Goal: Task Accomplishment & Management: Manage account settings

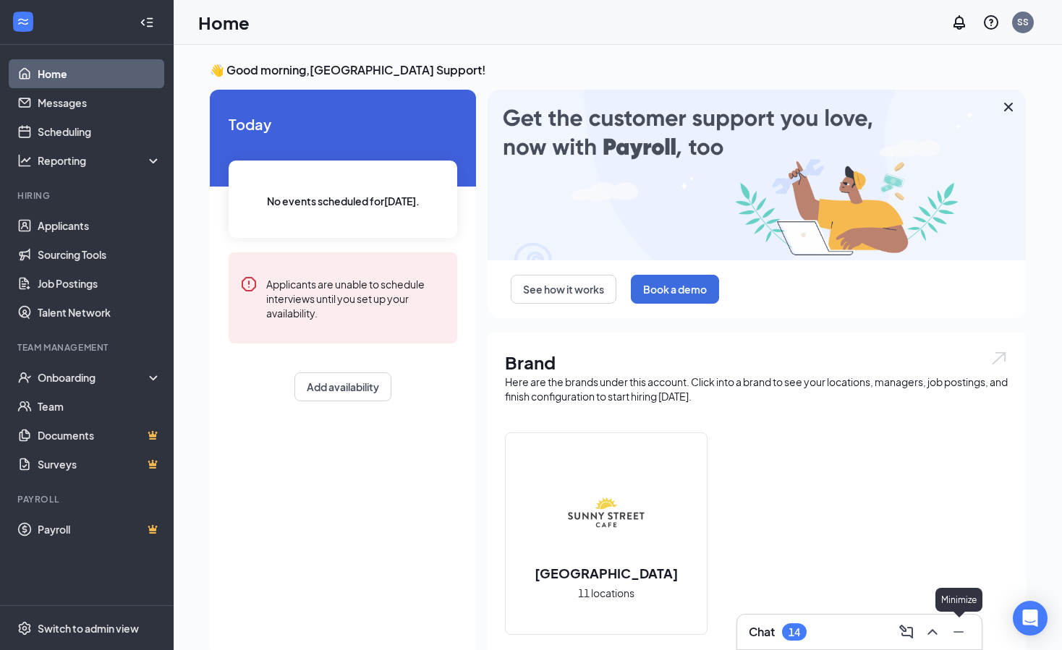
click at [943, 524] on icon "Minimize" at bounding box center [958, 631] width 10 height 1
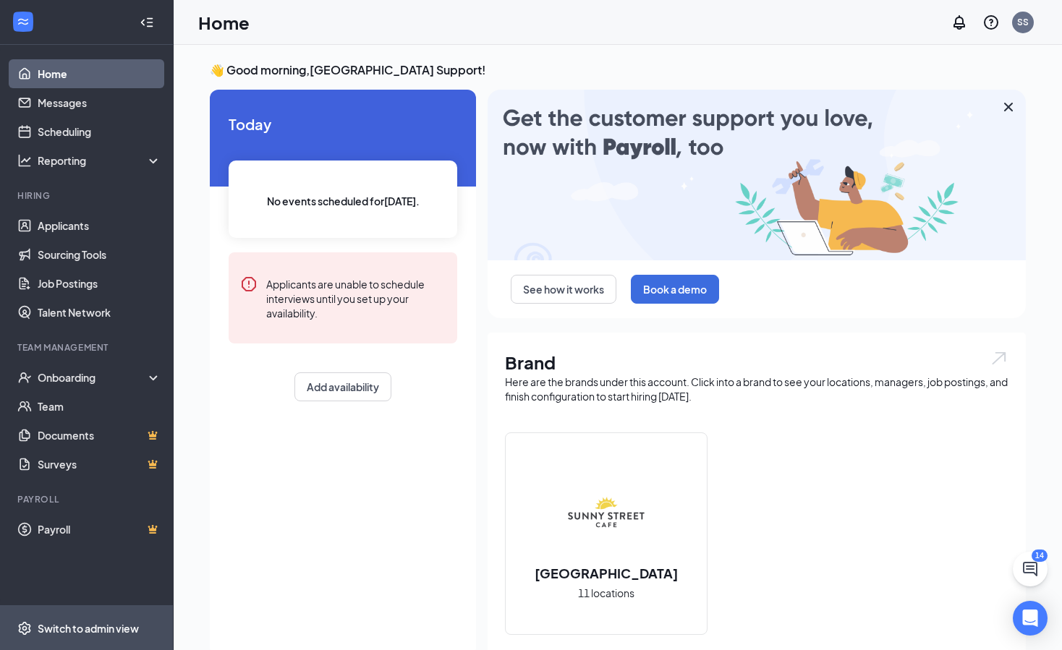
click at [126, 634] on div "Switch to admin view" at bounding box center [88, 628] width 101 height 14
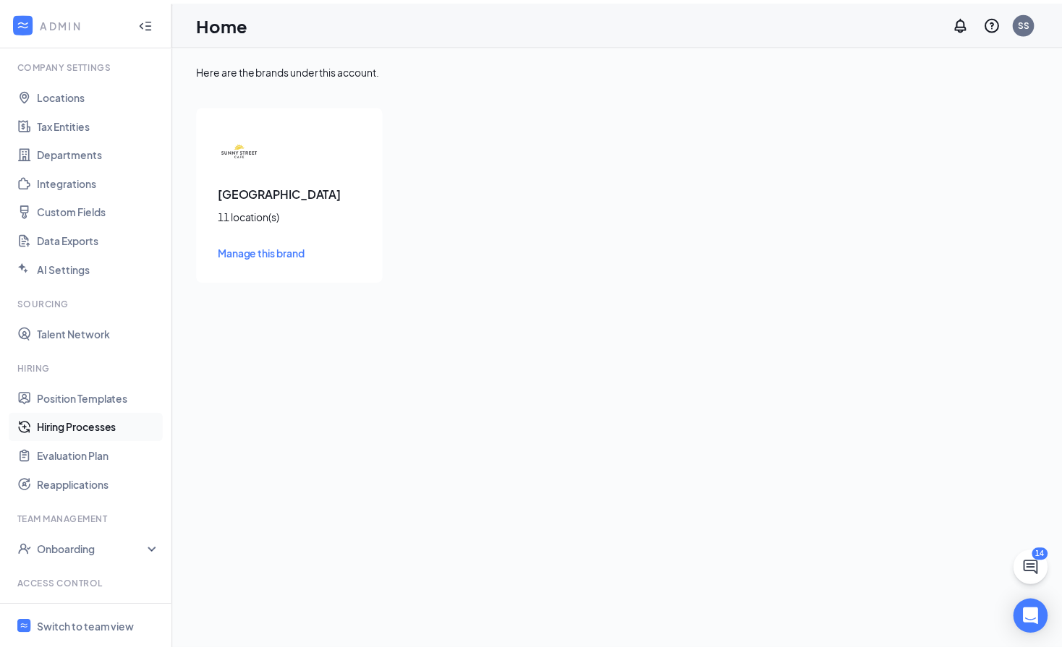
scroll to position [103, 0]
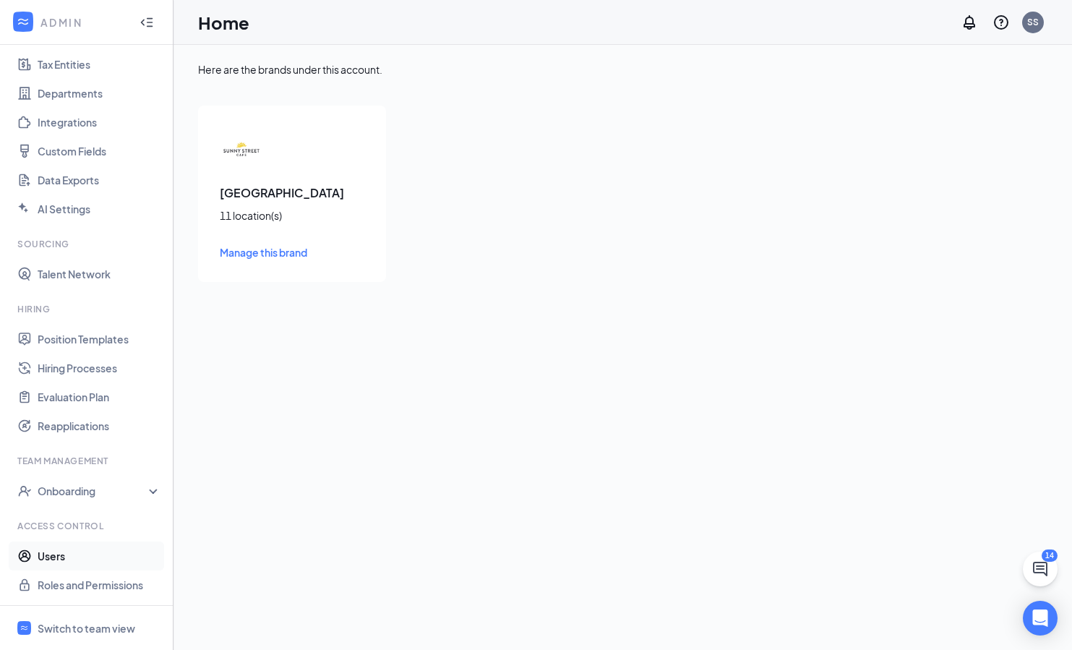
click at [85, 555] on link "Users" at bounding box center [100, 556] width 124 height 29
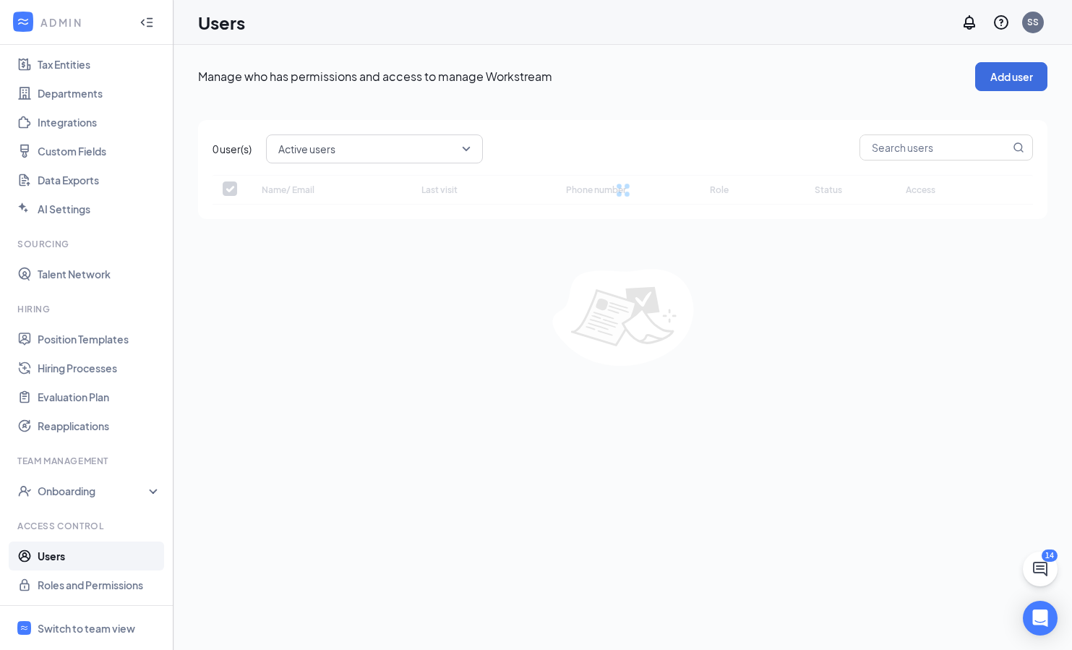
checkbox input "false"
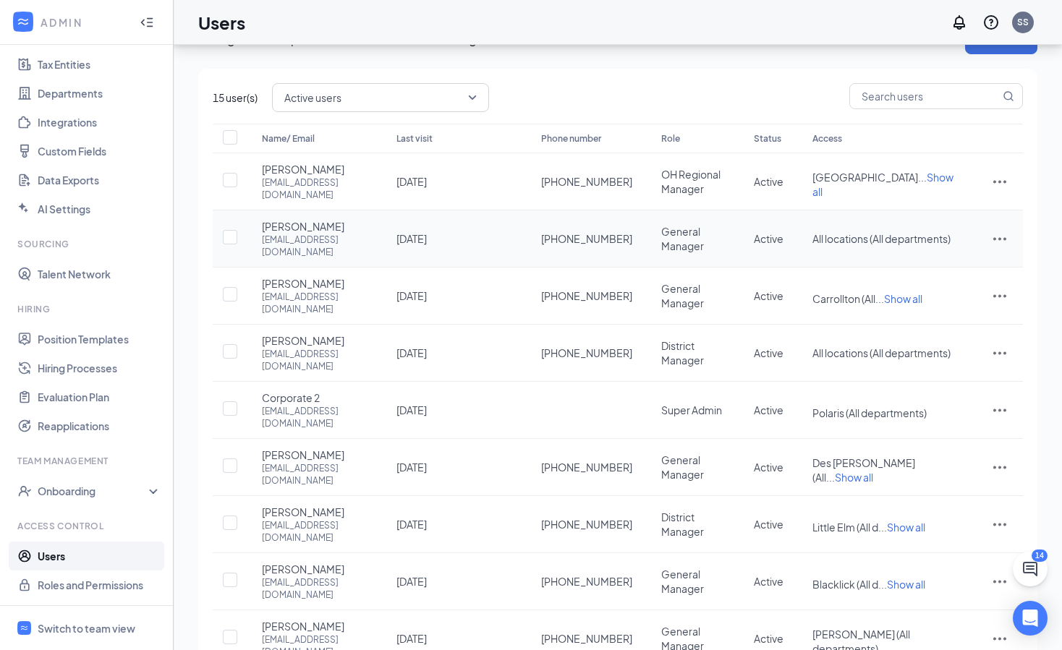
scroll to position [88, 0]
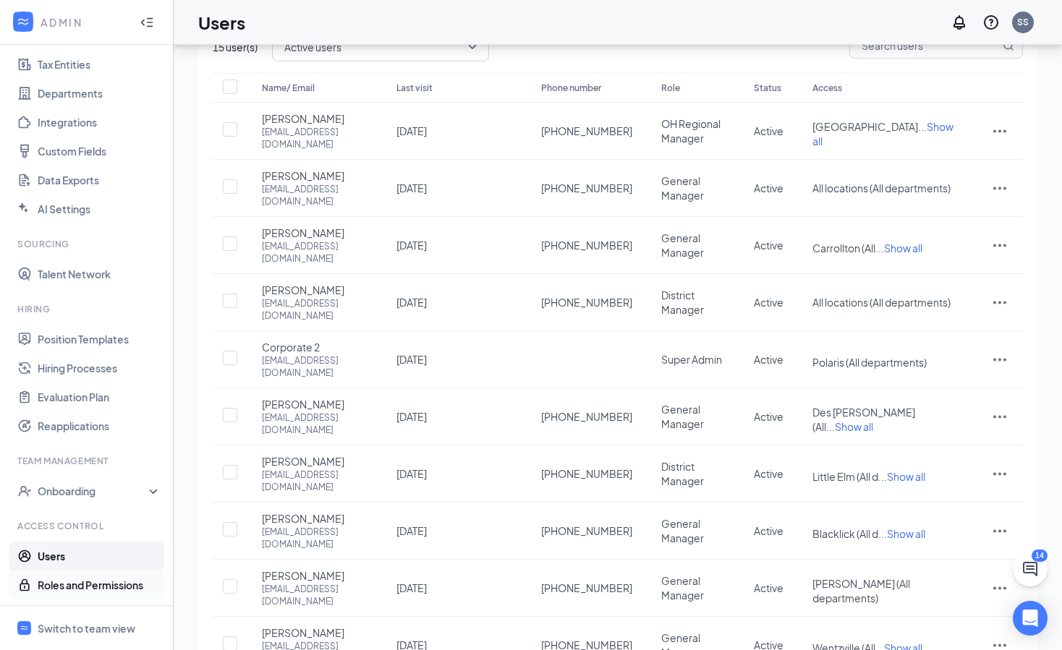
click at [72, 585] on link "Roles and Permissions" at bounding box center [100, 585] width 124 height 29
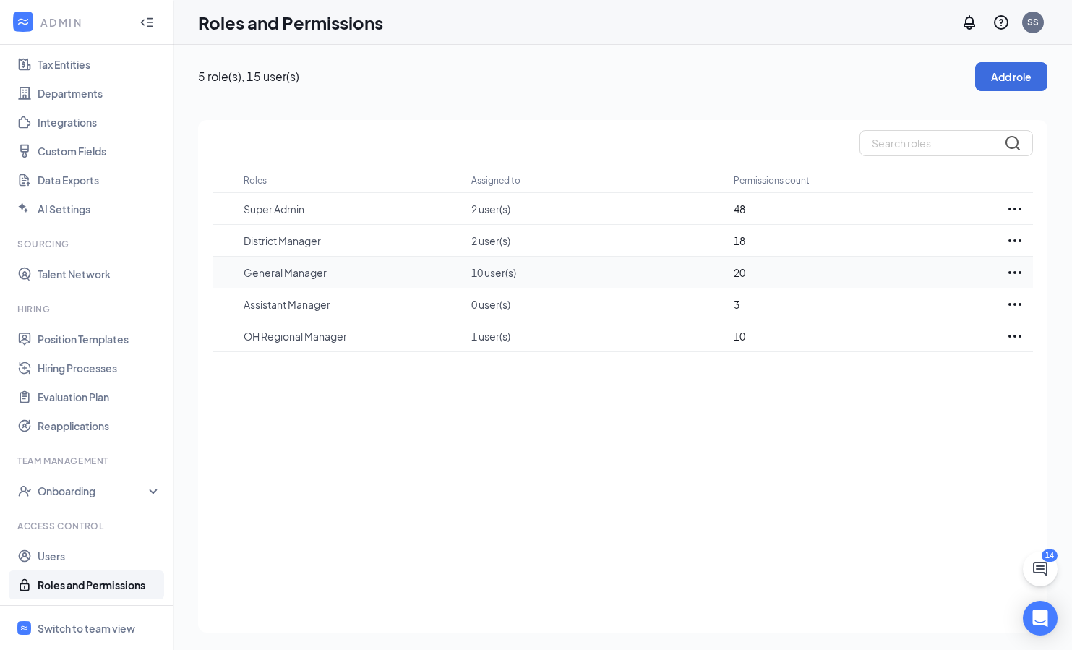
click at [1021, 270] on icon "Ellipses" at bounding box center [1015, 272] width 17 height 17
click at [900, 306] on div "Edit" at bounding box center [951, 316] width 145 height 32
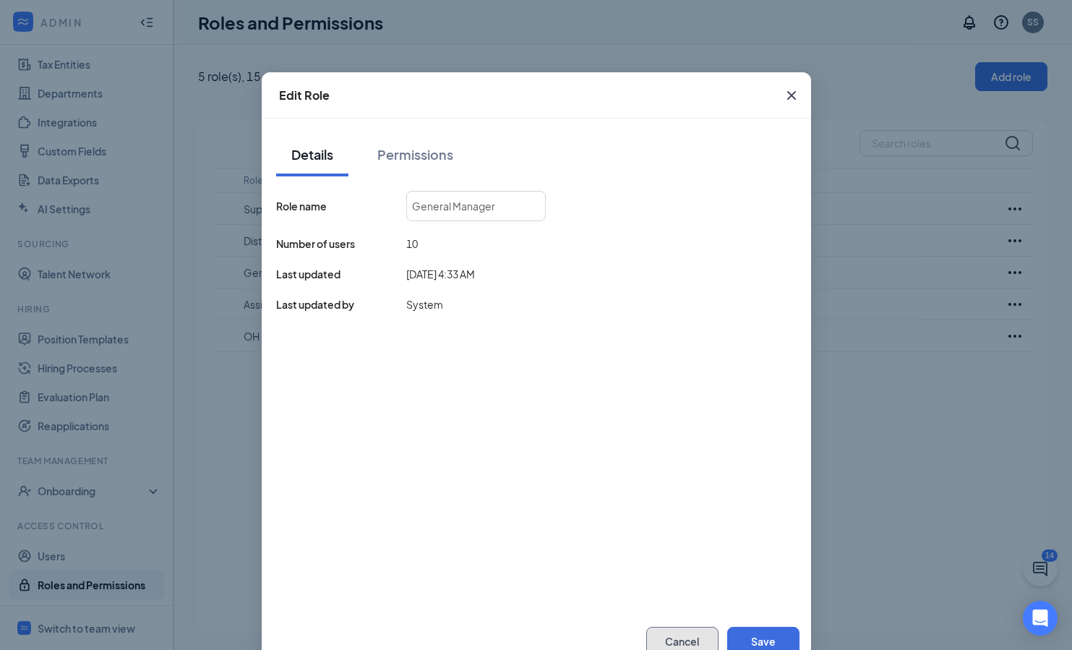
click at [673, 636] on button "Cancel" at bounding box center [683, 641] width 72 height 29
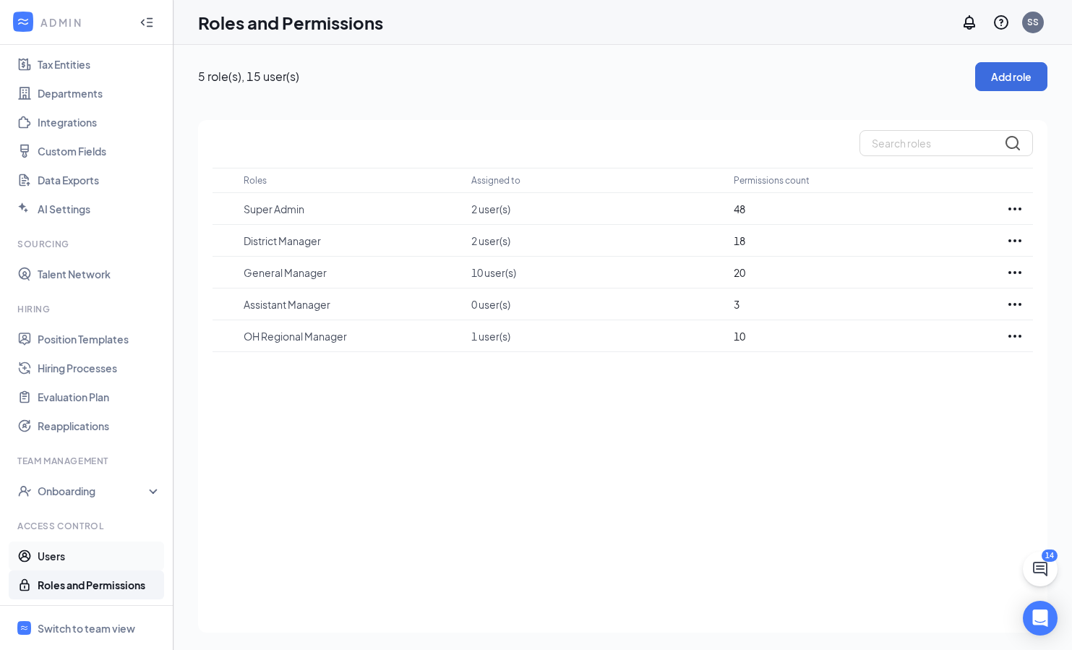
click at [73, 555] on link "Users" at bounding box center [100, 556] width 124 height 29
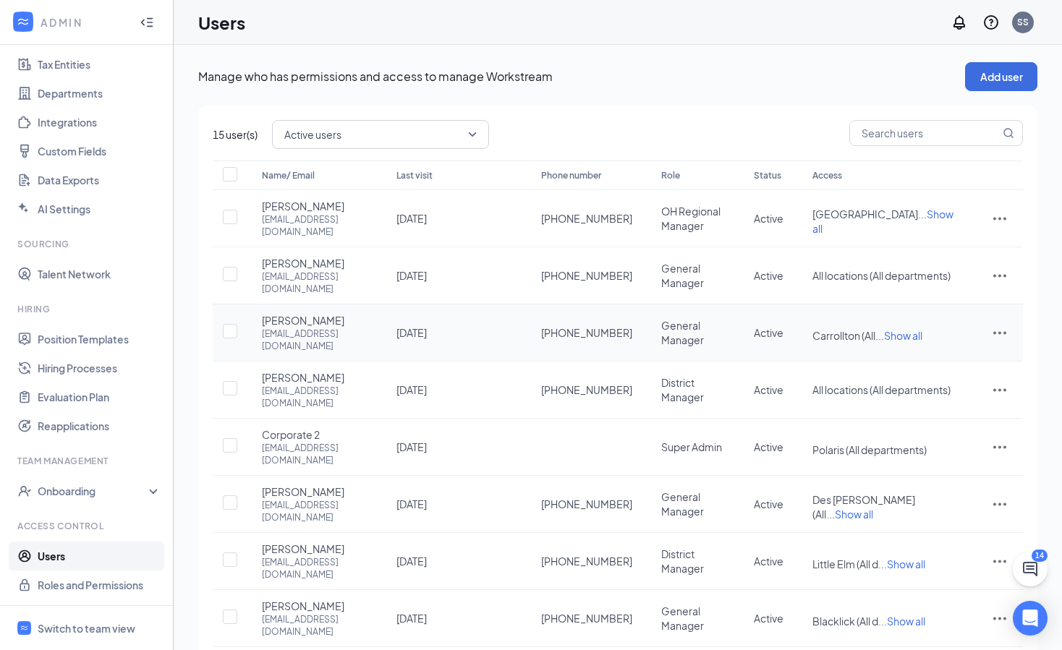
click at [1006, 324] on icon "ActionsIcon" at bounding box center [999, 332] width 17 height 17
click at [941, 337] on span "Edit user" at bounding box center [926, 338] width 41 height 13
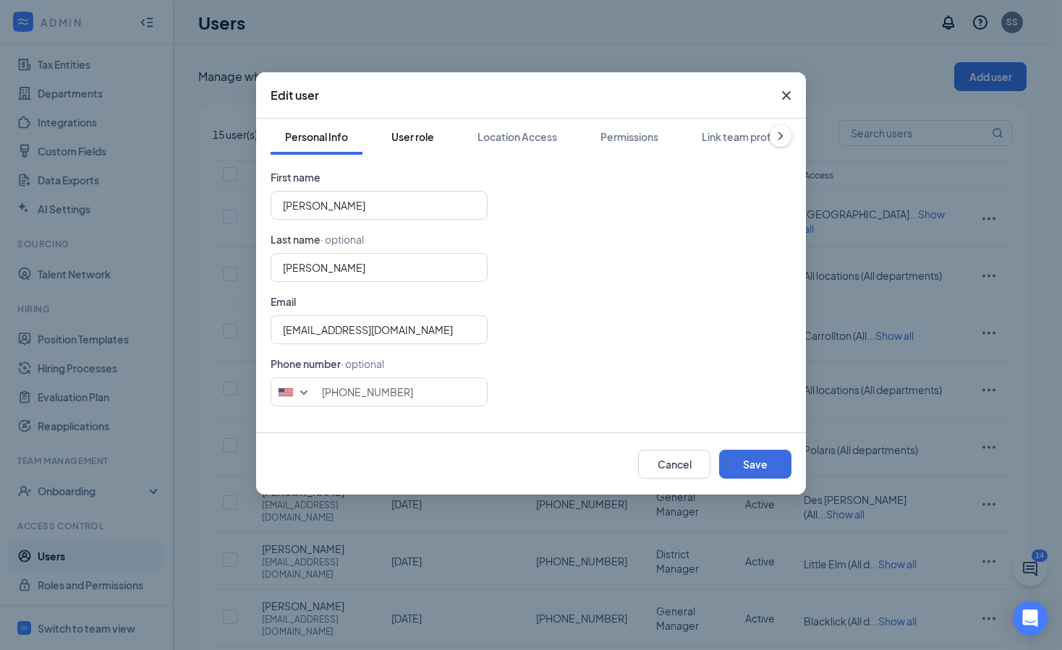
click at [414, 140] on div "User role" at bounding box center [412, 136] width 43 height 14
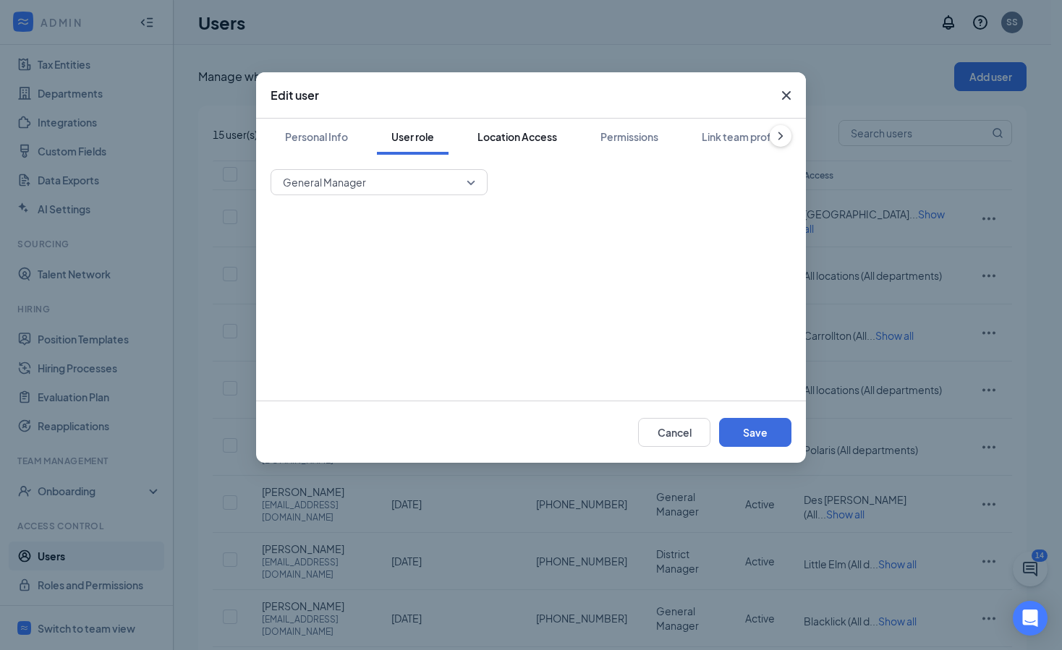
click at [526, 136] on div "Location Access" at bounding box center [517, 136] width 80 height 14
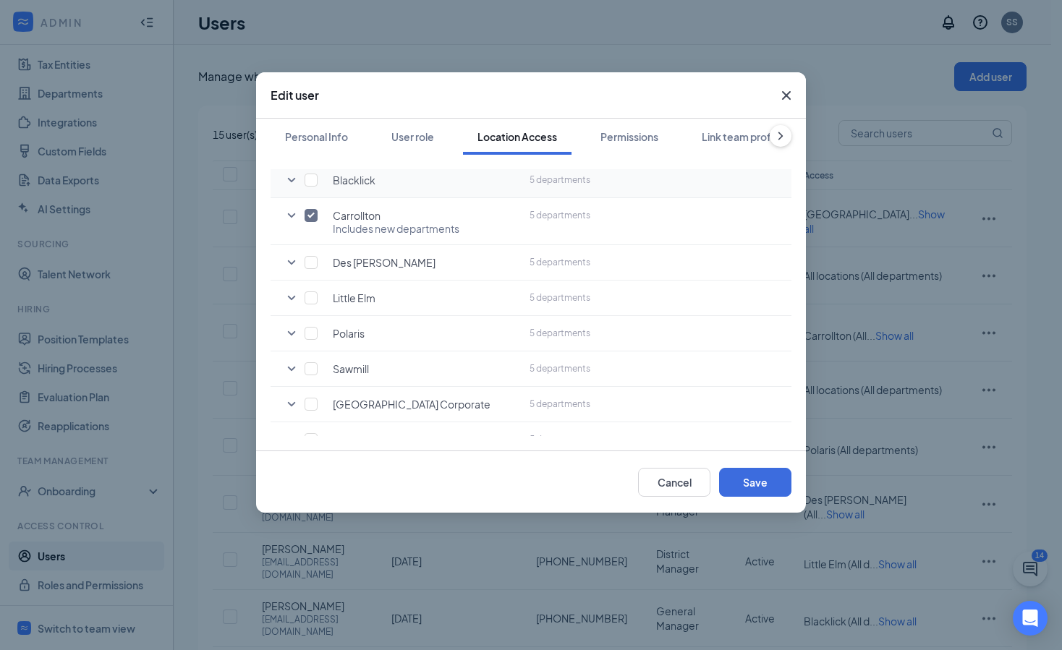
scroll to position [241, 0]
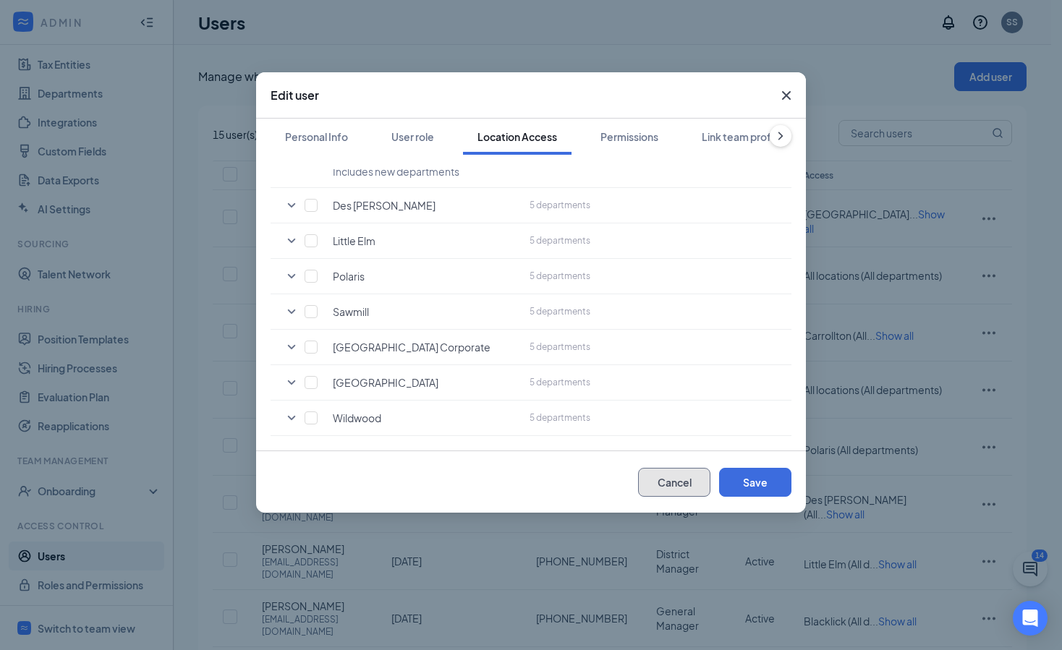
click at [658, 479] on button "Cancel" at bounding box center [674, 482] width 72 height 29
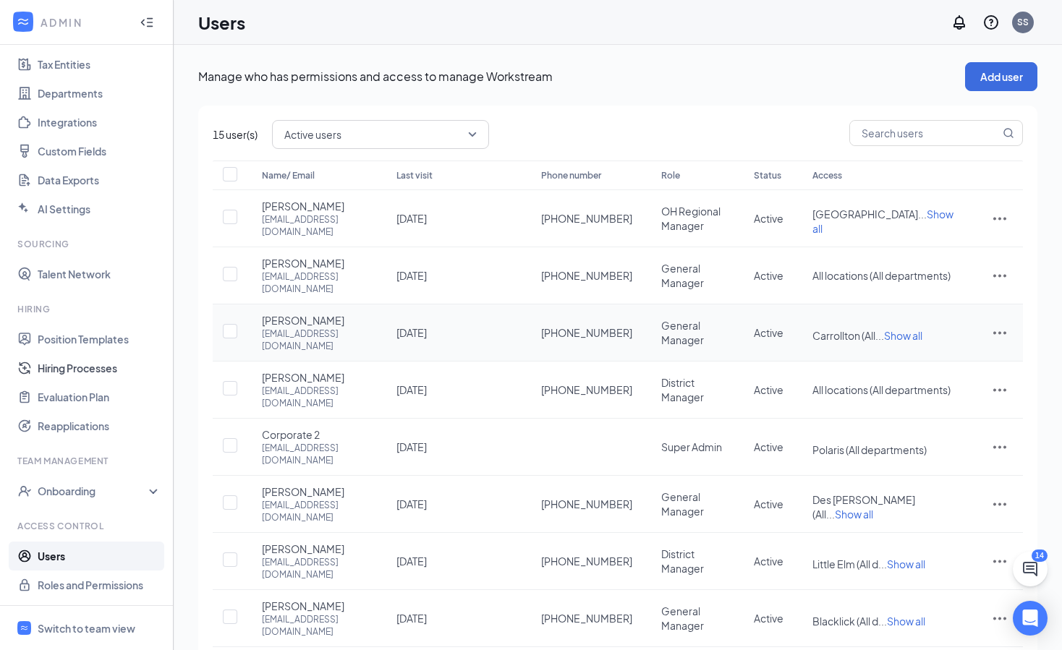
drag, startPoint x: 64, startPoint y: 369, endPoint x: 684, endPoint y: 301, distance: 624.2
click at [64, 368] on link "Hiring Processes" at bounding box center [100, 368] width 124 height 29
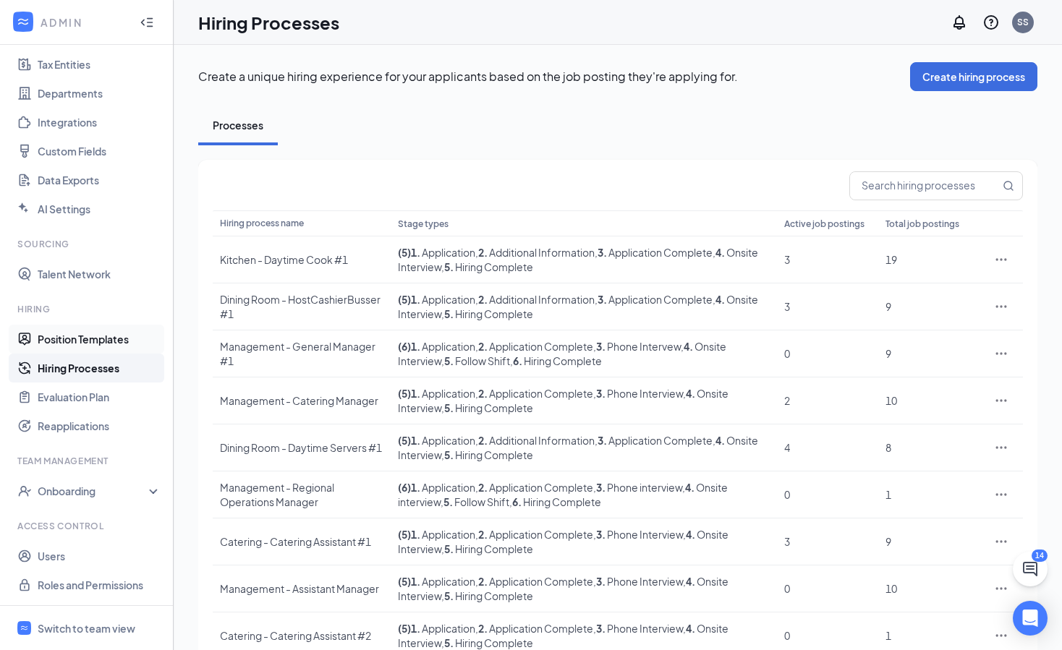
click at [90, 339] on link "Position Templates" at bounding box center [100, 339] width 124 height 29
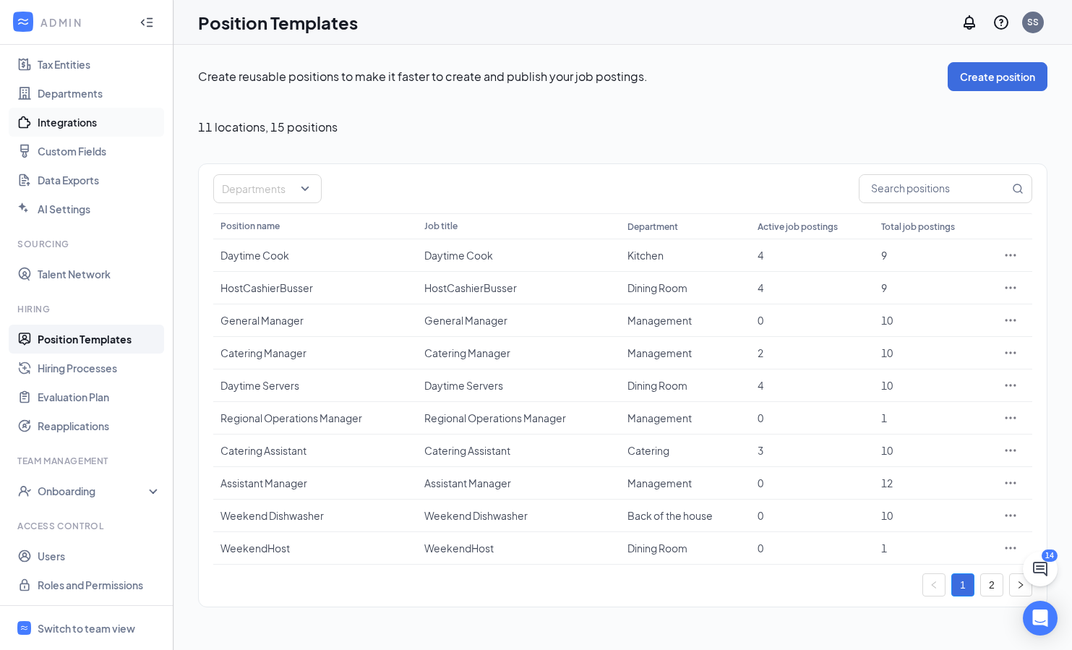
click at [90, 120] on link "Integrations" at bounding box center [100, 122] width 124 height 29
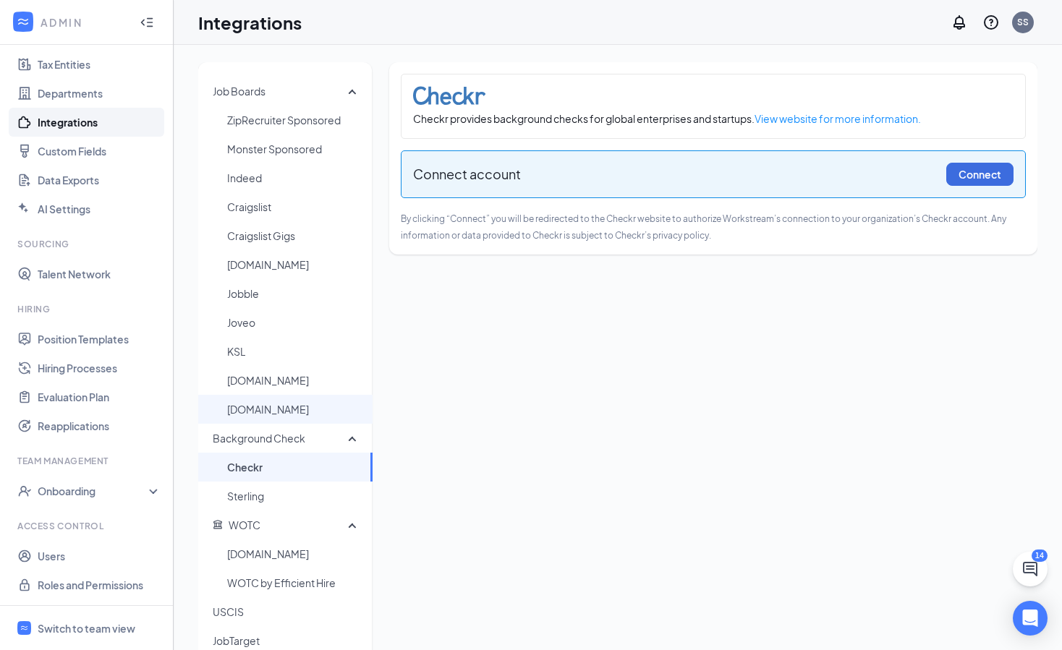
scroll to position [154, 0]
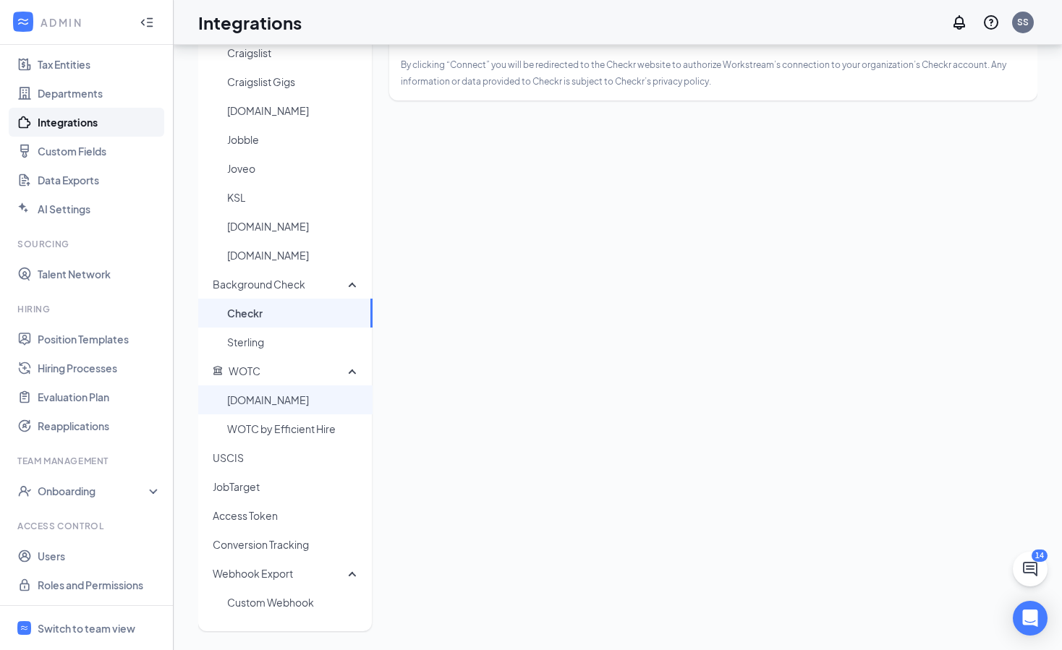
click at [260, 401] on span "WOTC.com" at bounding box center [294, 399] width 134 height 29
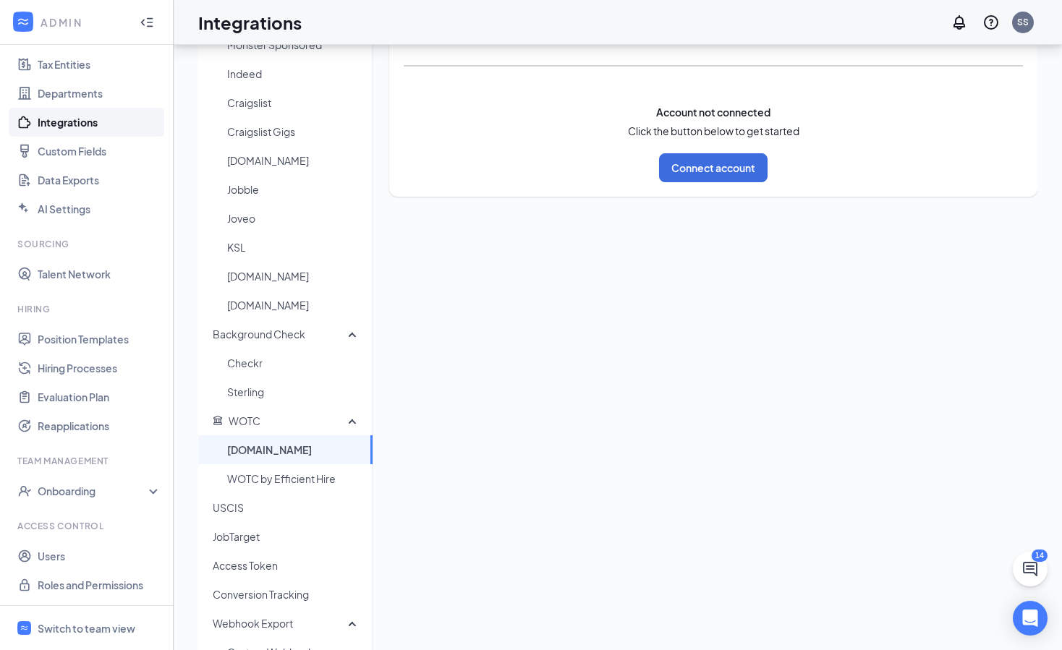
scroll to position [93, 0]
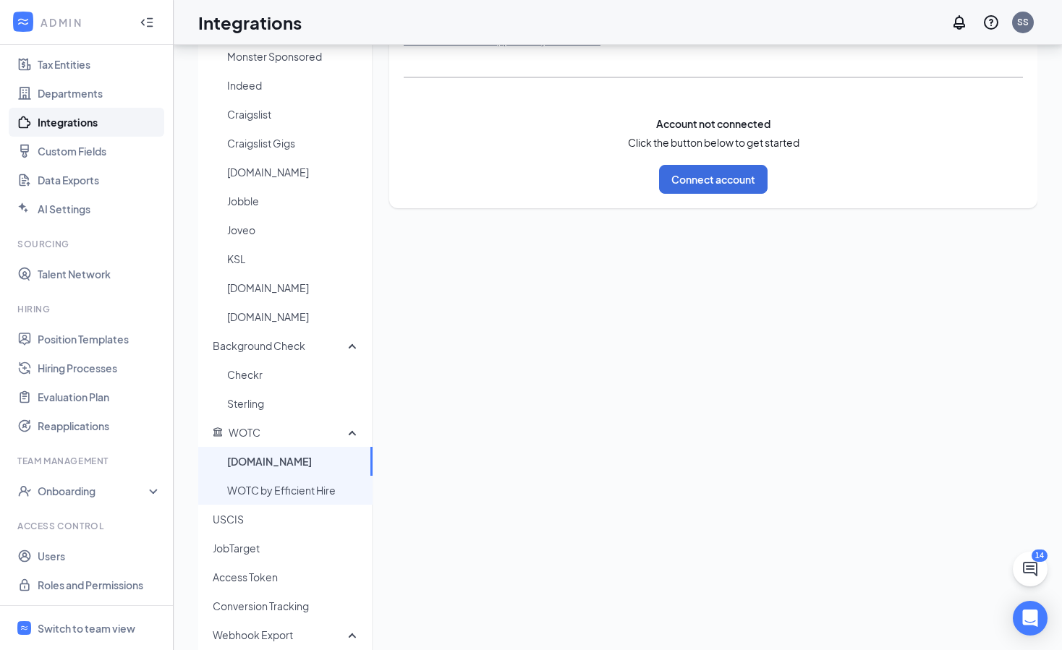
click at [323, 490] on span "WOTC by Efficient Hire" at bounding box center [294, 490] width 134 height 29
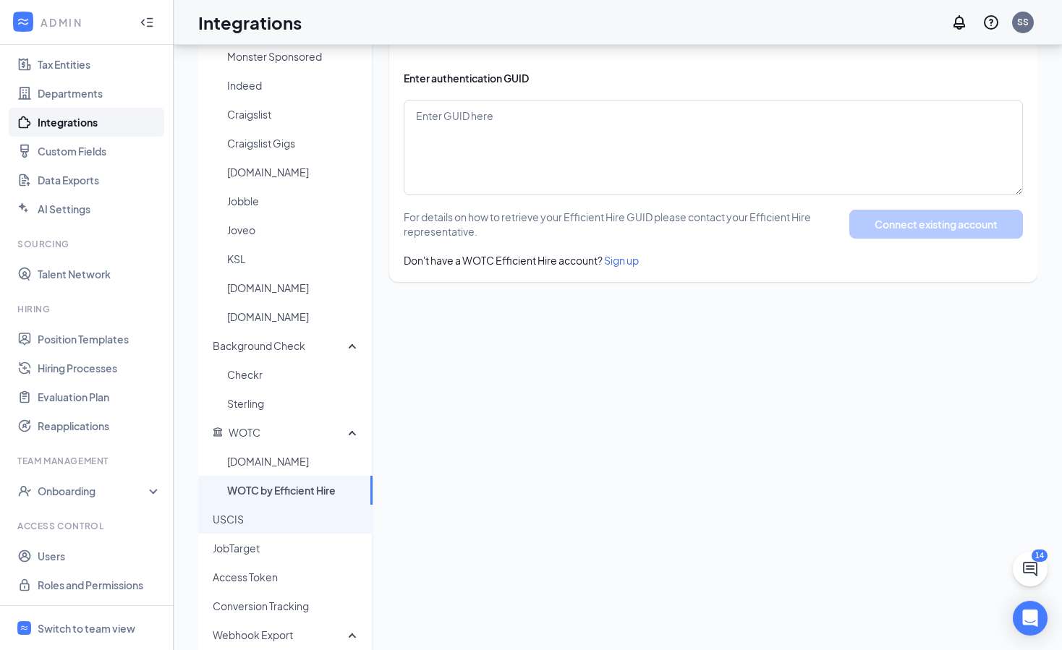
click at [255, 516] on span "USCIS" at bounding box center [287, 519] width 148 height 29
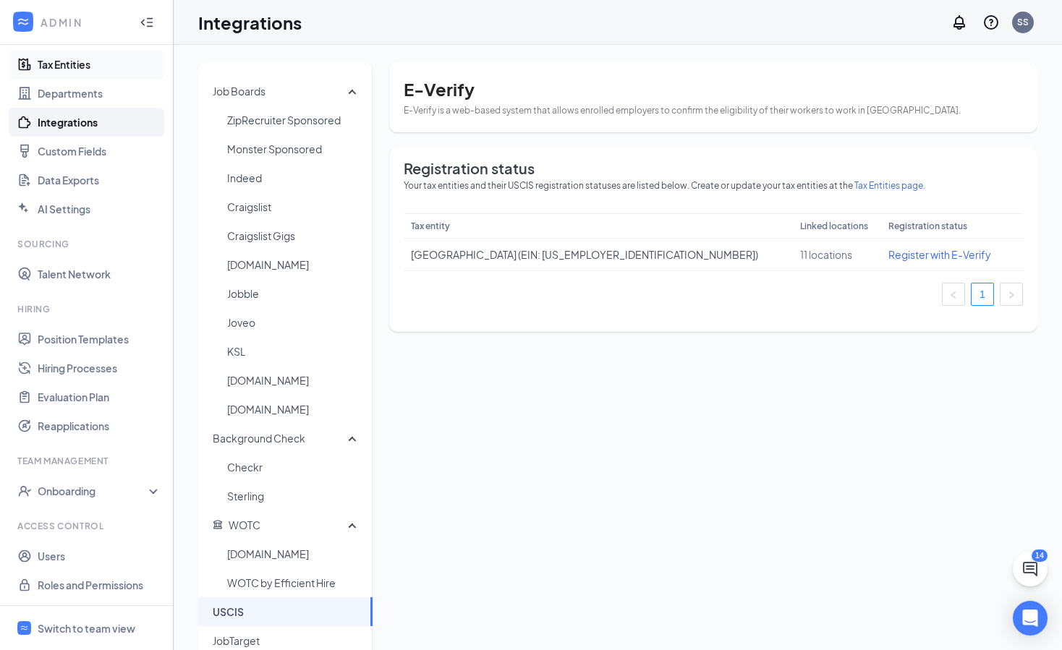
click at [82, 61] on link "Tax Entities" at bounding box center [100, 64] width 124 height 29
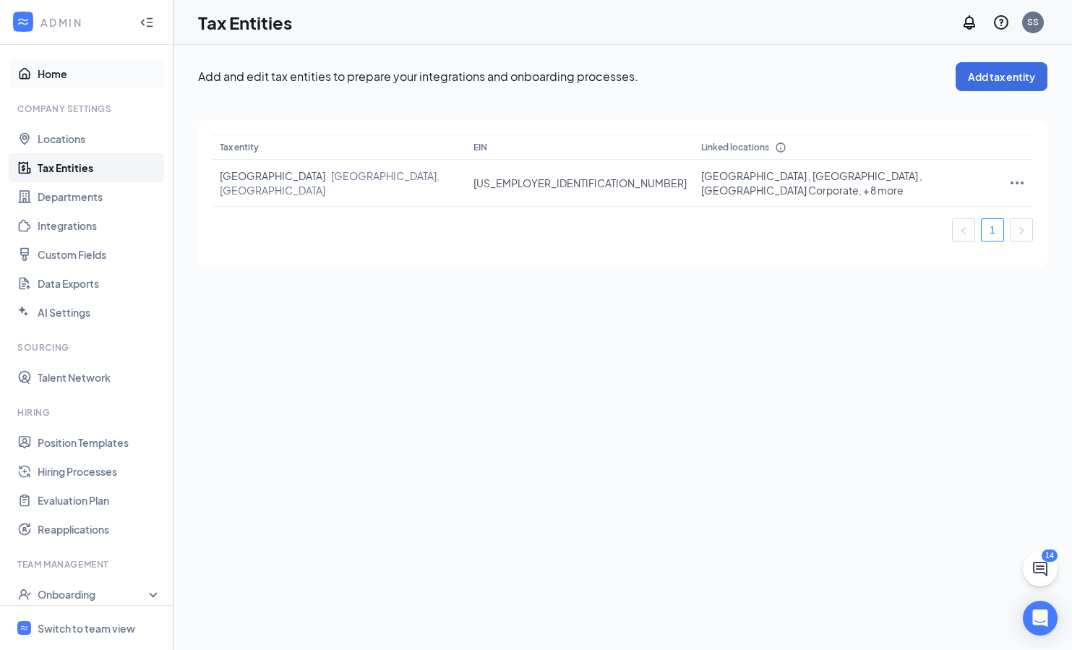
click at [74, 71] on link "Home" at bounding box center [100, 73] width 124 height 29
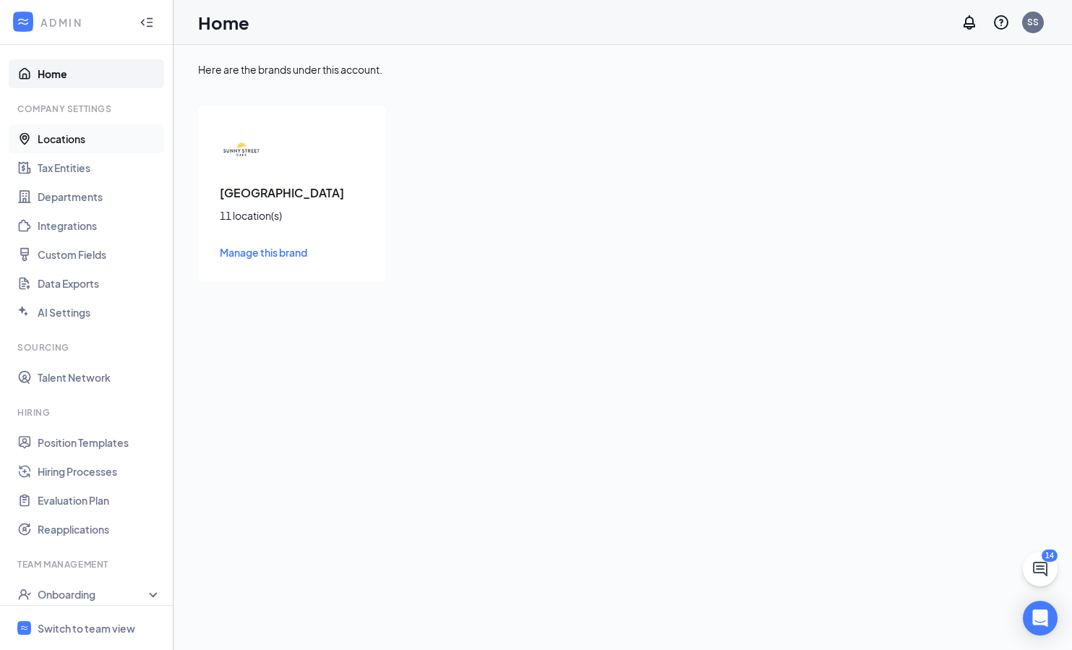
click at [71, 138] on link "Locations" at bounding box center [100, 138] width 124 height 29
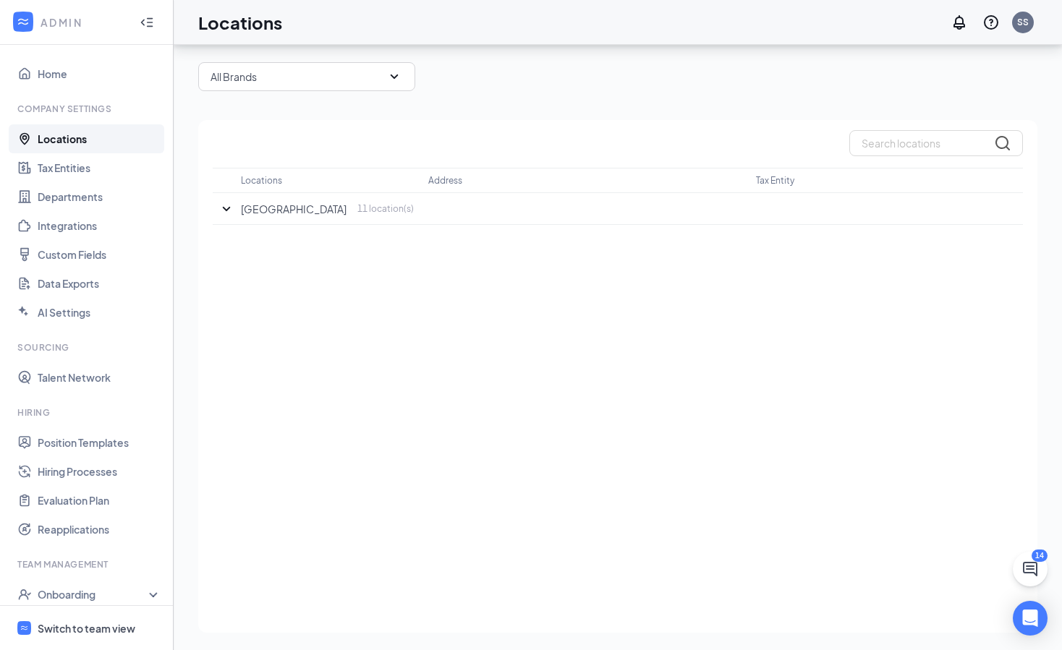
click at [87, 631] on div "Switch to team view" at bounding box center [87, 628] width 98 height 14
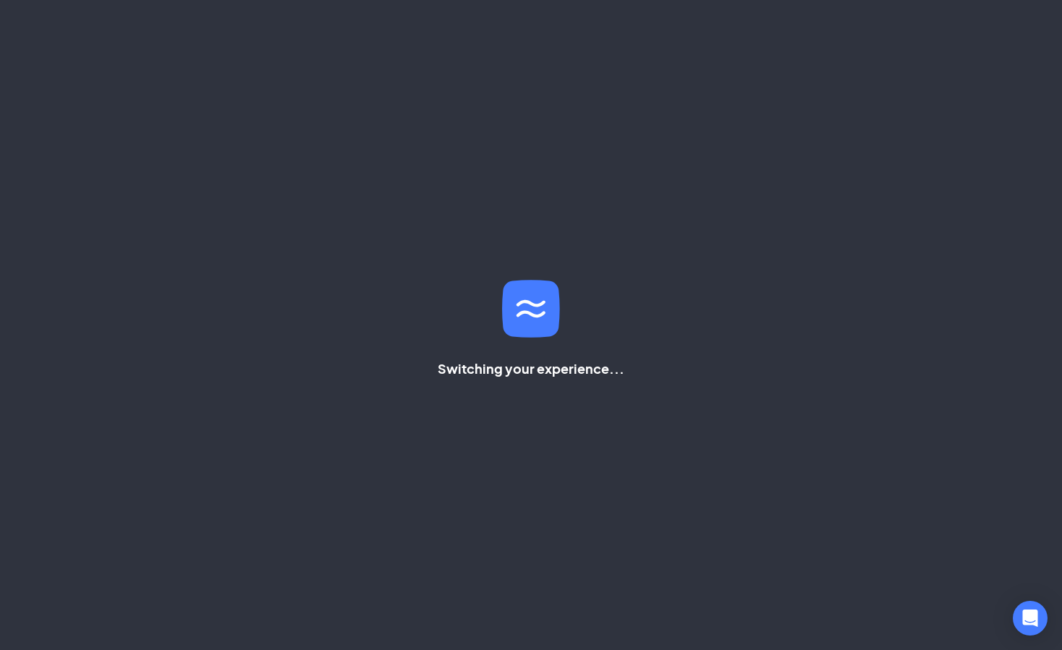
scroll to position [58, 0]
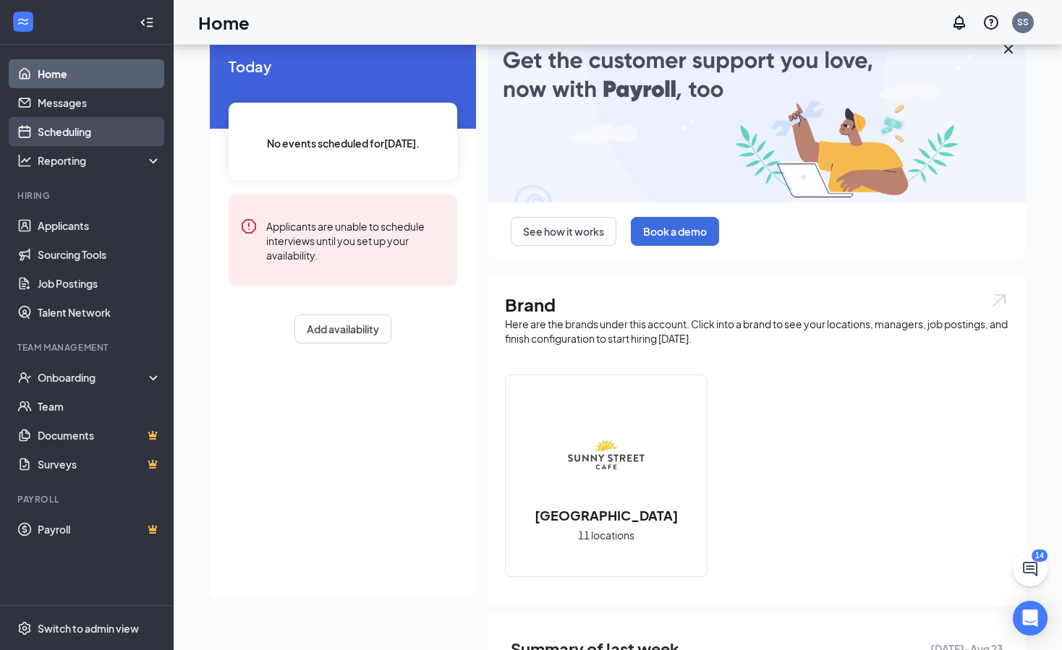
click at [95, 134] on link "Scheduling" at bounding box center [100, 131] width 124 height 29
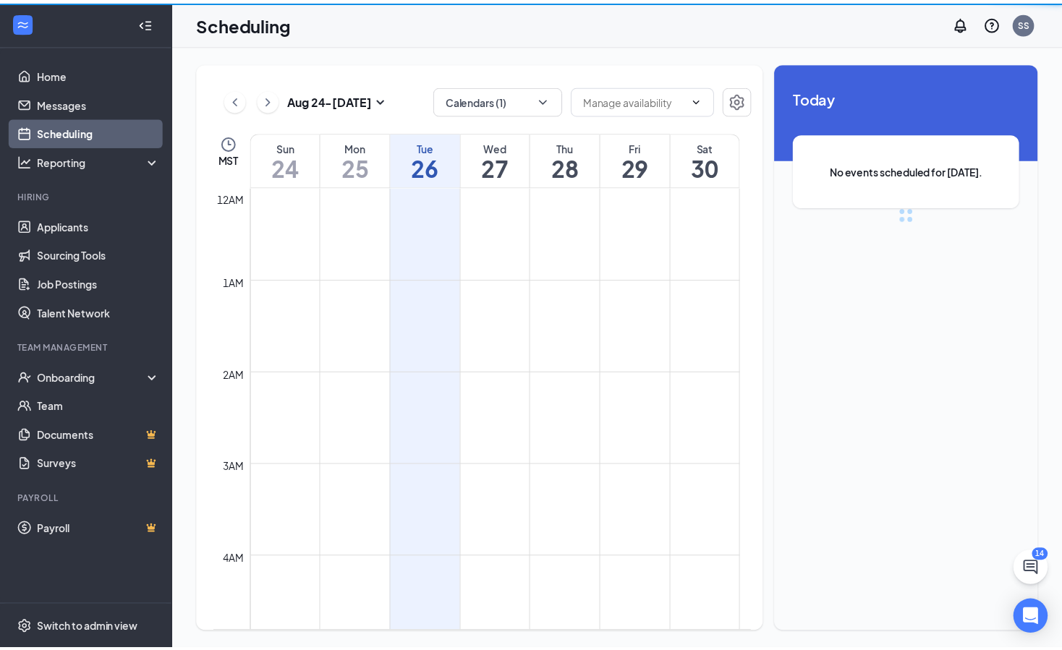
scroll to position [711, 0]
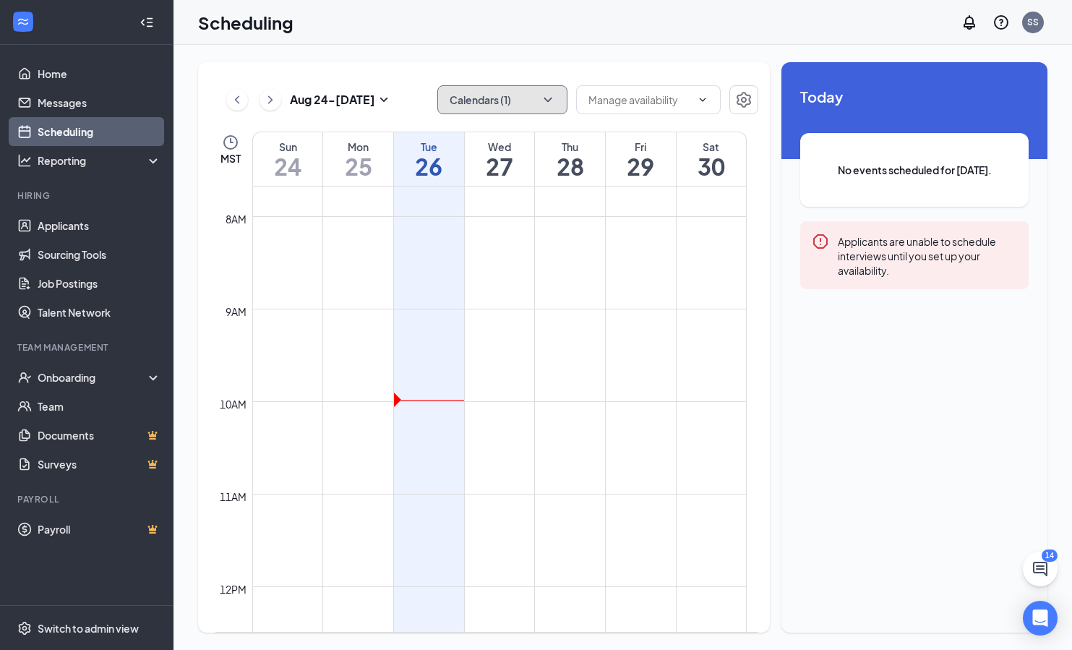
click at [546, 98] on icon "ChevronDown" at bounding box center [548, 100] width 14 height 14
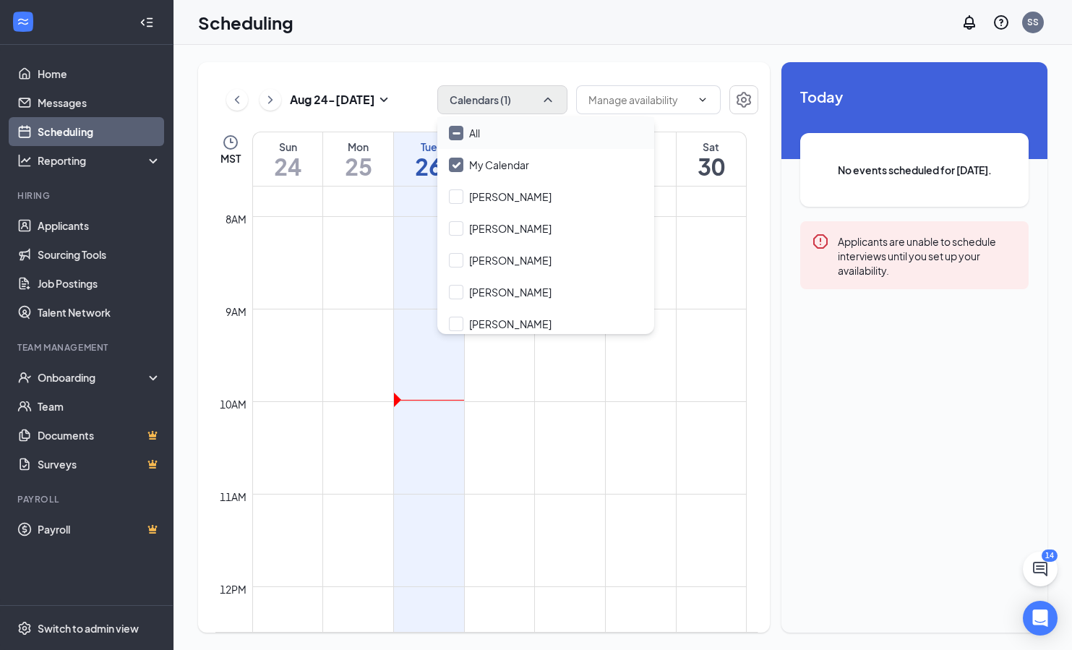
click at [571, 136] on div "All" at bounding box center [546, 133] width 217 height 32
checkbox input "true"
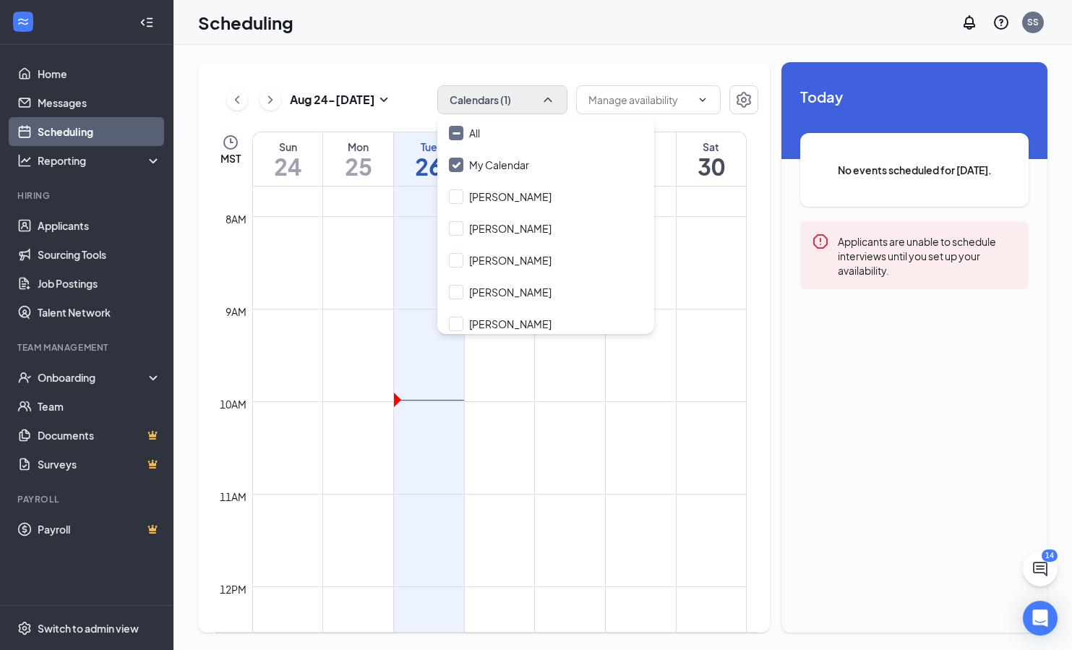
checkbox input "true"
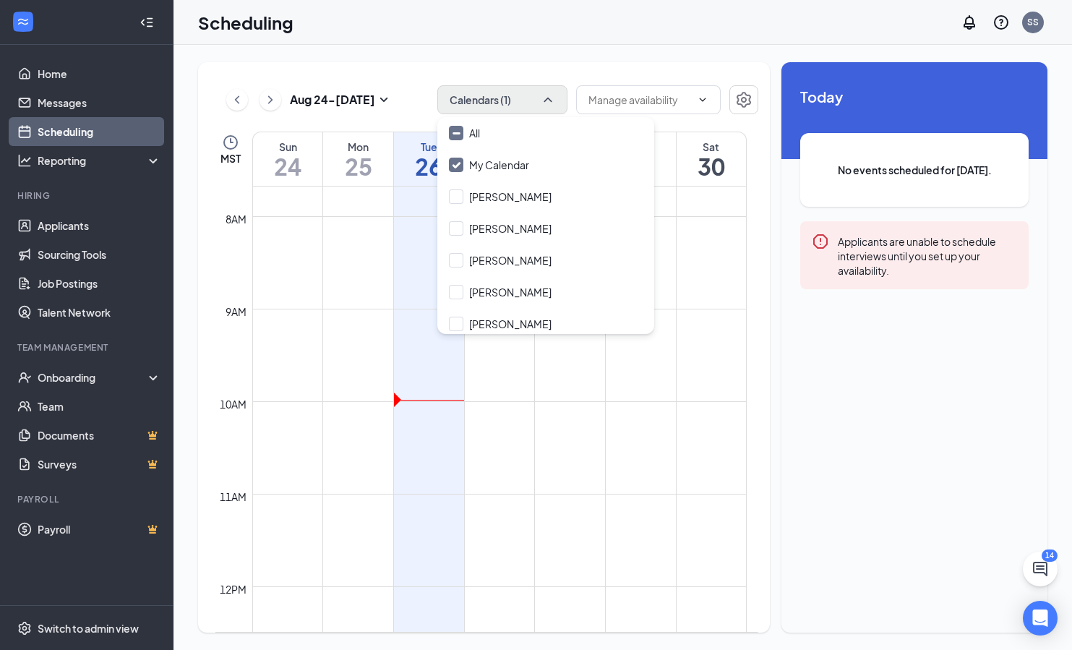
checkbox input "true"
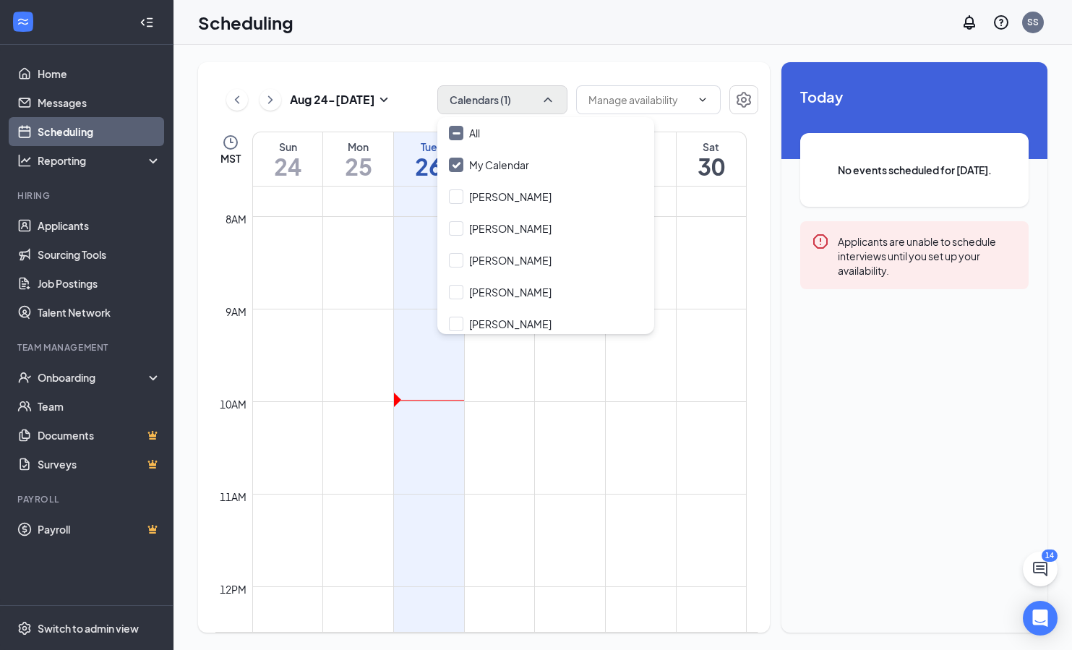
checkbox input "true"
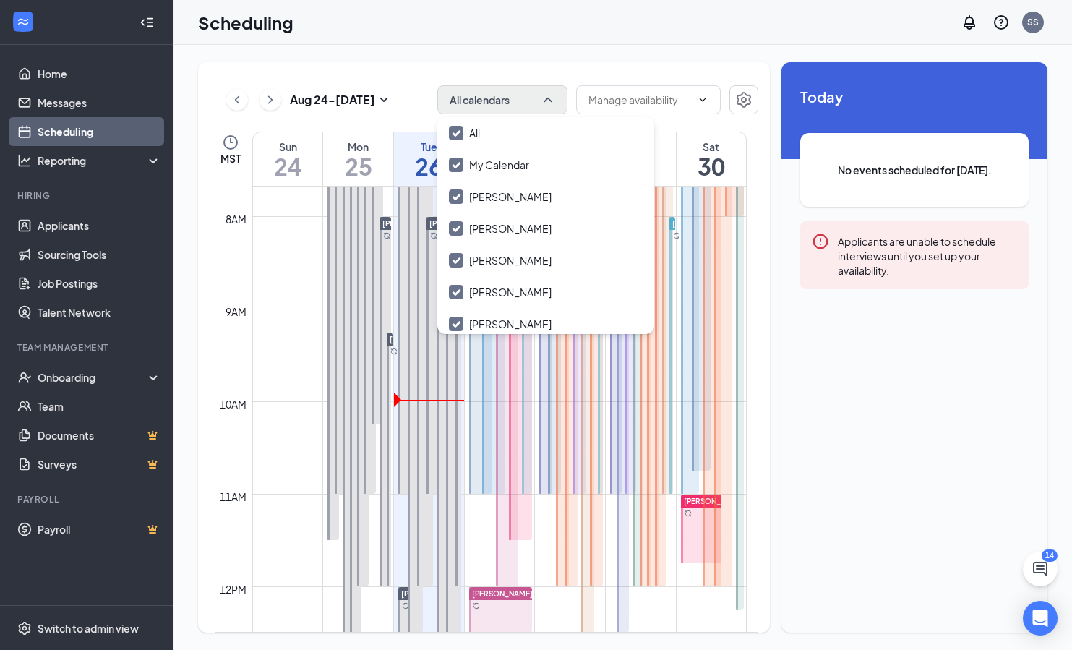
click at [189, 241] on div "Aug 24 - Aug 30 All calendars MST Sun 24 Mon 25 Tue 26 Wed 27 Thu 28 Fri 29 Sat…" at bounding box center [623, 347] width 899 height 605
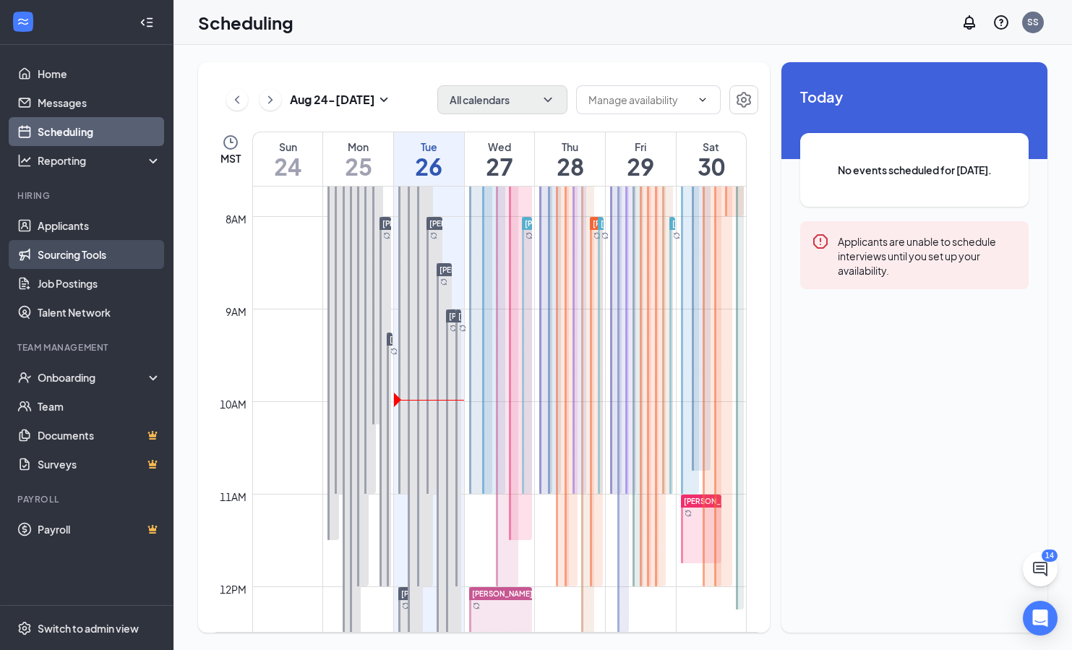
click at [91, 253] on link "Sourcing Tools" at bounding box center [100, 254] width 124 height 29
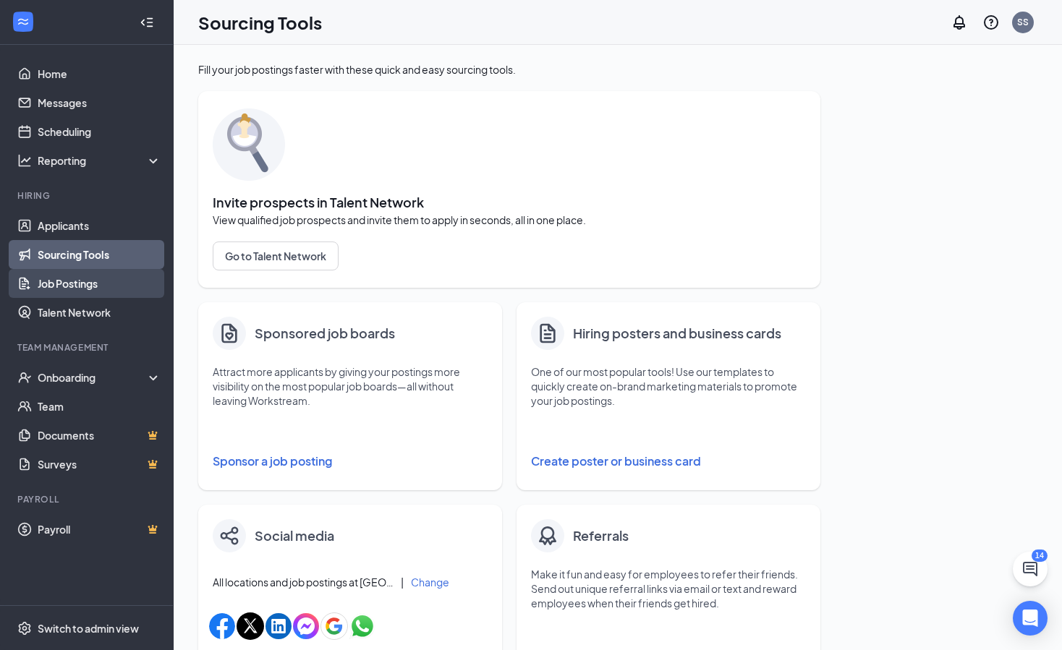
click at [76, 286] on link "Job Postings" at bounding box center [100, 283] width 124 height 29
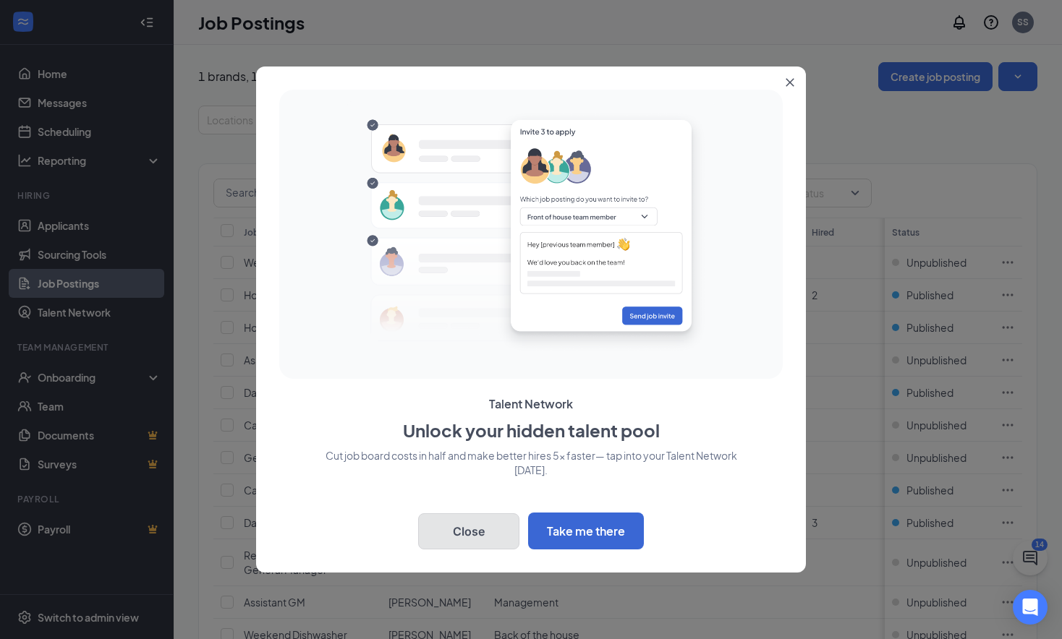
click at [472, 535] on button "Close" at bounding box center [468, 531] width 101 height 36
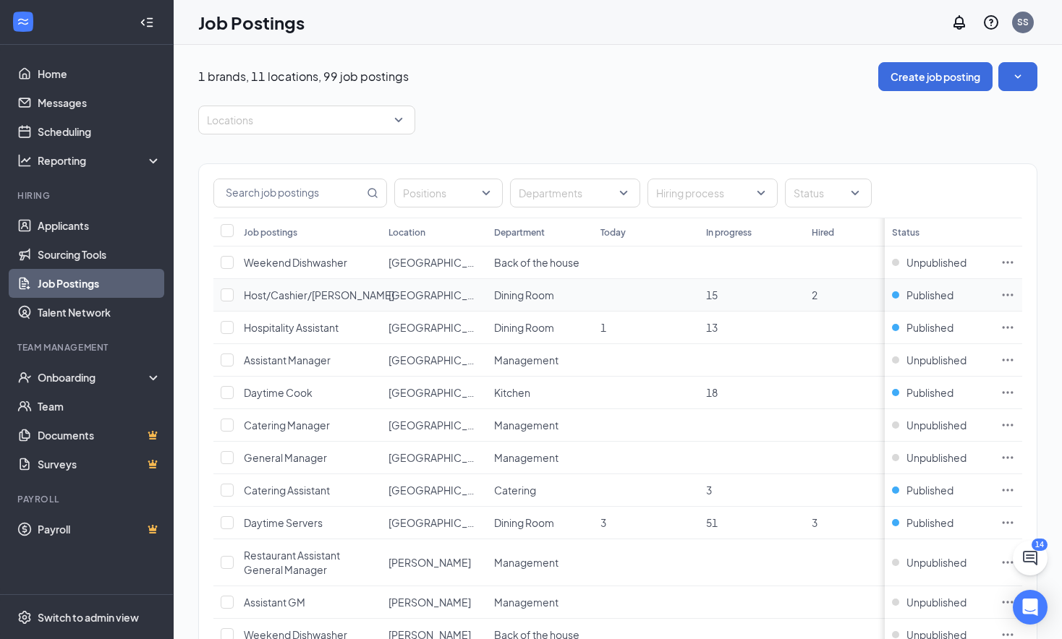
click at [1015, 294] on icon "Ellipses" at bounding box center [1007, 295] width 14 height 14
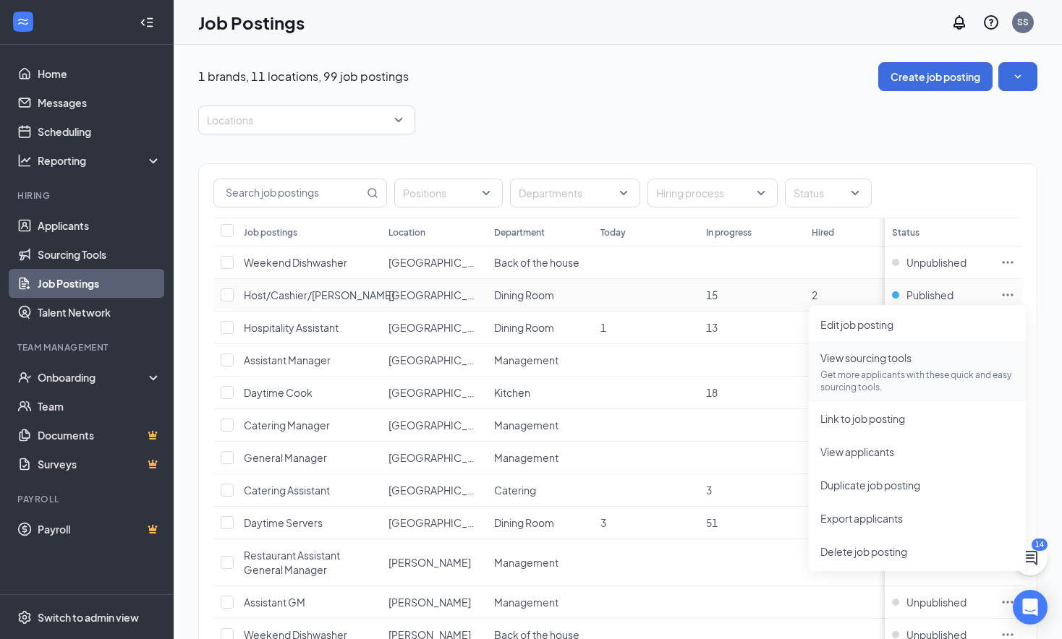
click at [868, 366] on span "View sourcing tools Get more applicants with these quick and easy sourcing tool…" at bounding box center [917, 371] width 194 height 43
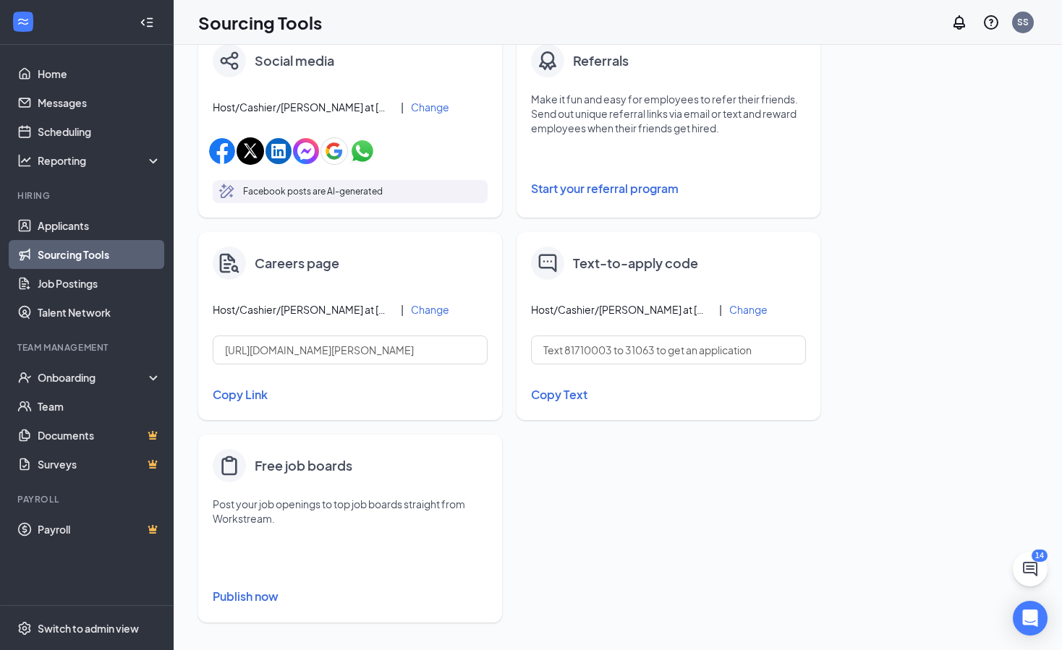
scroll to position [479, 0]
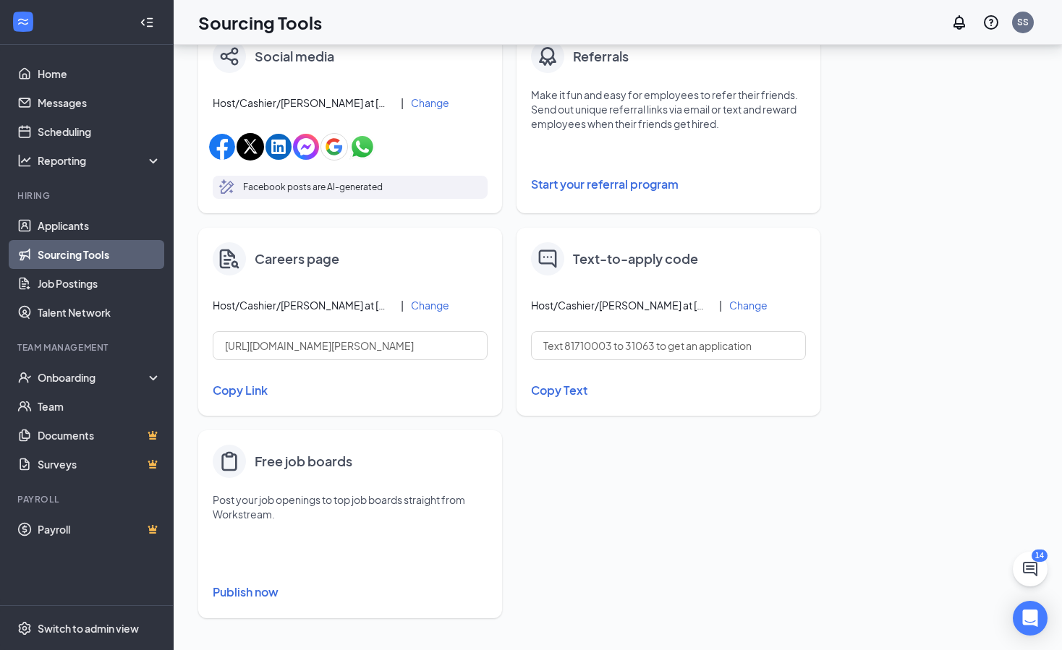
click at [237, 591] on button "Publish now" at bounding box center [350, 592] width 275 height 23
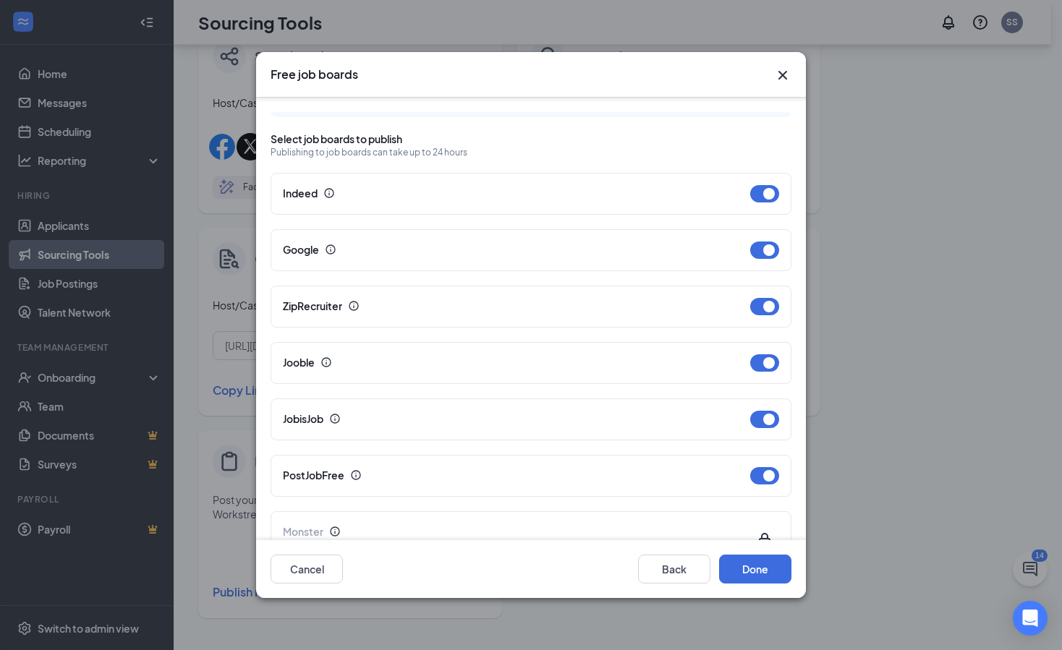
scroll to position [56, 0]
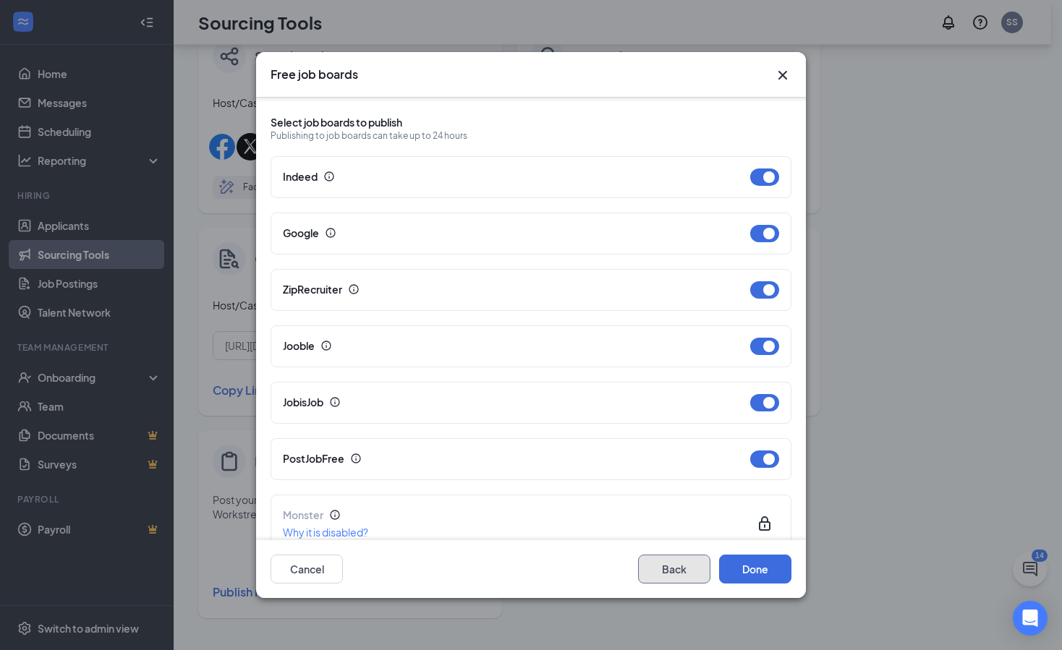
click at [678, 570] on button "Back" at bounding box center [674, 569] width 72 height 29
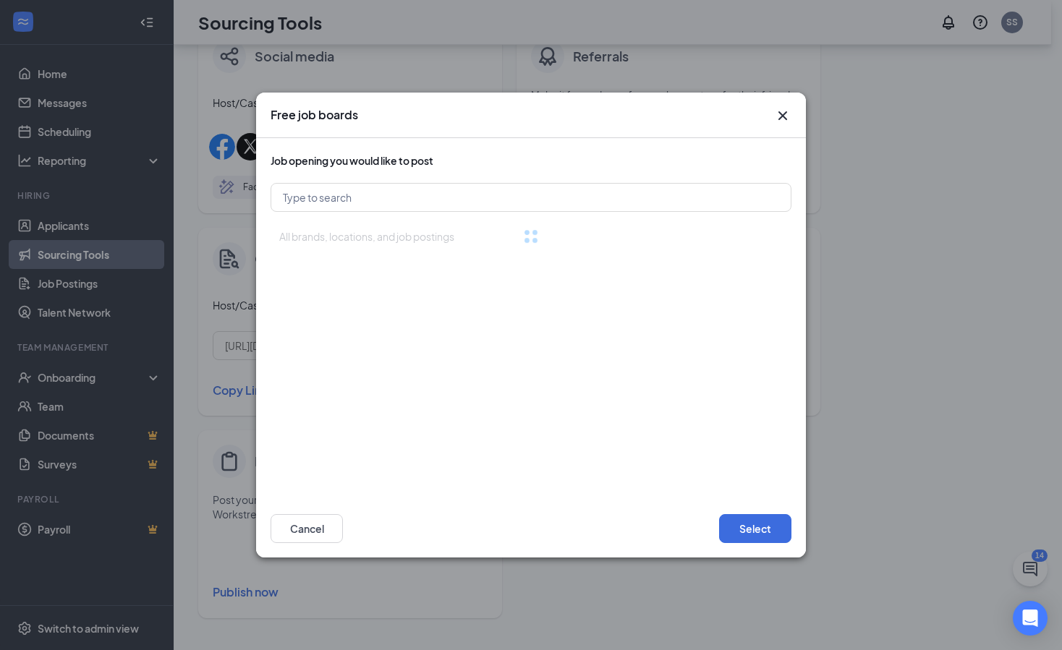
scroll to position [0, 0]
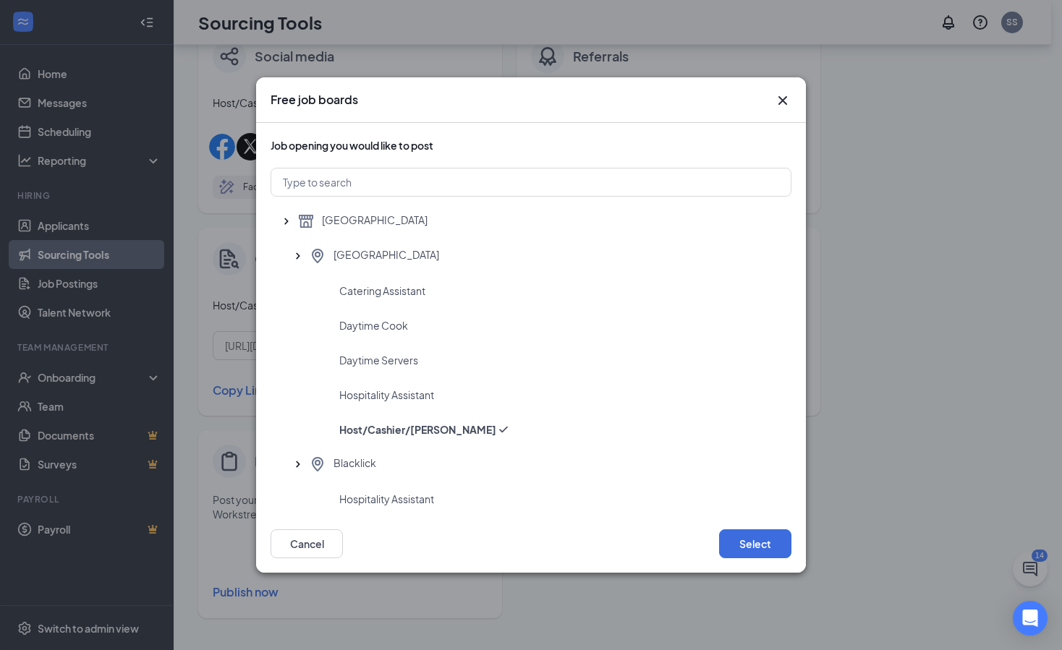
click at [785, 101] on icon "Cross" at bounding box center [782, 100] width 17 height 17
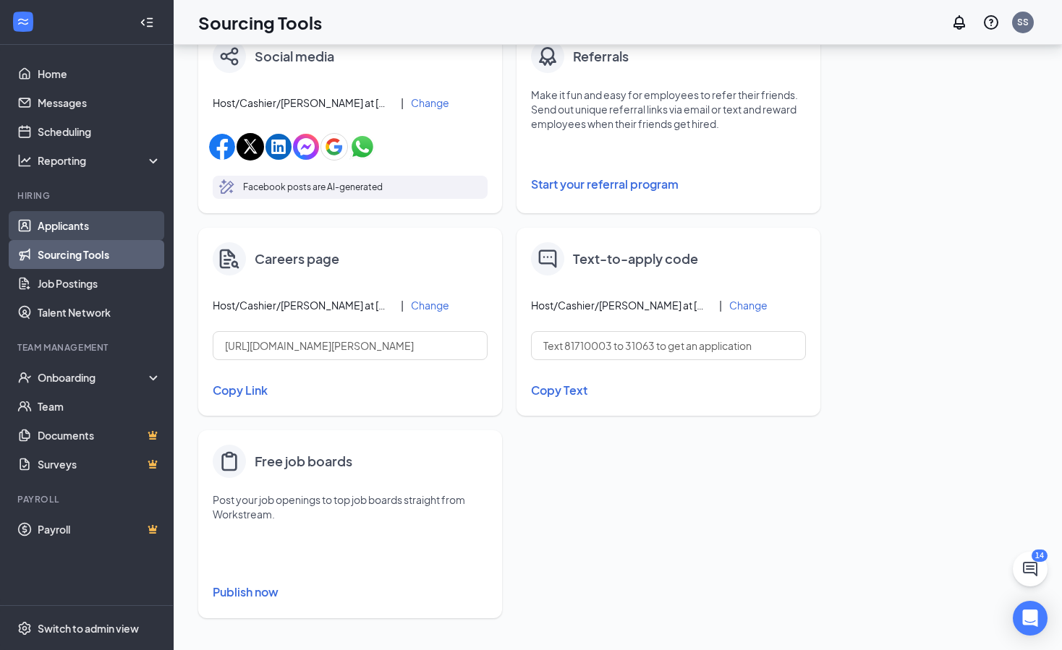
click at [79, 224] on link "Applicants" at bounding box center [100, 225] width 124 height 29
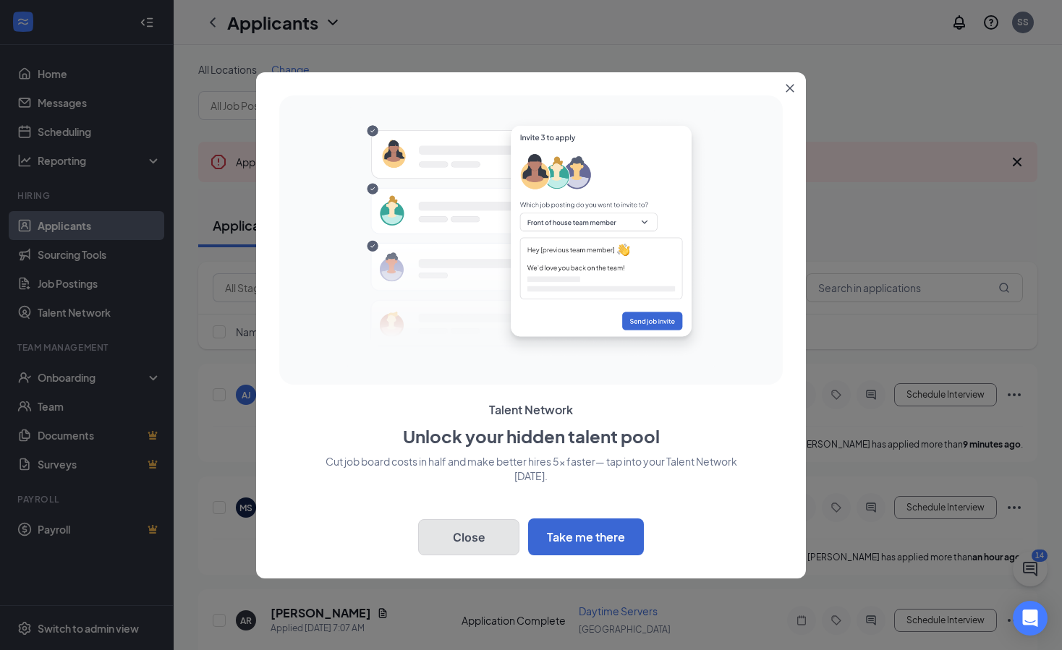
click at [476, 535] on button "Close" at bounding box center [468, 537] width 101 height 36
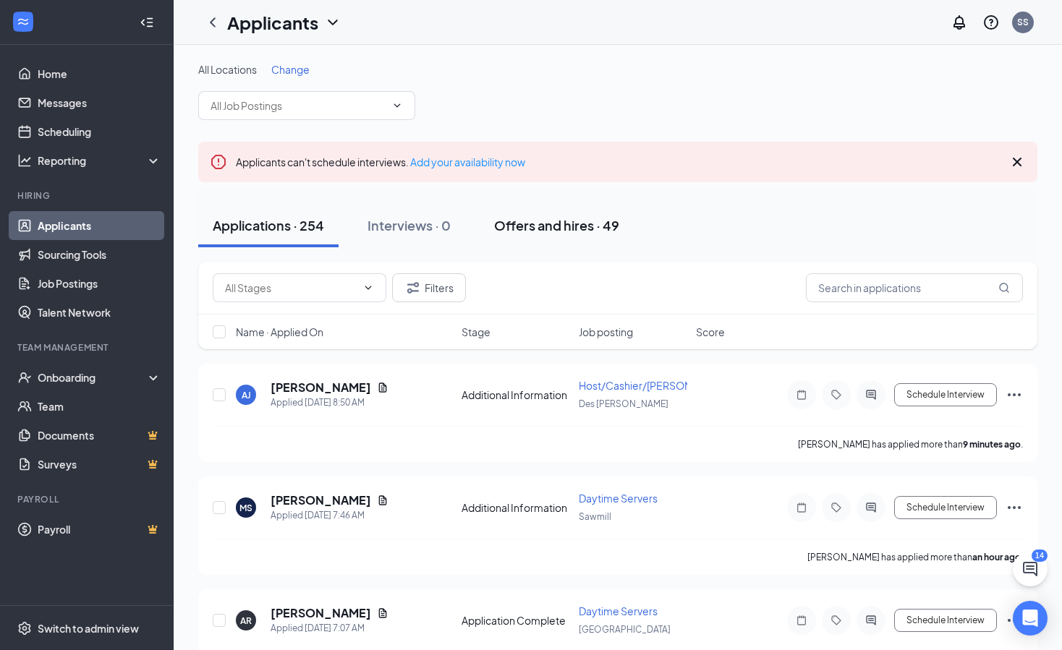
click at [557, 216] on div "Offers and hires · 49" at bounding box center [556, 225] width 125 height 18
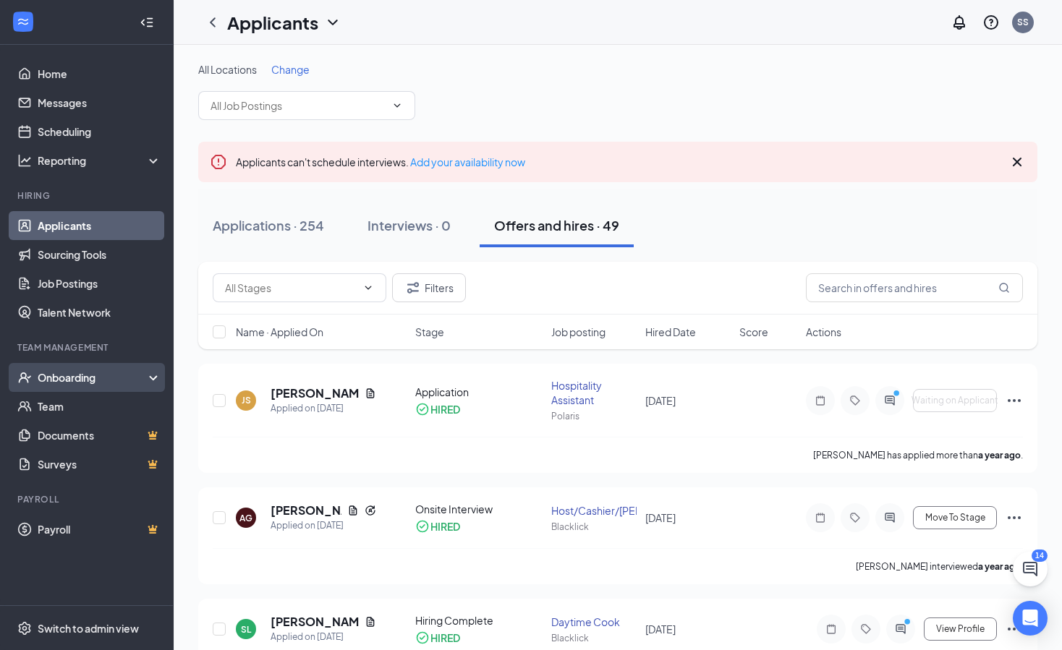
click at [105, 378] on div "Onboarding" at bounding box center [93, 377] width 111 height 14
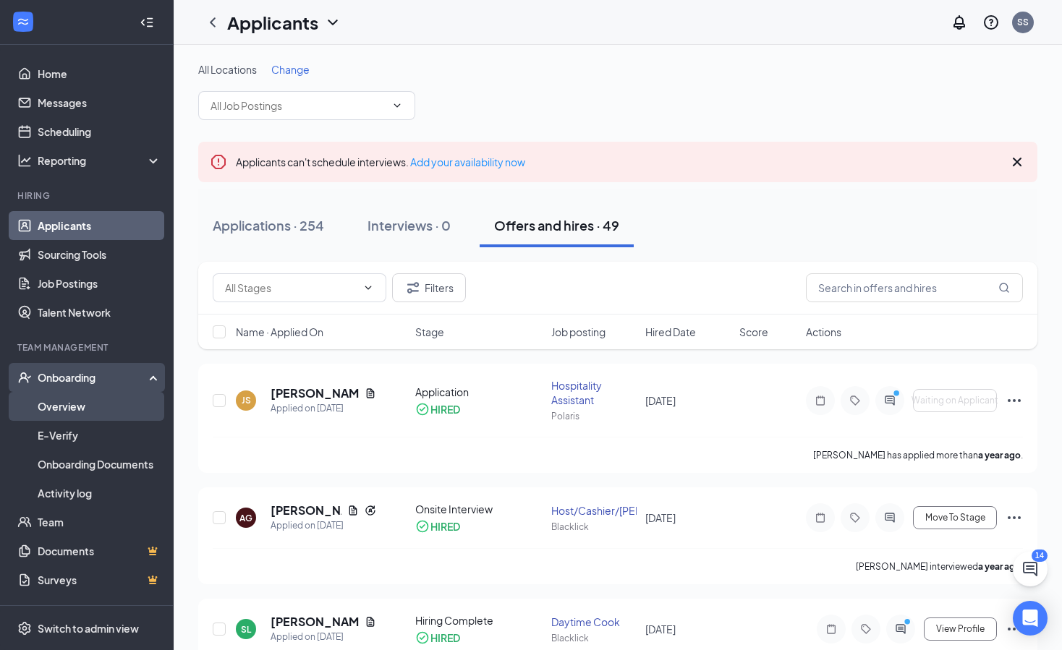
click at [99, 407] on link "Overview" at bounding box center [100, 406] width 124 height 29
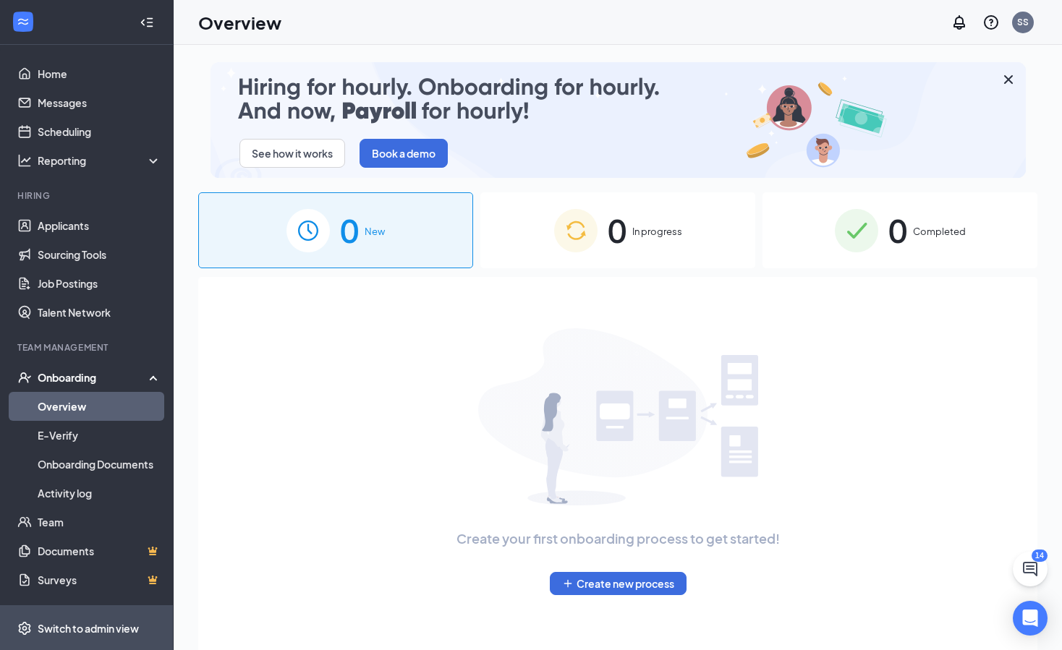
click at [98, 630] on div "Switch to admin view" at bounding box center [88, 628] width 101 height 14
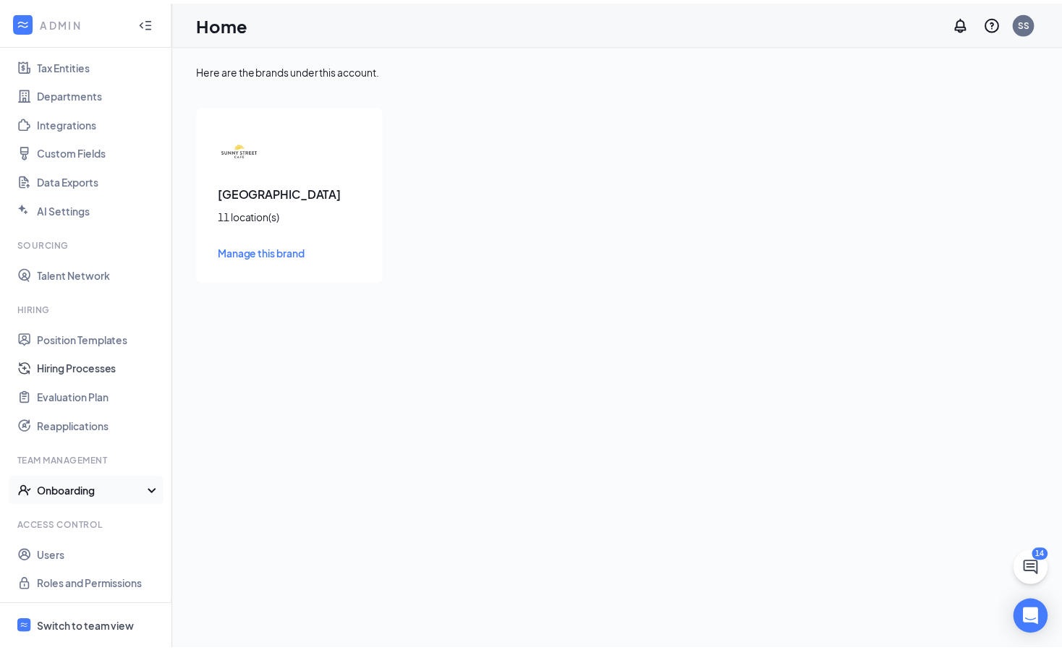
scroll to position [103, 0]
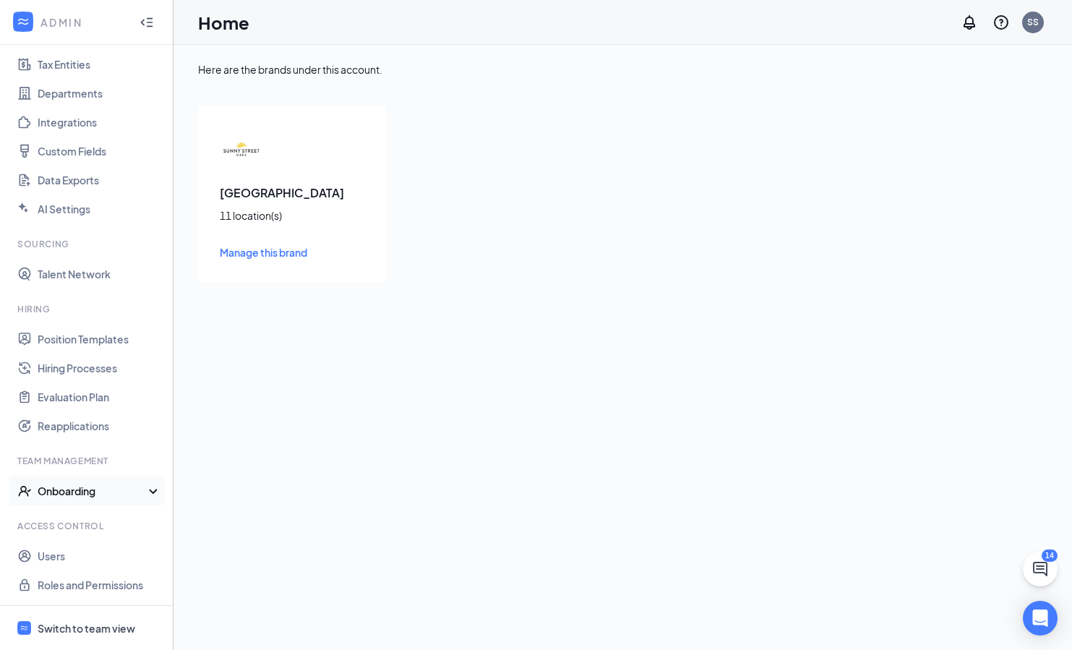
click at [89, 486] on div "Onboarding" at bounding box center [93, 491] width 111 height 14
click at [130, 523] on link "Onboarding Processes" at bounding box center [100, 519] width 124 height 29
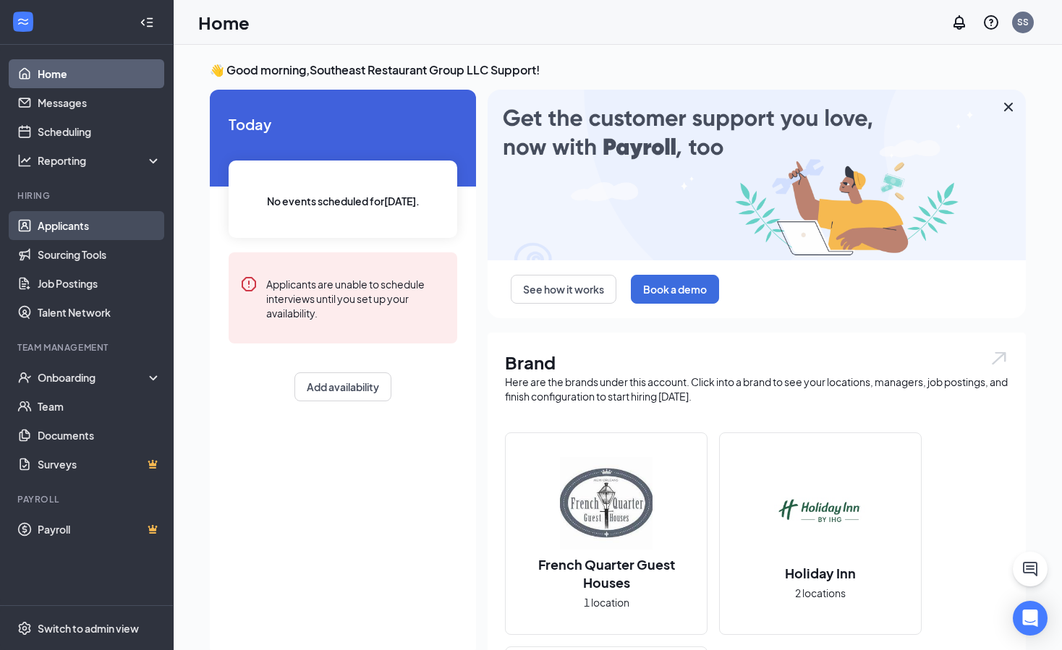
click at [126, 224] on link "Applicants" at bounding box center [100, 225] width 124 height 29
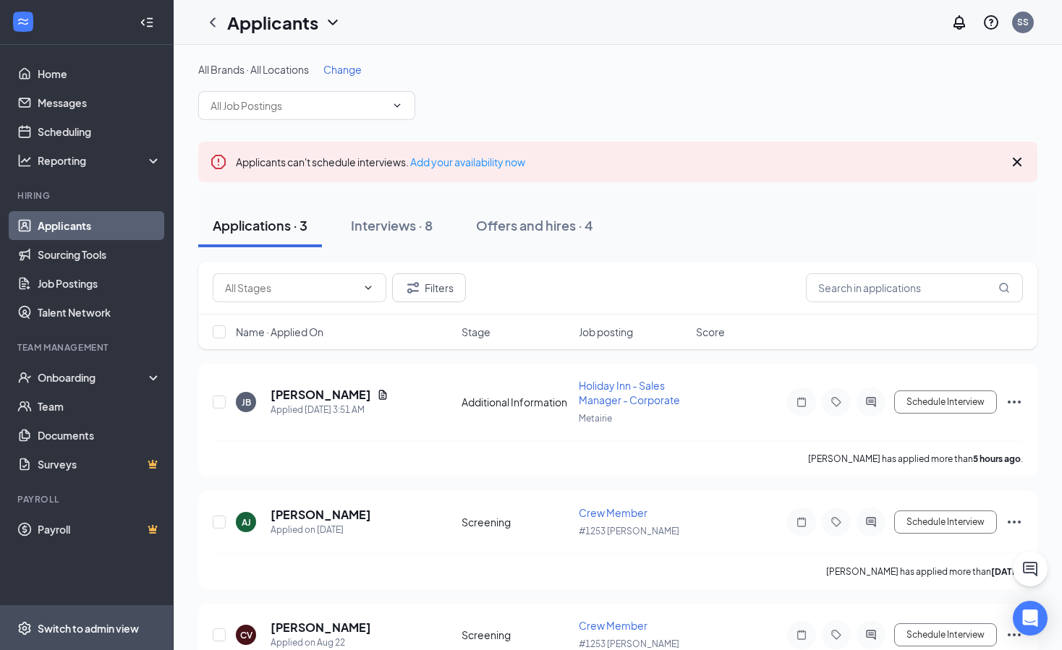
click at [127, 524] on div "Switch to admin view" at bounding box center [88, 628] width 101 height 14
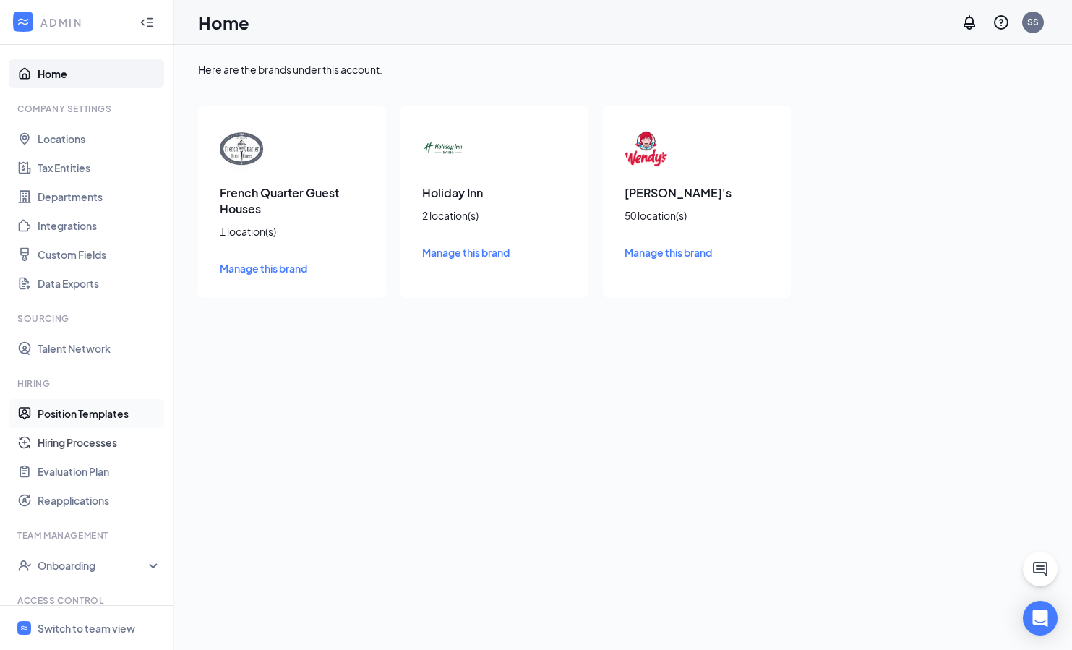
click at [95, 445] on link "Hiring Processes" at bounding box center [100, 442] width 124 height 29
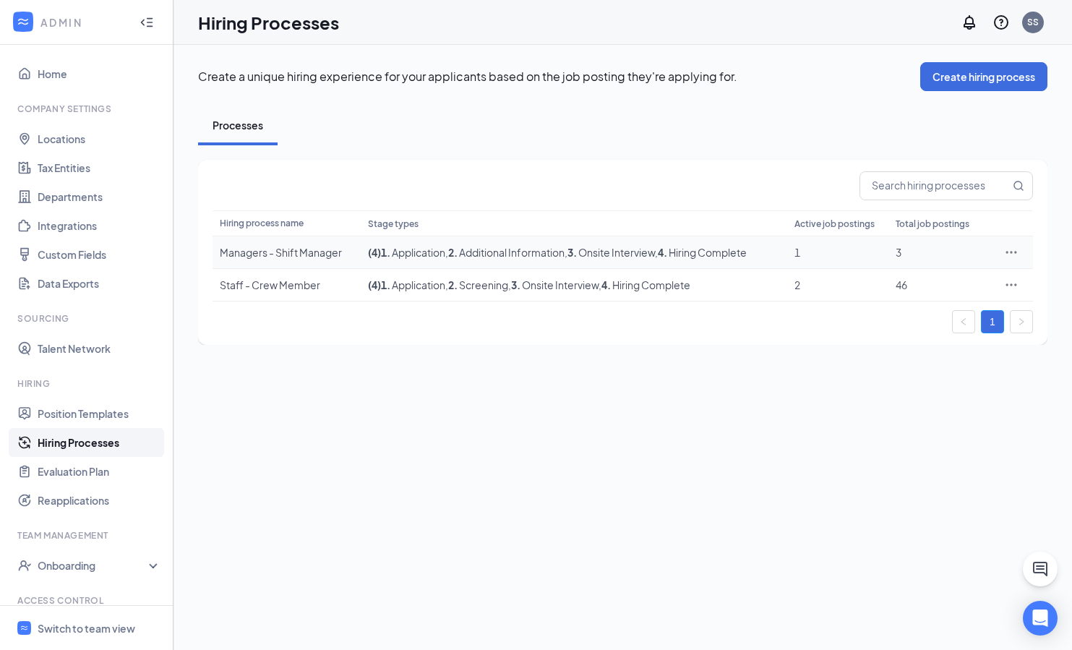
click at [943, 248] on icon "Ellipses" at bounding box center [1011, 252] width 14 height 14
click at [916, 279] on span "Edit" at bounding box center [945, 282] width 124 height 16
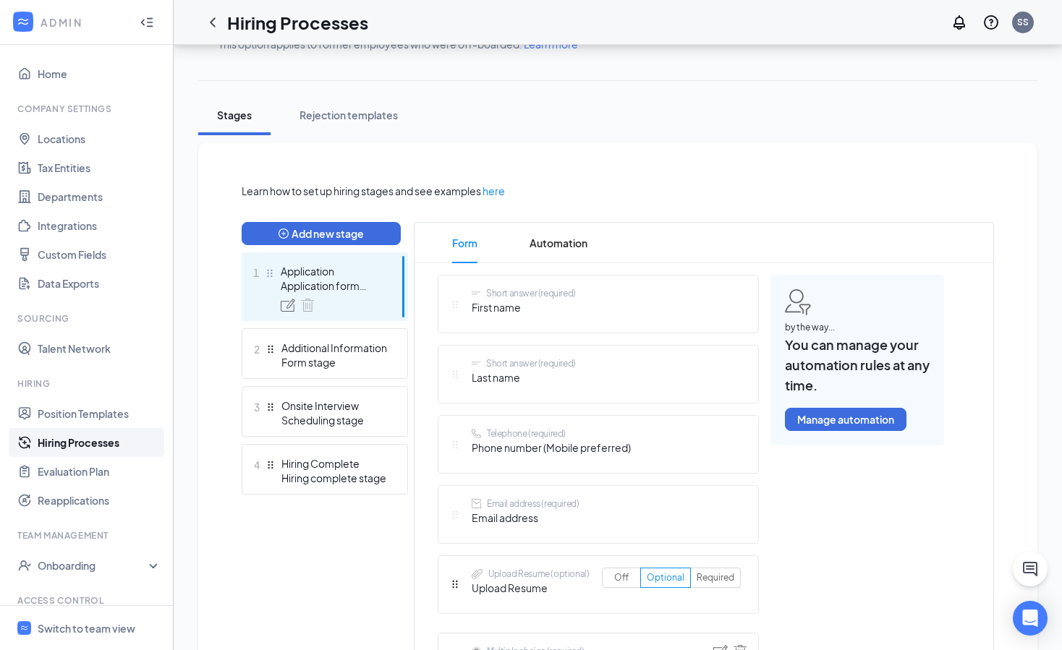
scroll to position [206, 0]
click at [72, 441] on link "Hiring Processes" at bounding box center [100, 442] width 124 height 29
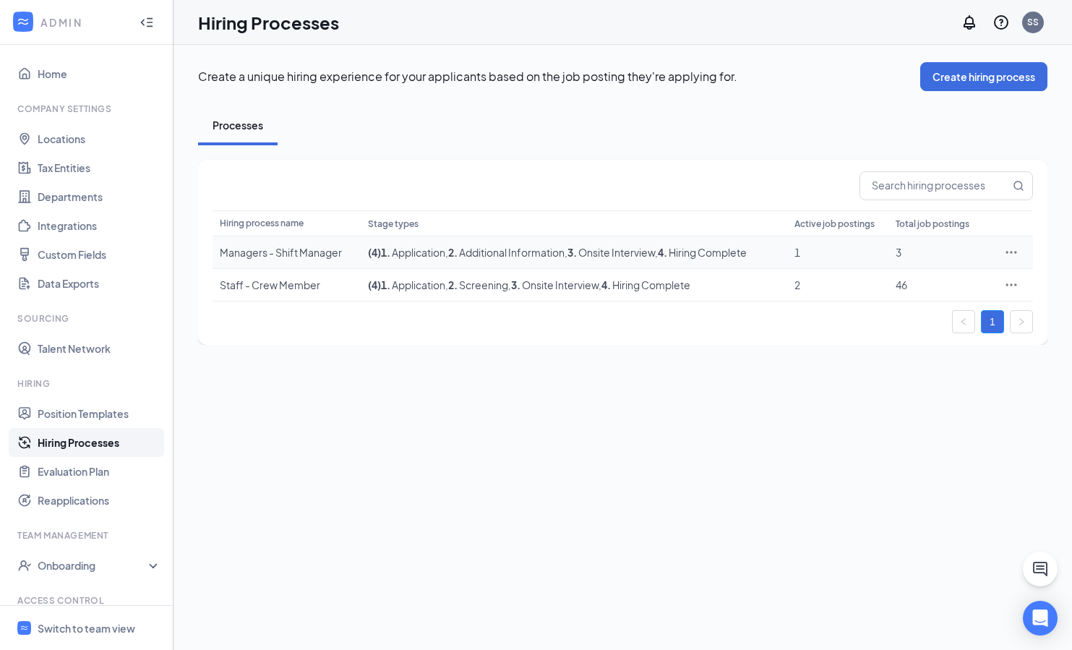
click at [943, 251] on icon "Ellipses" at bounding box center [1012, 252] width 11 height 2
click at [897, 279] on span "Edit" at bounding box center [892, 282] width 19 height 13
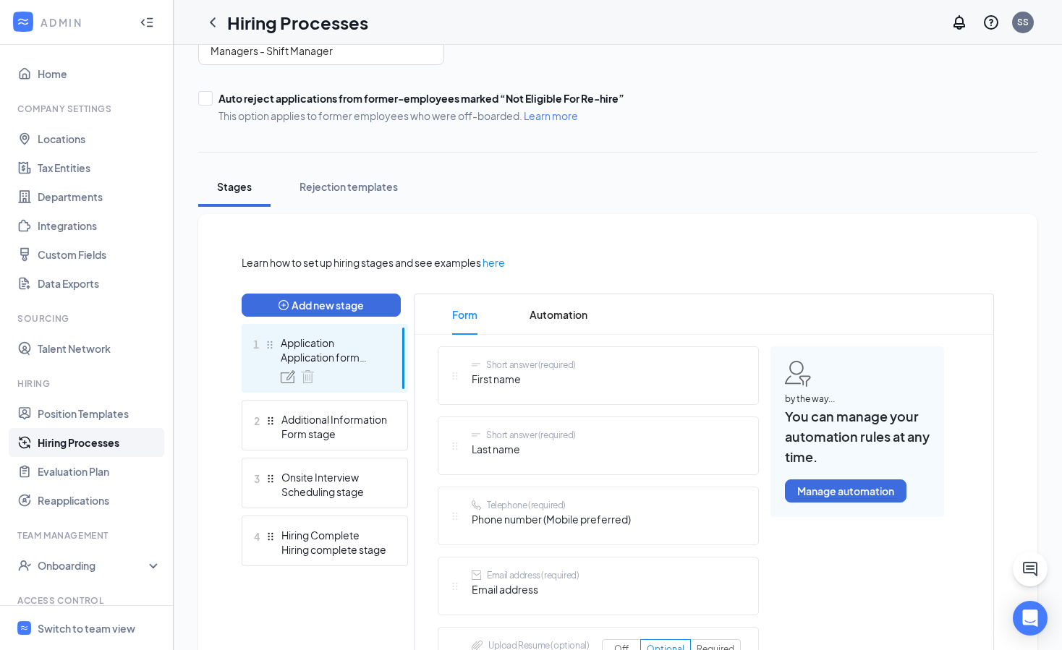
scroll to position [163, 0]
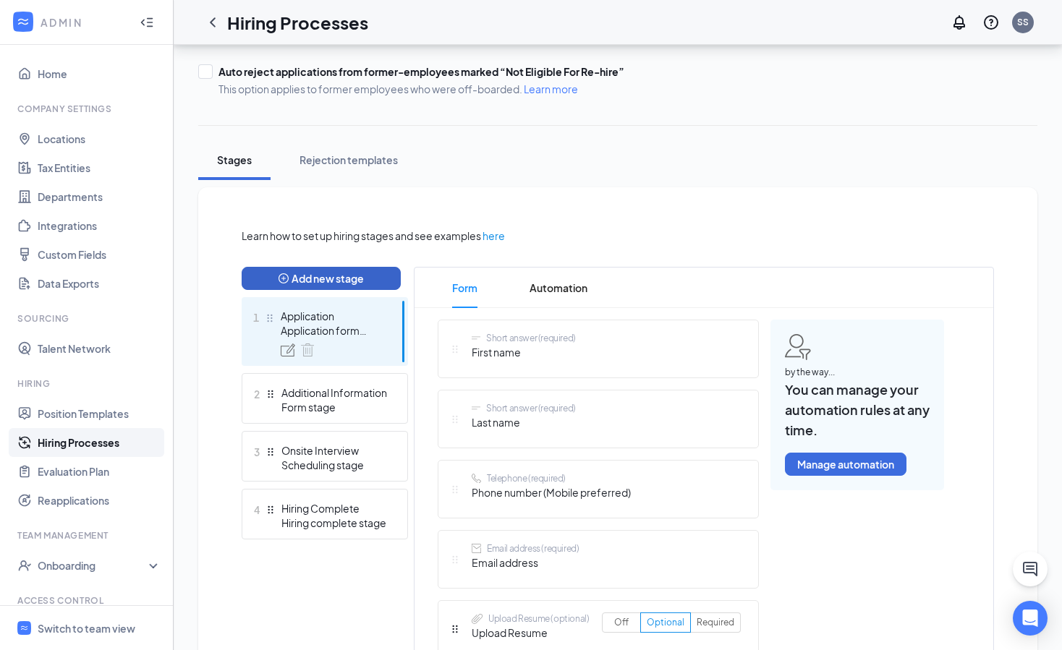
click at [344, 279] on button "Add new stage" at bounding box center [321, 278] width 159 height 23
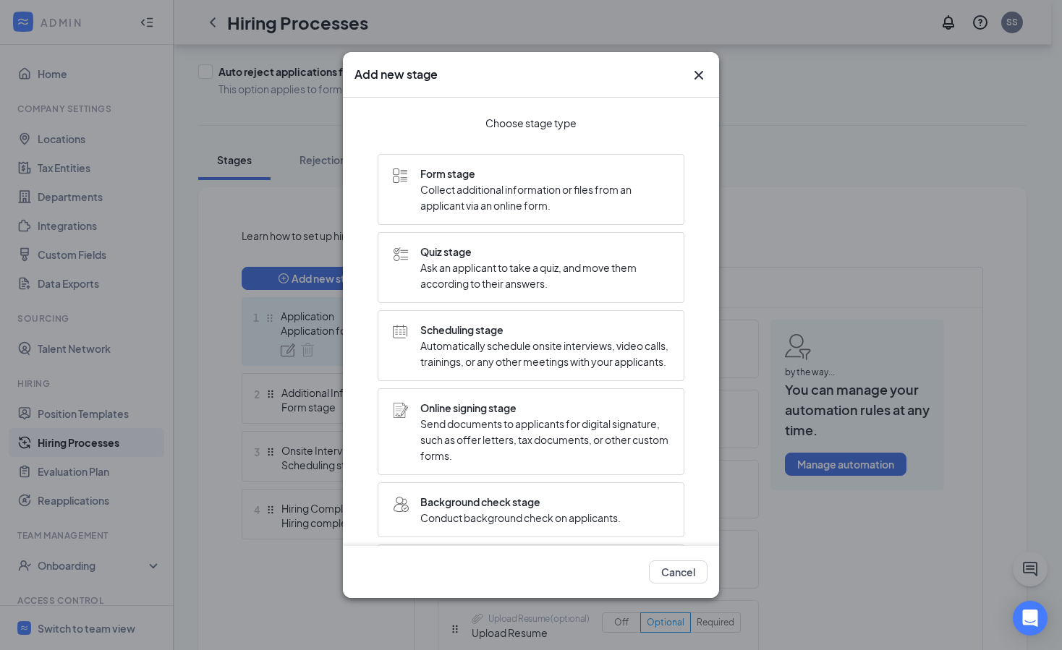
scroll to position [270, 0]
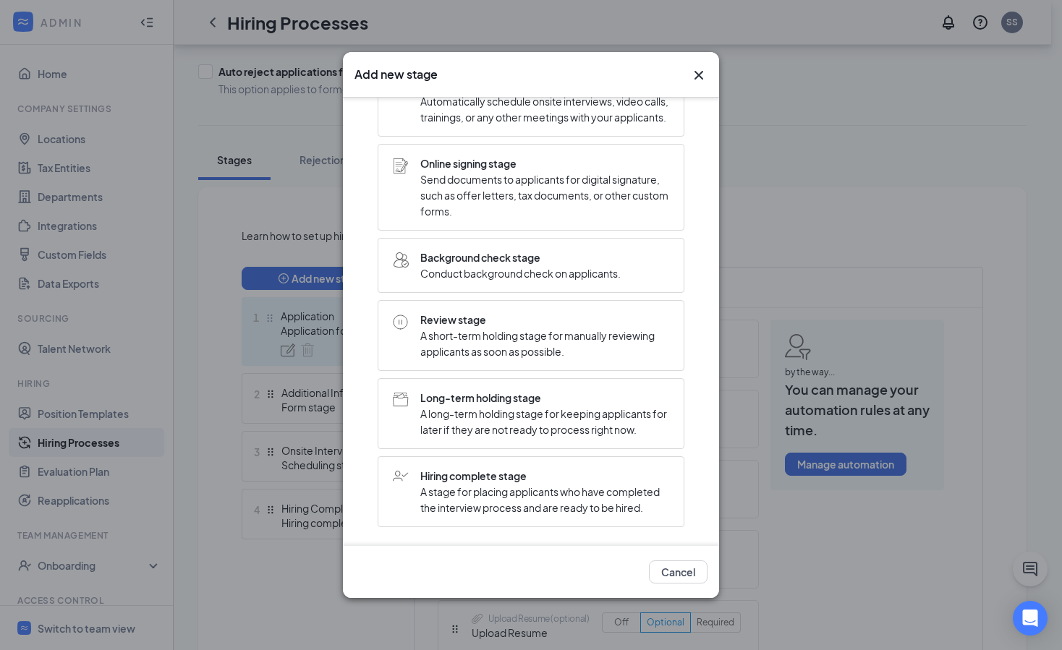
click at [544, 312] on span "Review stage" at bounding box center [544, 320] width 249 height 16
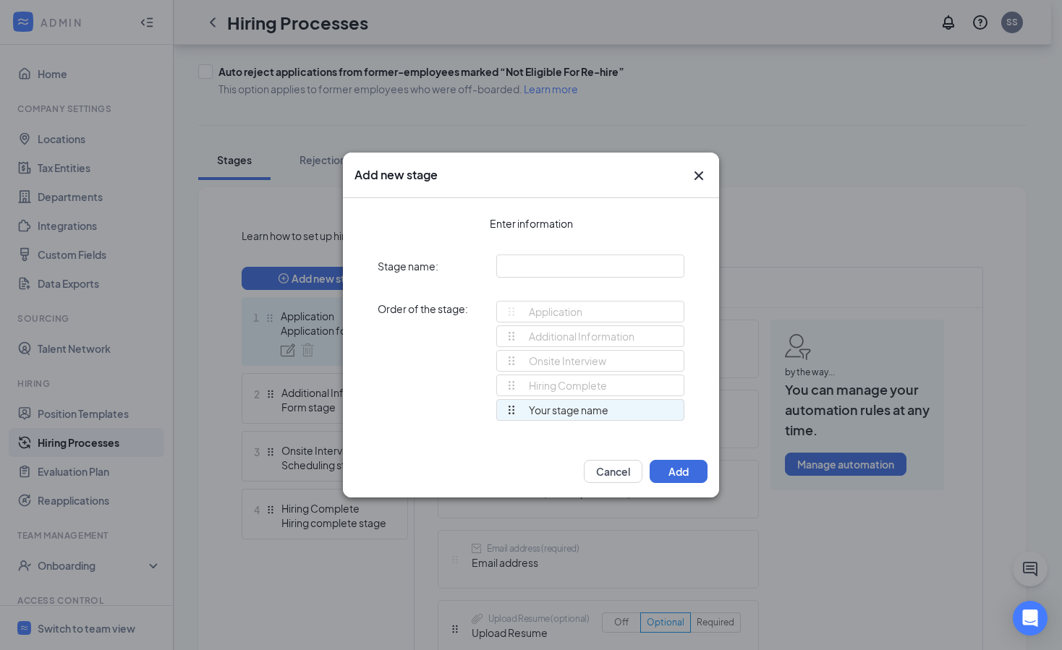
scroll to position [0, 0]
click at [542, 269] on input "text" at bounding box center [590, 266] width 188 height 23
type input "Screening"
click at [691, 469] on button "Add" at bounding box center [678, 471] width 58 height 23
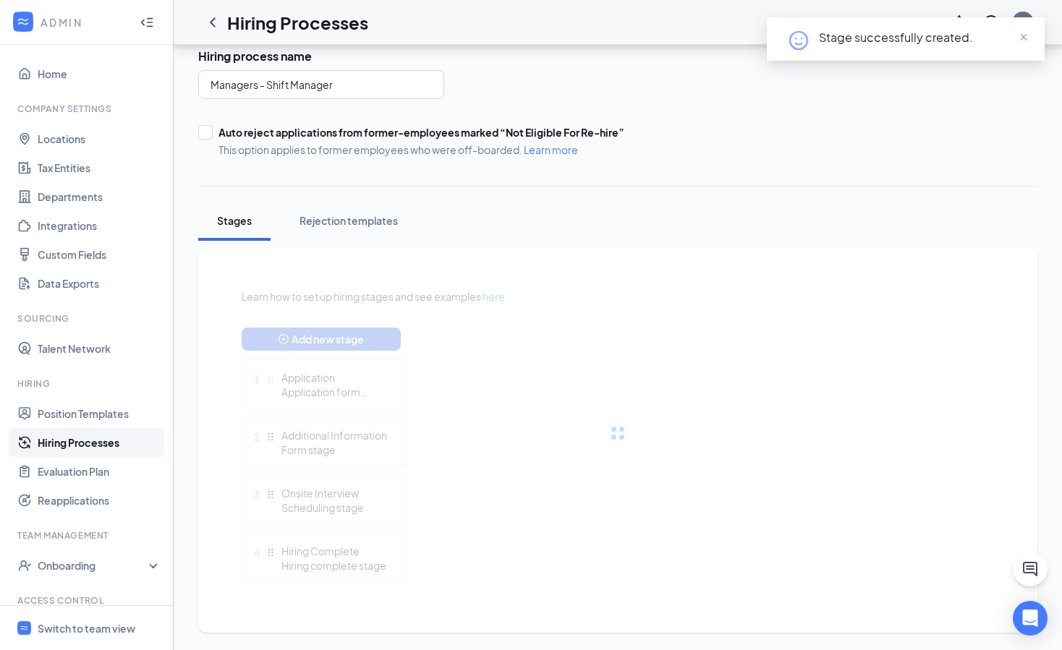
scroll to position [163, 0]
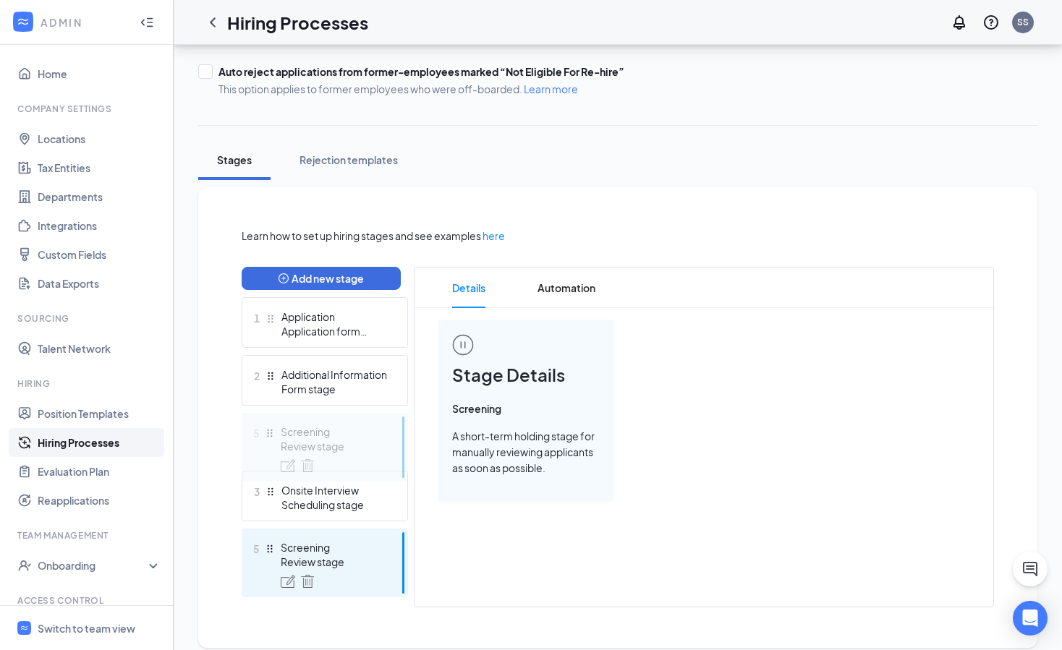
drag, startPoint x: 268, startPoint y: 550, endPoint x: 276, endPoint y: 422, distance: 128.2
click at [276, 422] on div "Add new stage 1 Application Application form stage 2 Additional Information For…" at bounding box center [325, 437] width 166 height 341
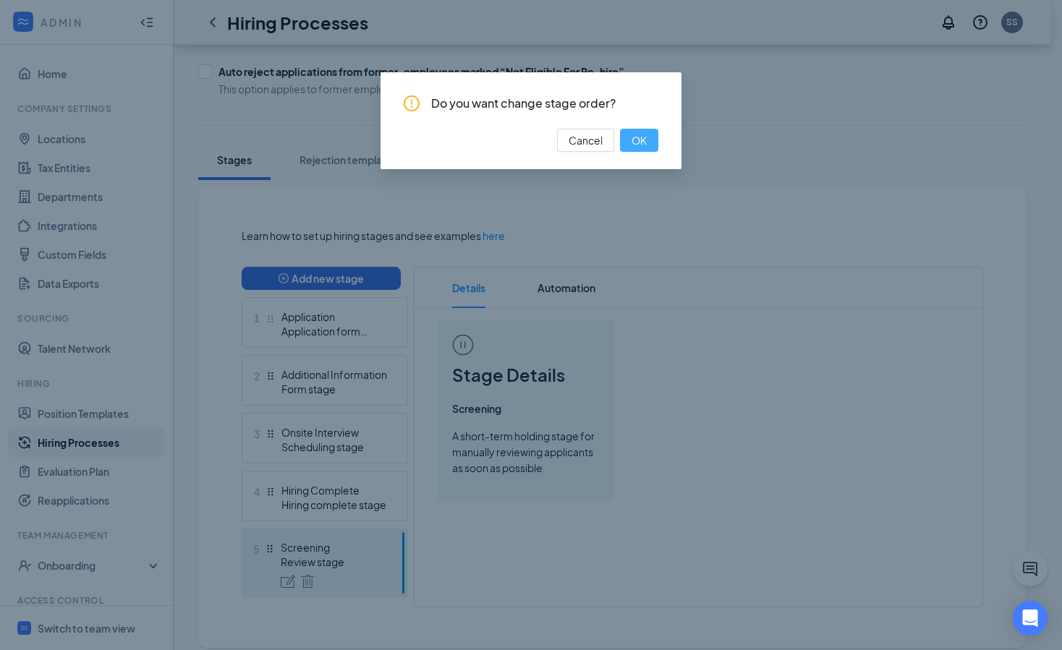
click at [643, 136] on span "OK" at bounding box center [638, 140] width 15 height 16
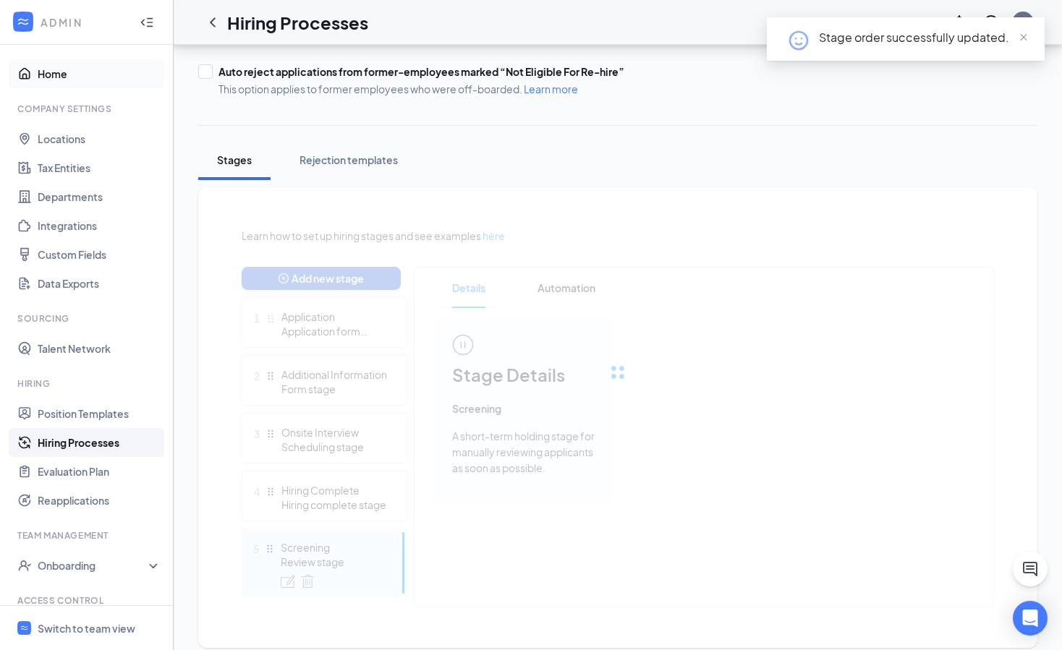
click at [65, 72] on link "Home" at bounding box center [100, 73] width 124 height 29
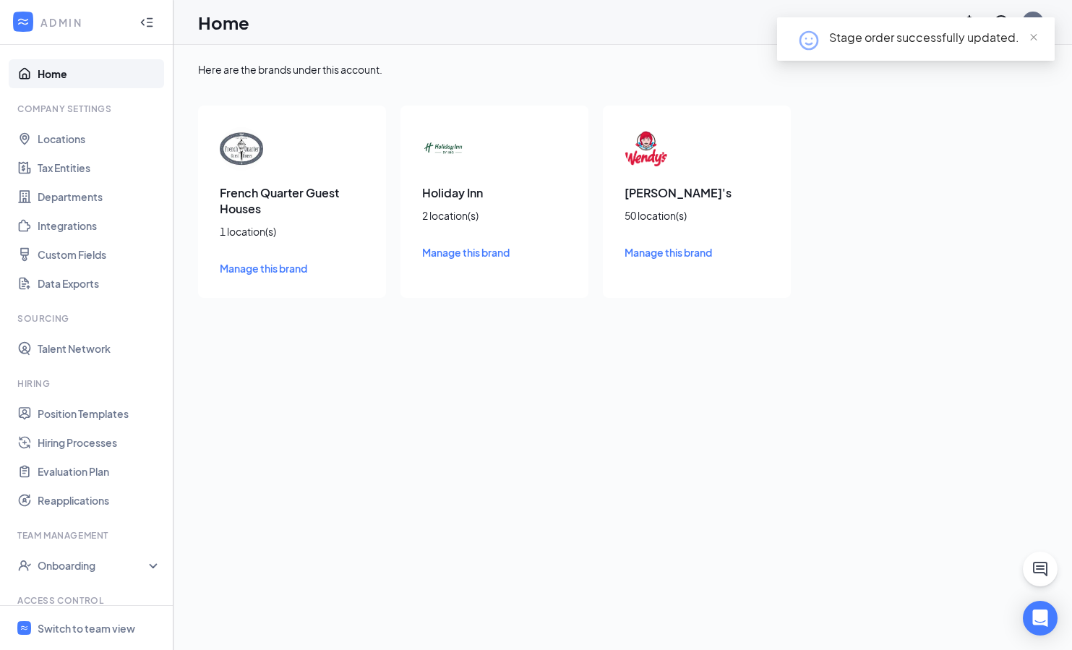
click at [272, 266] on span "Manage this brand" at bounding box center [264, 268] width 88 height 13
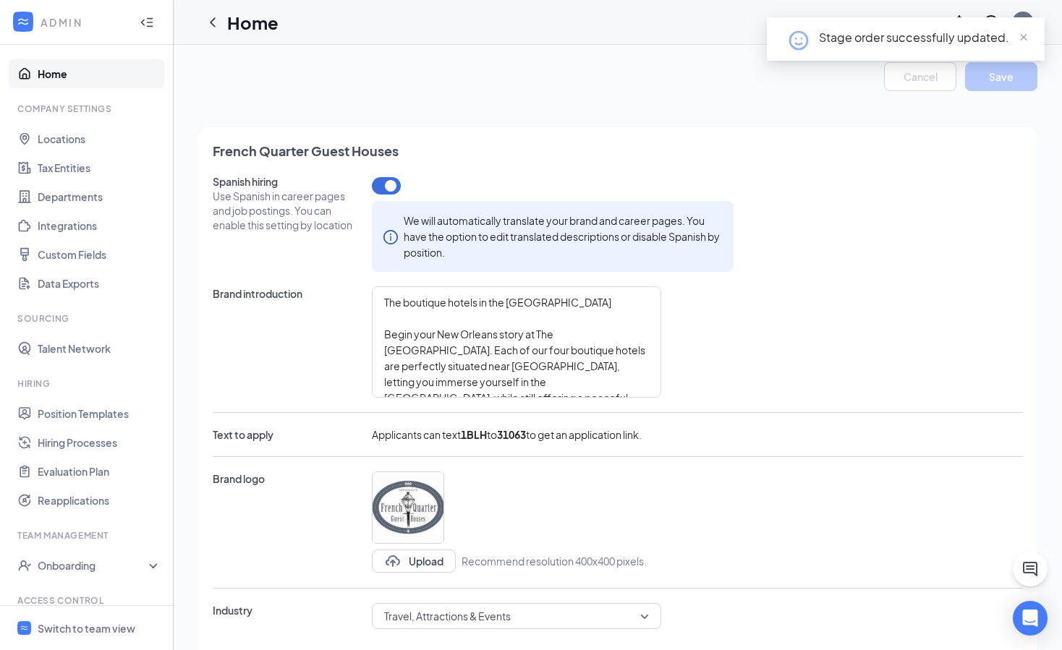
type textarea "The boutique hotels in the French Quarter Guest Houses Begin your New Orleans s…"
drag, startPoint x: 58, startPoint y: 72, endPoint x: 79, endPoint y: 77, distance: 21.8
click at [58, 71] on link "Home" at bounding box center [100, 73] width 124 height 29
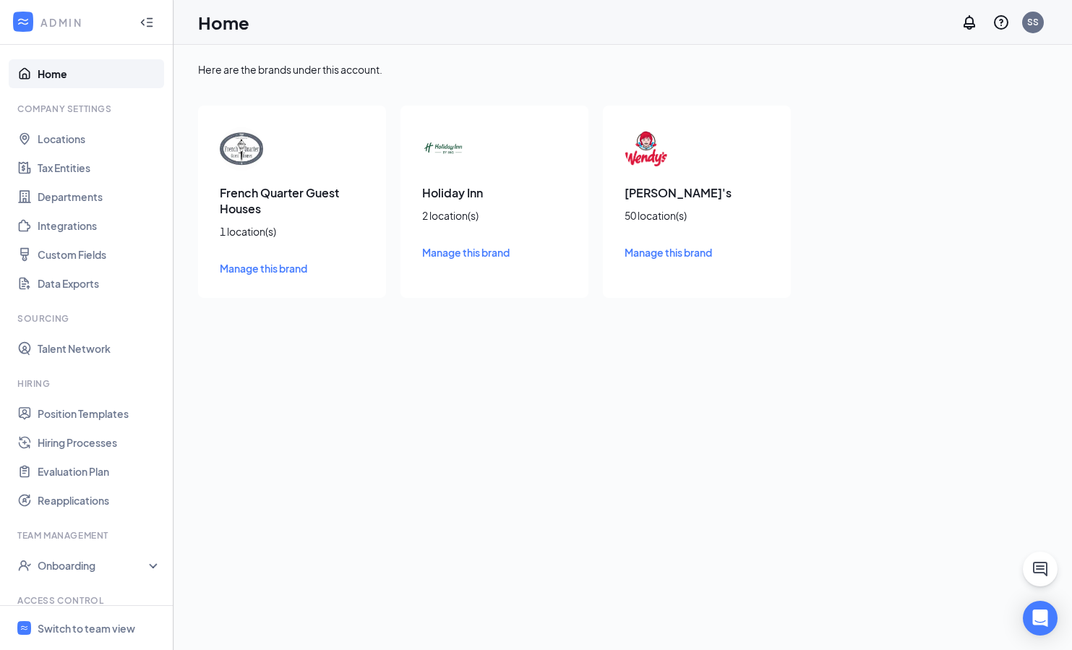
click at [498, 252] on span "Manage this brand" at bounding box center [466, 252] width 88 height 13
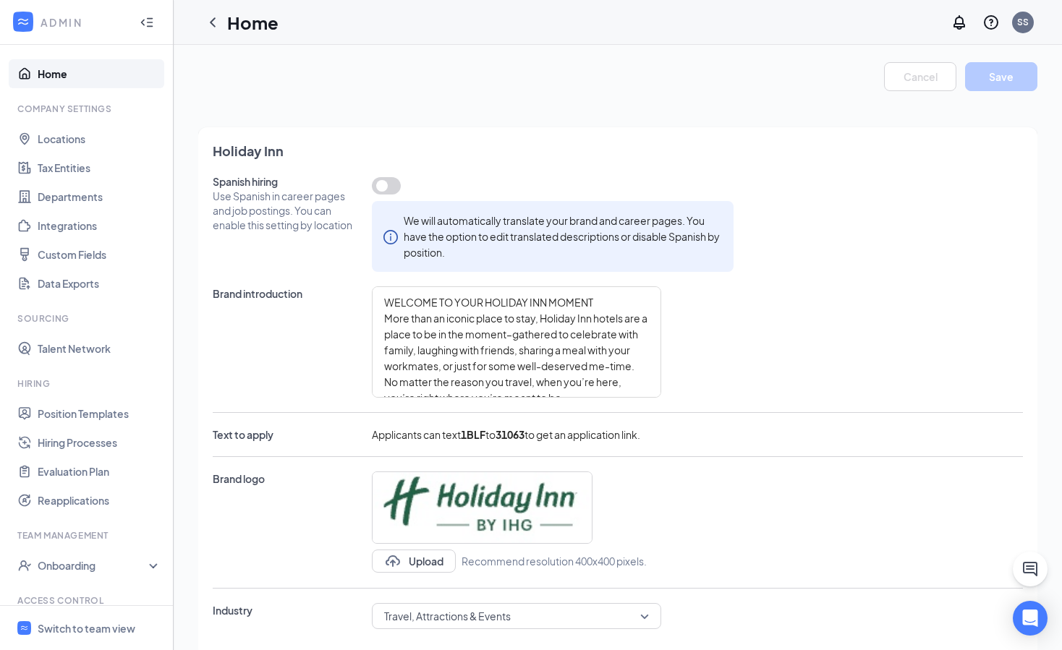
click at [382, 184] on button "button" at bounding box center [386, 185] width 29 height 17
type textarea "WELCOME TO YOUR HOLIDAY INN MOMENT More than an iconic place to stay, Holiday I…"
click at [54, 74] on link "Home" at bounding box center [100, 73] width 124 height 29
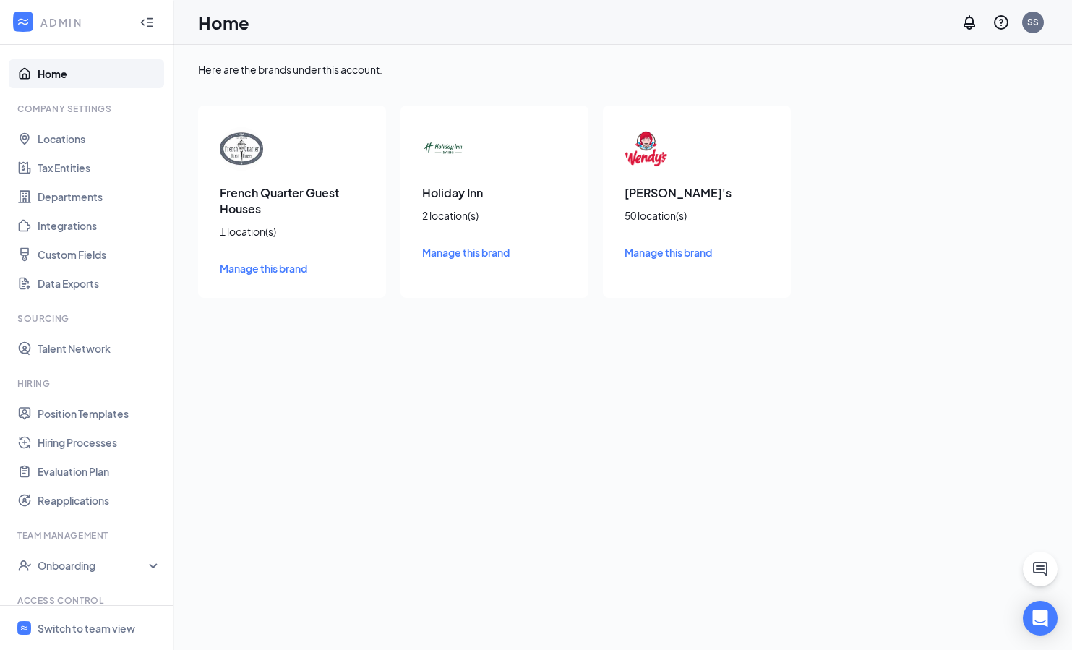
click at [681, 255] on span "Manage this brand" at bounding box center [669, 252] width 88 height 13
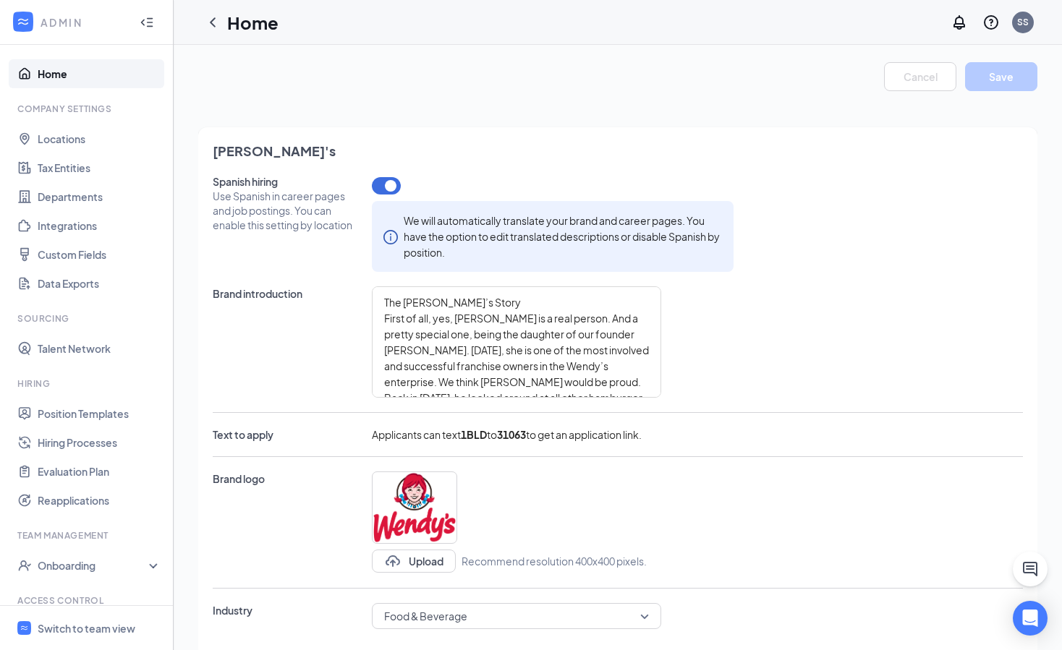
type textarea "The Wendy’s Story First of all, yes, Wendy is a real person. And a pretty speci…"
click at [98, 419] on link "Position Templates" at bounding box center [100, 413] width 124 height 29
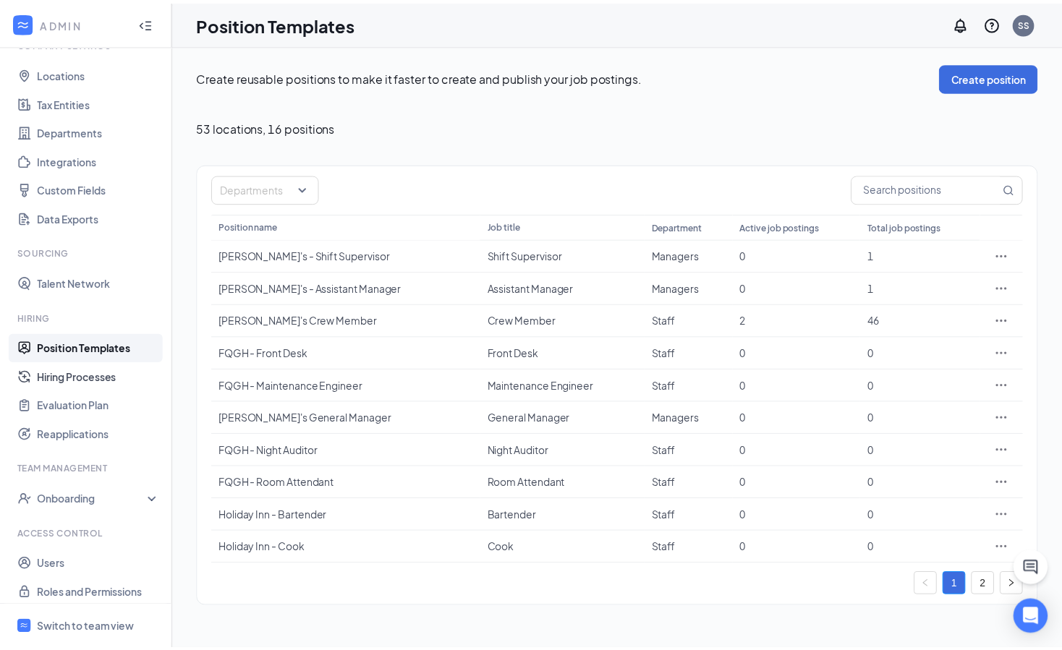
scroll to position [74, 0]
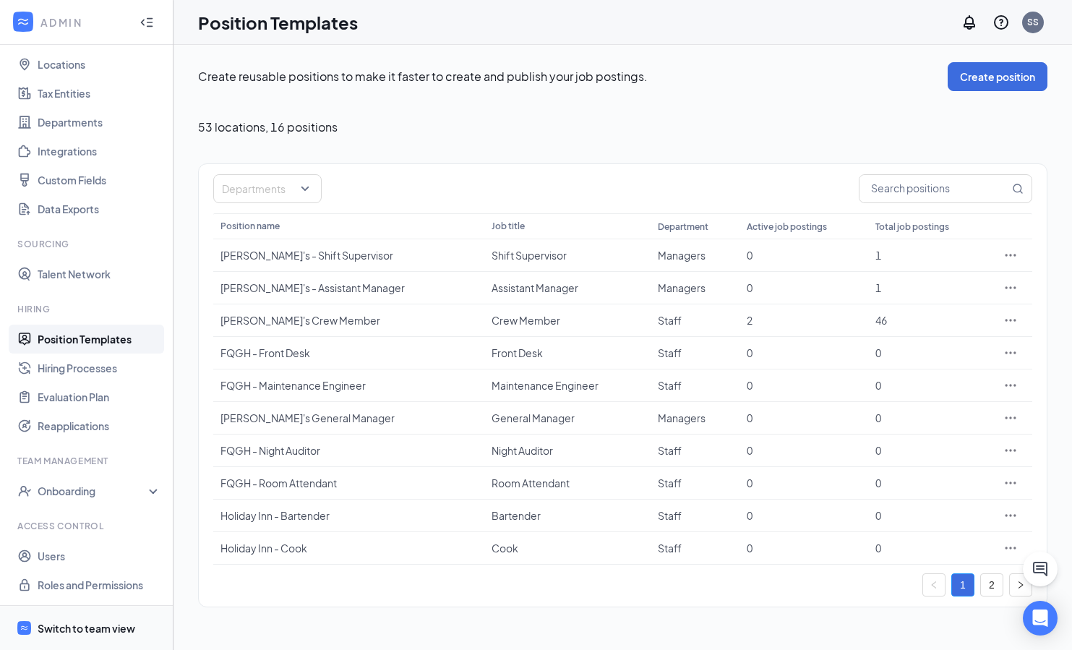
click at [71, 524] on div "Switch to team view" at bounding box center [87, 628] width 98 height 14
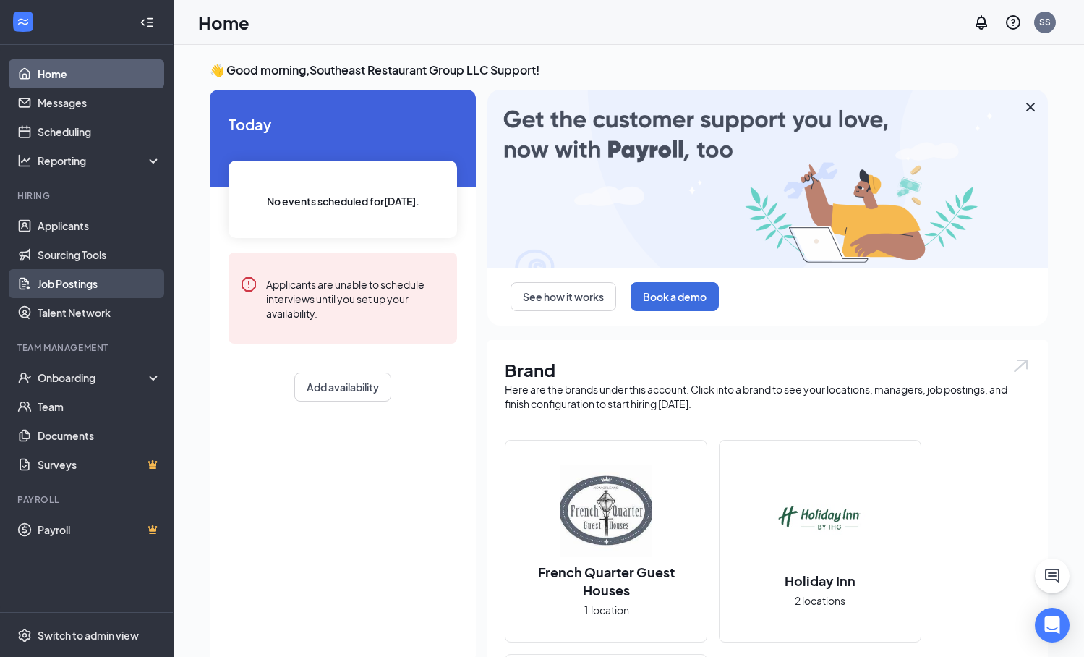
click at [82, 286] on link "Job Postings" at bounding box center [100, 283] width 124 height 29
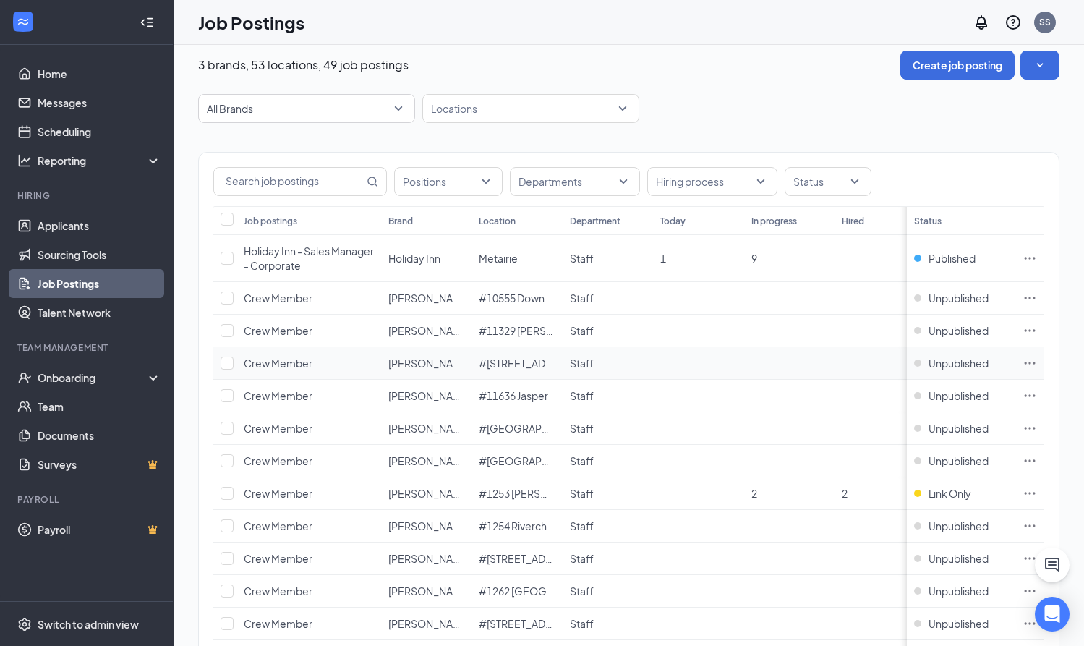
scroll to position [29, 0]
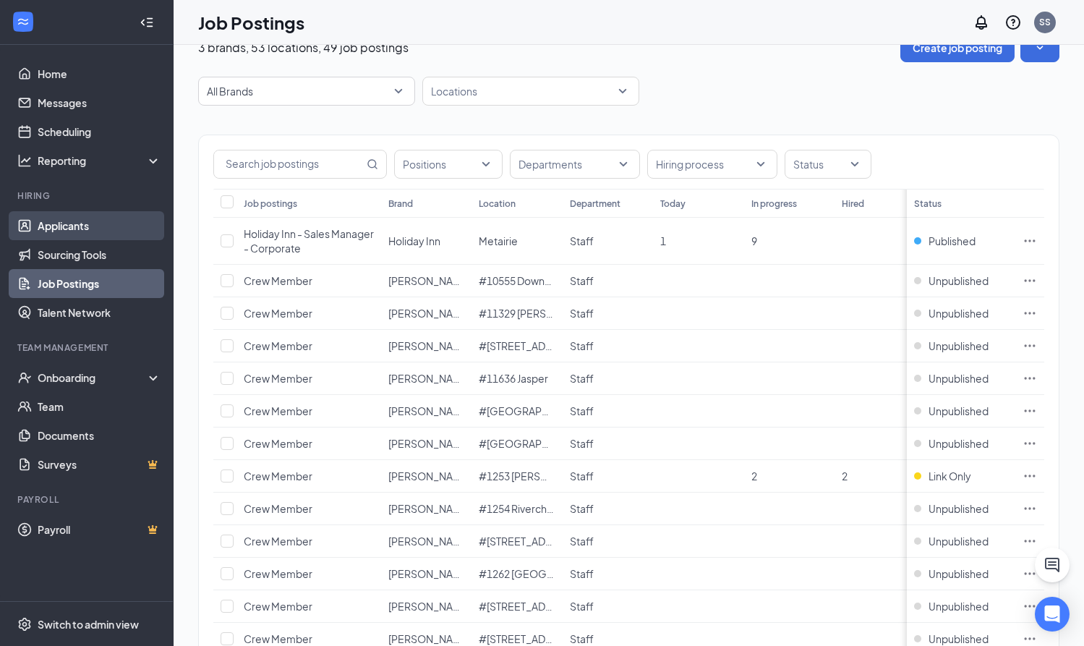
click at [59, 225] on link "Applicants" at bounding box center [100, 225] width 124 height 29
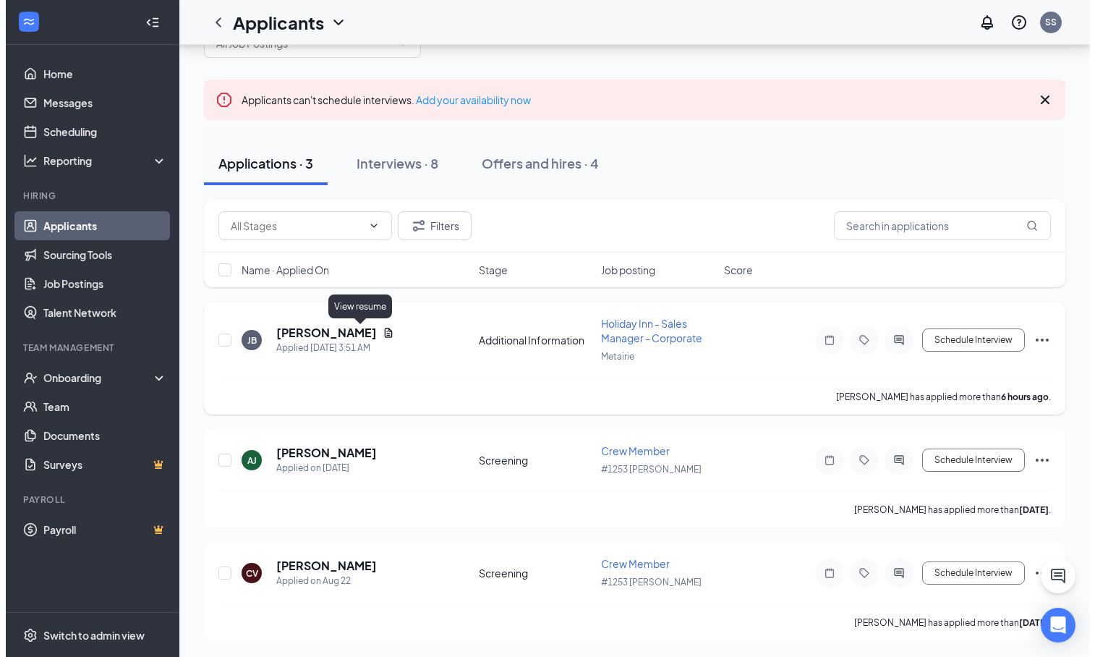
scroll to position [63, 0]
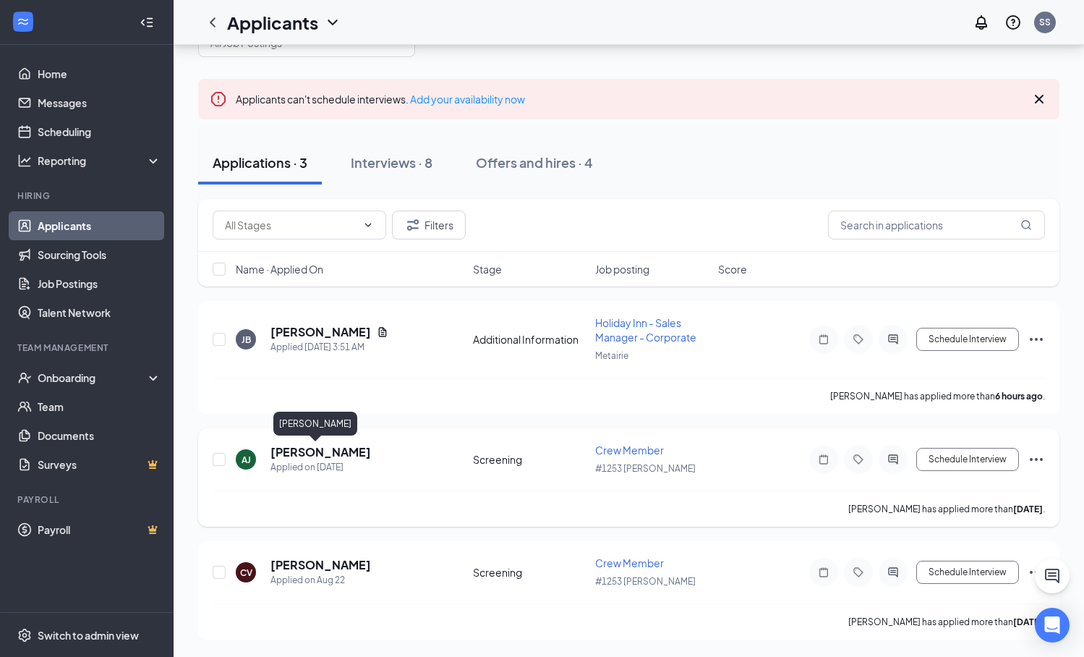
click at [318, 454] on h5 "Asya Jones" at bounding box center [320, 452] width 101 height 16
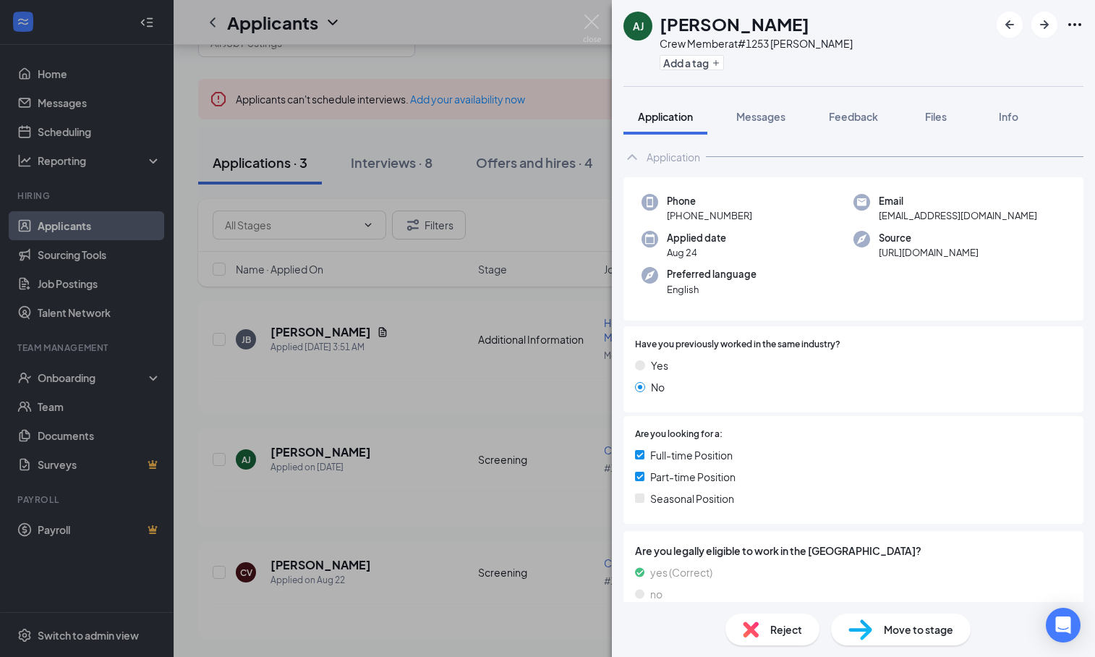
scroll to position [42, 0]
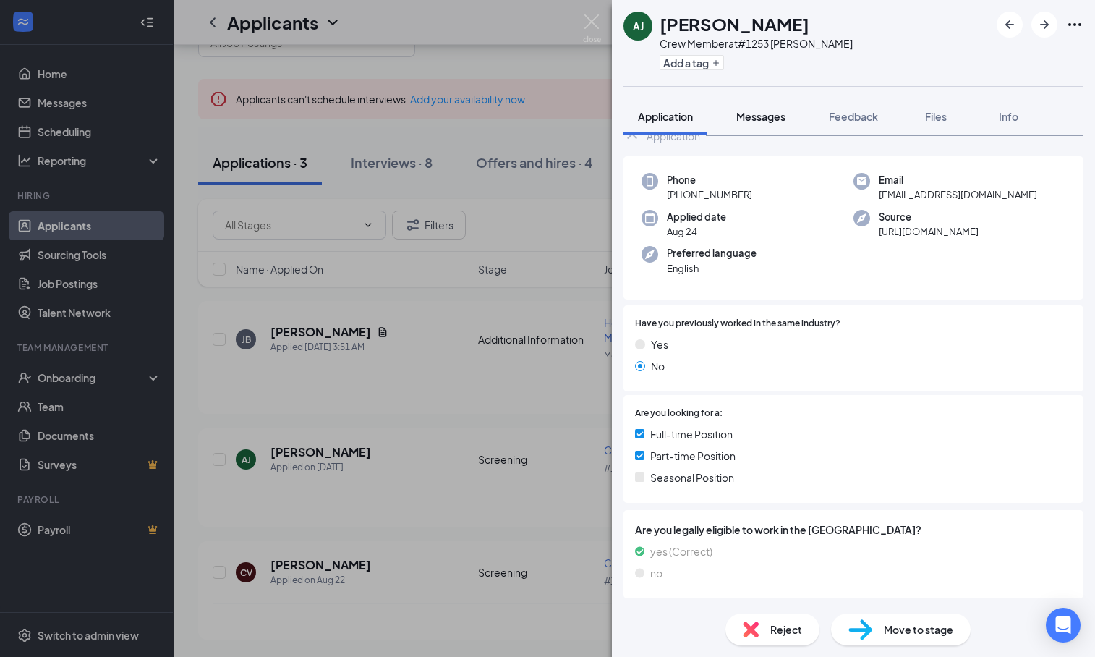
click at [775, 120] on span "Messages" at bounding box center [760, 116] width 49 height 13
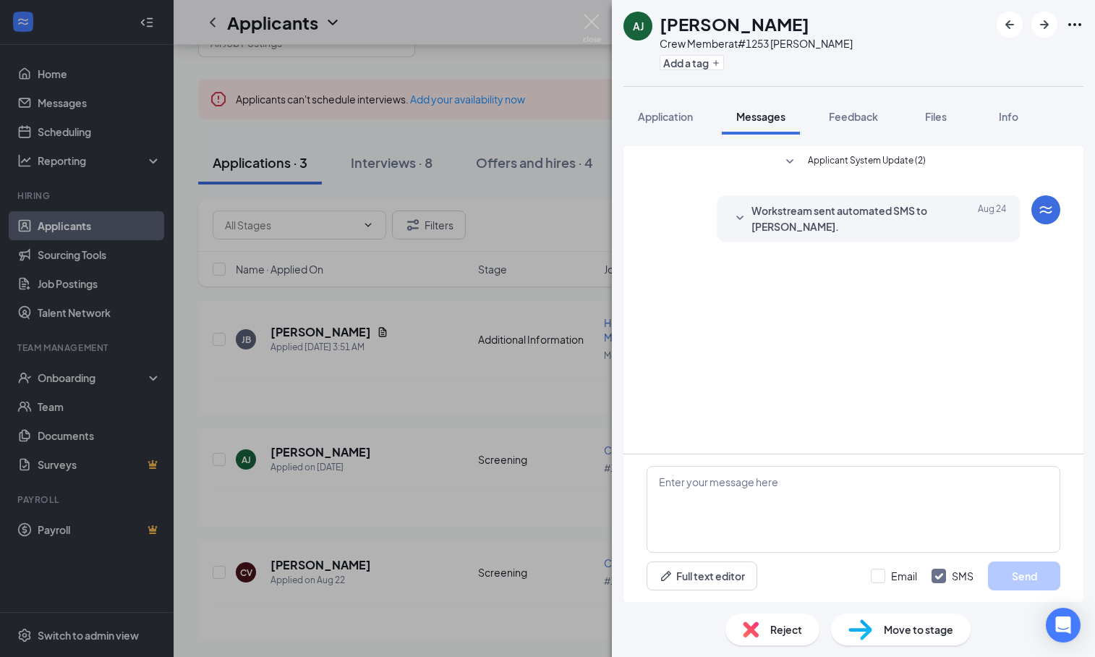
click at [738, 216] on icon "SmallChevronDown" at bounding box center [739, 218] width 17 height 17
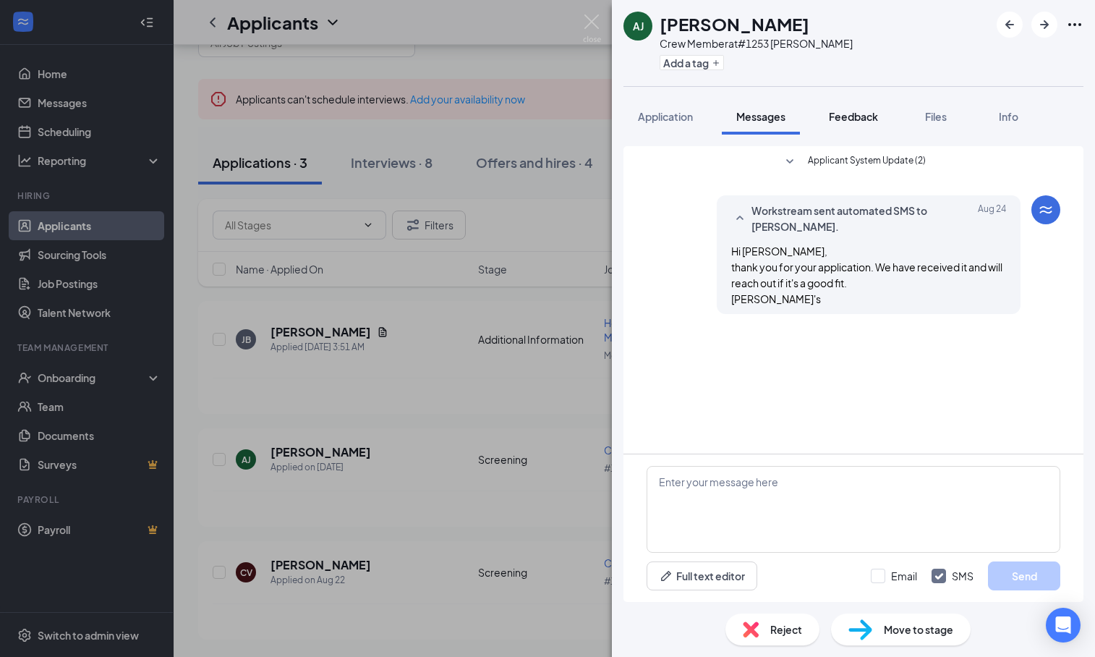
click at [866, 121] on span "Feedback" at bounding box center [853, 116] width 49 height 13
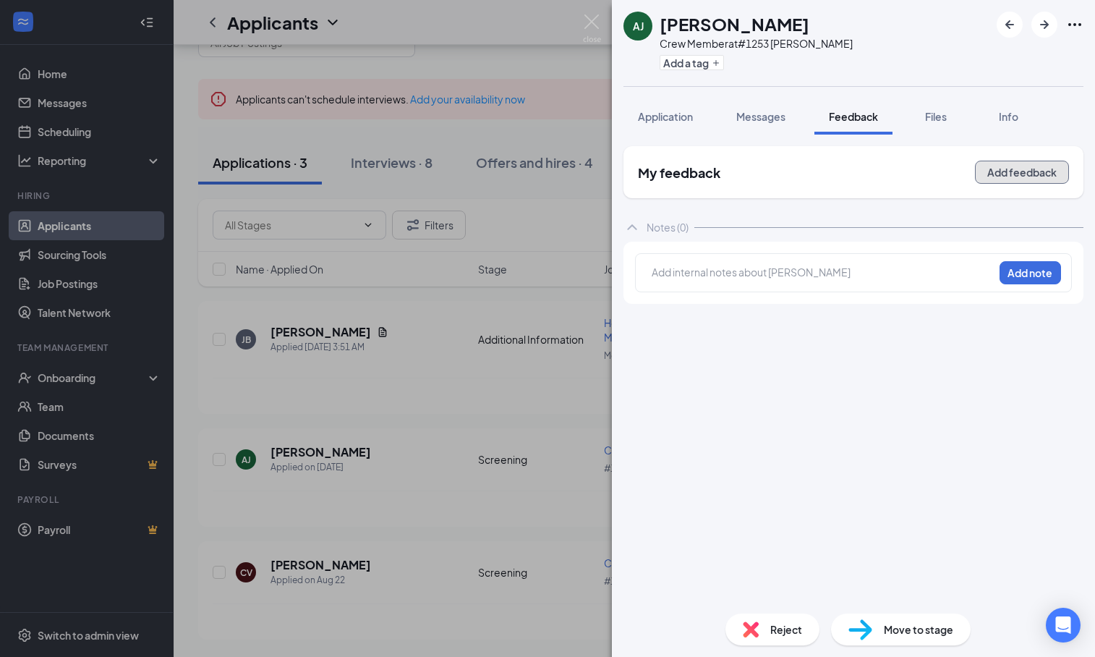
click at [943, 166] on button "Add feedback" at bounding box center [1022, 172] width 94 height 23
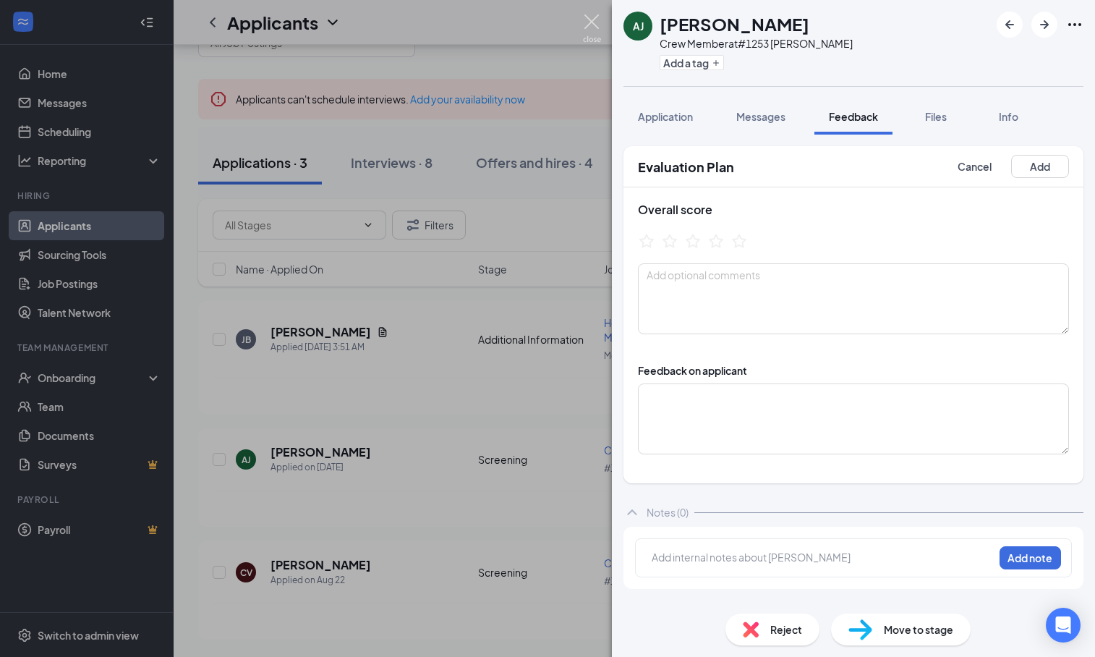
click at [586, 25] on img at bounding box center [592, 28] width 18 height 28
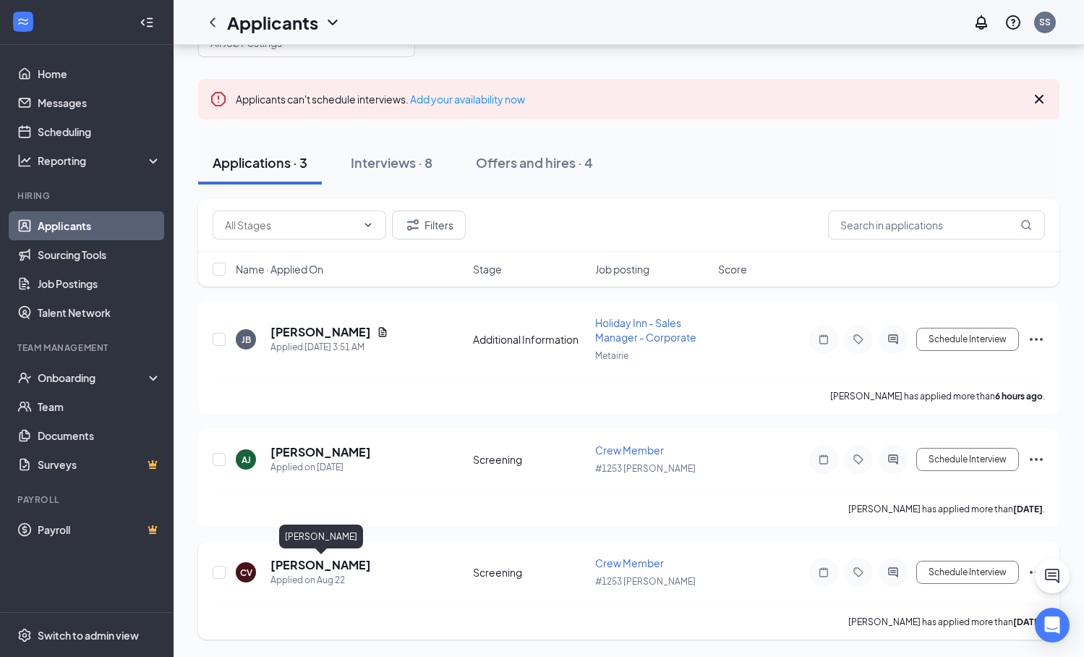
click at [346, 524] on h5 "Crystal Van Scoyk" at bounding box center [320, 565] width 101 height 16
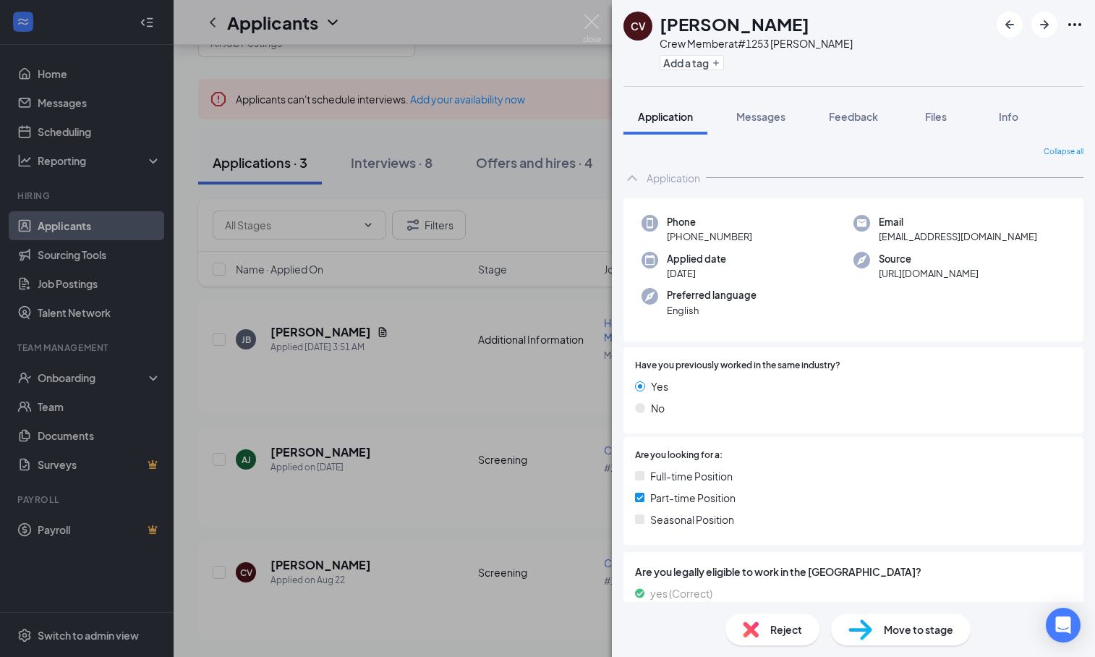
scroll to position [56, 0]
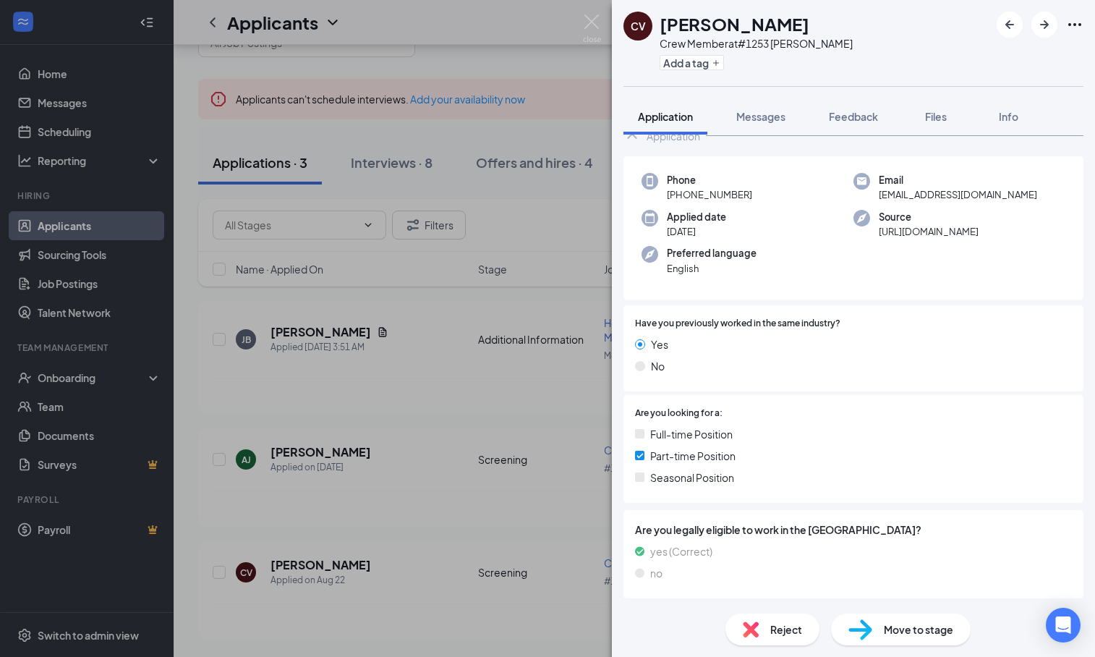
click at [411, 379] on div "CV Crystal Van Scoyk Crew Member at #1253 Huffman Add a tag Application Message…" at bounding box center [547, 328] width 1095 height 657
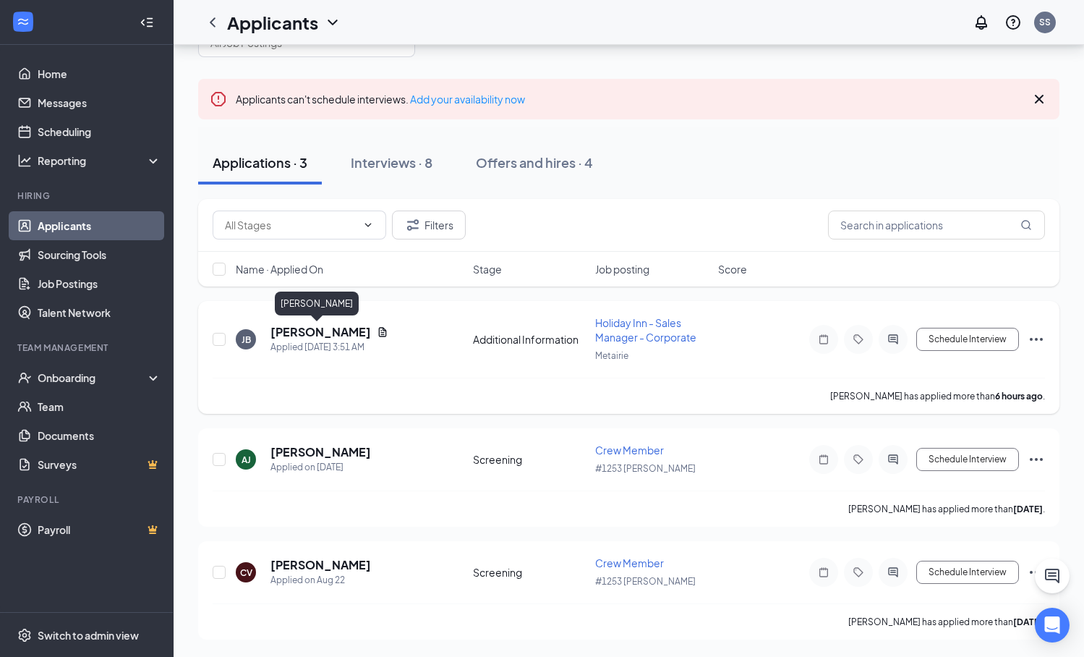
click at [291, 331] on h5 "Jordan Befus" at bounding box center [320, 332] width 101 height 16
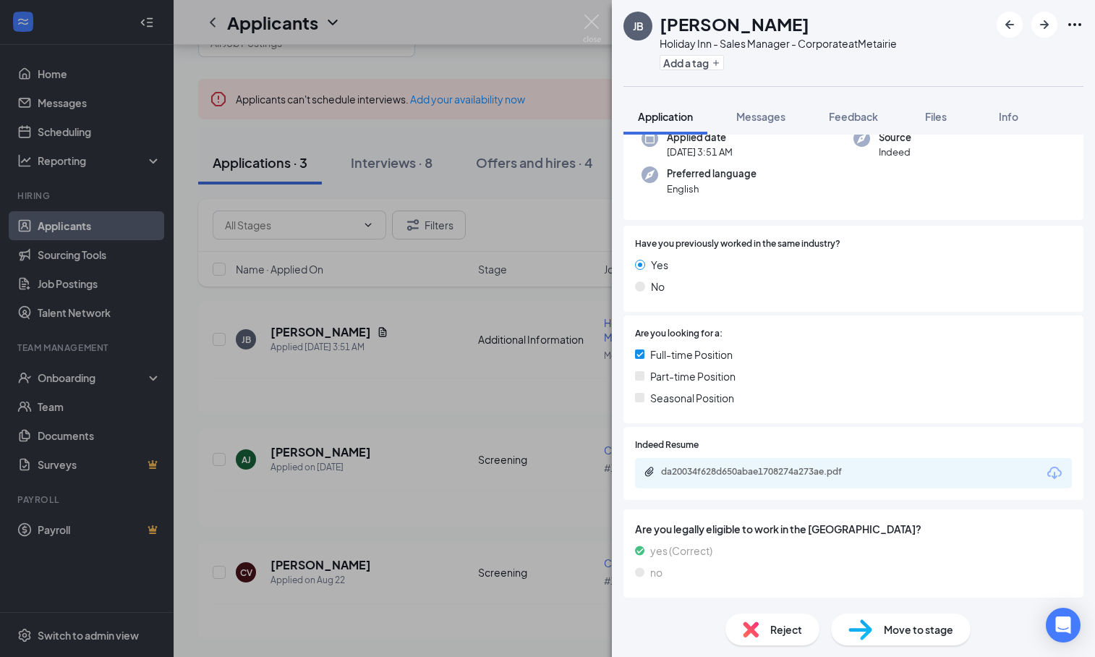
scroll to position [150, 0]
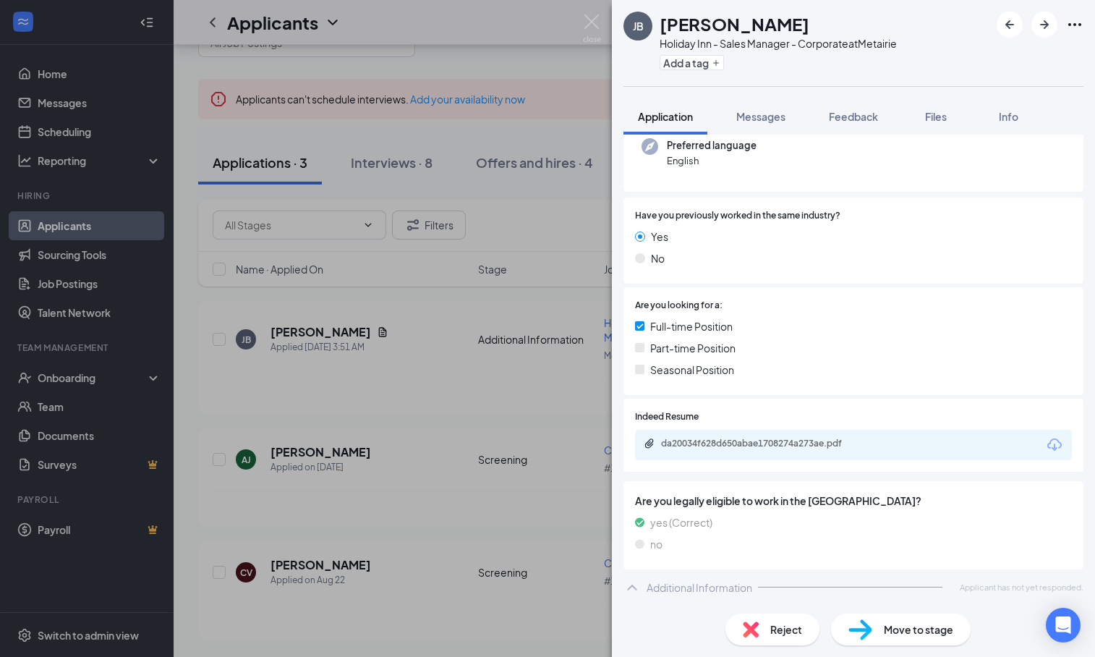
click at [634, 524] on icon "ChevronUp" at bounding box center [631, 587] width 9 height 6
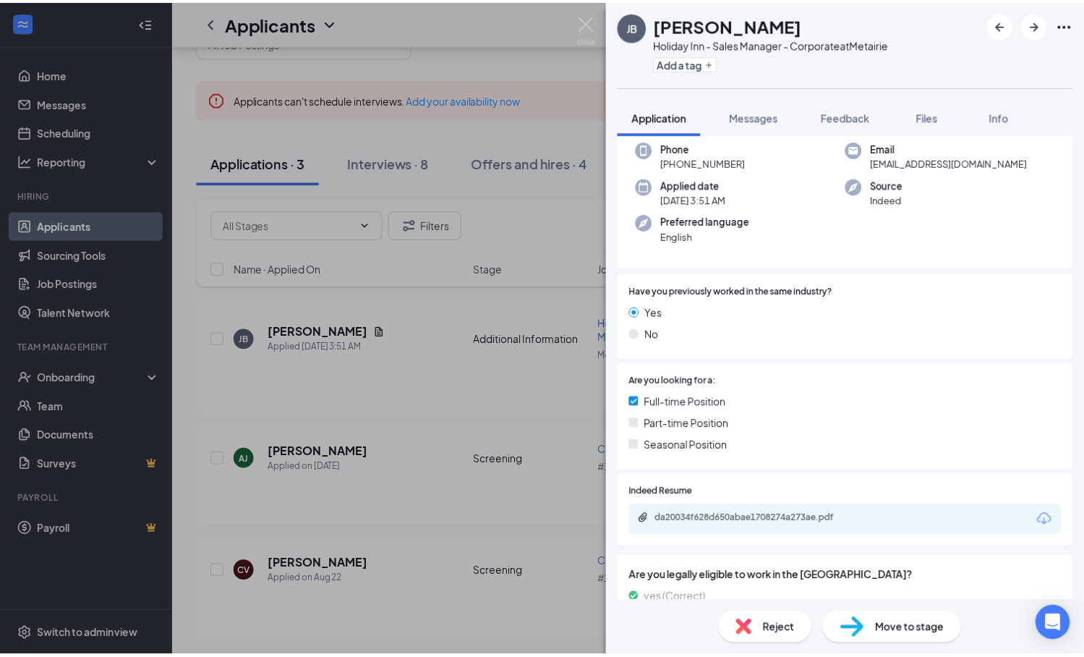
scroll to position [0, 0]
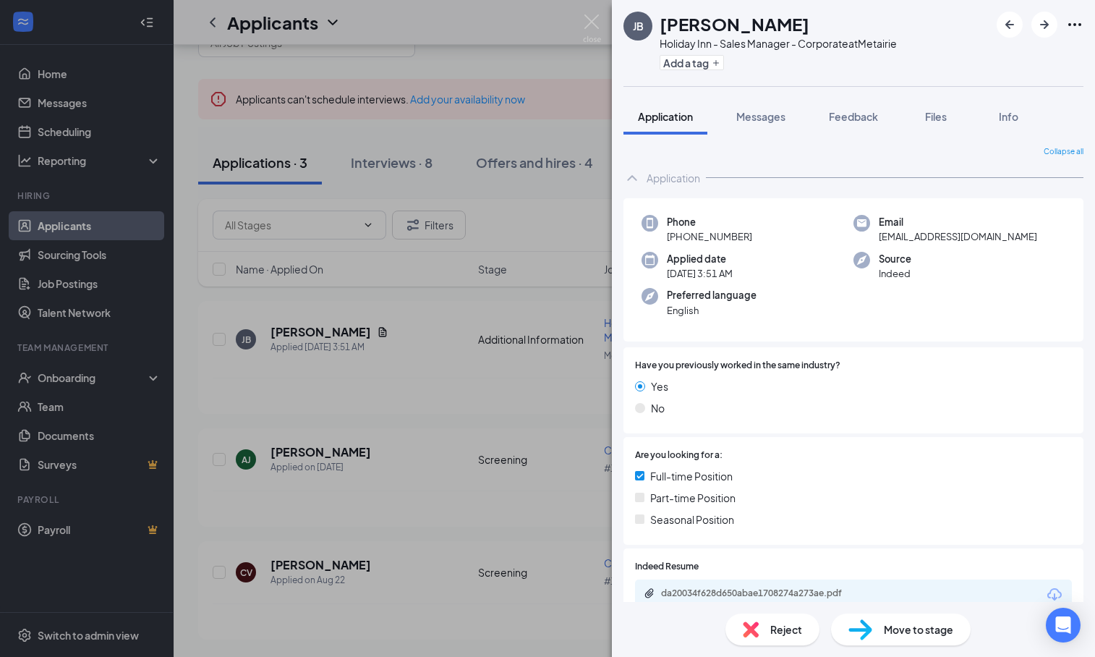
click at [500, 179] on div "JB Jordan Befus Holiday Inn - Sales Manager - Corporate at Metairie Add a tag A…" at bounding box center [547, 328] width 1095 height 657
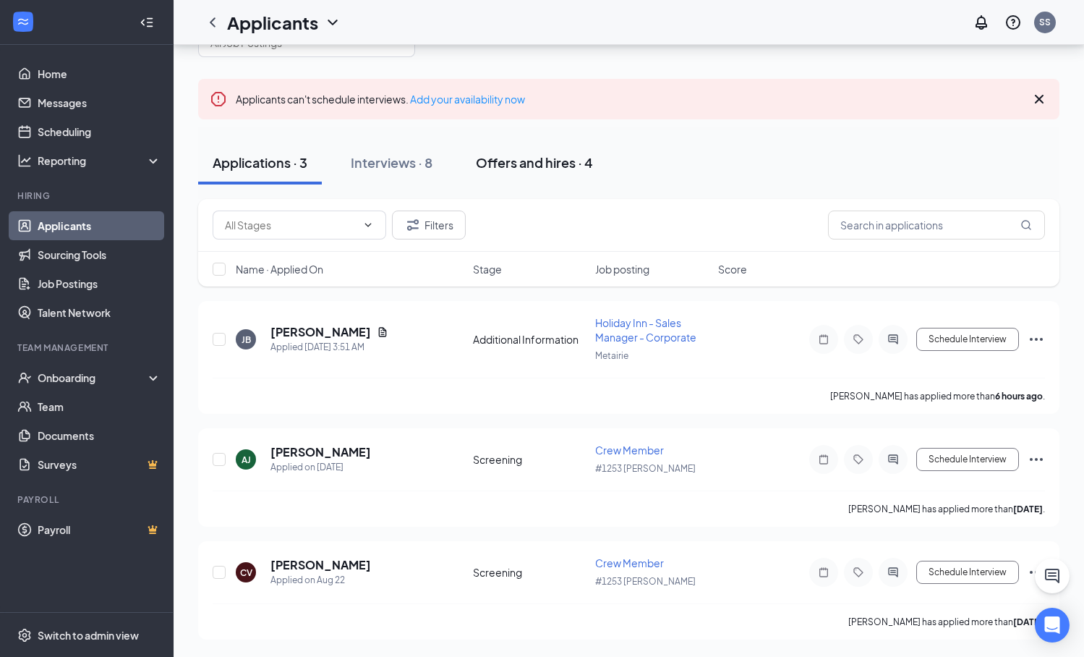
click at [540, 165] on div "Offers and hires · 4" at bounding box center [534, 162] width 117 height 18
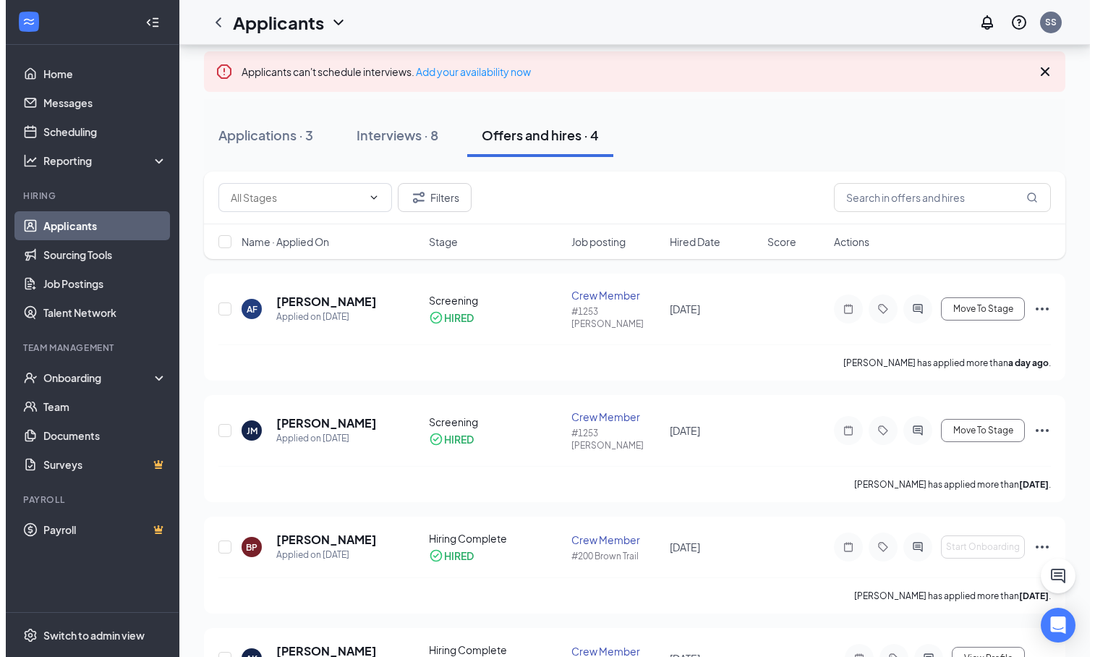
scroll to position [155, 0]
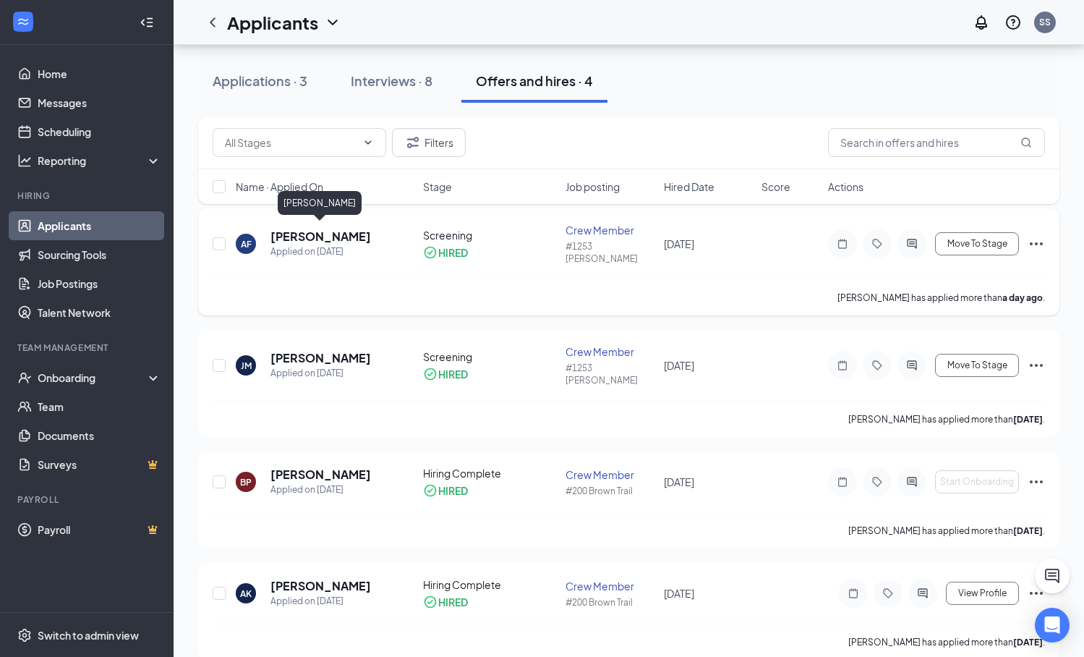
click at [310, 232] on h5 "Antonio Franklin" at bounding box center [320, 237] width 101 height 16
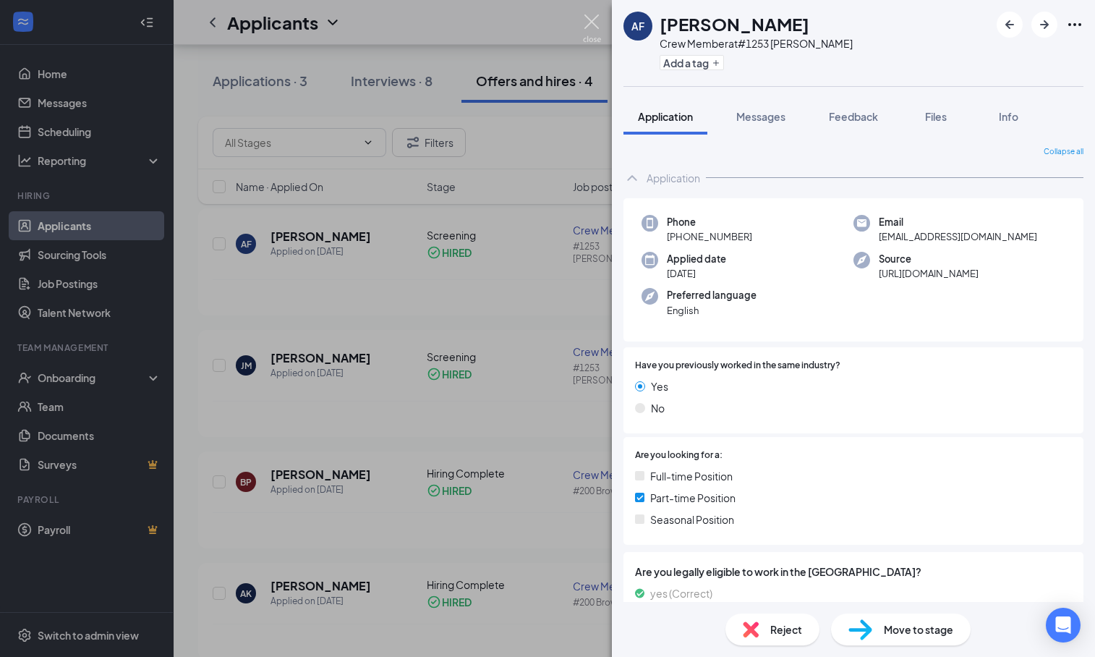
click at [593, 21] on img at bounding box center [592, 28] width 18 height 28
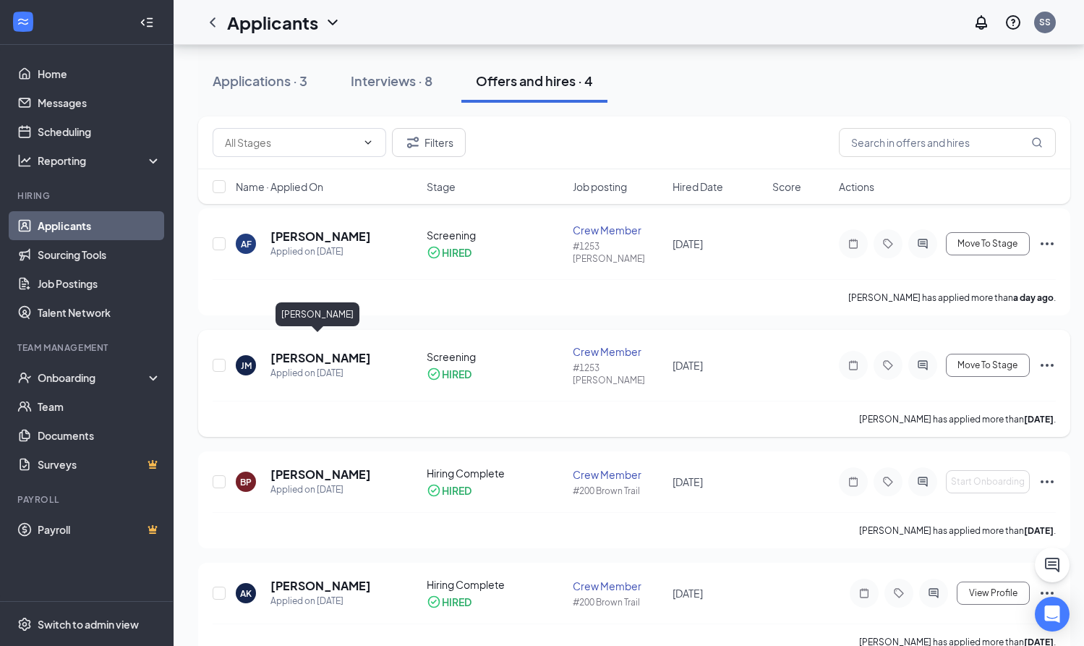
click at [330, 350] on h5 "Jeffery Moore" at bounding box center [320, 358] width 101 height 16
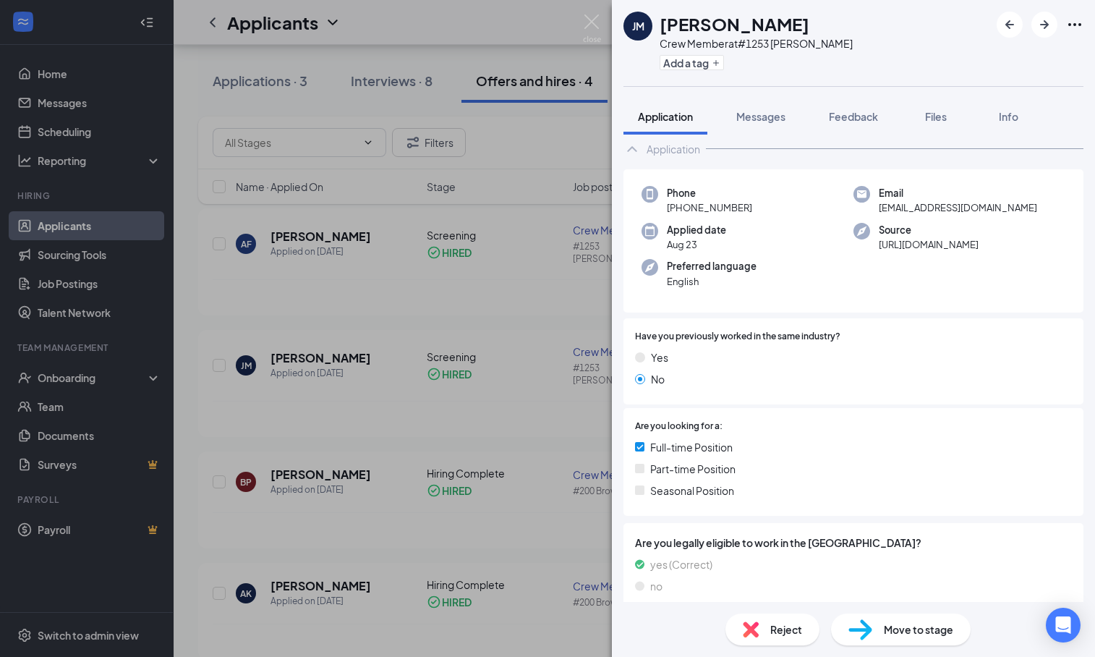
scroll to position [42, 0]
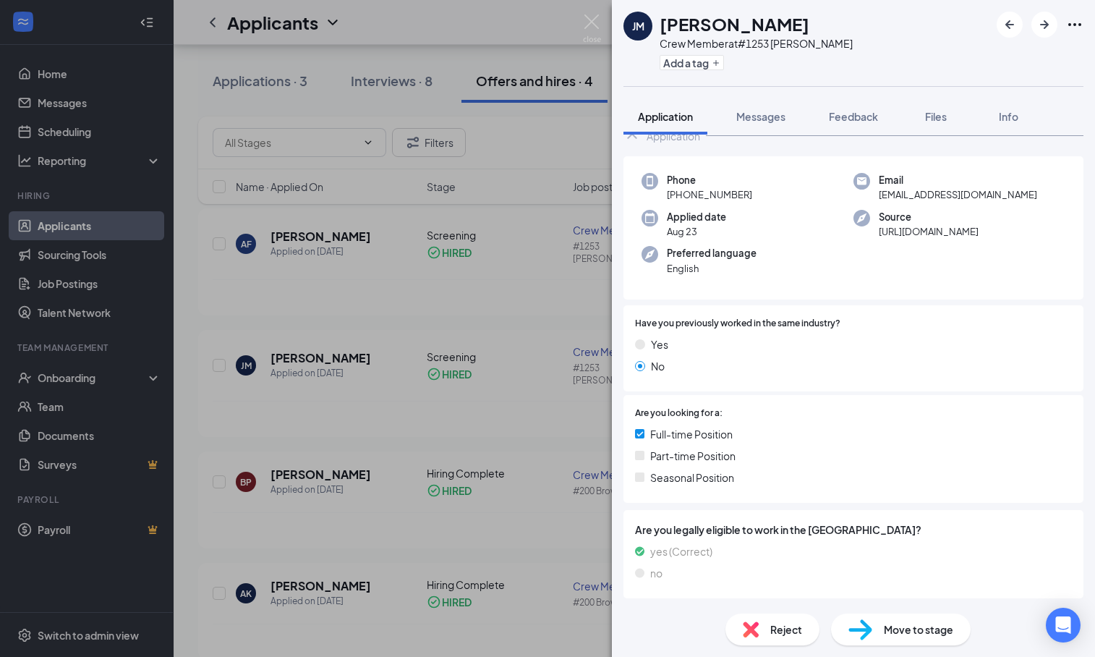
click at [316, 428] on div "JM Jeffery Moore Crew Member at #1253 Huffman Add a tag Application Messages Fe…" at bounding box center [547, 328] width 1095 height 657
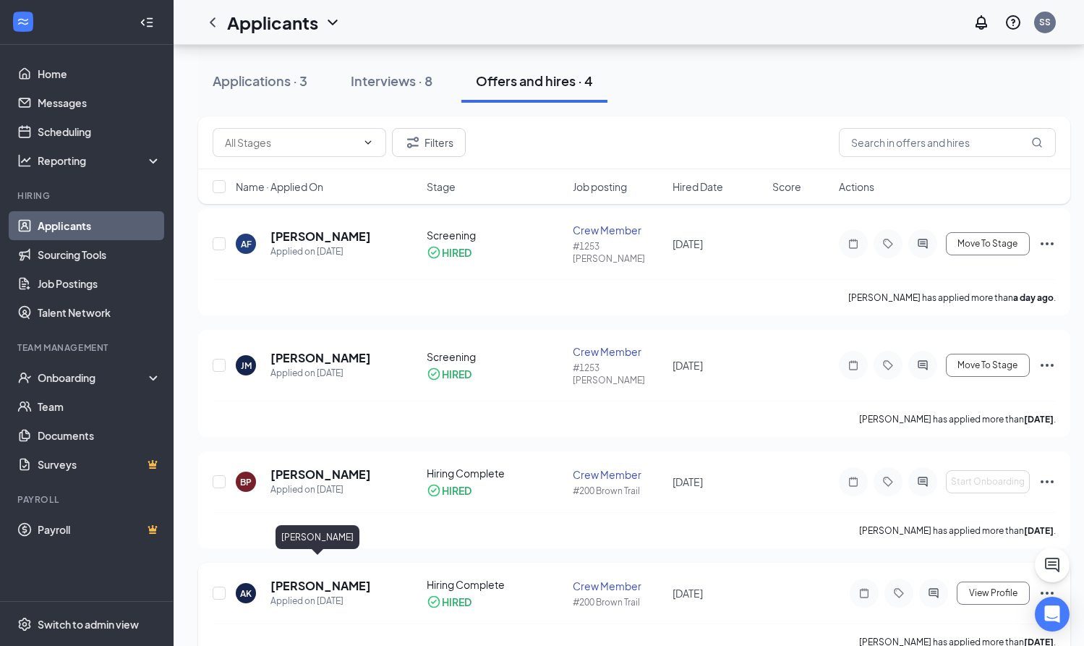
click at [317, 524] on h5 "Alvin Kamara" at bounding box center [320, 586] width 101 height 16
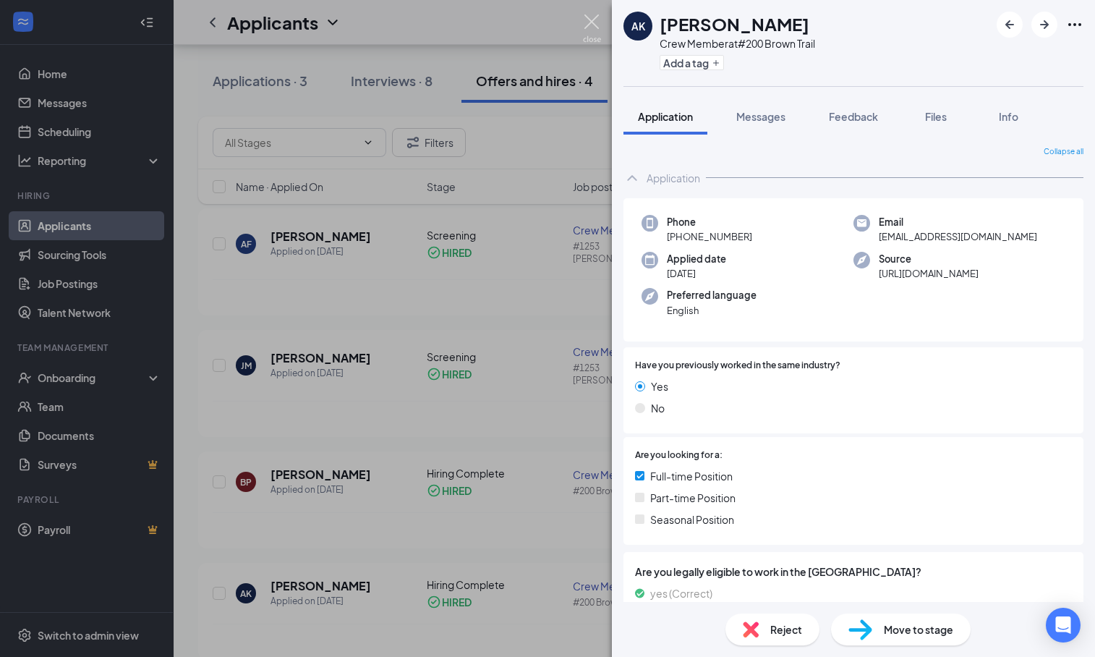
click at [594, 22] on img at bounding box center [592, 28] width 18 height 28
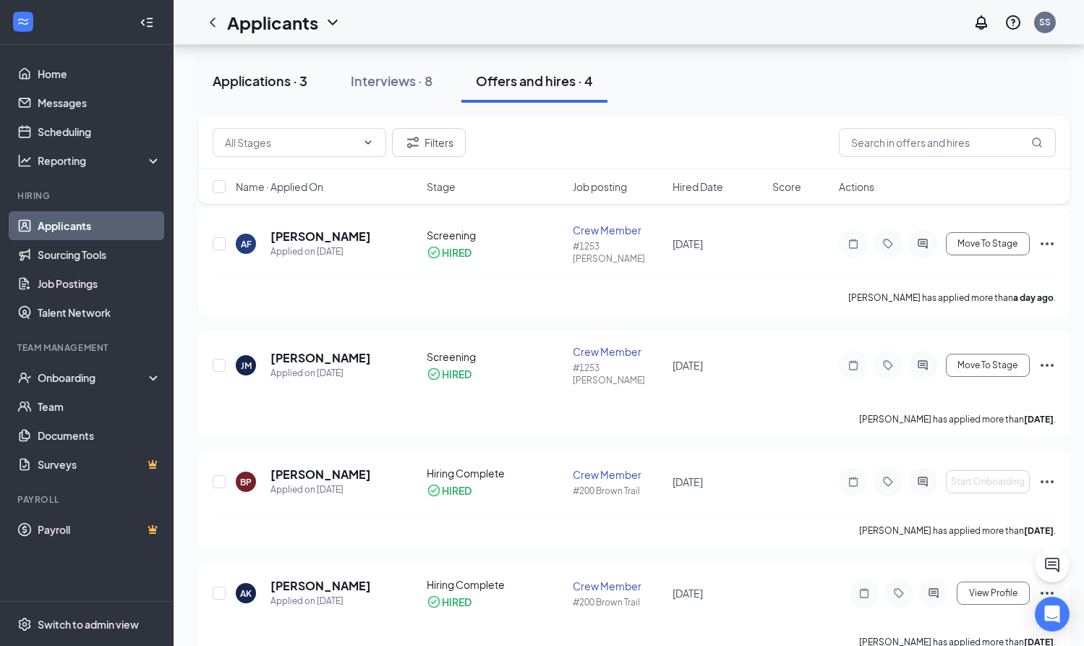
click at [250, 82] on div "Applications · 3" at bounding box center [260, 81] width 95 height 18
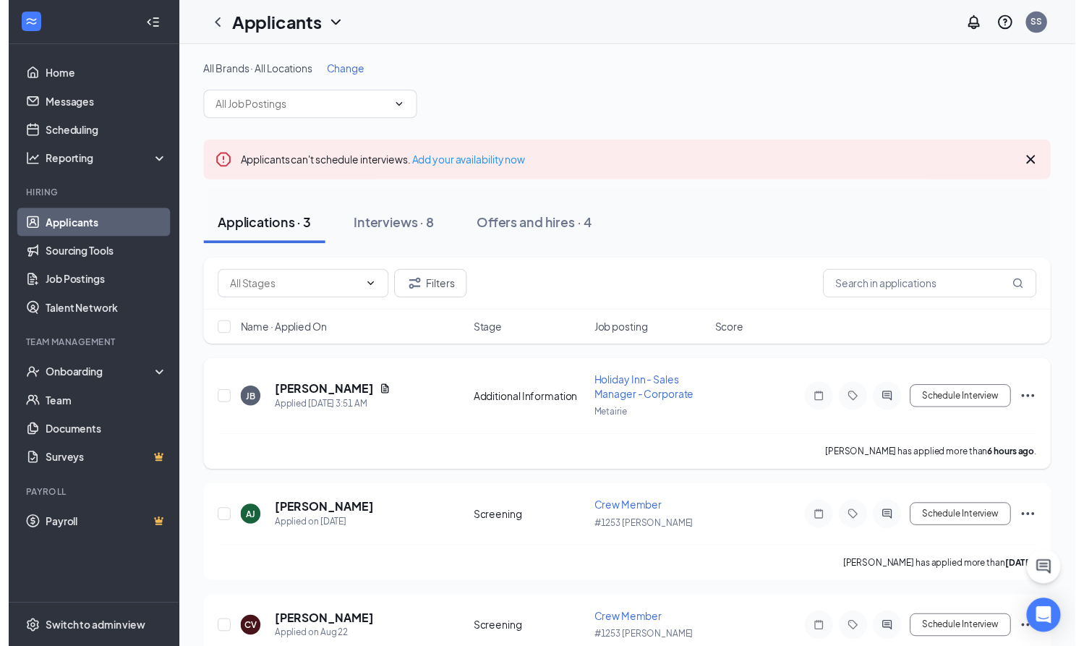
scroll to position [3, 0]
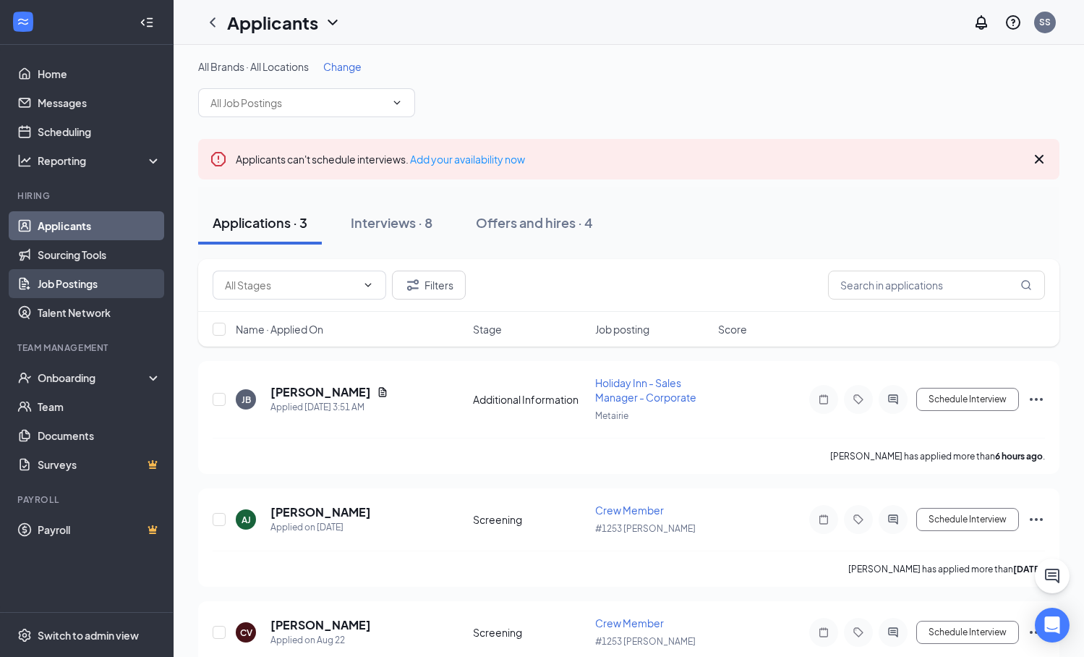
click at [103, 287] on link "Job Postings" at bounding box center [100, 283] width 124 height 29
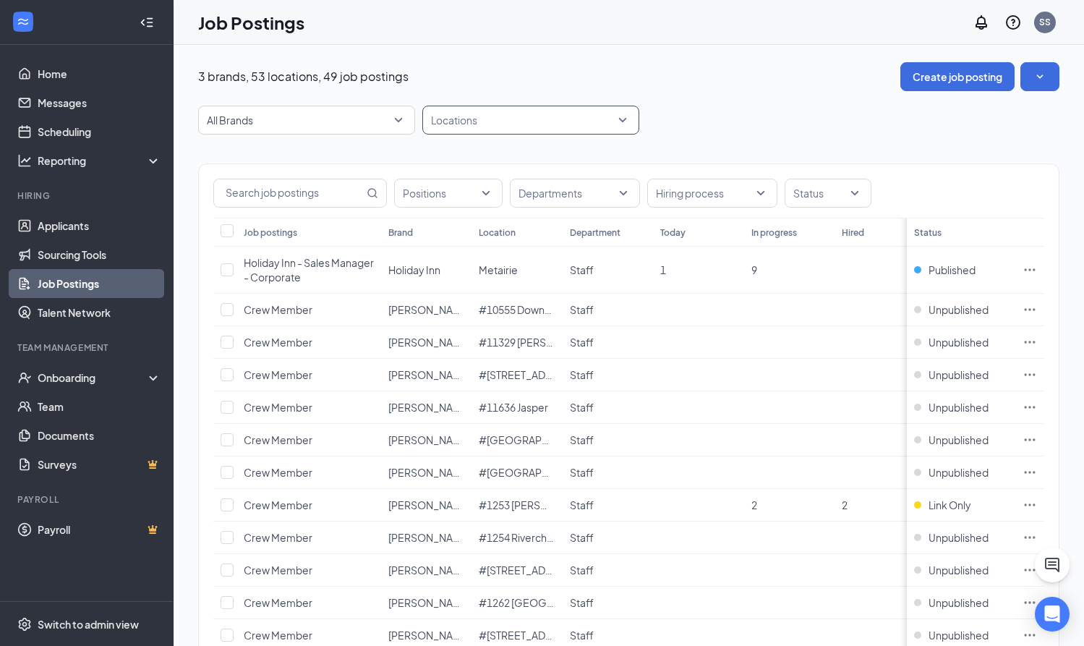
click at [586, 120] on div at bounding box center [523, 119] width 195 height 23
type input "huff"
click at [513, 152] on div "#1253 Huffman" at bounding box center [511, 160] width 115 height 16
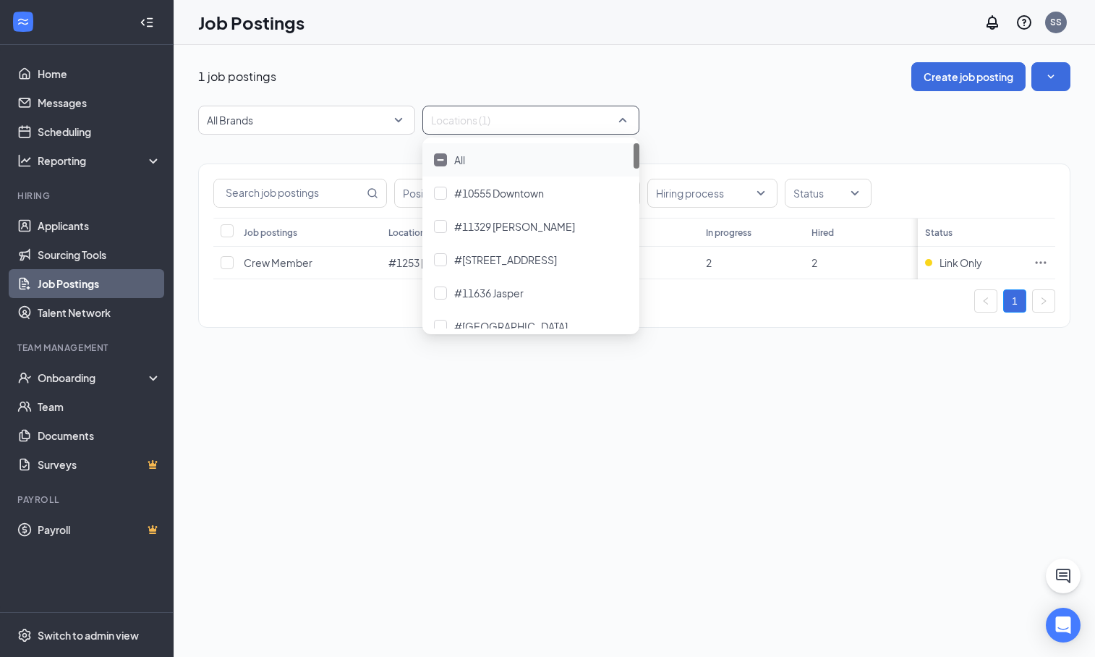
click at [763, 435] on div "1 job postings Create job posting All Brands Locations (1) Positions Department…" at bounding box center [634, 351] width 921 height 612
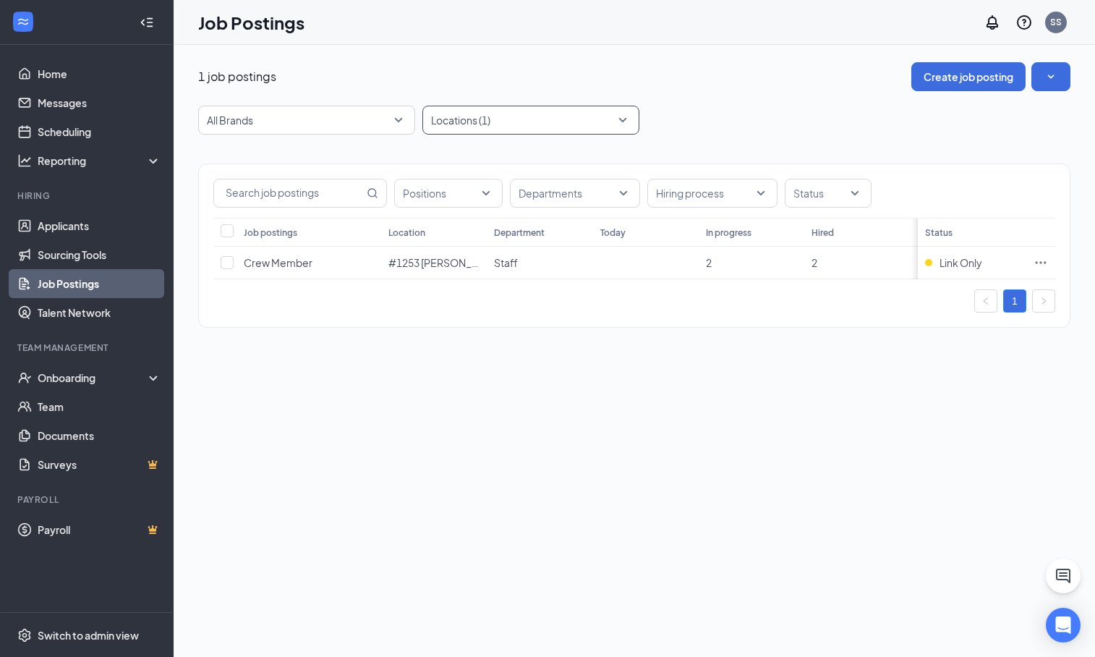
click at [616, 119] on div at bounding box center [523, 119] width 195 height 23
type input "brown"
click at [519, 160] on span "#200 Brown Trail" at bounding box center [492, 159] width 77 height 13
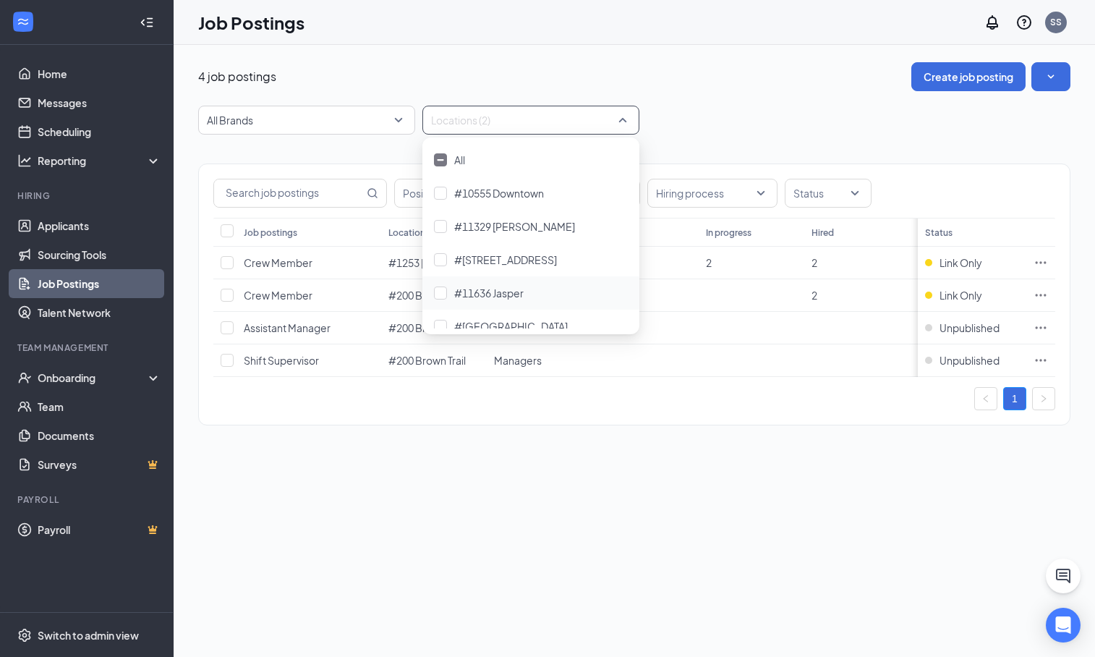
click at [479, 477] on div "4 job postings Create job posting All Brands Locations (2) Positions Department…" at bounding box center [634, 351] width 921 height 612
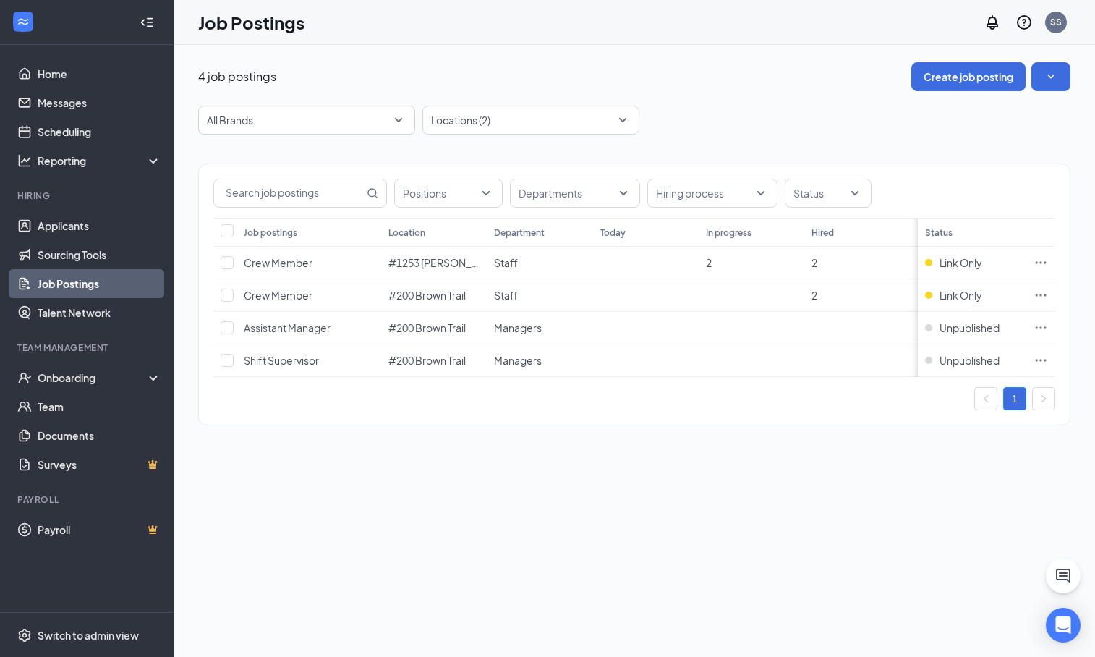
click at [707, 67] on div "4 job postings Create job posting" at bounding box center [634, 76] width 872 height 29
click at [112, 372] on div "Onboarding" at bounding box center [93, 377] width 111 height 14
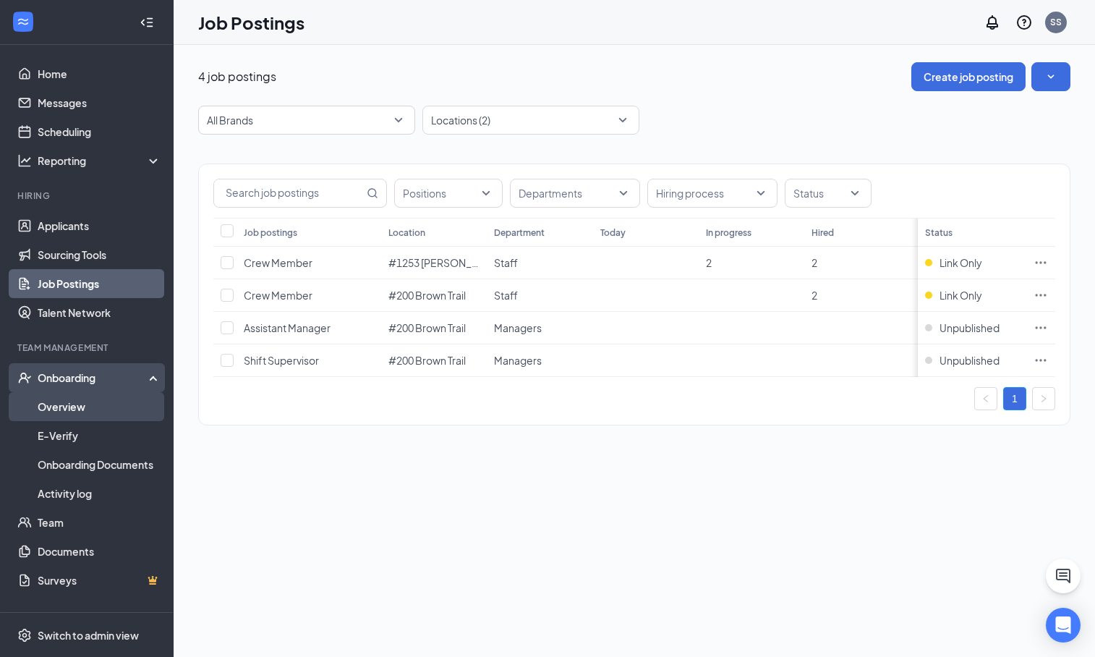
click at [94, 404] on link "Overview" at bounding box center [100, 406] width 124 height 29
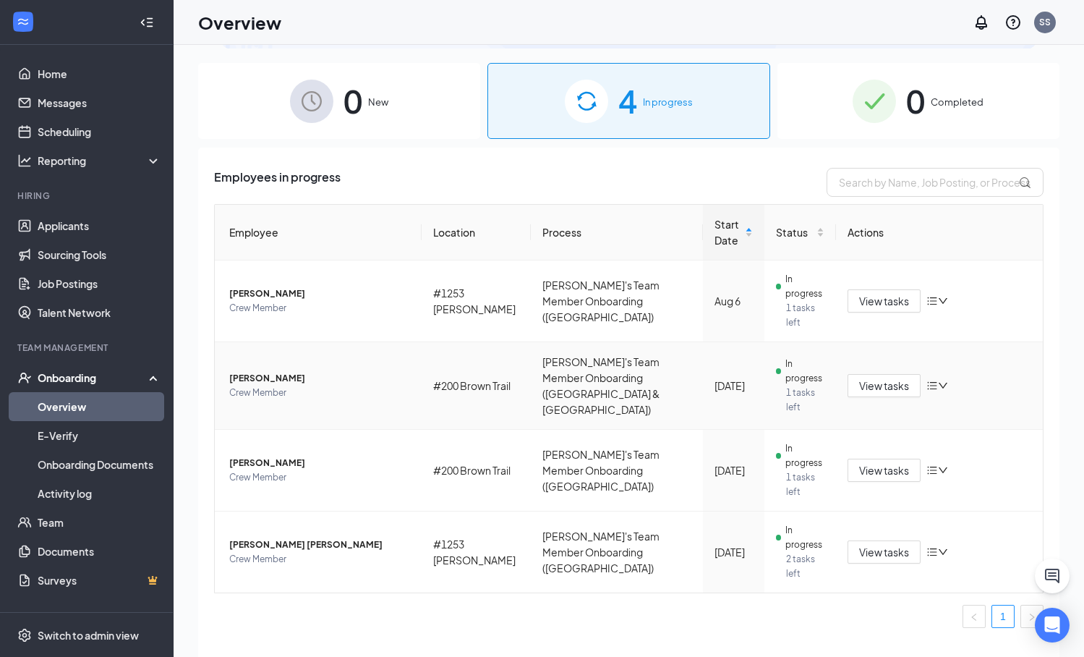
scroll to position [41, 0]
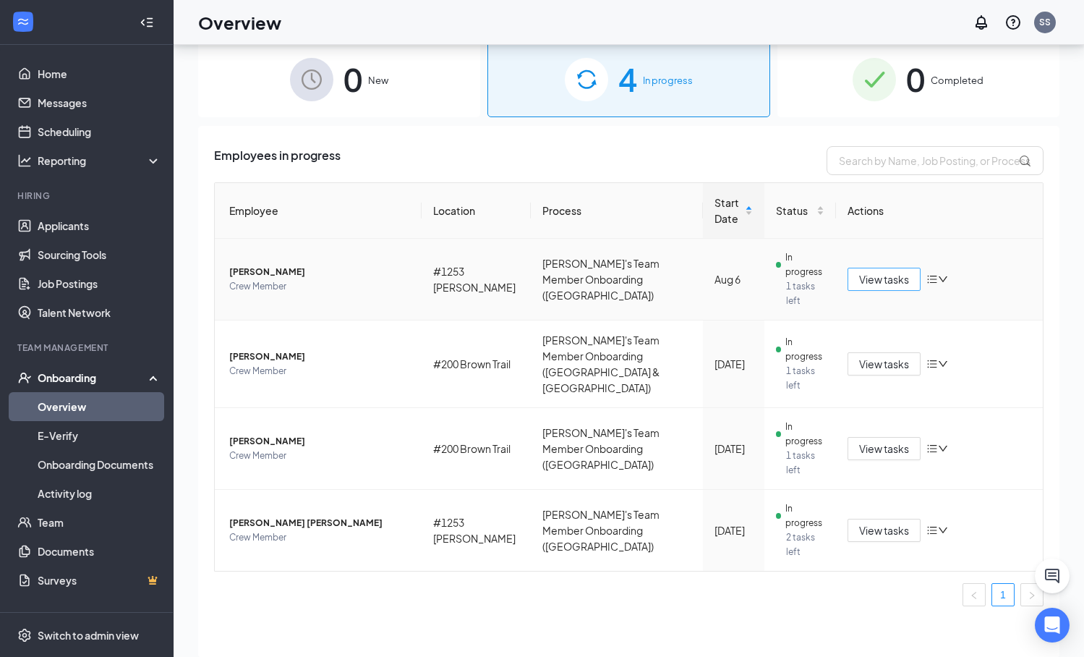
click at [902, 277] on button "View tasks" at bounding box center [884, 279] width 73 height 23
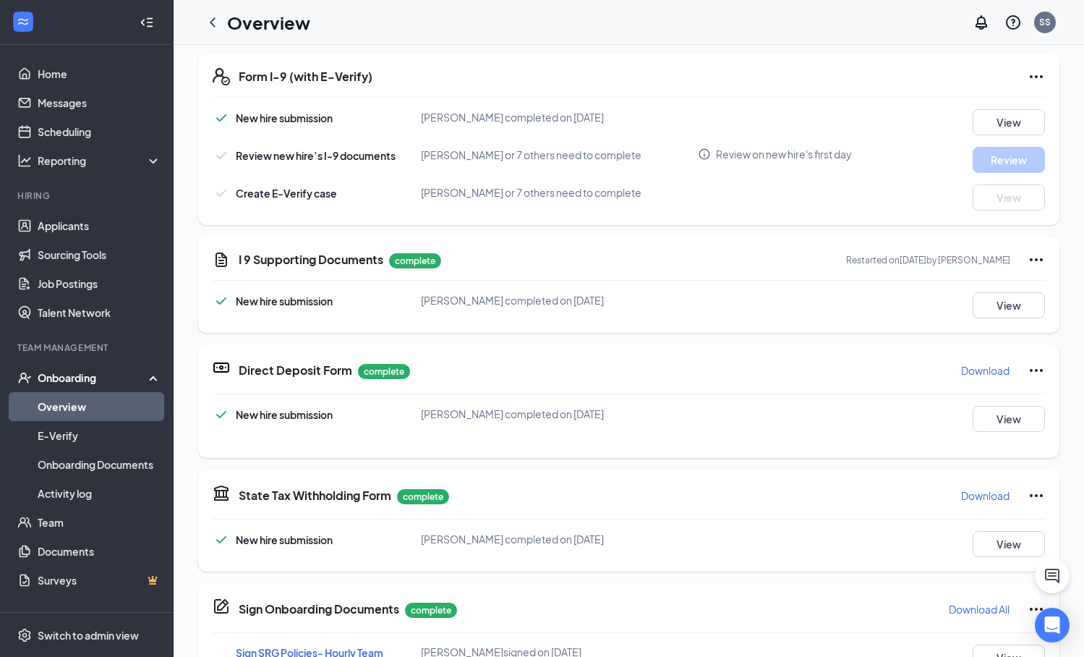
scroll to position [474, 0]
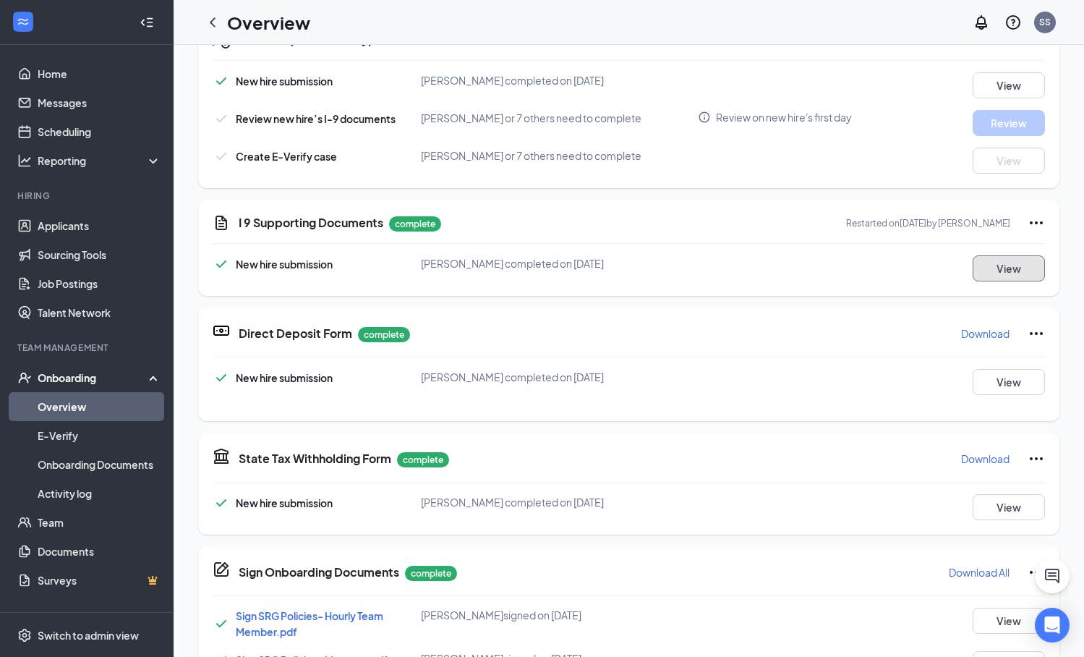
click at [943, 271] on button "View" at bounding box center [1009, 268] width 72 height 26
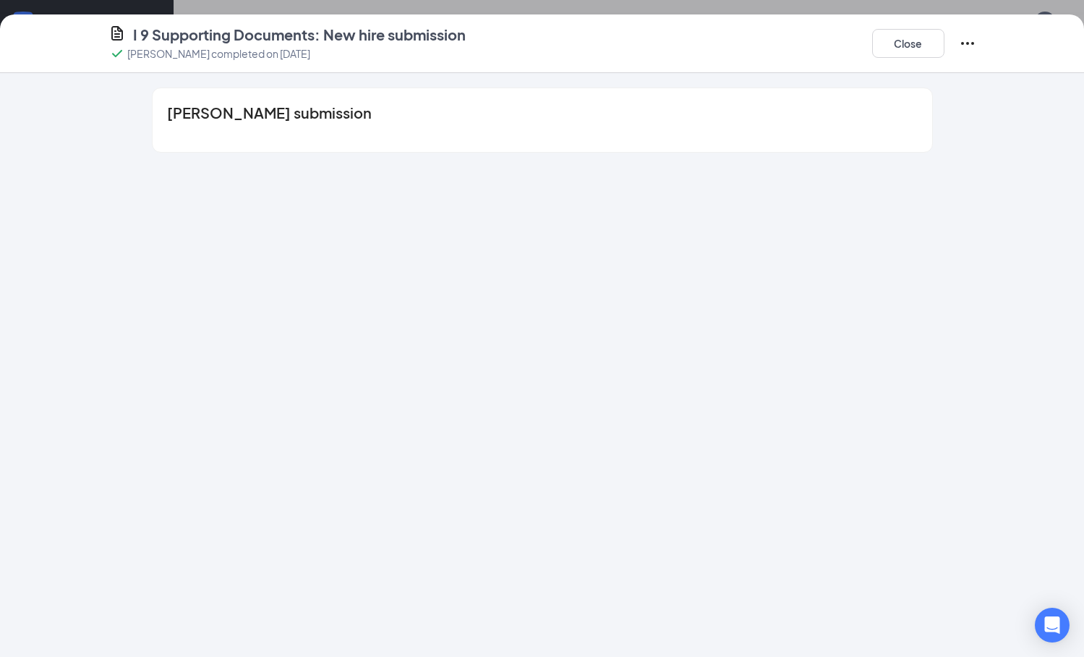
scroll to position [0, 0]
click at [902, 44] on button "Close" at bounding box center [908, 43] width 72 height 29
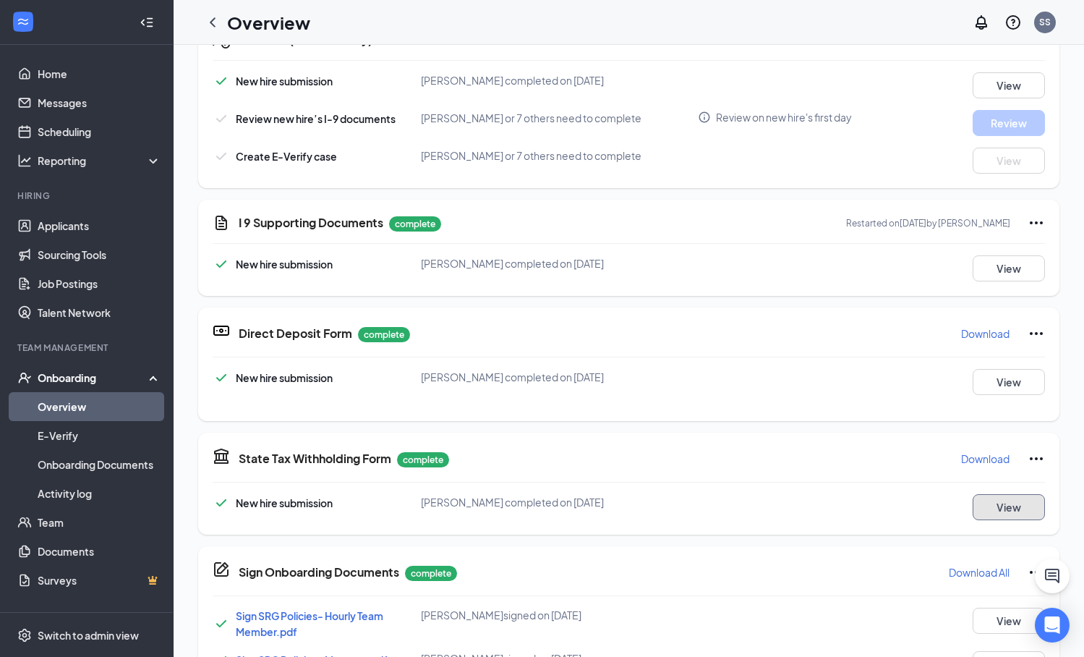
click at [943, 505] on button "View" at bounding box center [1009, 507] width 72 height 26
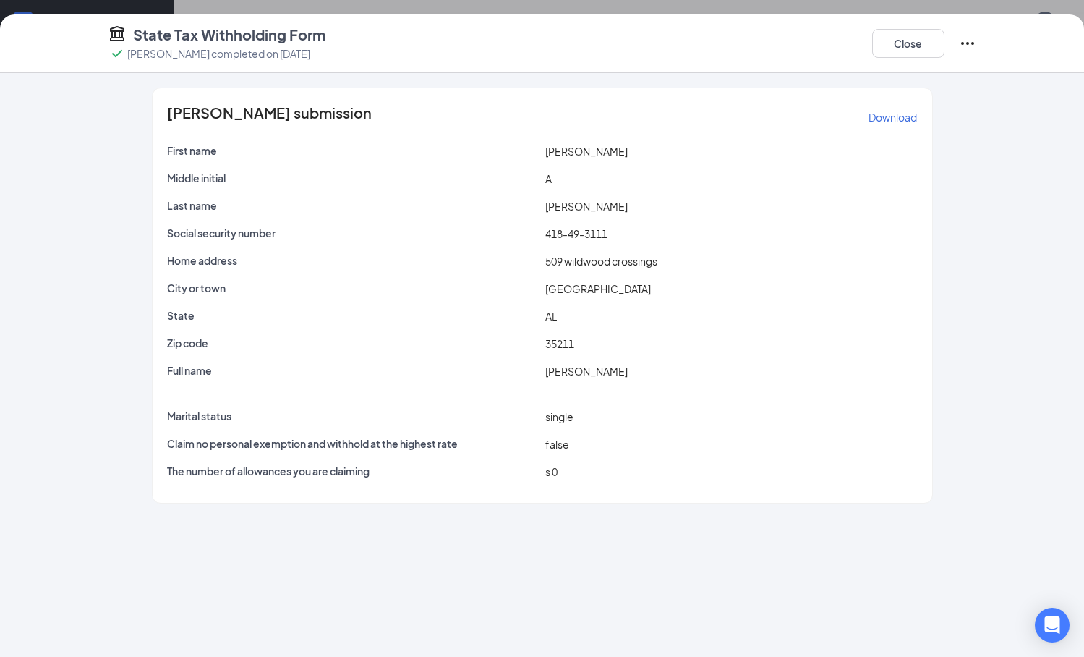
scroll to position [265, 0]
click at [884, 43] on button "Close" at bounding box center [908, 43] width 72 height 29
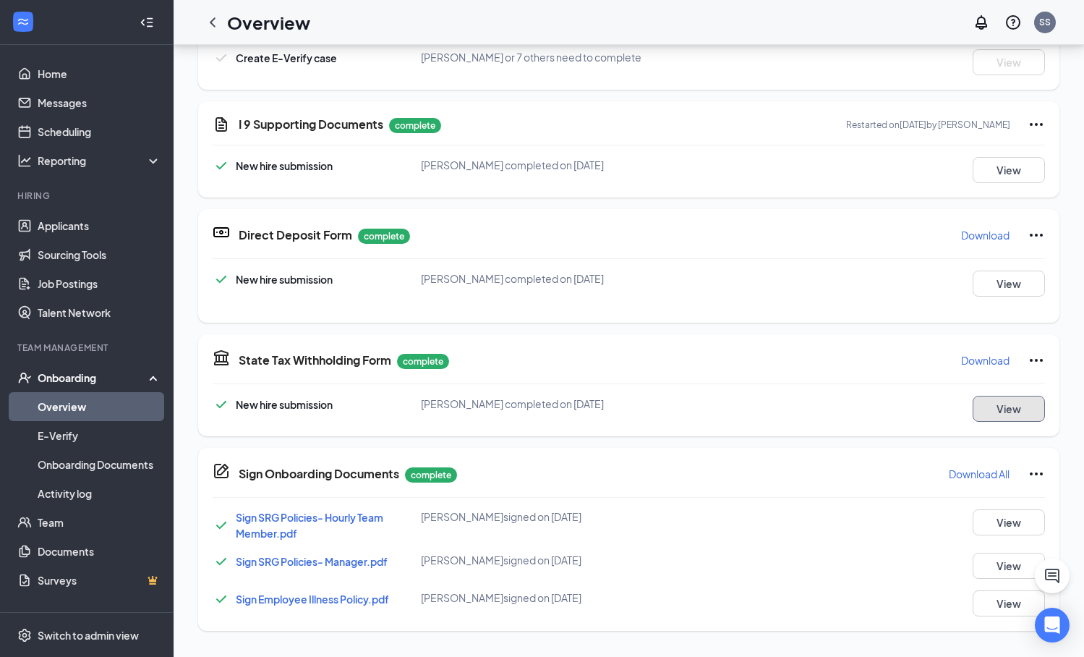
scroll to position [525, 0]
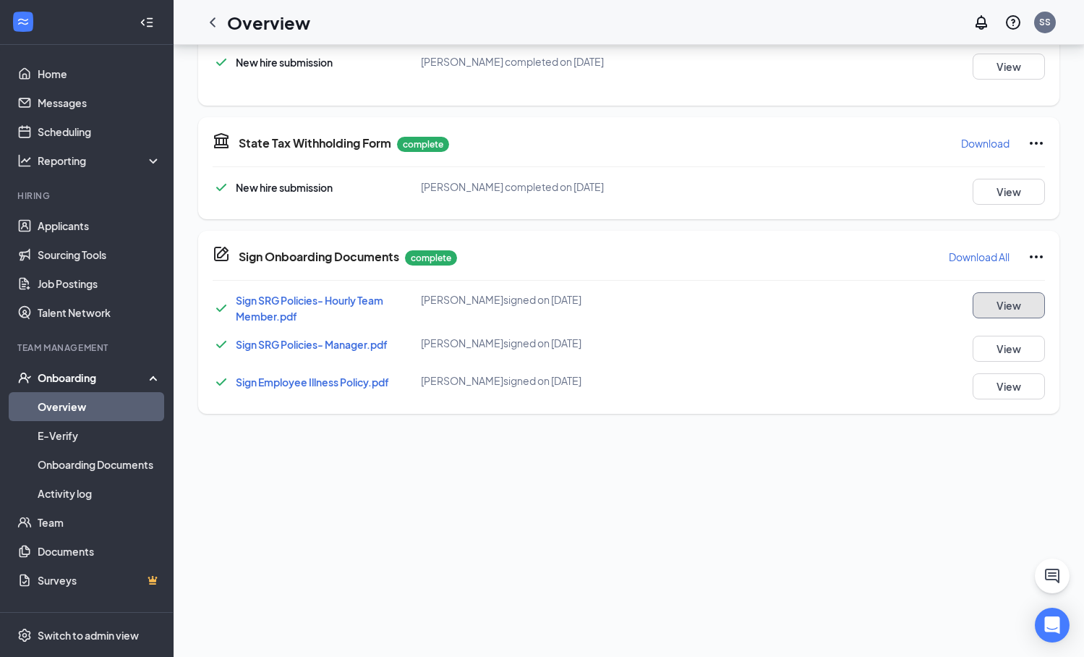
click at [943, 302] on button "View" at bounding box center [1009, 305] width 72 height 26
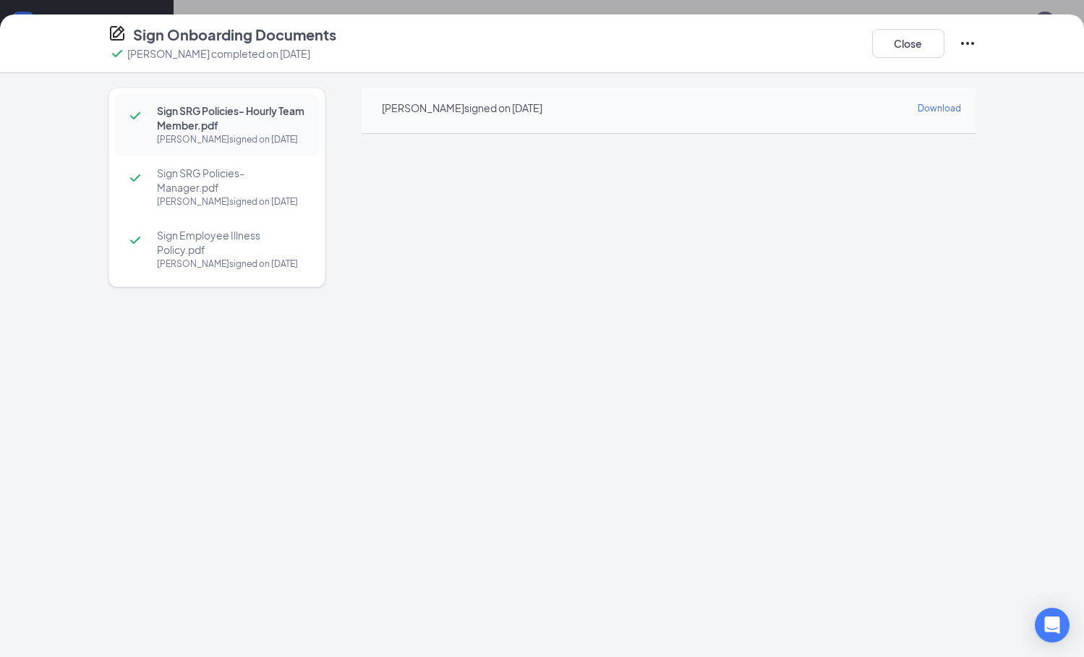
click at [241, 182] on span "Sign SRG Policies- Manager.pdf" at bounding box center [231, 180] width 148 height 29
click at [239, 253] on span "Sign Employee Illness Policy.pdf" at bounding box center [231, 242] width 148 height 29
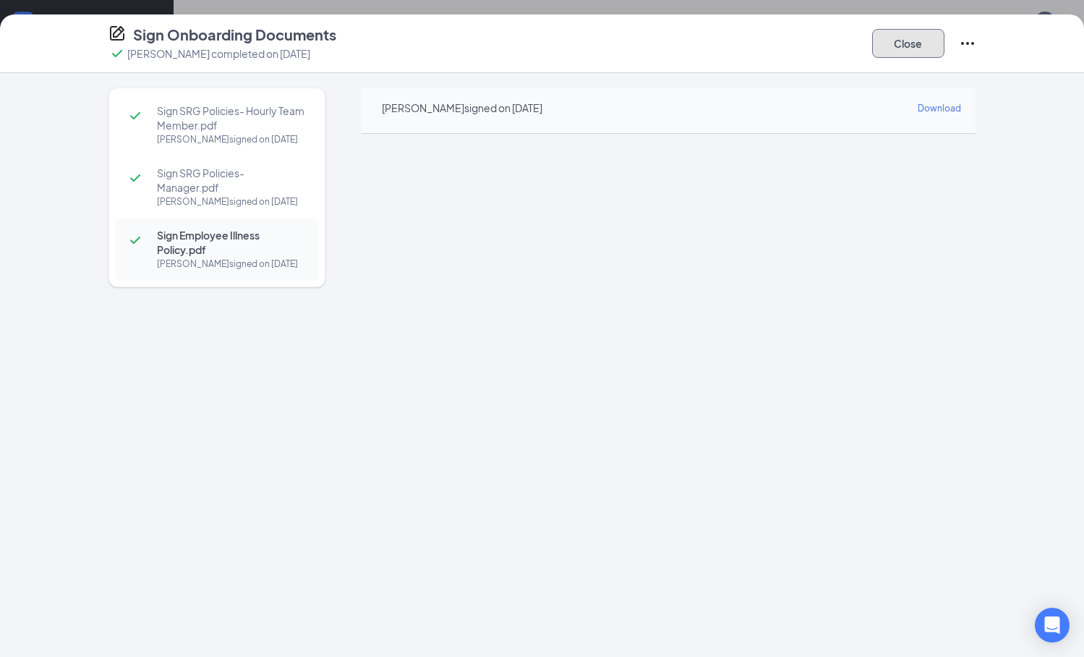
click at [910, 46] on button "Close" at bounding box center [908, 43] width 72 height 29
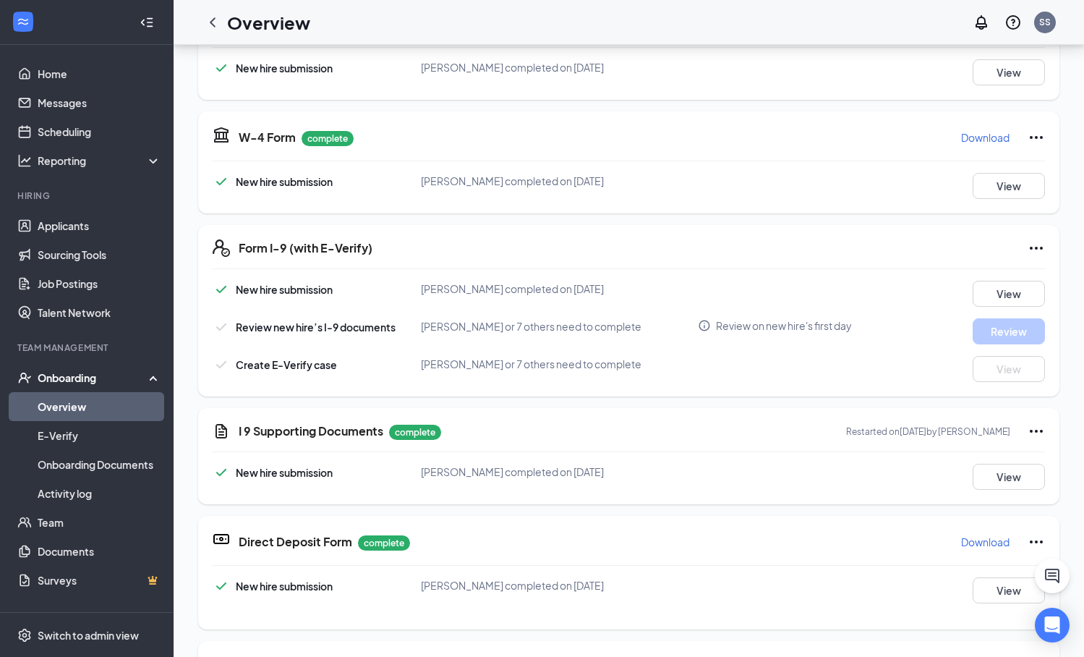
scroll to position [0, 0]
click at [88, 408] on link "Overview" at bounding box center [100, 406] width 124 height 29
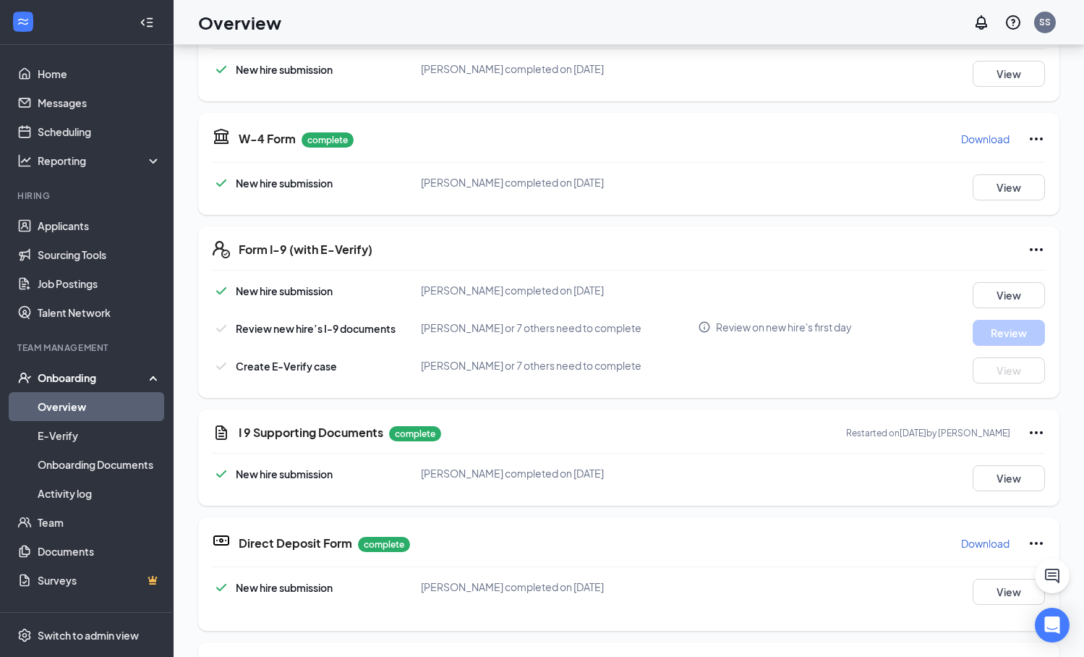
scroll to position [65, 0]
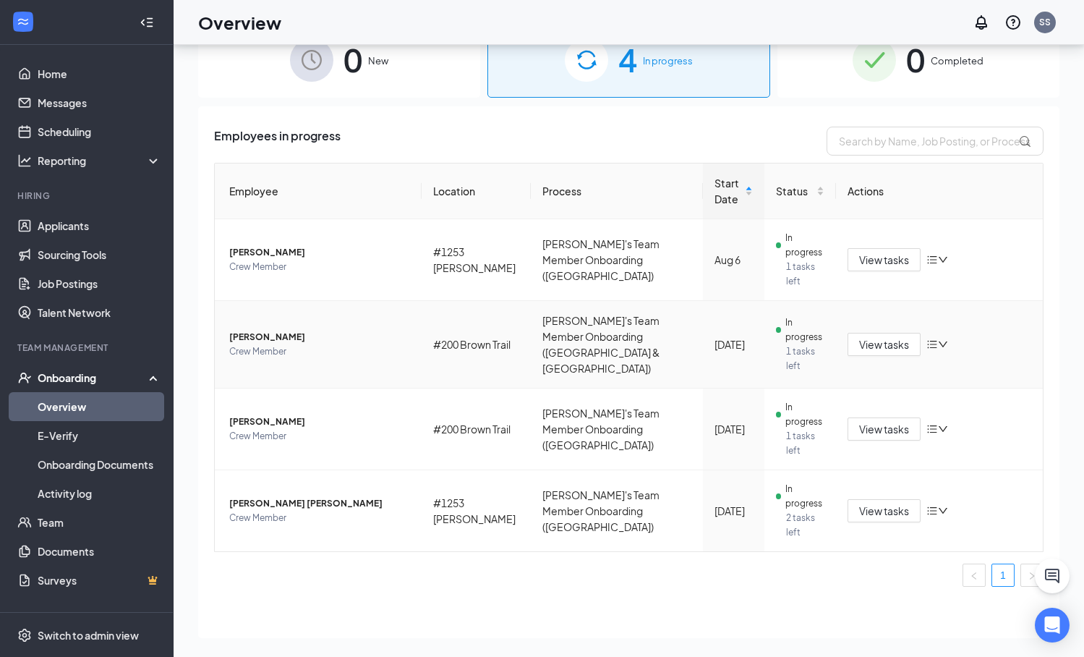
scroll to position [110, 0]
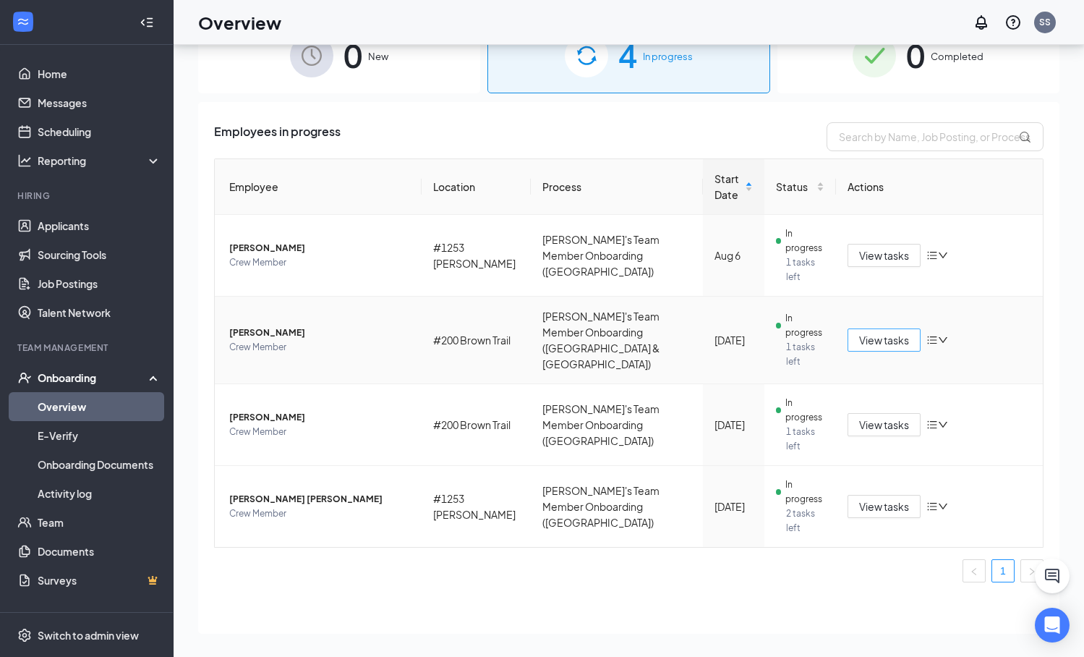
click at [895, 339] on span "View tasks" at bounding box center [884, 340] width 50 height 16
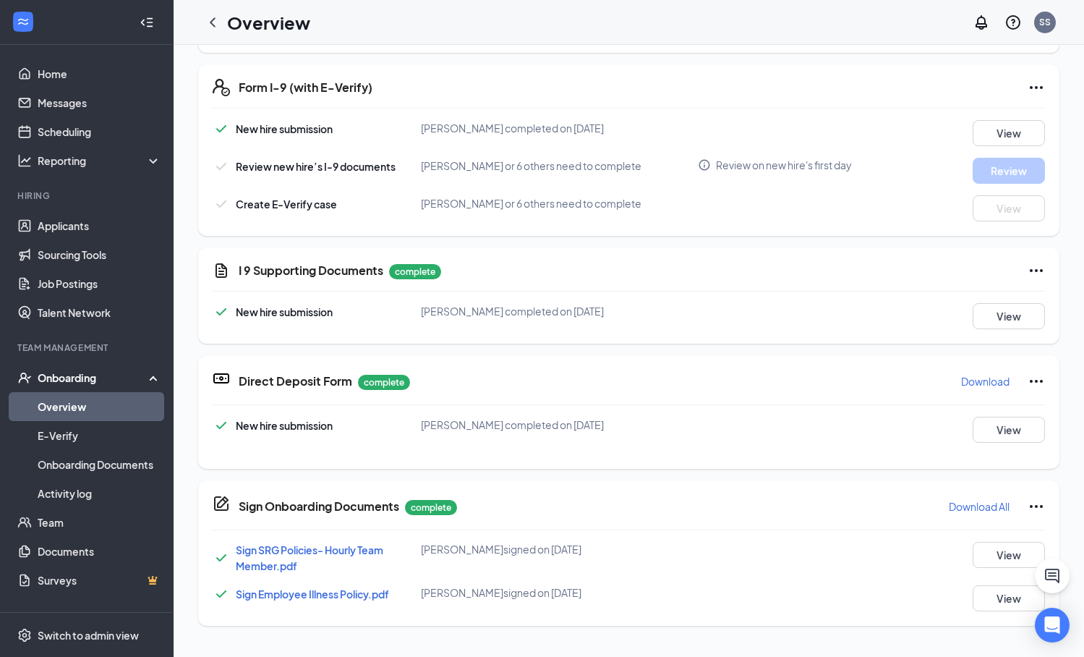
scroll to position [426, 0]
click at [699, 166] on icon "Info" at bounding box center [704, 165] width 13 height 13
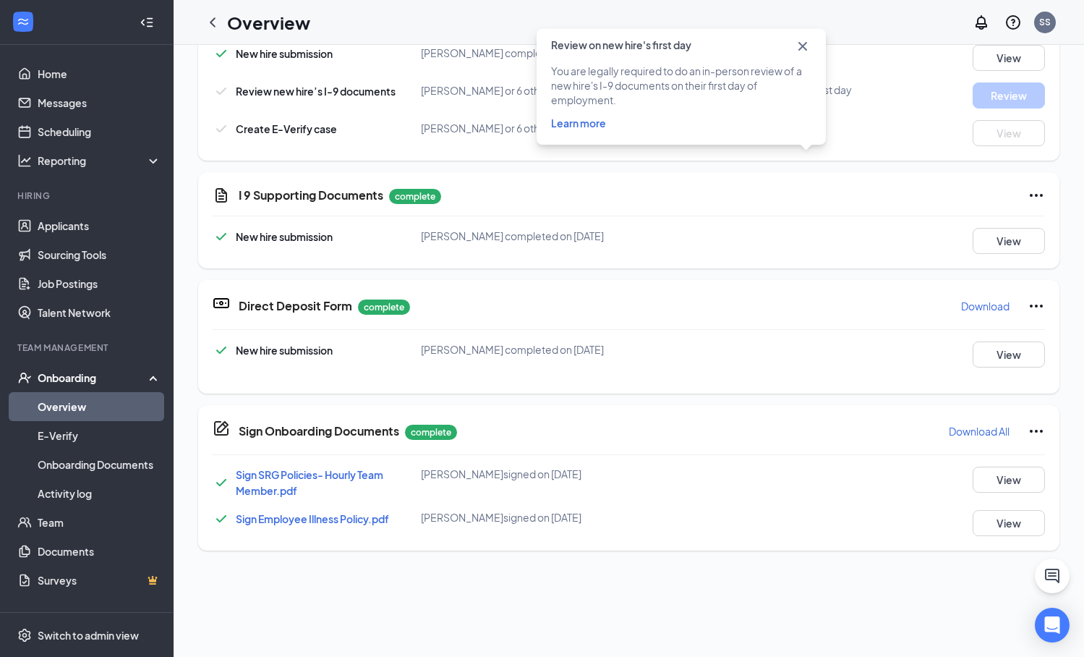
scroll to position [222, 0]
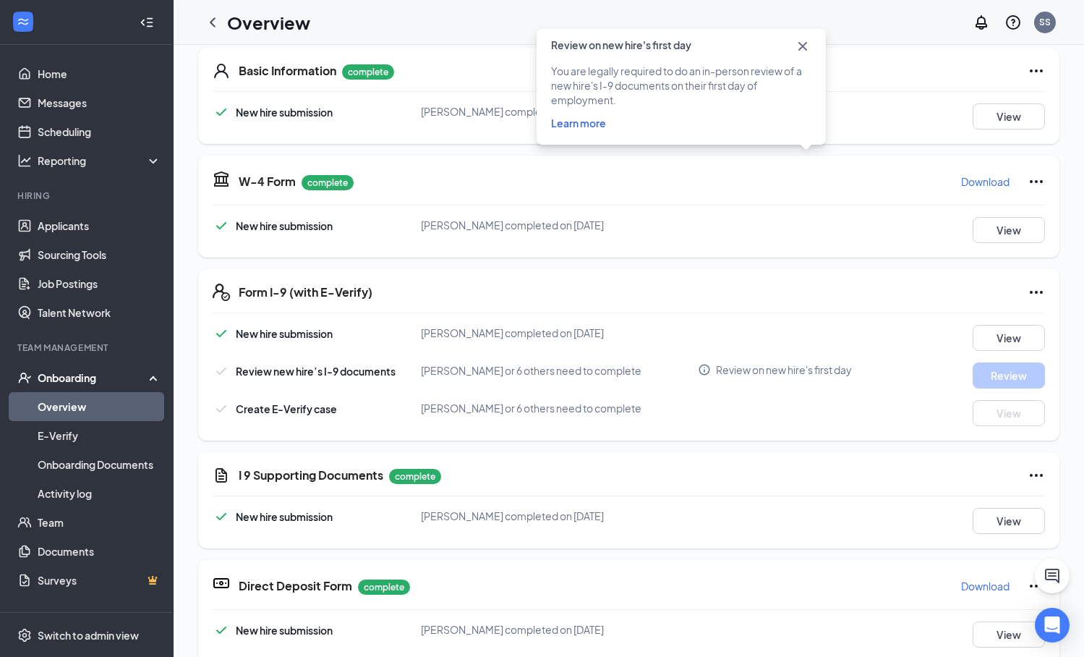
click at [803, 42] on icon "Cross" at bounding box center [802, 46] width 17 height 17
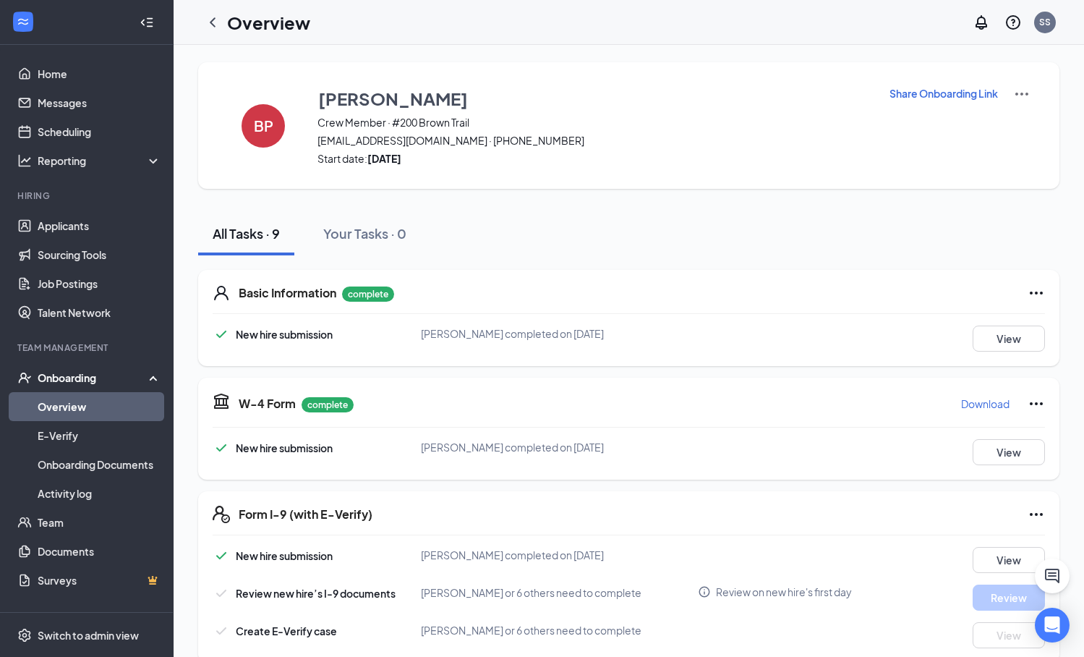
scroll to position [3, 0]
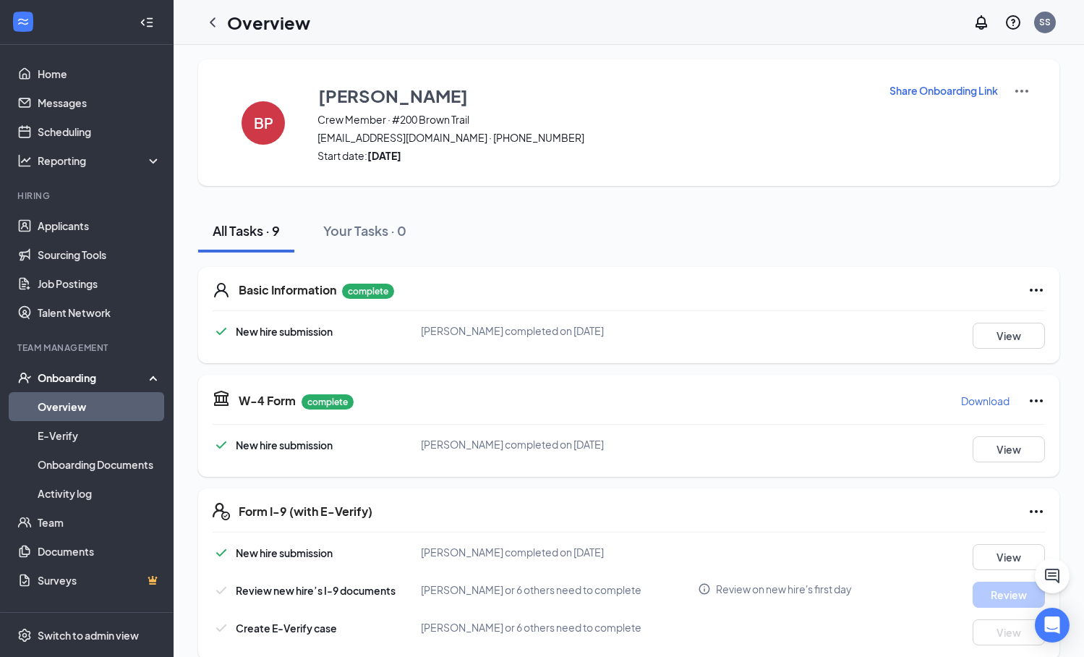
click at [84, 404] on link "Overview" at bounding box center [100, 406] width 124 height 29
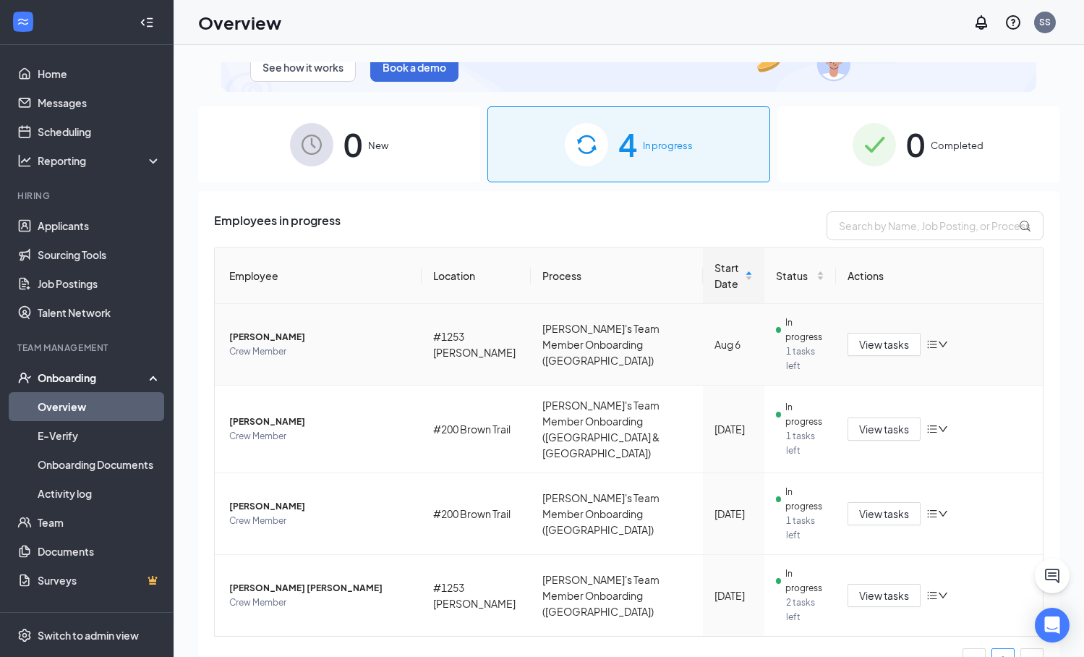
scroll to position [110, 0]
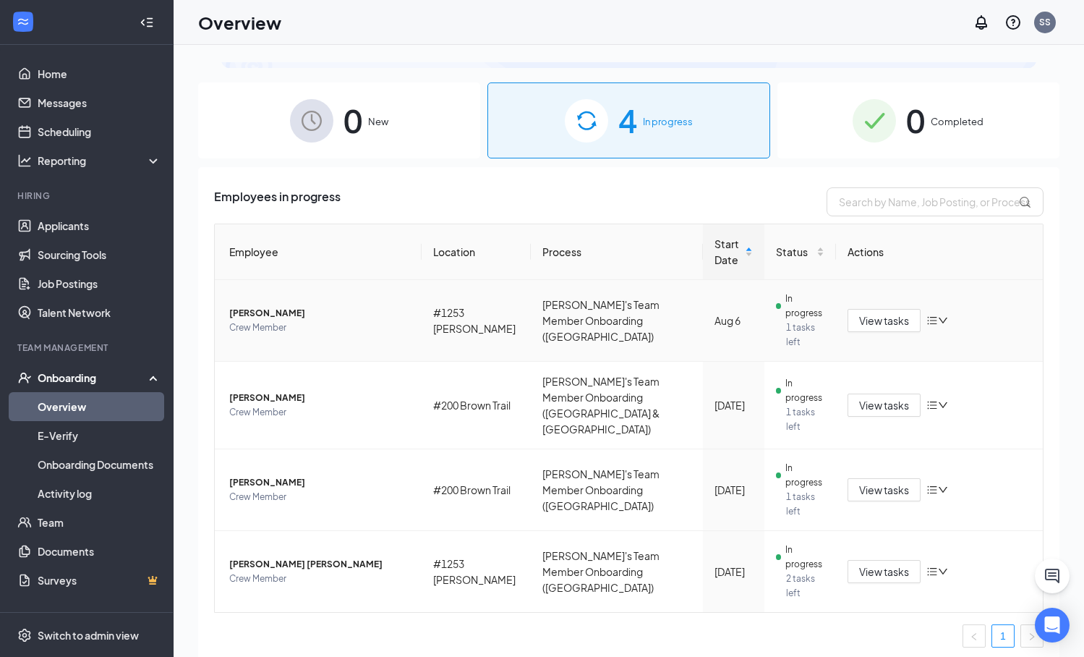
click at [268, 310] on span "Jeffery A Moore" at bounding box center [319, 313] width 181 height 14
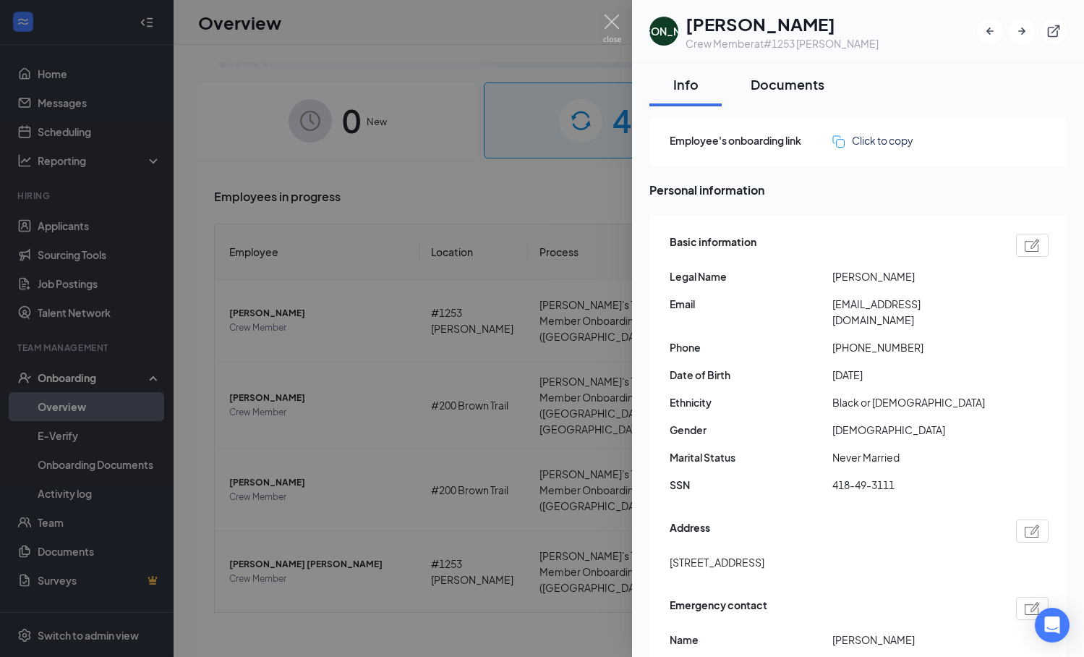
click at [803, 82] on div "Documents" at bounding box center [788, 84] width 74 height 18
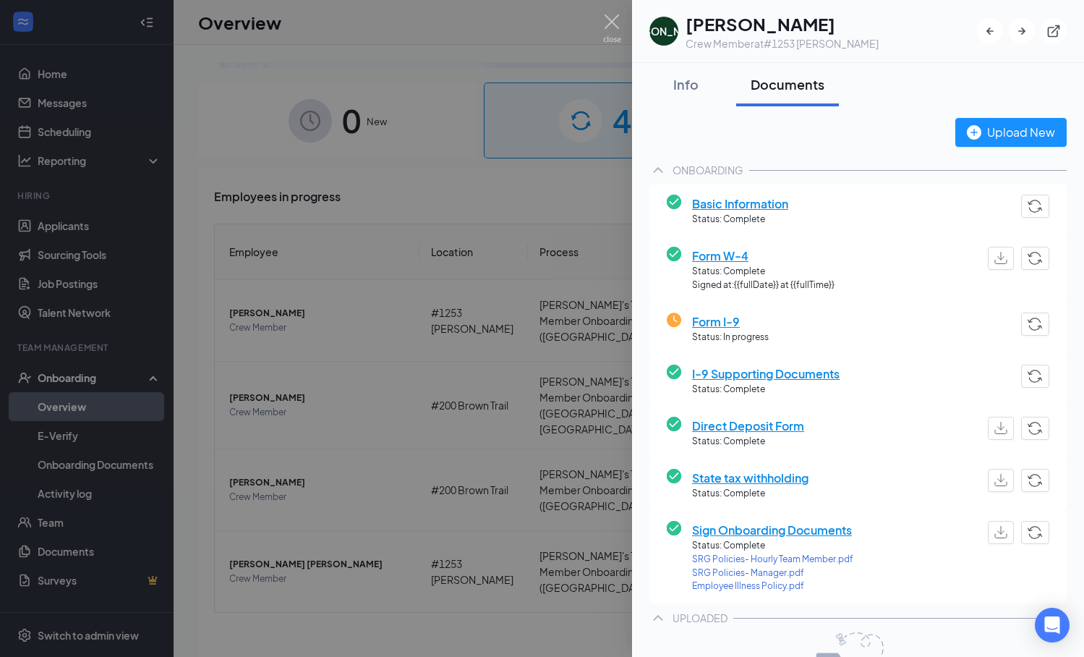
click at [236, 118] on div at bounding box center [542, 328] width 1084 height 657
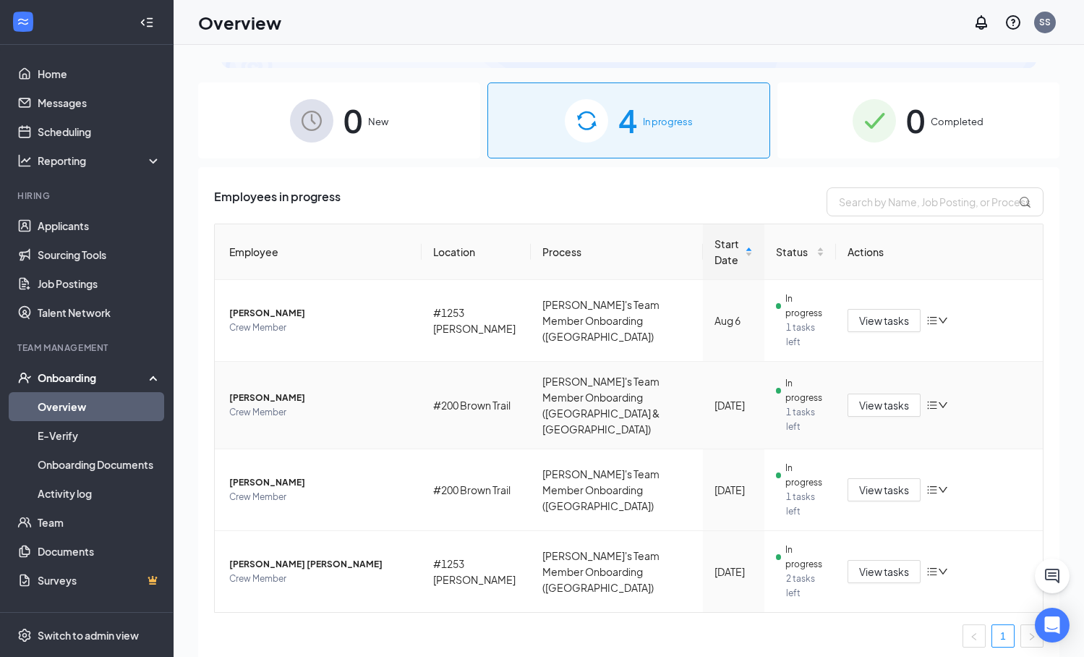
click at [247, 396] on span "Bobbi Potter" at bounding box center [319, 398] width 181 height 14
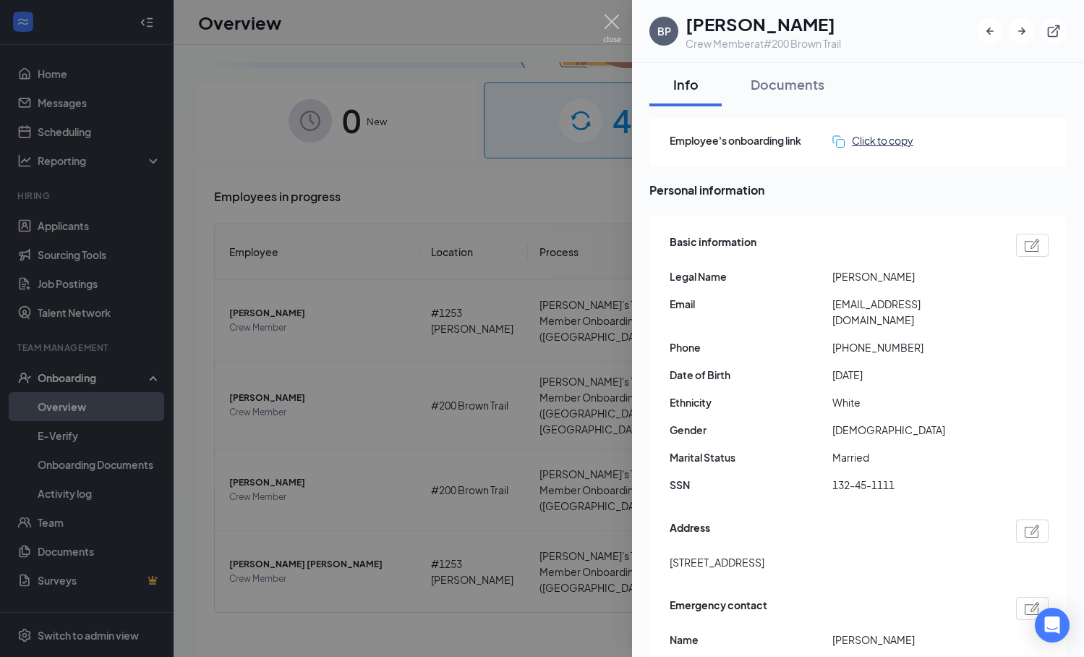
click at [890, 140] on div "Click to copy" at bounding box center [872, 140] width 81 height 16
click at [603, 11] on div at bounding box center [542, 328] width 1084 height 657
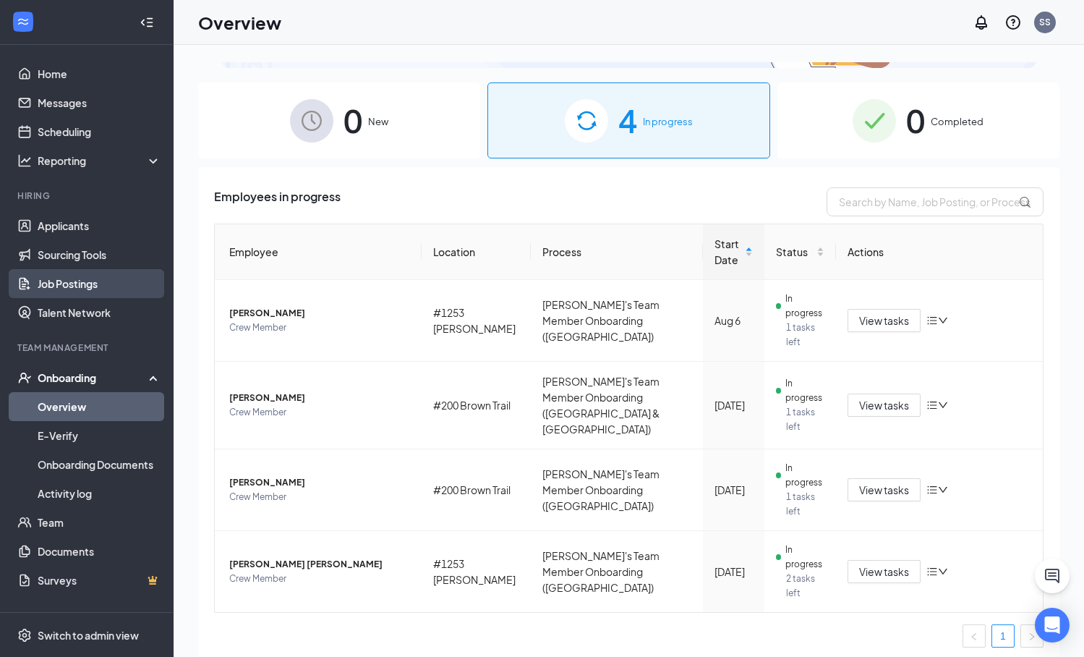
click at [70, 282] on link "Job Postings" at bounding box center [100, 283] width 124 height 29
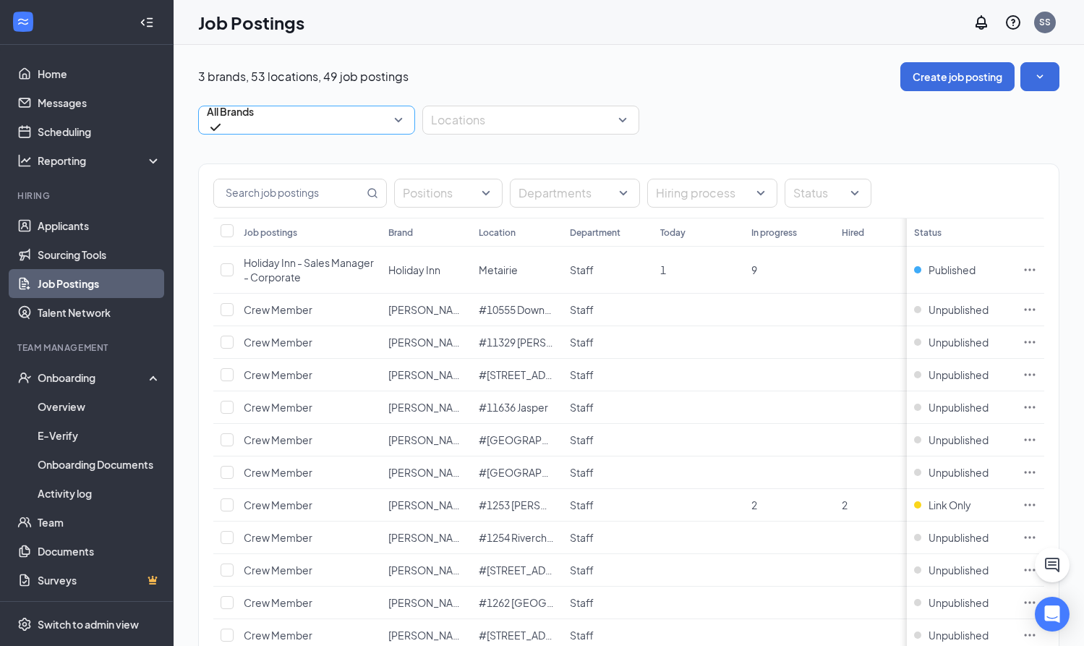
click at [254, 124] on span "All Brands" at bounding box center [230, 120] width 47 height 32
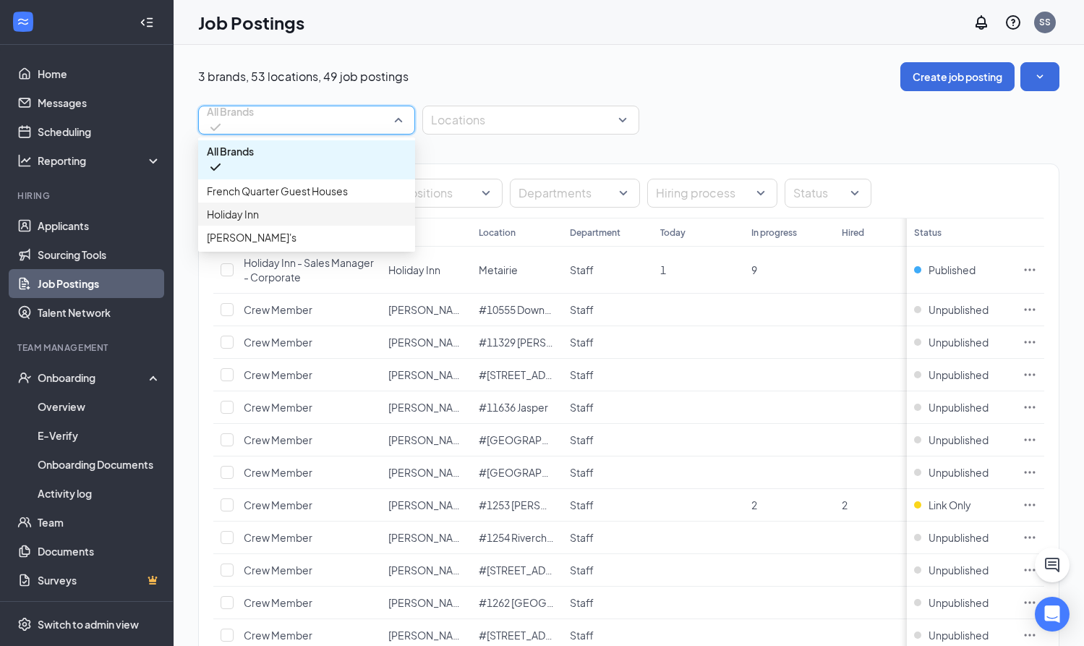
click at [276, 222] on span "Holiday Inn" at bounding box center [307, 214] width 200 height 16
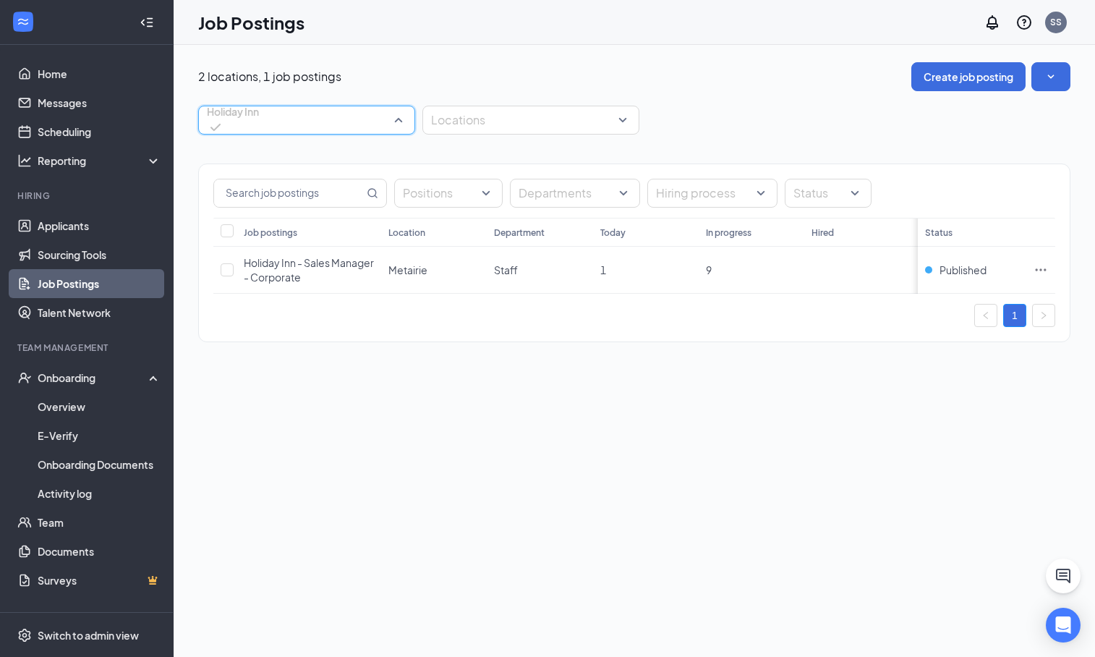
click at [259, 119] on span "Holiday Inn" at bounding box center [233, 120] width 52 height 32
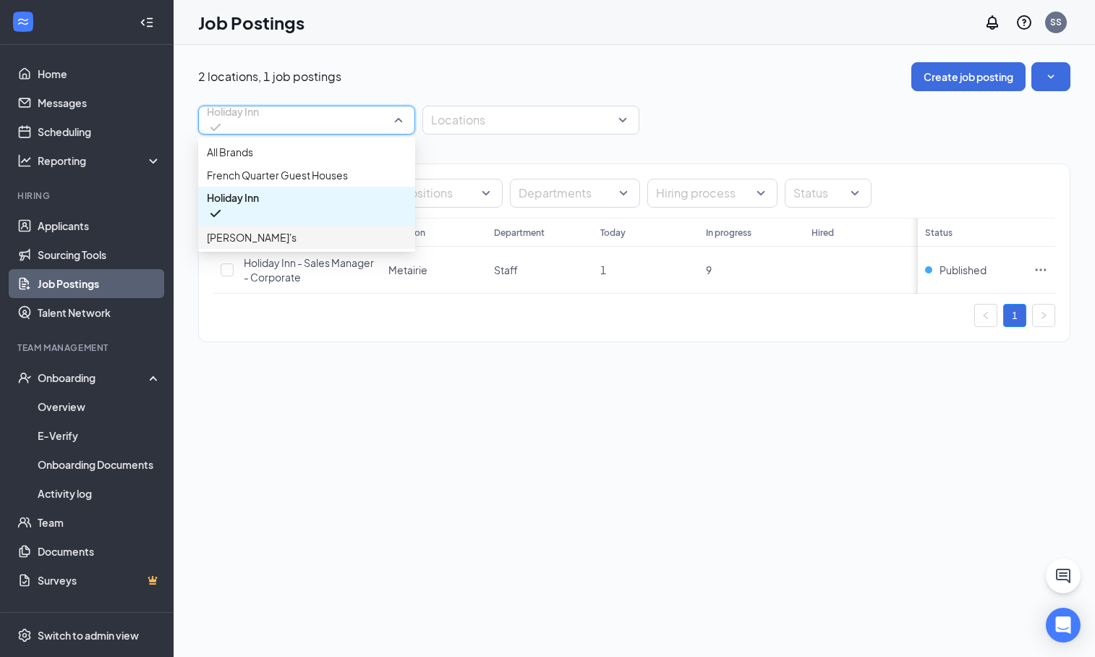
click at [296, 245] on span "Wendy's" at bounding box center [307, 237] width 200 height 16
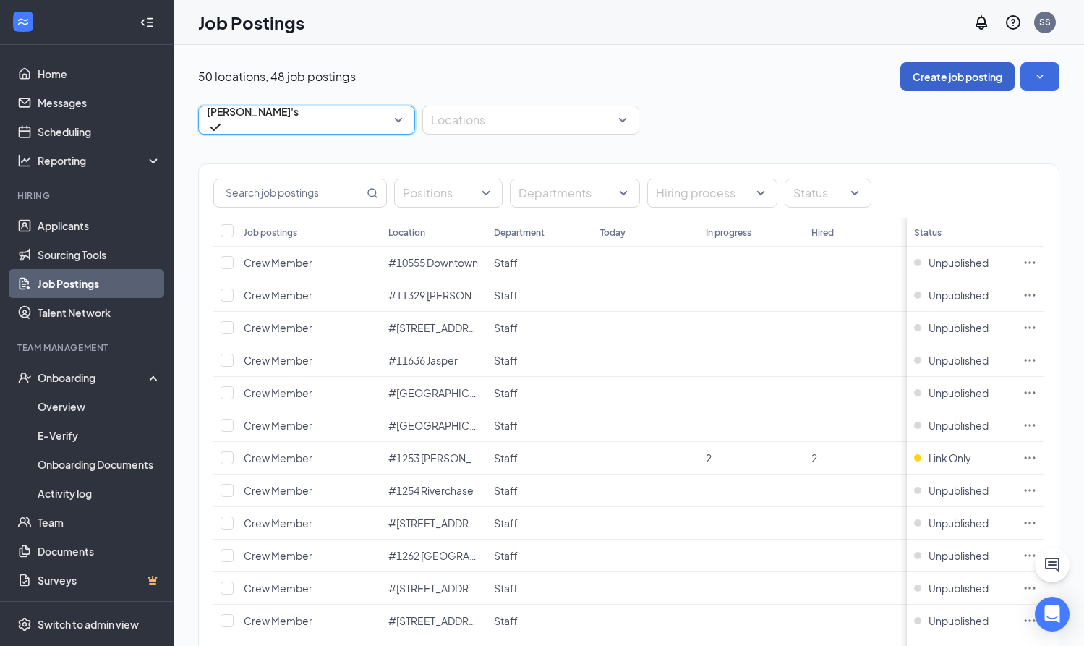
click at [943, 79] on button "Create job posting" at bounding box center [957, 76] width 114 height 29
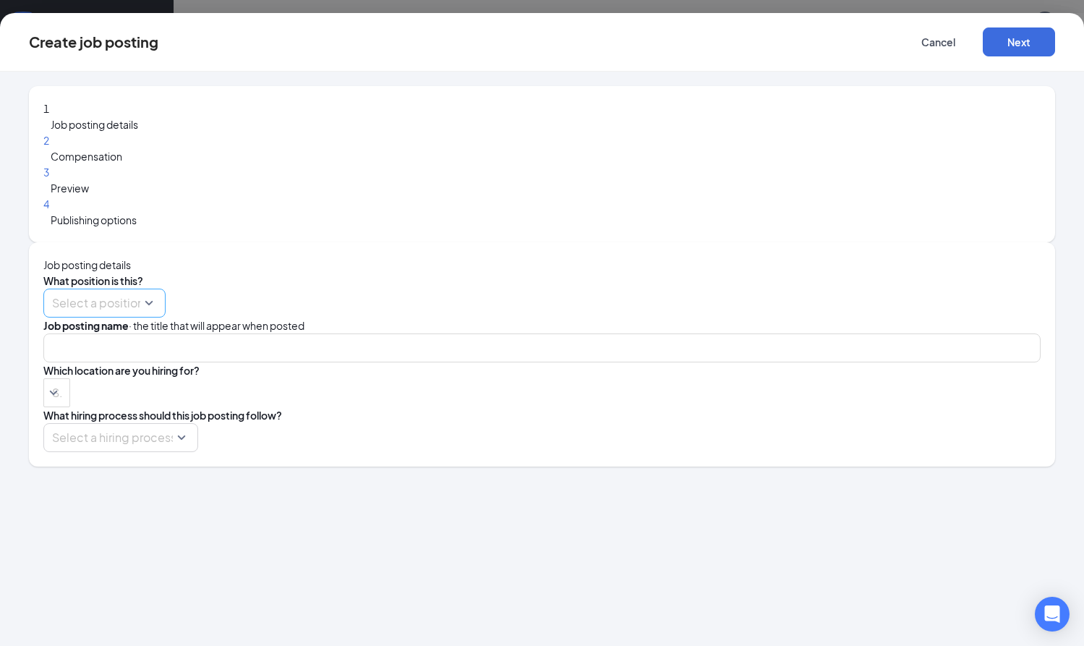
click at [147, 289] on input "search" at bounding box center [99, 302] width 95 height 27
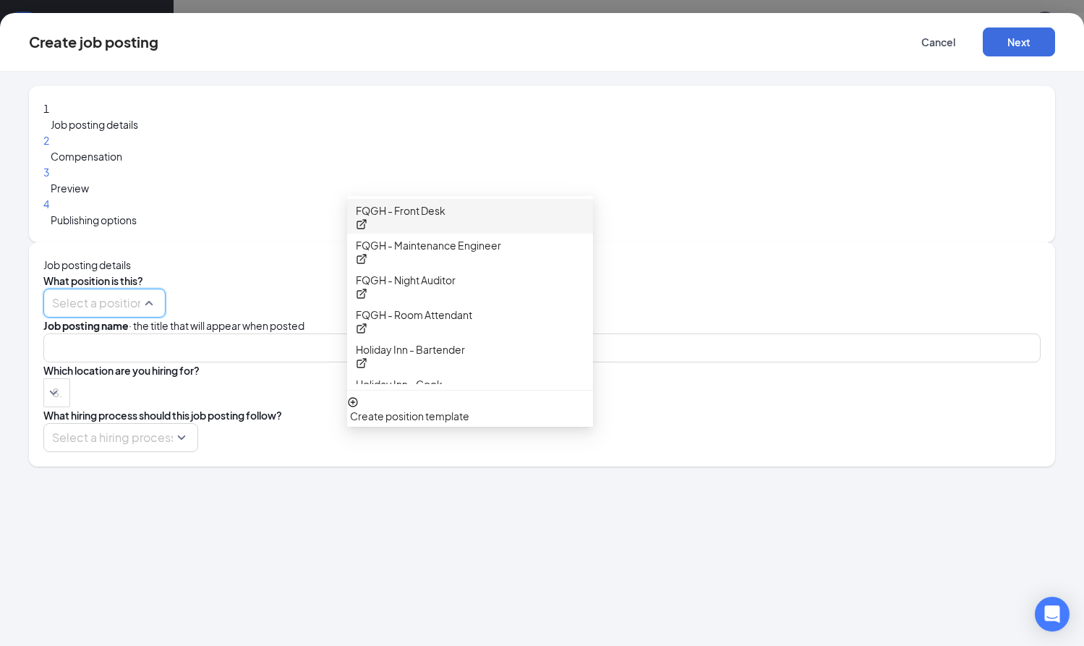
click at [445, 216] on p "FQGH - Front Desk" at bounding box center [401, 210] width 90 height 16
type input "Front Desk"
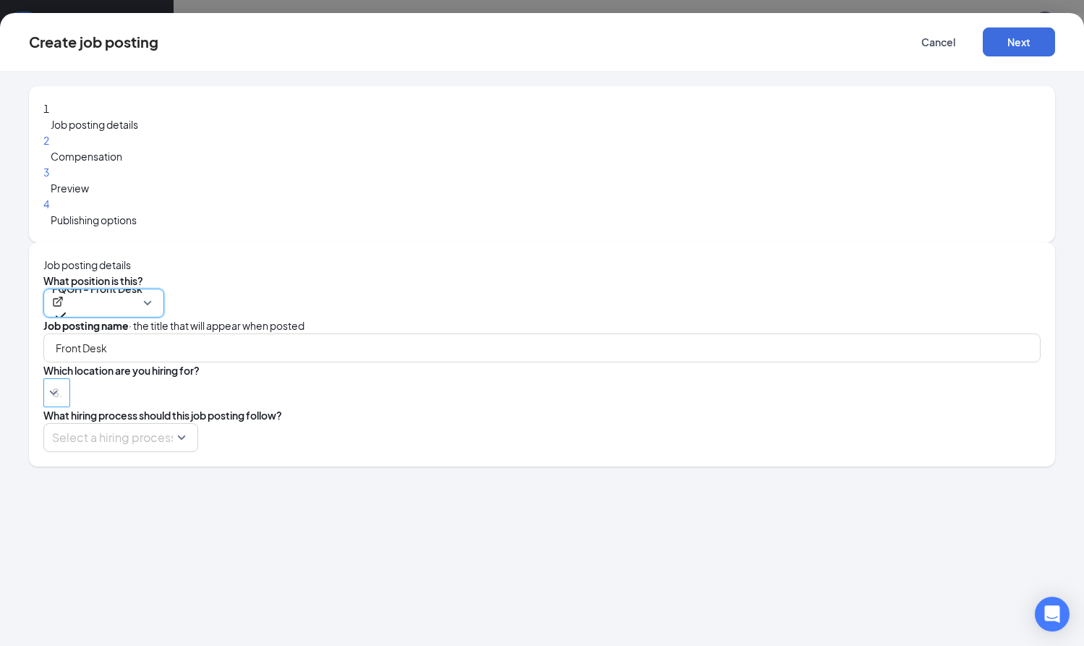
click at [52, 381] on div at bounding box center [49, 392] width 5 height 23
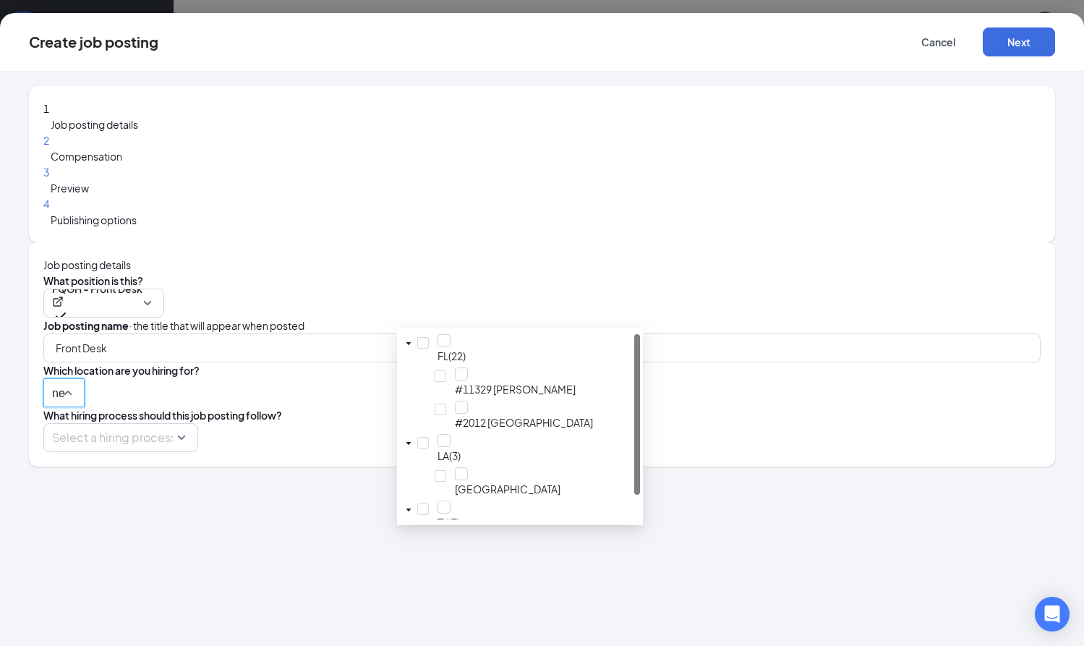
type input "new"
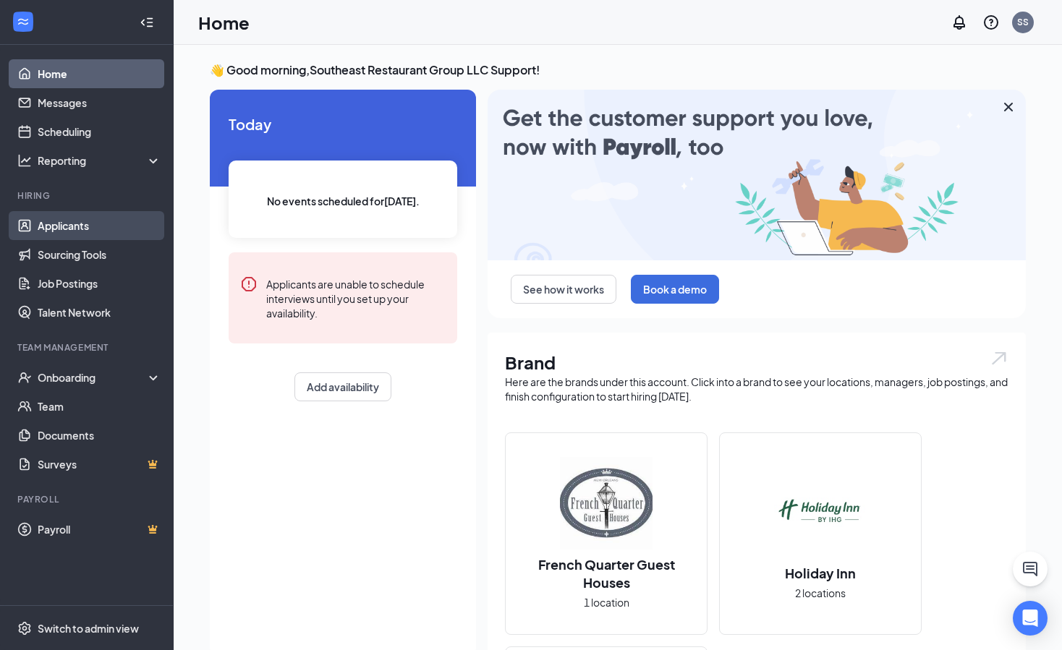
click at [77, 228] on link "Applicants" at bounding box center [100, 225] width 124 height 29
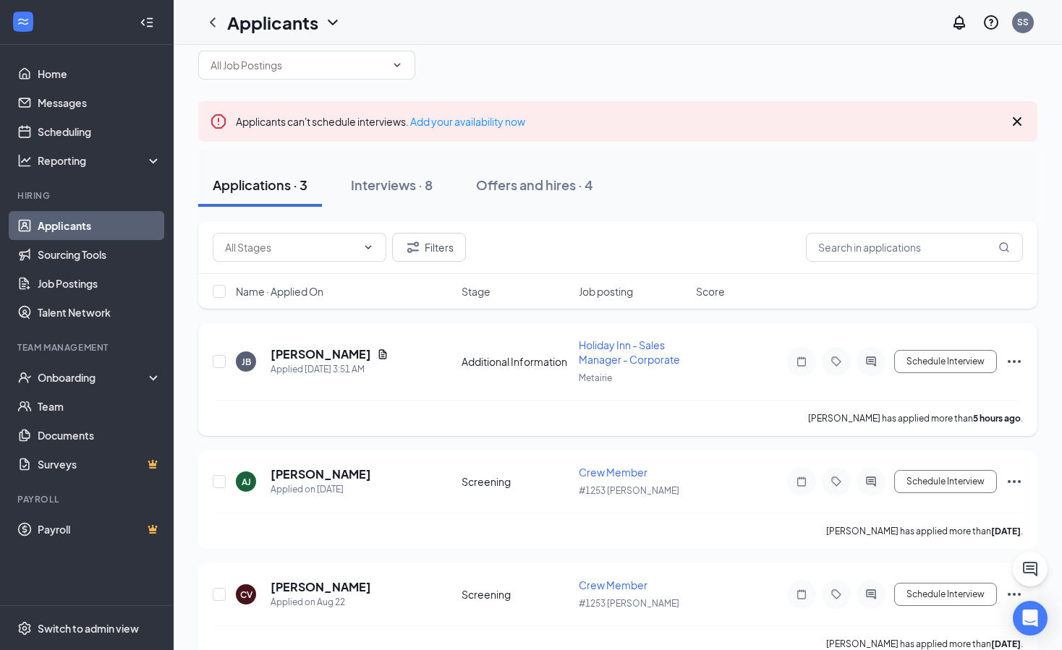
scroll to position [43, 0]
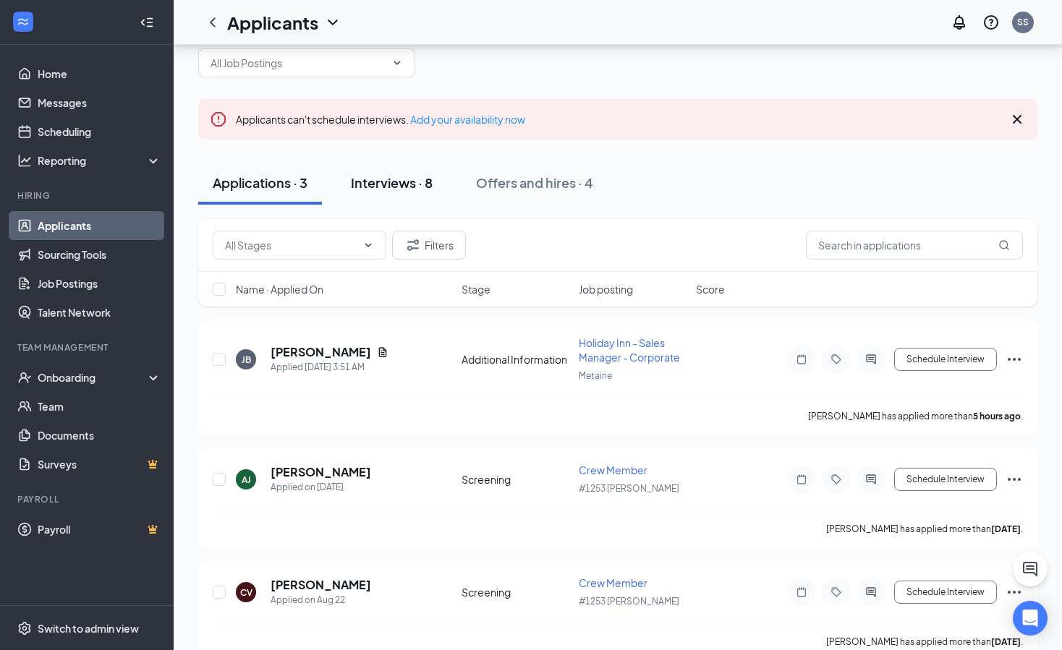
click at [398, 182] on div "Interviews · 8" at bounding box center [392, 183] width 82 height 18
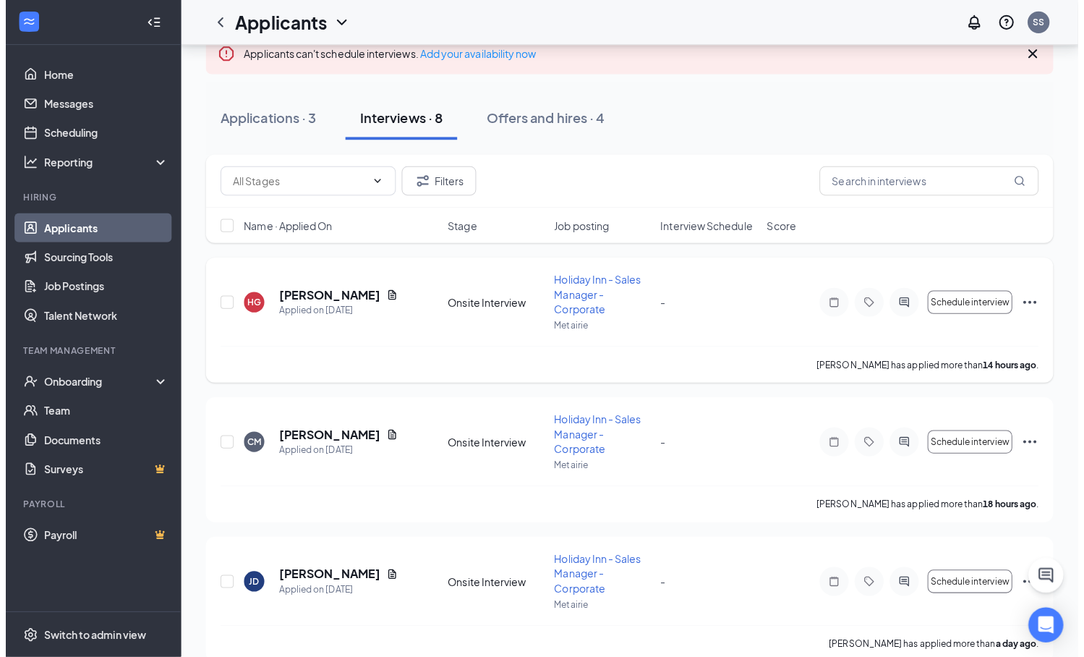
scroll to position [148, 0]
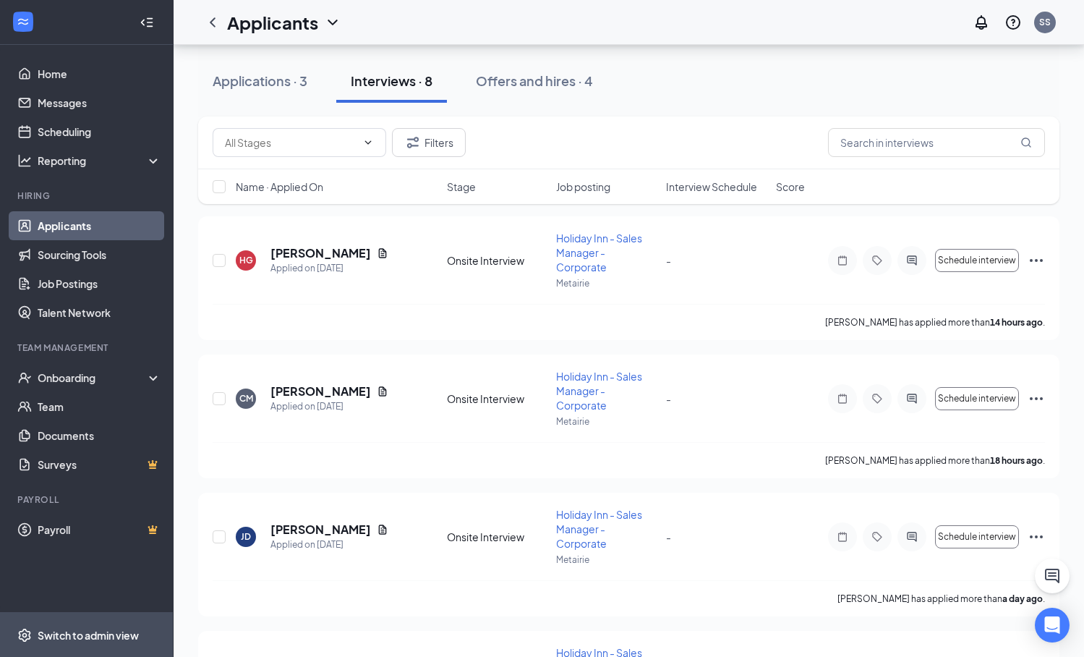
click at [125, 634] on div "Switch to admin view" at bounding box center [88, 635] width 101 height 14
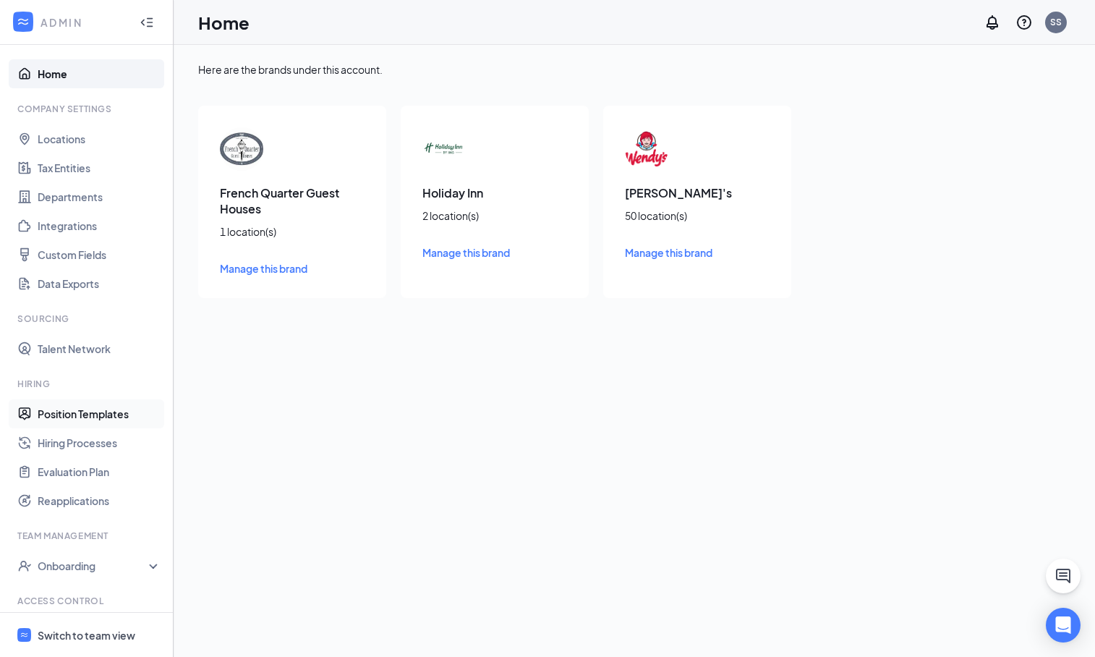
click at [98, 411] on link "Position Templates" at bounding box center [100, 413] width 124 height 29
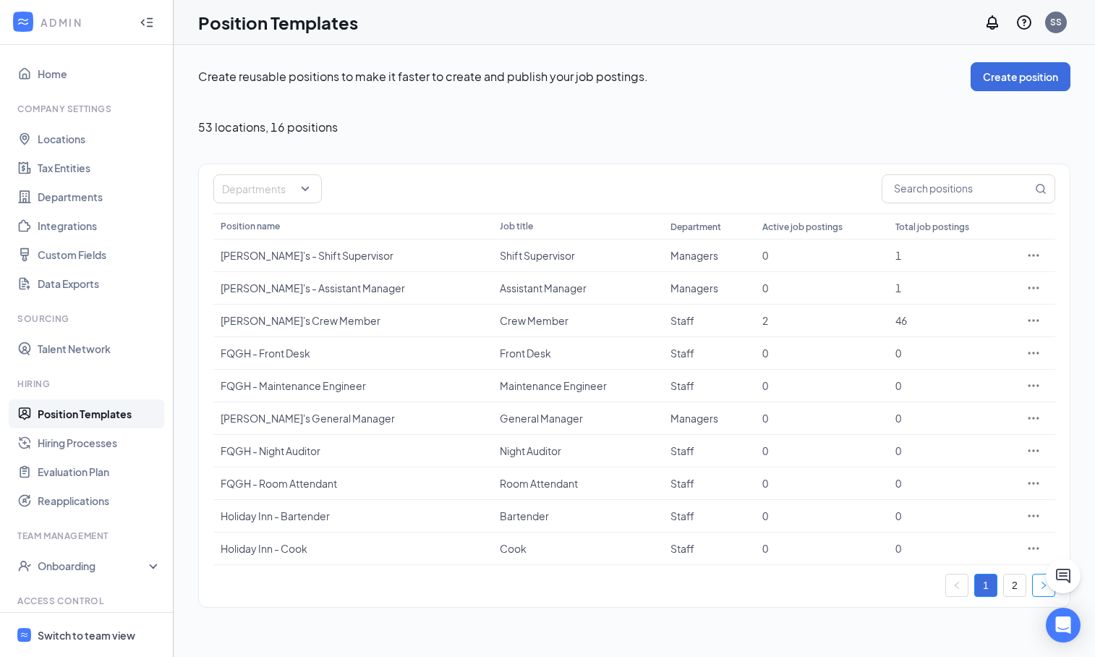
click at [1041, 590] on button "button" at bounding box center [1043, 584] width 23 height 23
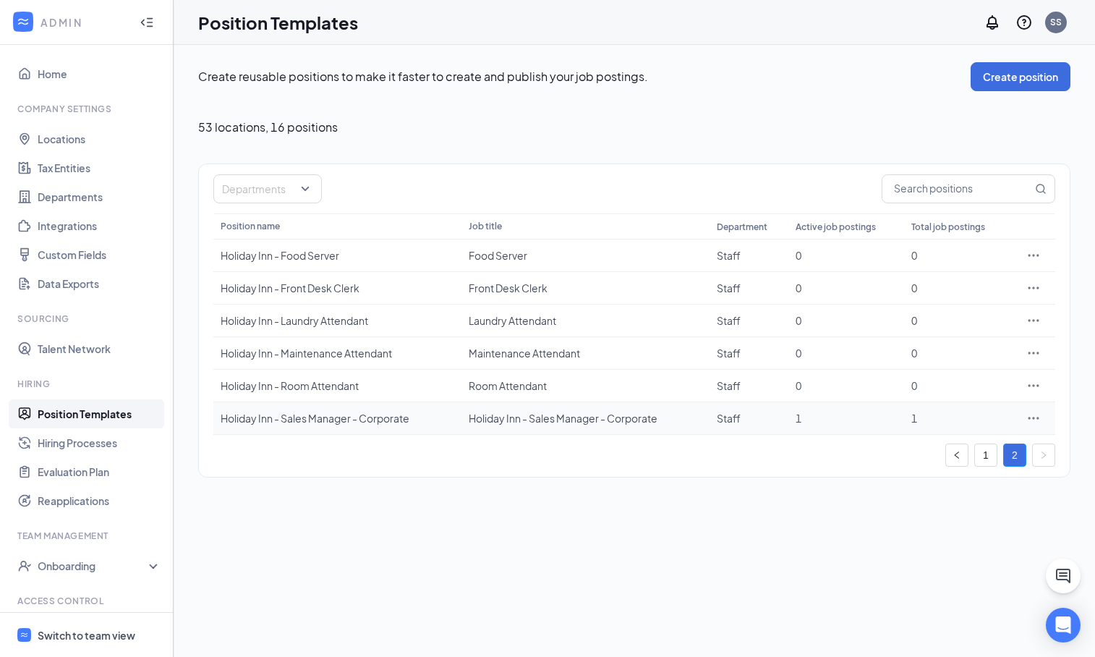
click at [1038, 417] on icon "Ellipses" at bounding box center [1033, 418] width 11 height 2
click at [923, 446] on span "Edit" at bounding box center [914, 447] width 19 height 13
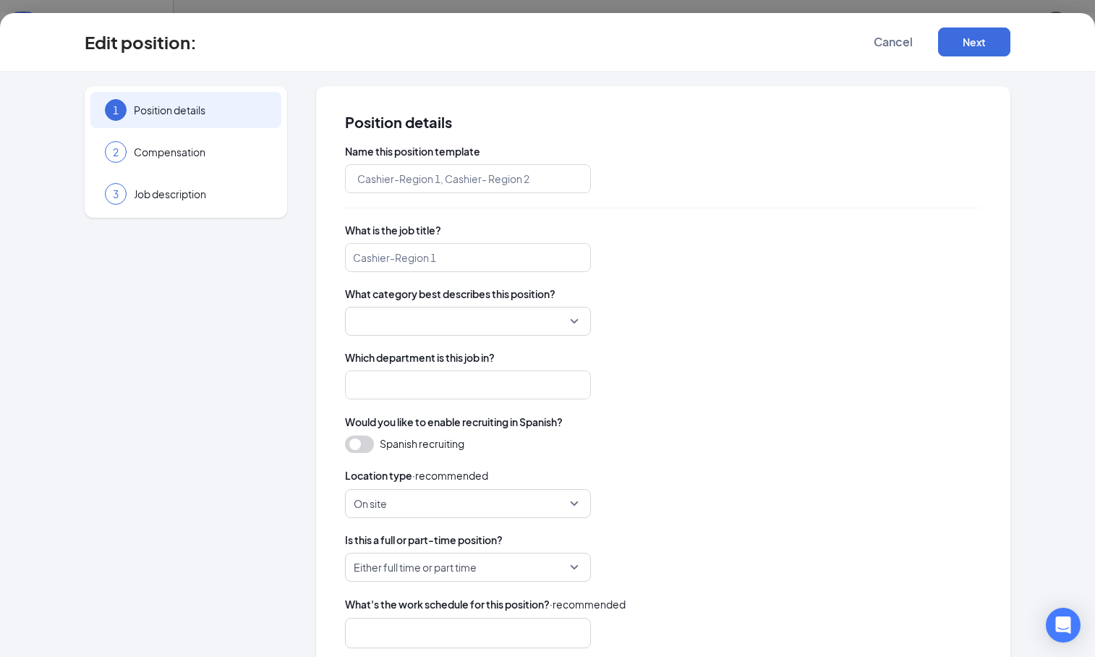
type input "Holiday Inn - Sales Manager - Corporate"
type input "Staff"
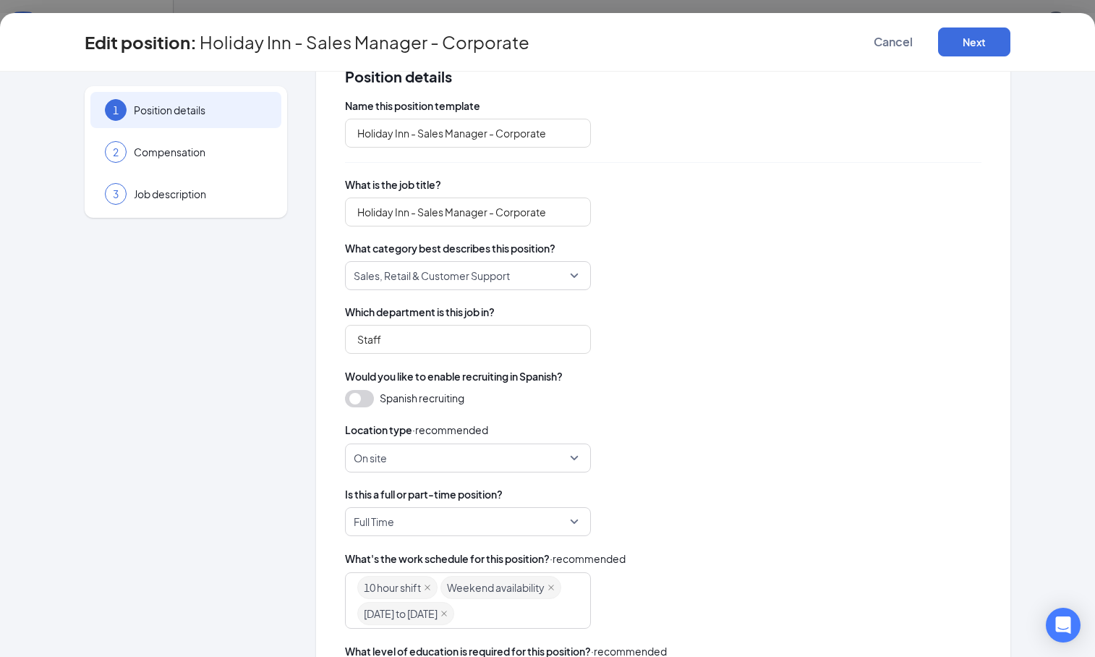
scroll to position [88, 0]
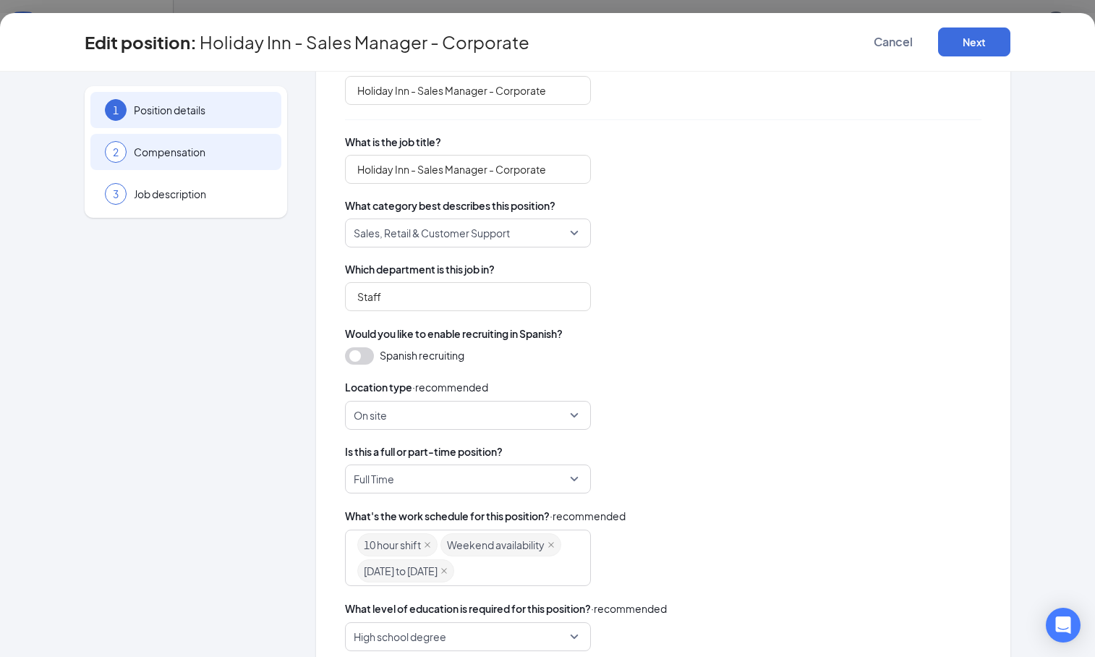
click at [202, 155] on span "Compensation" at bounding box center [200, 152] width 133 height 14
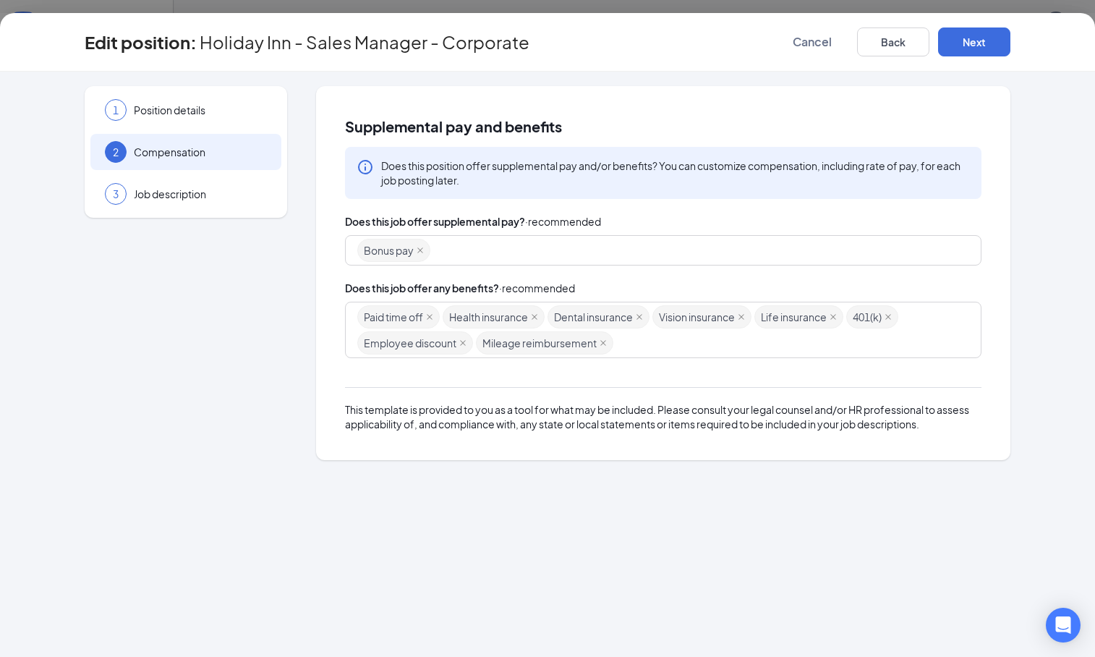
scroll to position [0, 0]
click at [224, 200] on span "Job description" at bounding box center [200, 194] width 133 height 14
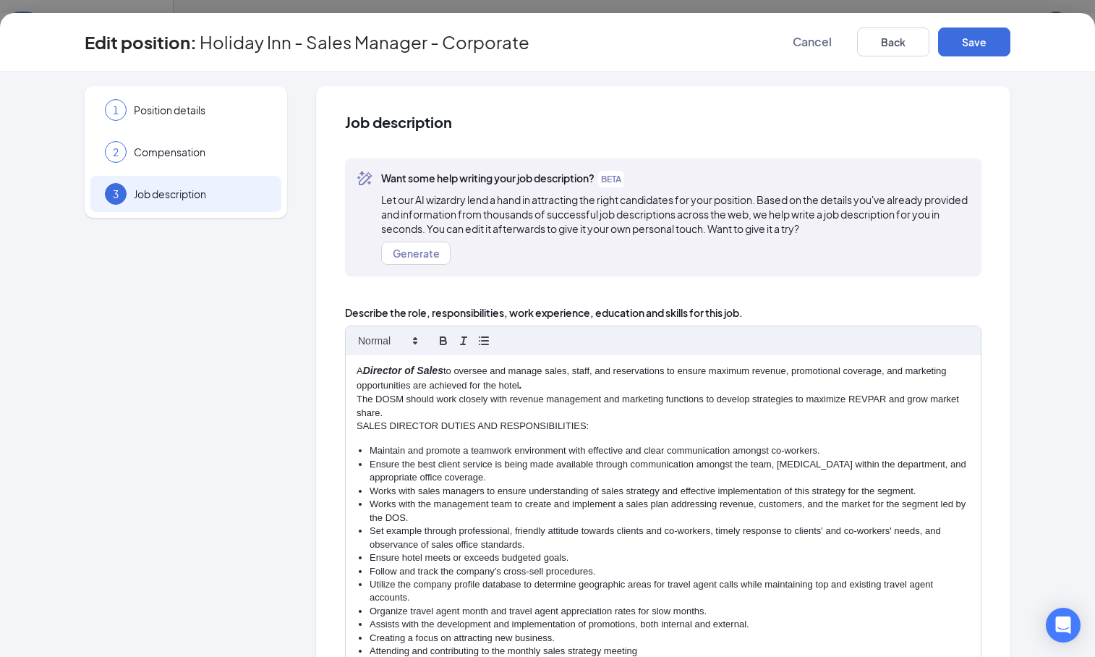
click at [357, 425] on p "SALES DIRECTOR DUTIES AND RESPONSIBILITIES:" at bounding box center [663, 425] width 613 height 13
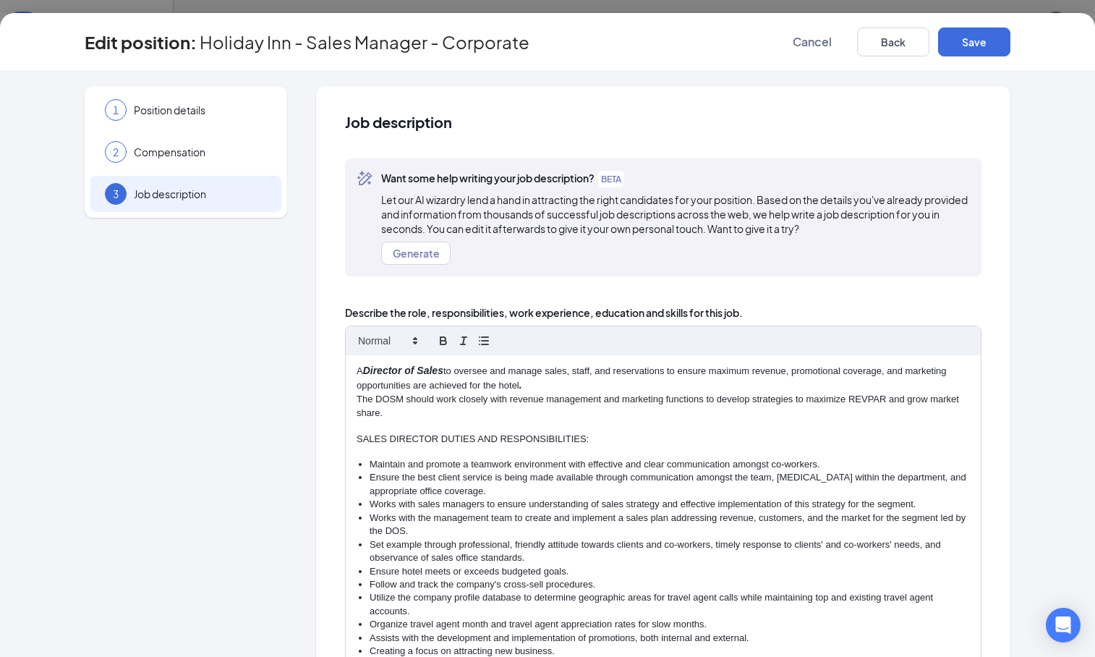
click at [357, 395] on p "The DOSM should work closely with revenue management and marketing functions to…" at bounding box center [663, 406] width 613 height 27
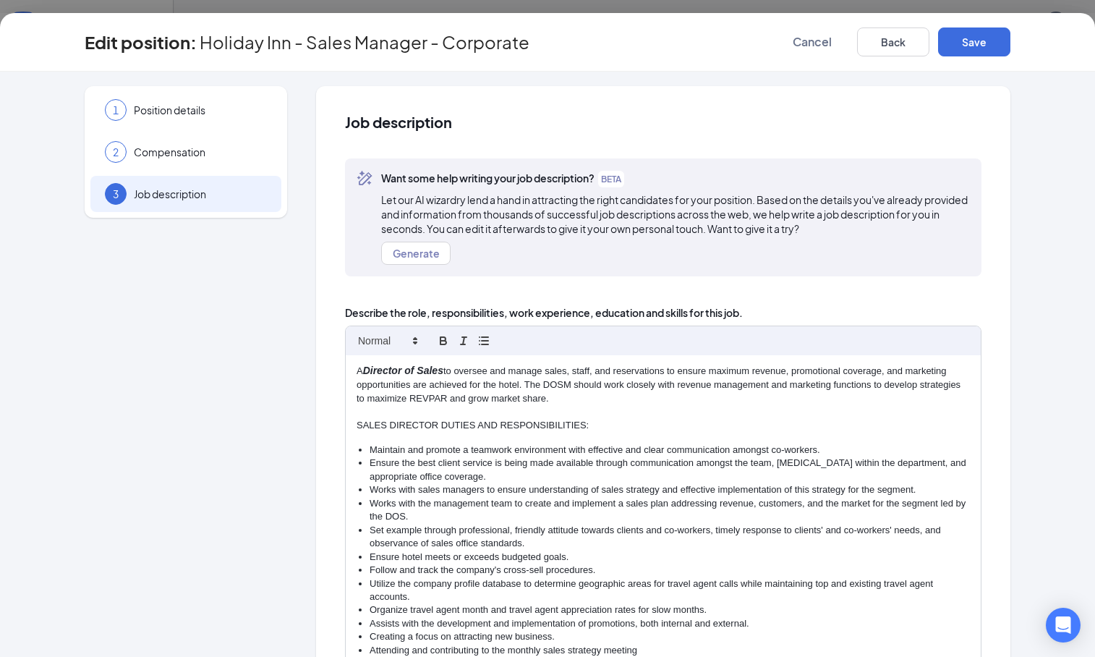
click at [357, 393] on p "A Director of Sales to oversee and manage sales, staff, and reservations to ens…" at bounding box center [663, 384] width 613 height 41
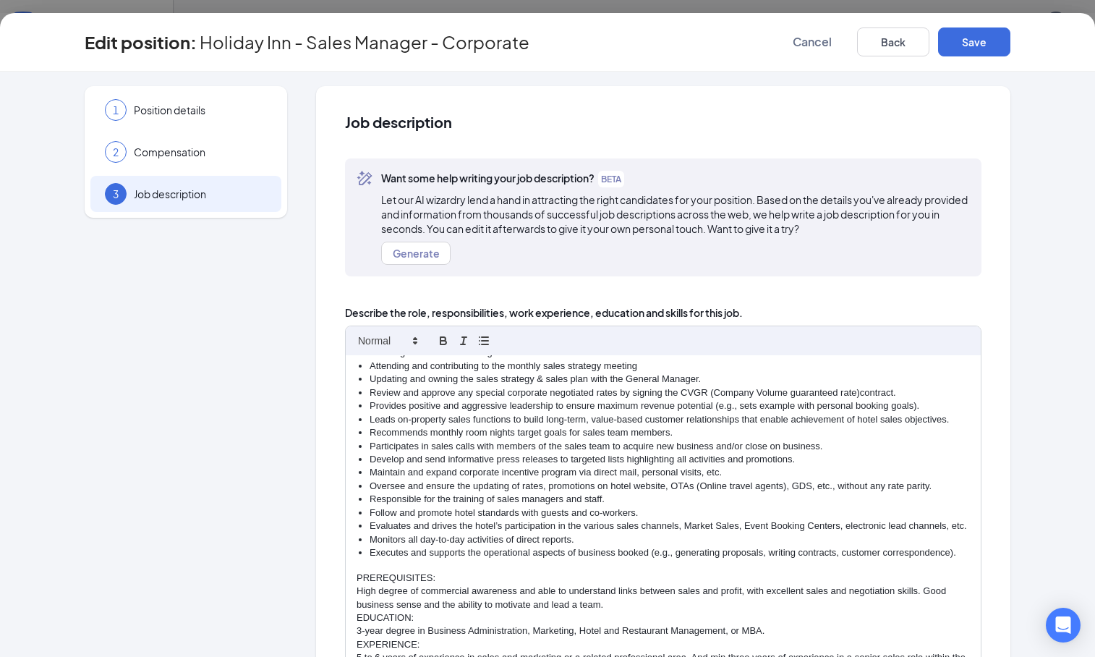
scroll to position [297, 0]
click at [348, 619] on div "A Director of Sales to oversee and manage sales, staff, and reservations to ens…" at bounding box center [663, 520] width 635 height 331
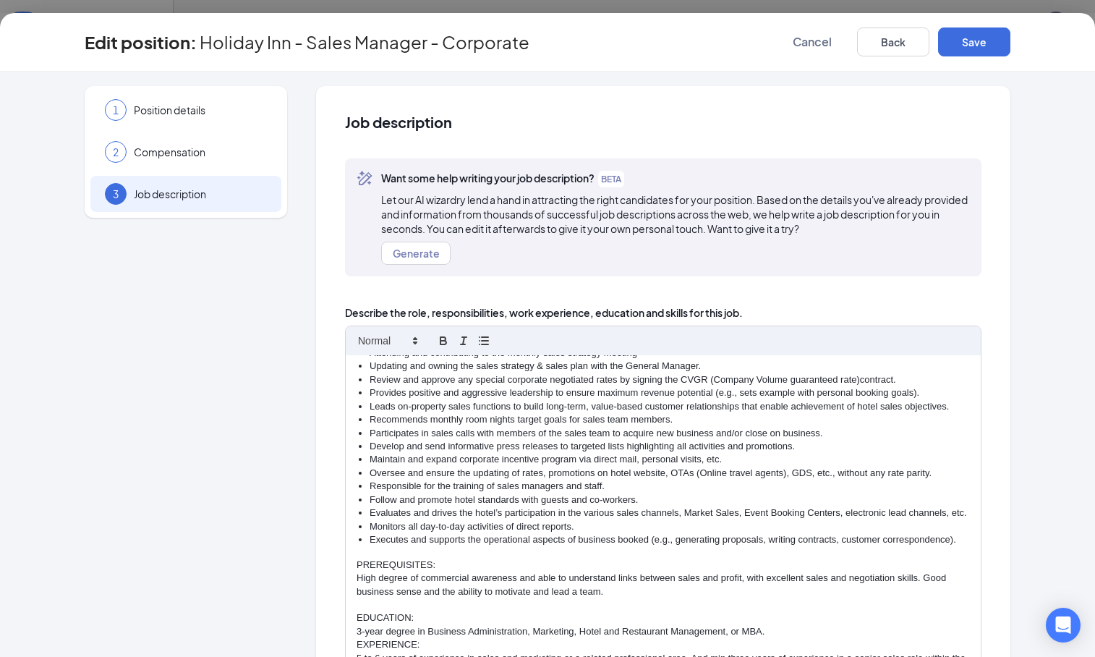
scroll to position [311, 0]
click at [346, 642] on div "A Director of Sales to oversee and manage sales, staff, and reservations to ens…" at bounding box center [663, 520] width 635 height 331
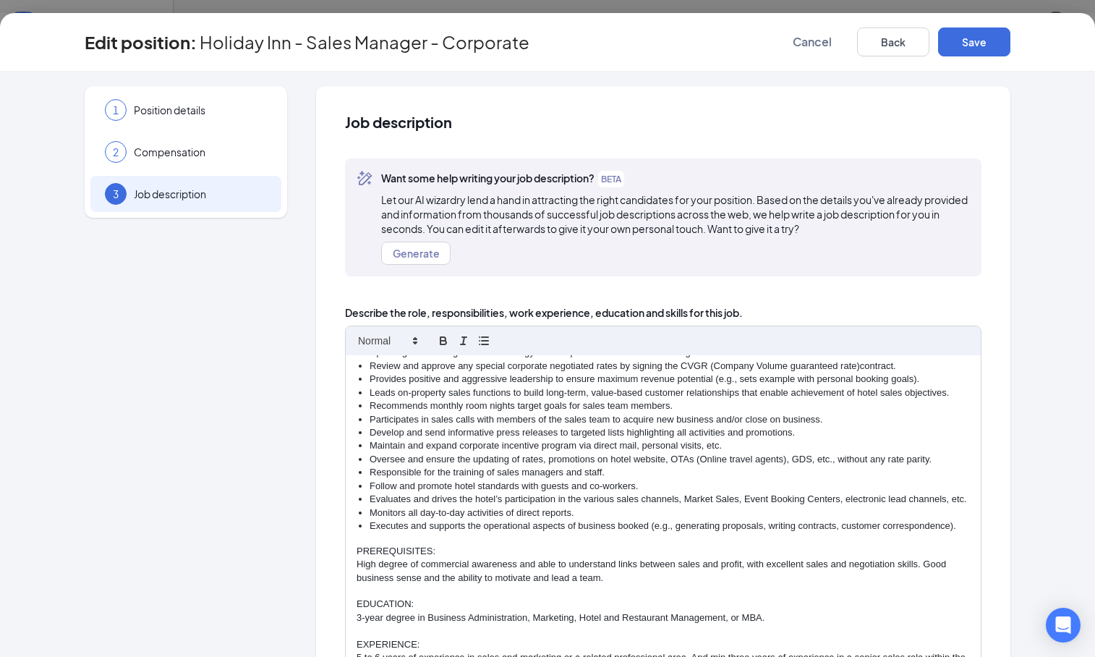
scroll to position [178, 0]
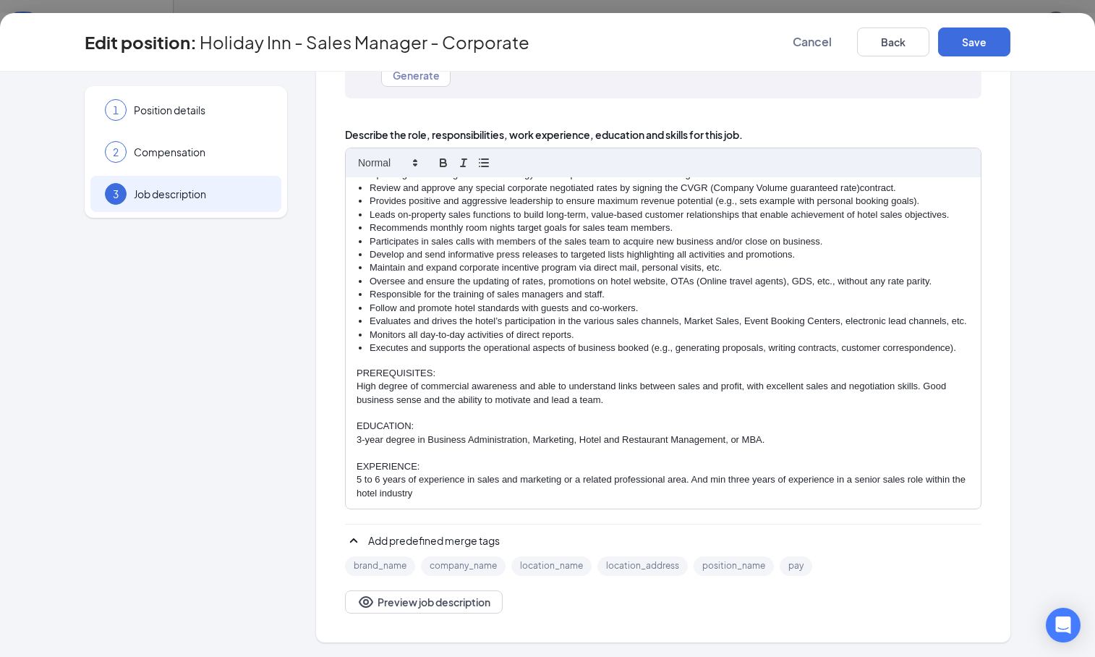
click at [442, 492] on p "5 to 6 years of experience in sales and marketing or a related professional are…" at bounding box center [663, 486] width 613 height 27
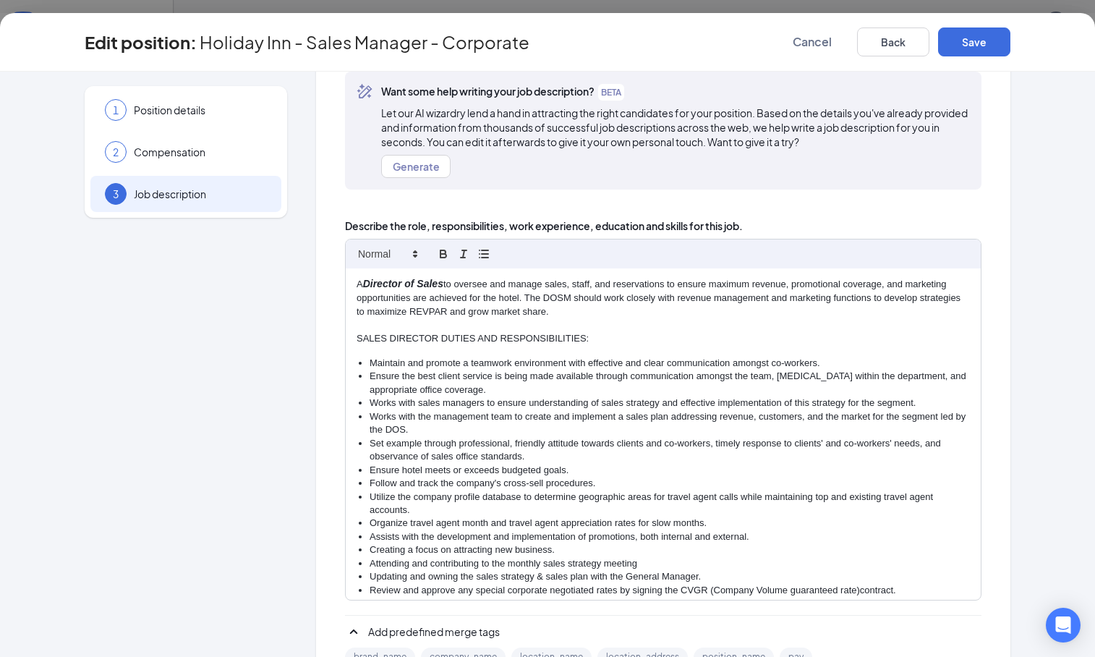
scroll to position [0, 0]
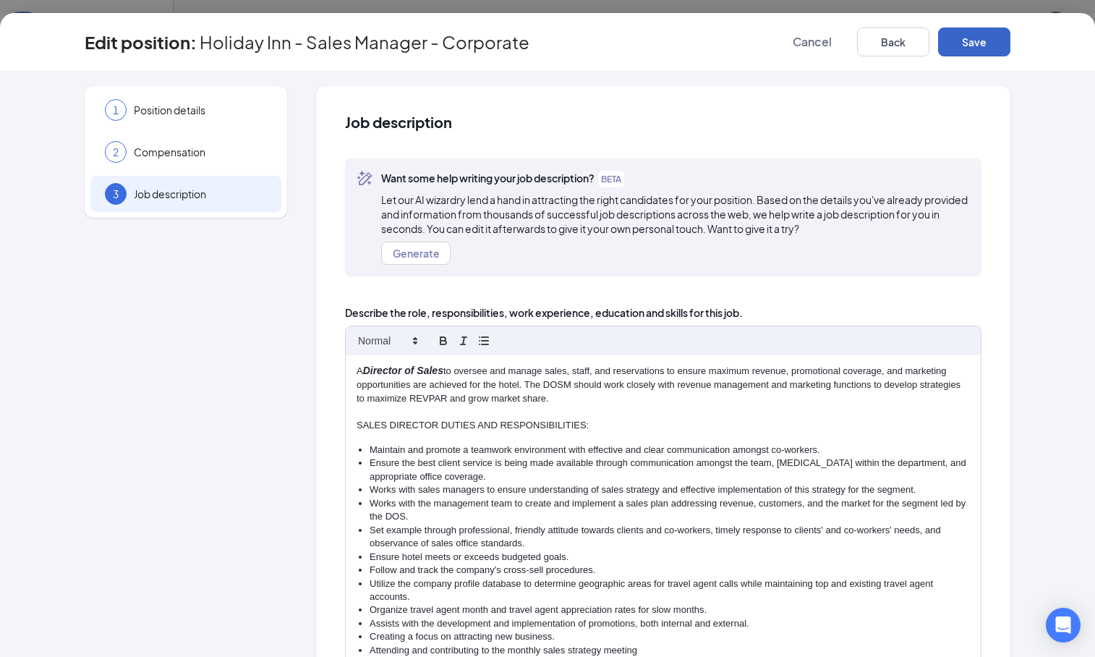
click at [989, 45] on button "Save" at bounding box center [974, 41] width 72 height 29
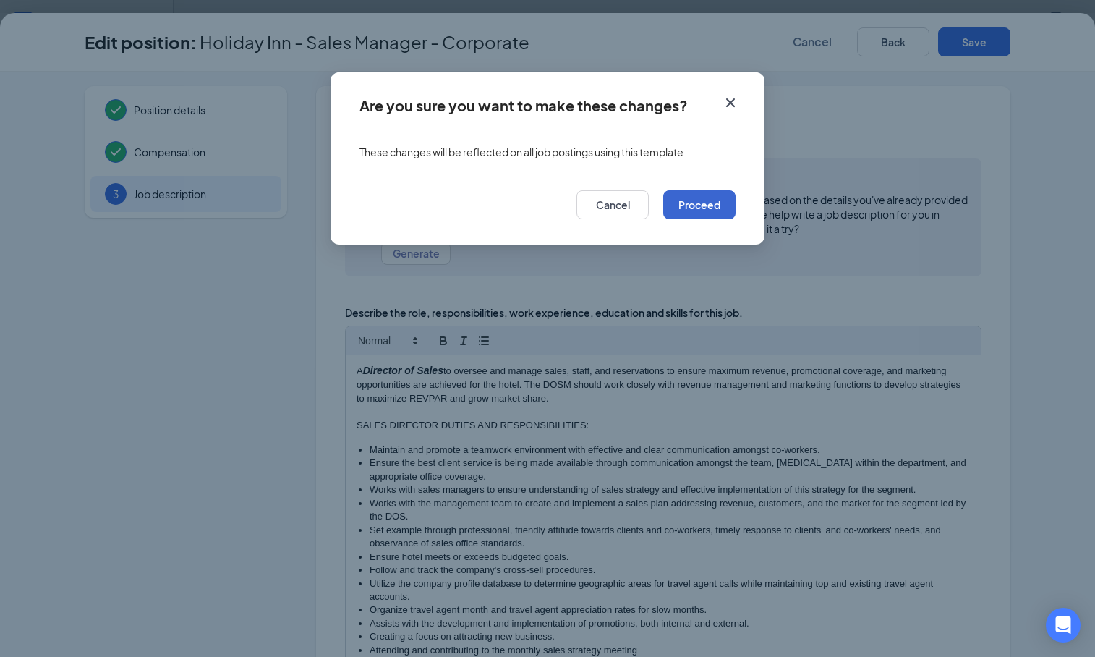
click at [709, 204] on button "Proceed" at bounding box center [699, 204] width 72 height 29
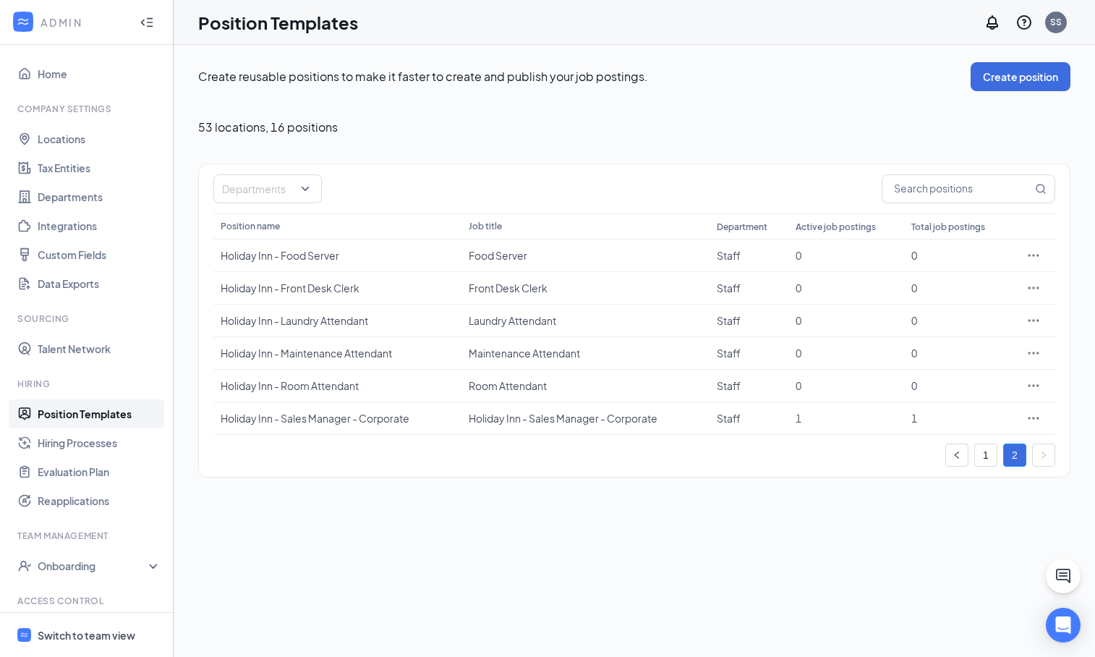
click at [95, 417] on link "Position Templates" at bounding box center [100, 413] width 124 height 29
click at [957, 453] on icon "left" at bounding box center [956, 454] width 4 height 7
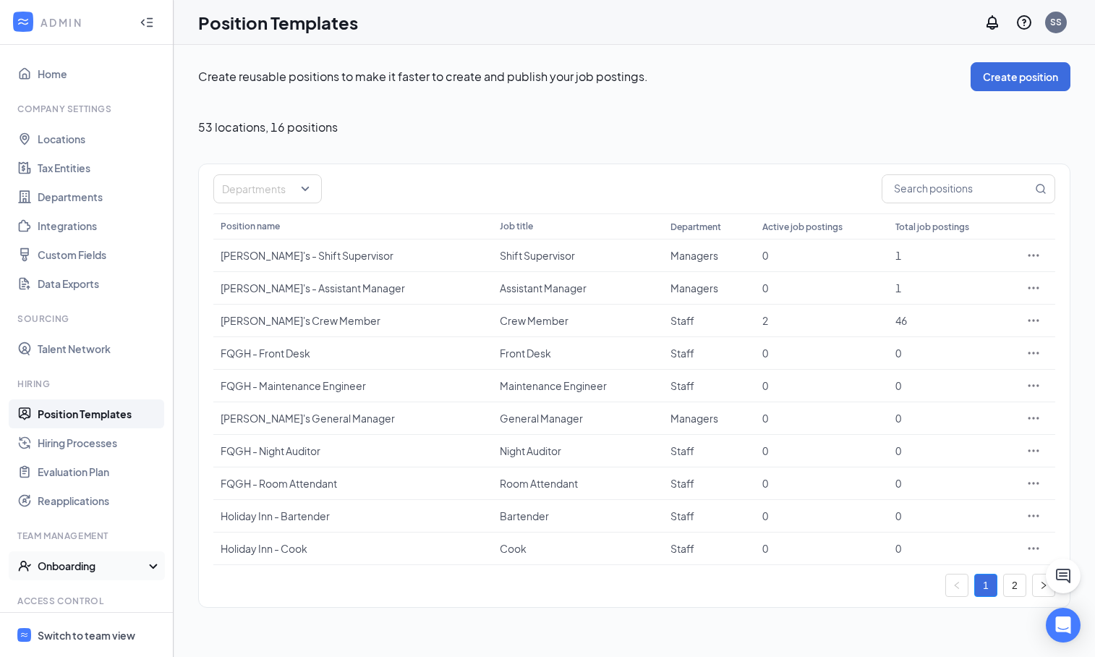
click at [92, 560] on div "Onboarding" at bounding box center [93, 565] width 111 height 14
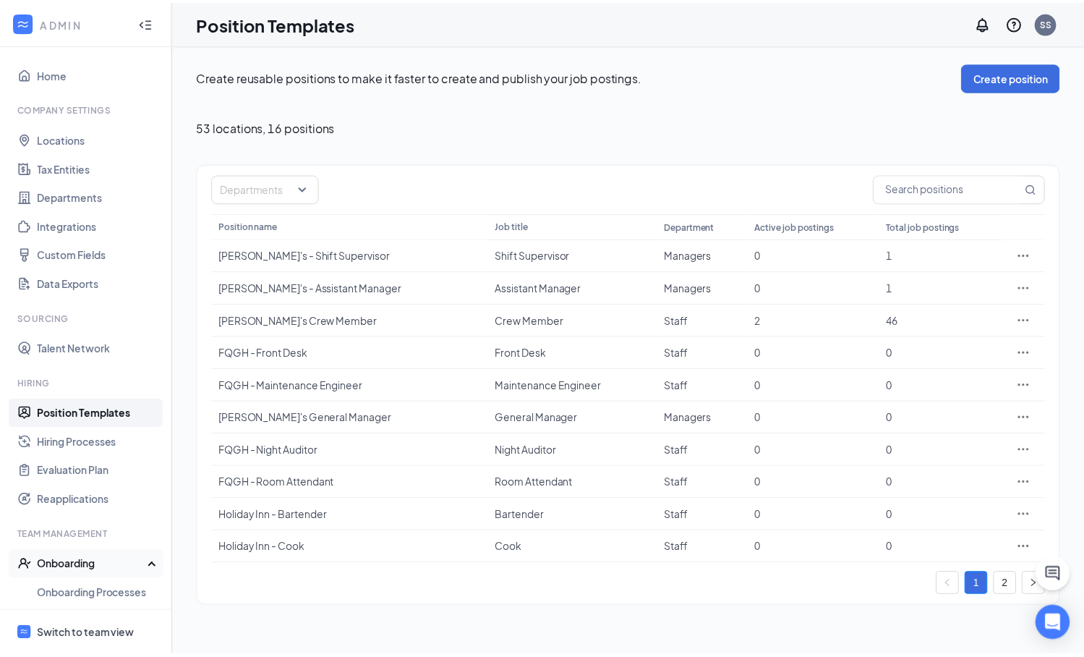
scroll to position [34, 0]
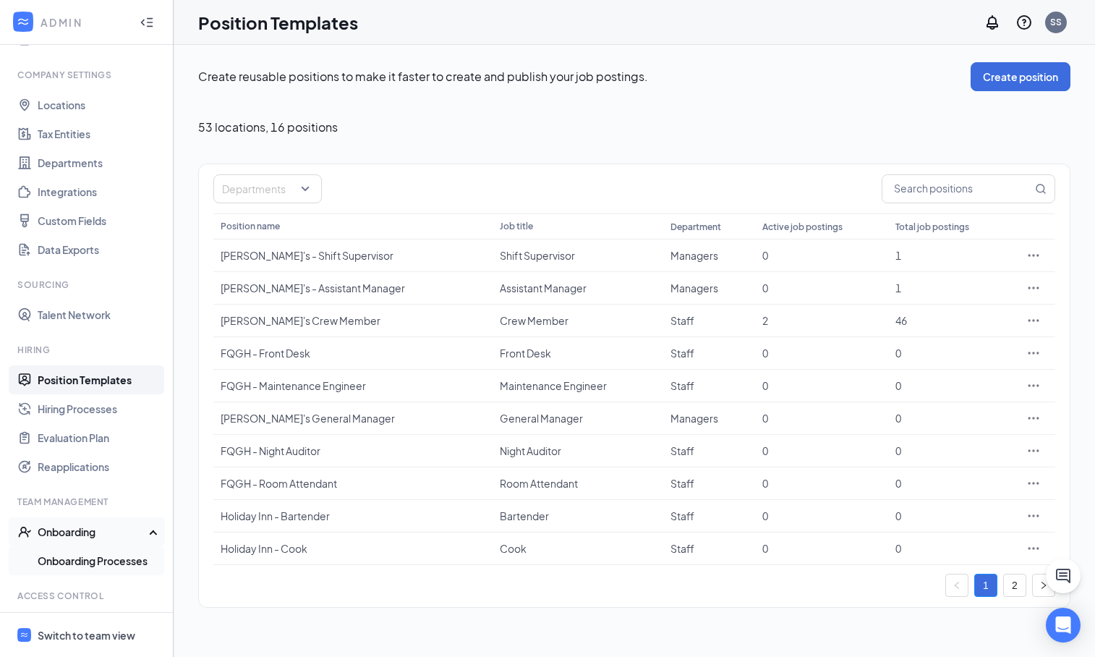
click at [119, 559] on link "Onboarding Processes" at bounding box center [100, 560] width 124 height 29
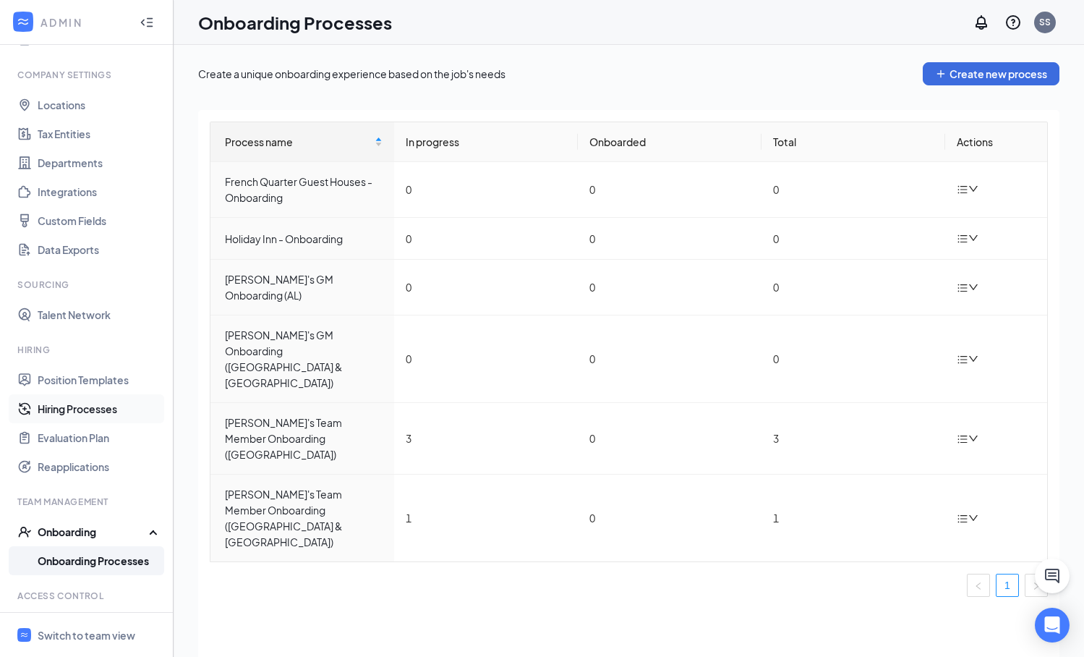
click at [102, 411] on link "Hiring Processes" at bounding box center [100, 408] width 124 height 29
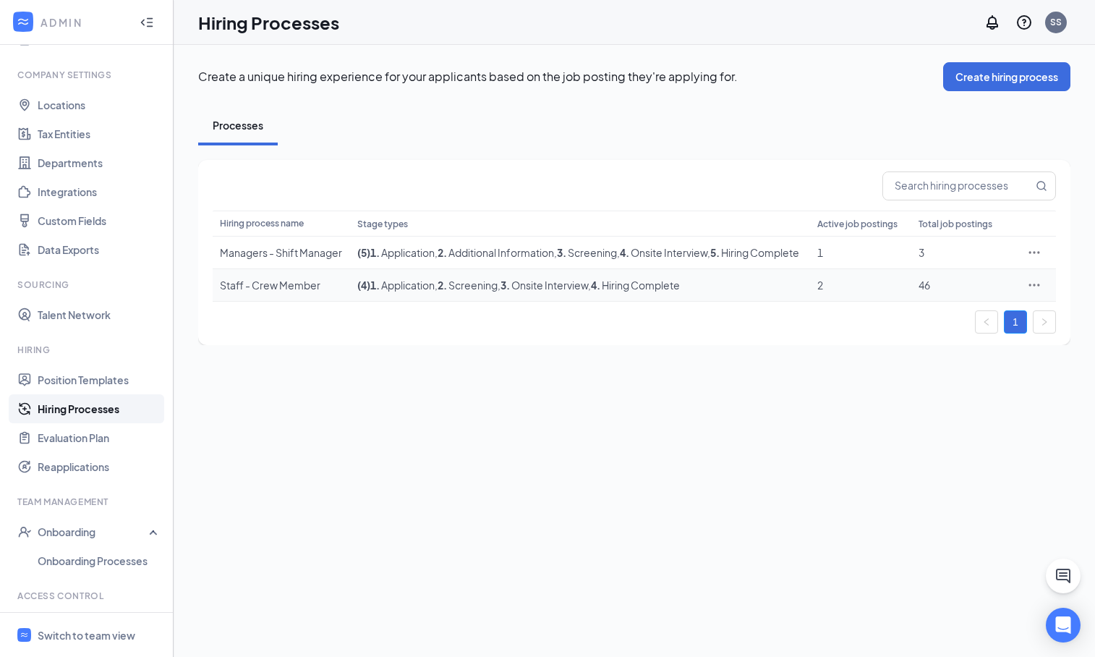
click at [1036, 292] on icon "Ellipses" at bounding box center [1034, 285] width 14 height 14
click at [937, 363] on span "Duplicate" at bounding box center [928, 362] width 46 height 13
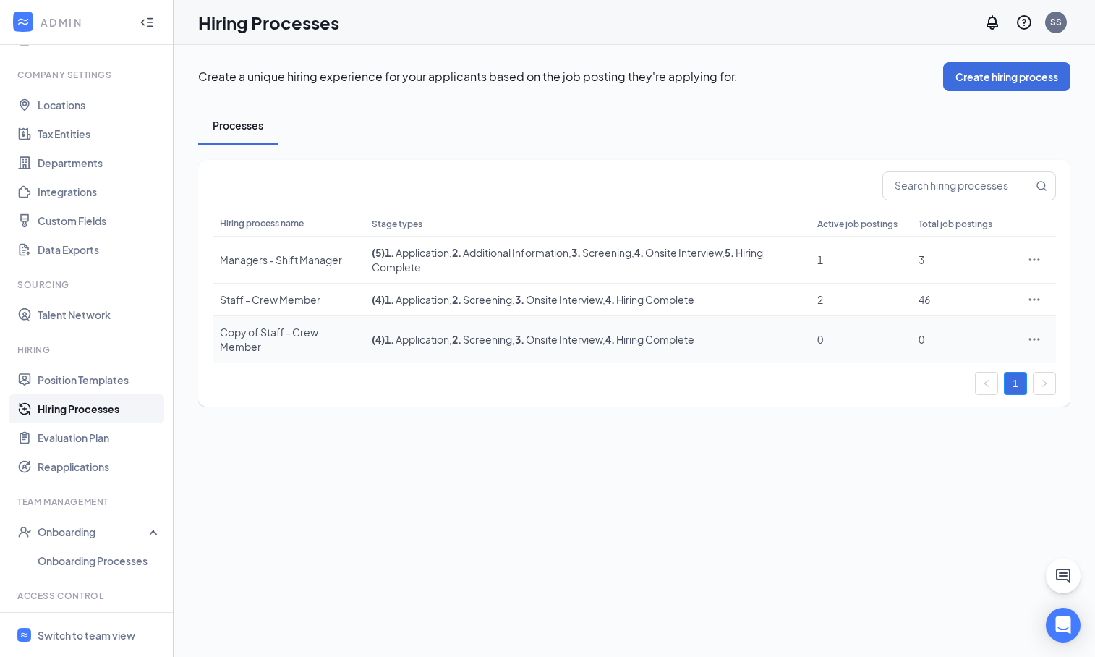
click at [1038, 339] on icon "Ellipses" at bounding box center [1034, 339] width 11 height 2
click at [930, 364] on span "Edit" at bounding box center [967, 369] width 124 height 16
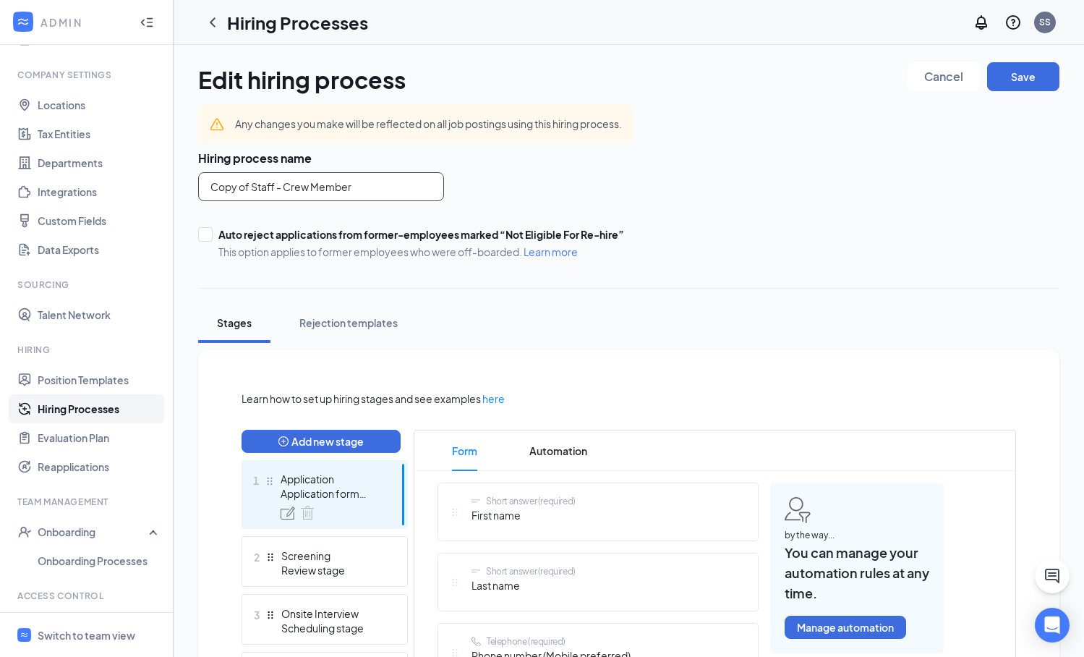
click at [249, 186] on input "Copy of Staff - Crew Member" at bounding box center [321, 186] width 246 height 29
click at [334, 189] on input "Staff - Crew Member" at bounding box center [321, 186] width 246 height 29
type input "Staff - French Quarter Guest Houses"
click at [211, 184] on input "Staff - French Quarter Guest Houses" at bounding box center [321, 186] width 246 height 29
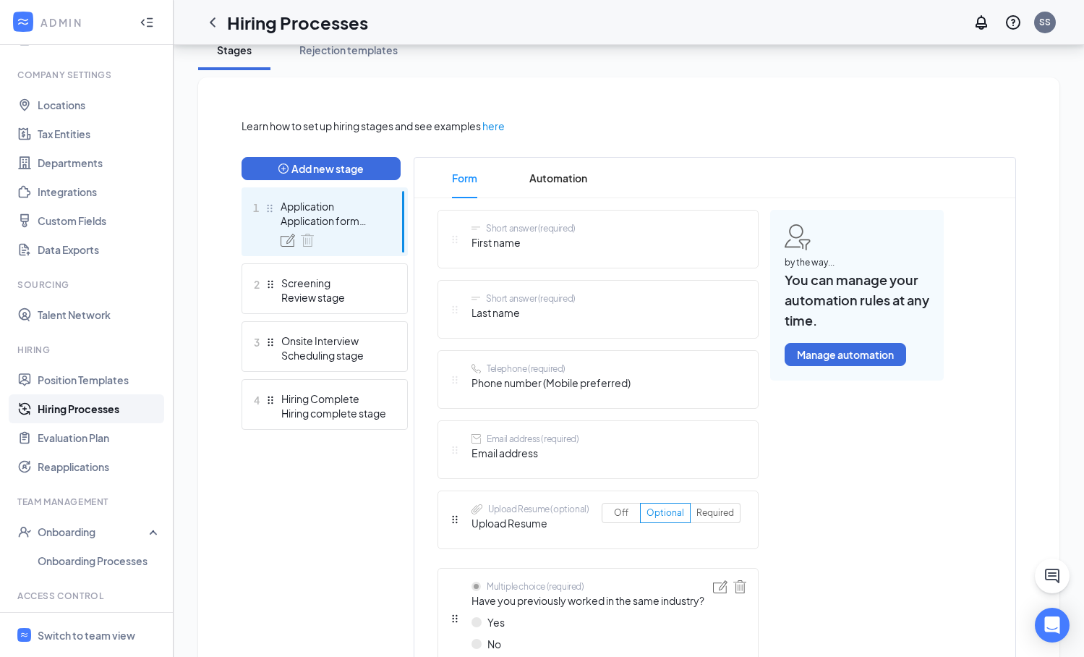
scroll to position [265, 0]
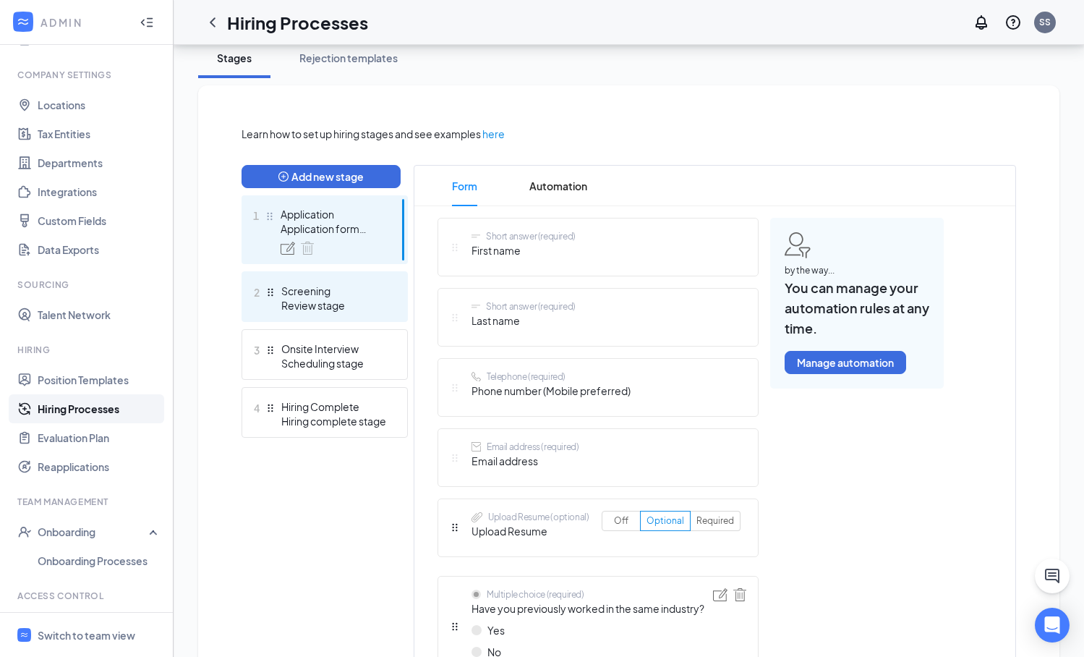
click at [351, 293] on div "Screening" at bounding box center [334, 290] width 106 height 14
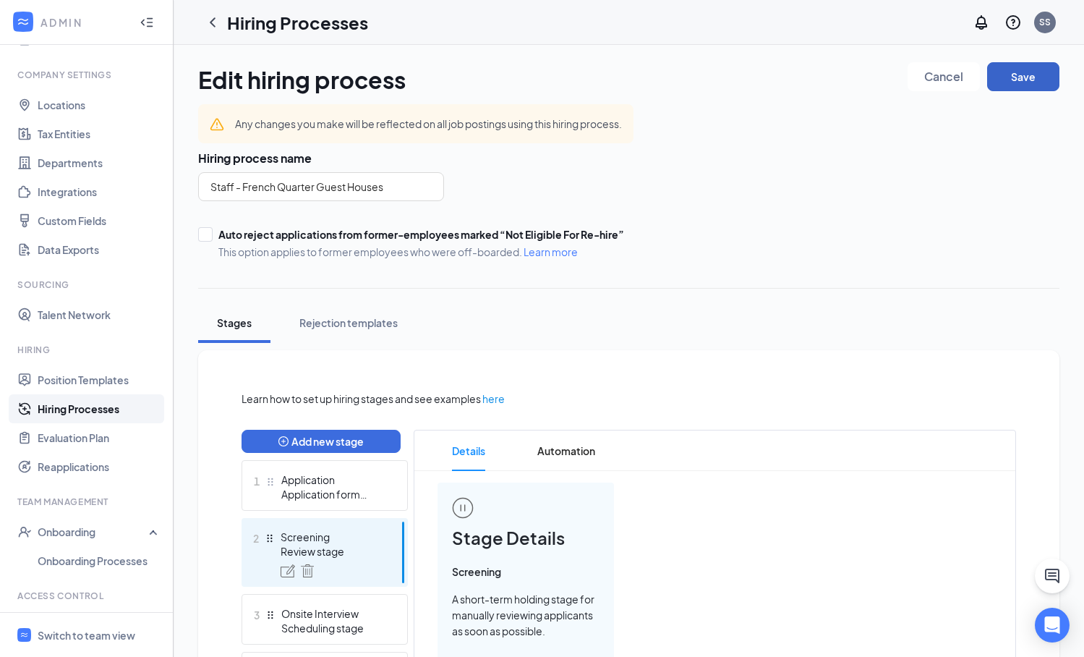
click at [1020, 76] on button "Save" at bounding box center [1023, 76] width 72 height 29
click at [98, 404] on link "Hiring Processes" at bounding box center [100, 408] width 124 height 29
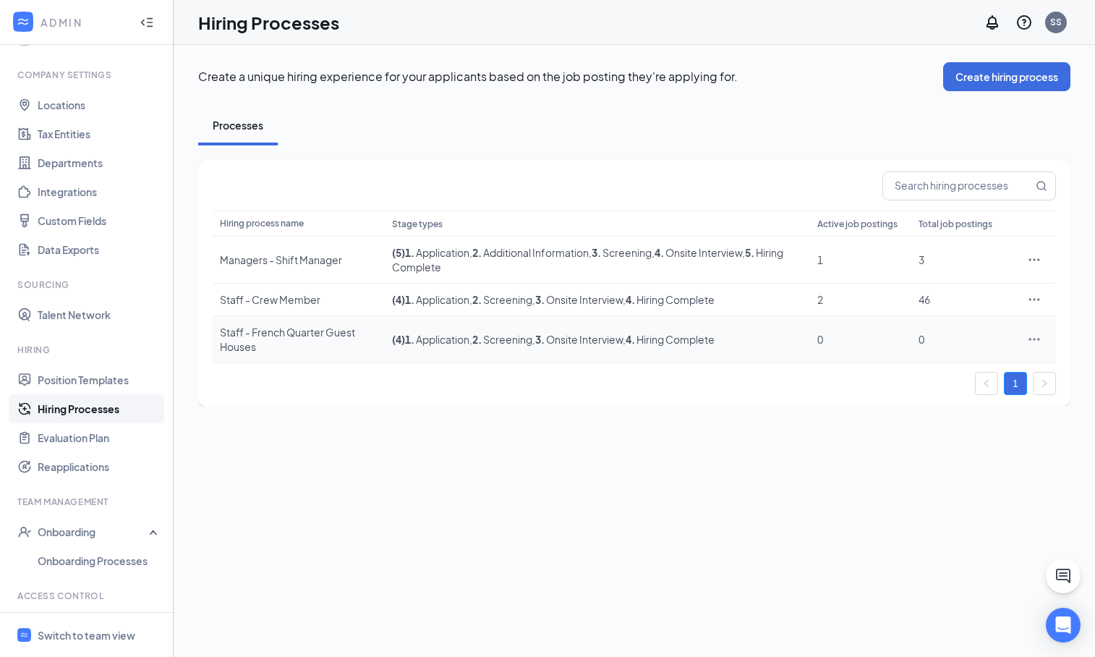
click at [1038, 341] on icon "Ellipses" at bounding box center [1034, 339] width 14 height 14
click at [923, 398] on span "Duplicate" at bounding box center [928, 402] width 46 height 13
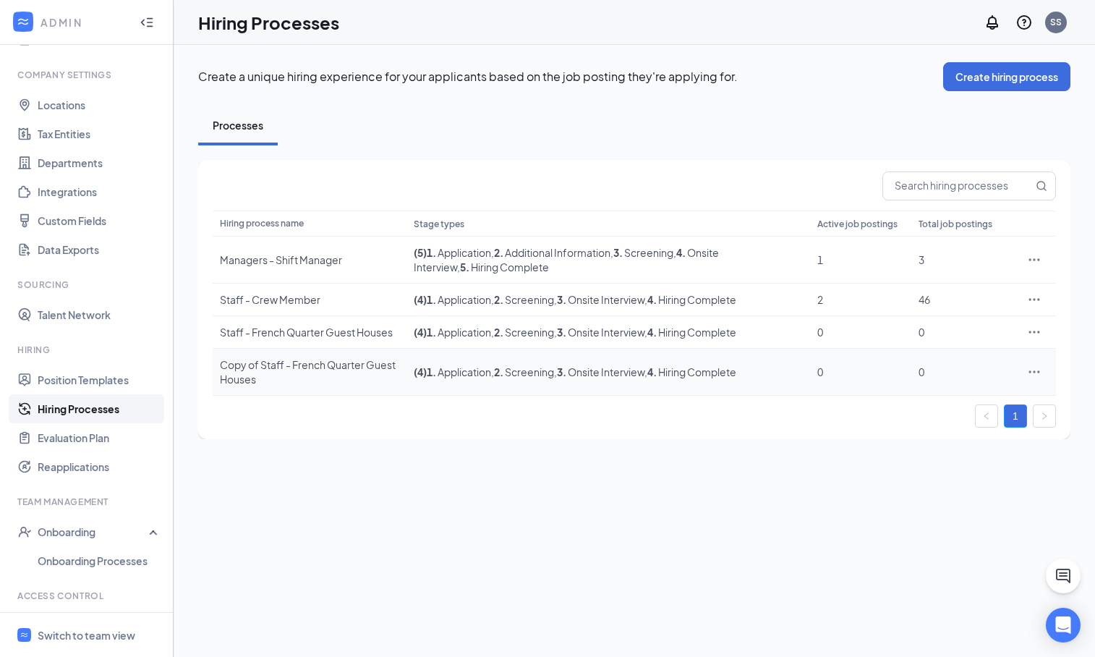
click at [1036, 367] on icon "Ellipses" at bounding box center [1034, 371] width 14 height 14
click at [947, 399] on span "Edit" at bounding box center [967, 401] width 124 height 16
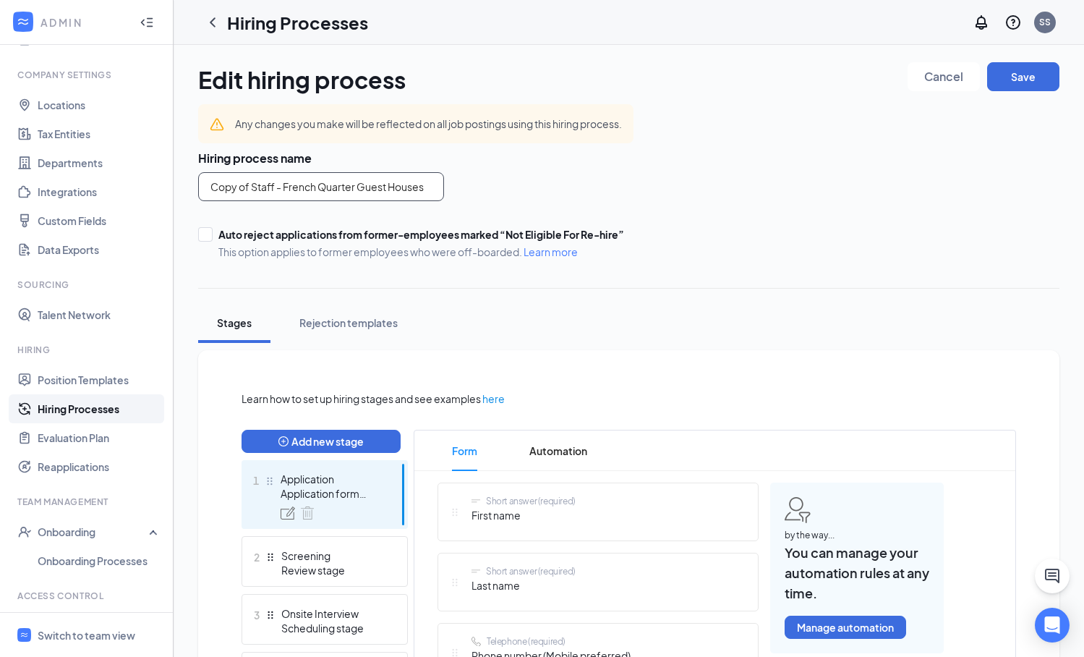
drag, startPoint x: 432, startPoint y: 184, endPoint x: 397, endPoint y: 182, distance: 34.8
click at [397, 182] on input "Copy of Staff - French Quarter Guest Houses" at bounding box center [321, 186] width 246 height 29
click at [251, 181] on input "Copy of Staff - French Quarter Guest Houses" at bounding box center [321, 186] width 246 height 29
drag, startPoint x: 388, startPoint y: 189, endPoint x: 242, endPoint y: 188, distance: 146.1
click at [242, 188] on input "Staff - French Quarter Guest Houses" at bounding box center [321, 186] width 246 height 29
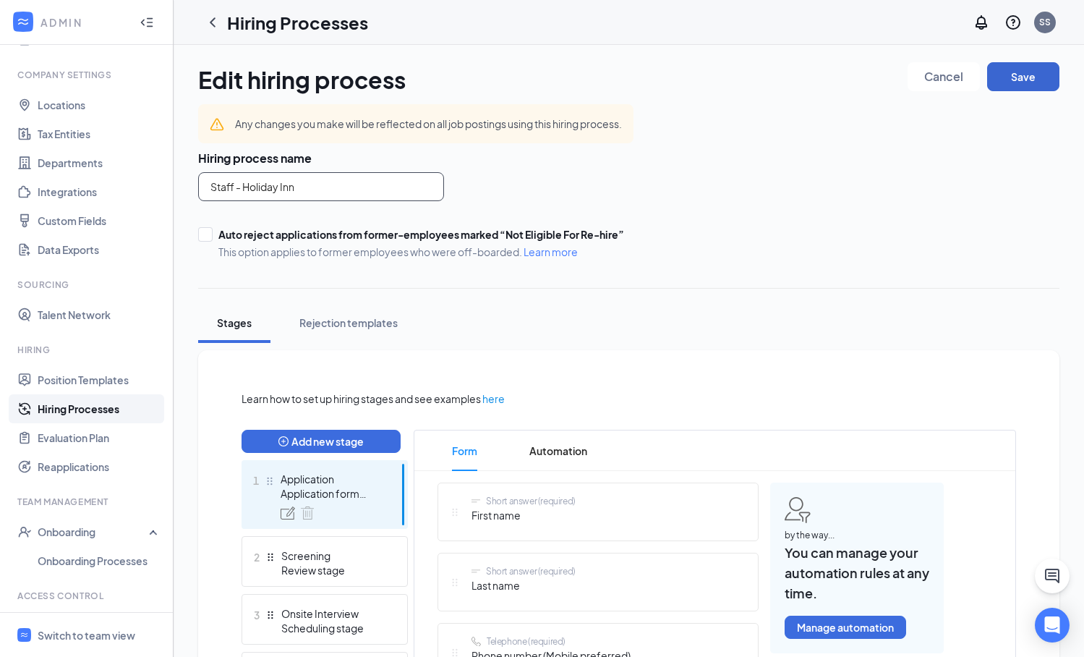
type input "Staff - Holiday Inn"
click at [1032, 82] on button "Save" at bounding box center [1023, 76] width 72 height 29
click at [101, 410] on link "Hiring Processes" at bounding box center [100, 408] width 124 height 29
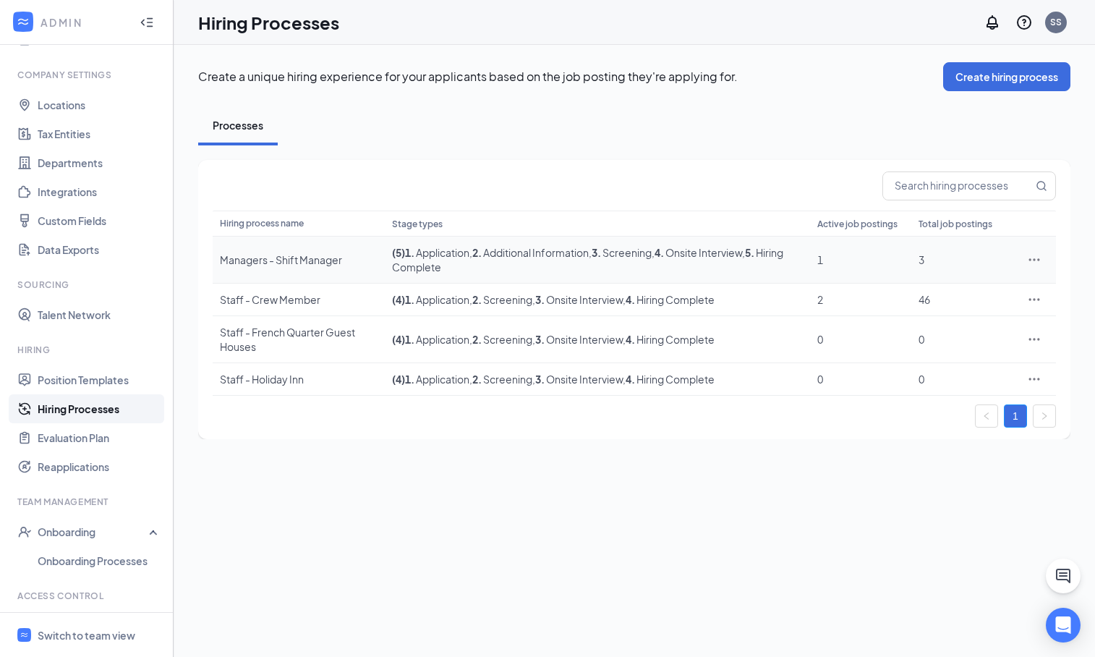
click at [1034, 258] on icon "Ellipses" at bounding box center [1034, 259] width 14 height 14
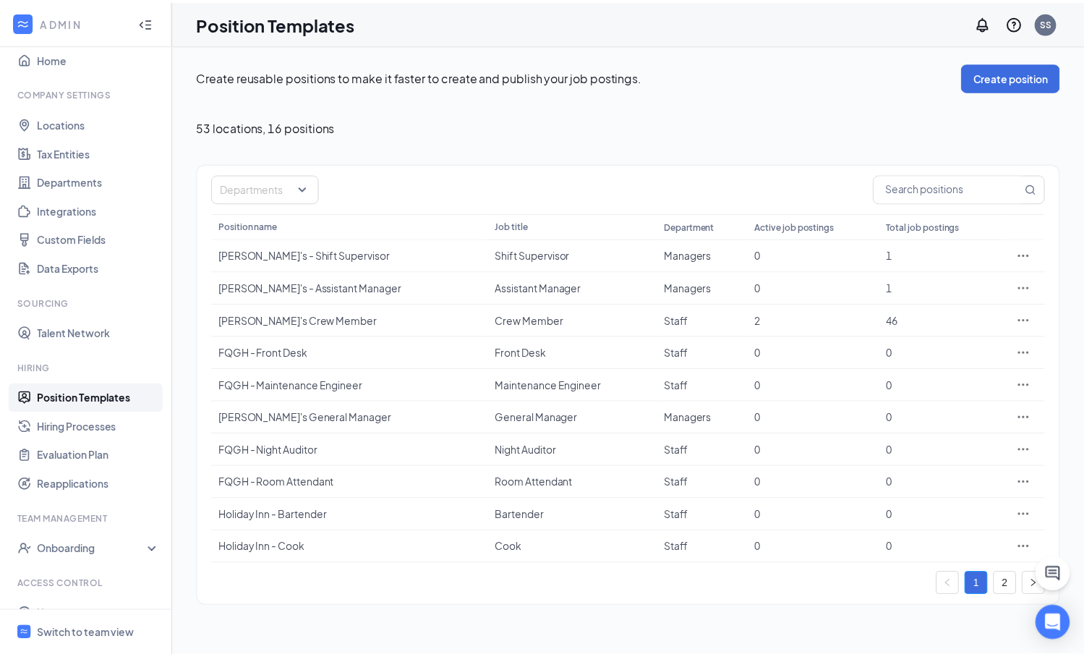
scroll to position [68, 0]
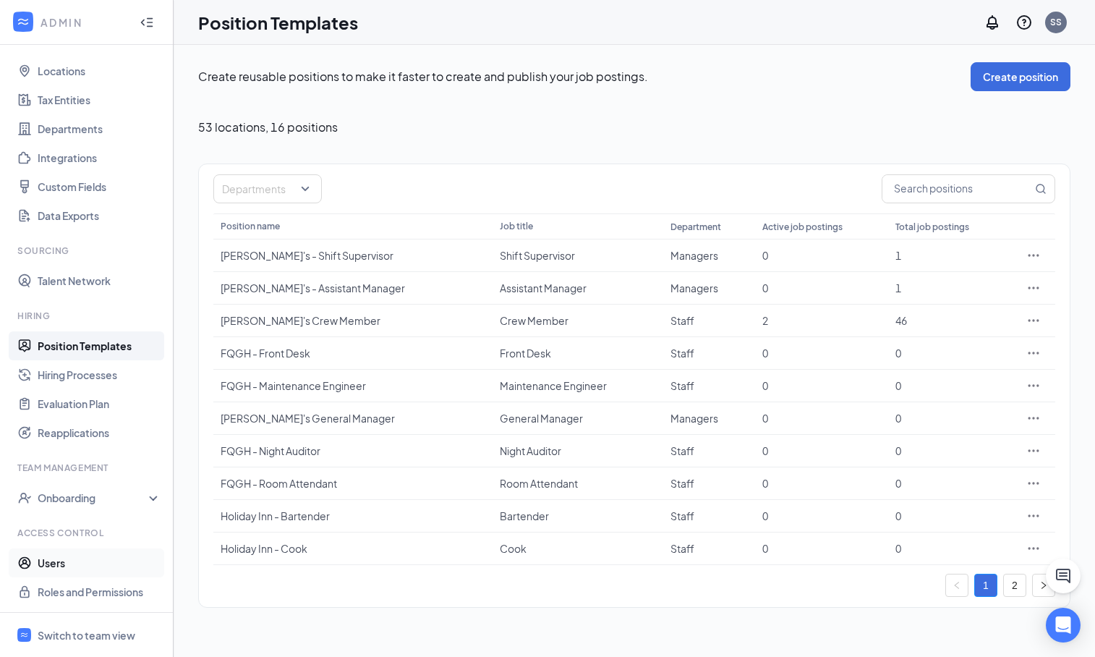
click at [82, 565] on link "Users" at bounding box center [100, 562] width 124 height 29
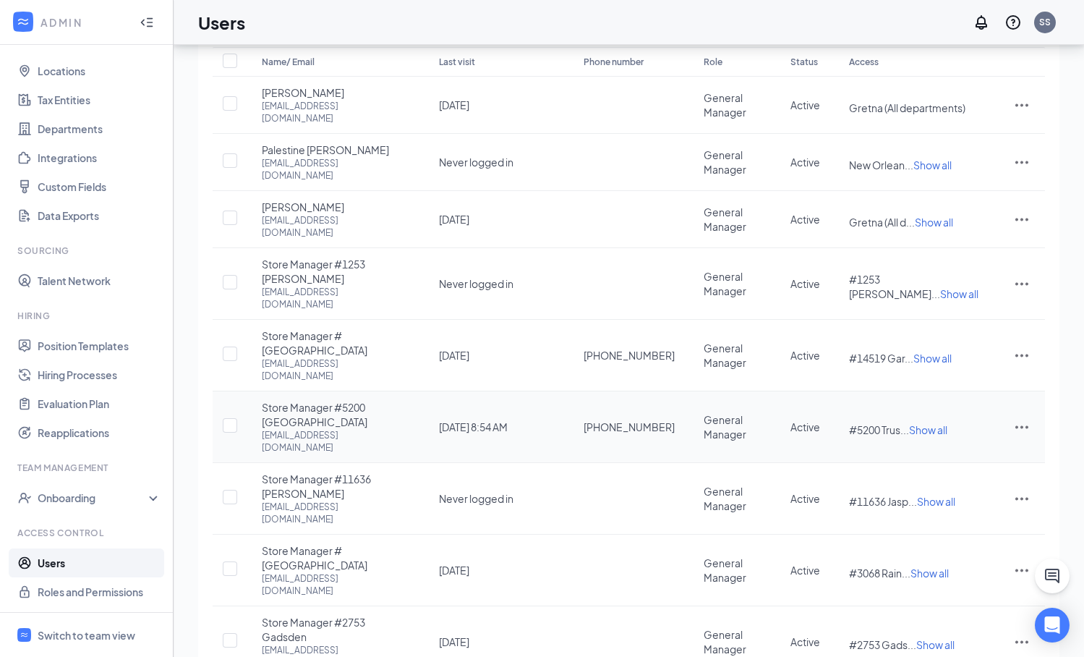
scroll to position [124, 0]
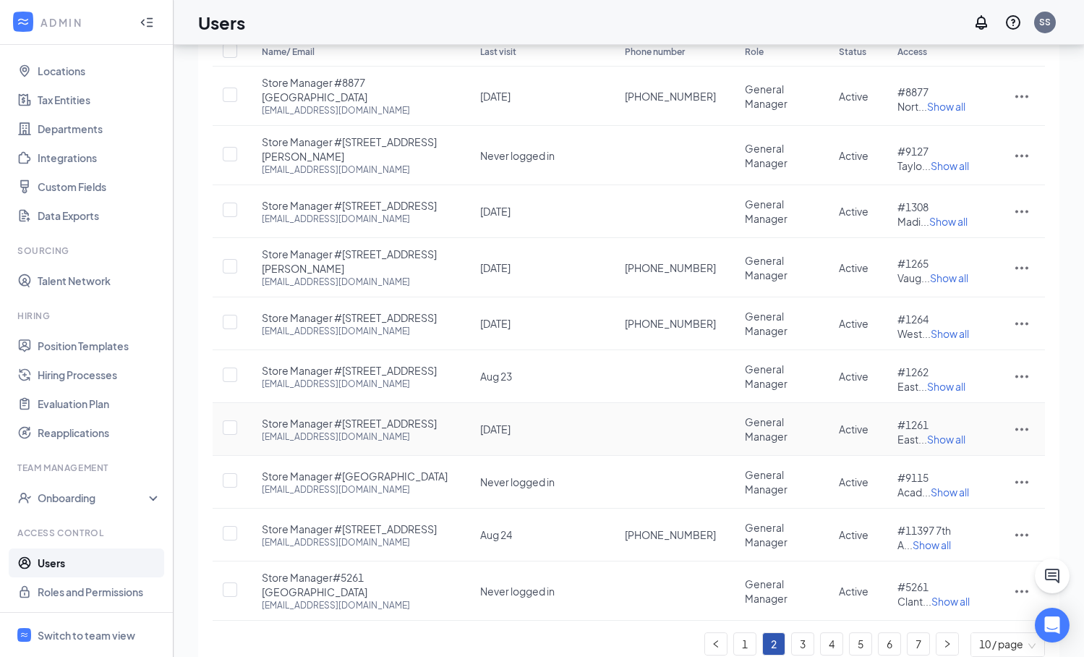
scroll to position [141, 0]
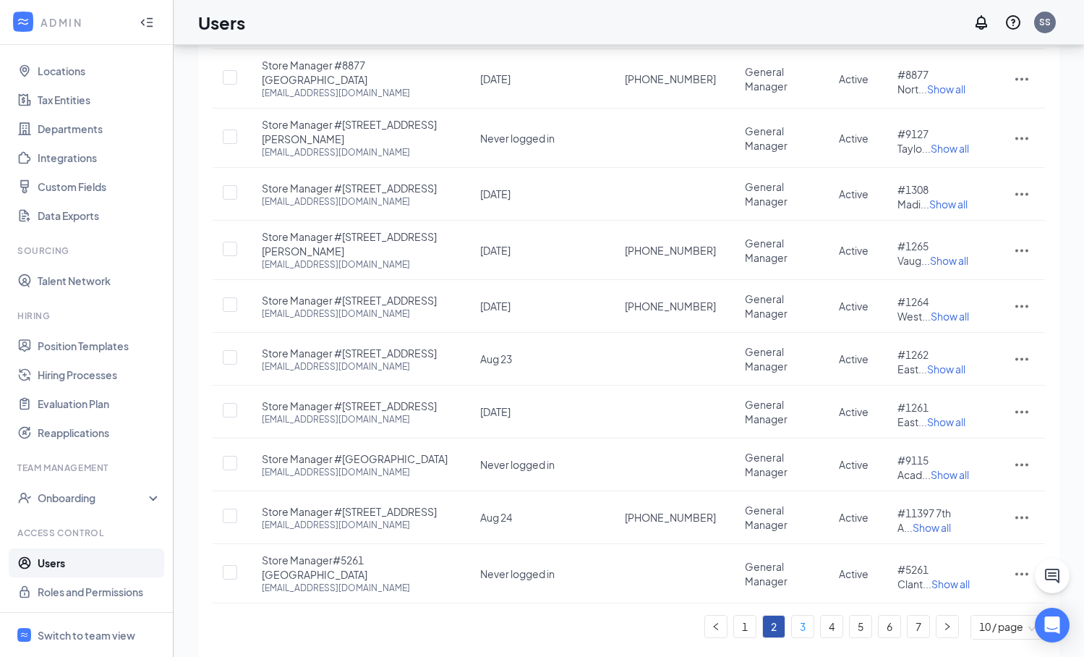
click at [804, 615] on link "3" at bounding box center [803, 626] width 22 height 22
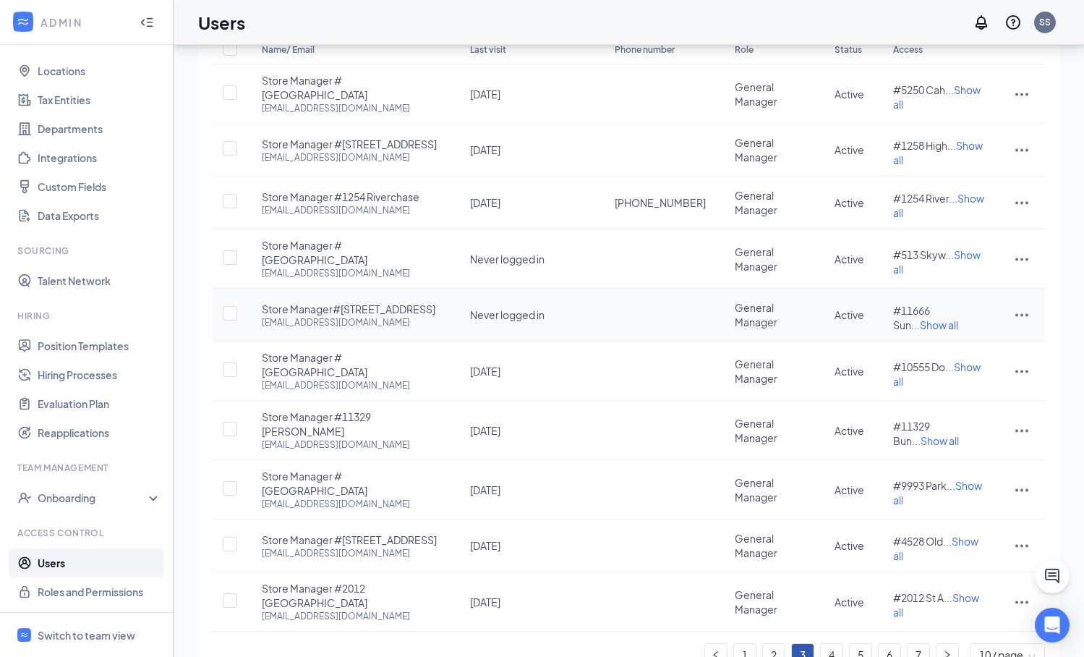
scroll to position [148, 0]
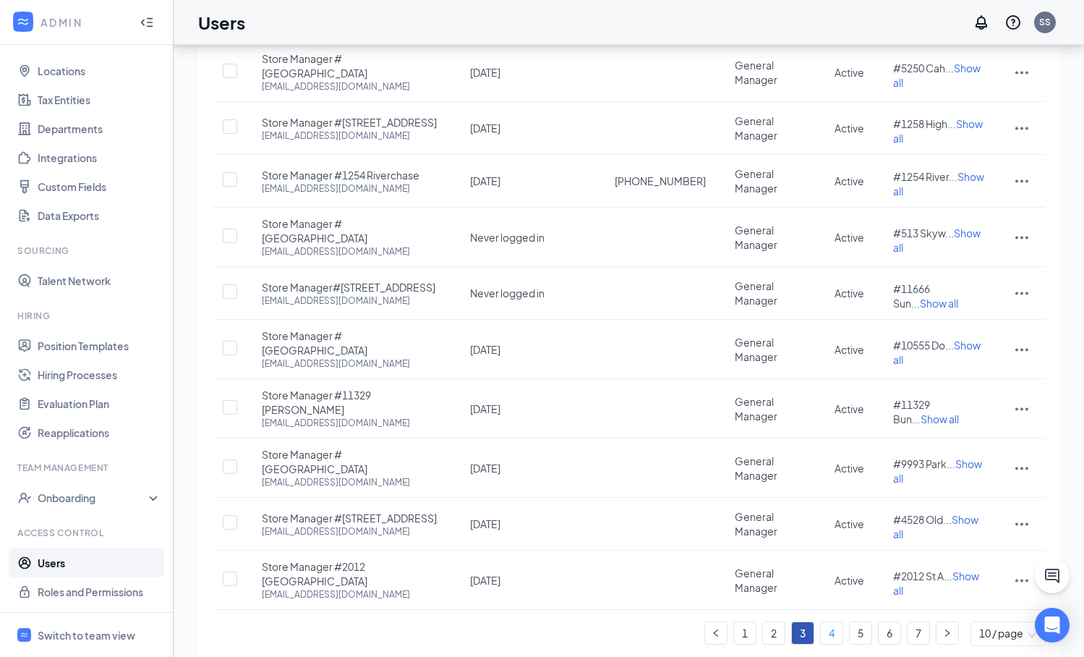
click at [835, 622] on link "4" at bounding box center [832, 633] width 22 height 22
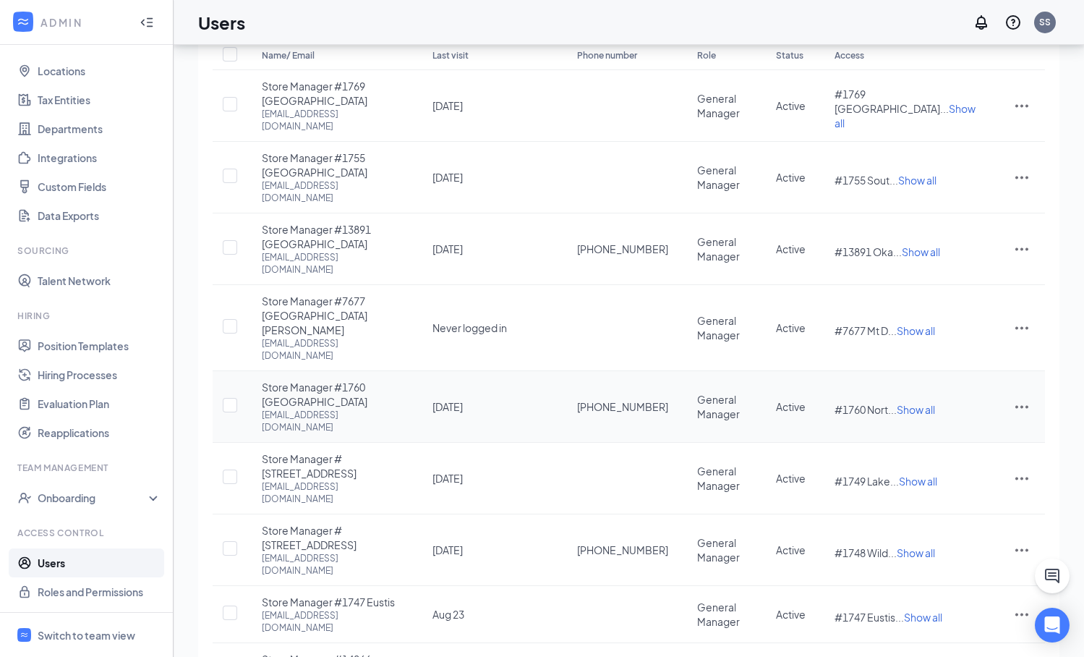
scroll to position [141, 0]
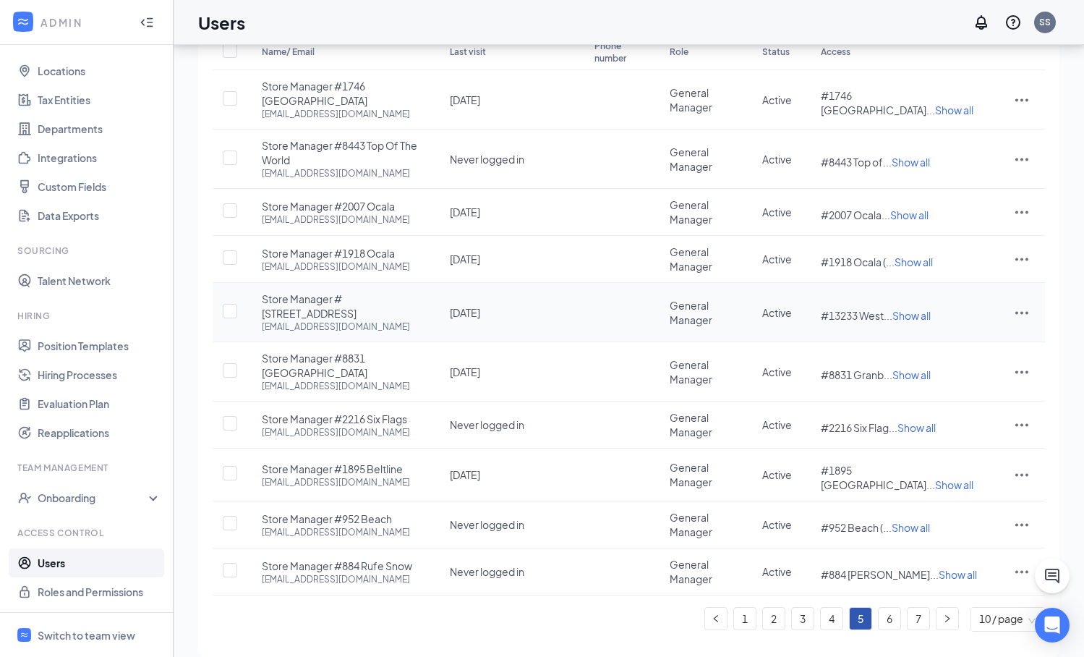
scroll to position [155, 0]
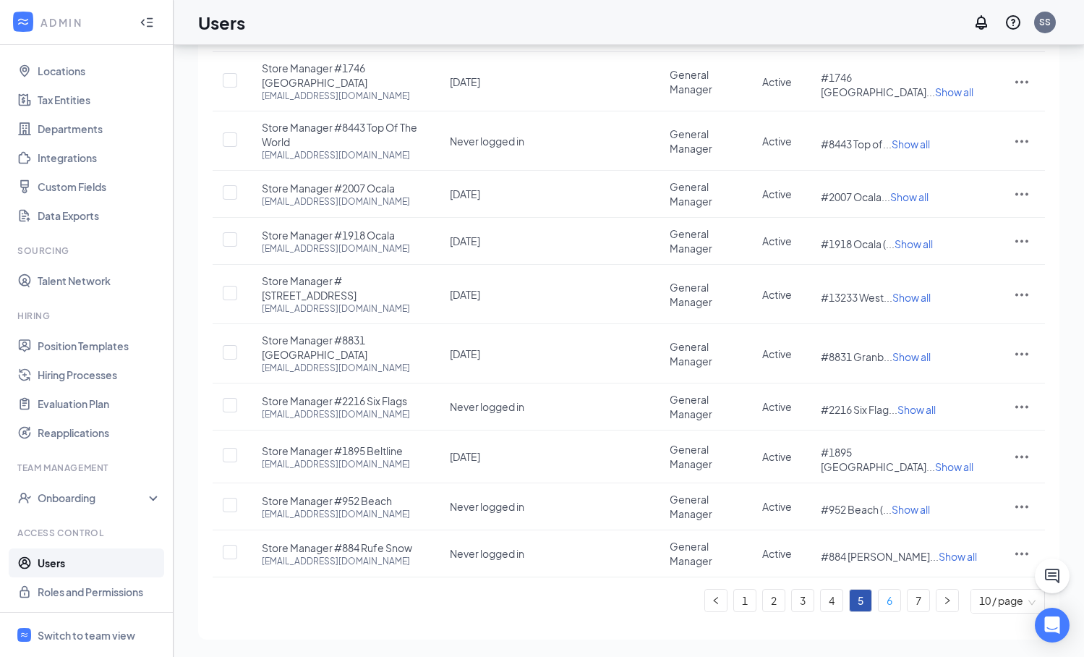
click at [890, 598] on link "6" at bounding box center [890, 600] width 22 height 22
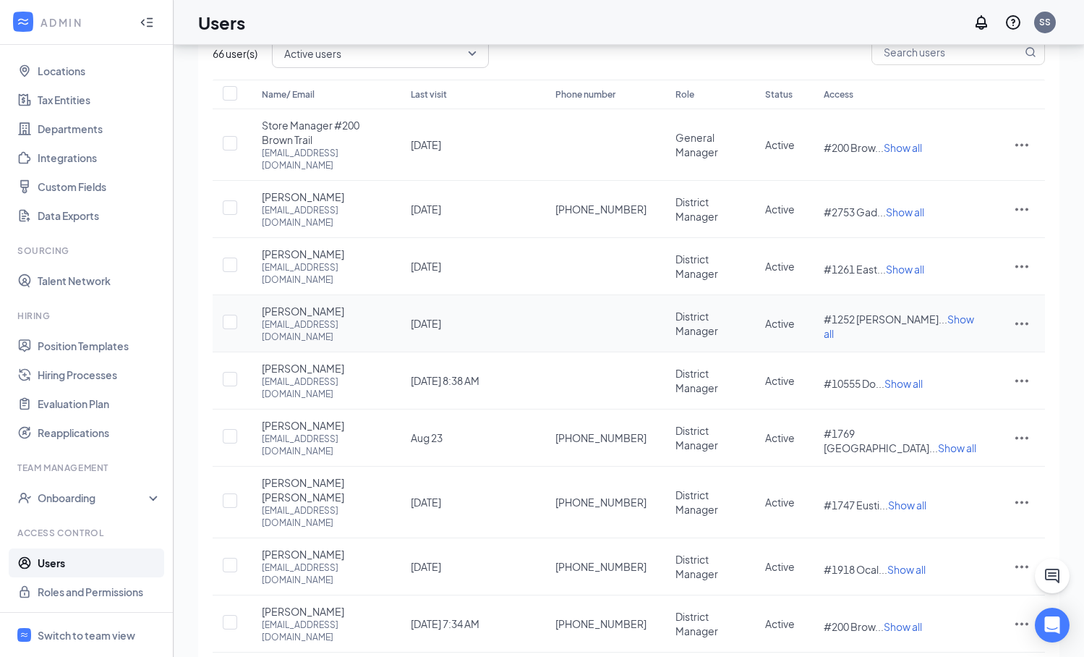
scroll to position [84, 0]
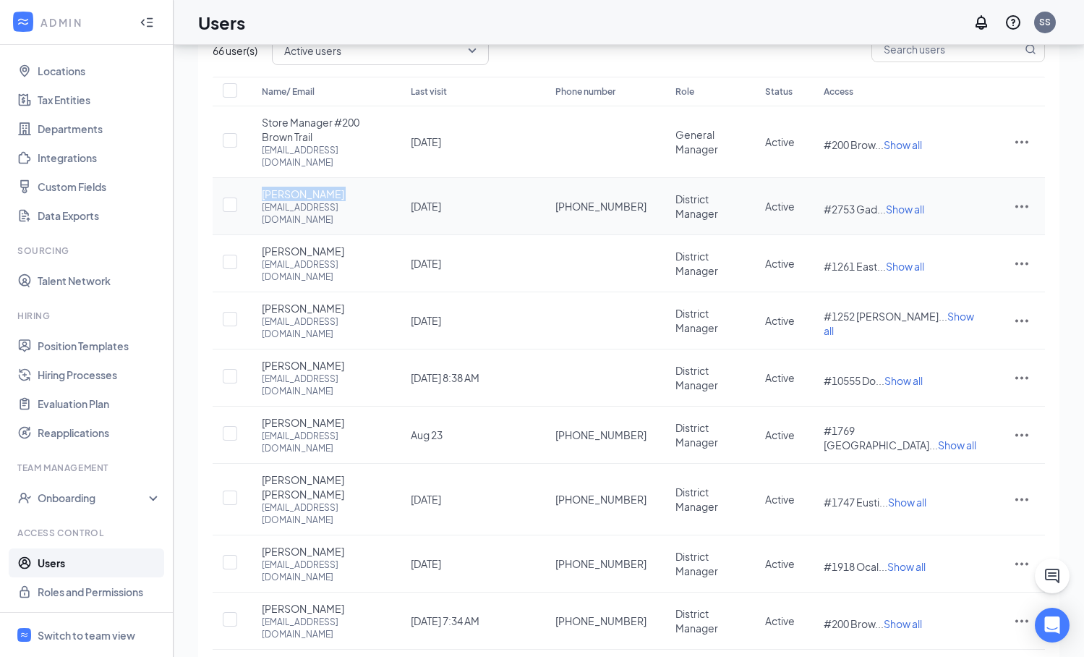
drag, startPoint x: 354, startPoint y: 181, endPoint x: 265, endPoint y: 176, distance: 89.1
click at [265, 187] on div "[PERSON_NAME] [EMAIL_ADDRESS][DOMAIN_NAME]" at bounding box center [322, 206] width 120 height 39
copy span "[PERSON_NAME]"
drag, startPoint x: 328, startPoint y: 235, endPoint x: 279, endPoint y: 231, distance: 49.4
click at [279, 244] on div "[PERSON_NAME] [EMAIL_ADDRESS][DOMAIN_NAME]" at bounding box center [322, 263] width 120 height 39
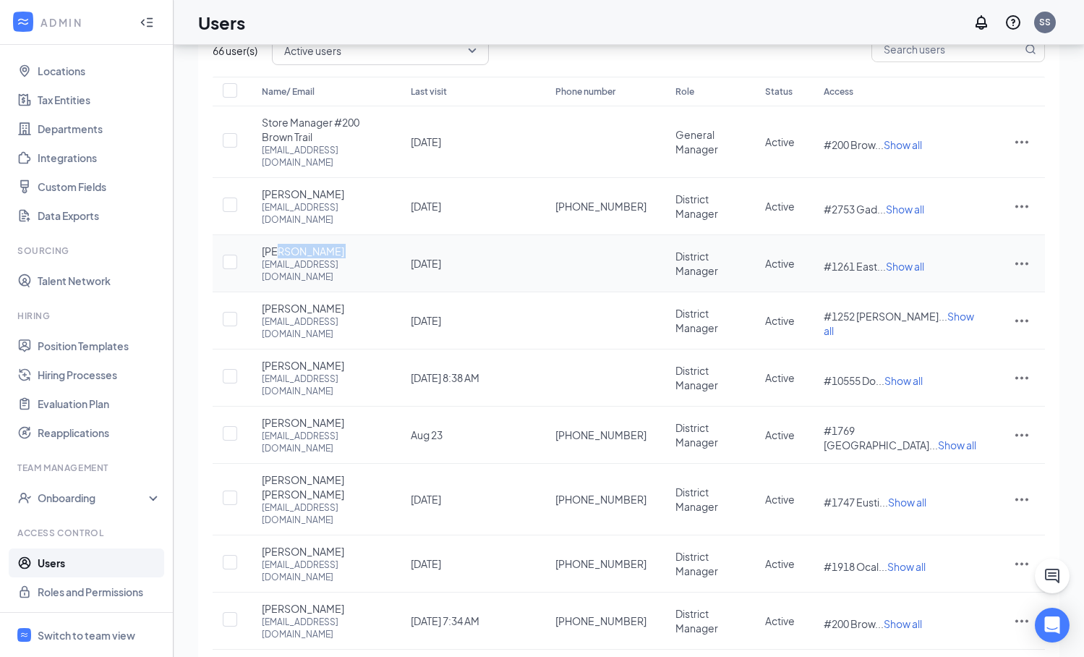
click at [367, 244] on div "[PERSON_NAME] [EMAIL_ADDRESS][DOMAIN_NAME]" at bounding box center [322, 263] width 120 height 39
drag, startPoint x: 456, startPoint y: 194, endPoint x: 260, endPoint y: 194, distance: 196.0
click at [260, 194] on td "[PERSON_NAME] [EMAIL_ADDRESS][DOMAIN_NAME]" at bounding box center [321, 206] width 149 height 57
copy div "[EMAIL_ADDRESS][DOMAIN_NAME]"
drag, startPoint x: 260, startPoint y: 231, endPoint x: 327, endPoint y: 234, distance: 66.6
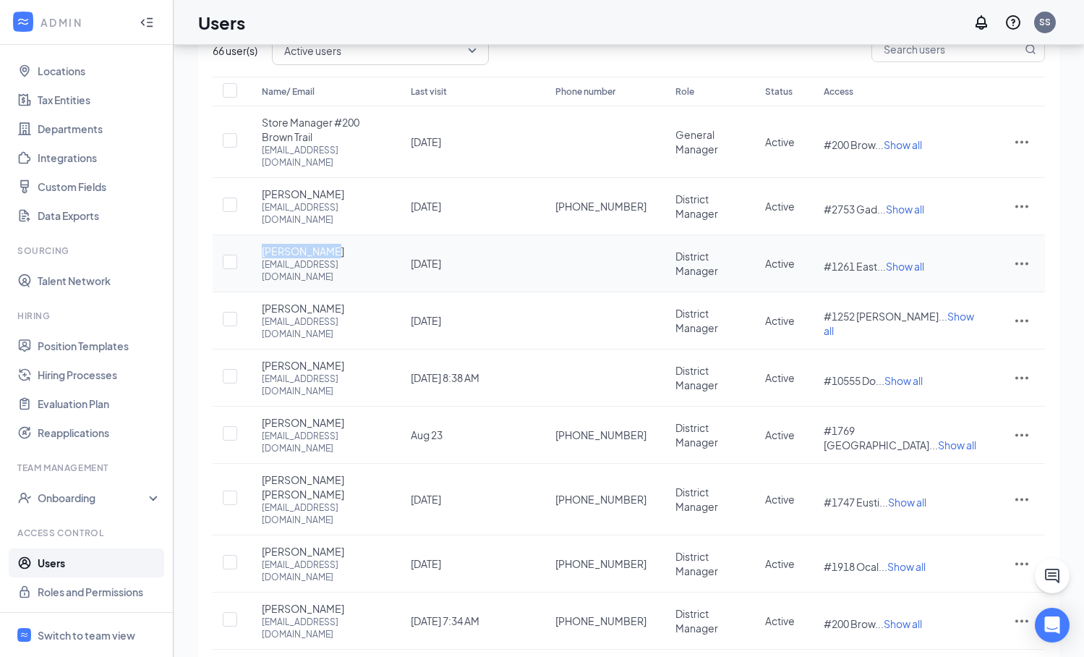
click at [327, 235] on td "[PERSON_NAME] [EMAIL_ADDRESS][DOMAIN_NAME]" at bounding box center [321, 263] width 149 height 57
copy span "[PERSON_NAME]"
drag, startPoint x: 247, startPoint y: 248, endPoint x: 288, endPoint y: 249, distance: 41.2
click at [288, 249] on td "[PERSON_NAME] [EMAIL_ADDRESS][DOMAIN_NAME]" at bounding box center [321, 263] width 149 height 57
drag, startPoint x: 261, startPoint y: 247, endPoint x: 386, endPoint y: 258, distance: 125.6
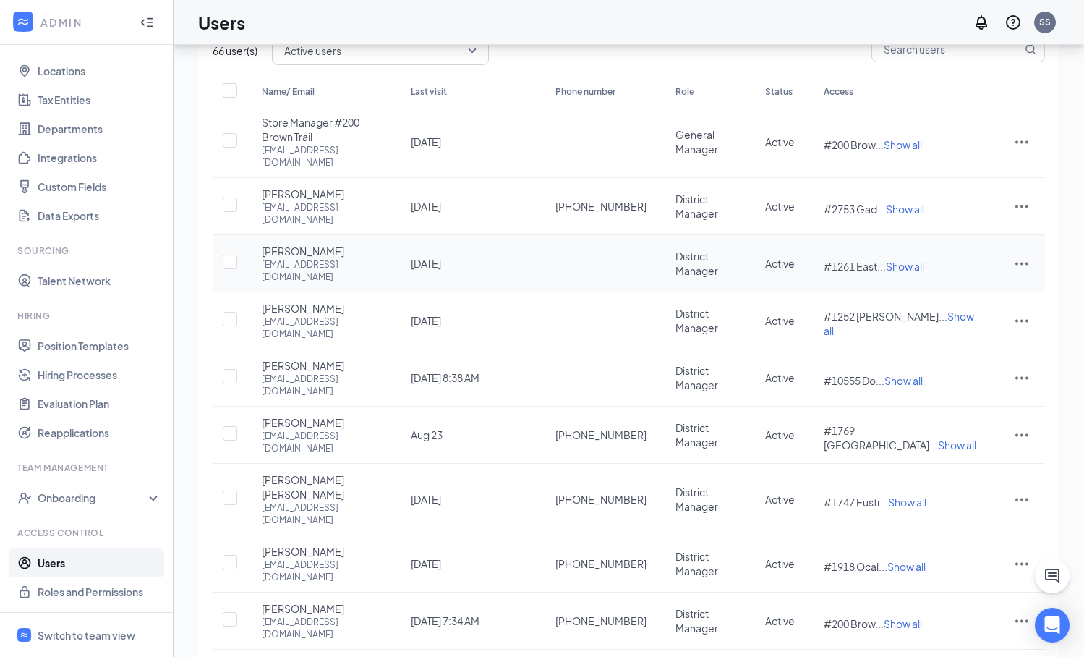
click at [386, 258] on td "[PERSON_NAME] [EMAIL_ADDRESS][DOMAIN_NAME]" at bounding box center [321, 263] width 149 height 57
copy div "[EMAIL_ADDRESS][DOMAIN_NAME]"
drag, startPoint x: 263, startPoint y: 285, endPoint x: 335, endPoint y: 285, distance: 72.3
click at [335, 301] on div "[PERSON_NAME] [EMAIL_ADDRESS][DOMAIN_NAME]" at bounding box center [322, 320] width 120 height 39
copy span "[PERSON_NAME]"
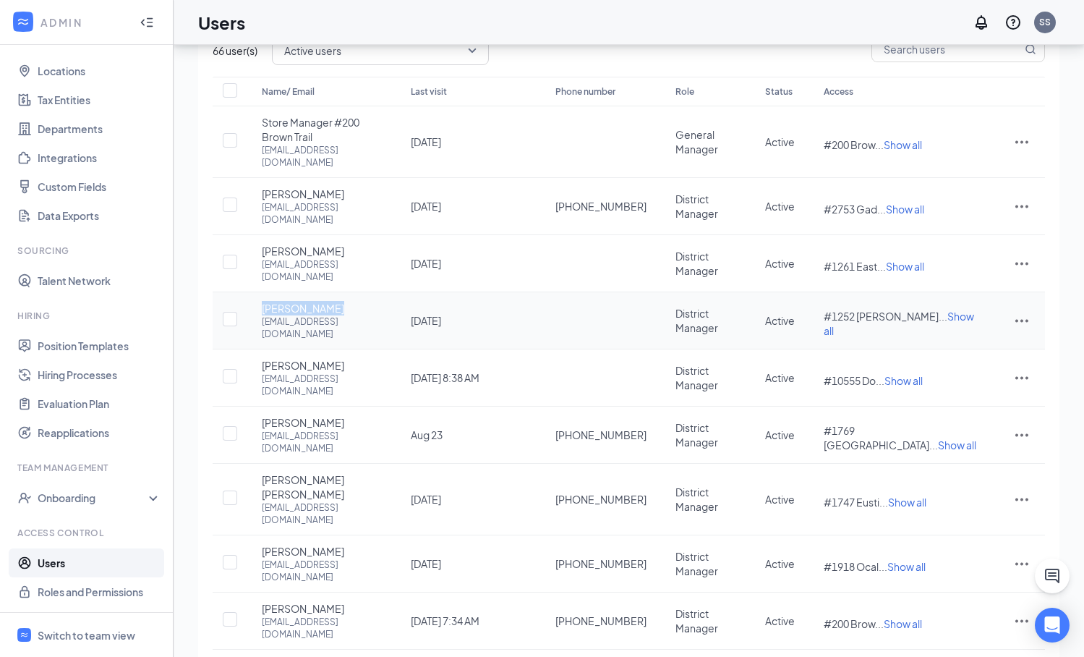
drag, startPoint x: 438, startPoint y: 298, endPoint x: 264, endPoint y: 299, distance: 174.3
copy div "[EMAIL_ADDRESS][DOMAIN_NAME]"
click at [259, 349] on td "[PERSON_NAME] [EMAIL_ADDRESS][DOMAIN_NAME]" at bounding box center [321, 377] width 149 height 57
drag, startPoint x: 260, startPoint y: 338, endPoint x: 354, endPoint y: 344, distance: 93.5
click at [354, 349] on td "[PERSON_NAME] [EMAIL_ADDRESS][DOMAIN_NAME]" at bounding box center [321, 377] width 149 height 57
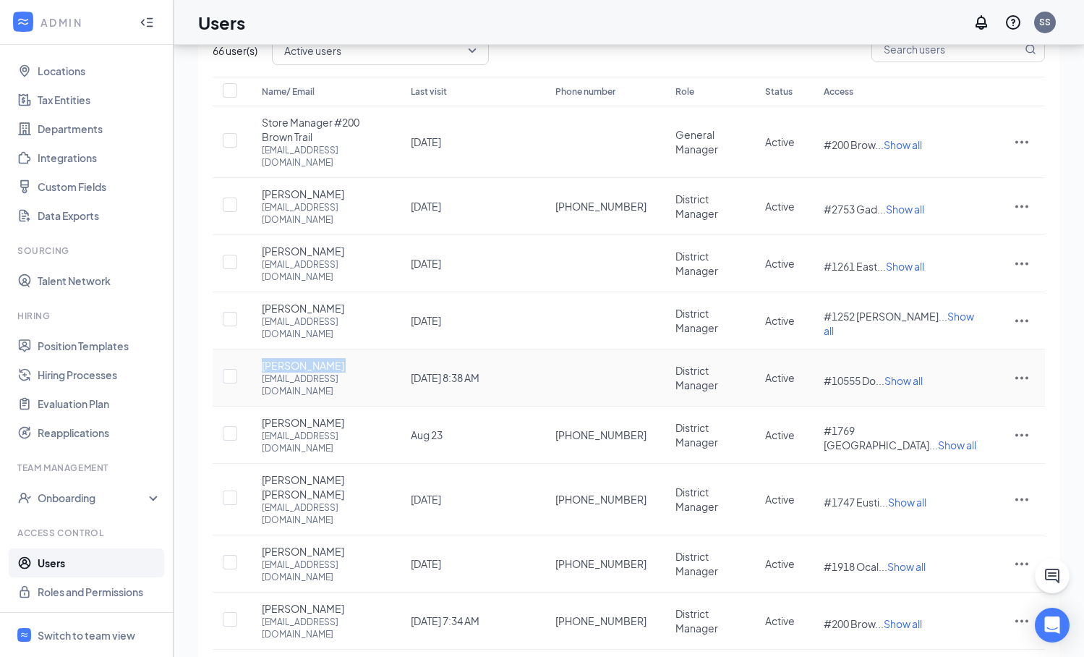
copy span "[PERSON_NAME]"
drag, startPoint x: 261, startPoint y: 352, endPoint x: 441, endPoint y: 363, distance: 180.4
click at [382, 372] on div "[EMAIL_ADDRESS][DOMAIN_NAME]" at bounding box center [322, 384] width 120 height 25
drag, startPoint x: 448, startPoint y: 352, endPoint x: 263, endPoint y: 356, distance: 185.9
click at [263, 356] on td "[PERSON_NAME] [EMAIL_ADDRESS][DOMAIN_NAME]" at bounding box center [321, 377] width 149 height 57
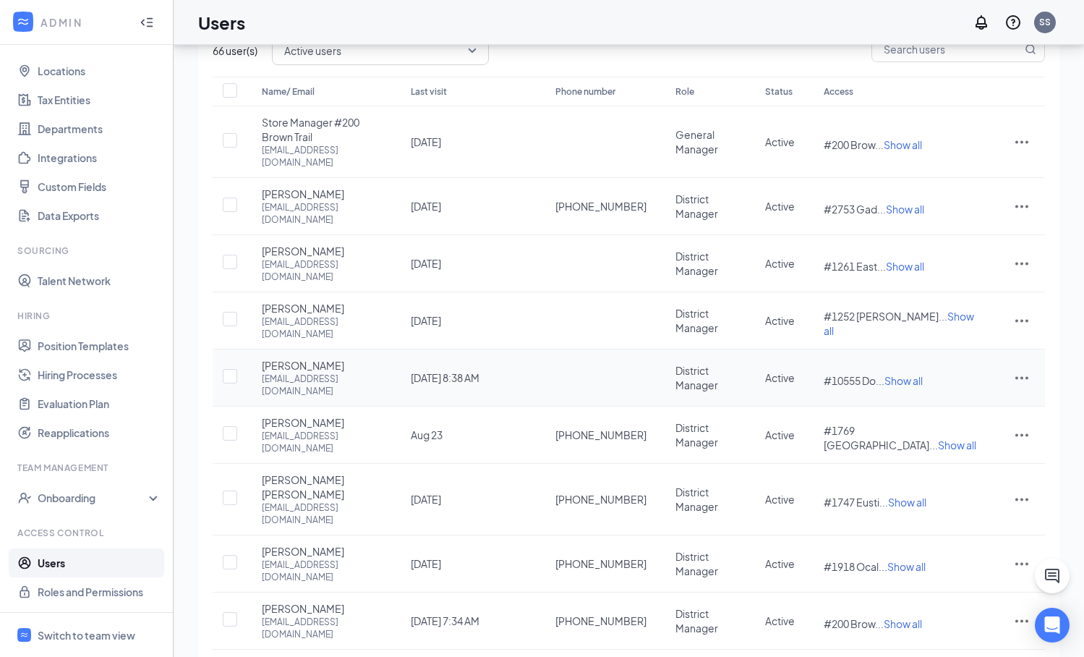
click at [396, 356] on td "[PERSON_NAME] [EMAIL_ADDRESS][DOMAIN_NAME]" at bounding box center [321, 377] width 149 height 57
drag, startPoint x: 454, startPoint y: 354, endPoint x: 264, endPoint y: 354, distance: 190.2
click at [264, 354] on td "[PERSON_NAME] [EMAIL_ADDRESS][DOMAIN_NAME]" at bounding box center [321, 377] width 149 height 57
copy div "[EMAIL_ADDRESS][DOMAIN_NAME]"
drag, startPoint x: 261, startPoint y: 391, endPoint x: 338, endPoint y: 403, distance: 77.6
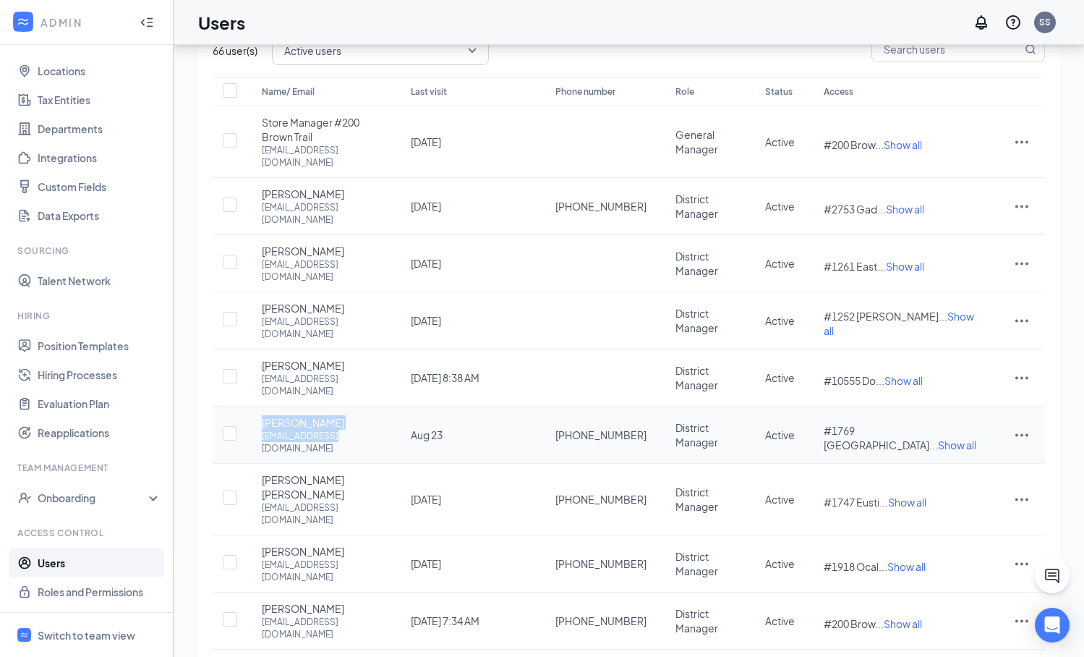
click at [338, 415] on div "[PERSON_NAME] [EMAIL_ADDRESS][DOMAIN_NAME]" at bounding box center [322, 434] width 120 height 39
click at [338, 430] on div "[EMAIL_ADDRESS][DOMAIN_NAME]" at bounding box center [322, 442] width 120 height 25
drag, startPoint x: 263, startPoint y: 391, endPoint x: 339, endPoint y: 389, distance: 76.7
click at [339, 415] on div "[PERSON_NAME] [EMAIL_ADDRESS][DOMAIN_NAME]" at bounding box center [322, 434] width 120 height 39
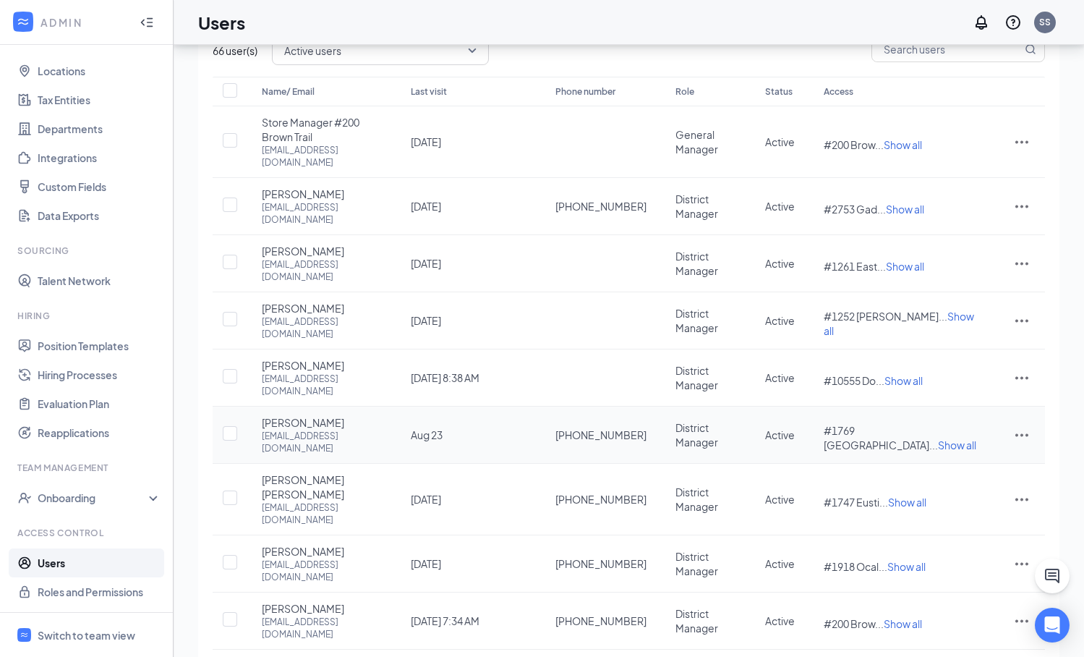
drag, startPoint x: 263, startPoint y: 391, endPoint x: 344, endPoint y: 391, distance: 81.0
click at [344, 415] on div "[PERSON_NAME] [EMAIL_ADDRESS][DOMAIN_NAME]" at bounding box center [322, 434] width 120 height 39
copy span "[PERSON_NAME]"
click at [257, 406] on td "[PERSON_NAME] [EMAIL_ADDRESS][DOMAIN_NAME]" at bounding box center [321, 434] width 149 height 57
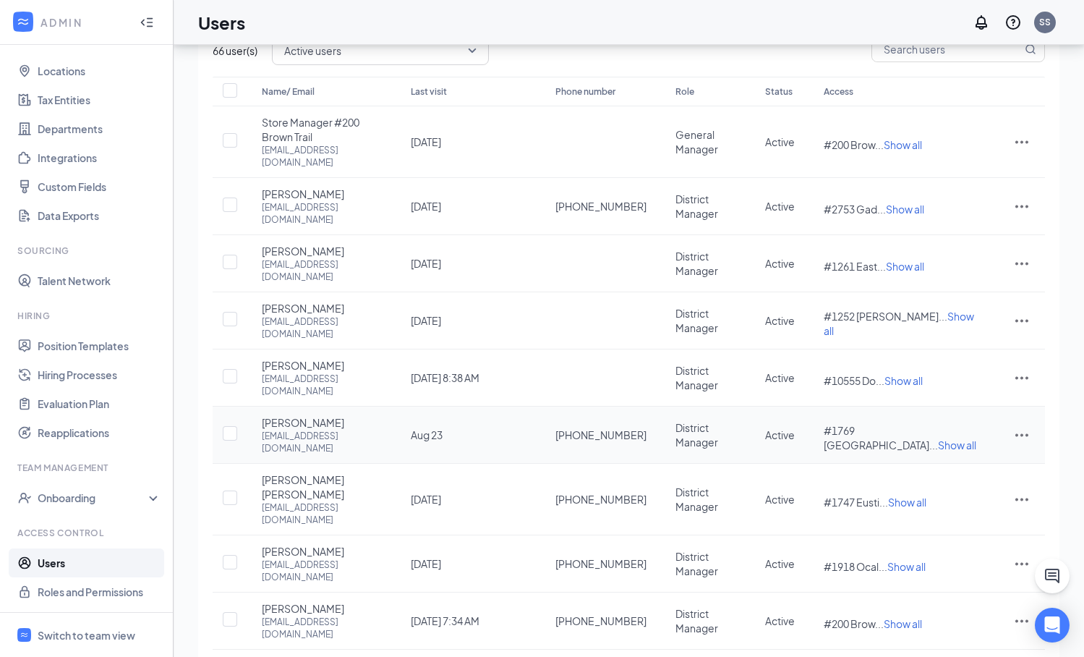
drag, startPoint x: 261, startPoint y: 406, endPoint x: 394, endPoint y: 414, distance: 133.3
click at [394, 414] on td "[PERSON_NAME] [EMAIL_ADDRESS][DOMAIN_NAME]" at bounding box center [321, 434] width 149 height 57
drag, startPoint x: 257, startPoint y: 441, endPoint x: 382, endPoint y: 449, distance: 124.6
click at [382, 464] on td "[PERSON_NAME] [PERSON_NAME] [EMAIL_ADDRESS][DOMAIN_NAME]" at bounding box center [321, 500] width 149 height 72
click at [186, 506] on div "Manage who has permissions and access to manage Workstream Add user 66 user(s) …" at bounding box center [629, 373] width 910 height 825
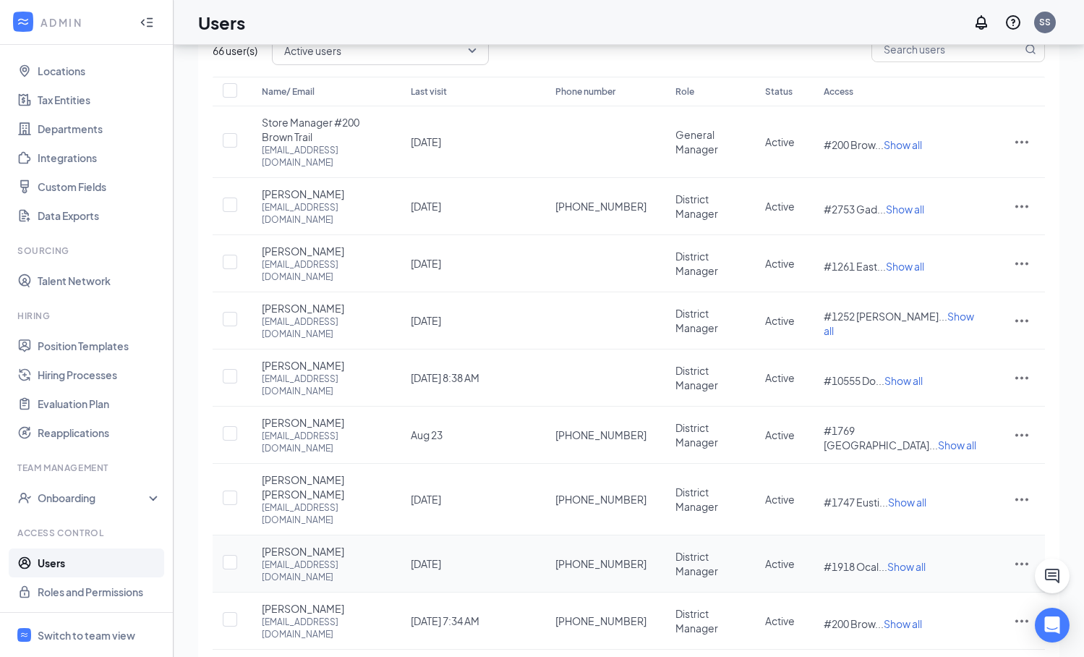
drag, startPoint x: 257, startPoint y: 492, endPoint x: 332, endPoint y: 494, distance: 75.2
click at [332, 535] on td "Melissa Nelson mnelson@southeastrestaurantgroup.com" at bounding box center [321, 563] width 149 height 57
drag, startPoint x: 455, startPoint y: 404, endPoint x: 260, endPoint y: 406, distance: 195.3
click at [260, 406] on td "Jason Matthews jmatthews@southeastrestaurantgroup.com" at bounding box center [321, 434] width 149 height 57
click at [382, 472] on div "Rebecca Colon Damiani rcdamiani@southeastrestaurantgroup.com" at bounding box center [322, 499] width 120 height 54
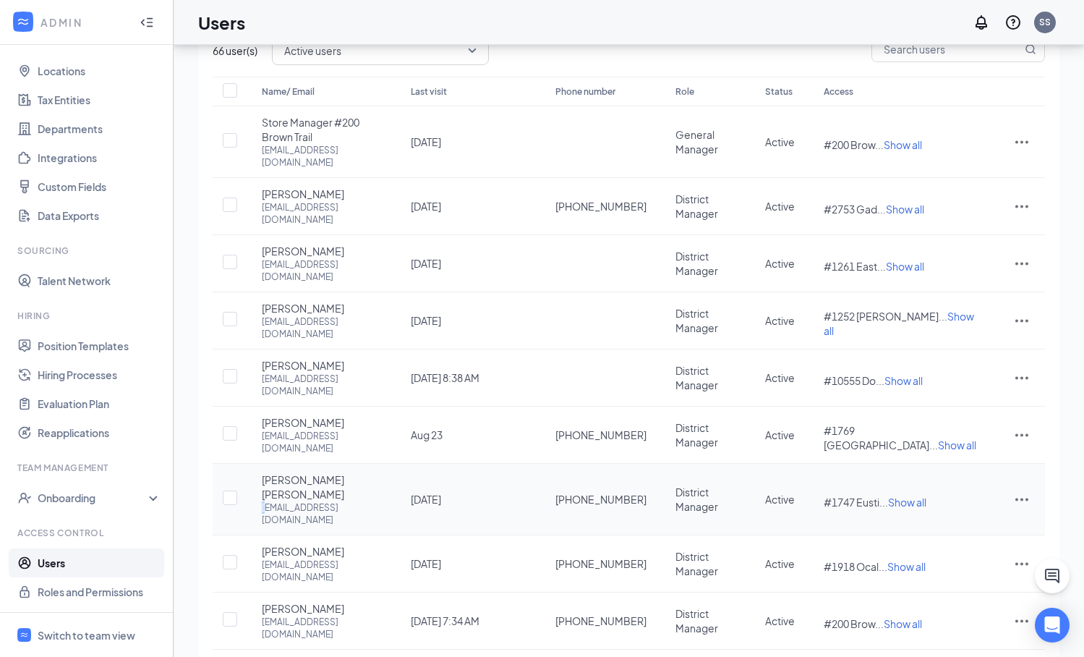
drag, startPoint x: 450, startPoint y: 456, endPoint x: 259, endPoint y: 461, distance: 191.0
click at [259, 464] on td "Rebecca Colon Damiani rcdamiani@southeastrestaurantgroup.com" at bounding box center [321, 500] width 149 height 72
drag, startPoint x: 448, startPoint y: 458, endPoint x: 263, endPoint y: 458, distance: 185.1
click at [263, 464] on td "Rebecca Colon Damiani rcdamiani@southeastrestaurantgroup.com" at bounding box center [321, 500] width 149 height 72
click at [340, 544] on div "Melissa Nelson mnelson@southeastrestaurantgroup.com" at bounding box center [322, 563] width 120 height 39
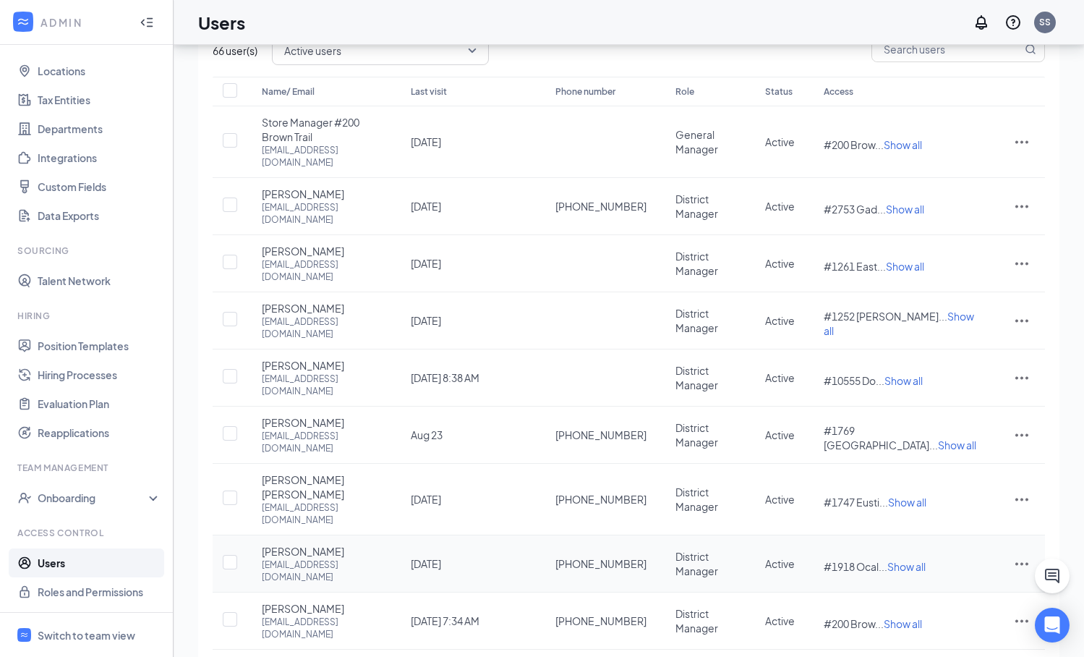
drag, startPoint x: 450, startPoint y: 507, endPoint x: 252, endPoint y: 514, distance: 197.6
click at [252, 535] on td "Melissa Nelson mnelson@southeastrestaurantgroup.com" at bounding box center [321, 563] width 149 height 57
drag, startPoint x: 257, startPoint y: 548, endPoint x: 330, endPoint y: 547, distance: 73.0
click at [330, 592] on td "Nickolas Kahn nkahn@southeastrestaurantgroup.com" at bounding box center [321, 620] width 149 height 57
drag, startPoint x: 255, startPoint y: 563, endPoint x: 425, endPoint y: 569, distance: 169.3
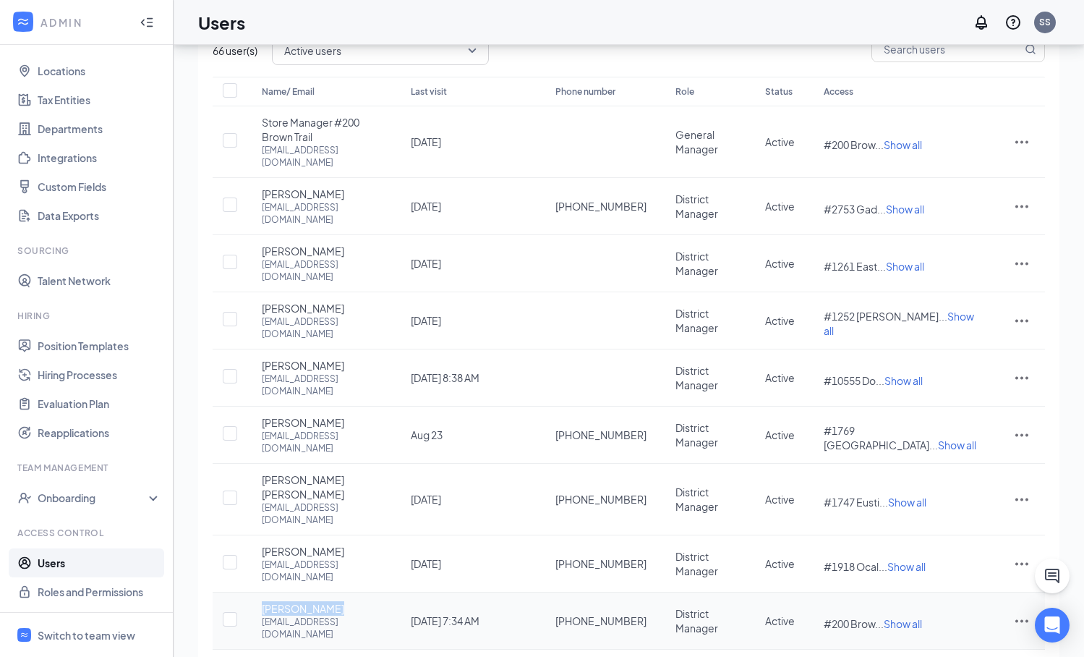
click at [396, 592] on td "Nickolas Kahn nkahn@southeastrestaurantgroup.com" at bounding box center [321, 620] width 149 height 57
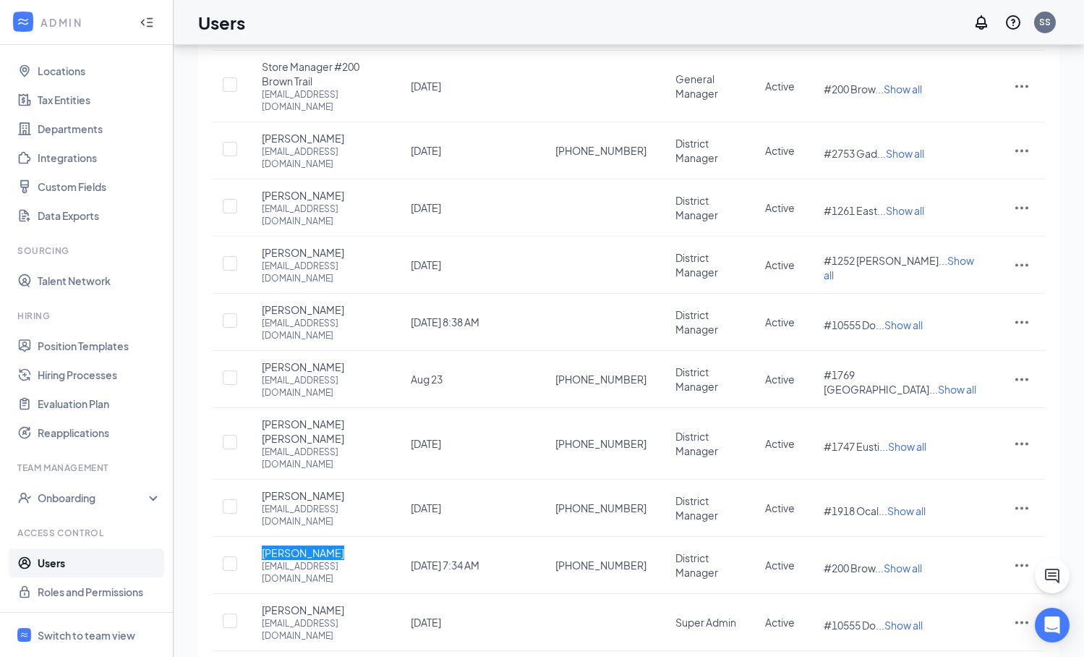
scroll to position [141, 0]
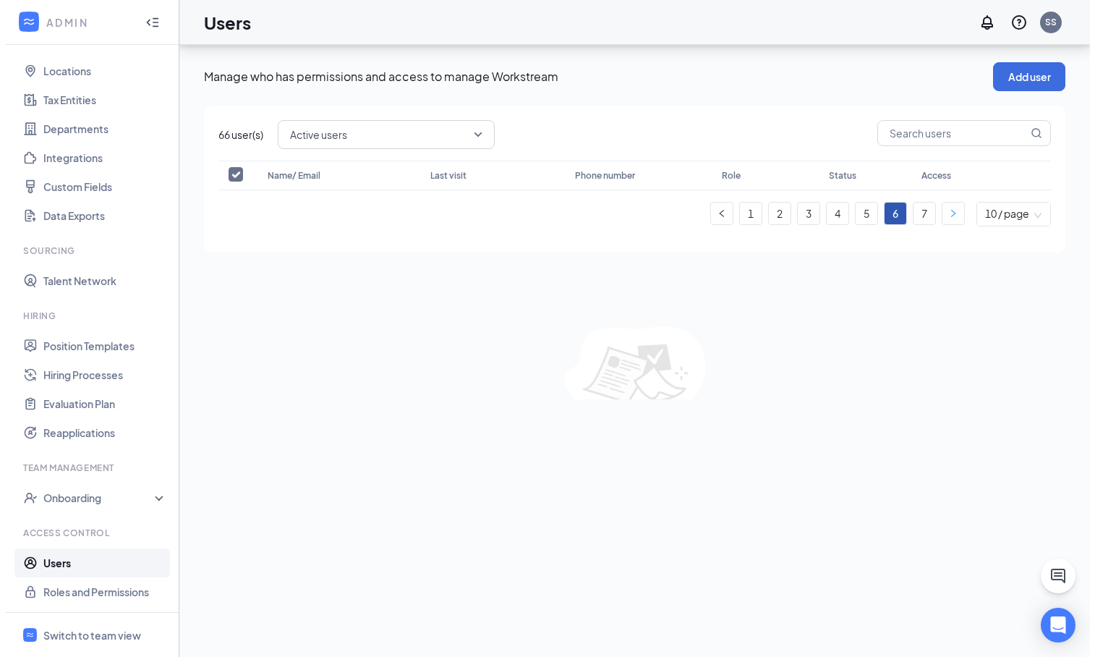
scroll to position [0, 0]
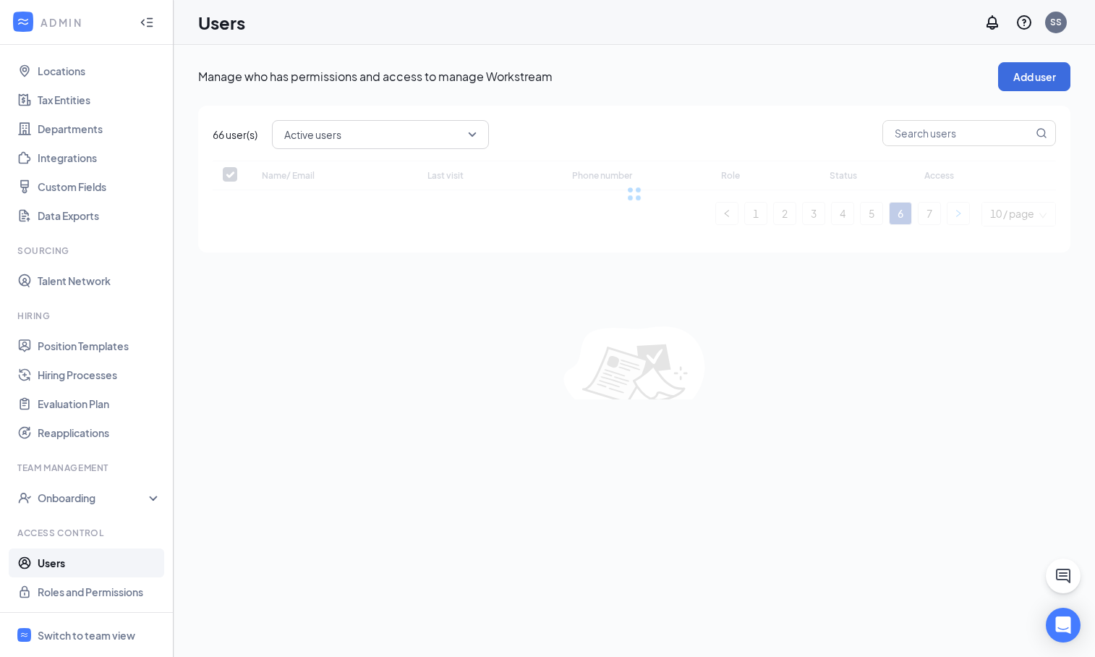
checkbox input "false"
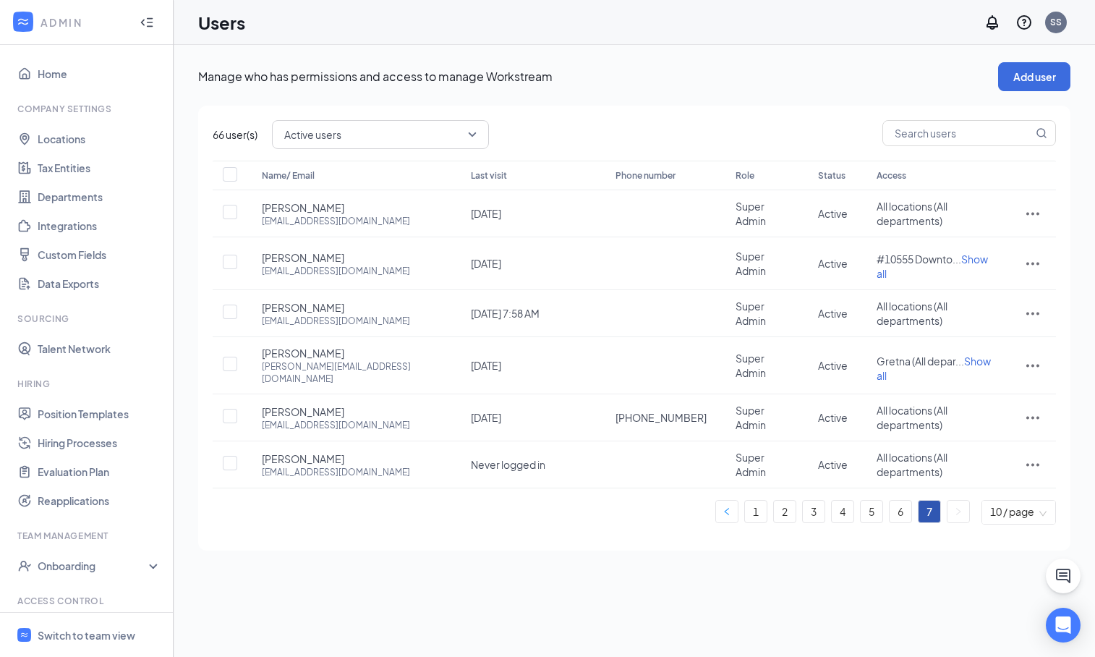
click at [722, 507] on icon "left" at bounding box center [726, 511] width 9 height 9
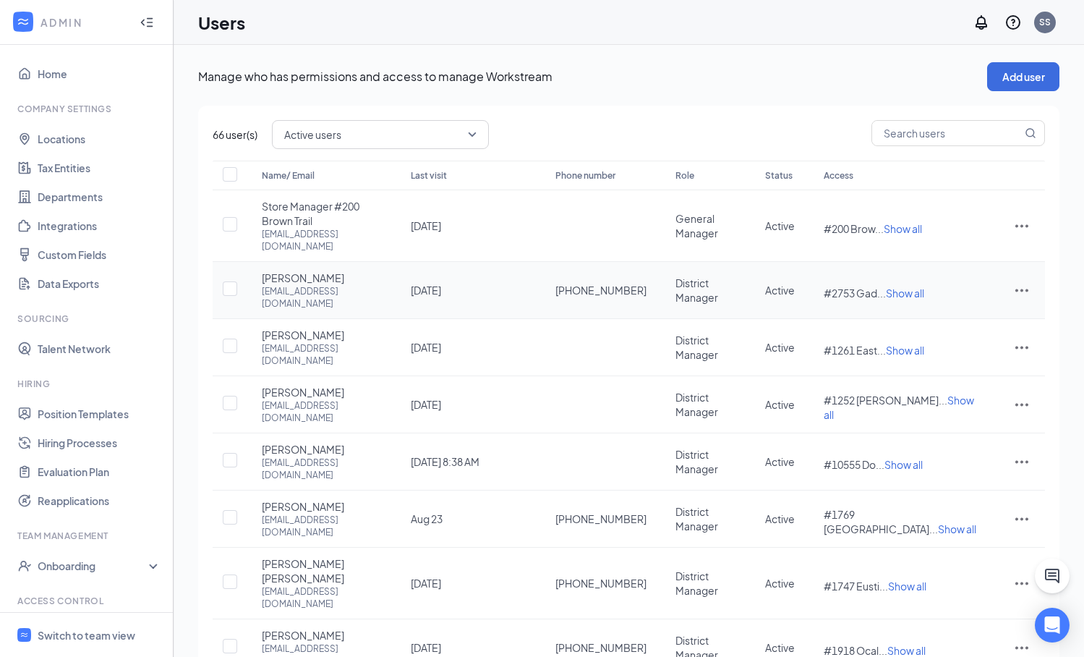
click at [1025, 281] on icon "ActionsIcon" at bounding box center [1021, 289] width 17 height 17
click at [954, 299] on span "Edit user" at bounding box center [949, 300] width 41 height 13
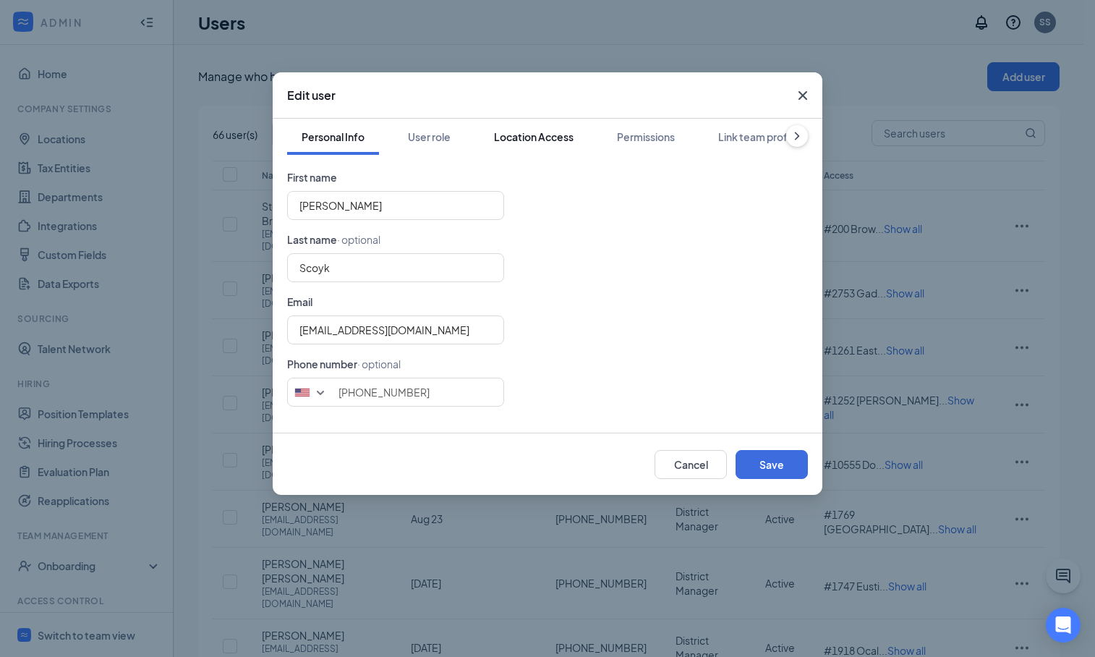
click at [532, 136] on div "Location Access" at bounding box center [534, 136] width 80 height 14
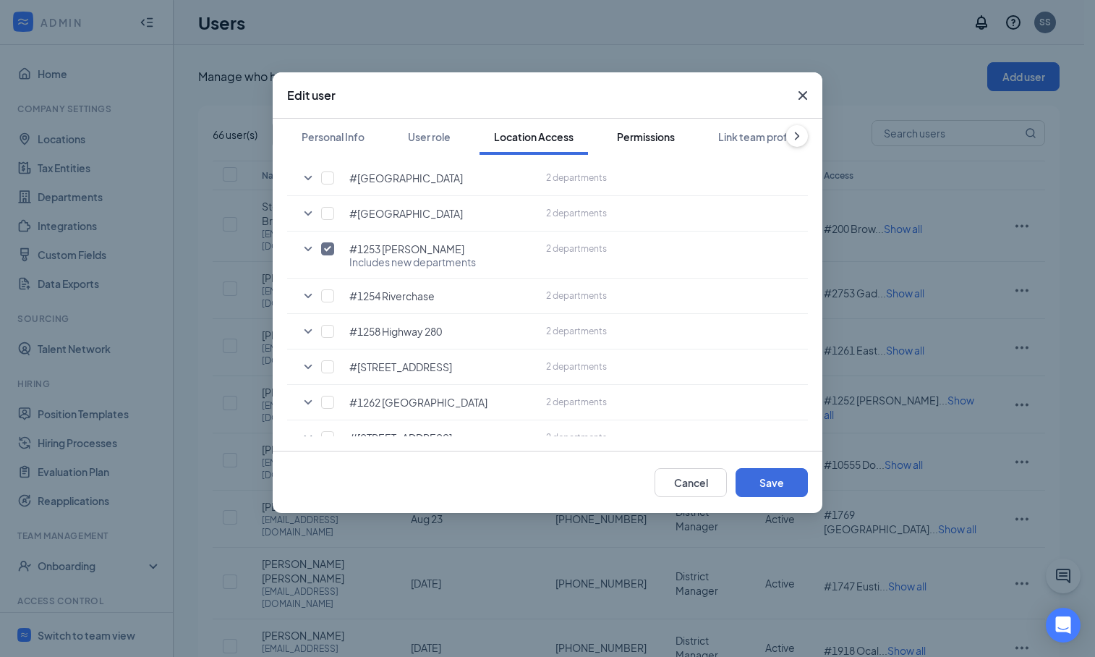
scroll to position [237, 0]
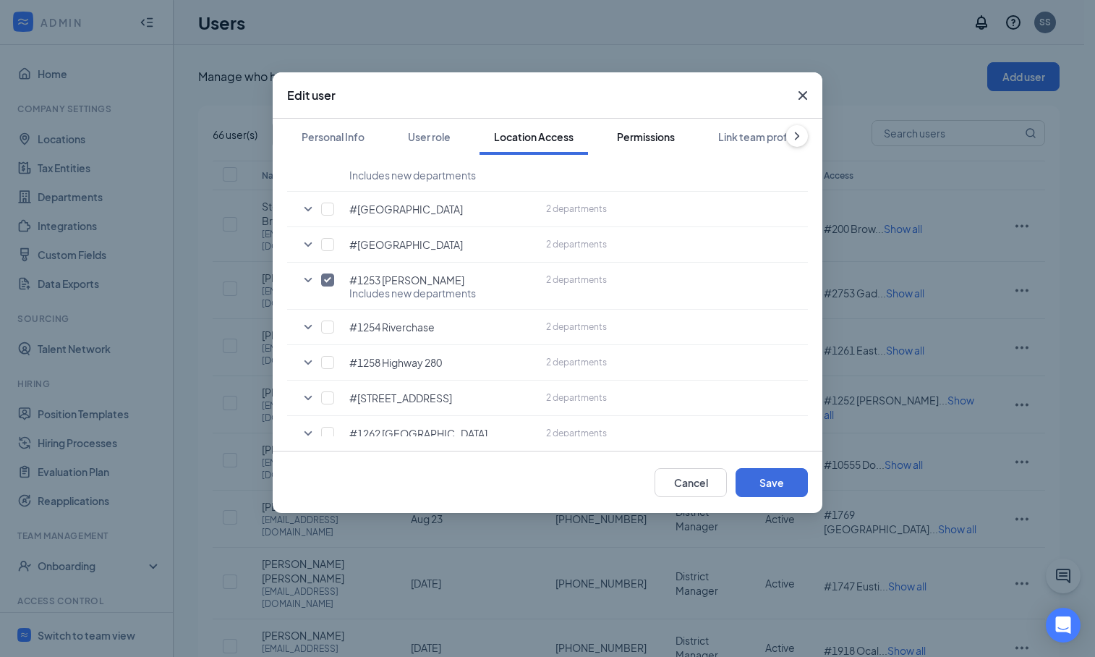
click at [649, 135] on div "Permissions" at bounding box center [646, 136] width 58 height 14
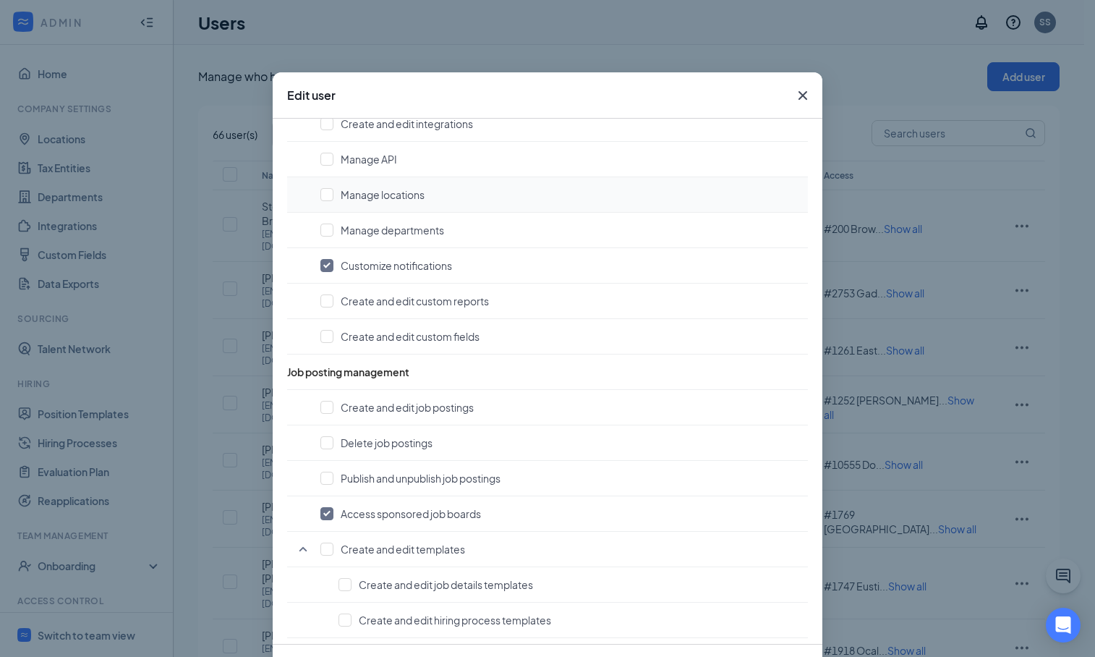
scroll to position [375, 0]
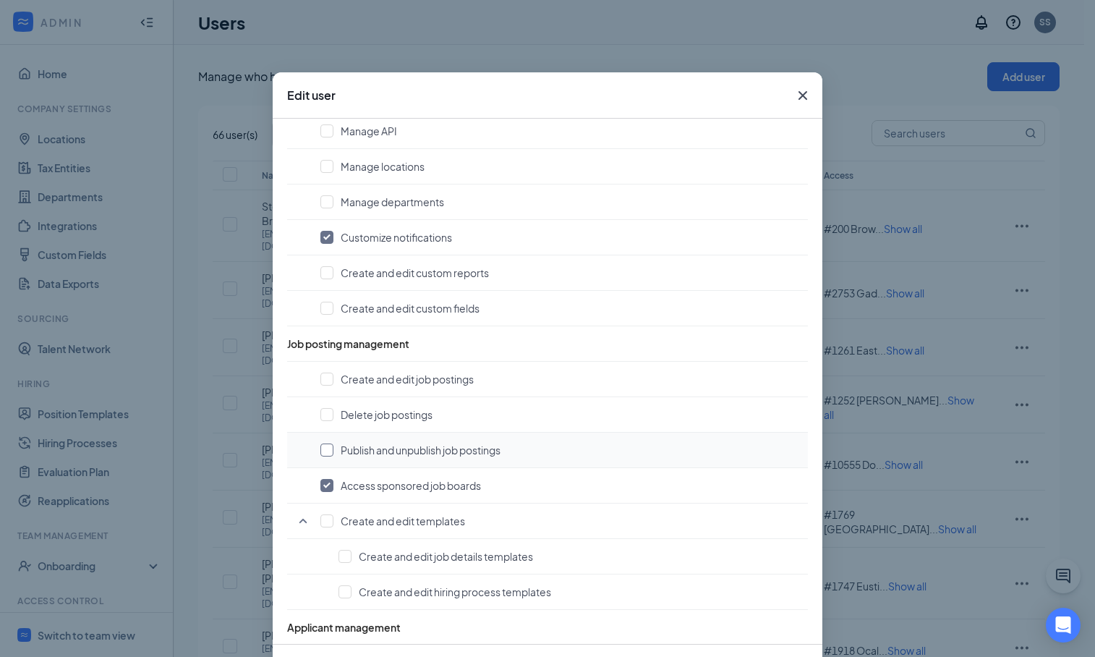
click at [323, 443] on input "checkbox" at bounding box center [326, 449] width 13 height 13
checkbox input "true"
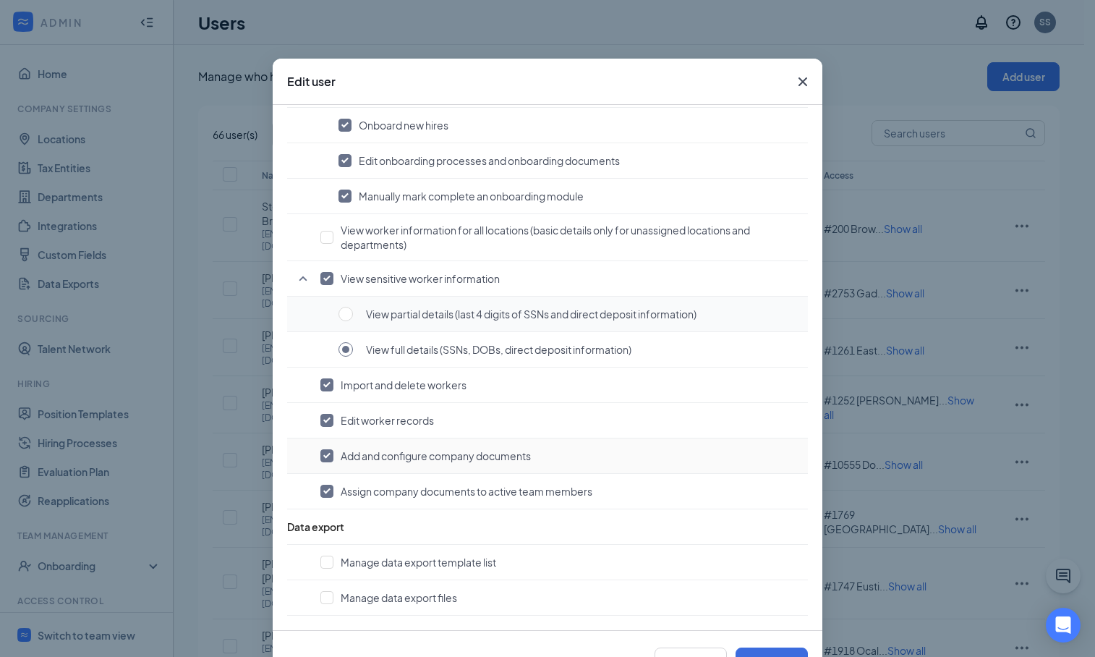
scroll to position [34, 0]
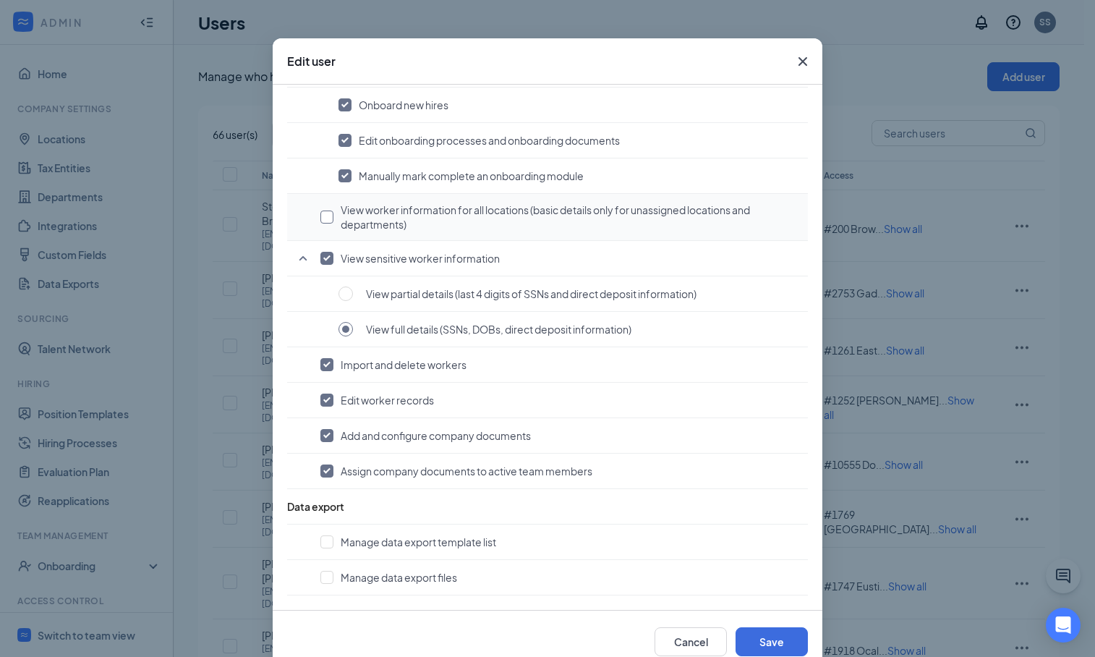
click at [324, 218] on input "checkbox" at bounding box center [326, 216] width 13 height 13
checkbox input "true"
click at [754, 635] on button "Save" at bounding box center [771, 641] width 72 height 29
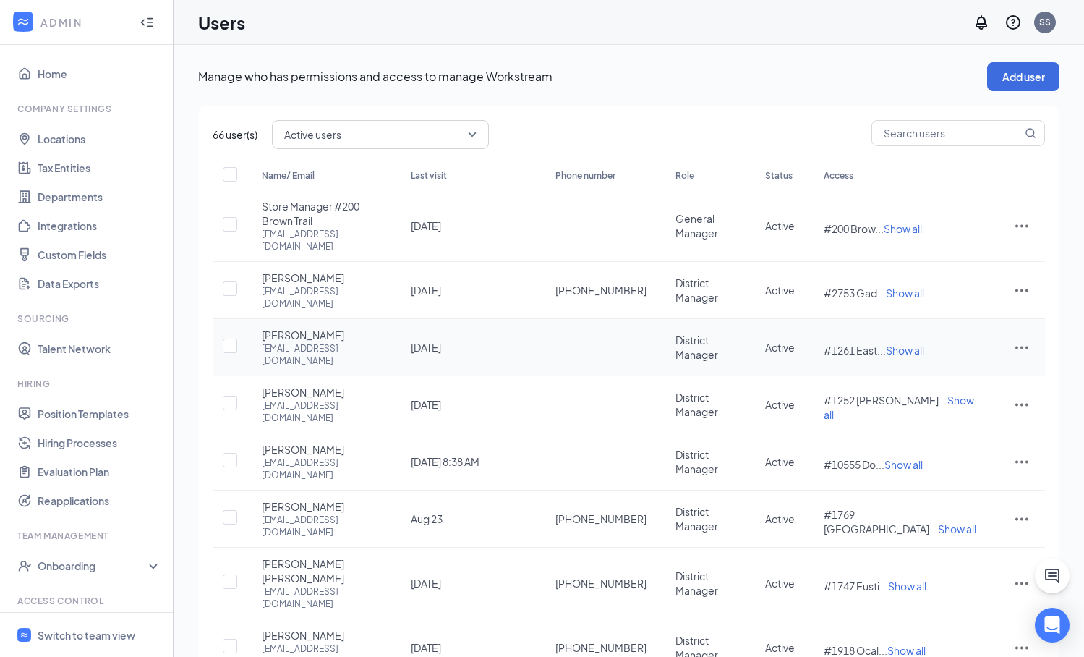
click at [1024, 338] on icon "ActionsIcon" at bounding box center [1021, 346] width 17 height 17
click at [939, 351] on span "Edit user" at bounding box center [949, 352] width 41 height 13
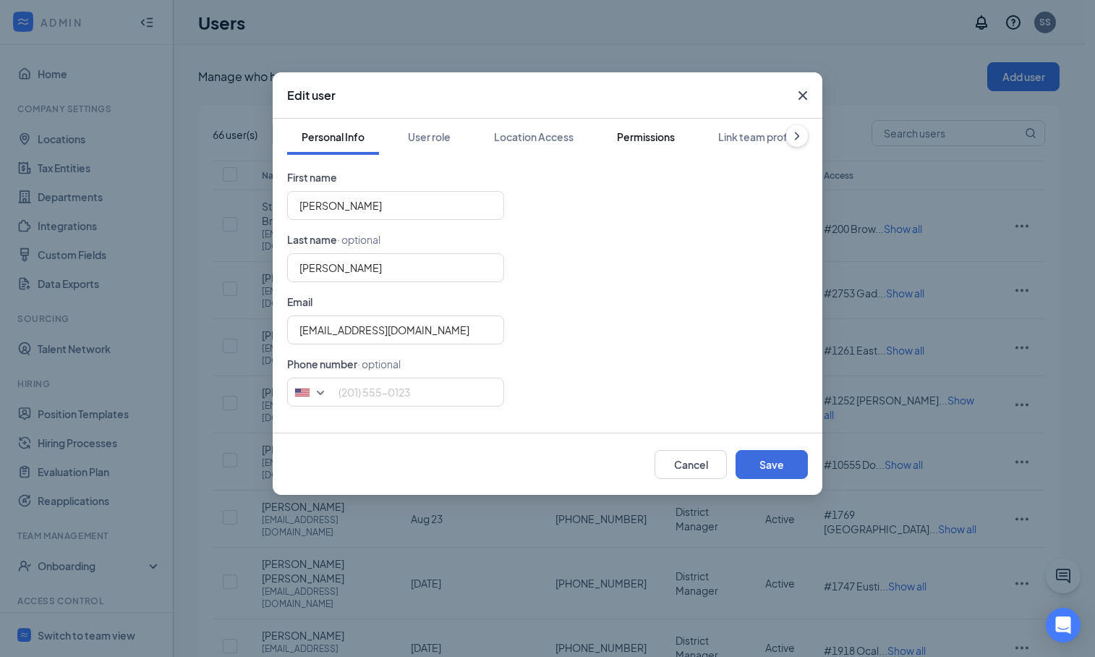
click at [657, 142] on div "Permissions" at bounding box center [646, 136] width 58 height 14
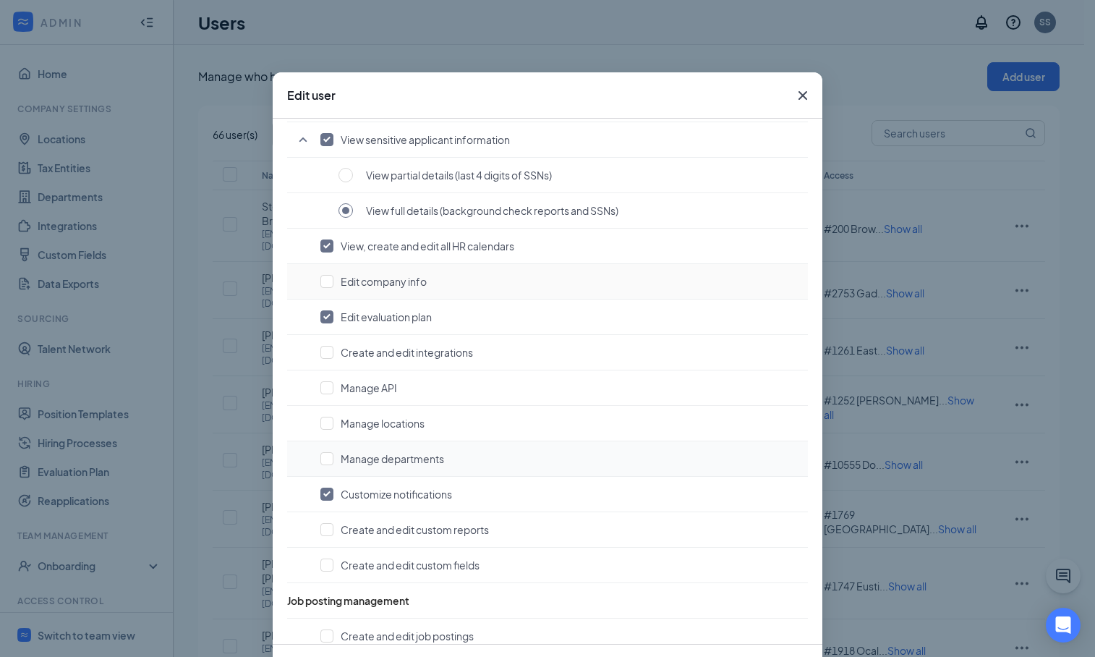
scroll to position [464, 0]
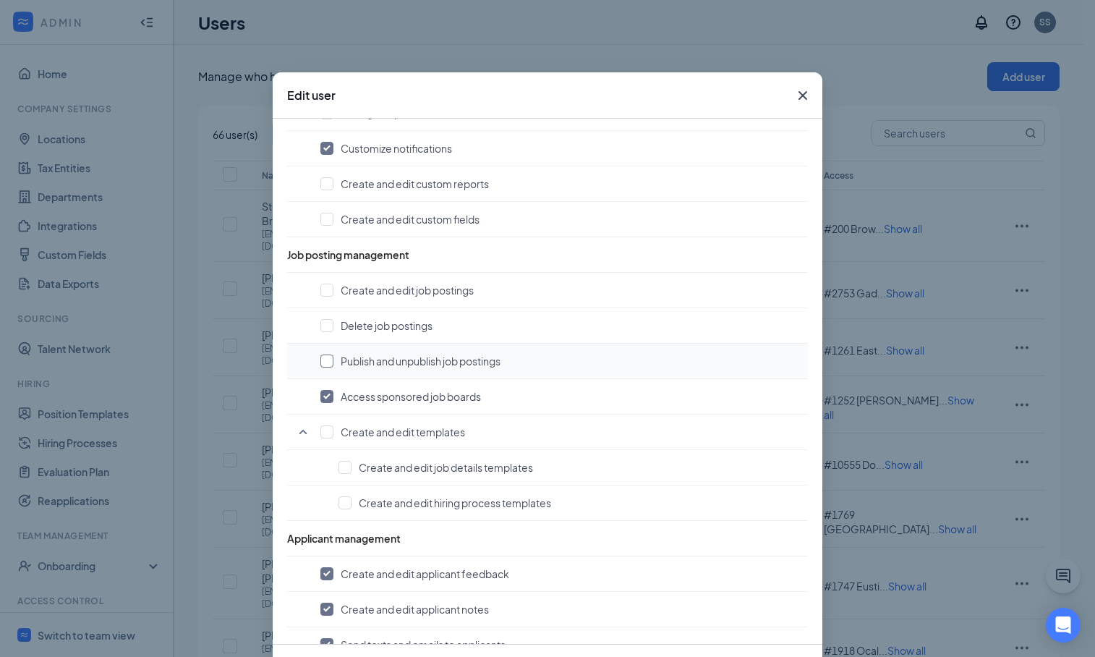
click at [325, 360] on input "checkbox" at bounding box center [326, 360] width 13 height 13
checkbox input "true"
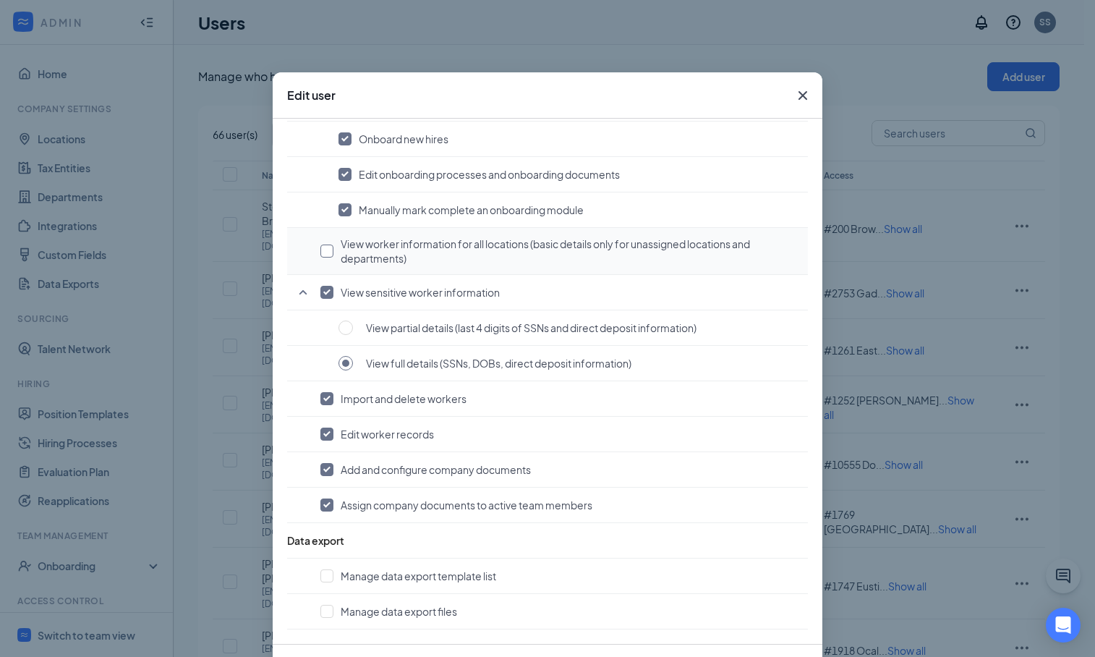
click at [326, 251] on input "checkbox" at bounding box center [326, 250] width 13 height 13
checkbox input "true"
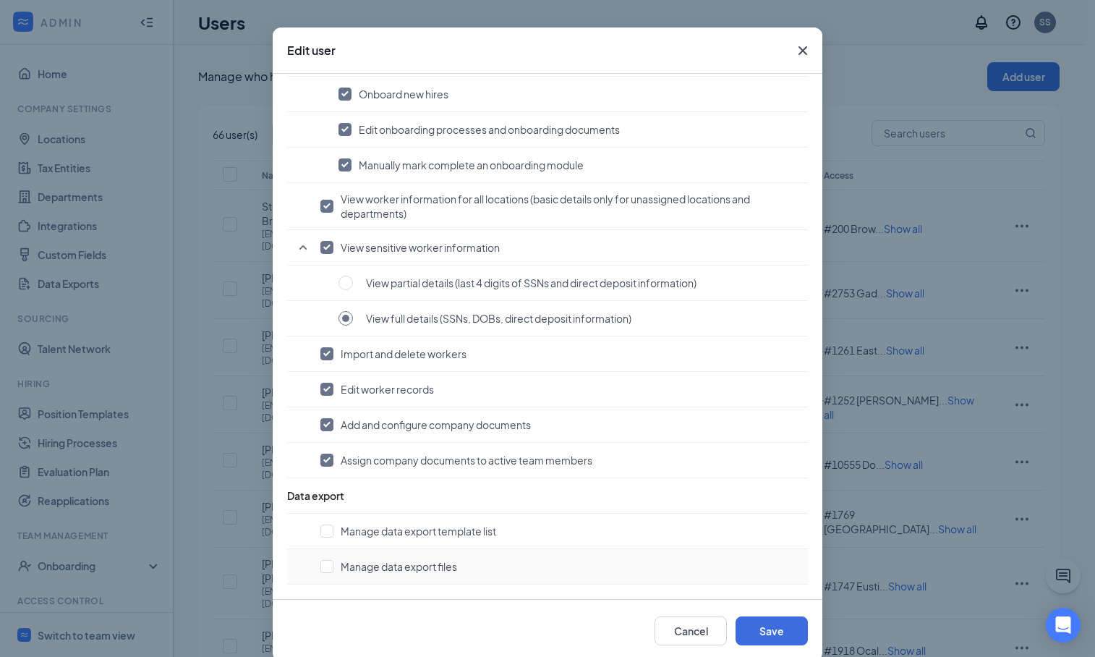
scroll to position [67, 0]
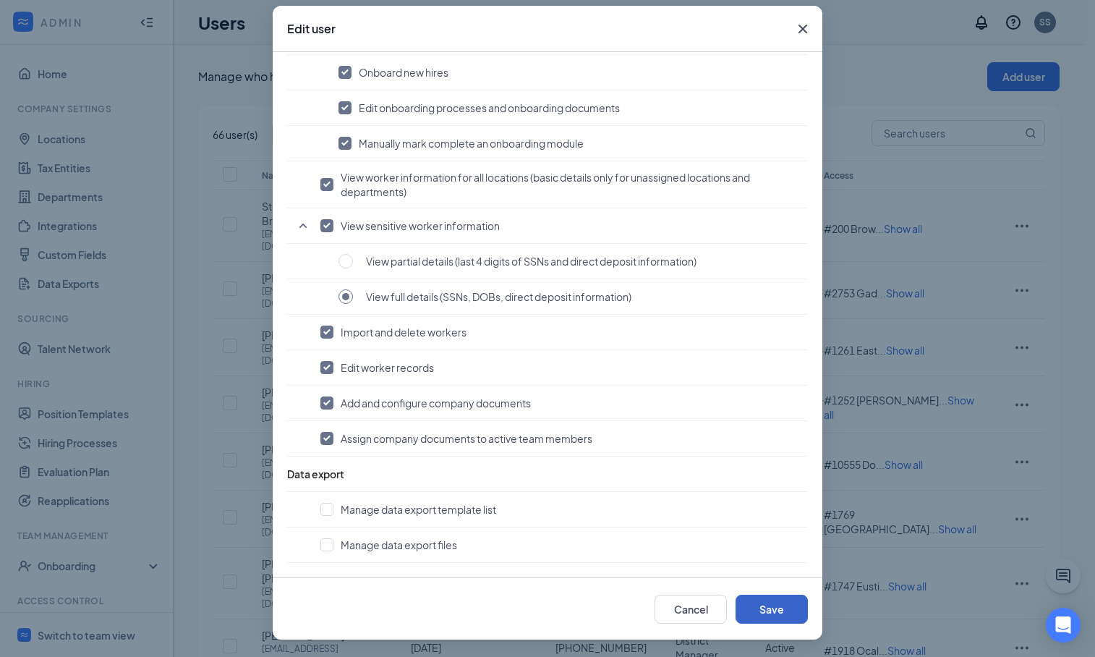
click at [769, 607] on button "Save" at bounding box center [771, 608] width 72 height 29
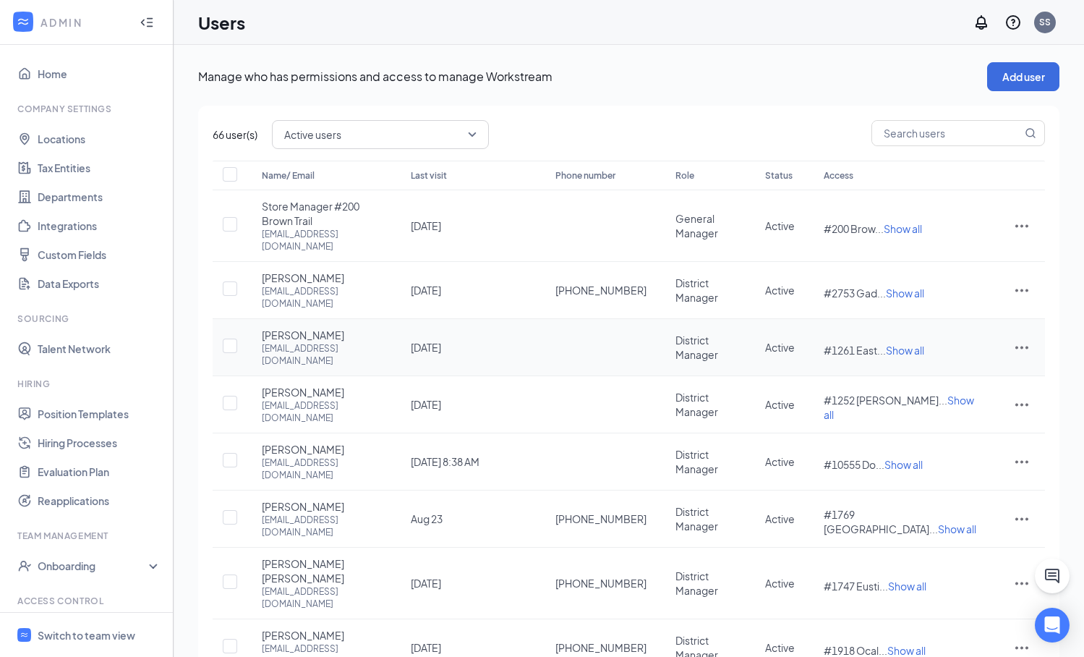
click at [1025, 338] on icon "ActionsIcon" at bounding box center [1021, 346] width 17 height 17
click at [1073, 414] on div "Manage who has permissions and access to manage Workstream Add user 66 user(s) …" at bounding box center [629, 457] width 910 height 825
click at [1027, 404] on icon "ActionsIcon" at bounding box center [1021, 405] width 13 height 3
click at [956, 401] on span "Edit user" at bounding box center [949, 405] width 41 height 13
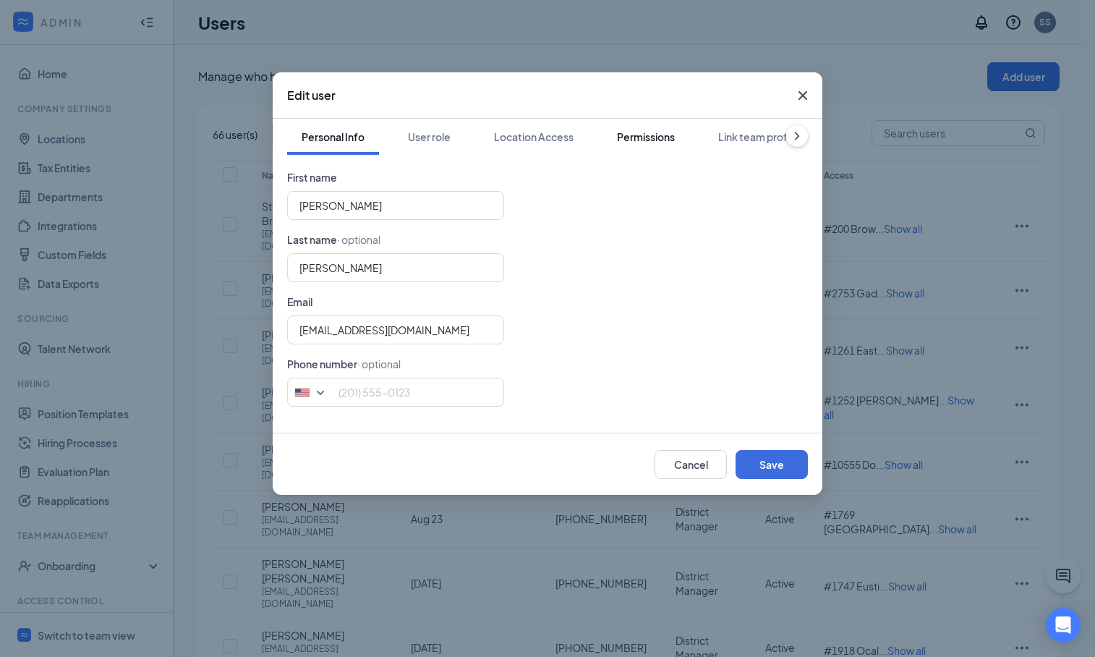
click at [646, 141] on div "Permissions" at bounding box center [646, 136] width 58 height 14
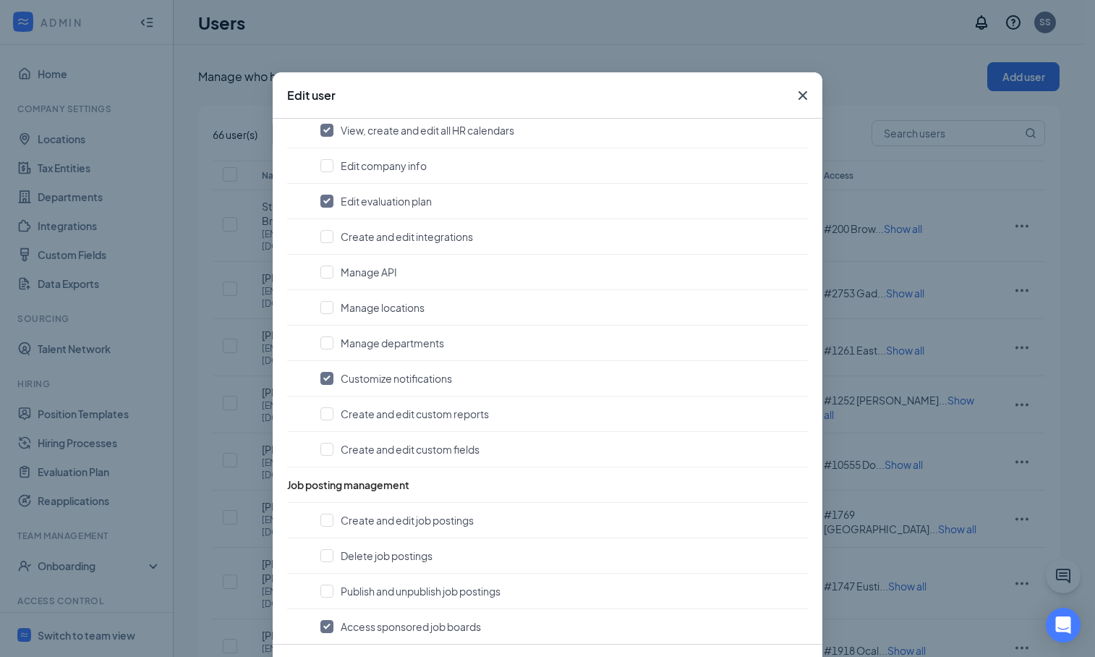
scroll to position [543, 0]
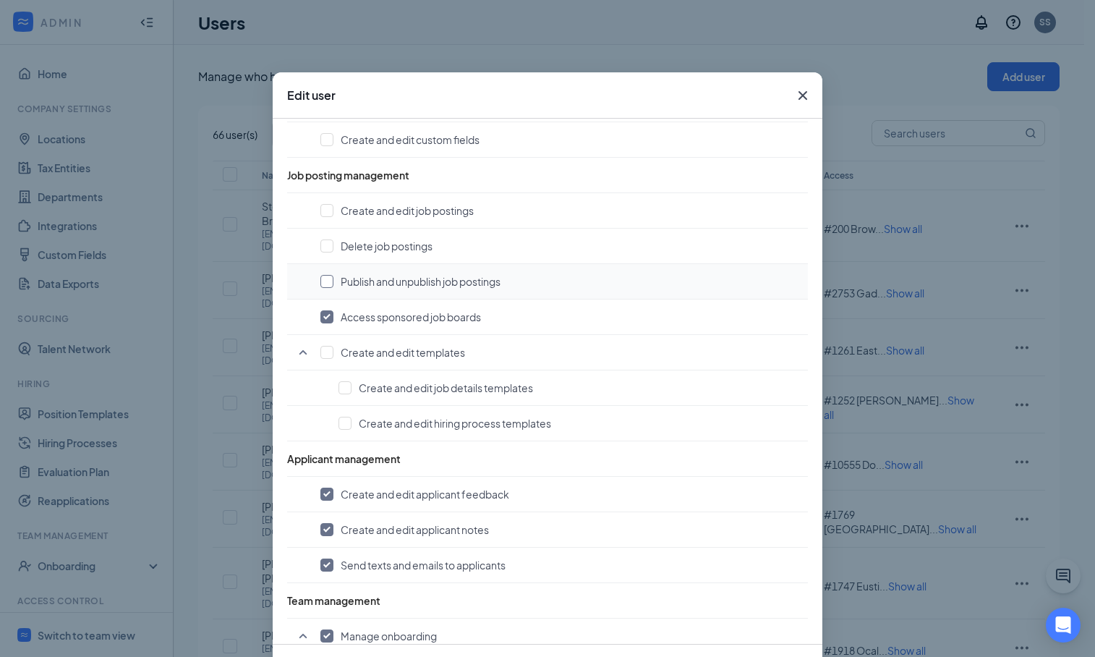
click at [325, 278] on input "checkbox" at bounding box center [326, 281] width 13 height 13
checkbox input "true"
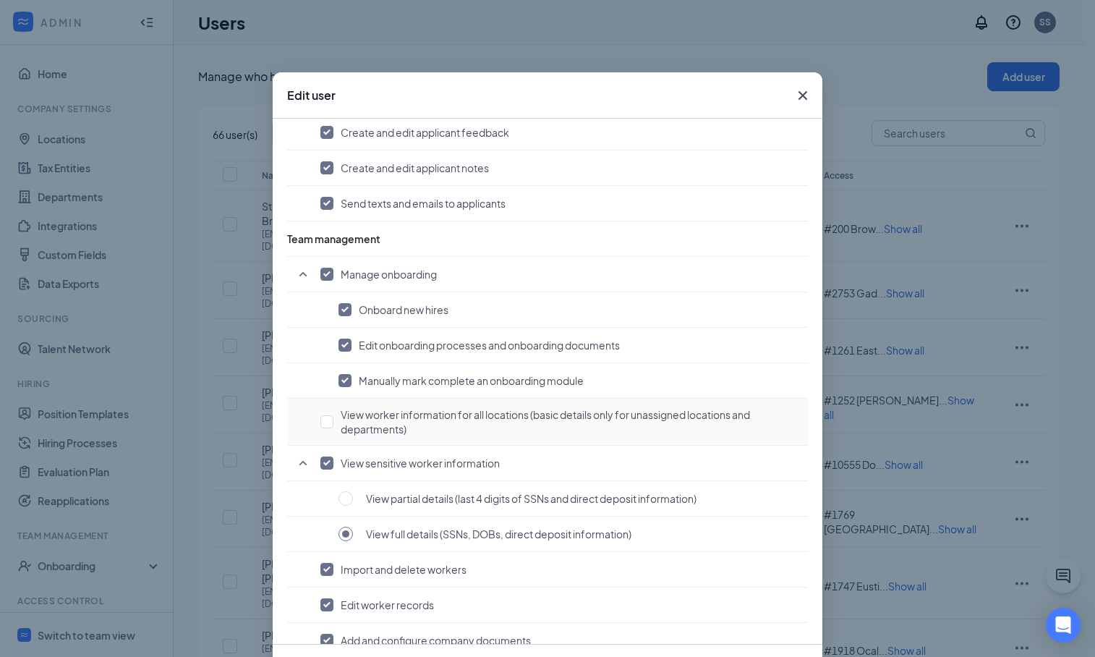
scroll to position [1075, 0]
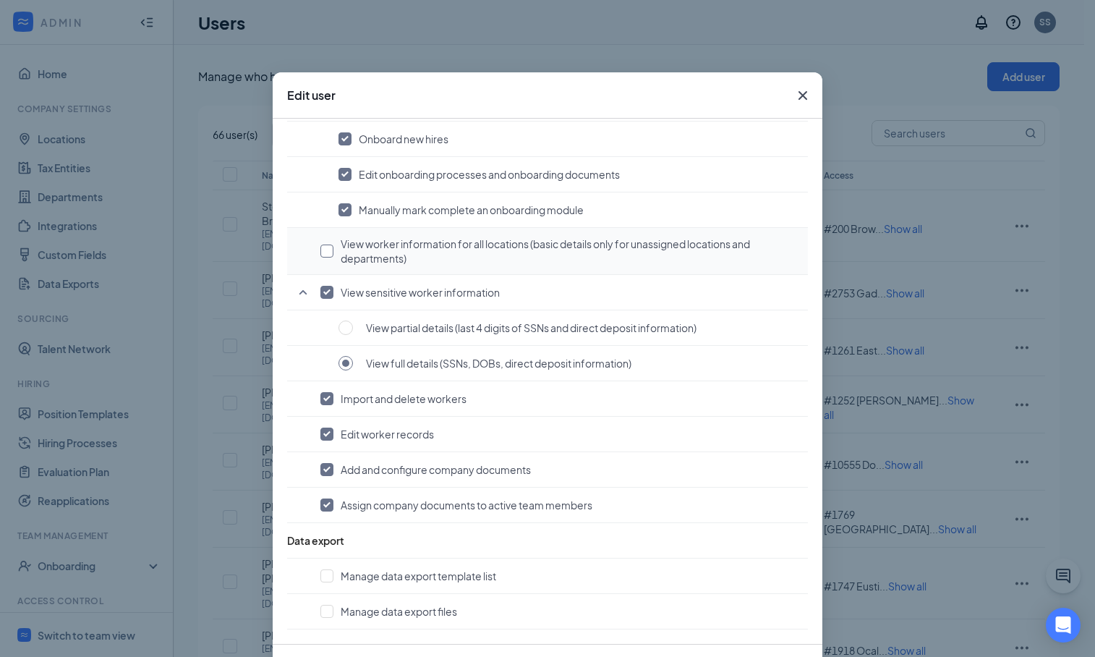
click at [320, 250] on input "checkbox" at bounding box center [326, 250] width 13 height 13
checkbox input "true"
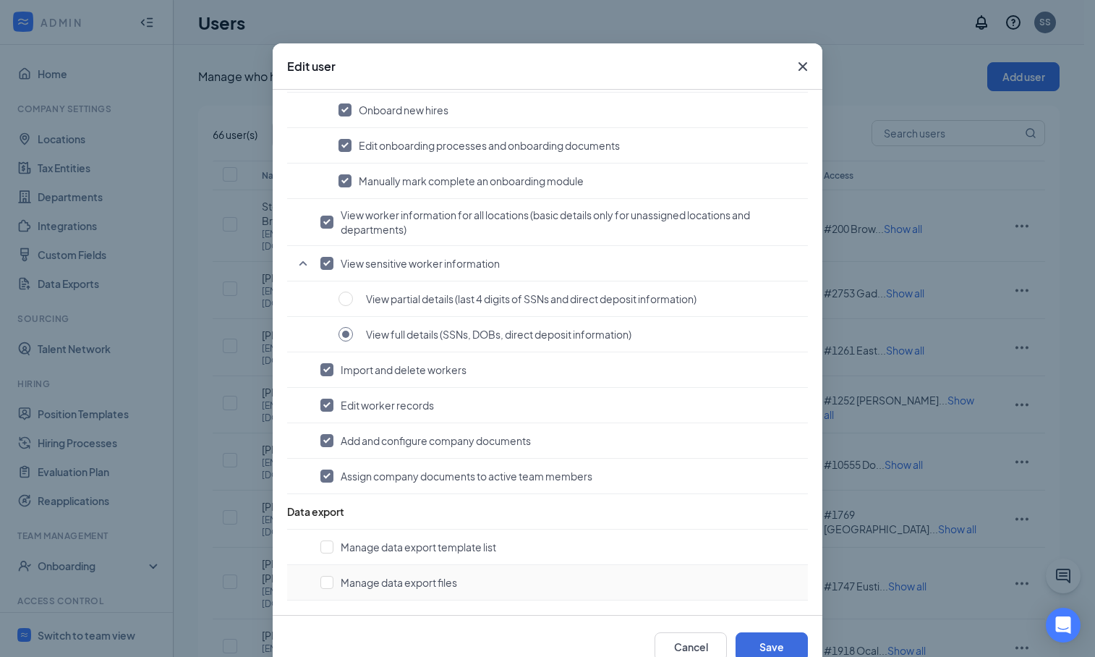
scroll to position [67, 0]
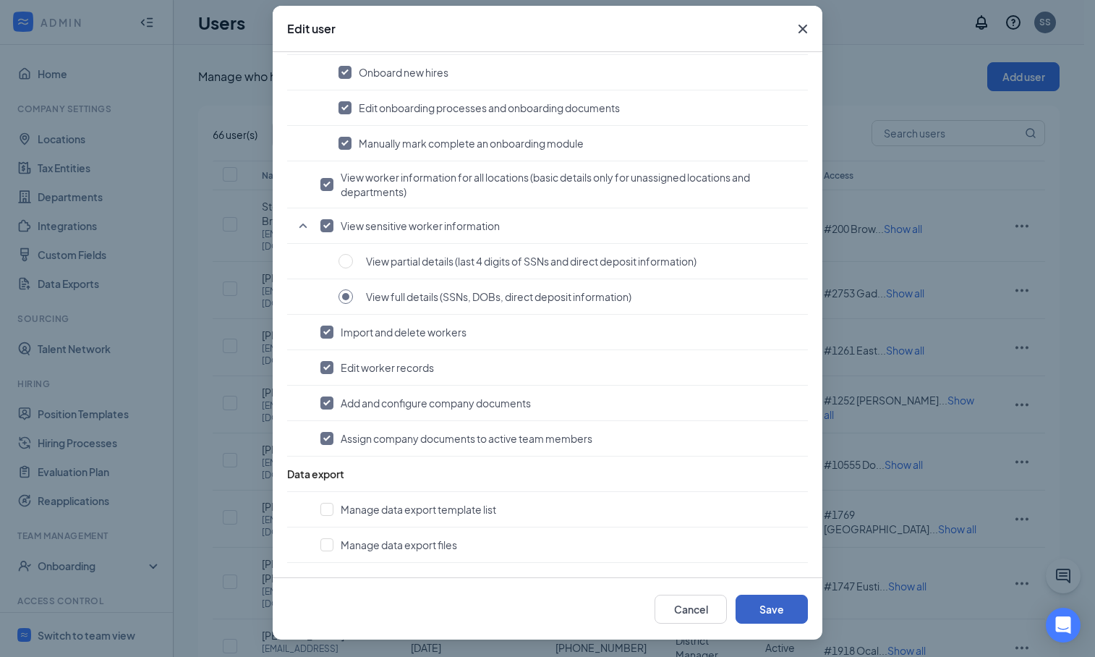
click at [760, 607] on button "Save" at bounding box center [771, 608] width 72 height 29
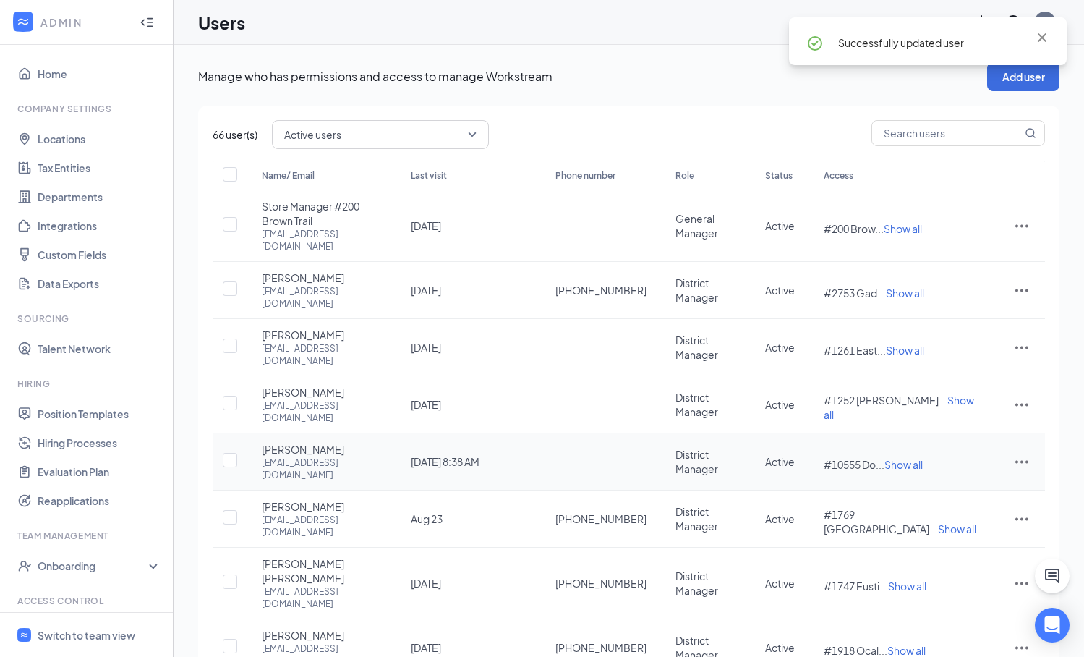
click at [1023, 453] on icon "ActionsIcon" at bounding box center [1021, 461] width 17 height 17
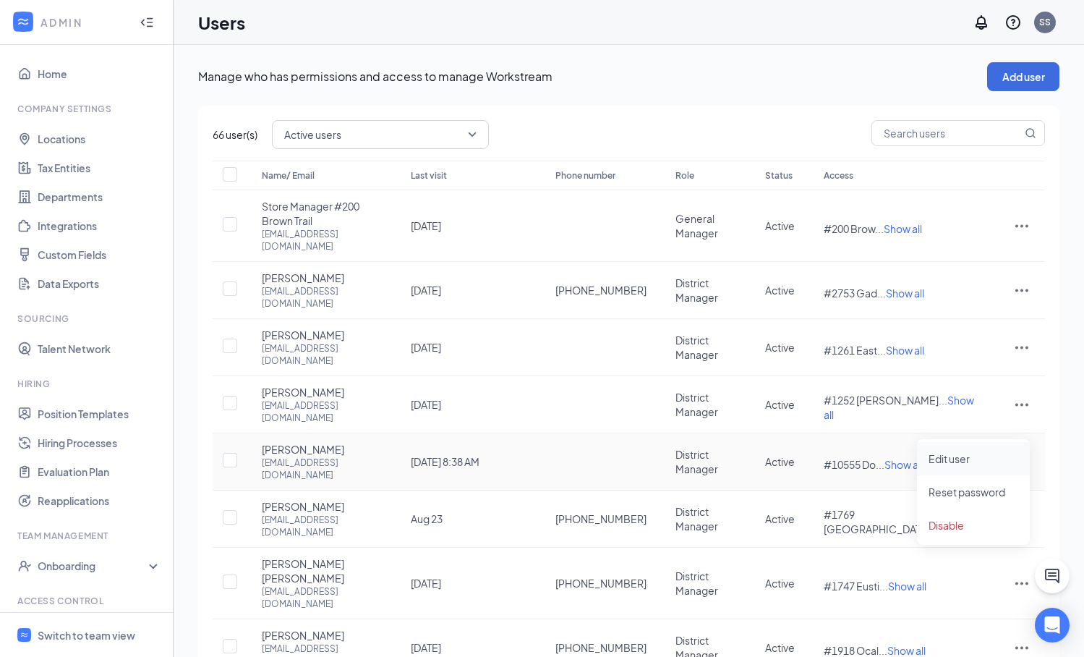
click at [965, 460] on span "Edit user" at bounding box center [949, 458] width 41 height 13
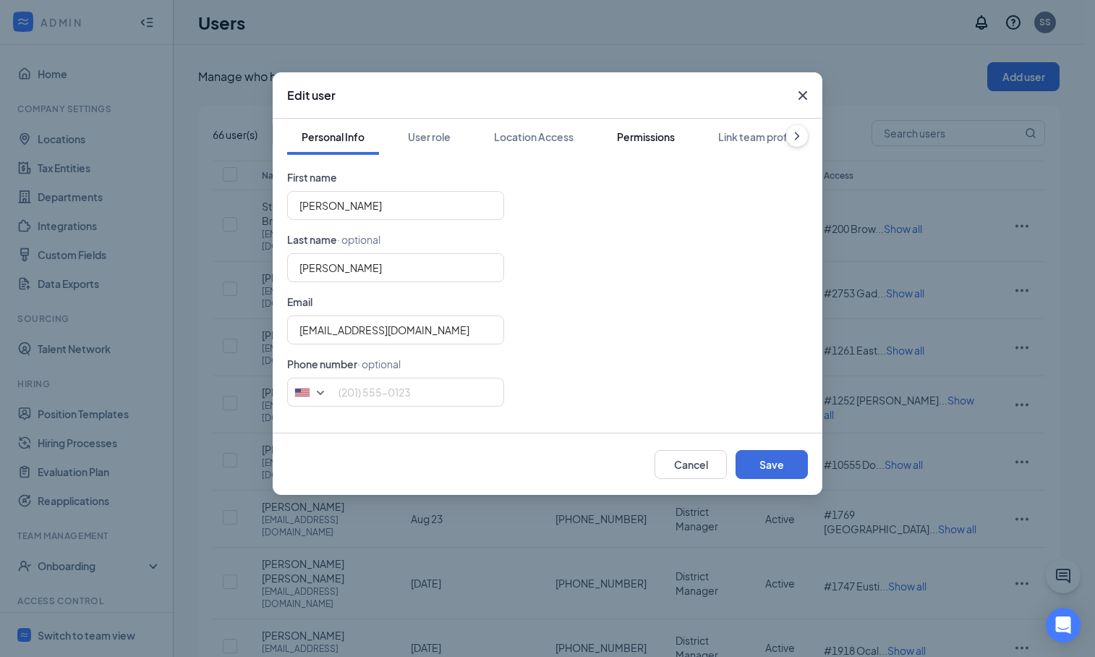
click at [660, 138] on div "Permissions" at bounding box center [646, 136] width 58 height 14
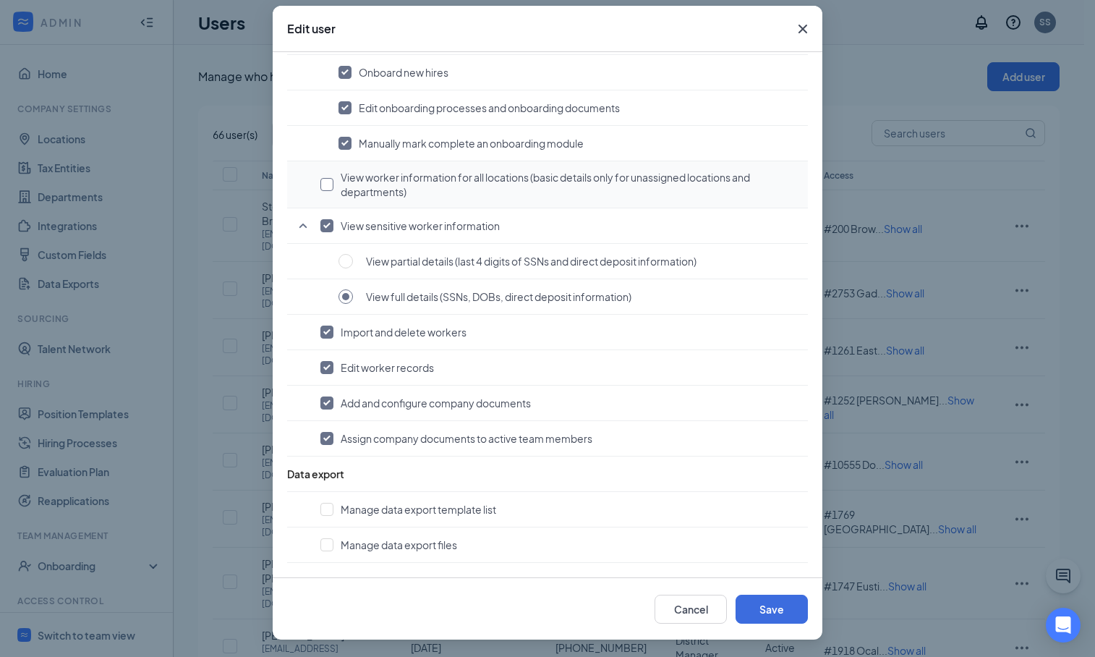
click at [320, 189] on input "checkbox" at bounding box center [326, 184] width 13 height 13
checkbox input "true"
click at [766, 607] on button "Save" at bounding box center [771, 608] width 72 height 29
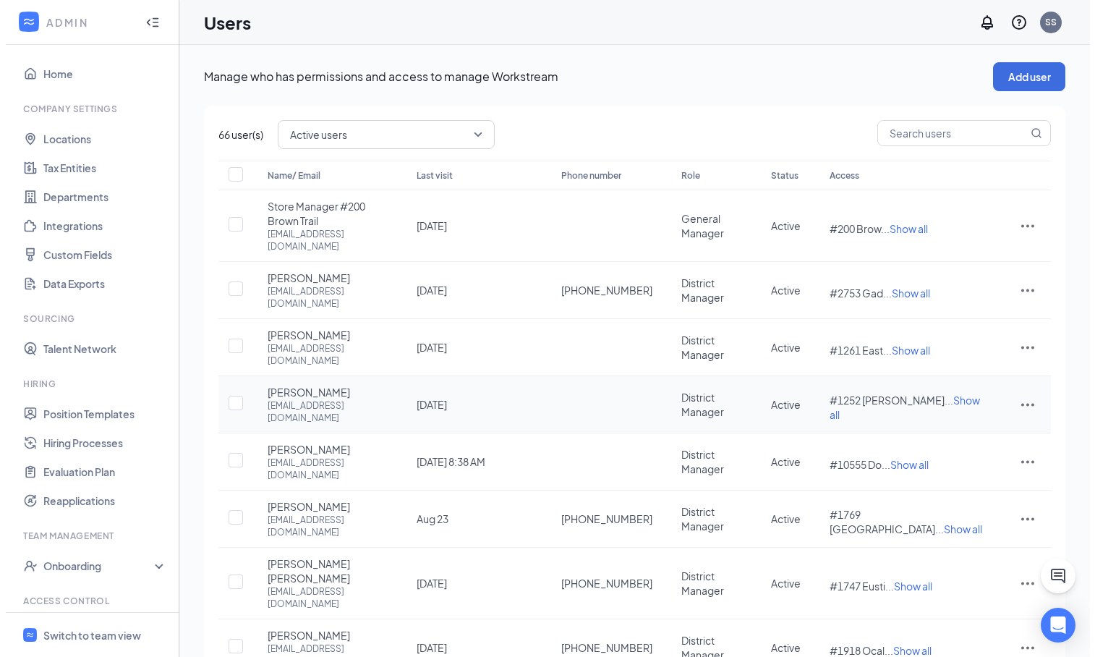
scroll to position [141, 0]
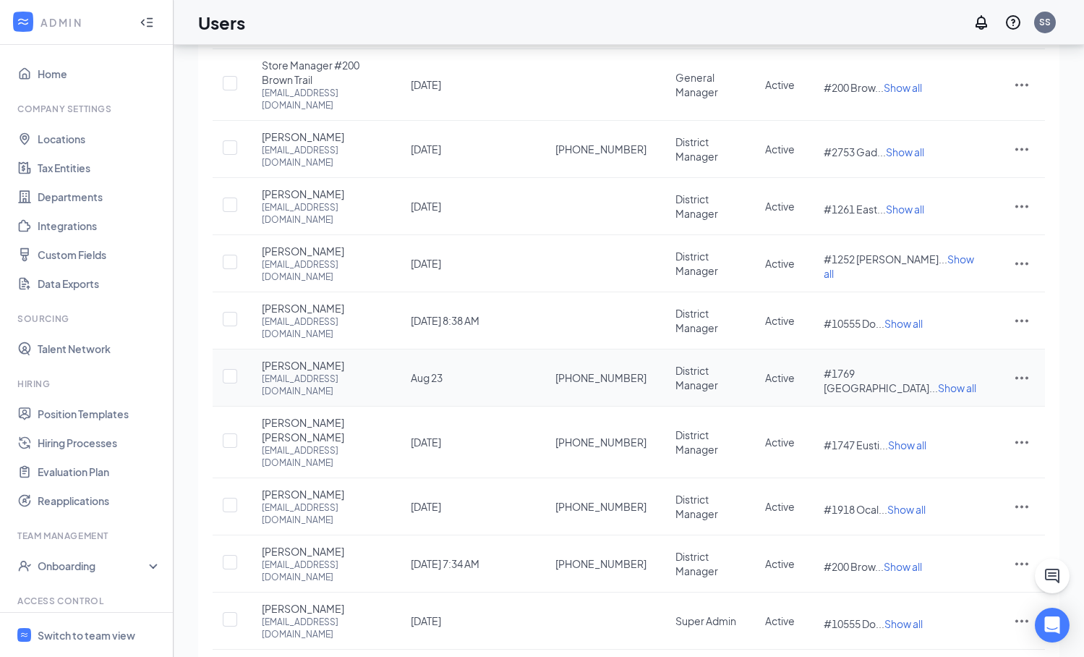
click at [1026, 377] on icon "ActionsIcon" at bounding box center [1021, 378] width 13 height 3
click at [959, 368] on span "Edit user" at bounding box center [949, 370] width 41 height 13
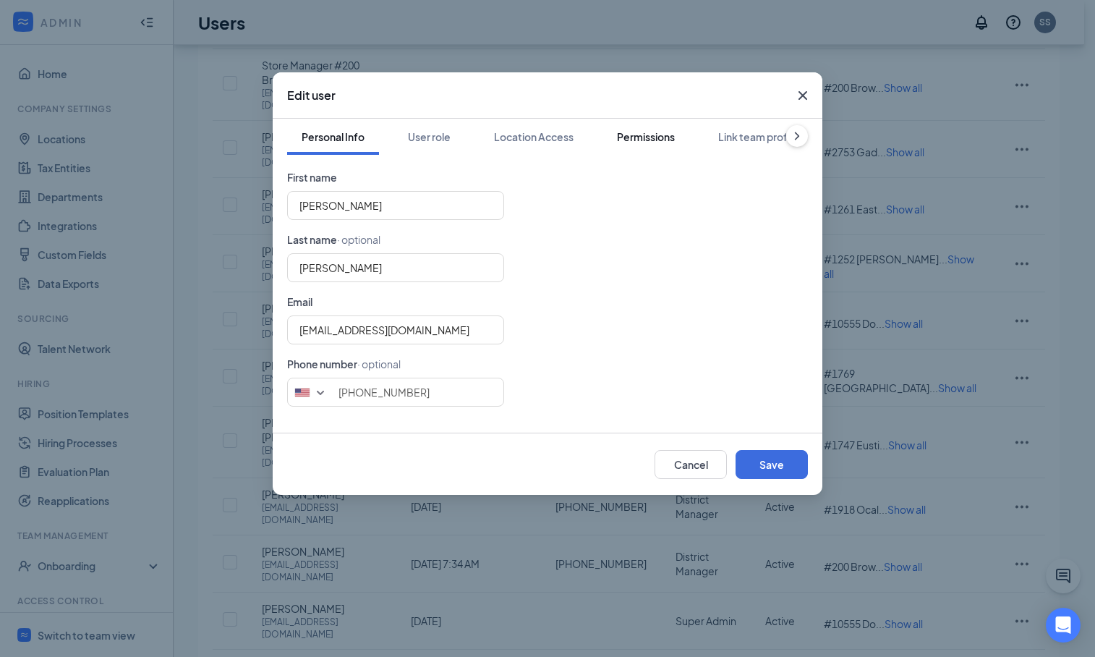
click at [643, 137] on div "Permissions" at bounding box center [646, 136] width 58 height 14
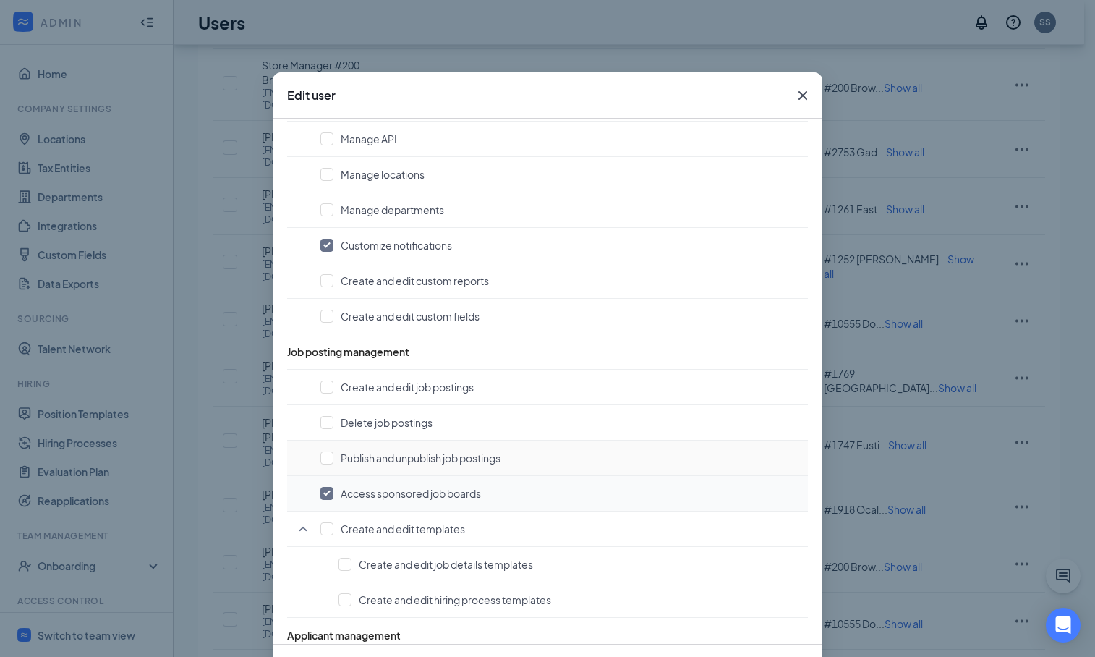
scroll to position [376, 0]
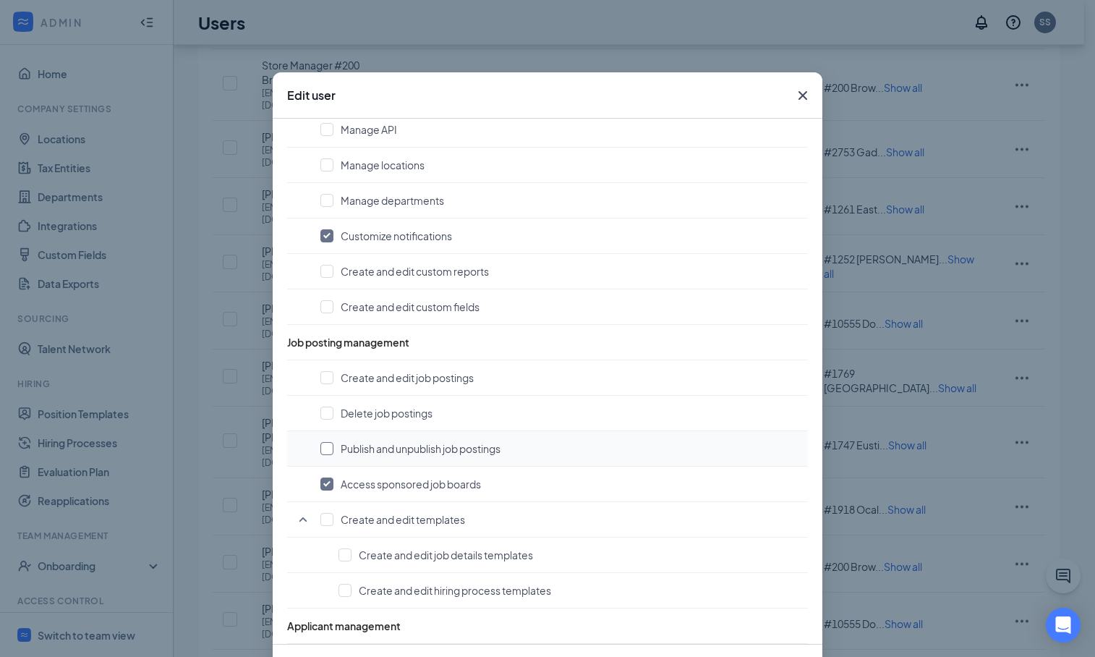
click at [328, 448] on input "checkbox" at bounding box center [326, 448] width 13 height 13
checkbox input "true"
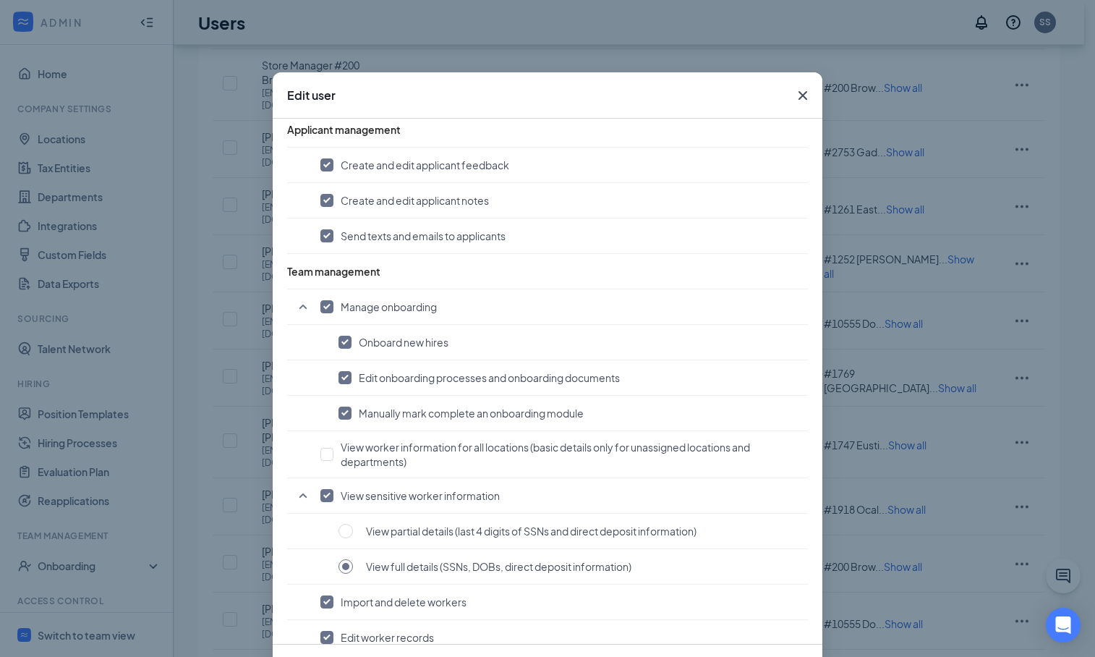
scroll to position [991, 0]
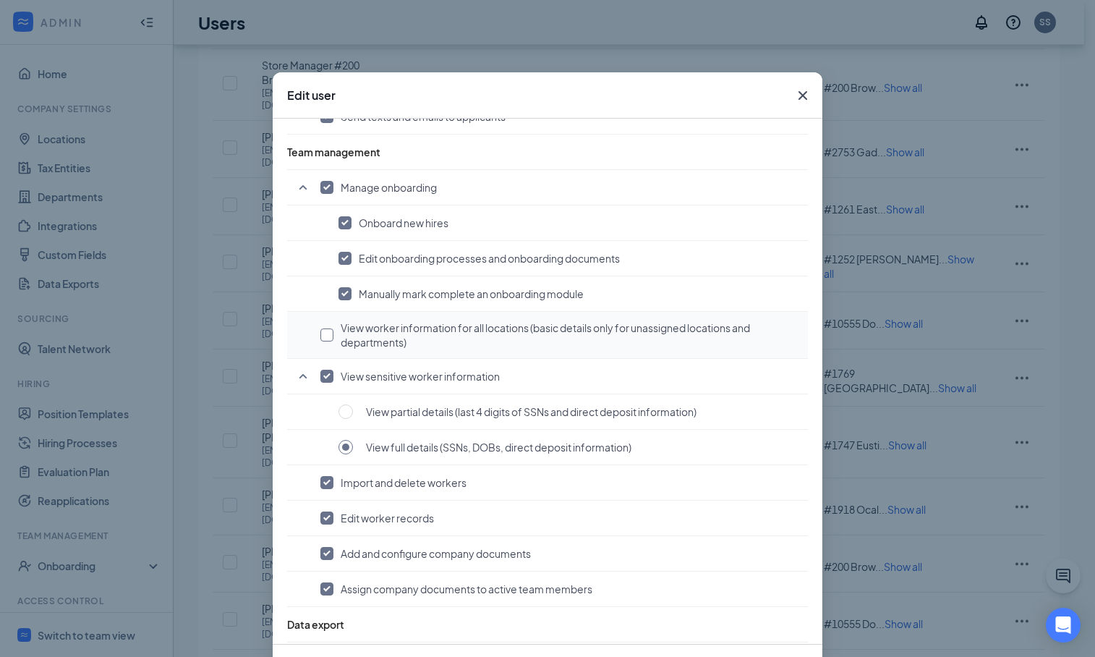
click at [322, 339] on input "checkbox" at bounding box center [326, 334] width 13 height 13
checkbox input "true"
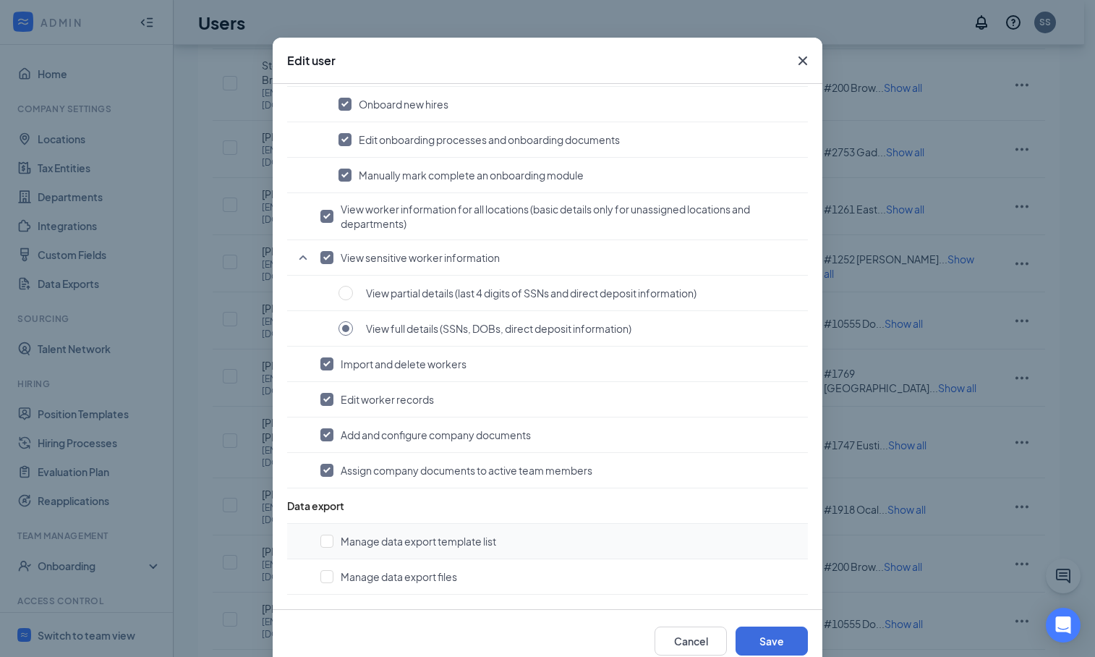
scroll to position [67, 0]
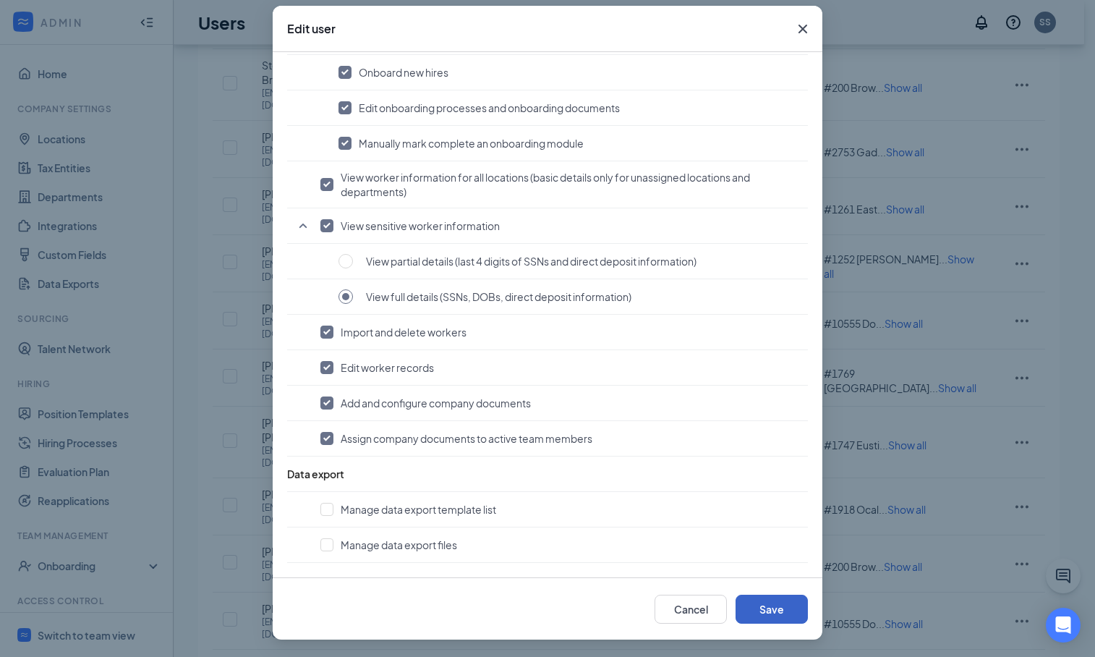
click at [762, 612] on button "Save" at bounding box center [771, 608] width 72 height 29
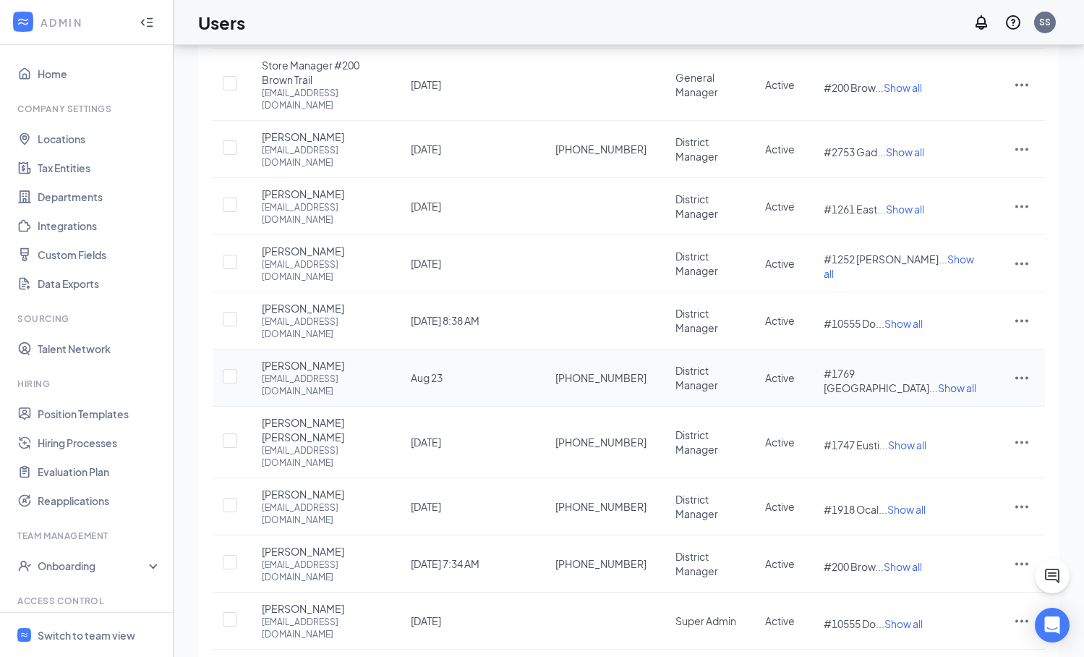
click at [1023, 377] on icon "ActionsIcon" at bounding box center [1021, 378] width 13 height 3
click at [955, 369] on span "Edit user" at bounding box center [949, 370] width 41 height 13
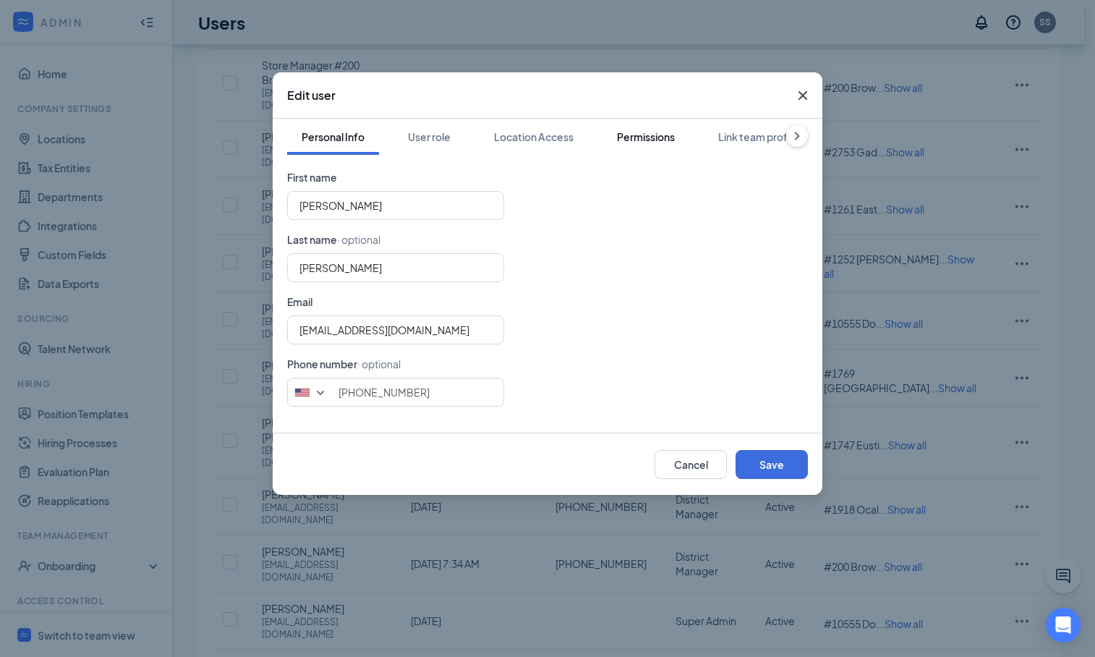
click at [644, 140] on div "Permissions" at bounding box center [646, 136] width 58 height 14
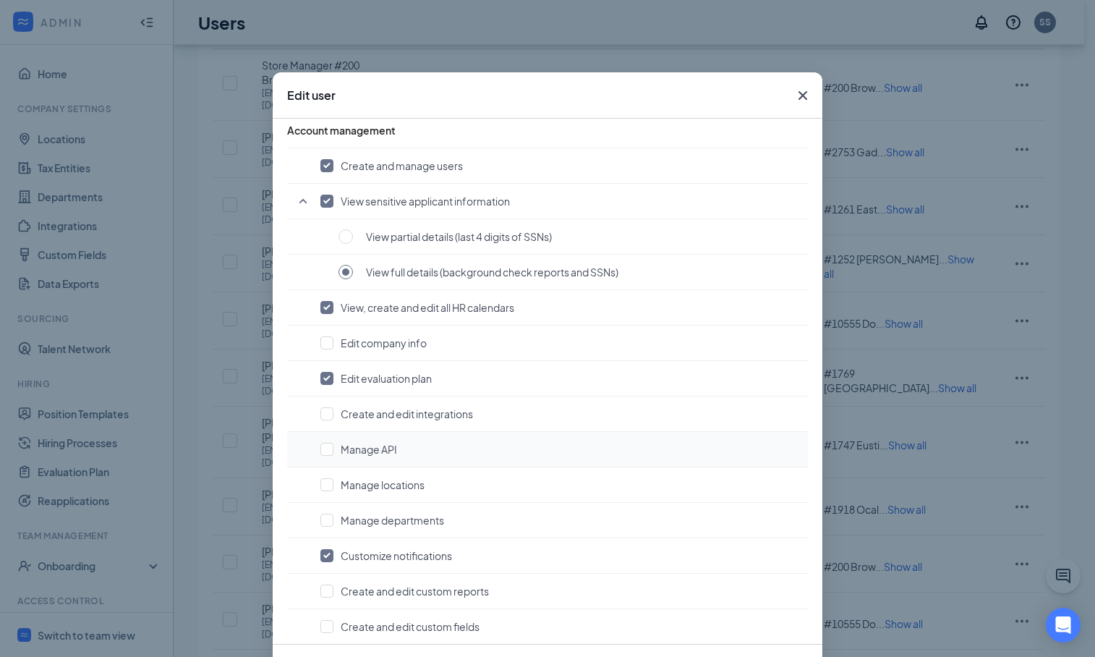
scroll to position [482, 0]
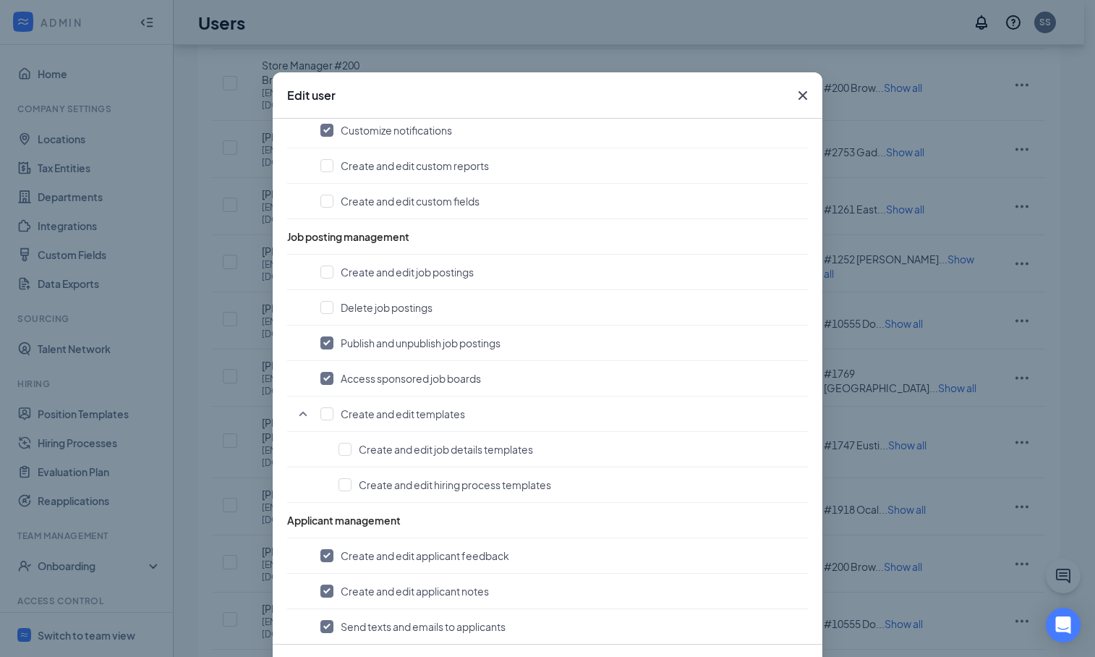
click at [798, 97] on icon "Cross" at bounding box center [802, 95] width 9 height 9
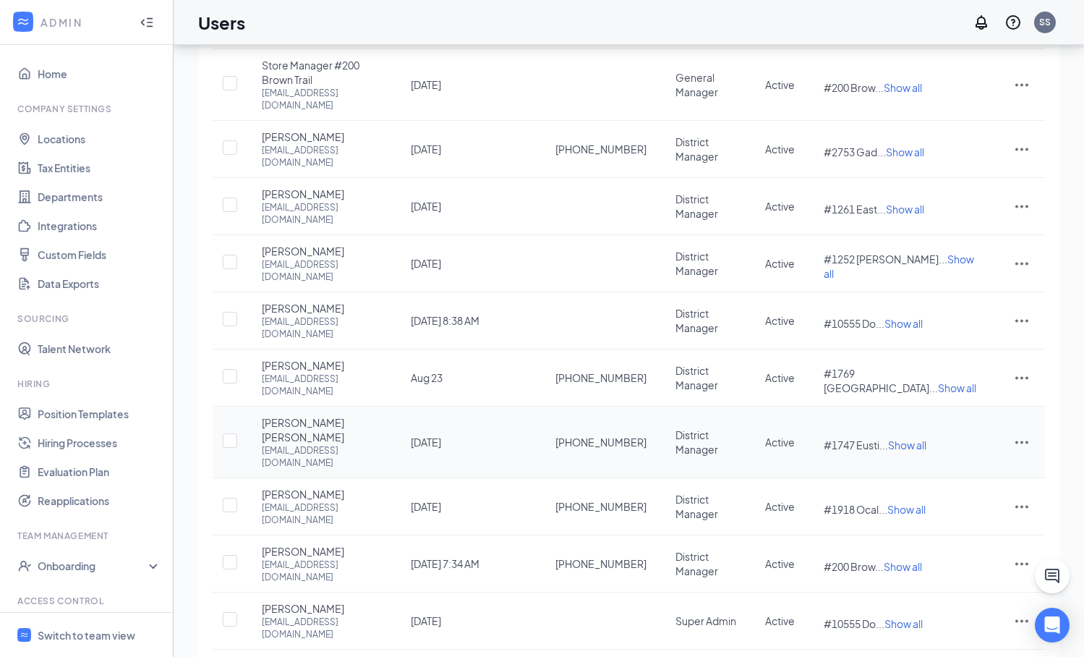
click at [1016, 433] on icon "ActionsIcon" at bounding box center [1021, 441] width 17 height 17
click at [968, 422] on span "Edit user" at bounding box center [949, 423] width 41 height 13
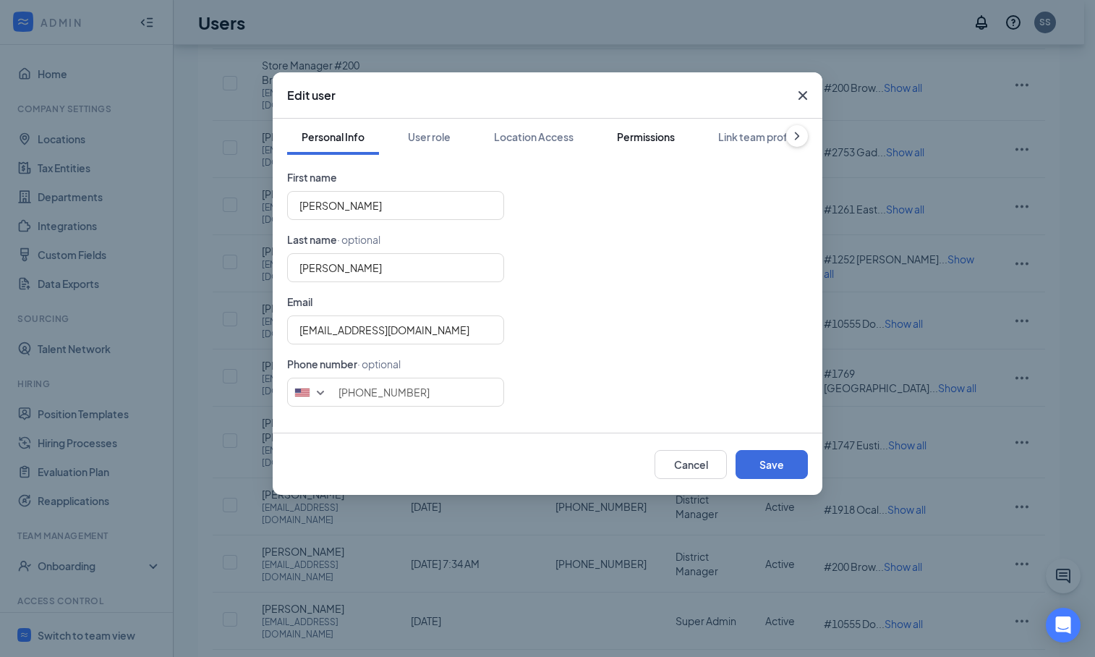
click at [651, 140] on div "Permissions" at bounding box center [646, 136] width 58 height 14
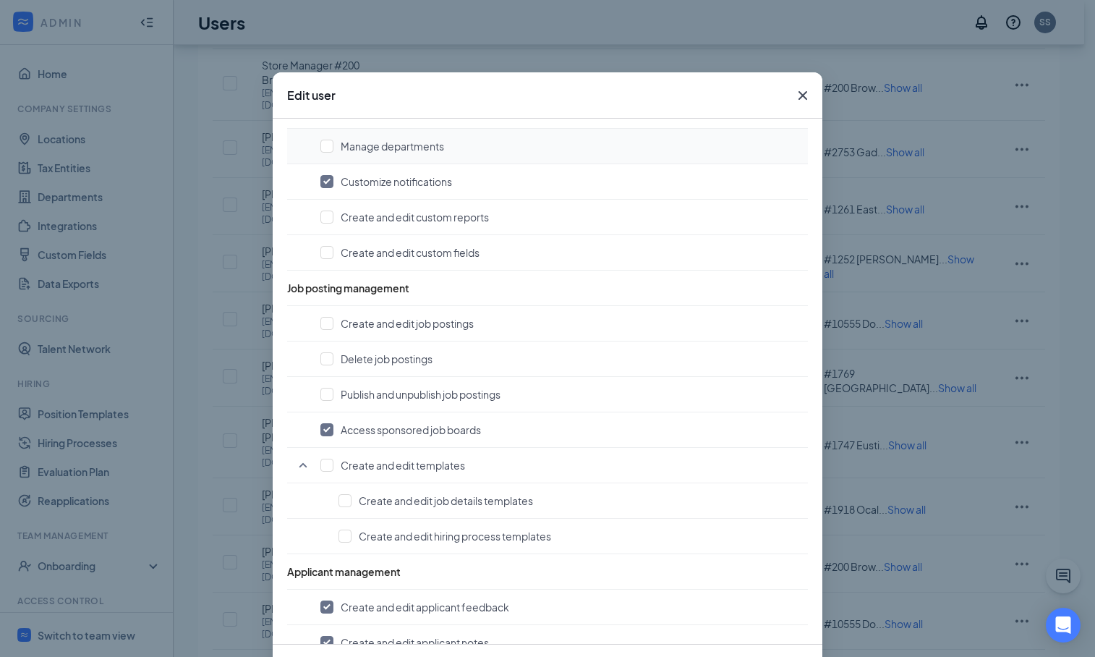
scroll to position [444, 0]
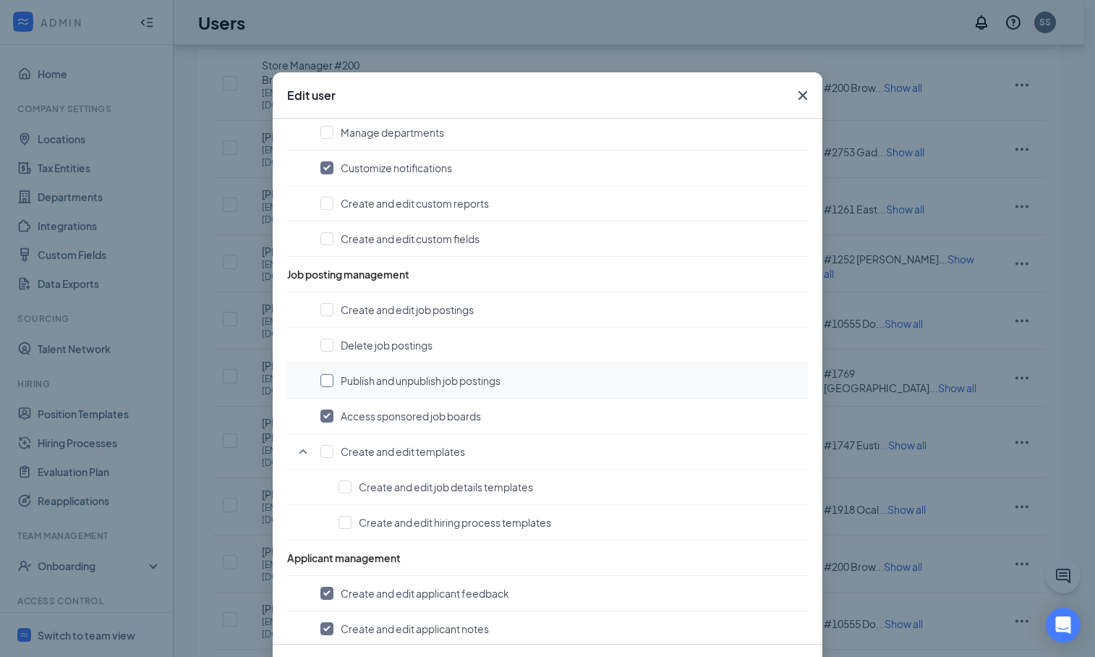
click at [323, 377] on input "checkbox" at bounding box center [326, 380] width 13 height 13
checkbox input "true"
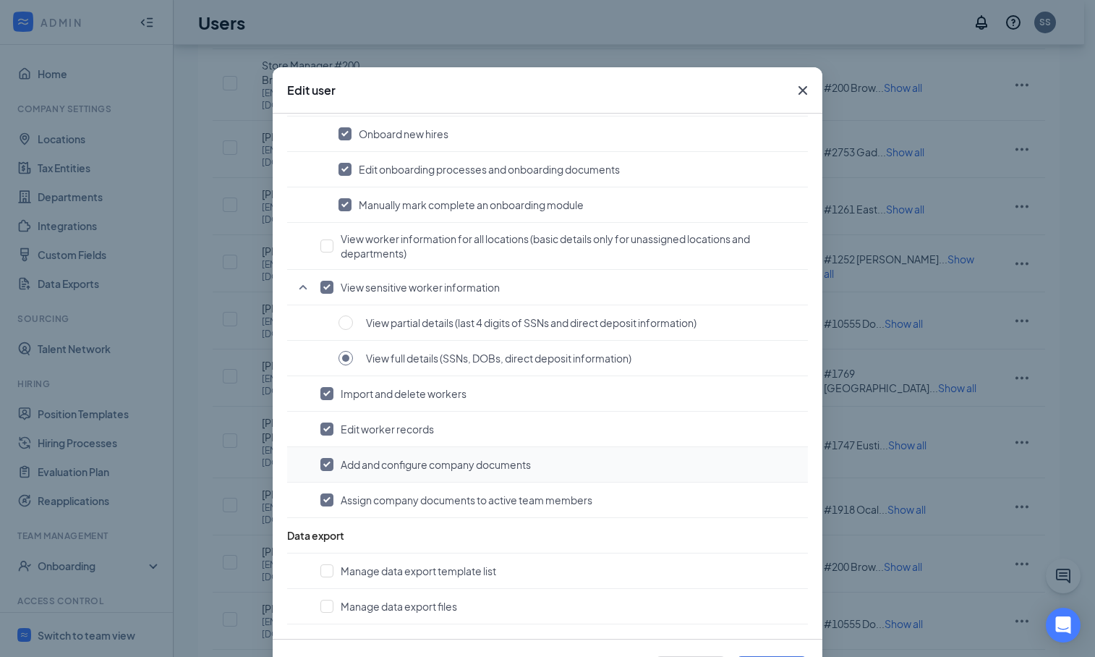
scroll to position [6, 0]
click at [320, 247] on input "checkbox" at bounding box center [326, 245] width 13 height 13
checkbox input "true"
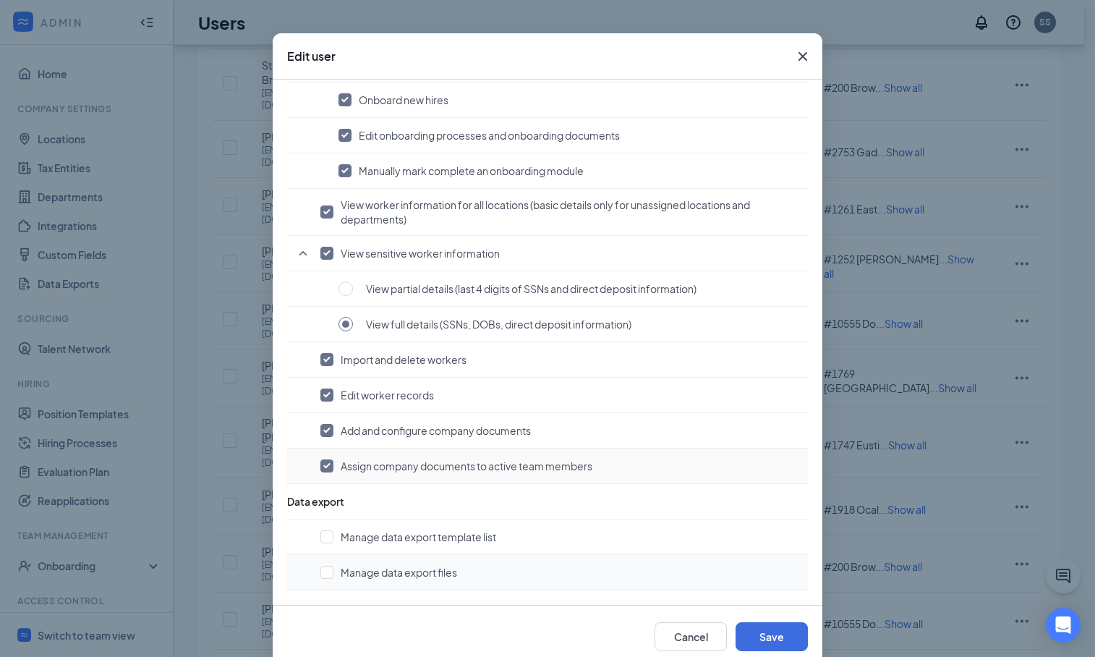
scroll to position [67, 0]
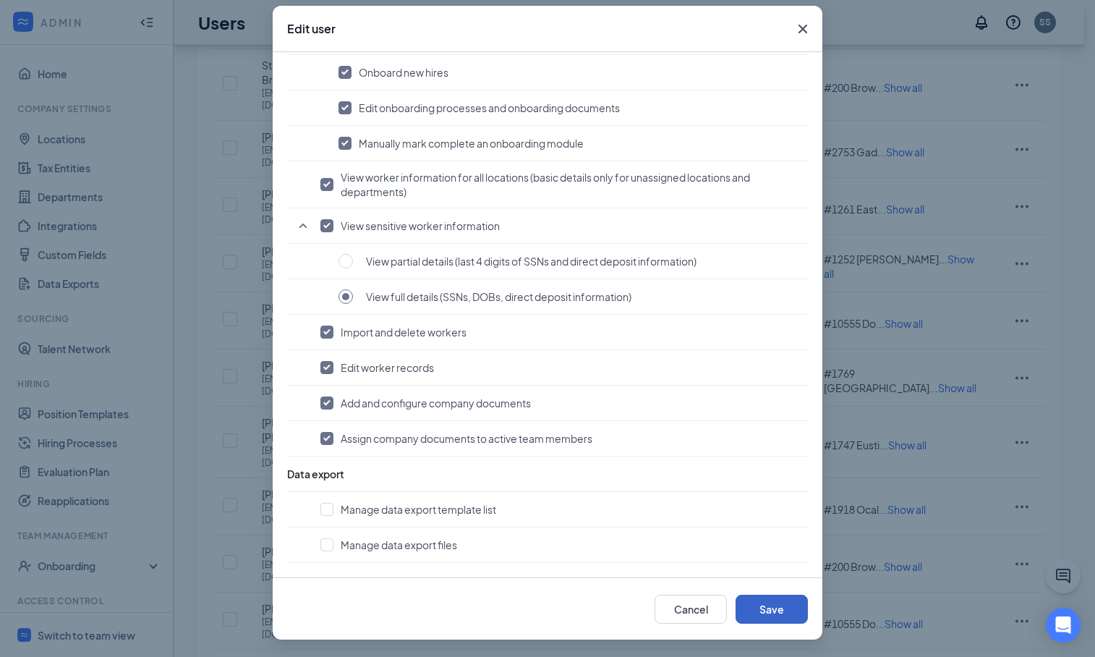
click at [750, 605] on button "Save" at bounding box center [771, 608] width 72 height 29
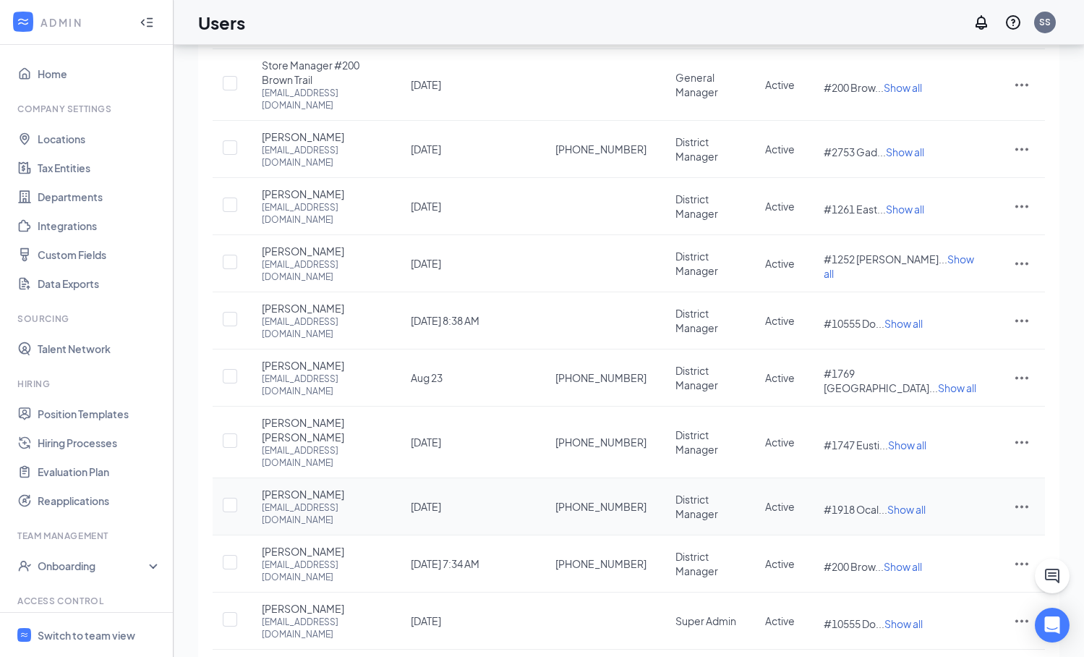
click at [1027, 505] on icon "ActionsIcon" at bounding box center [1021, 506] width 13 height 3
click at [965, 477] on span "Edit user" at bounding box center [949, 475] width 41 height 13
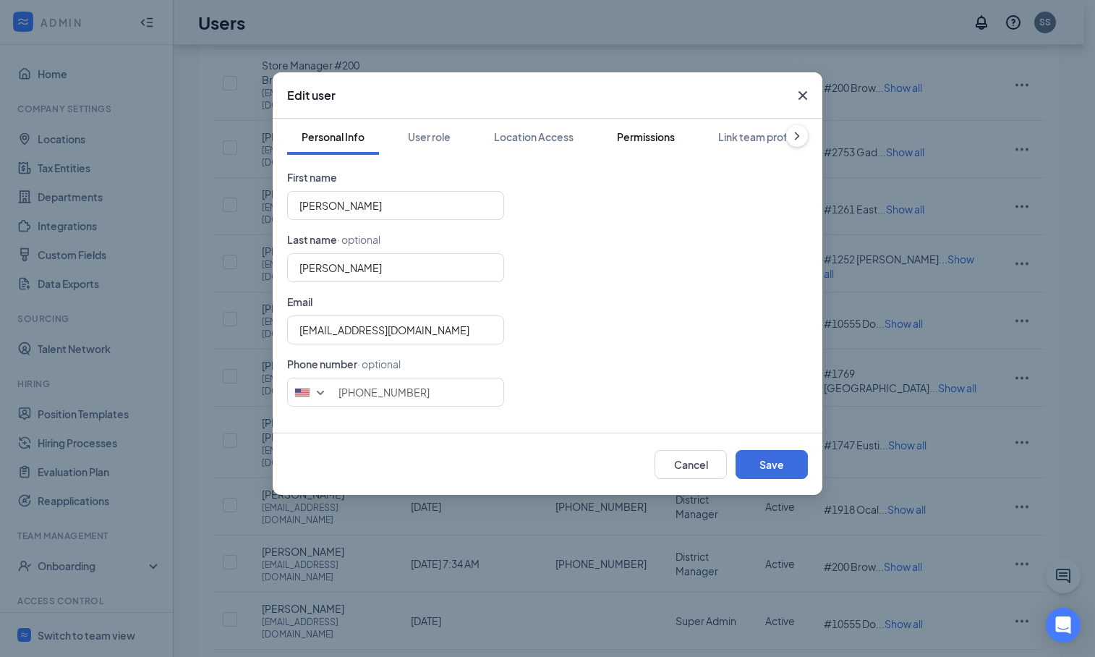
click at [660, 136] on div "Permissions" at bounding box center [646, 136] width 58 height 14
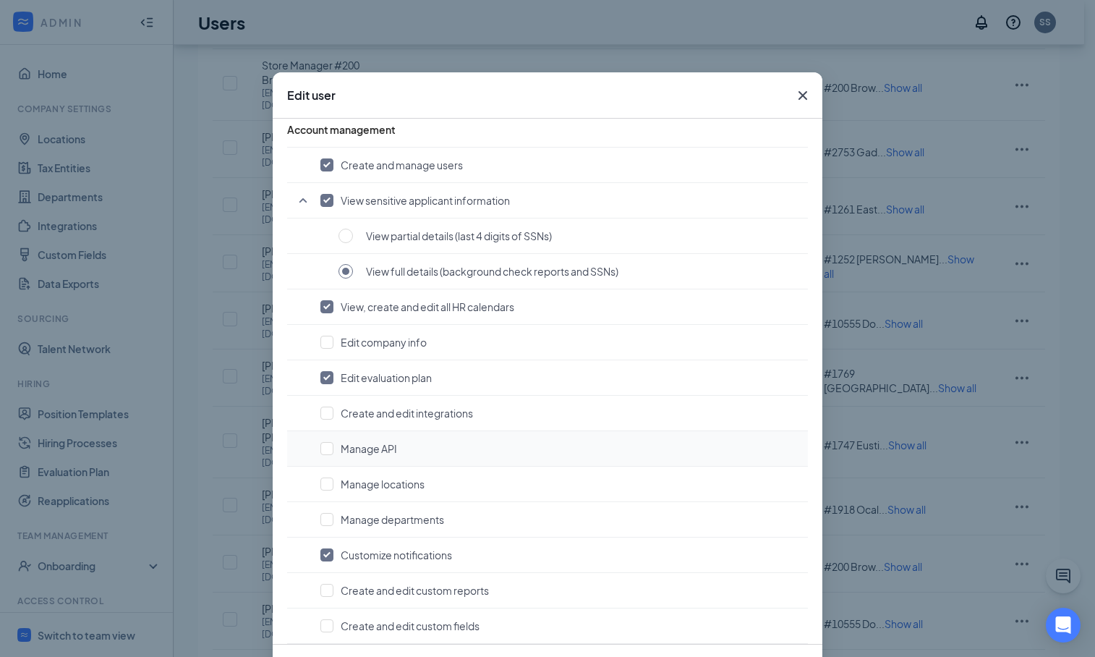
scroll to position [346, 0]
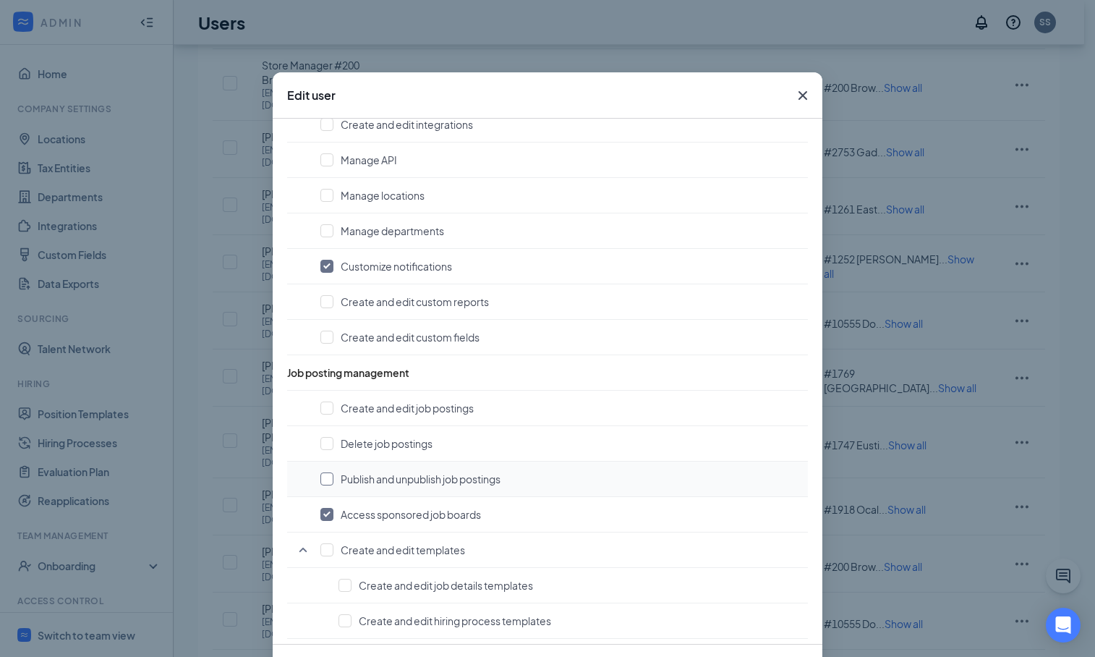
click at [322, 479] on input "checkbox" at bounding box center [326, 478] width 13 height 13
checkbox input "true"
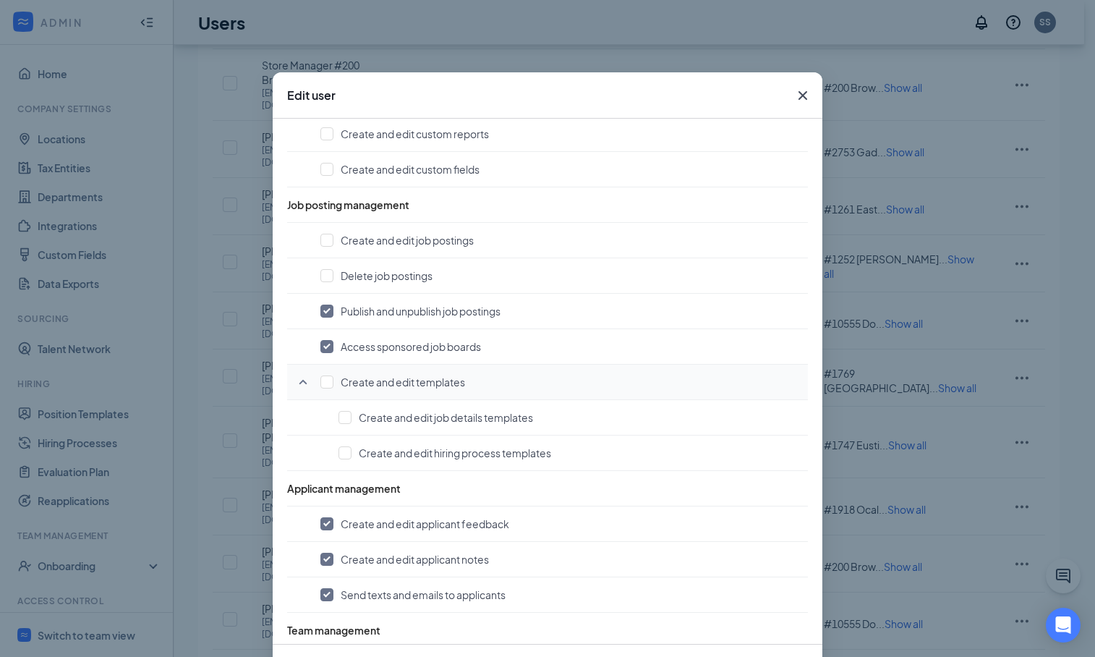
scroll to position [823, 0]
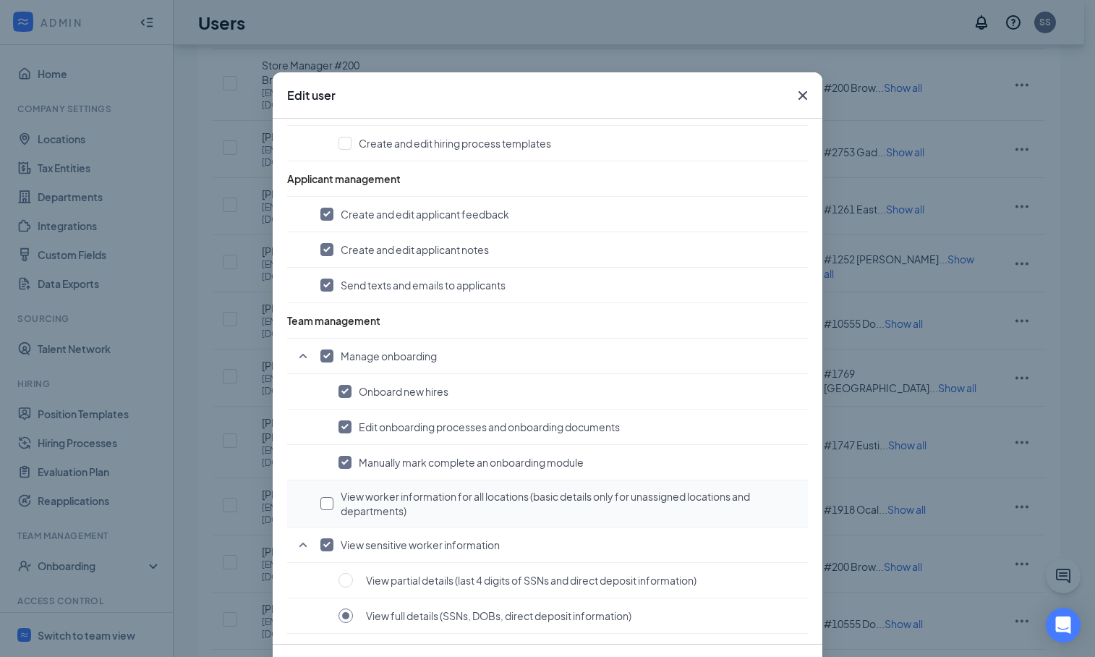
click at [320, 505] on input "checkbox" at bounding box center [326, 503] width 13 height 13
checkbox input "true"
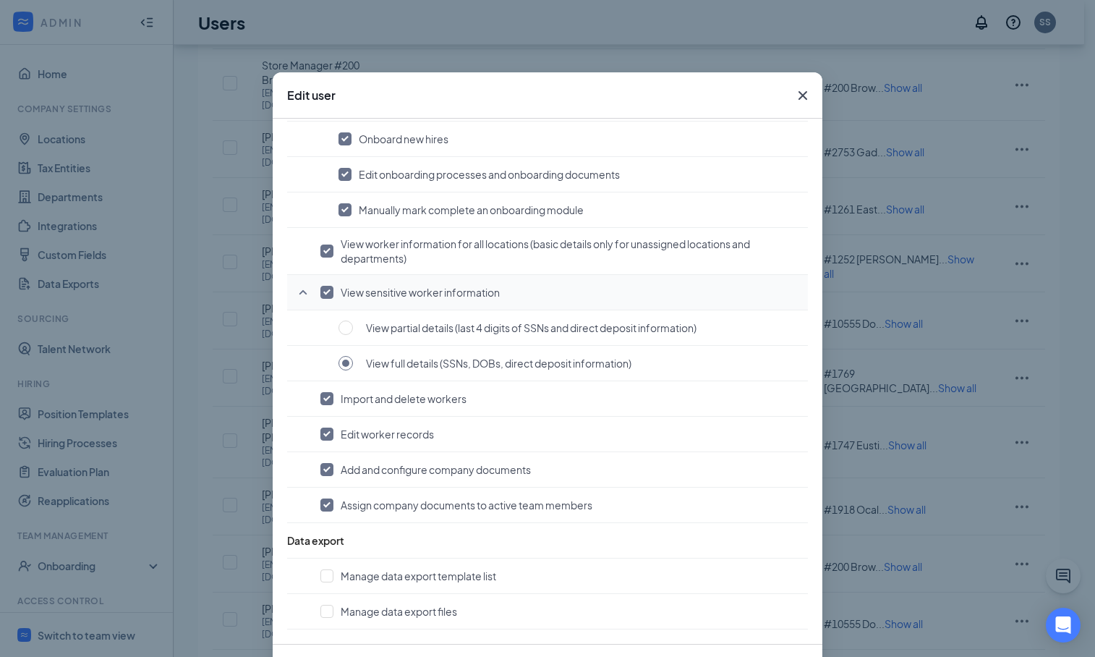
scroll to position [67, 0]
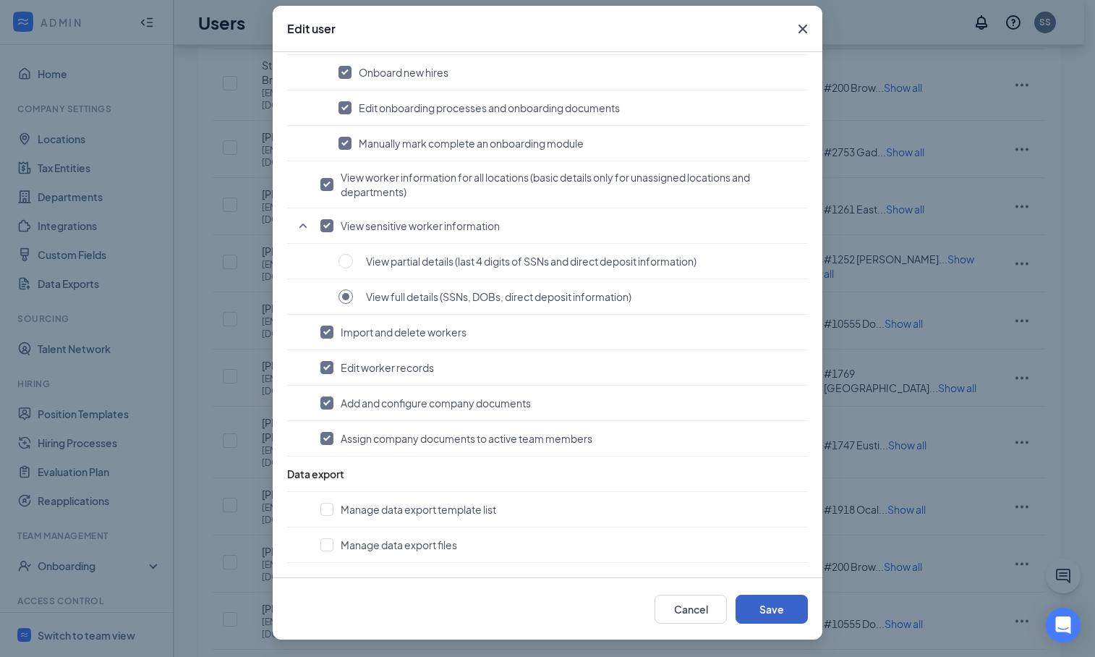
click at [778, 605] on button "Save" at bounding box center [771, 608] width 72 height 29
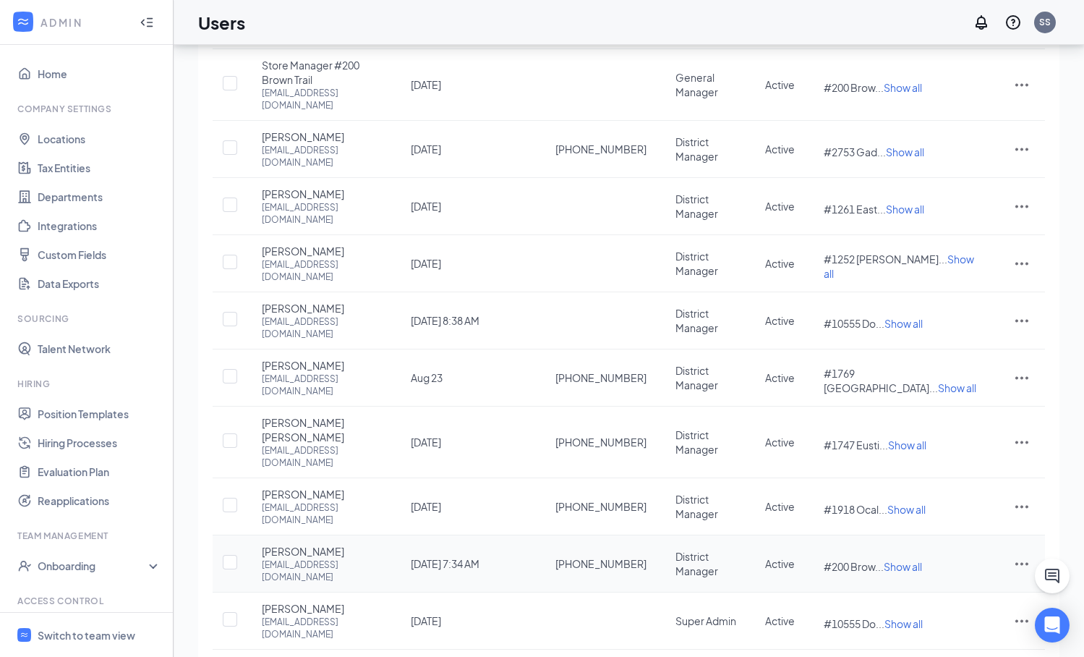
click at [1018, 563] on icon "ActionsIcon" at bounding box center [1021, 564] width 13 height 3
click at [941, 529] on span "Edit user" at bounding box center [949, 528] width 41 height 13
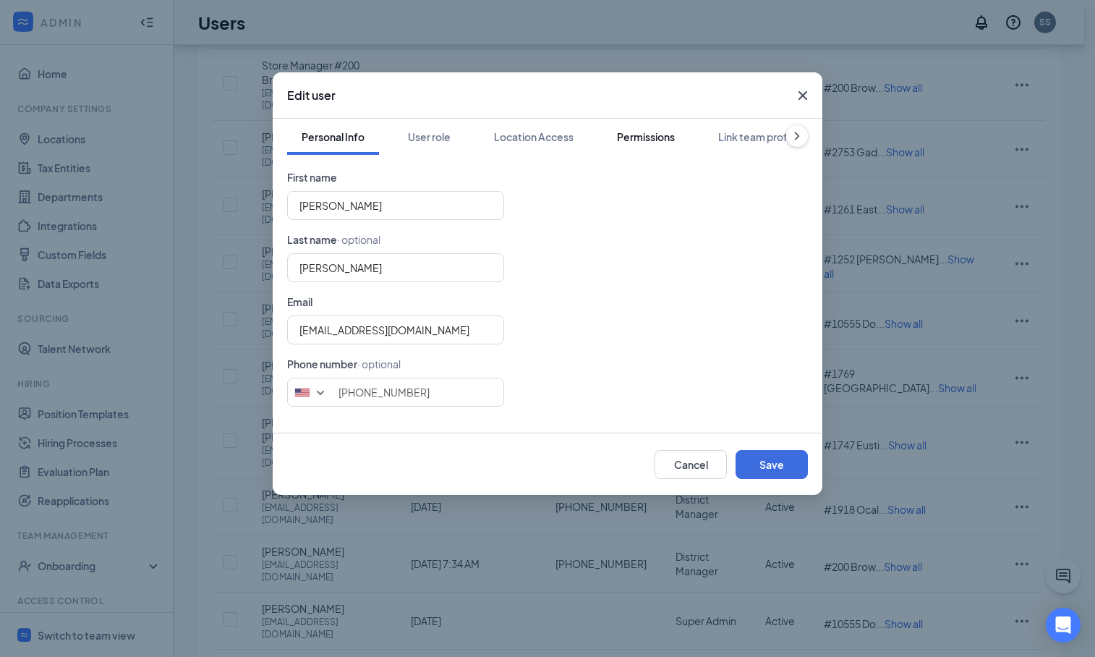
click at [663, 133] on div "Permissions" at bounding box center [646, 136] width 58 height 14
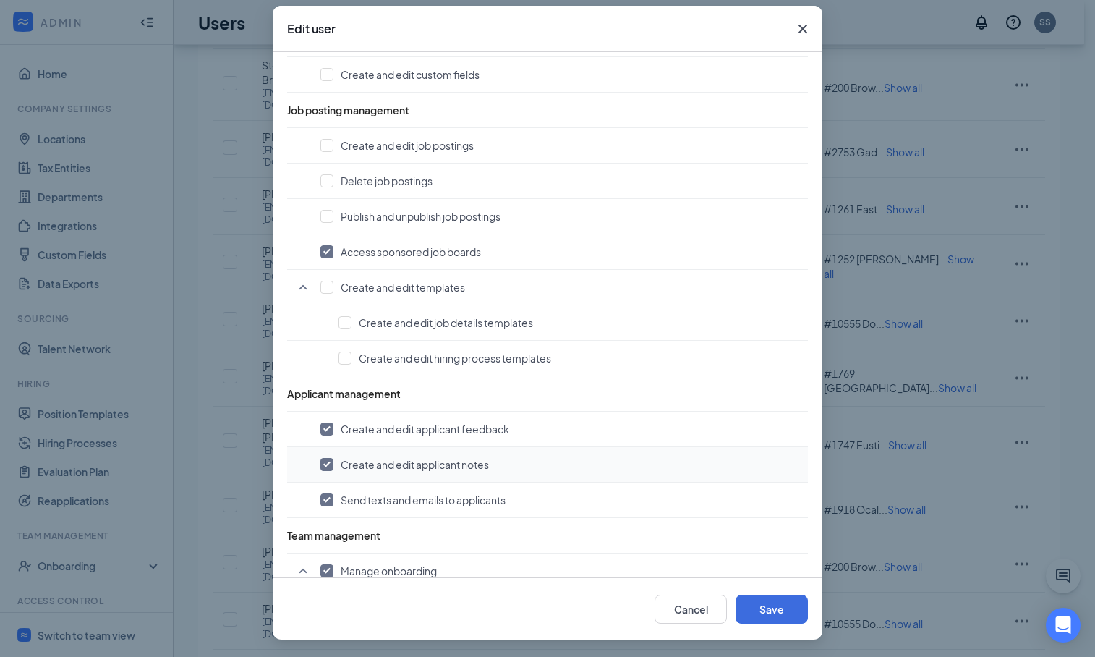
scroll to position [533, 0]
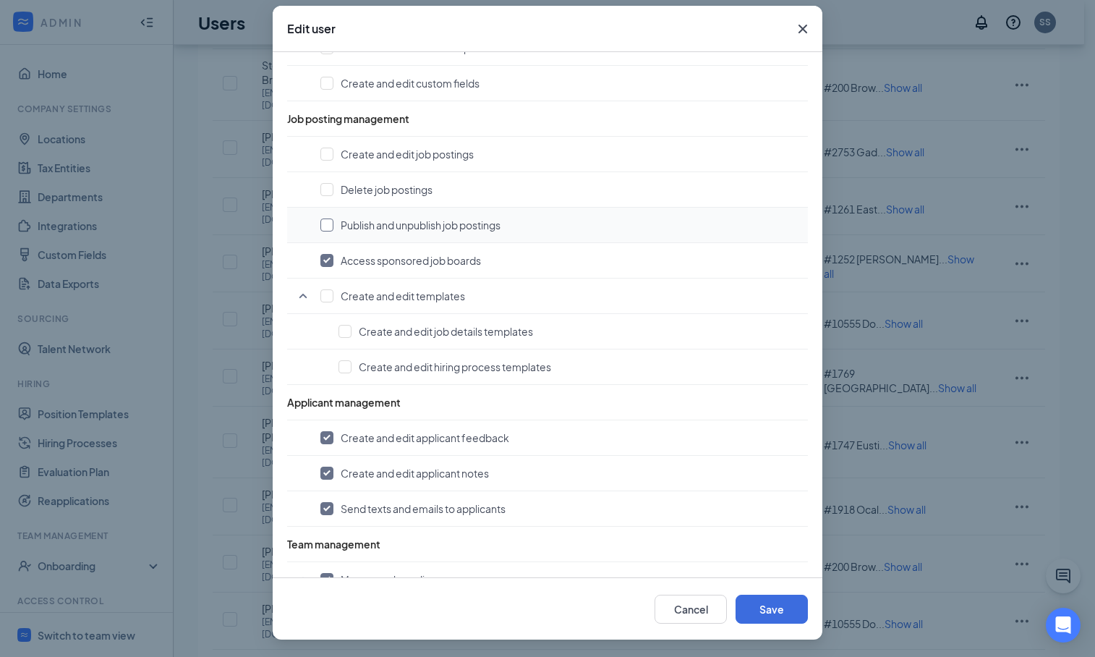
click at [321, 228] on input "checkbox" at bounding box center [326, 224] width 13 height 13
checkbox input "true"
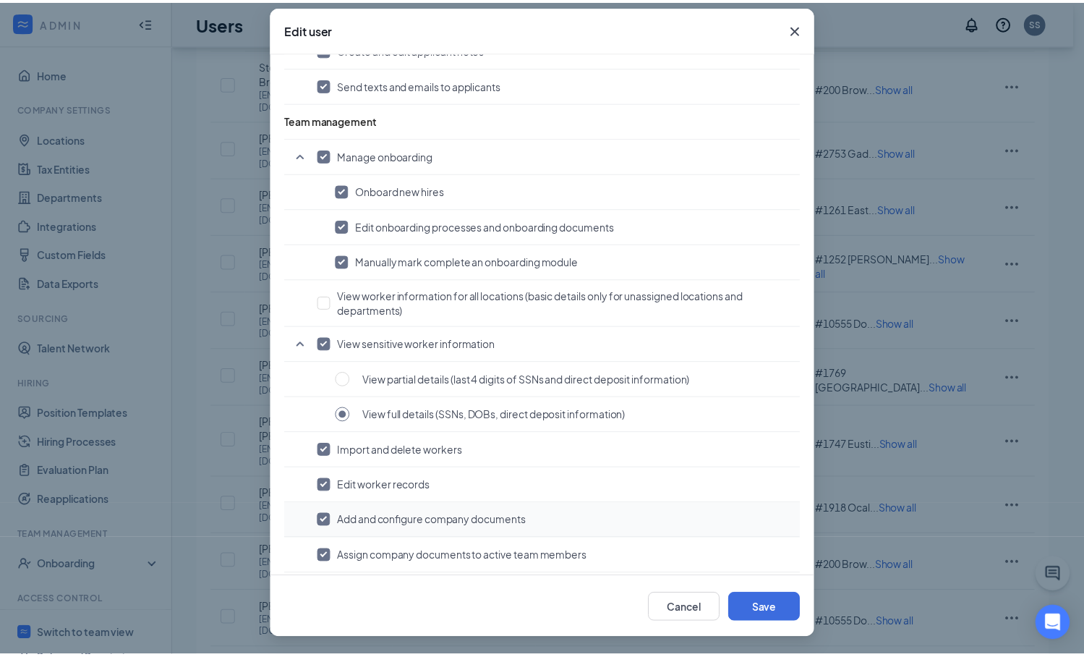
scroll to position [950, 0]
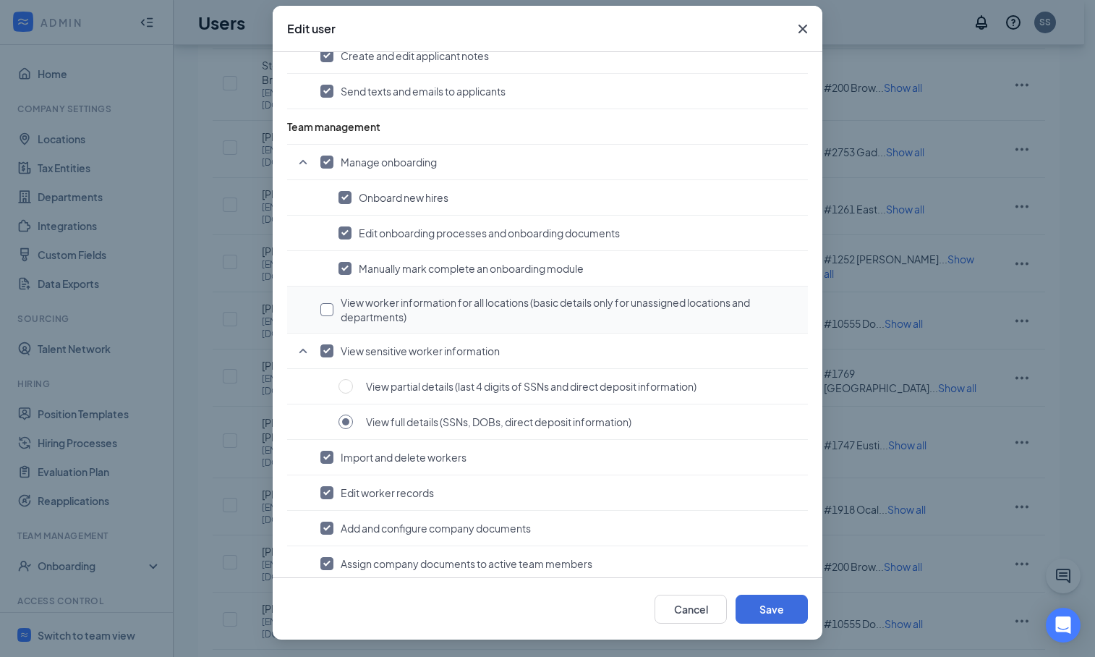
click at [327, 304] on input "checkbox" at bounding box center [326, 309] width 13 height 13
checkbox input "true"
click at [780, 609] on button "Save" at bounding box center [771, 608] width 72 height 29
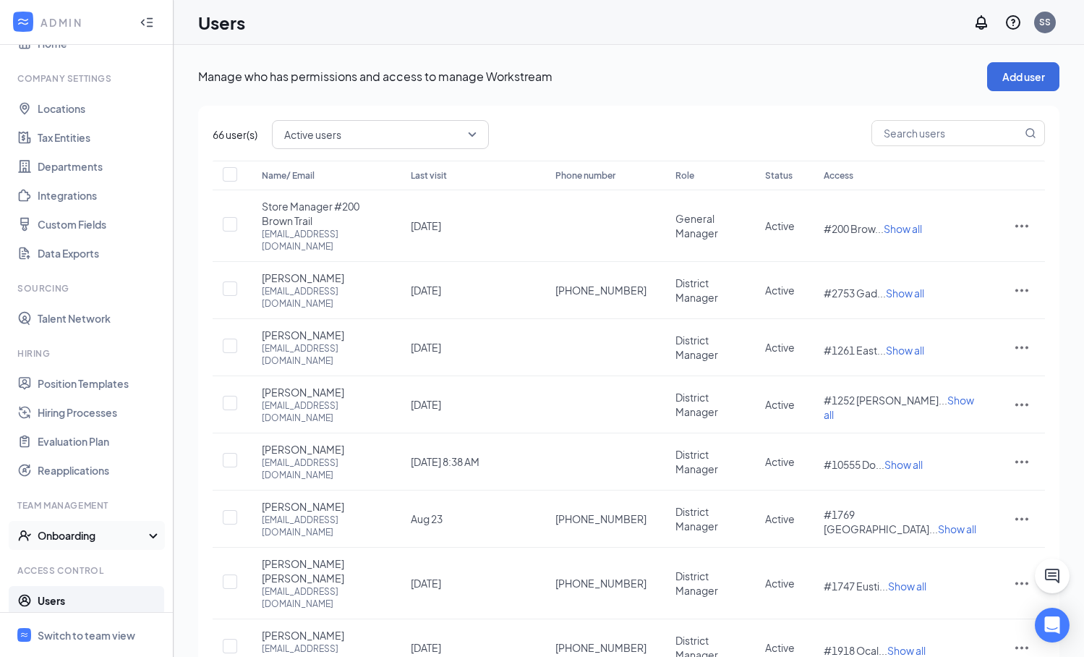
scroll to position [68, 0]
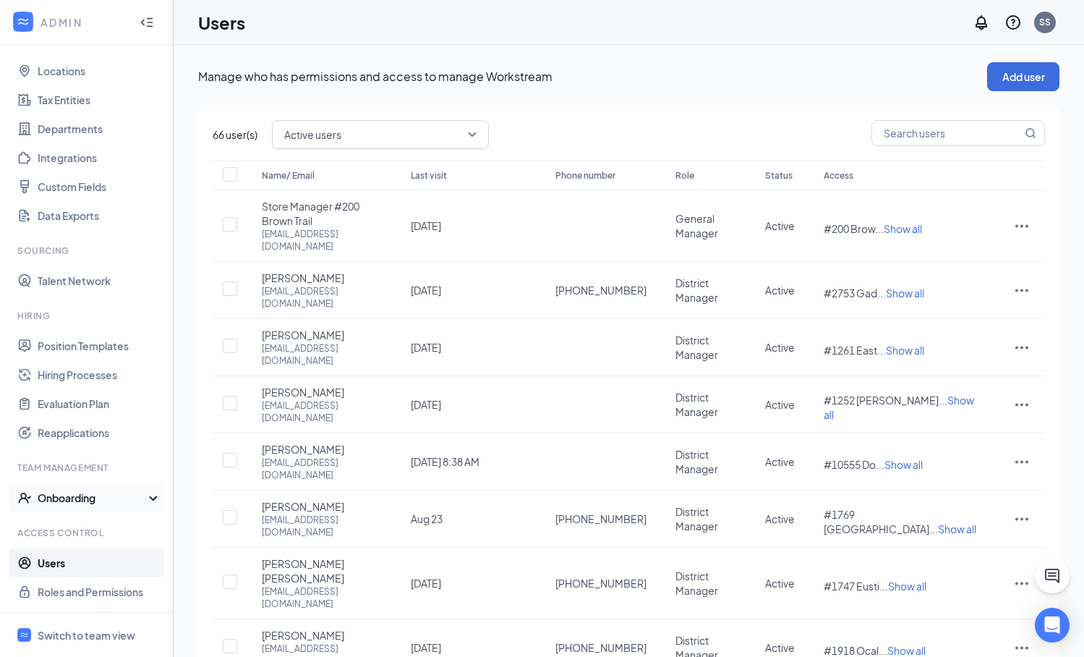
click at [69, 496] on div "Onboarding" at bounding box center [93, 497] width 111 height 14
click at [75, 74] on link "Locations" at bounding box center [100, 70] width 124 height 29
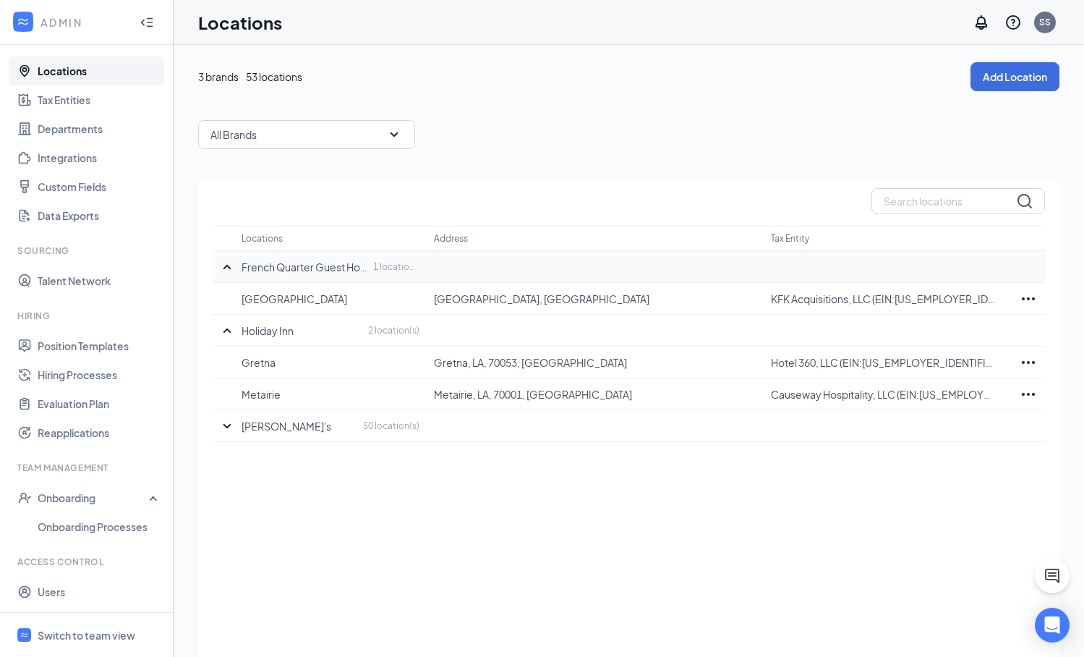
click at [302, 266] on p "French Quarter Guest Houses" at bounding box center [306, 267] width 128 height 14
click at [85, 347] on link "Position Templates" at bounding box center [100, 345] width 124 height 29
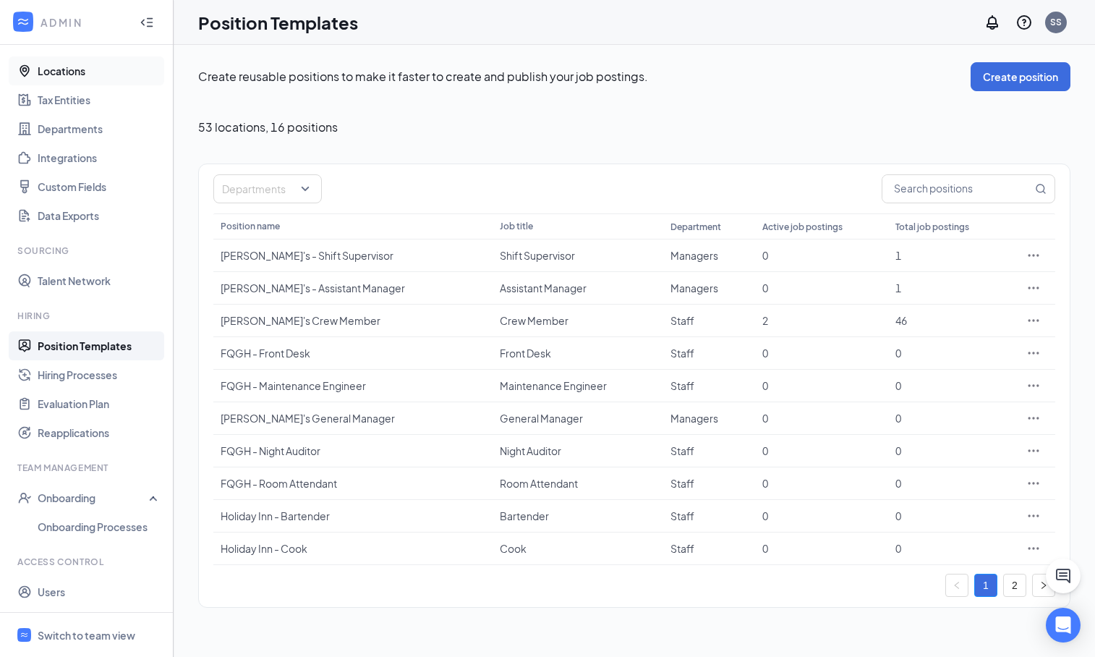
click at [98, 68] on link "Locations" at bounding box center [100, 70] width 124 height 29
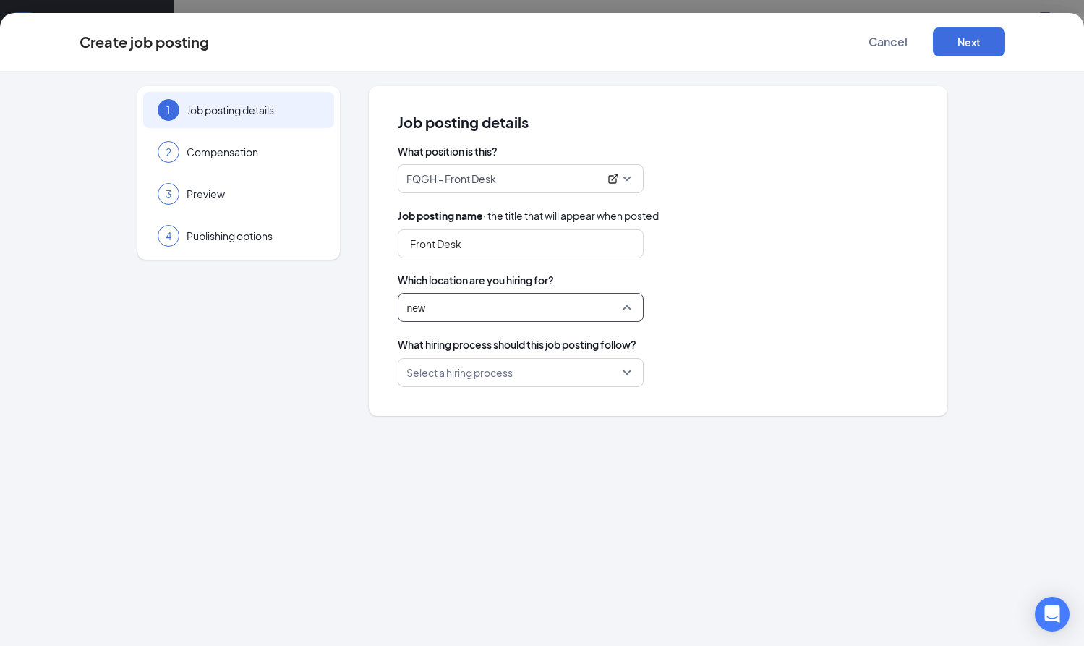
scroll to position [1247, 0]
click at [433, 372] on div at bounding box center [431, 378] width 13 height 13
click at [791, 324] on div "What position is this? FQGH - Front Desk 246973 246974 FQGH - Front Desk FQGH -…" at bounding box center [658, 265] width 521 height 243
click at [586, 367] on input "search" at bounding box center [515, 372] width 218 height 27
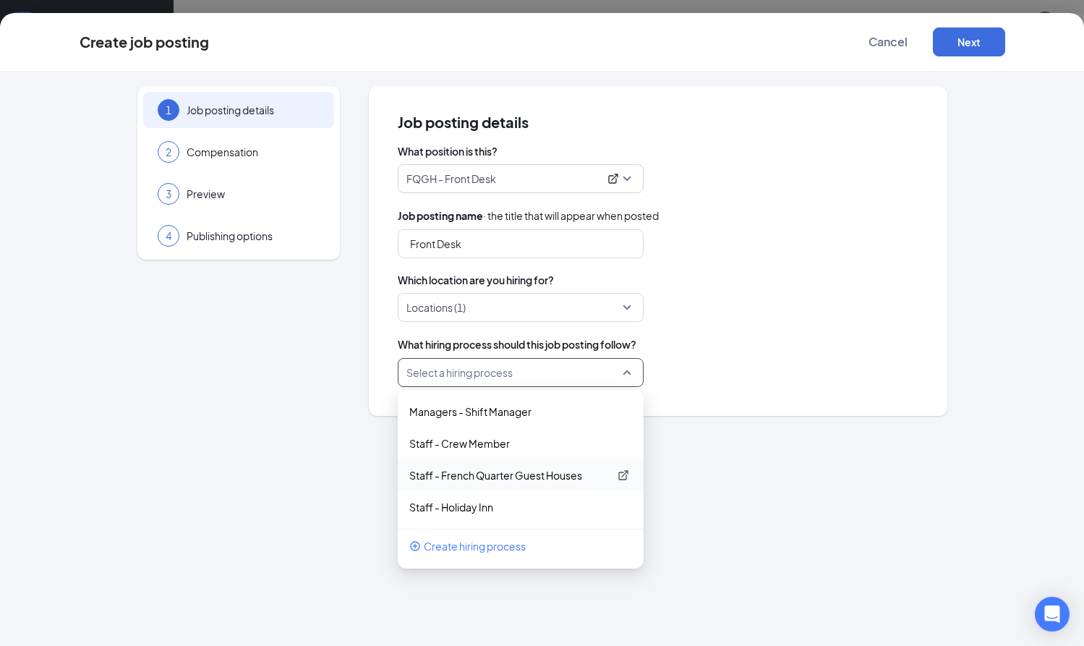
click at [534, 476] on p "Staff - French Quarter Guest Houses" at bounding box center [509, 475] width 200 height 14
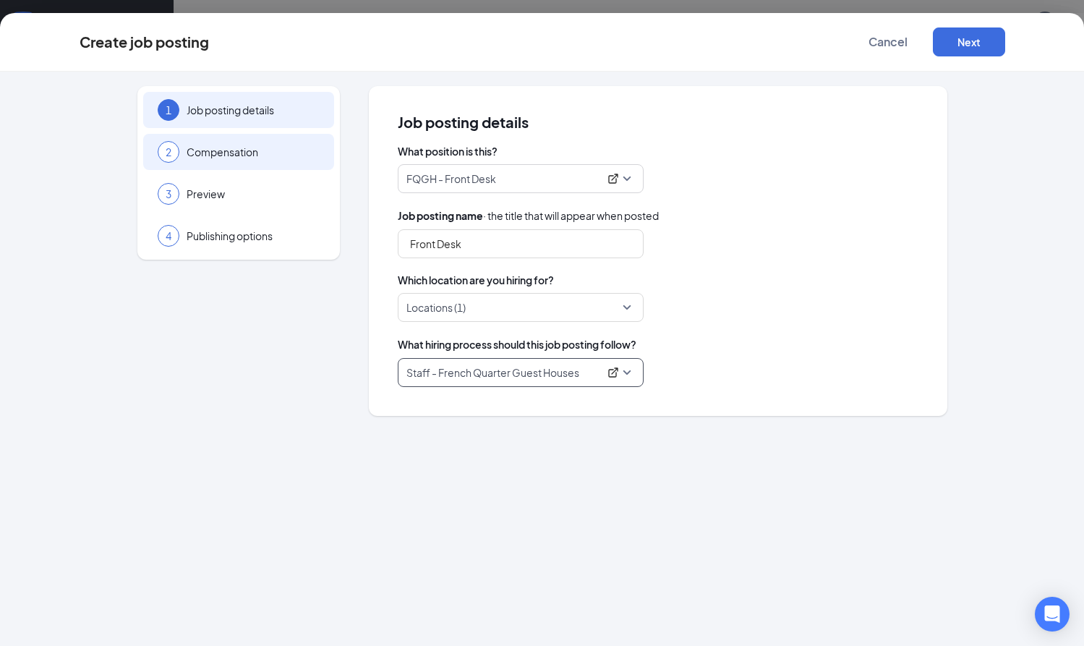
click at [252, 155] on span "Compensation" at bounding box center [253, 152] width 133 height 14
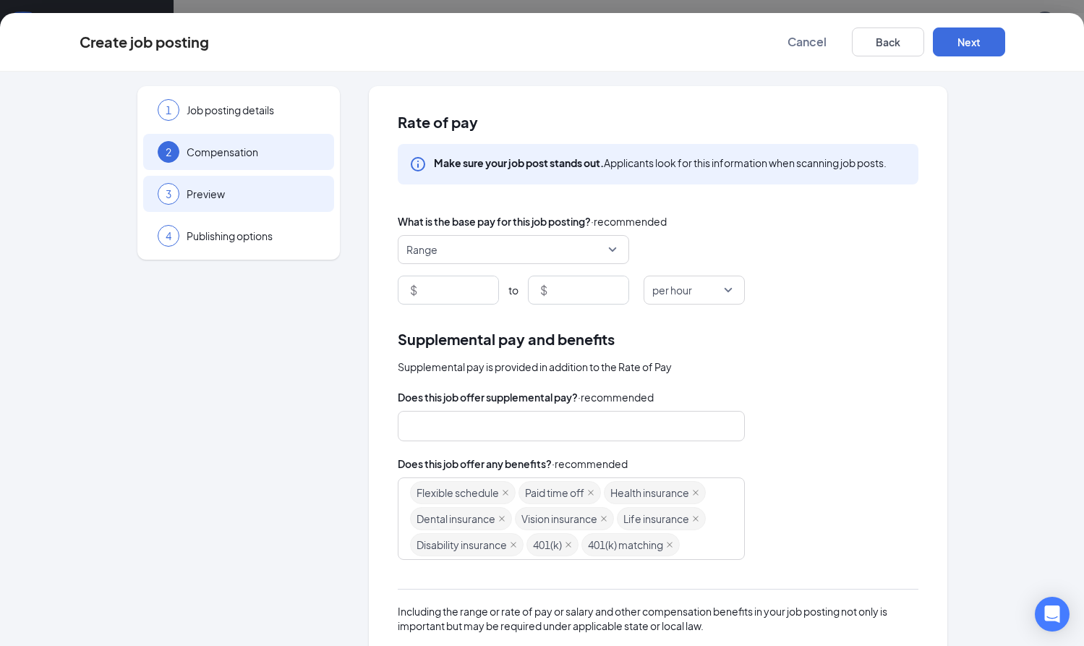
click at [283, 192] on span "Preview" at bounding box center [253, 194] width 133 height 14
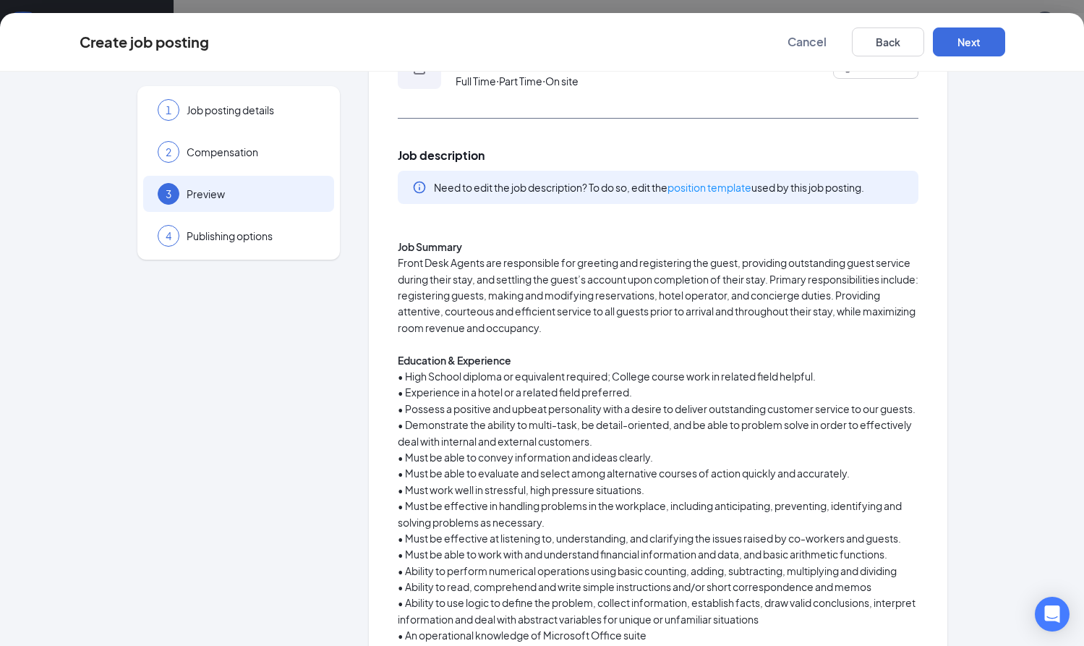
scroll to position [0, 0]
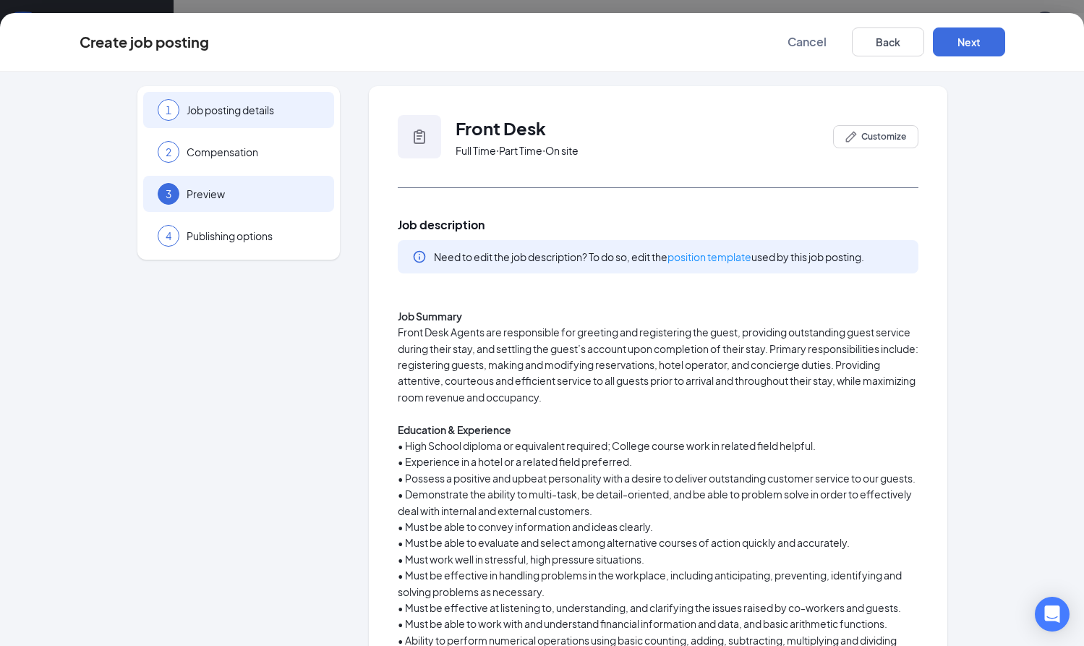
click at [297, 111] on span "Job posting details" at bounding box center [253, 110] width 133 height 14
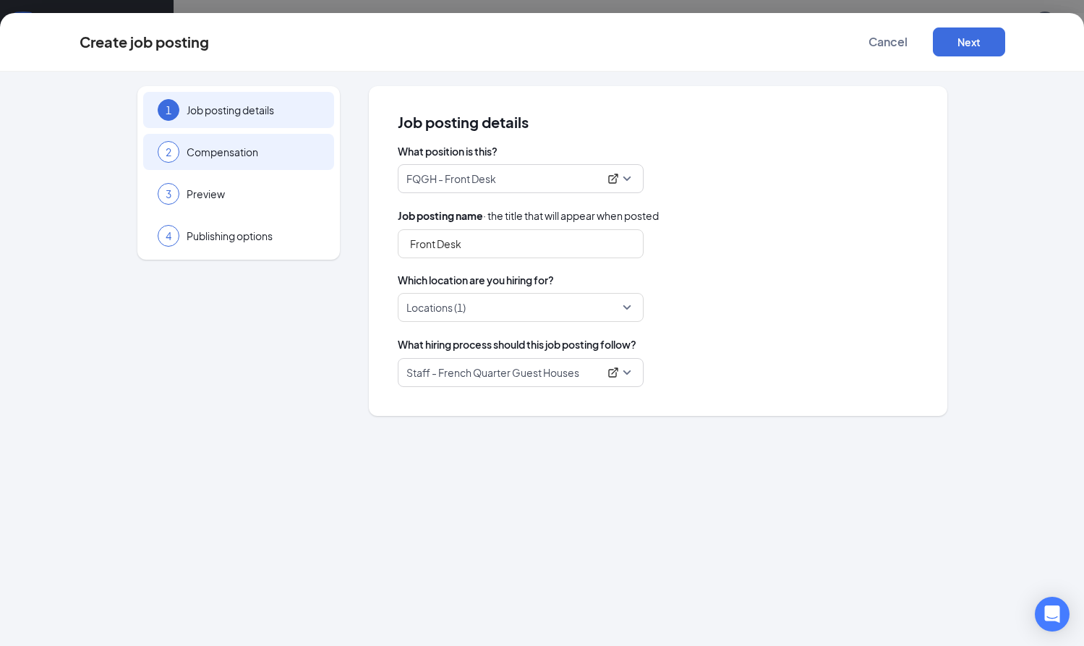
click at [300, 145] on span "Compensation" at bounding box center [253, 152] width 133 height 14
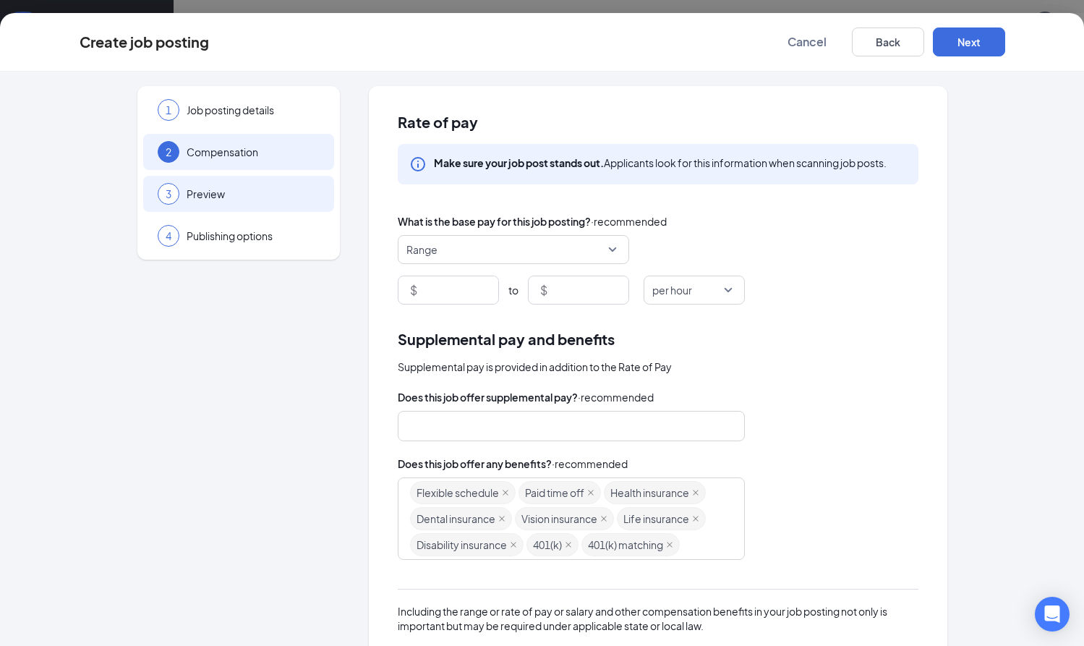
click at [289, 184] on div "3 Preview" at bounding box center [238, 194] width 191 height 36
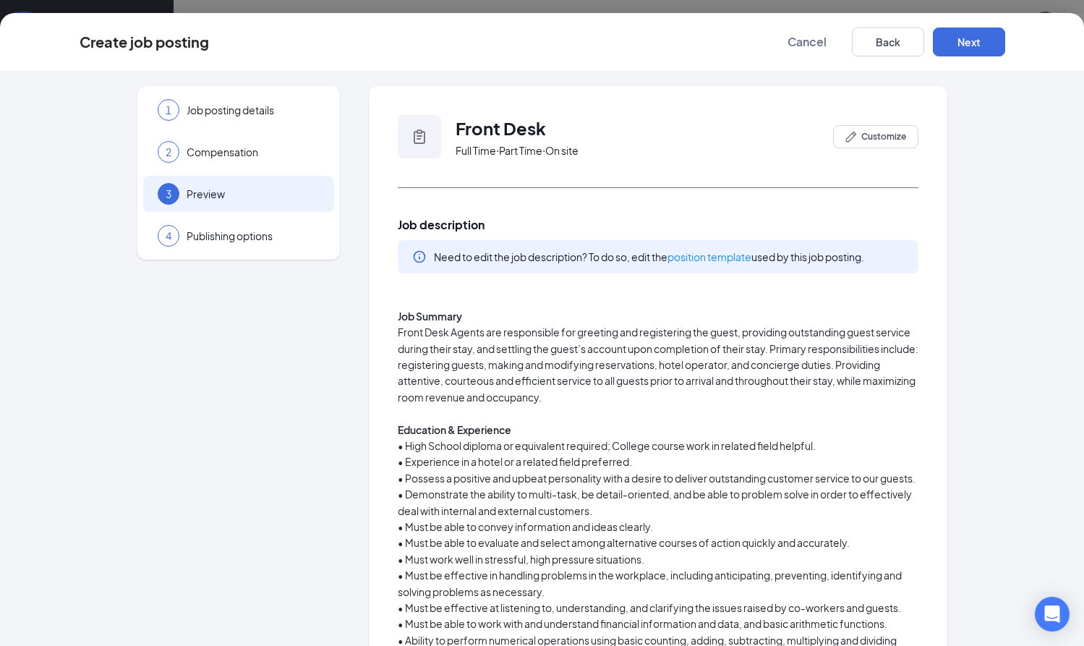
scroll to position [751, 0]
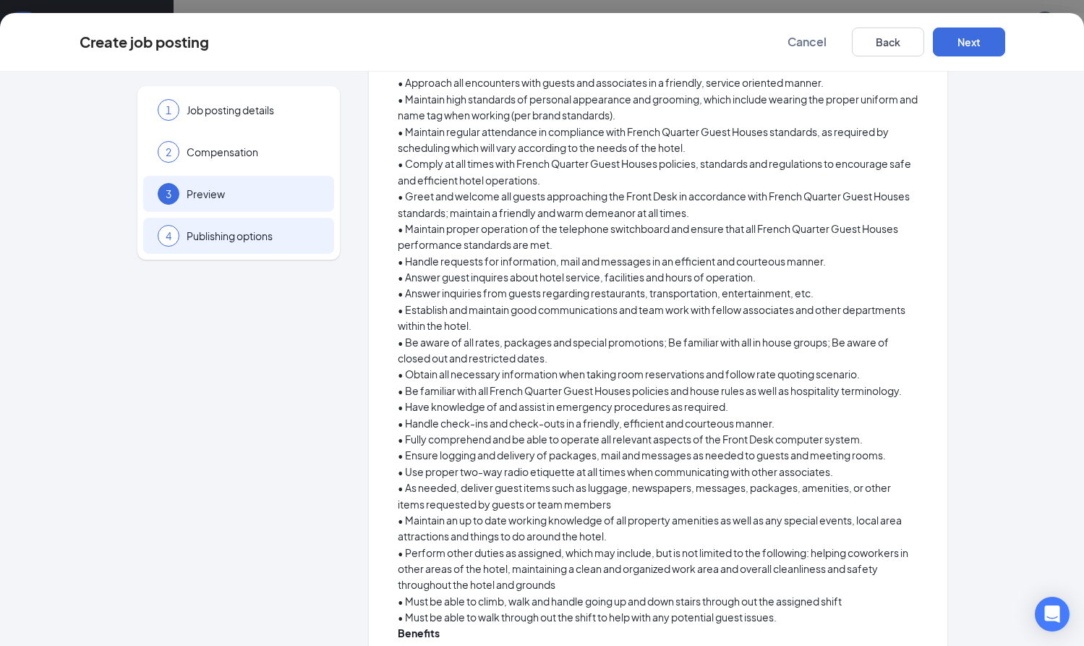
click at [281, 236] on span "Publishing options" at bounding box center [253, 236] width 133 height 14
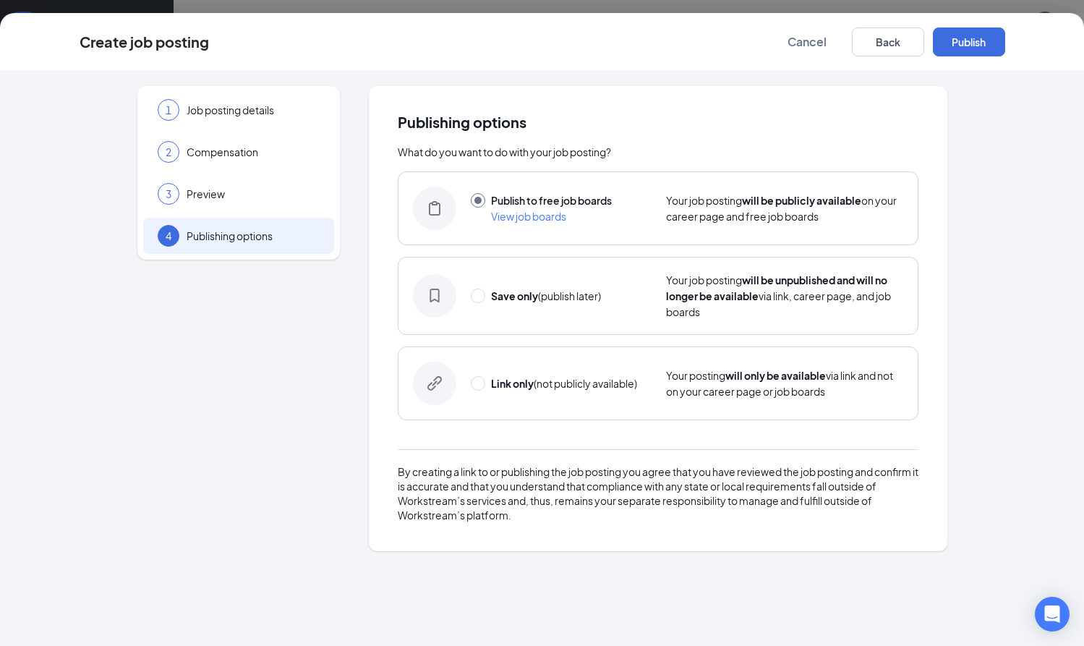
click at [524, 302] on strong "Save only" at bounding box center [514, 295] width 47 height 13
radio input "false"
radio input "true"
click at [981, 40] on button "Save only" at bounding box center [969, 41] width 72 height 29
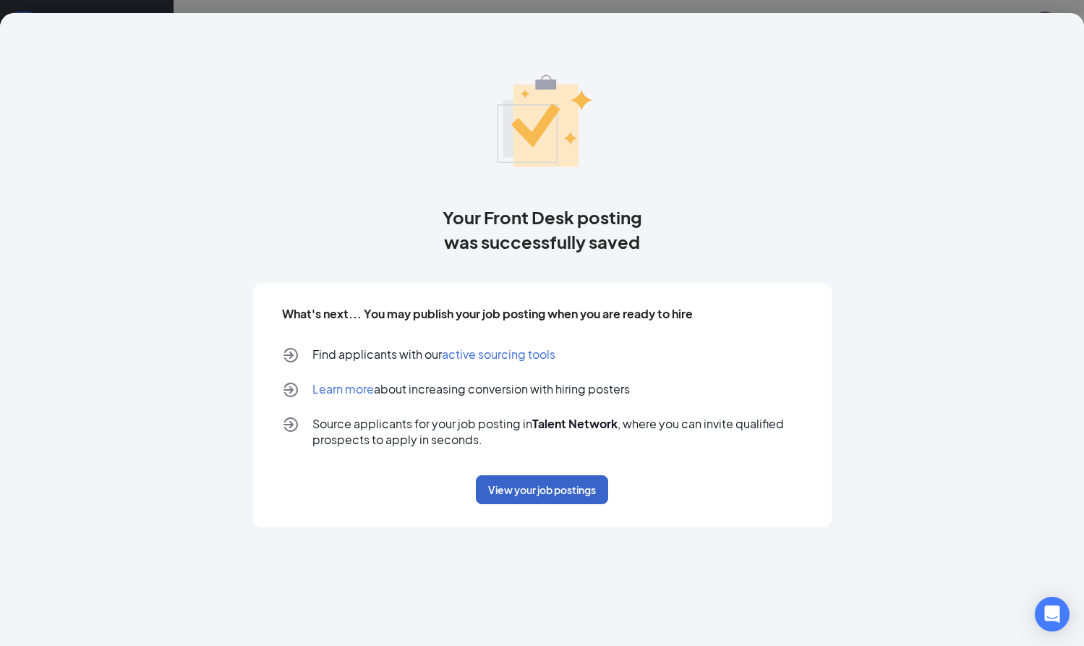
click at [537, 492] on button "View your job postings" at bounding box center [542, 489] width 132 height 29
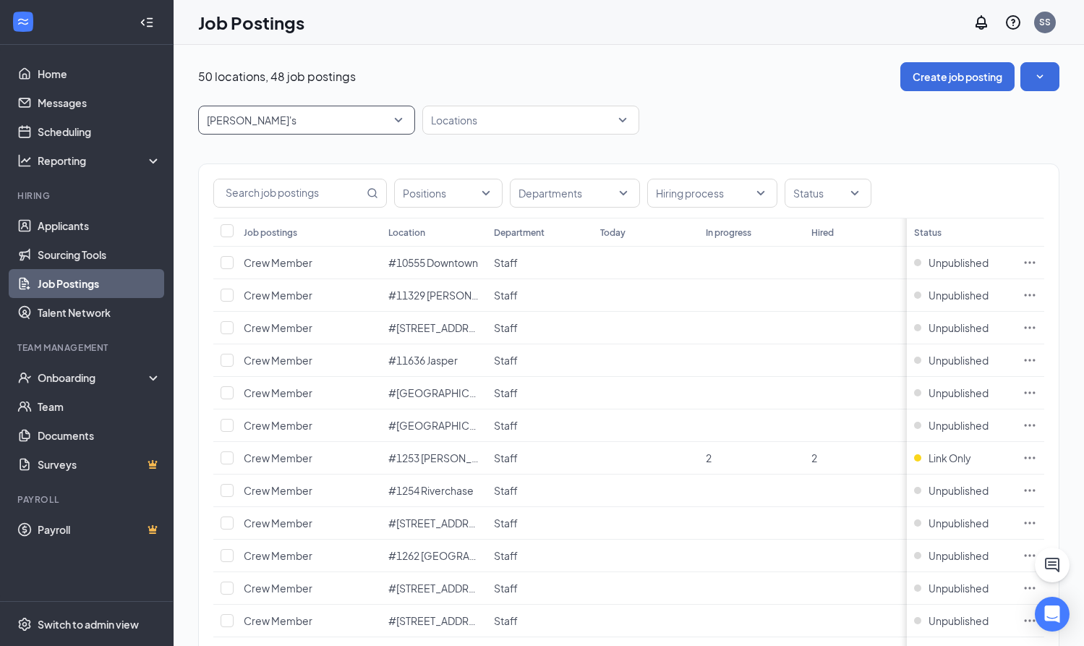
click at [398, 120] on span "[PERSON_NAME]'s" at bounding box center [307, 119] width 200 height 27
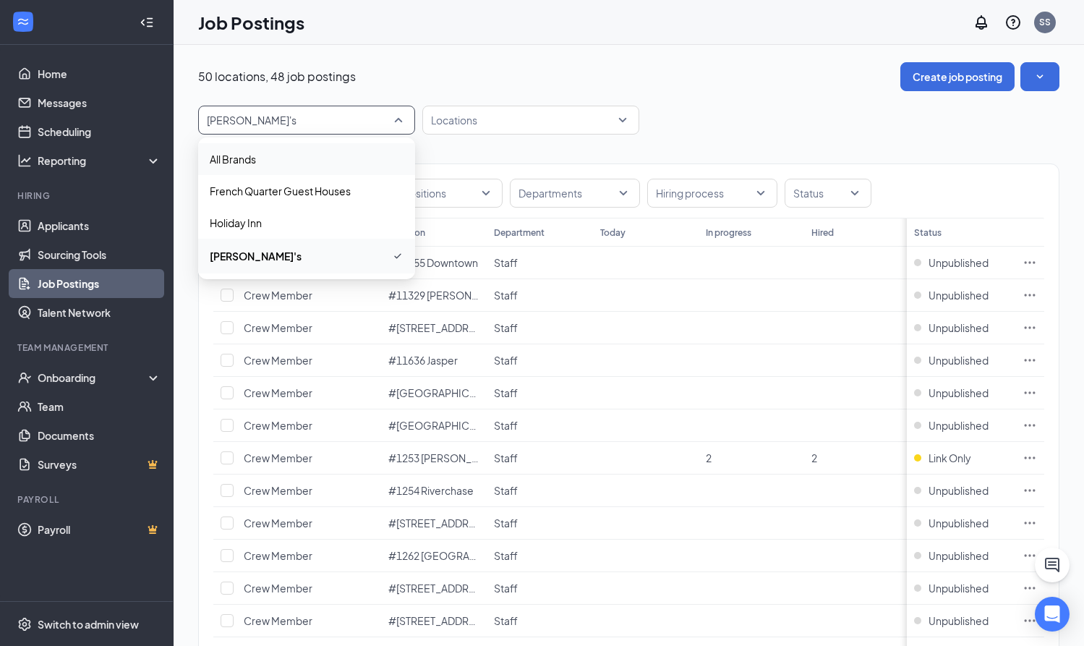
click at [231, 157] on p "All Brands" at bounding box center [233, 159] width 46 height 14
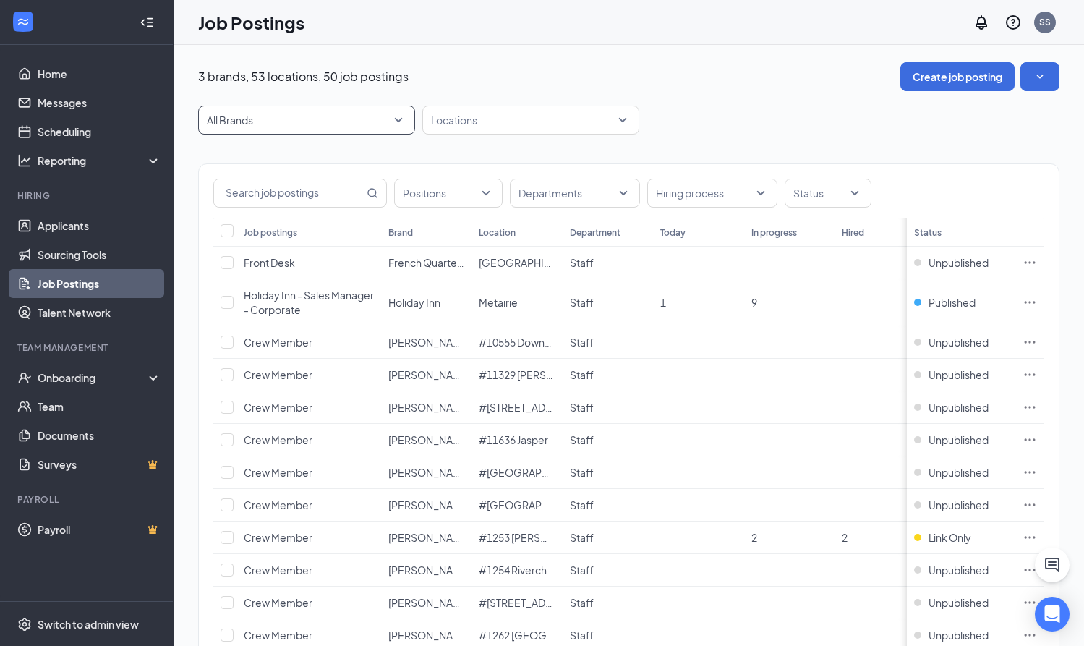
click at [382, 116] on span "All Brands" at bounding box center [300, 120] width 187 height 14
click at [325, 197] on p "French Quarter Guest Houses" at bounding box center [280, 194] width 141 height 14
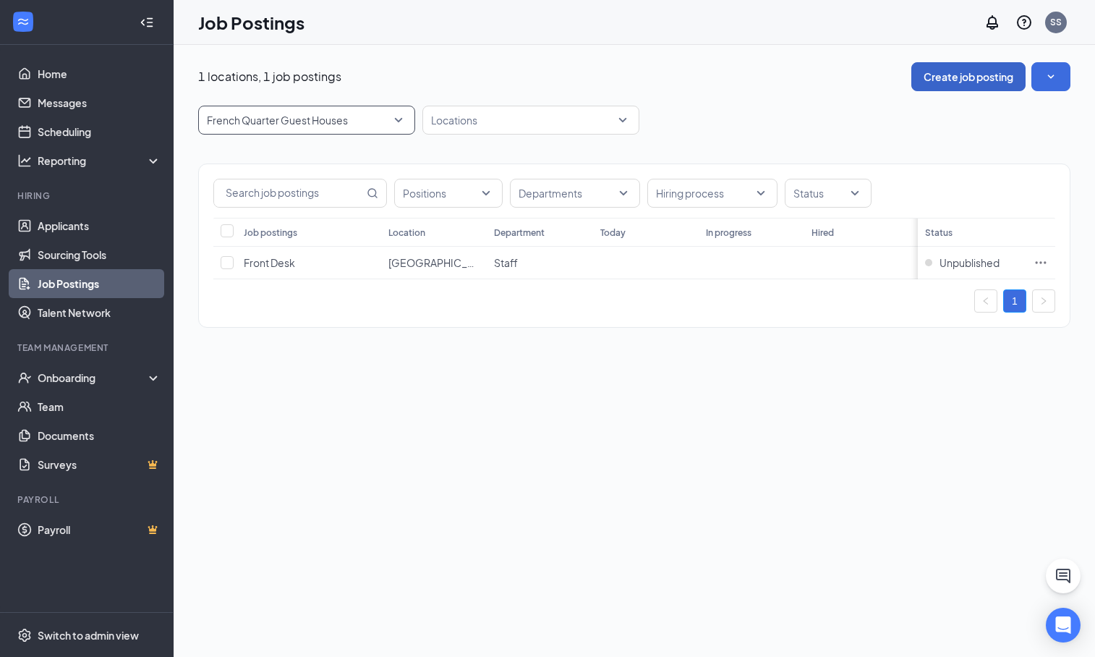
click at [926, 78] on button "Create job posting" at bounding box center [968, 76] width 114 height 29
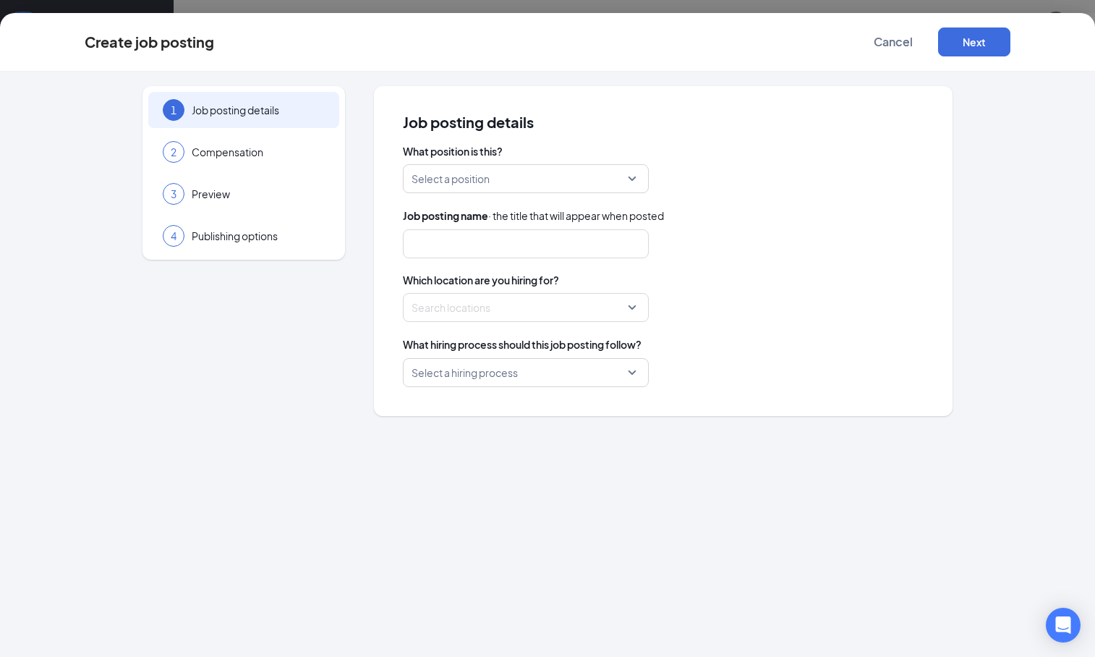
click at [589, 176] on input "search" at bounding box center [520, 178] width 218 height 27
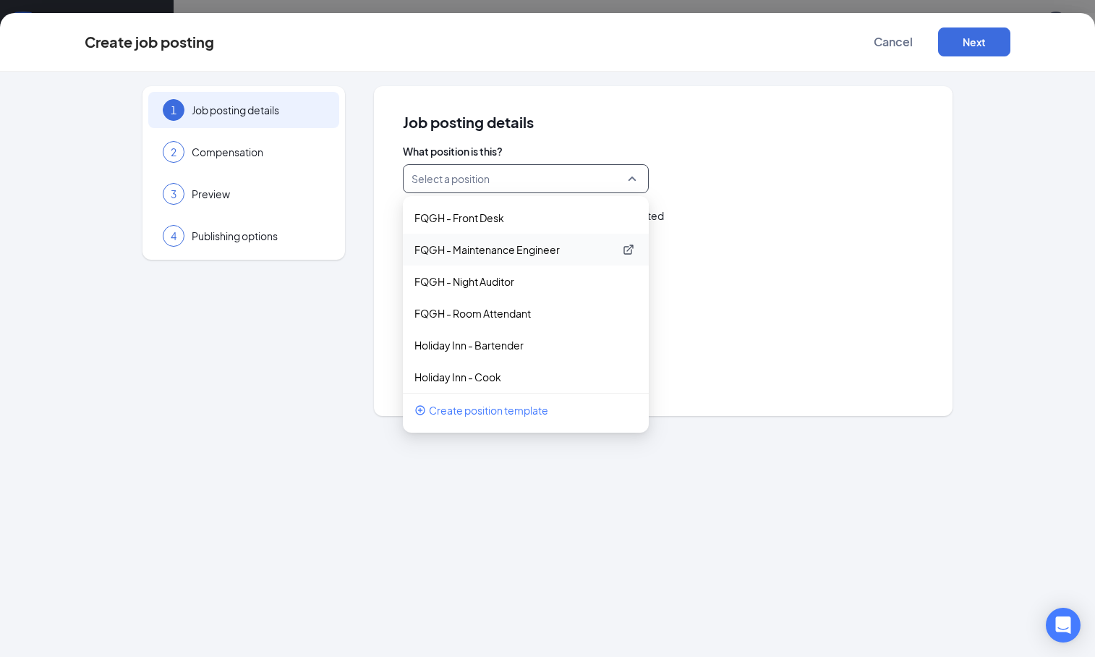
click at [513, 251] on p "FQGH - Maintenance Engineer" at bounding box center [514, 249] width 200 height 14
type input "Maintenance Engineer"
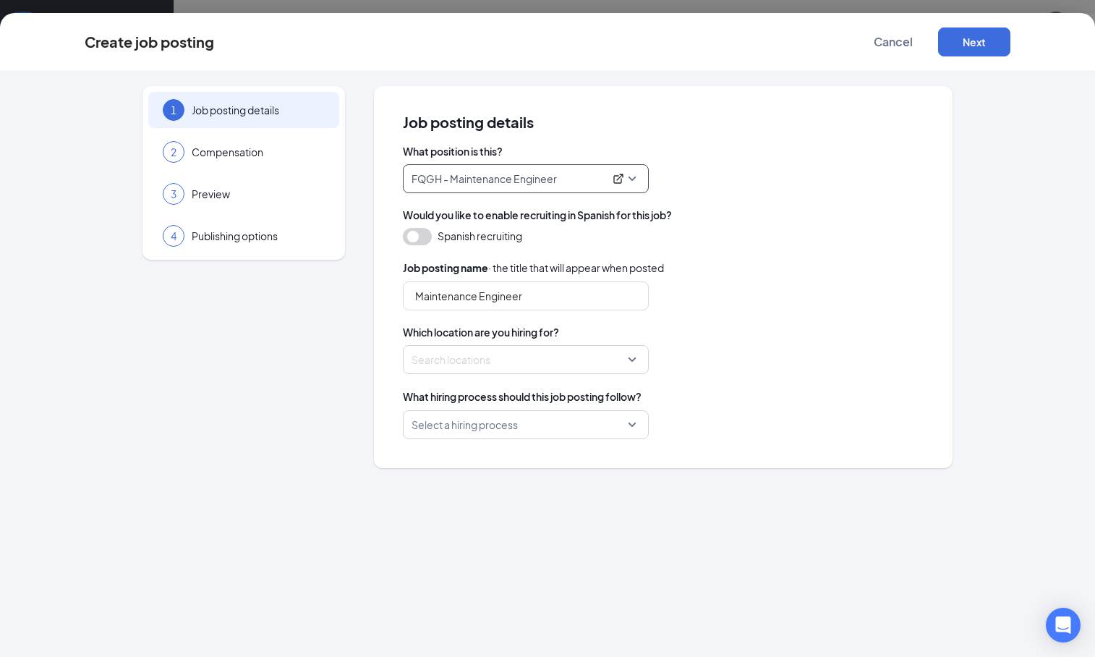
click at [577, 364] on div at bounding box center [521, 359] width 218 height 23
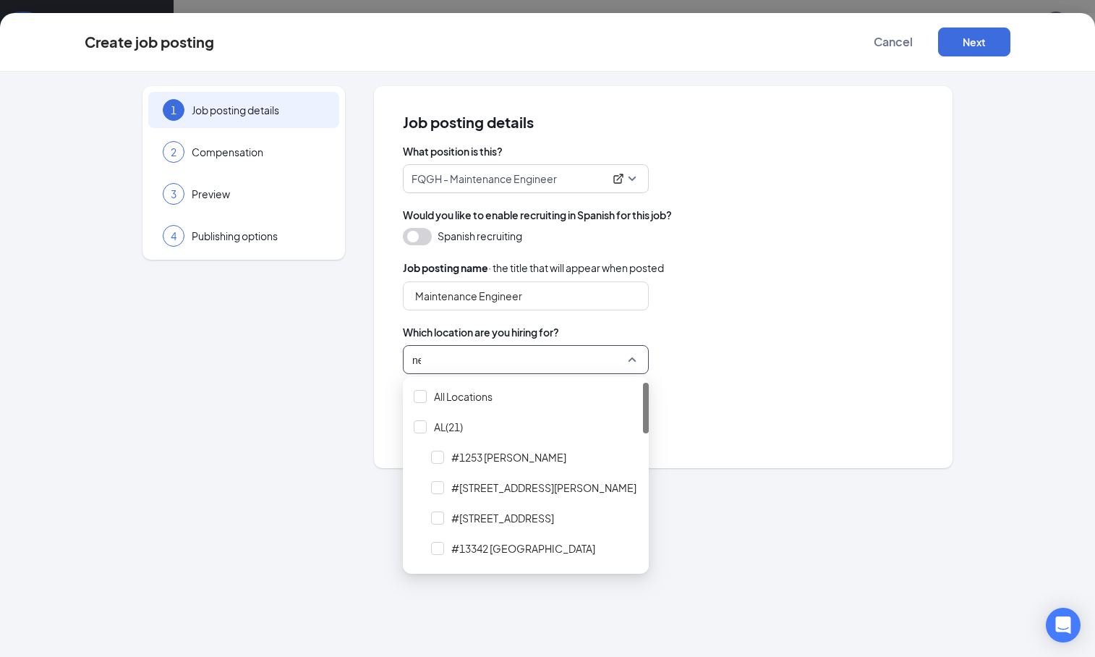
type input "new"
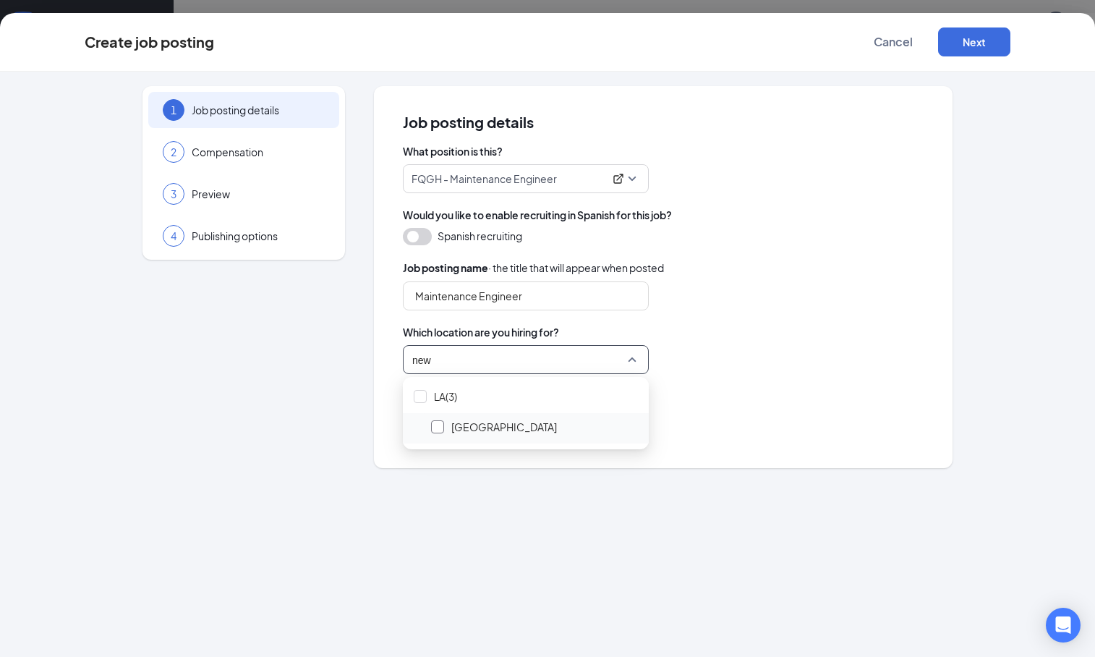
click at [436, 425] on div at bounding box center [437, 426] width 13 height 13
click at [755, 425] on div "Select a hiring process" at bounding box center [663, 424] width 521 height 29
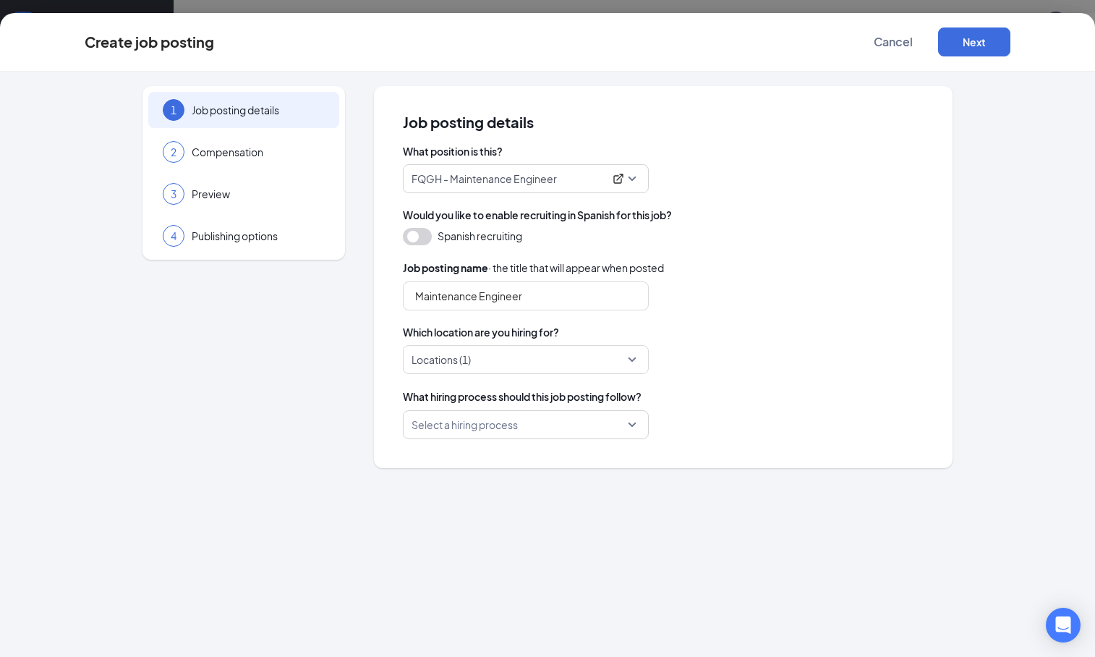
click at [534, 428] on input "search" at bounding box center [520, 424] width 218 height 27
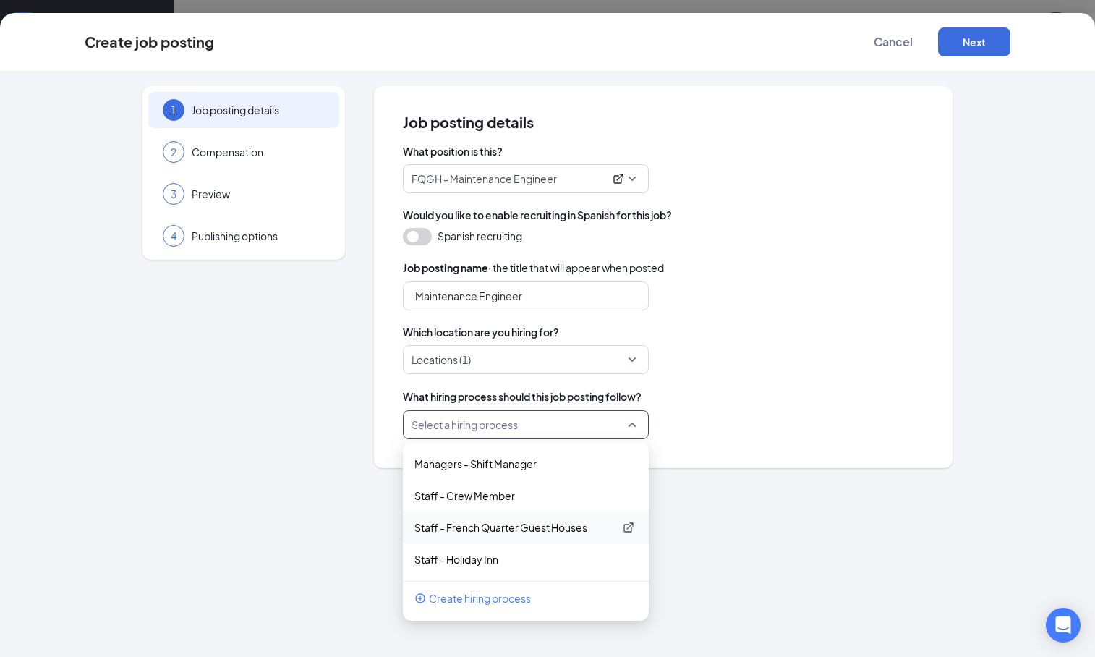
click at [503, 524] on p "Staff - French Quarter Guest Houses" at bounding box center [514, 527] width 200 height 14
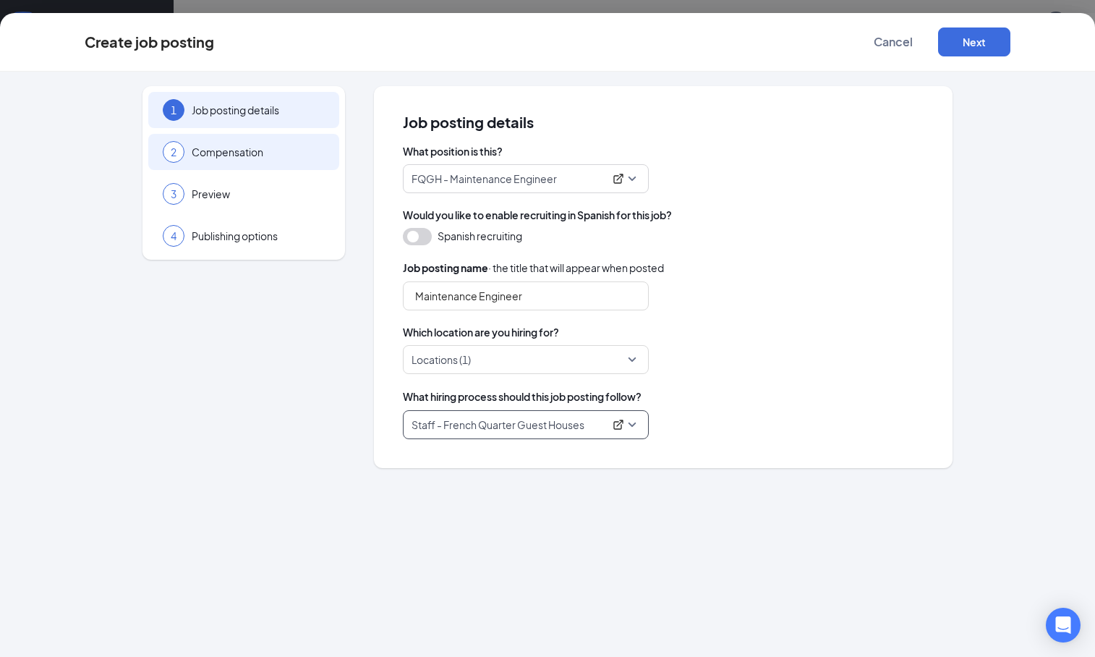
click at [281, 156] on span "Compensation" at bounding box center [258, 152] width 133 height 14
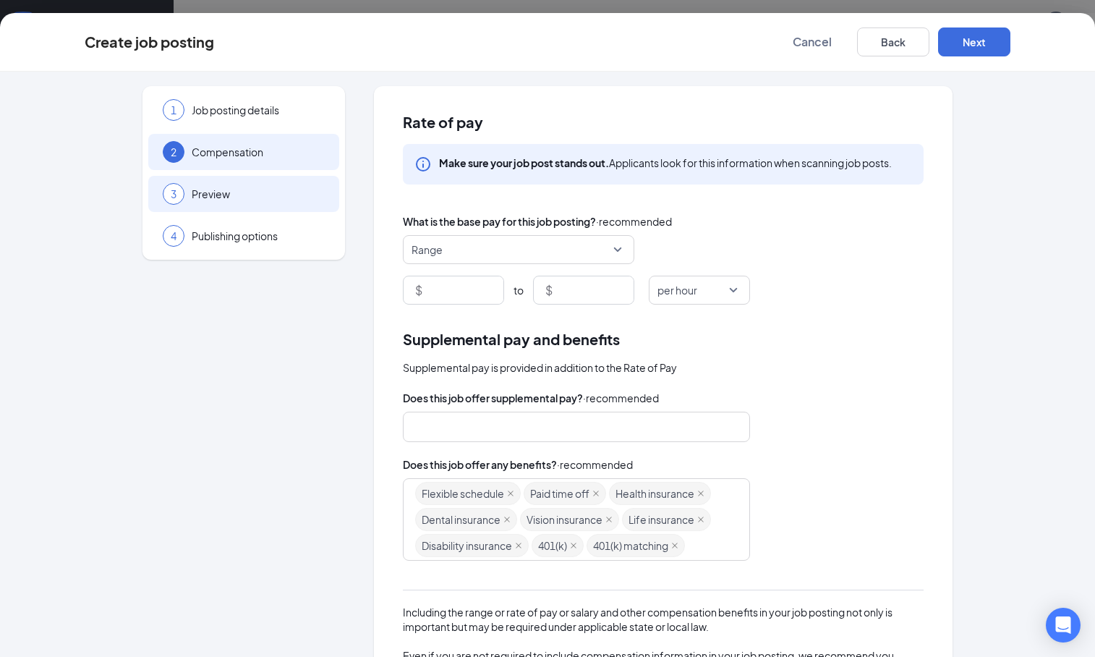
click at [288, 190] on span "Preview" at bounding box center [258, 194] width 133 height 14
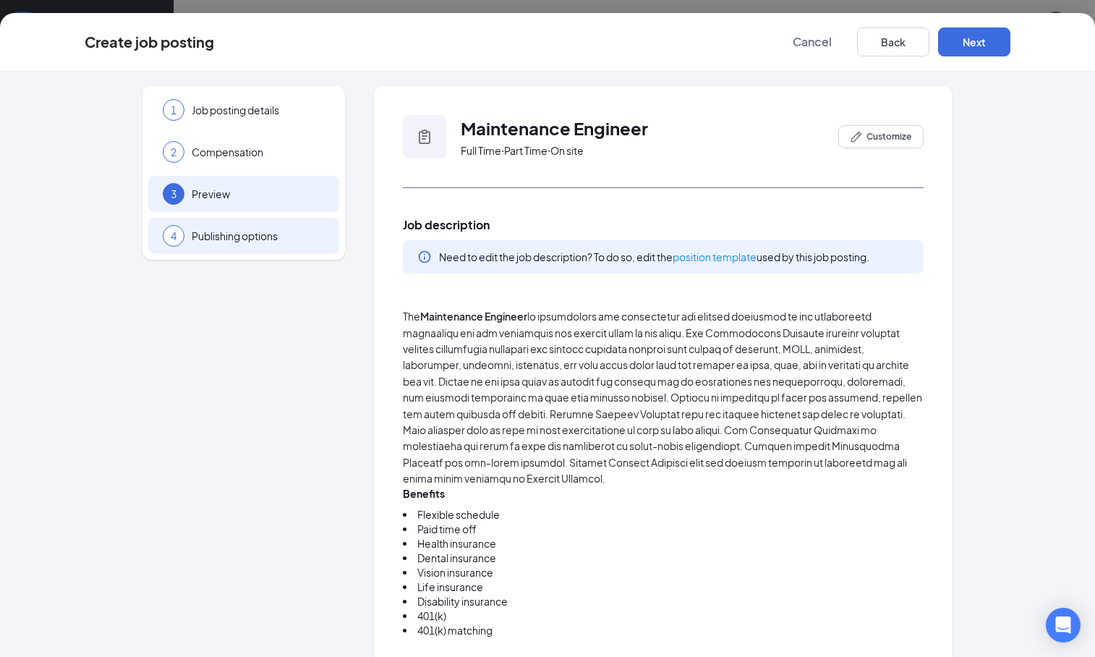
click at [298, 236] on span "Publishing options" at bounding box center [258, 236] width 133 height 14
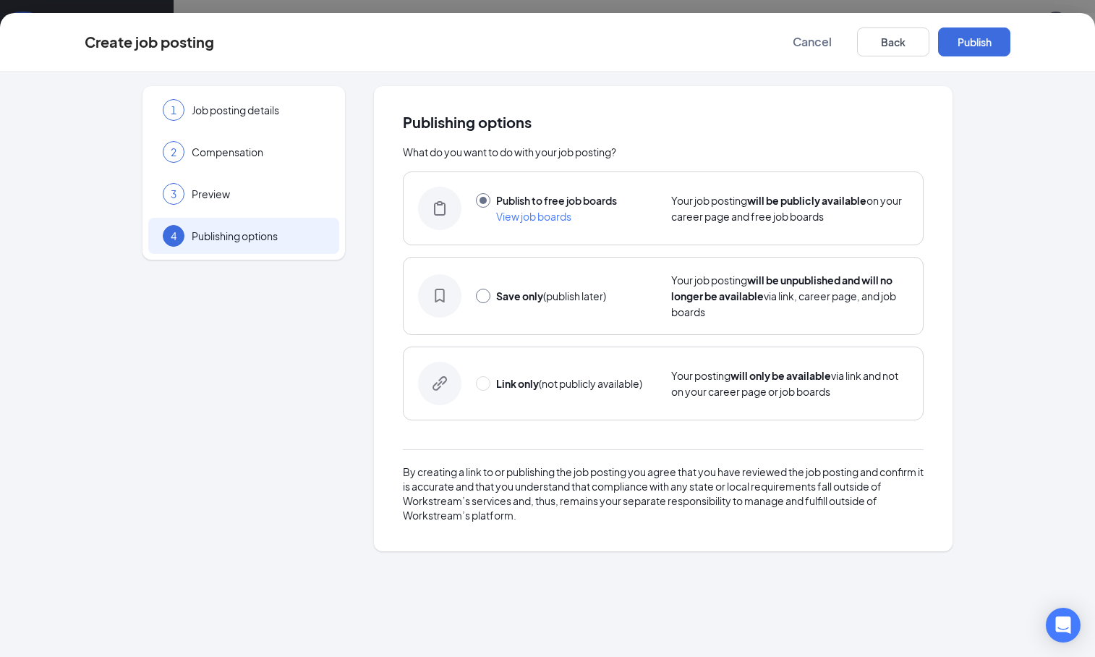
click at [479, 294] on input "radio" at bounding box center [483, 296] width 14 height 14
radio input "true"
radio input "false"
click at [971, 40] on button "Save only" at bounding box center [974, 41] width 72 height 29
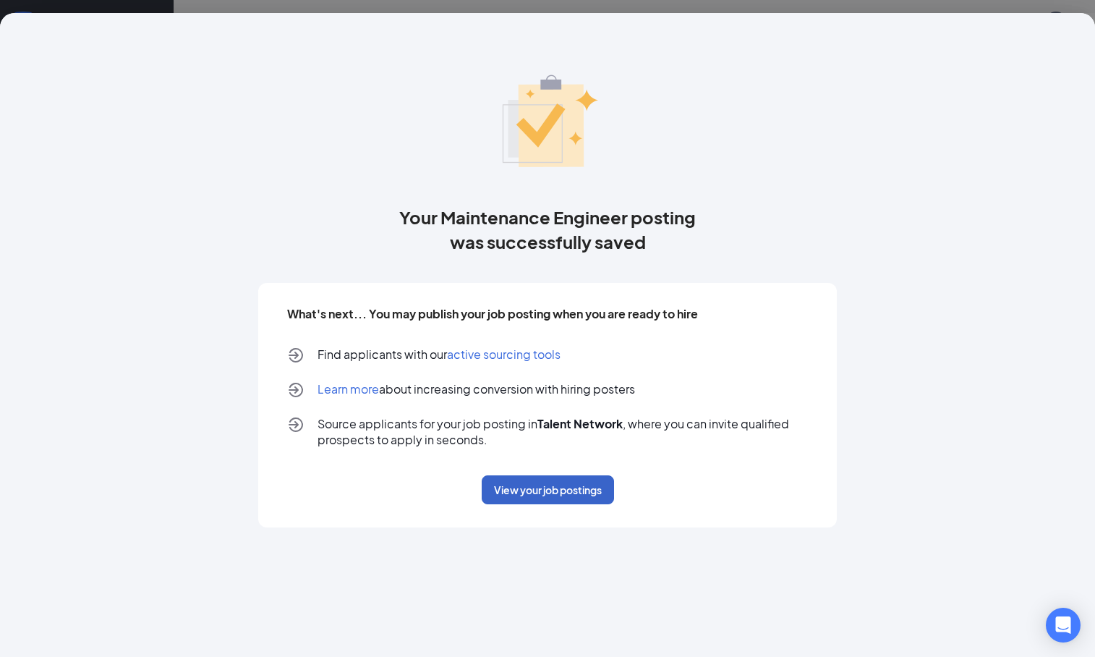
click at [543, 487] on button "View your job postings" at bounding box center [548, 489] width 132 height 29
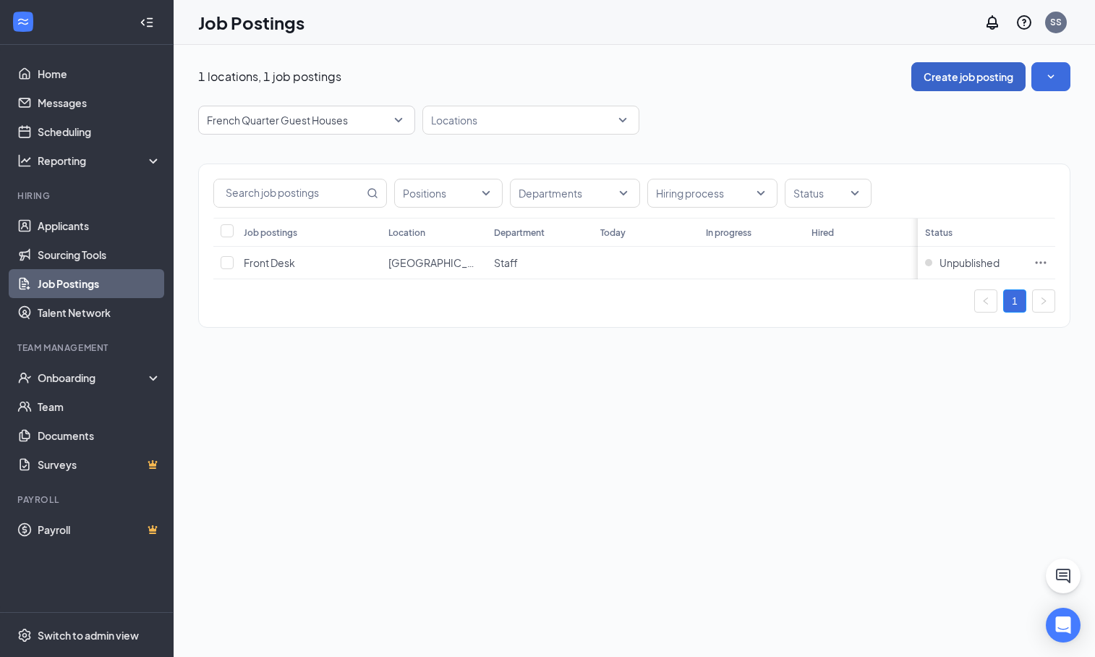
click at [966, 79] on button "Create job posting" at bounding box center [968, 76] width 114 height 29
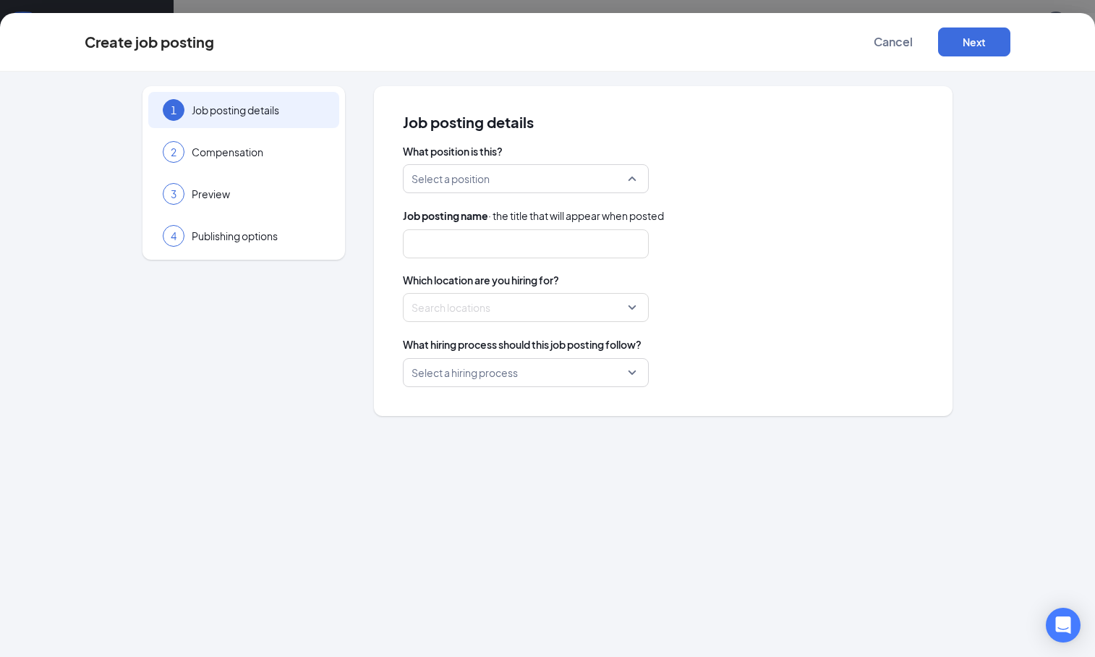
click at [562, 177] on input "search" at bounding box center [520, 178] width 218 height 27
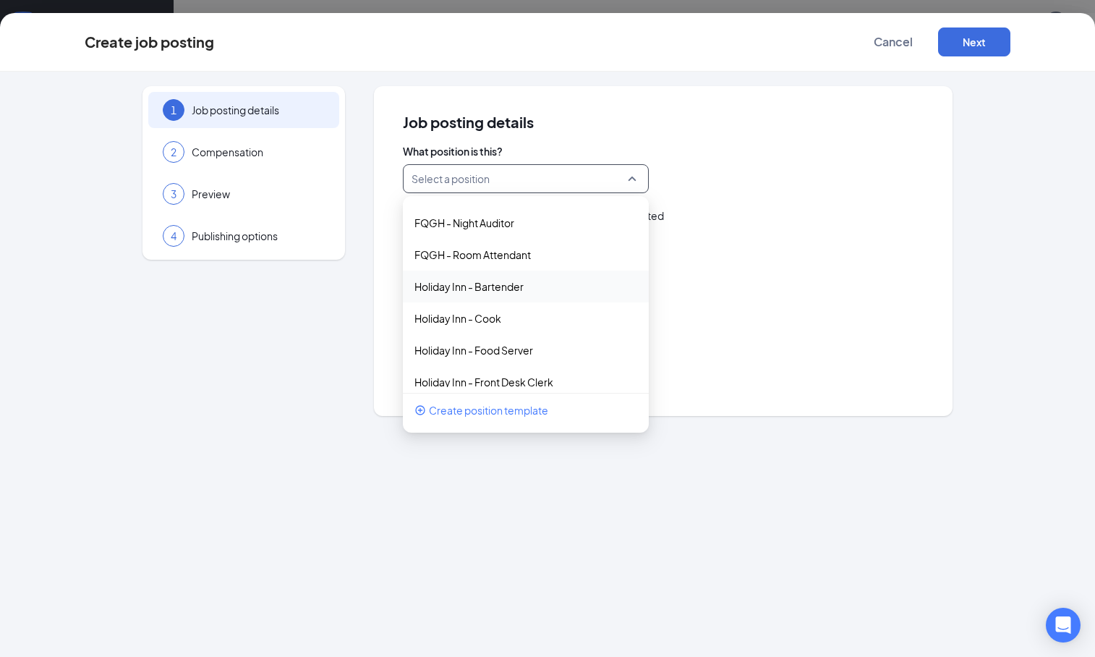
scroll to position [58, 0]
click at [537, 288] on p "Holiday Inn - Bartender" at bounding box center [514, 287] width 200 height 14
type input "Bartender"
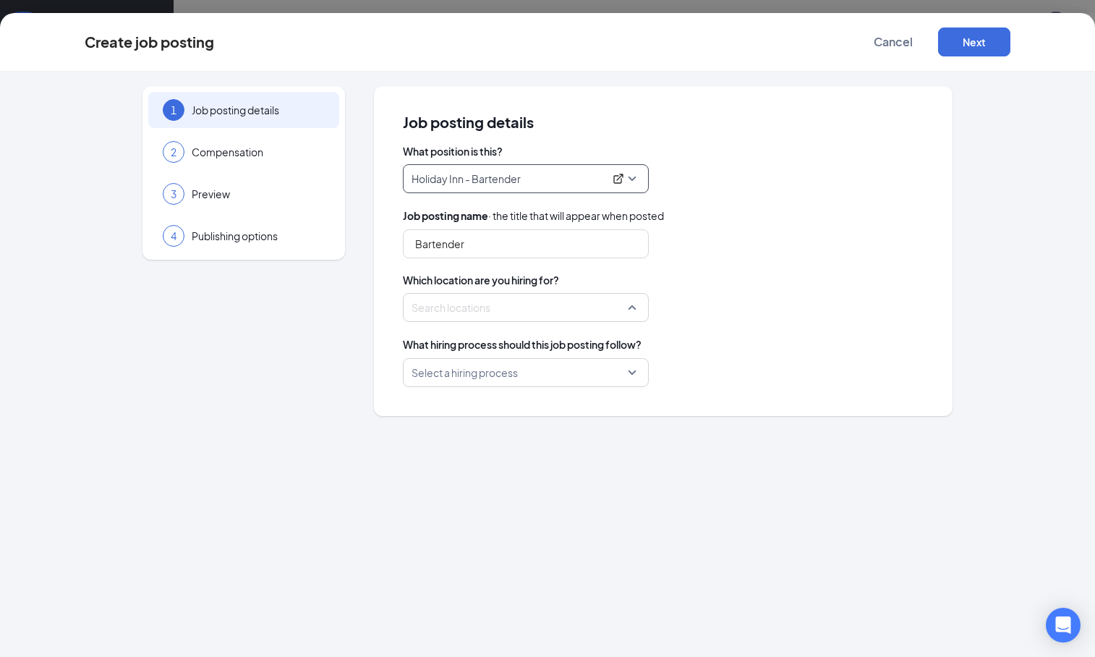
click at [563, 306] on div at bounding box center [521, 307] width 218 height 23
click at [442, 374] on div at bounding box center [437, 374] width 13 height 13
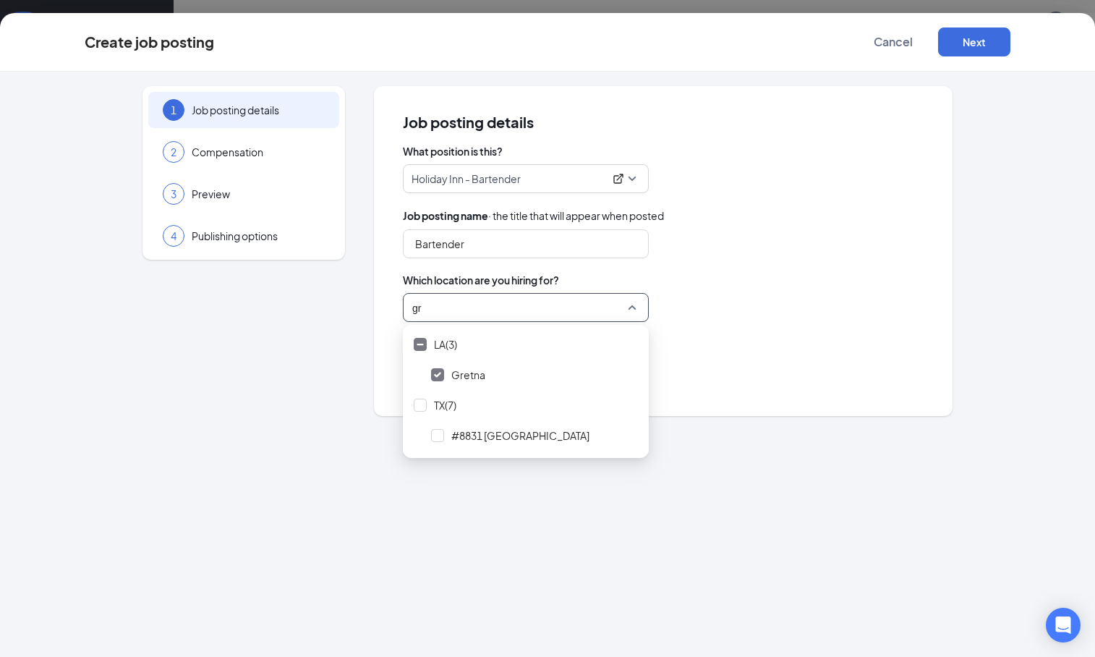
type input "g"
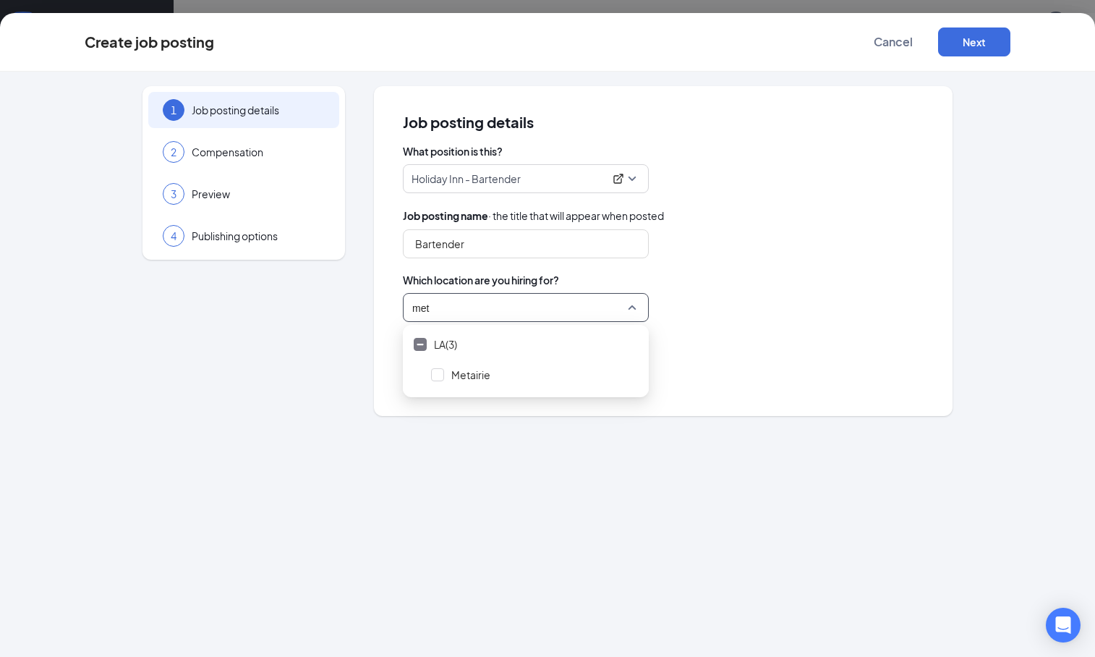
type input "meta"
click at [490, 374] on span "Metairie" at bounding box center [534, 374] width 217 height 27
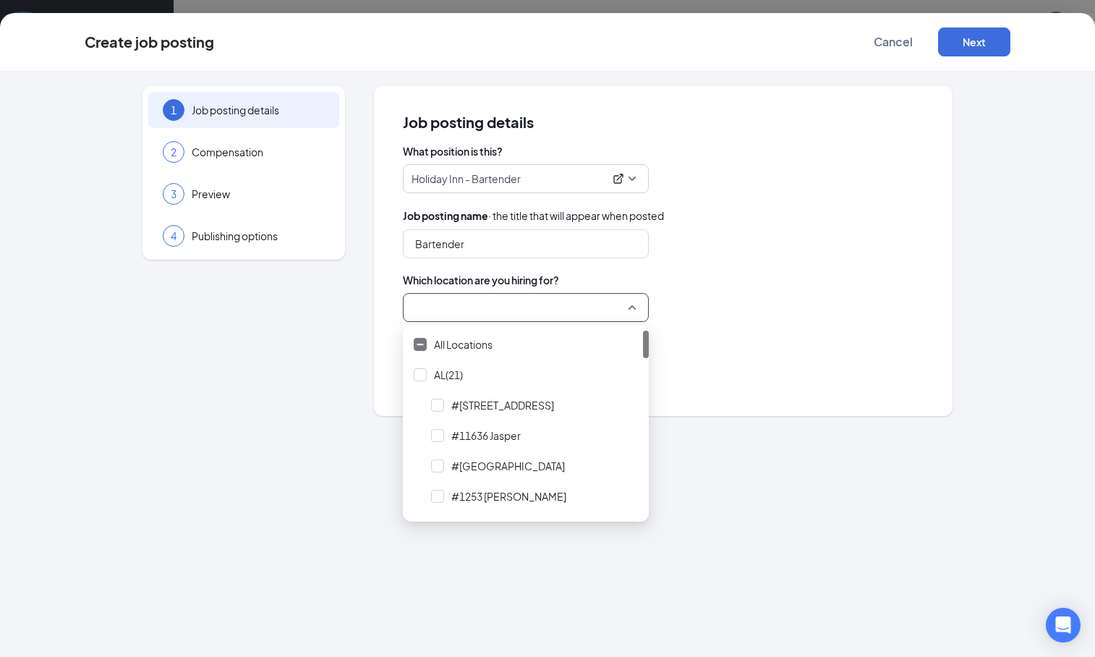
click at [722, 335] on div "What position is this? Holiday Inn - Bartender 249553 249554 249555 FQGH - Fron…" at bounding box center [663, 265] width 521 height 243
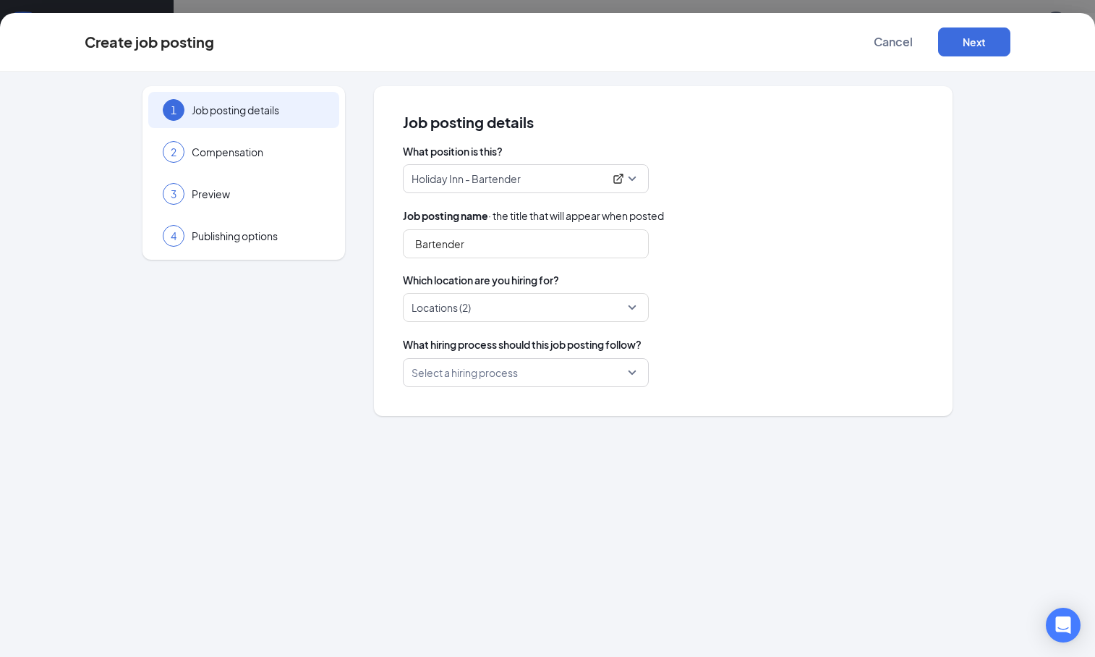
click at [637, 377] on div "Select a hiring process" at bounding box center [526, 372] width 246 height 29
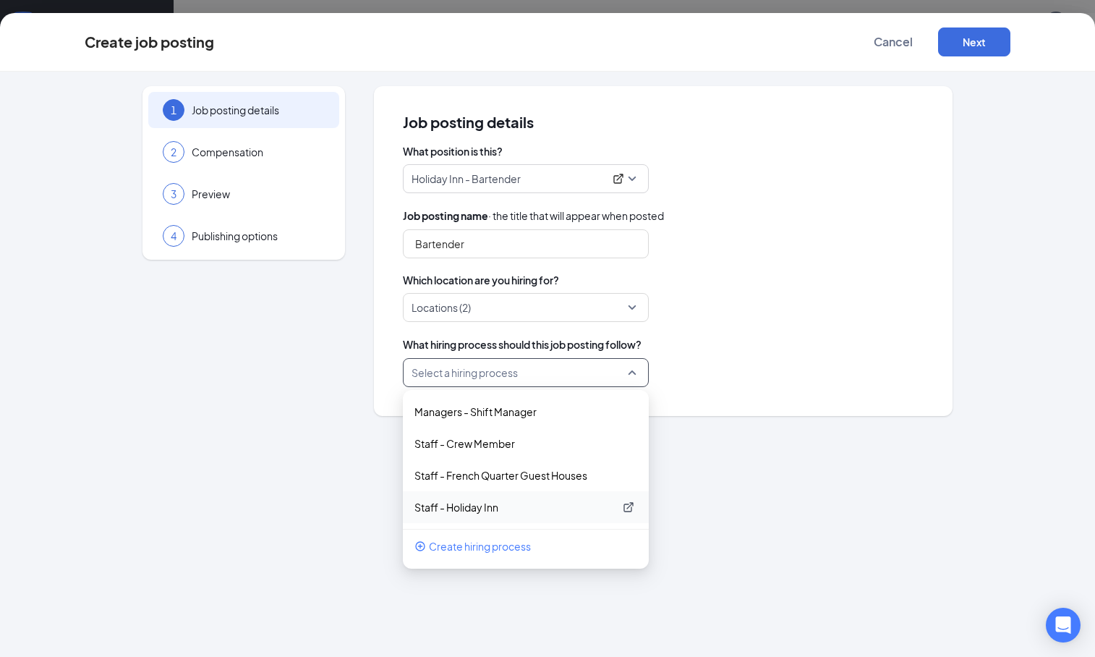
click at [491, 511] on p "Staff - Holiday Inn" at bounding box center [514, 507] width 200 height 14
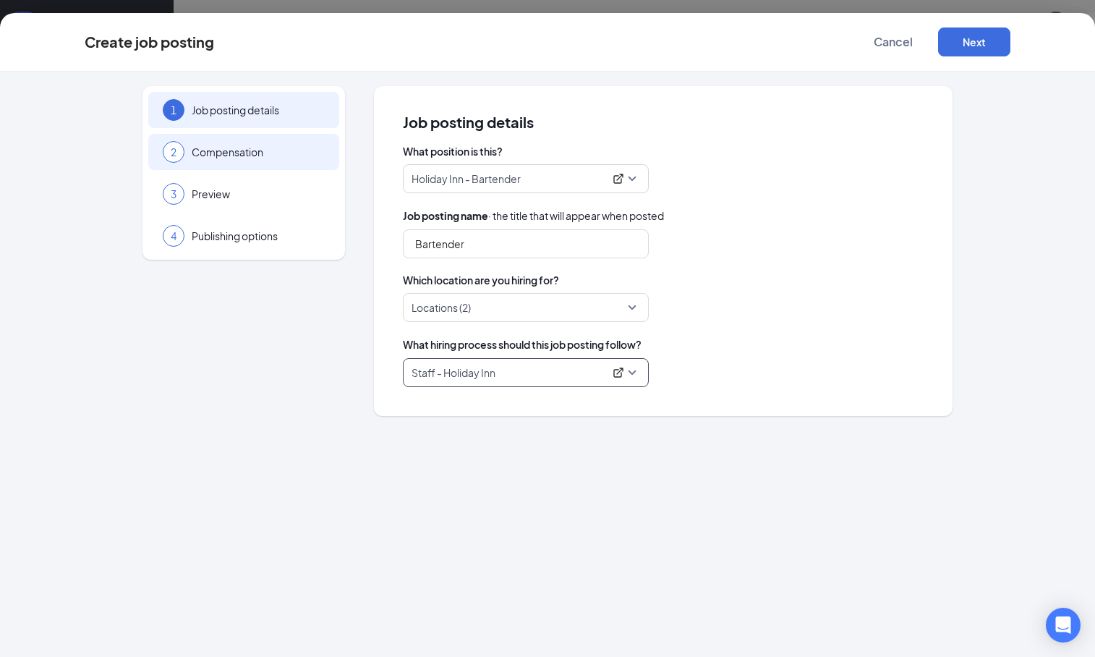
click at [283, 150] on span "Compensation" at bounding box center [258, 152] width 133 height 14
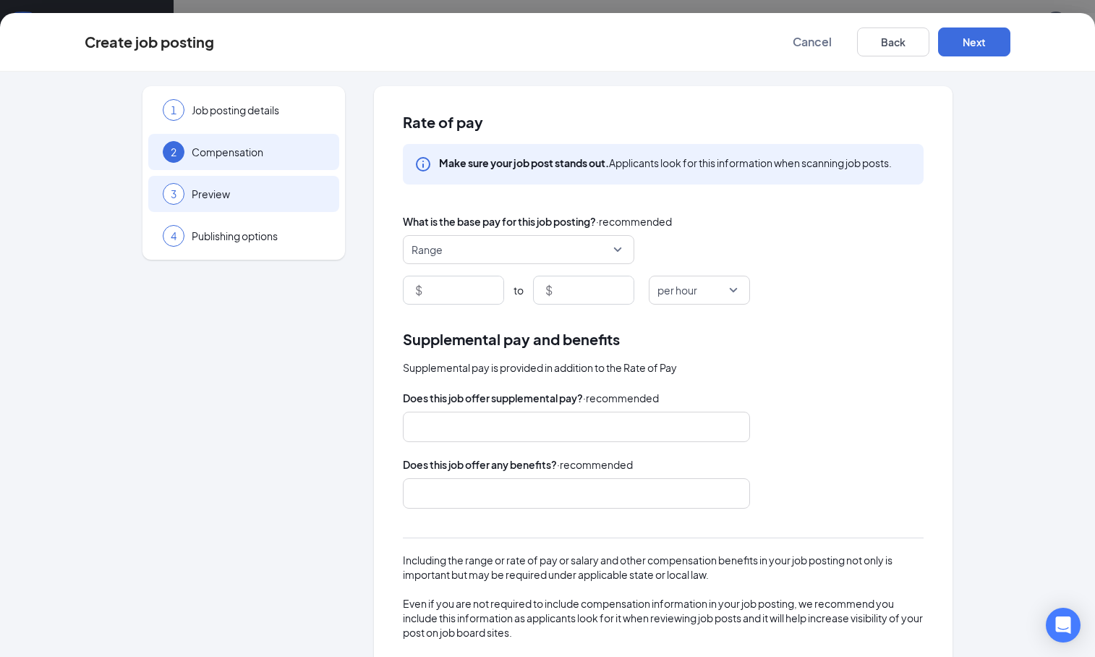
click at [285, 192] on span "Preview" at bounding box center [258, 194] width 133 height 14
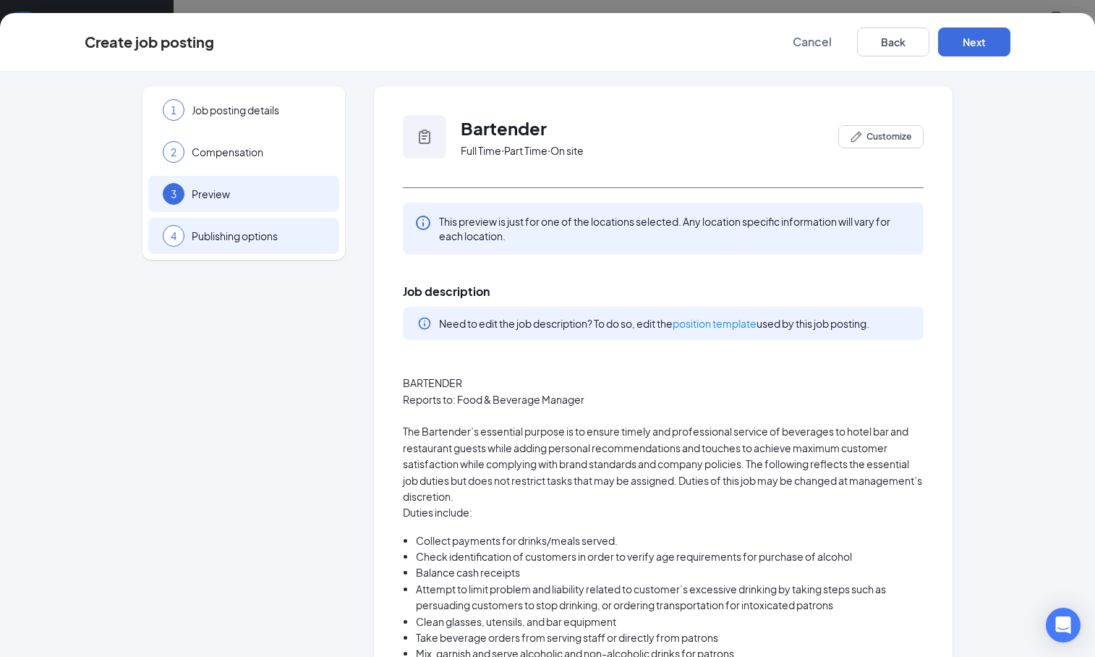
click at [302, 240] on span "Publishing options" at bounding box center [258, 236] width 133 height 14
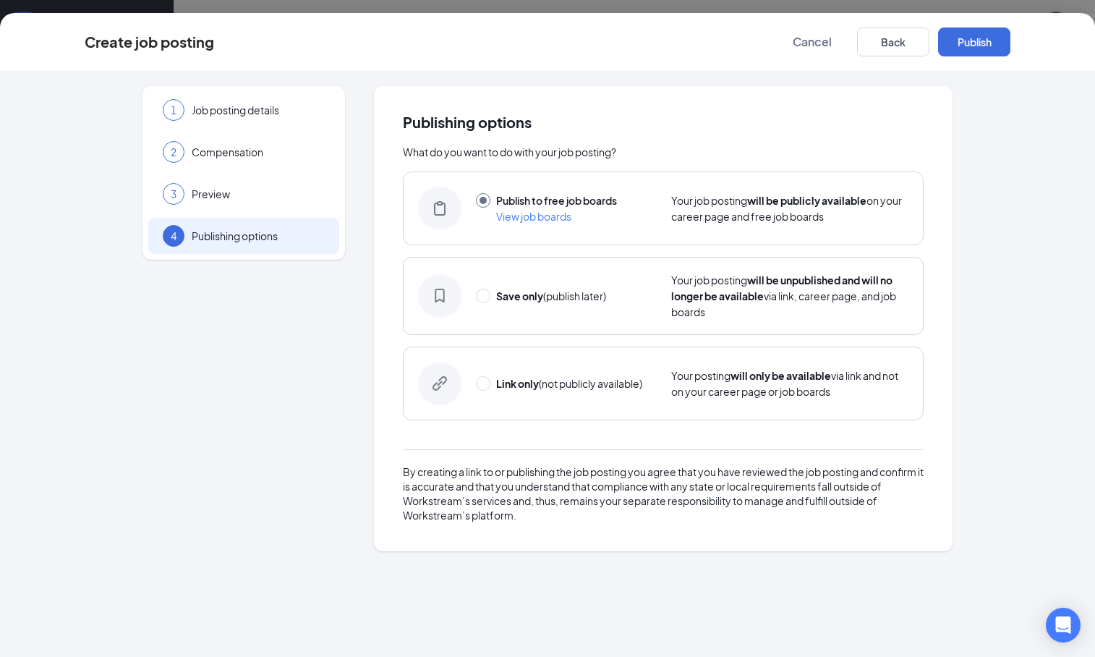
click at [537, 306] on div "Save only (publish later) Your job posting will be unpublished and will no long…" at bounding box center [663, 296] width 521 height 78
radio input "false"
radio input "true"
click at [991, 43] on button "Save only" at bounding box center [974, 41] width 72 height 29
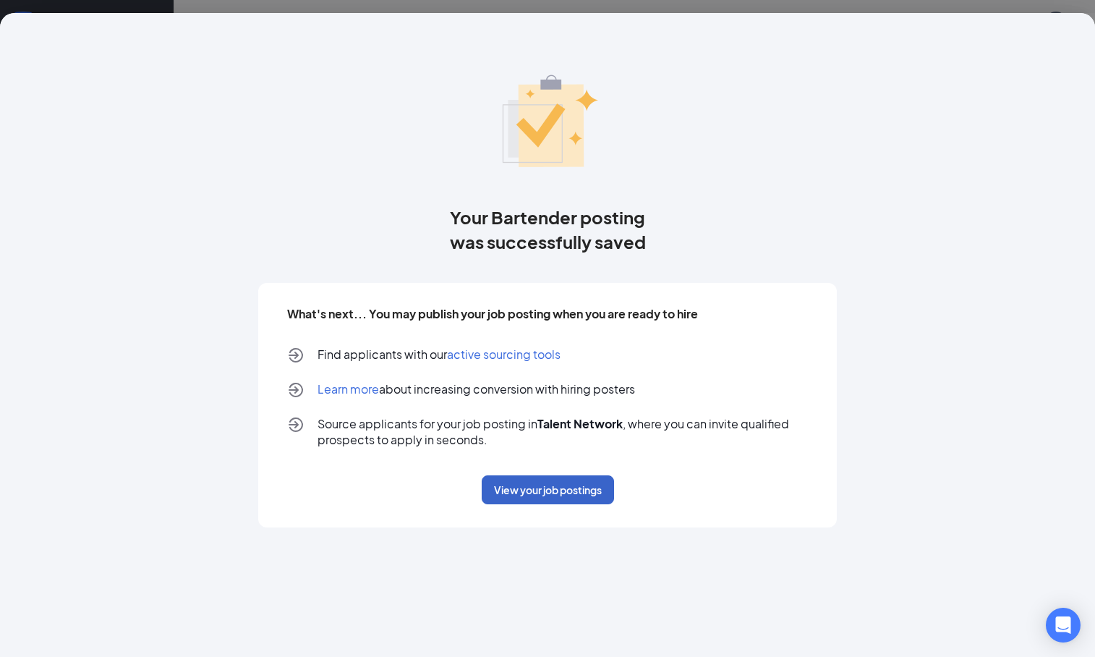
click at [523, 485] on button "View your job postings" at bounding box center [548, 489] width 132 height 29
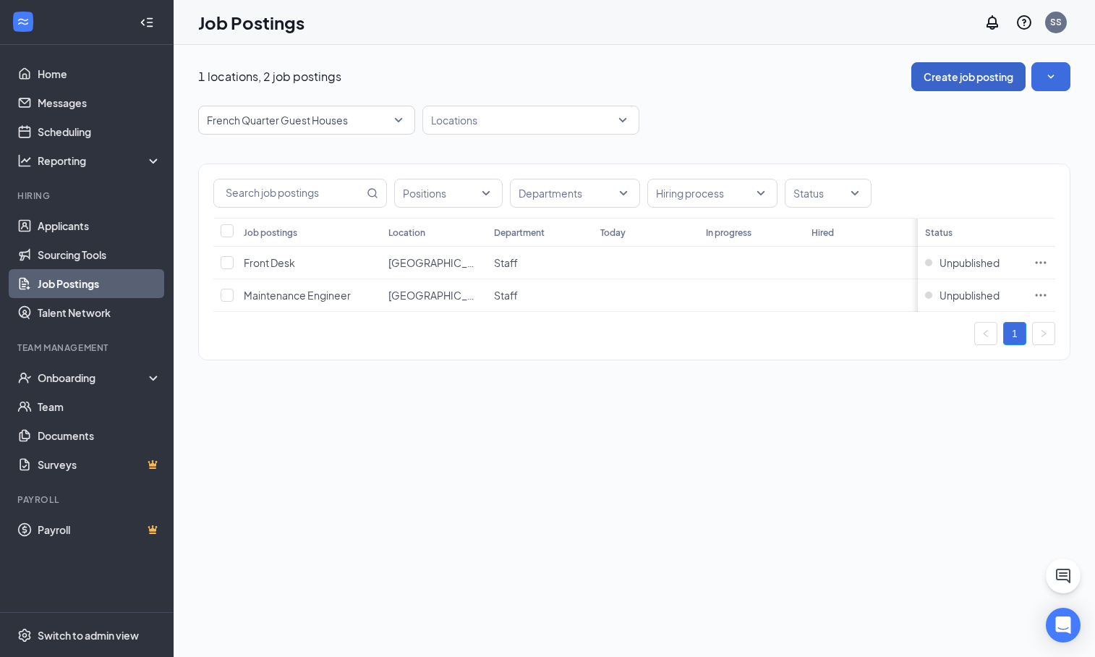
click at [932, 77] on button "Create job posting" at bounding box center [968, 76] width 114 height 29
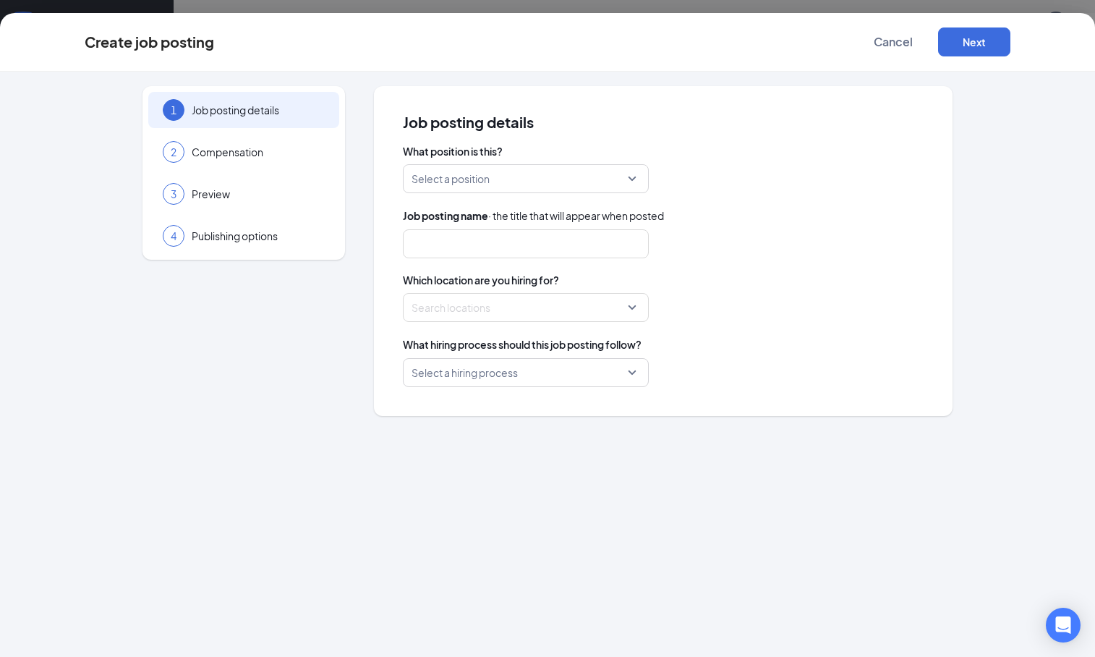
click at [588, 179] on input "search" at bounding box center [520, 178] width 218 height 27
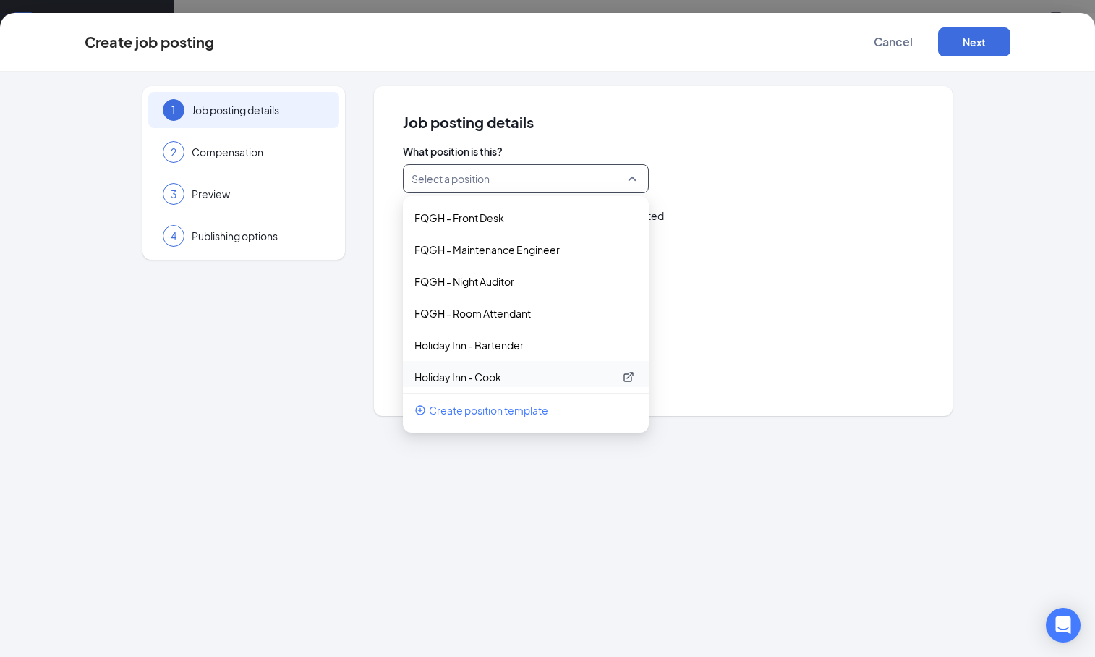
click at [510, 375] on p "Holiday Inn - Cook" at bounding box center [514, 377] width 200 height 14
type input "Cook"
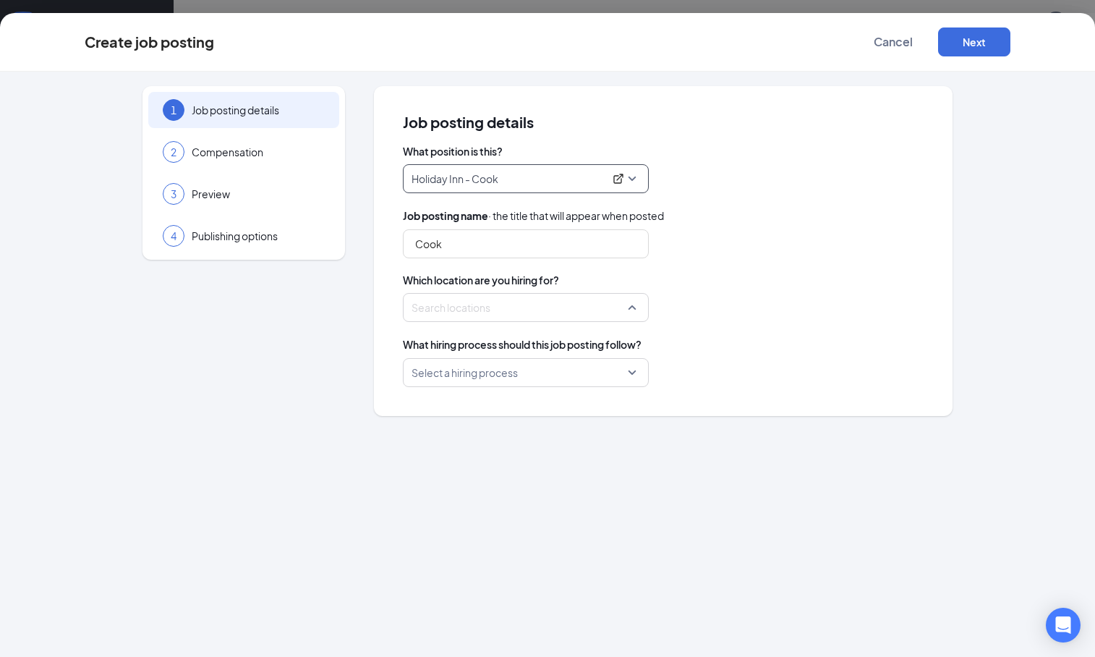
click at [503, 302] on div at bounding box center [521, 307] width 218 height 23
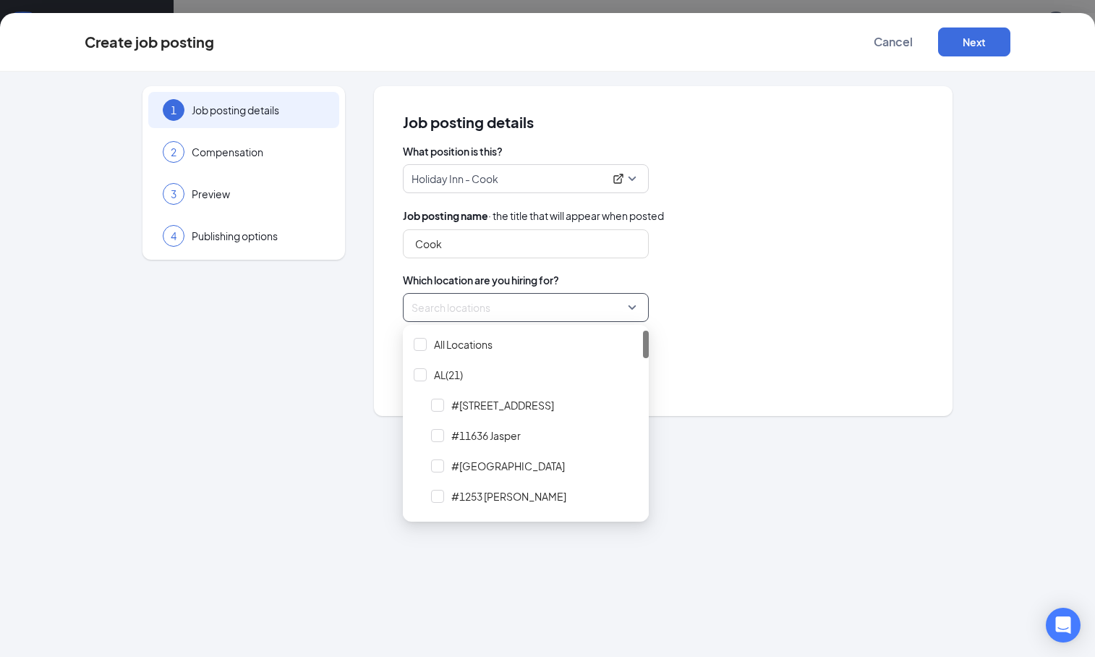
click at [463, 307] on div at bounding box center [521, 307] width 218 height 23
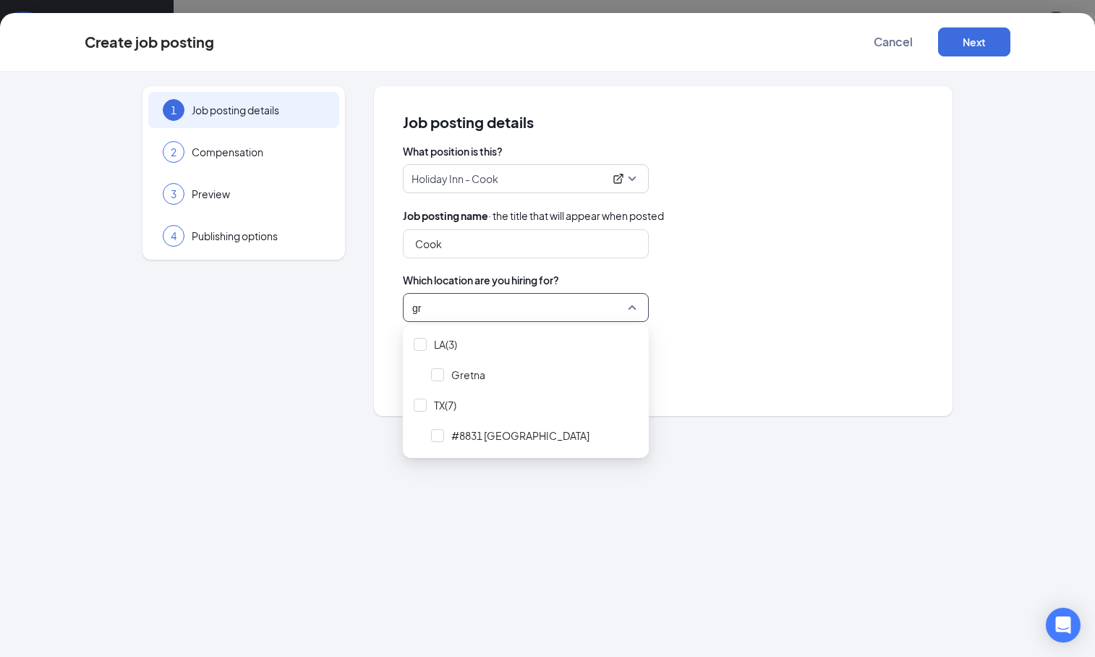
type input "gre"
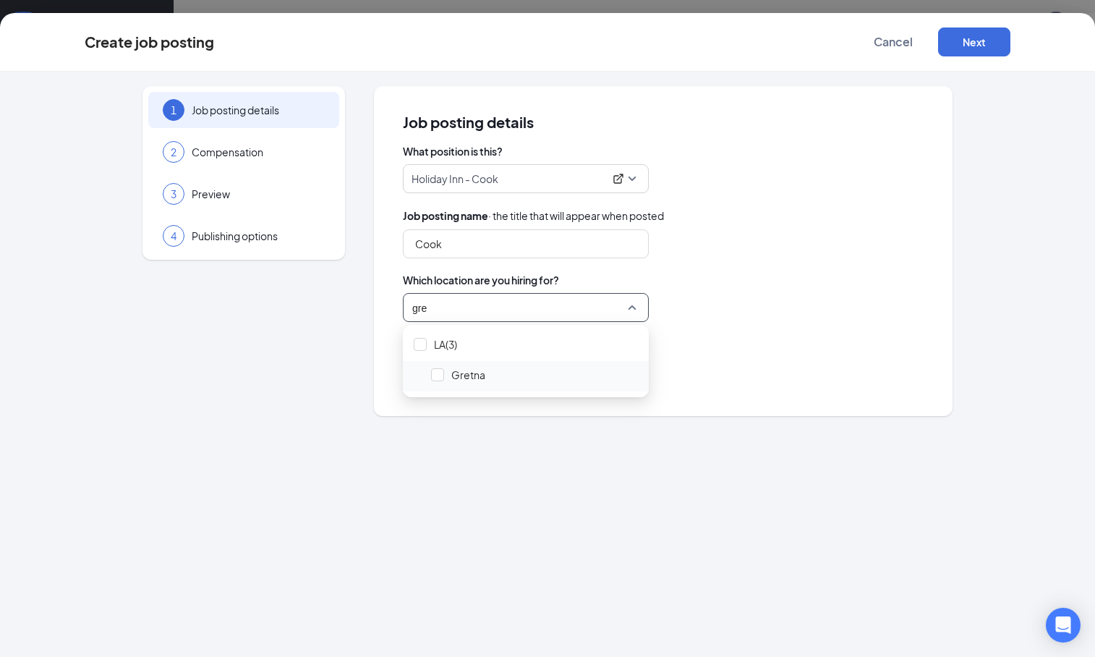
click at [495, 380] on span "Gretna" at bounding box center [534, 374] width 217 height 27
type input "metai"
click at [498, 382] on span "Metairie" at bounding box center [534, 374] width 217 height 27
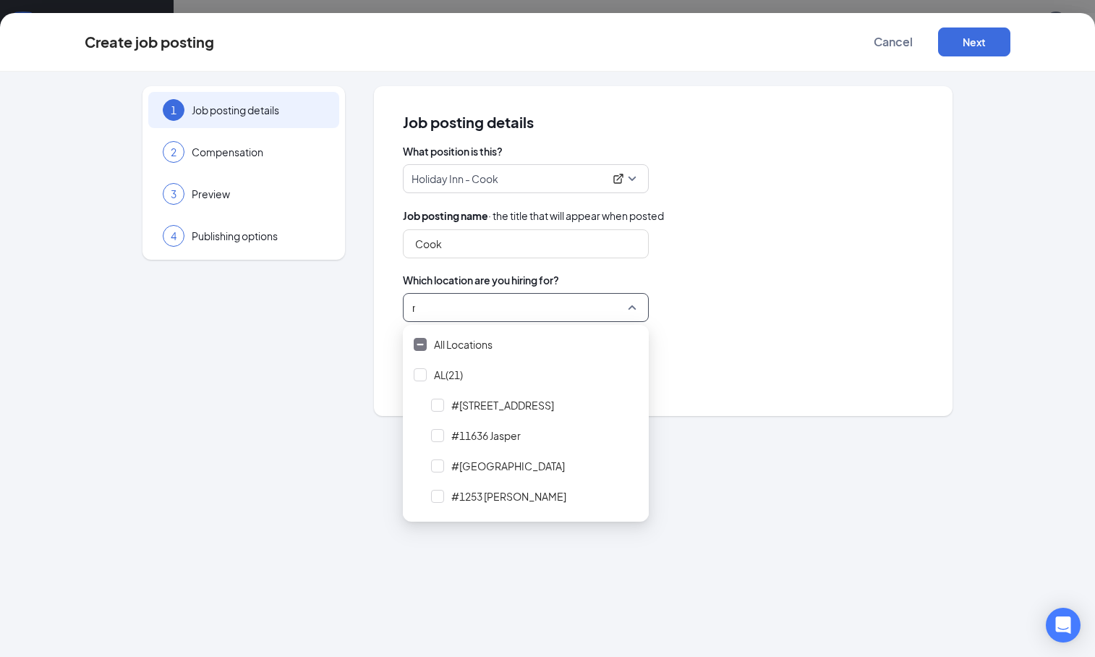
type input "me"
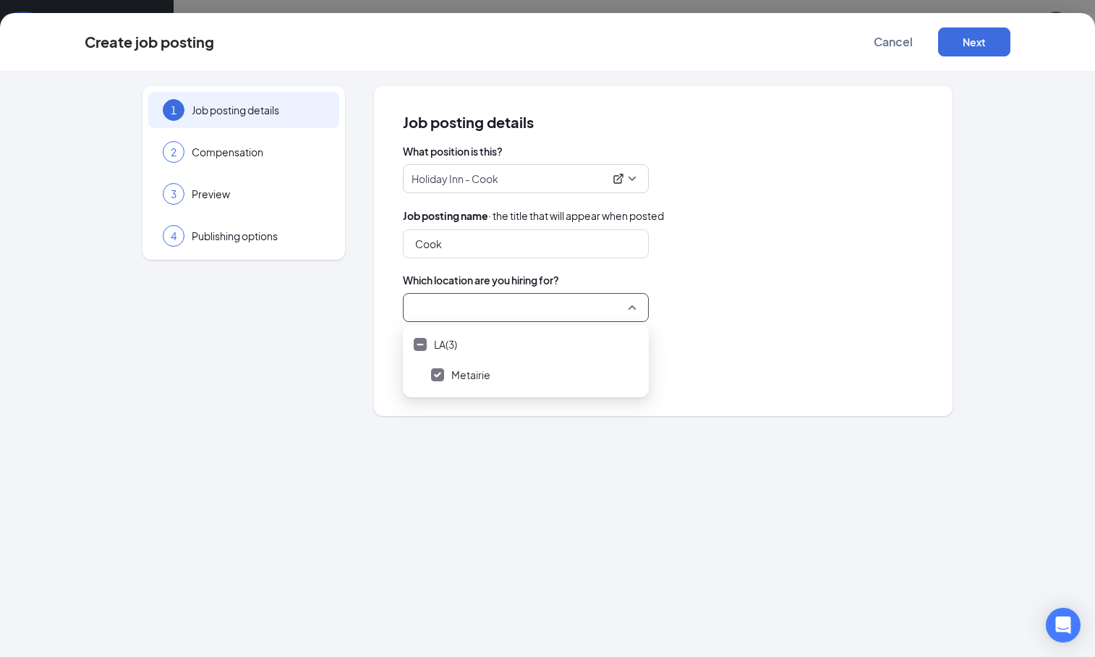
click at [762, 331] on div "What position is this? Holiday Inn - Cook 249554 249555 249556 FQGH - Front Des…" at bounding box center [663, 265] width 521 height 243
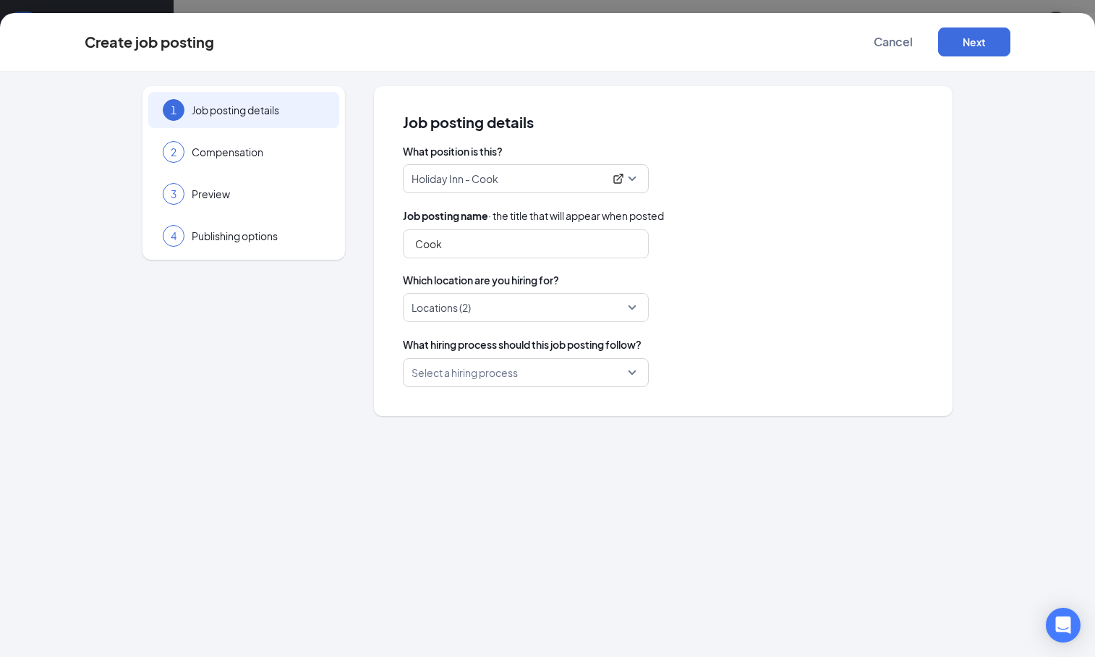
click at [547, 373] on input "search" at bounding box center [520, 372] width 218 height 27
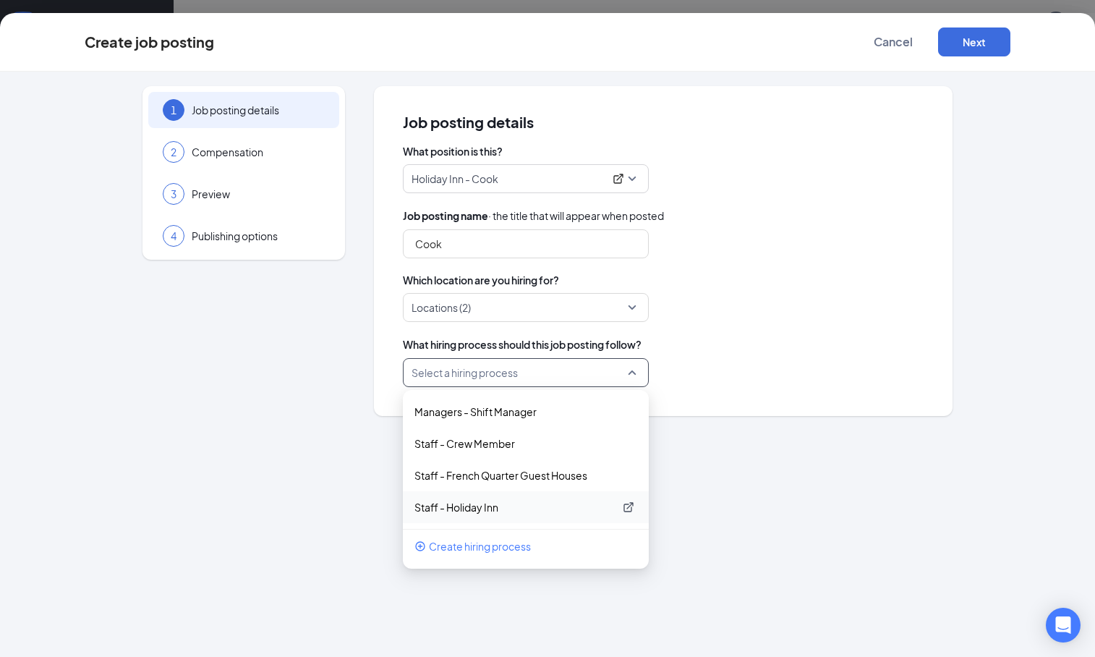
click at [492, 506] on p "Staff - Holiday Inn" at bounding box center [514, 507] width 200 height 14
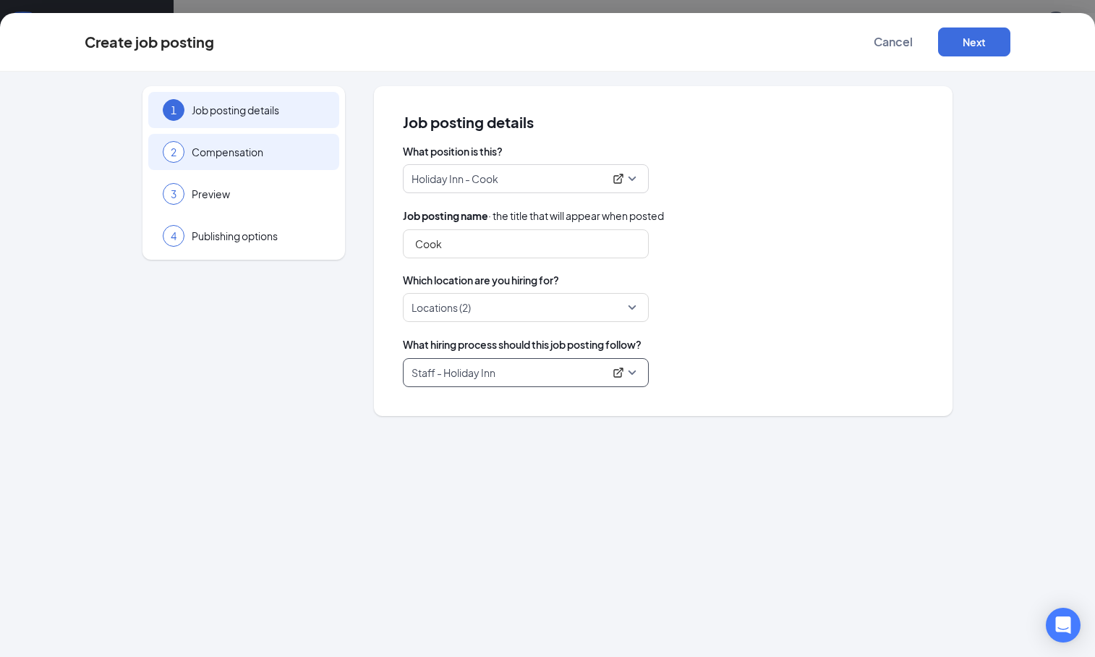
click at [318, 153] on span "Compensation" at bounding box center [258, 152] width 133 height 14
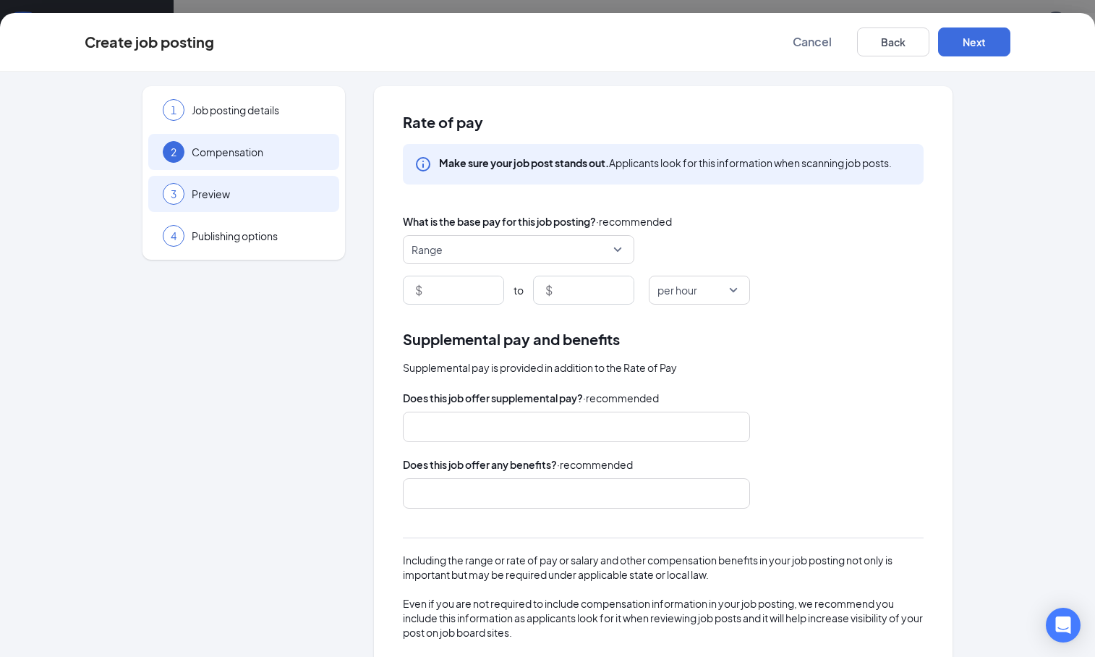
click at [288, 195] on span "Preview" at bounding box center [258, 194] width 133 height 14
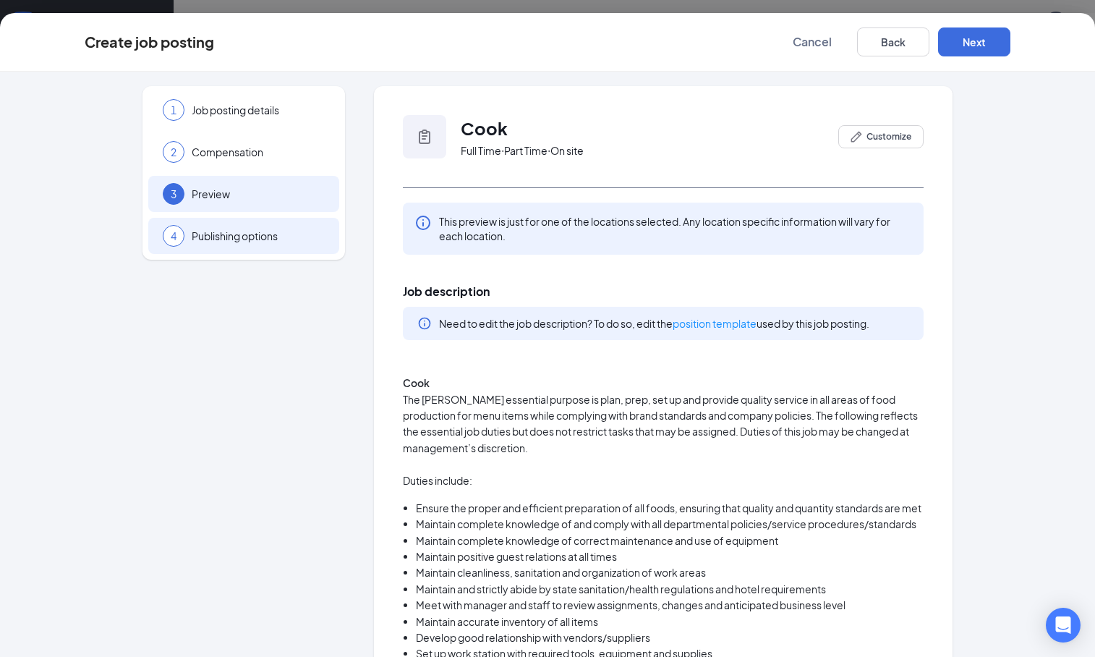
click at [286, 231] on span "Publishing options" at bounding box center [258, 236] width 133 height 14
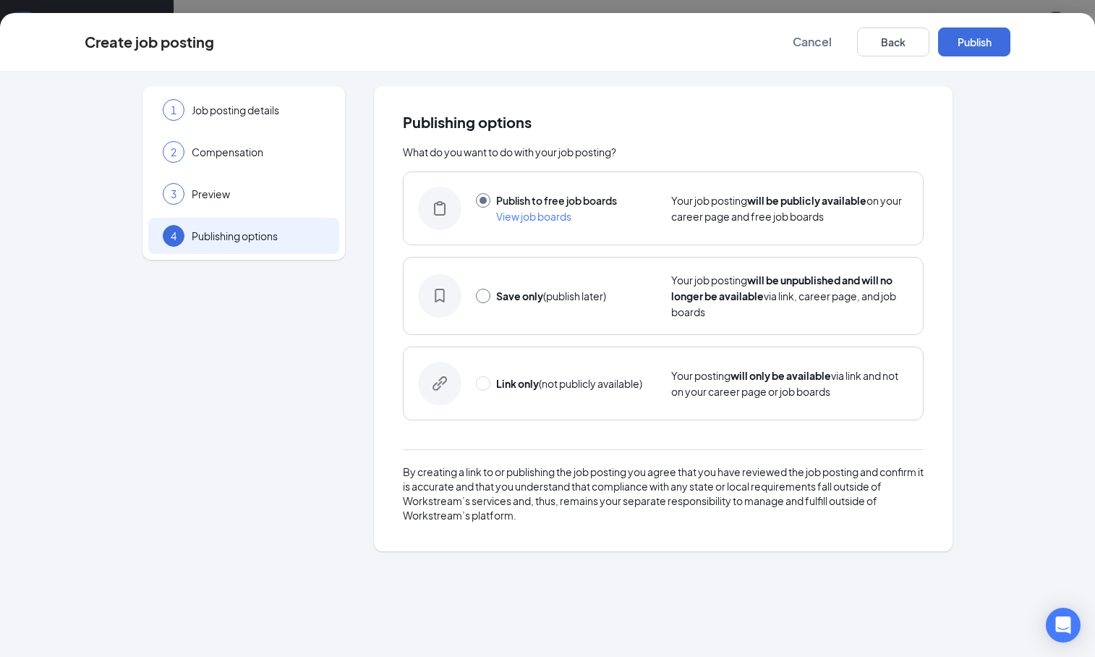
click at [486, 299] on input "radio" at bounding box center [483, 296] width 14 height 14
radio input "true"
radio input "false"
click at [963, 45] on button "Save only" at bounding box center [974, 41] width 72 height 29
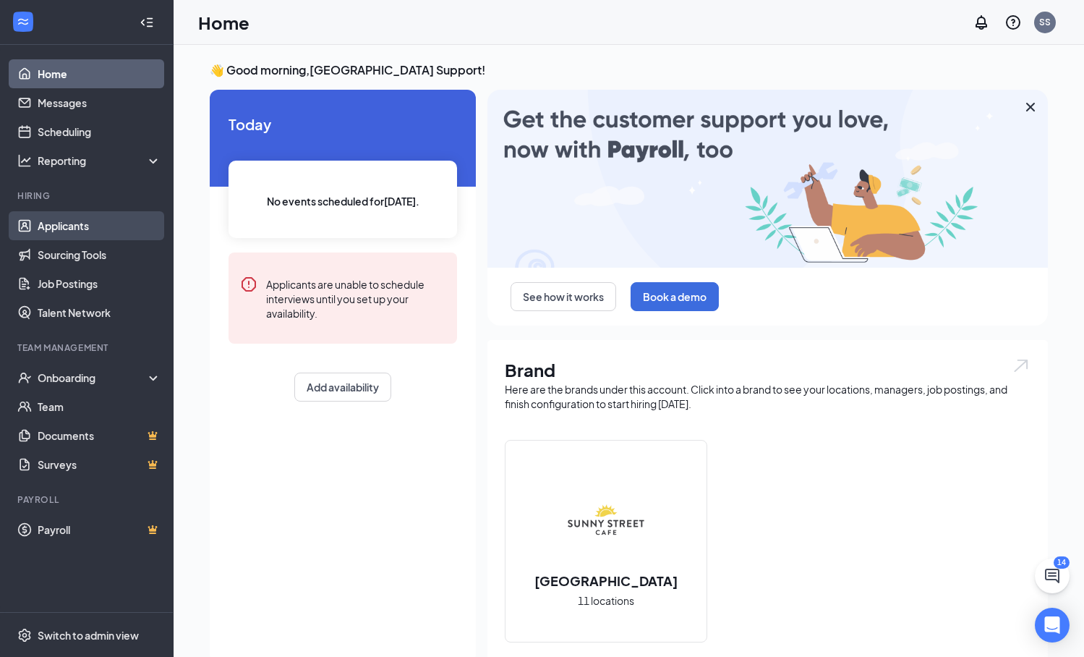
click at [90, 226] on link "Applicants" at bounding box center [100, 225] width 124 height 29
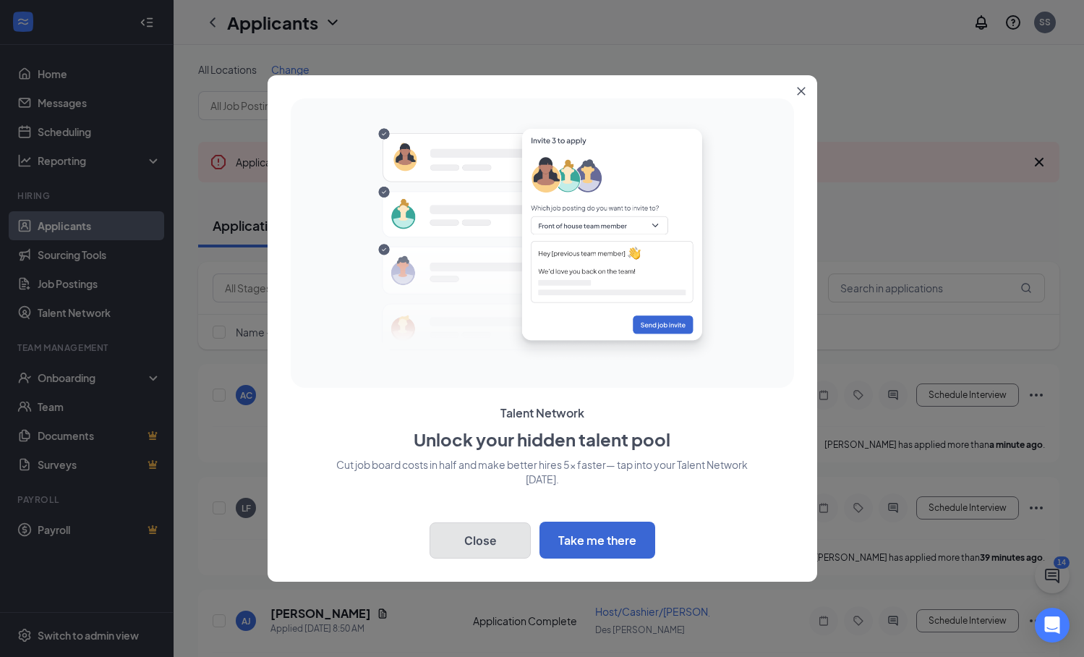
click at [481, 524] on button "Close" at bounding box center [480, 540] width 101 height 36
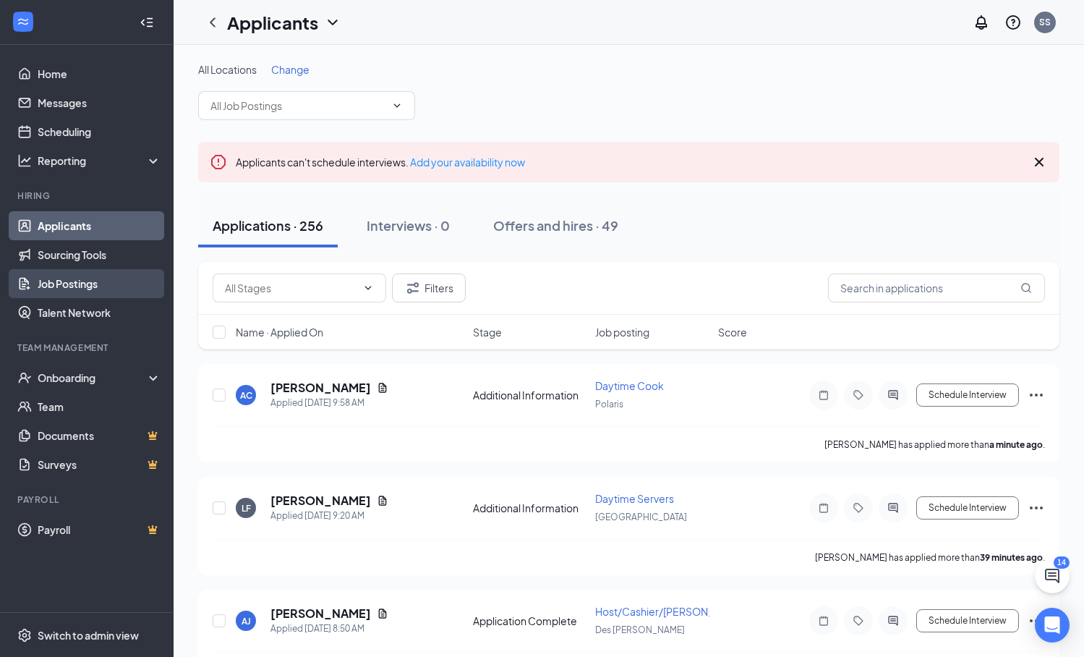
click at [104, 281] on link "Job Postings" at bounding box center [100, 283] width 124 height 29
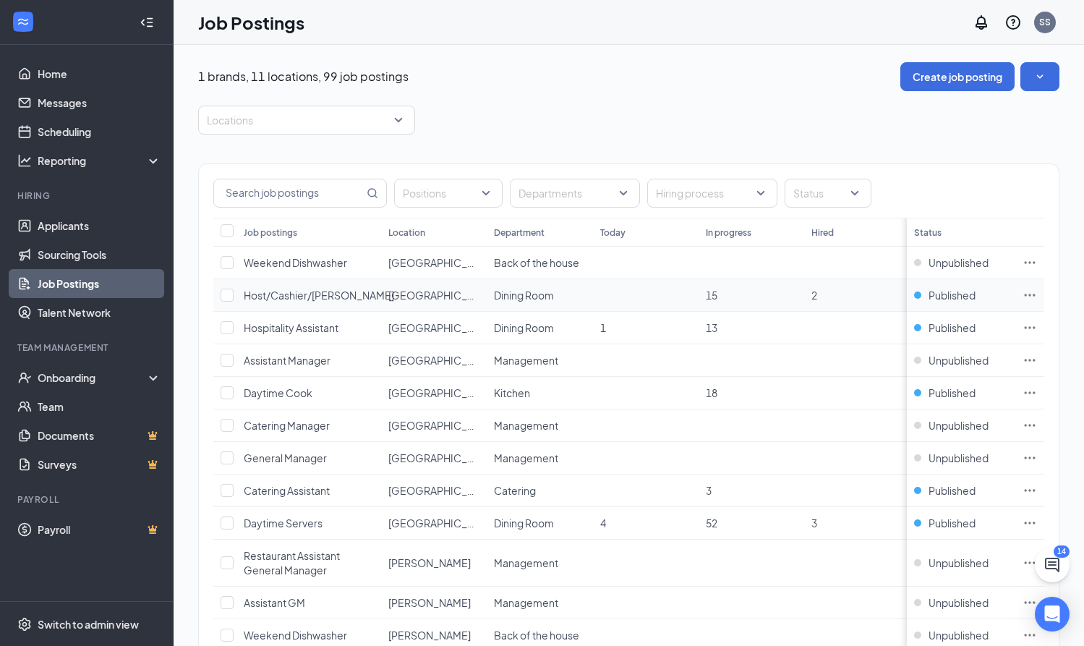
click at [305, 295] on span "Host/Cashier/[PERSON_NAME]" at bounding box center [319, 295] width 150 height 13
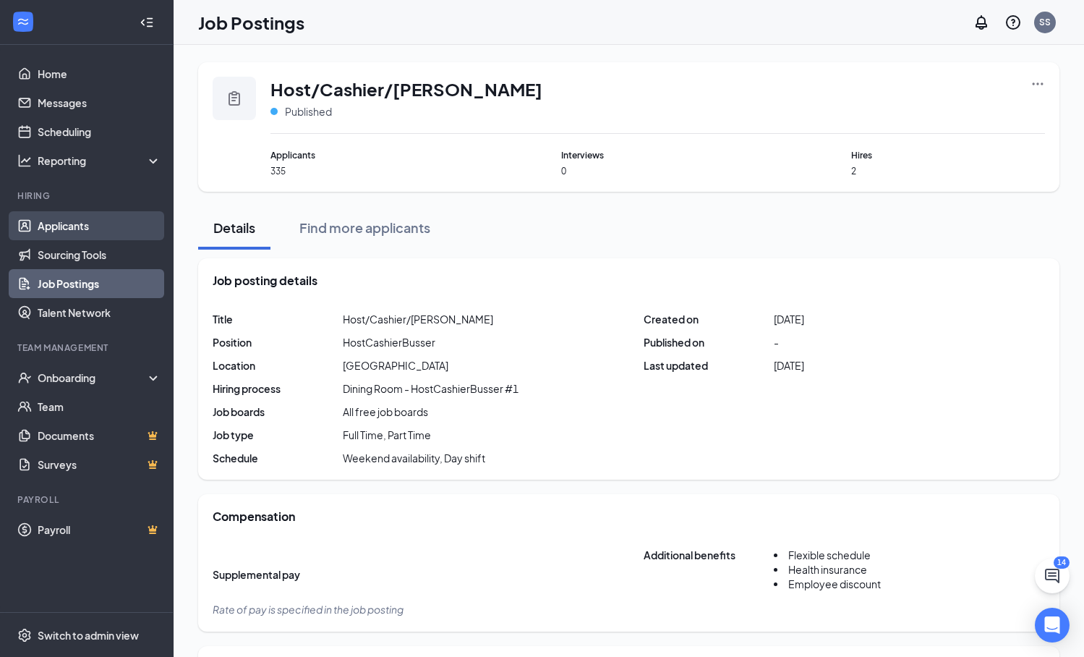
click at [80, 229] on link "Applicants" at bounding box center [100, 225] width 124 height 29
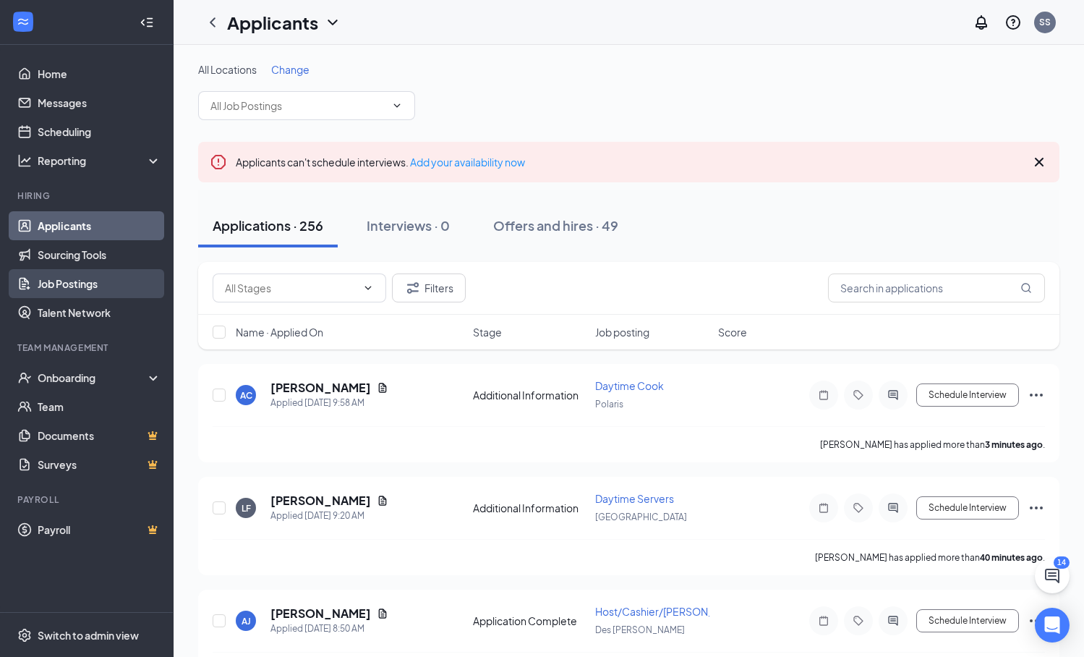
click at [127, 286] on link "Job Postings" at bounding box center [100, 283] width 124 height 29
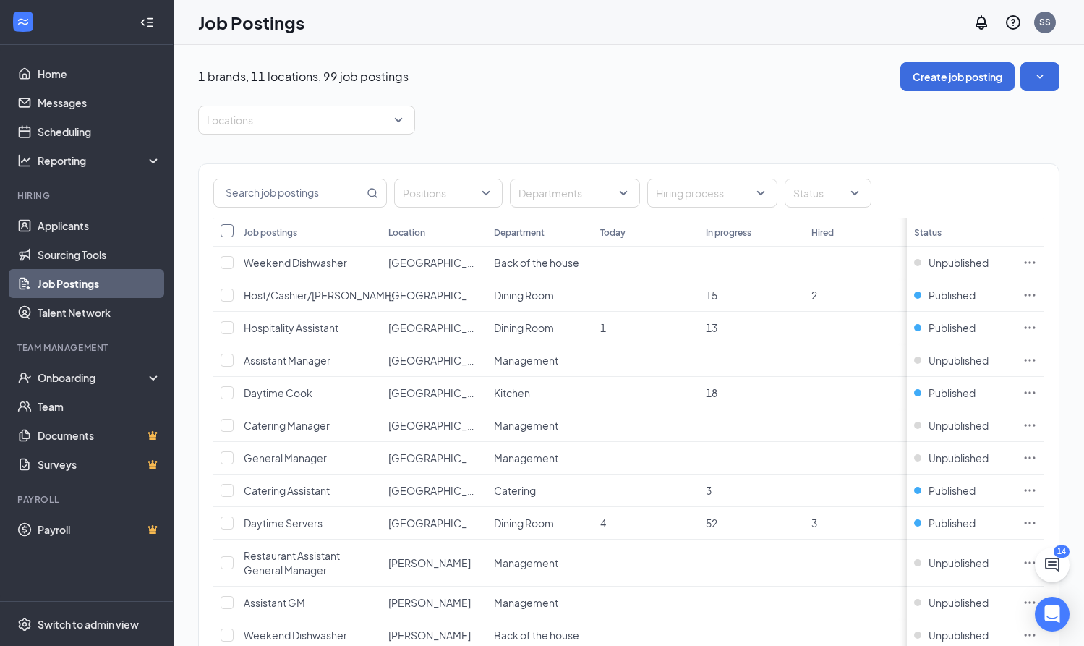
click at [226, 235] on input "Select all" at bounding box center [227, 230] width 13 height 13
checkbox input "true"
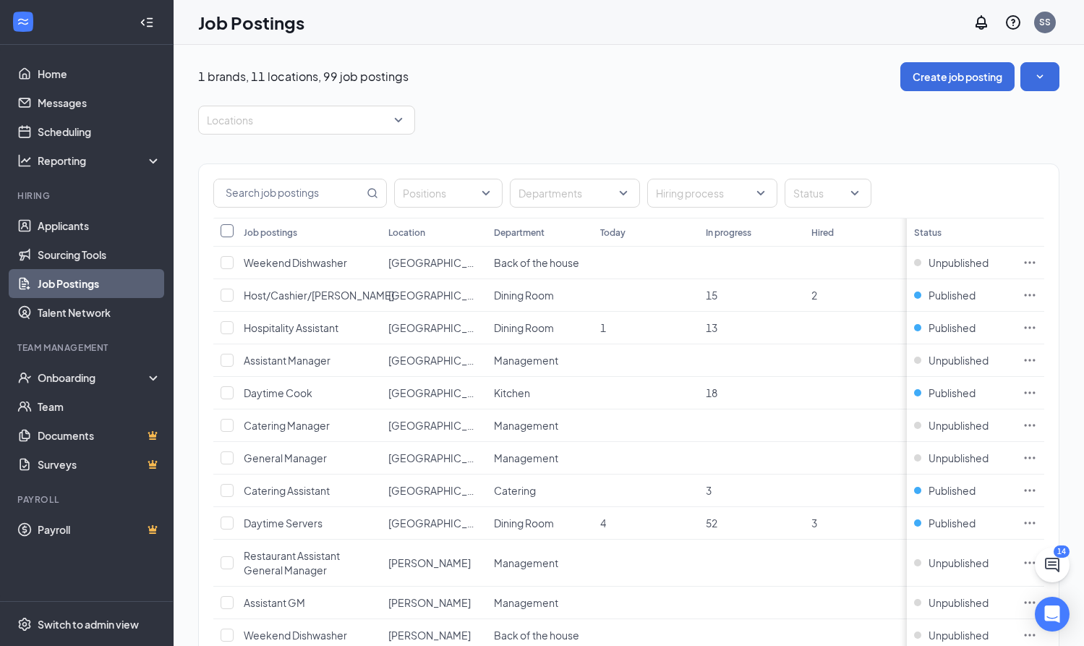
checkbox input "true"
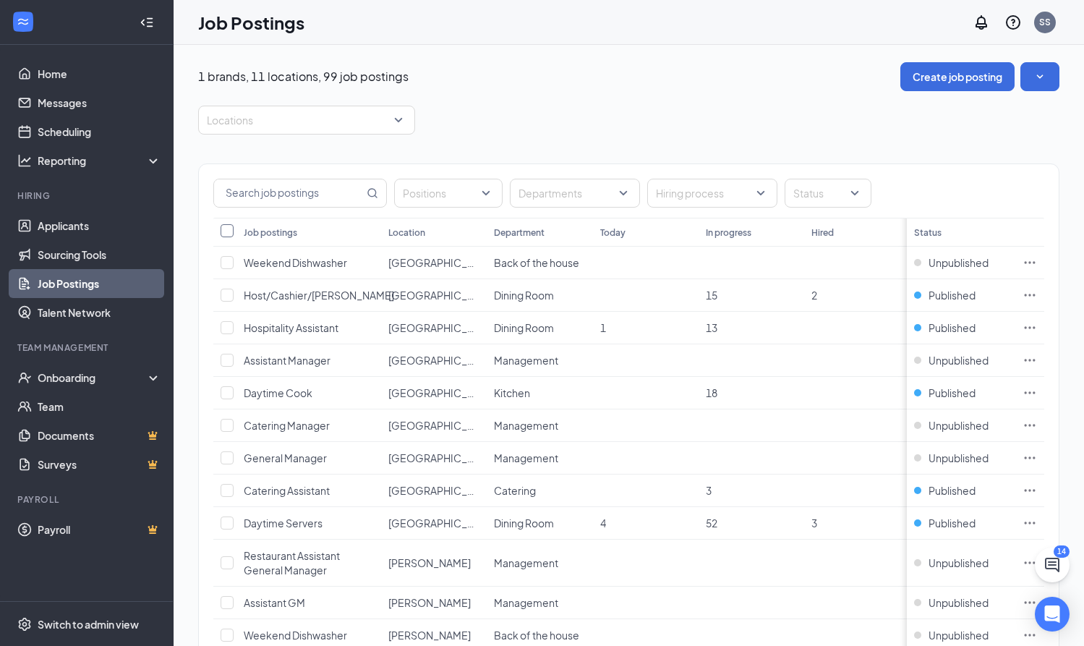
checkbox input "true"
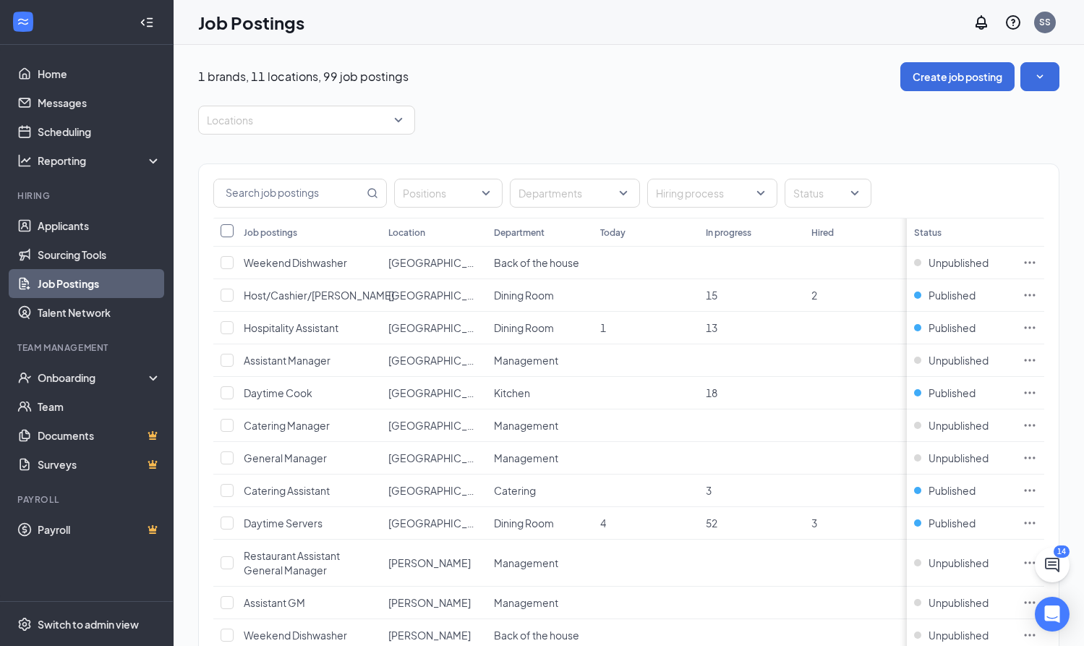
checkbox input "true"
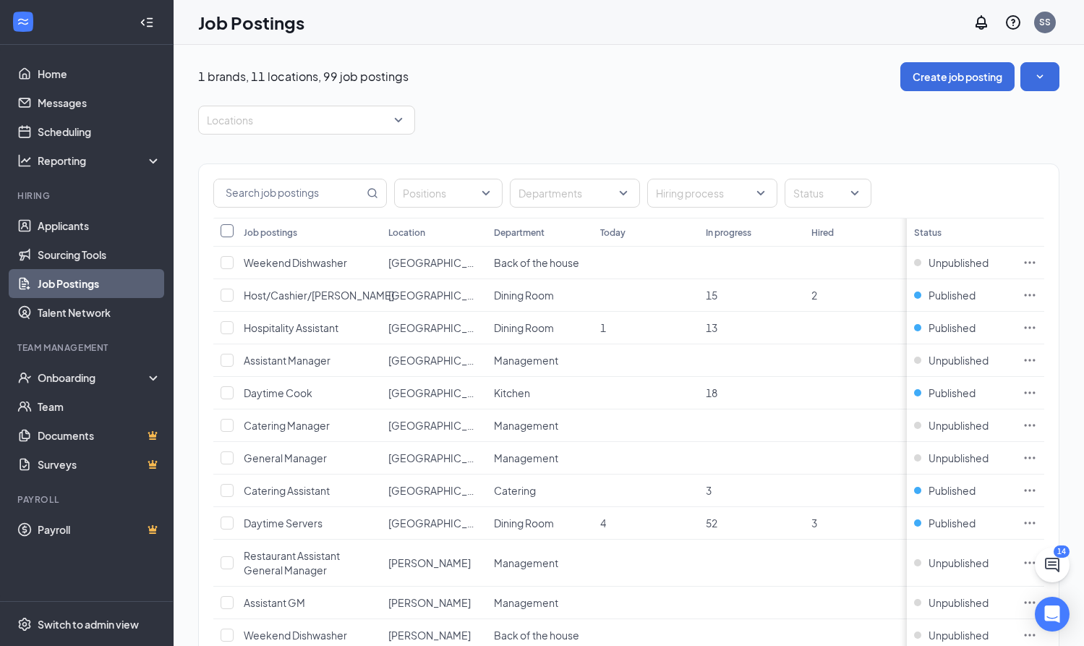
checkbox input "true"
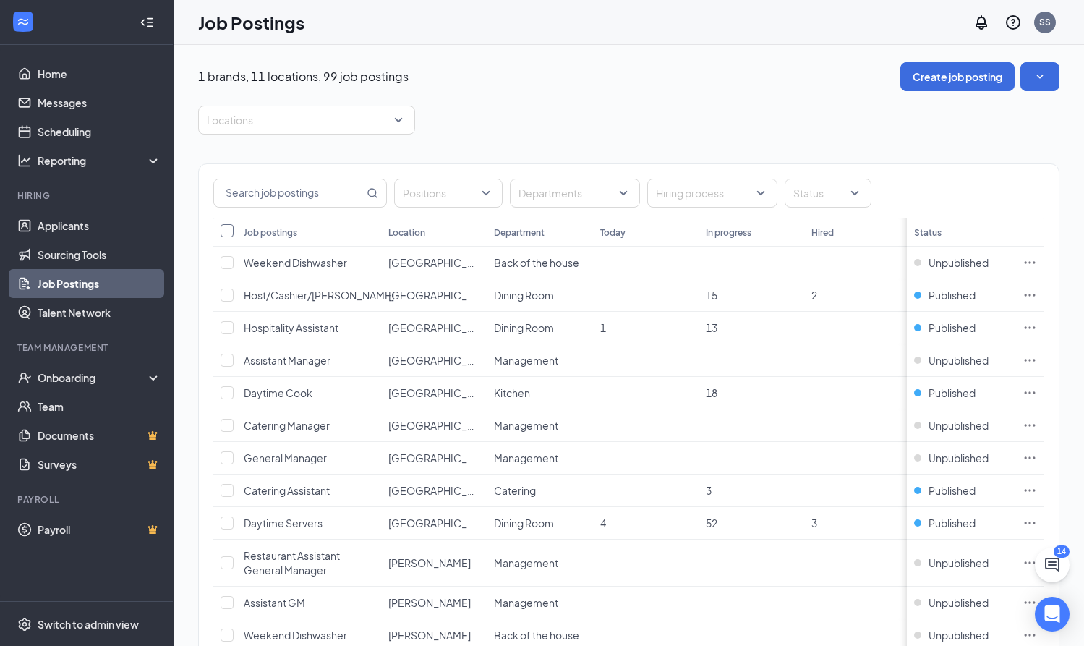
checkbox input "true"
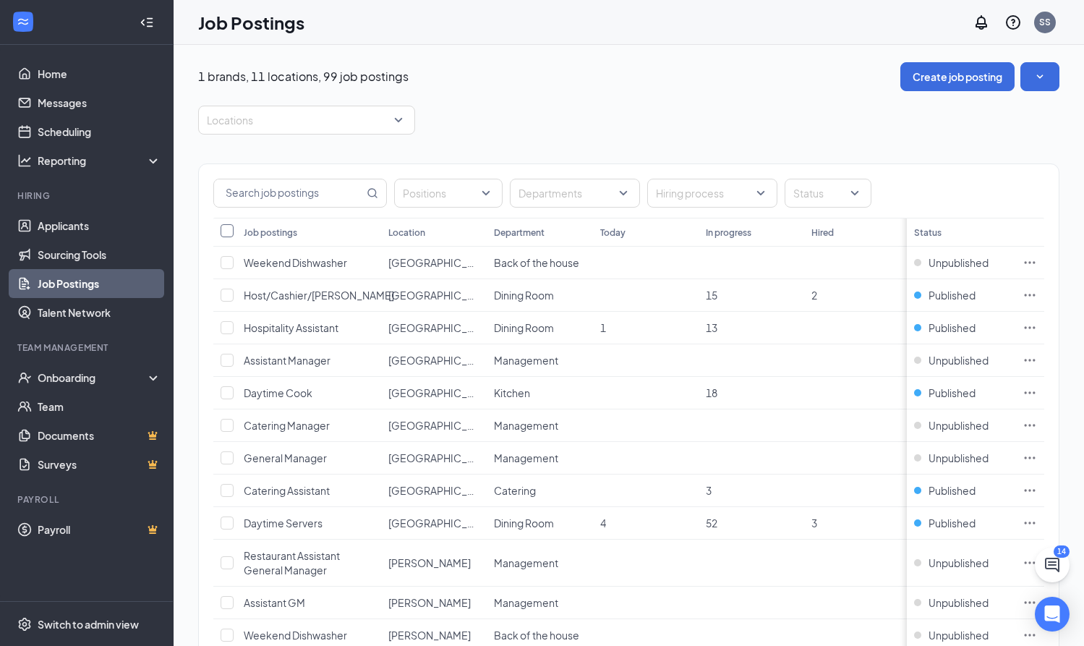
checkbox input "true"
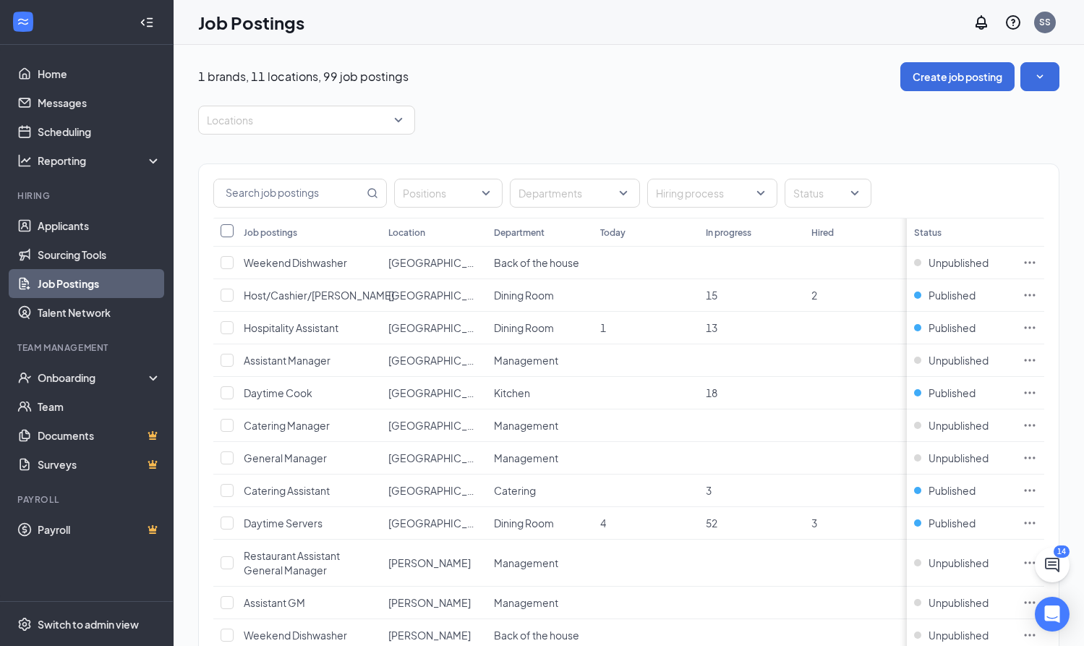
checkbox input "true"
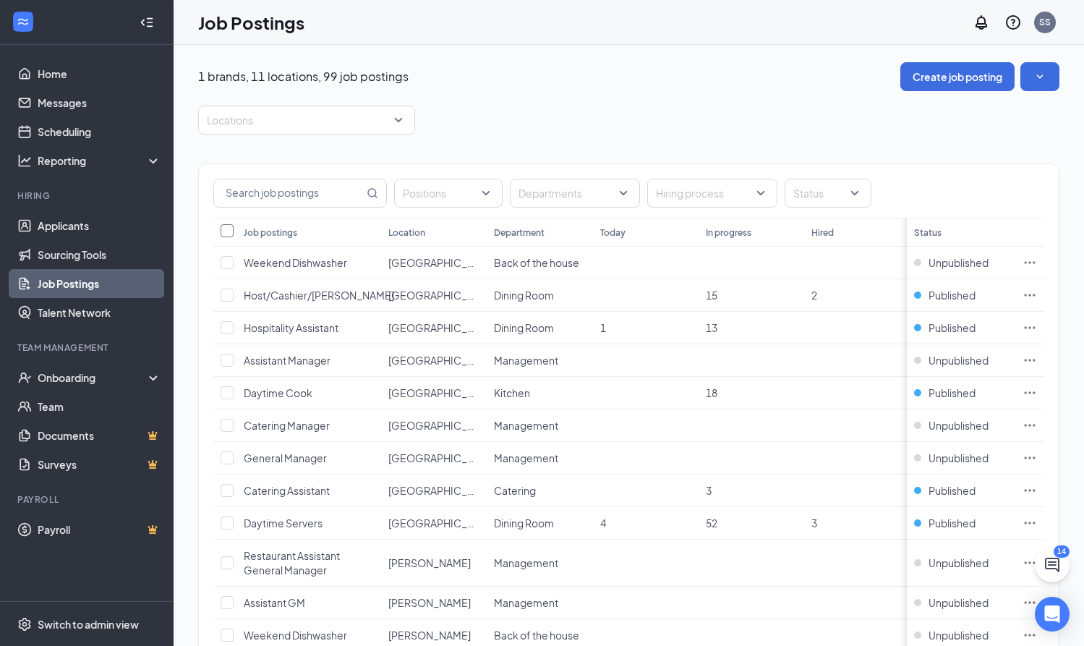
checkbox input "true"
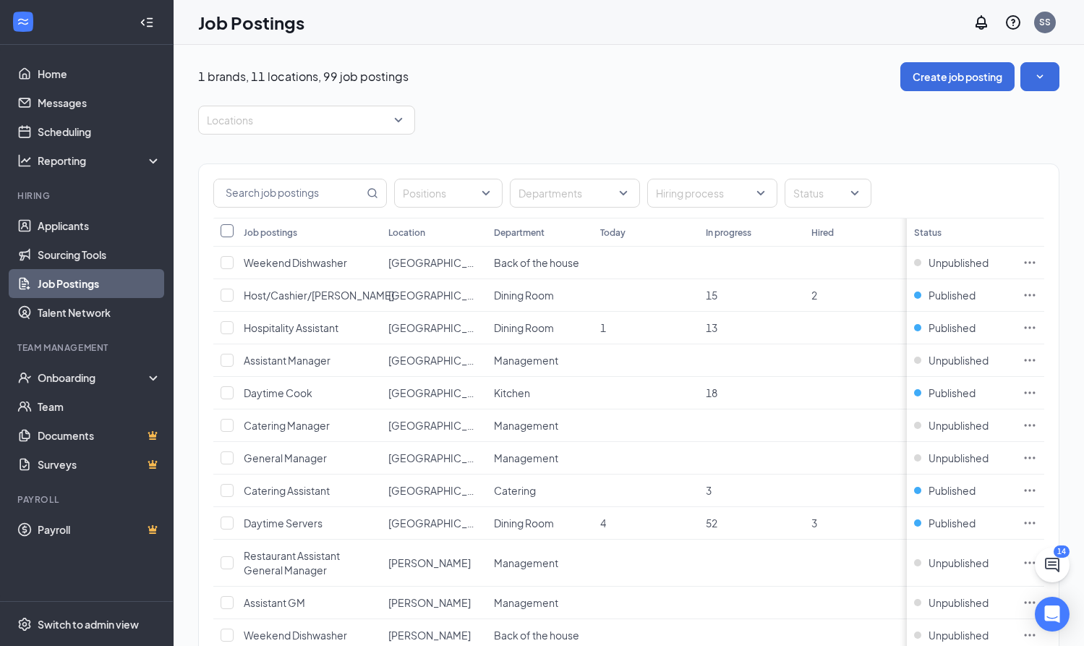
checkbox input "true"
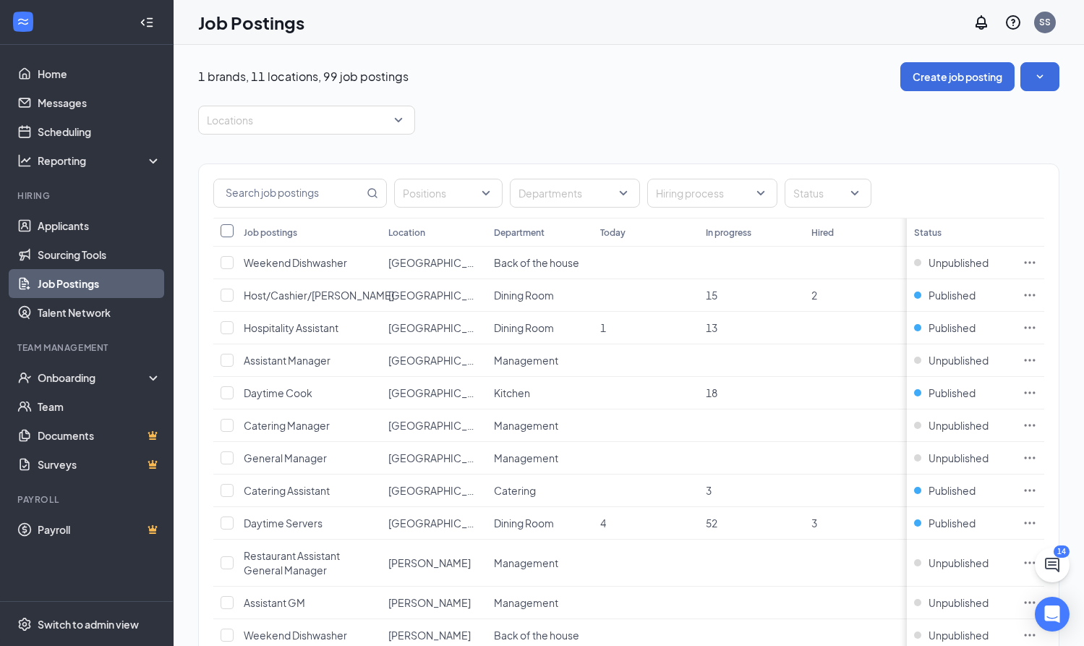
checkbox input "true"
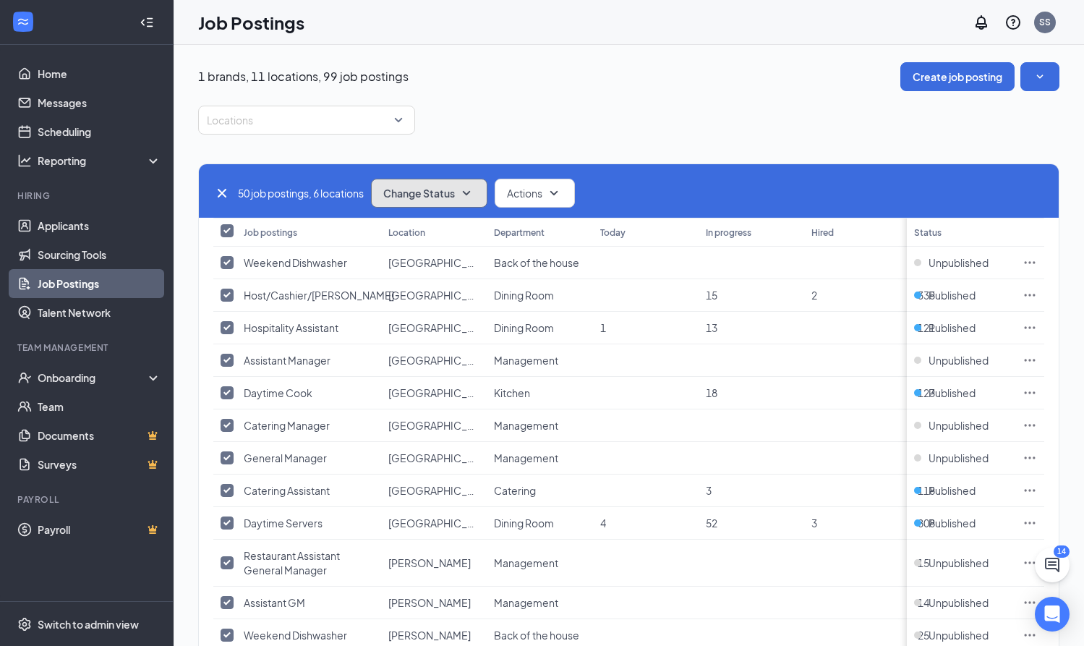
click at [466, 192] on icon "SmallChevronDown" at bounding box center [466, 192] width 17 height 17
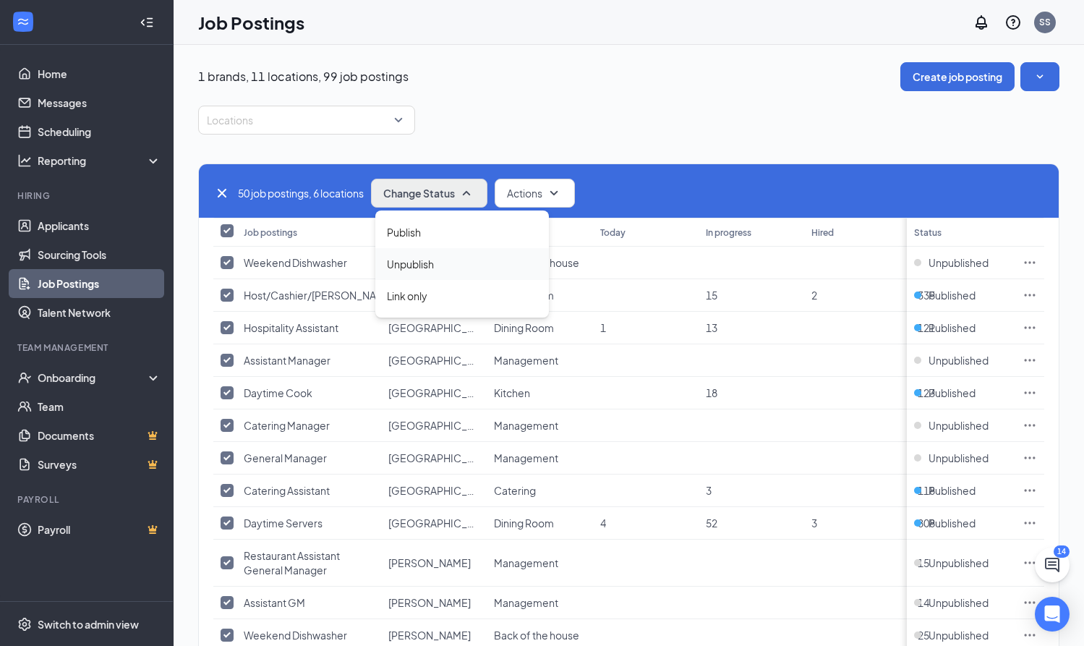
click at [455, 263] on div "Unpublish" at bounding box center [462, 264] width 174 height 32
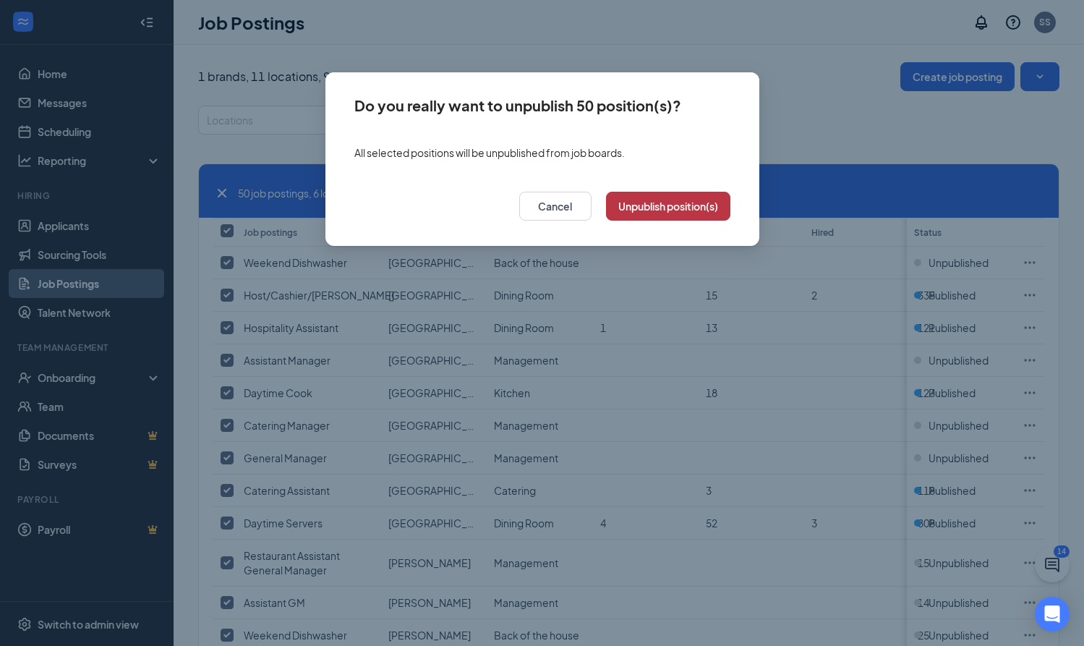
click at [661, 210] on button "Unpublish position(s)" at bounding box center [668, 206] width 124 height 29
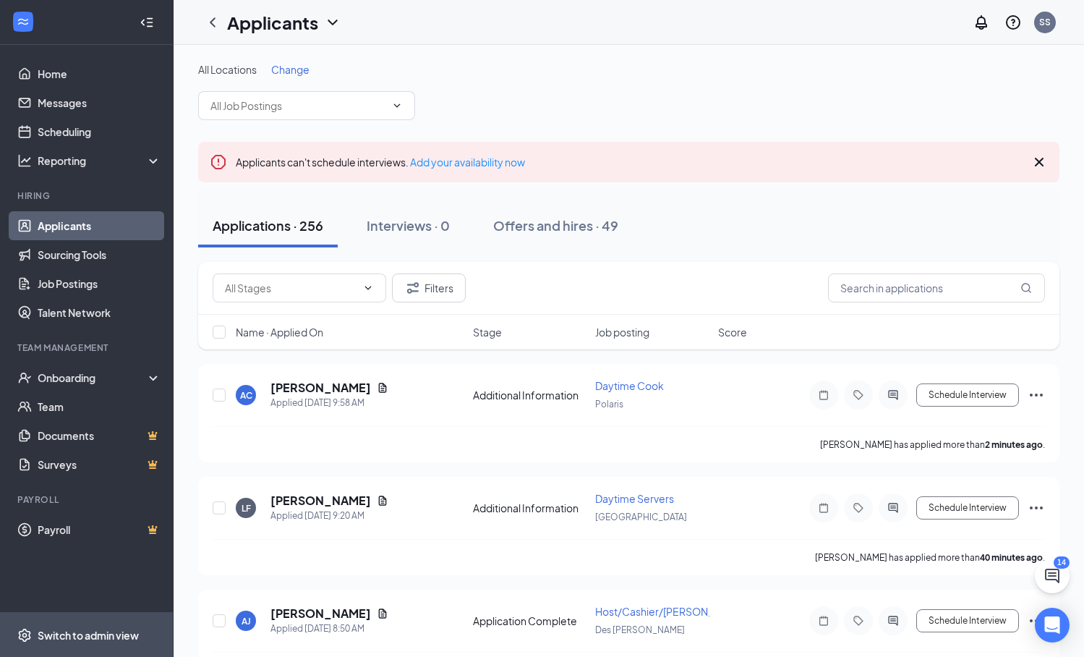
click at [95, 636] on div "Switch to admin view" at bounding box center [88, 635] width 101 height 14
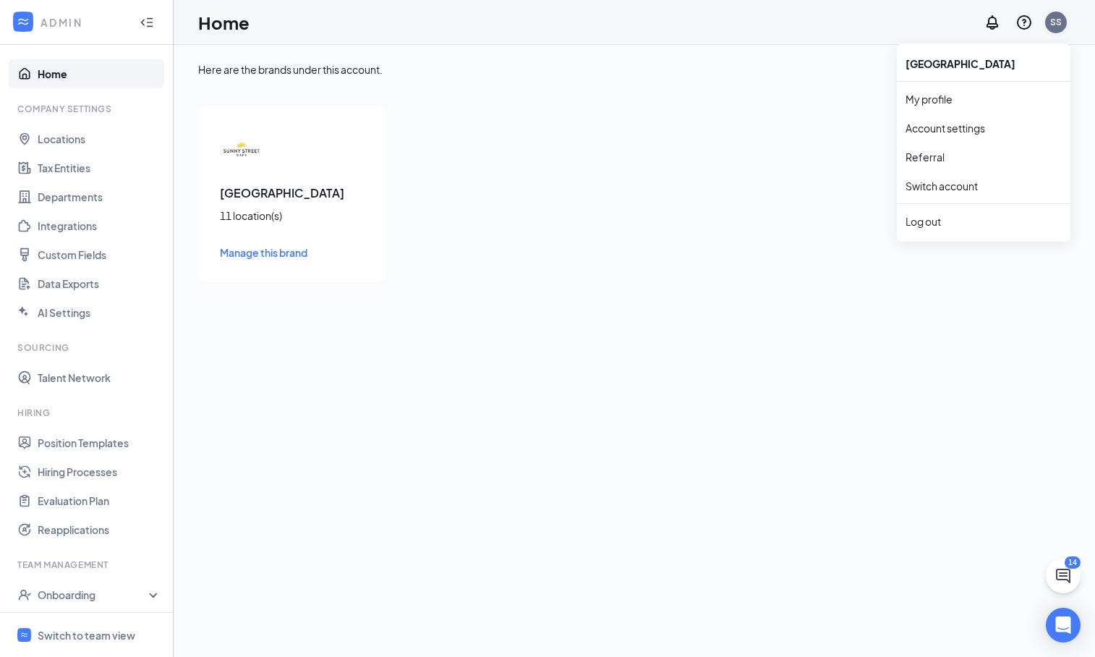
click at [1058, 23] on div "SS" at bounding box center [1056, 22] width 12 height 12
click at [594, 330] on div "Here are the brands under this account. [GEOGRAPHIC_DATA] 11 location(s) Manage…" at bounding box center [634, 351] width 921 height 612
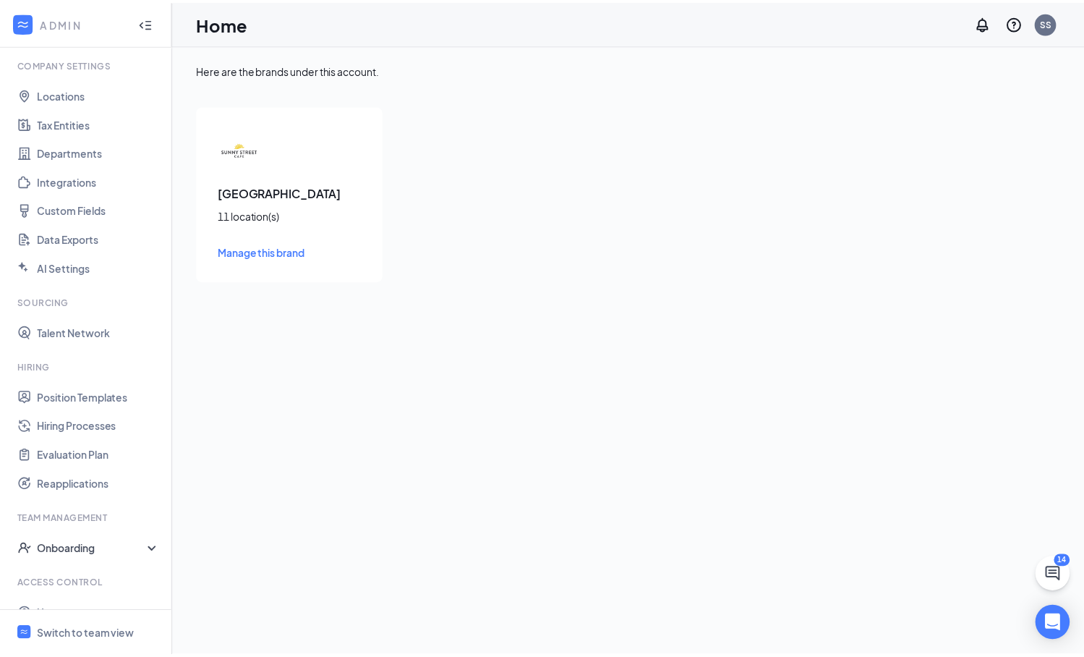
scroll to position [97, 0]
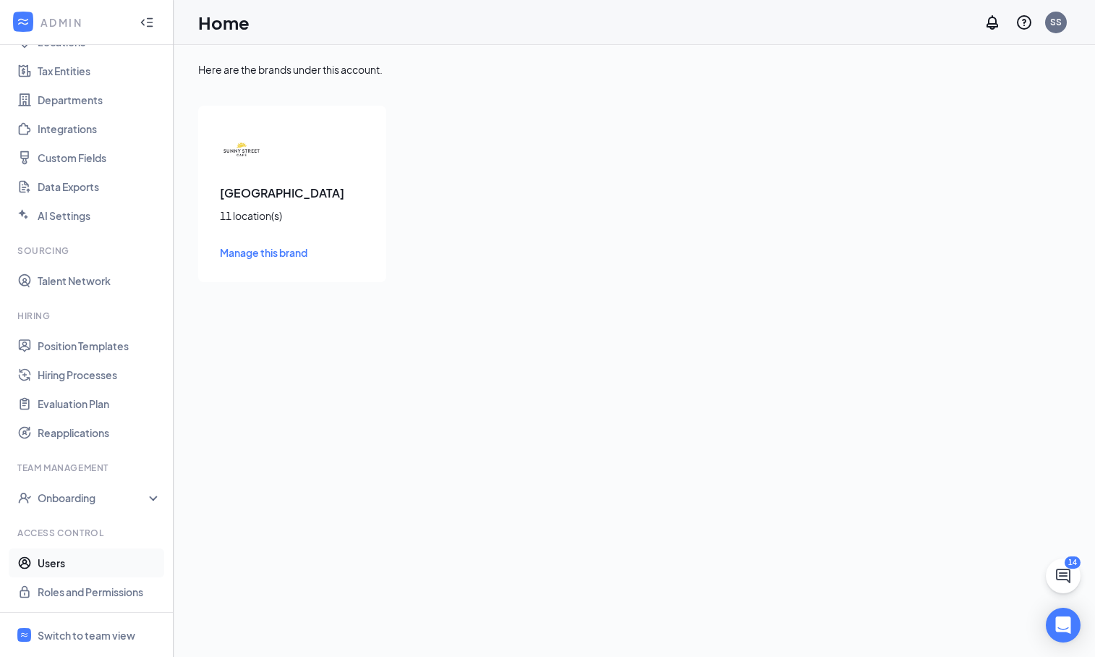
click at [98, 566] on link "Users" at bounding box center [100, 562] width 124 height 29
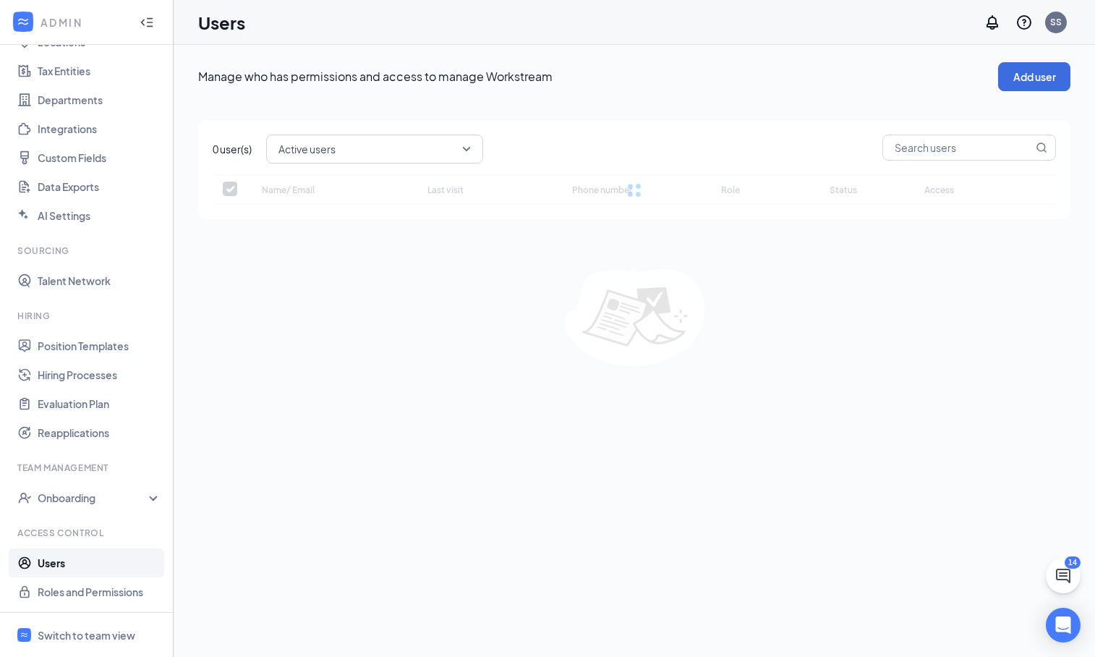
checkbox input "false"
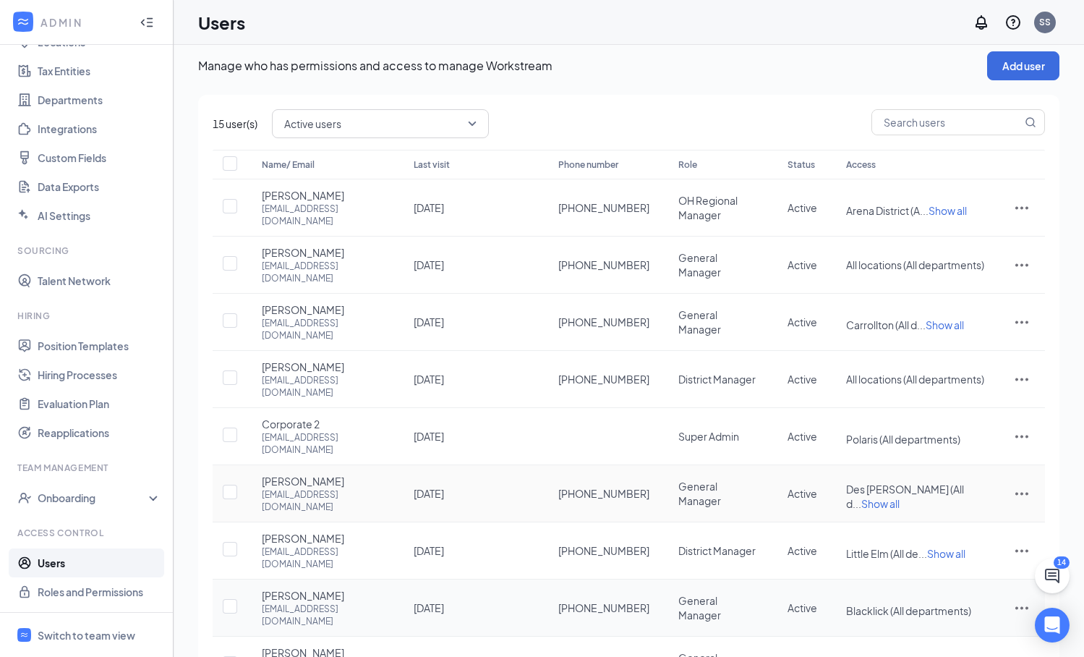
scroll to position [12, 0]
click at [1023, 70] on button "Add user" at bounding box center [1023, 65] width 72 height 29
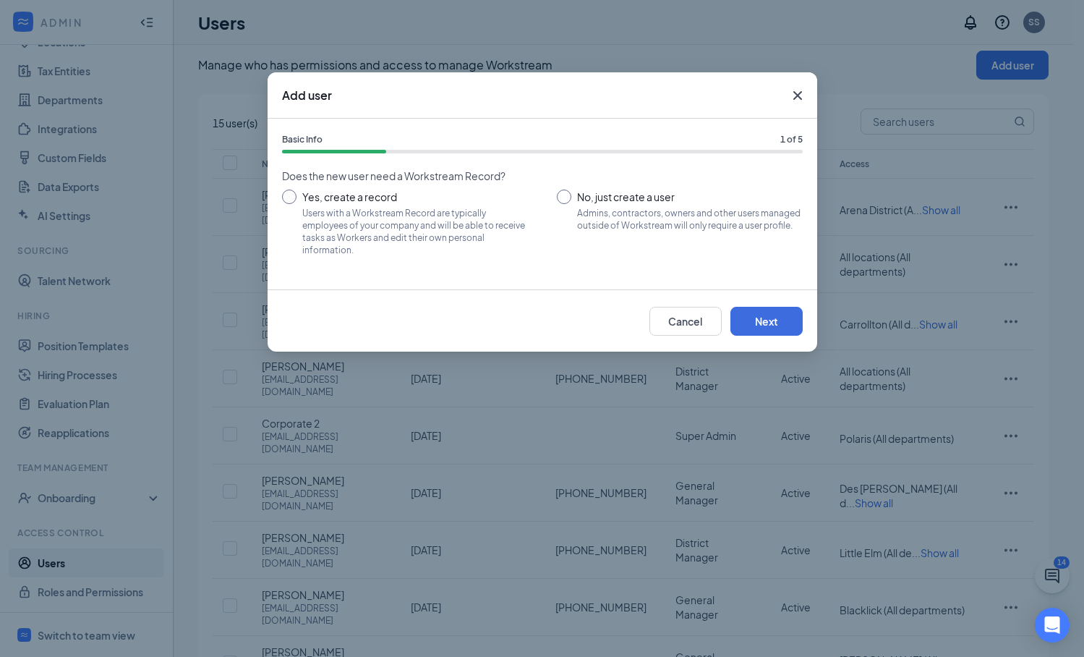
click at [563, 196] on input "No, just create a user Admins, contractors, owners and other users managed outs…" at bounding box center [680, 221] width 246 height 65
radio input "true"
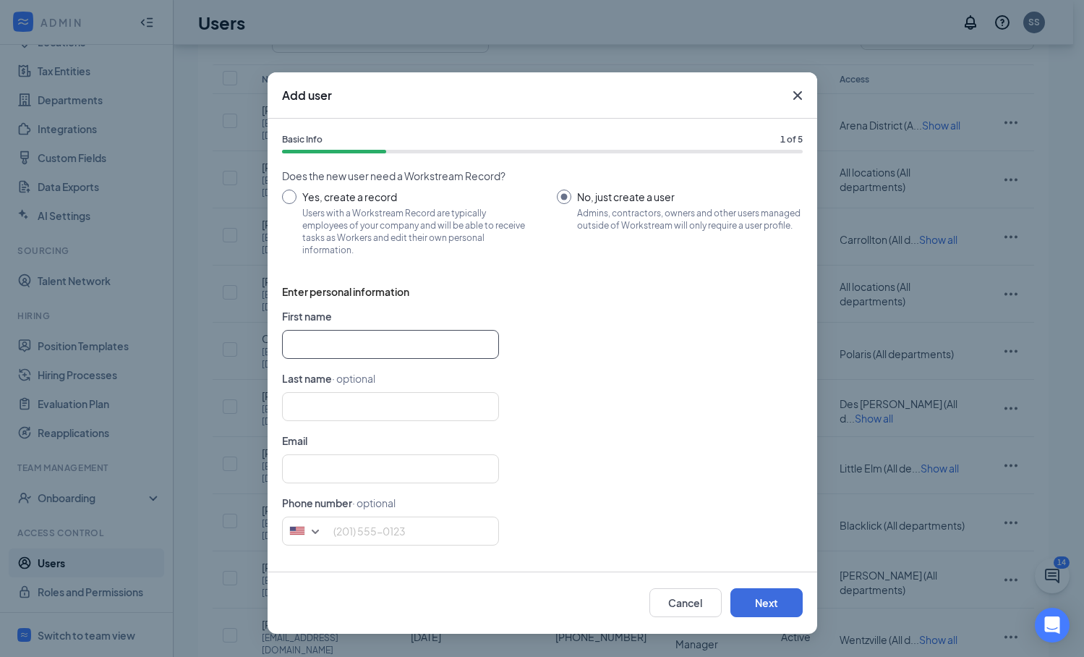
scroll to position [98, 0]
click at [785, 605] on button "Next" at bounding box center [766, 602] width 72 height 29
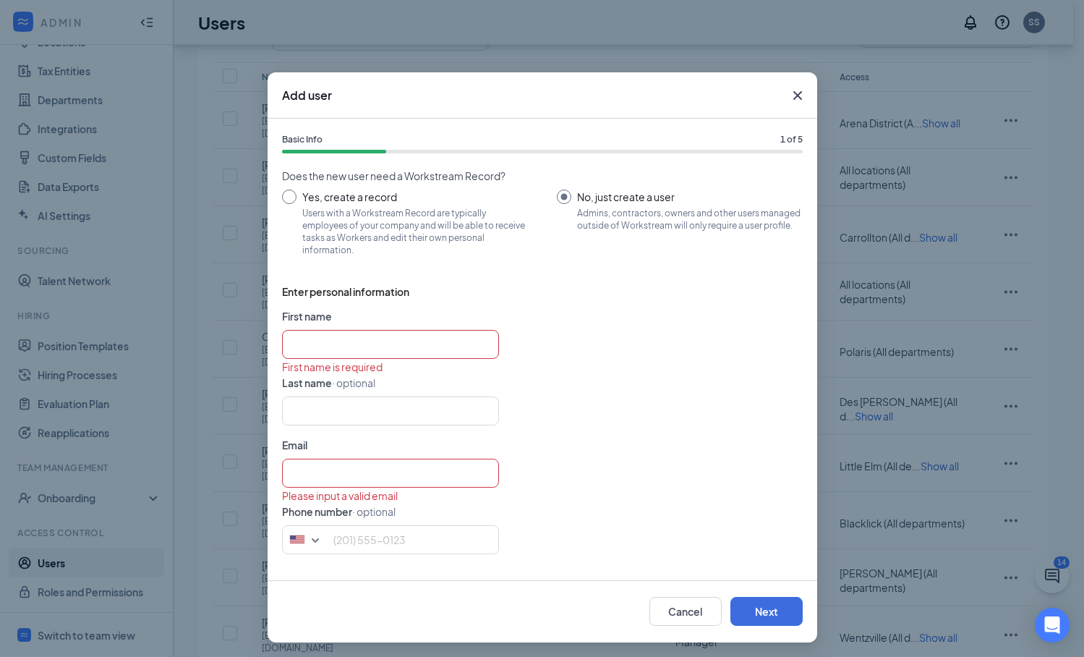
click at [793, 95] on icon "Cross" at bounding box center [797, 95] width 9 height 9
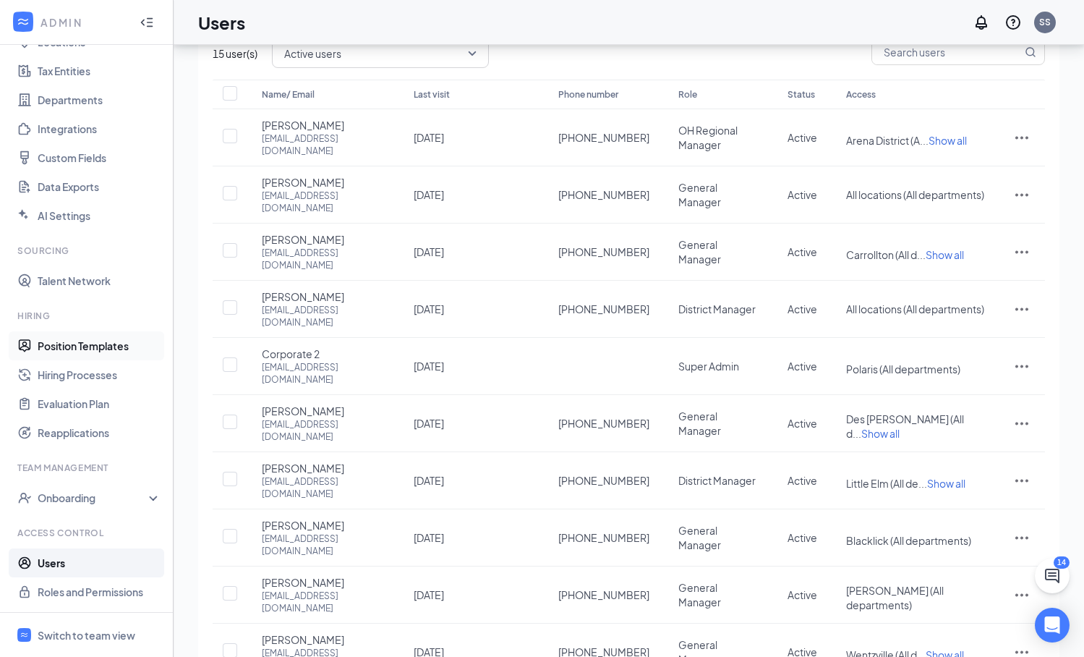
click at [74, 346] on link "Position Templates" at bounding box center [100, 345] width 124 height 29
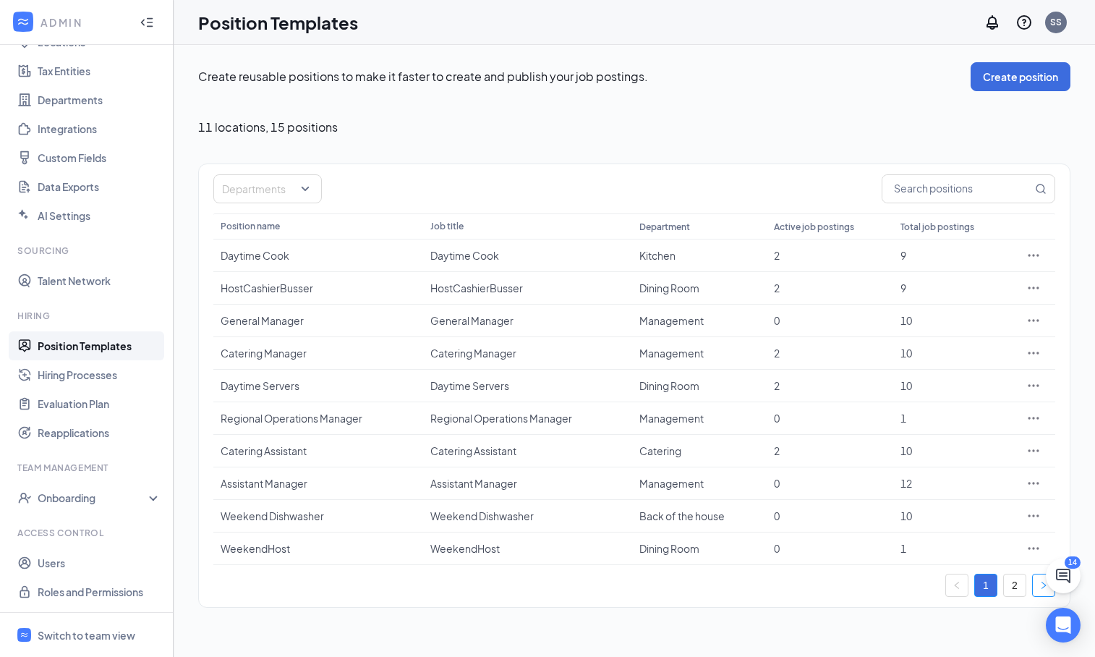
click at [1038, 587] on button "button" at bounding box center [1043, 584] width 23 height 23
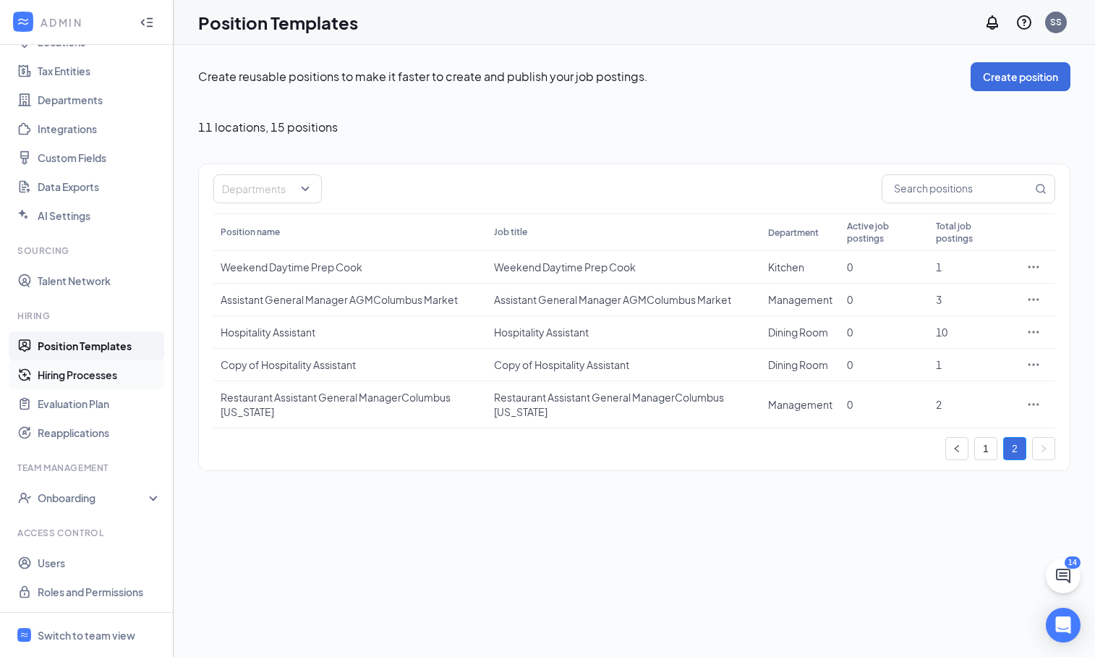
click at [59, 375] on link "Hiring Processes" at bounding box center [100, 374] width 124 height 29
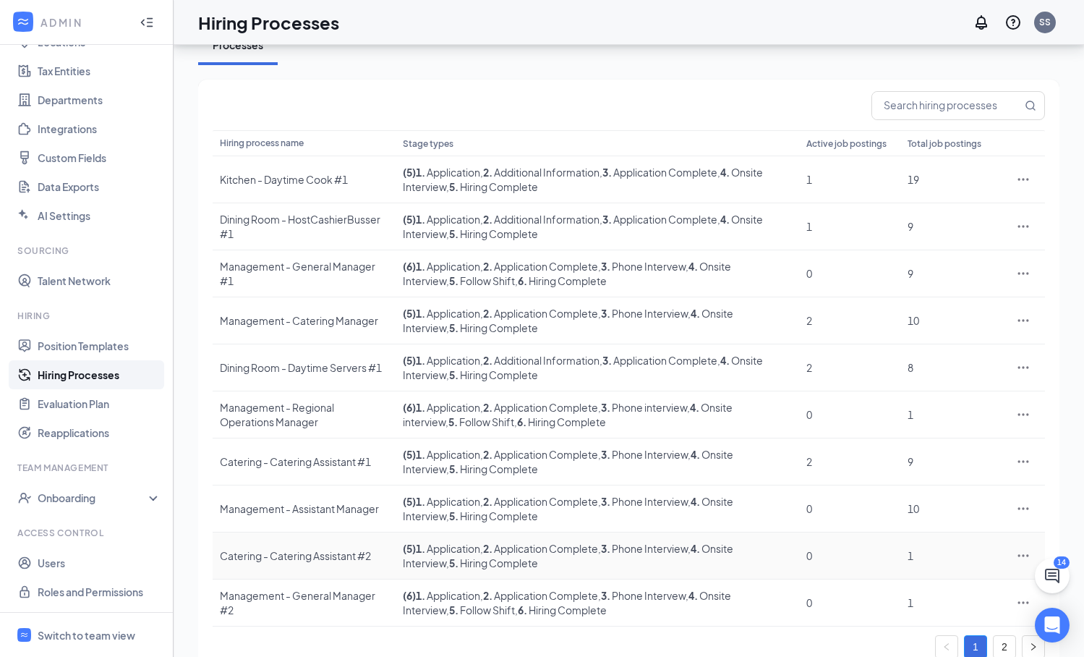
scroll to position [111, 0]
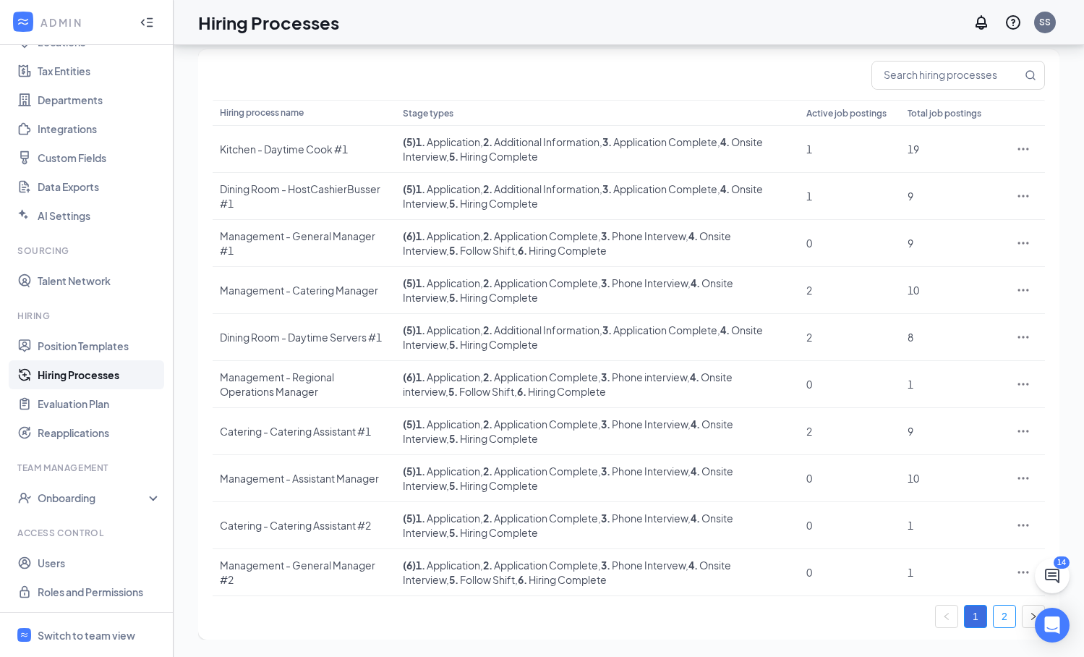
click at [1002, 618] on link "2" at bounding box center [1005, 616] width 22 height 22
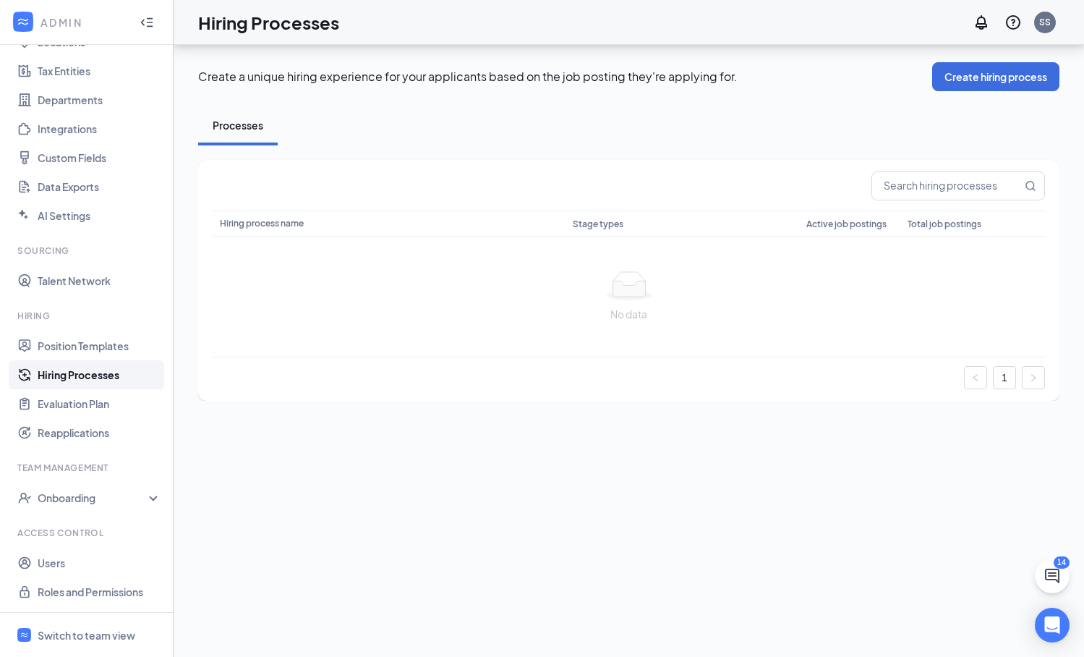
scroll to position [0, 0]
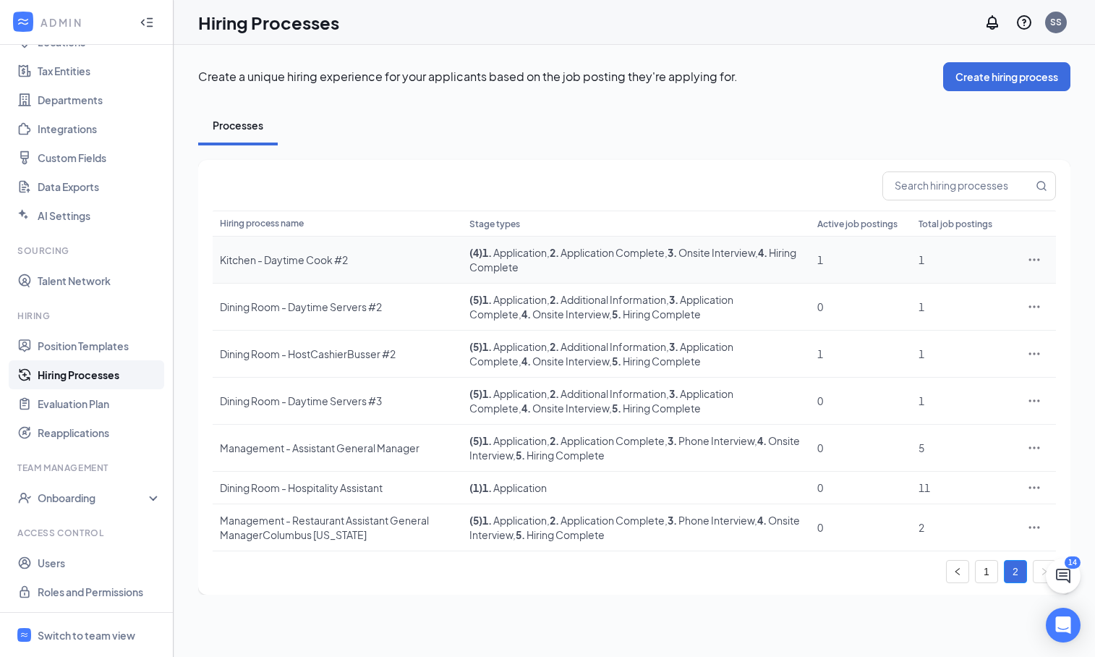
click at [1036, 261] on icon "Ellipses" at bounding box center [1034, 259] width 14 height 14
click at [923, 286] on span "Edit" at bounding box center [914, 289] width 19 height 13
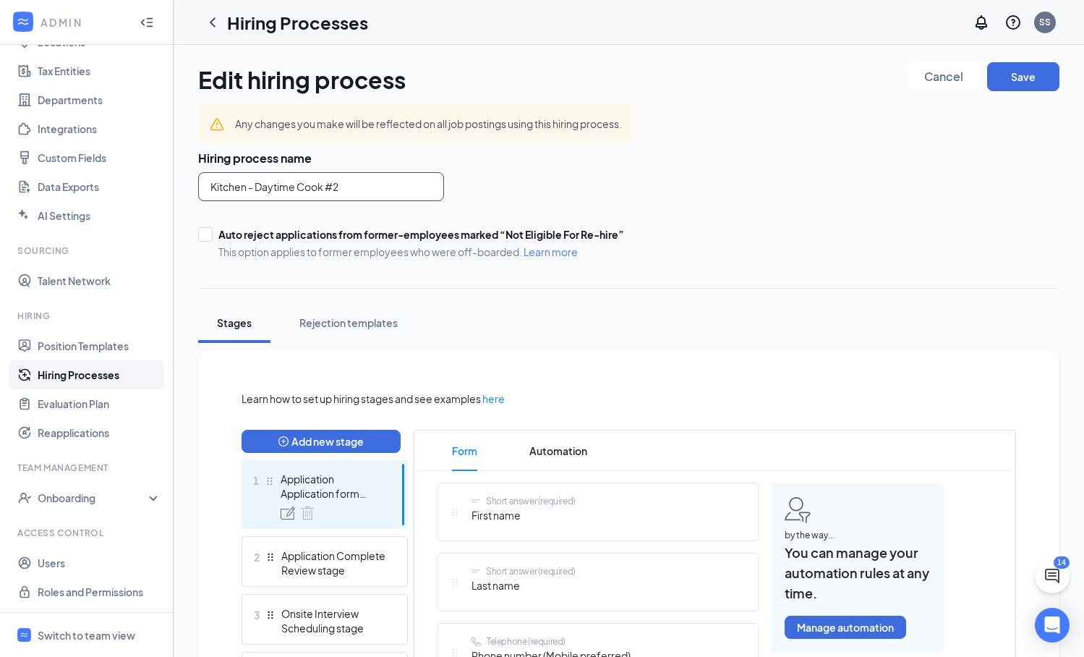
click at [363, 188] on input "Kitchen - Daytime Cook #2" at bounding box center [321, 186] width 246 height 29
click at [106, 377] on link "Hiring Processes" at bounding box center [100, 374] width 124 height 29
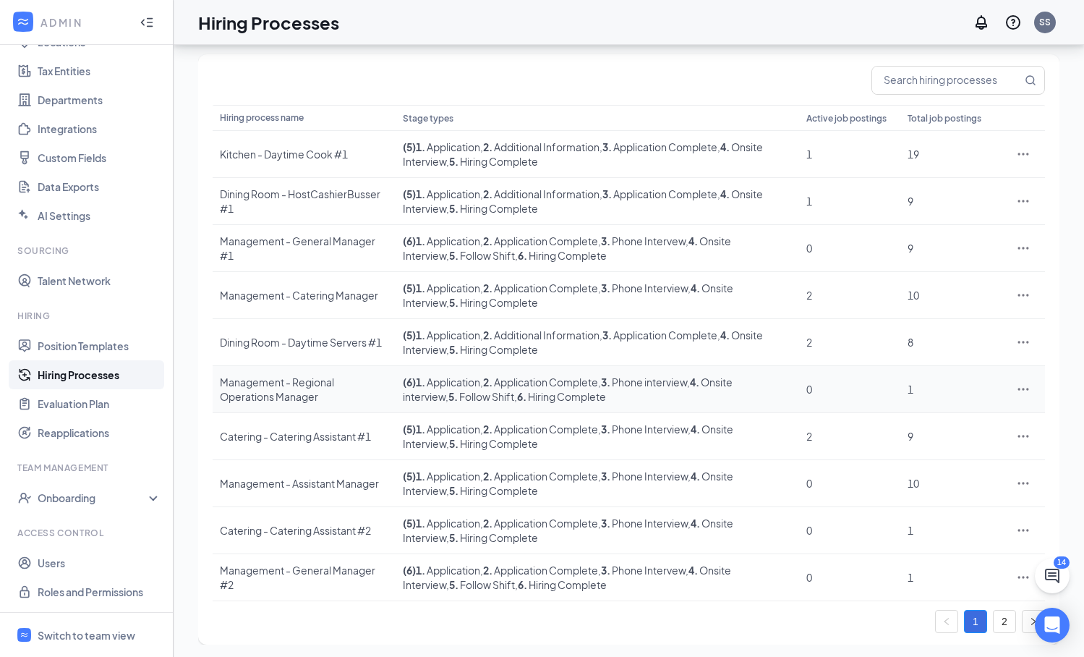
scroll to position [111, 0]
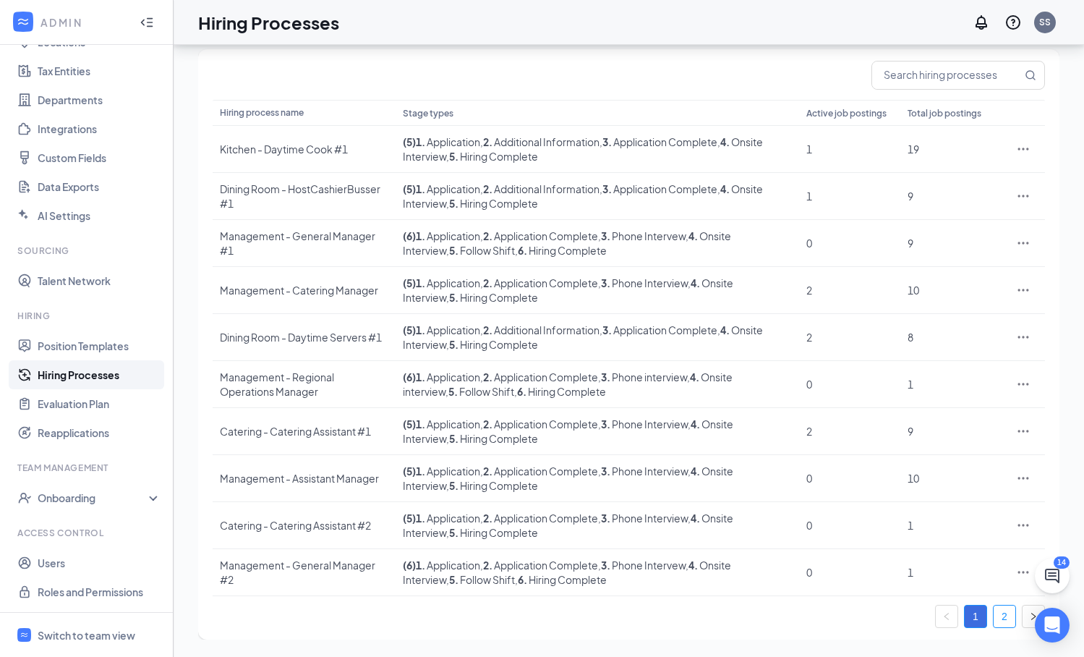
click at [1008, 615] on link "2" at bounding box center [1005, 616] width 22 height 22
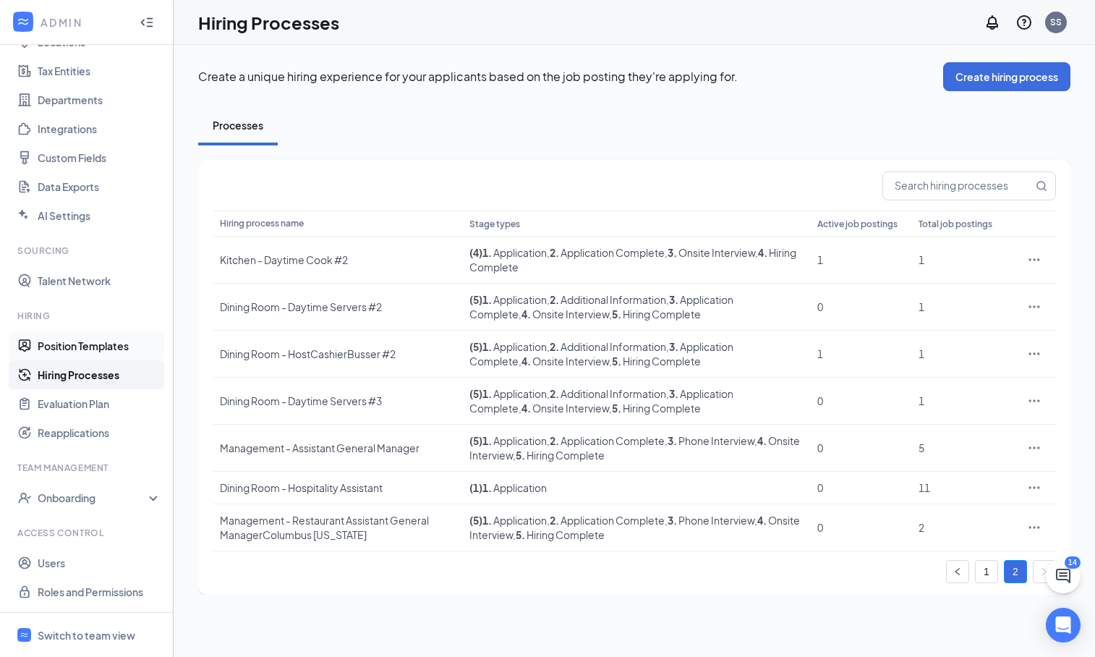
click at [91, 344] on link "Position Templates" at bounding box center [100, 345] width 124 height 29
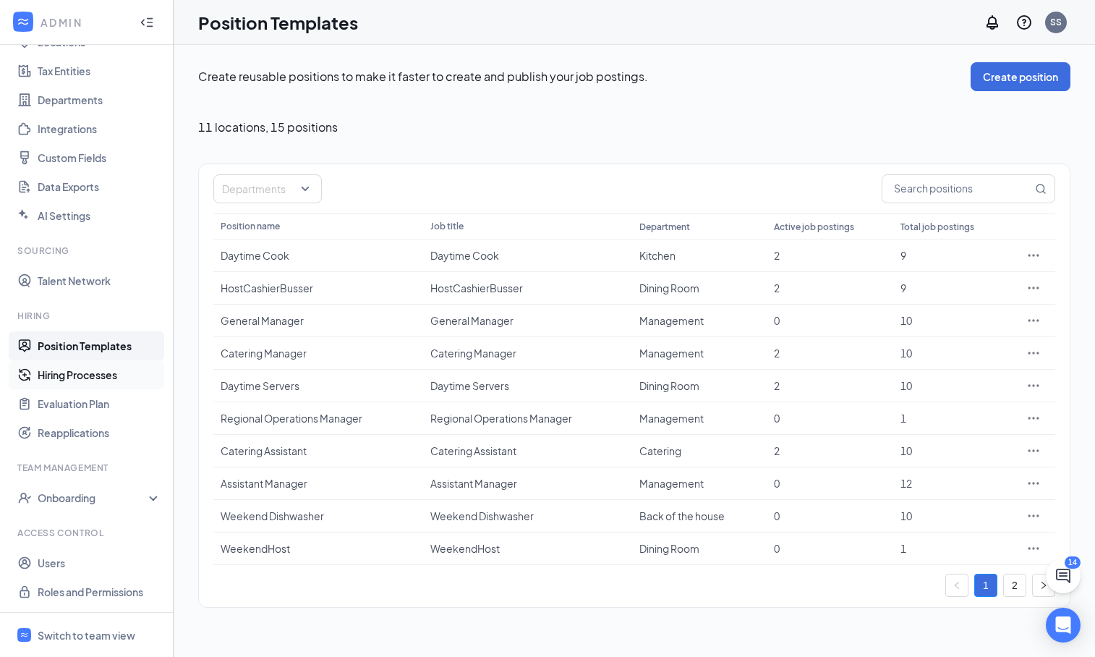
click at [99, 371] on link "Hiring Processes" at bounding box center [100, 374] width 124 height 29
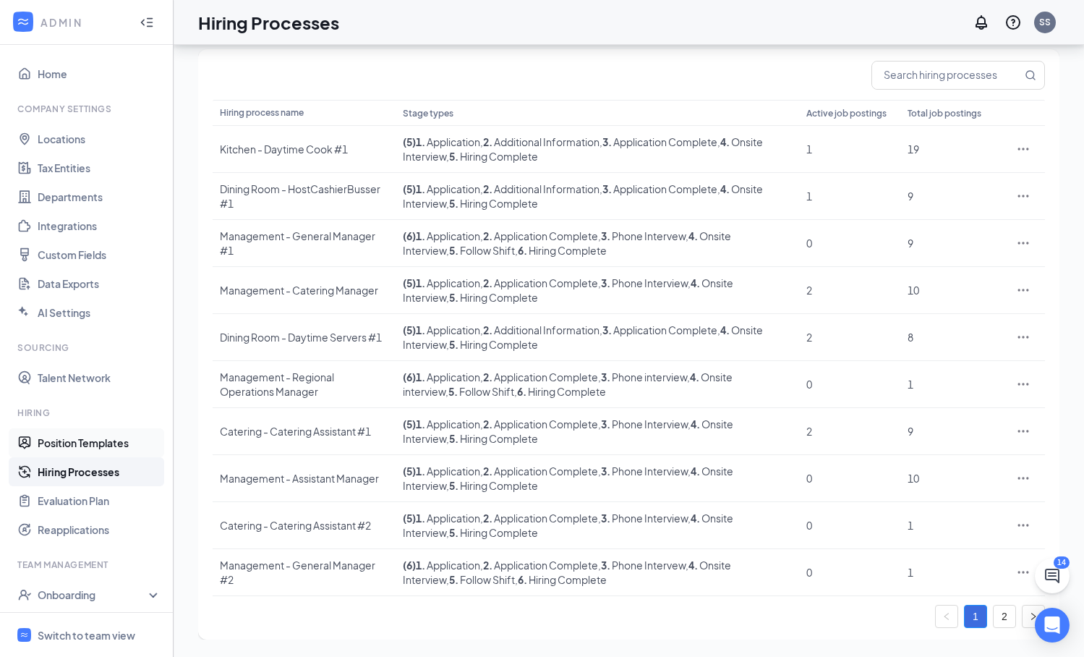
click at [64, 443] on link "Position Templates" at bounding box center [100, 442] width 124 height 29
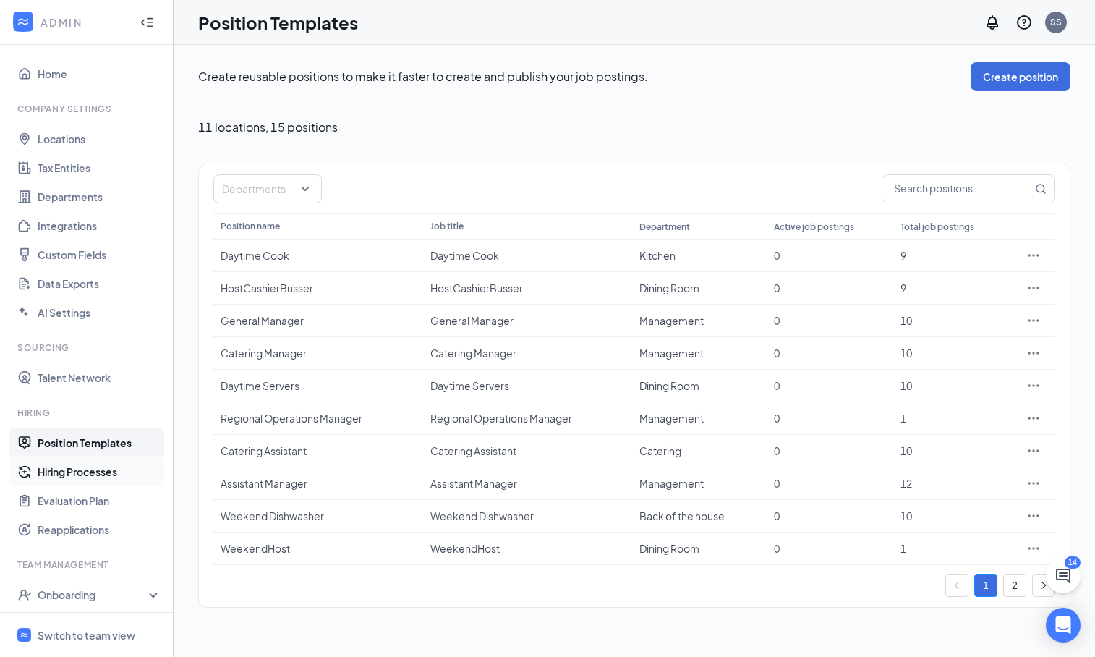
click at [75, 472] on link "Hiring Processes" at bounding box center [100, 471] width 124 height 29
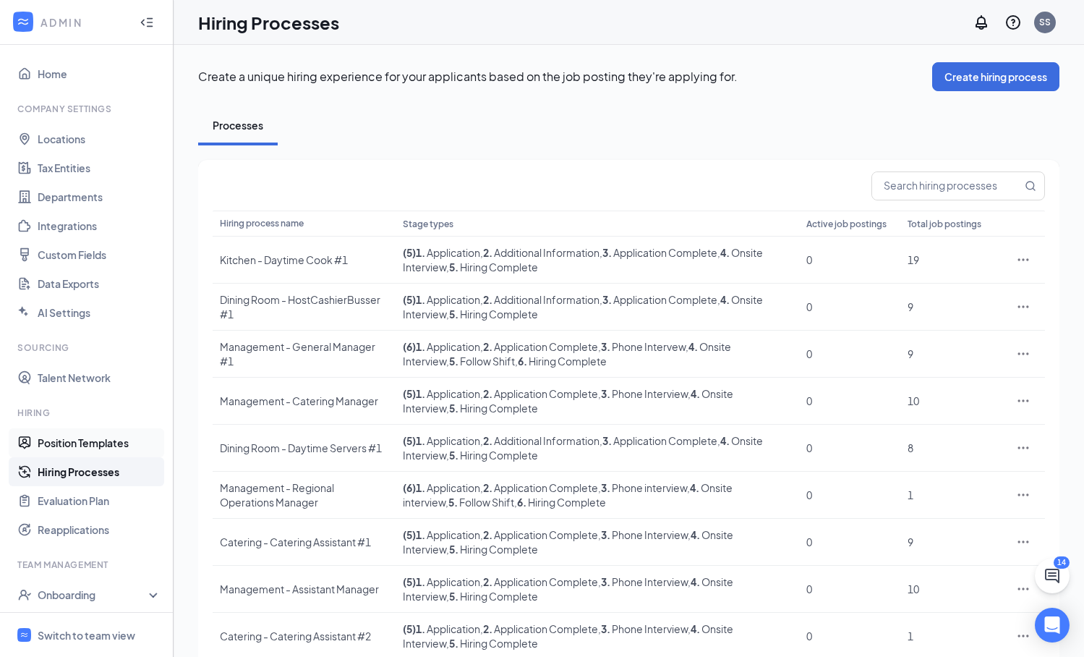
click at [98, 444] on link "Position Templates" at bounding box center [100, 442] width 124 height 29
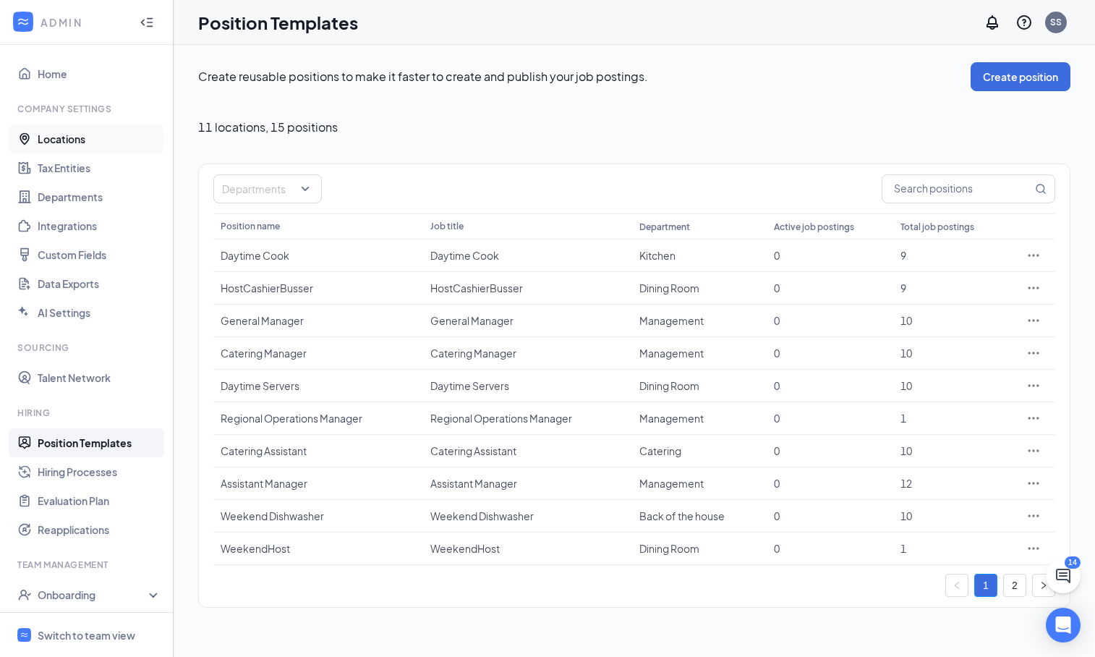
click at [96, 139] on link "Locations" at bounding box center [100, 138] width 124 height 29
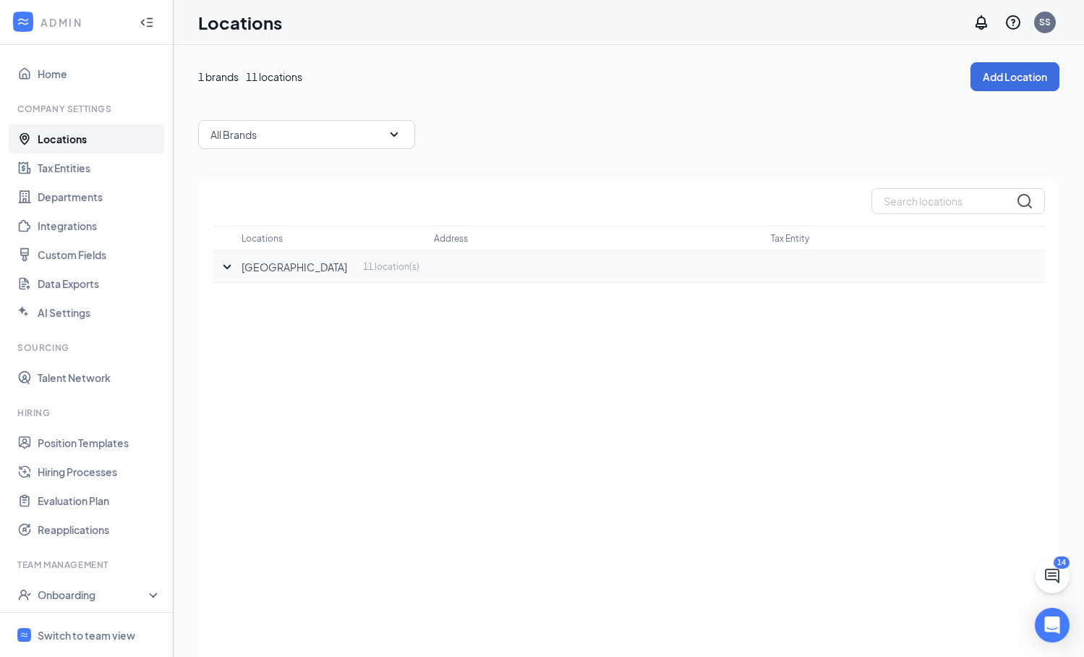
click at [227, 259] on icon "SmallChevronDown" at bounding box center [226, 266] width 17 height 17
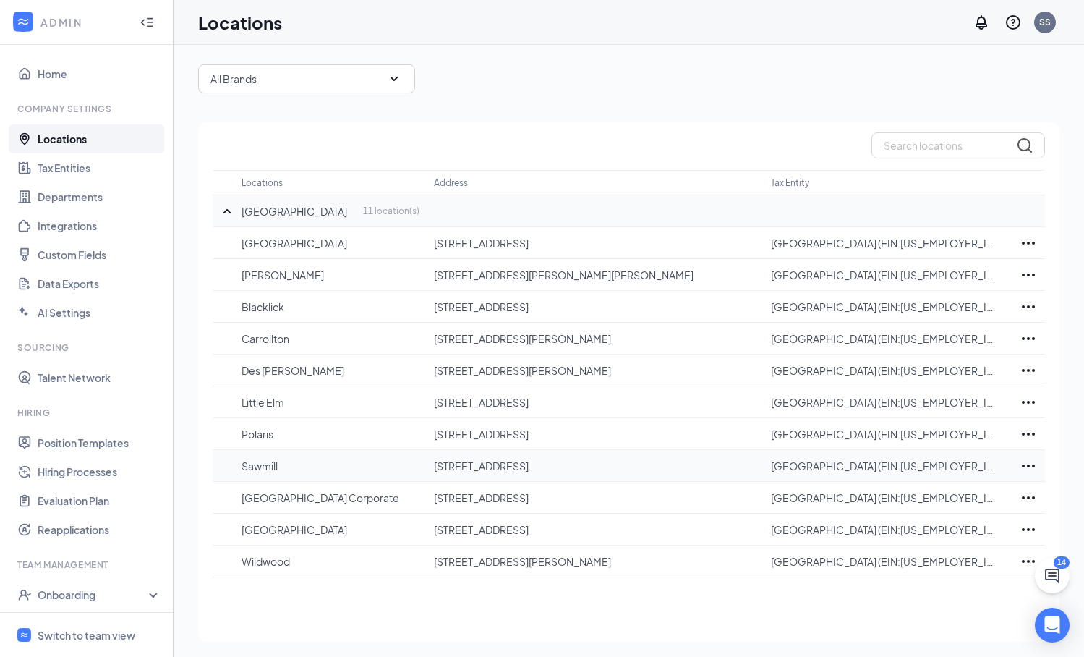
scroll to position [57, 0]
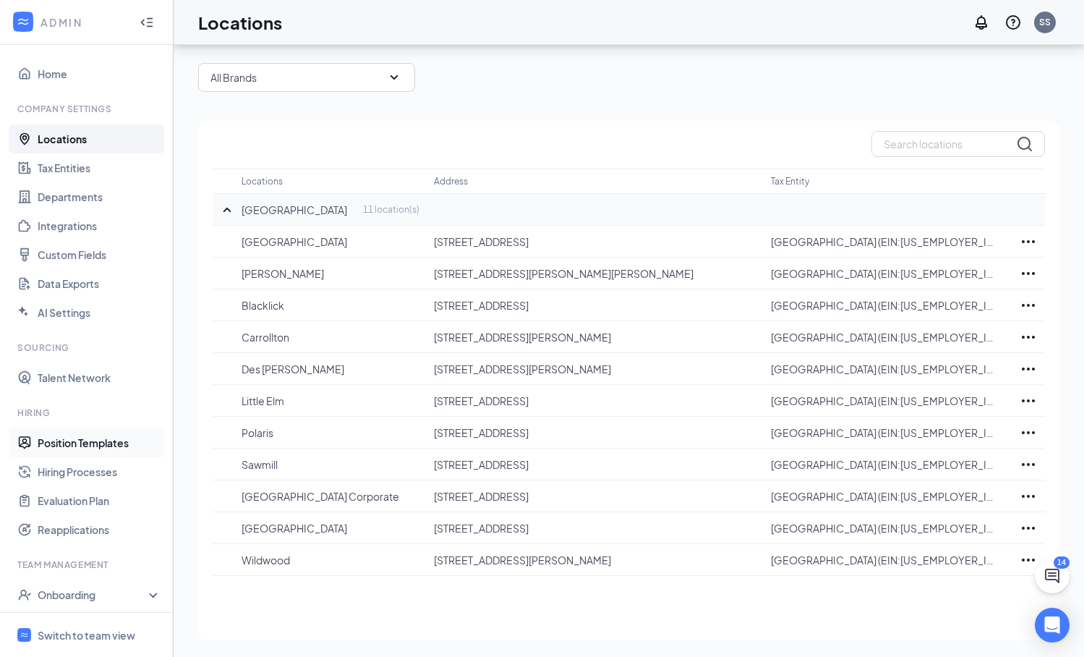
click at [90, 444] on link "Position Templates" at bounding box center [100, 442] width 124 height 29
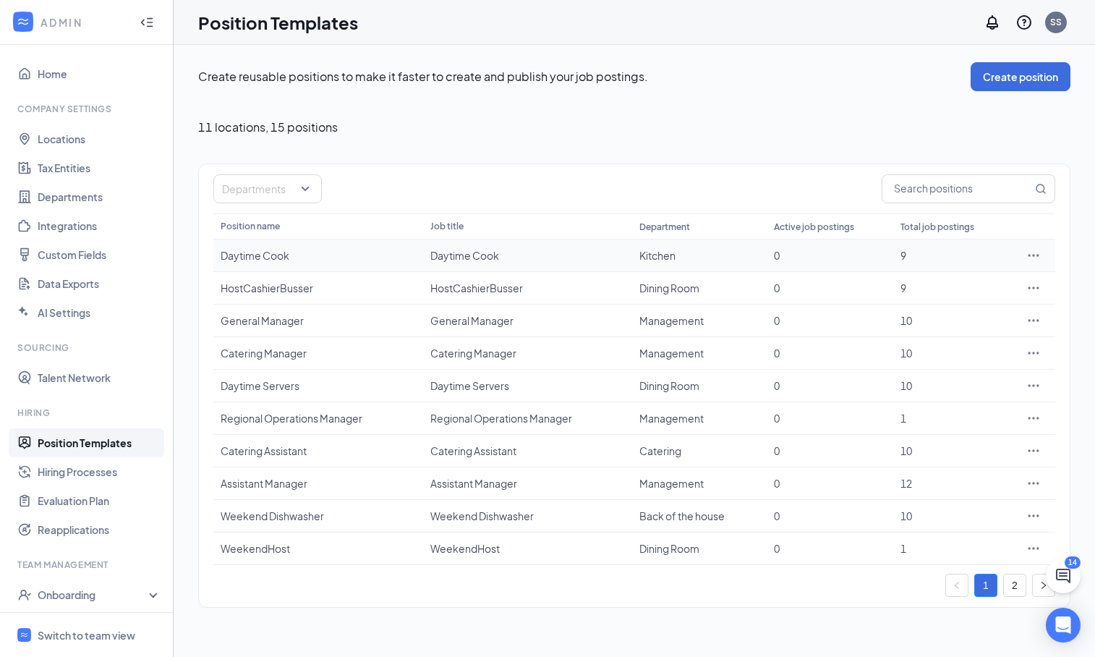
click at [1035, 254] on icon "Ellipses" at bounding box center [1033, 255] width 14 height 14
click at [931, 284] on span "Edit" at bounding box center [967, 285] width 124 height 16
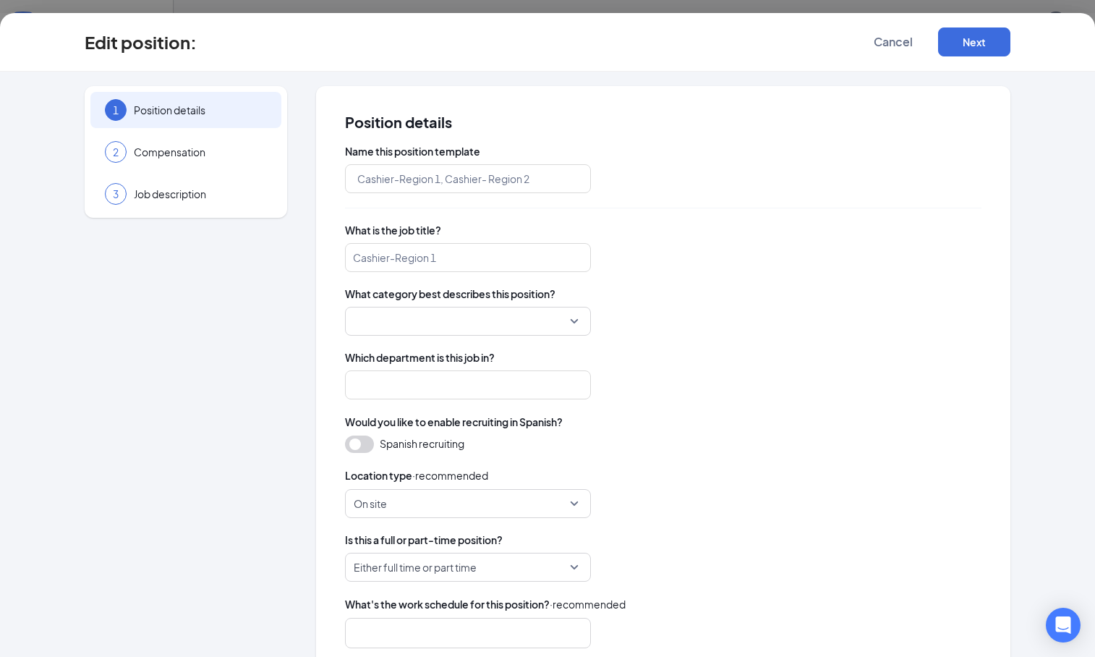
type input "Daytime Cook"
type input "Kitchen"
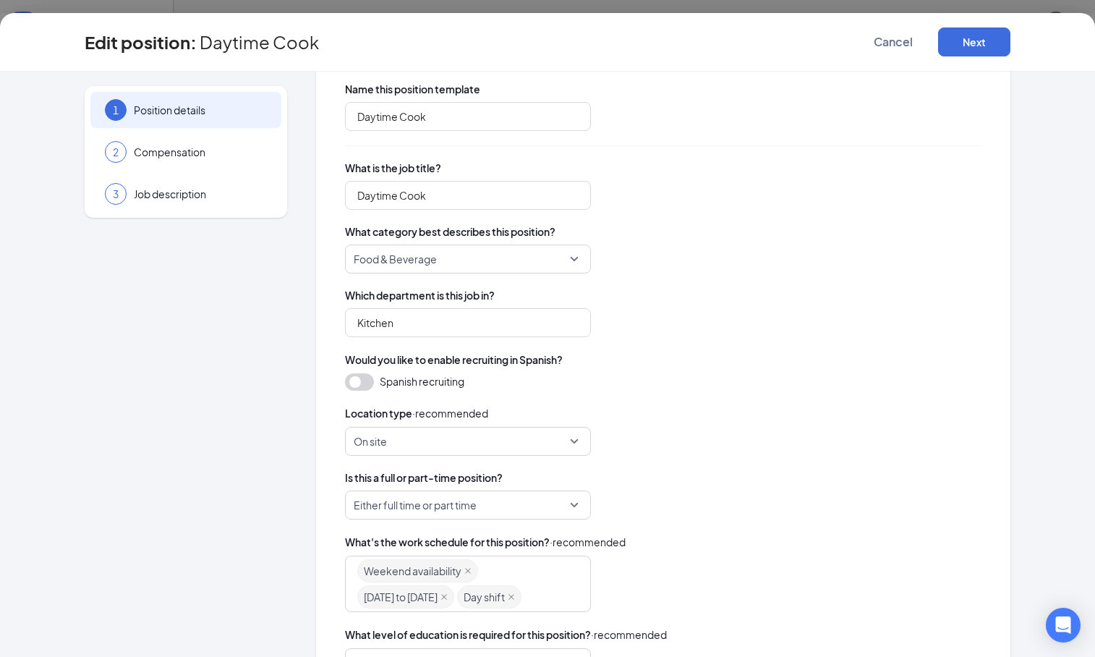
scroll to position [63, 0]
click at [565, 501] on span "Either full time or part time" at bounding box center [468, 503] width 229 height 27
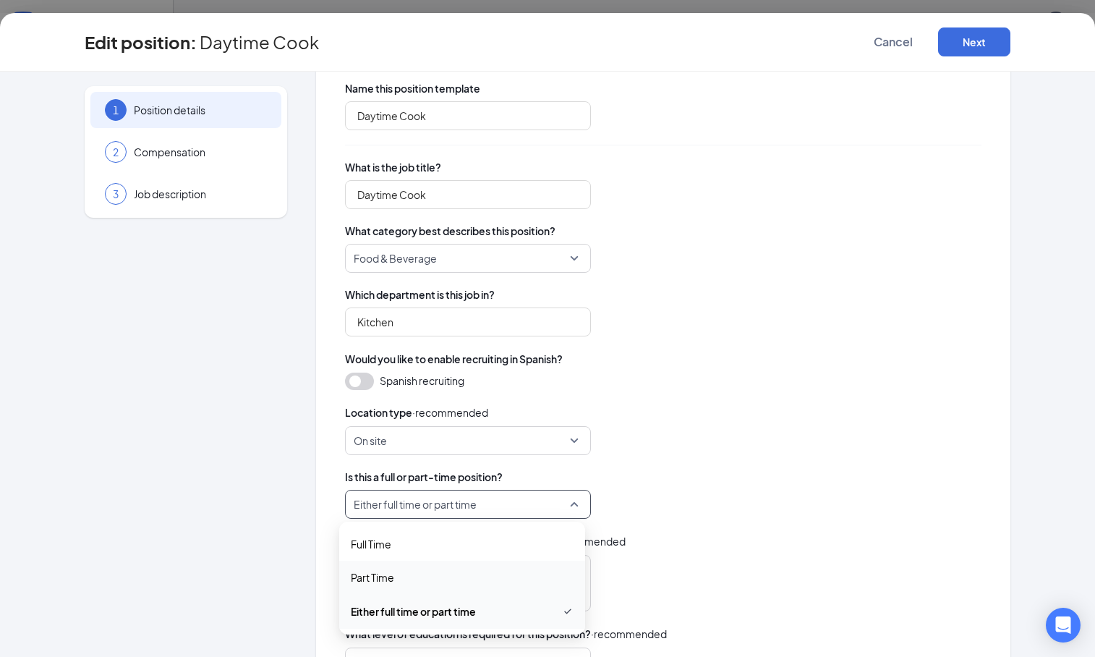
click at [816, 551] on div "What's the work schedule for this position? · recommended Weekend availability …" at bounding box center [663, 572] width 636 height 78
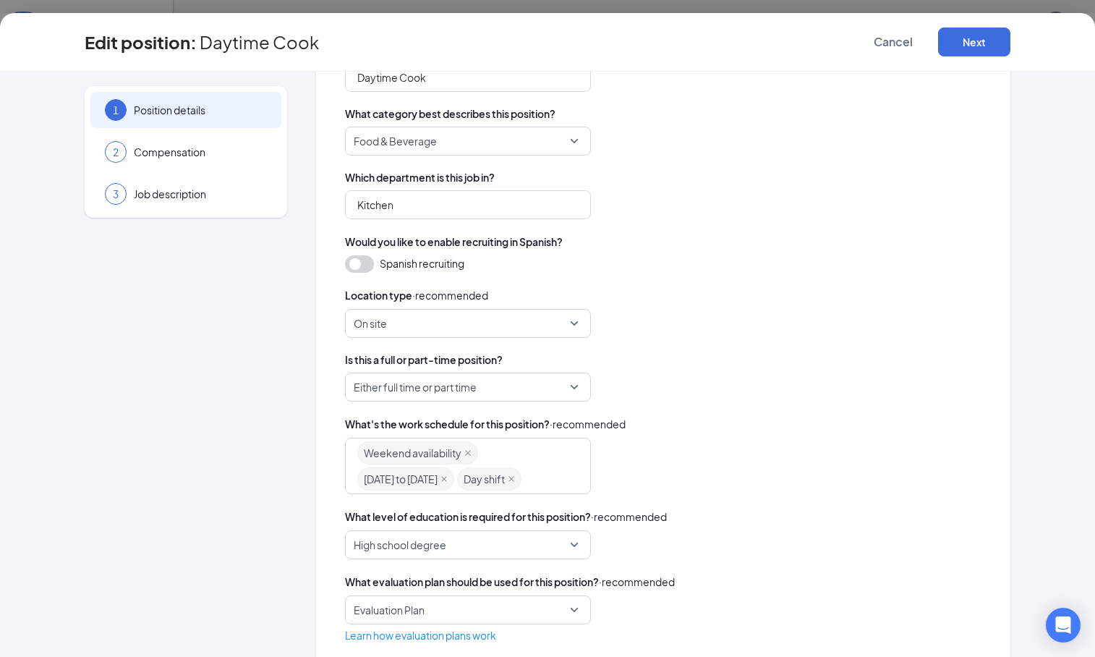
scroll to position [210, 0]
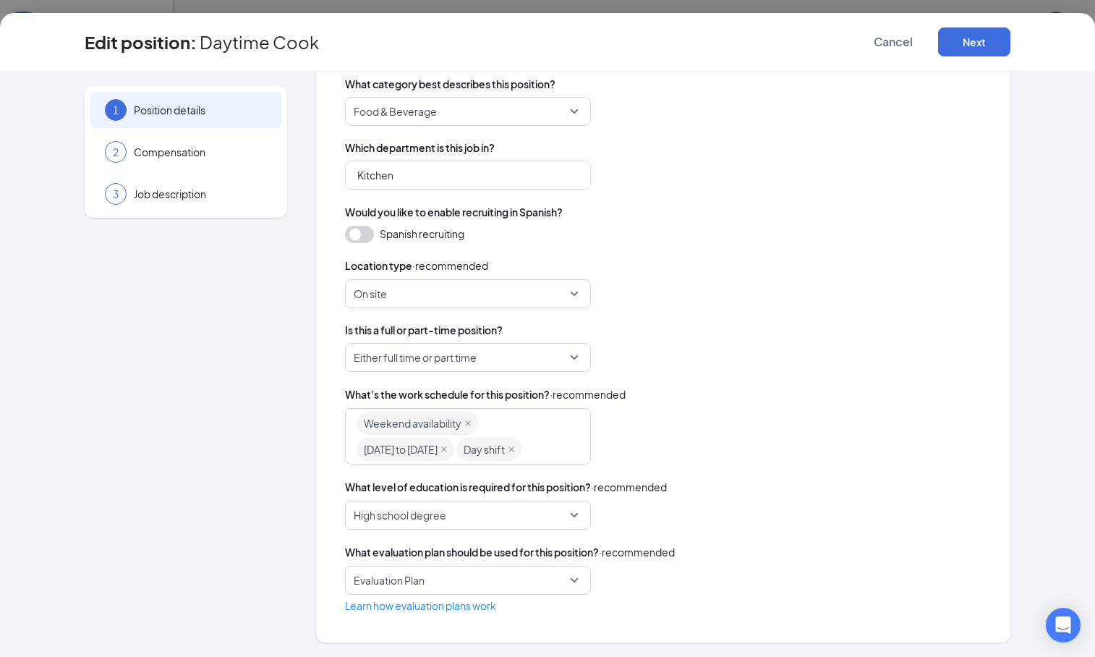
drag, startPoint x: 516, startPoint y: 451, endPoint x: 465, endPoint y: 450, distance: 50.6
click at [515, 451] on icon "close" at bounding box center [511, 448] width 7 height 7
click at [448, 451] on icon "close" at bounding box center [443, 448] width 7 height 7
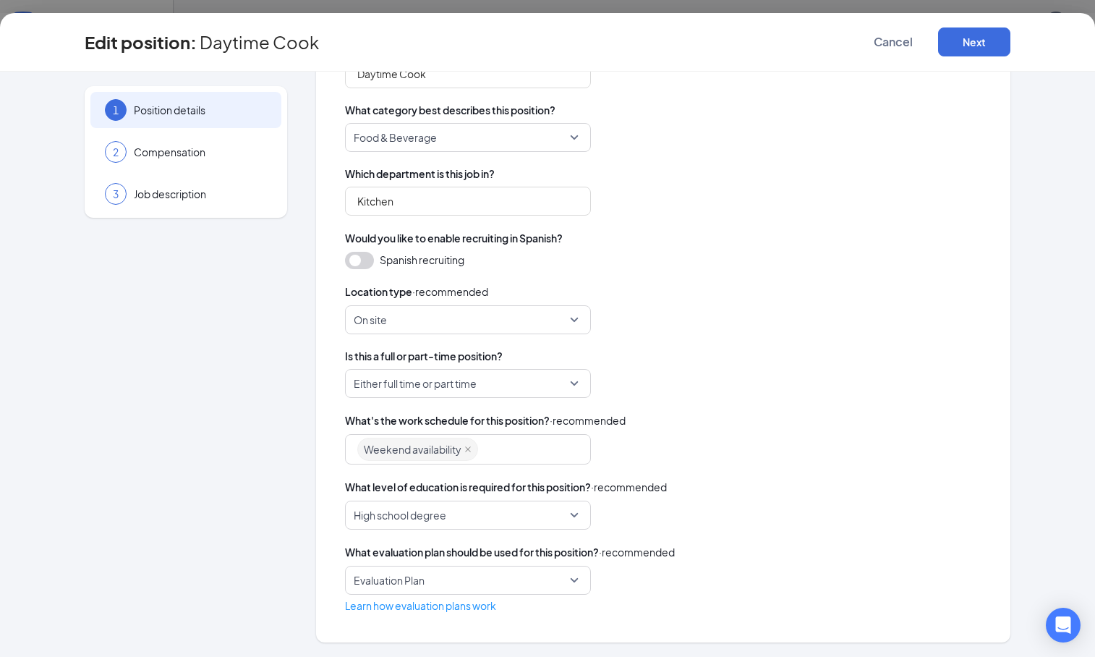
scroll to position [184, 0]
click at [461, 453] on span "Weekend availability" at bounding box center [417, 449] width 121 height 23
click at [456, 448] on span "Weekend availability" at bounding box center [417, 449] width 121 height 23
click at [464, 451] on icon "close" at bounding box center [467, 448] width 7 height 7
click at [359, 448] on div at bounding box center [461, 449] width 208 height 23
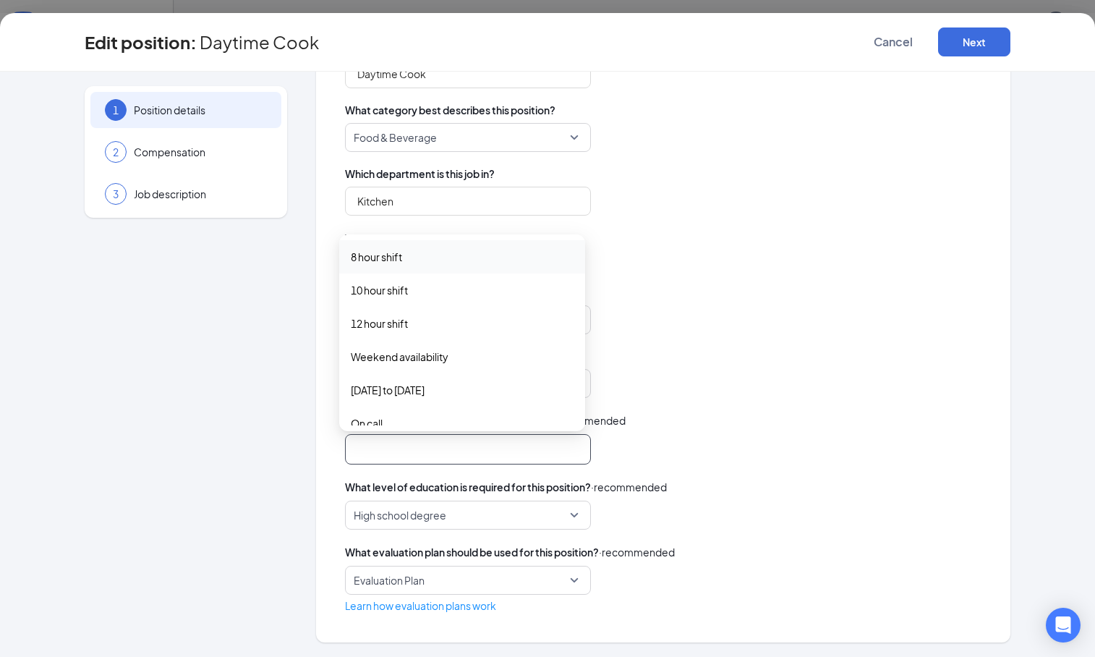
click at [763, 500] on div "High school degree" at bounding box center [663, 514] width 636 height 29
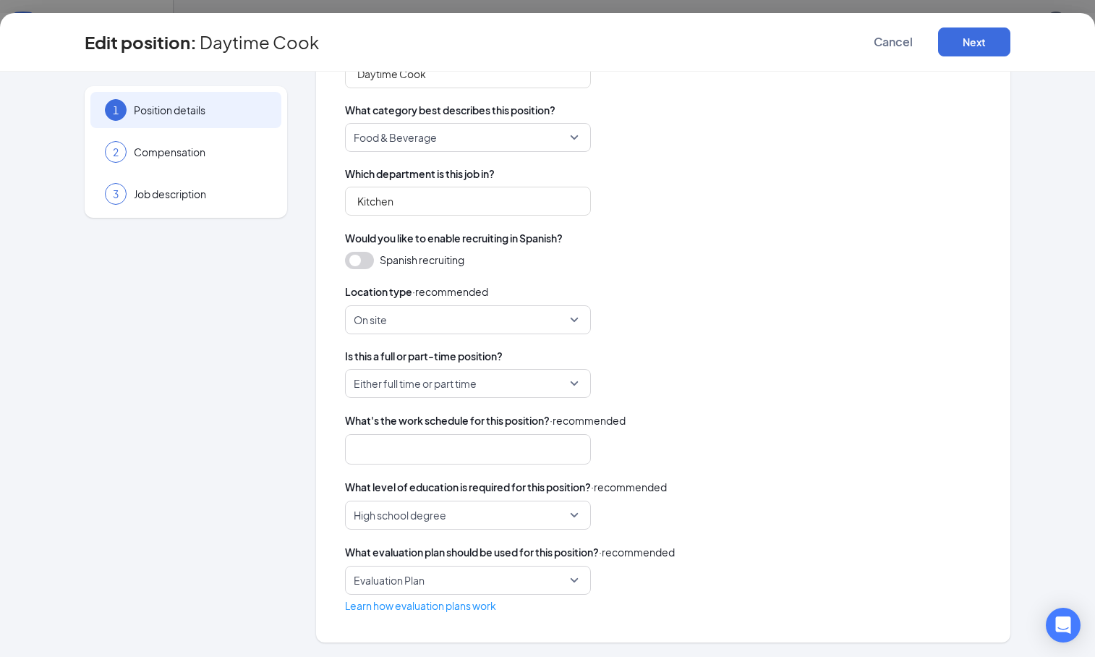
click at [494, 513] on span "High school degree" at bounding box center [462, 514] width 216 height 27
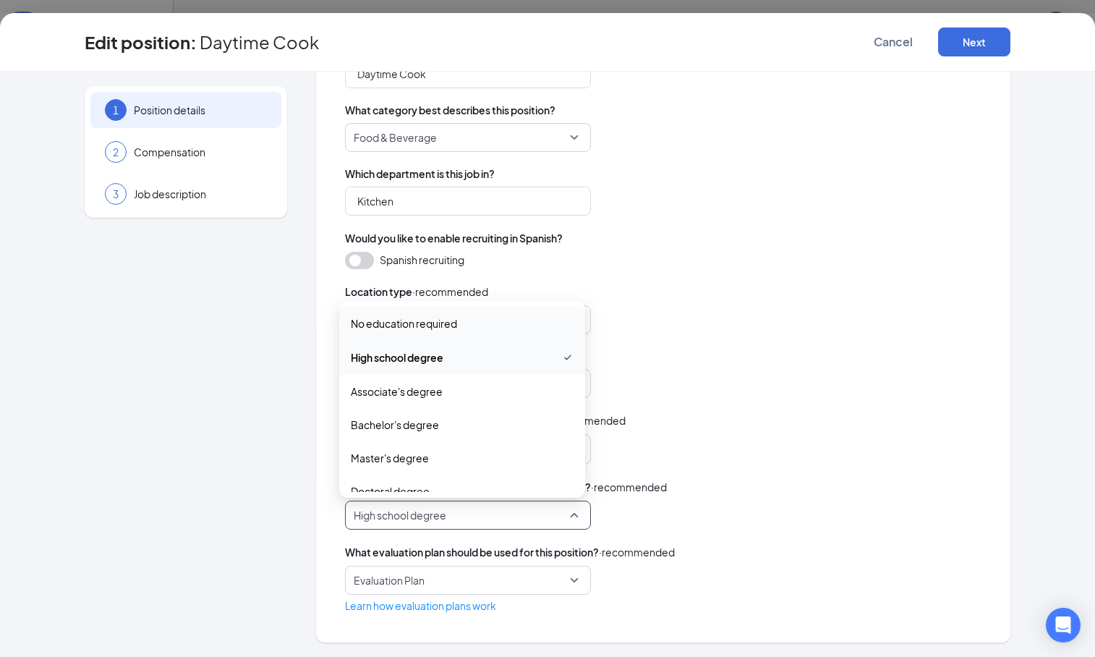
click at [469, 327] on span "No education required" at bounding box center [462, 323] width 223 height 16
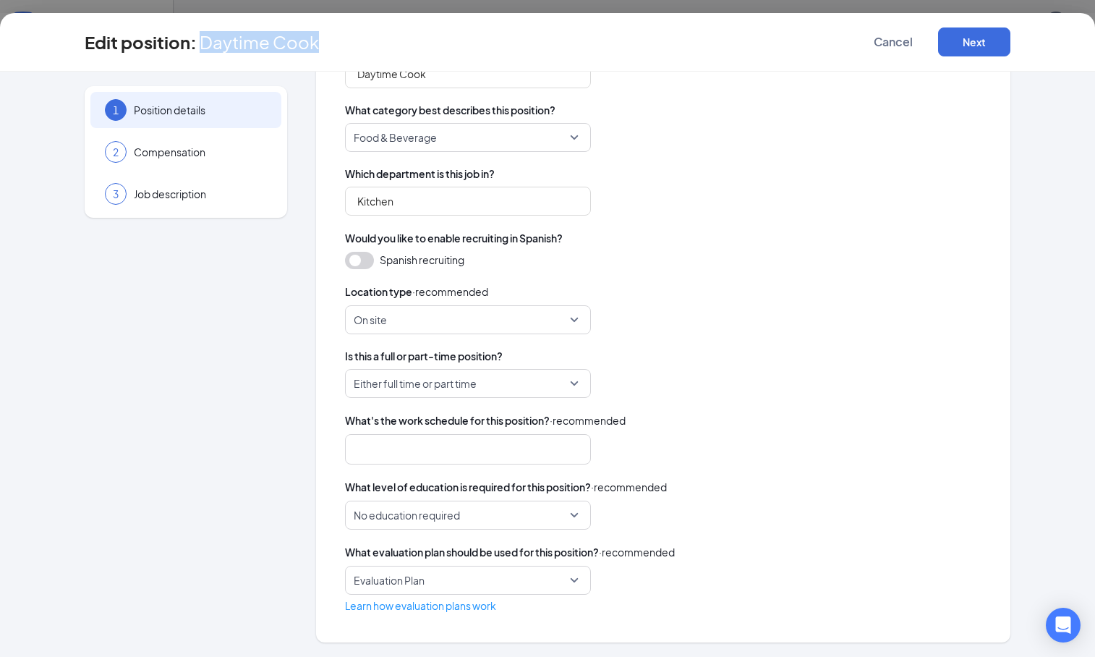
drag, startPoint x: 325, startPoint y: 39, endPoint x: 204, endPoint y: 40, distance: 120.8
click at [204, 40] on div "Edit position : Daytime Cook Cancel Next" at bounding box center [548, 41] width 926 height 29
click at [915, 462] on div "8_hour_shift 10_hour_shift 8 hour shift 10 hour shift 12 hour shift Weekend ava…" at bounding box center [663, 449] width 636 height 30
click at [256, 153] on span "Compensation" at bounding box center [200, 152] width 133 height 14
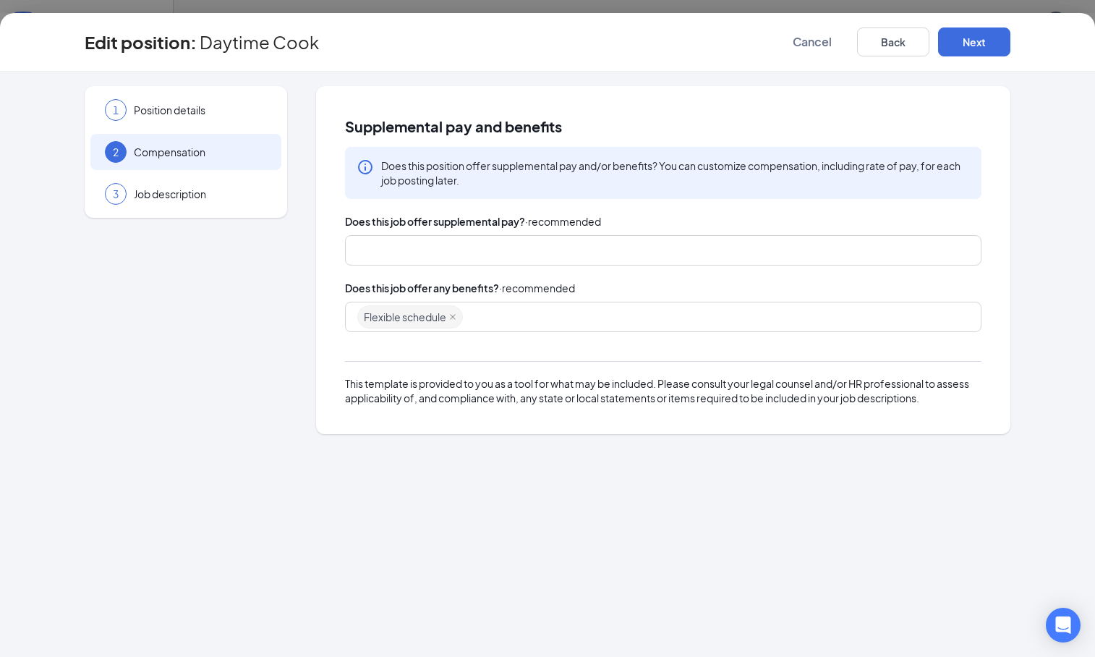
click at [495, 244] on div at bounding box center [656, 250] width 598 height 23
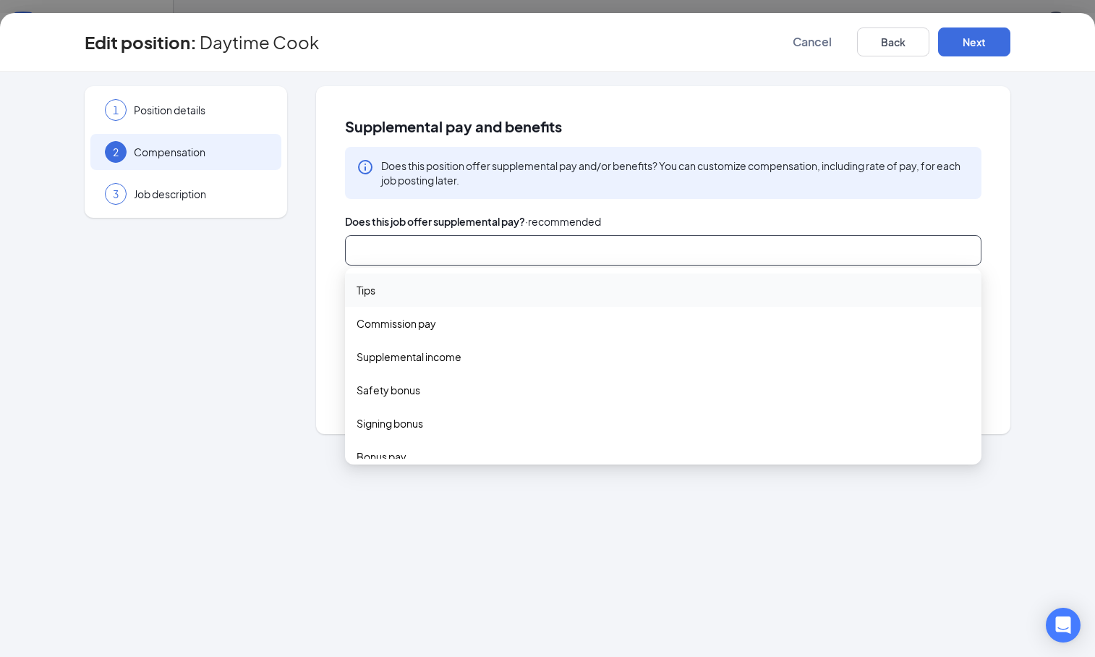
click at [419, 297] on span "Tips" at bounding box center [663, 290] width 613 height 16
click at [424, 325] on span "Commission pay" at bounding box center [397, 325] width 80 height 16
drag, startPoint x: 450, startPoint y: 357, endPoint x: 440, endPoint y: 371, distance: 17.1
click at [450, 357] on span "Supplemental income" at bounding box center [409, 359] width 105 height 16
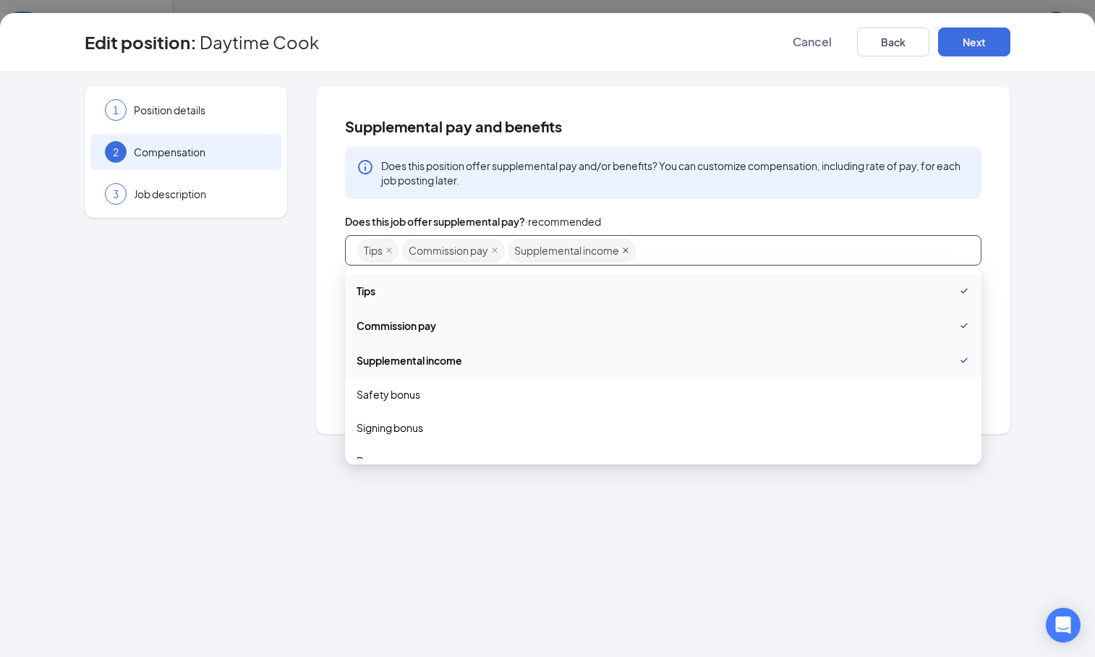
click at [626, 248] on icon "close" at bounding box center [626, 250] width 6 height 6
click at [498, 253] on span "Commission pay" at bounding box center [453, 250] width 103 height 23
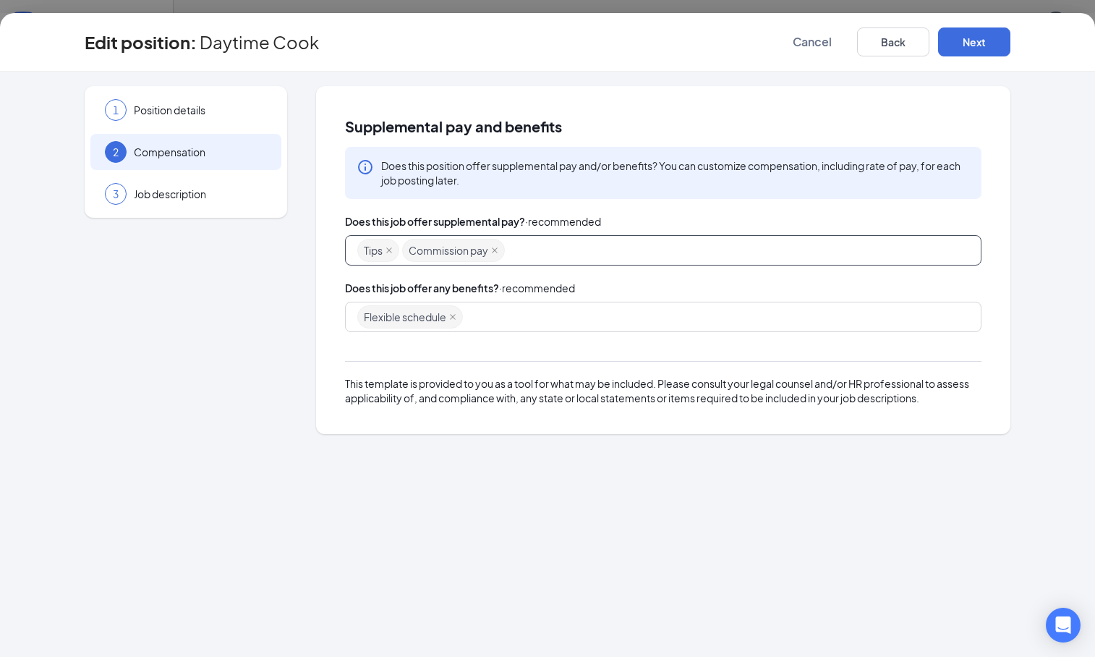
click at [393, 249] on span "Tips" at bounding box center [378, 250] width 42 height 23
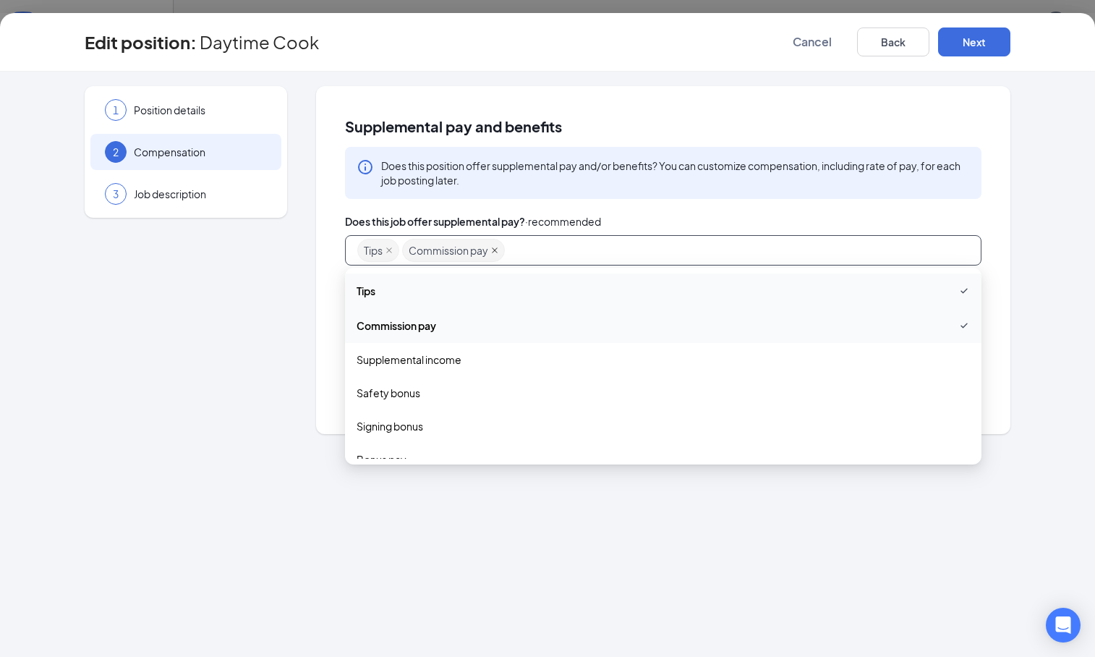
click at [497, 252] on icon "close" at bounding box center [494, 250] width 7 height 7
click at [390, 249] on icon "close" at bounding box center [388, 250] width 7 height 7
click at [499, 528] on div "1 Position details 2 Compensation 3 Job description Supplemental pay and benefi…" at bounding box center [547, 364] width 1095 height 585
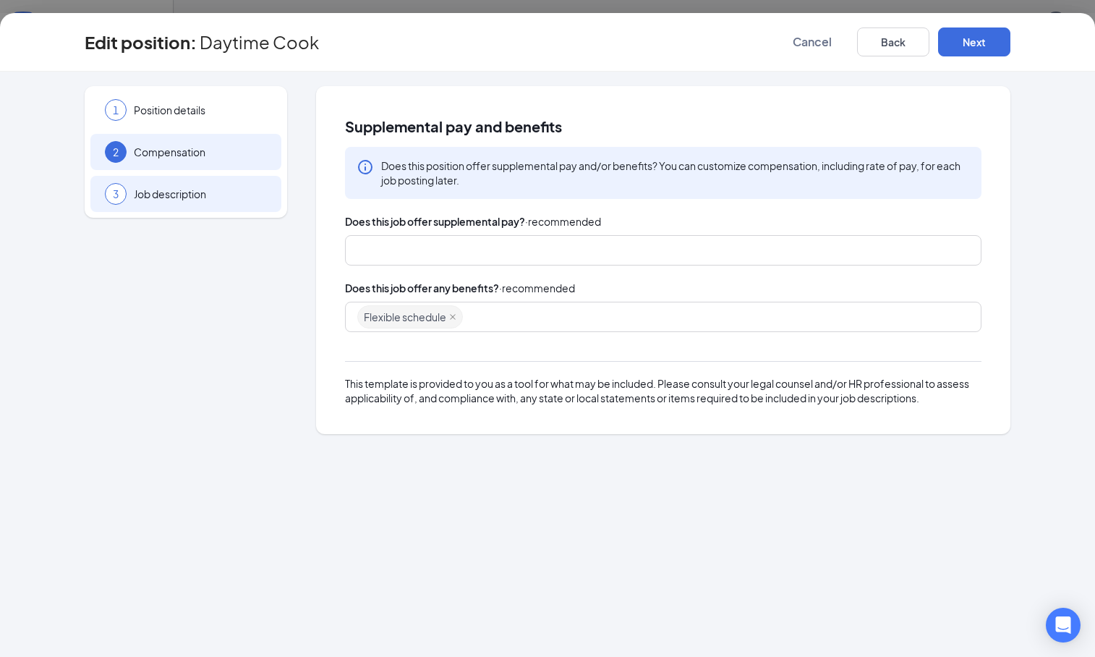
click at [247, 195] on span "Job description" at bounding box center [200, 194] width 133 height 14
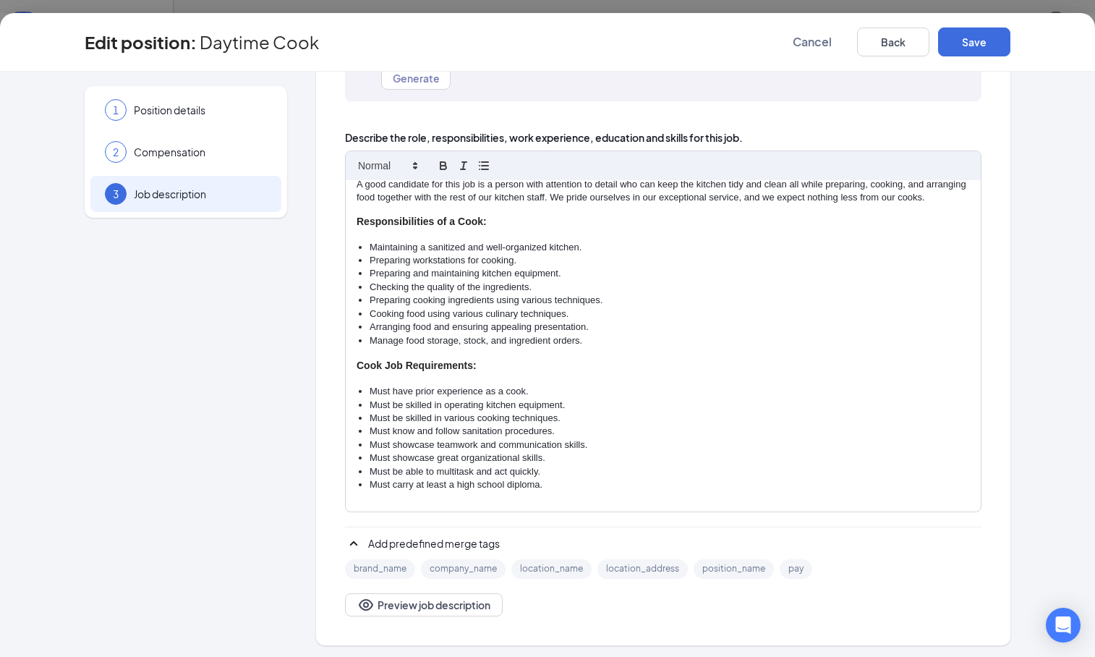
scroll to position [178, 0]
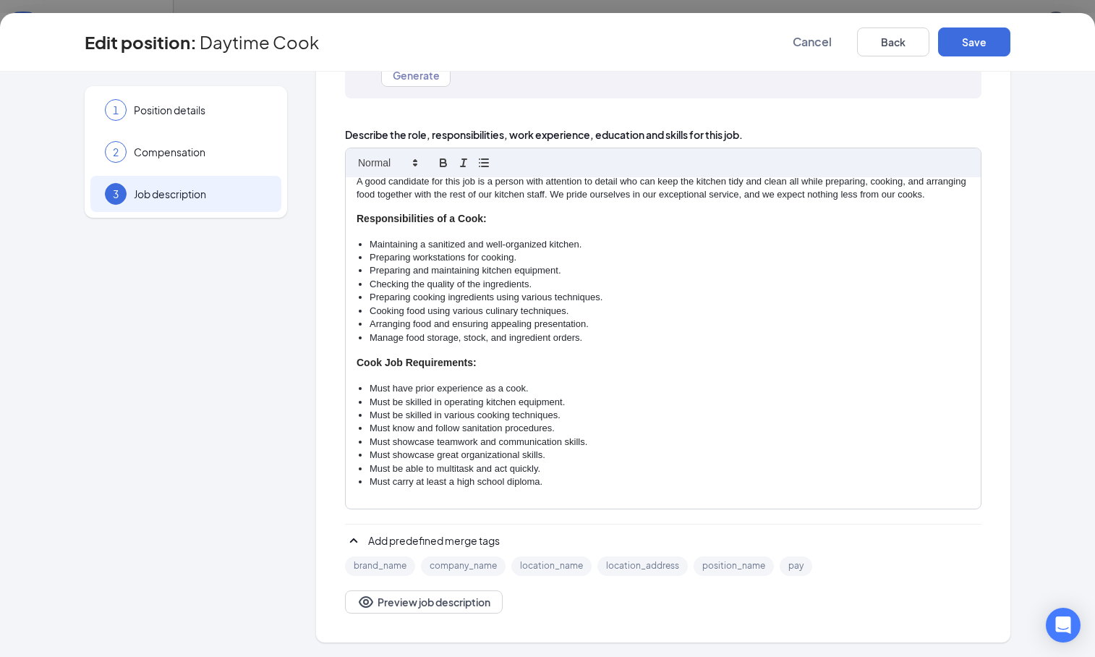
click at [598, 482] on li "Must carry at least a high school diploma." at bounding box center [670, 481] width 600 height 13
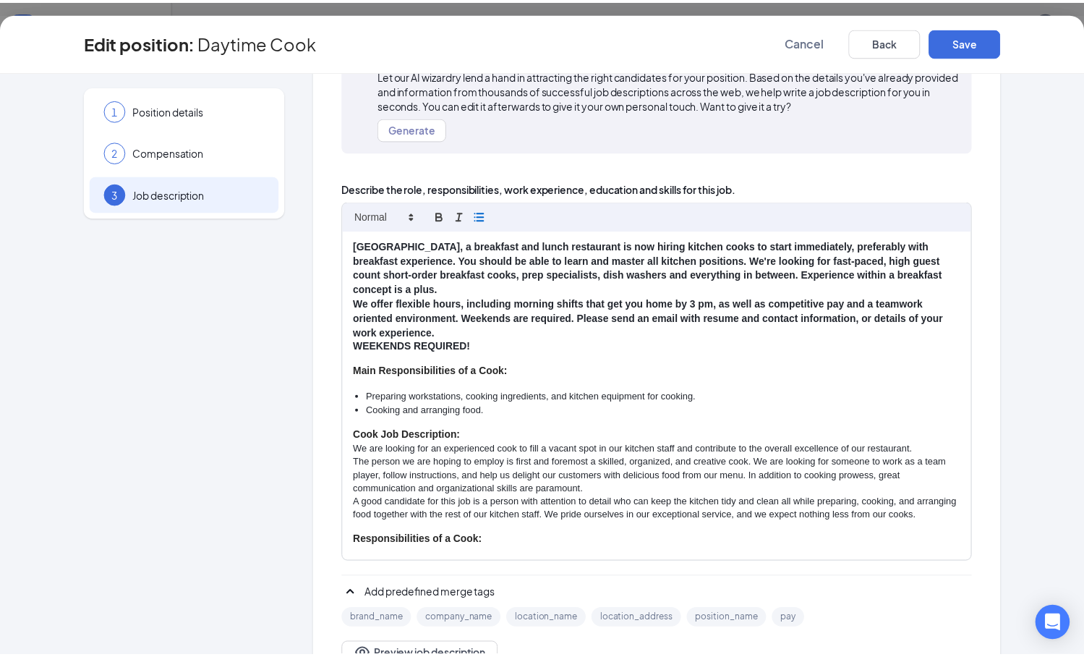
scroll to position [0, 0]
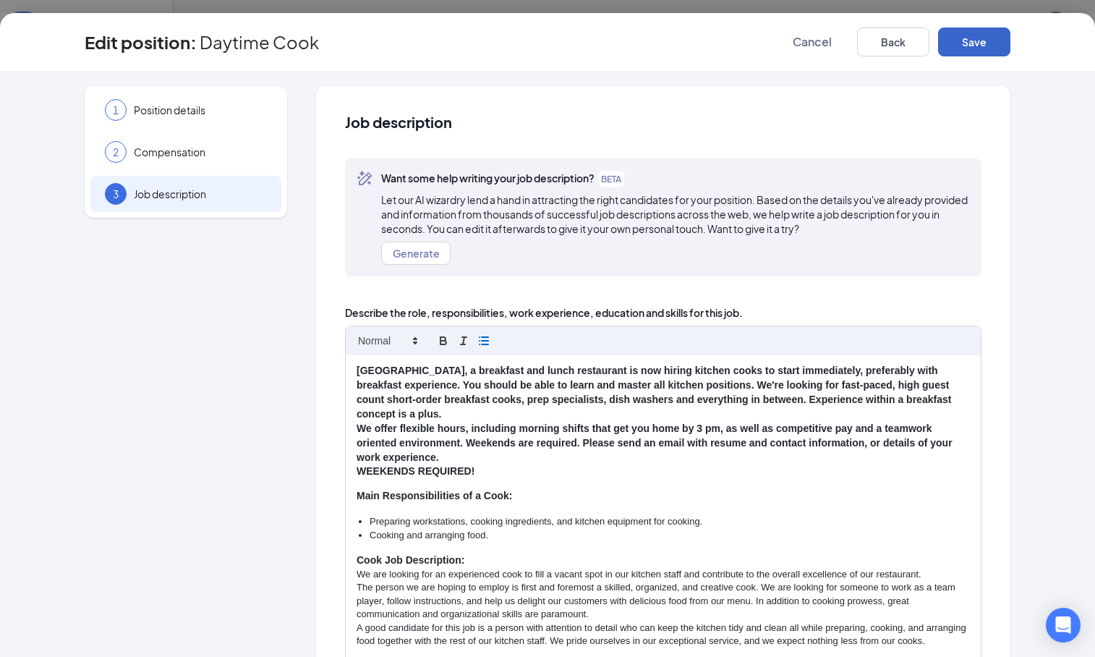
click at [982, 38] on button "Save" at bounding box center [974, 41] width 72 height 29
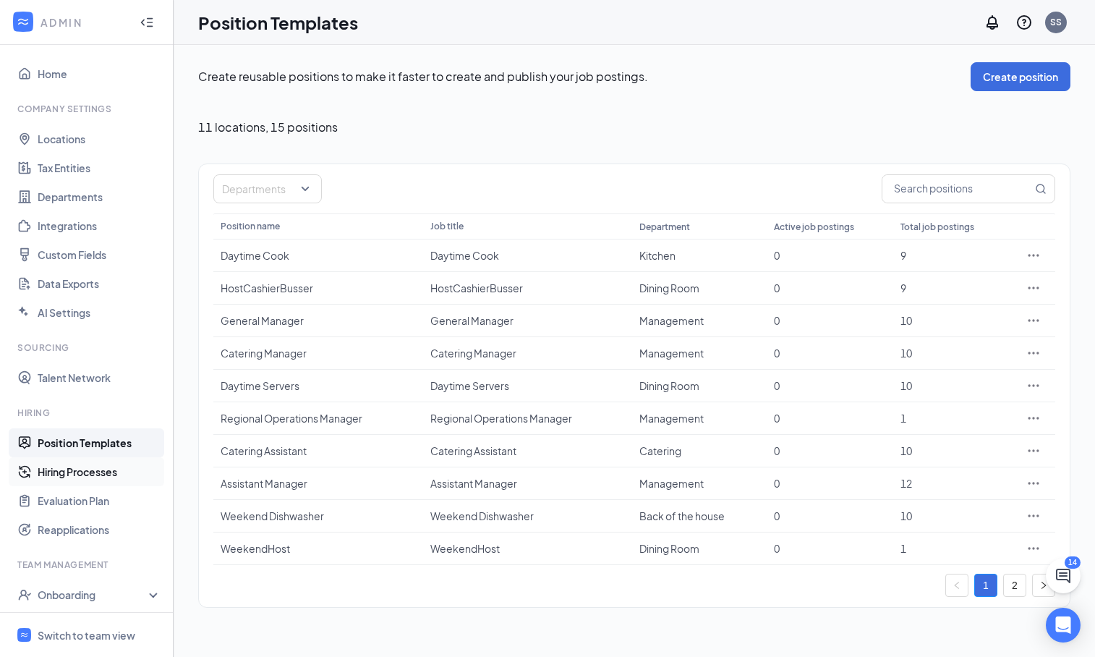
click at [80, 472] on link "Hiring Processes" at bounding box center [100, 471] width 124 height 29
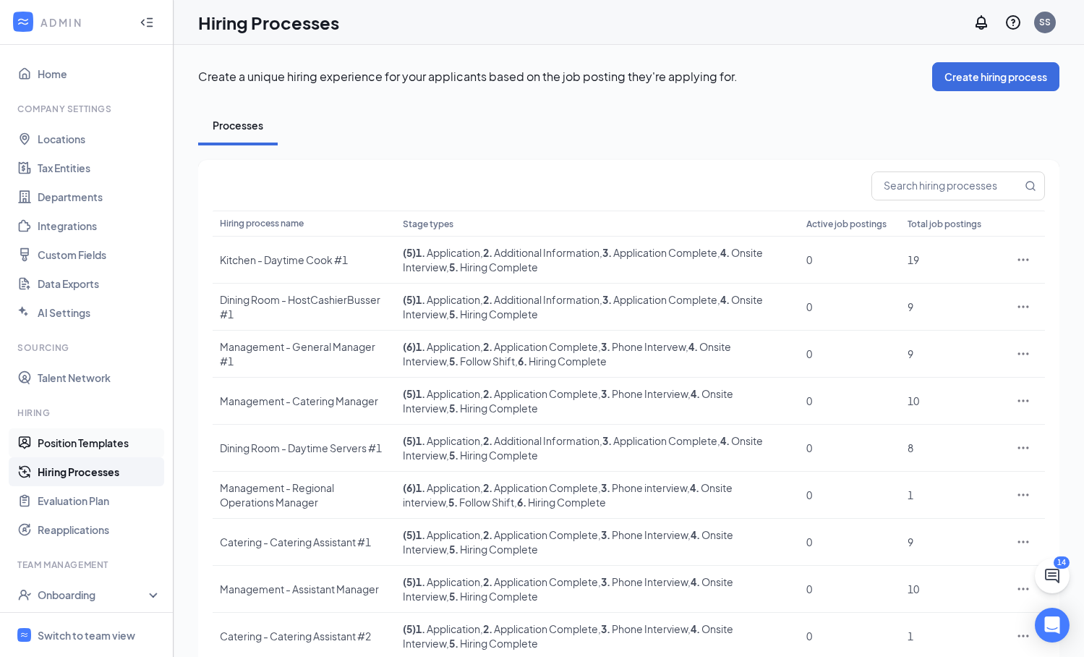
click at [103, 438] on link "Position Templates" at bounding box center [100, 442] width 124 height 29
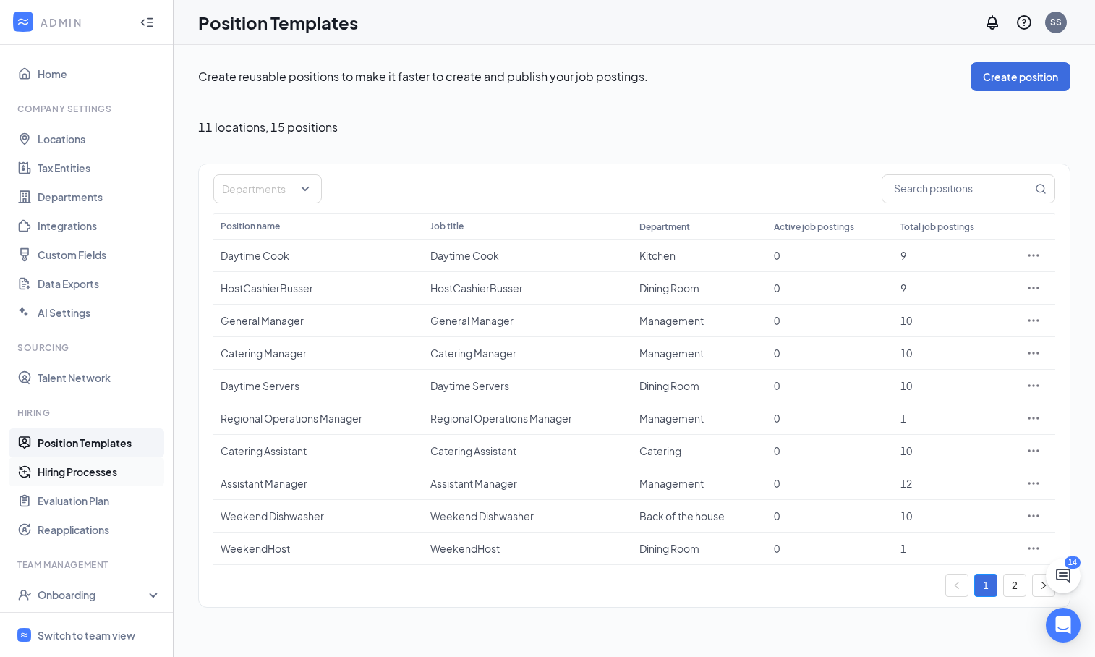
click at [82, 476] on link "Hiring Processes" at bounding box center [100, 471] width 124 height 29
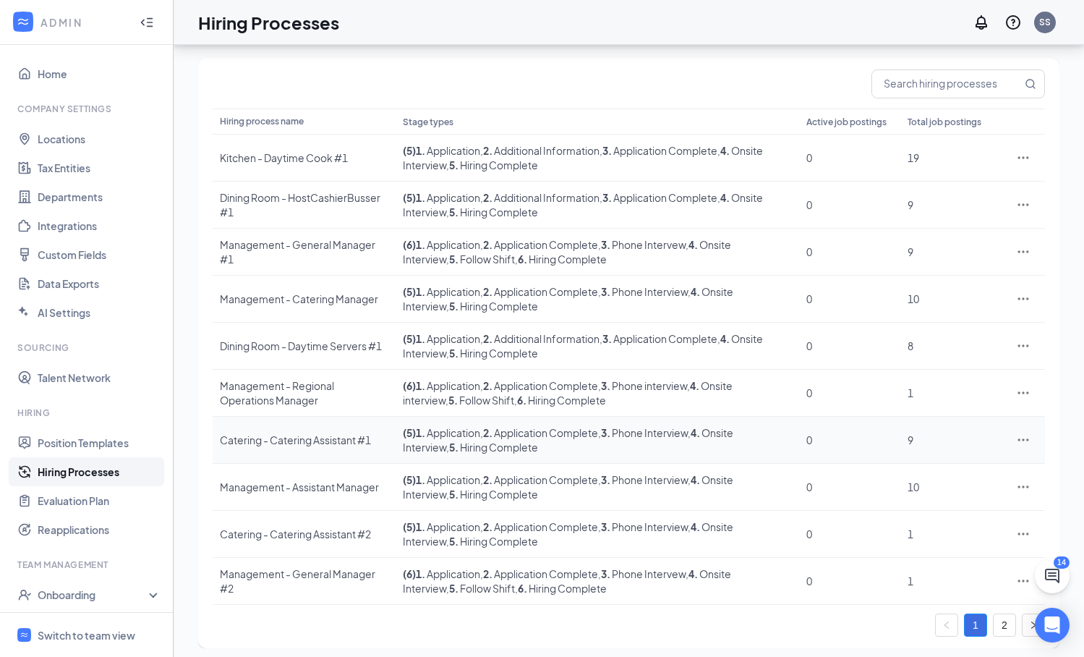
scroll to position [111, 0]
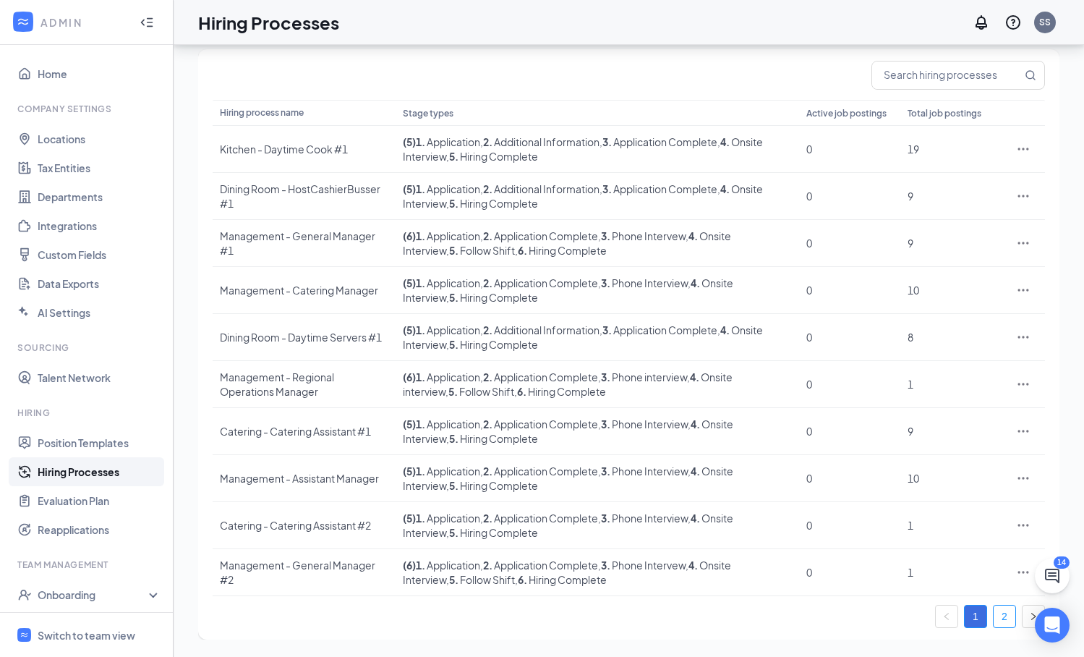
click at [1010, 616] on link "2" at bounding box center [1005, 616] width 22 height 22
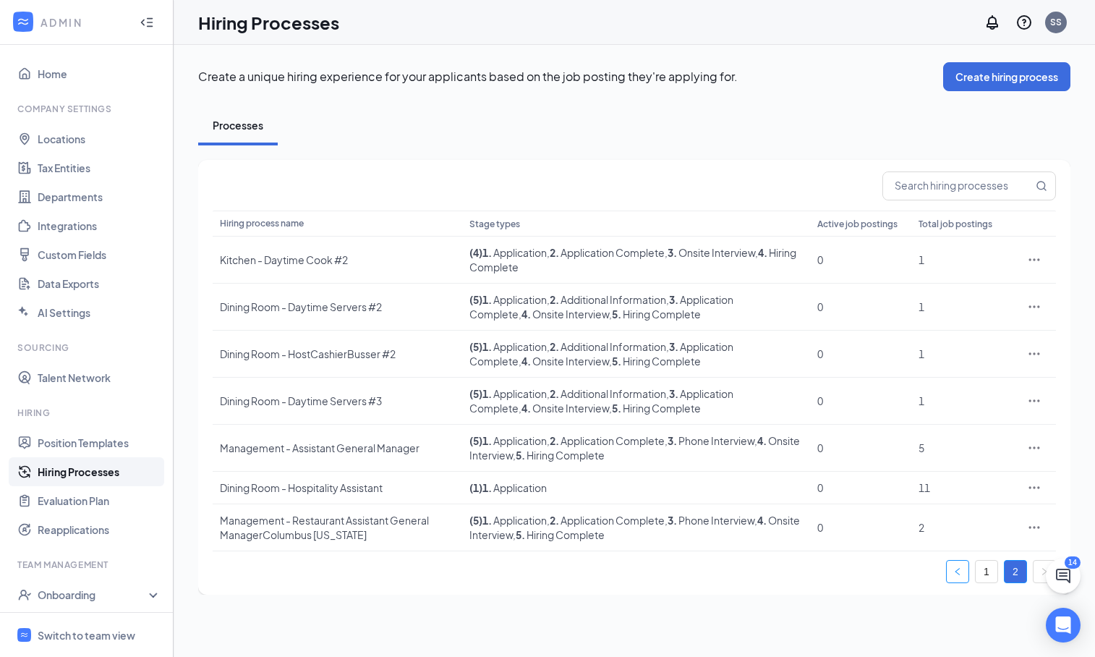
click at [957, 571] on icon "left" at bounding box center [957, 571] width 9 height 9
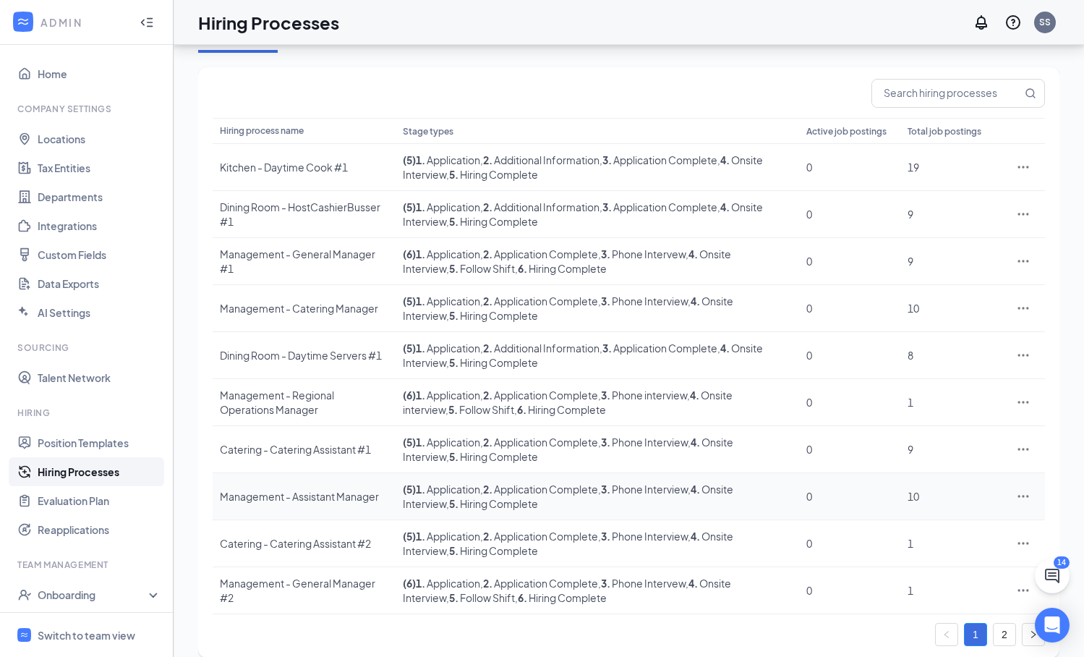
scroll to position [111, 0]
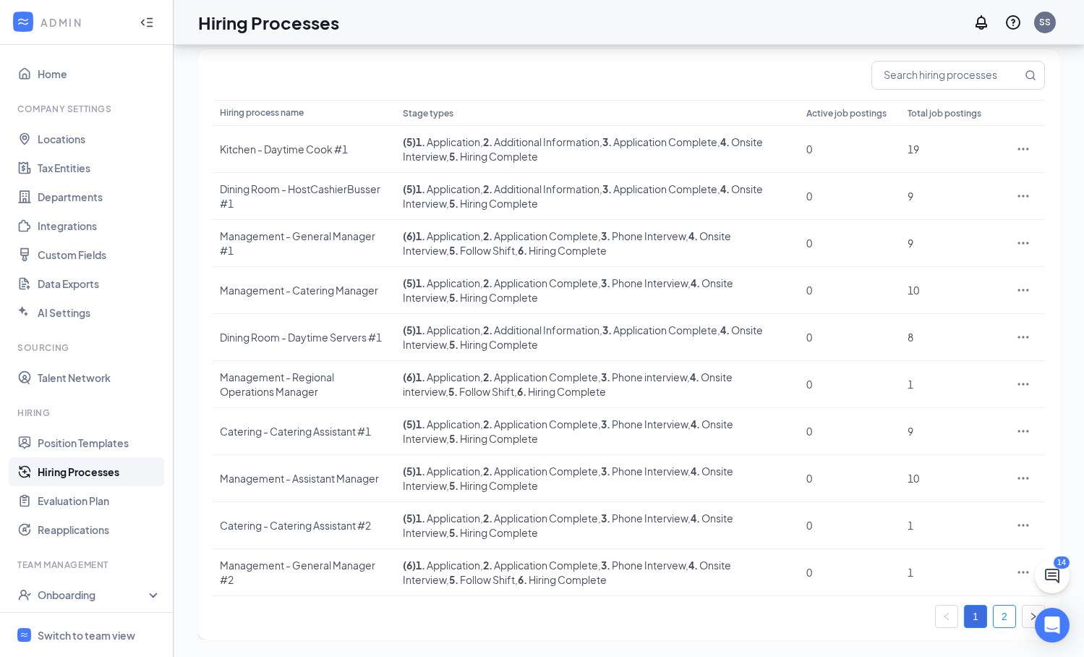
click at [1006, 619] on link "2" at bounding box center [1005, 616] width 22 height 22
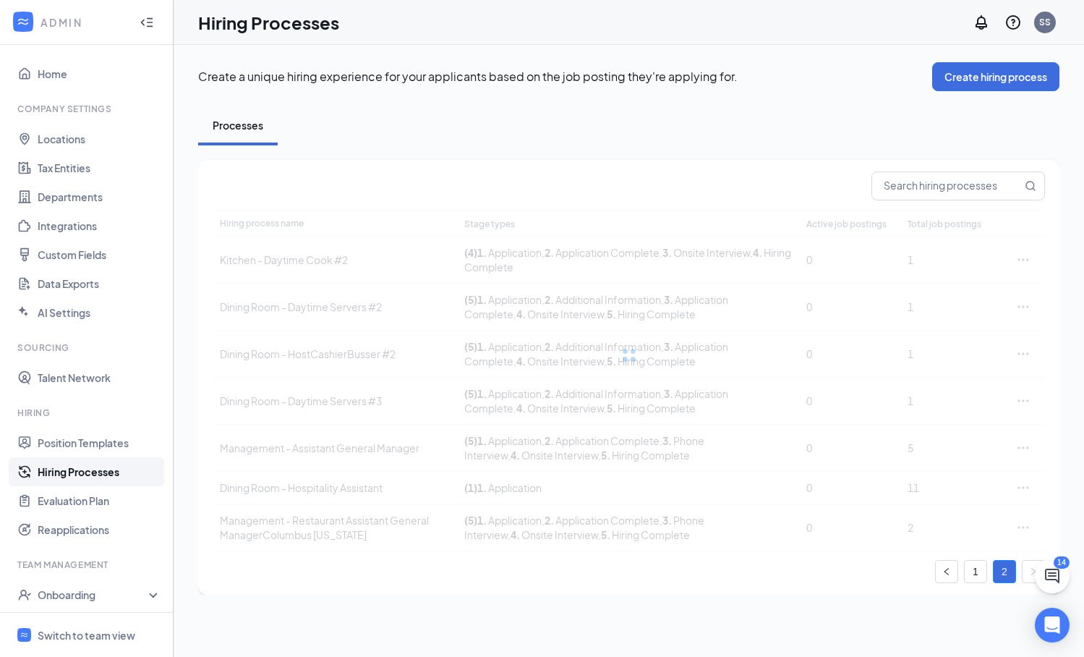
scroll to position [0, 0]
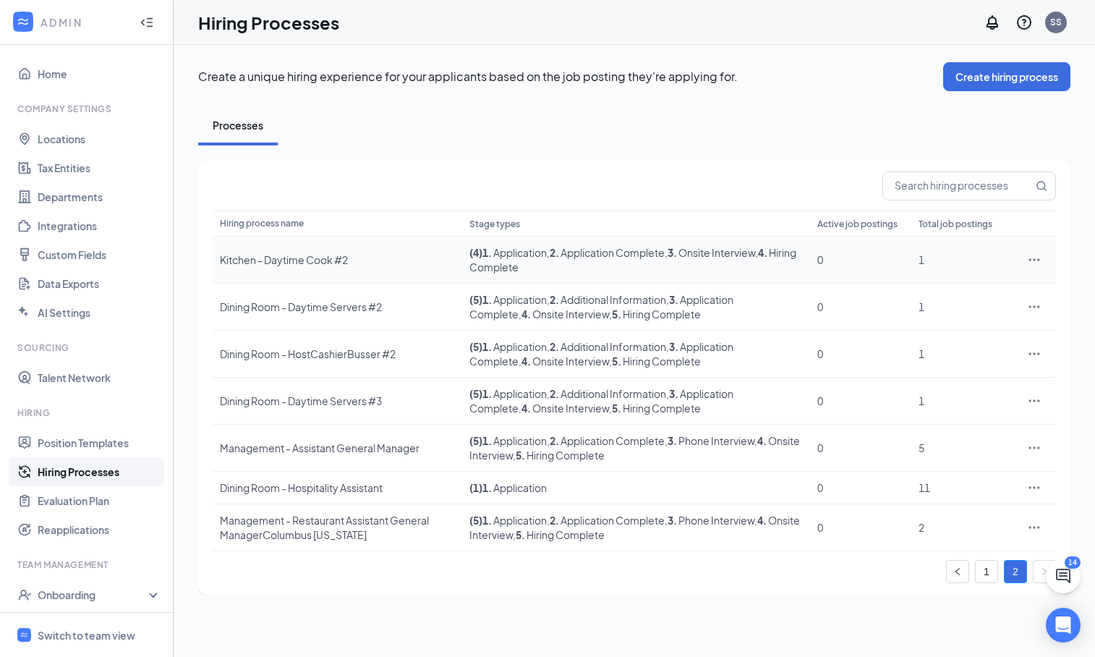
click at [1036, 258] on icon "Ellipses" at bounding box center [1034, 259] width 14 height 14
click at [919, 289] on span "Edit" at bounding box center [914, 289] width 19 height 13
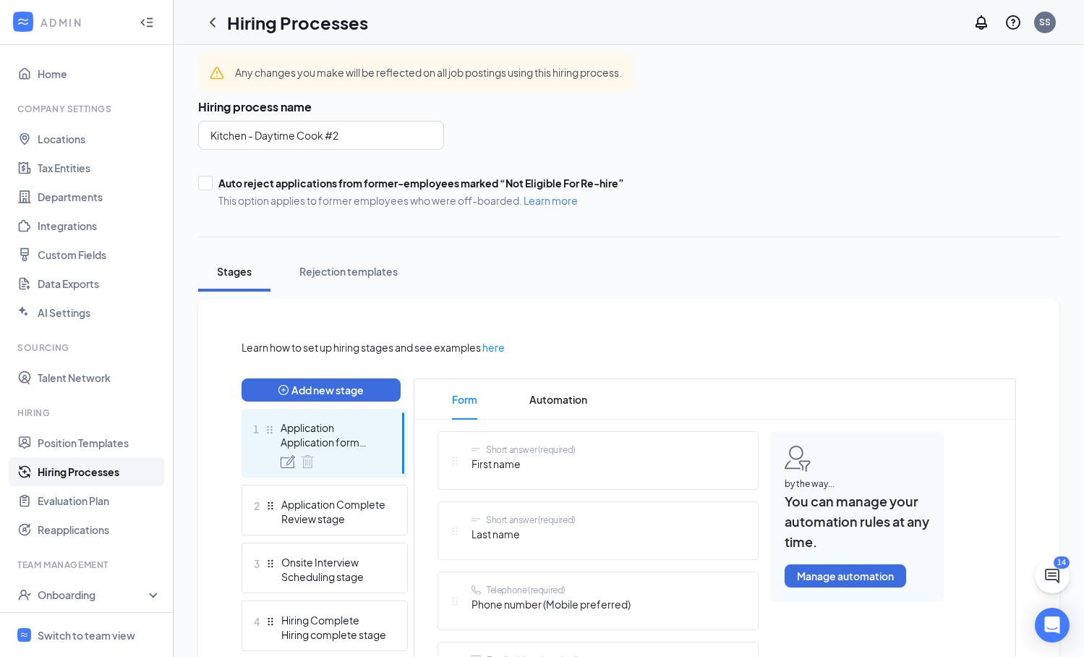
scroll to position [299, 0]
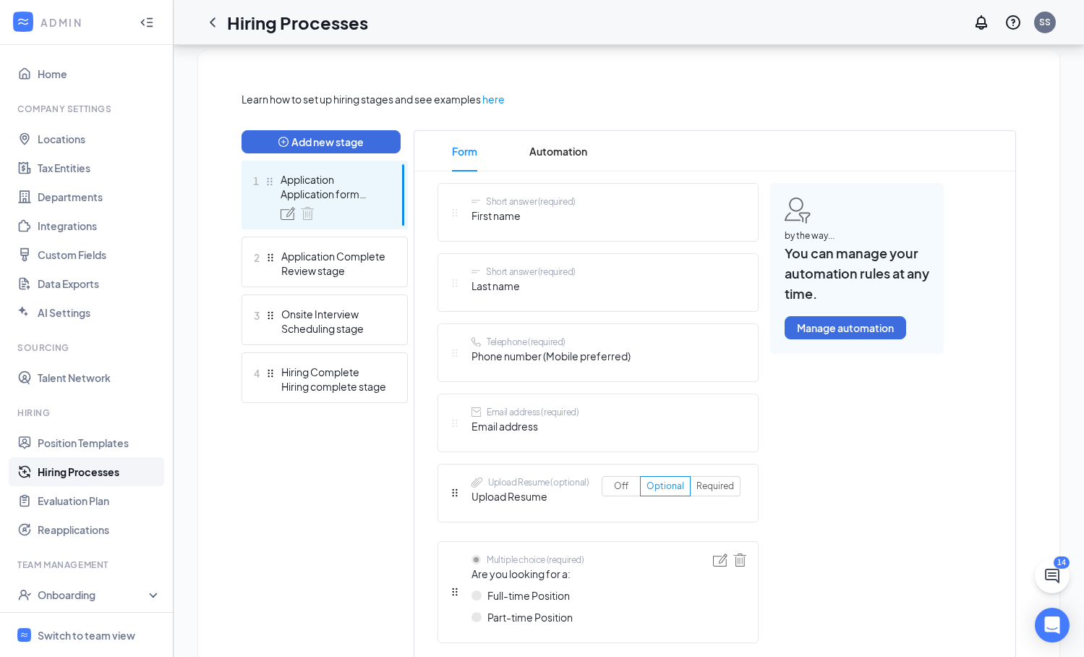
click at [365, 203] on div "Application Application form stage" at bounding box center [334, 196] width 106 height 48
click at [370, 266] on div "Review stage" at bounding box center [334, 270] width 106 height 14
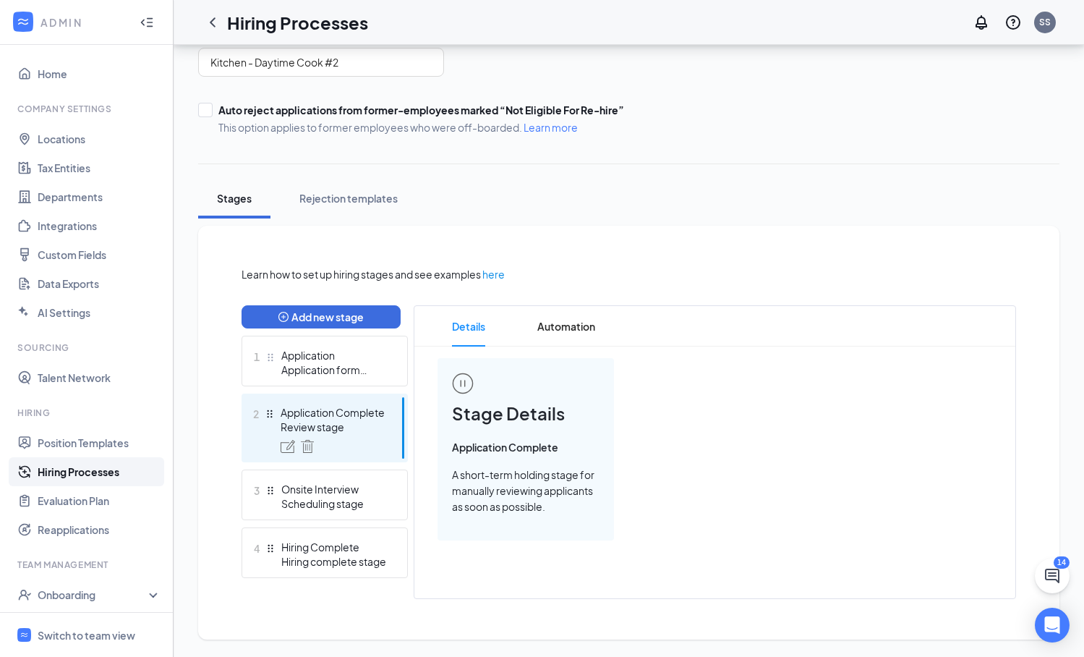
scroll to position [124, 0]
click at [109, 477] on link "Hiring Processes" at bounding box center [100, 471] width 124 height 29
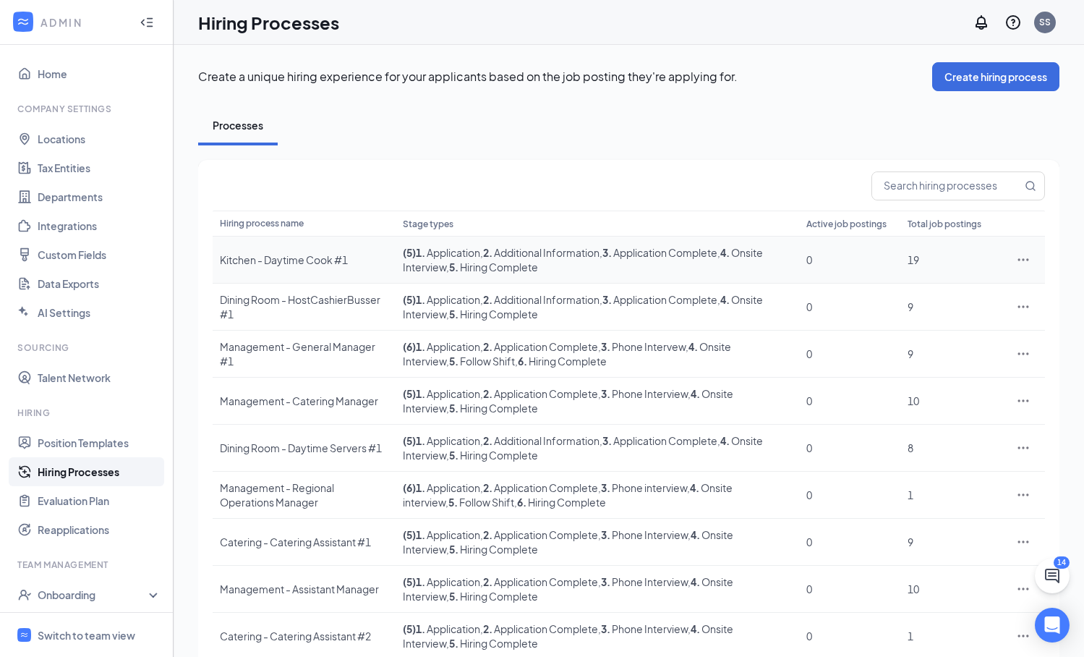
click at [1021, 259] on icon "Ellipses" at bounding box center [1023, 259] width 14 height 14
click at [931, 285] on span "Edit" at bounding box center [957, 289] width 124 height 16
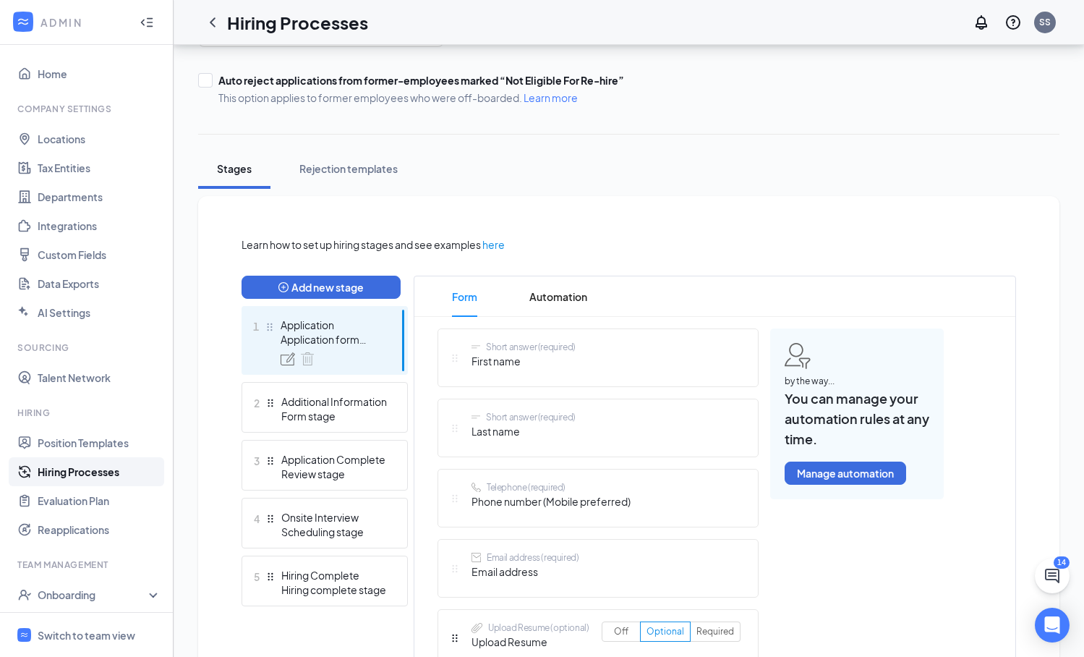
scroll to position [201, 0]
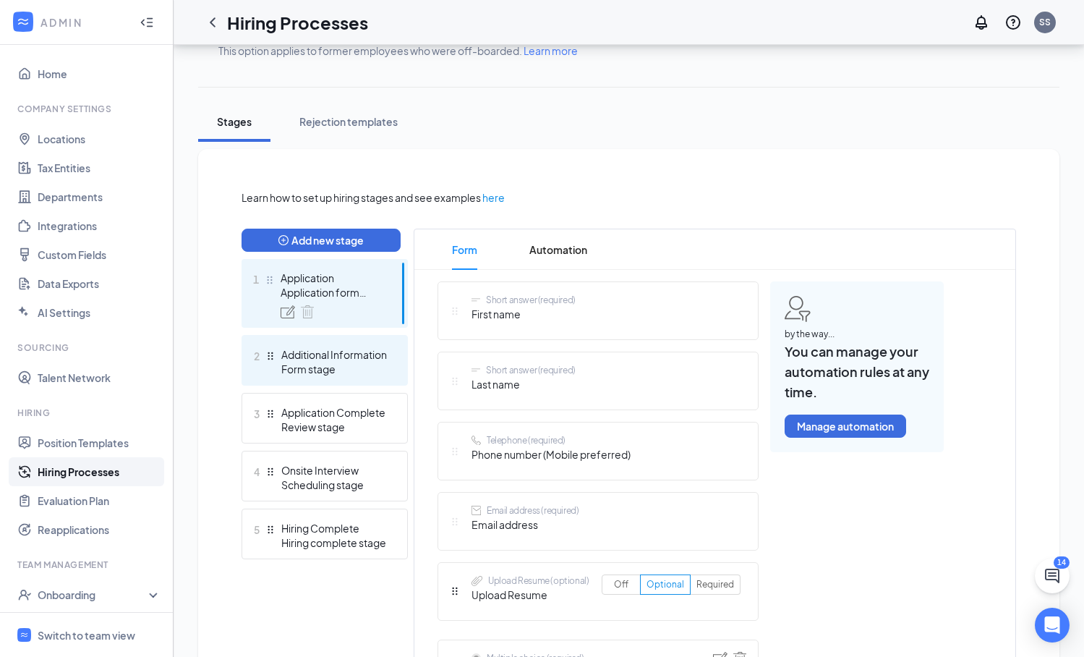
click at [373, 352] on div "Additional Information" at bounding box center [334, 354] width 106 height 14
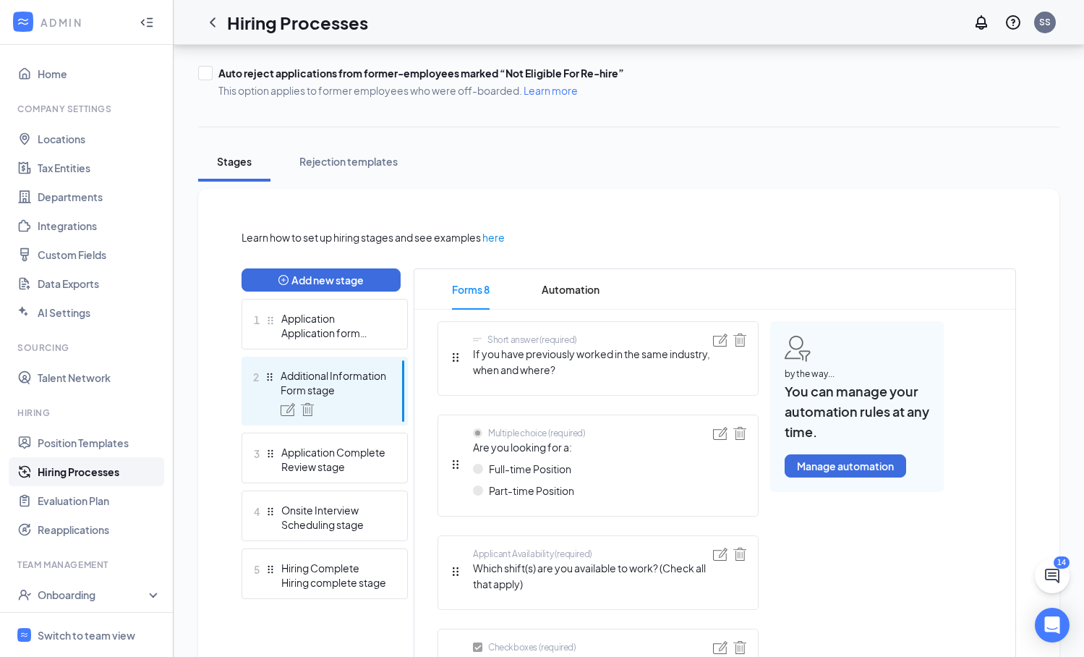
scroll to position [116, 0]
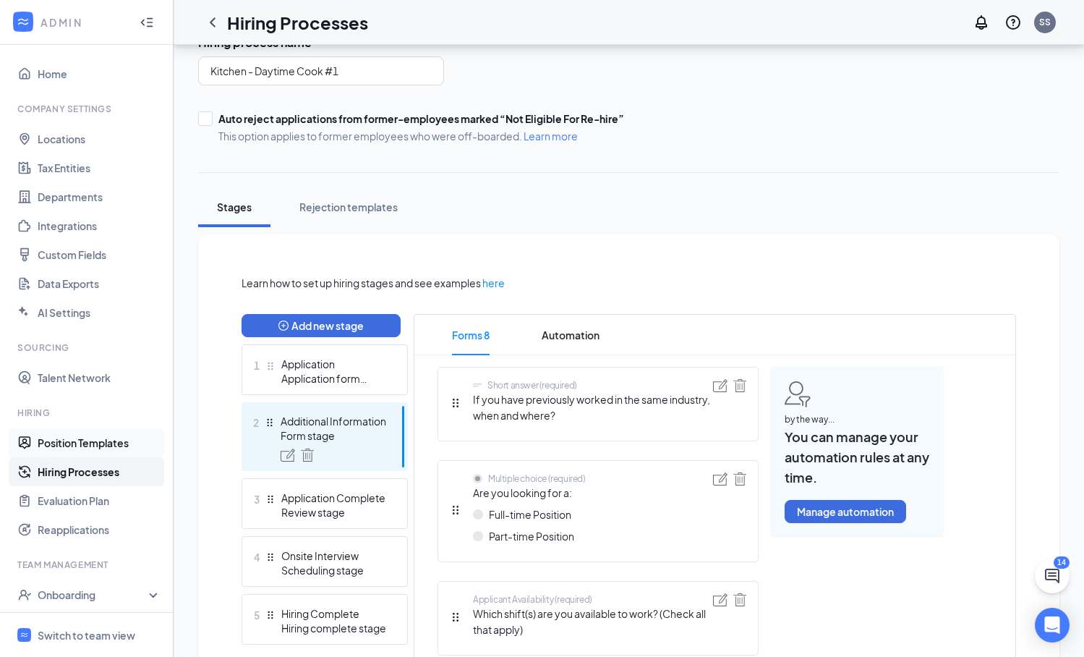
click at [77, 443] on link "Position Templates" at bounding box center [100, 442] width 124 height 29
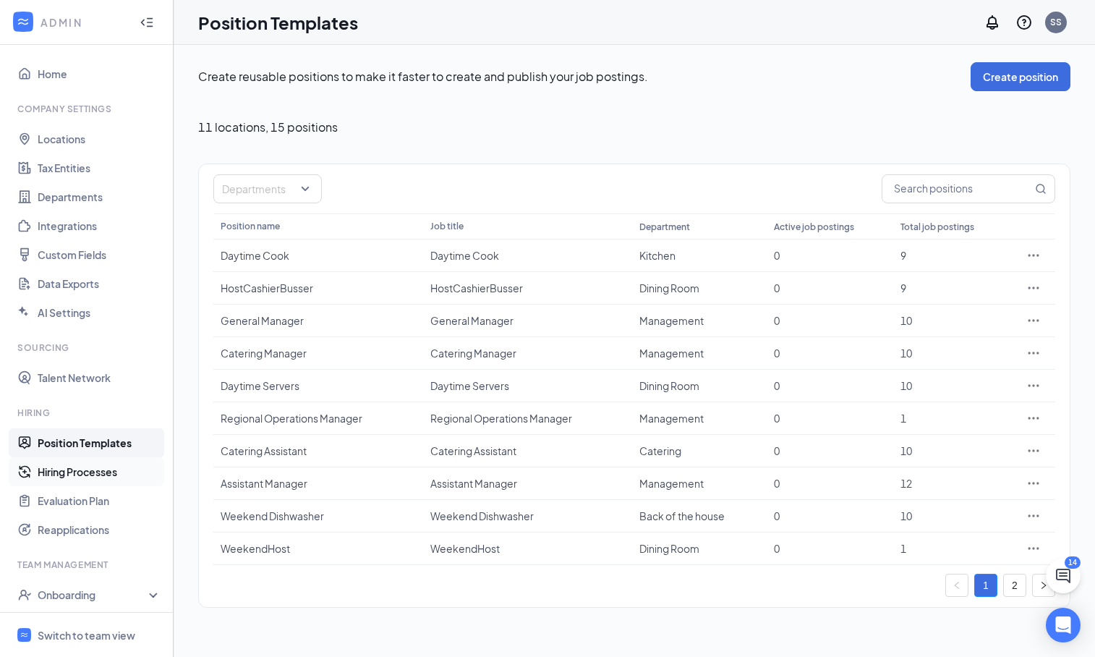
click at [77, 472] on link "Hiring Processes" at bounding box center [100, 471] width 124 height 29
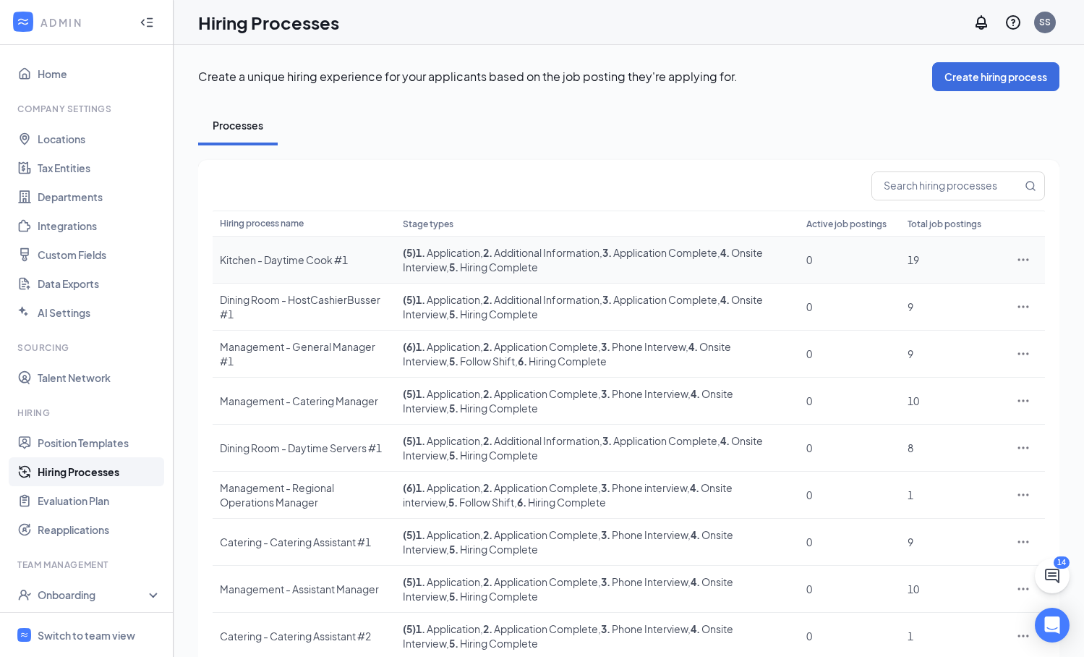
click at [1028, 257] on icon "Ellipses" at bounding box center [1023, 259] width 14 height 14
click at [922, 286] on span "Edit" at bounding box center [957, 289] width 124 height 16
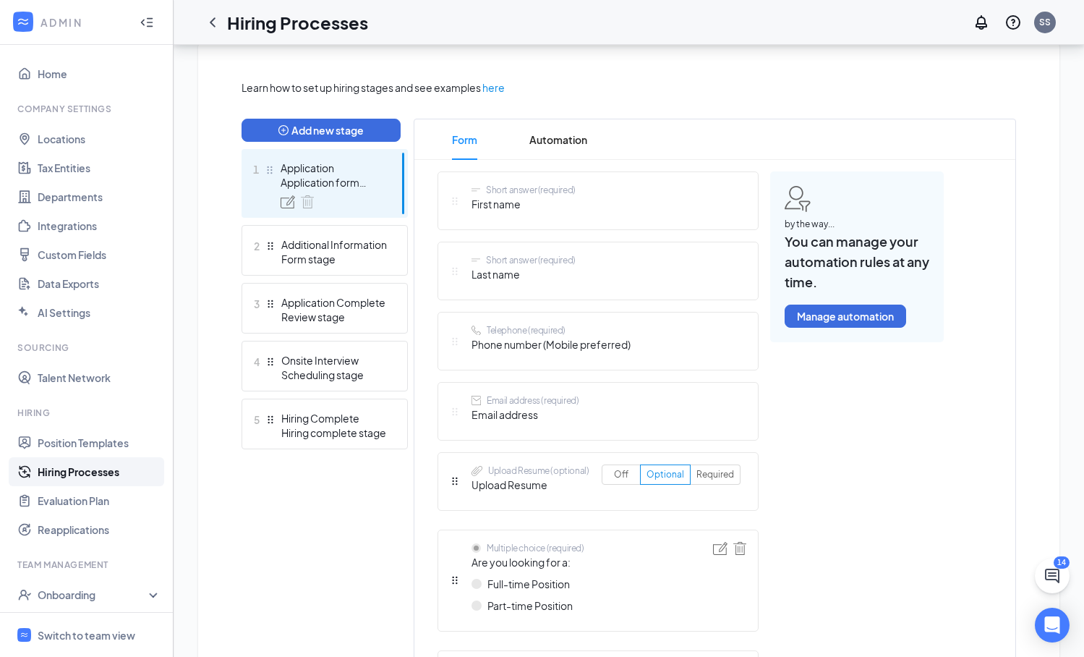
scroll to position [308, 0]
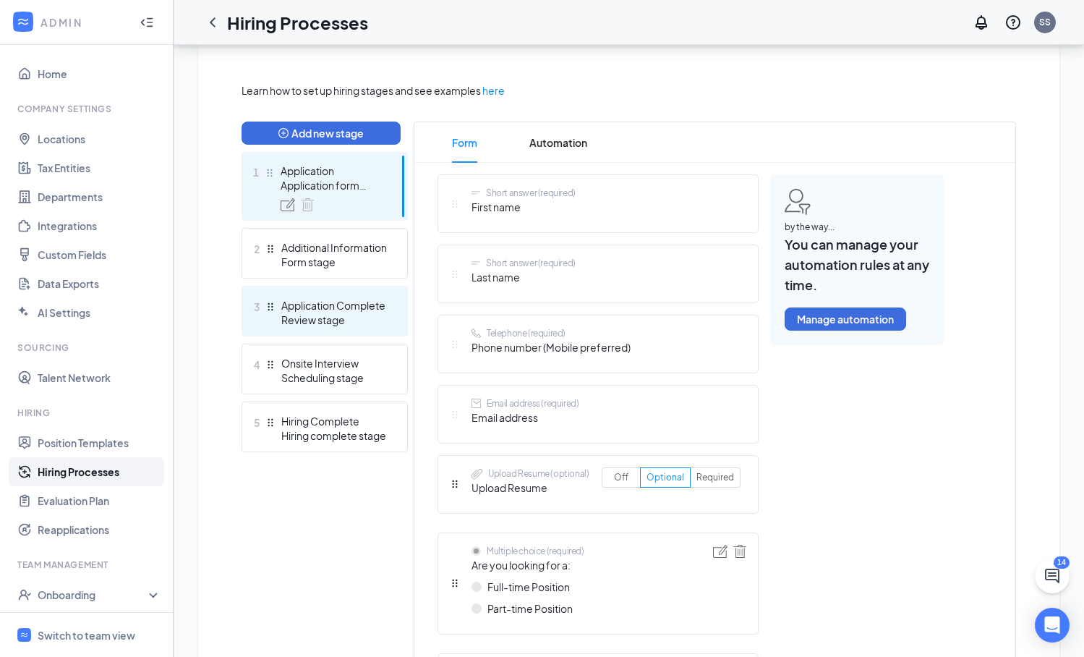
click at [369, 307] on div "Application Complete" at bounding box center [334, 305] width 106 height 14
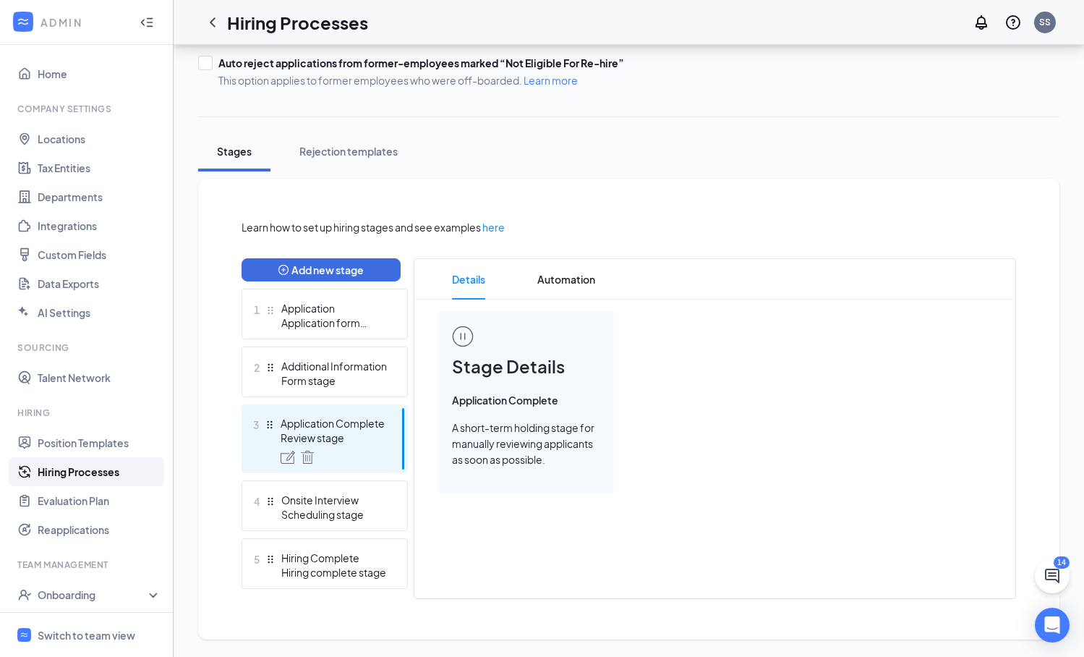
scroll to position [171, 0]
click at [377, 513] on div "Scheduling stage" at bounding box center [334, 514] width 106 height 14
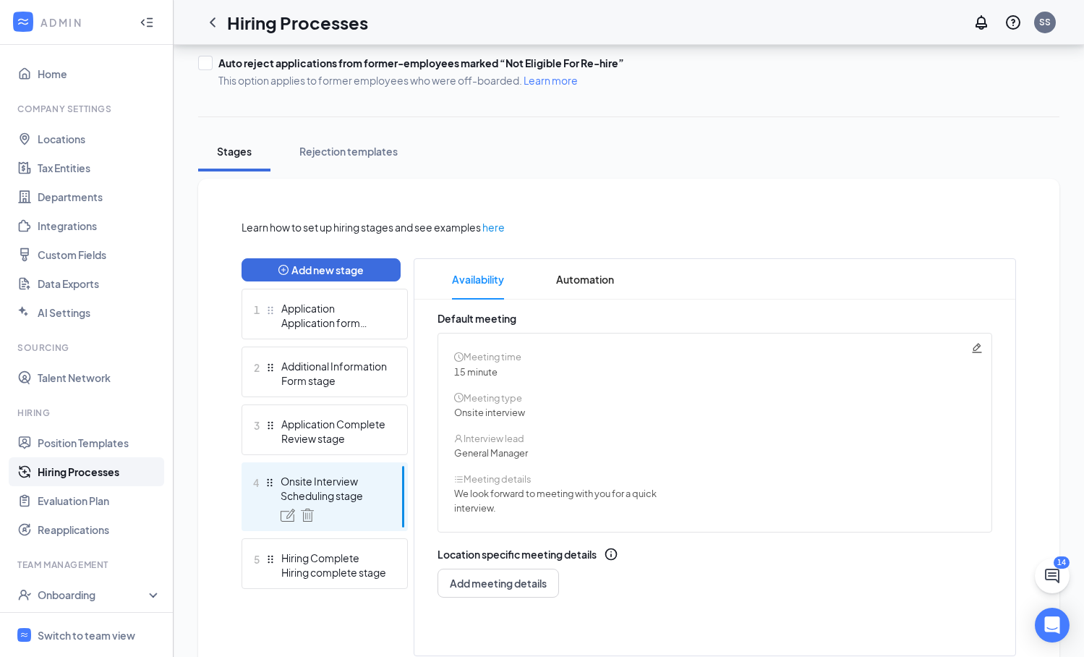
scroll to position [229, 0]
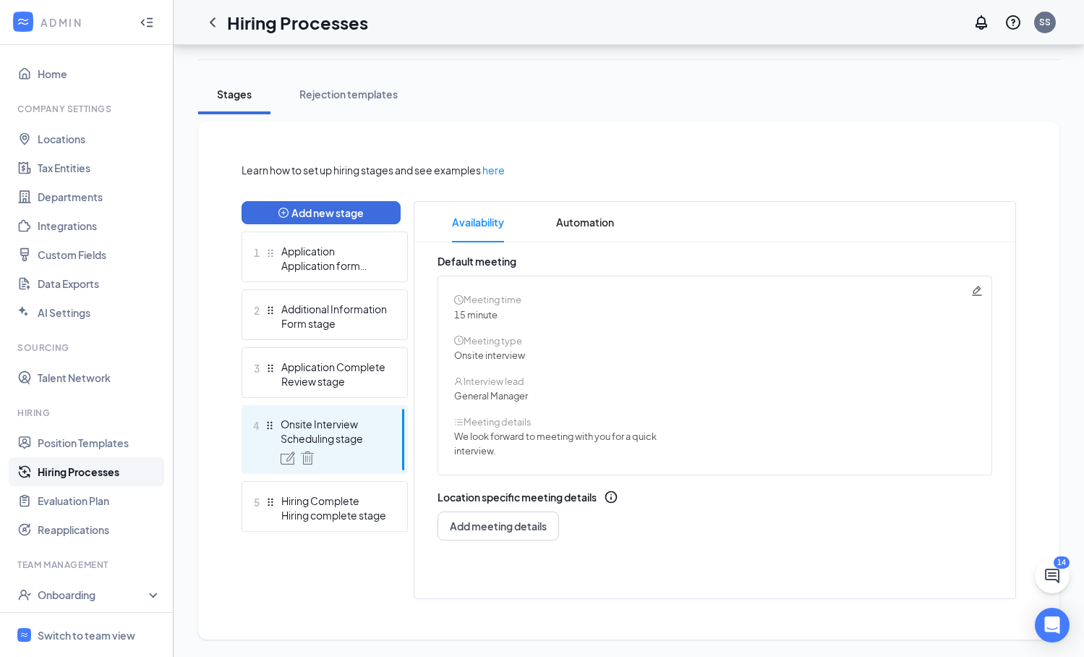
click at [979, 291] on icon "Pencil" at bounding box center [977, 291] width 12 height 12
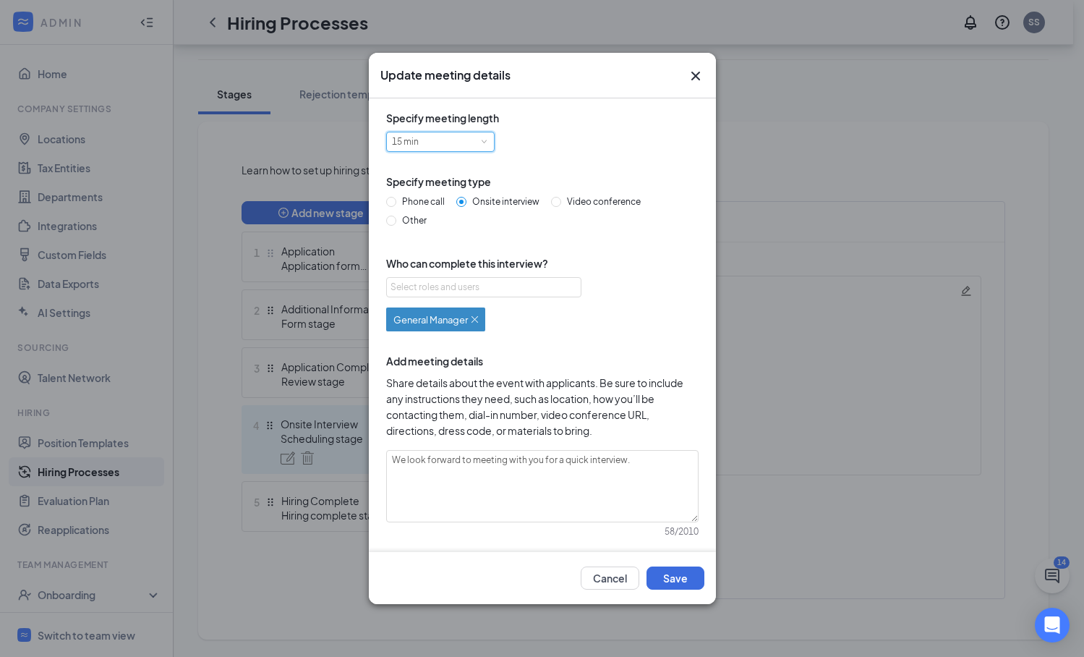
click at [440, 142] on div "15 min" at bounding box center [440, 141] width 97 height 19
click at [643, 333] on div "Specify meeting length 15 min Specify meeting type Phone call Onsite interview …" at bounding box center [542, 332] width 324 height 444
click at [558, 346] on div "Specify meeting length 15 min Specify meeting type Phone call Onsite interview …" at bounding box center [542, 332] width 324 height 444
click at [494, 289] on div "Select roles and users" at bounding box center [480, 287] width 179 height 14
click at [643, 304] on div "General Manager" at bounding box center [542, 317] width 312 height 28
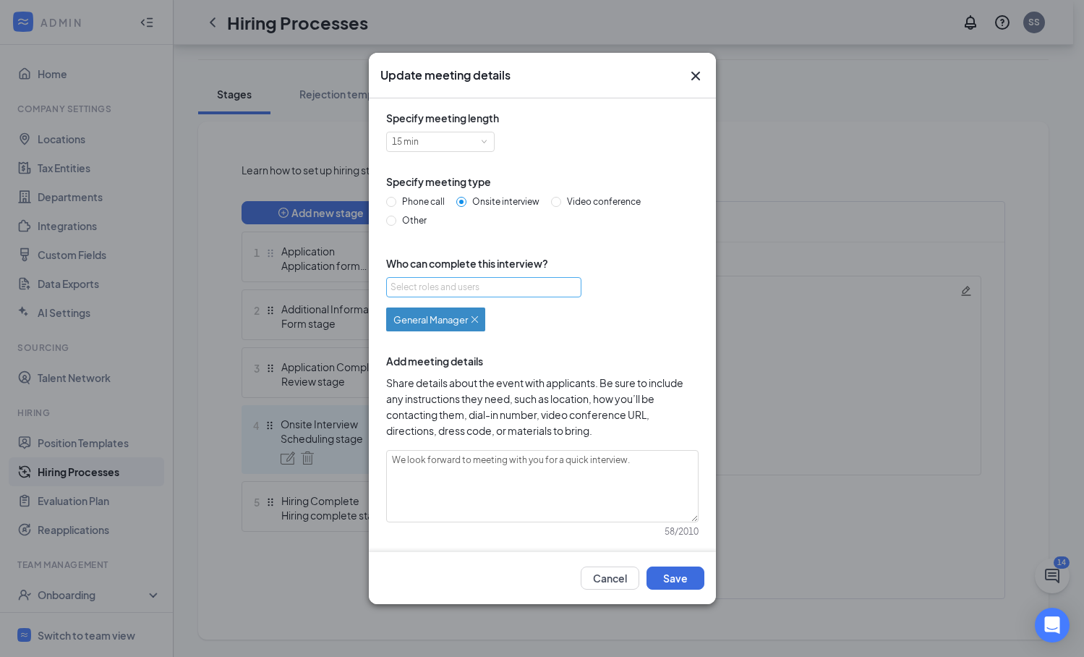
click at [438, 288] on div "Select roles and users" at bounding box center [480, 287] width 179 height 14
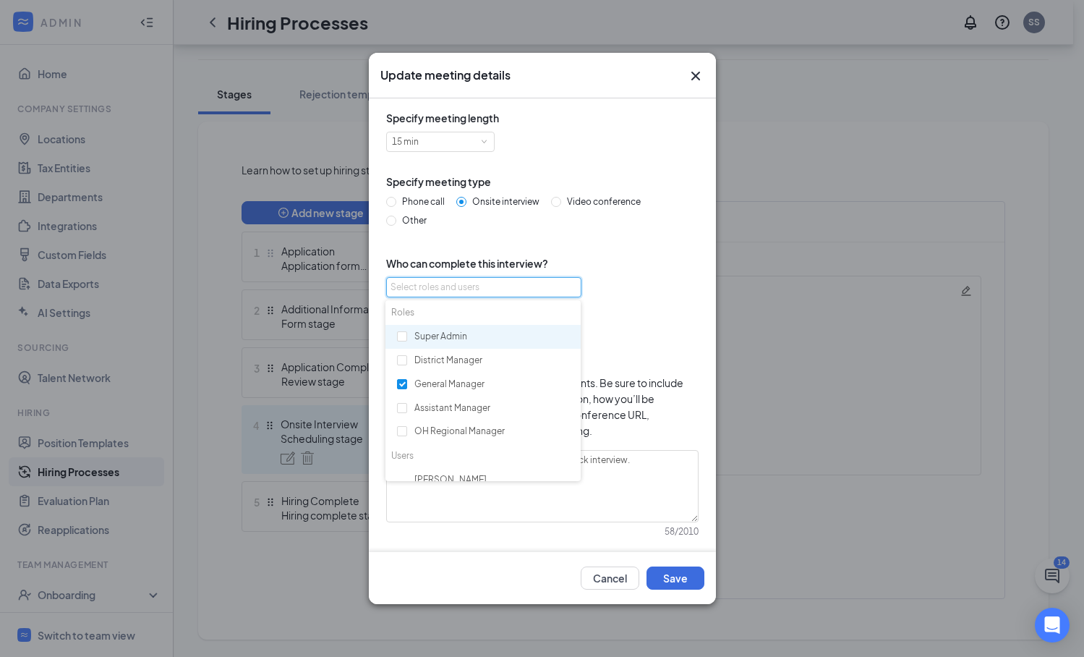
click at [431, 336] on div "Super Admin" at bounding box center [482, 337] width 195 height 25
checkbox input "true"
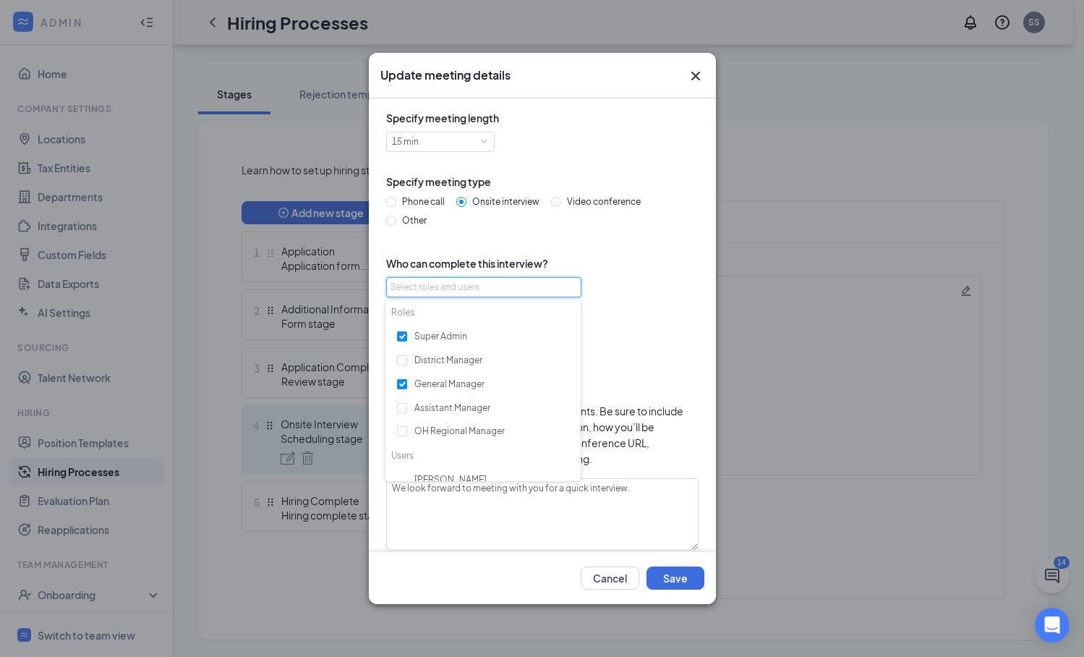
click at [667, 334] on div "General Manager or Super Admin" at bounding box center [542, 331] width 312 height 56
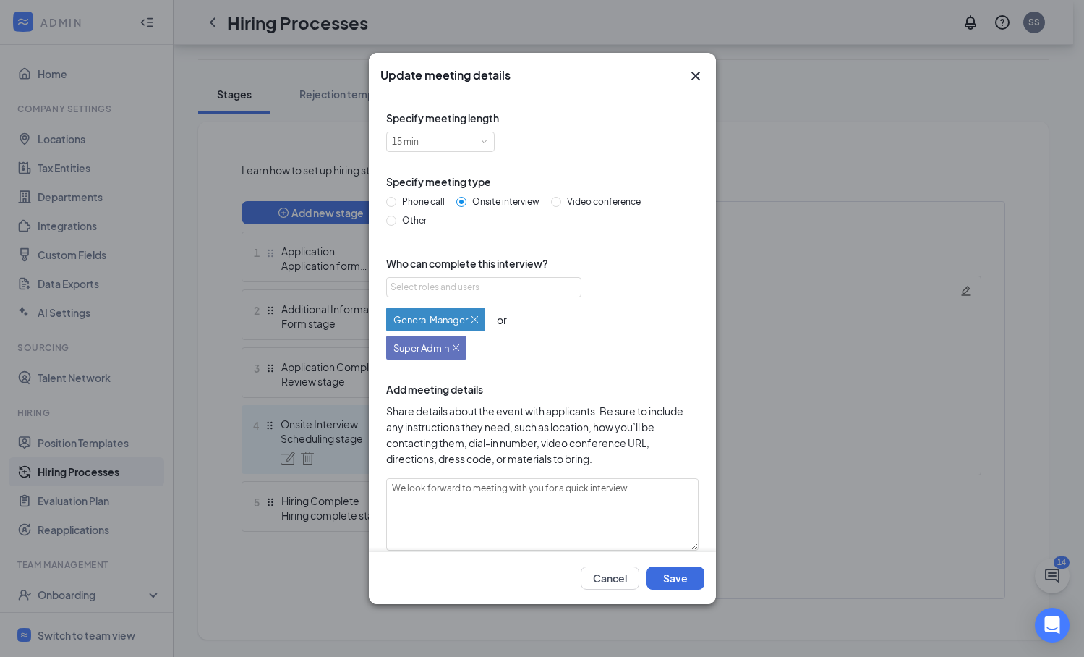
click at [457, 349] on img at bounding box center [456, 347] width 7 height 7
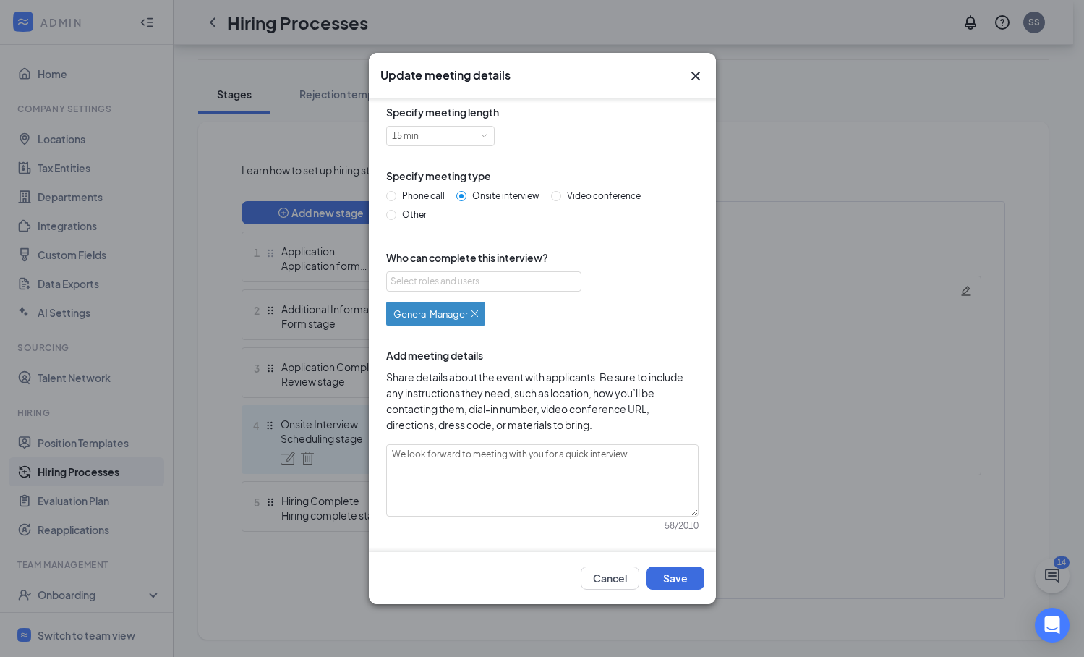
scroll to position [13, 0]
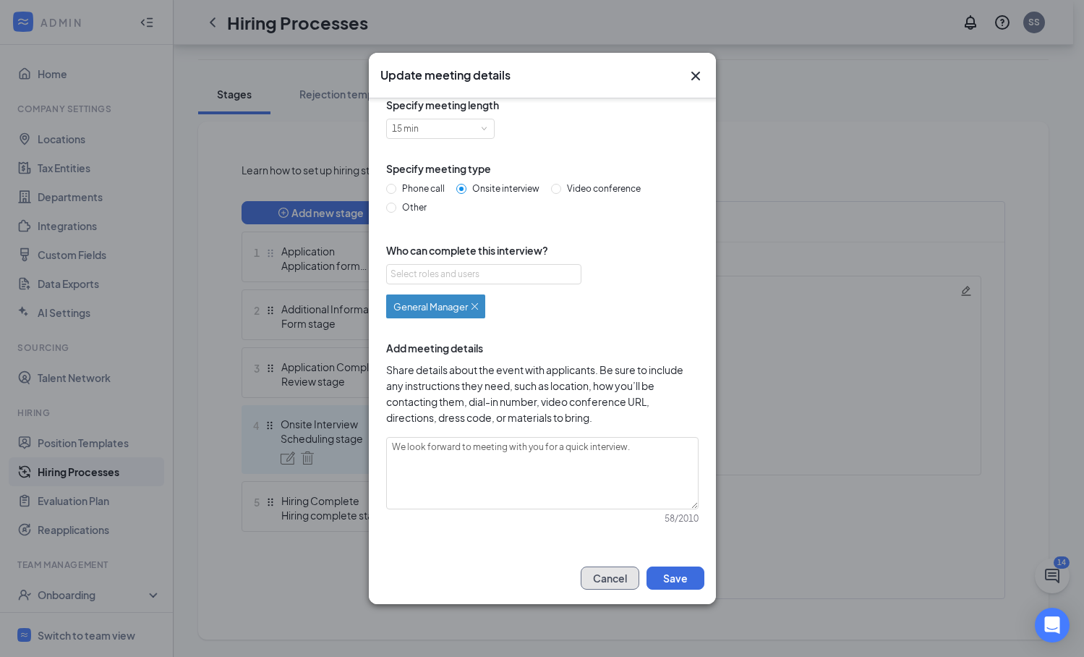
click at [626, 580] on button "Cancel" at bounding box center [610, 577] width 59 height 23
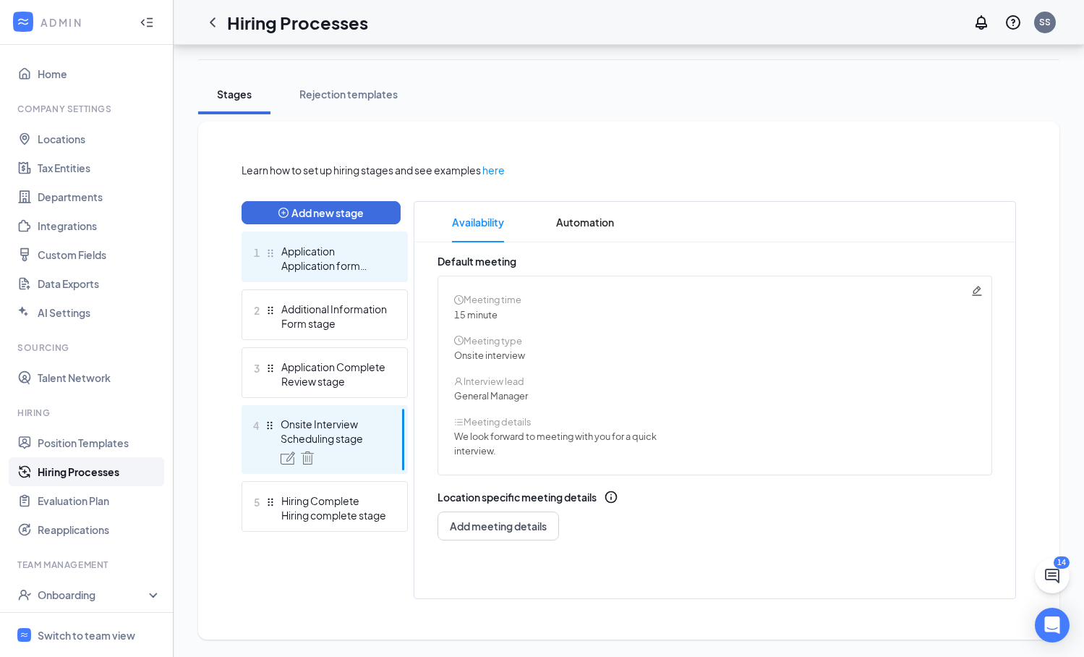
click at [381, 252] on div "Application" at bounding box center [334, 251] width 106 height 14
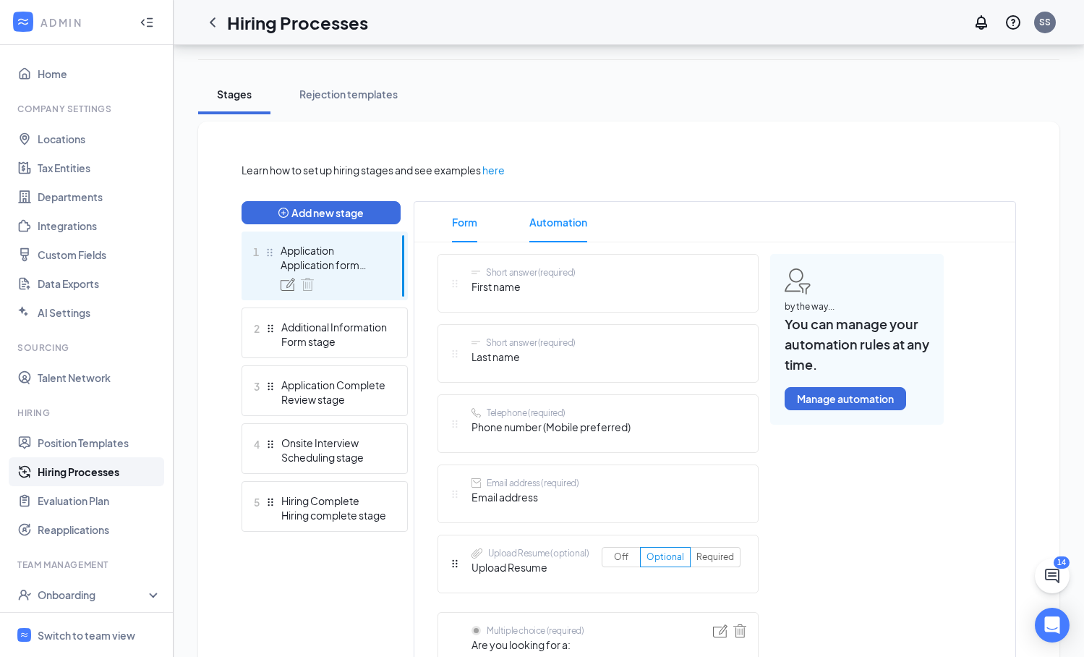
click at [552, 224] on span "Automation" at bounding box center [558, 222] width 58 height 40
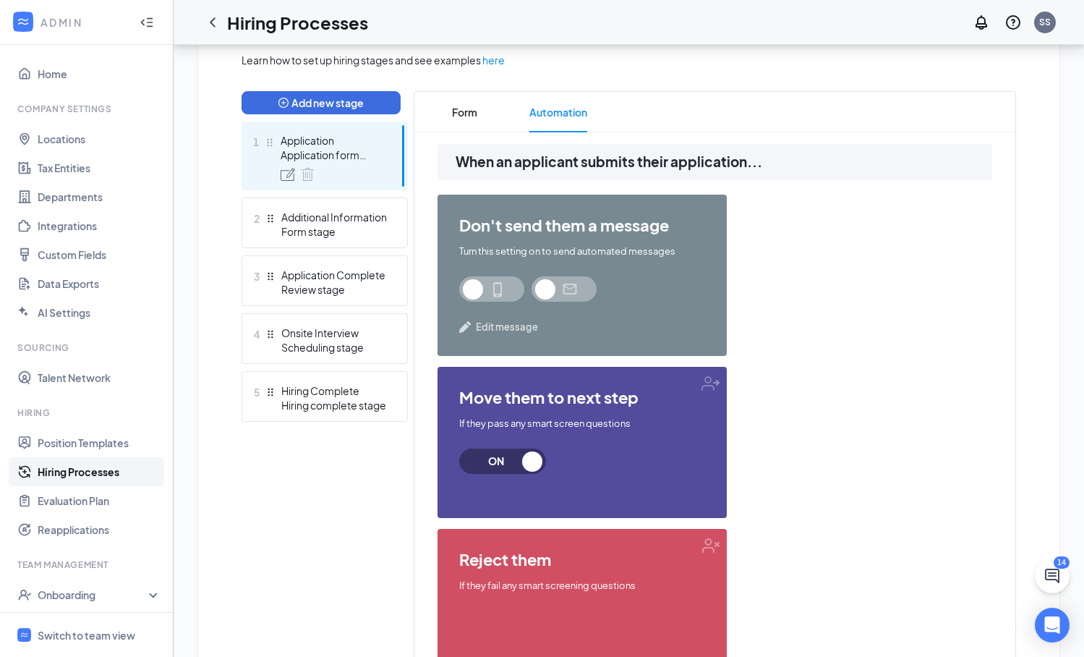
scroll to position [362, 0]
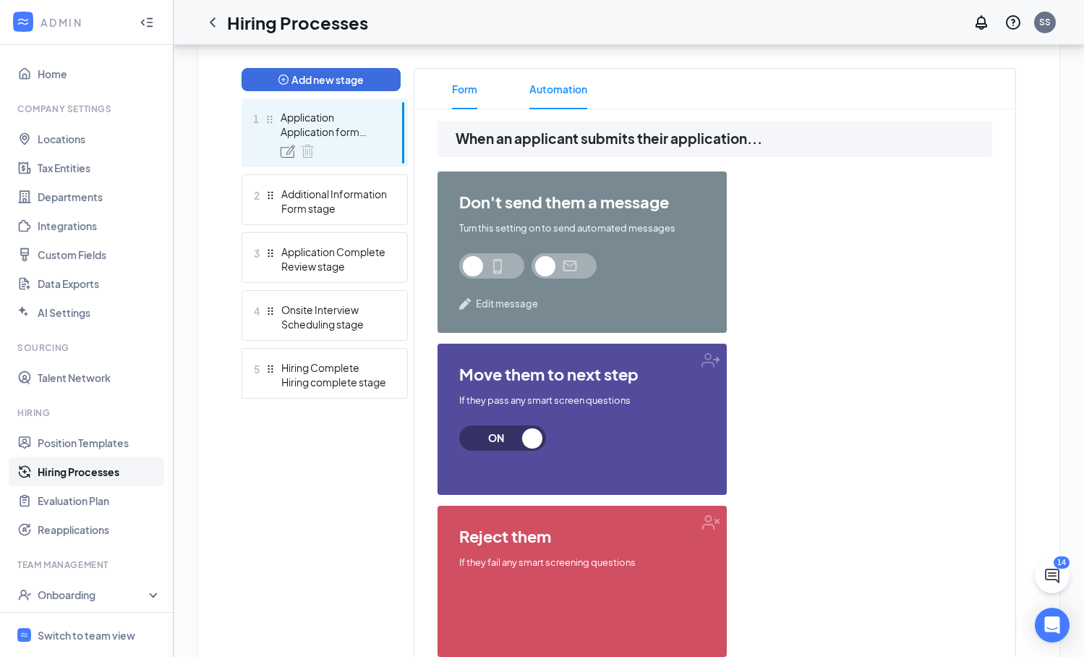
click at [465, 88] on span "Form" at bounding box center [464, 89] width 25 height 40
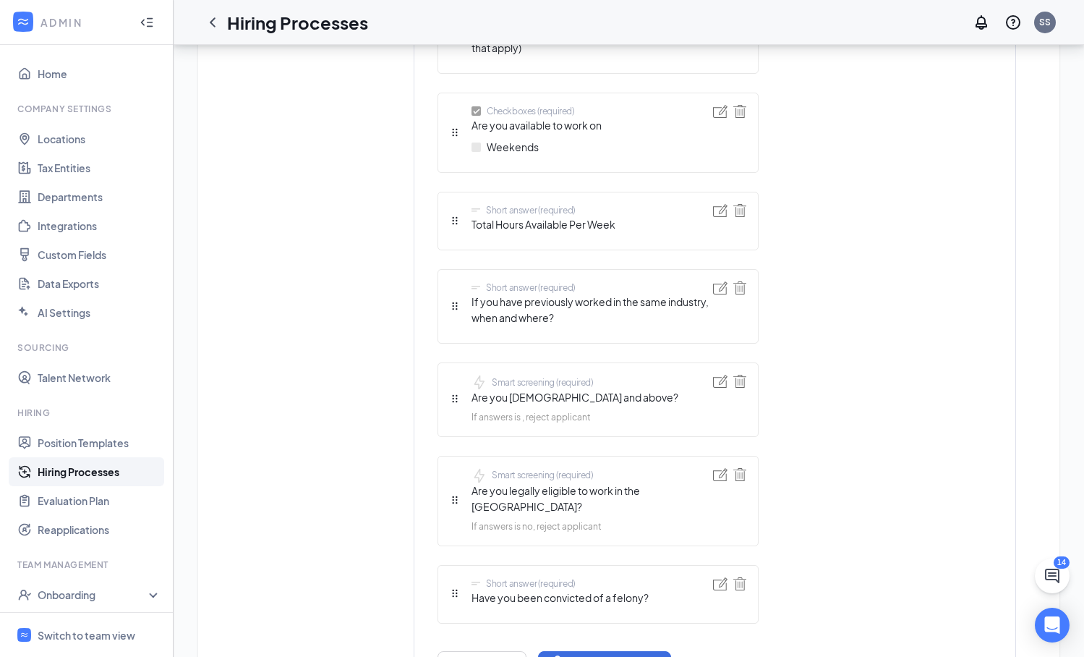
scroll to position [965, 0]
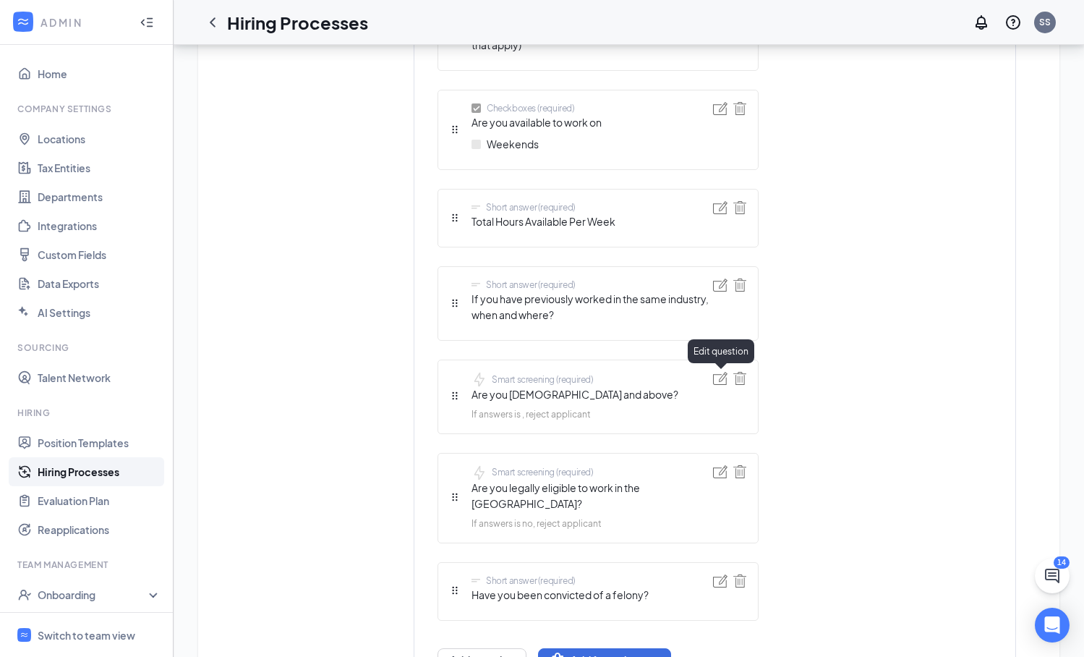
click at [725, 376] on img at bounding box center [720, 378] width 14 height 13
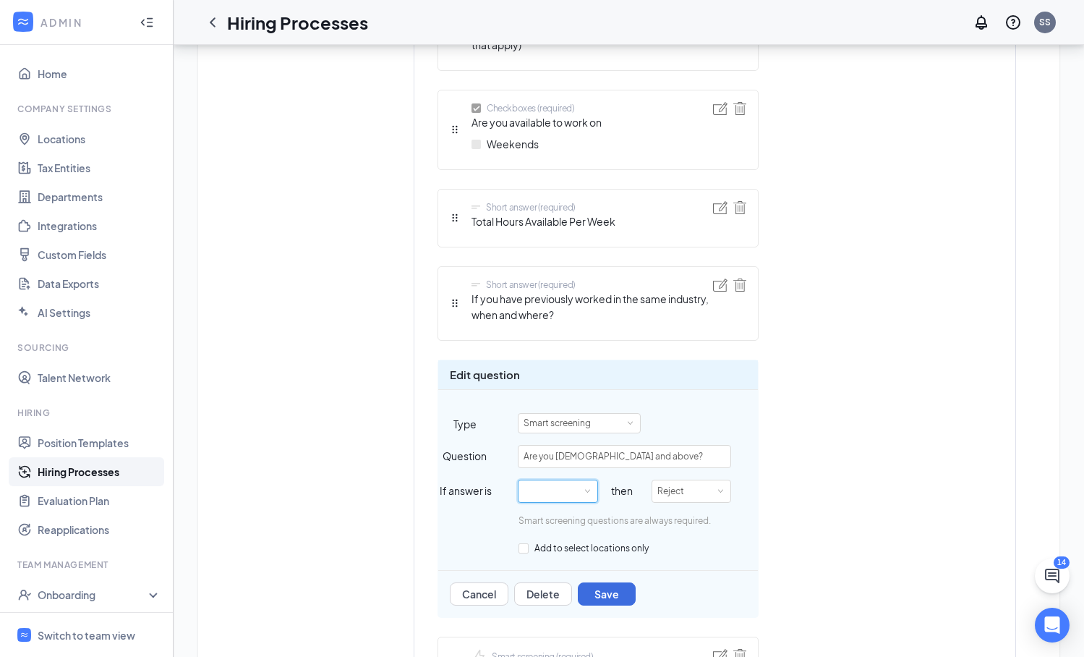
click at [576, 498] on div at bounding box center [558, 491] width 69 height 22
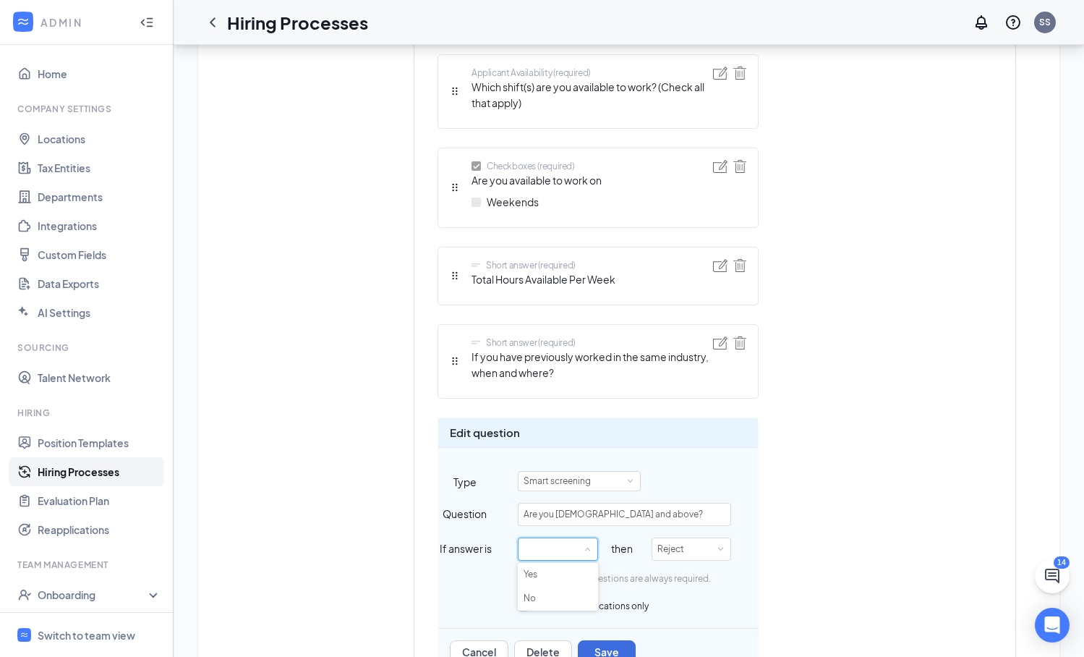
scroll to position [913, 0]
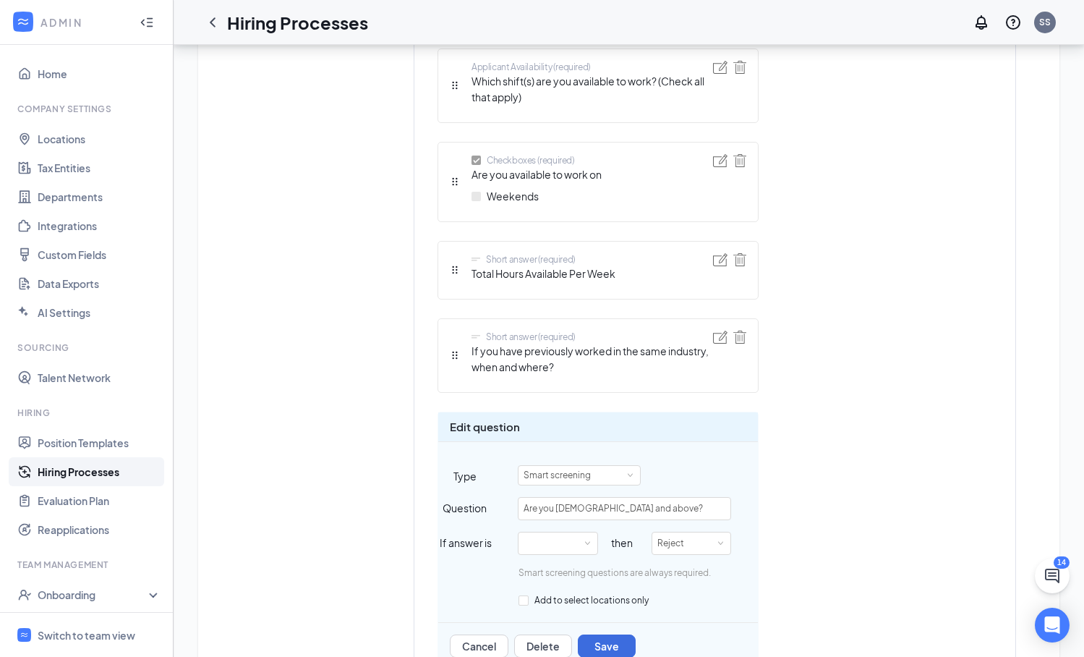
click at [872, 491] on div "Short answer (required) First name Short answer (required) Last name Telephone …" at bounding box center [691, 239] width 506 height 1338
click at [580, 541] on div at bounding box center [558, 543] width 69 height 22
click at [539, 593] on li "No" at bounding box center [558, 593] width 80 height 24
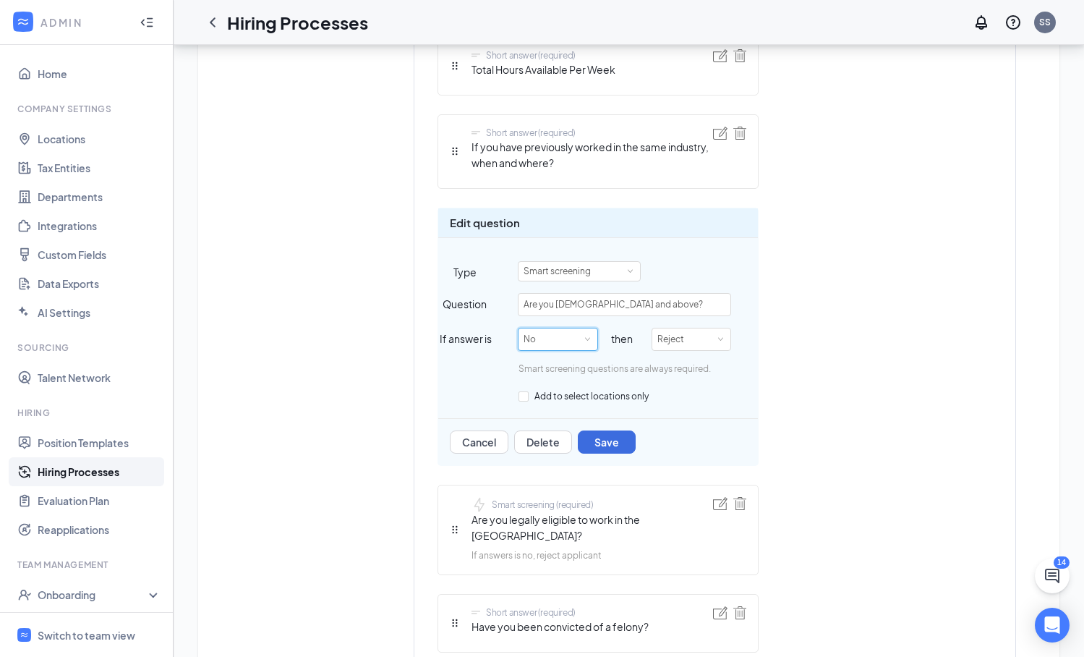
scroll to position [1126, 0]
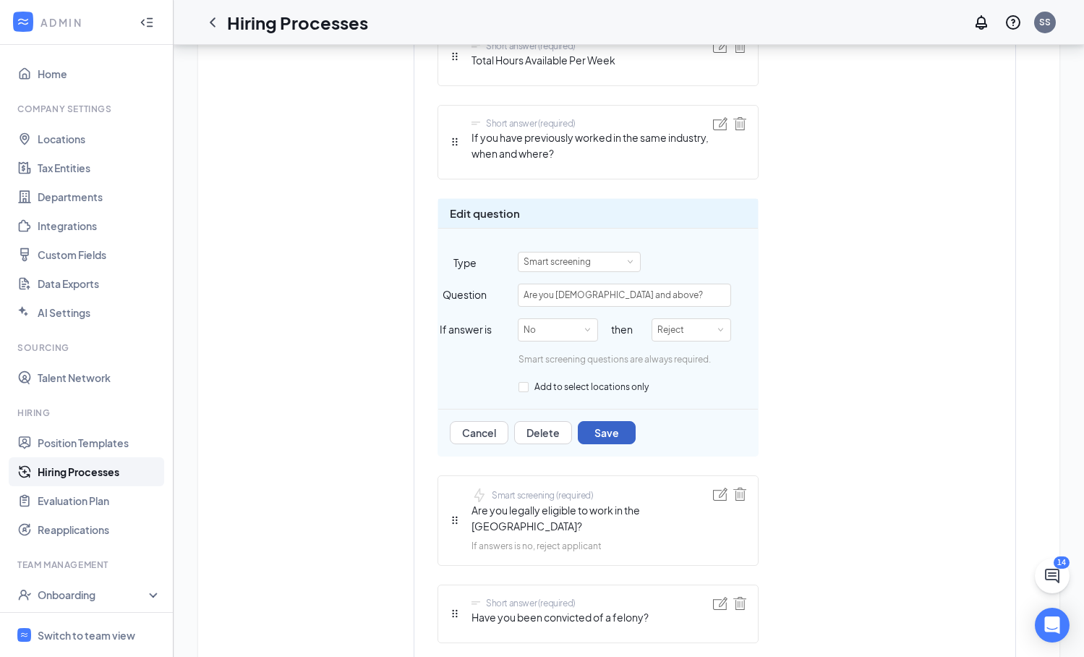
click at [602, 434] on button "Save" at bounding box center [607, 432] width 58 height 23
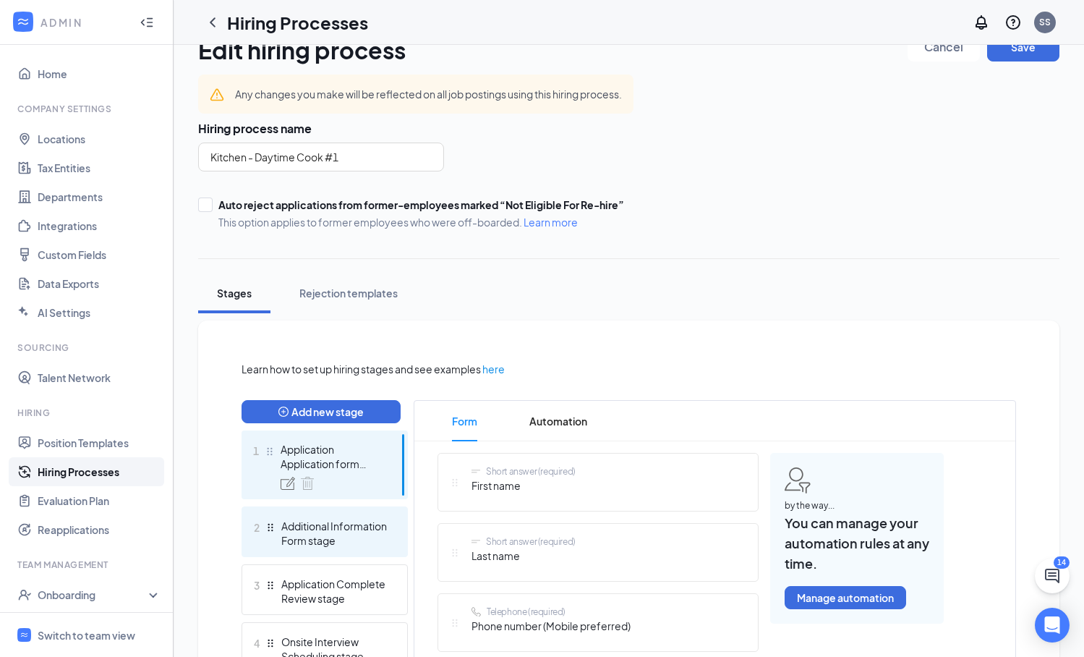
scroll to position [30, 0]
click at [359, 539] on div "Form stage" at bounding box center [334, 539] width 106 height 14
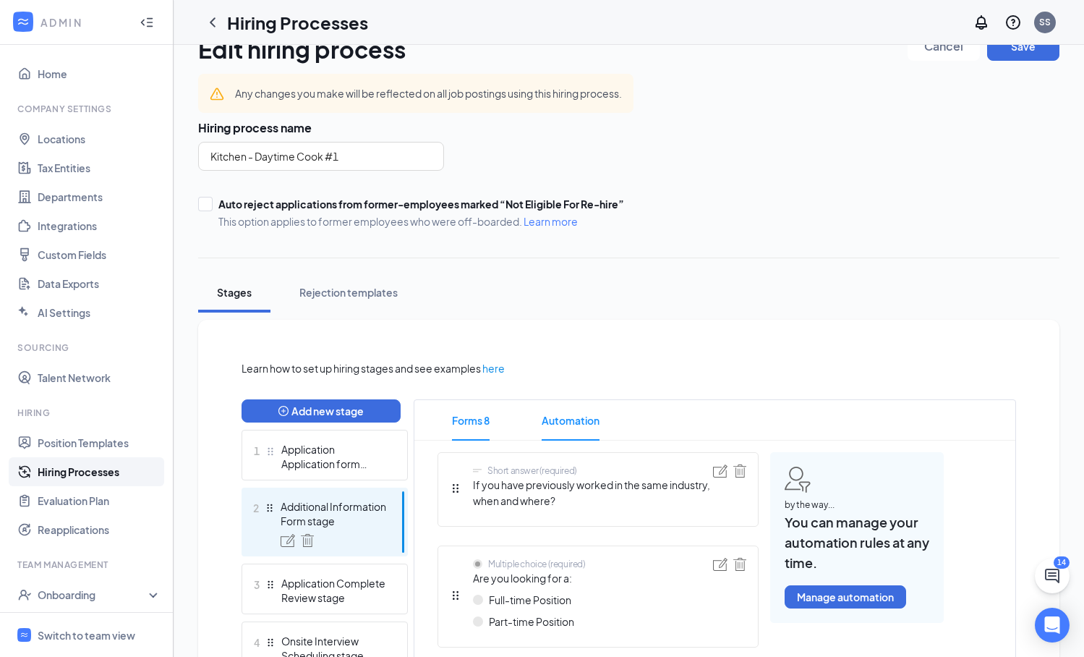
click at [576, 422] on span "Automation" at bounding box center [571, 420] width 58 height 40
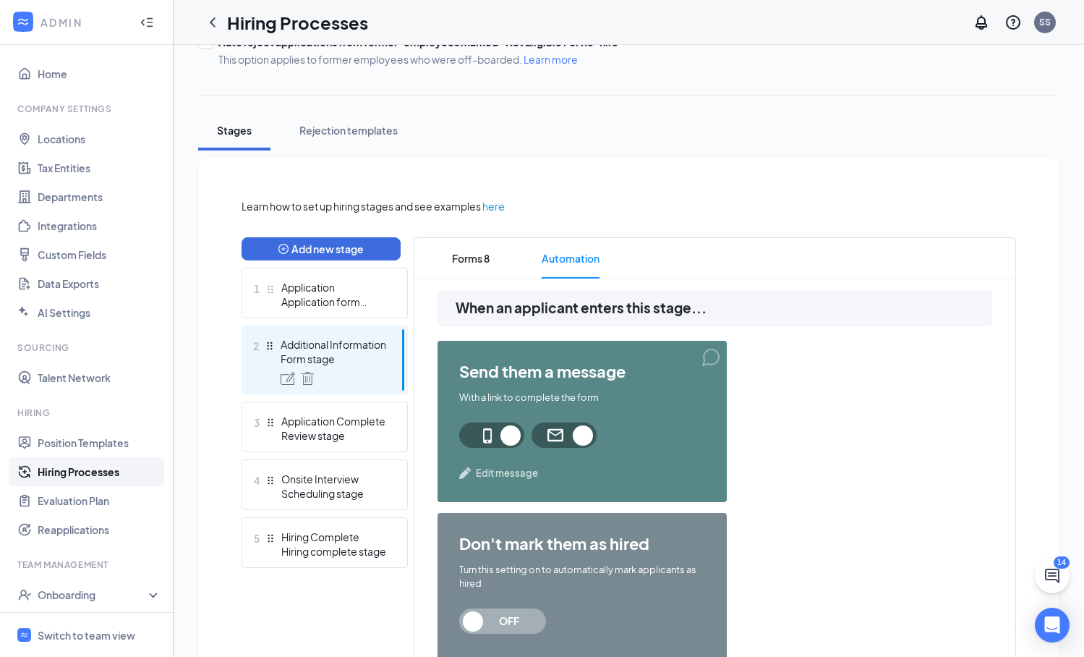
scroll to position [270, 0]
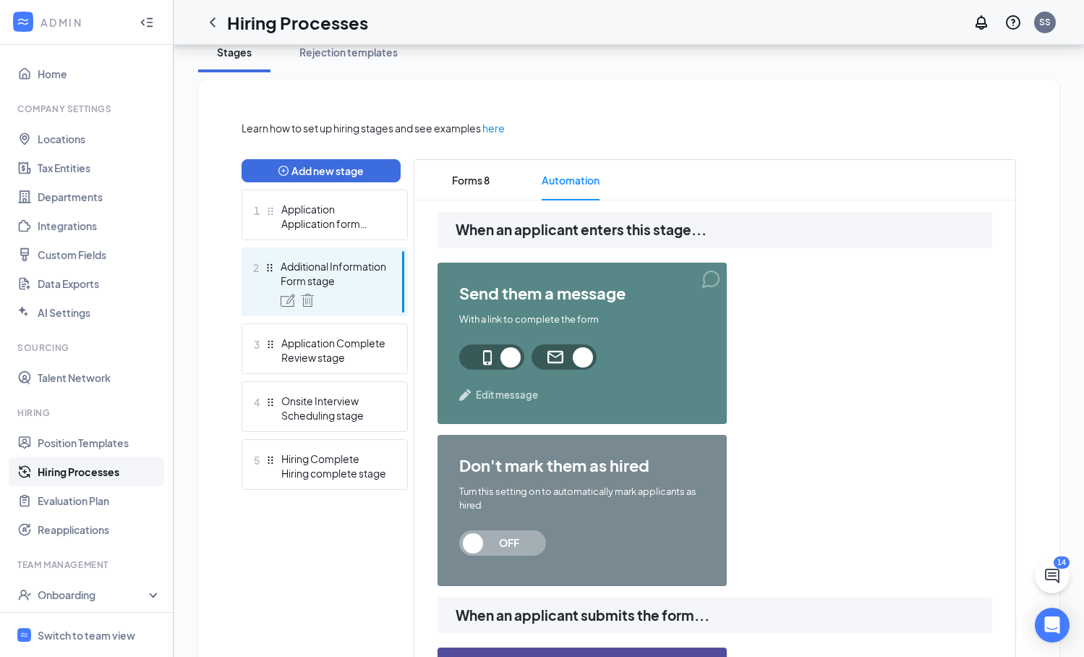
click at [528, 396] on span "Edit message" at bounding box center [507, 395] width 62 height 14
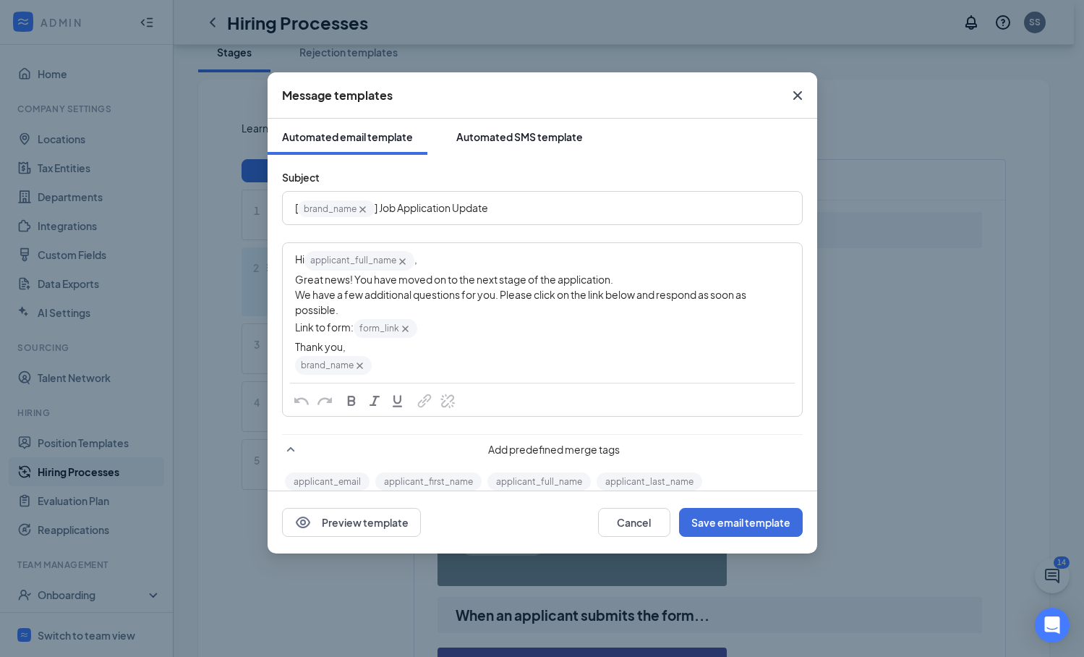
click at [545, 140] on div "Automated SMS template" at bounding box center [519, 136] width 127 height 14
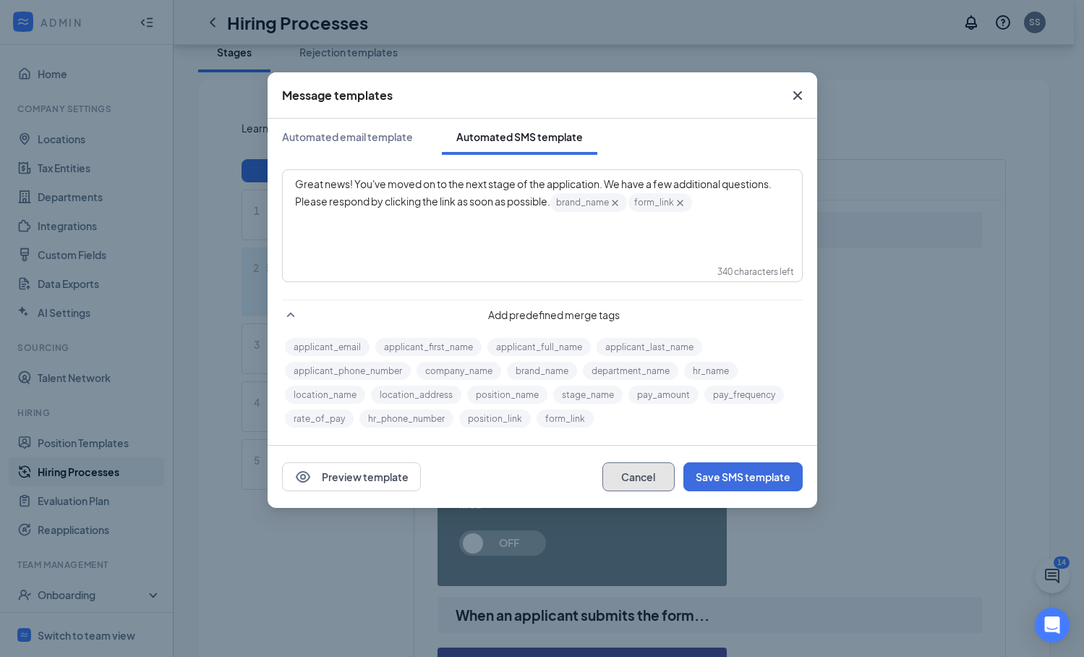
click at [617, 477] on button "Cancel" at bounding box center [638, 476] width 72 height 29
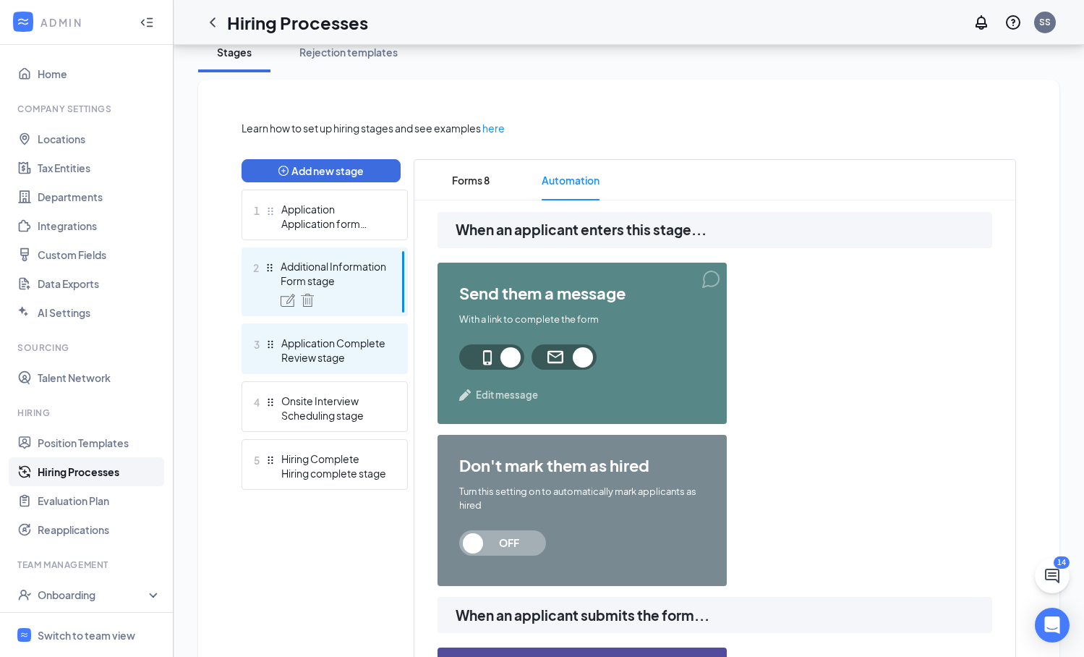
click at [367, 348] on div "Application Complete" at bounding box center [334, 343] width 106 height 14
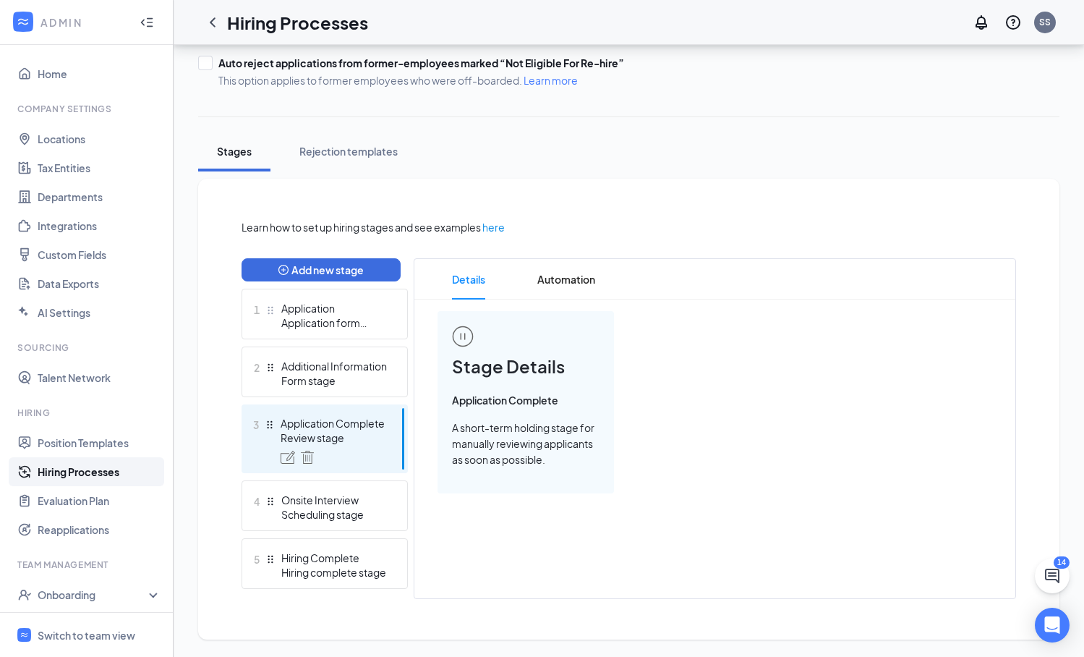
scroll to position [171, 0]
click at [559, 284] on span "Automation" at bounding box center [566, 279] width 58 height 40
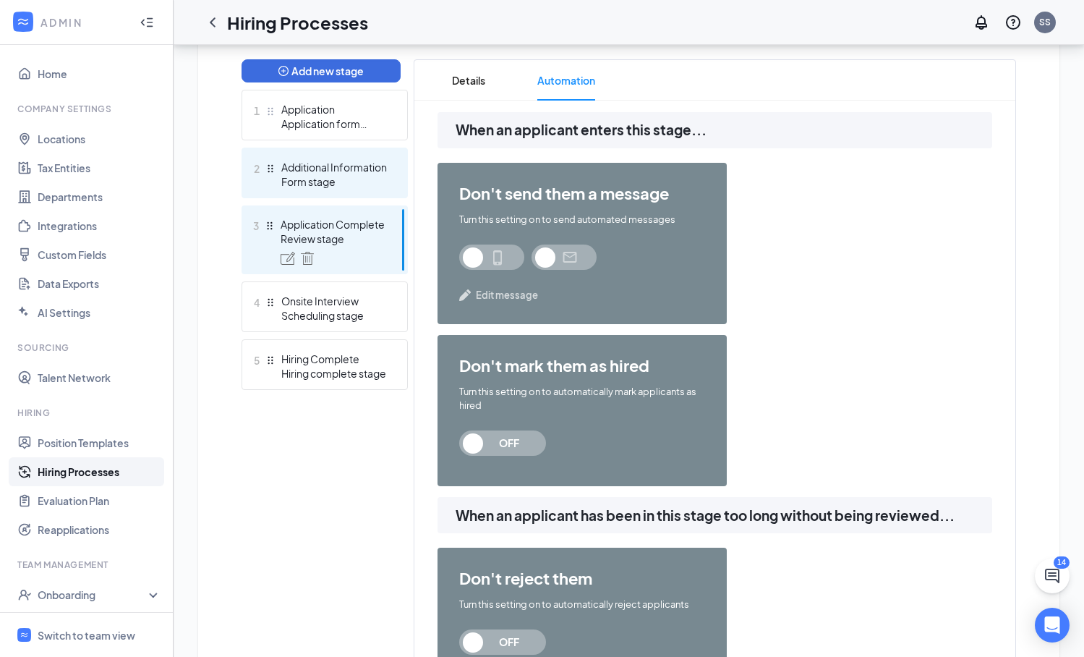
scroll to position [391, 0]
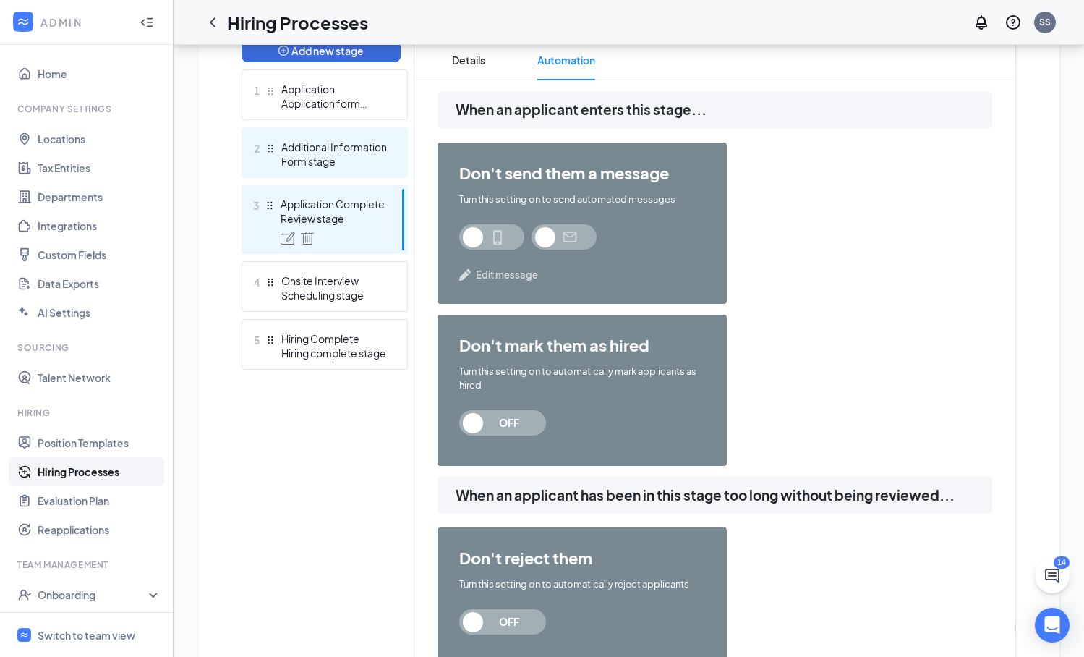
click at [362, 150] on div "Additional Information" at bounding box center [334, 147] width 106 height 14
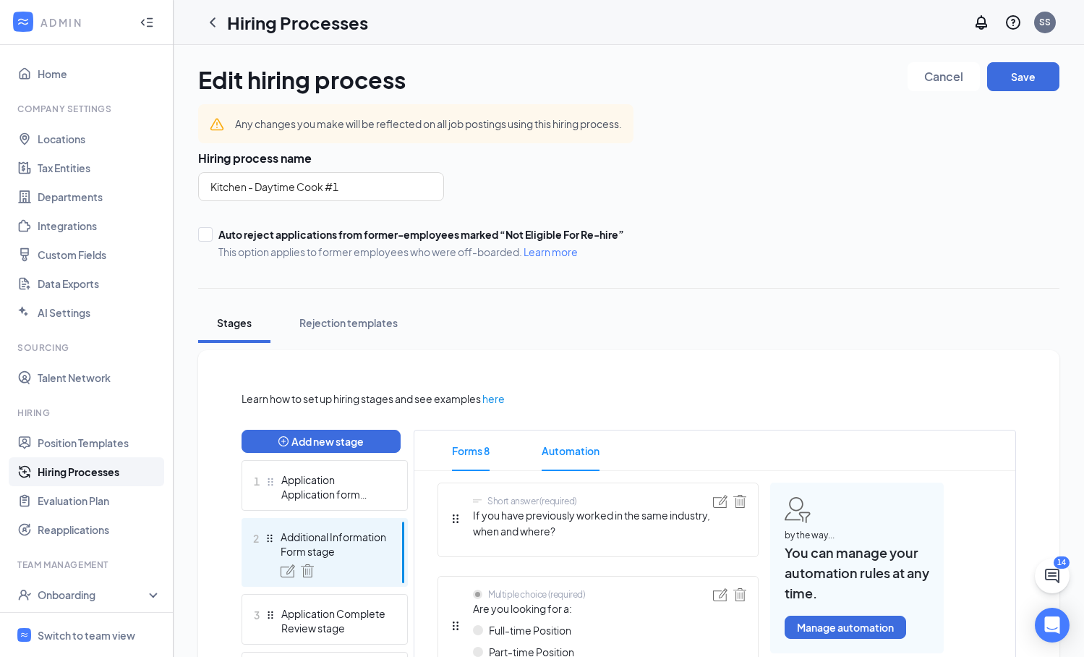
click at [575, 448] on span "Automation" at bounding box center [571, 450] width 58 height 40
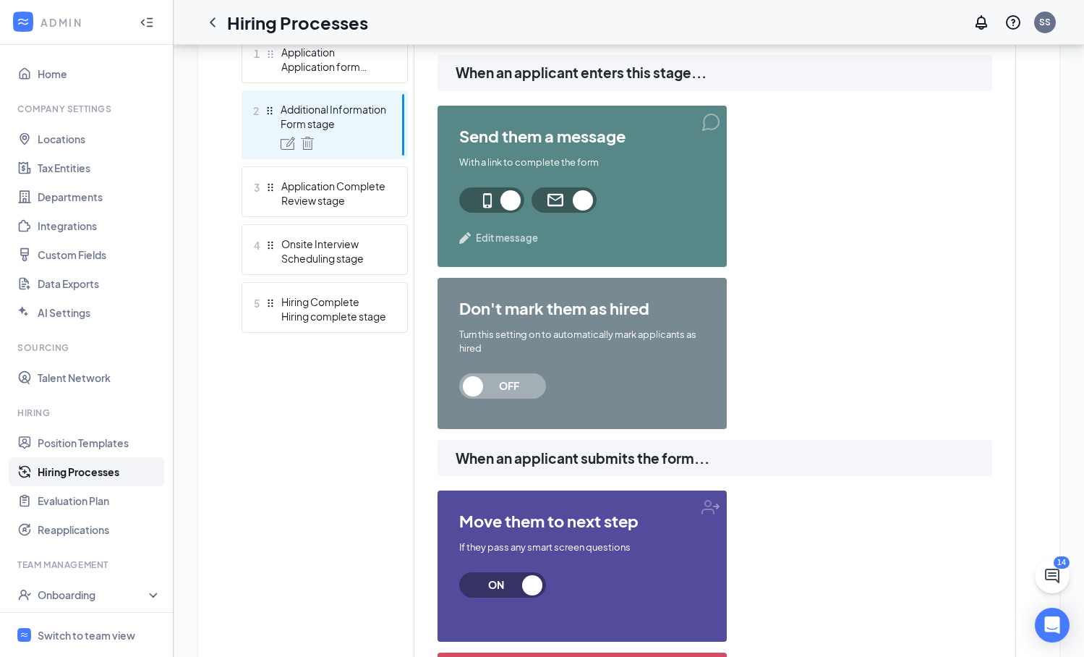
scroll to position [409, 0]
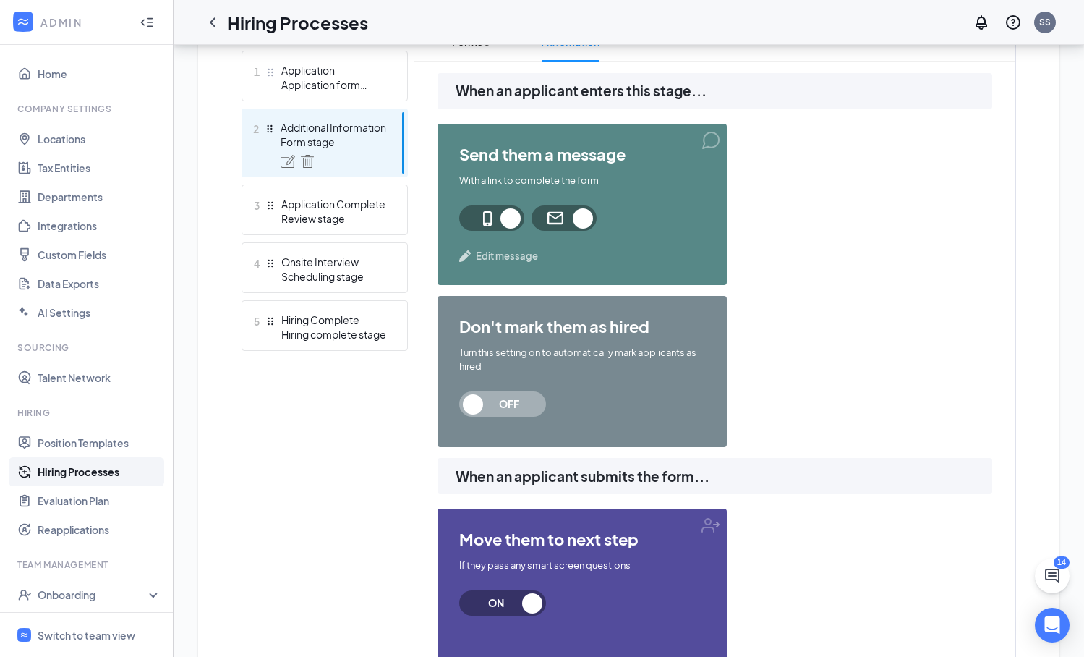
click at [527, 259] on span "Edit message" at bounding box center [507, 256] width 62 height 14
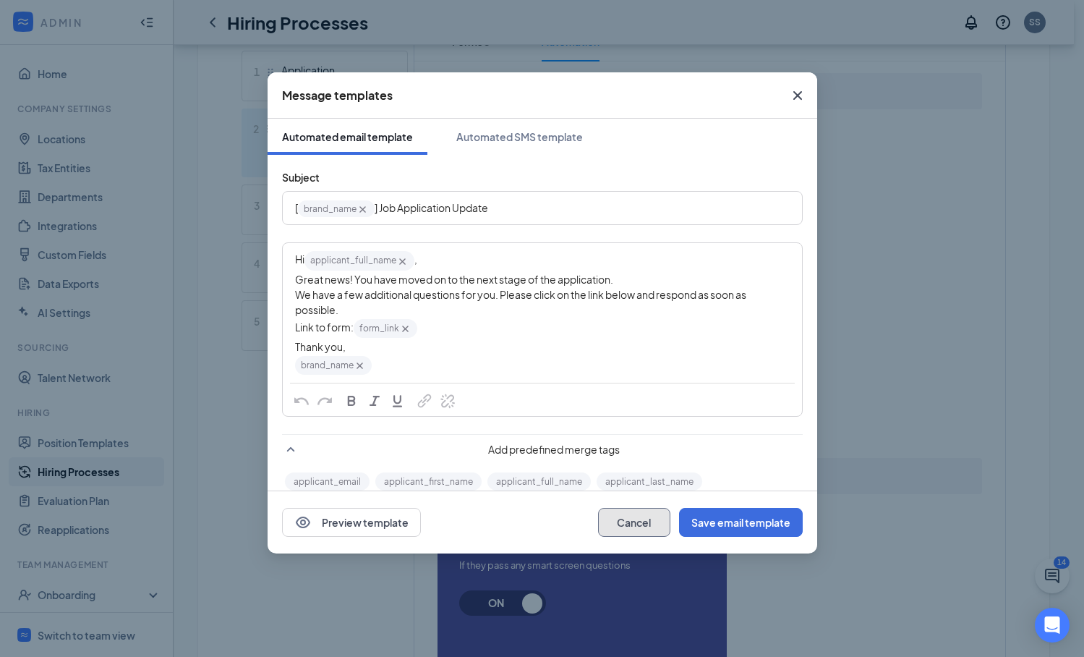
click at [624, 522] on button "Cancel" at bounding box center [634, 522] width 72 height 29
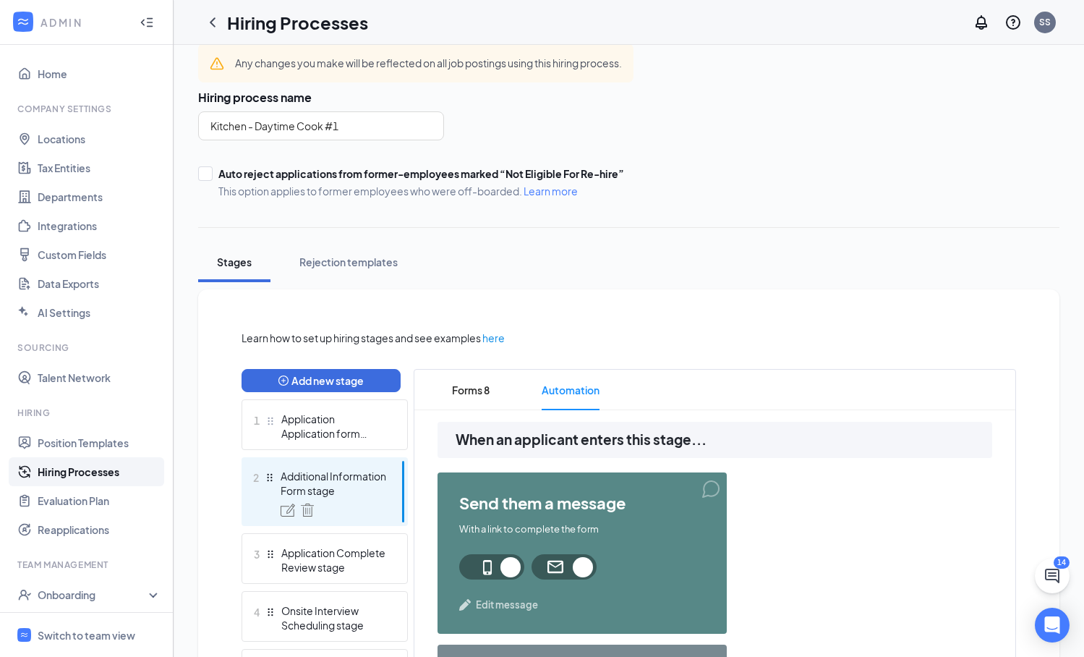
scroll to position [25, 0]
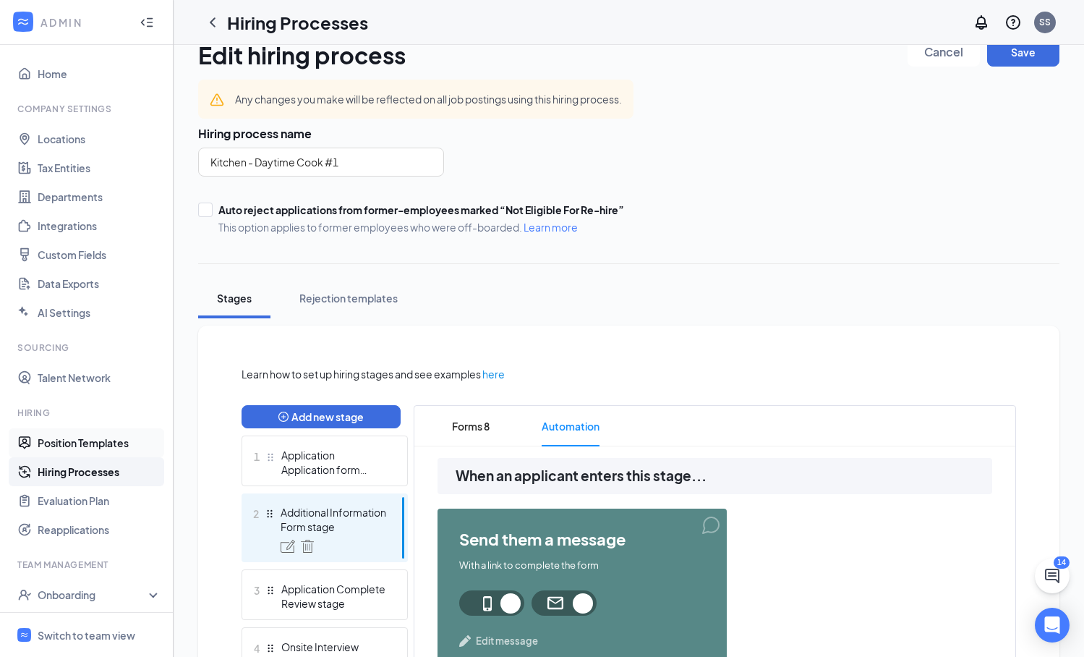
click at [90, 445] on link "Position Templates" at bounding box center [100, 442] width 124 height 29
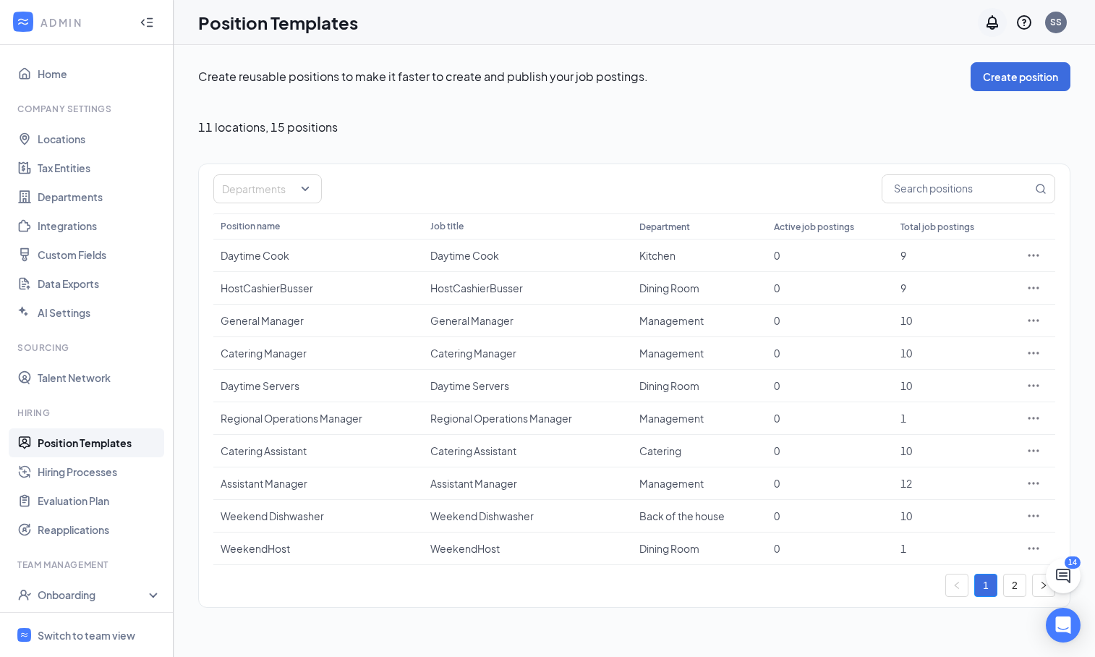
click at [993, 25] on icon "Notifications" at bounding box center [992, 22] width 17 height 17
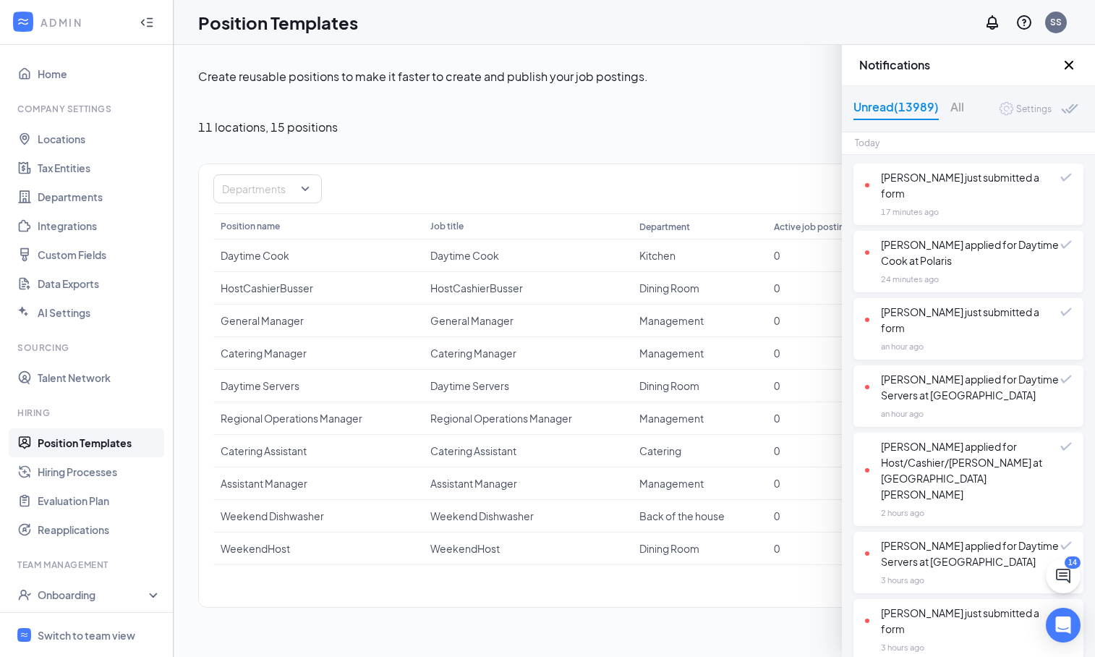
click at [1033, 112] on div "Settings" at bounding box center [1033, 109] width 35 height 14
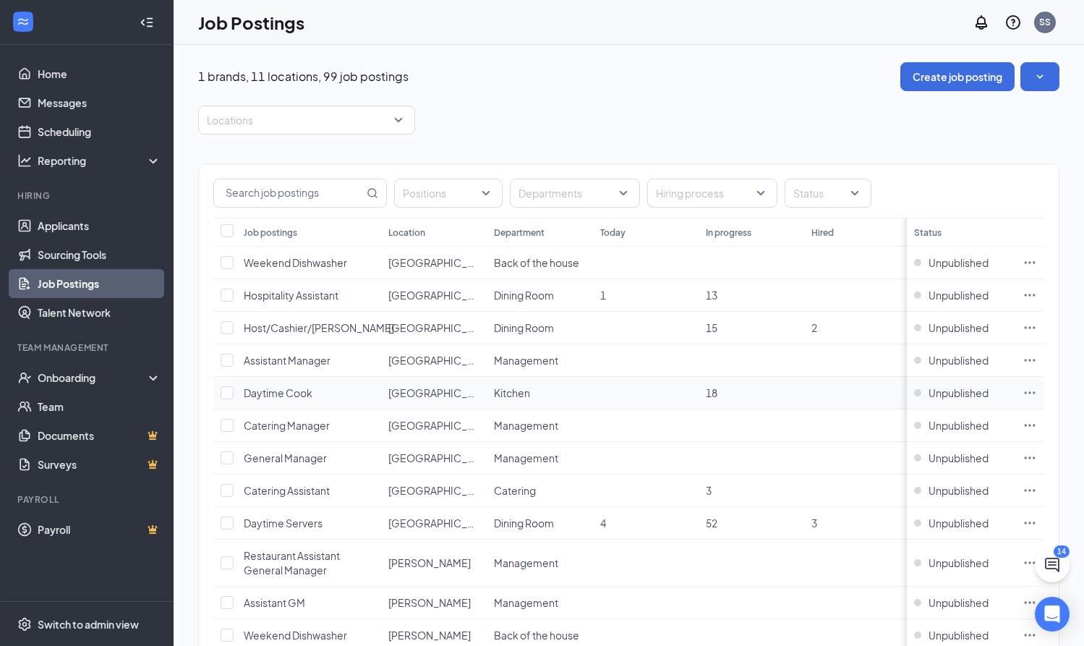
click at [1036, 392] on icon "Ellipses" at bounding box center [1030, 392] width 11 height 2
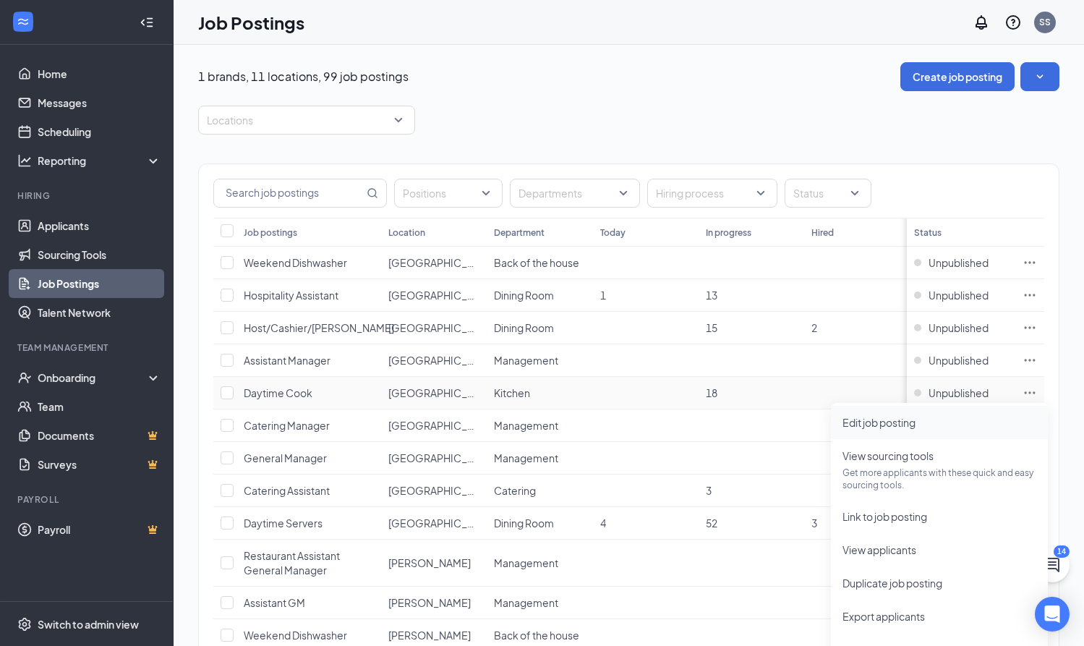
click at [872, 421] on span "Edit job posting" at bounding box center [878, 422] width 73 height 13
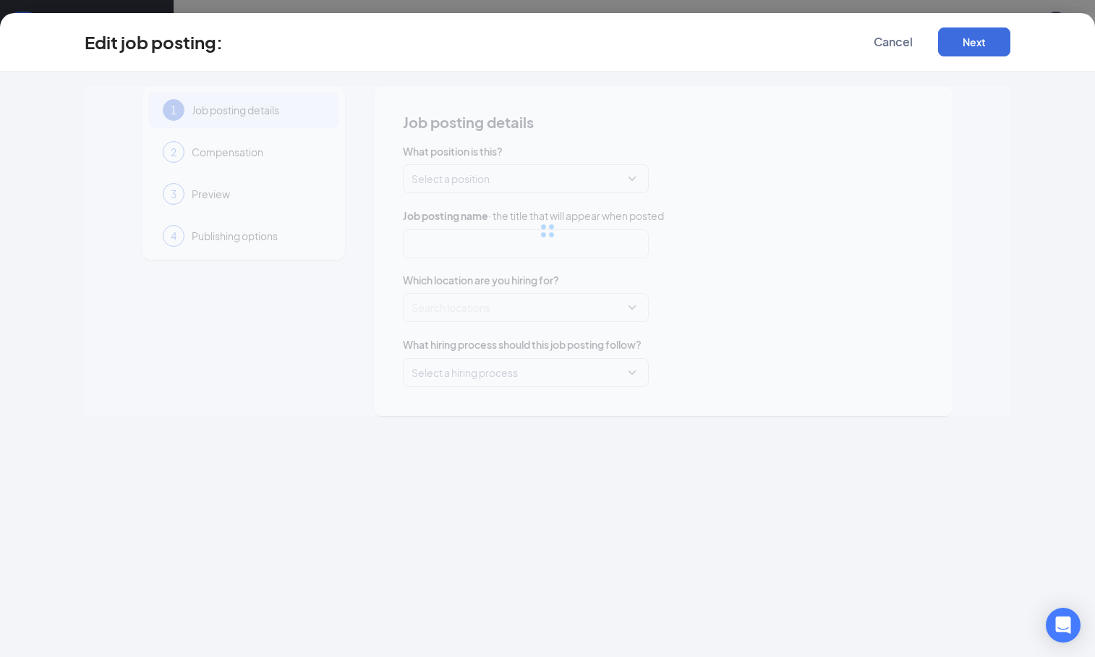
type input "Daytime Cook"
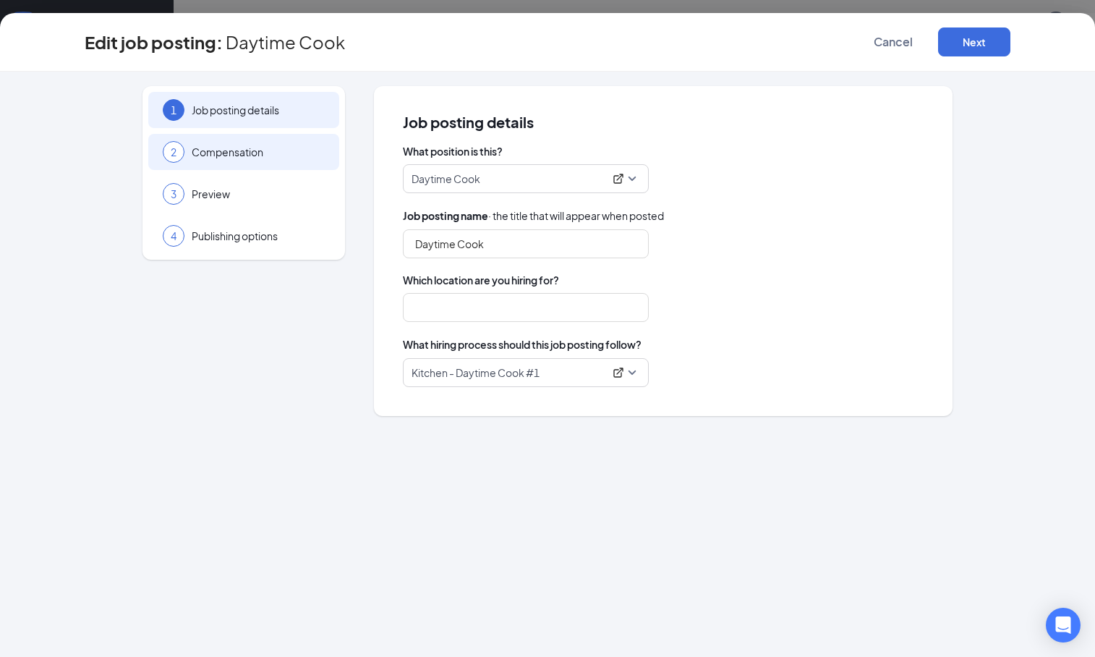
type input "[GEOGRAPHIC_DATA]"
click at [317, 152] on span "Compensation" at bounding box center [258, 152] width 133 height 14
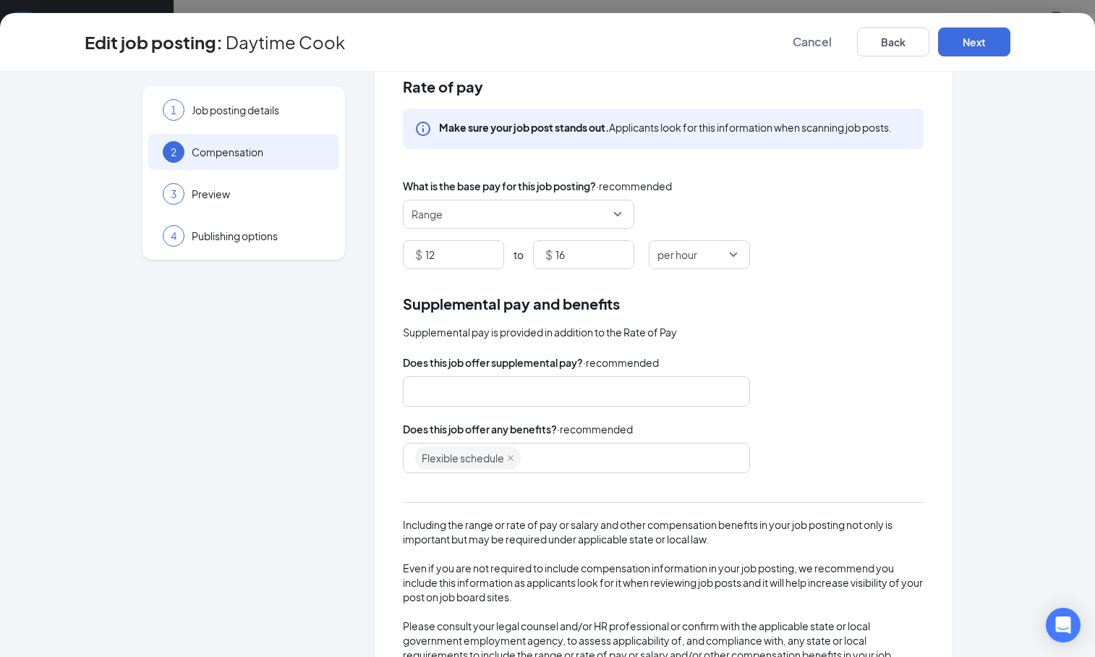
scroll to position [98, 0]
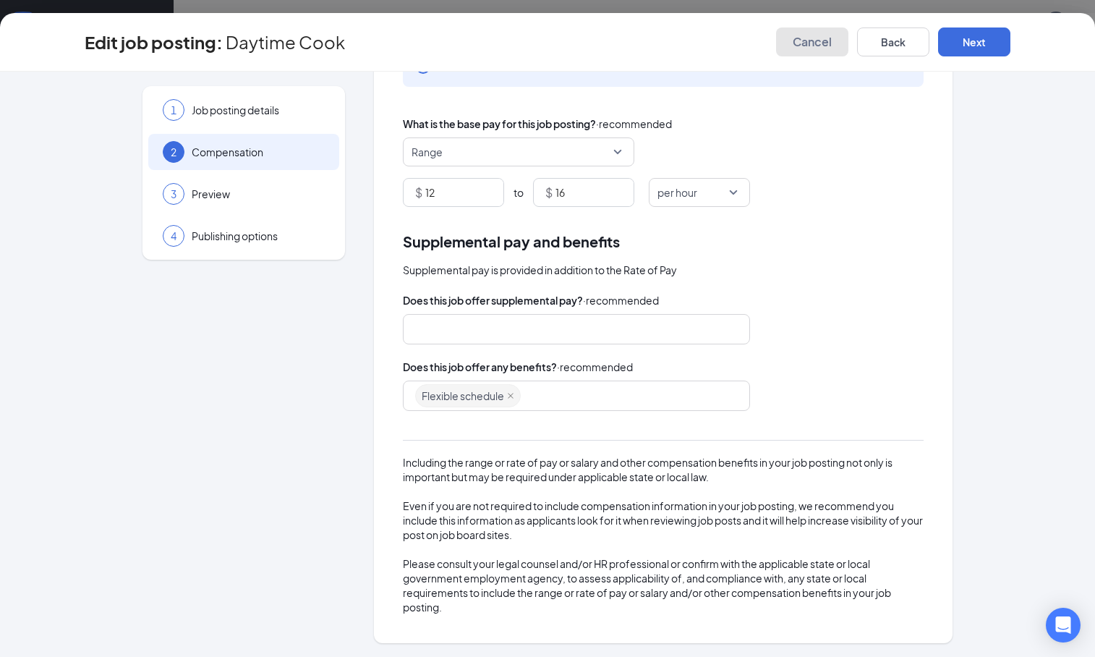
click at [806, 44] on span "Cancel" at bounding box center [812, 42] width 39 height 14
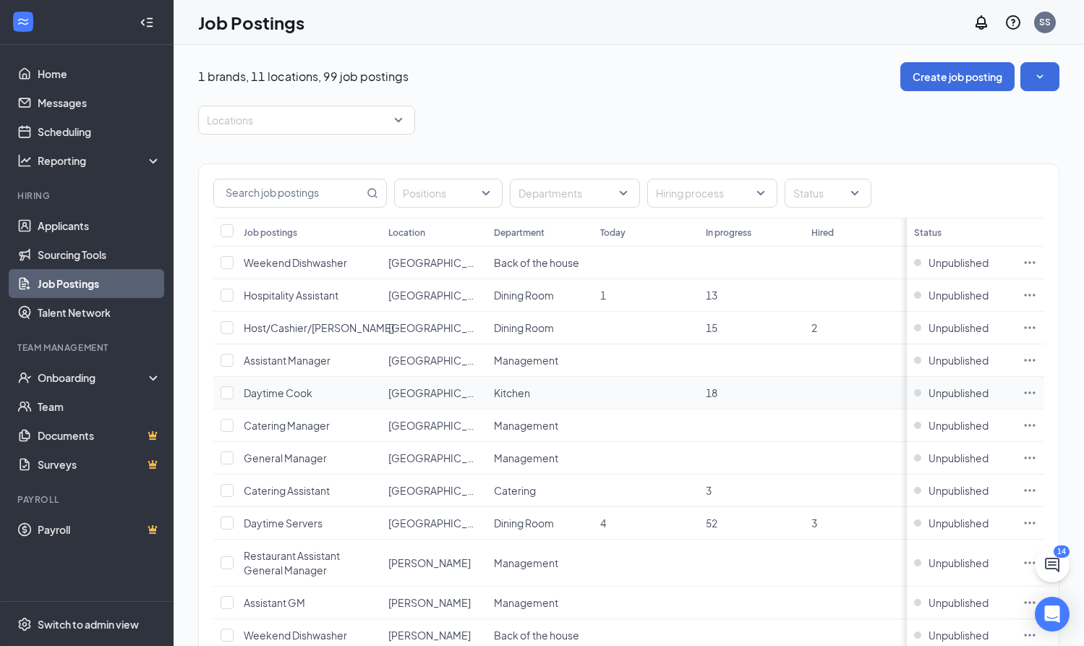
click at [1036, 393] on icon "Ellipses" at bounding box center [1030, 392] width 11 height 2
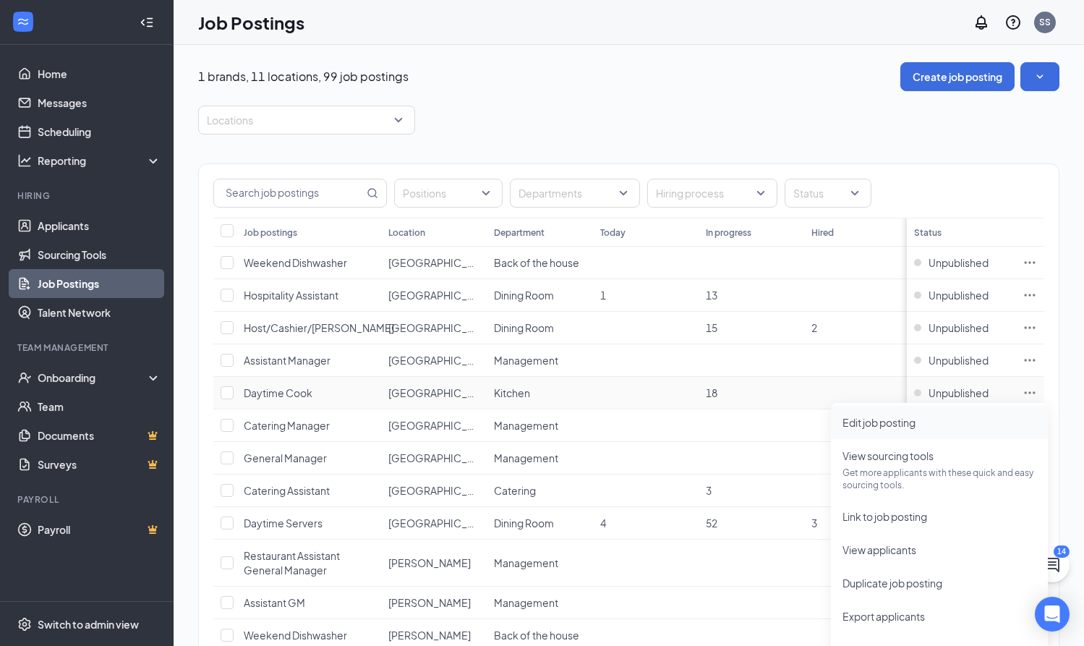
click at [885, 423] on span "Edit job posting" at bounding box center [878, 422] width 73 height 13
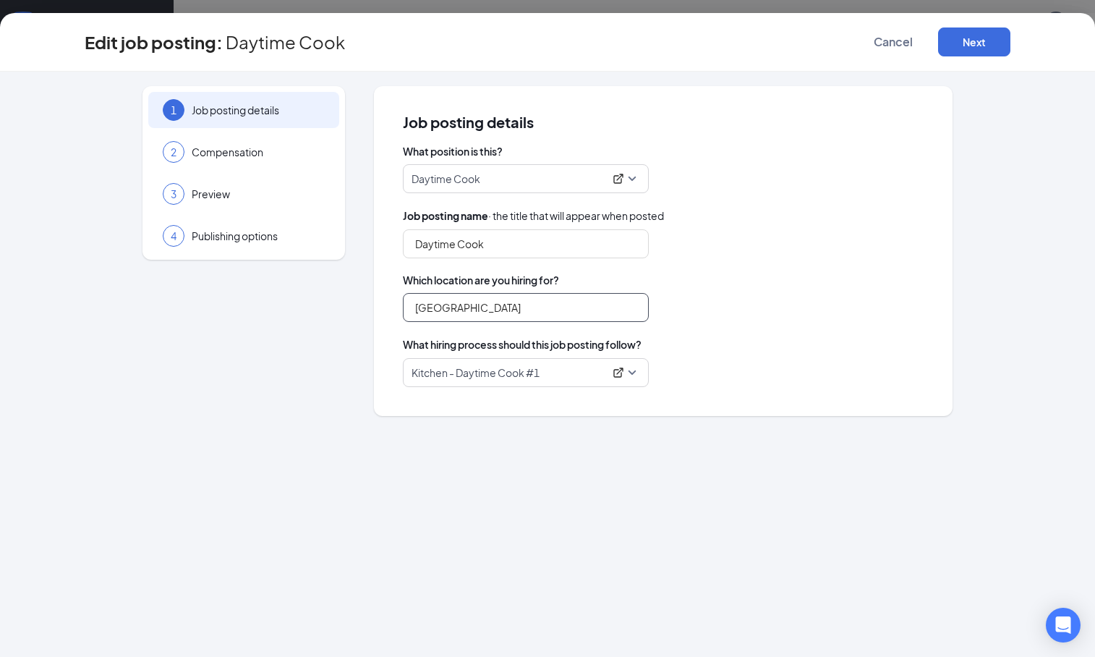
click at [493, 311] on input "[GEOGRAPHIC_DATA]" at bounding box center [526, 307] width 246 height 29
click at [876, 46] on span "Cancel" at bounding box center [893, 42] width 39 height 14
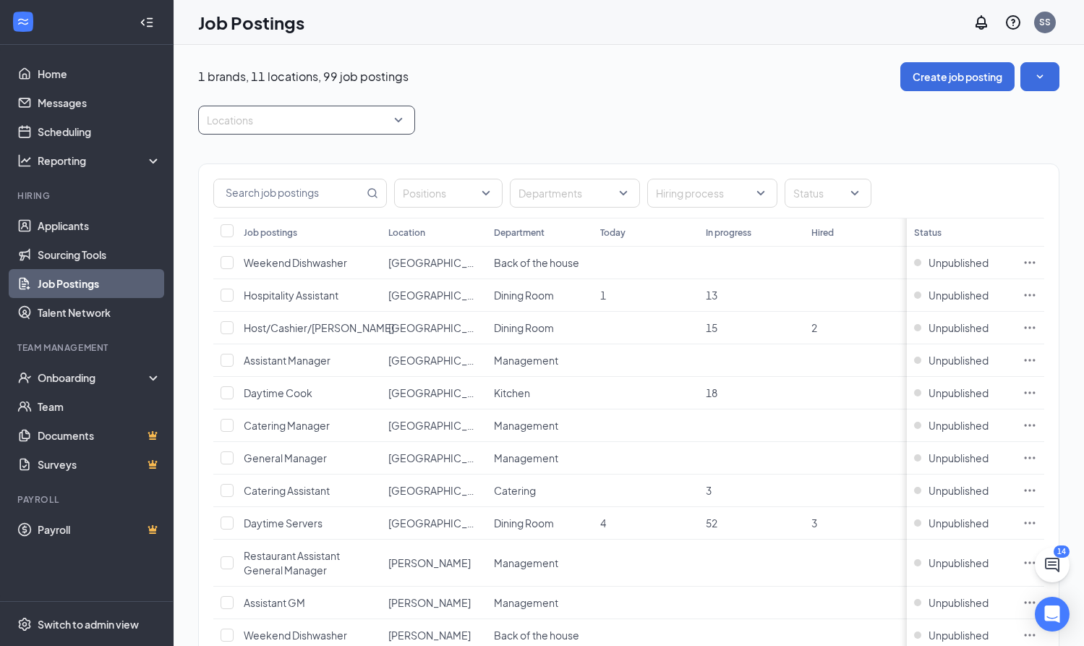
click at [376, 116] on div at bounding box center [299, 119] width 195 height 23
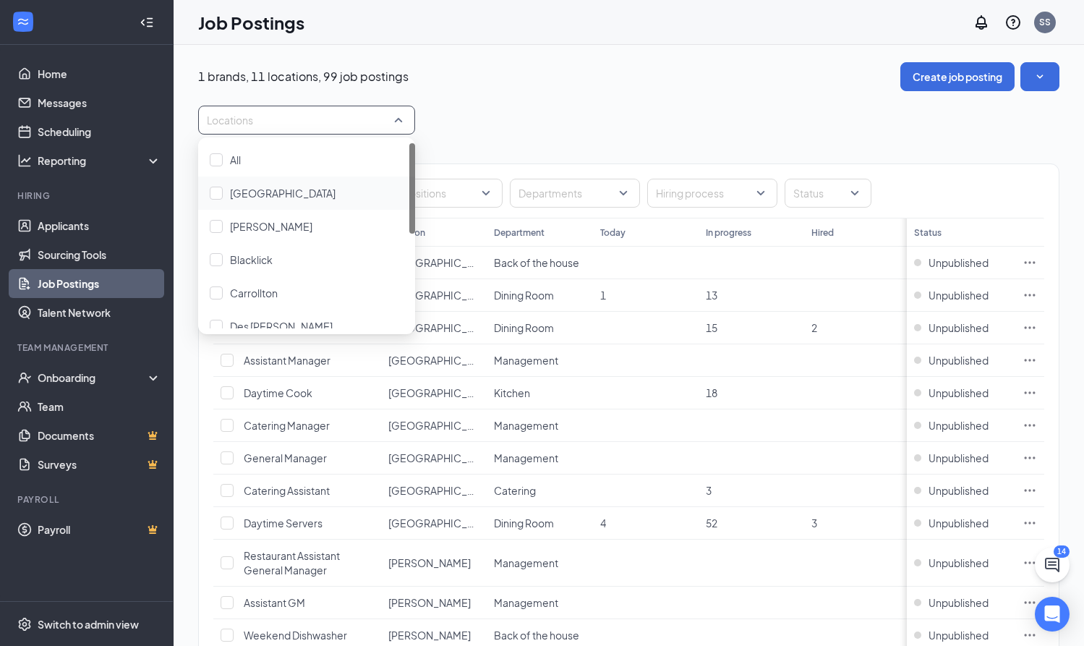
click at [638, 106] on div "Locations" at bounding box center [628, 120] width 861 height 29
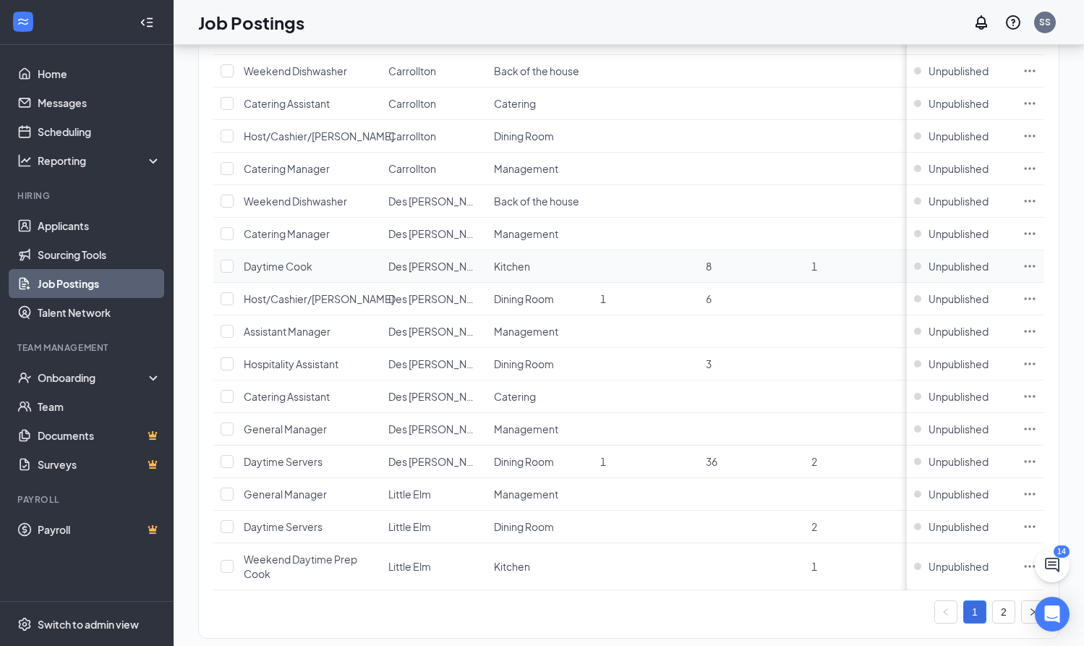
scroll to position [1348, 0]
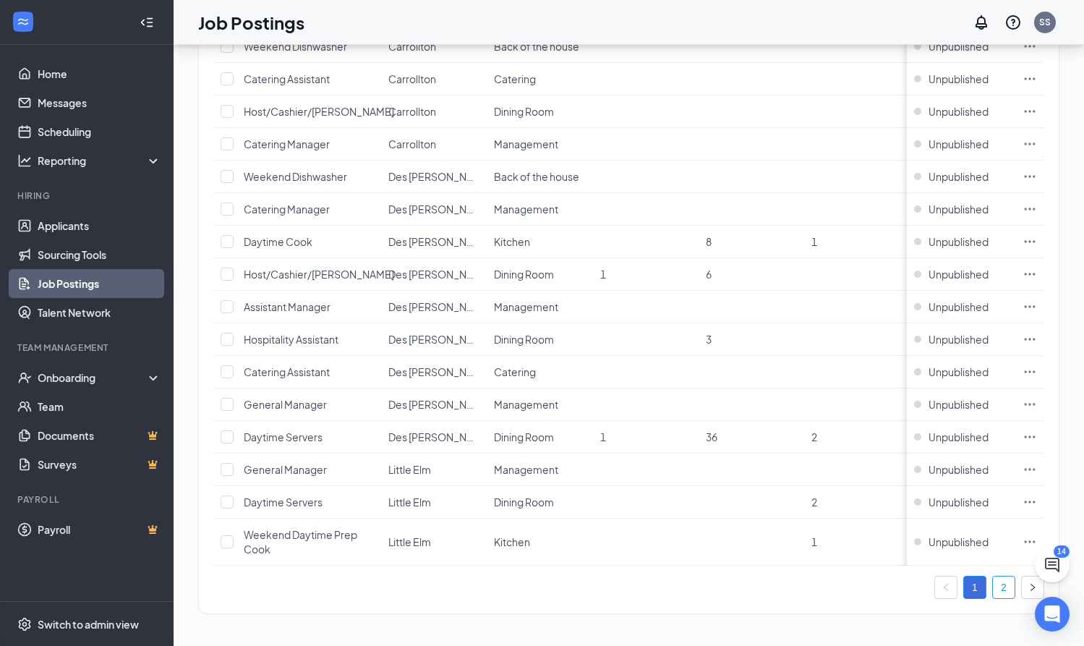
click at [1015, 586] on link "2" at bounding box center [1004, 587] width 22 height 22
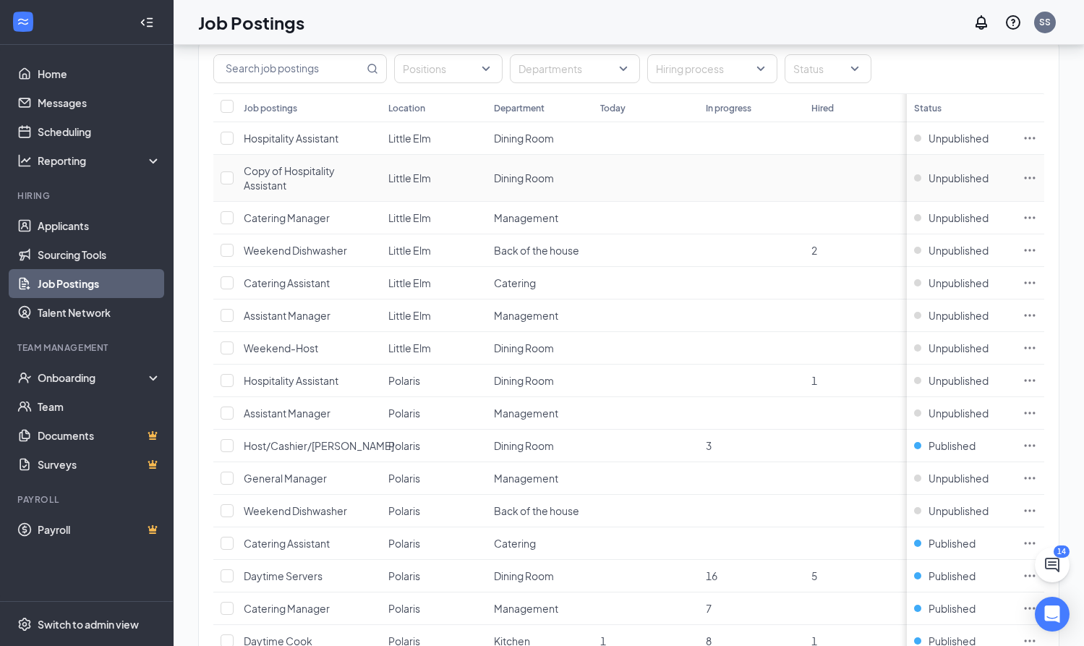
scroll to position [77, 0]
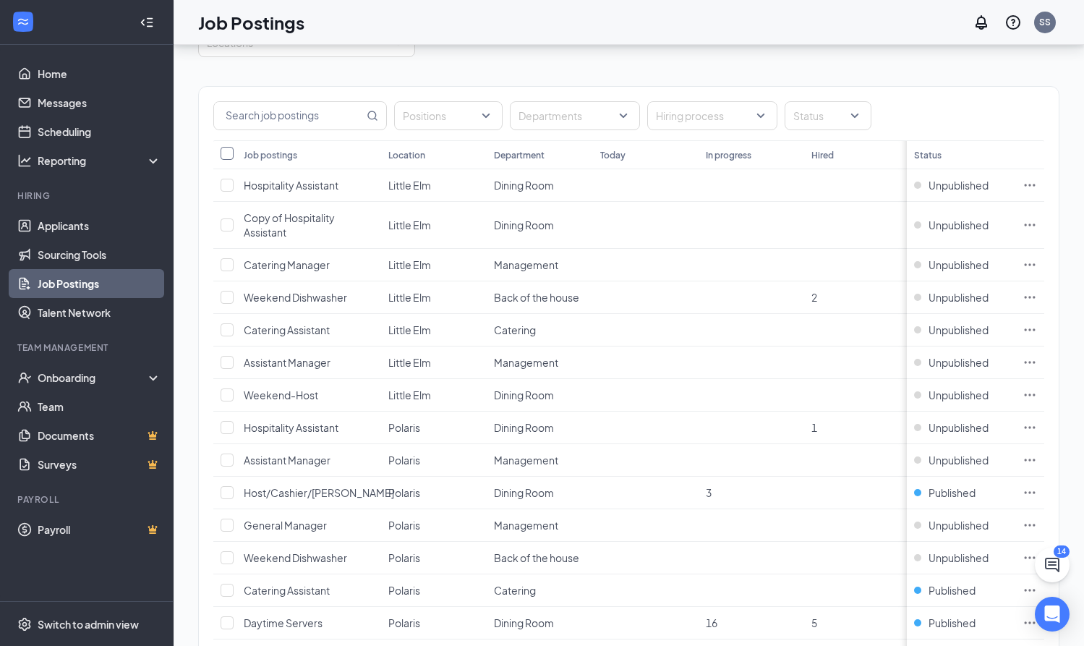
click at [227, 153] on input "Select all" at bounding box center [227, 153] width 13 height 13
checkbox input "true"
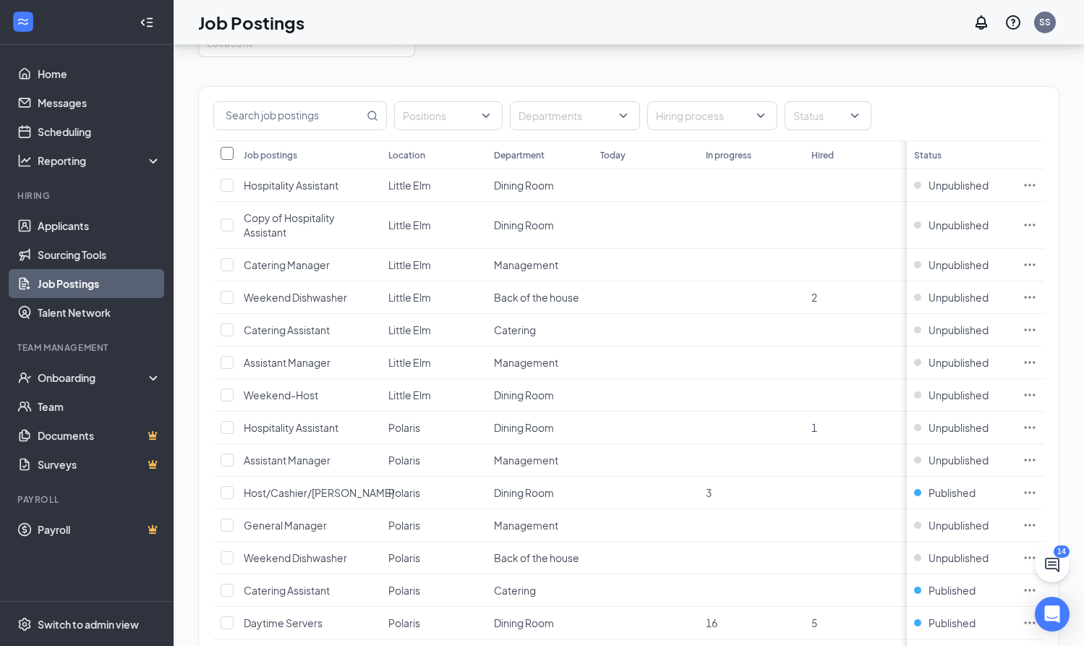
checkbox input "true"
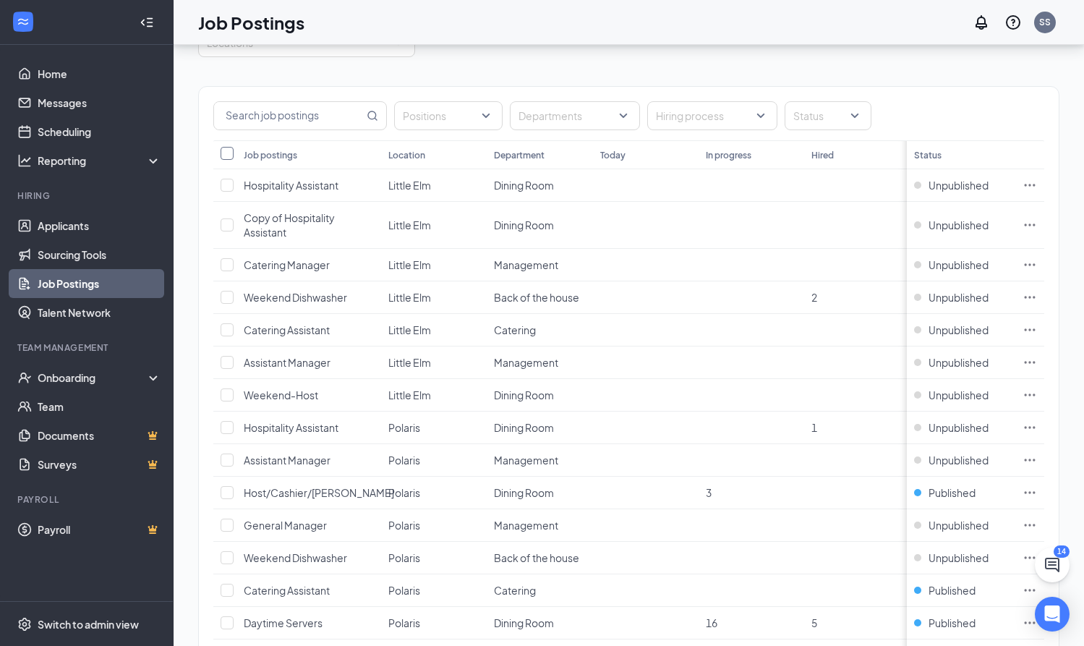
checkbox input "true"
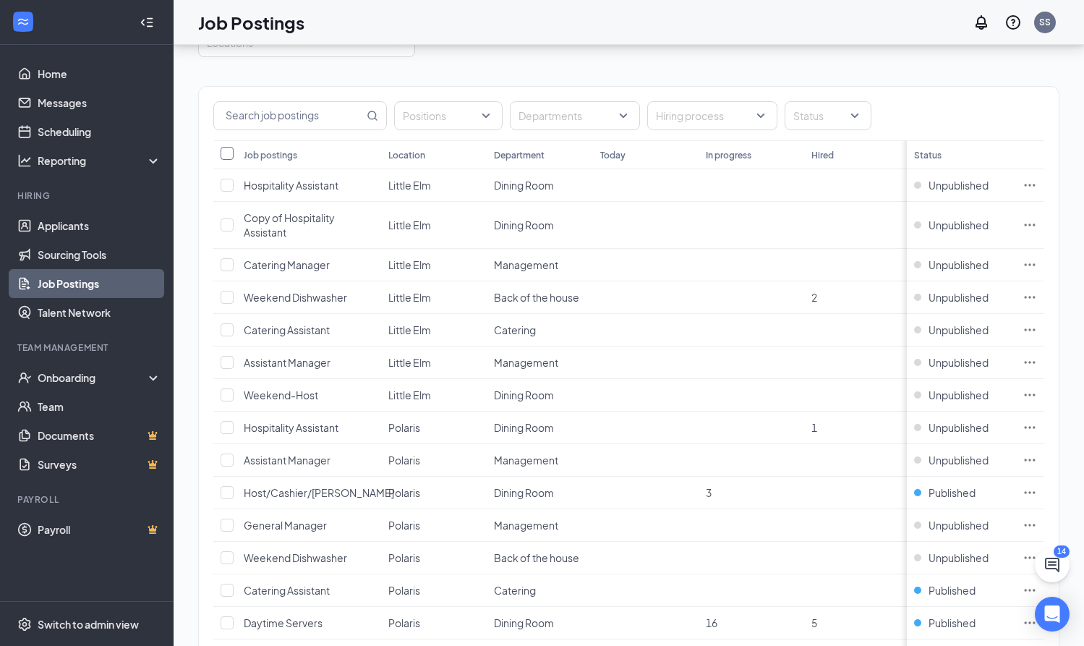
checkbox input "true"
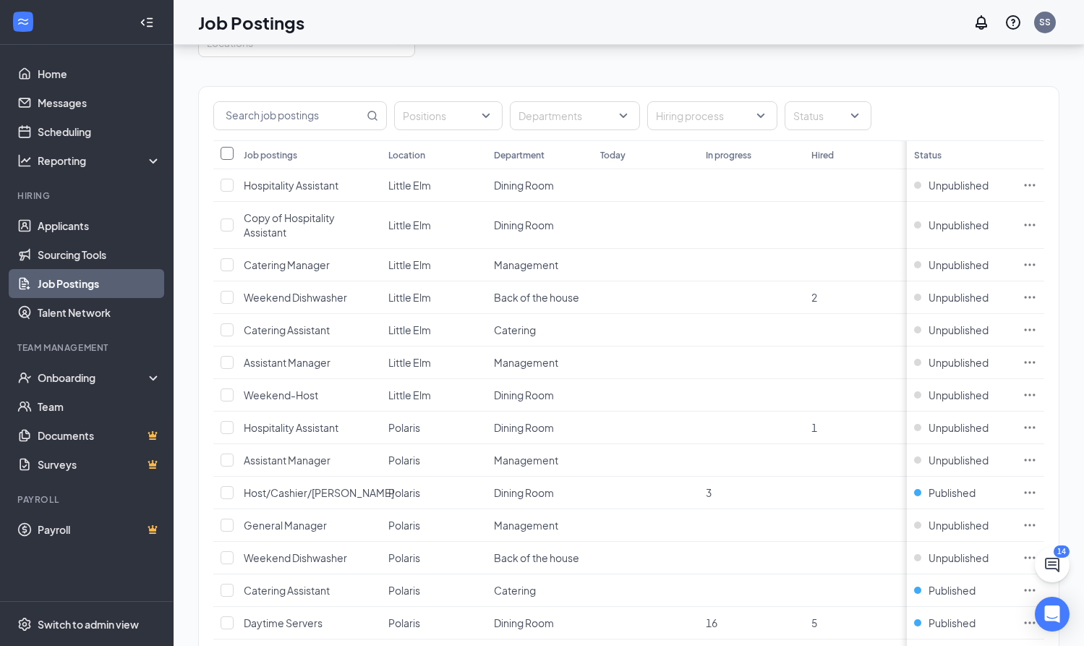
checkbox input "true"
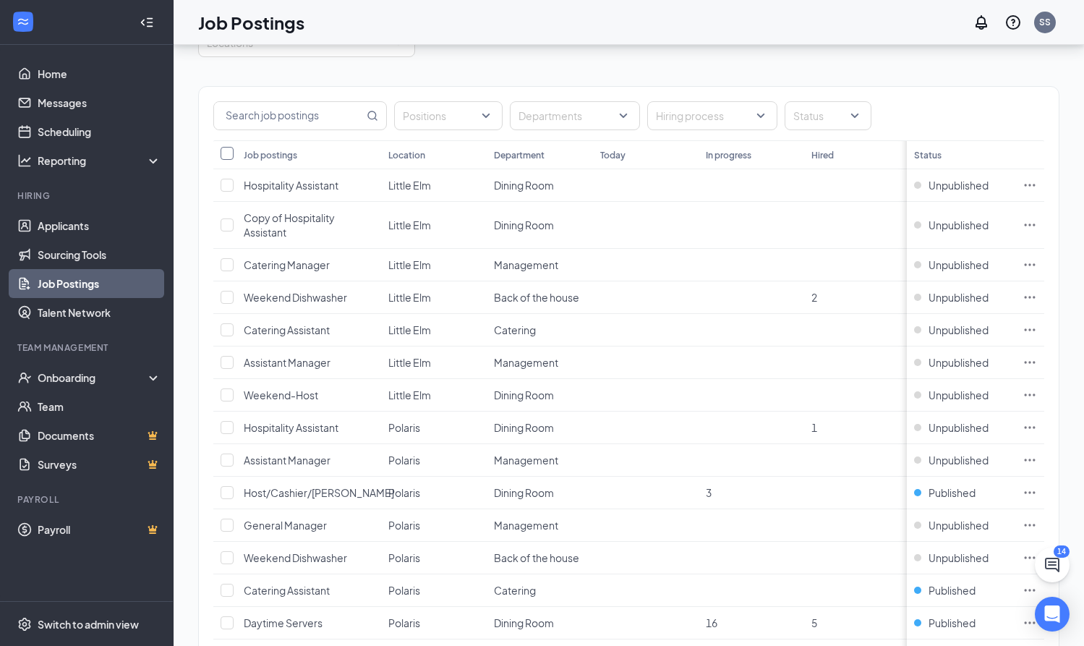
checkbox input "true"
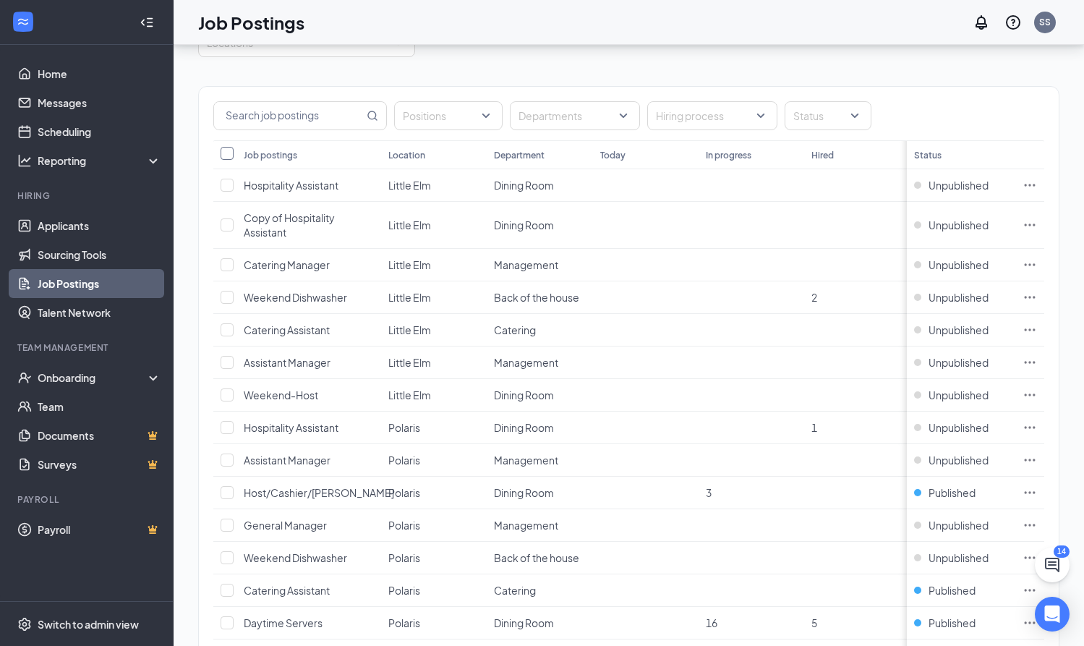
checkbox input "true"
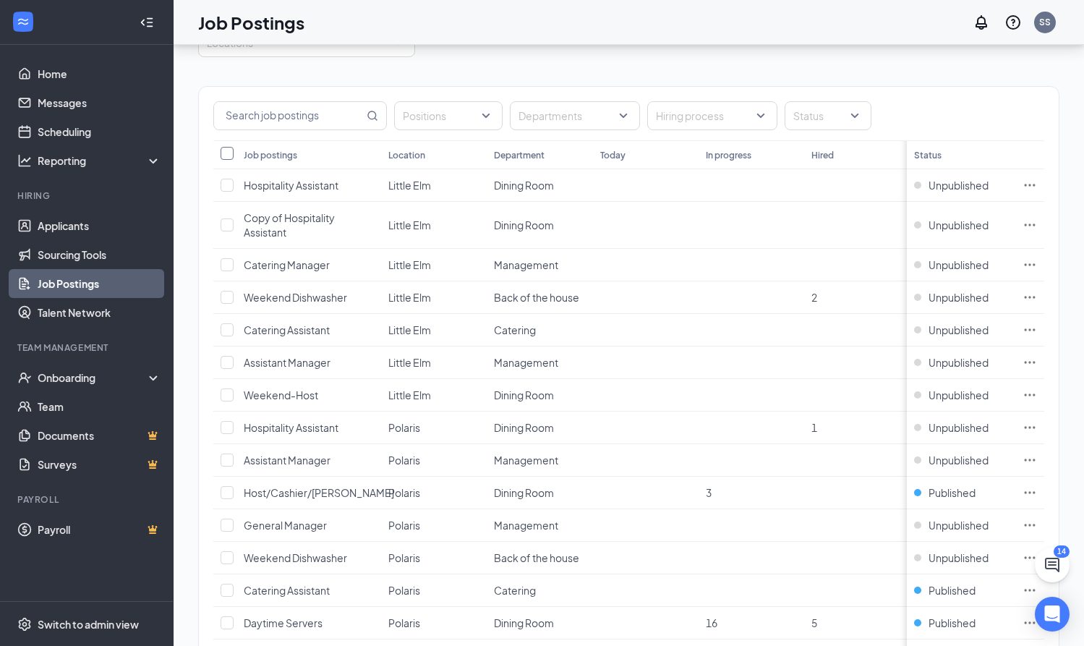
checkbox input "true"
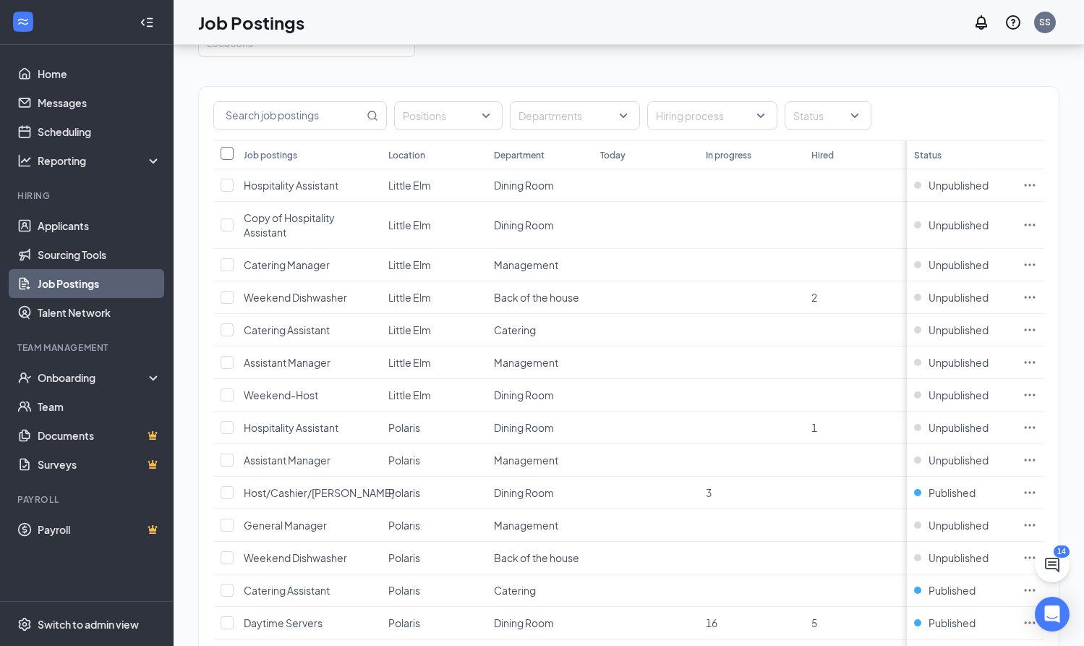
checkbox input "true"
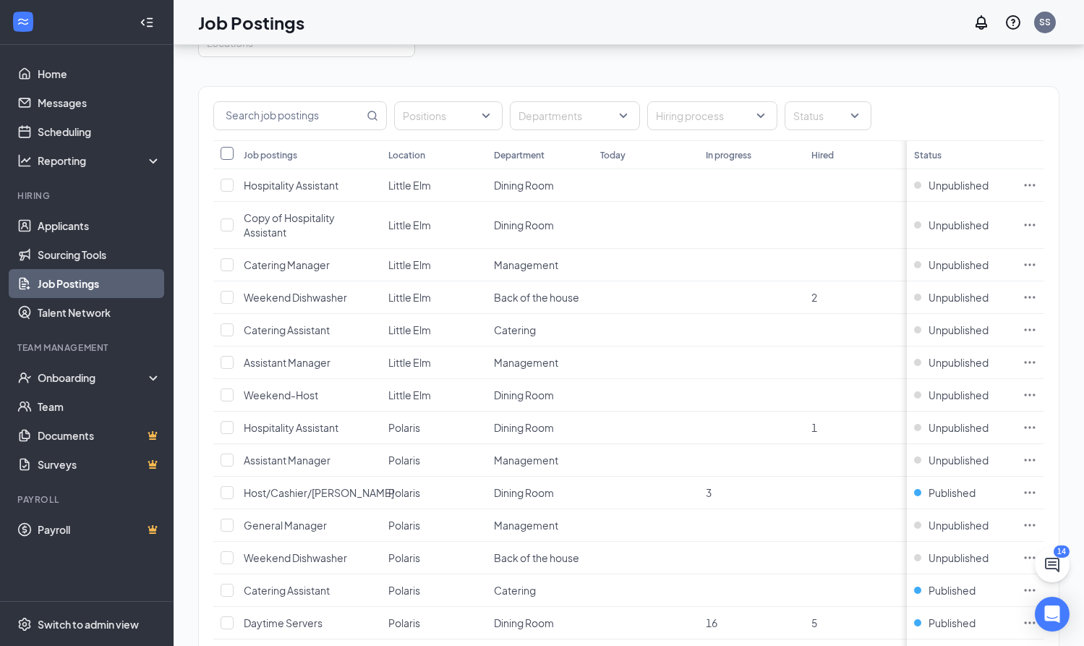
checkbox input "true"
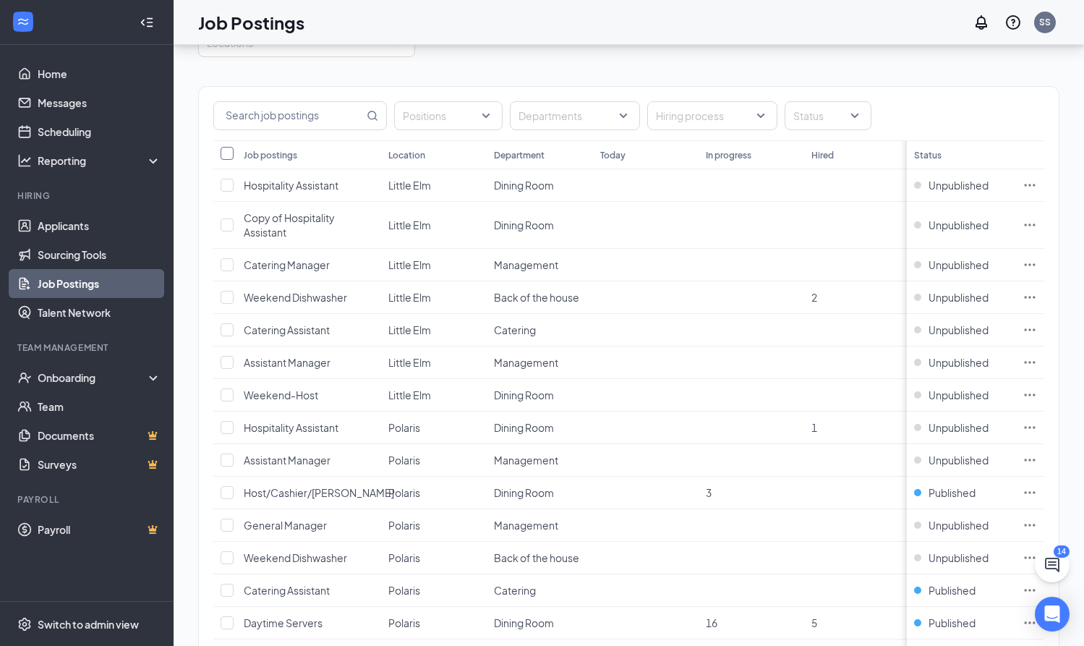
checkbox input "true"
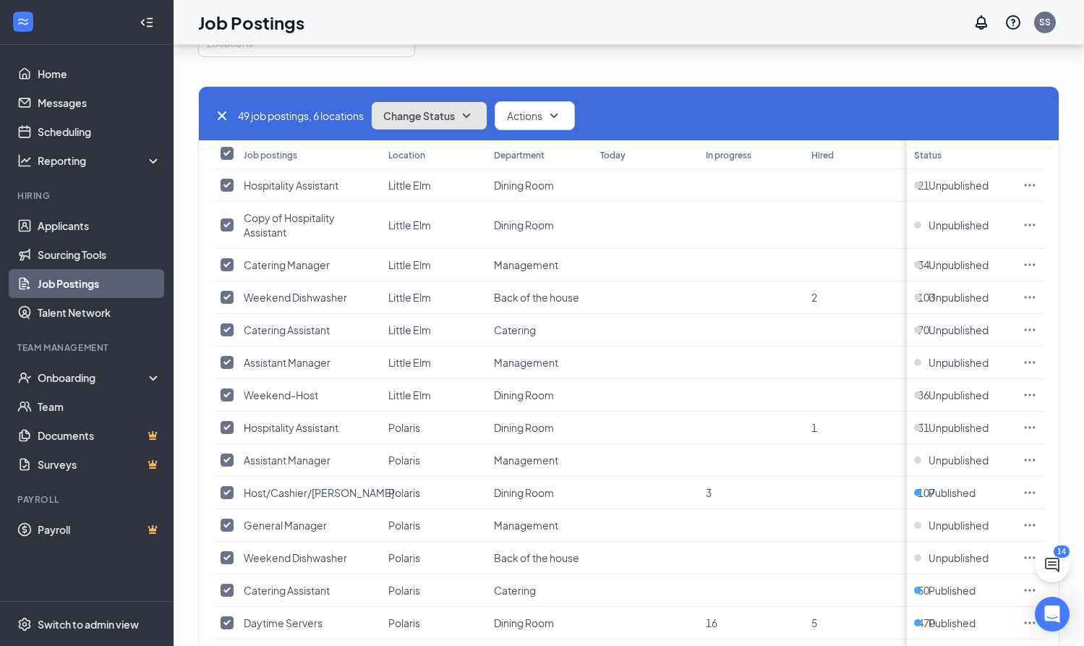
click at [472, 113] on icon "SmallChevronDown" at bounding box center [466, 115] width 17 height 17
click at [451, 188] on div "Unpublish" at bounding box center [462, 187] width 174 height 32
checkbox input "false"
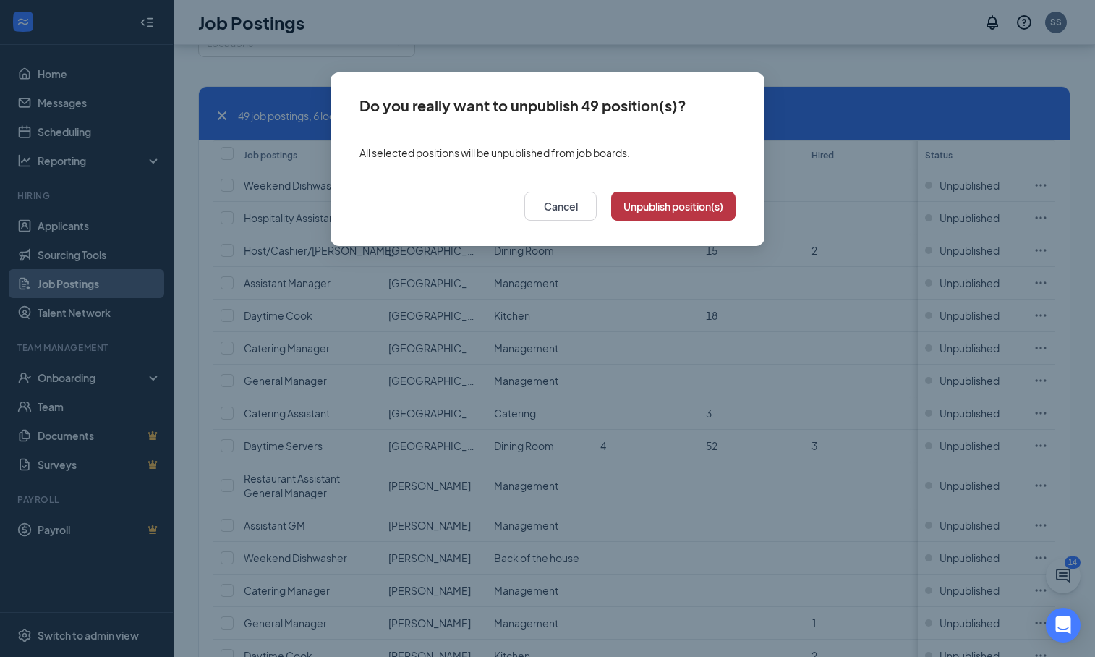
click at [705, 204] on button "Unpublish position(s)" at bounding box center [673, 206] width 124 height 29
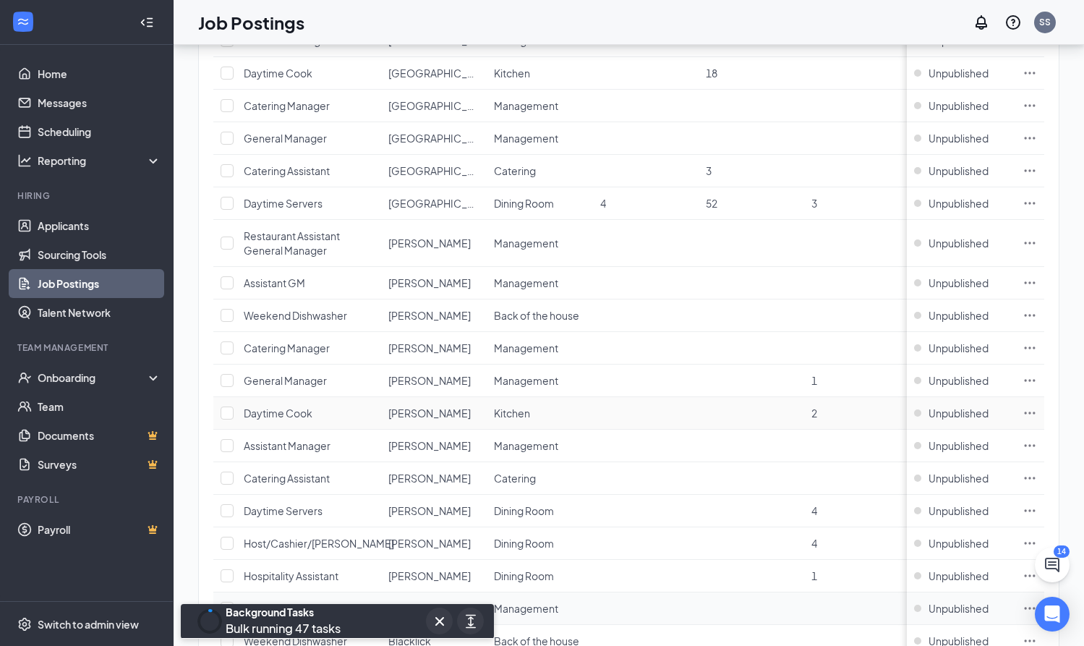
scroll to position [339, 0]
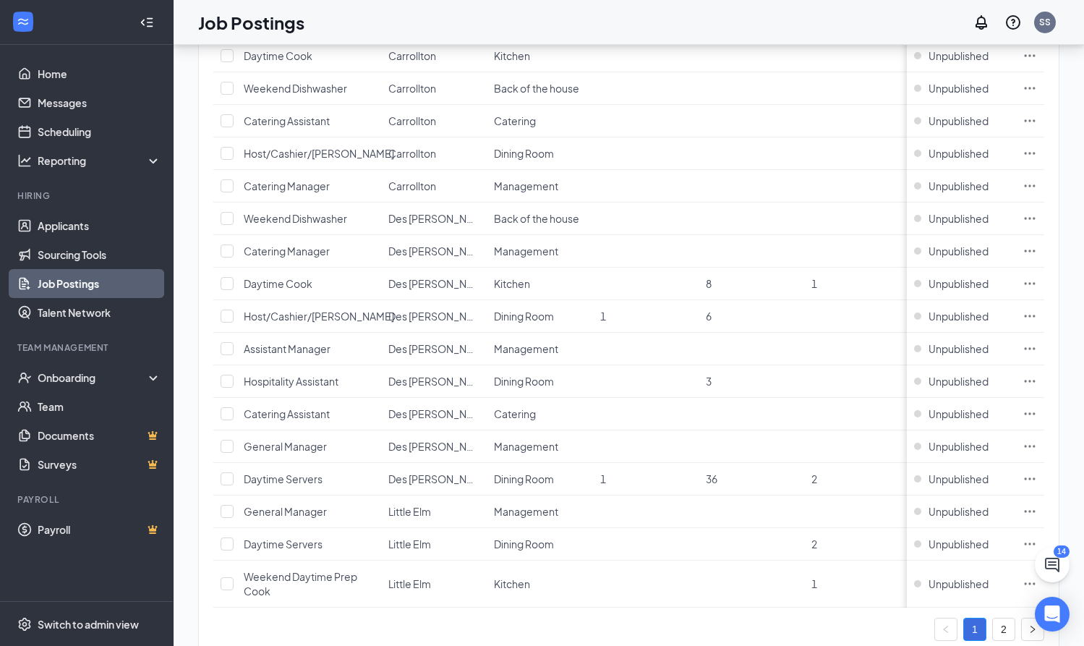
scroll to position [1348, 0]
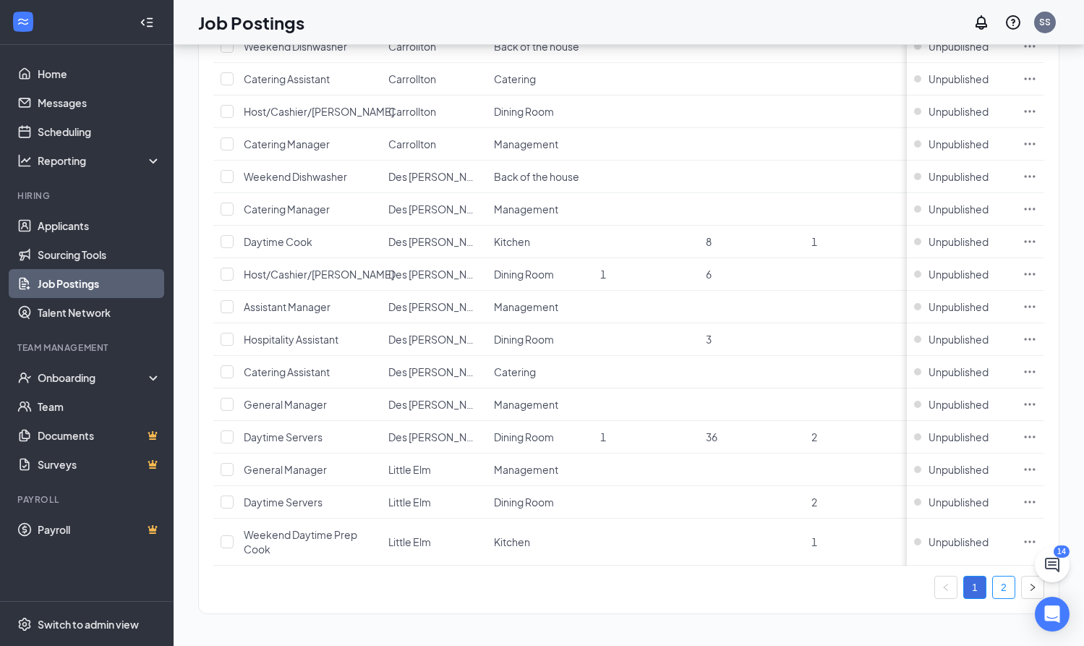
click at [1015, 586] on link "2" at bounding box center [1004, 587] width 22 height 22
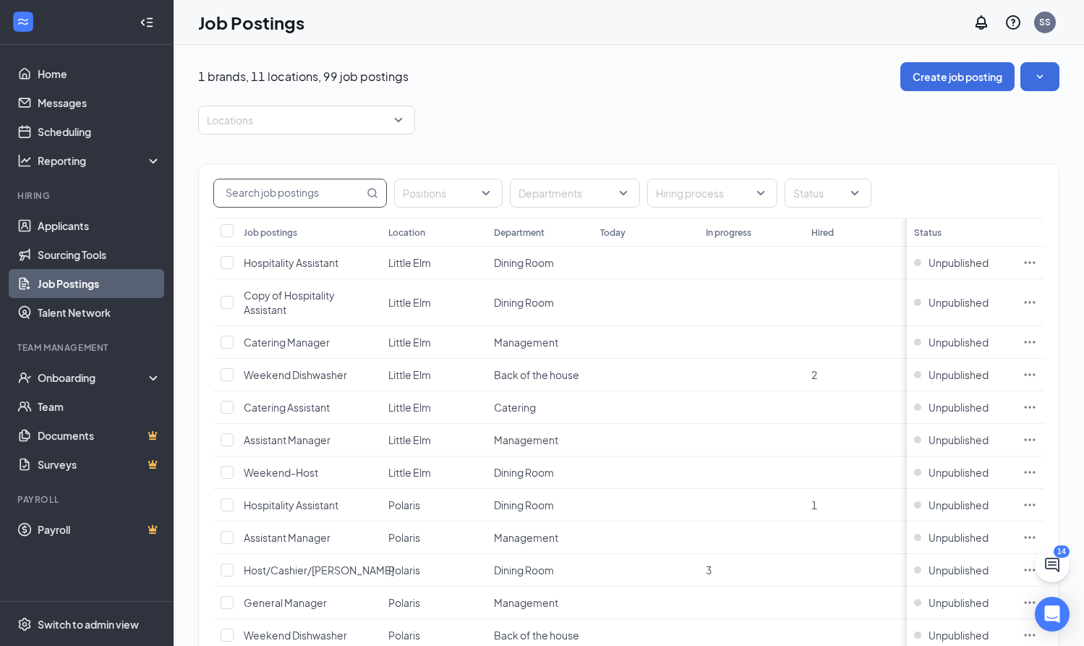
click at [278, 192] on input "text" at bounding box center [289, 192] width 150 height 27
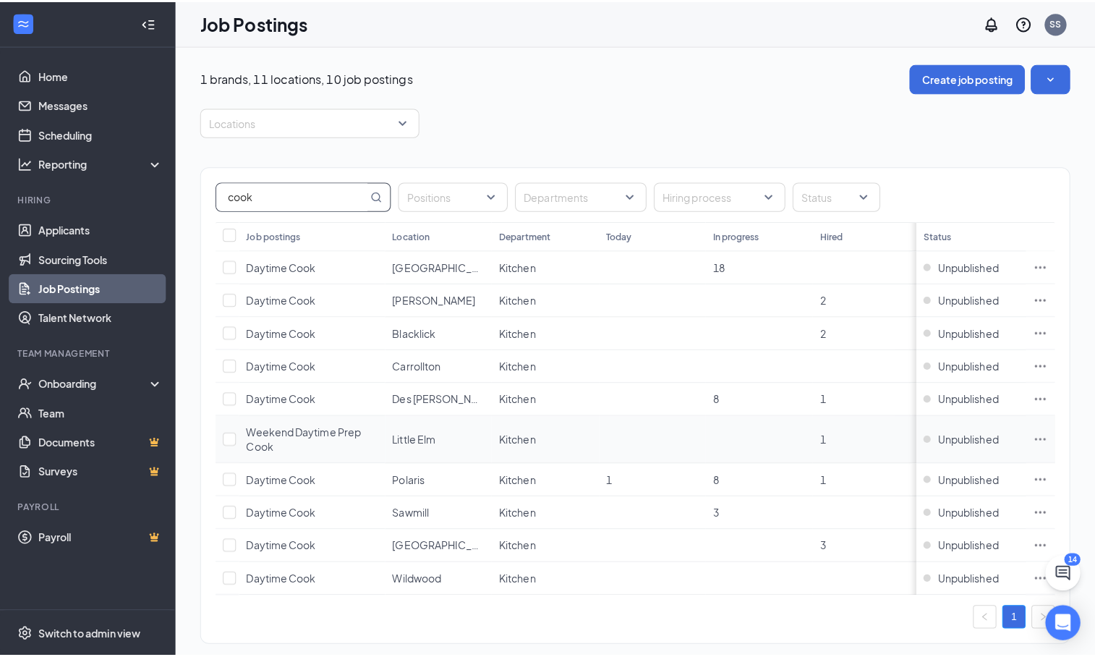
scroll to position [3, 0]
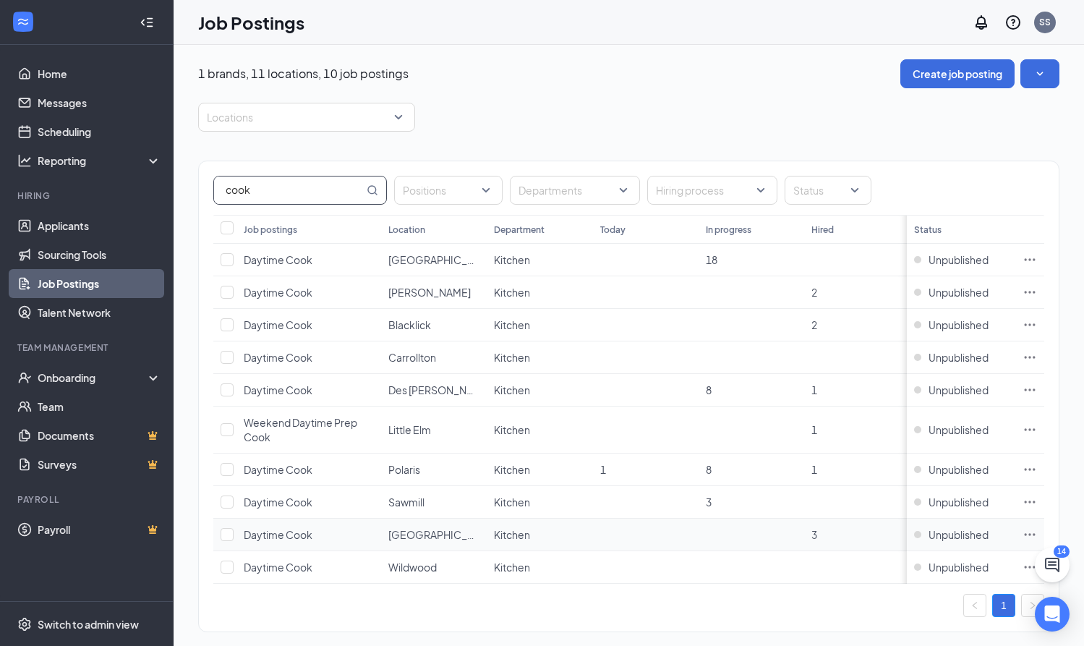
type input "cook"
click at [1037, 534] on icon "Ellipses" at bounding box center [1030, 534] width 14 height 14
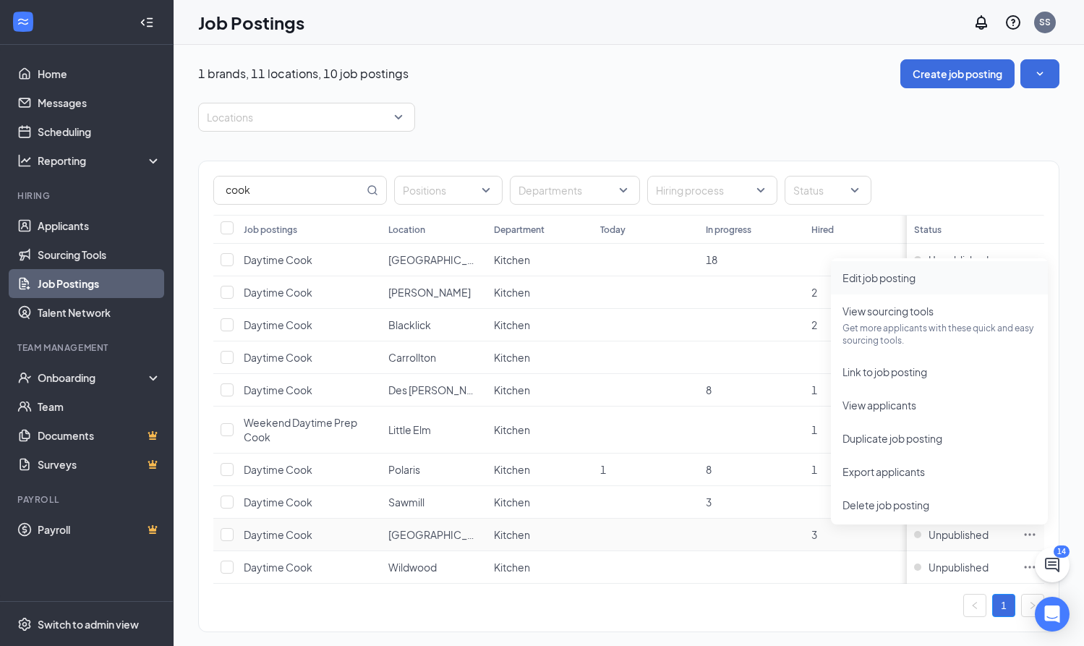
click at [896, 278] on span "Edit job posting" at bounding box center [878, 277] width 73 height 13
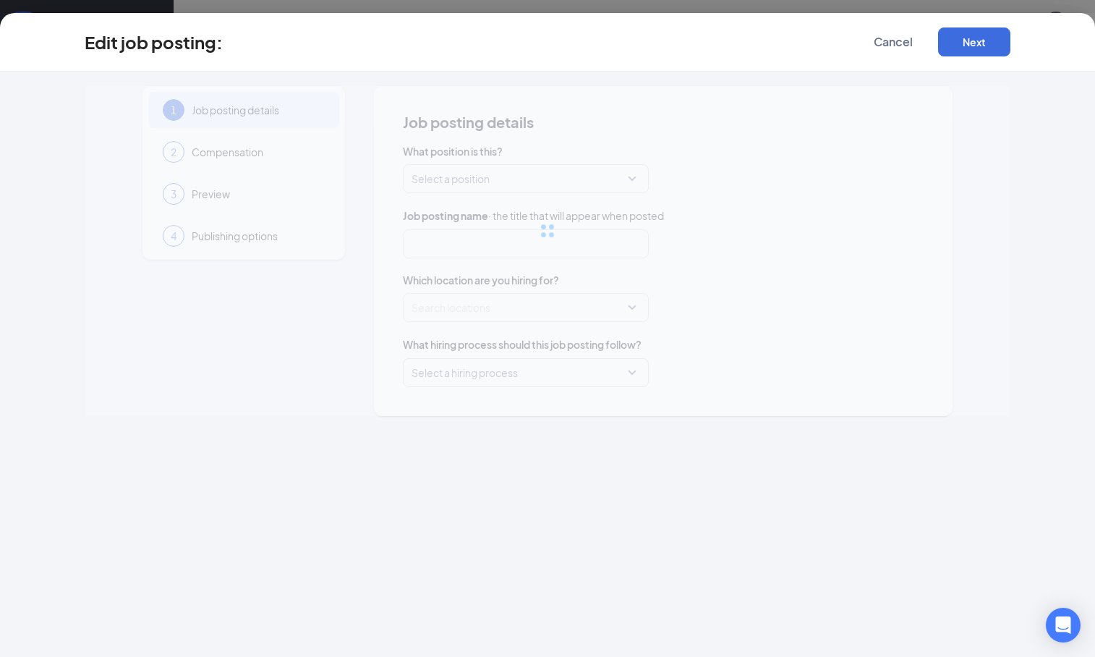
type input "Daytime Cook"
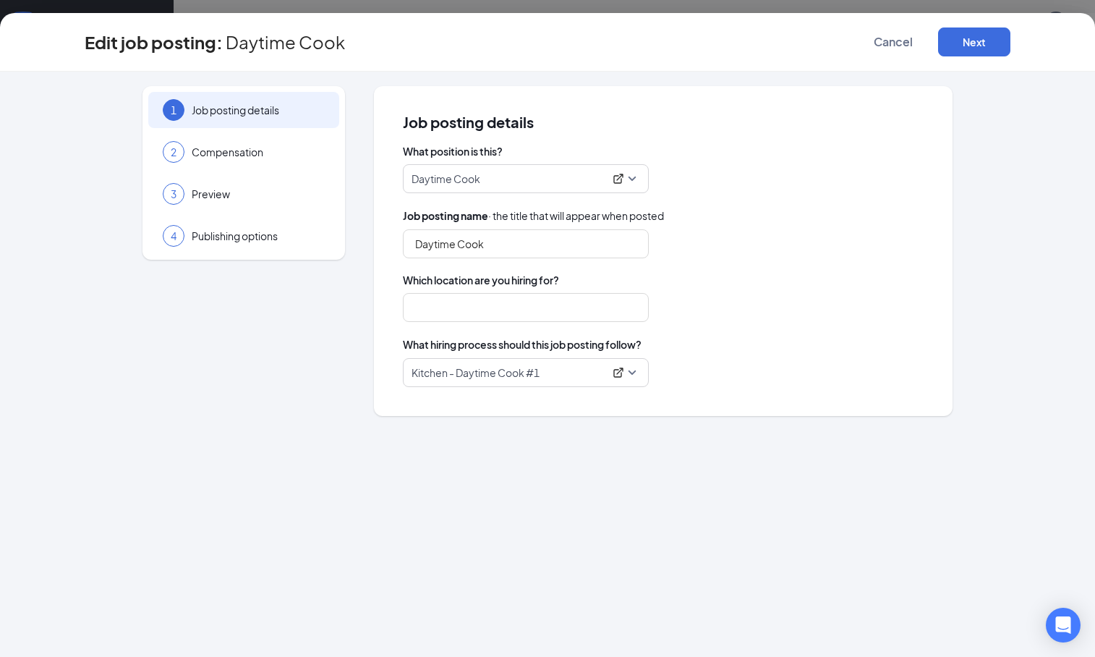
type input "[GEOGRAPHIC_DATA]"
click at [306, 153] on span "Compensation" at bounding box center [258, 152] width 133 height 14
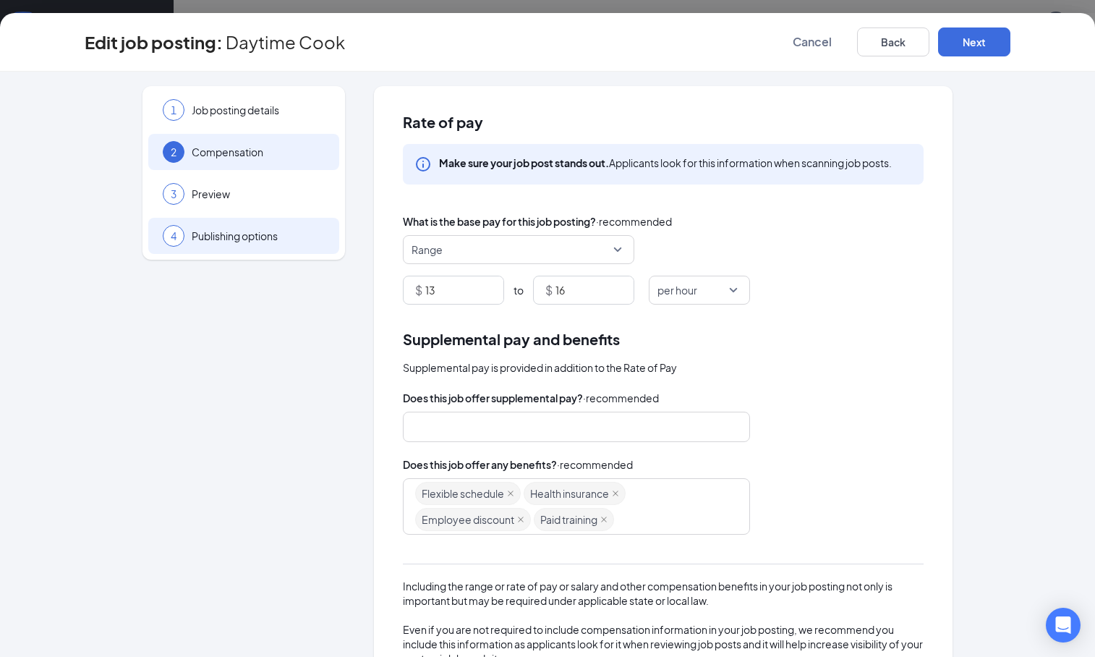
click at [291, 243] on div "4 Publishing options" at bounding box center [243, 236] width 191 height 36
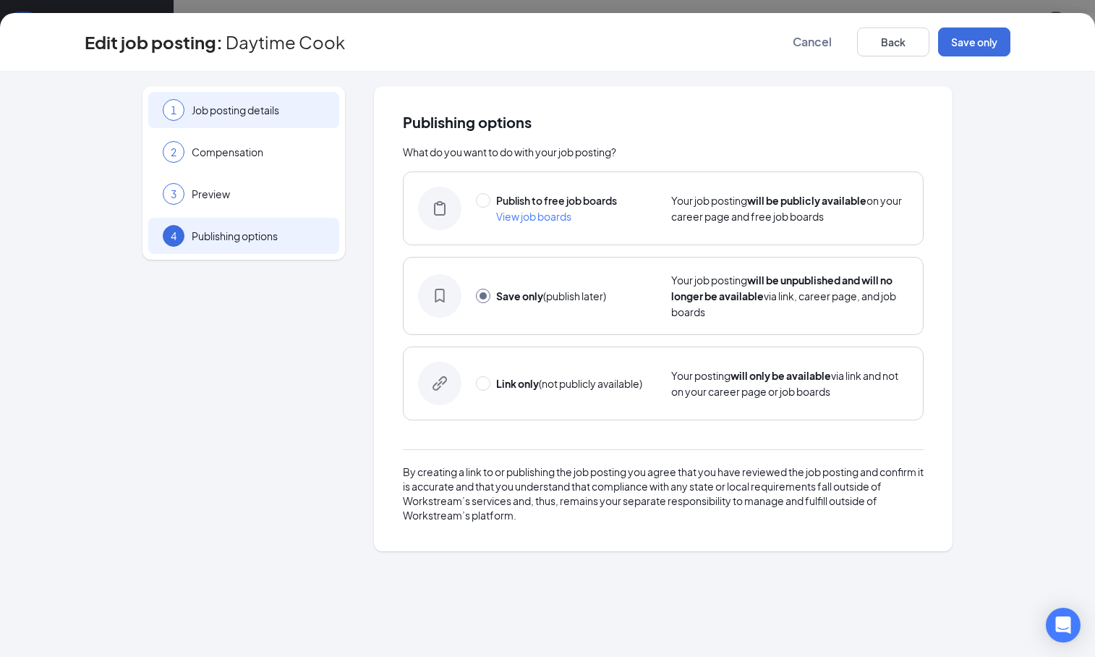
click at [288, 107] on span "Job posting details" at bounding box center [258, 110] width 133 height 14
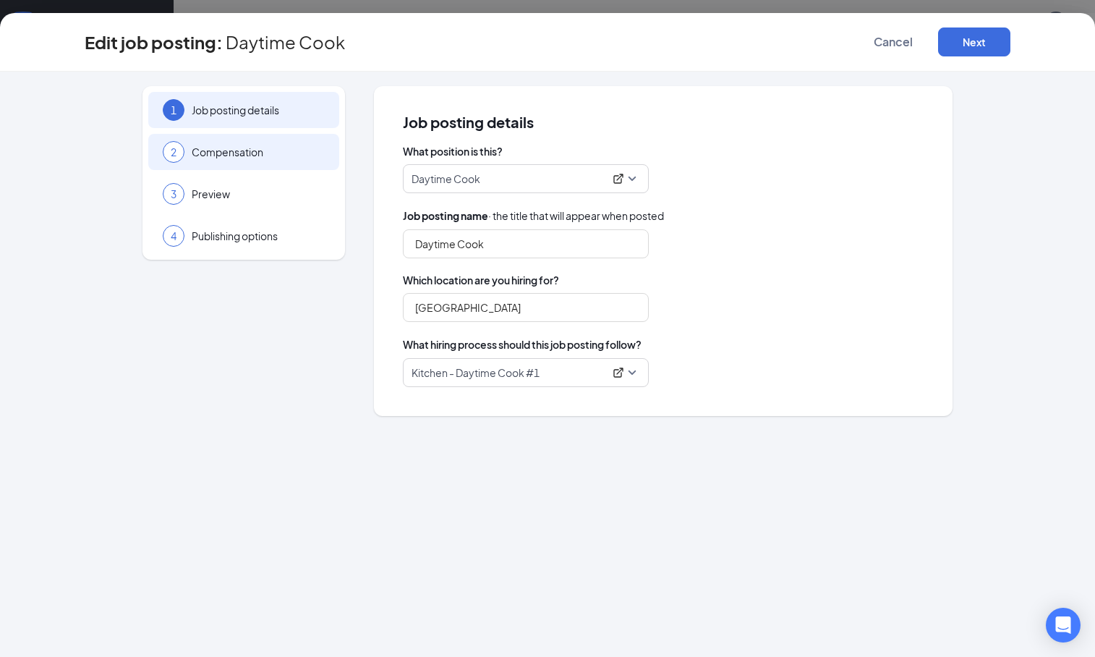
click at [292, 145] on span "Compensation" at bounding box center [258, 152] width 133 height 14
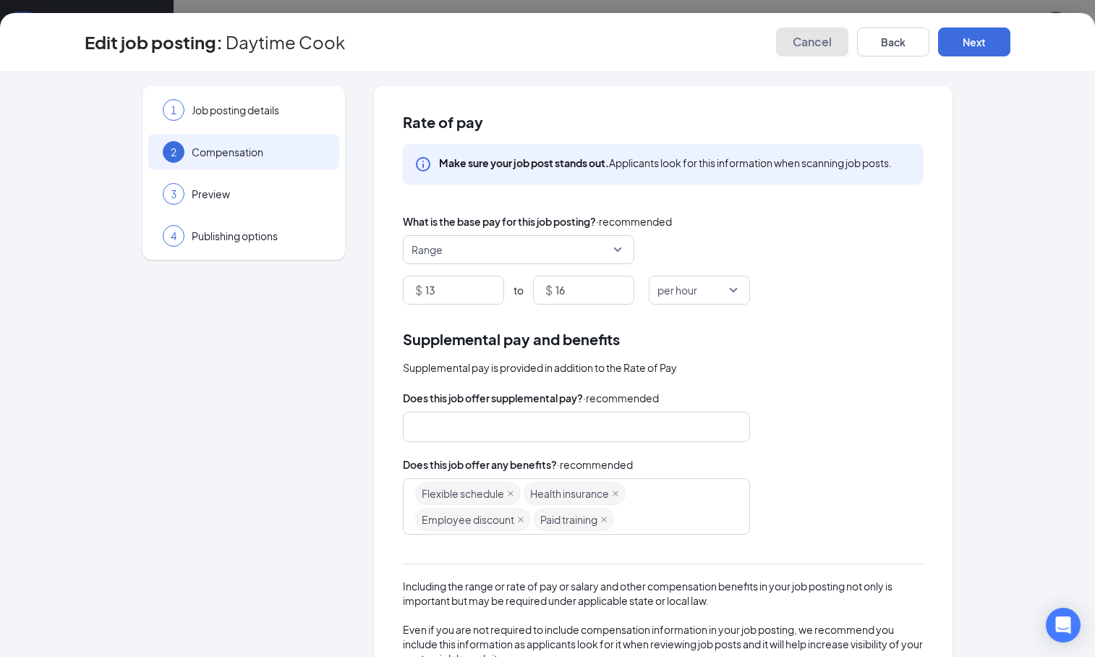
click at [803, 48] on span "Cancel" at bounding box center [812, 42] width 39 height 14
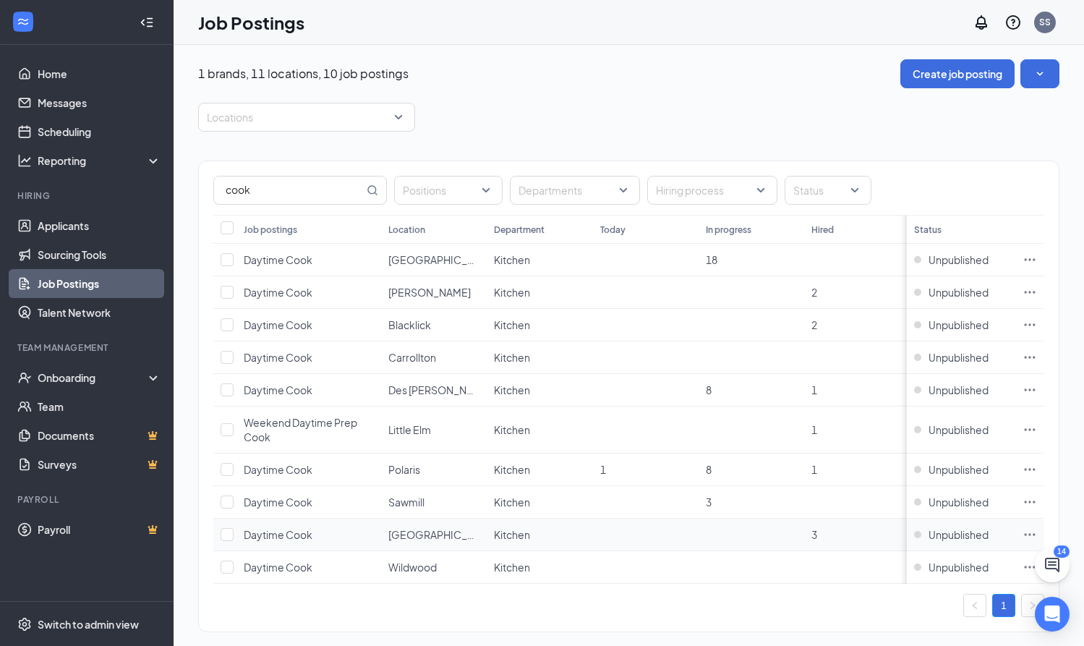
click at [1037, 530] on icon "Ellipses" at bounding box center [1030, 534] width 14 height 14
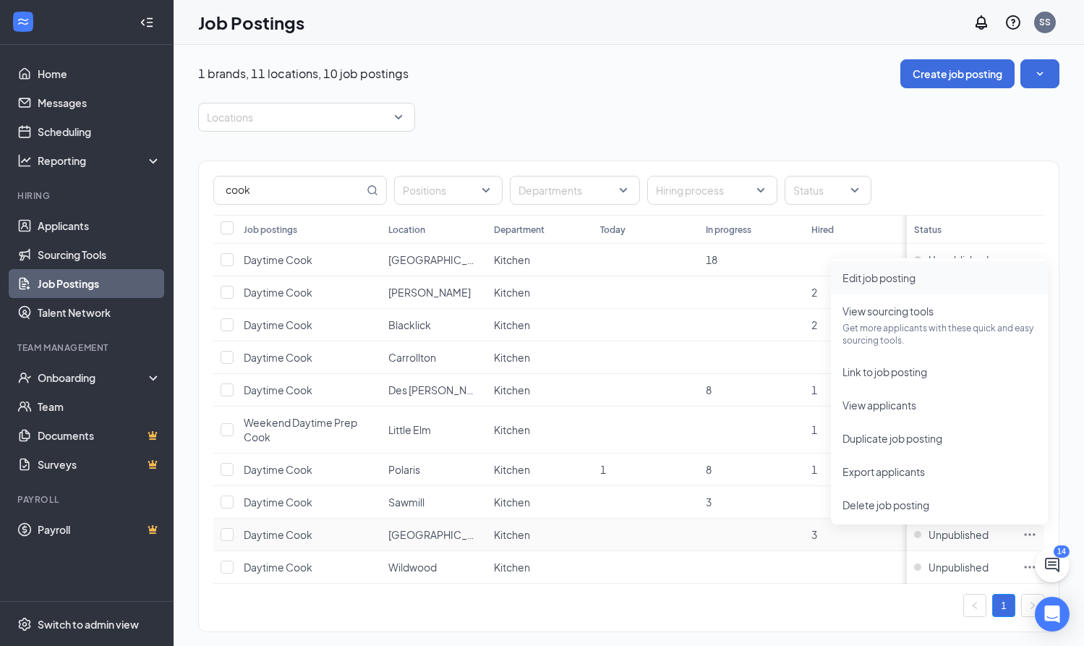
click at [882, 274] on span "Edit job posting" at bounding box center [878, 277] width 73 height 13
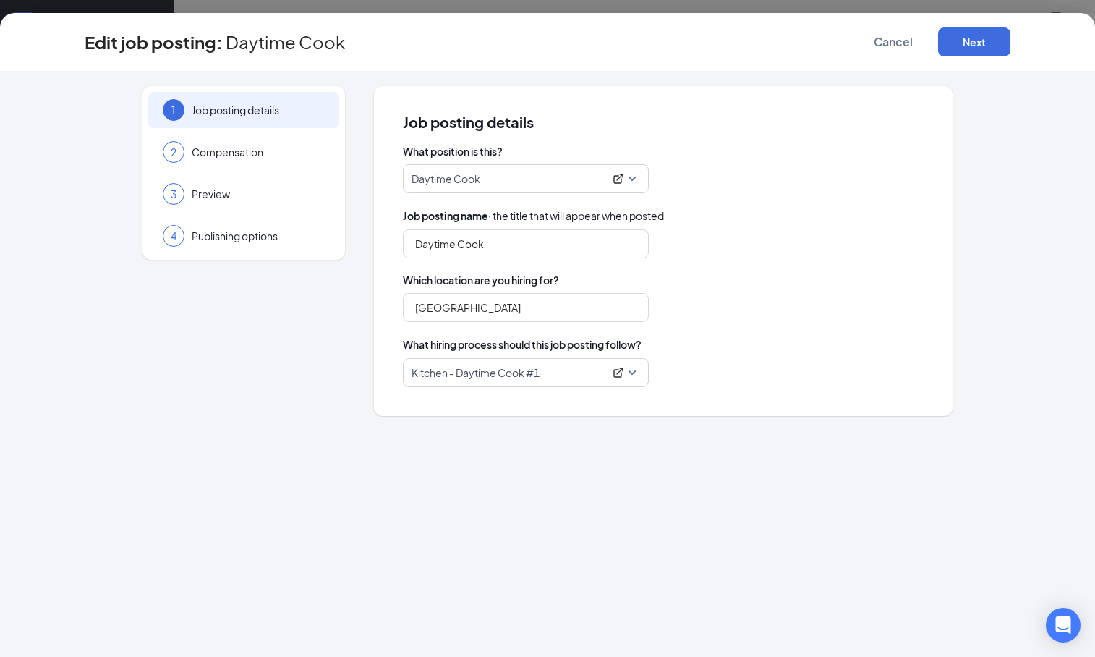
click at [629, 377] on span "Kitchen - Daytime Cook #1" at bounding box center [525, 372] width 229 height 27
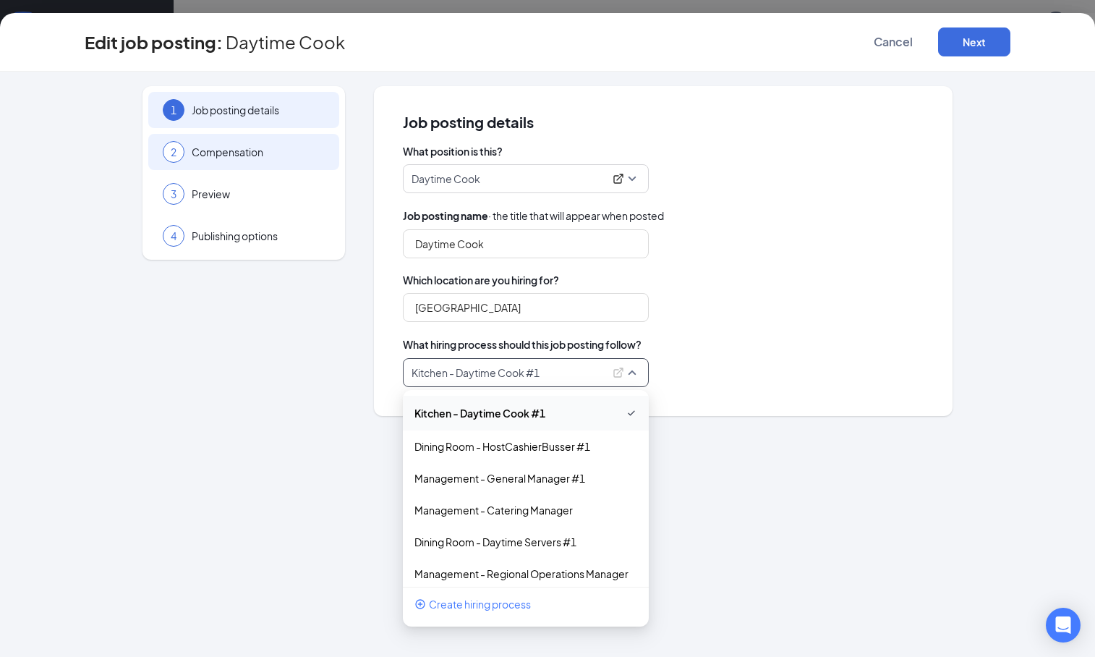
click at [301, 146] on span "Compensation" at bounding box center [258, 152] width 133 height 14
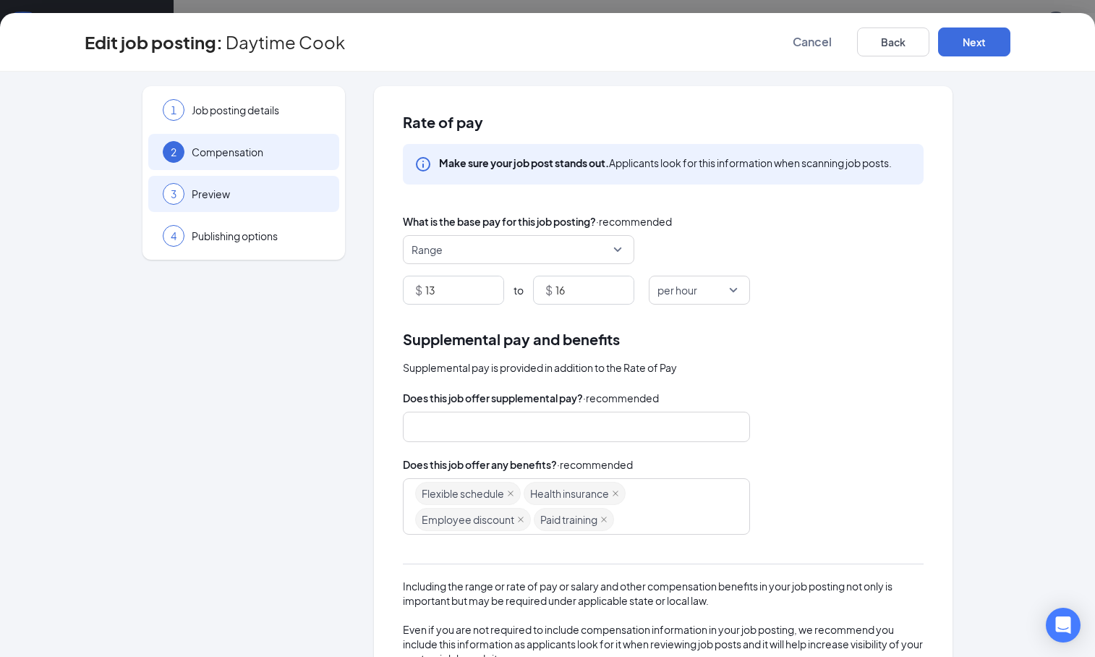
click at [309, 192] on span "Preview" at bounding box center [258, 194] width 133 height 14
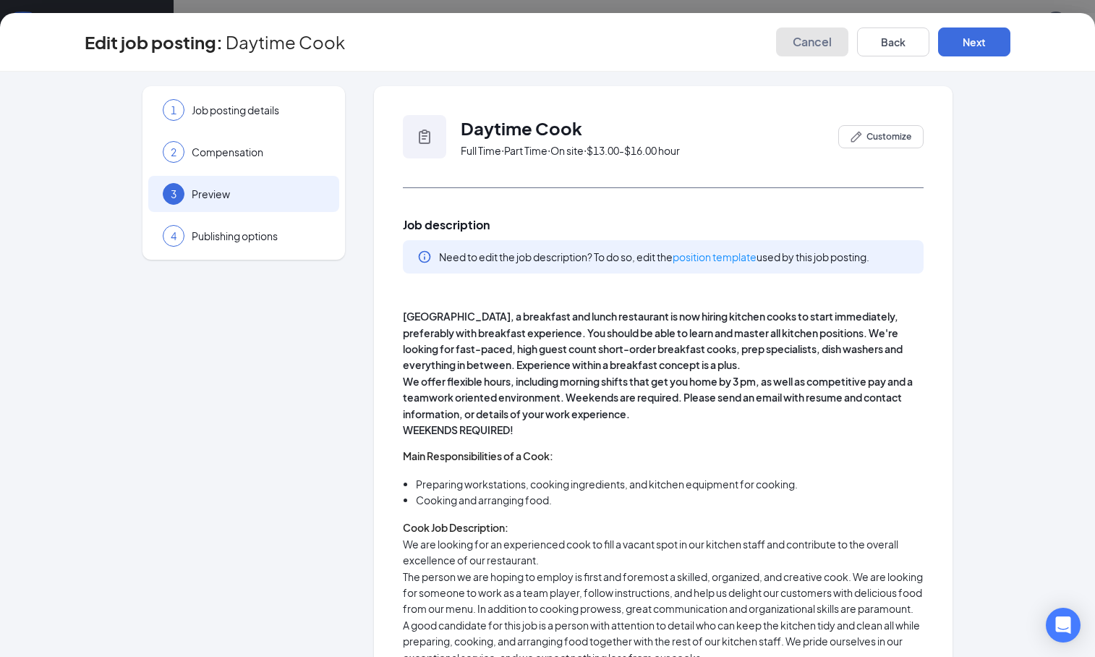
click at [814, 41] on span "Cancel" at bounding box center [812, 42] width 39 height 14
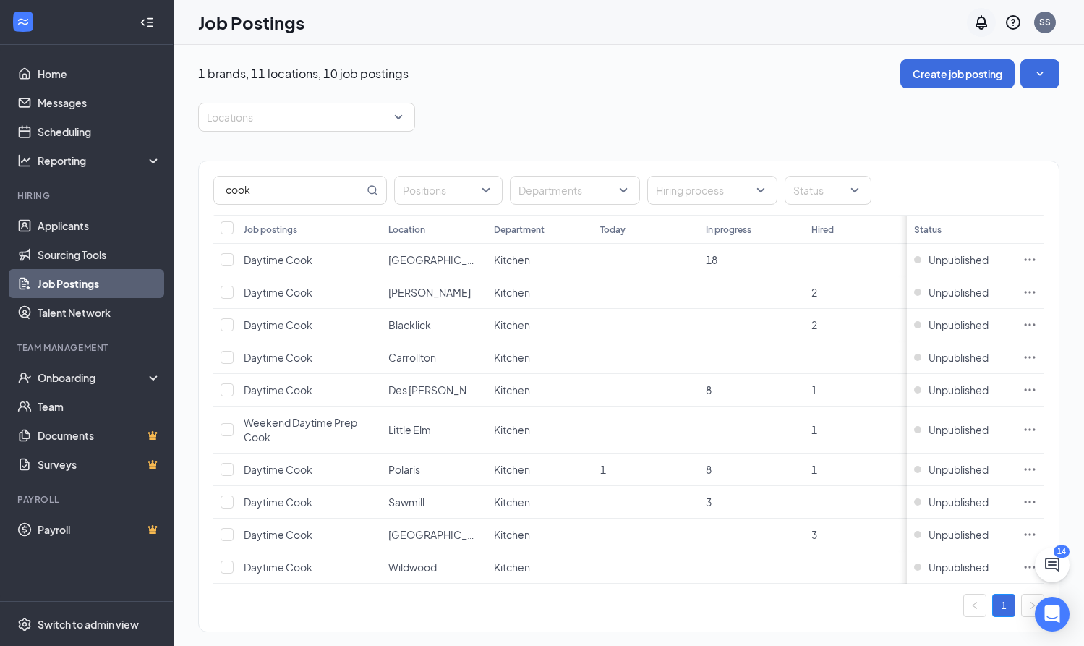
click at [990, 21] on icon "Notifications" at bounding box center [981, 22] width 17 height 17
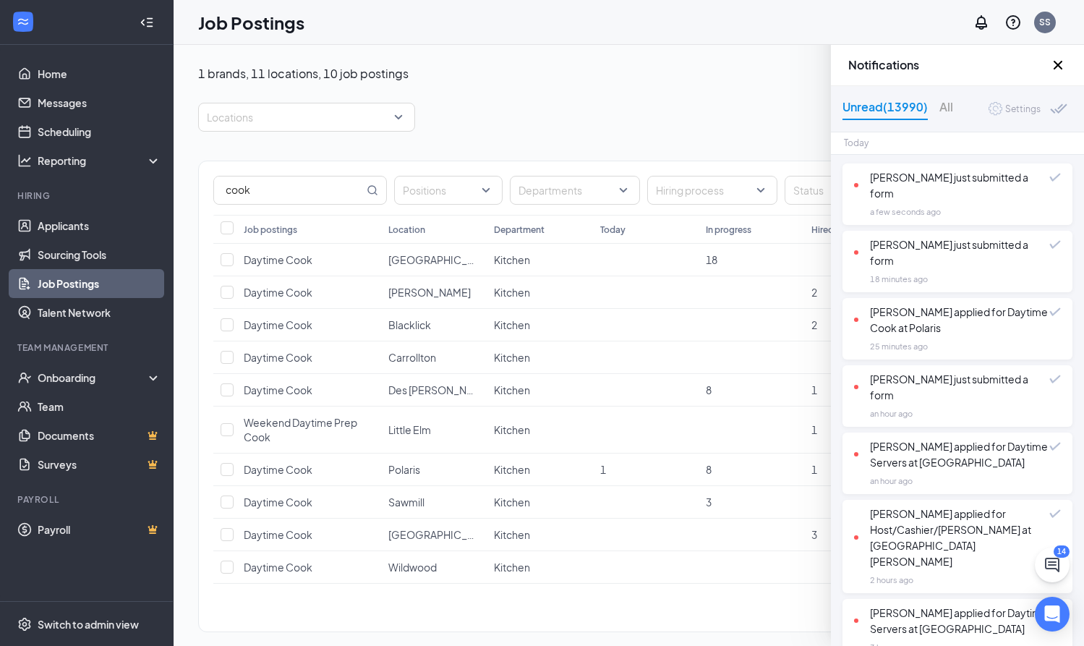
click at [1020, 93] on div "Unread (13990) All Settings" at bounding box center [957, 109] width 253 height 46
click at [1024, 111] on div "Settings" at bounding box center [1022, 109] width 35 height 14
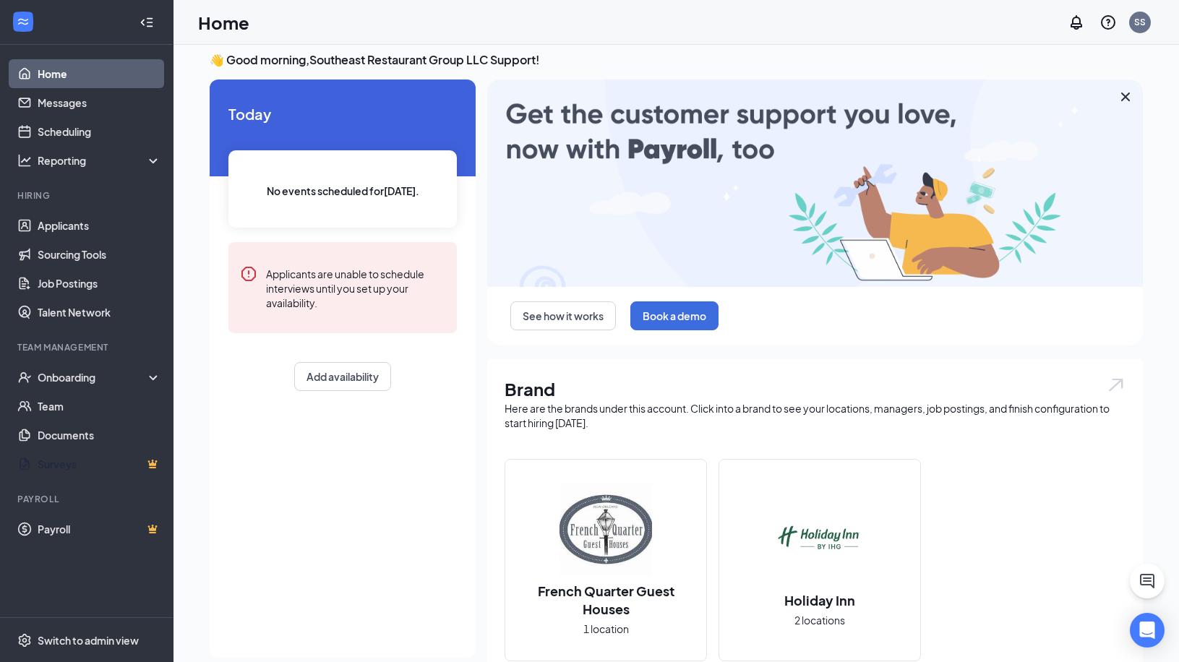
scroll to position [34, 0]
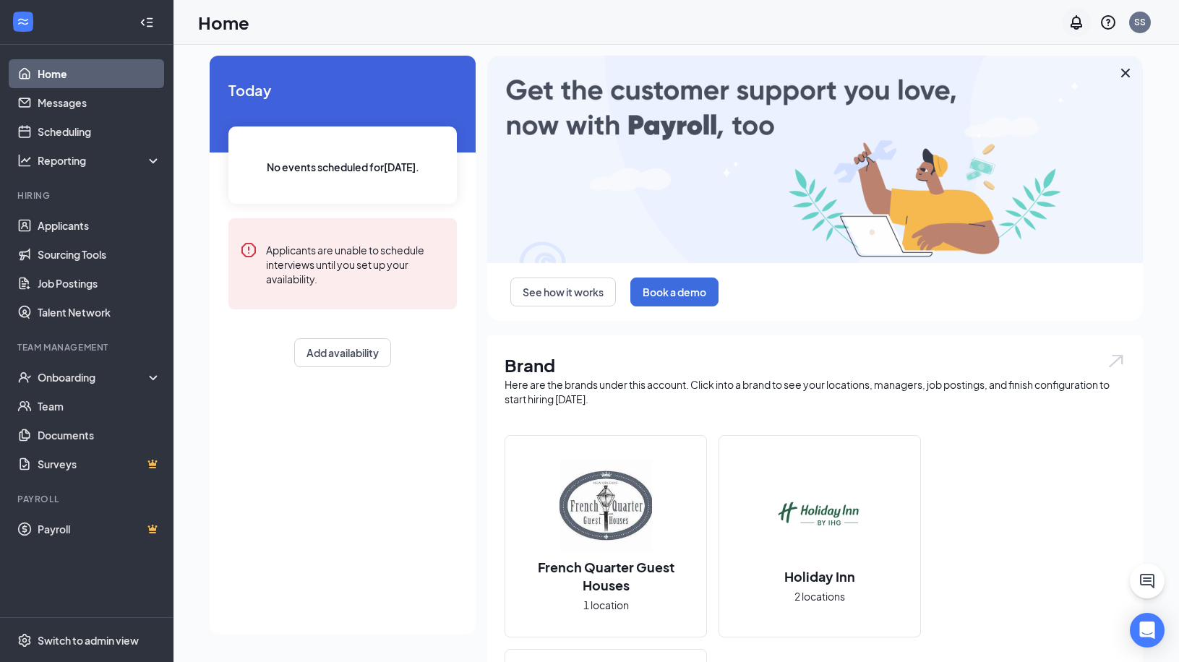
click at [943, 24] on icon "Notifications" at bounding box center [1077, 22] width 12 height 14
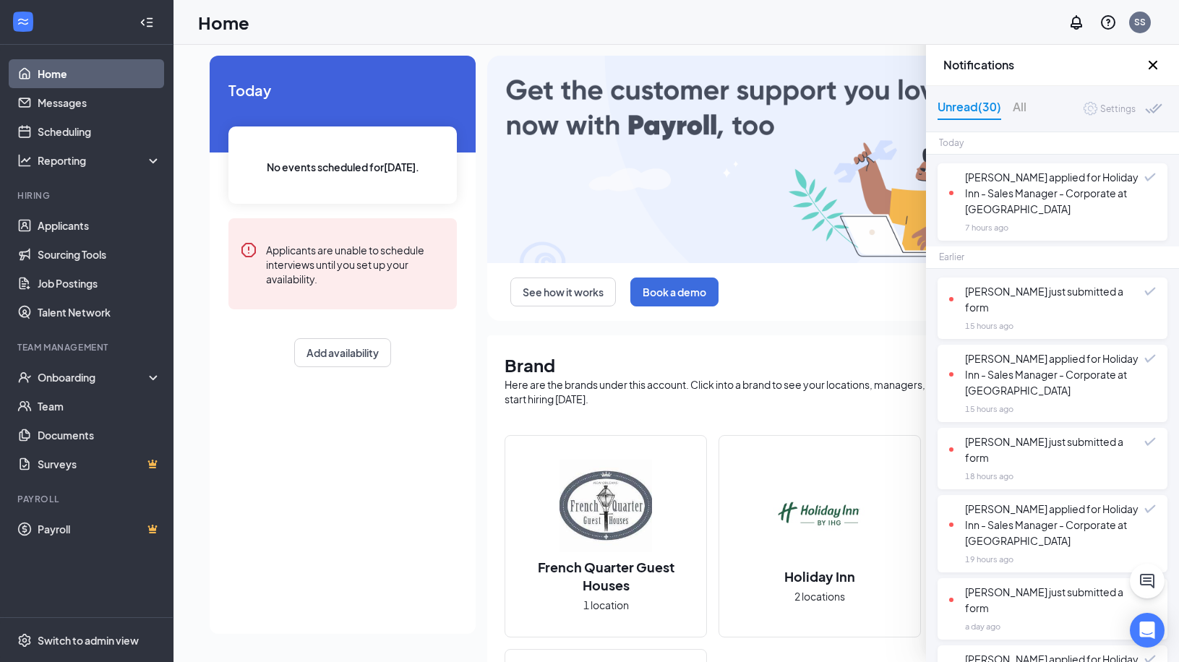
click at [943, 108] on div "Settings" at bounding box center [1118, 109] width 35 height 14
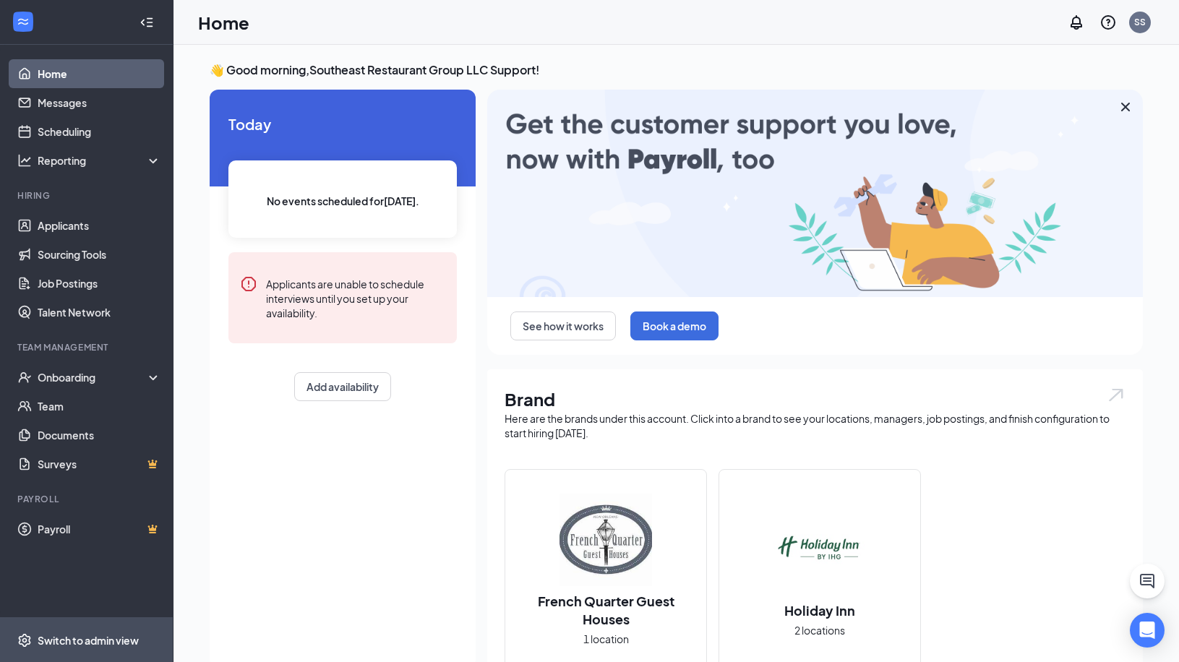
click at [82, 647] on div "Switch to admin view" at bounding box center [88, 641] width 101 height 14
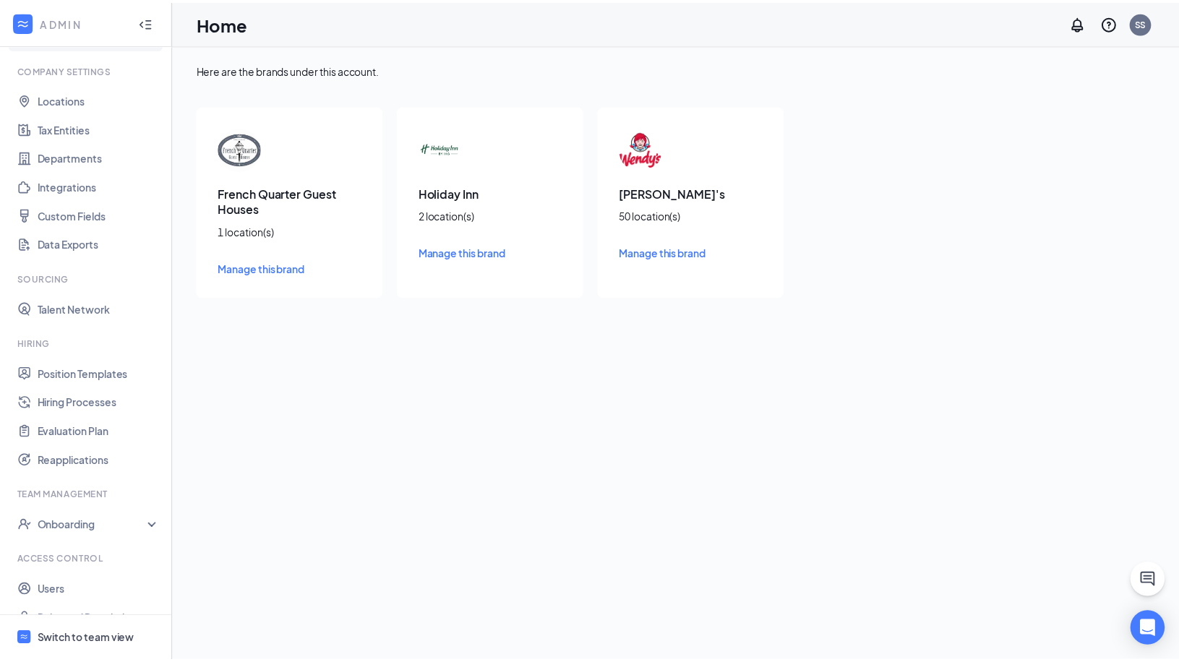
scroll to position [62, 0]
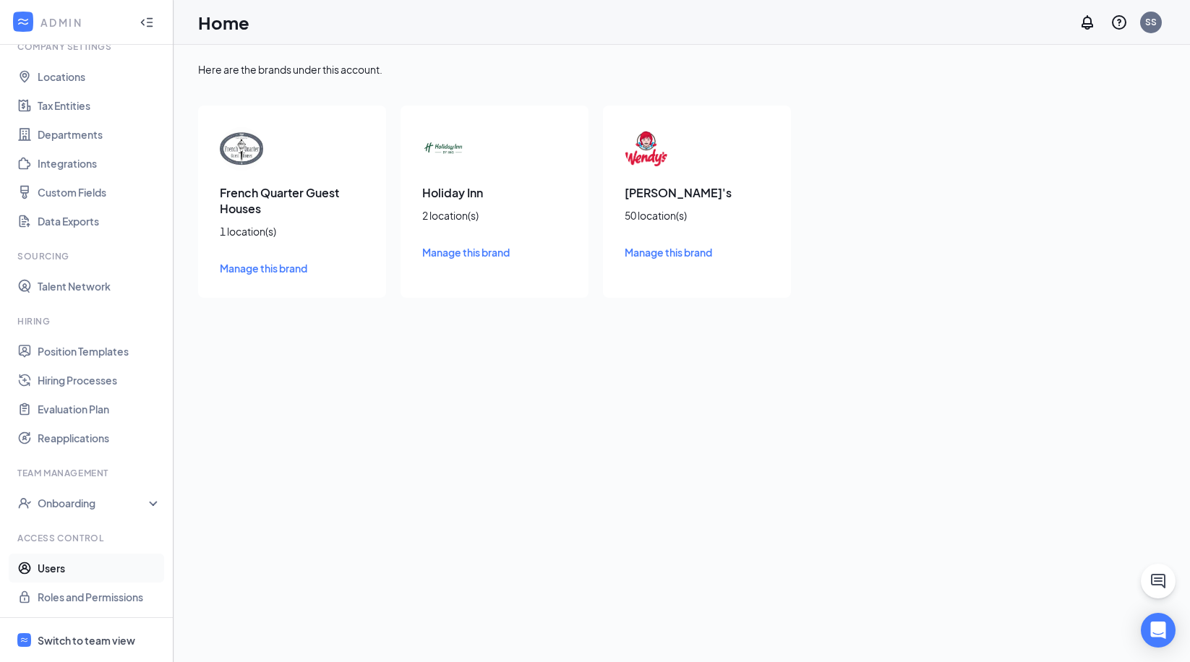
click at [81, 571] on link "Users" at bounding box center [100, 568] width 124 height 29
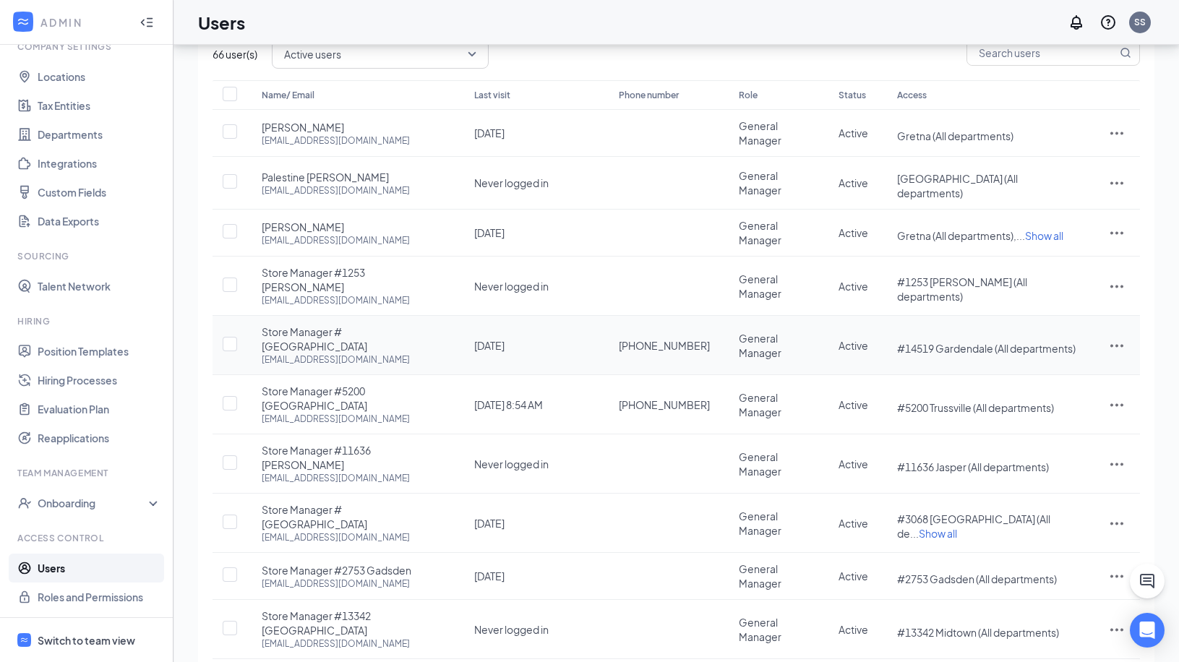
scroll to position [83, 0]
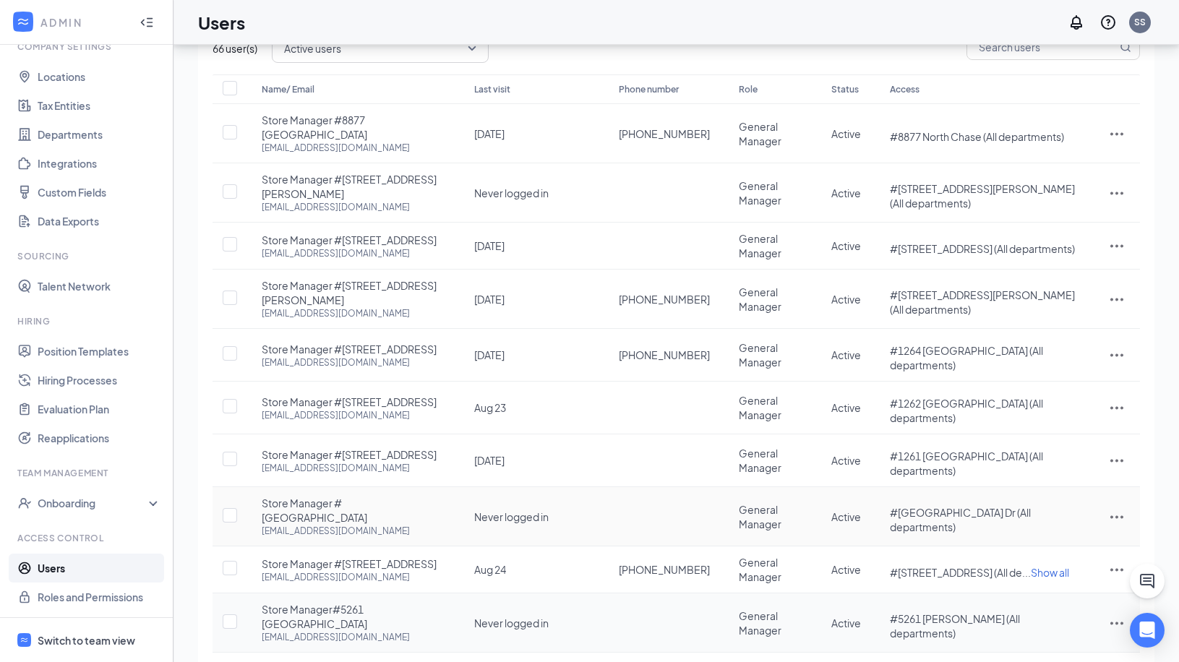
scroll to position [89, 0]
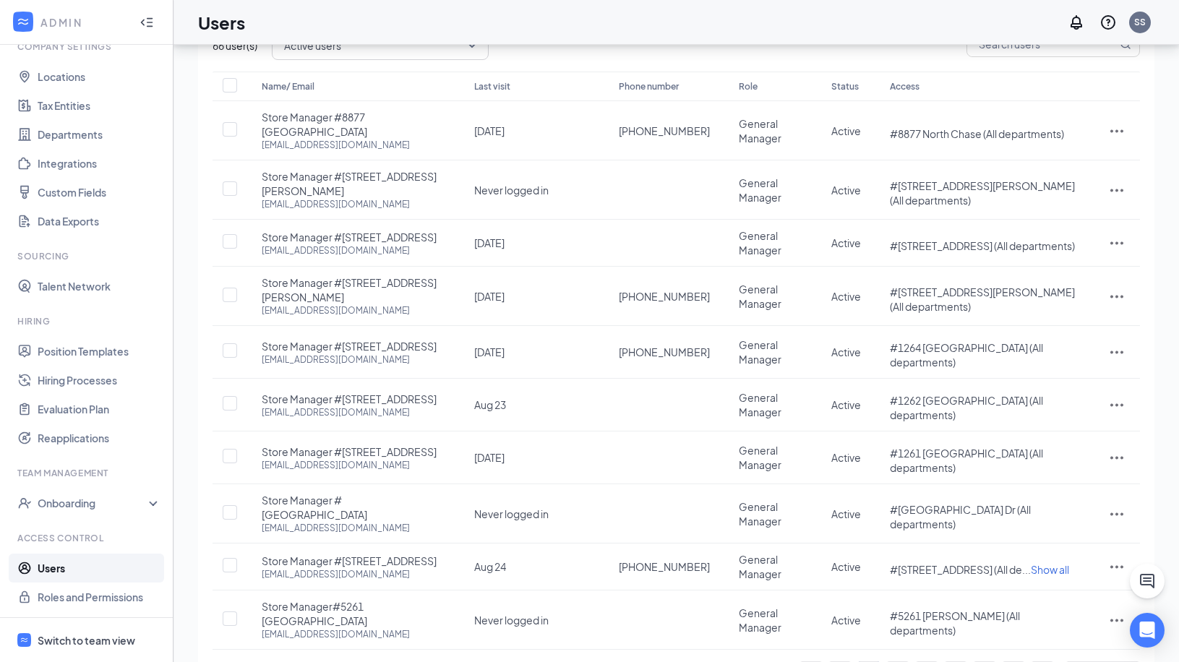
click at [897, 662] on link "3" at bounding box center [898, 673] width 22 height 22
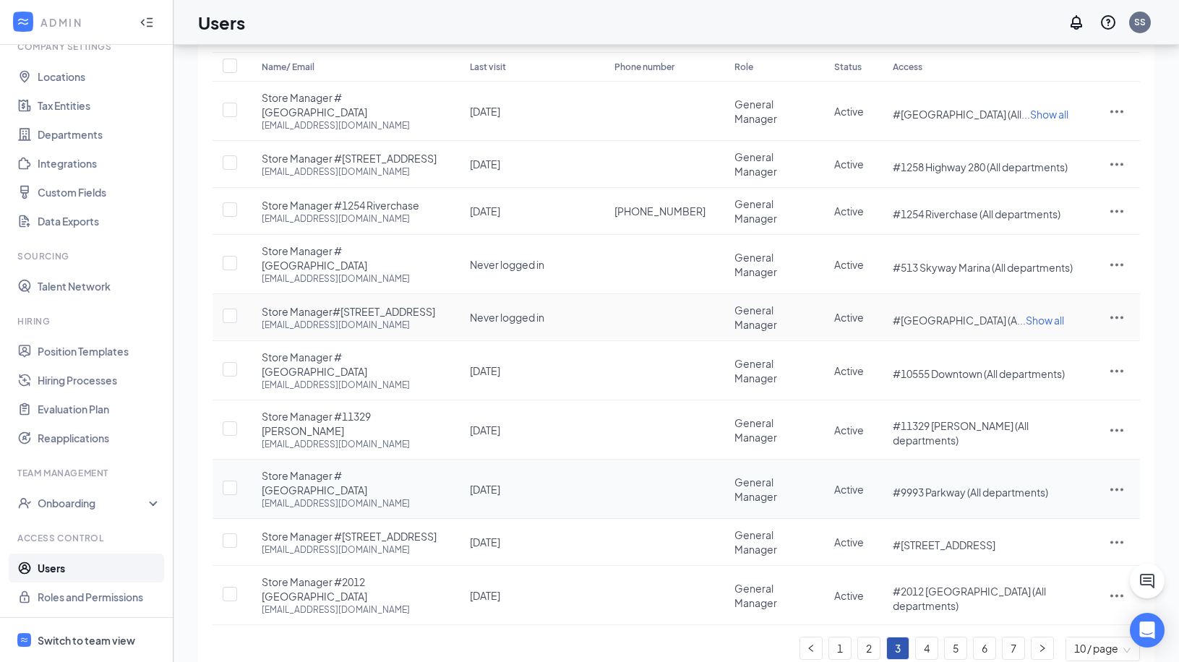
scroll to position [119, 0]
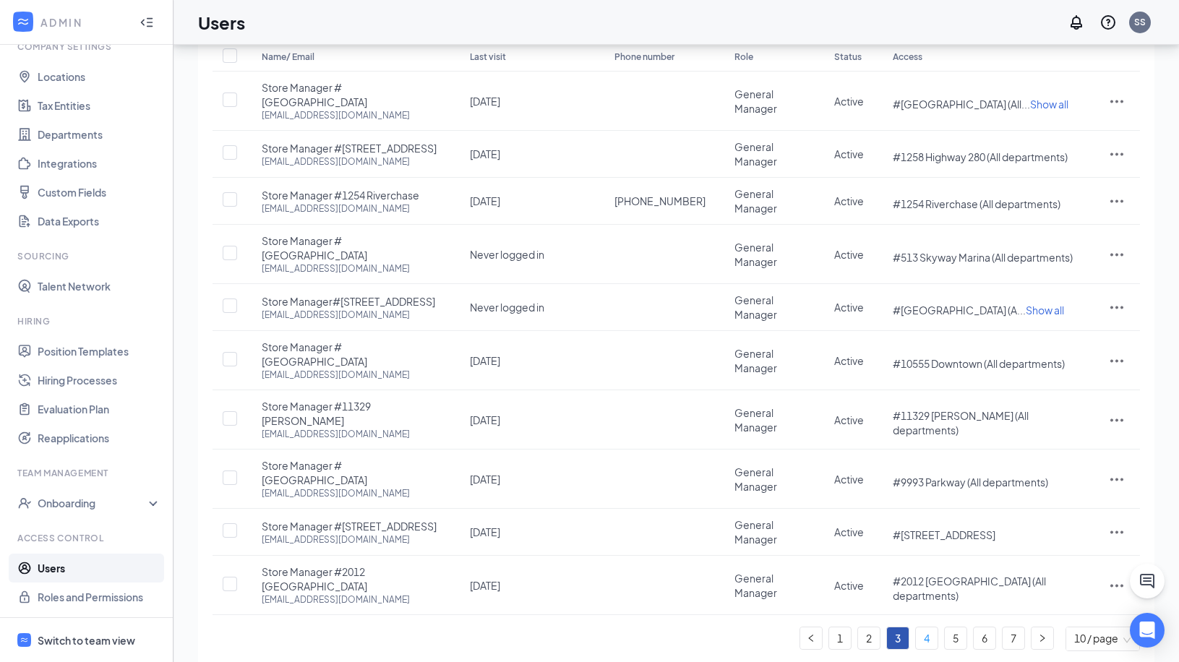
click at [925, 628] on link "4" at bounding box center [927, 639] width 22 height 22
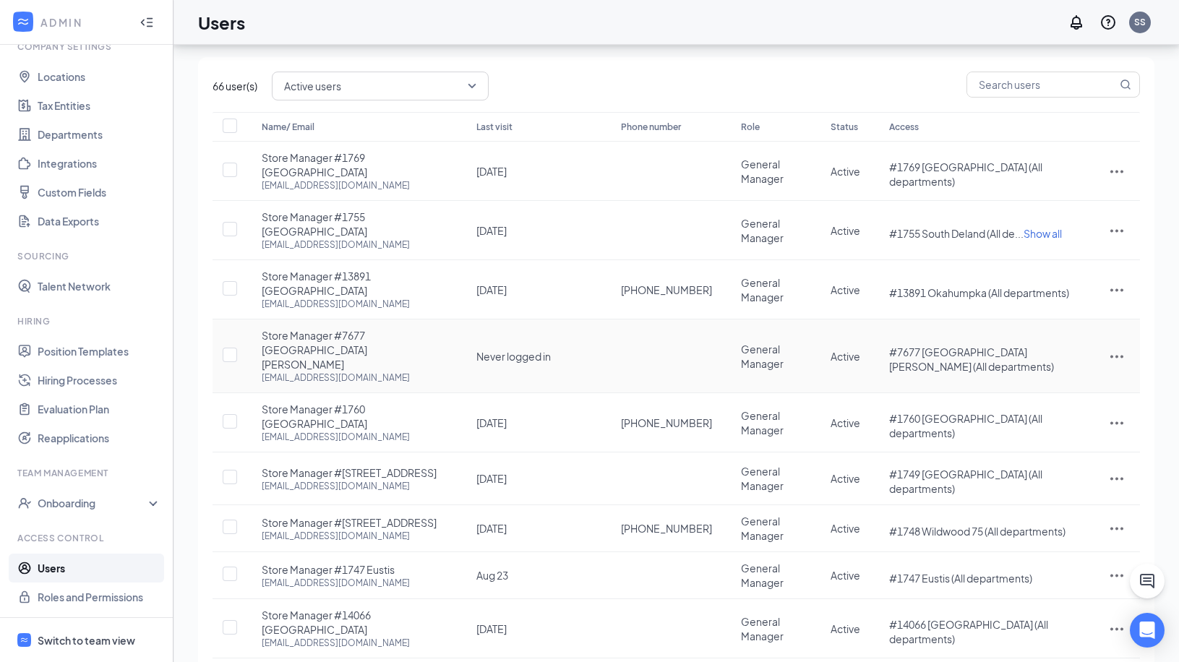
scroll to position [95, 0]
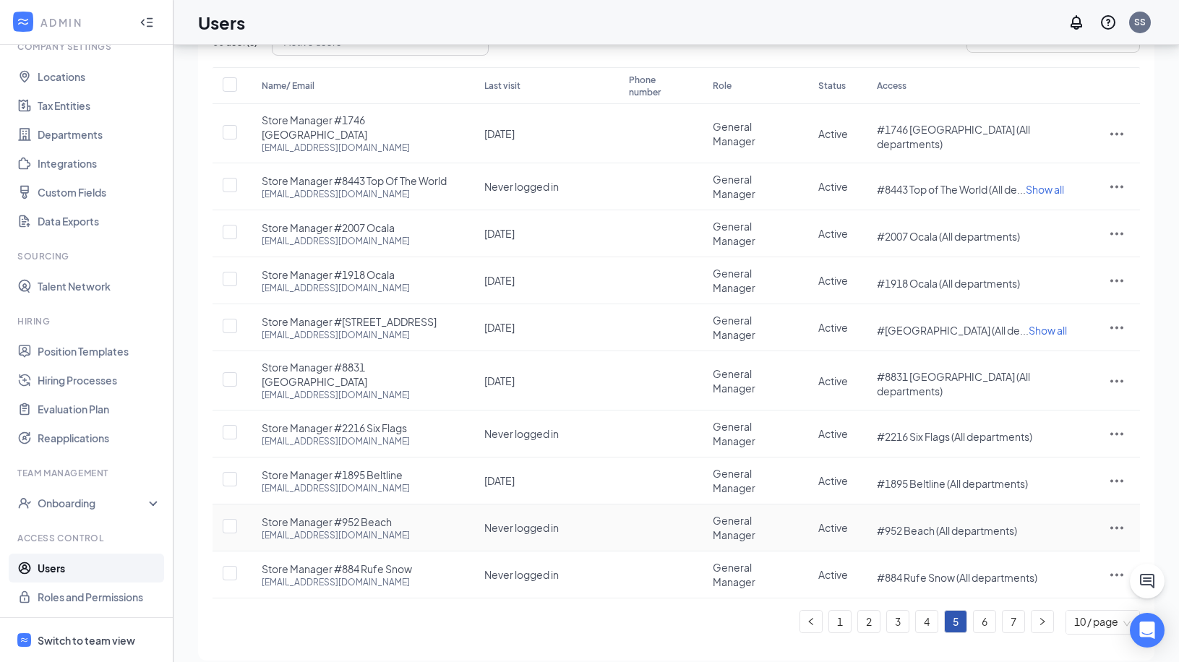
scroll to position [97, 0]
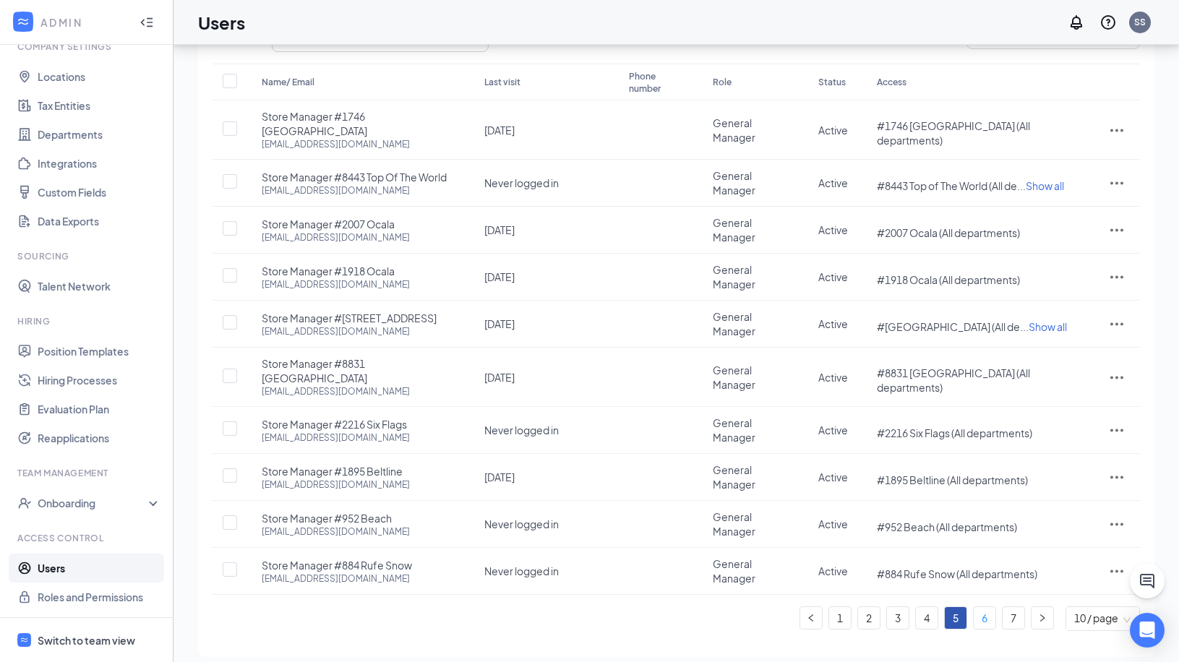
click at [984, 607] on link "6" at bounding box center [985, 618] width 22 height 22
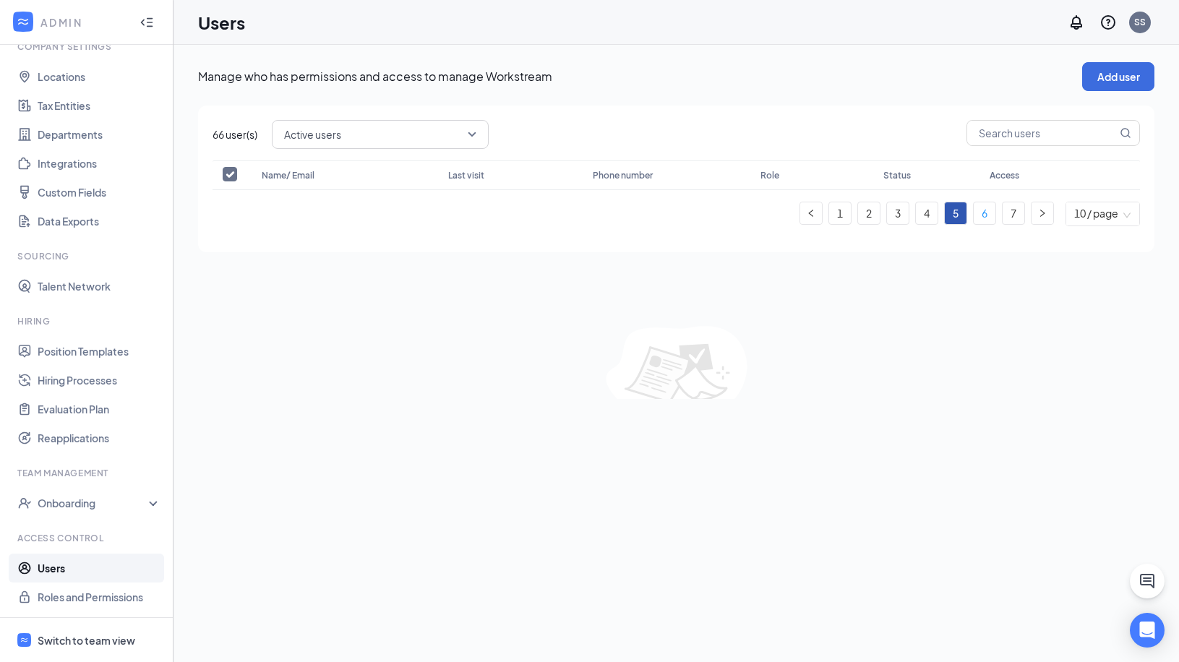
scroll to position [0, 0]
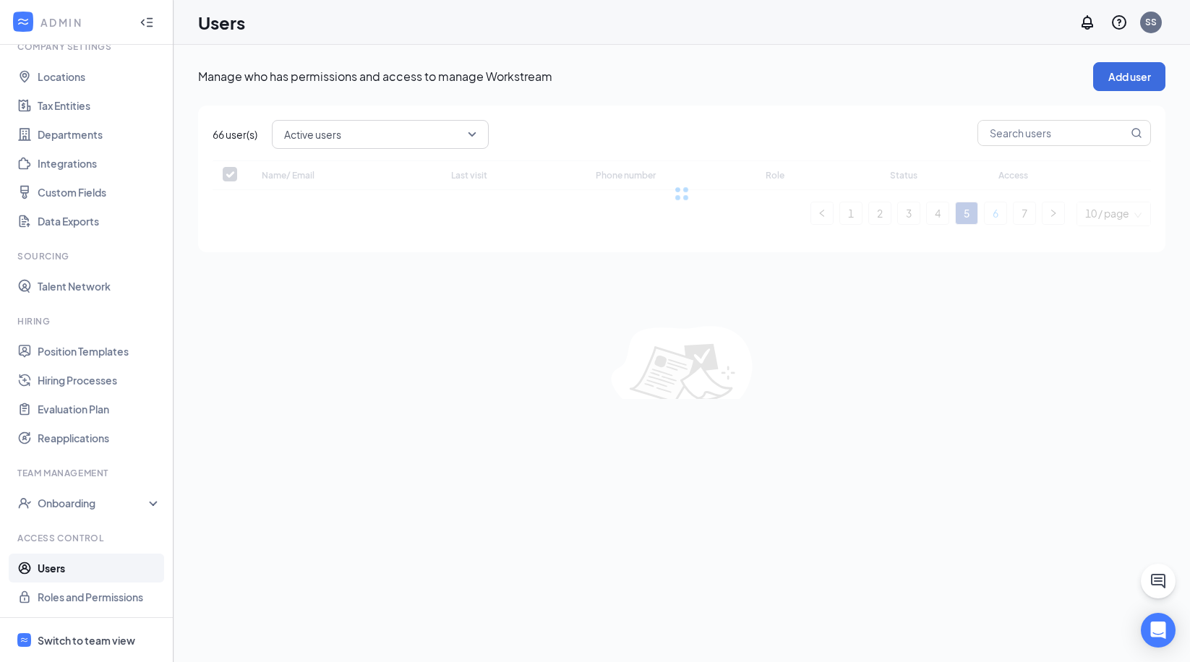
checkbox input "false"
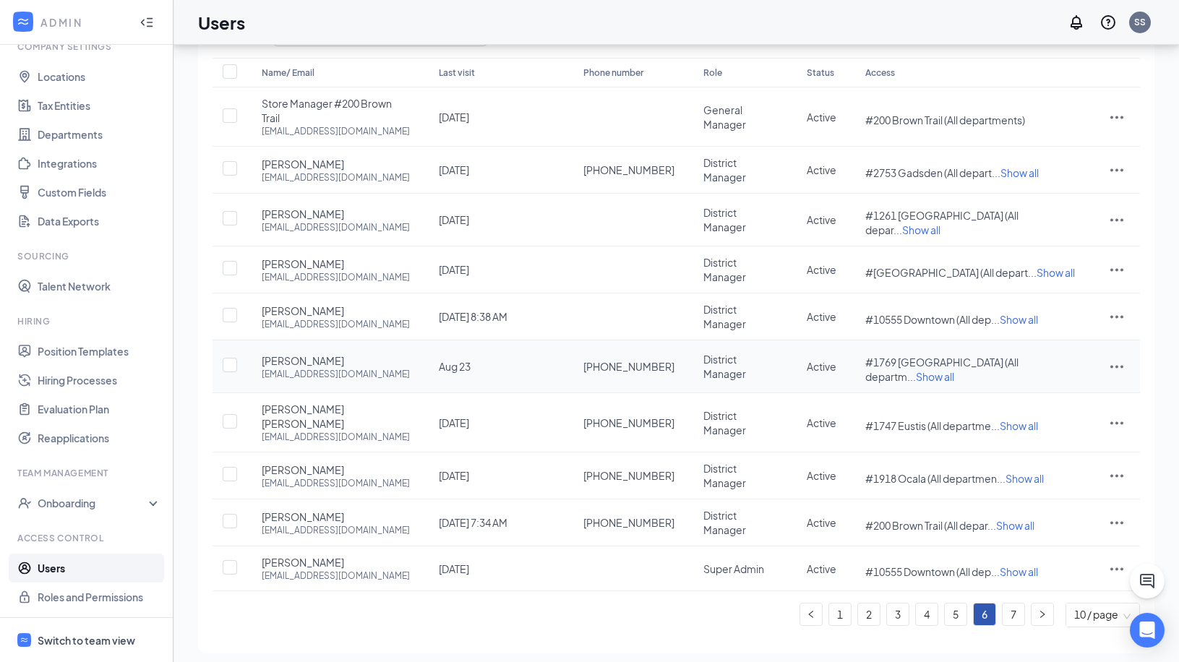
scroll to position [106, 0]
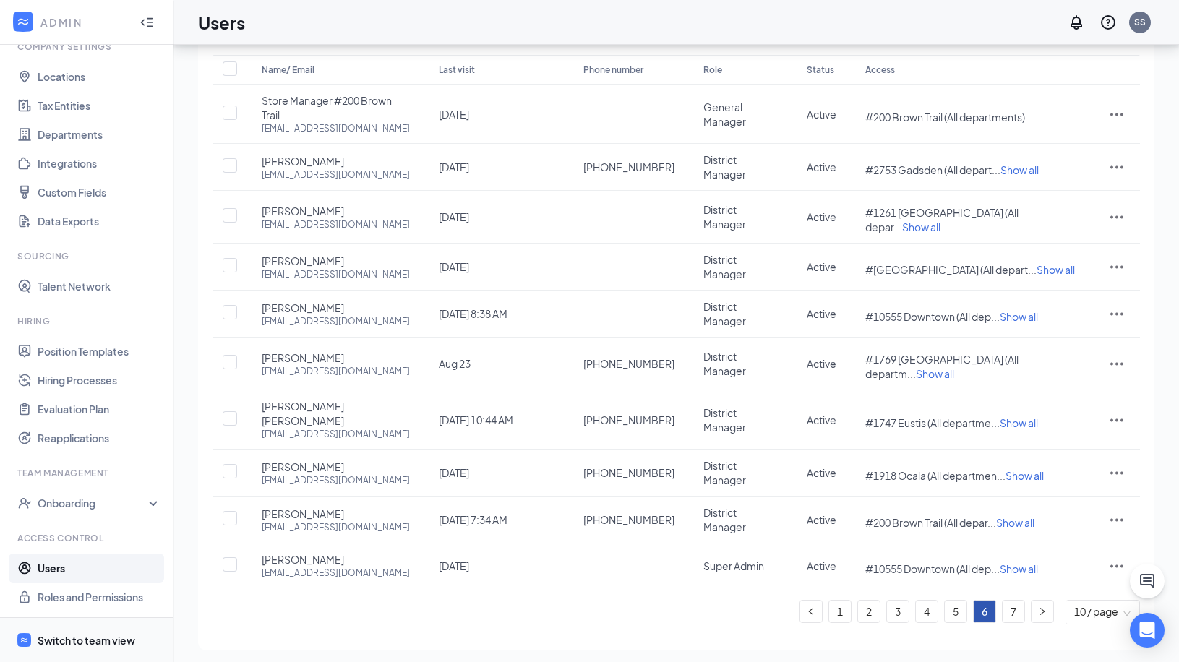
click at [111, 643] on div "Switch to team view" at bounding box center [87, 641] width 98 height 14
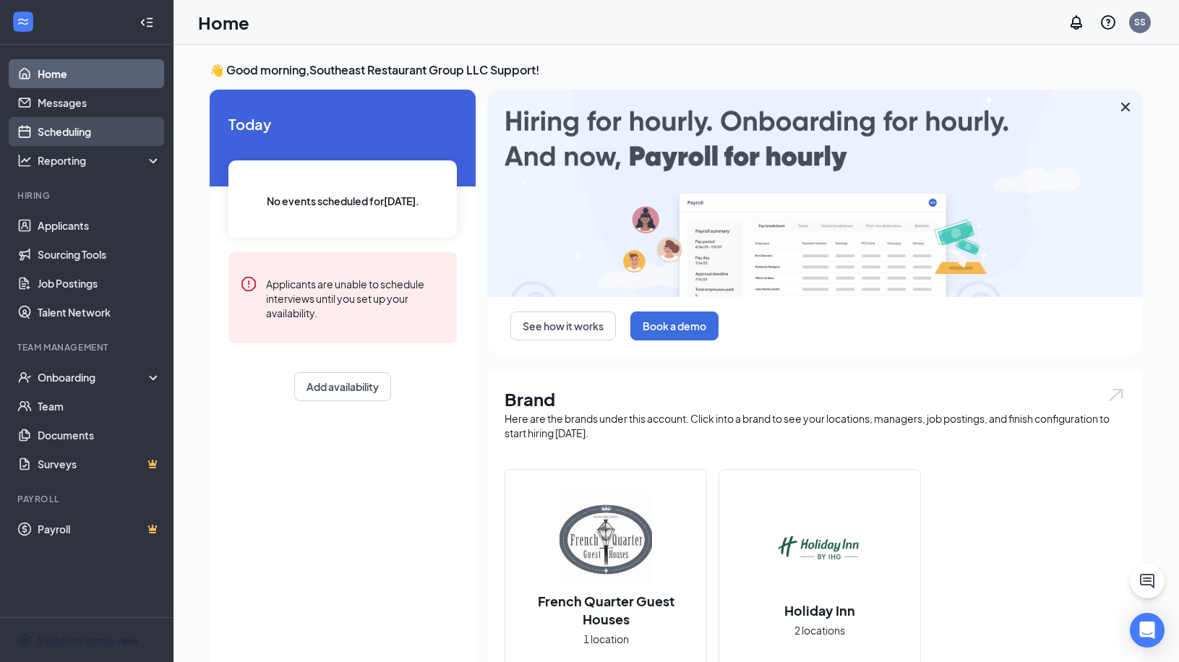
click at [103, 129] on link "Scheduling" at bounding box center [100, 131] width 124 height 29
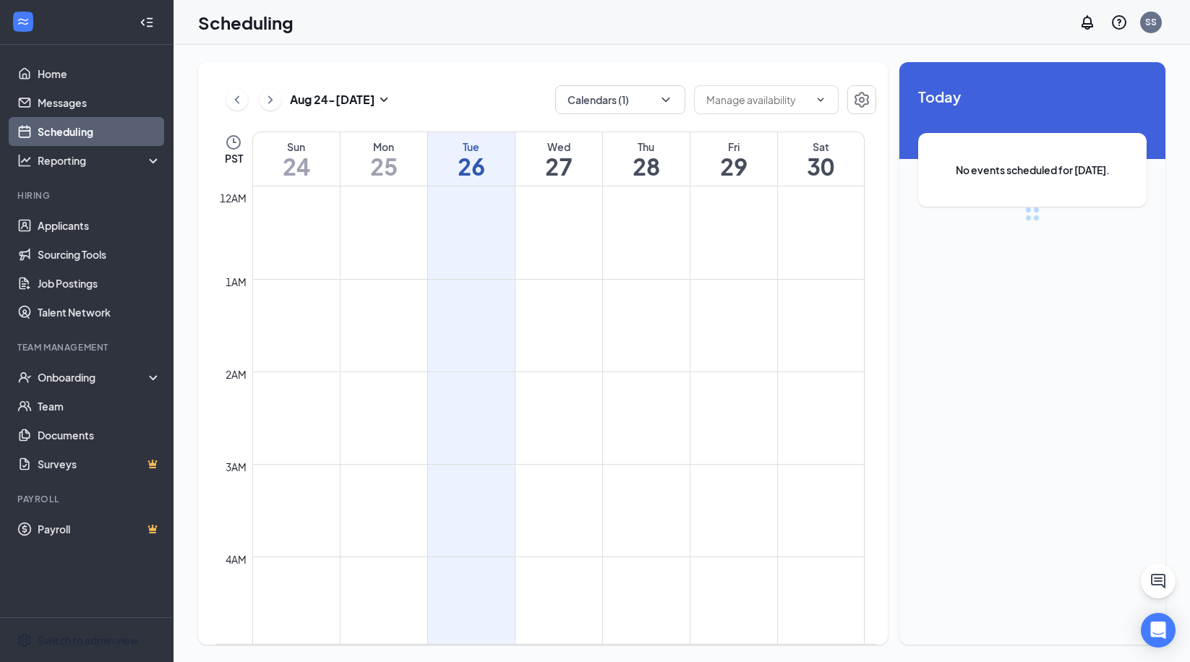
scroll to position [711, 0]
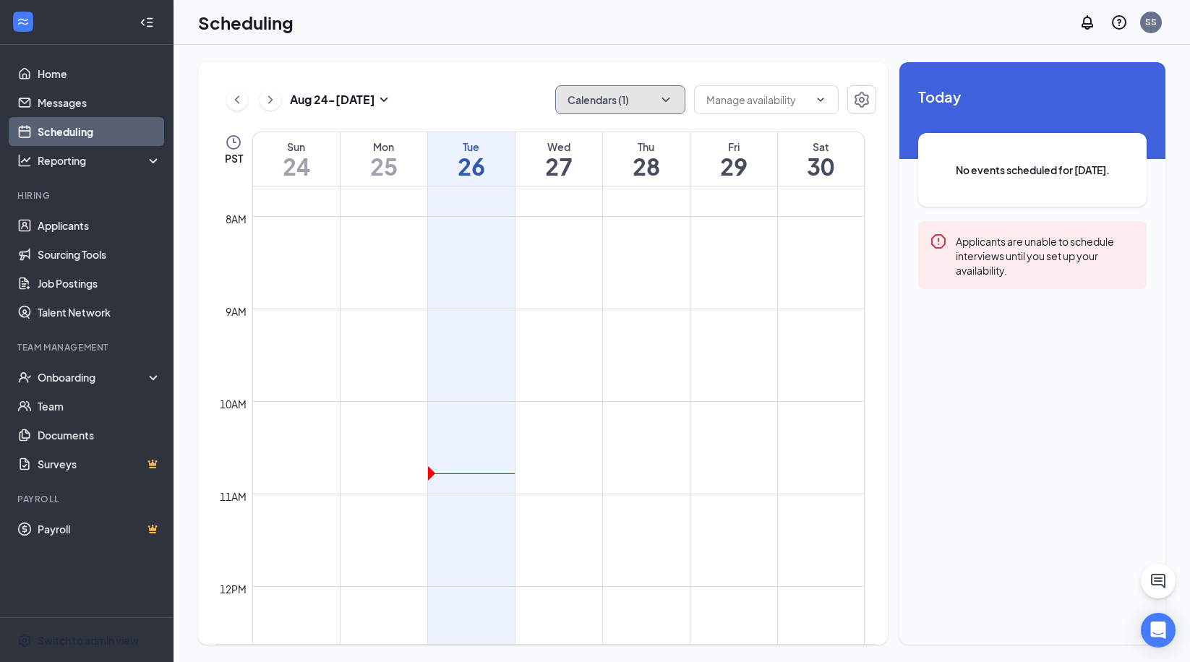
click at [650, 94] on button "Calendars (1)" at bounding box center [620, 99] width 130 height 29
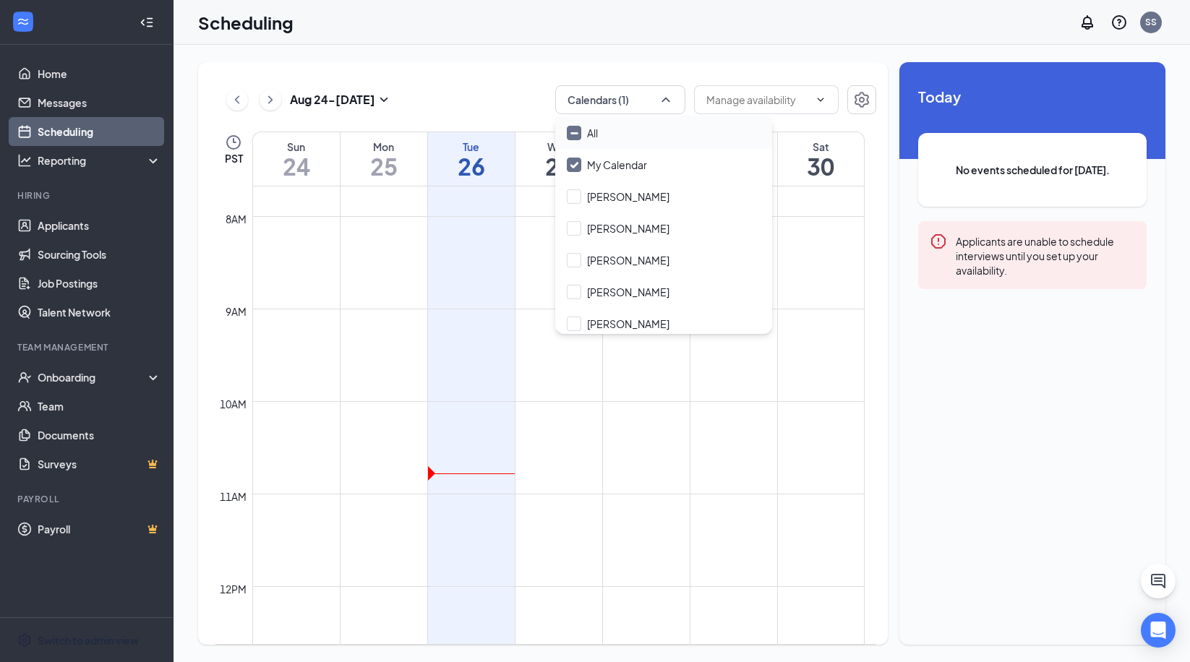
click at [662, 133] on div "All" at bounding box center [663, 133] width 217 height 32
checkbox input "true"
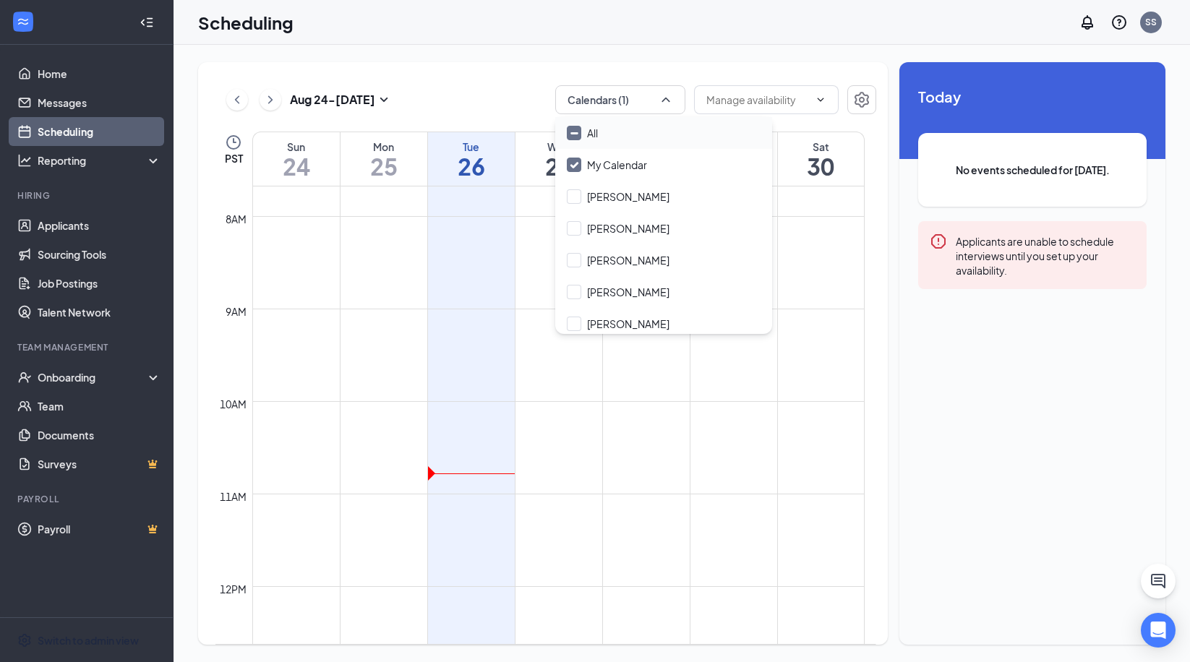
checkbox input "true"
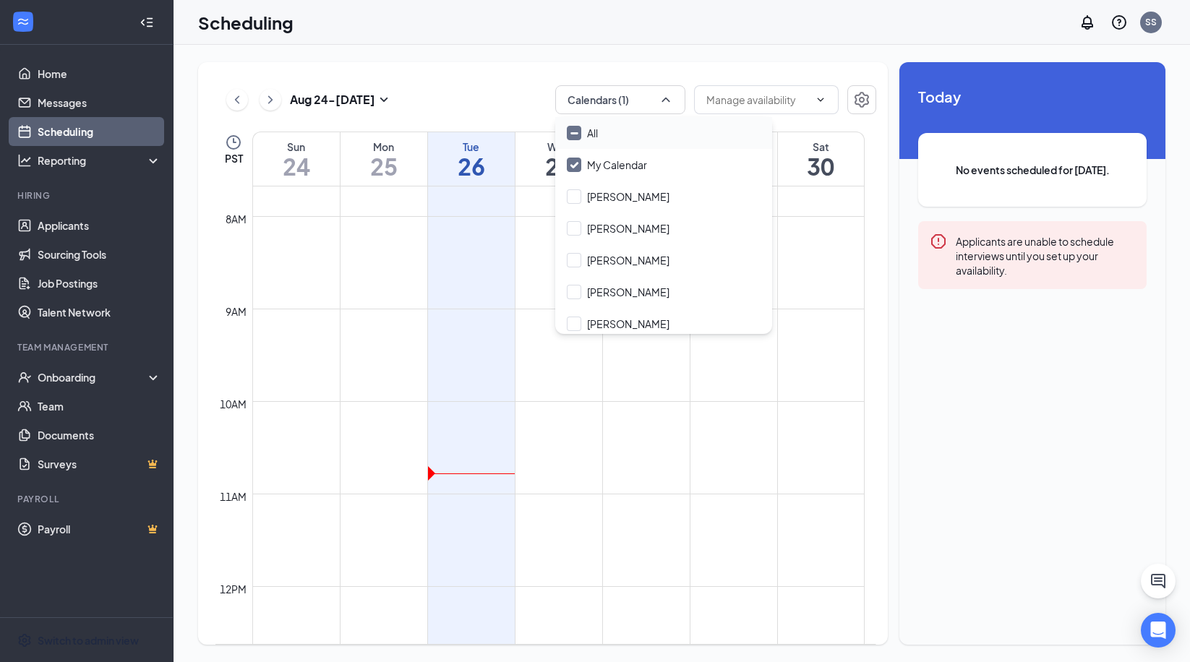
checkbox input "true"
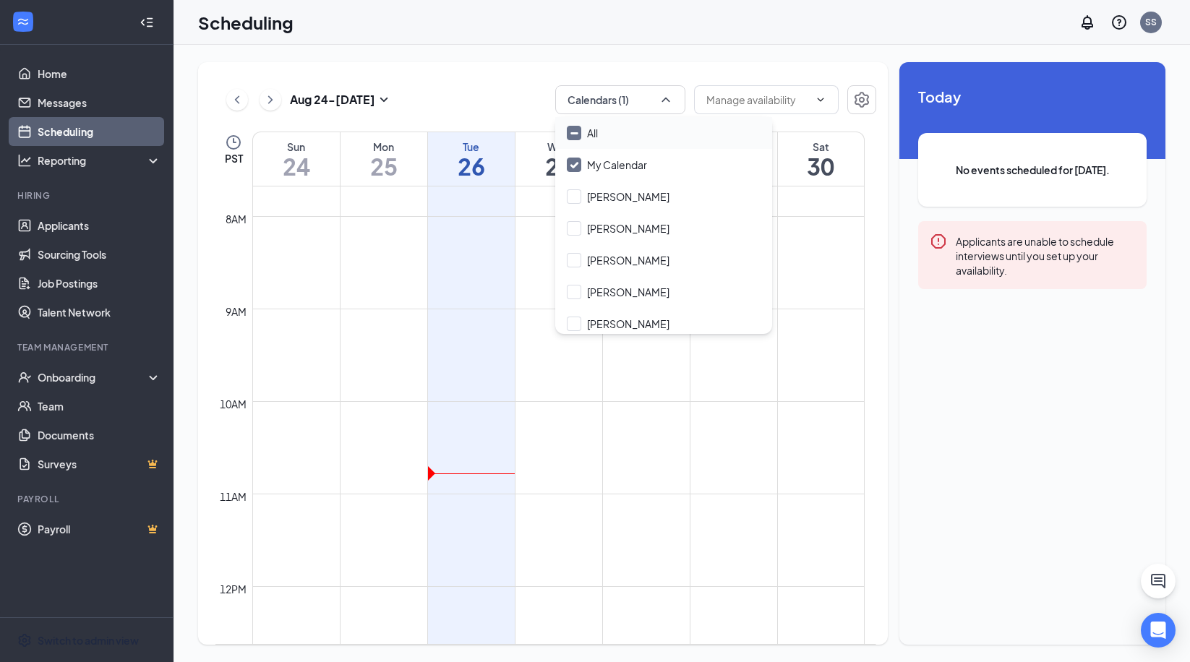
checkbox input "true"
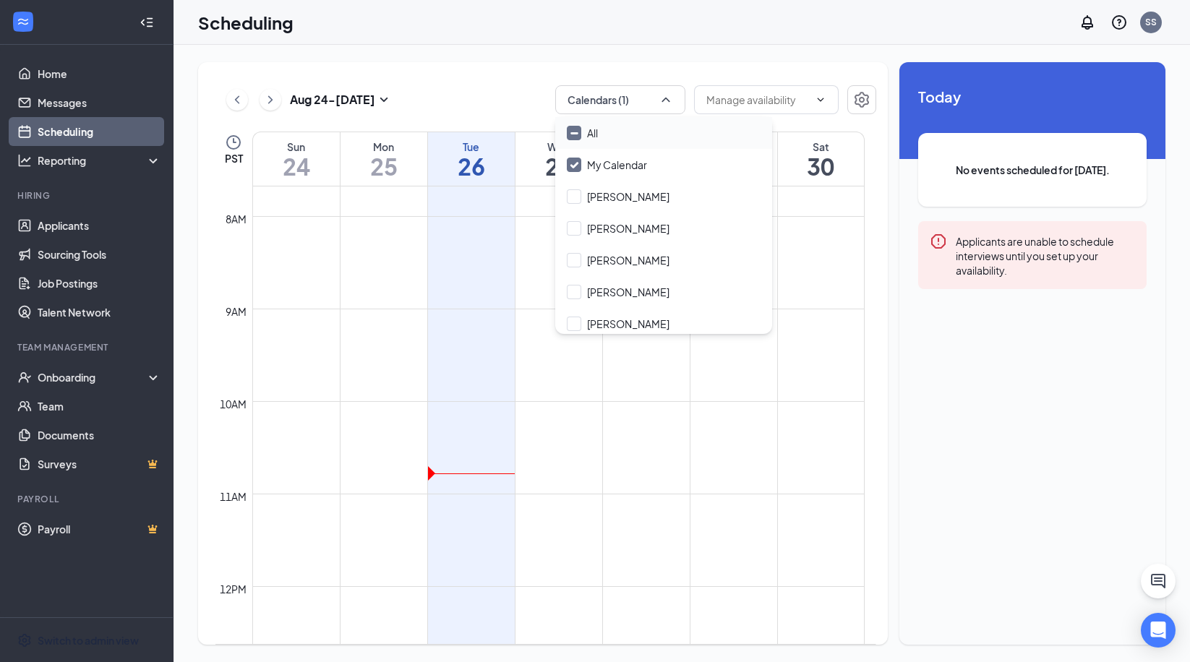
checkbox input "true"
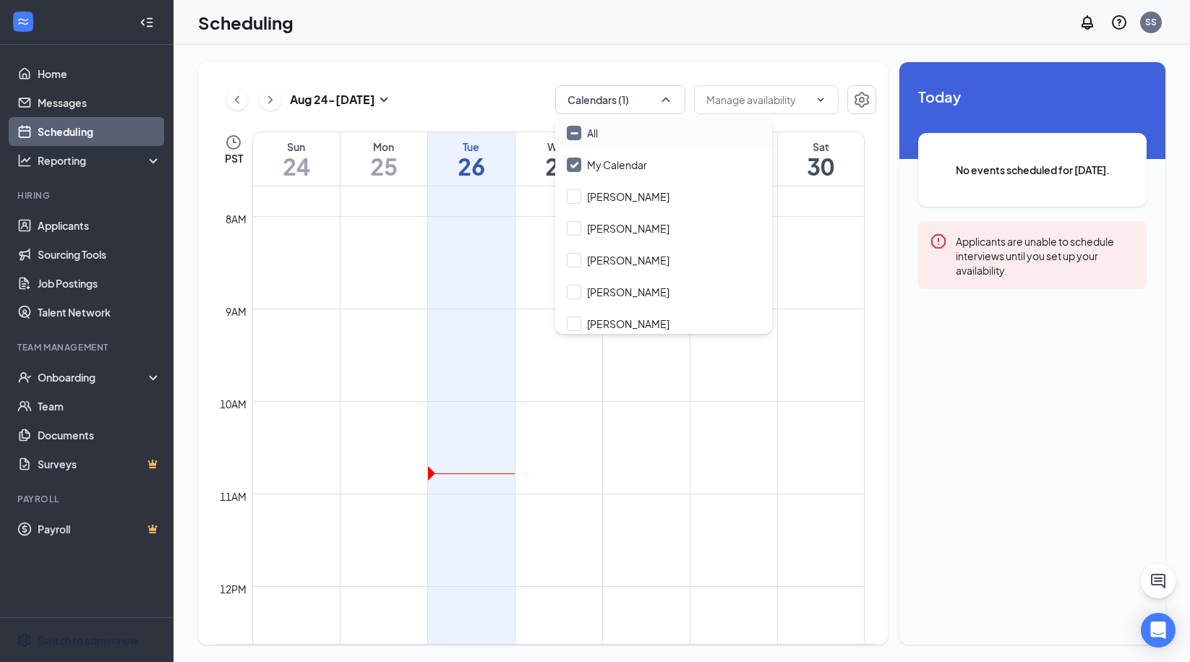
checkbox input "true"
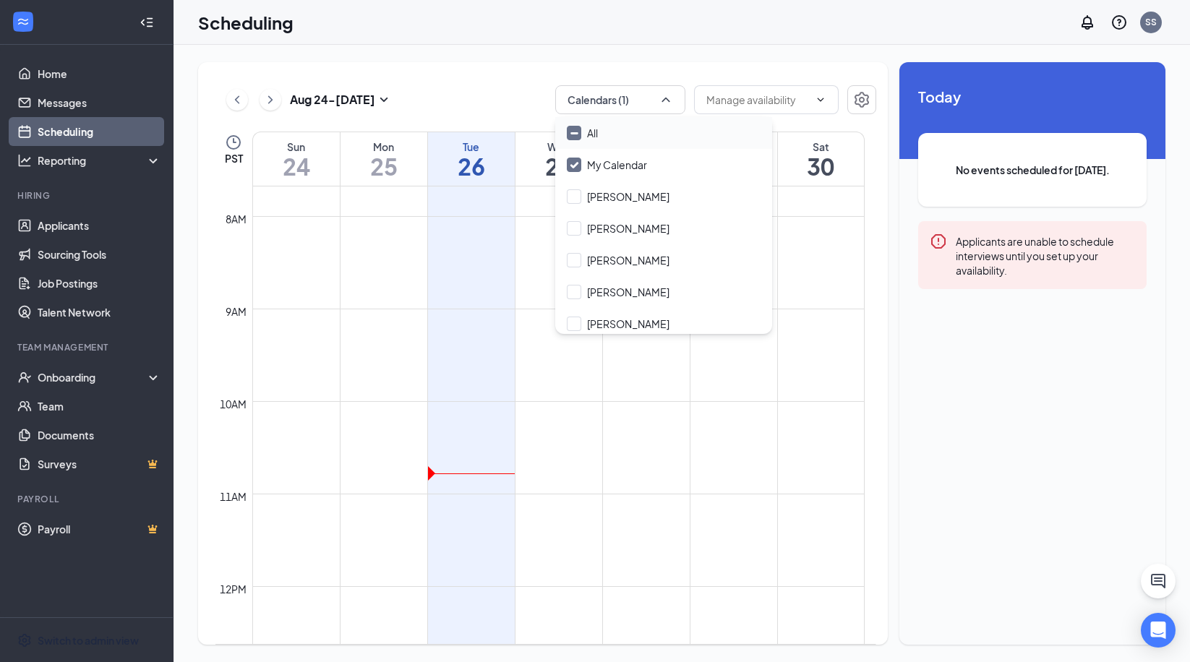
checkbox input "true"
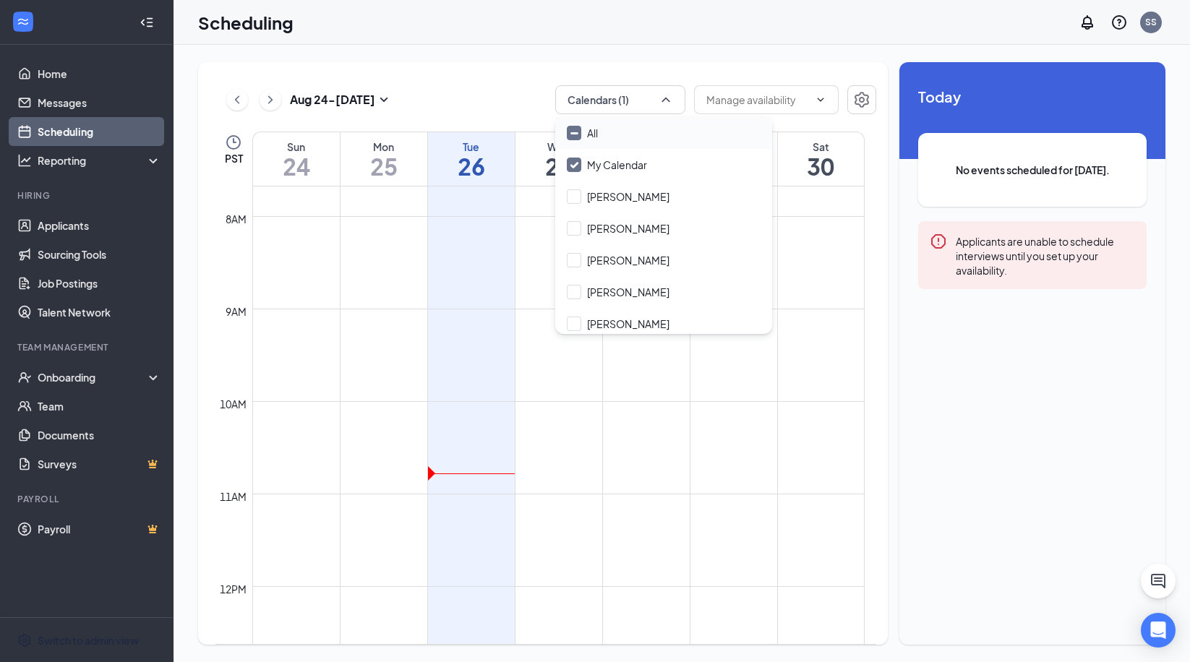
checkbox input "true"
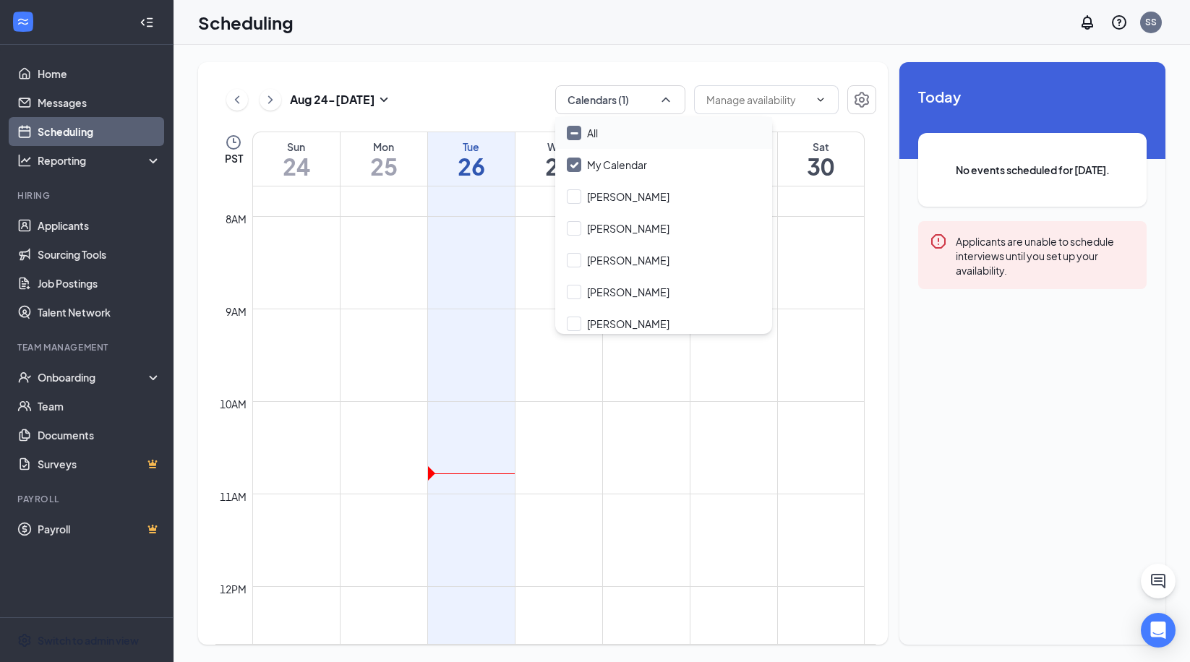
checkbox input "true"
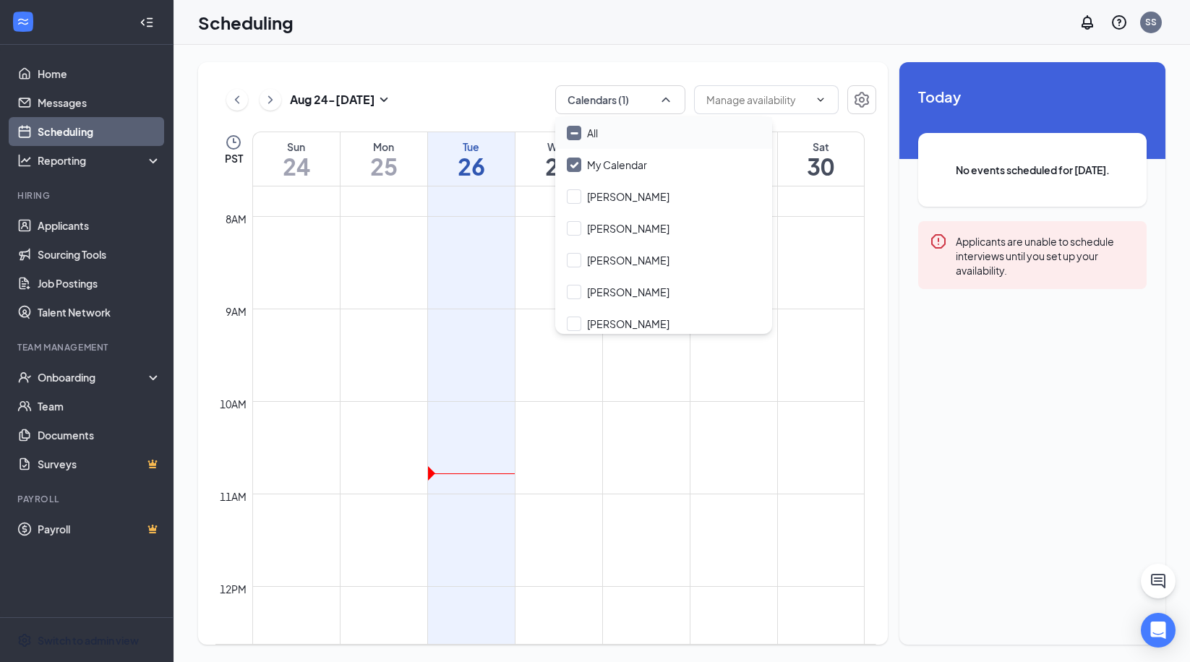
checkbox input "true"
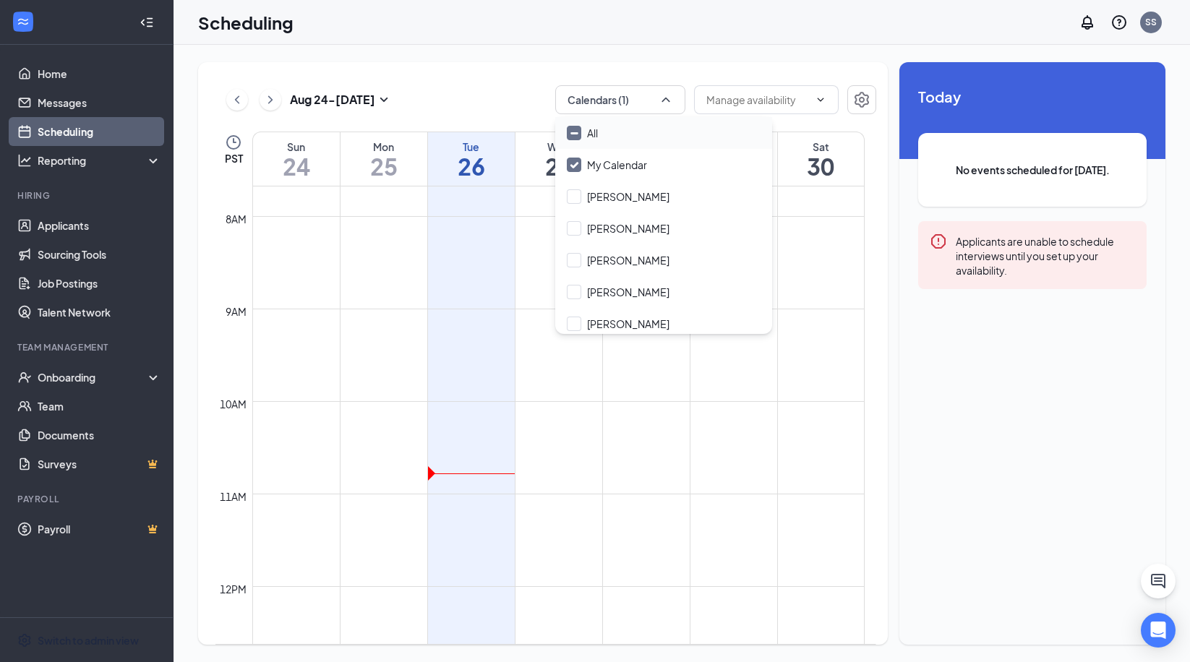
checkbox input "true"
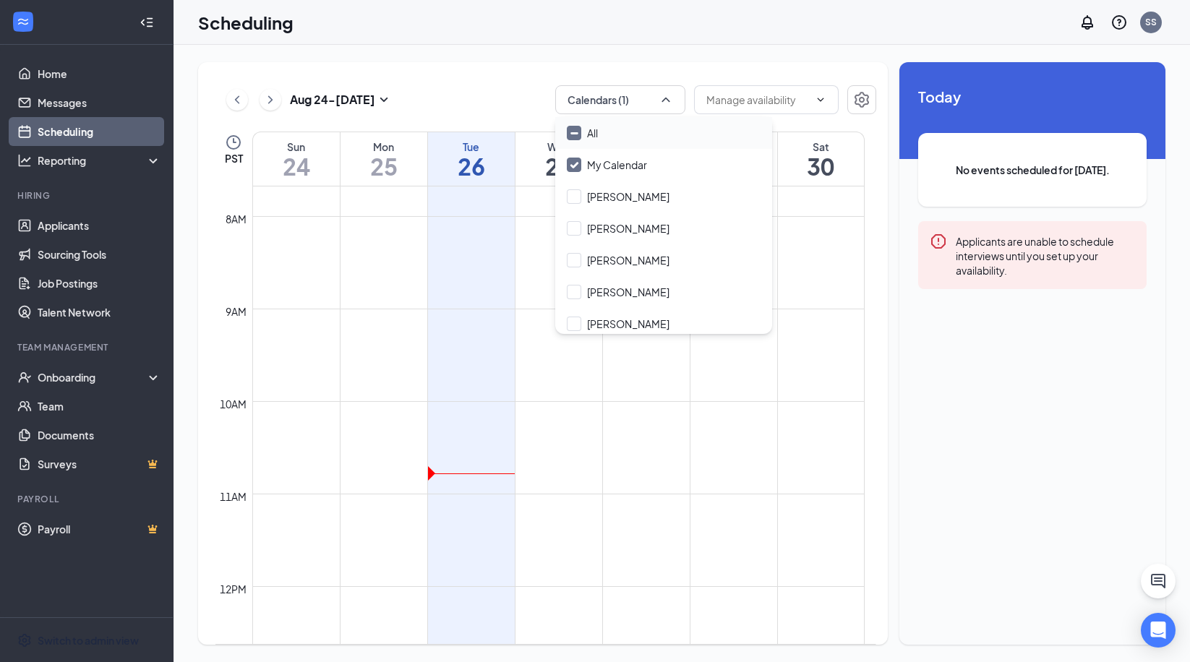
checkbox input "true"
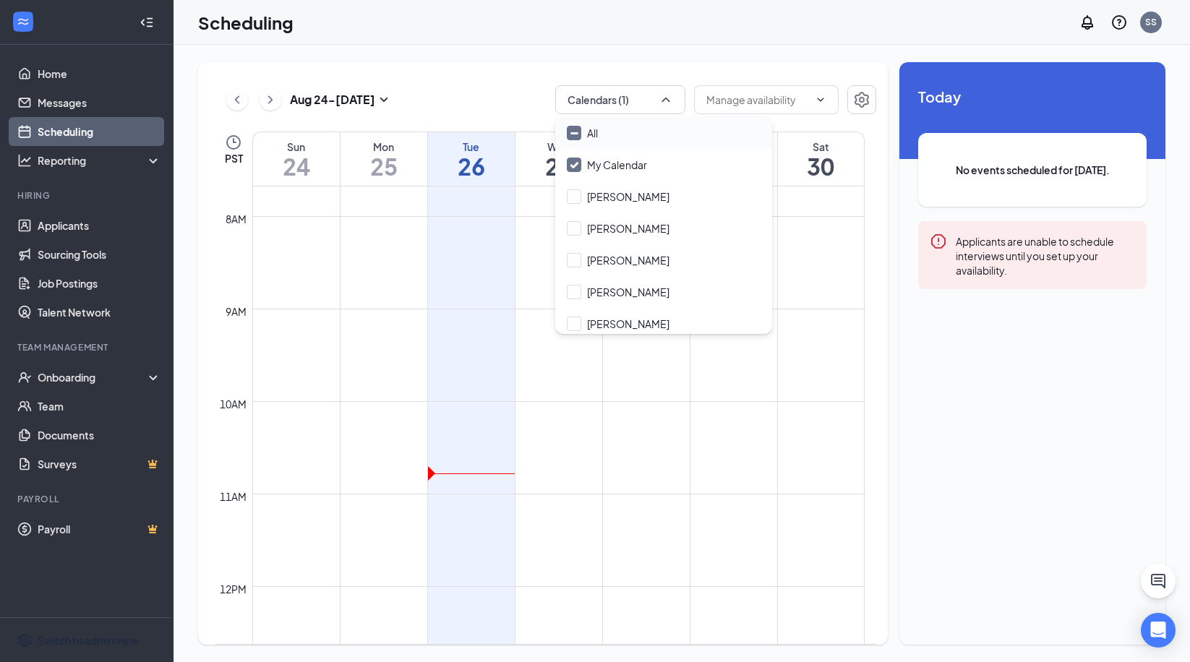
checkbox input "true"
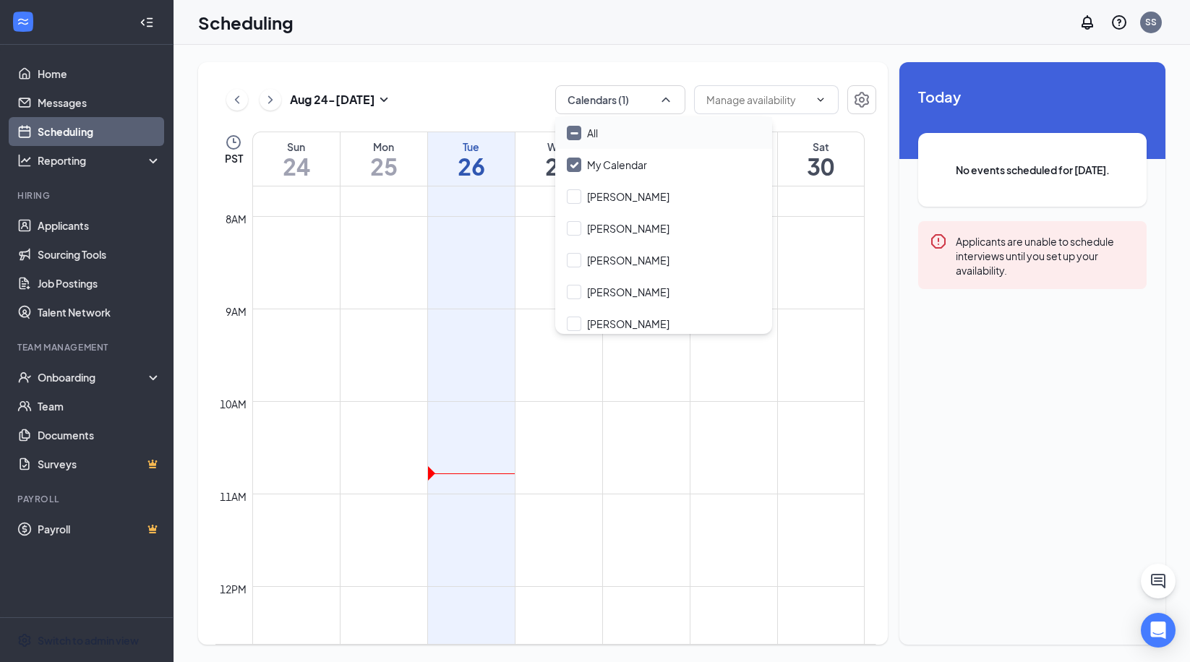
checkbox input "true"
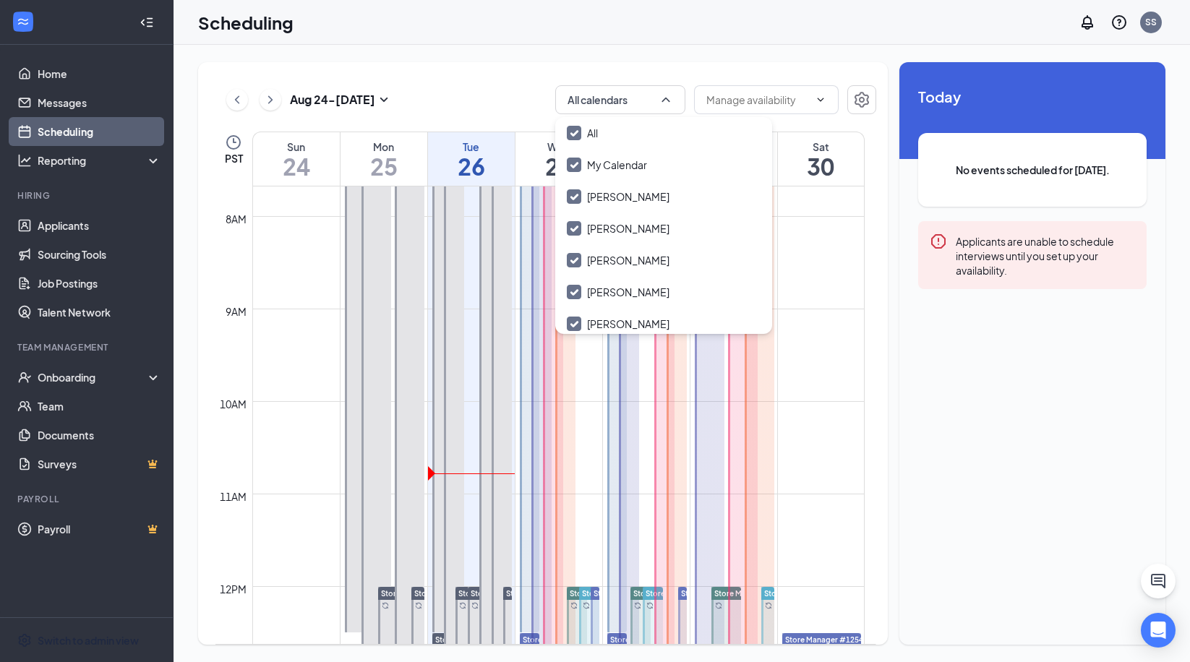
click at [287, 364] on td at bounding box center [558, 366] width 613 height 23
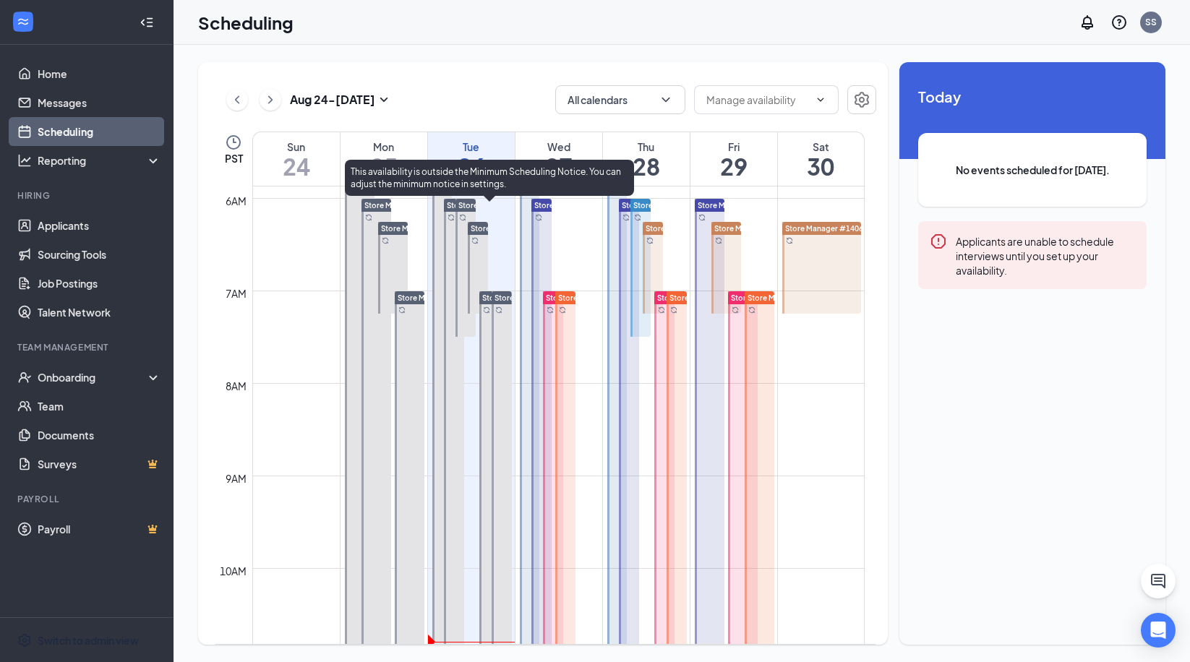
scroll to position [541, 0]
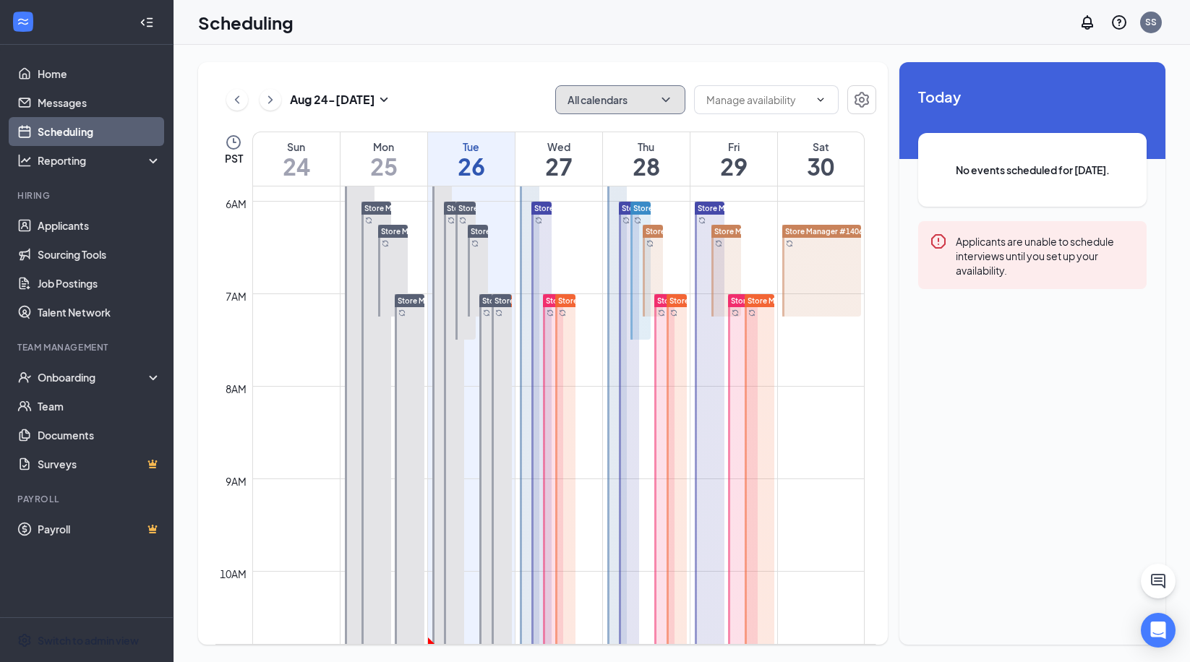
click at [661, 98] on icon "ChevronDown" at bounding box center [666, 100] width 14 height 14
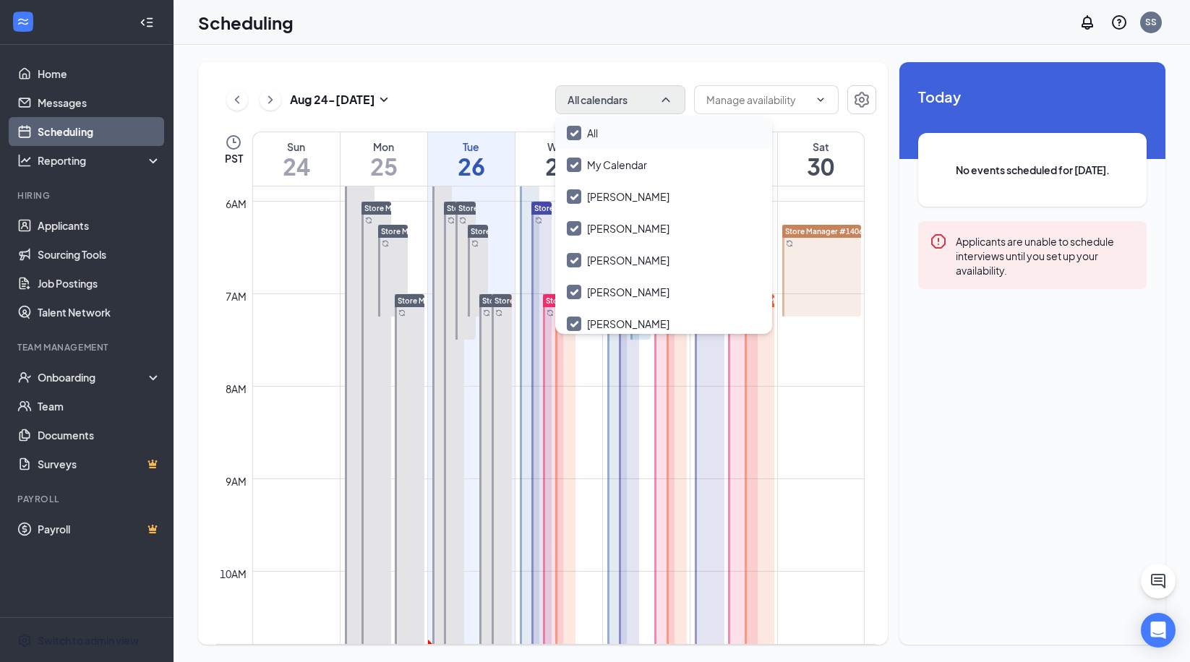
click at [574, 131] on input "All" at bounding box center [582, 133] width 31 height 14
checkbox input "false"
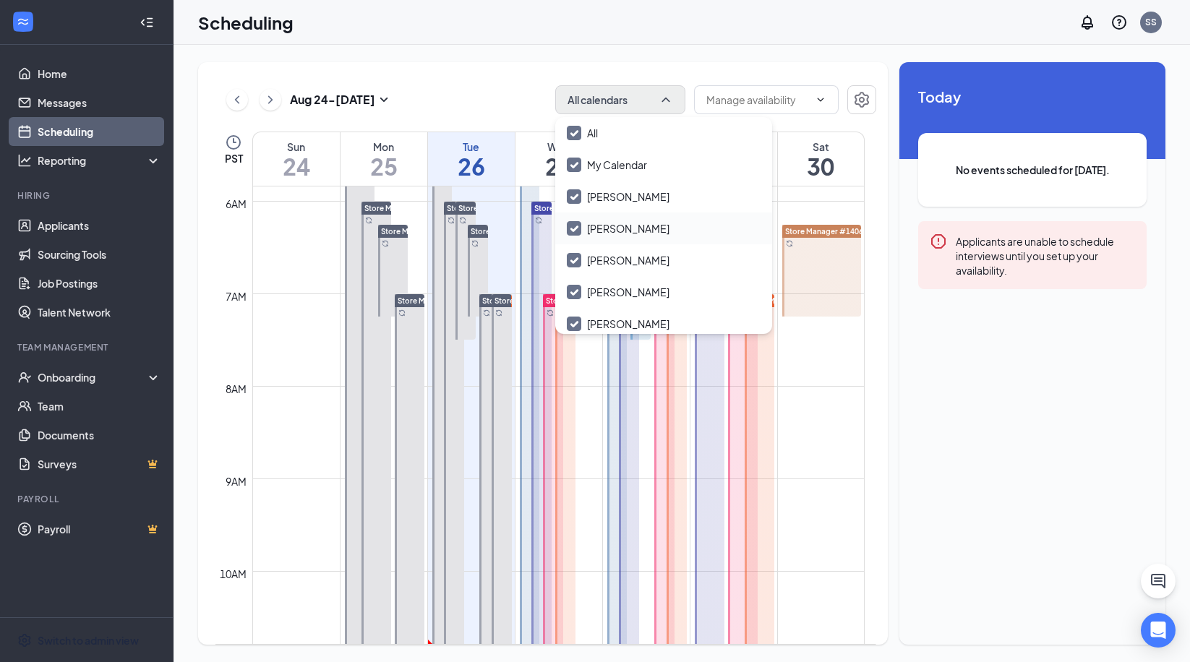
checkbox input "false"
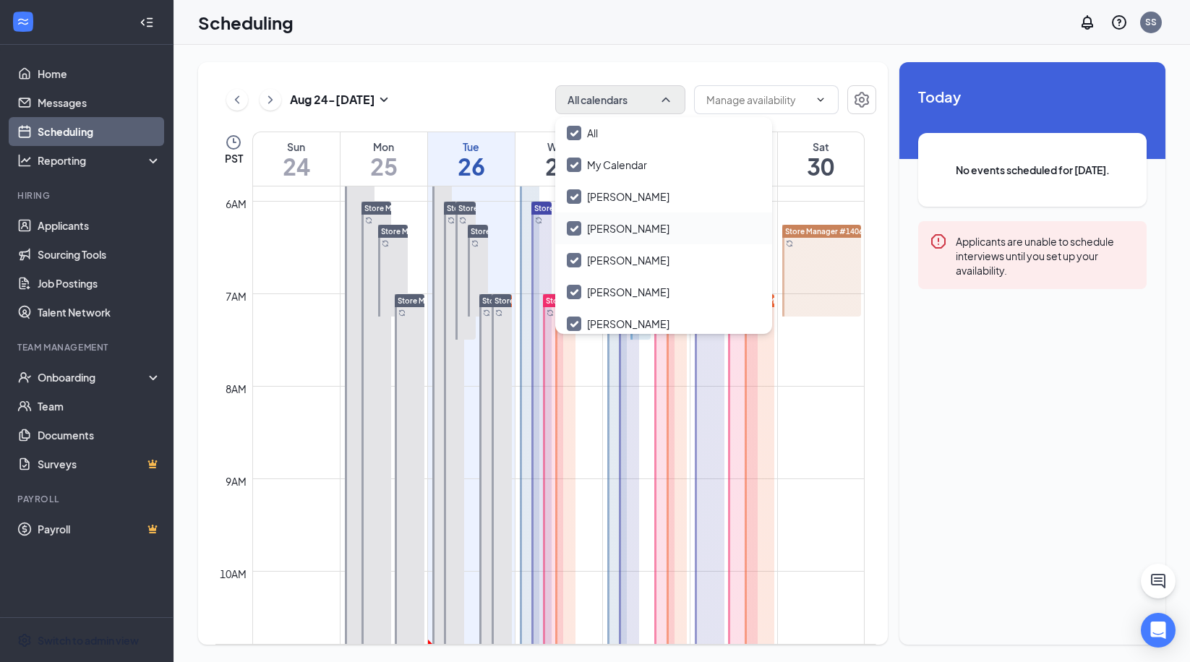
checkbox input "false"
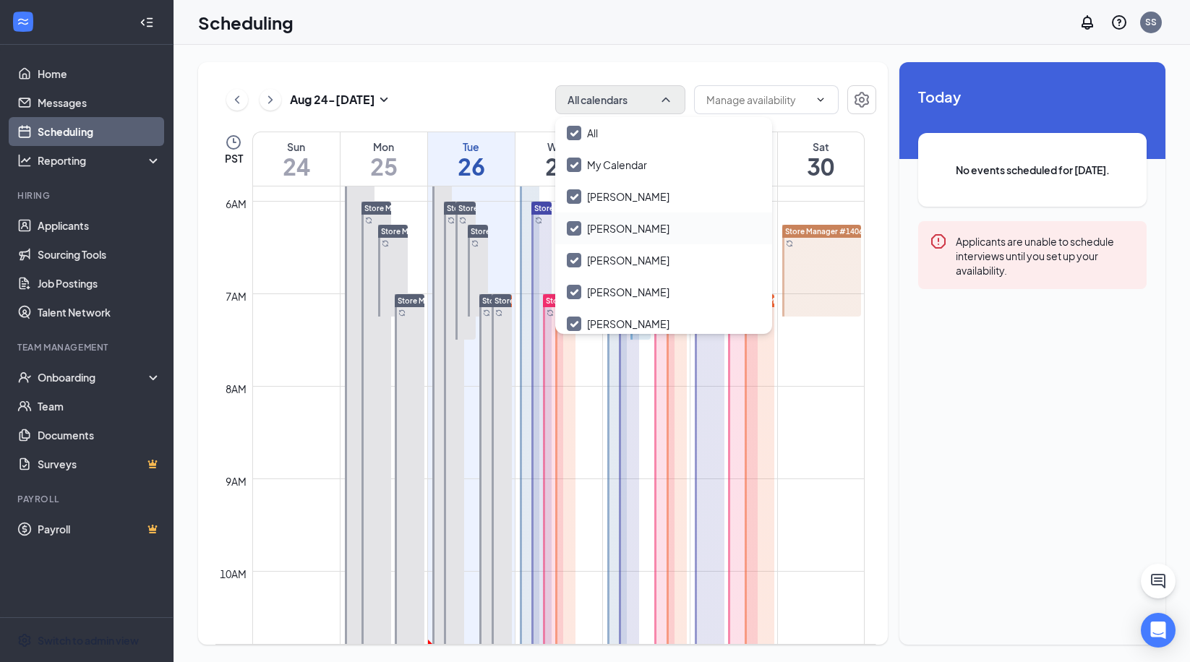
checkbox input "false"
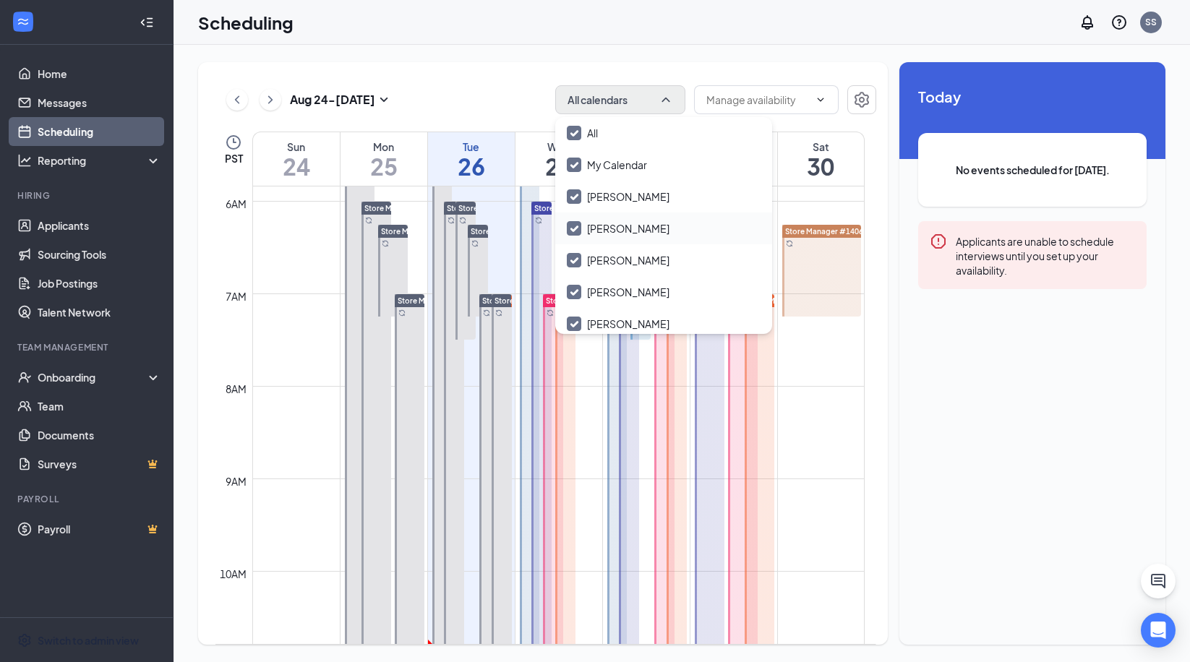
checkbox input "false"
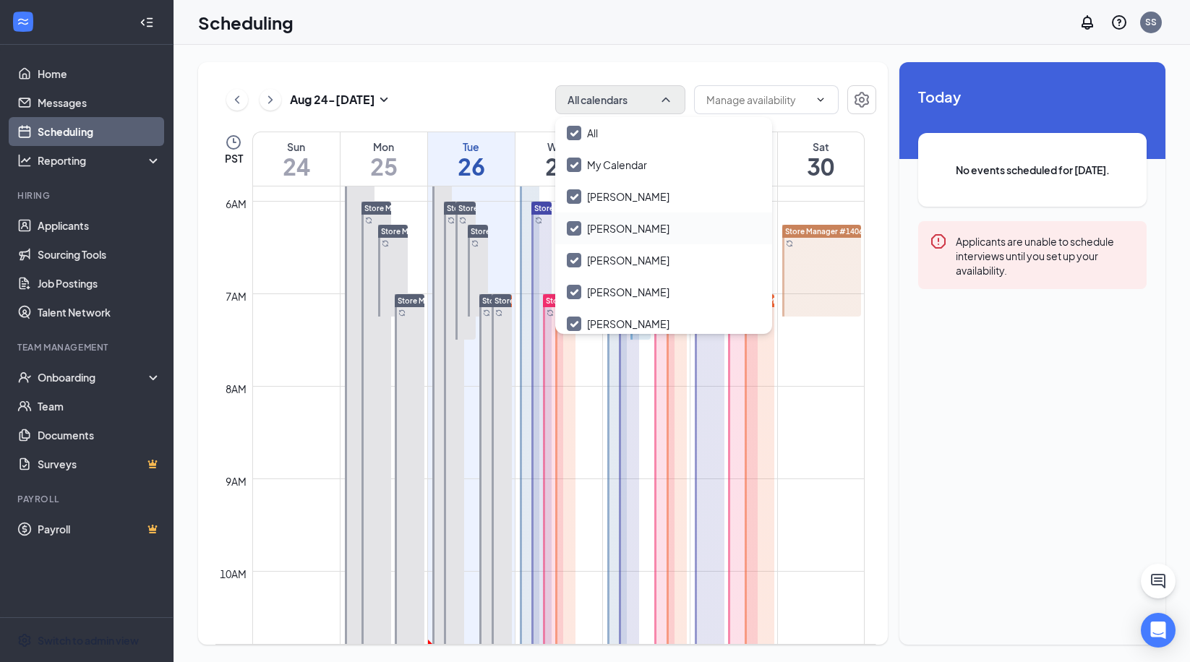
checkbox input "false"
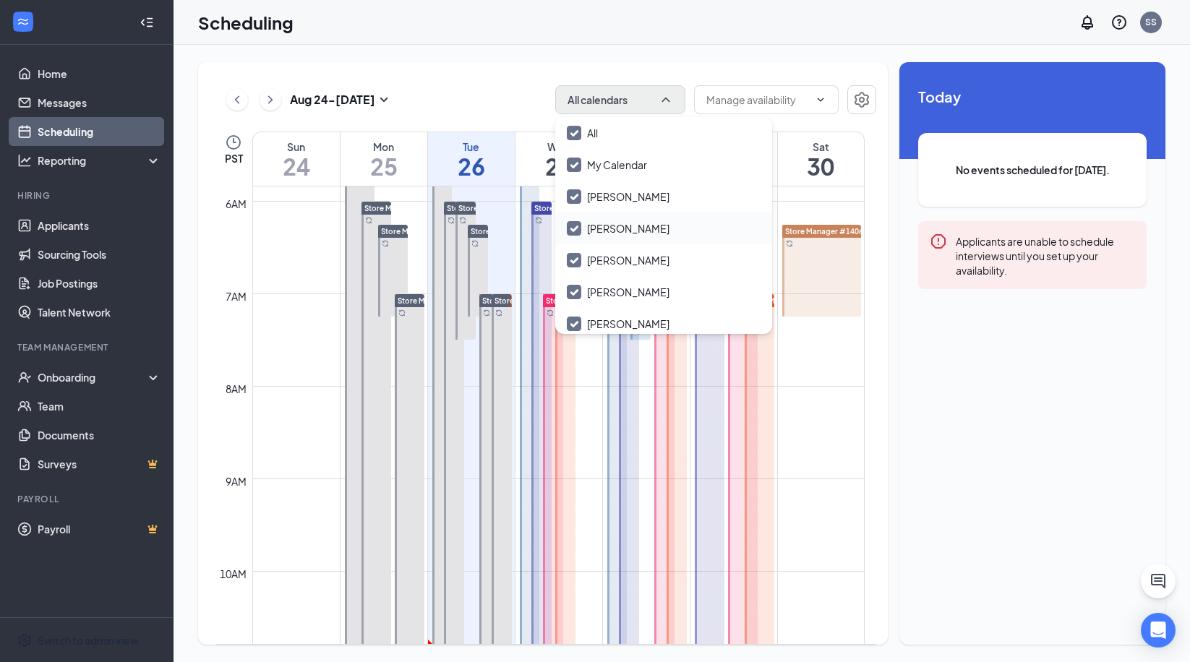
checkbox input "false"
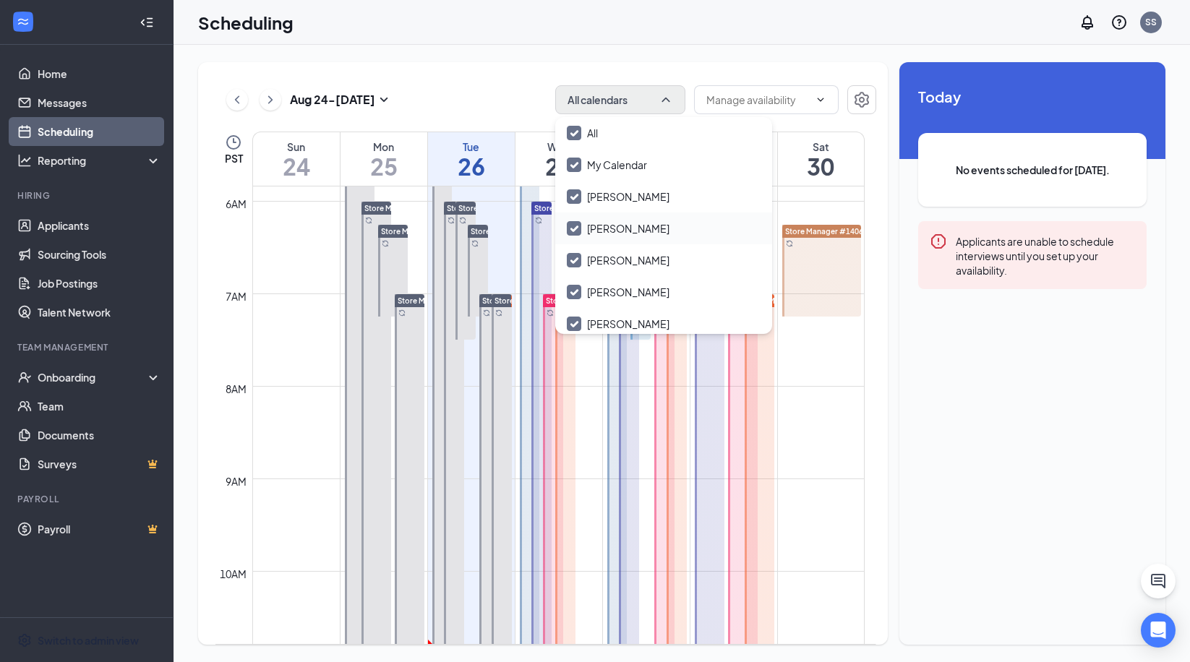
checkbox input "false"
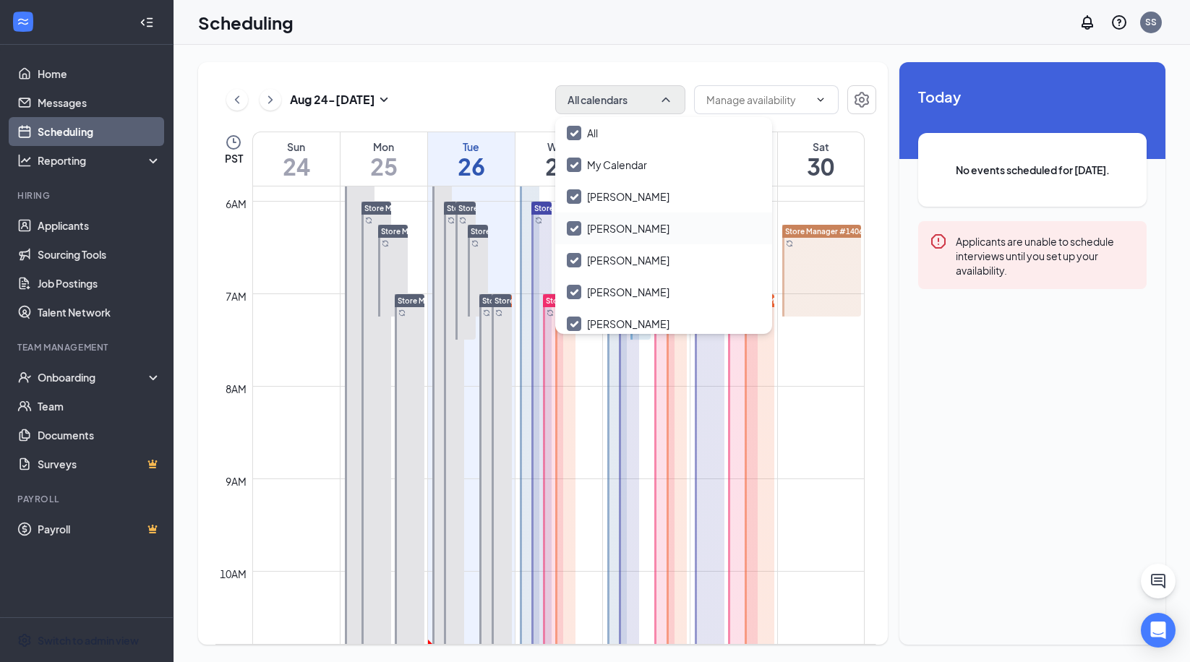
checkbox input "false"
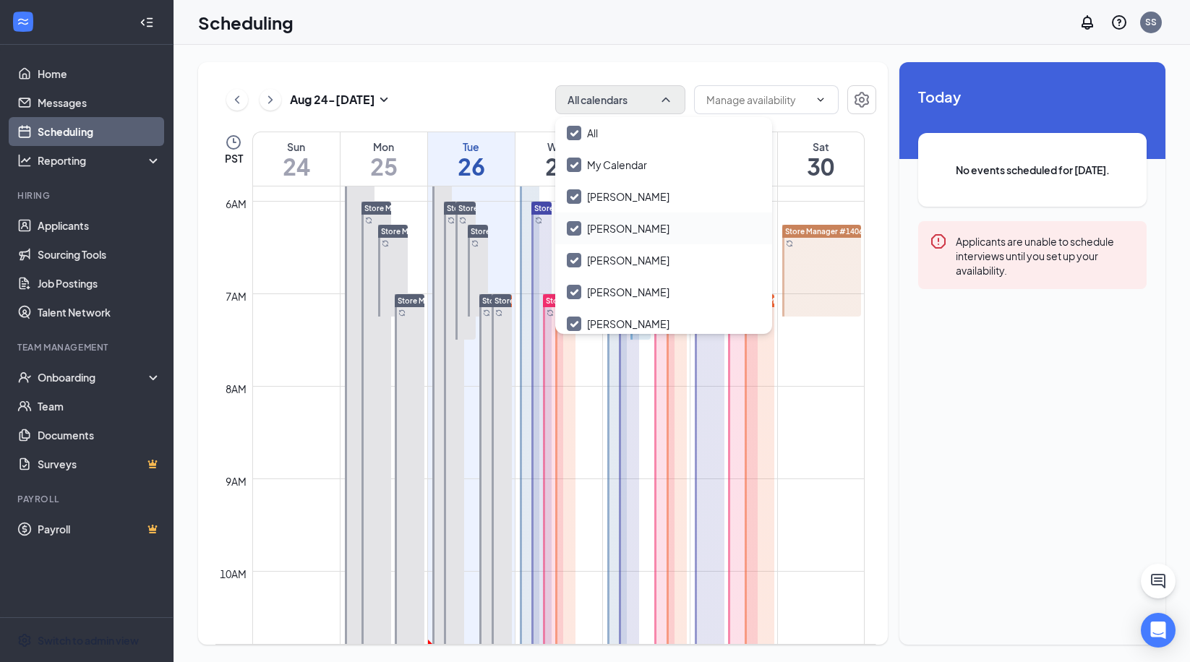
checkbox input "false"
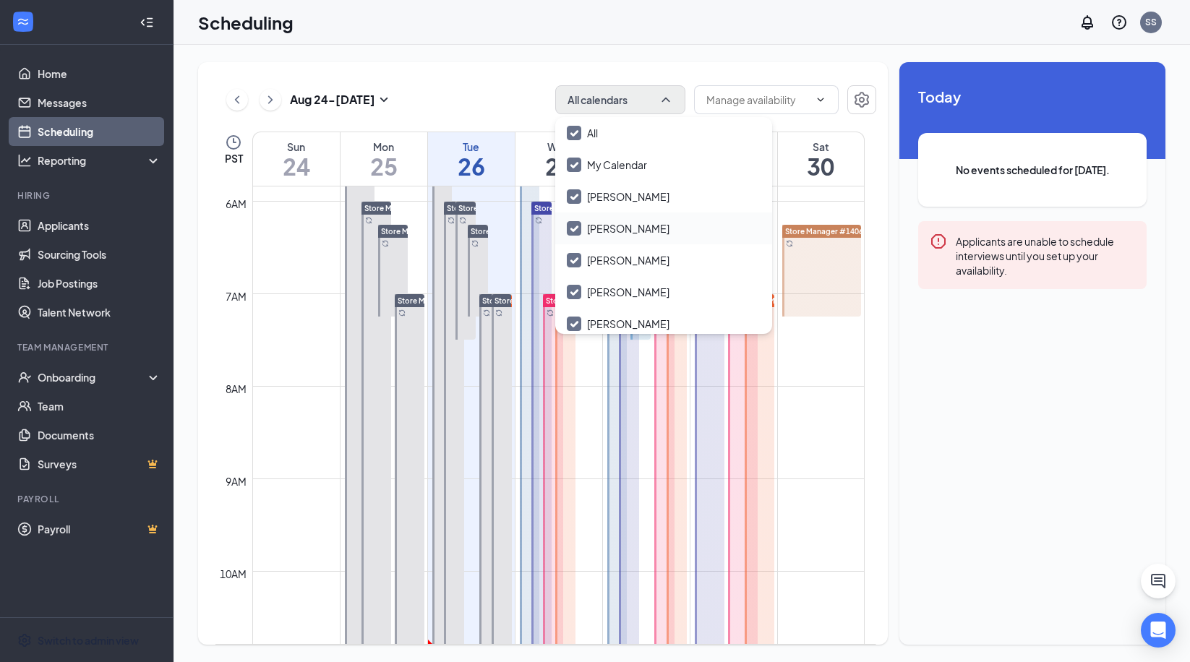
checkbox input "false"
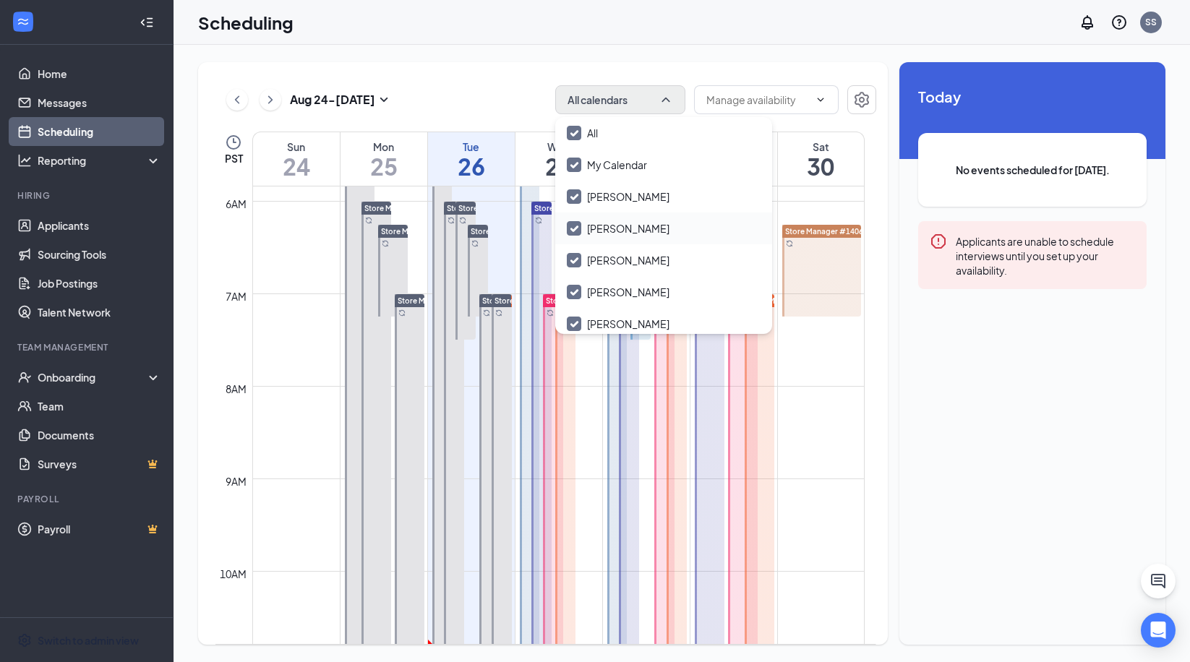
checkbox input "false"
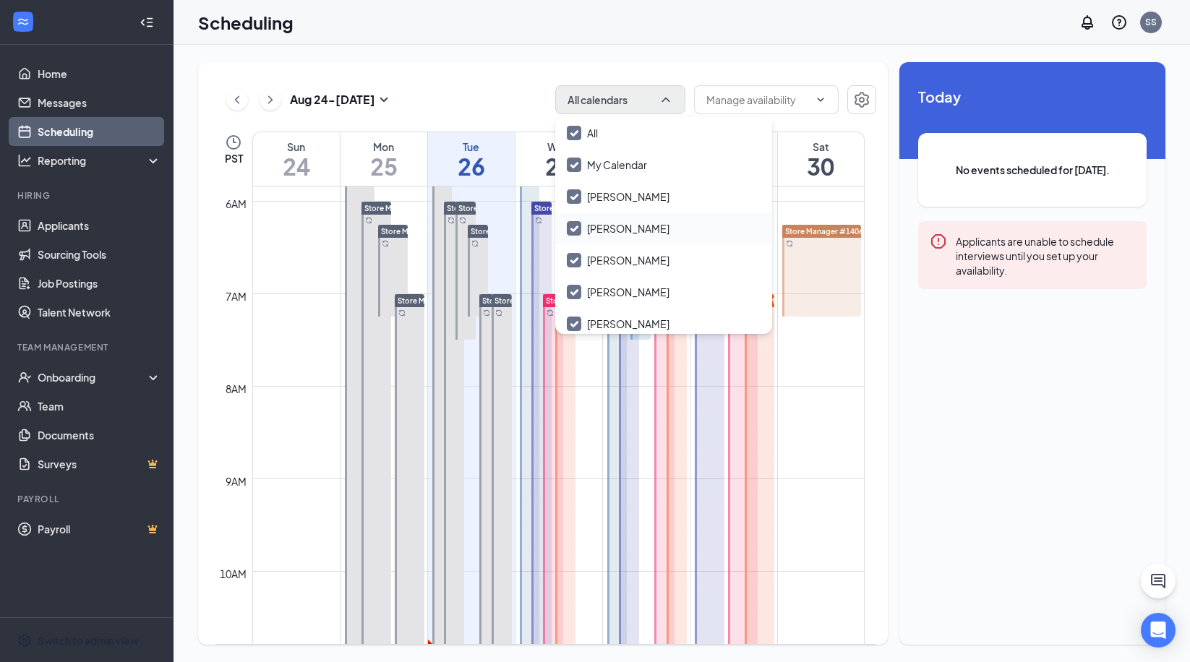
checkbox input "false"
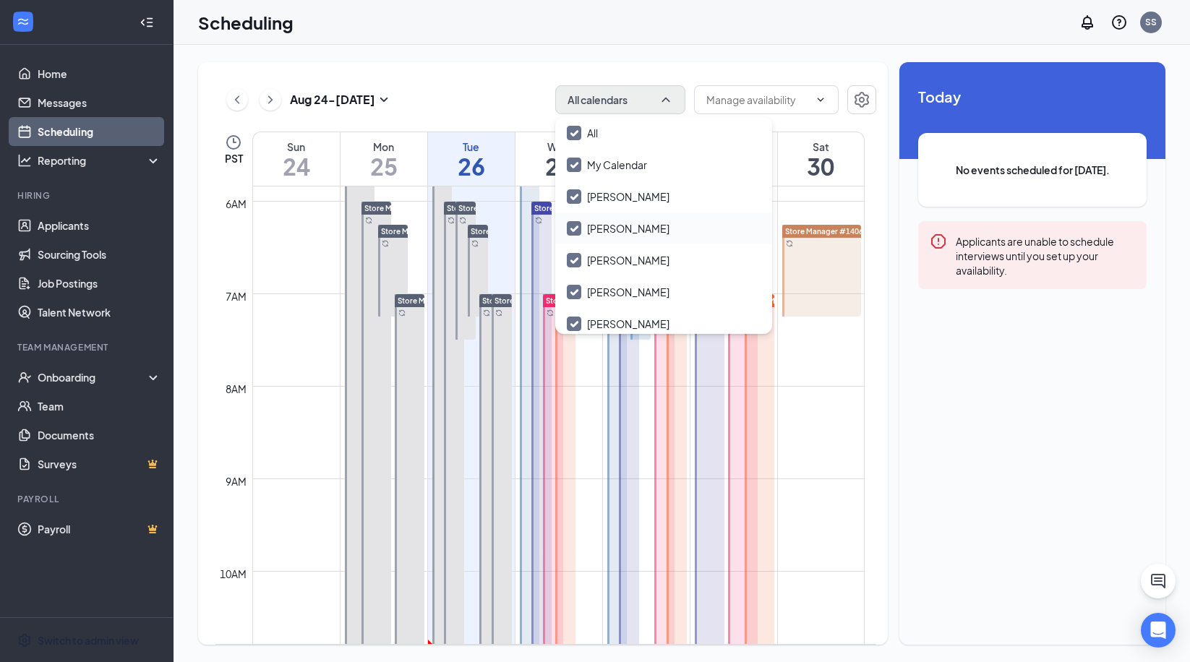
checkbox input "false"
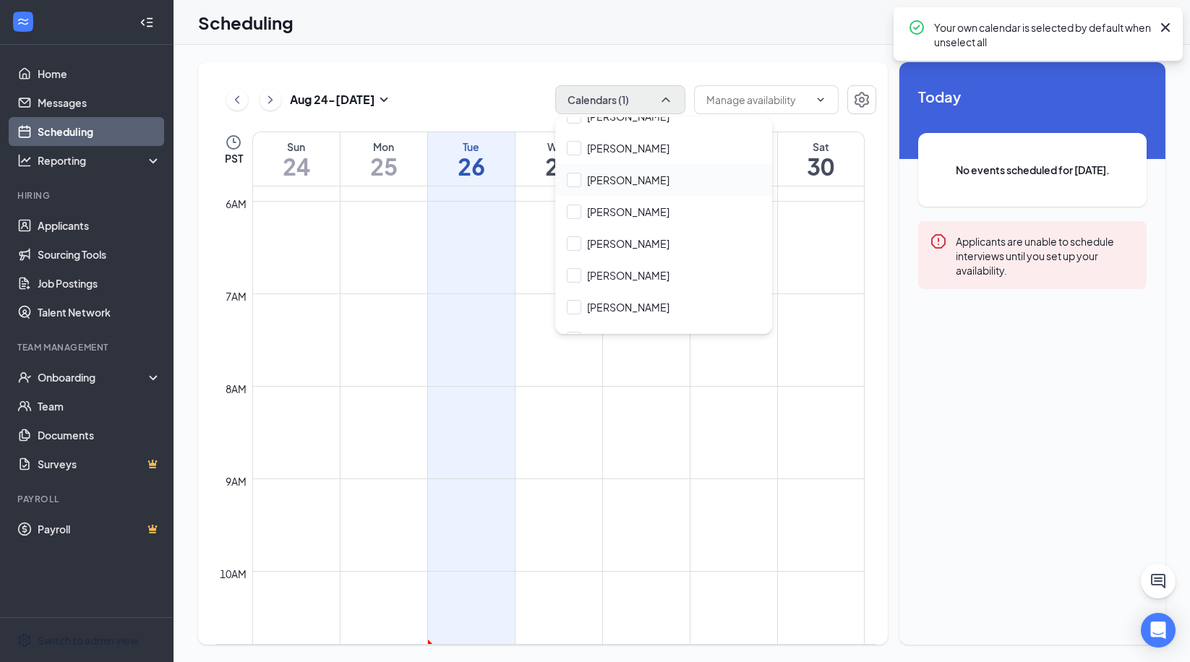
scroll to position [113, 0]
click at [574, 309] on input "Ebony Robinson" at bounding box center [618, 306] width 103 height 14
checkbox input "true"
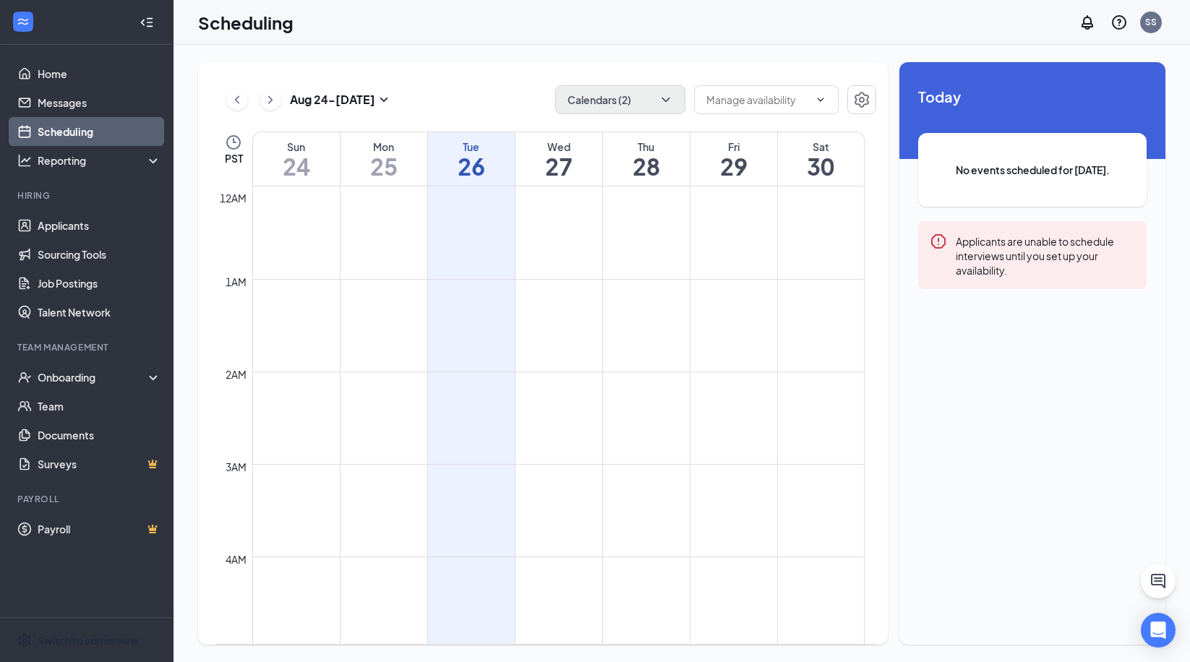
click at [457, 291] on td at bounding box center [558, 290] width 613 height 23
click at [94, 577] on ul "Home Messages Scheduling Reporting Hiring Applicants Sourcing Tools Job Posting…" at bounding box center [86, 331] width 173 height 573
click at [48, 71] on link "Home" at bounding box center [100, 73] width 124 height 29
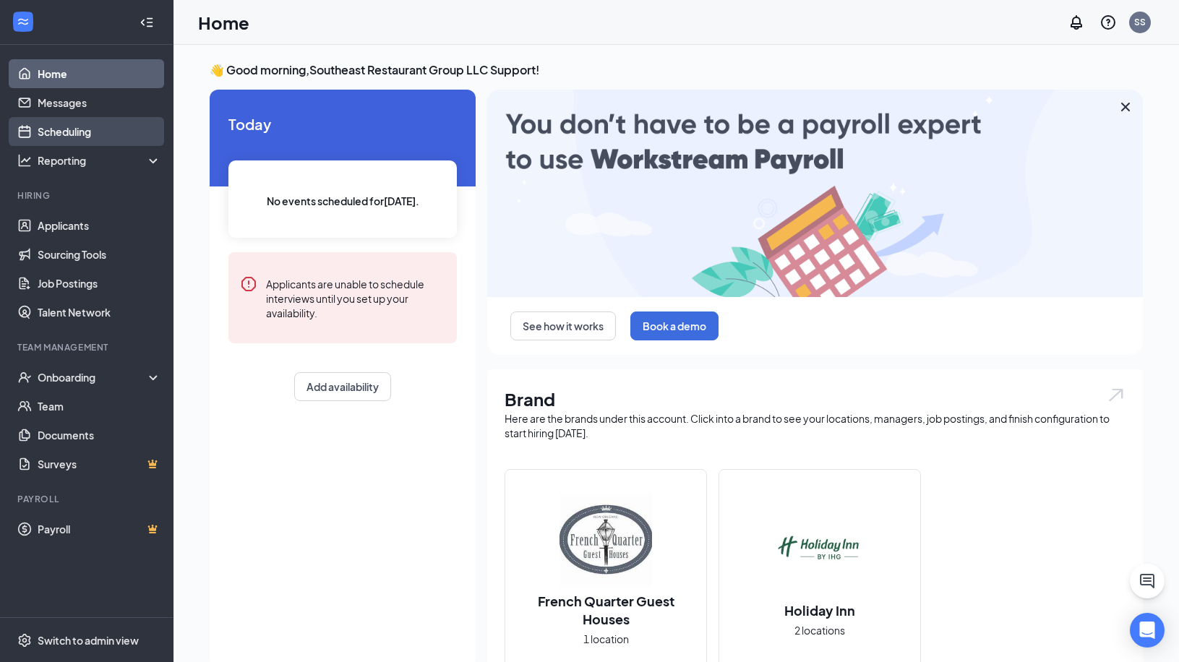
click at [68, 130] on link "Scheduling" at bounding box center [100, 131] width 124 height 29
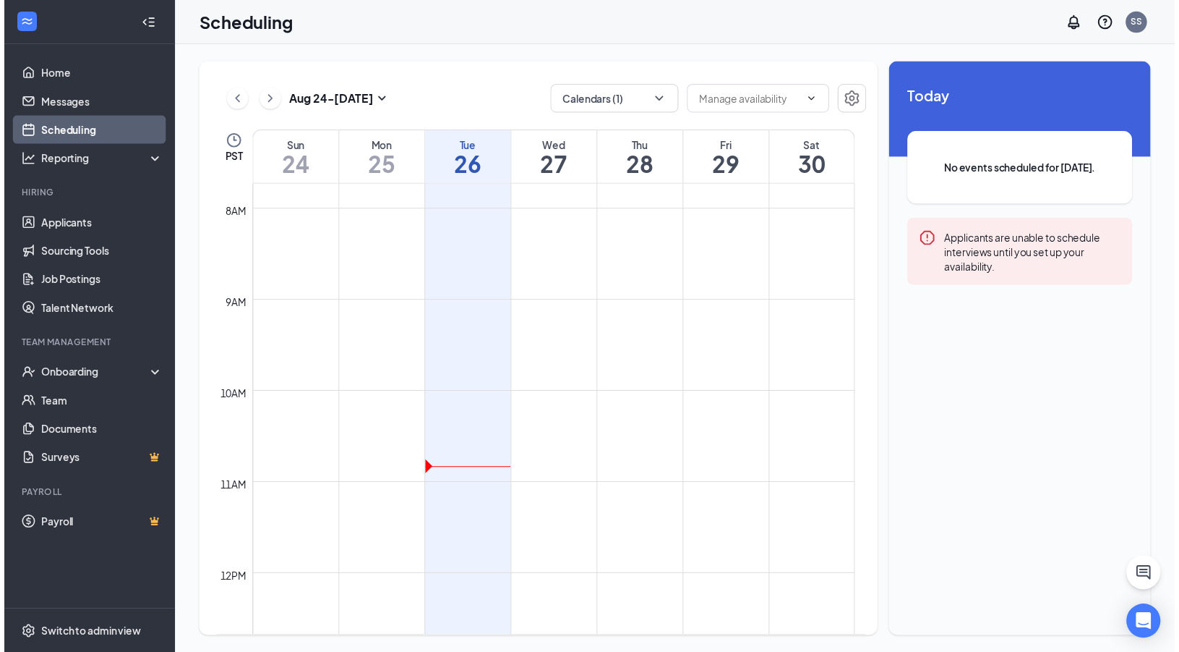
scroll to position [717, 0]
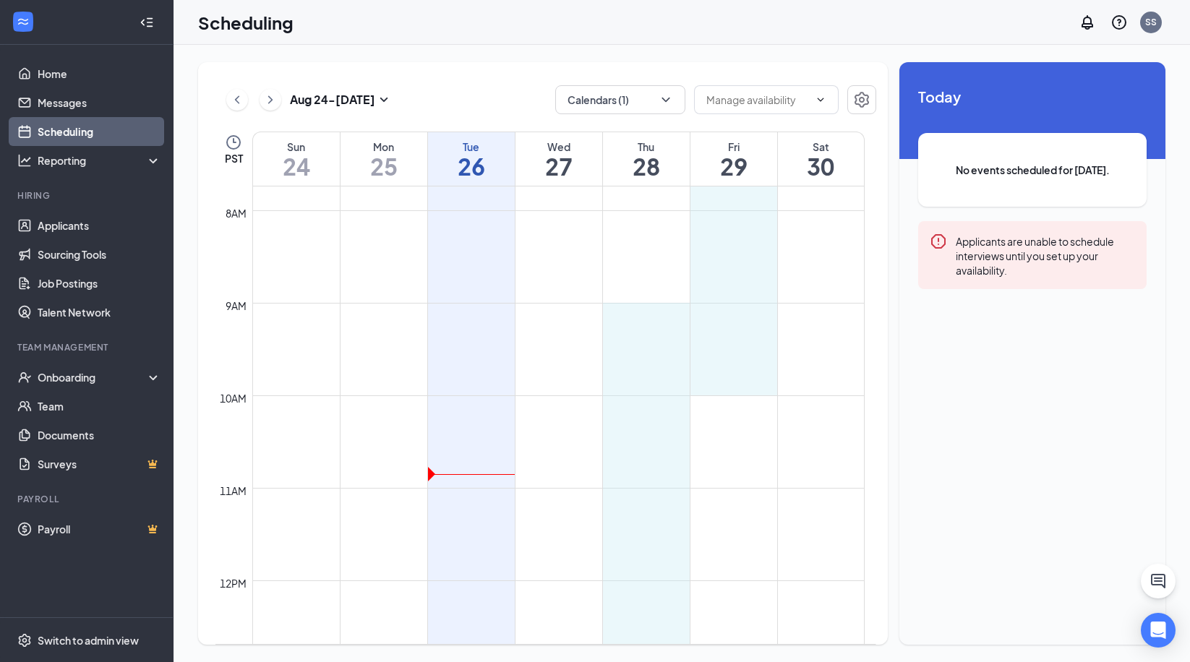
drag, startPoint x: 612, startPoint y: 310, endPoint x: 733, endPoint y: 373, distance: 136.5
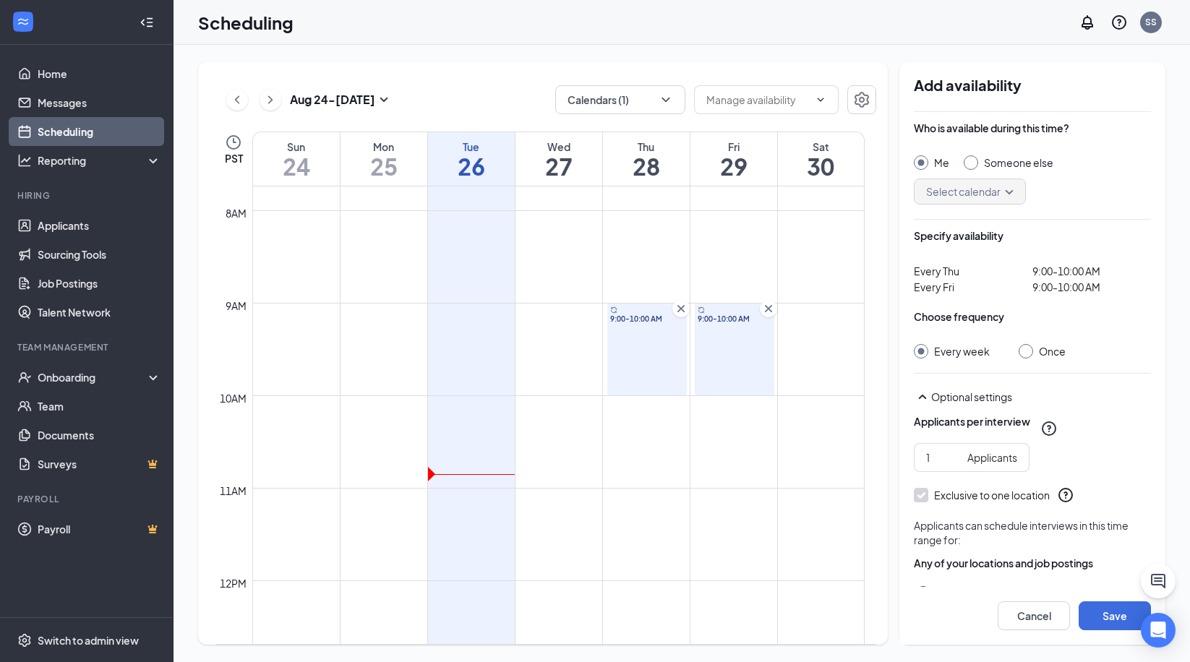
click at [770, 307] on icon "Cross" at bounding box center [767, 308] width 7 height 7
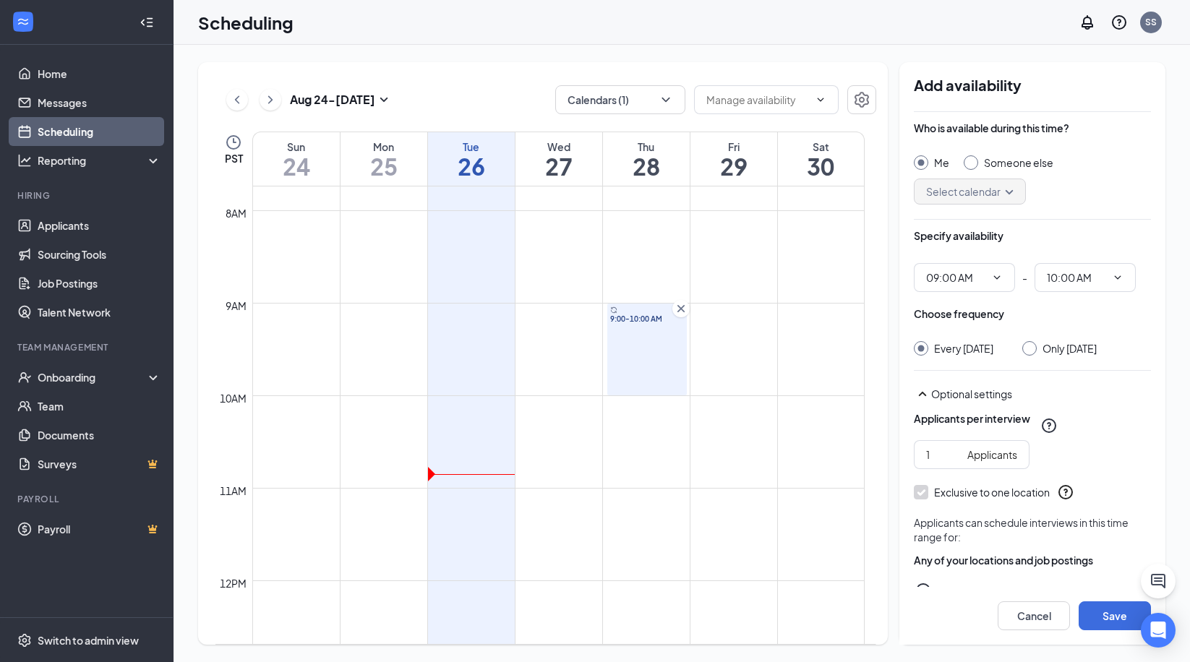
click at [681, 311] on icon "Cross" at bounding box center [681, 309] width 14 height 14
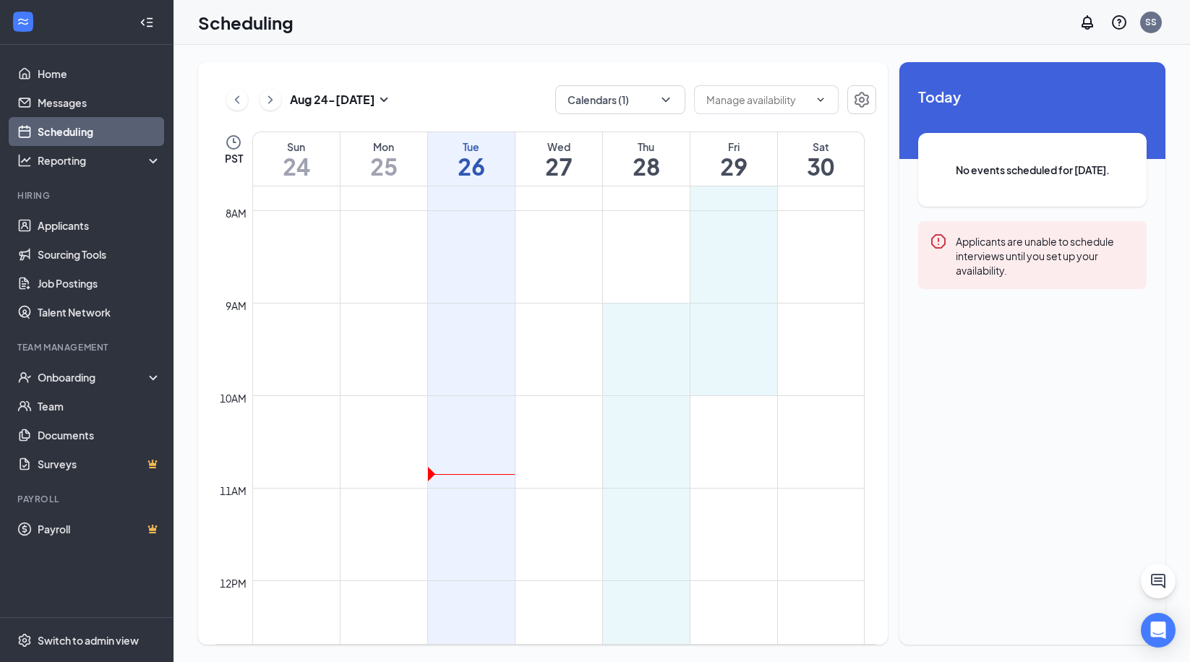
drag, startPoint x: 617, startPoint y: 311, endPoint x: 726, endPoint y: 383, distance: 131.0
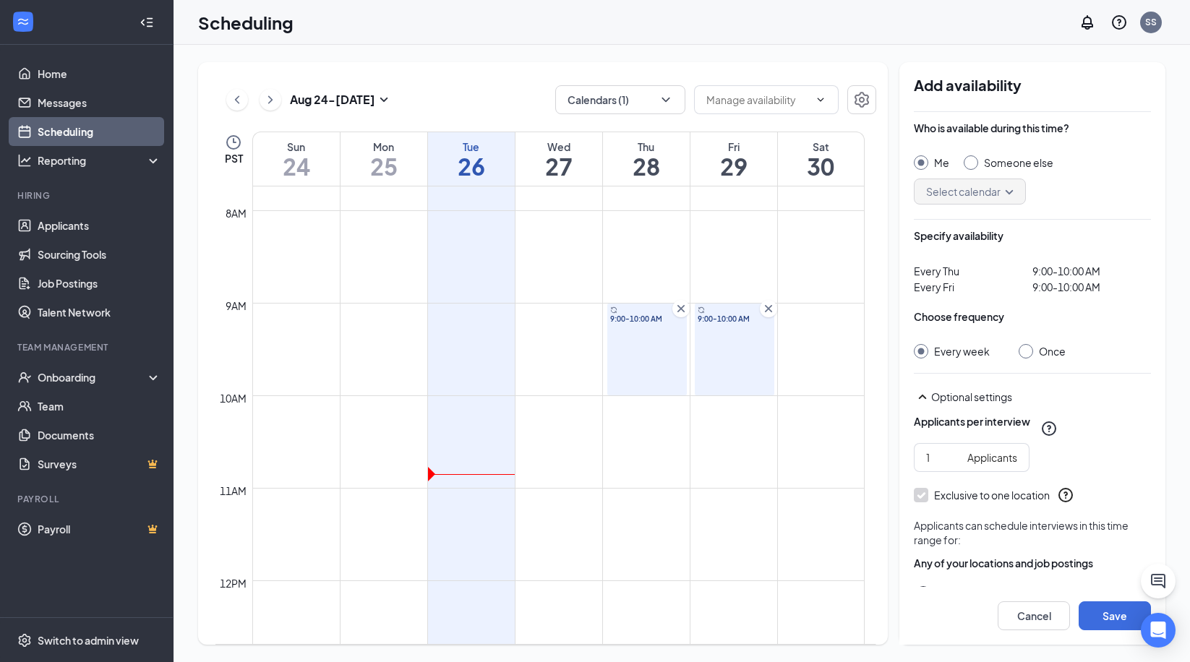
click at [1026, 353] on input "Once" at bounding box center [1024, 349] width 10 height 10
radio input "true"
radio input "false"
click at [923, 355] on div at bounding box center [921, 351] width 14 height 14
click at [924, 354] on div at bounding box center [921, 351] width 14 height 14
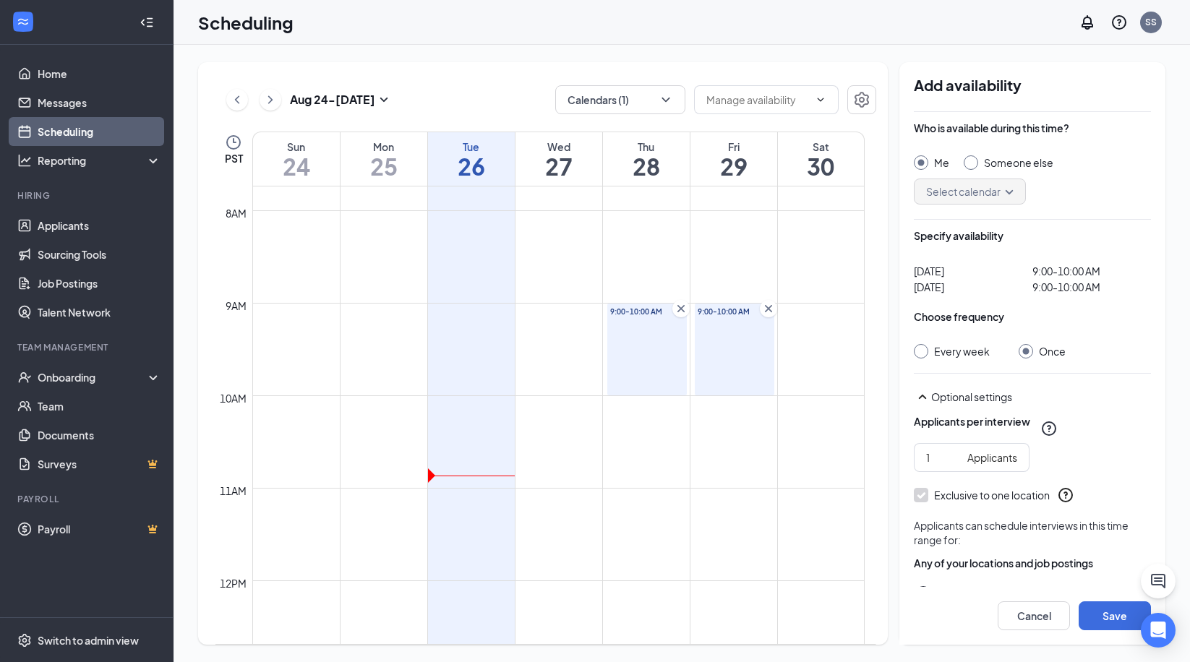
click at [924, 352] on div at bounding box center [921, 351] width 14 height 14
click at [54, 226] on link "Applicants" at bounding box center [100, 225] width 124 height 29
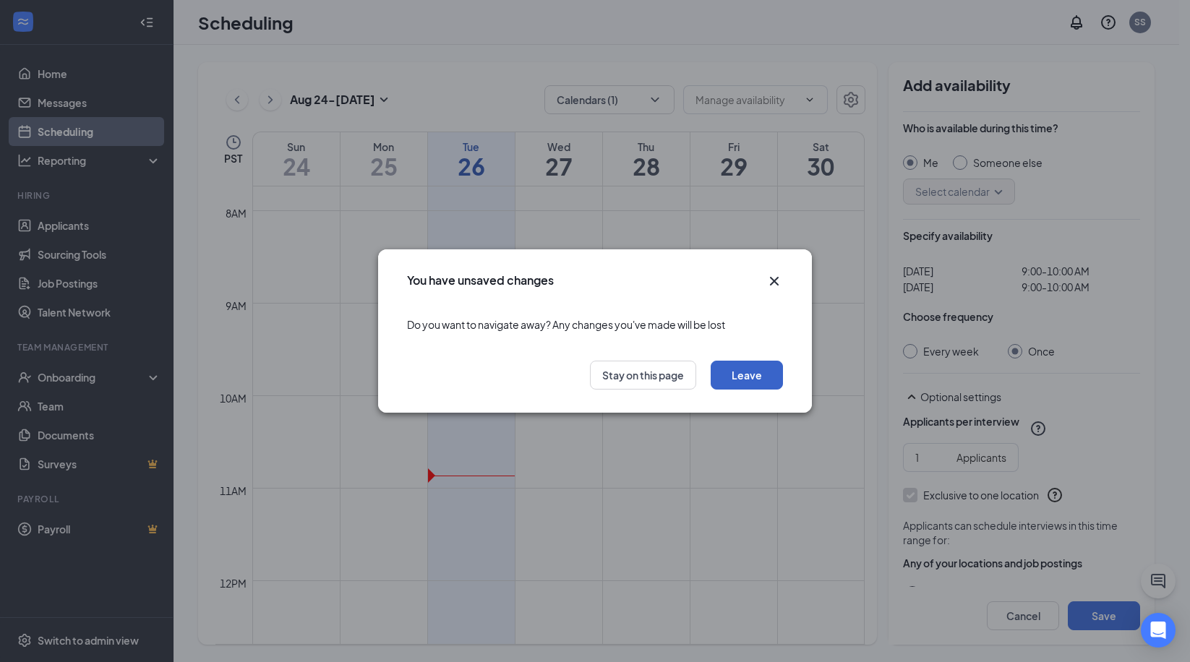
click at [746, 372] on button "Leave" at bounding box center [747, 375] width 72 height 29
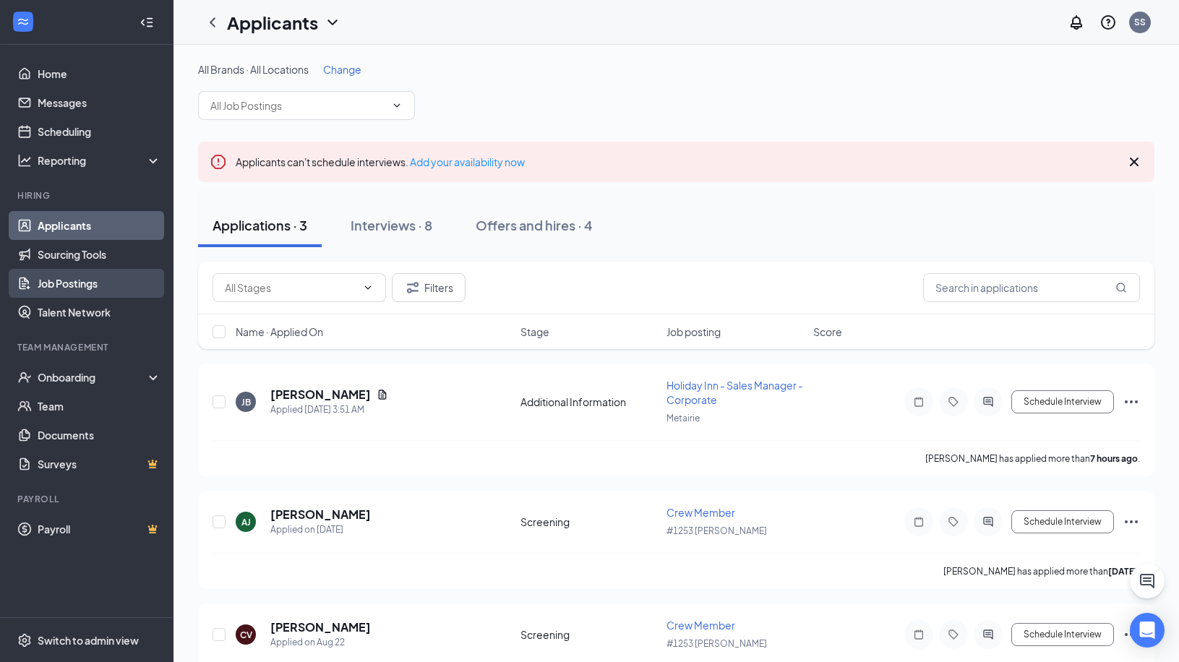
click at [90, 281] on link "Job Postings" at bounding box center [100, 283] width 124 height 29
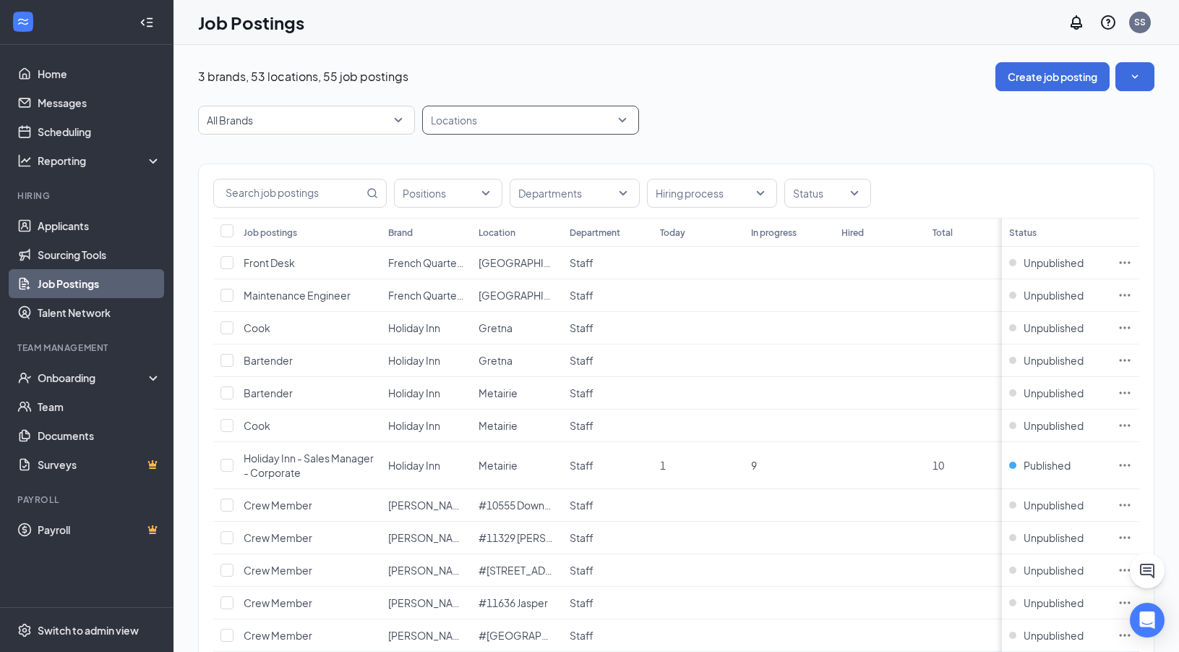
click at [482, 118] on div at bounding box center [523, 119] width 195 height 23
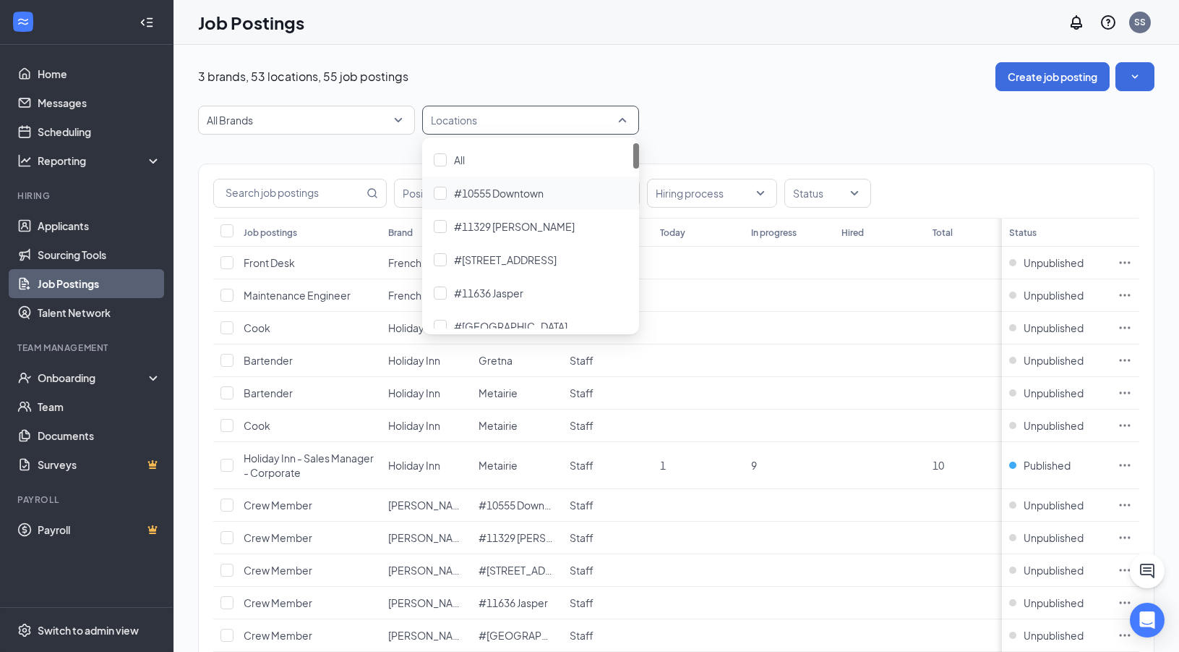
click at [728, 111] on div "All Brands Locations" at bounding box center [676, 120] width 957 height 29
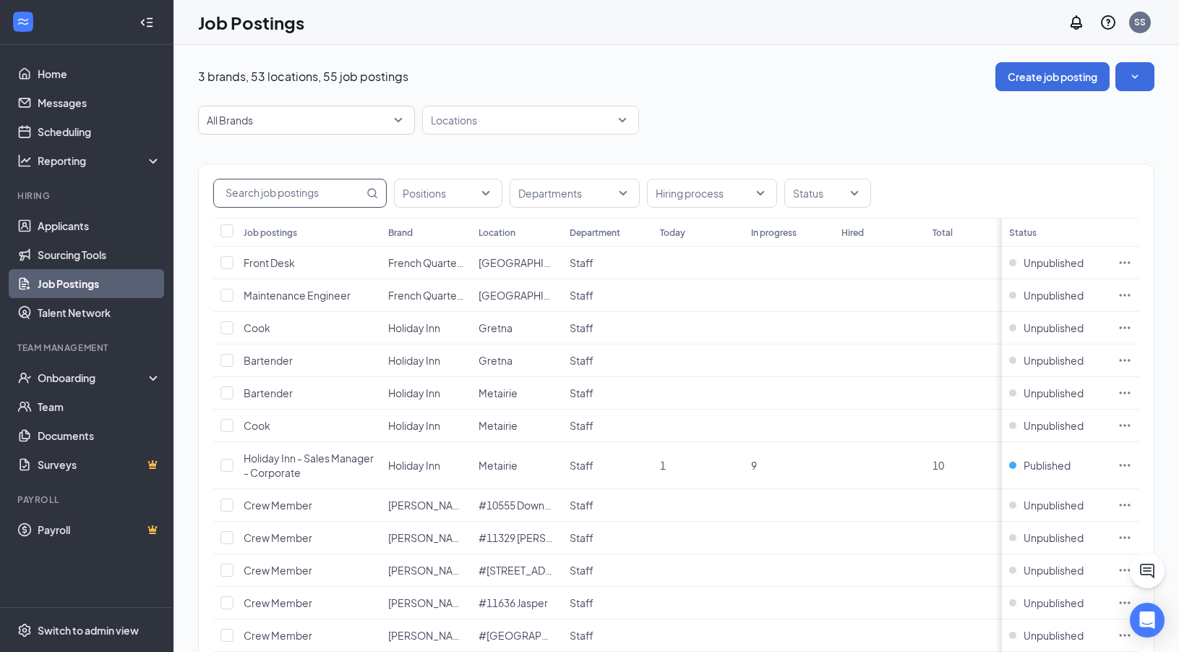
click at [329, 195] on input "text" at bounding box center [289, 192] width 150 height 27
click at [455, 199] on div at bounding box center [441, 193] width 87 height 23
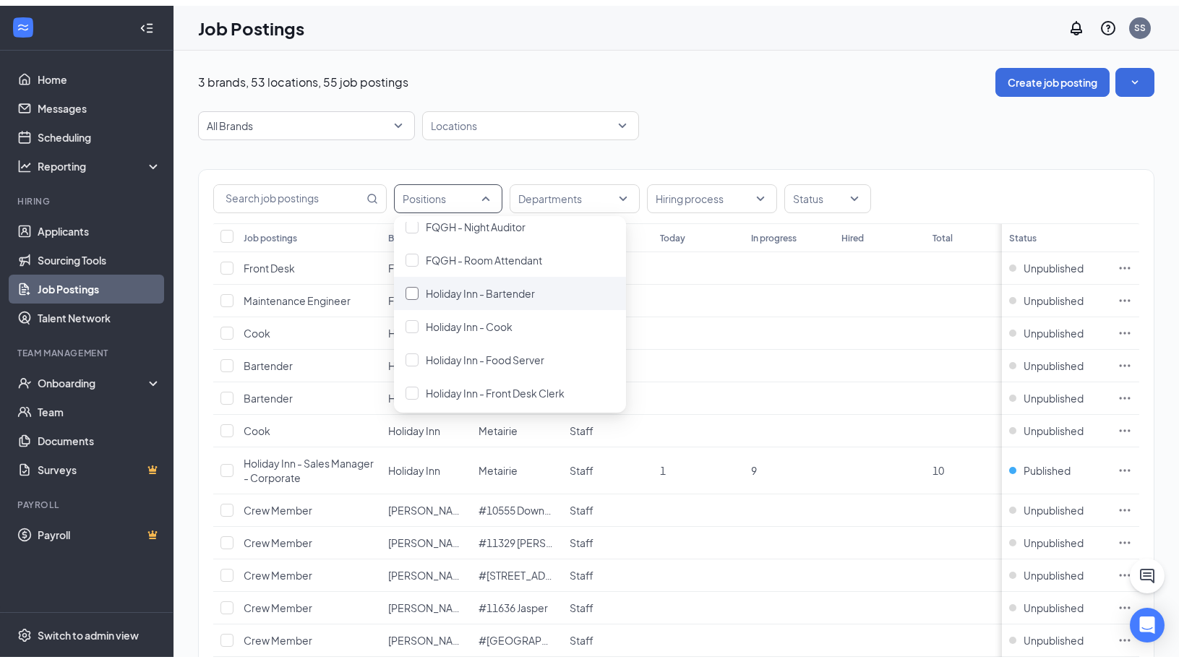
scroll to position [80, 0]
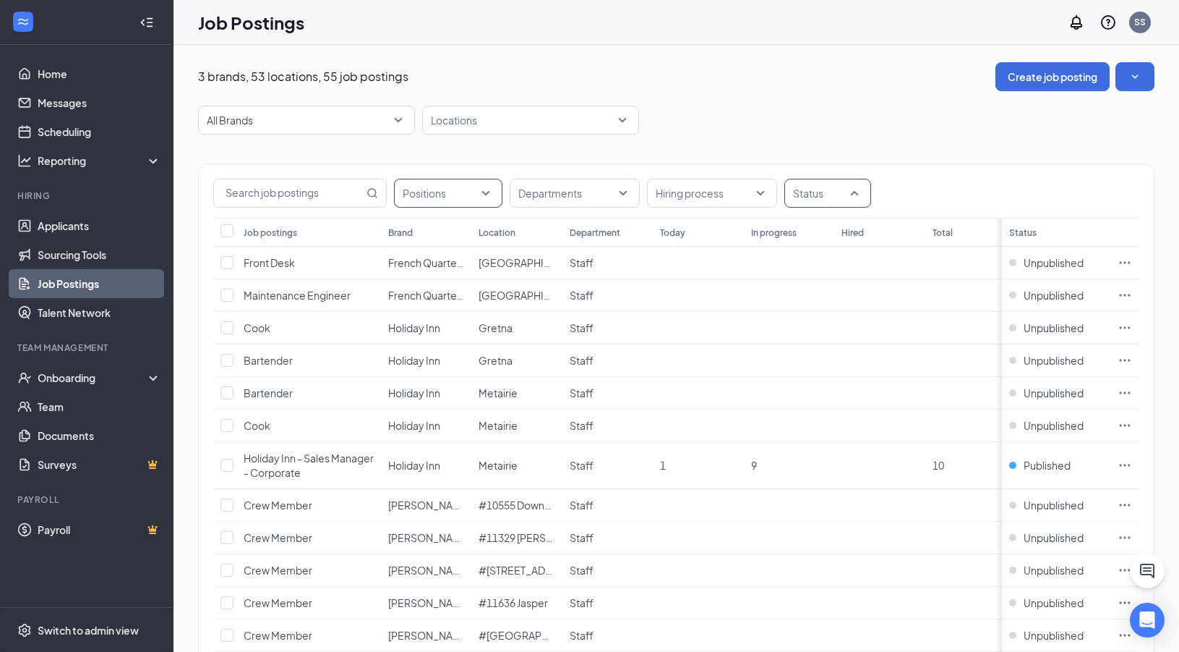
click at [833, 192] on div at bounding box center [820, 193] width 65 height 23
click at [807, 364] on div at bounding box center [802, 365] width 13 height 13
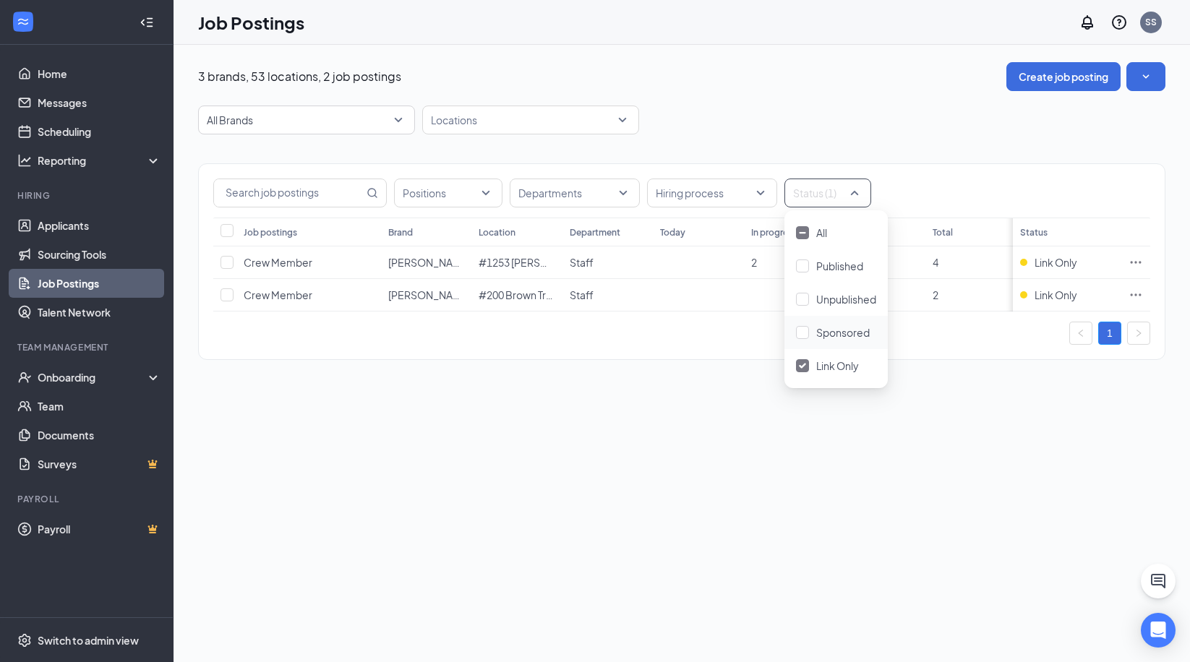
click at [777, 508] on div "3 brands, 53 locations, 2 job postings Create job posting All Brands Locations …" at bounding box center [682, 354] width 1017 height 618
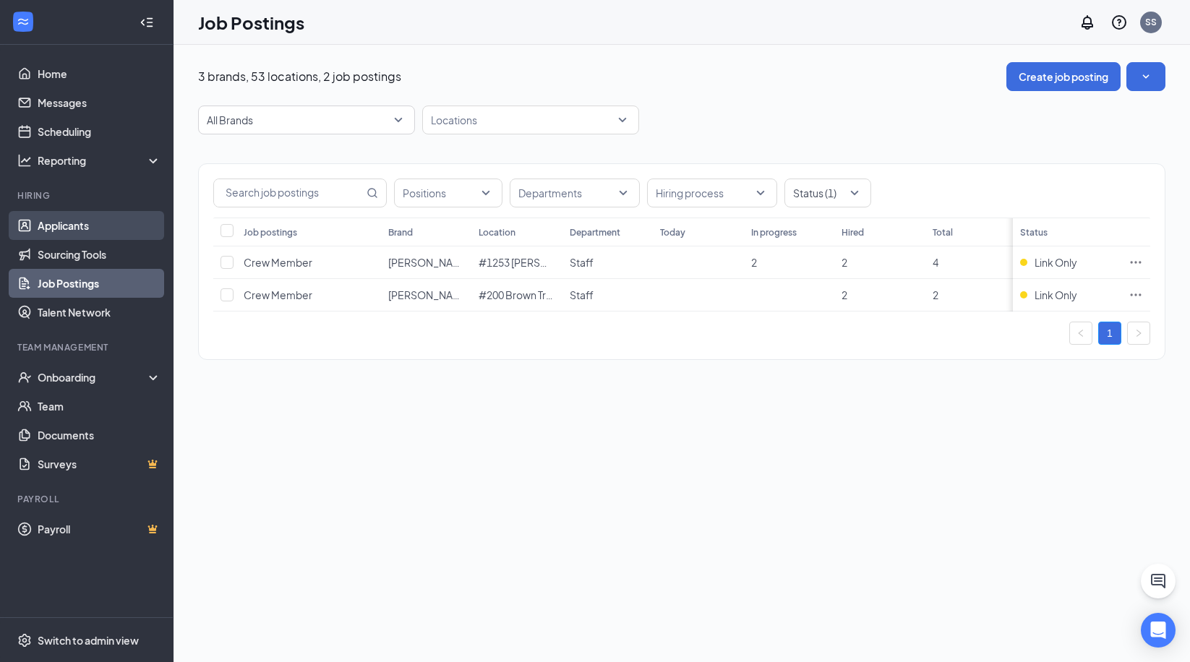
click at [89, 226] on link "Applicants" at bounding box center [100, 225] width 124 height 29
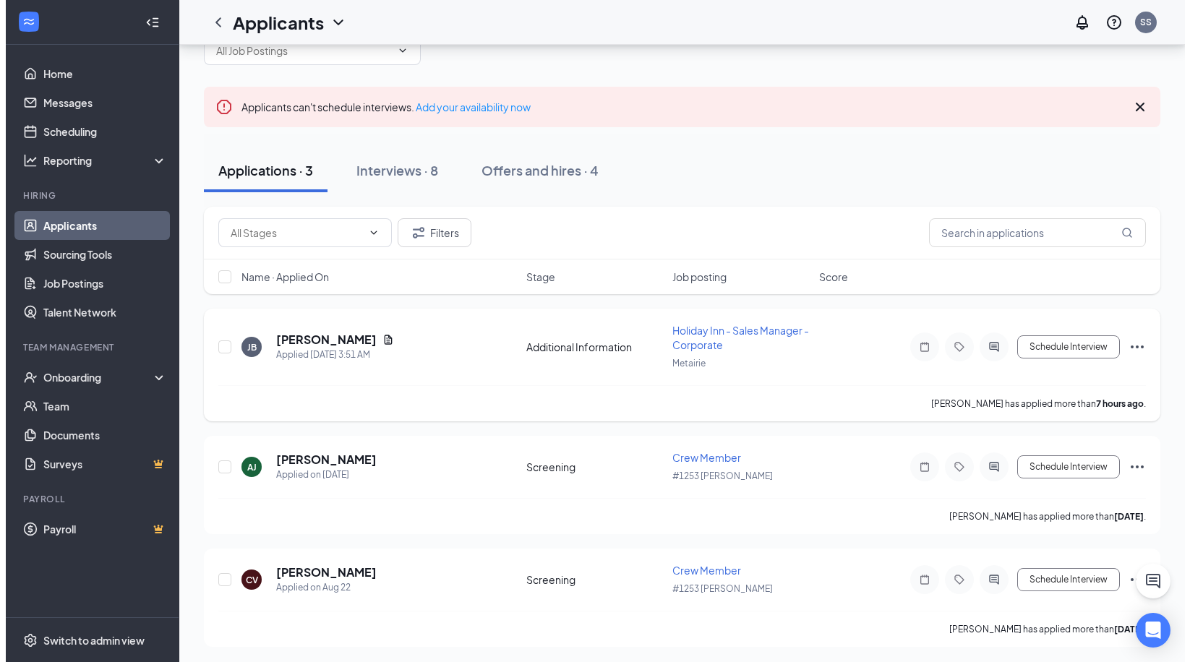
scroll to position [57, 0]
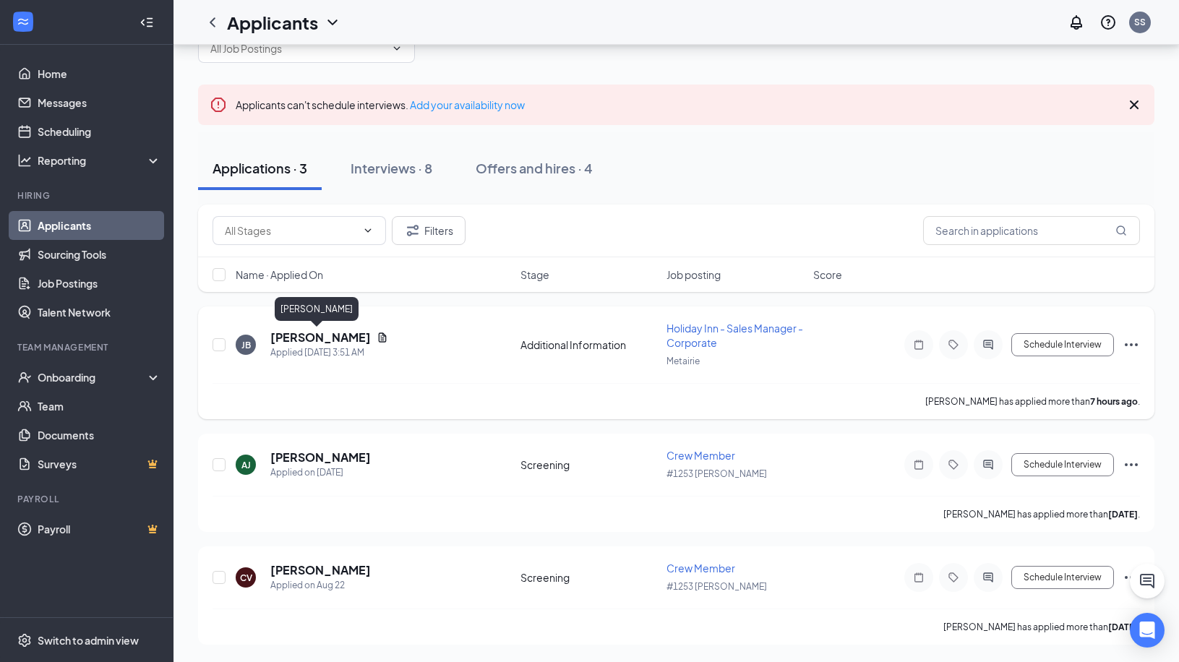
click at [301, 340] on h5 "Jordan Befus" at bounding box center [320, 338] width 101 height 16
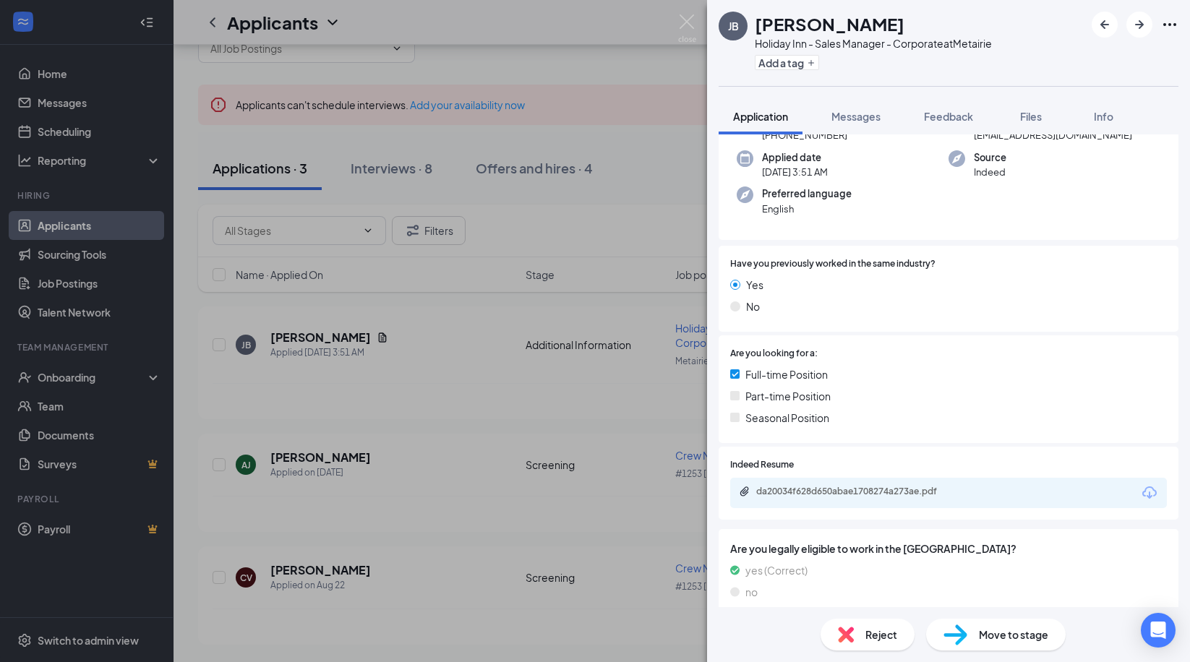
scroll to position [144, 0]
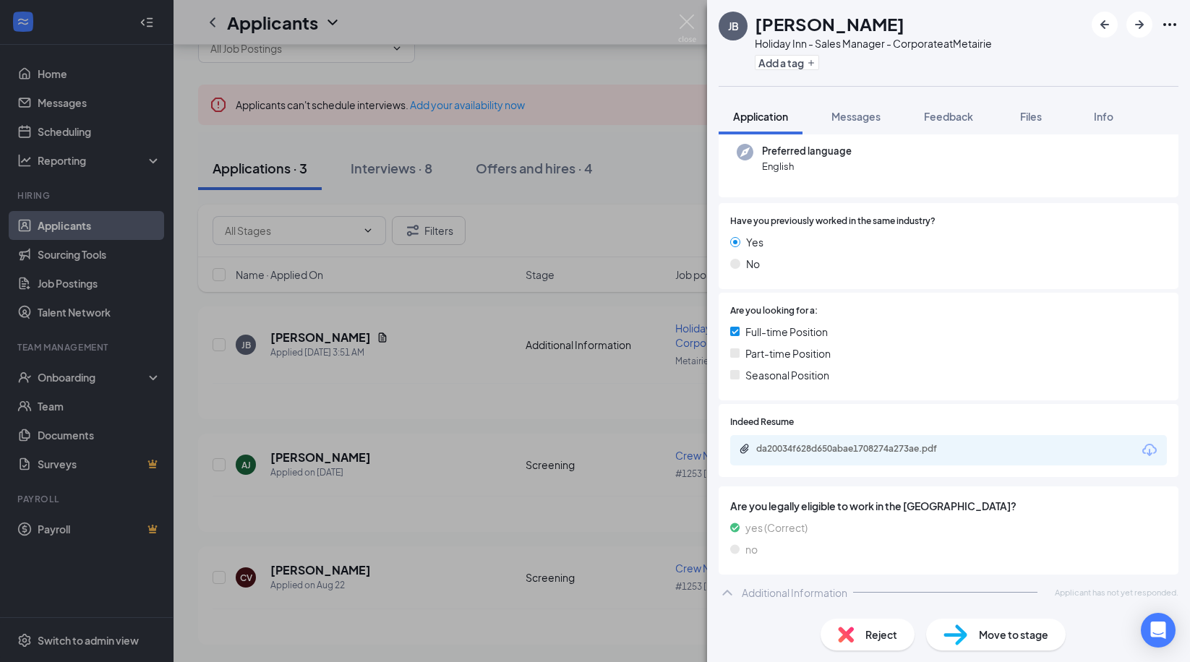
click at [1143, 453] on icon "Download" at bounding box center [1150, 450] width 14 height 12
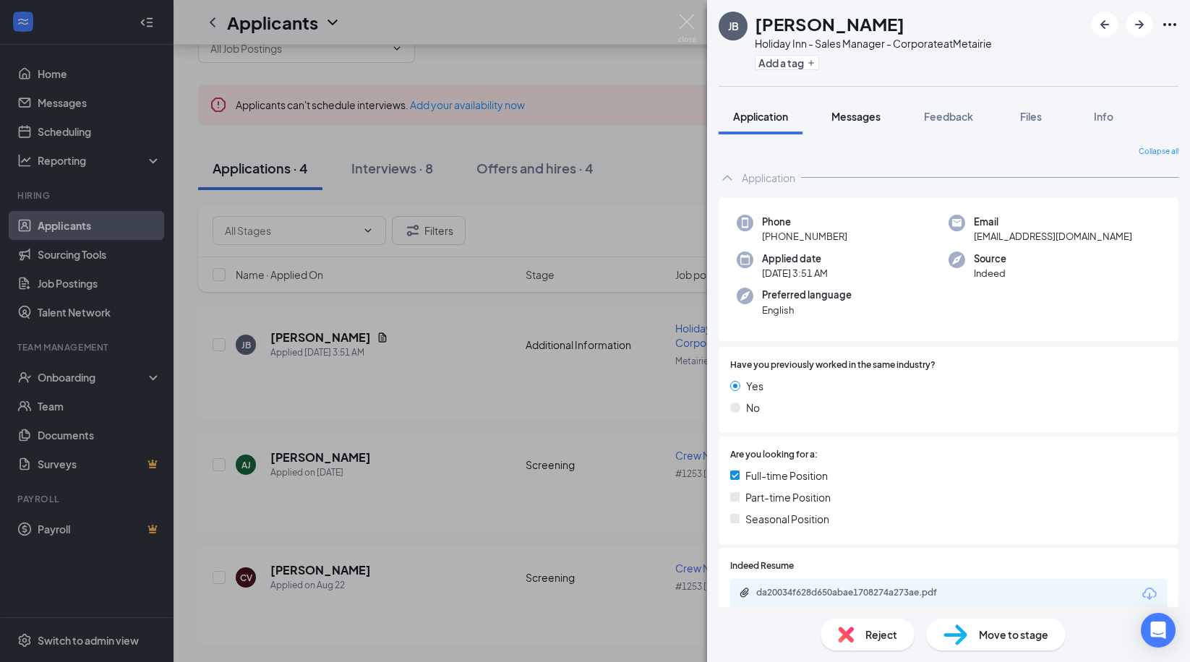
click at [853, 119] on span "Messages" at bounding box center [856, 116] width 49 height 13
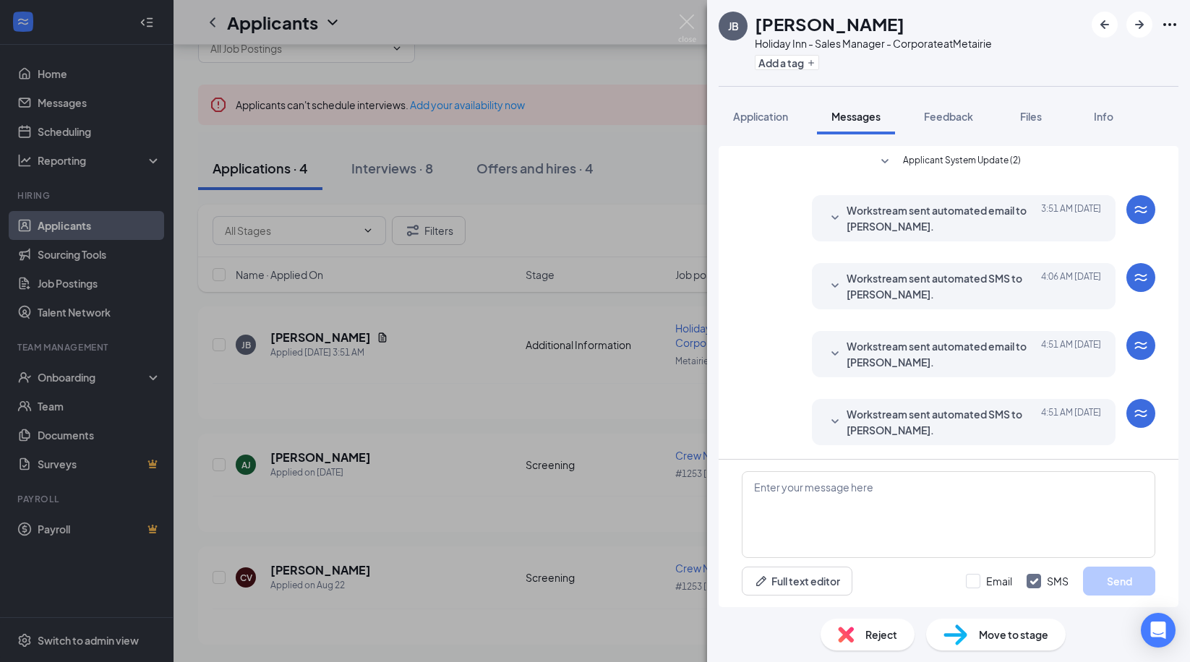
scroll to position [1, 0]
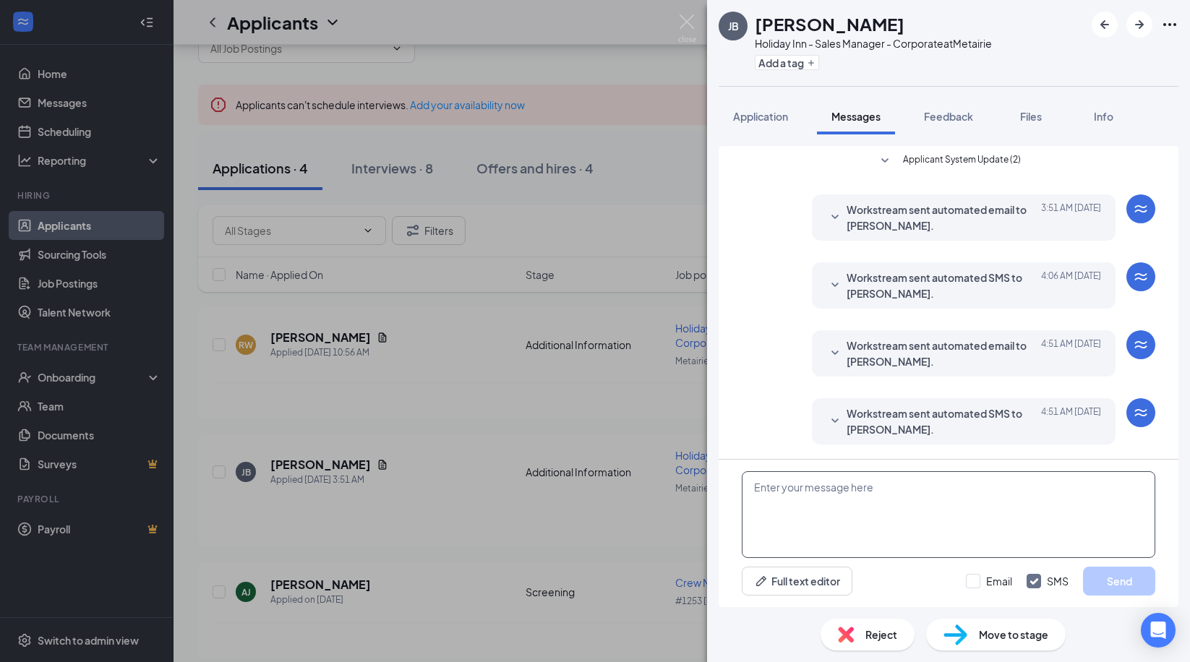
click at [775, 486] on textarea at bounding box center [949, 515] width 414 height 87
type textarea "Hi Jordan"
click at [979, 584] on input "Email" at bounding box center [989, 581] width 46 height 14
checkbox input "true"
click at [958, 118] on span "Feedback" at bounding box center [948, 116] width 49 height 13
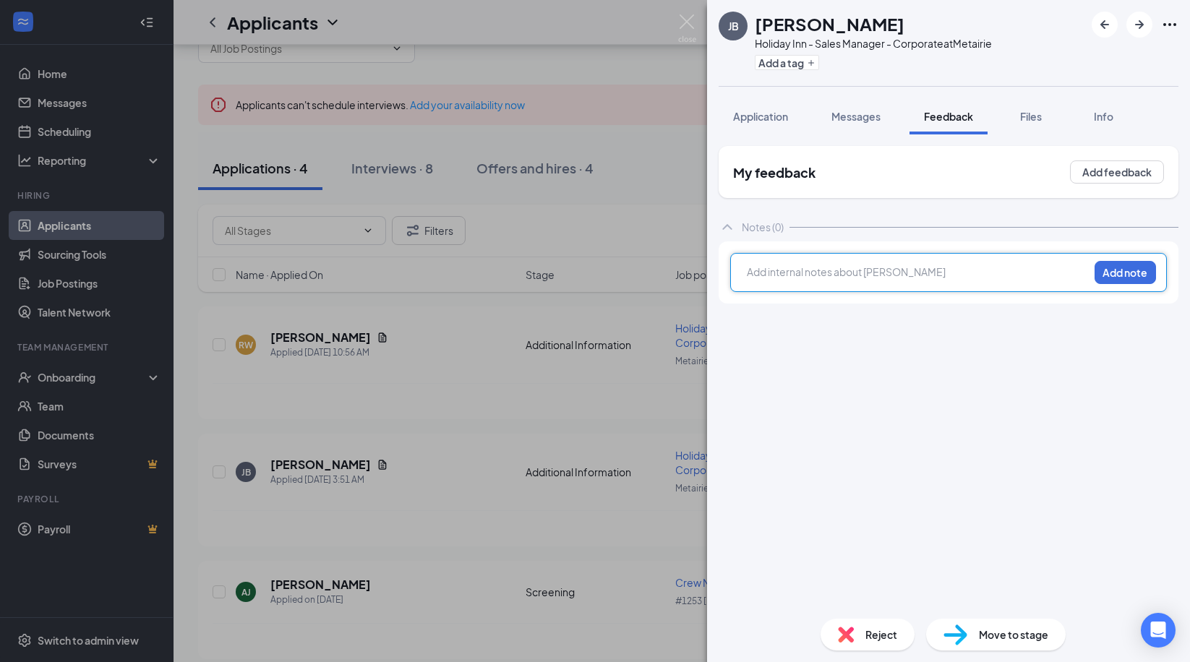
click at [821, 278] on div at bounding box center [918, 272] width 341 height 15
click at [1116, 172] on button "Add feedback" at bounding box center [1117, 172] width 94 height 23
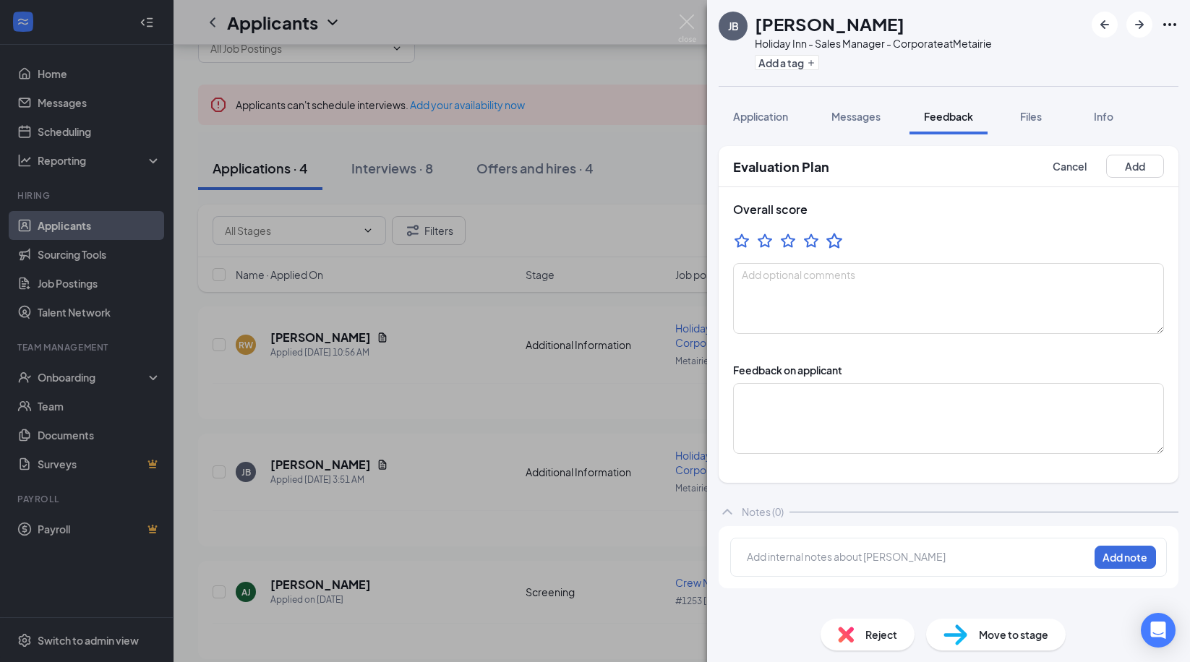
click at [838, 242] on icon "StarBorder" at bounding box center [835, 240] width 16 height 15
click at [788, 558] on div at bounding box center [918, 557] width 341 height 15
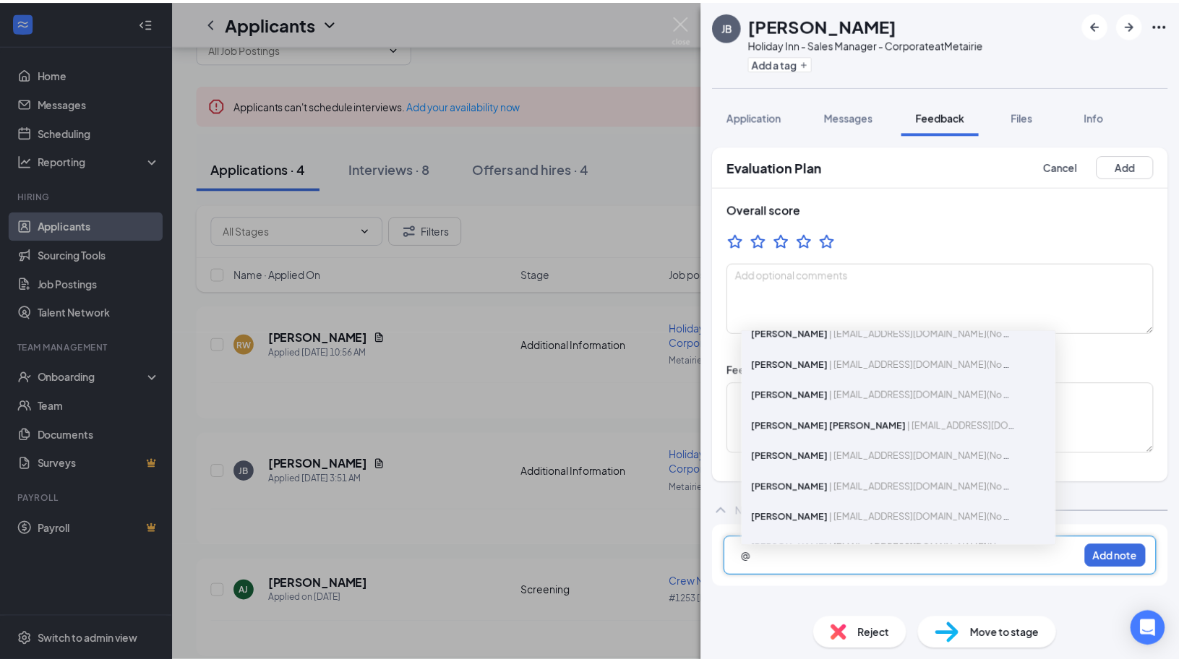
scroll to position [223, 0]
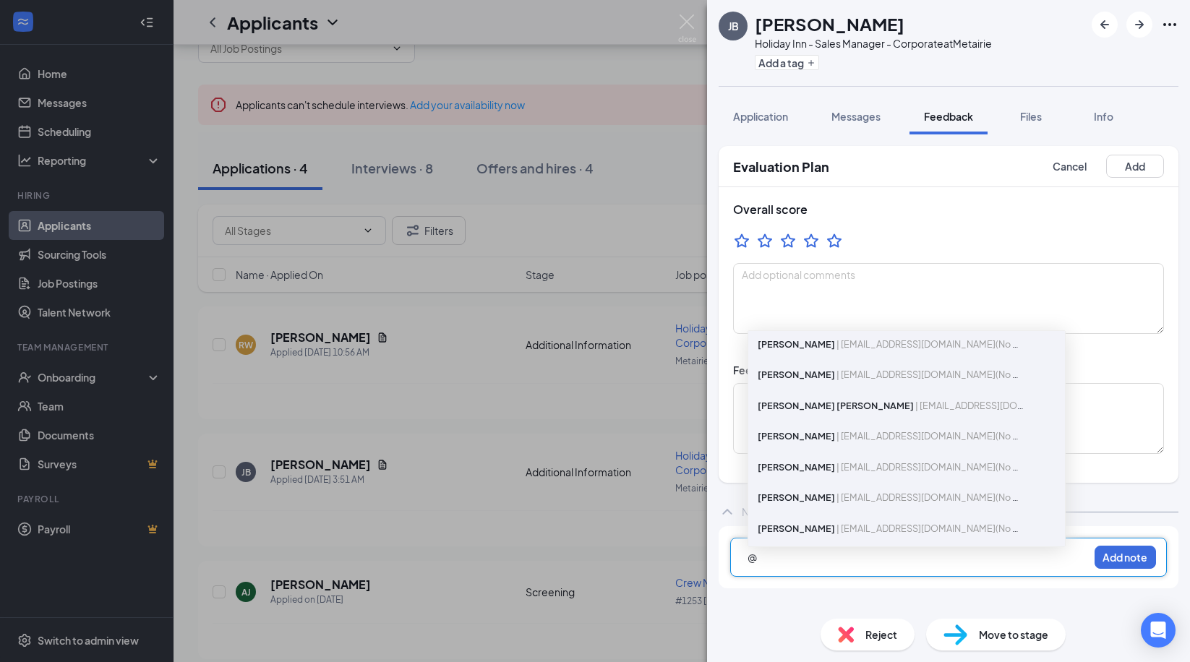
click at [790, 434] on span "Jason Matthews" at bounding box center [796, 436] width 77 height 12
click at [796, 430] on span "Jason Matthews" at bounding box center [796, 436] width 77 height 12
click at [798, 433] on span "Jason Matthews" at bounding box center [796, 436] width 77 height 12
click at [1034, 571] on div "@ Lee Cuicchi | lcuicchi@kfkgroup.com Marina Harper | mharper@kfkgroup.com Davi…" at bounding box center [948, 557] width 437 height 39
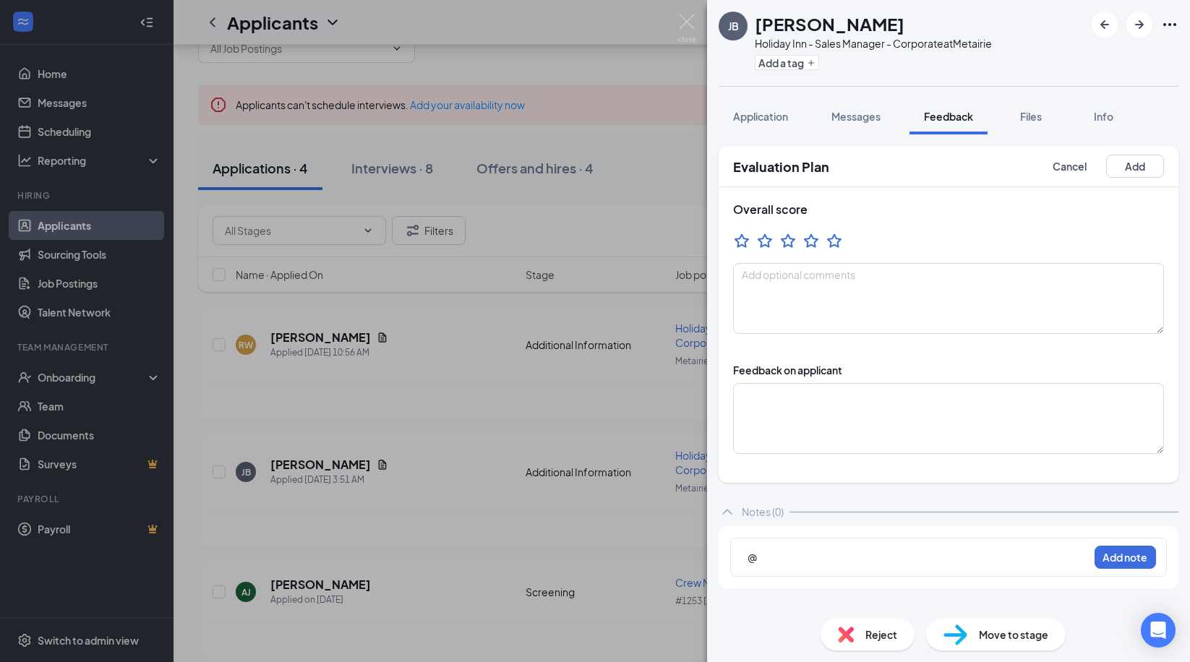
click at [773, 550] on div "@" at bounding box center [918, 557] width 341 height 15
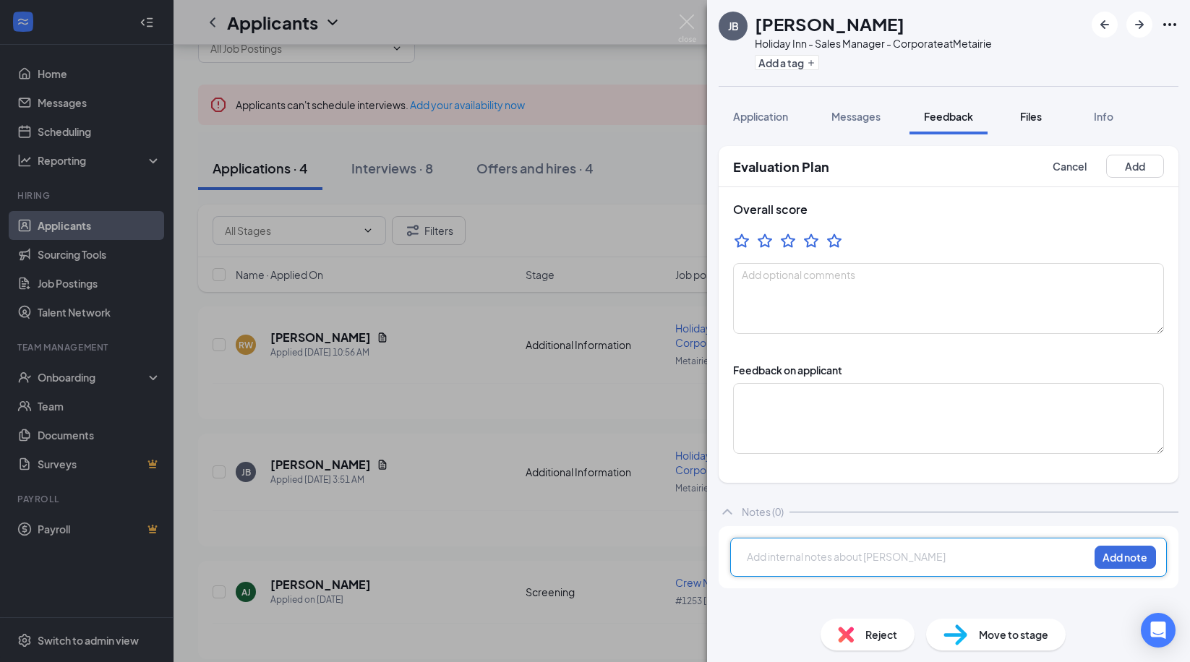
click at [1033, 119] on span "Files" at bounding box center [1031, 116] width 22 height 13
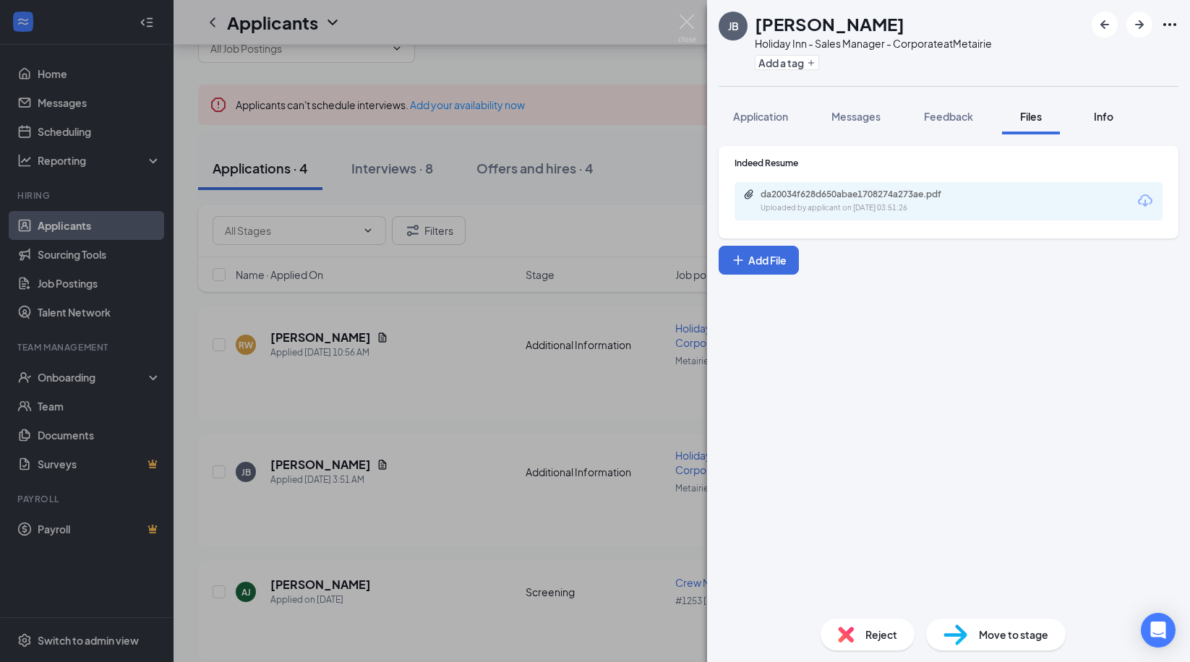
click at [1111, 114] on span "Info" at bounding box center [1104, 116] width 20 height 13
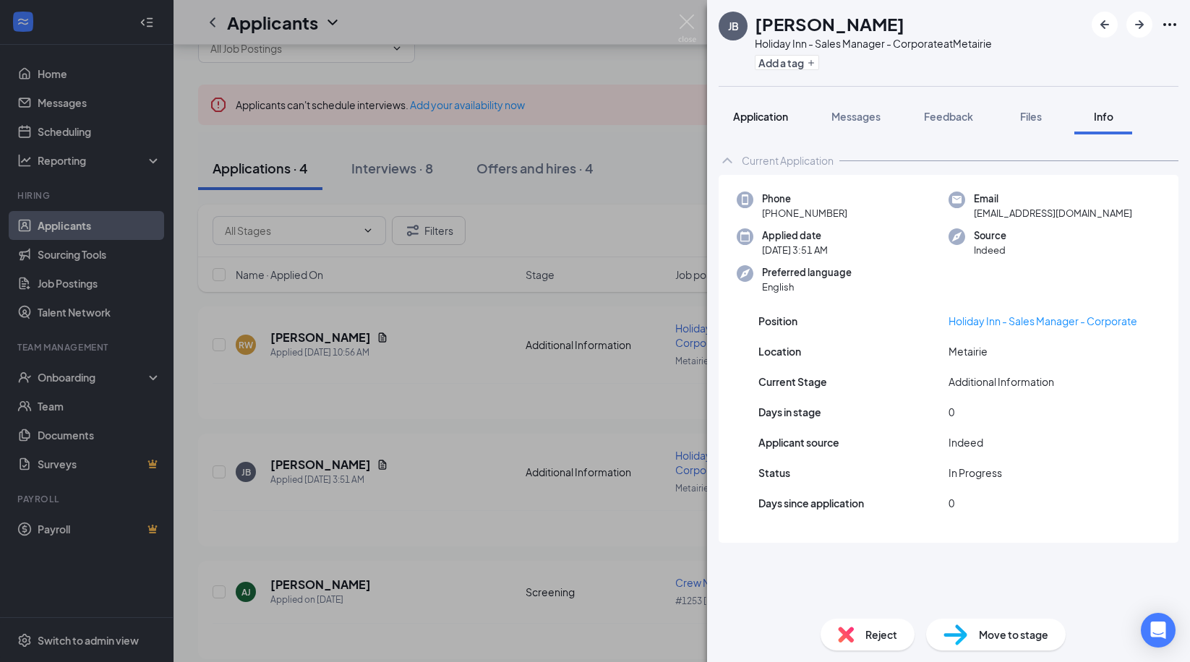
click at [767, 119] on span "Application" at bounding box center [760, 116] width 55 height 13
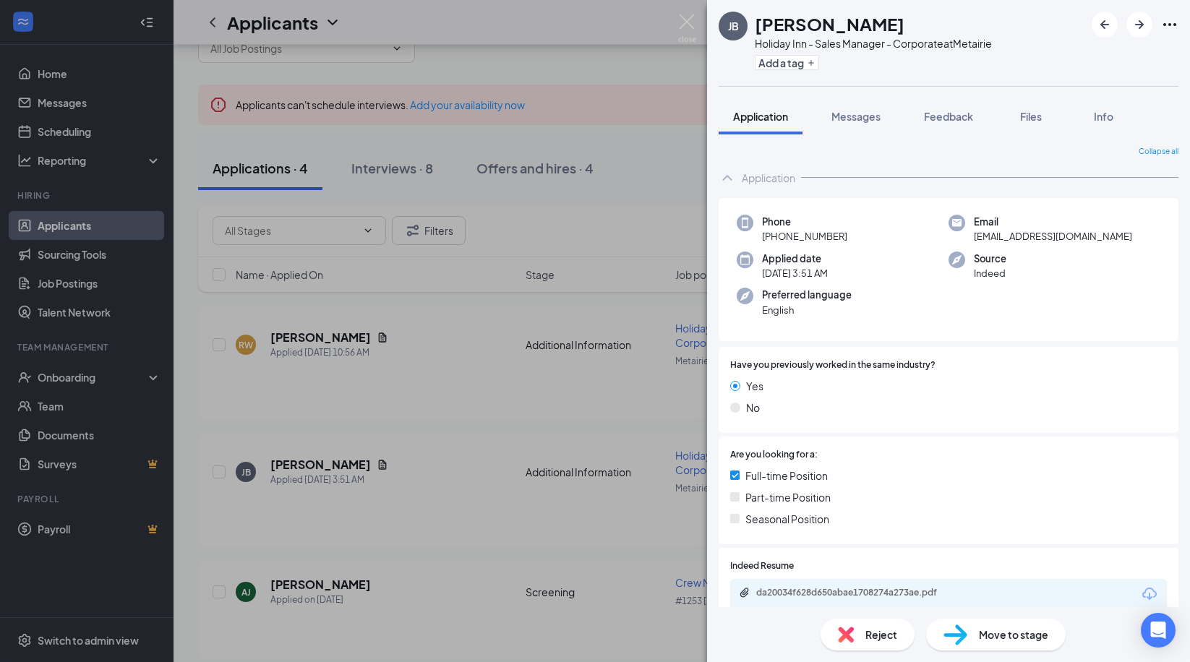
click at [870, 635] on span "Reject" at bounding box center [882, 635] width 32 height 16
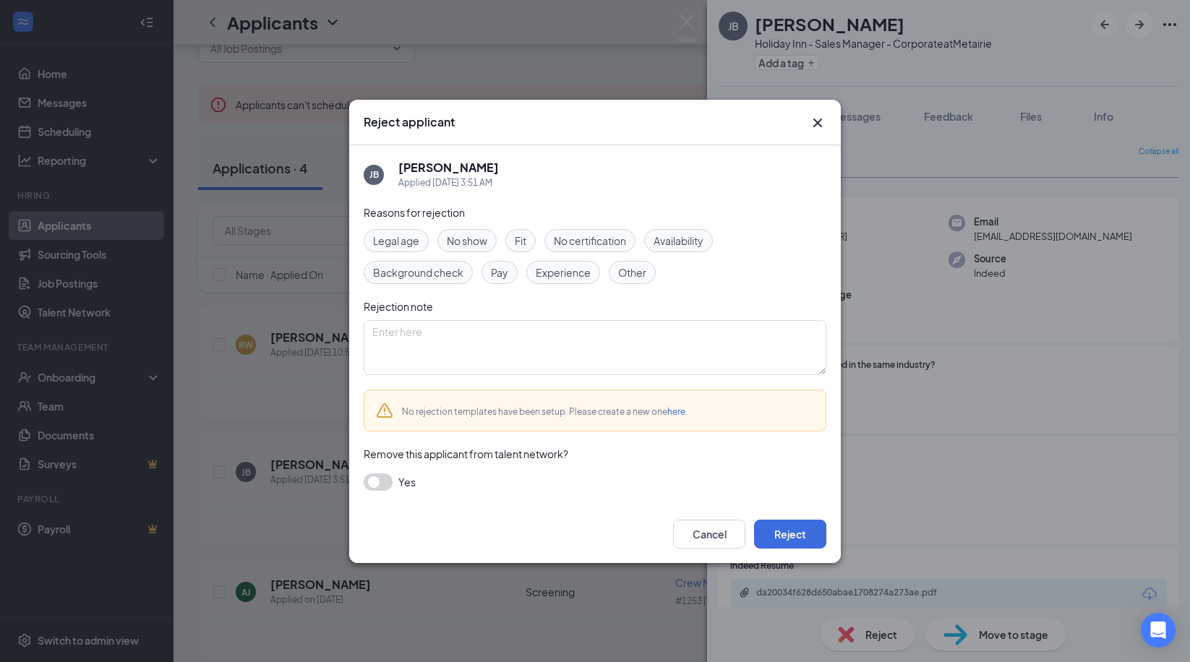
click at [620, 241] on span "No certification" at bounding box center [590, 241] width 72 height 16
click at [414, 338] on textarea at bounding box center [595, 347] width 463 height 55
click at [726, 536] on button "Cancel" at bounding box center [709, 534] width 72 height 29
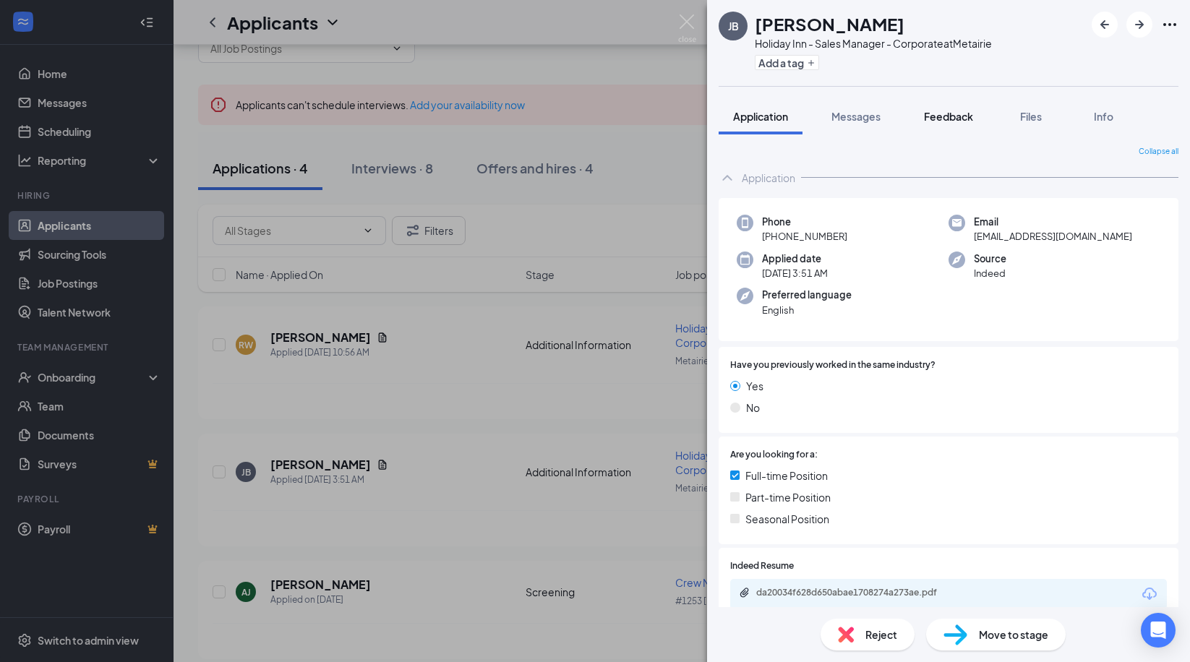
click at [961, 115] on span "Feedback" at bounding box center [948, 116] width 49 height 13
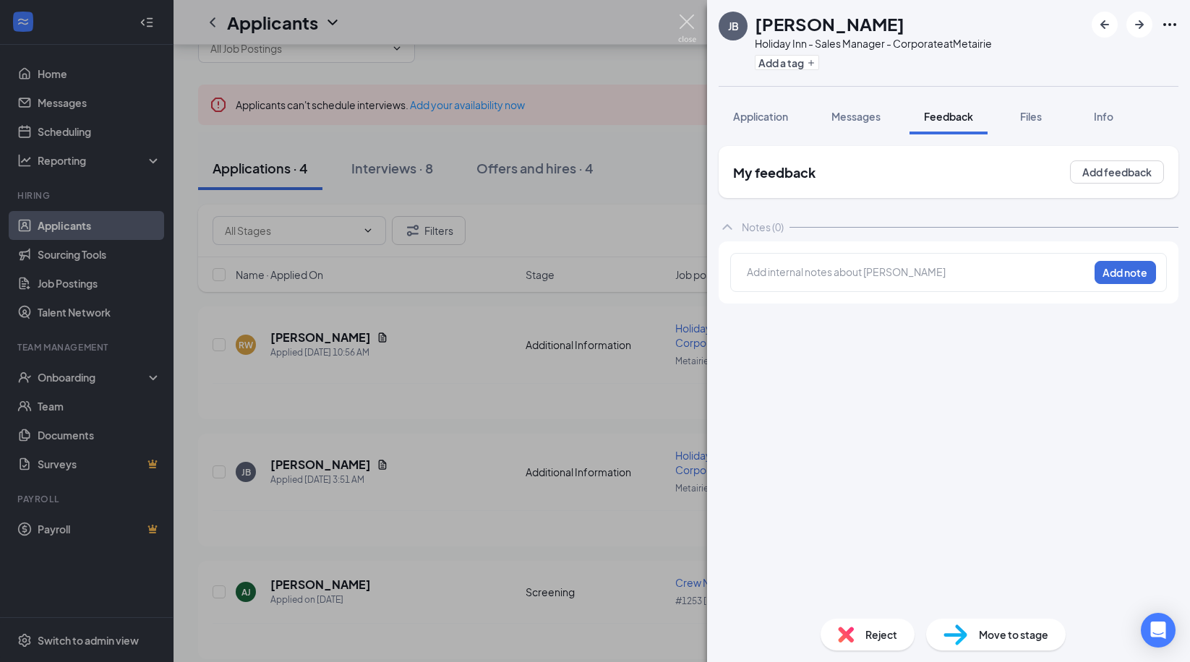
click at [680, 26] on img at bounding box center [687, 28] width 18 height 28
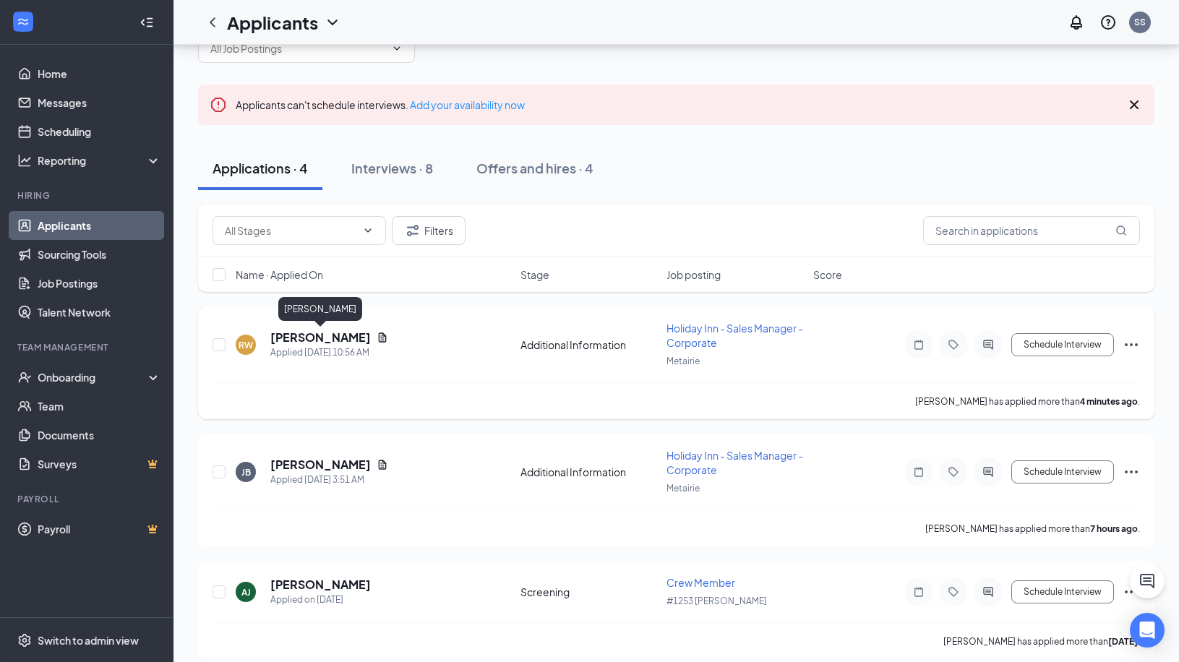
click at [336, 338] on h5 "Reginald Williams" at bounding box center [320, 338] width 101 height 16
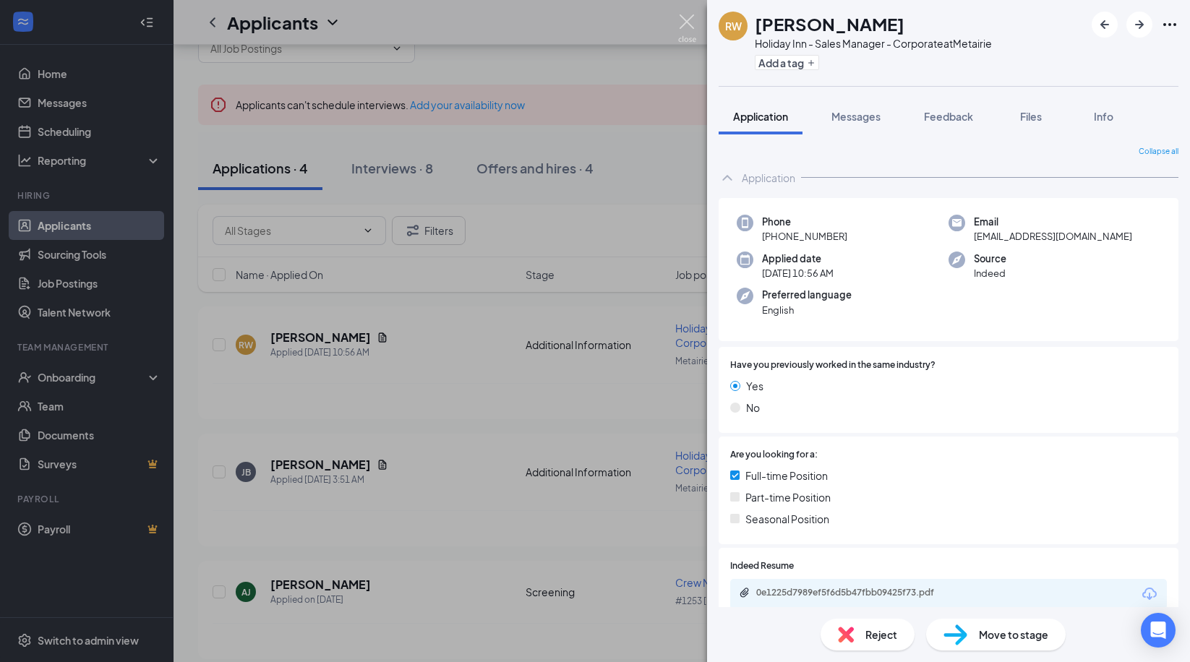
click at [690, 27] on img at bounding box center [687, 28] width 18 height 28
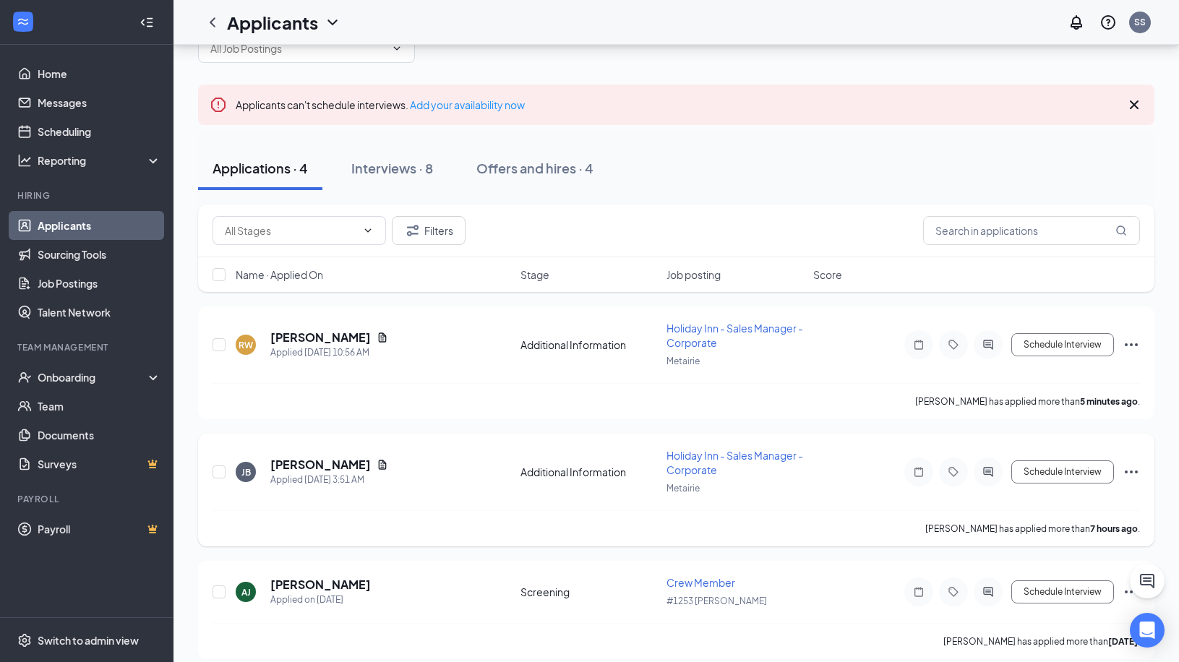
click at [1136, 472] on icon "Ellipses" at bounding box center [1131, 472] width 13 height 3
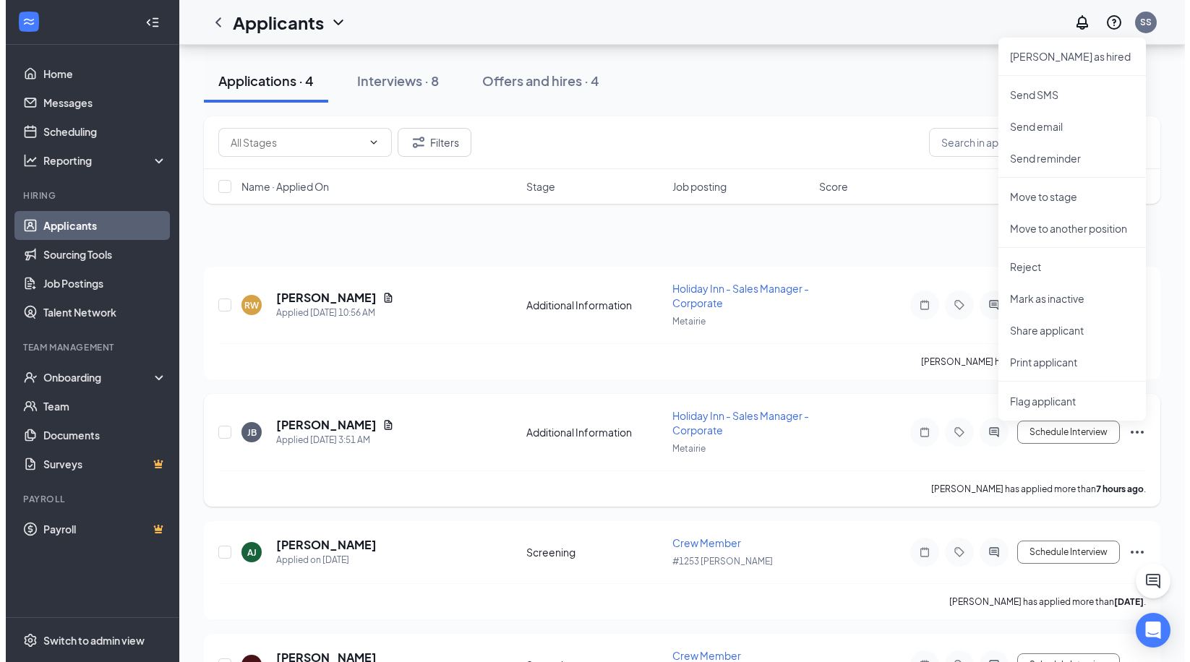
scroll to position [184, 0]
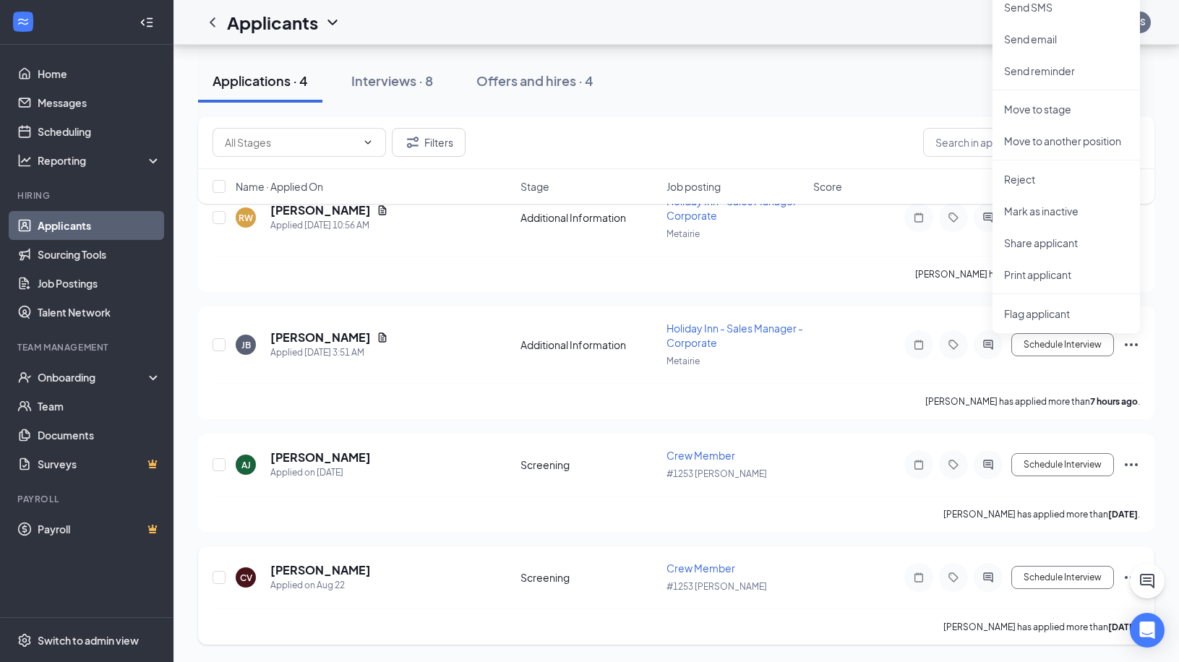
click at [417, 594] on div "CV Crystal Van Scoyk Applied on Aug 22 Screening Crew Member #1253 Huffman Sche…" at bounding box center [677, 585] width 928 height 48
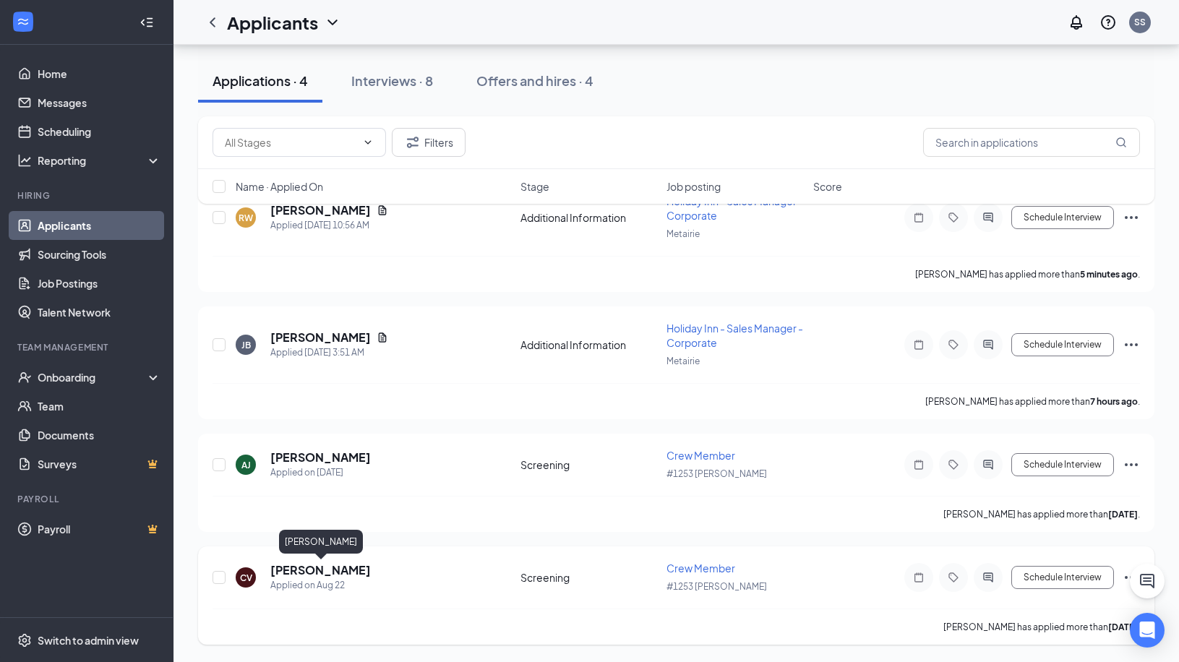
click at [353, 568] on h5 "Crystal Van Scoyk" at bounding box center [320, 571] width 101 height 16
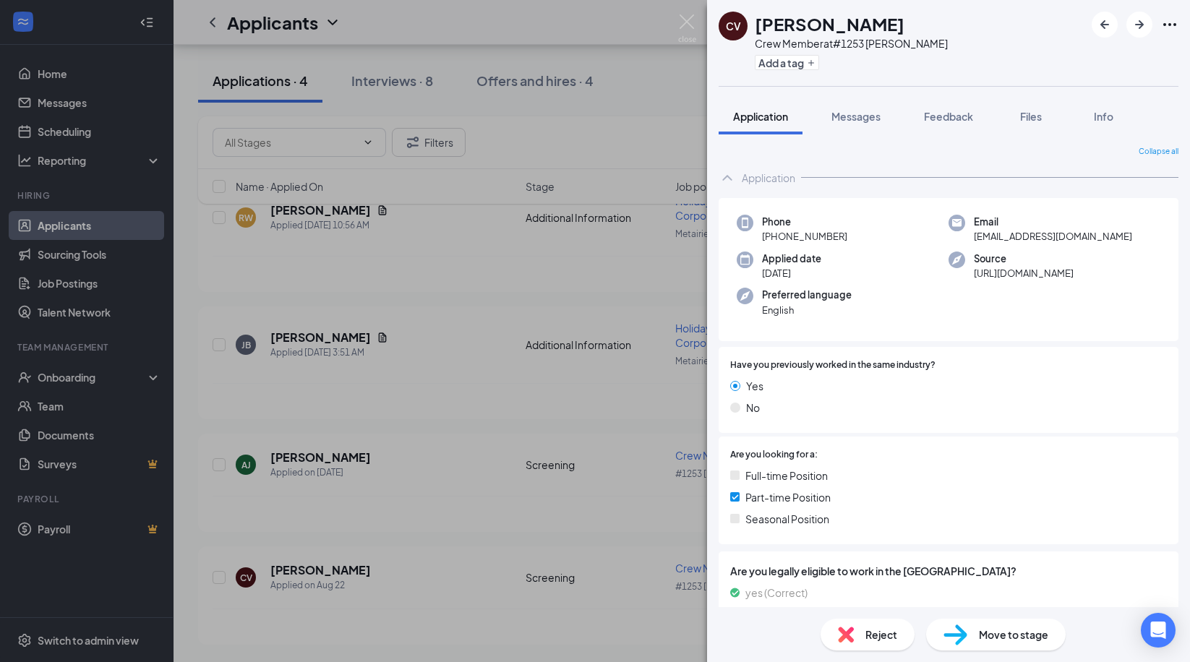
scroll to position [43, 0]
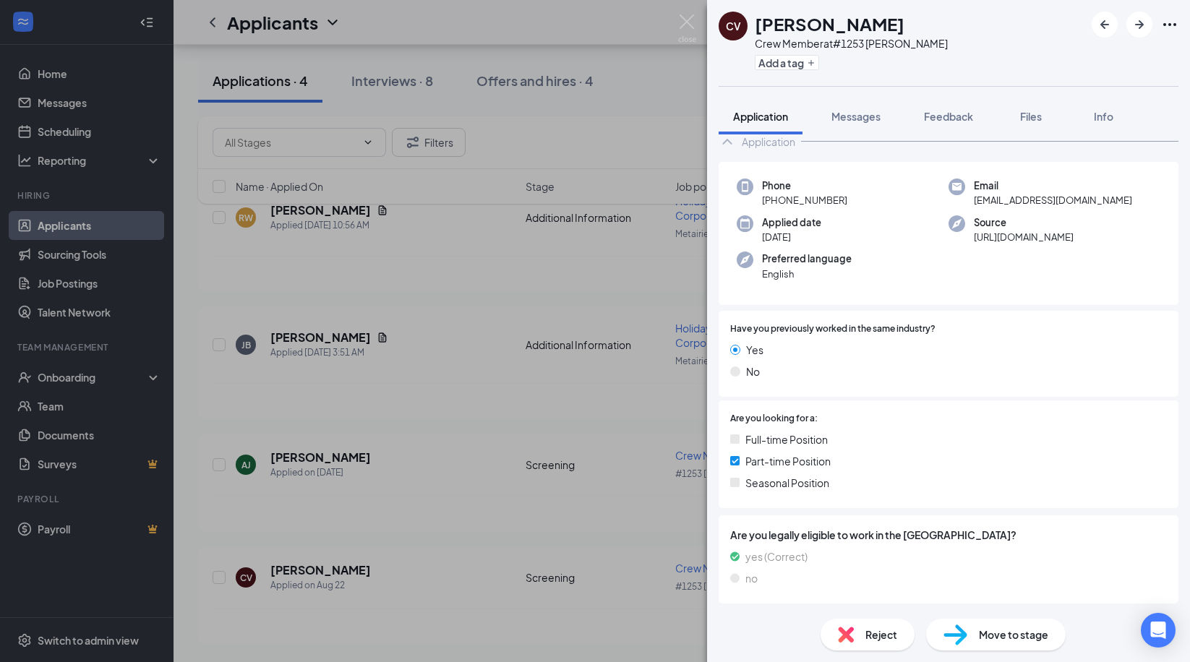
click at [1022, 639] on span "Move to stage" at bounding box center [1013, 635] width 69 height 16
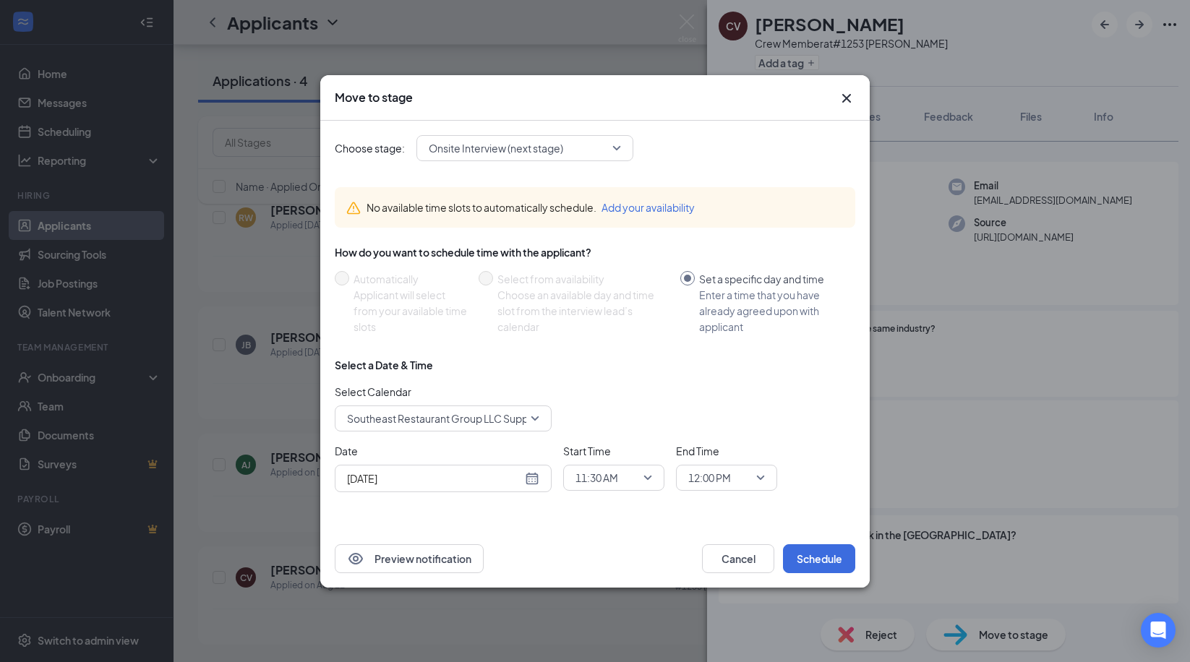
click at [531, 479] on div "Aug 26, 2025" at bounding box center [443, 479] width 192 height 16
type input "Aug 29, 2025"
click at [487, 423] on div "29" at bounding box center [486, 422] width 17 height 17
click at [825, 562] on button "Schedule" at bounding box center [819, 559] width 72 height 29
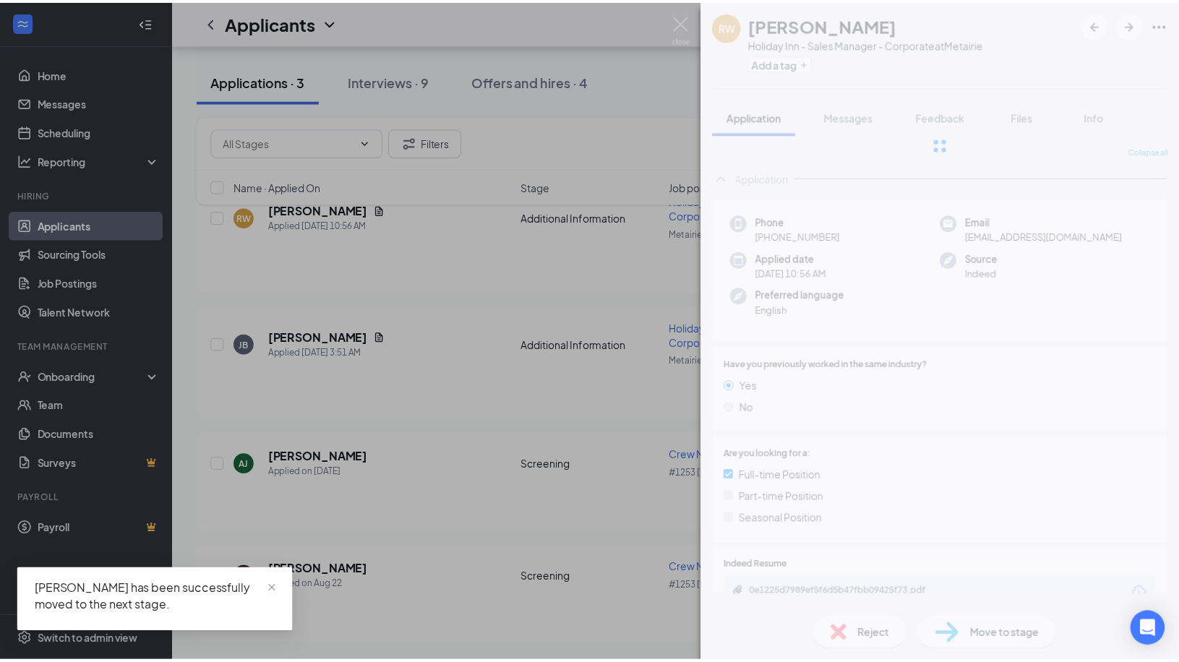
scroll to position [72, 0]
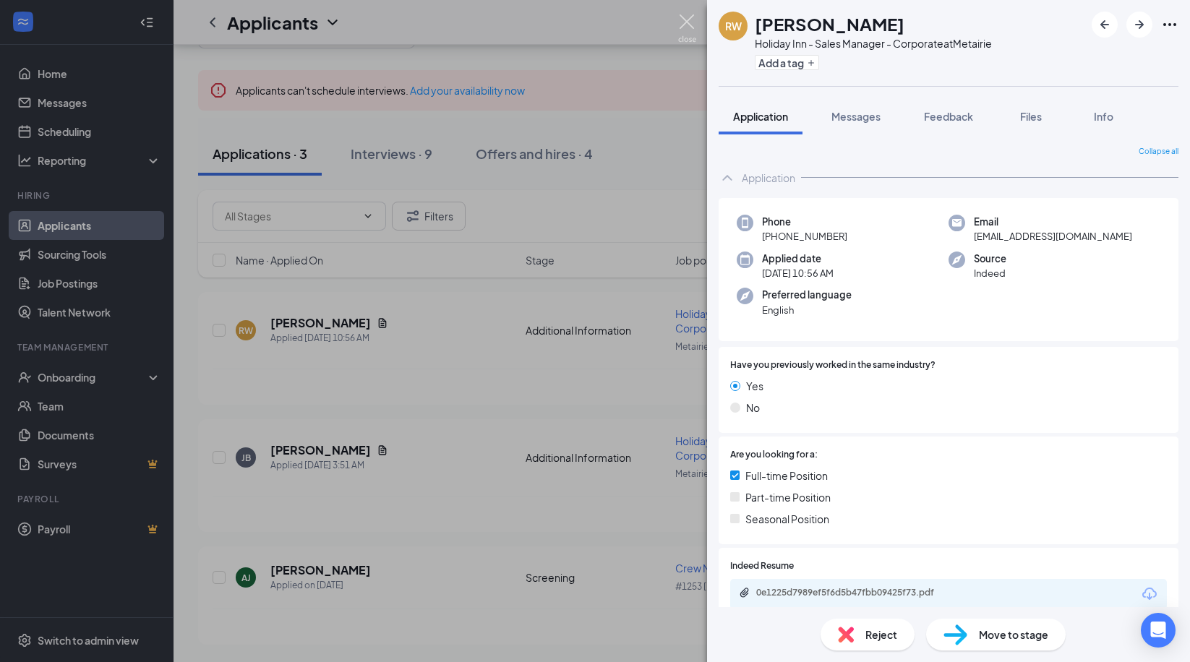
click at [688, 24] on img at bounding box center [687, 28] width 18 height 28
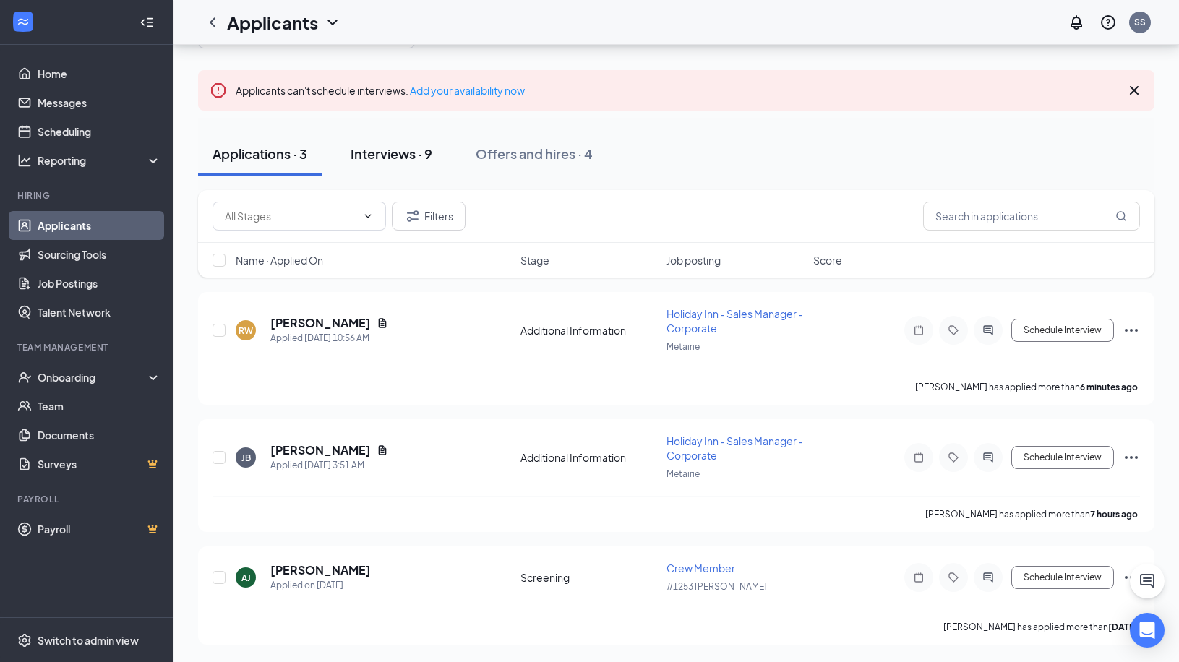
click at [396, 157] on div "Interviews · 9" at bounding box center [392, 154] width 82 height 18
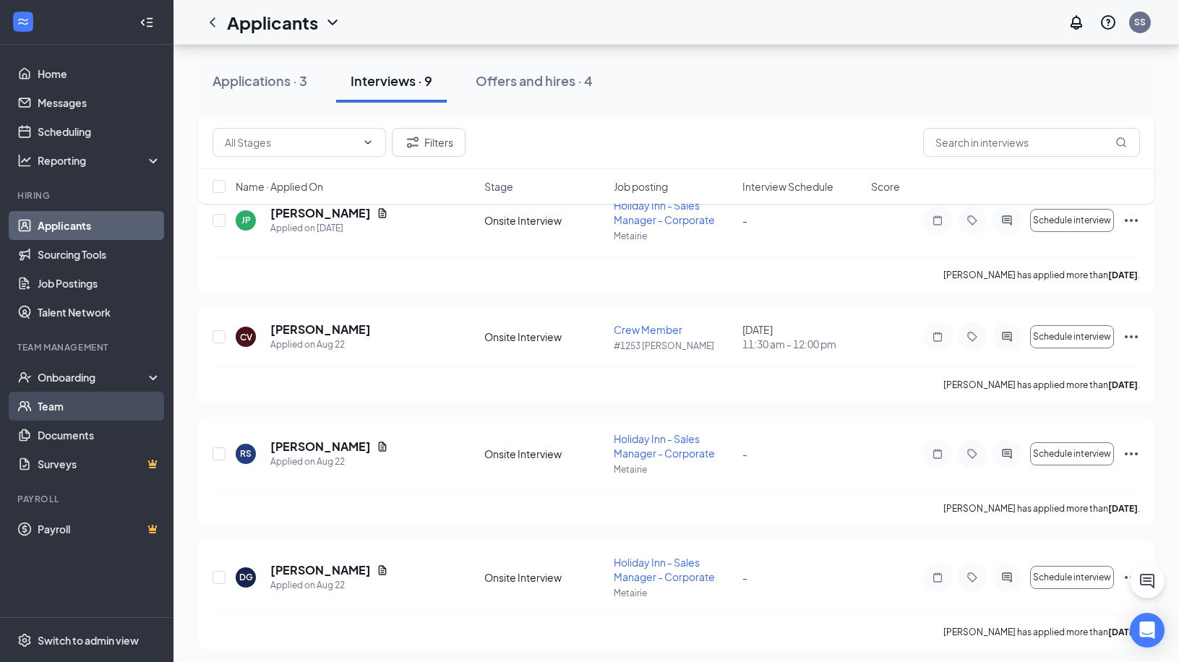
scroll to position [513, 0]
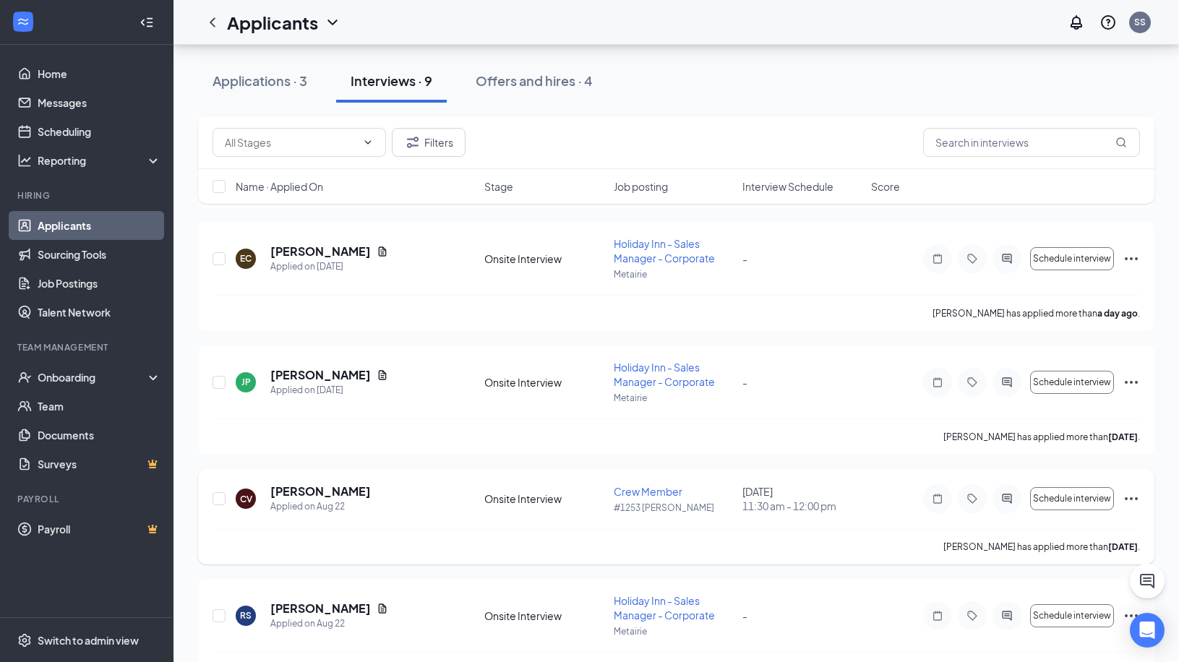
click at [1135, 500] on icon "Ellipses" at bounding box center [1131, 499] width 13 height 3
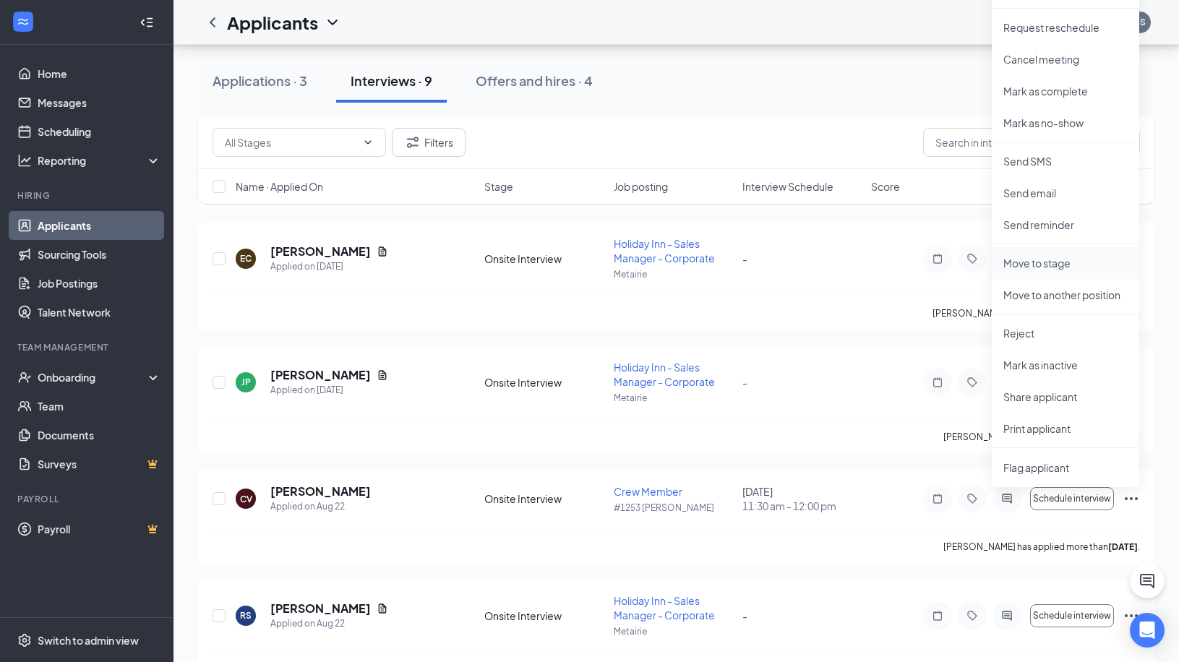
click at [1041, 264] on p "Move to stage" at bounding box center [1066, 263] width 124 height 14
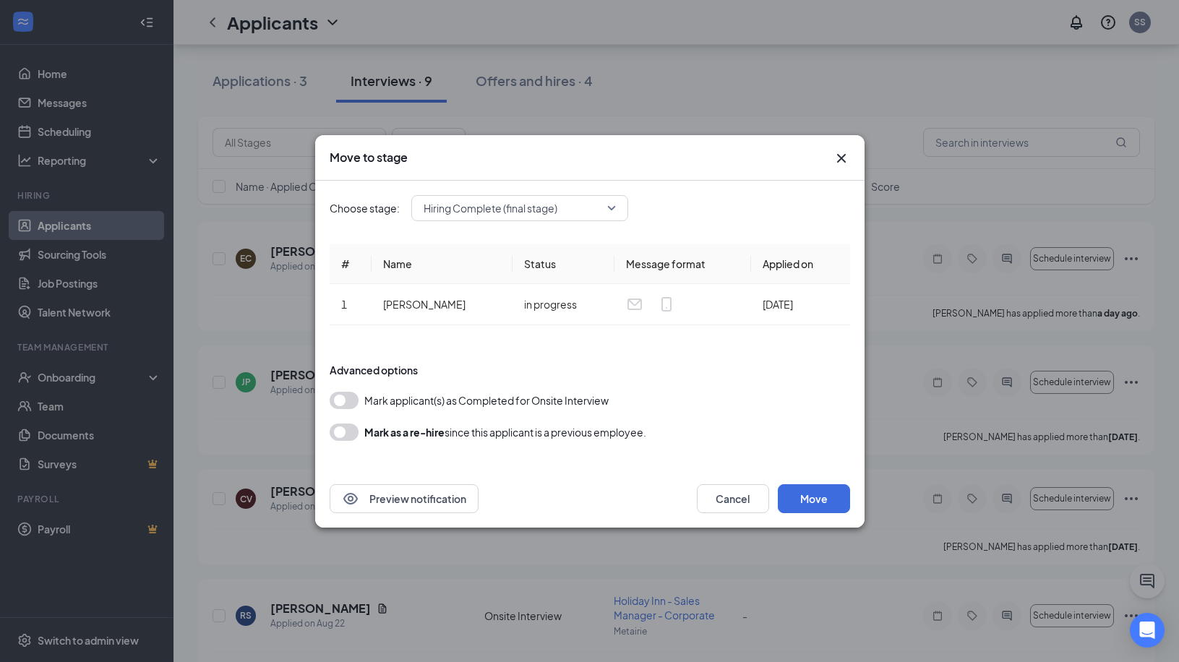
click at [618, 205] on div "Hiring Complete (final stage)" at bounding box center [519, 208] width 217 height 26
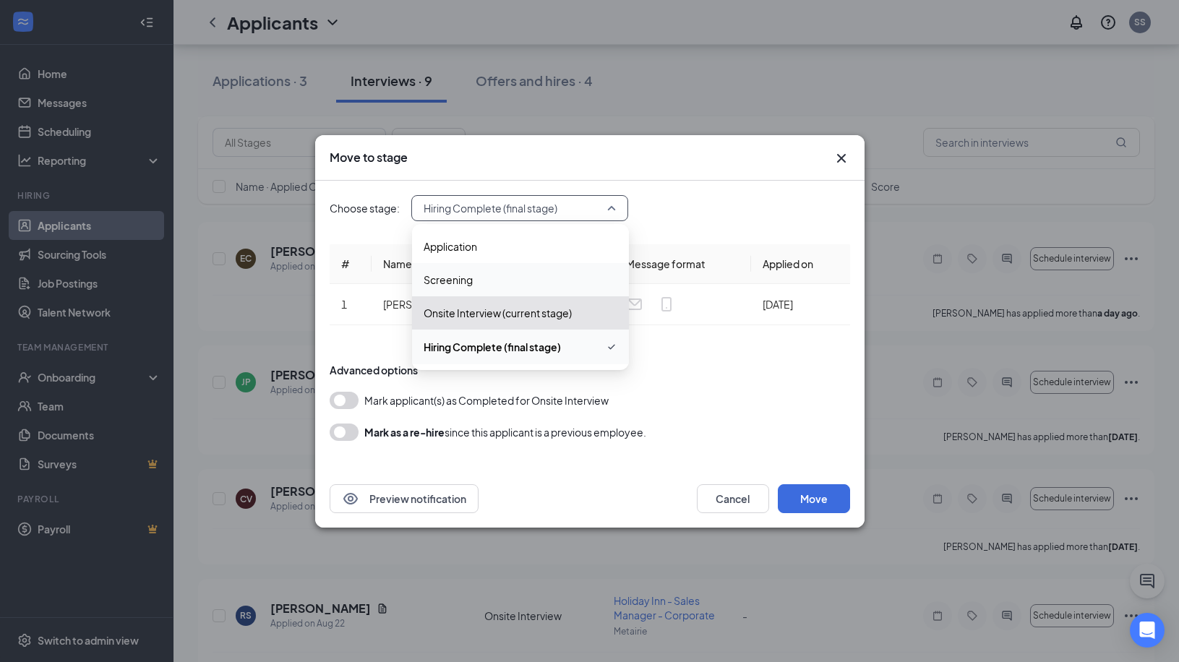
click at [490, 278] on span "Screening" at bounding box center [521, 280] width 194 height 16
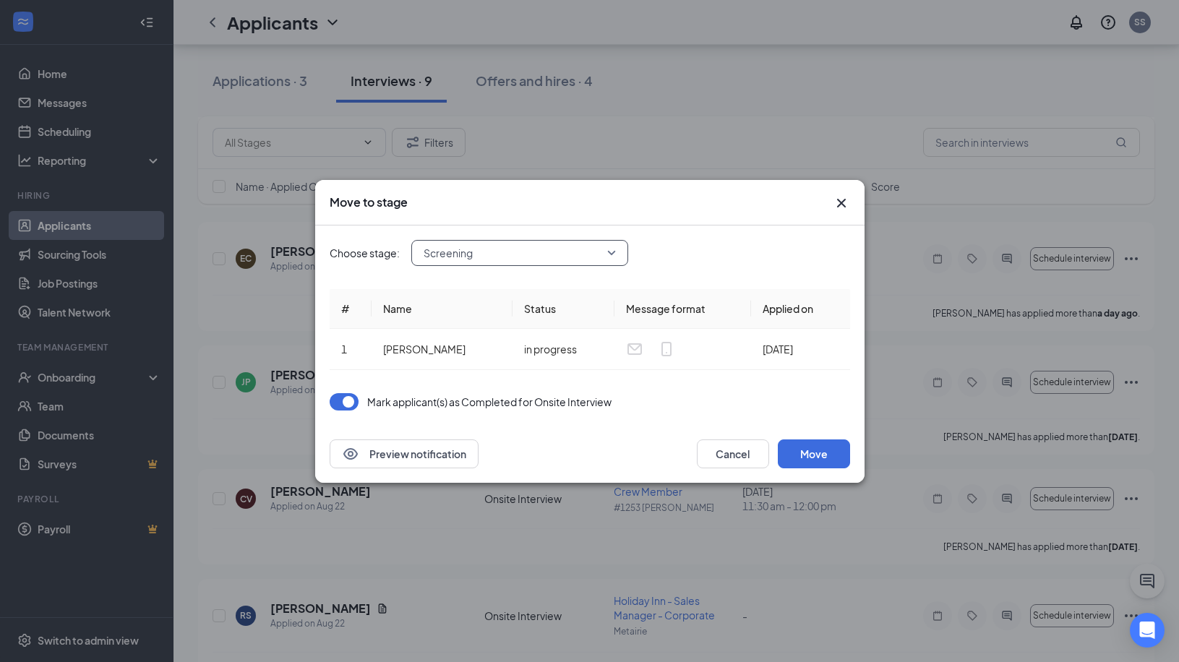
click at [345, 404] on button "button" at bounding box center [344, 401] width 29 height 17
click at [417, 458] on button "Preview notification" at bounding box center [404, 454] width 149 height 29
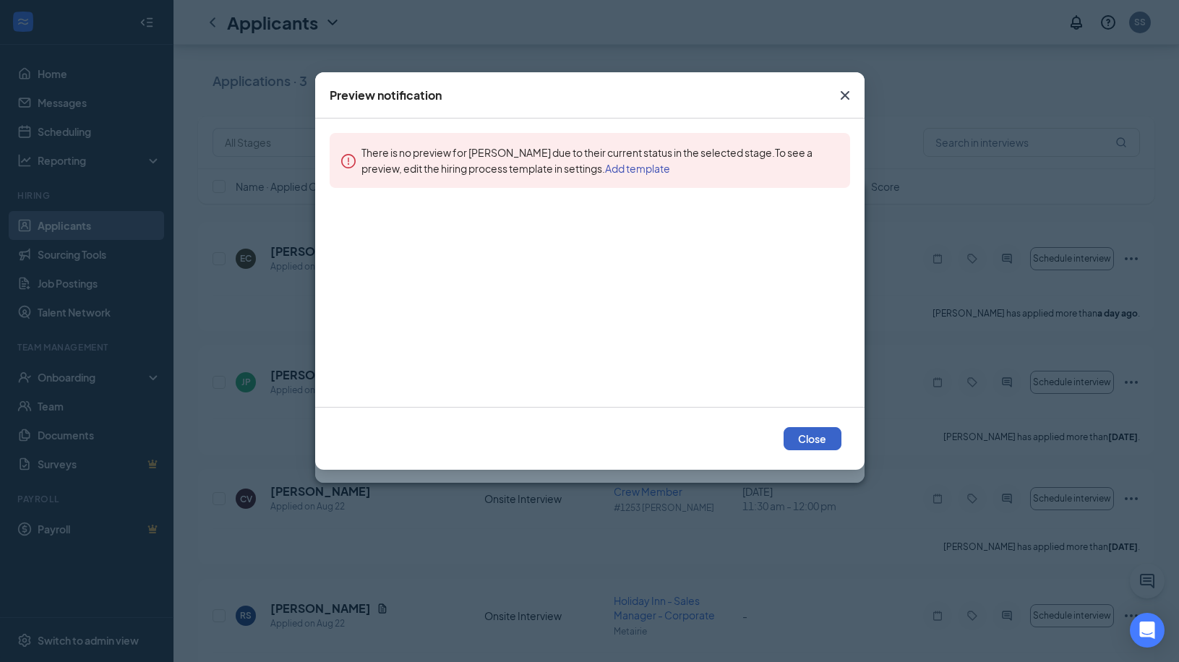
click at [826, 440] on button "Close" at bounding box center [813, 438] width 58 height 23
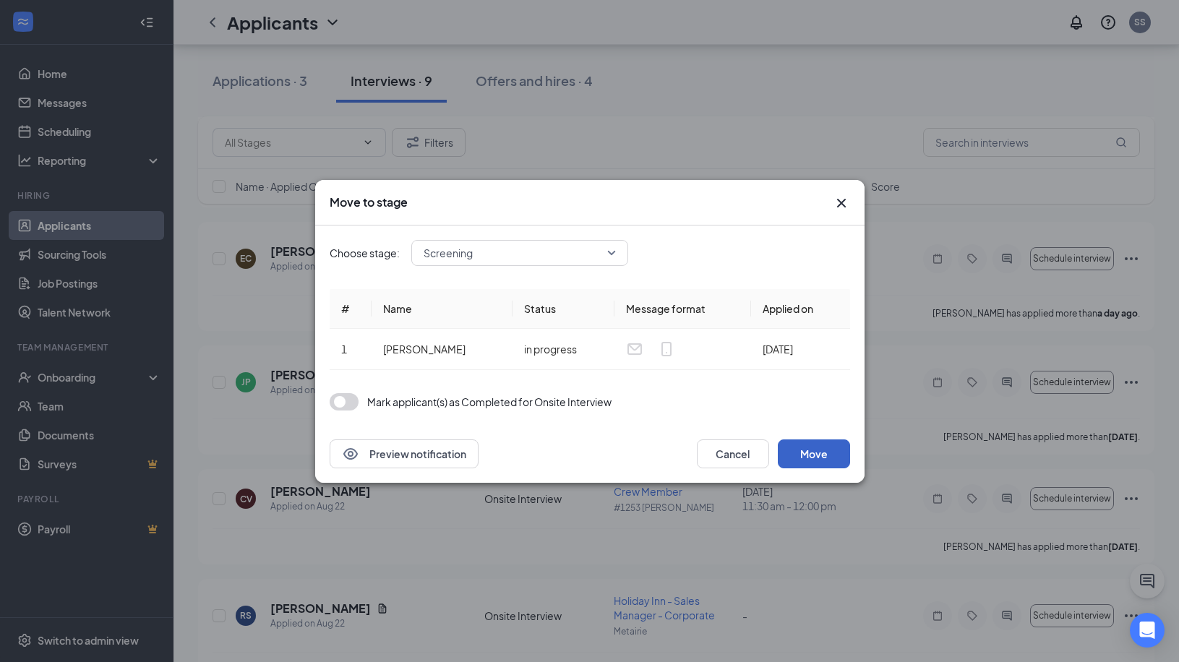
click at [820, 455] on button "Move" at bounding box center [814, 454] width 72 height 29
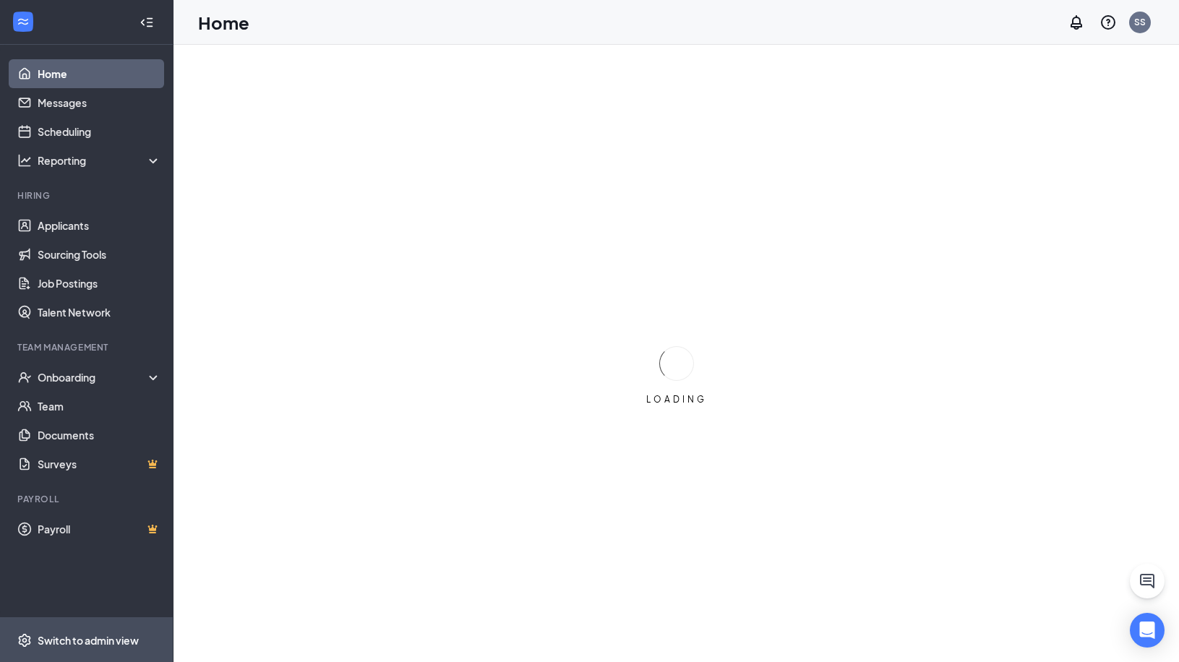
click at [118, 634] on div "Switch to admin view" at bounding box center [88, 641] width 101 height 14
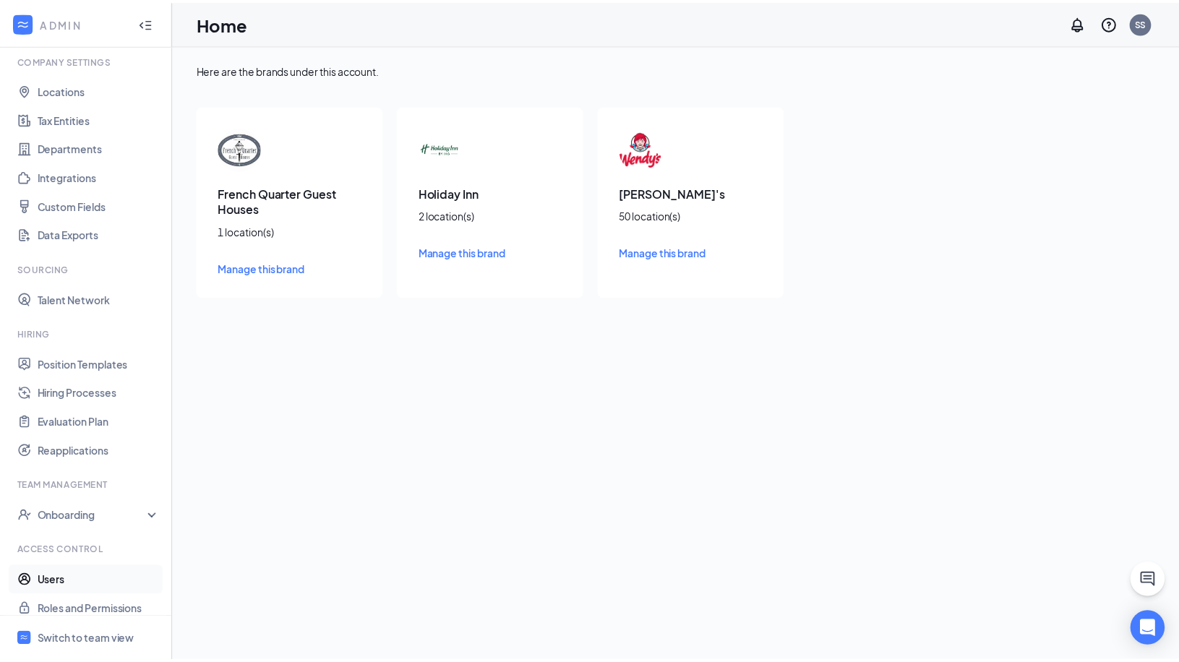
scroll to position [62, 0]
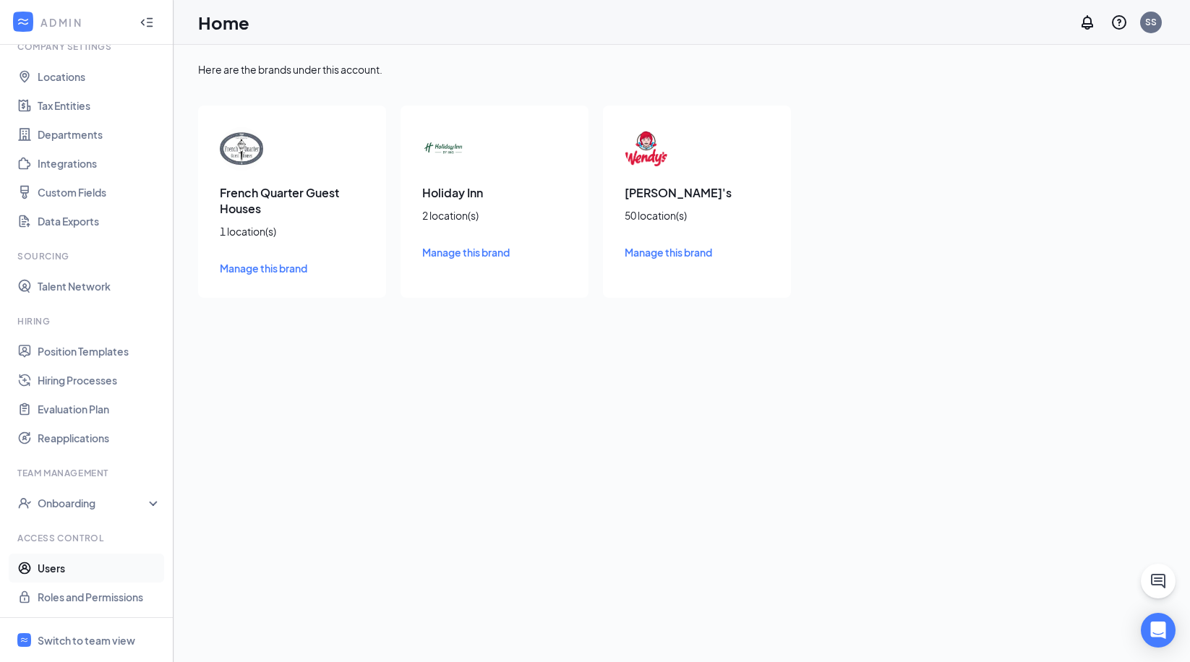
click at [90, 570] on link "Users" at bounding box center [100, 568] width 124 height 29
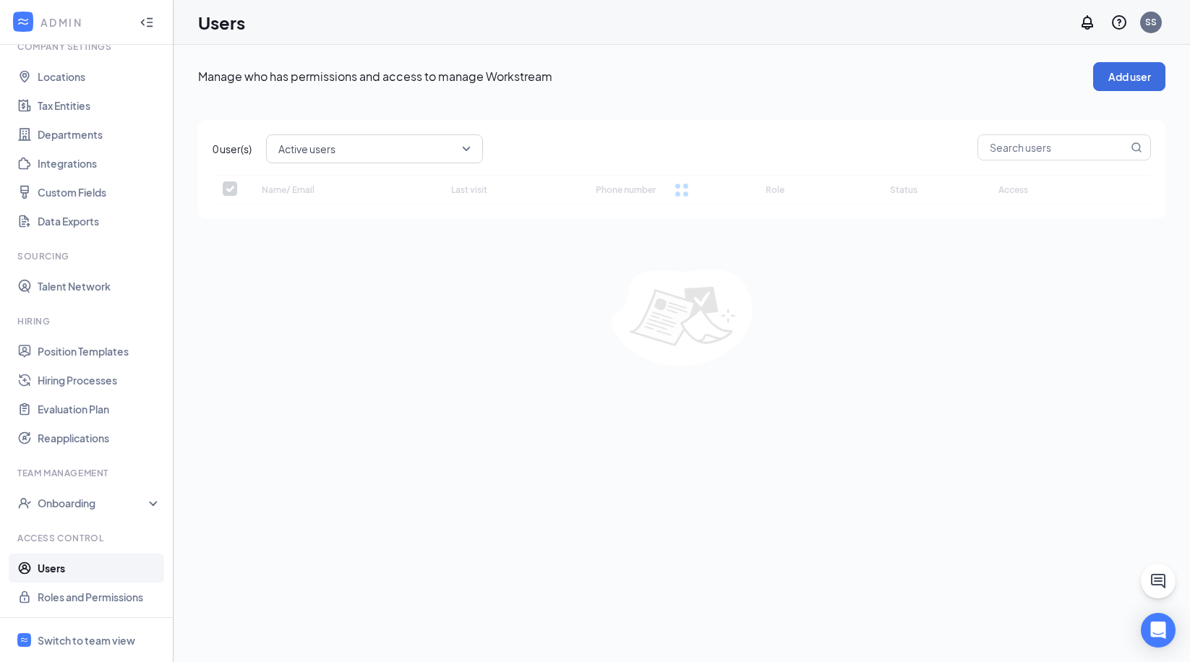
checkbox input "false"
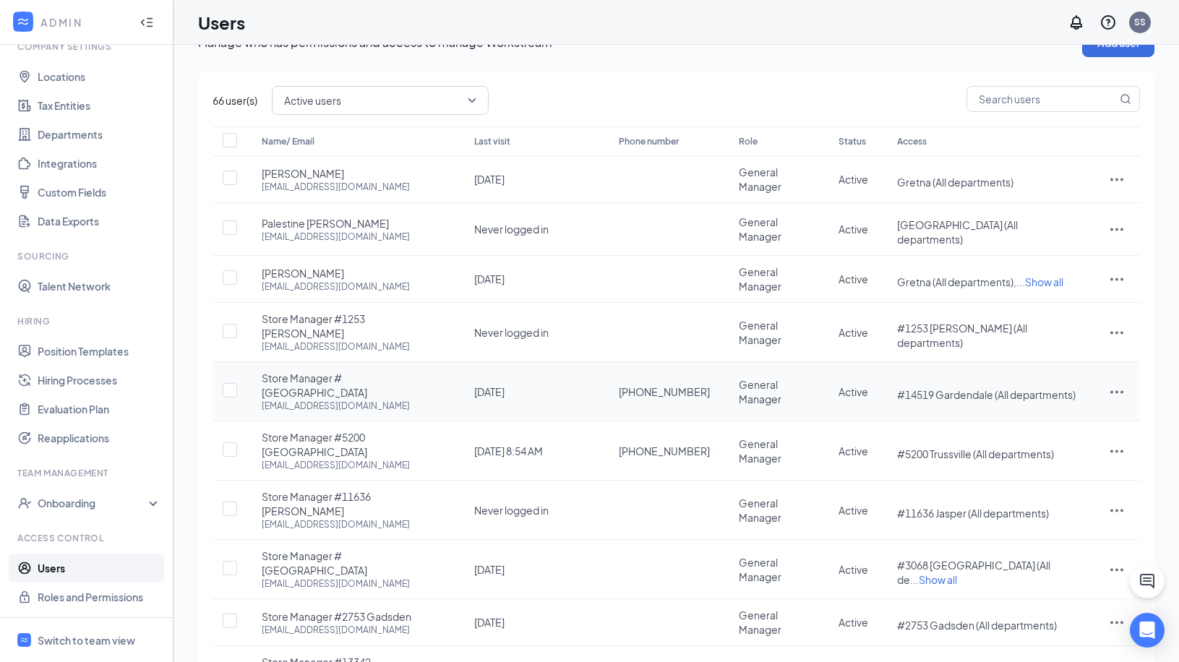
scroll to position [52, 0]
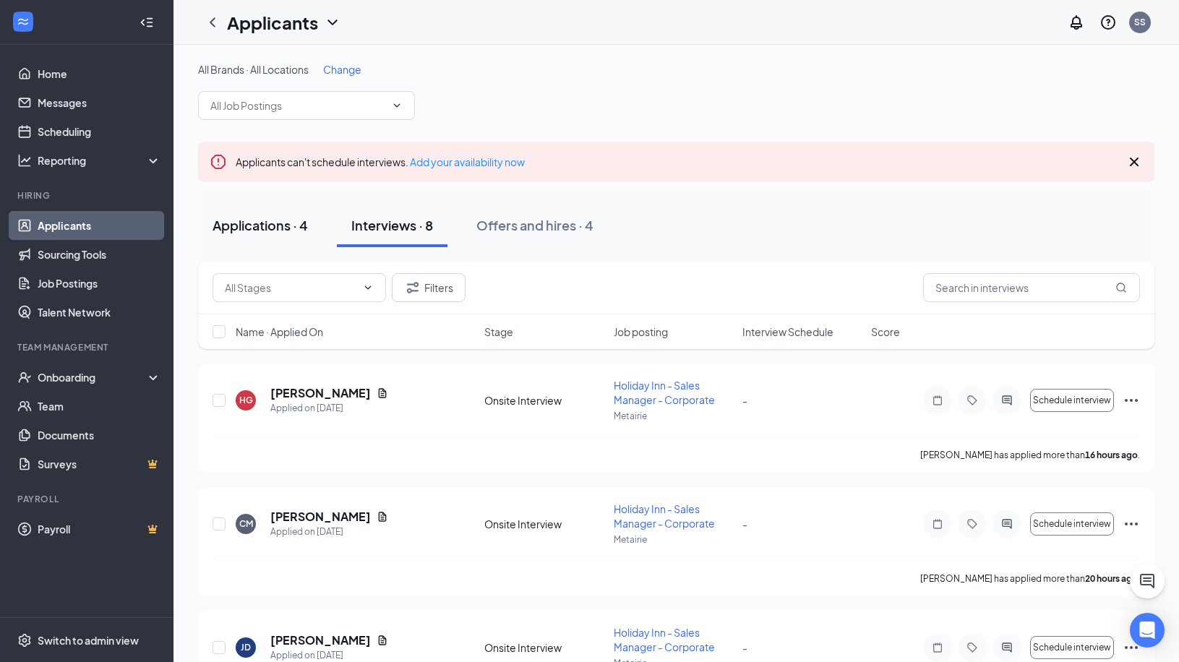
click at [285, 227] on div "Applications · 4" at bounding box center [260, 225] width 95 height 18
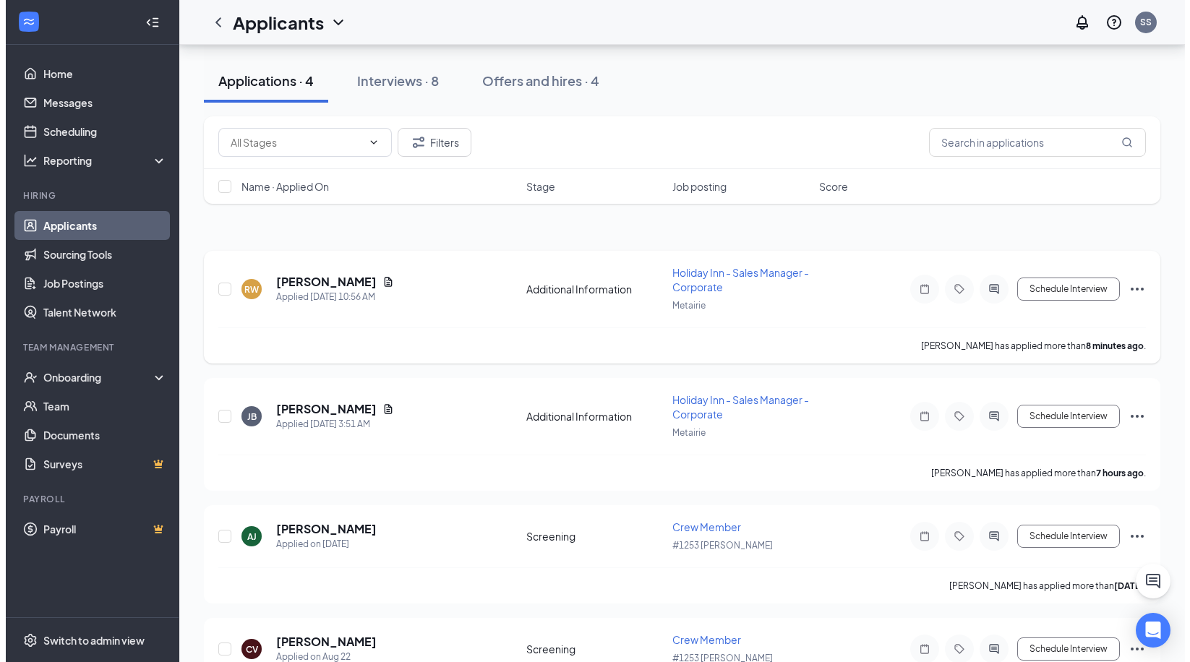
scroll to position [184, 0]
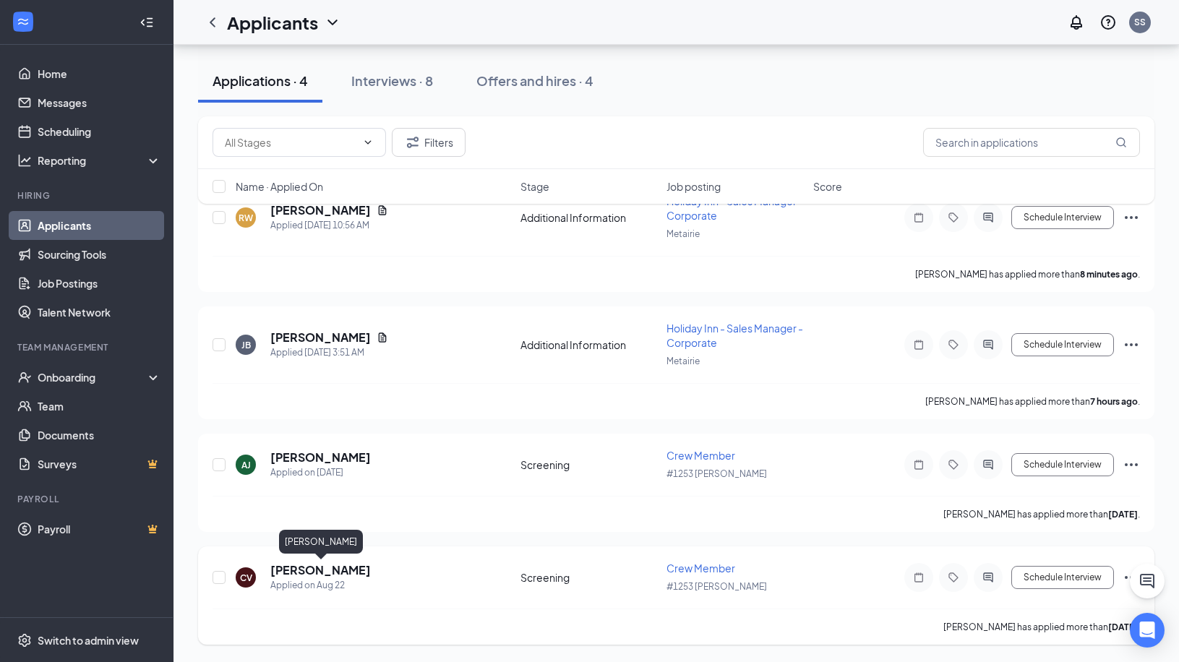
click at [328, 573] on h5 "[PERSON_NAME]" at bounding box center [320, 571] width 101 height 16
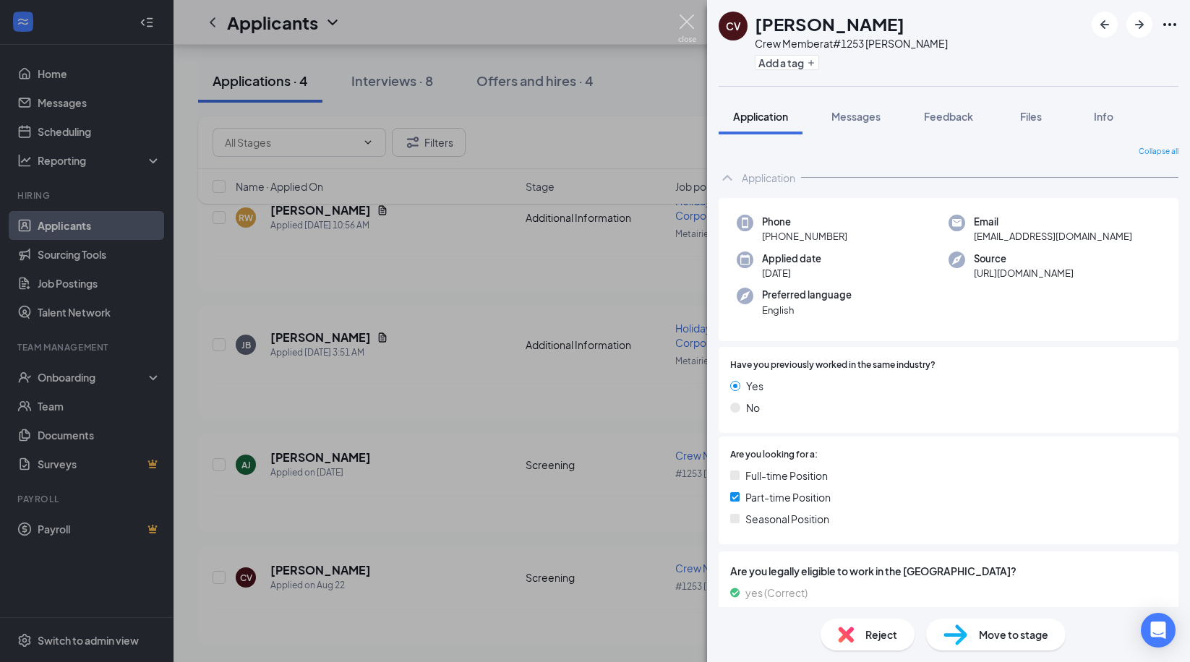
click at [682, 22] on img at bounding box center [687, 28] width 18 height 28
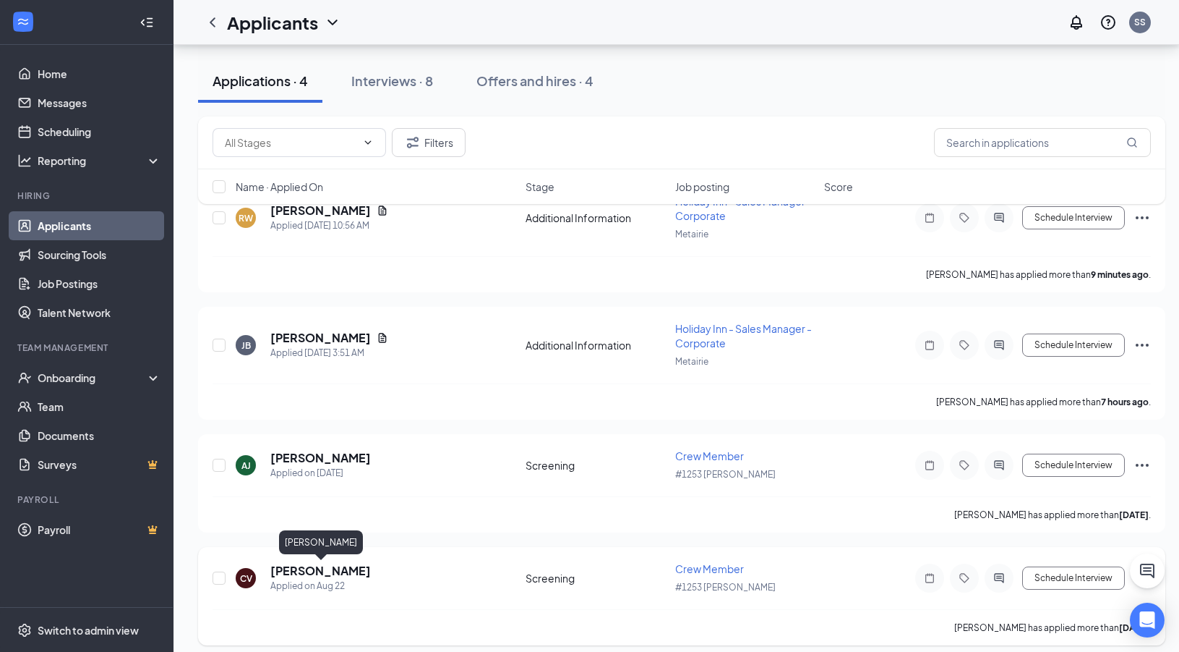
click at [336, 571] on h5 "[PERSON_NAME]" at bounding box center [320, 571] width 101 height 16
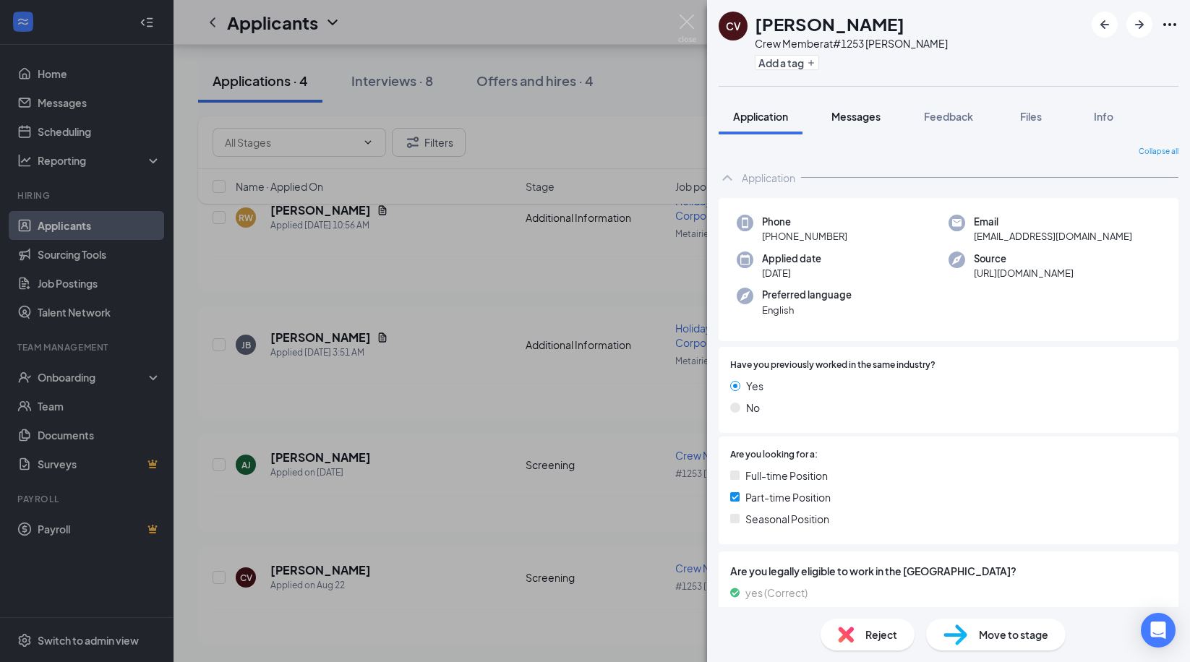
click at [871, 119] on span "Messages" at bounding box center [856, 116] width 49 height 13
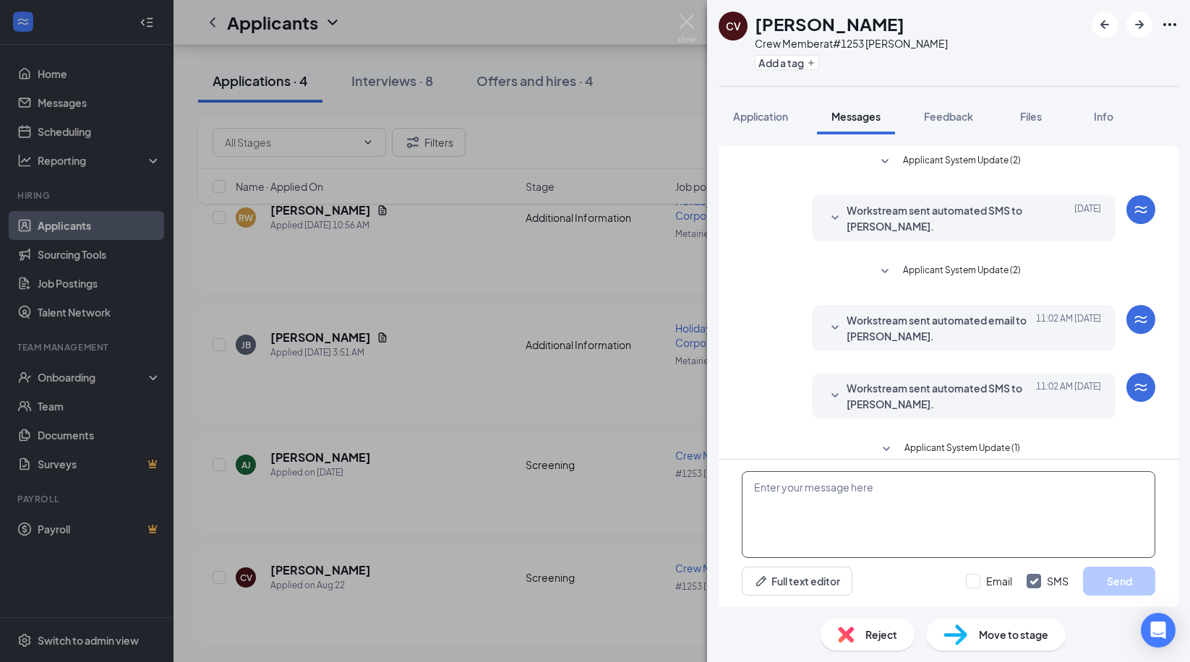
scroll to position [3, 0]
click at [788, 495] on textarea at bounding box center [949, 515] width 414 height 87
click at [827, 213] on icon "SmallChevronDown" at bounding box center [835, 215] width 17 height 17
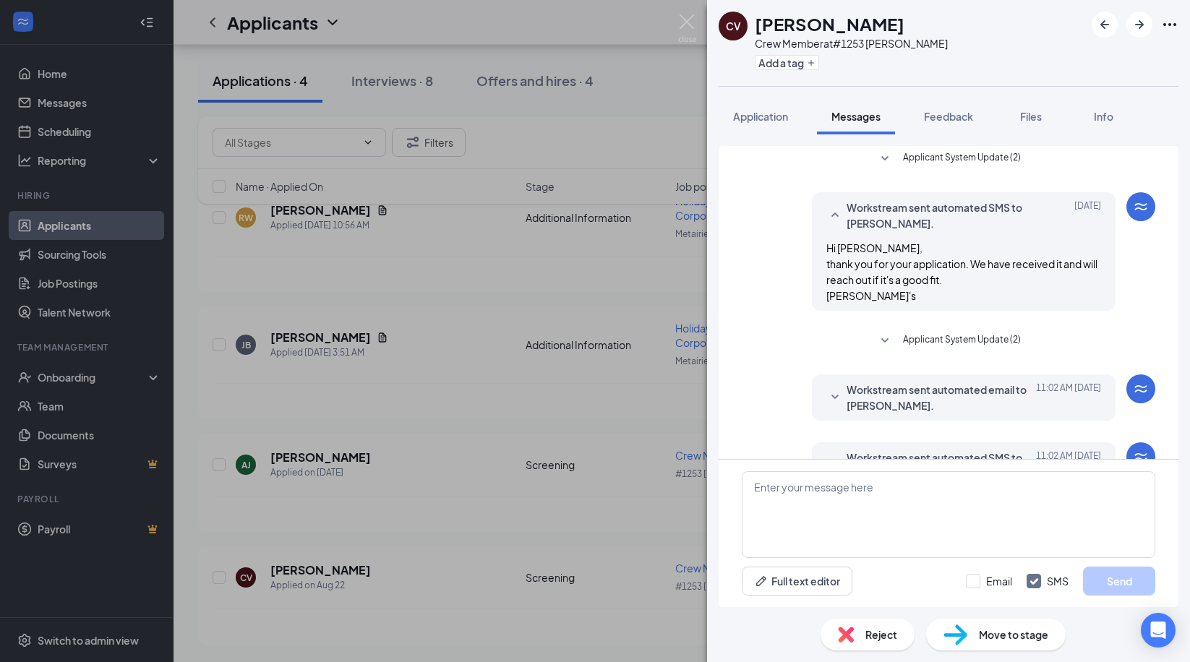
scroll to position [6, 0]
click at [880, 151] on icon "SmallChevronDown" at bounding box center [884, 156] width 17 height 17
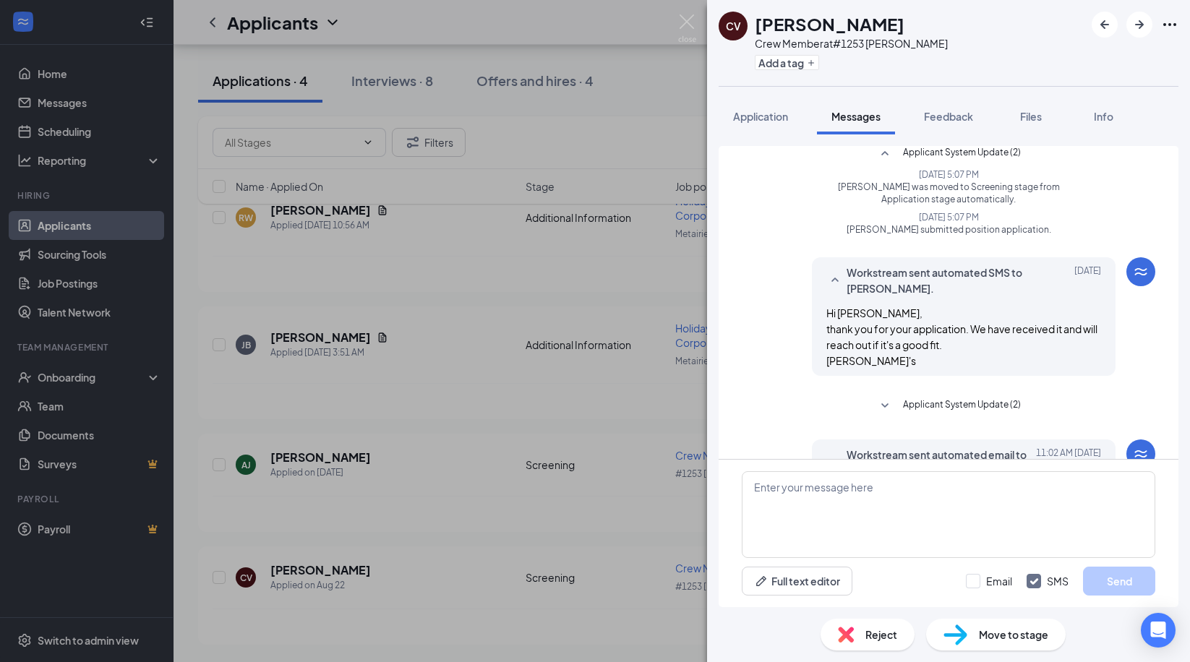
scroll to position [9, 0]
click at [879, 404] on icon "SmallChevronDown" at bounding box center [884, 405] width 17 height 17
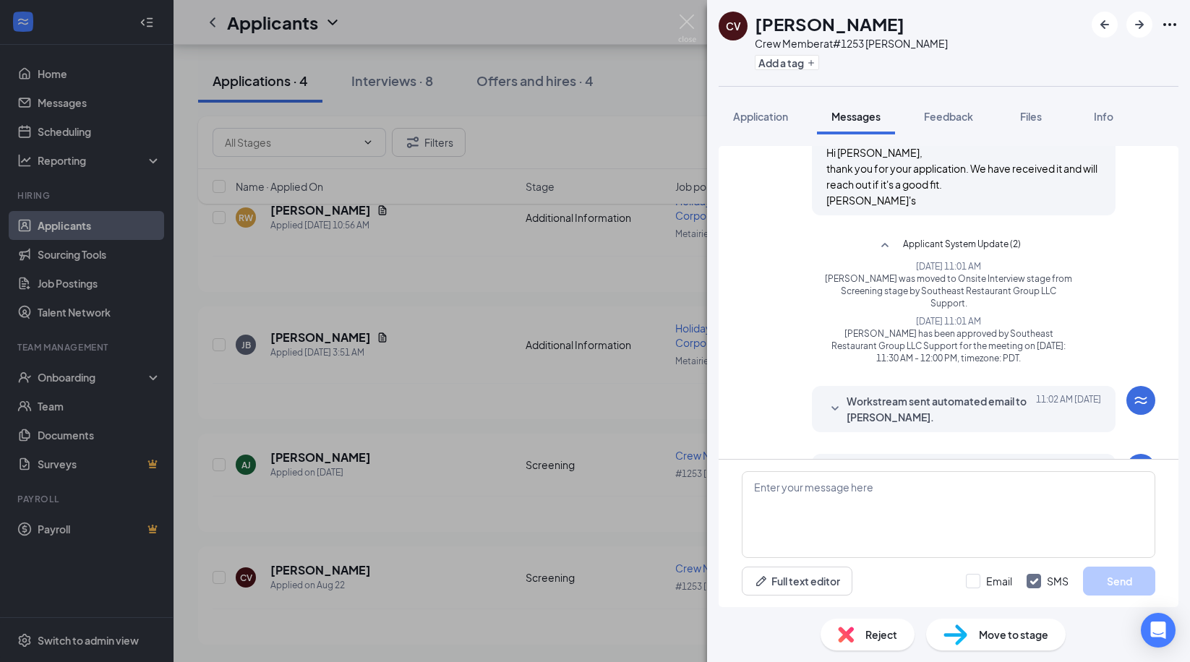
scroll to position [190, 0]
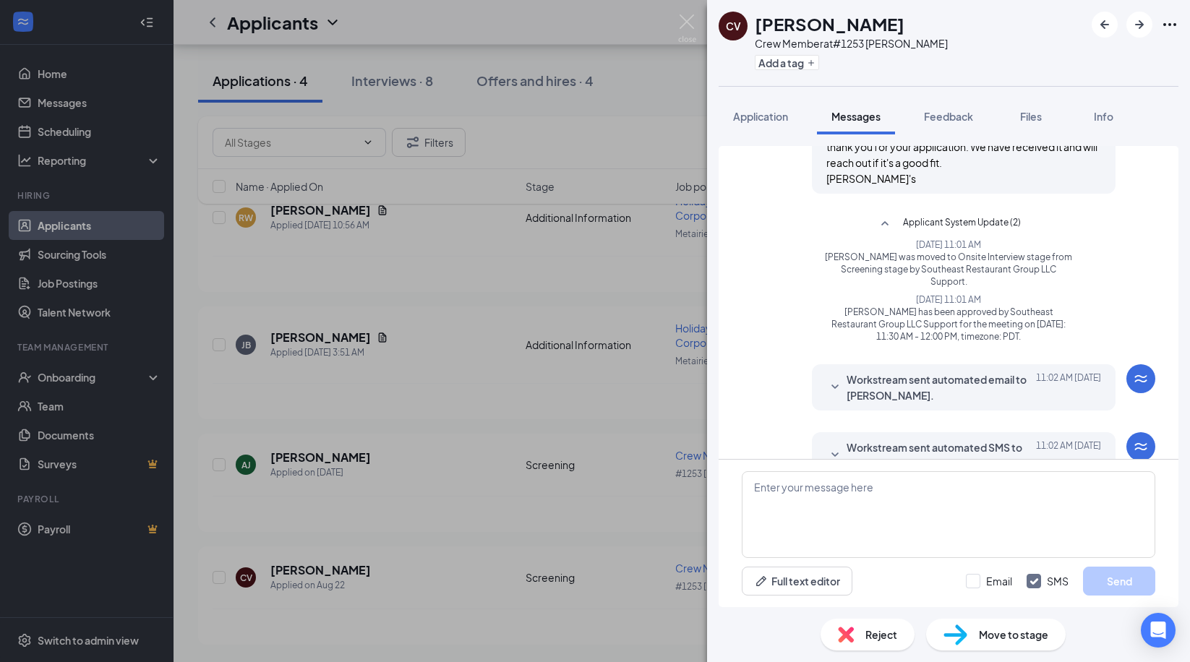
click at [827, 389] on icon "SmallChevronDown" at bounding box center [835, 387] width 17 height 17
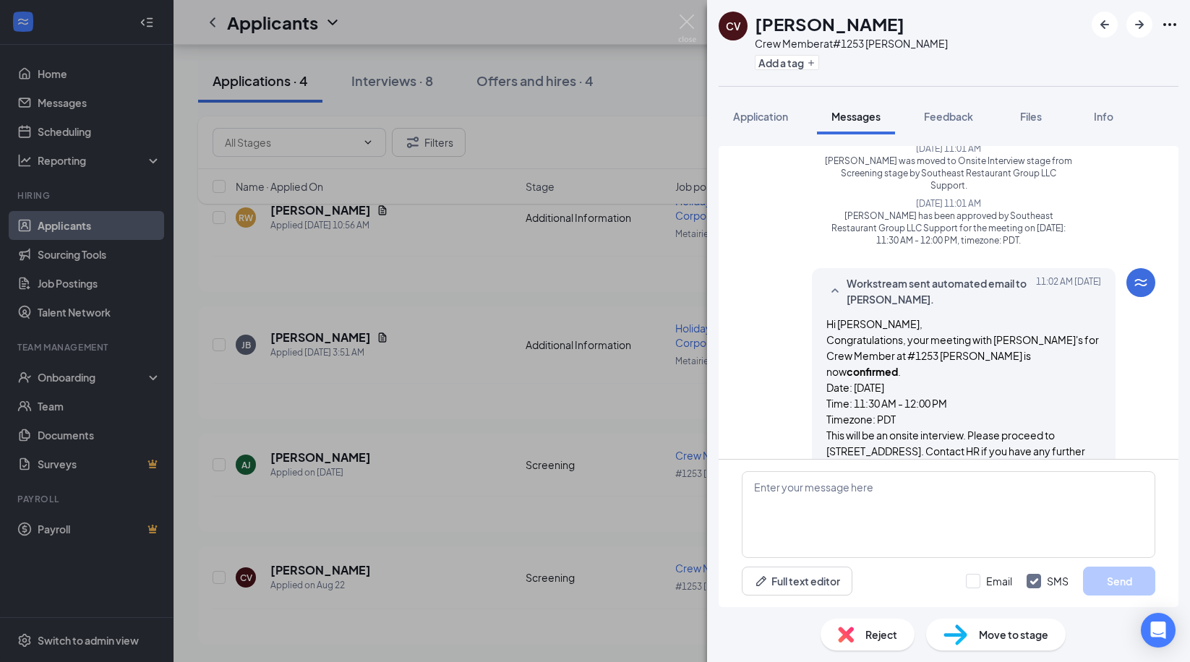
scroll to position [513, 0]
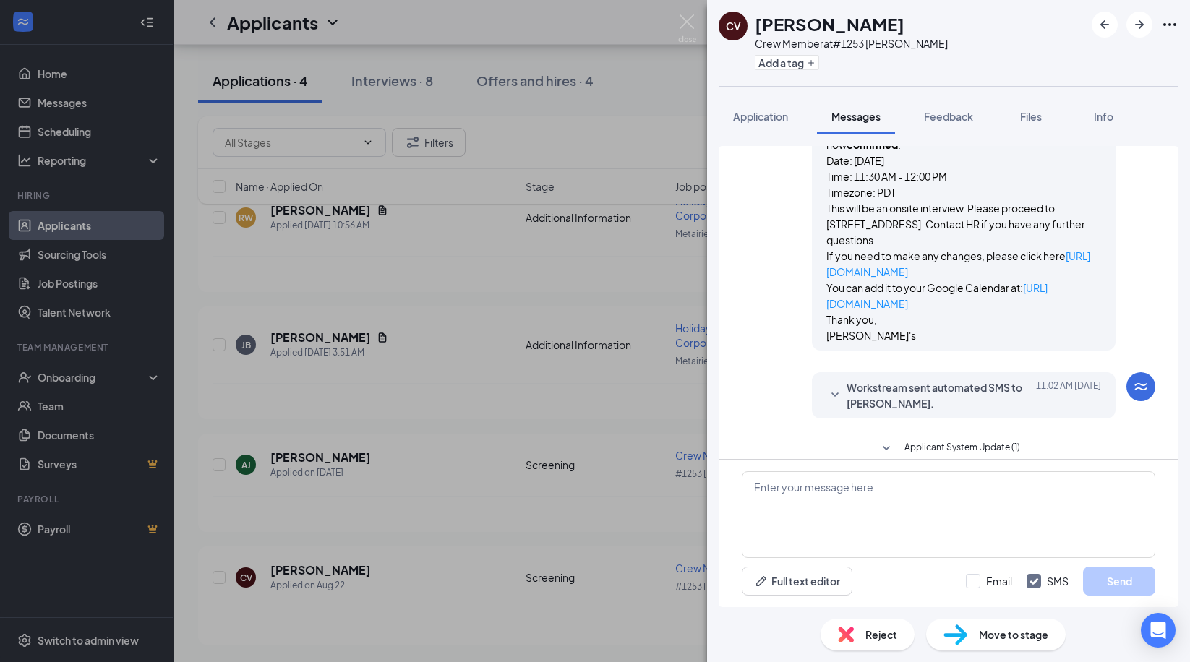
click at [827, 387] on icon "SmallChevronDown" at bounding box center [835, 395] width 17 height 17
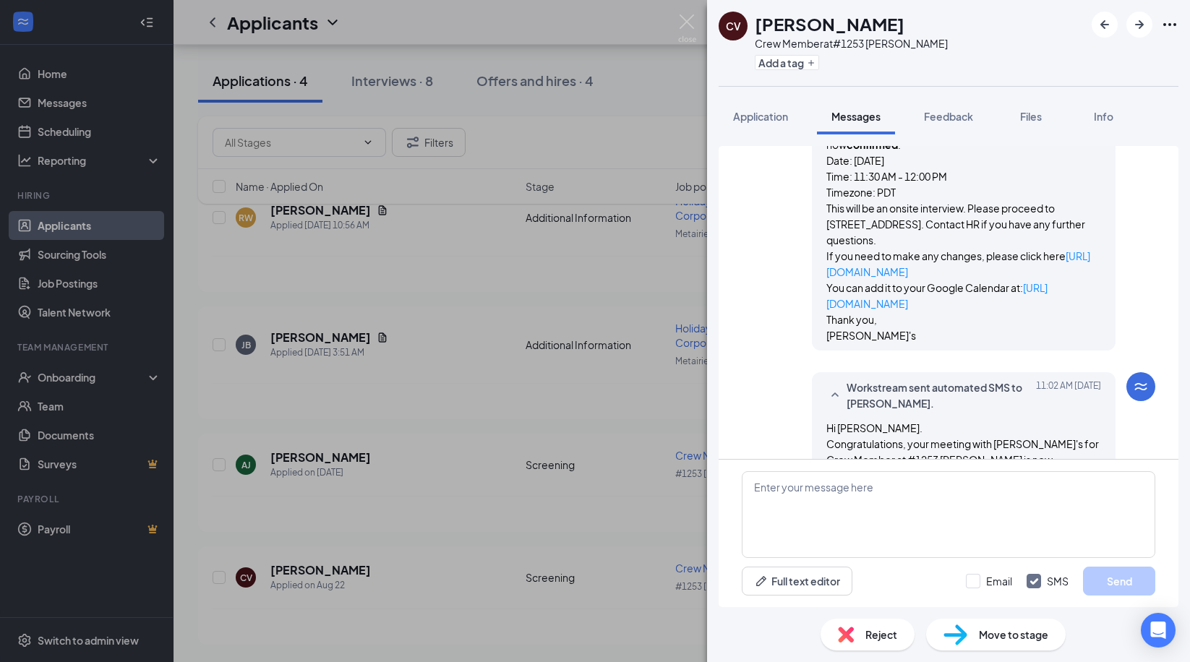
scroll to position [713, 0]
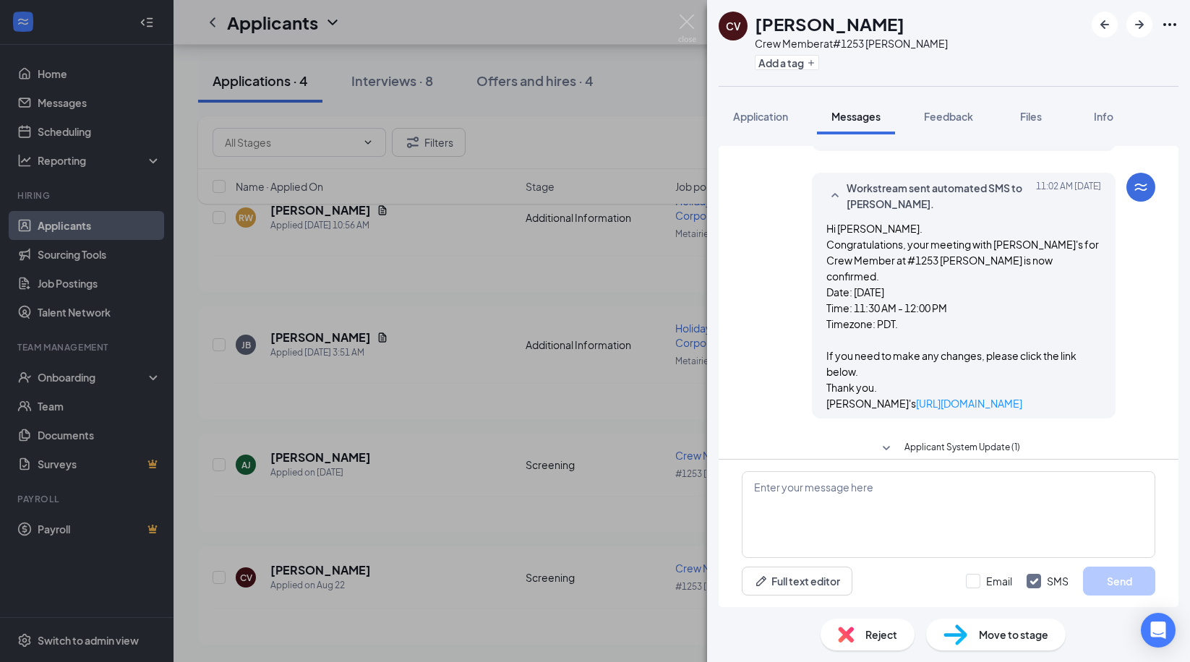
click at [881, 440] on icon "SmallChevronDown" at bounding box center [886, 448] width 17 height 17
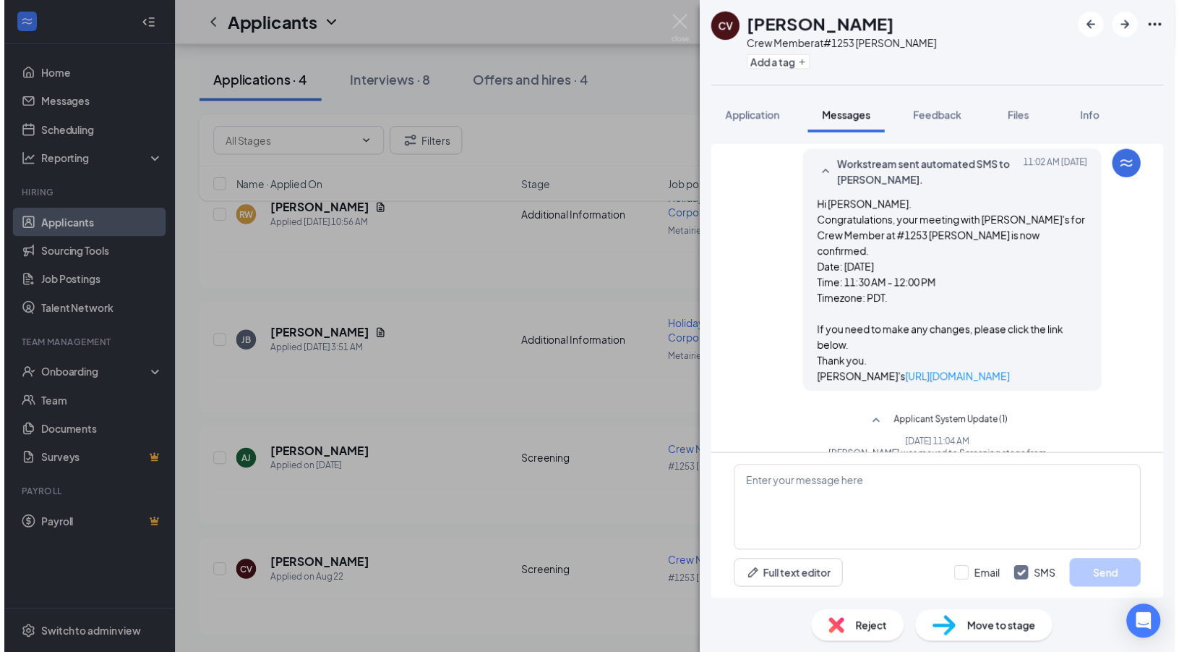
scroll to position [765, 0]
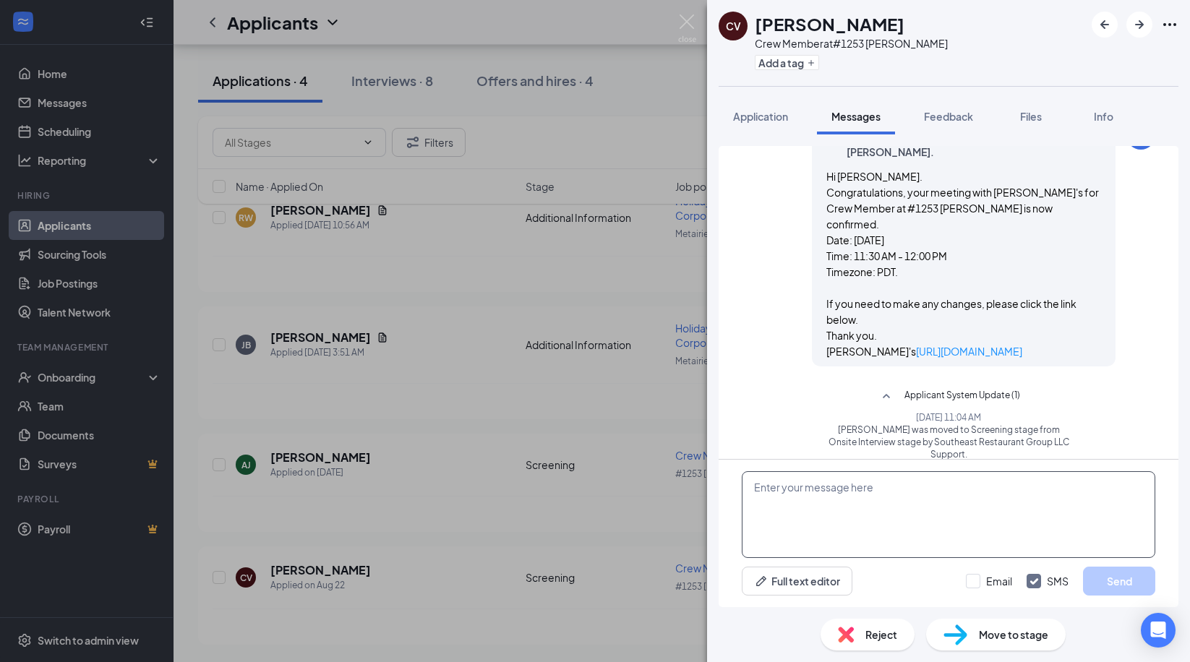
click at [859, 526] on textarea at bounding box center [949, 515] width 414 height 87
click at [688, 26] on img at bounding box center [687, 28] width 18 height 28
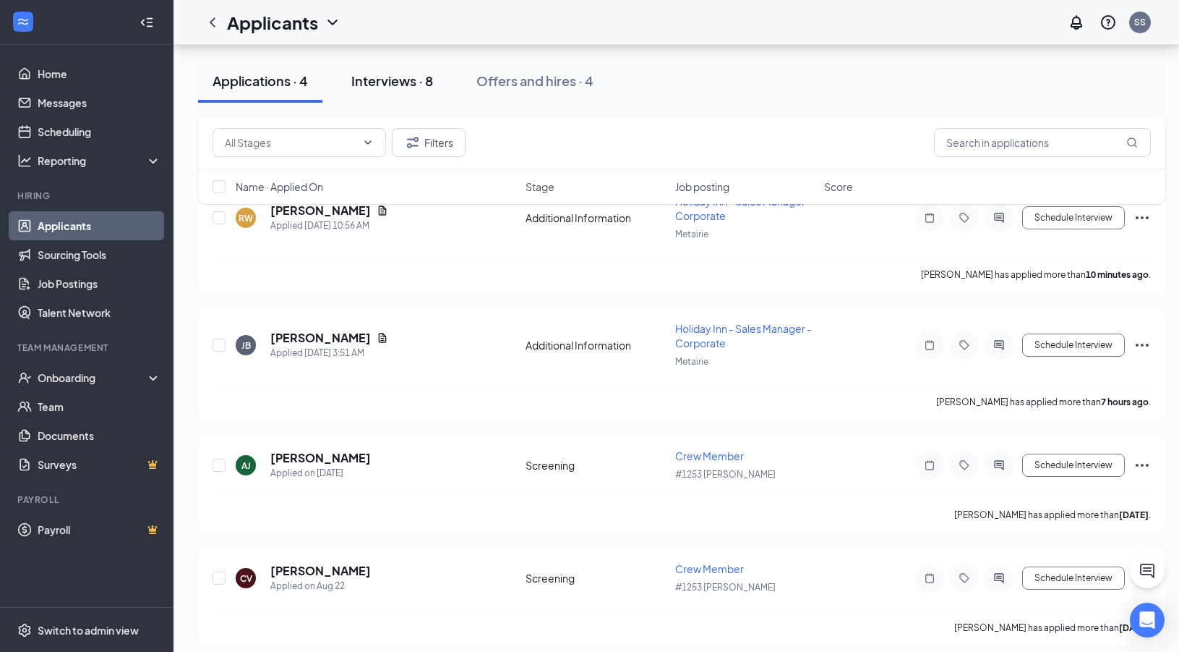
click at [394, 80] on div "Interviews · 8" at bounding box center [392, 81] width 82 height 18
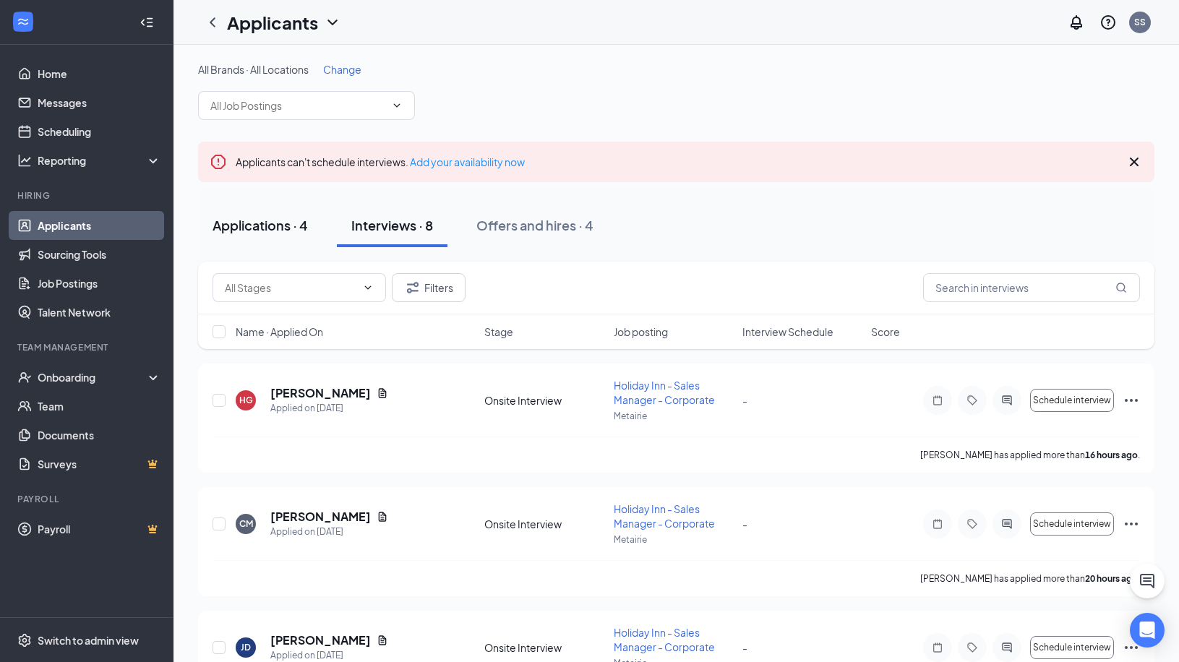
click at [268, 227] on div "Applications · 4" at bounding box center [260, 225] width 95 height 18
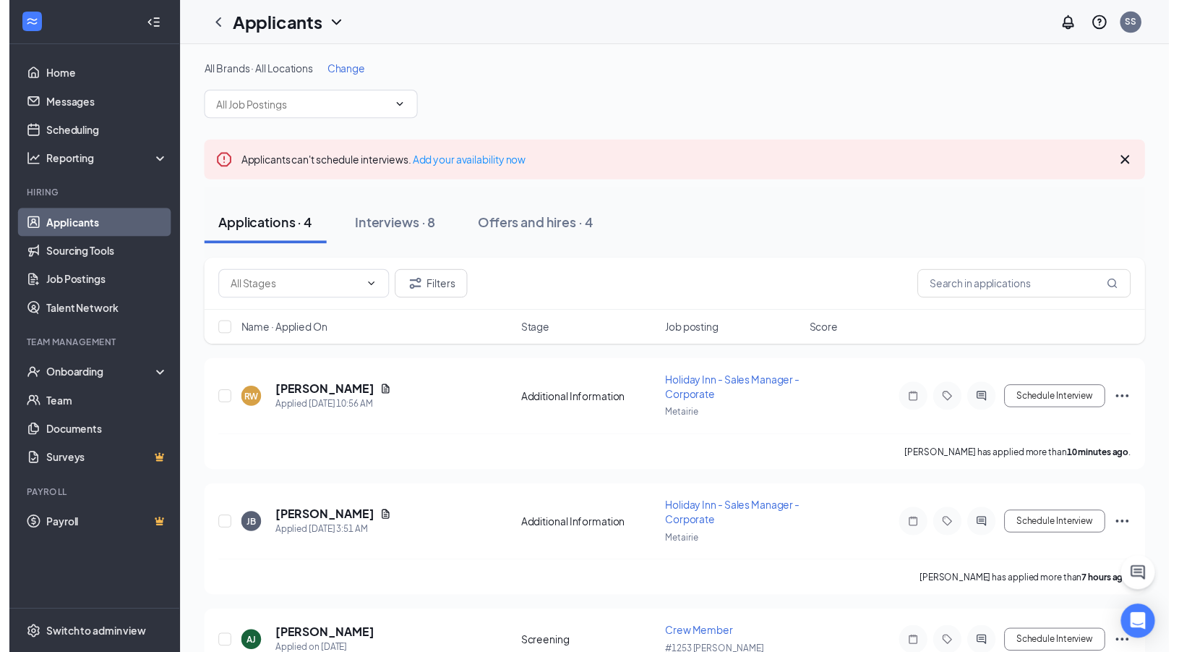
scroll to position [184, 0]
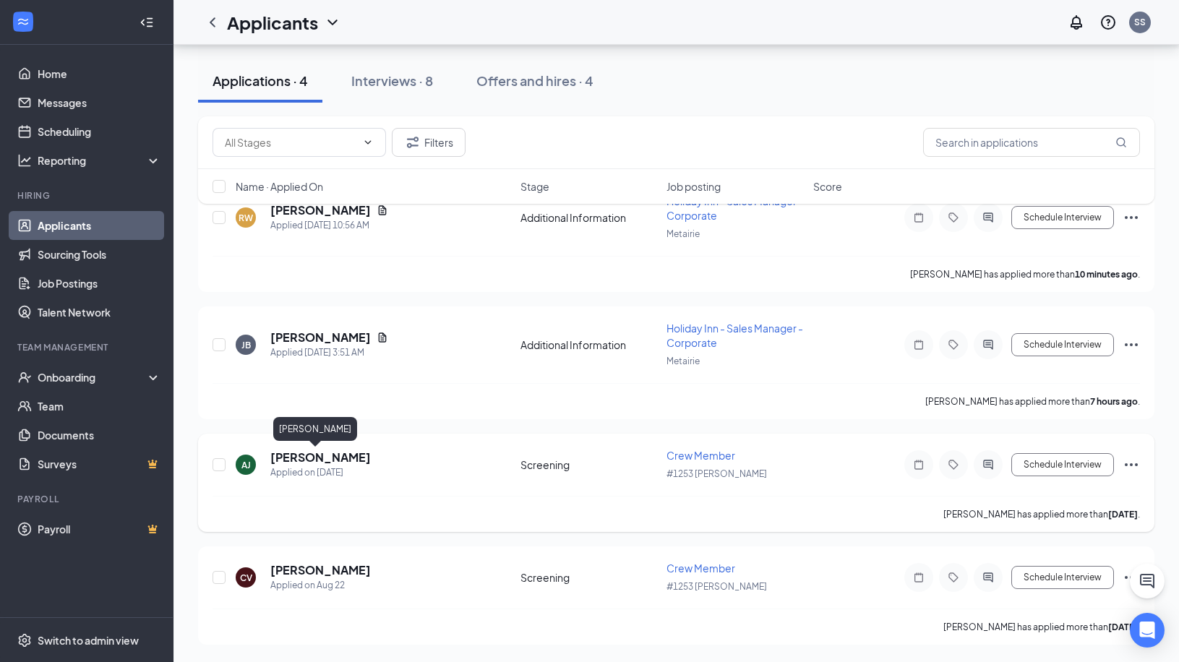
click at [291, 458] on h5 "[PERSON_NAME]" at bounding box center [320, 458] width 101 height 16
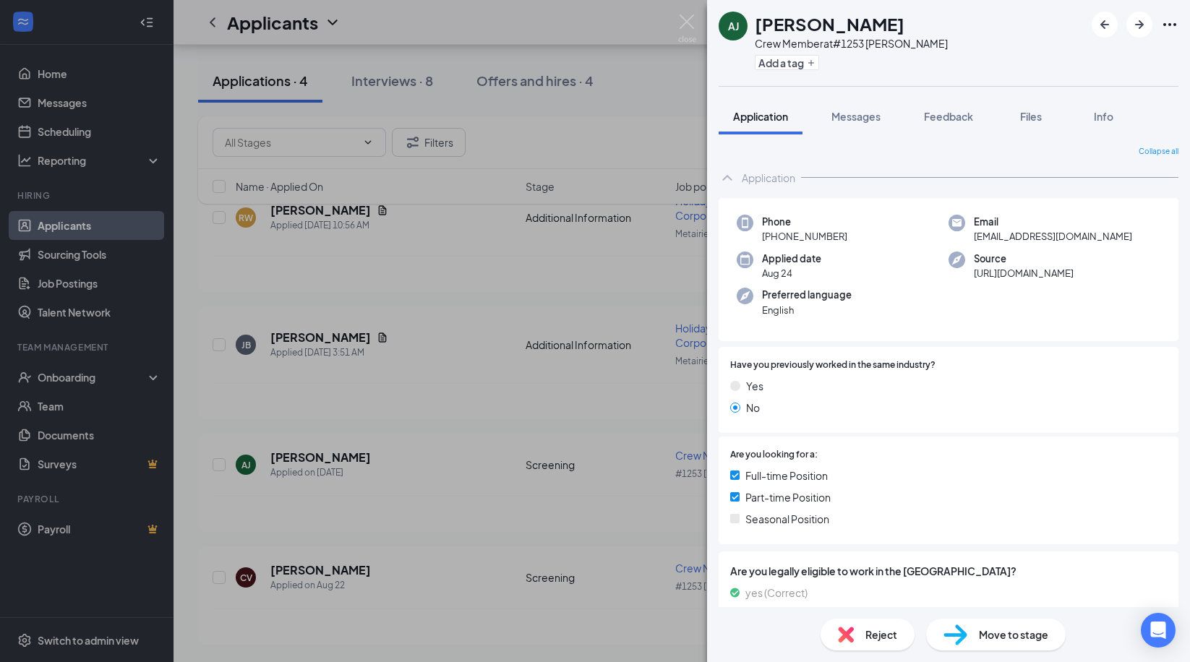
click at [677, 21] on div "AJ Asya Jones Crew Member at #1253 Huffman Add a tag Application Messages Feedb…" at bounding box center [595, 331] width 1190 height 662
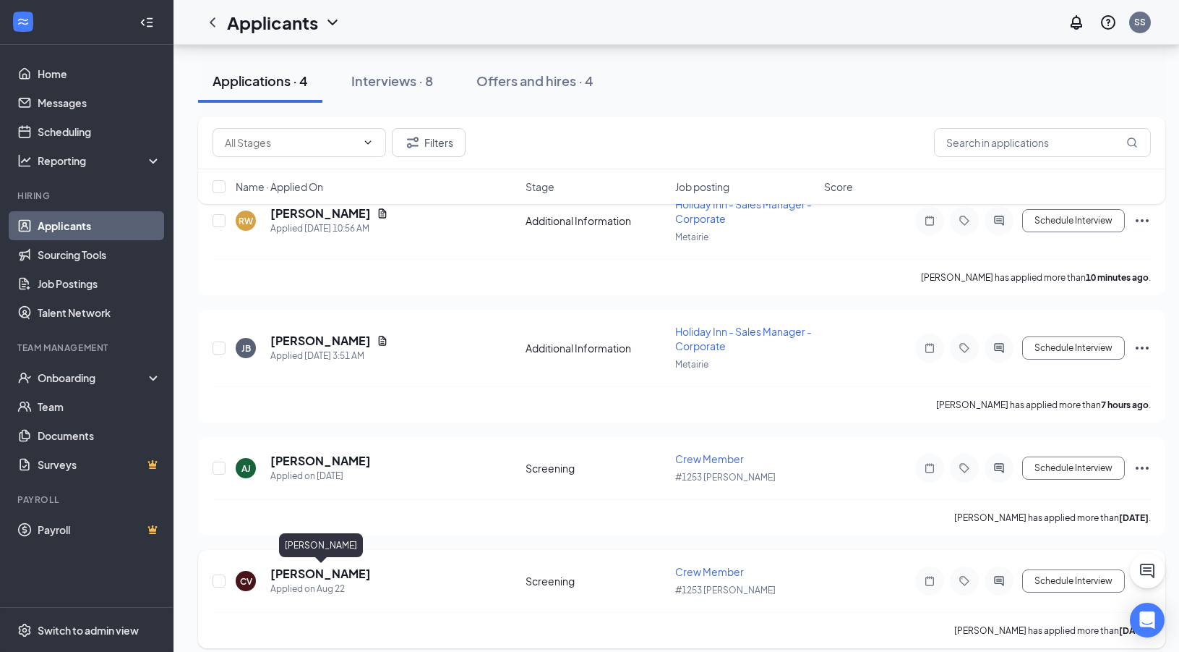
scroll to position [195, 0]
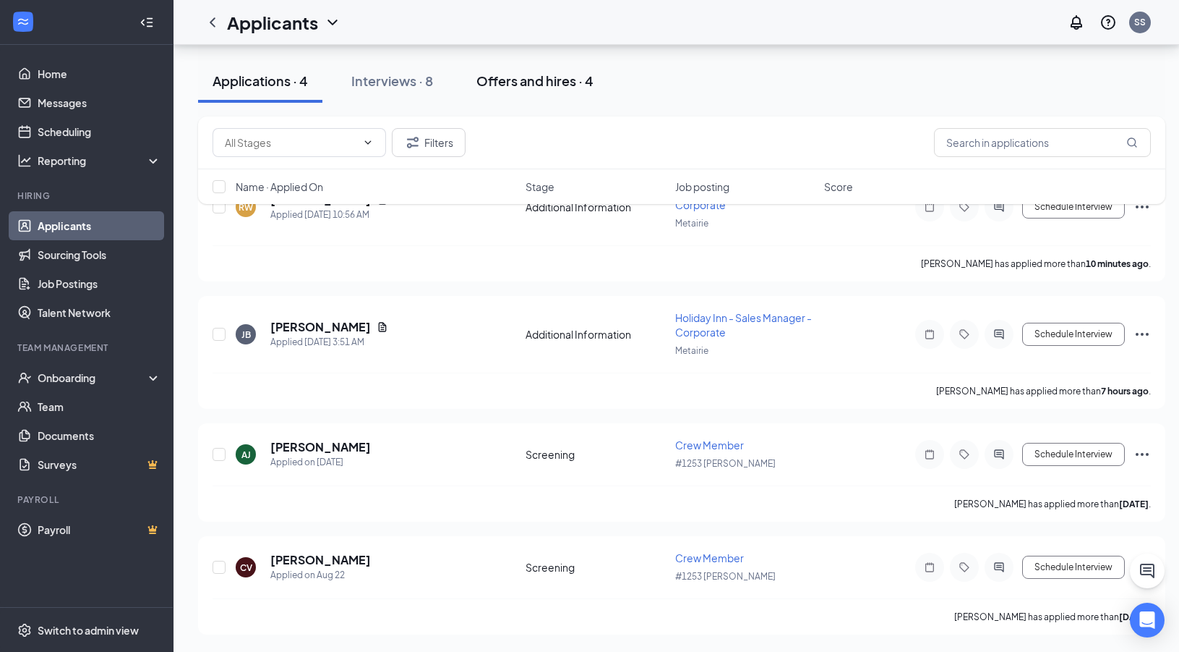
click at [568, 80] on div "Offers and hires · 4" at bounding box center [535, 81] width 117 height 18
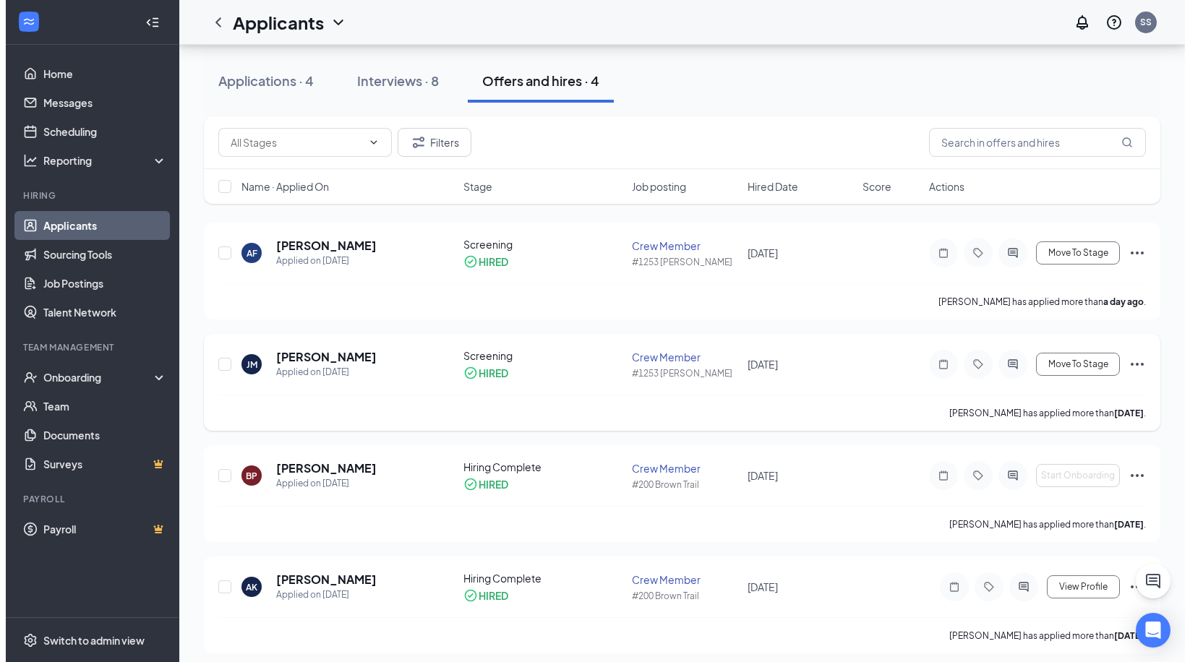
scroll to position [150, 0]
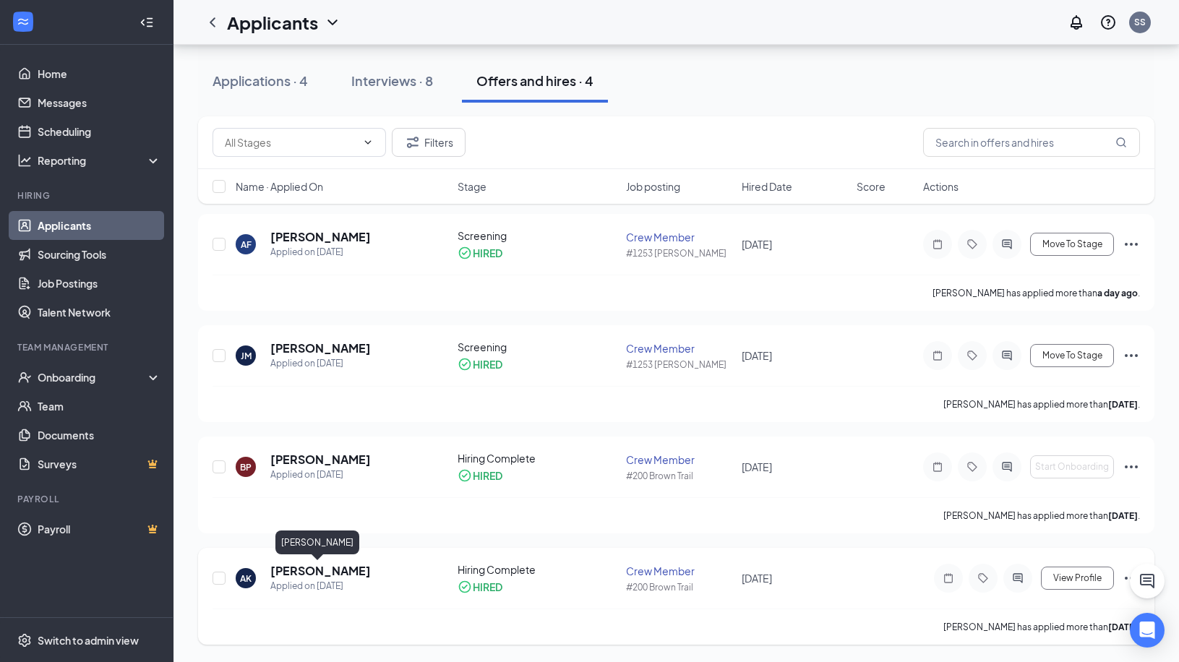
click at [318, 573] on h5 "[PERSON_NAME]" at bounding box center [320, 571] width 101 height 16
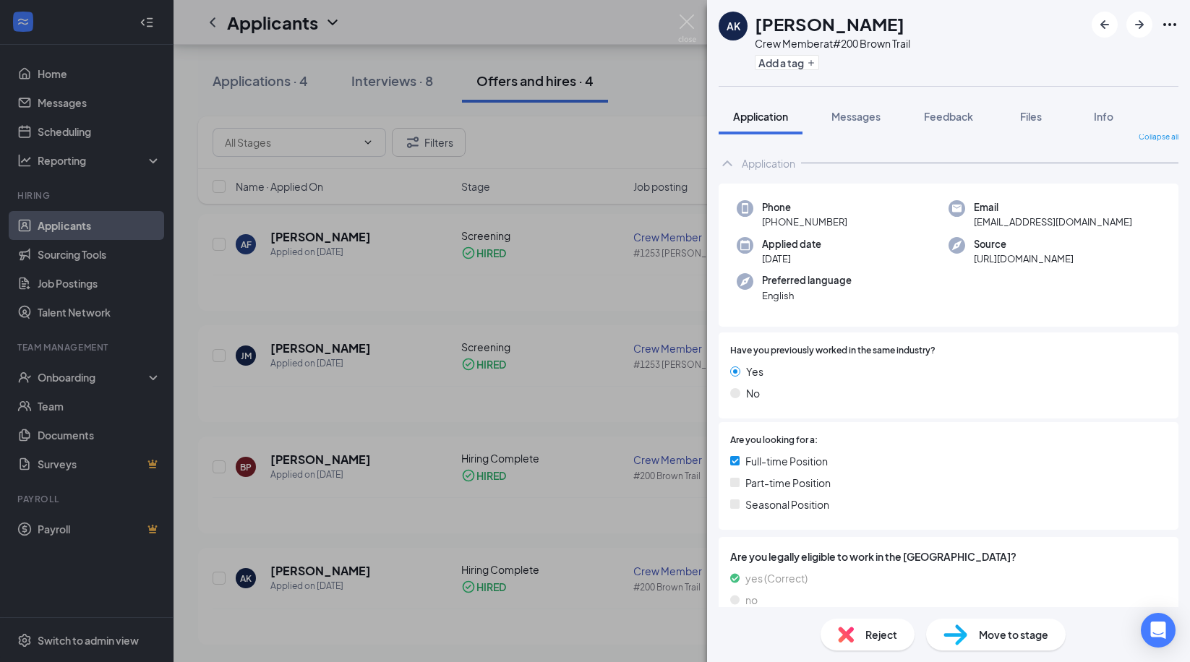
scroll to position [36, 0]
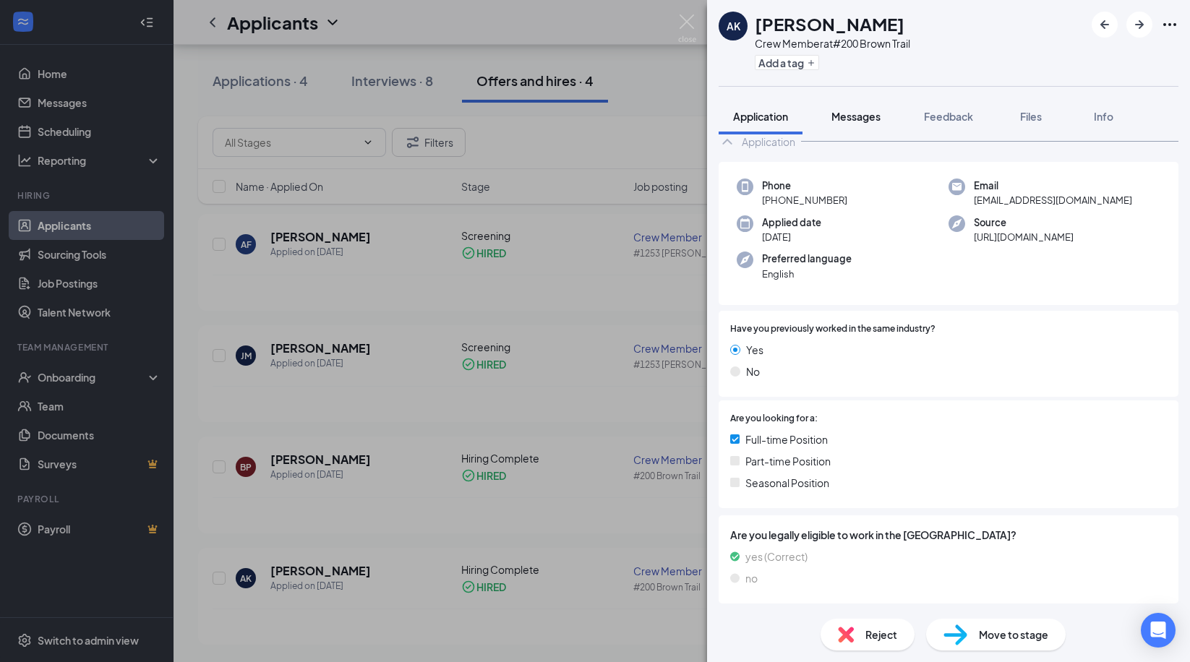
click at [856, 120] on span "Messages" at bounding box center [856, 116] width 49 height 13
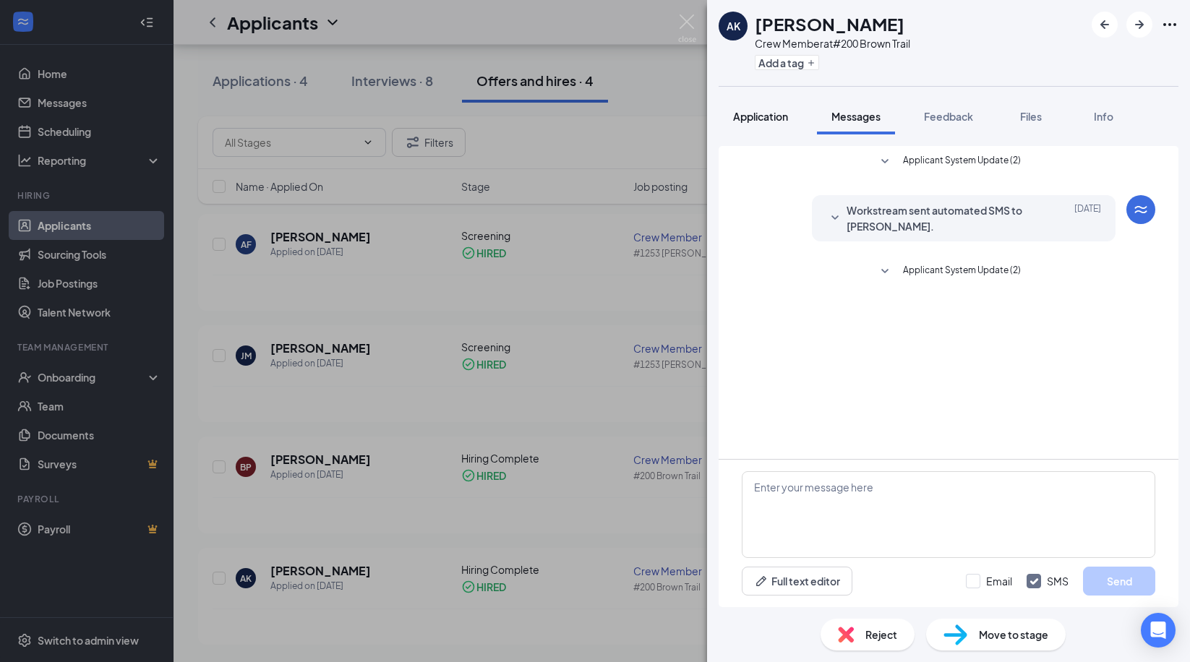
click at [757, 118] on span "Application" at bounding box center [760, 116] width 55 height 13
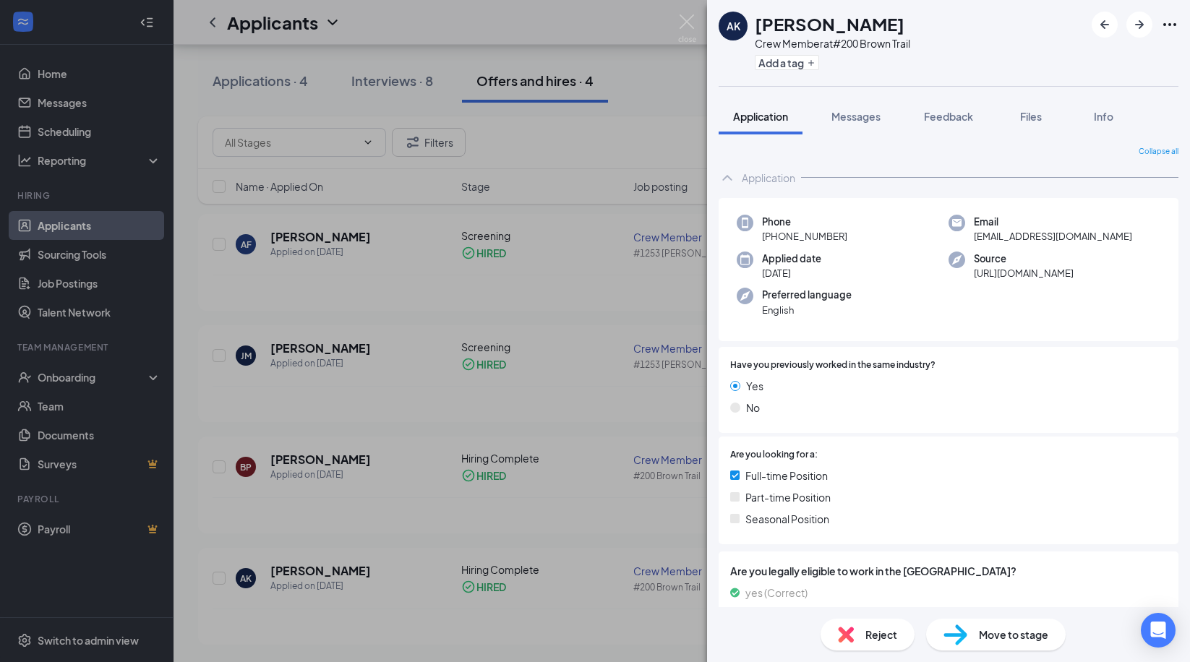
scroll to position [36, 0]
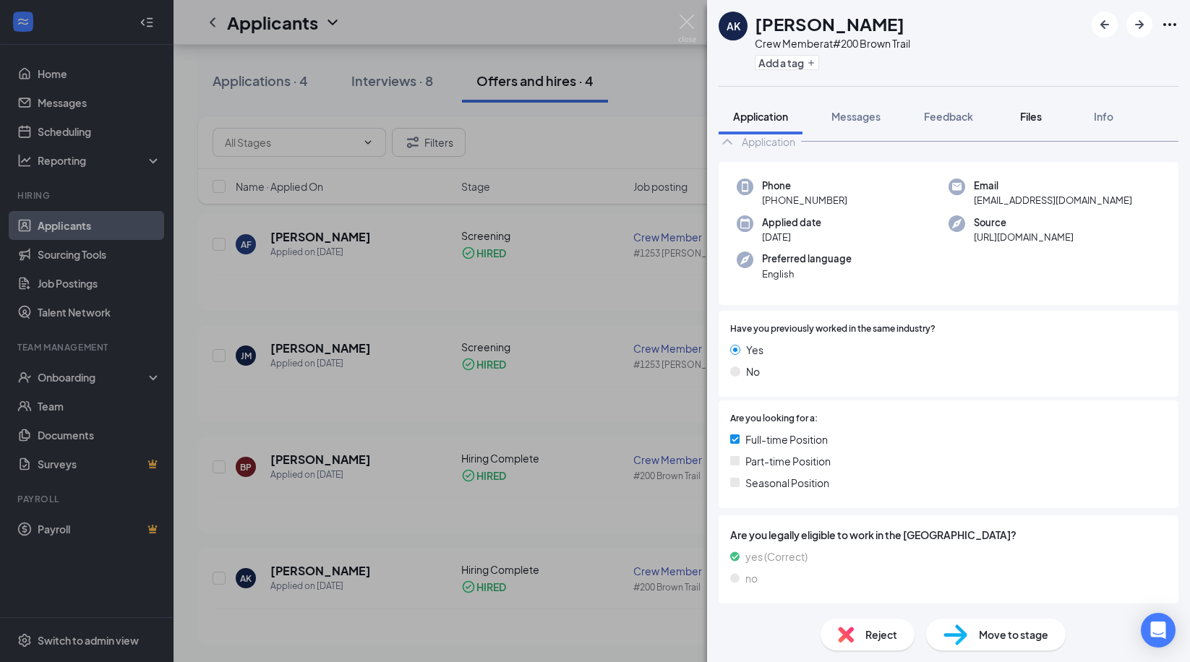
click at [1035, 114] on span "Files" at bounding box center [1031, 116] width 22 height 13
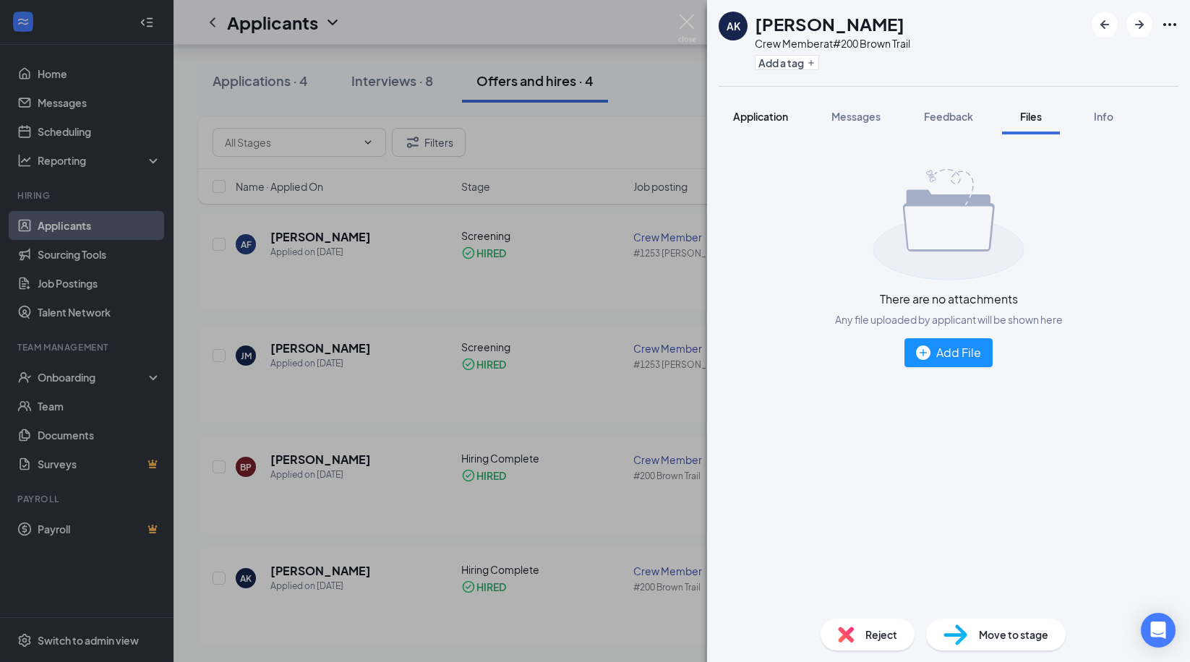
click at [773, 117] on span "Application" at bounding box center [760, 116] width 55 height 13
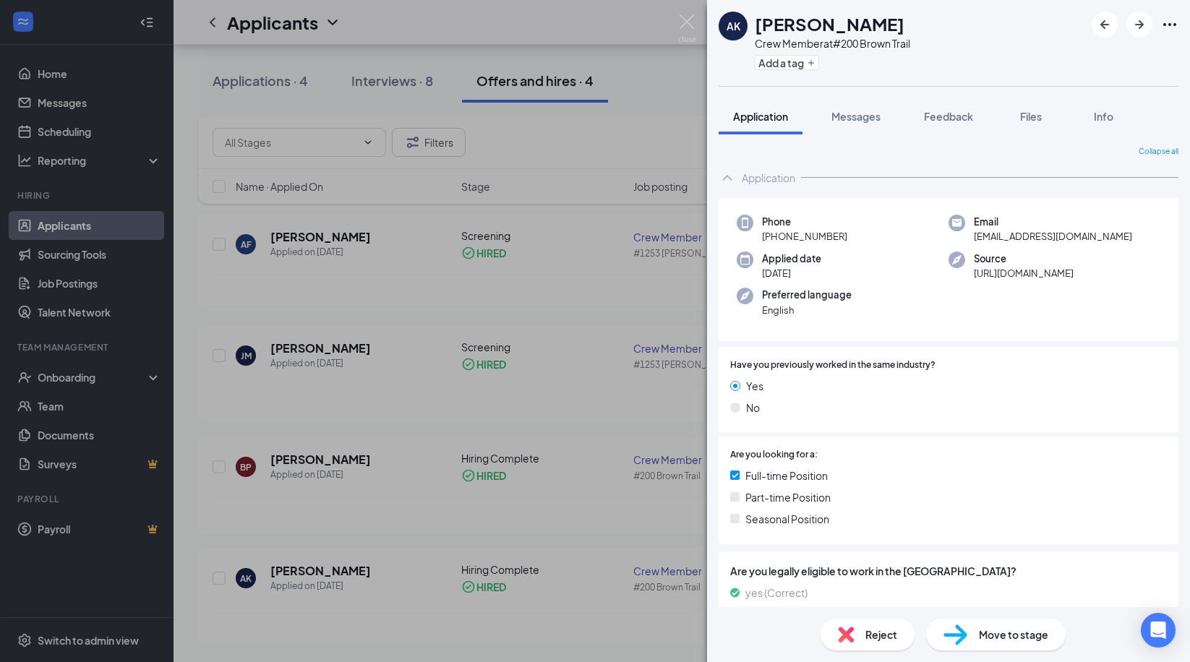
click at [1040, 119] on span "Files" at bounding box center [1031, 116] width 22 height 13
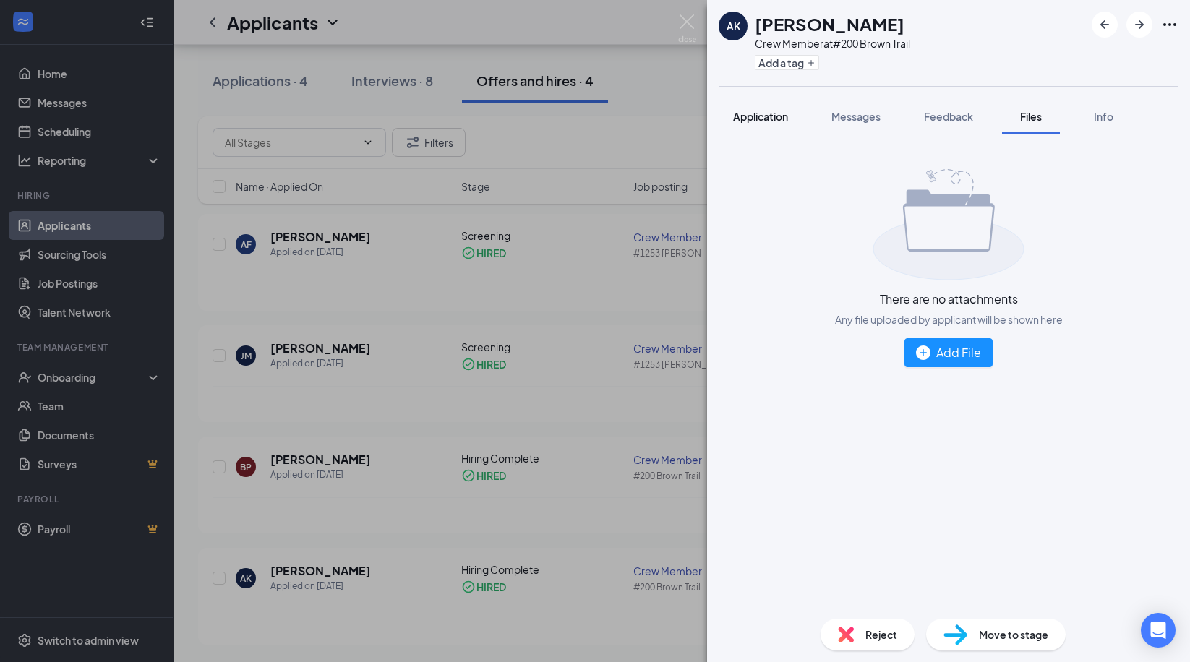
click at [766, 118] on span "Application" at bounding box center [760, 116] width 55 height 13
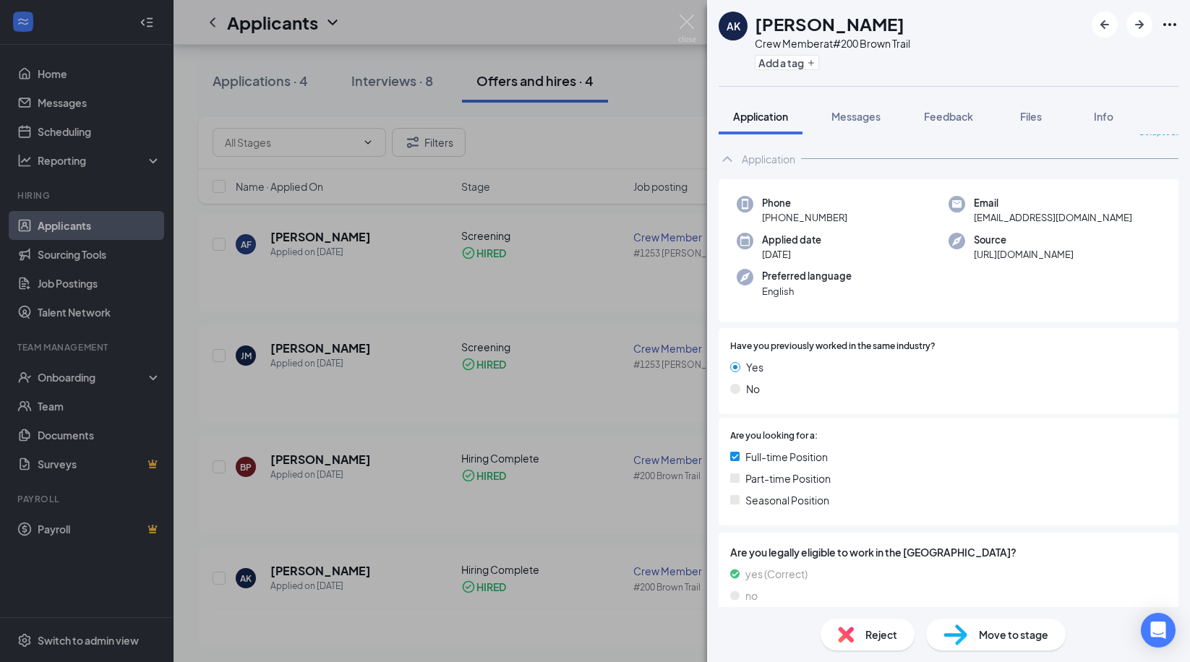
scroll to position [36, 0]
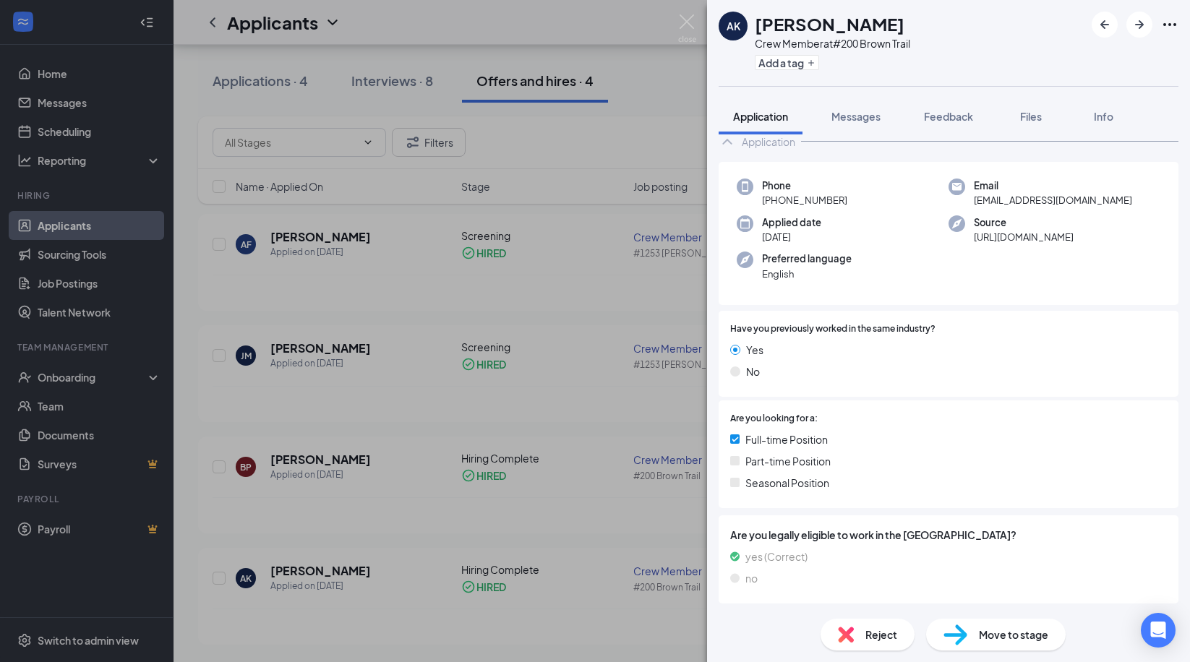
click at [1020, 642] on span "Move to stage" at bounding box center [1013, 635] width 69 height 16
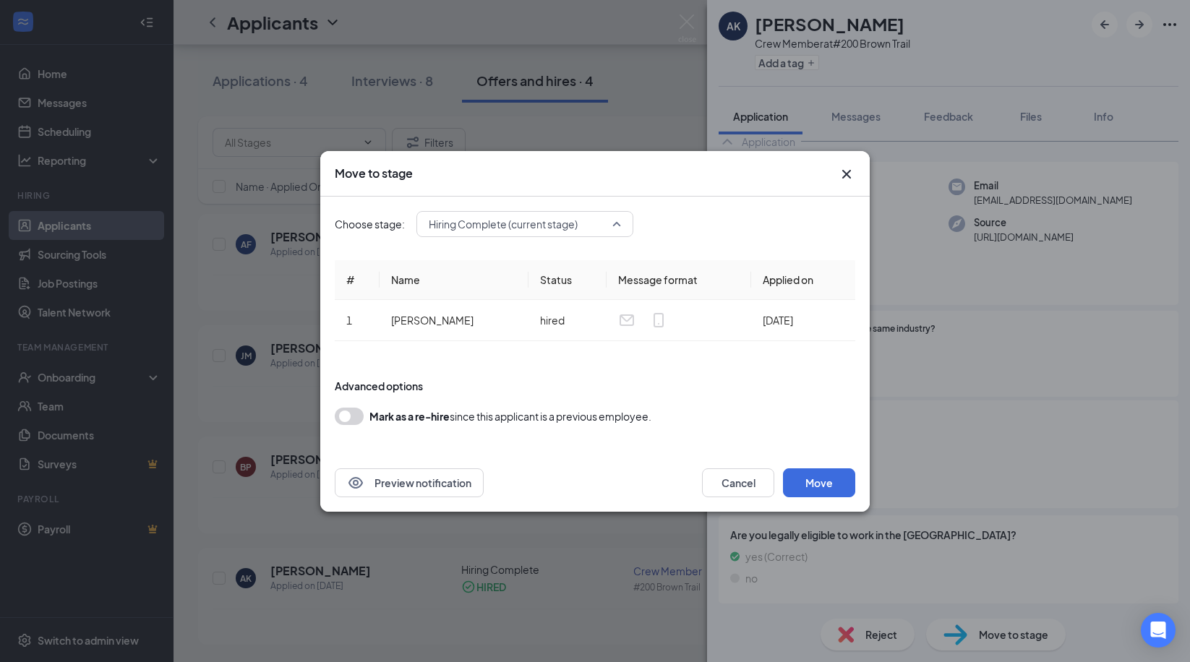
click at [618, 223] on span "Hiring Complete (current stage)" at bounding box center [525, 224] width 192 height 22
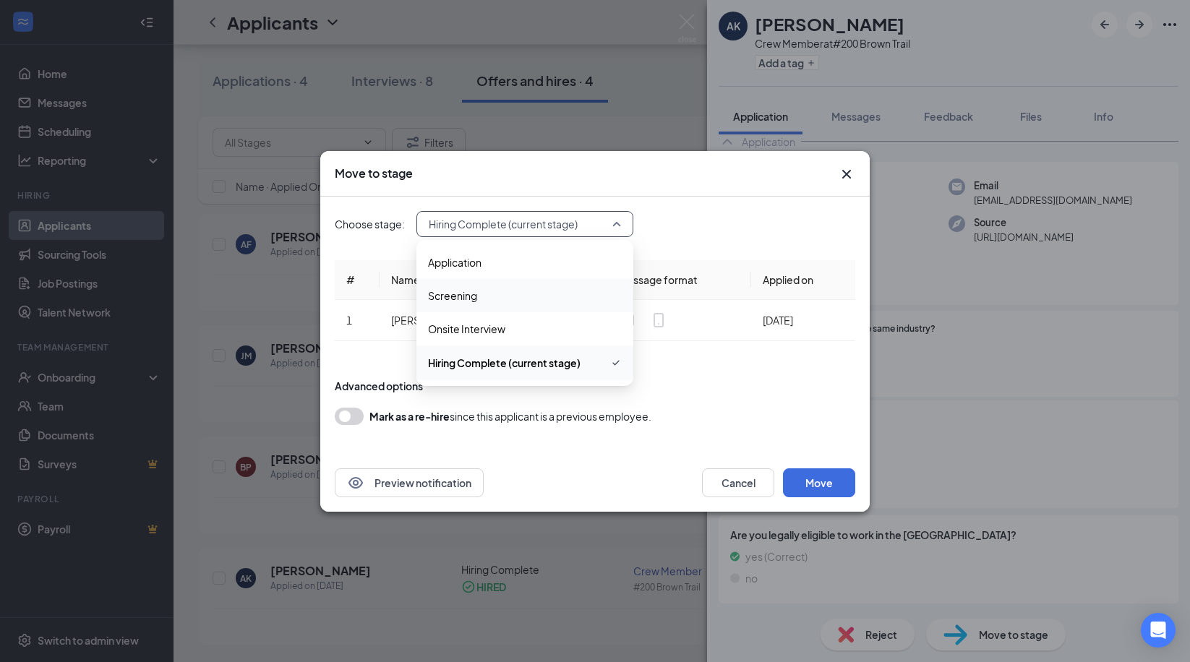
click at [483, 297] on span "Screening" at bounding box center [525, 296] width 194 height 16
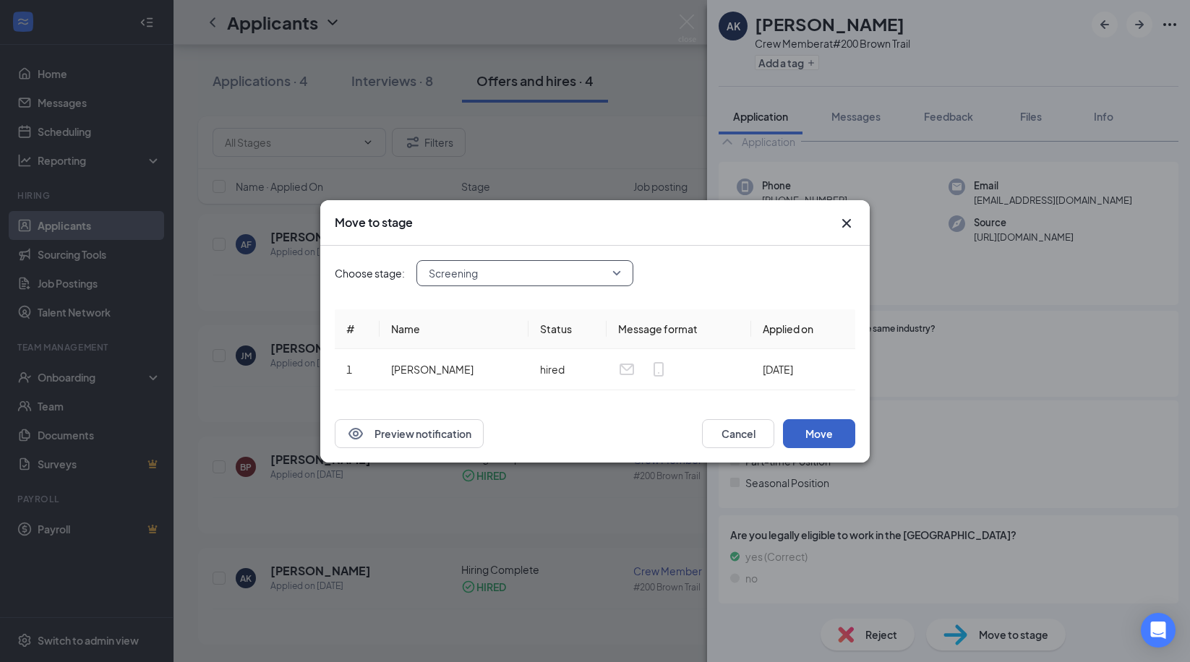
click at [817, 432] on button "Move" at bounding box center [819, 433] width 72 height 29
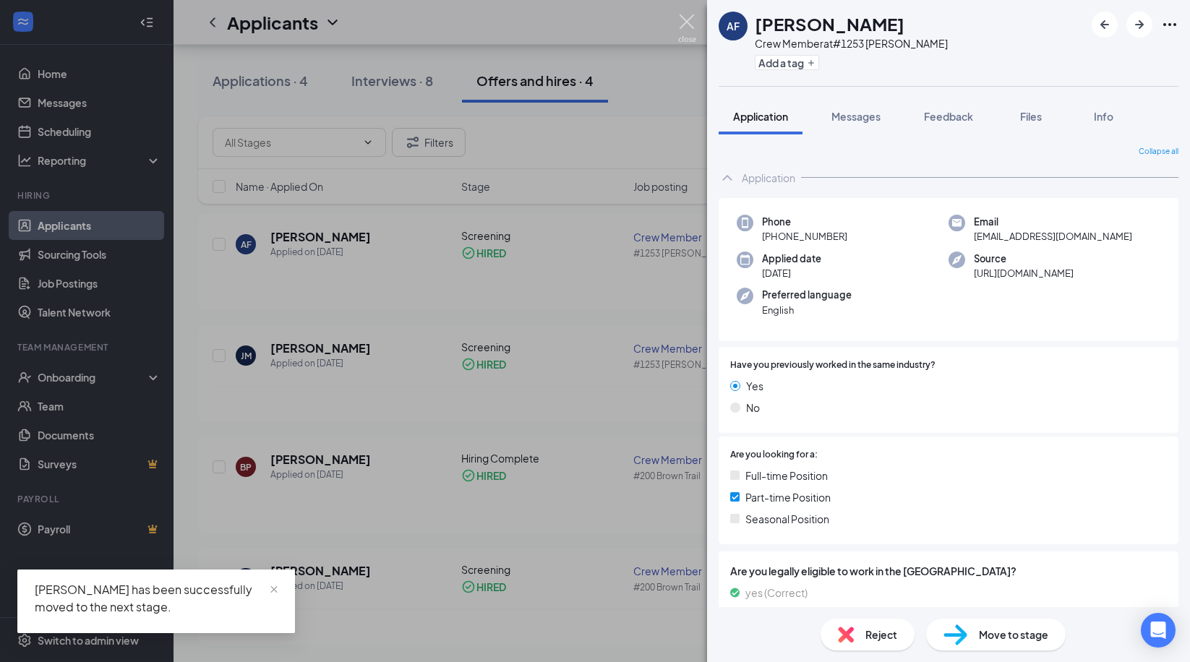
click at [684, 24] on img at bounding box center [687, 28] width 18 height 28
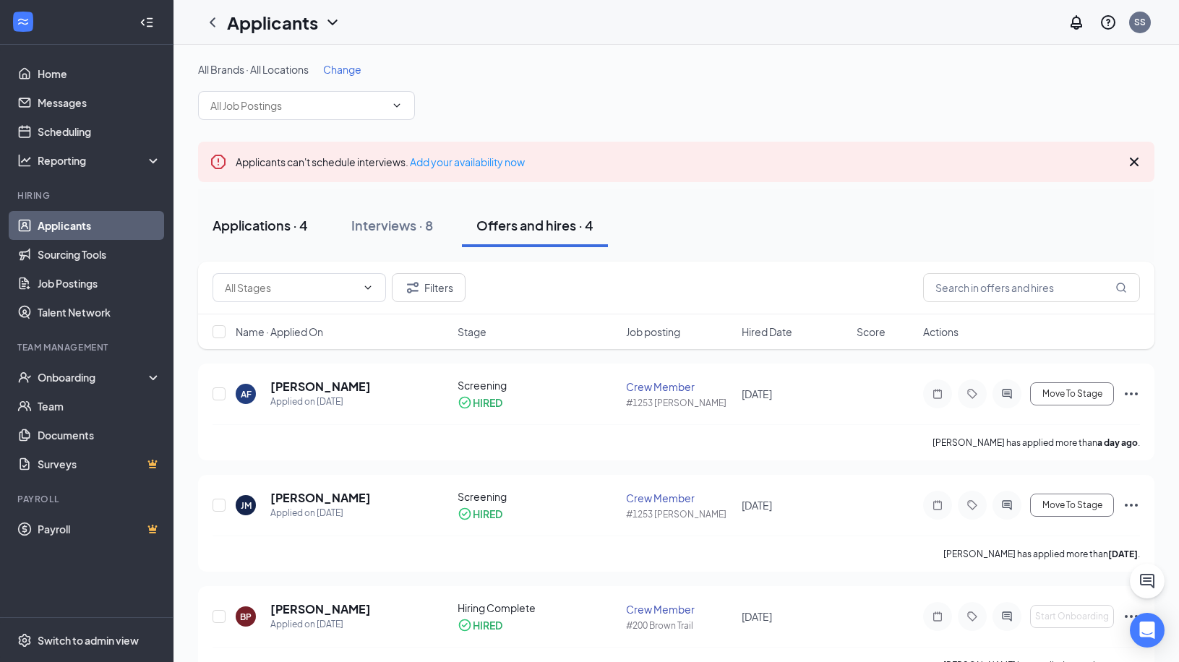
click at [252, 229] on div "Applications · 4" at bounding box center [260, 225] width 95 height 18
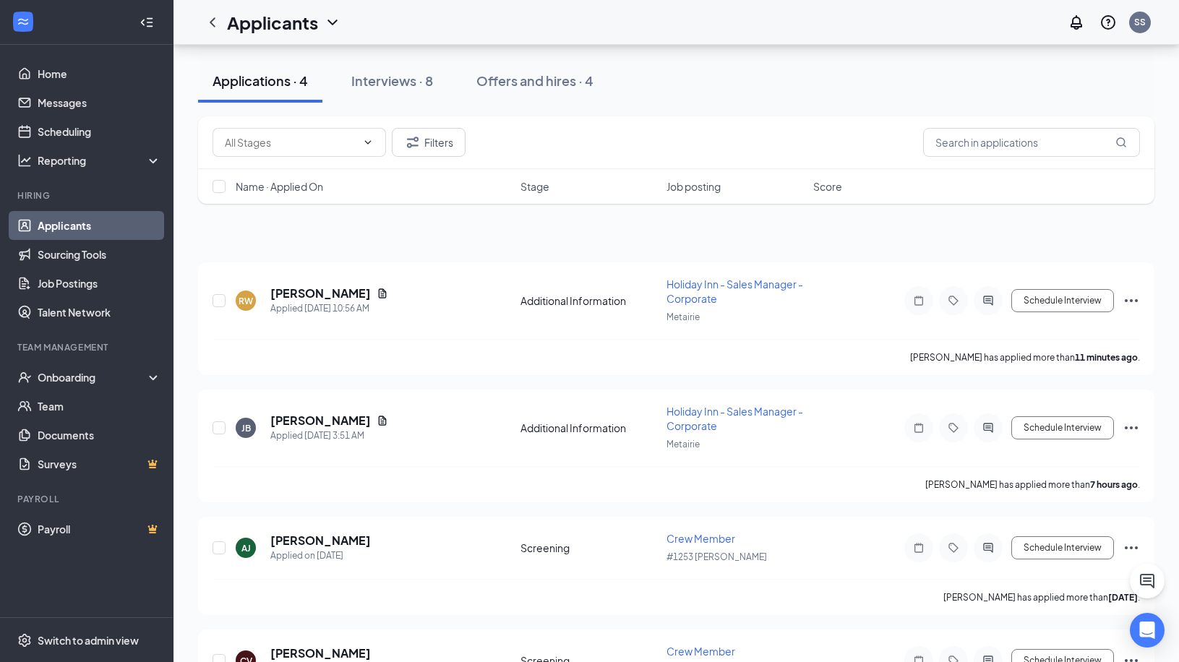
scroll to position [184, 0]
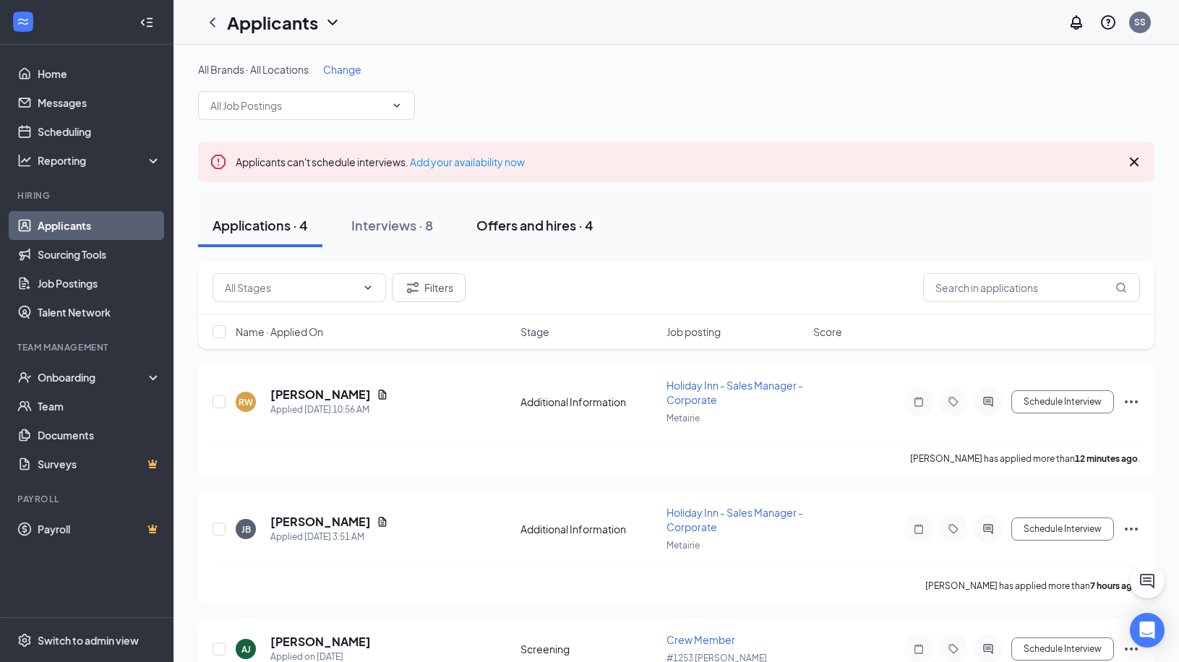
click at [545, 228] on div "Offers and hires · 4" at bounding box center [535, 225] width 117 height 18
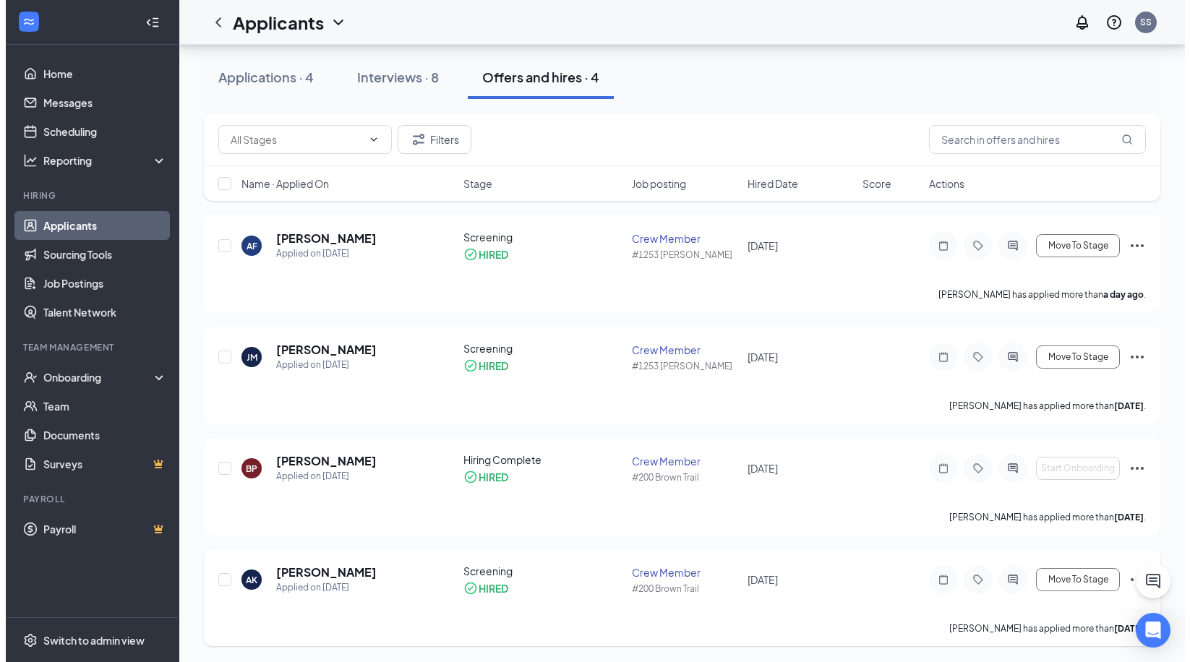
scroll to position [150, 0]
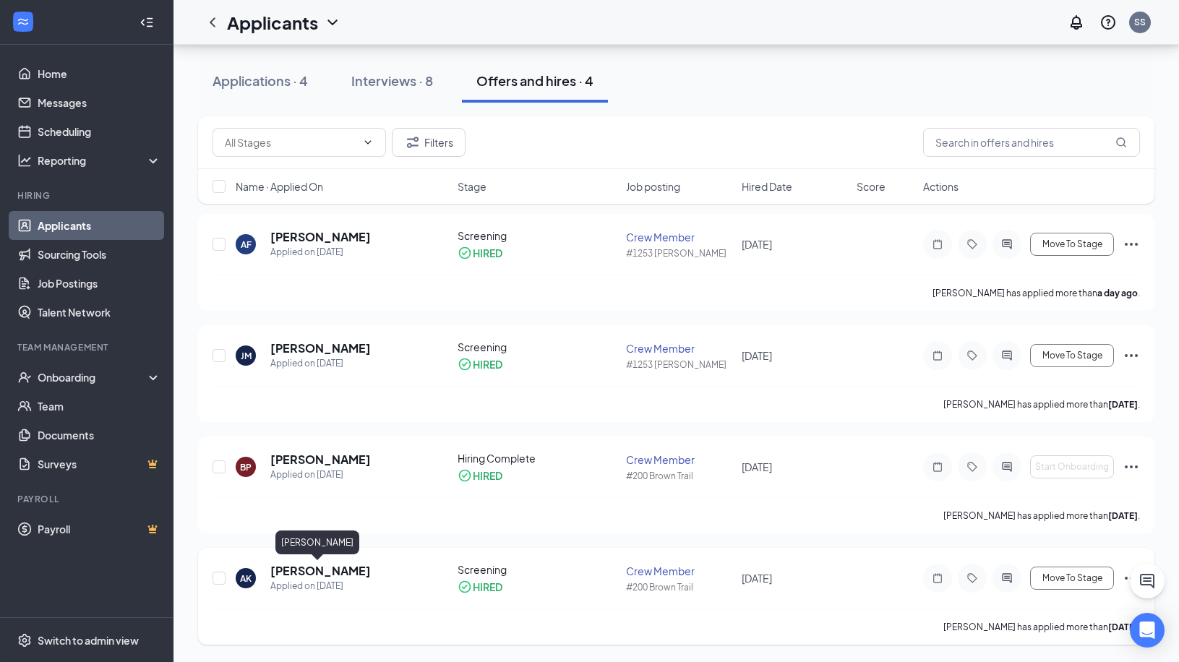
click at [311, 573] on h5 "[PERSON_NAME]" at bounding box center [320, 571] width 101 height 16
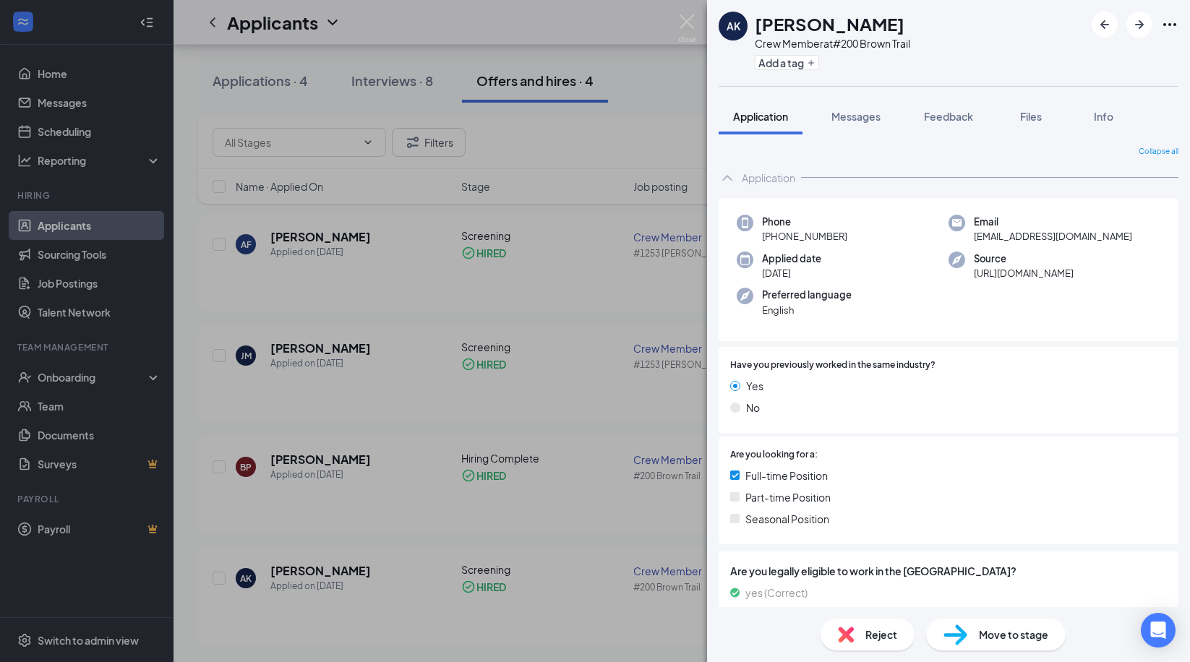
click at [1006, 638] on span "Move to stage" at bounding box center [1013, 635] width 69 height 16
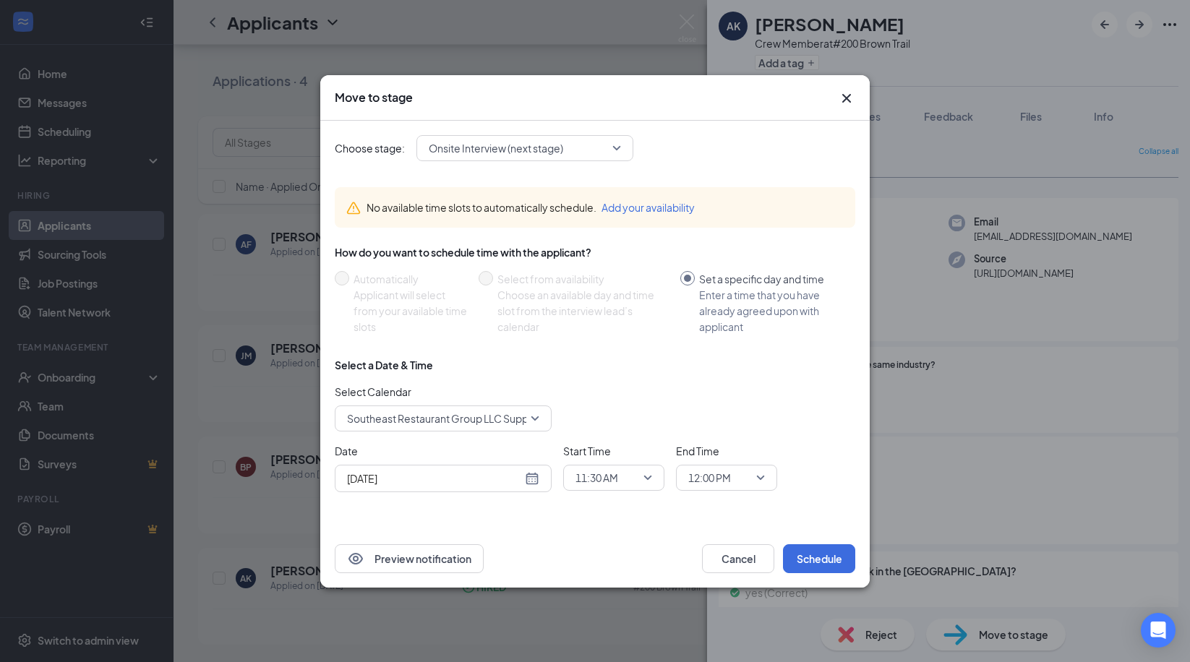
click at [526, 481] on div "[DATE]" at bounding box center [443, 479] width 192 height 16
type input "[DATE]"
click at [463, 422] on div "28" at bounding box center [460, 422] width 17 height 17
click at [633, 477] on span "11:30 AM" at bounding box center [608, 478] width 64 height 22
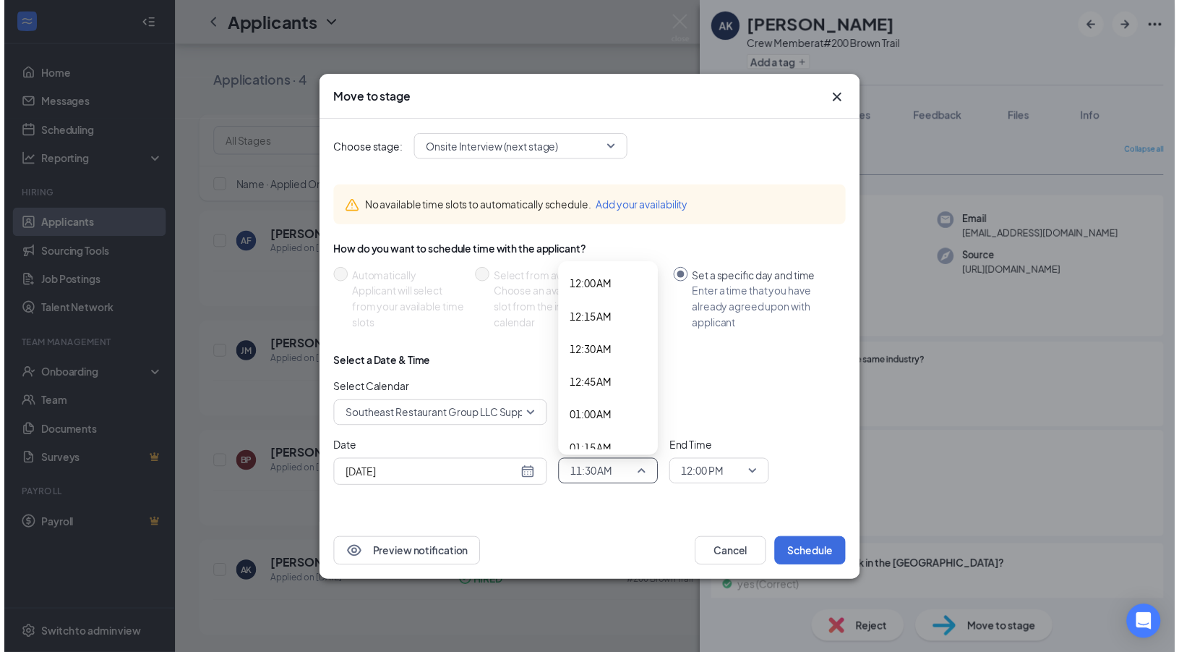
scroll to position [1380, 0]
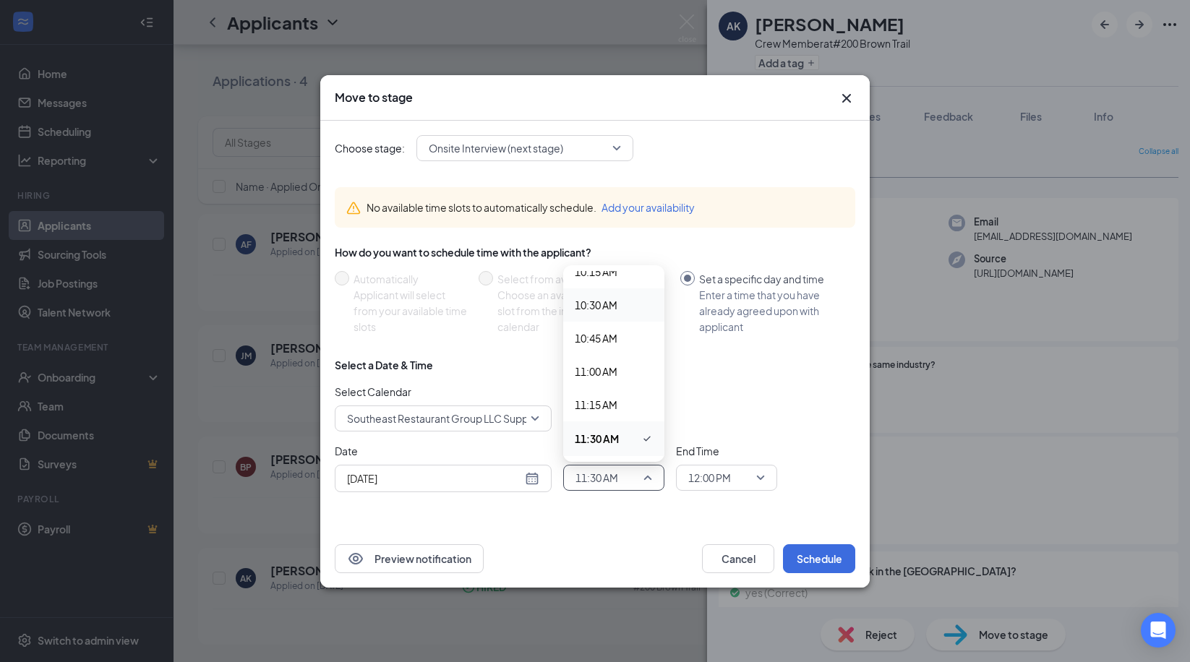
click at [610, 302] on span "10:30 AM" at bounding box center [596, 305] width 43 height 16
click at [835, 559] on button "Schedule" at bounding box center [819, 559] width 72 height 29
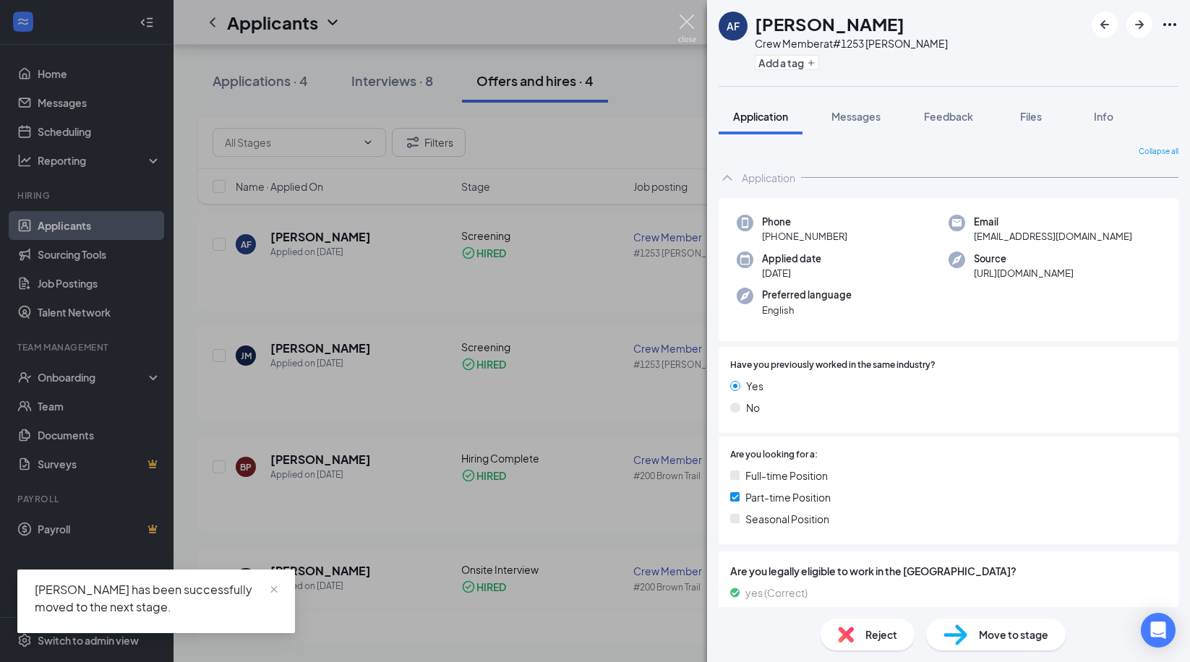
click at [685, 27] on img at bounding box center [687, 28] width 18 height 28
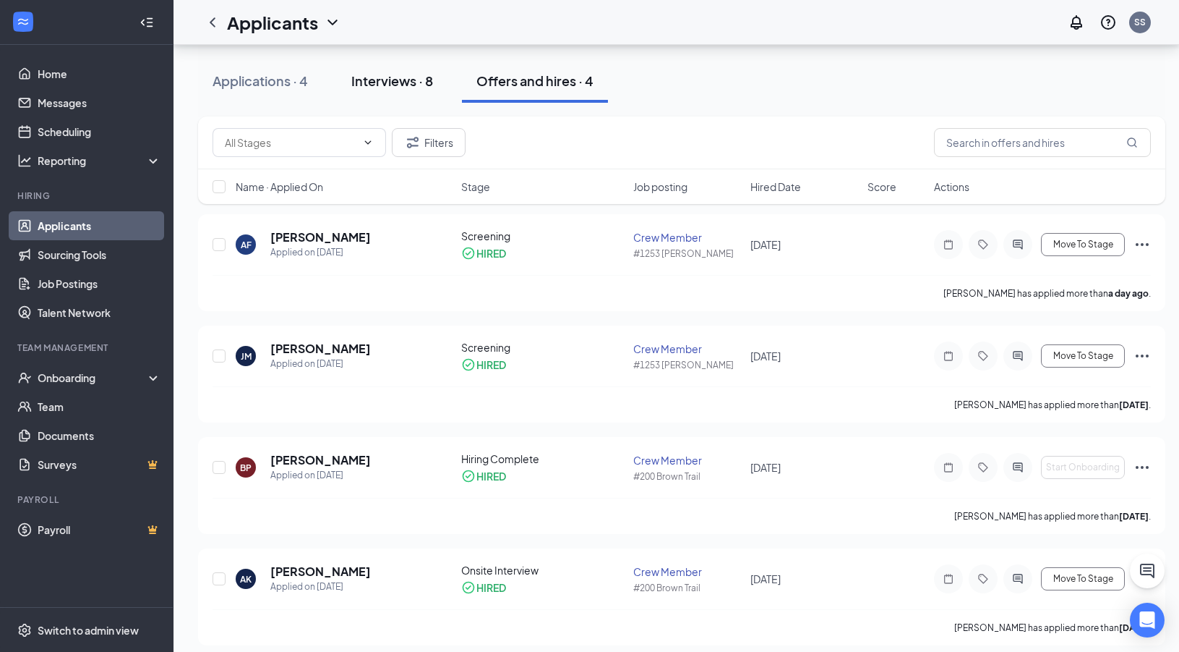
click at [389, 81] on div "Interviews · 8" at bounding box center [392, 81] width 82 height 18
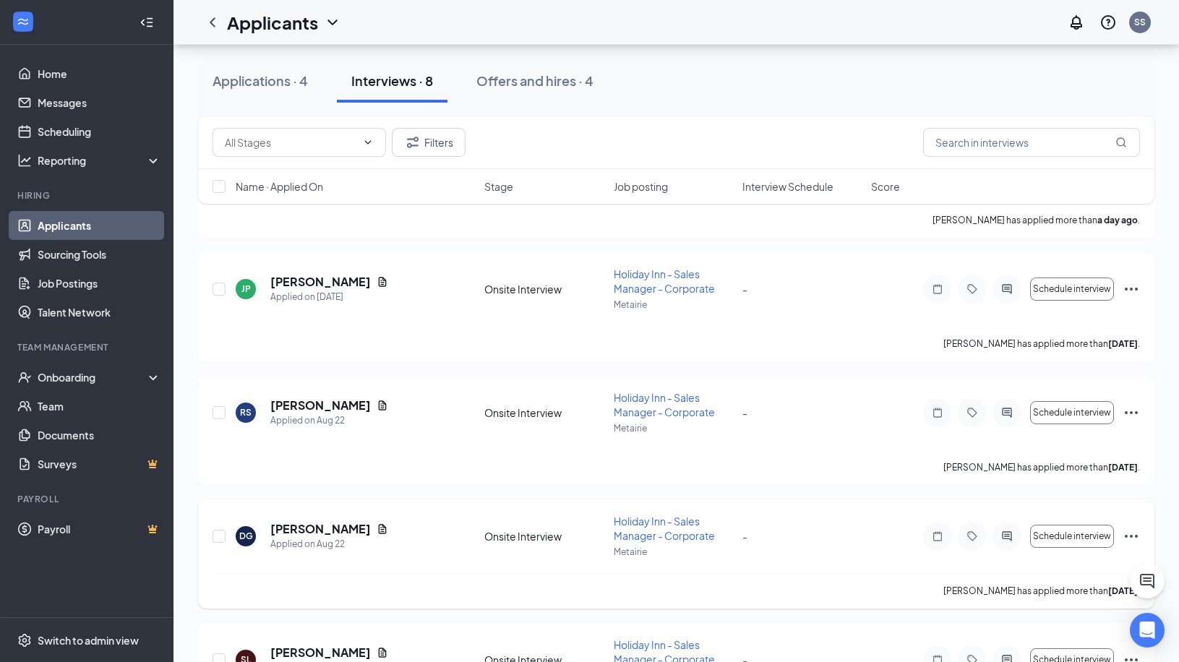
scroll to position [605, 0]
click at [1135, 289] on icon "Ellipses" at bounding box center [1131, 290] width 13 height 3
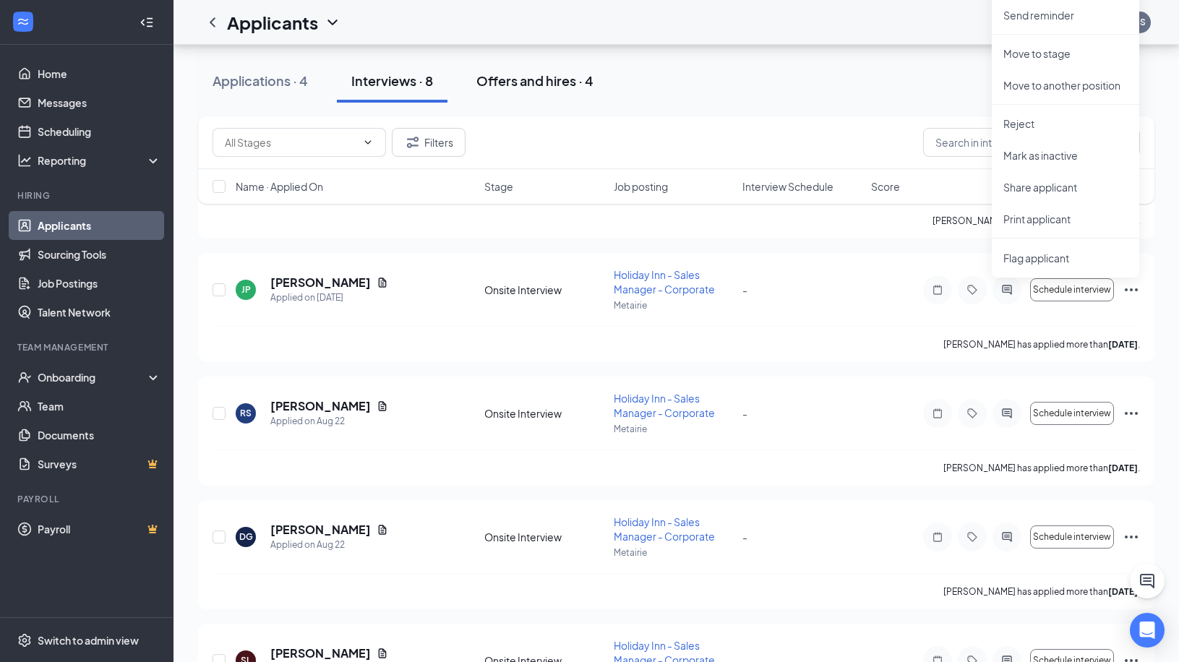
click at [563, 86] on div "Offers and hires · 4" at bounding box center [535, 81] width 117 height 18
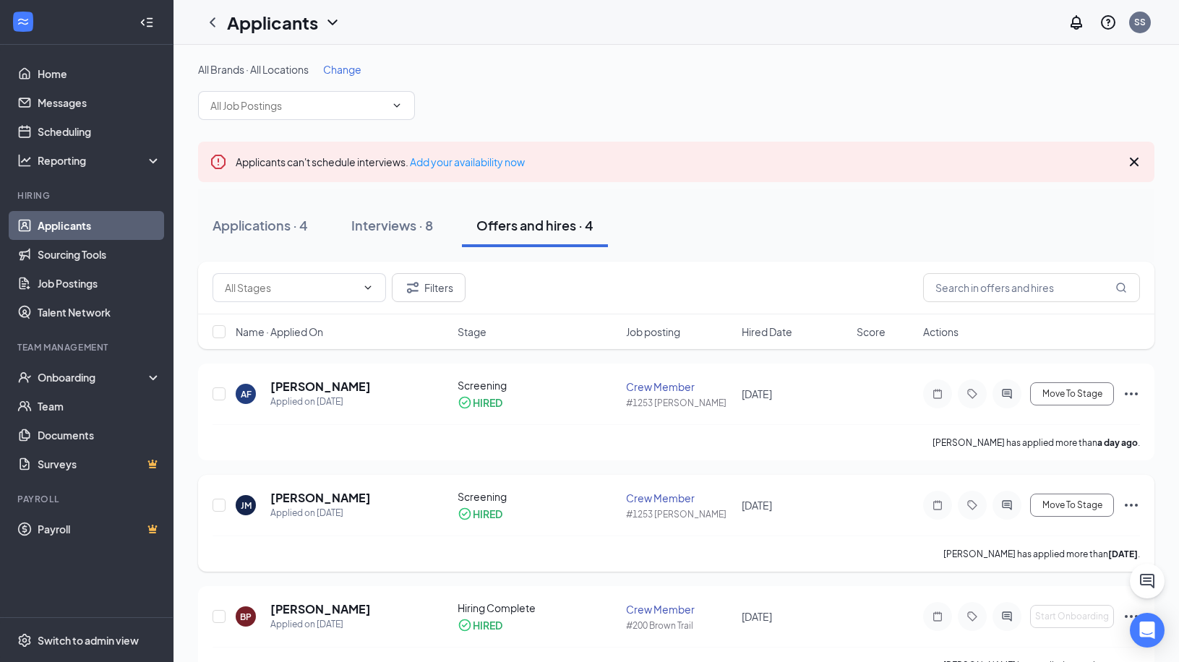
scroll to position [150, 0]
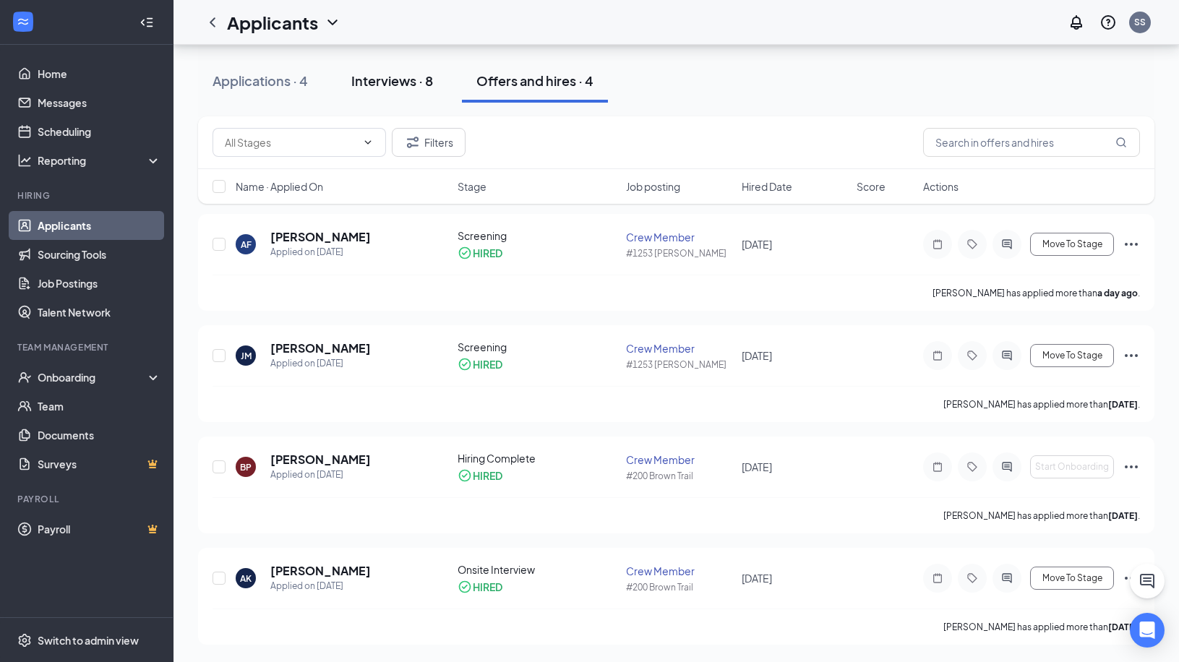
click at [383, 82] on div "Interviews · 8" at bounding box center [392, 81] width 82 height 18
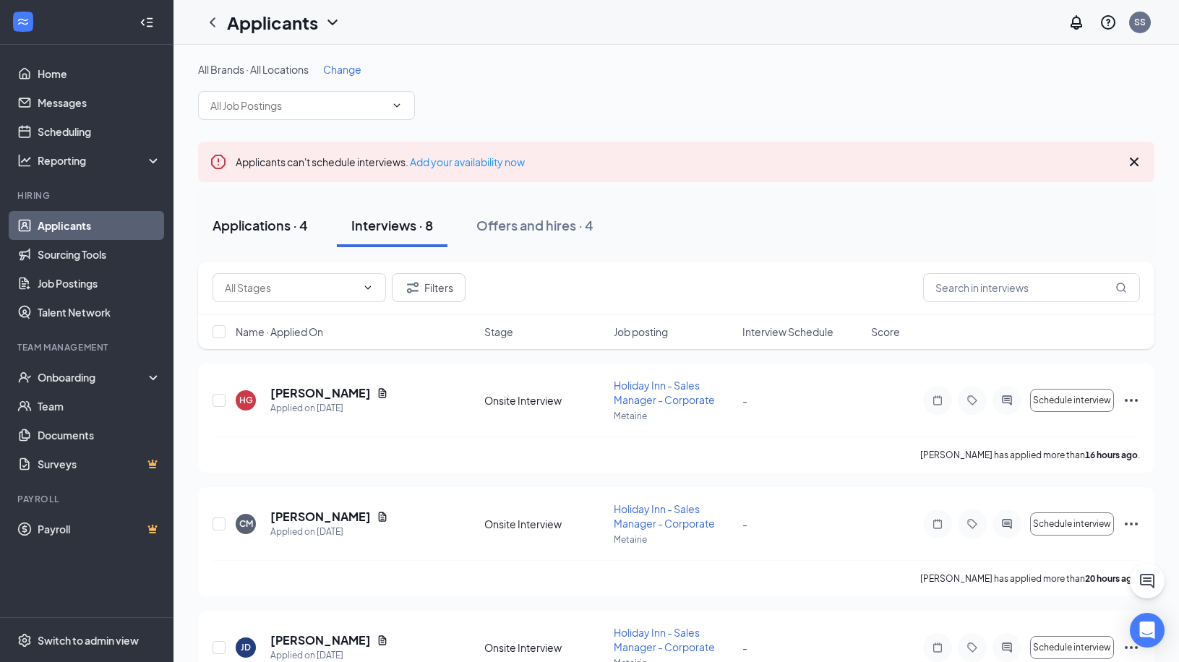
click at [266, 224] on div "Applications · 4" at bounding box center [260, 225] width 95 height 18
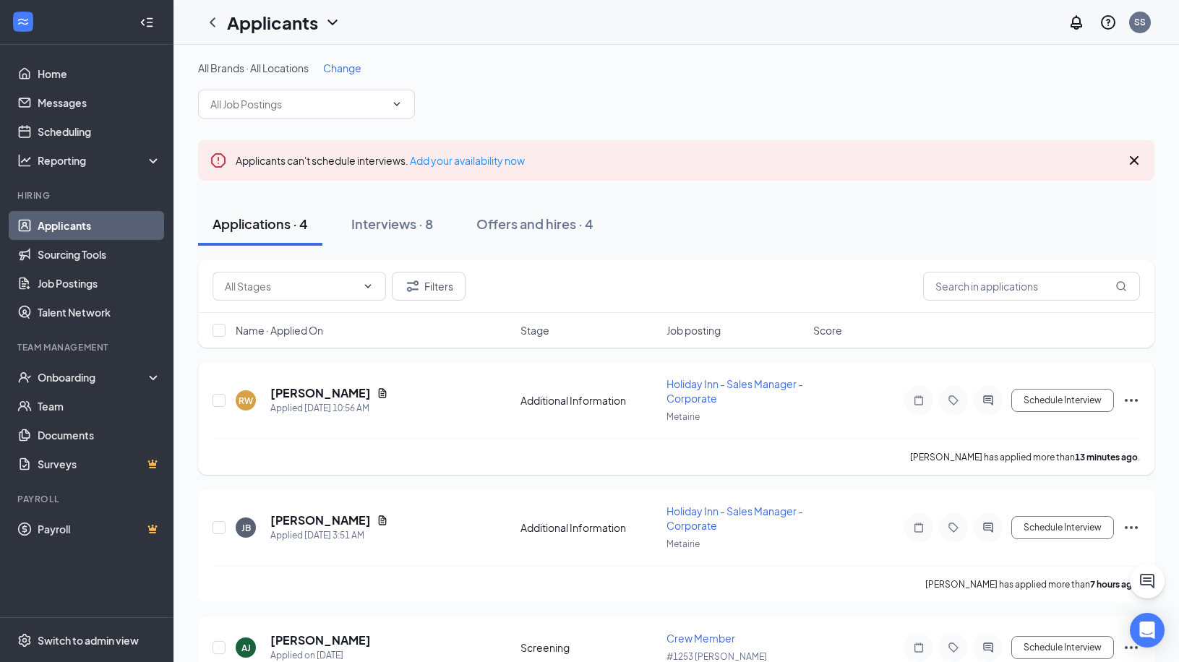
scroll to position [184, 0]
click at [403, 229] on div "Interviews · 8" at bounding box center [392, 225] width 82 height 18
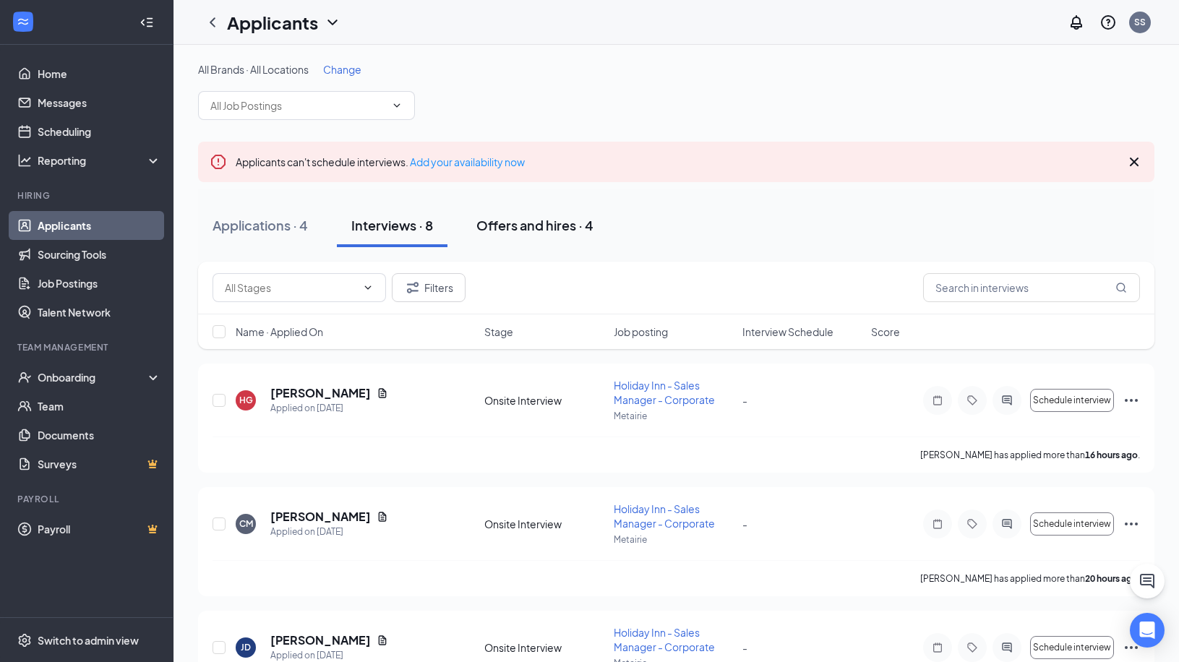
click at [577, 224] on div "Offers and hires · 4" at bounding box center [535, 225] width 117 height 18
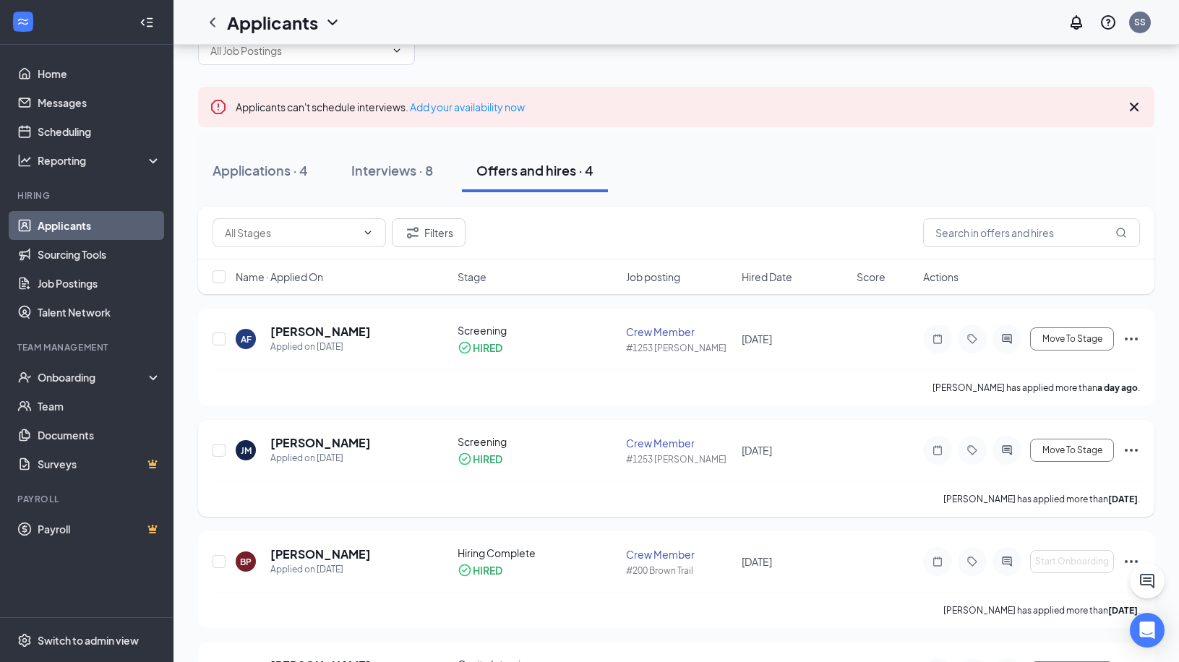
scroll to position [150, 0]
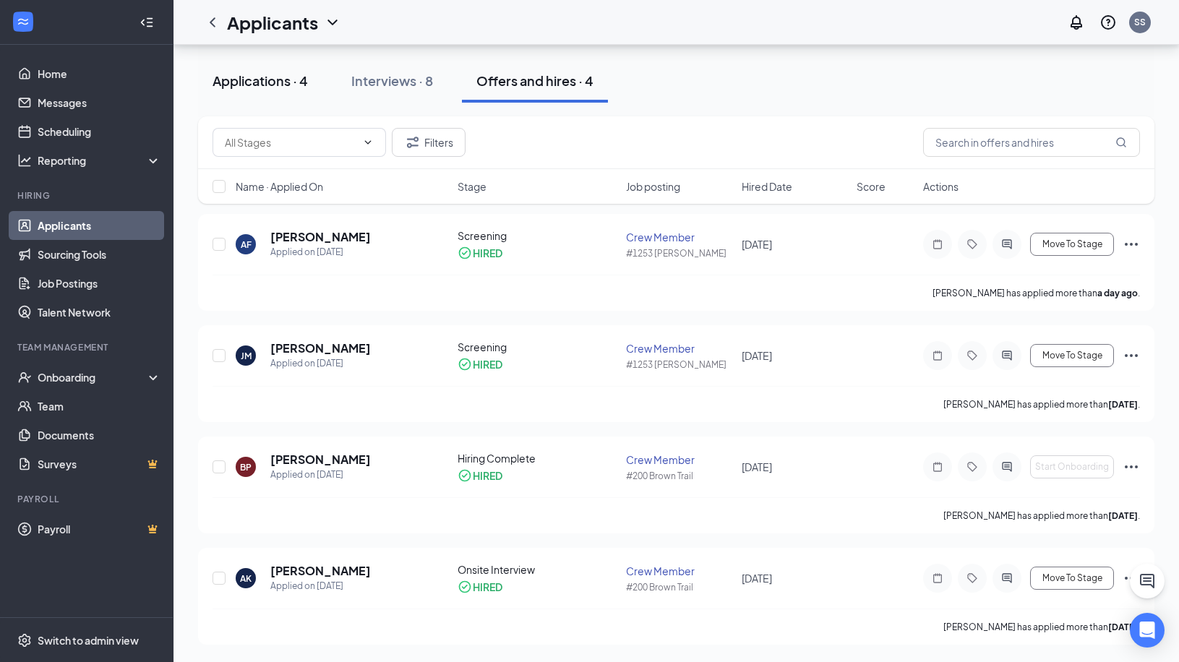
click at [262, 78] on div "Applications · 4" at bounding box center [260, 81] width 95 height 18
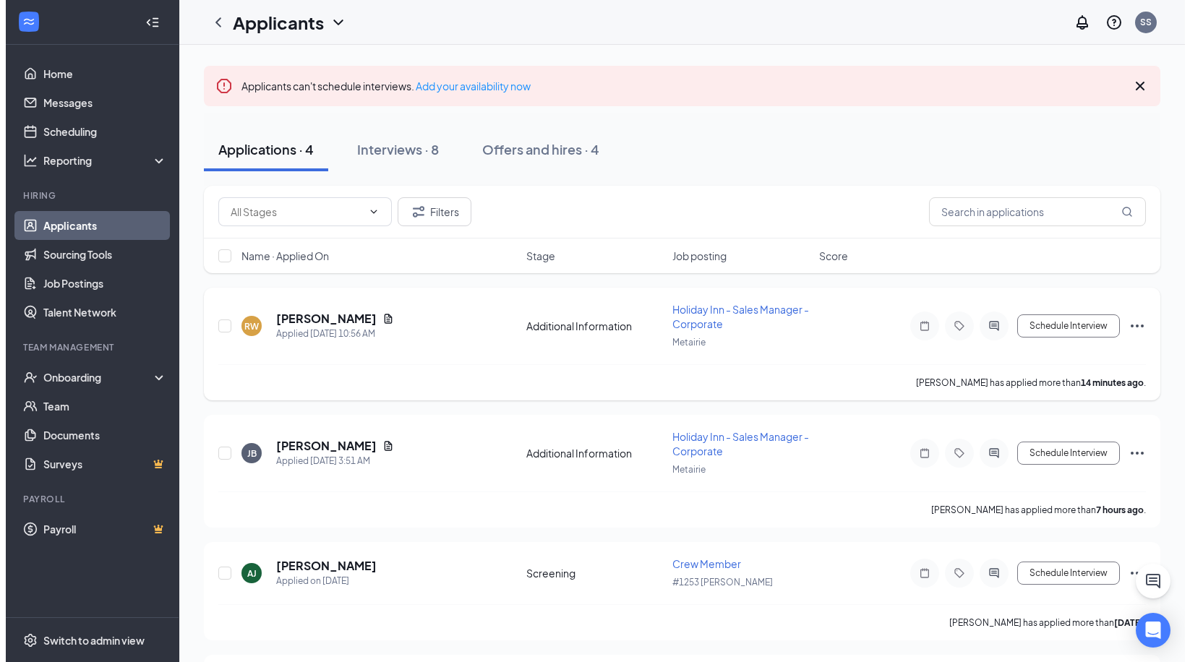
scroll to position [184, 0]
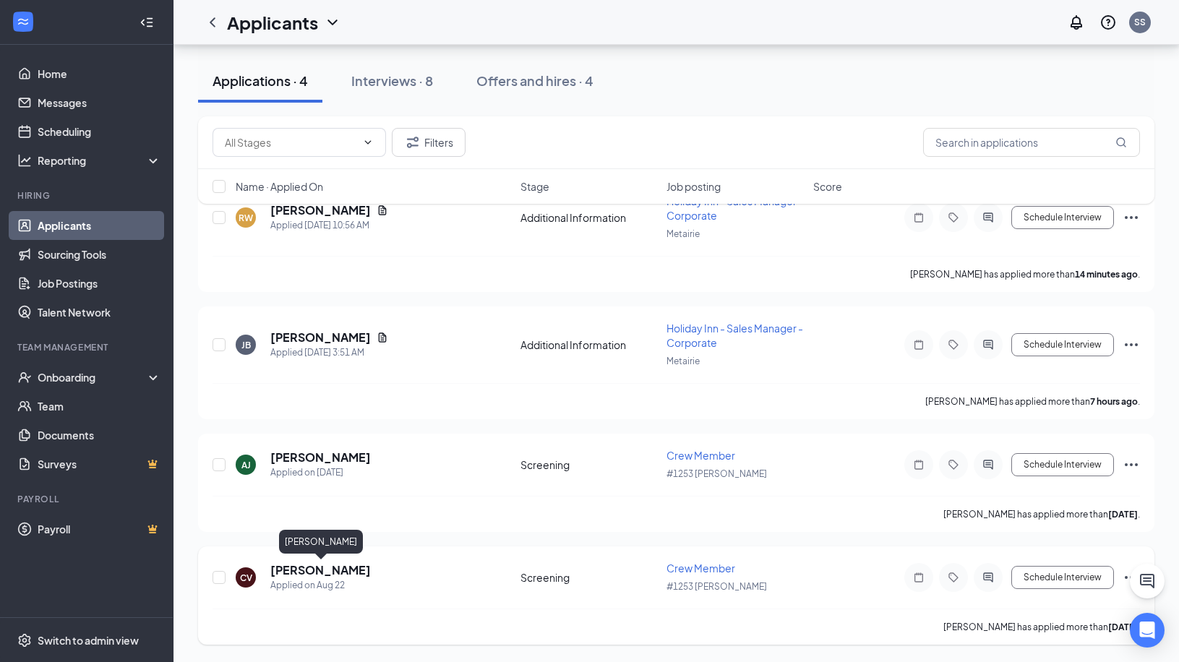
click at [320, 573] on h5 "[PERSON_NAME]" at bounding box center [320, 571] width 101 height 16
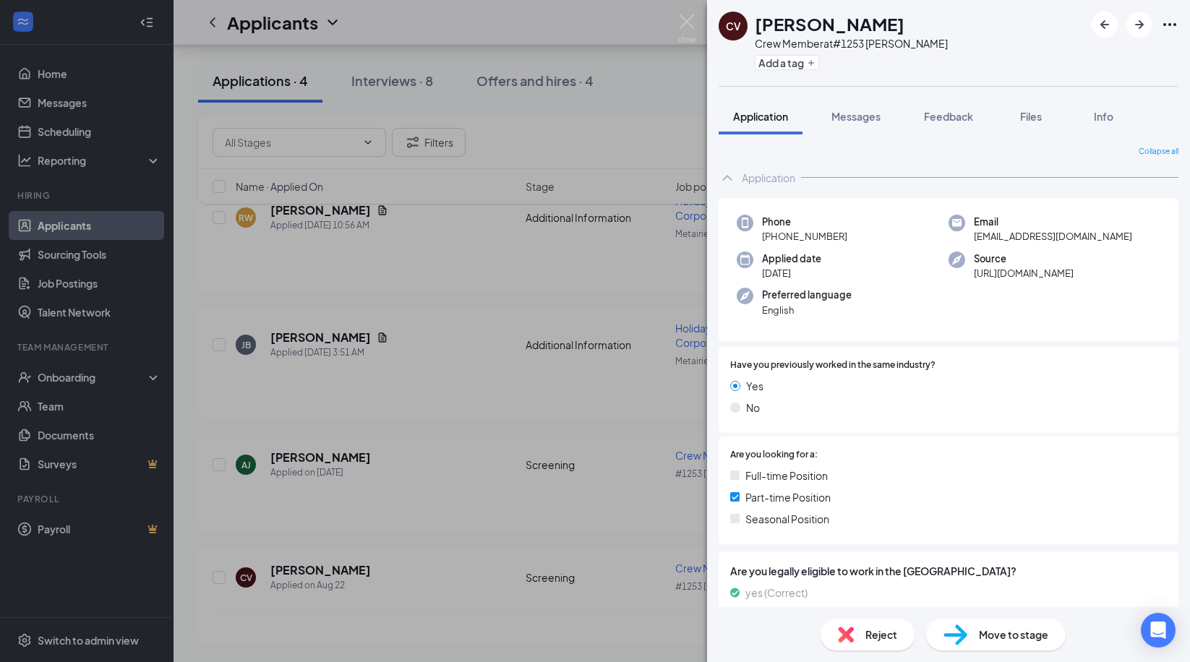
click at [1018, 637] on span "Move to stage" at bounding box center [1013, 635] width 69 height 16
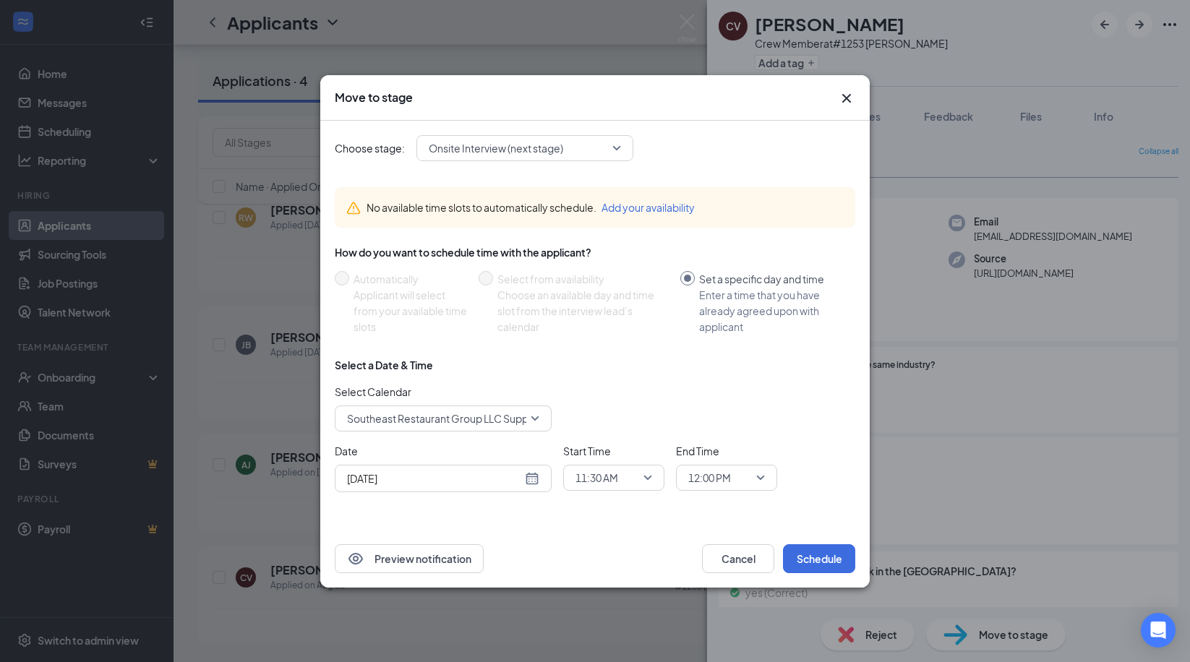
click at [534, 479] on div "[DATE]" at bounding box center [443, 479] width 192 height 16
type input "[DATE]"
click at [516, 423] on div "30" at bounding box center [512, 422] width 17 height 17
click at [654, 479] on div "11:30 AM" at bounding box center [613, 478] width 101 height 26
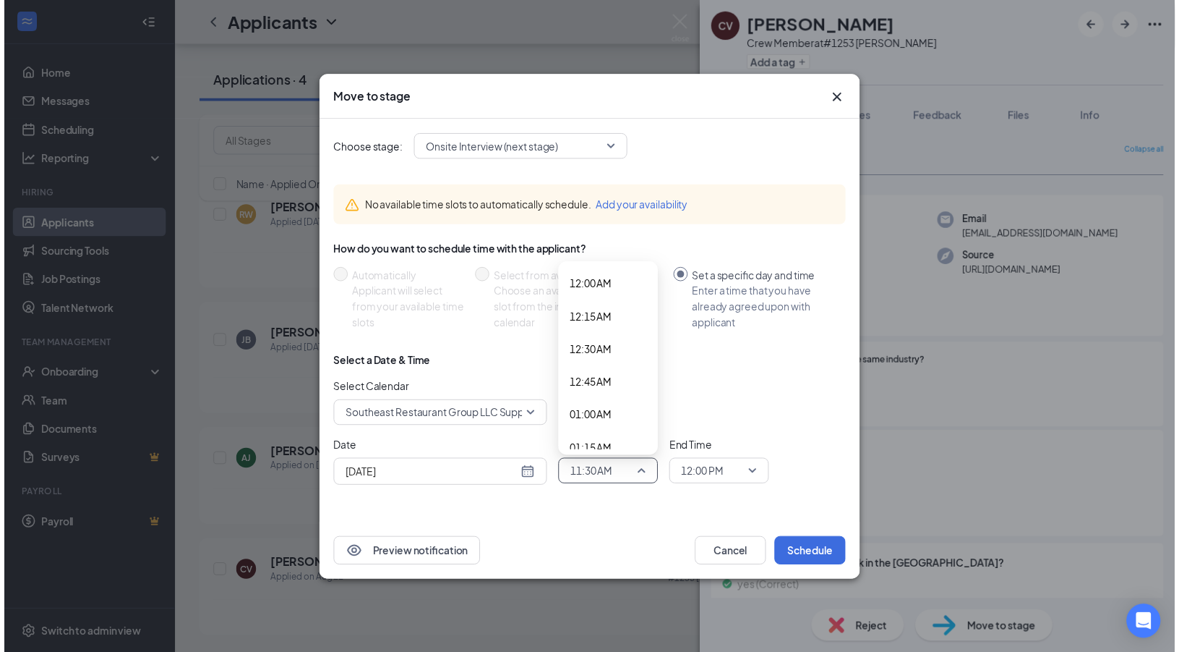
scroll to position [1380, 0]
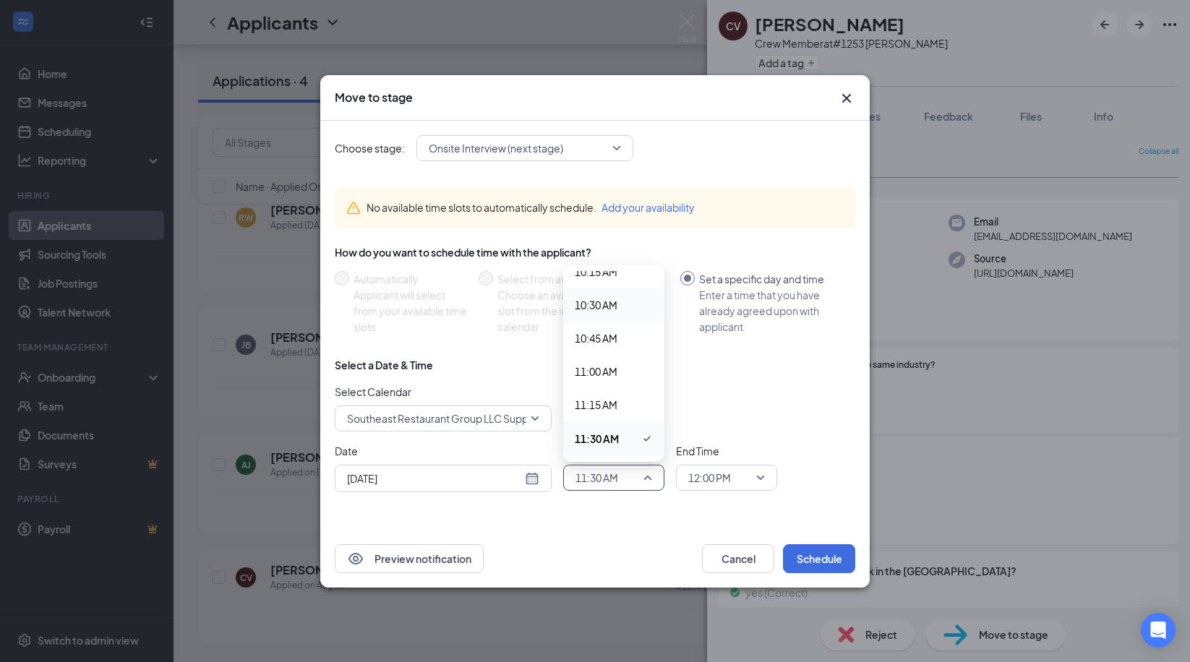
click at [629, 301] on span "10:30 AM" at bounding box center [614, 305] width 78 height 16
click at [834, 555] on button "Schedule" at bounding box center [819, 559] width 72 height 29
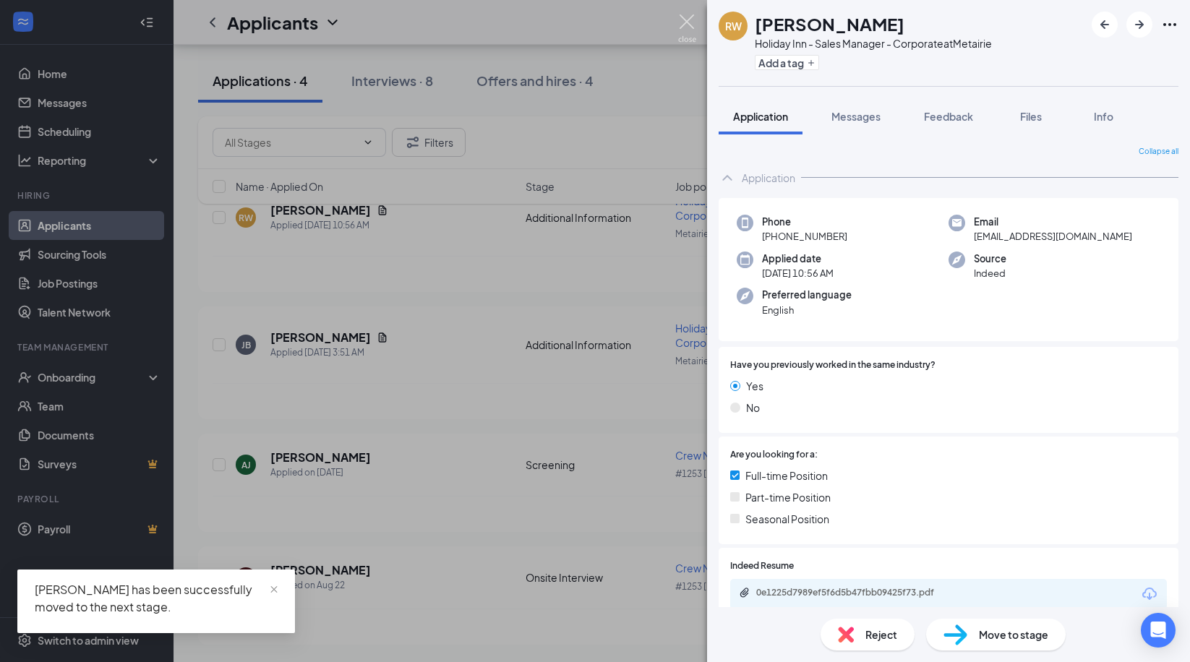
click at [686, 22] on img at bounding box center [687, 28] width 18 height 28
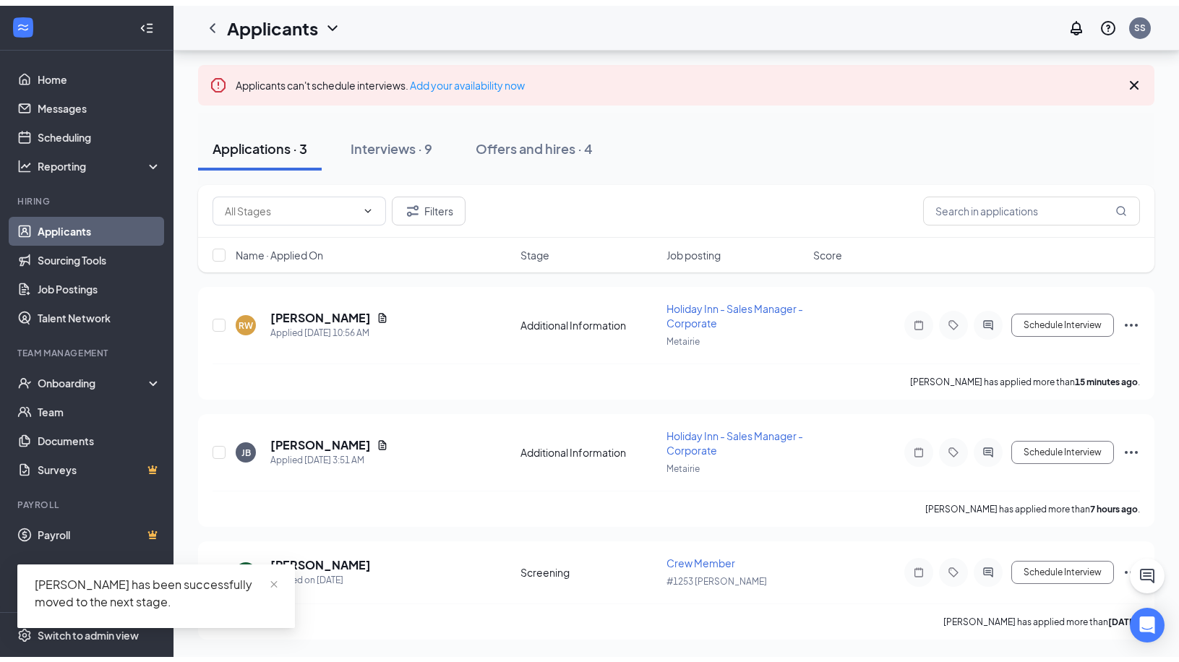
scroll to position [72, 0]
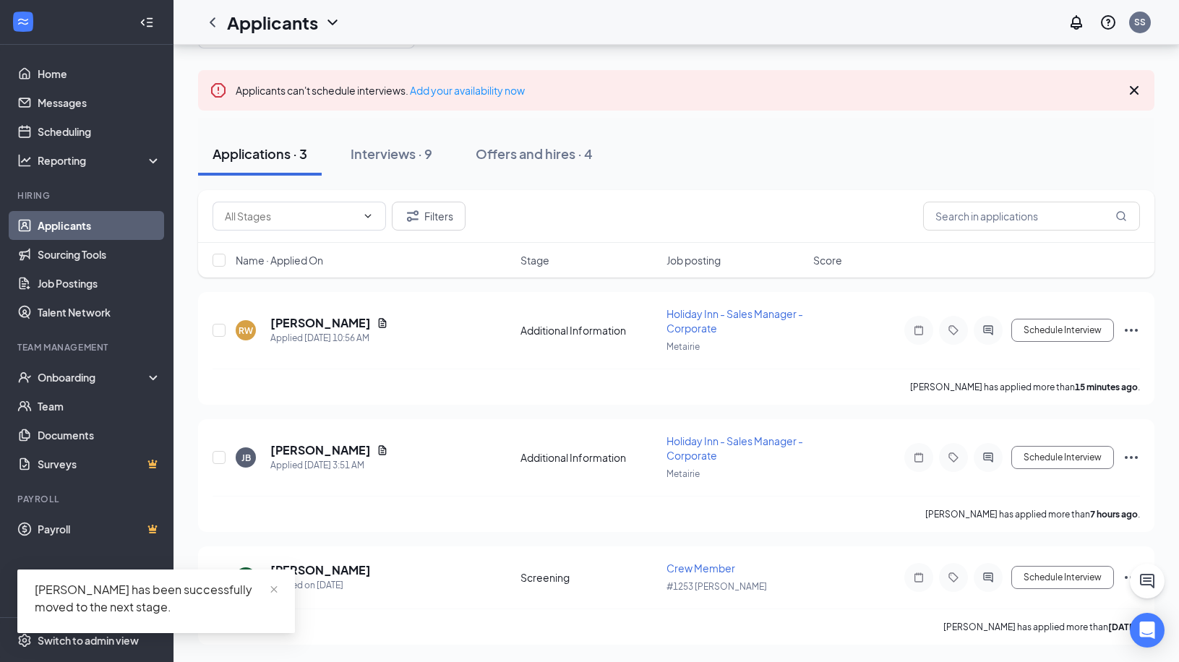
click at [410, 161] on div "Interviews · 9" at bounding box center [392, 154] width 82 height 18
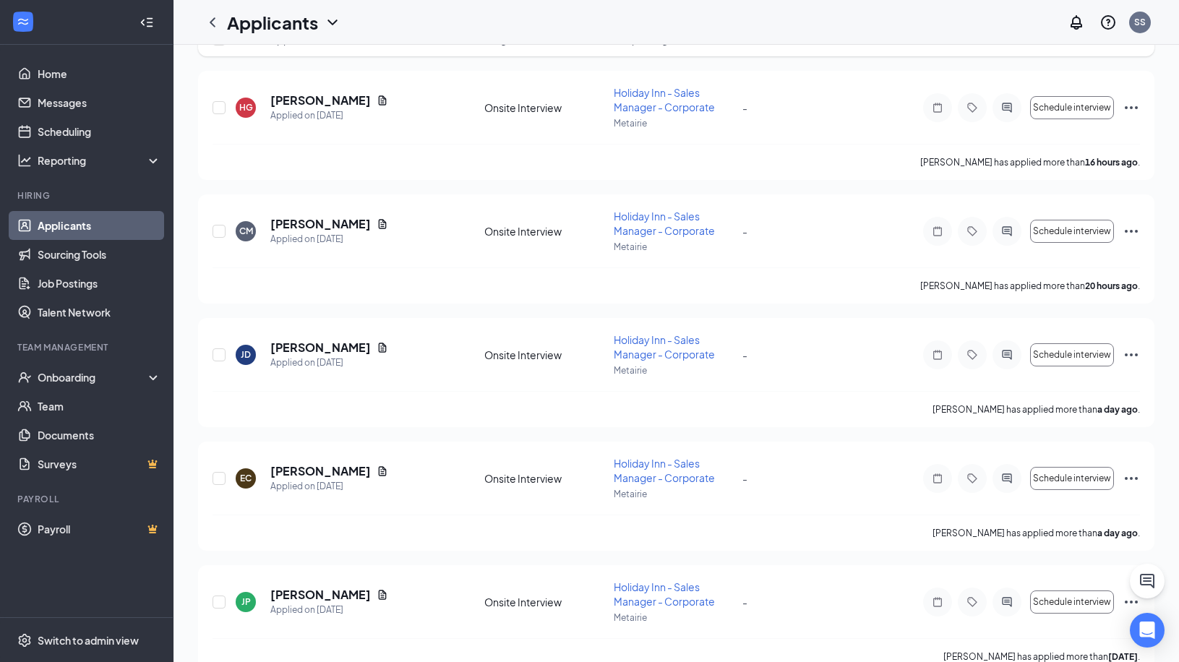
scroll to position [803, 0]
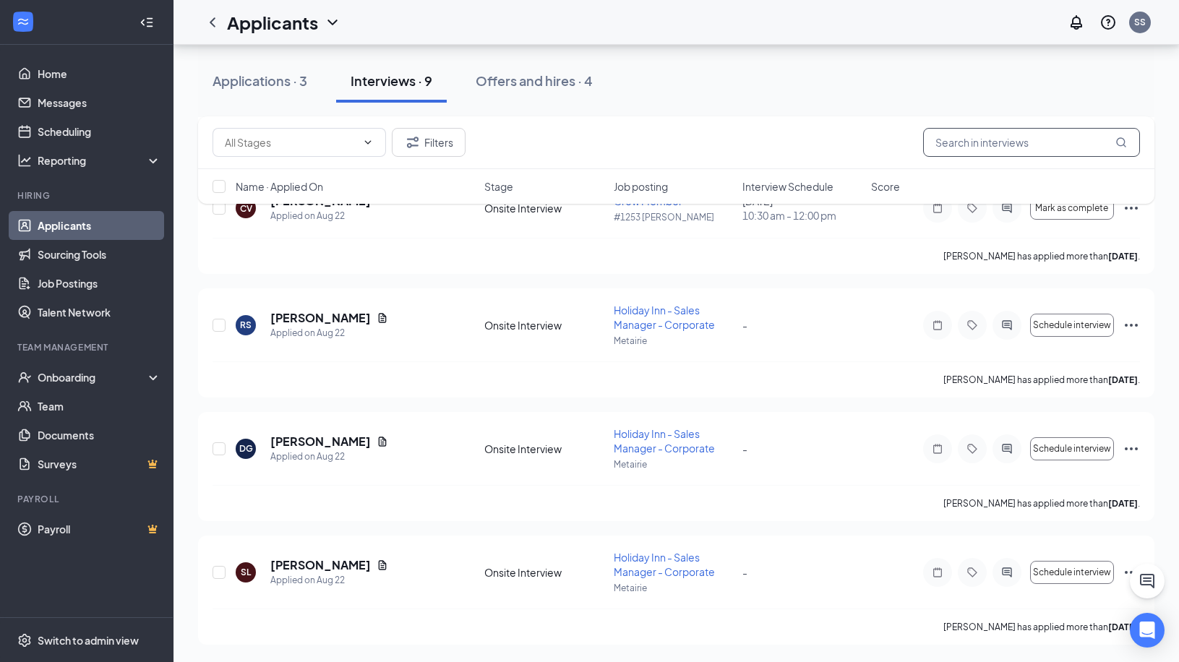
click at [986, 140] on input "text" at bounding box center [1031, 142] width 217 height 29
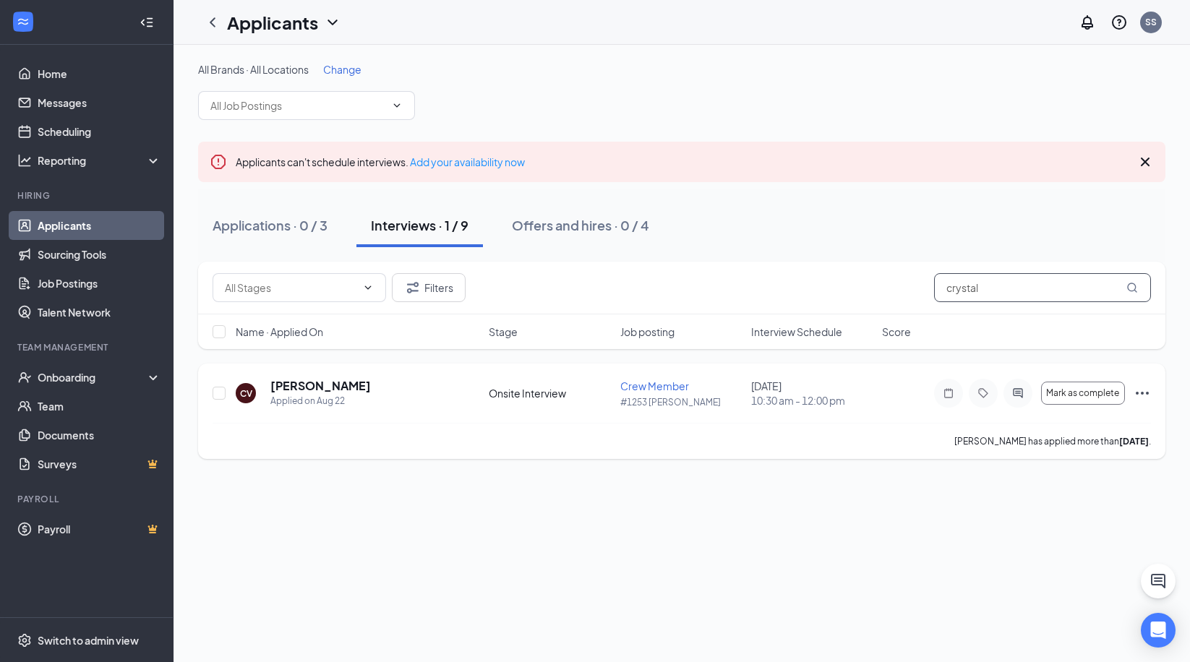
type input "crystal"
click at [1141, 395] on icon "Ellipses" at bounding box center [1142, 393] width 17 height 17
click at [615, 513] on div "All Brands · All Locations Change Applicants can't schedule interviews. Add you…" at bounding box center [682, 354] width 1017 height 618
click at [85, 133] on link "Scheduling" at bounding box center [100, 131] width 124 height 29
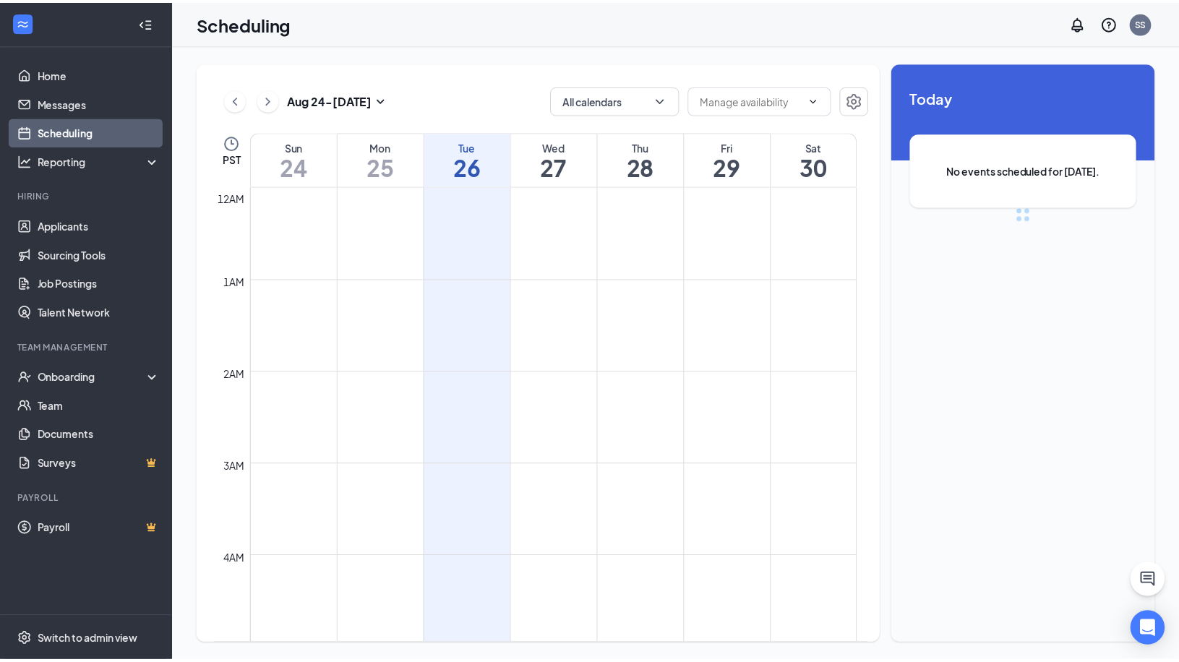
scroll to position [711, 0]
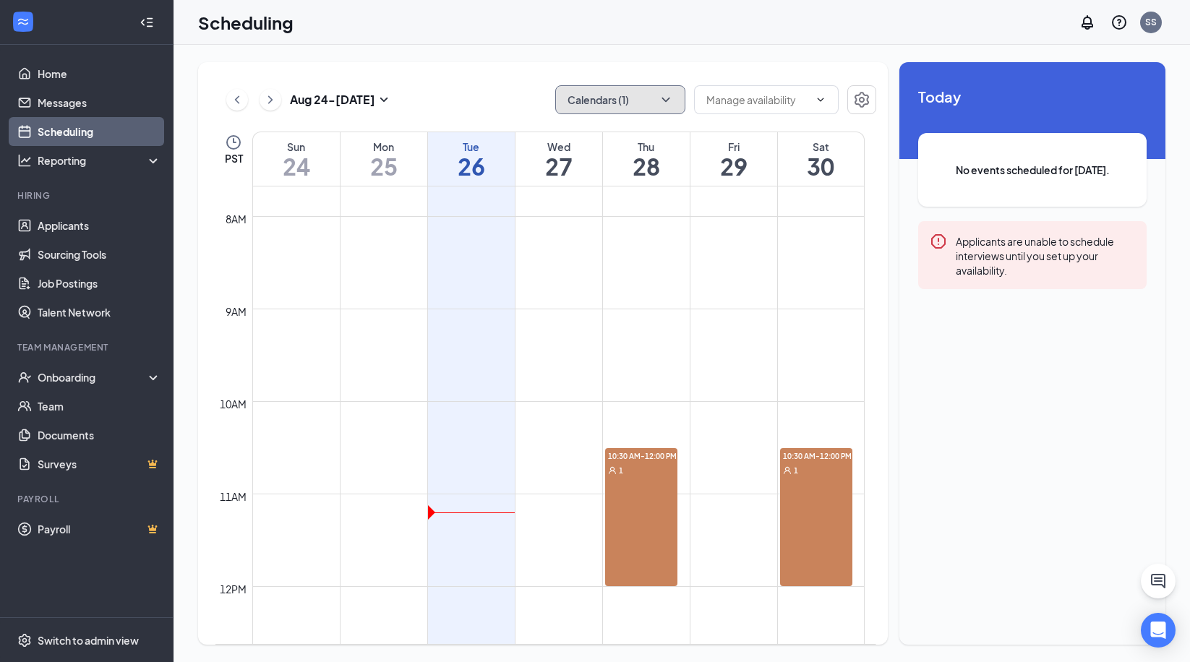
click at [672, 100] on icon "ChevronDown" at bounding box center [666, 100] width 14 height 14
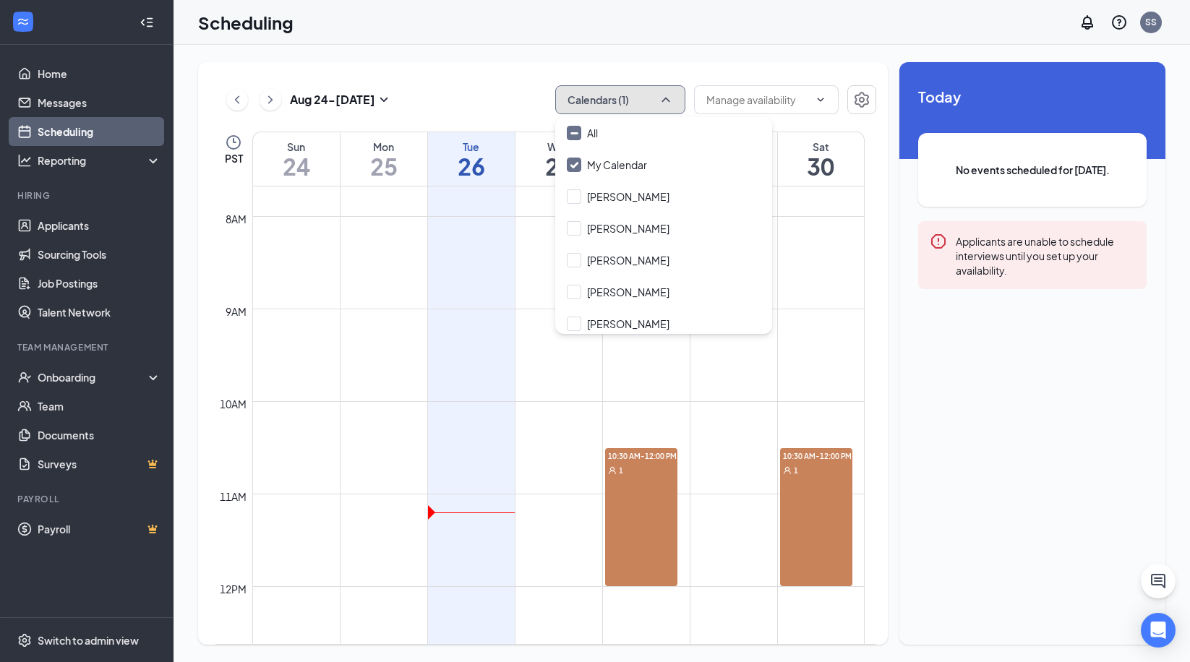
click at [373, 346] on td at bounding box center [558, 343] width 613 height 23
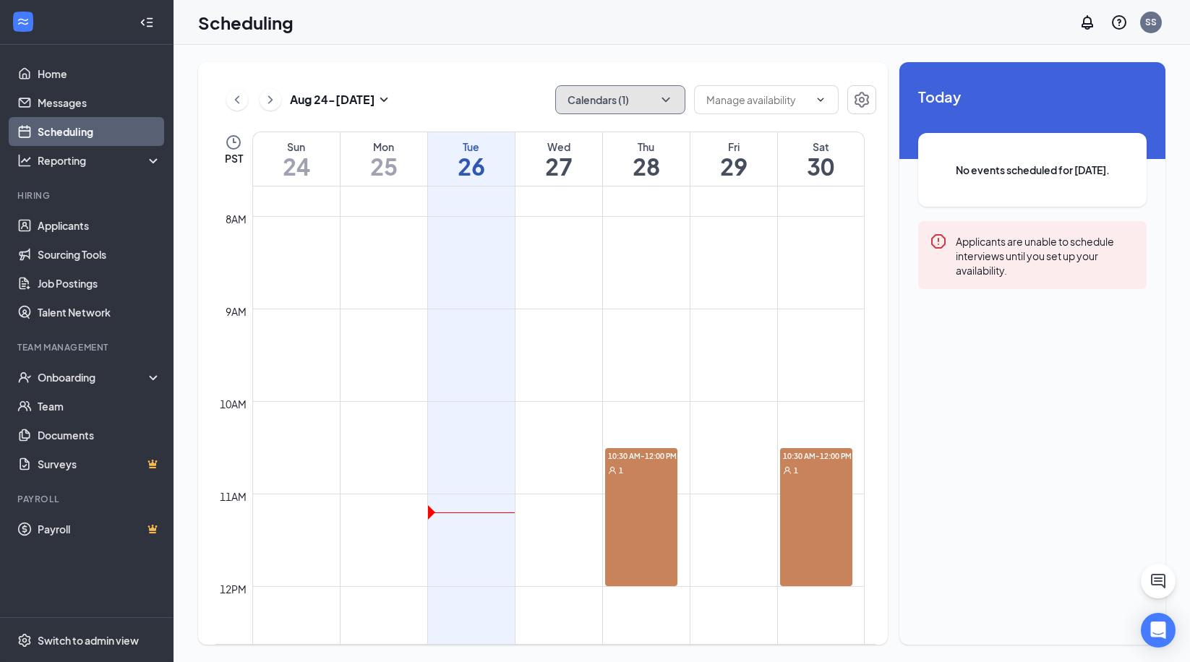
click at [672, 99] on icon "ChevronDown" at bounding box center [666, 100] width 14 height 14
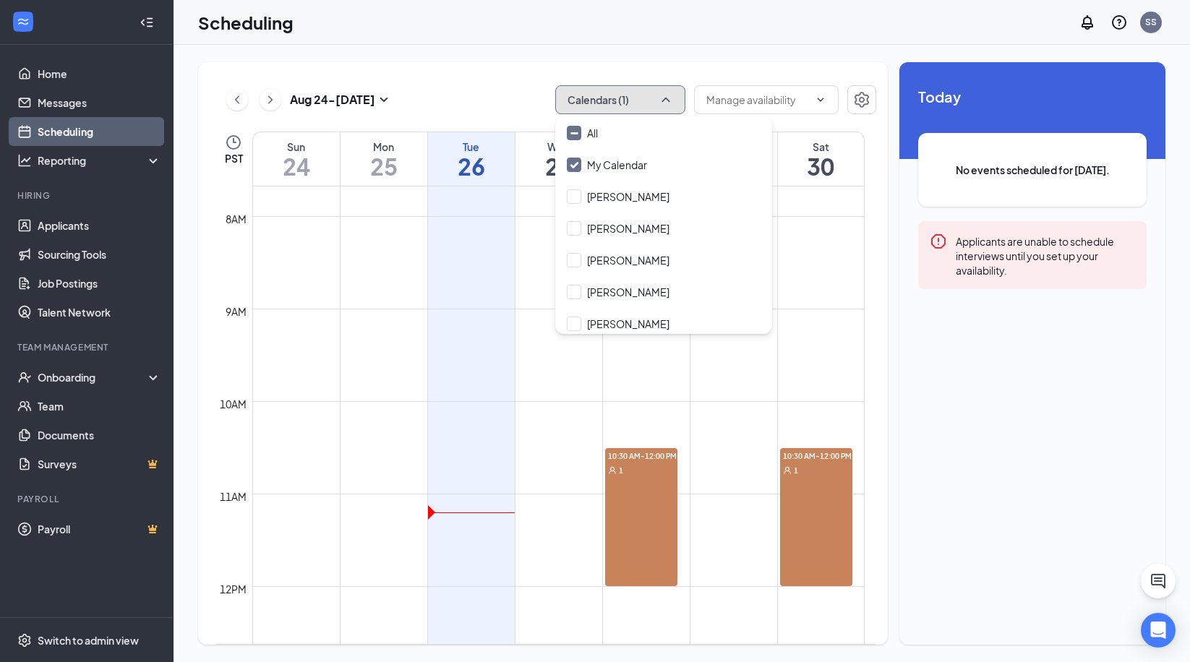
click at [558, 369] on td at bounding box center [558, 366] width 613 height 23
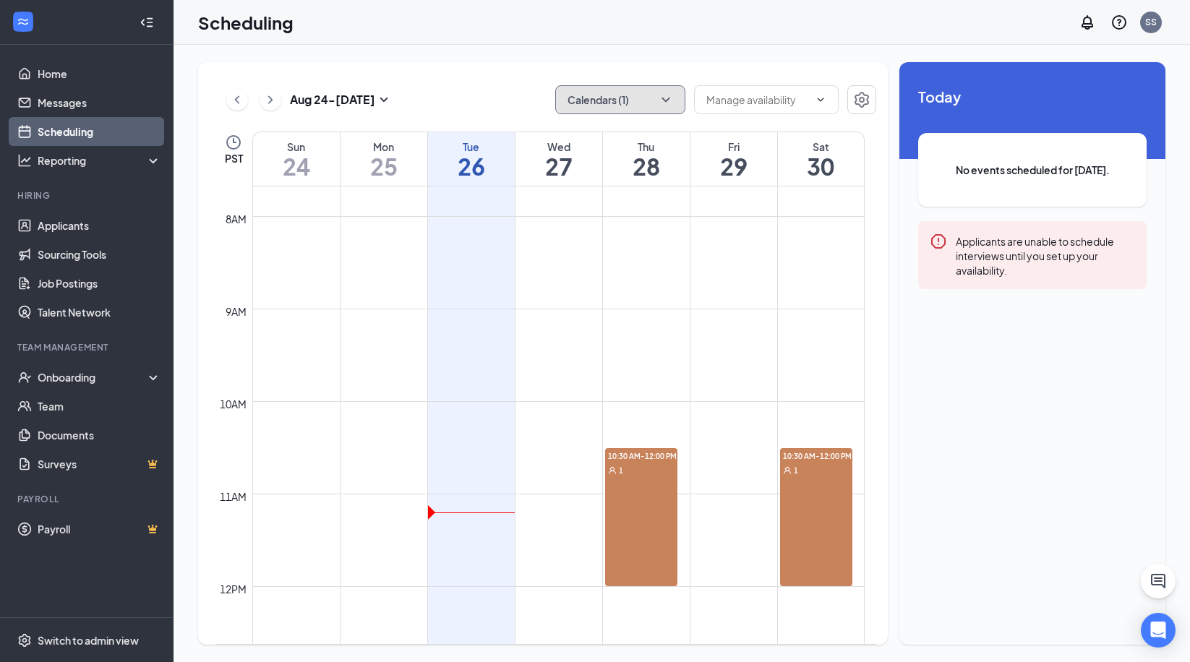
click at [669, 99] on icon "ChevronDown" at bounding box center [666, 100] width 8 height 4
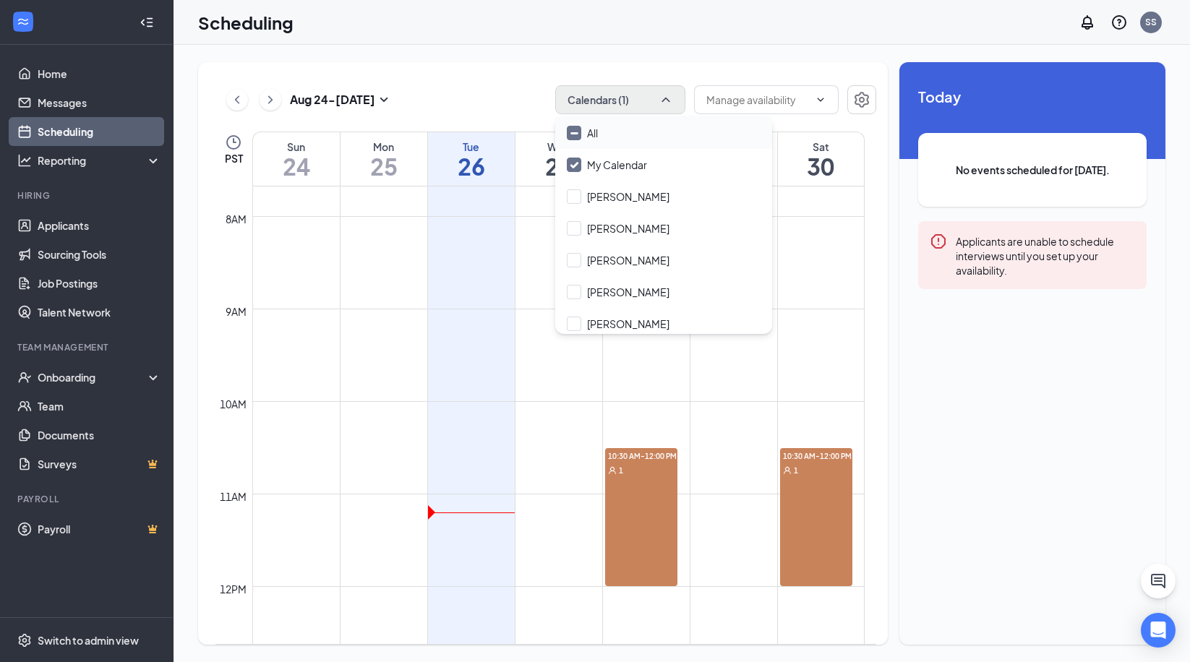
click at [573, 132] on input "All" at bounding box center [582, 133] width 31 height 14
checkbox input "true"
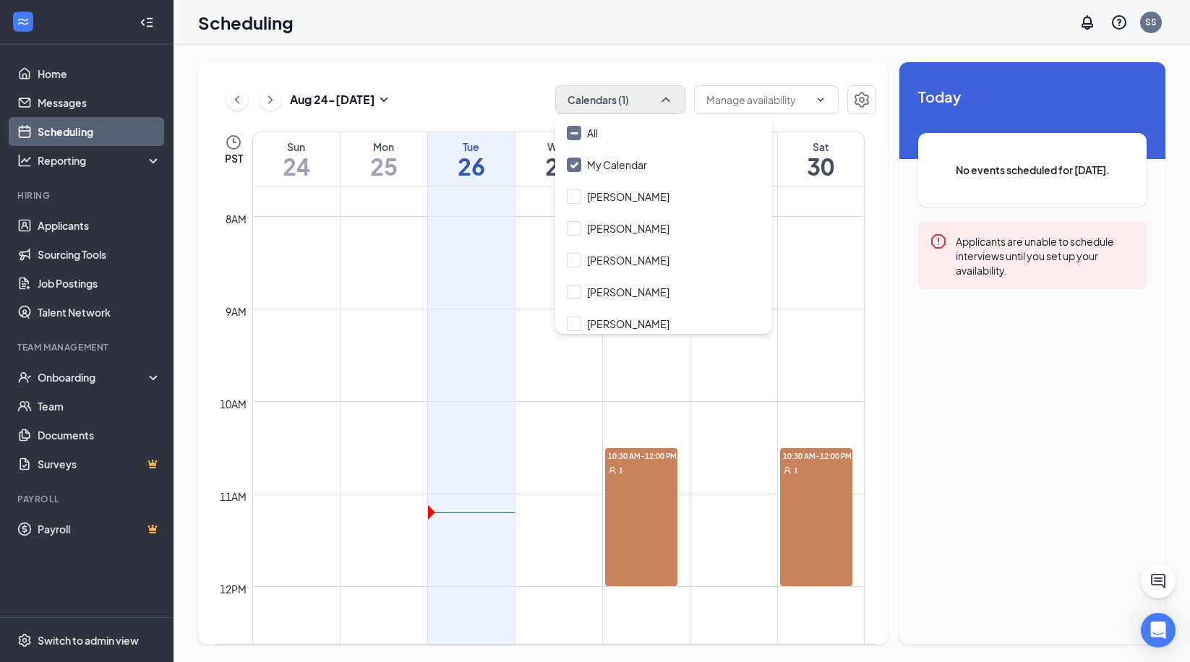
checkbox input "true"
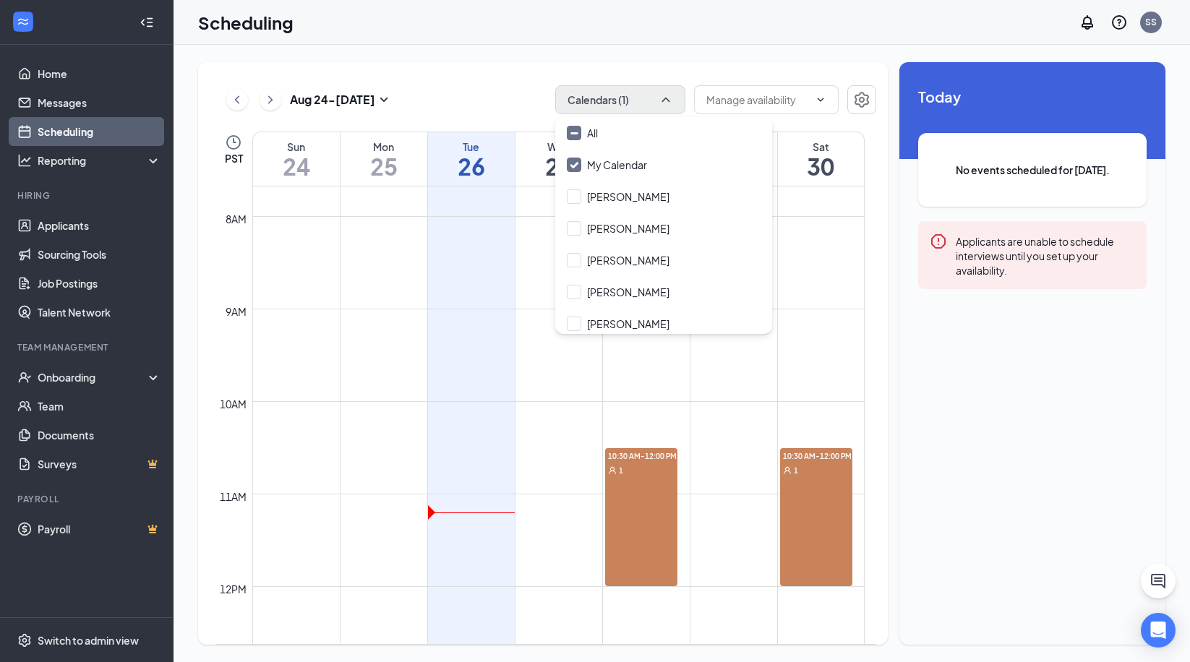
checkbox input "true"
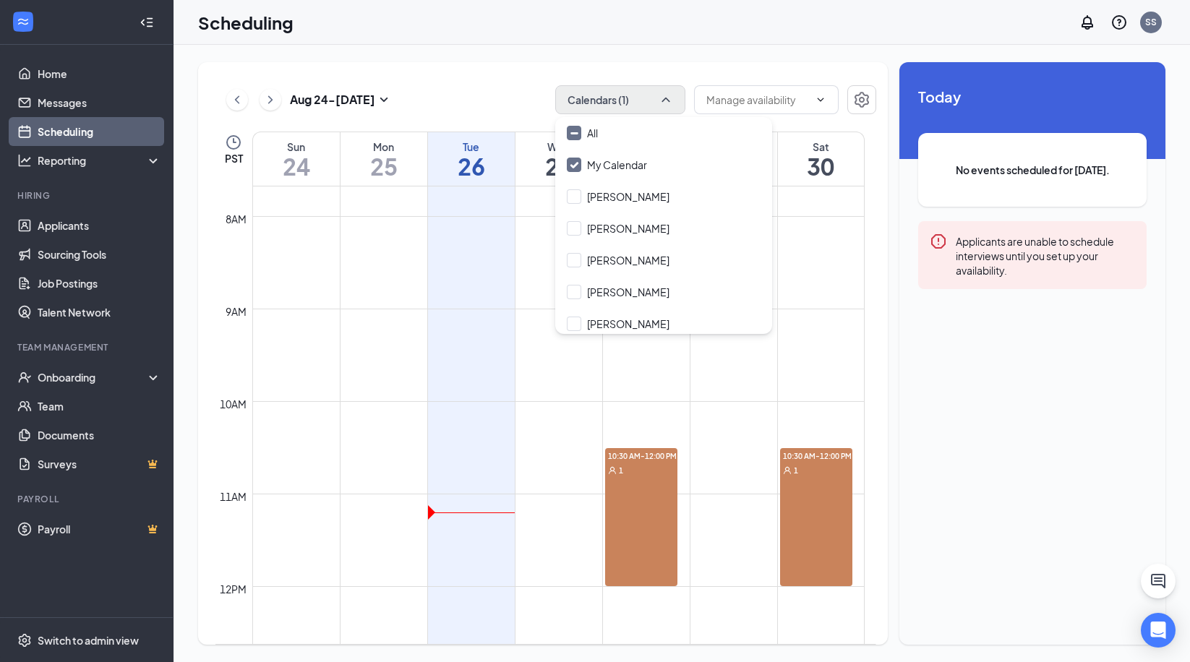
checkbox input "true"
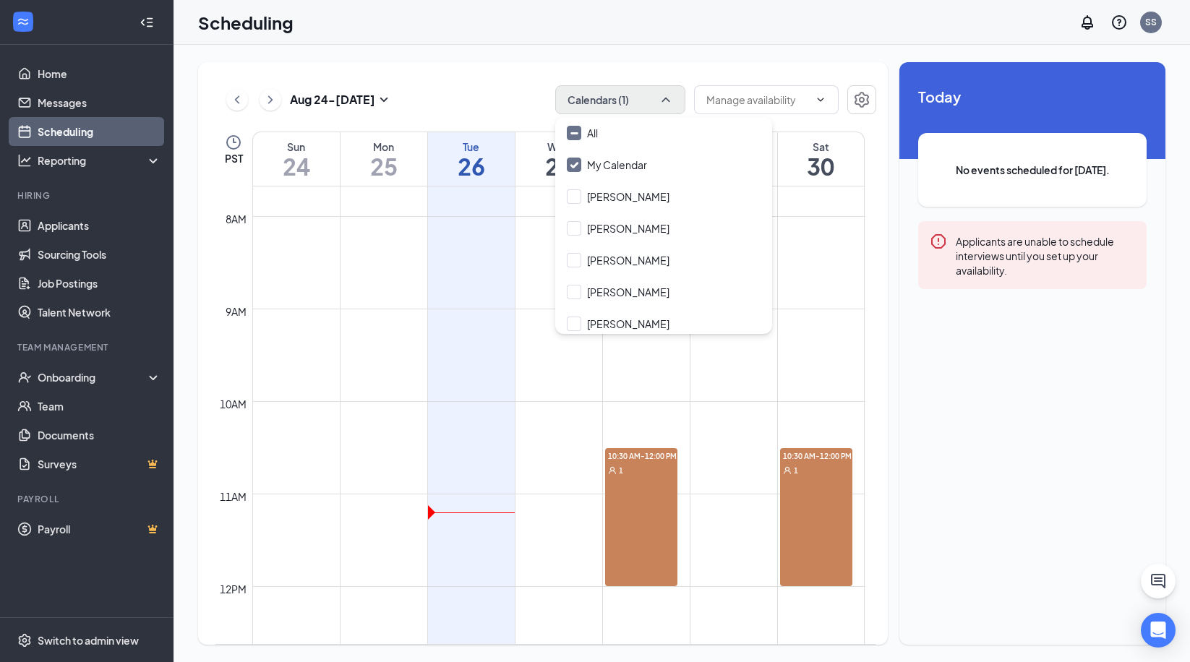
checkbox input "true"
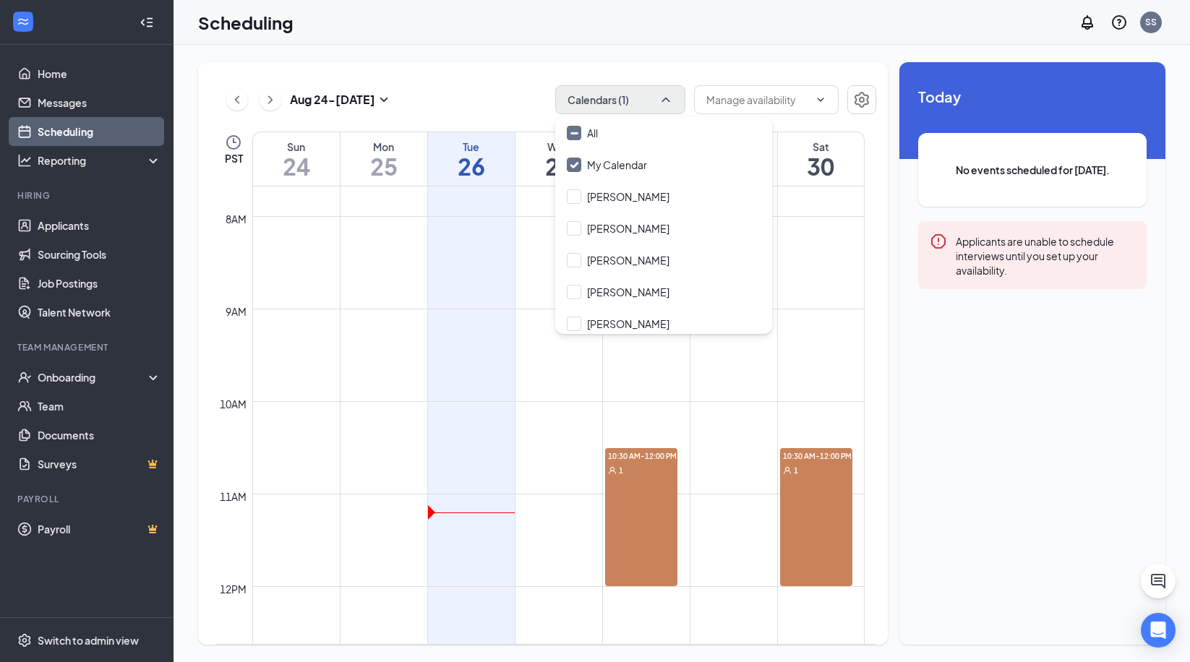
checkbox input "true"
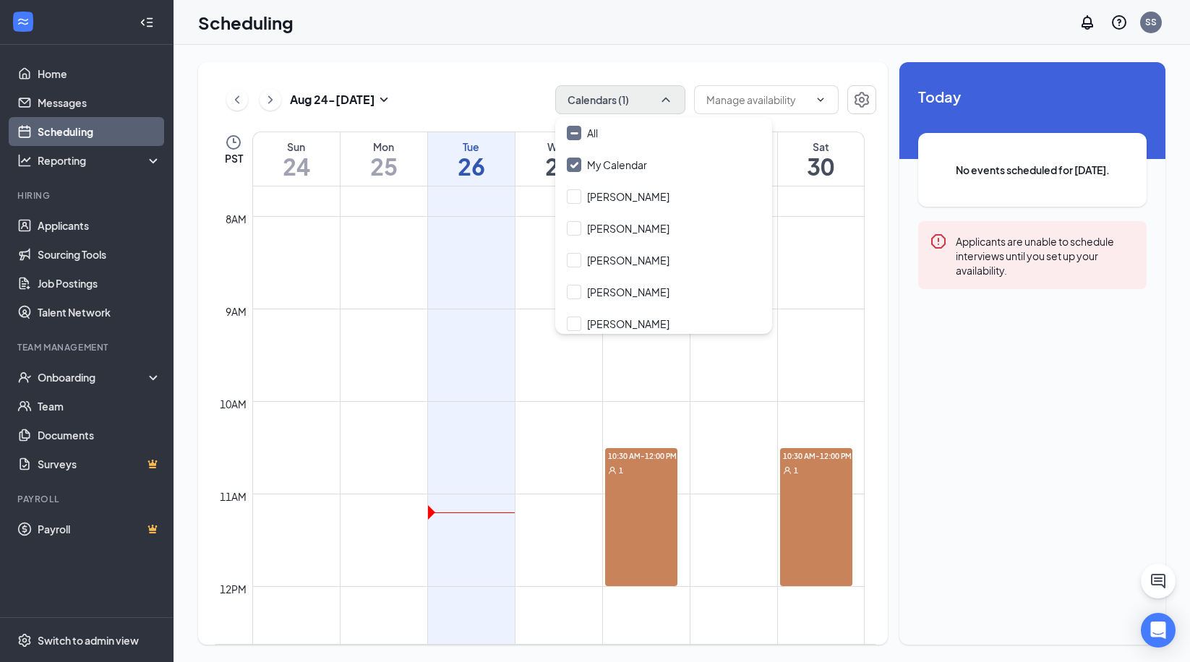
checkbox input "true"
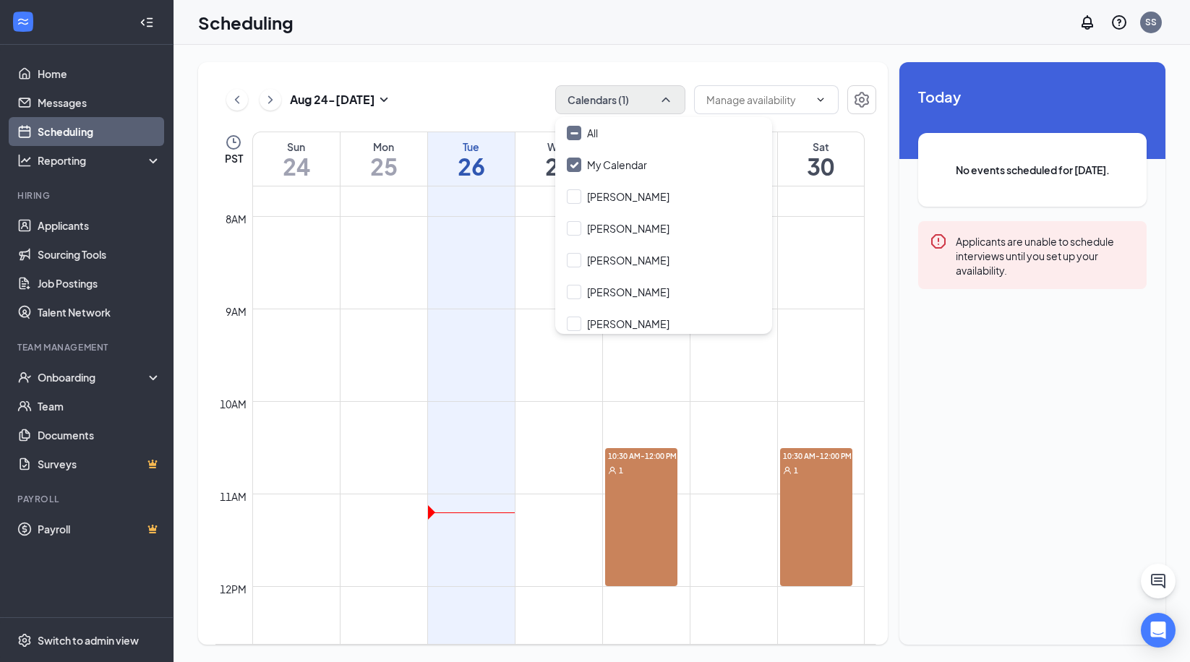
checkbox input "true"
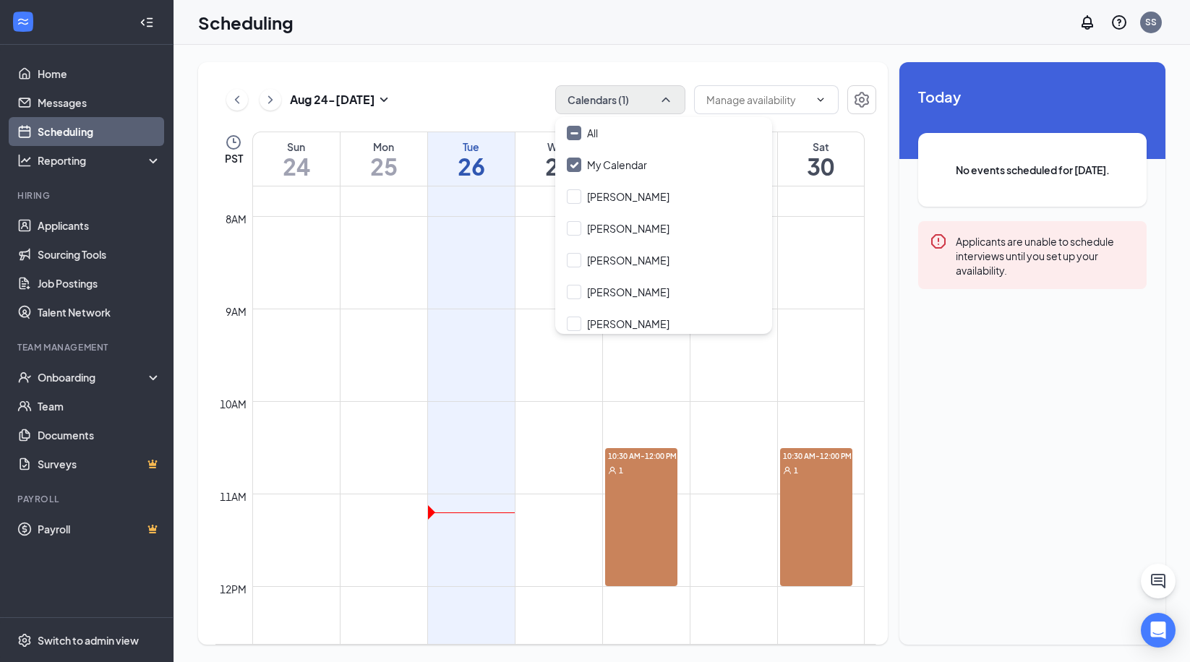
checkbox input "true"
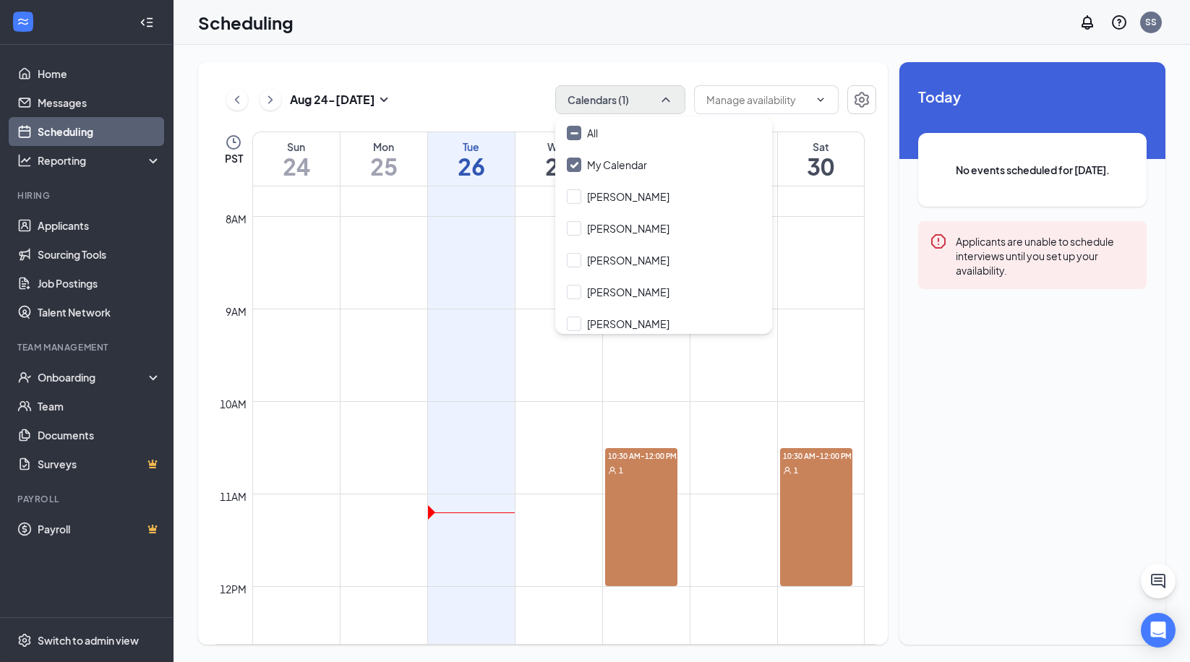
checkbox input "true"
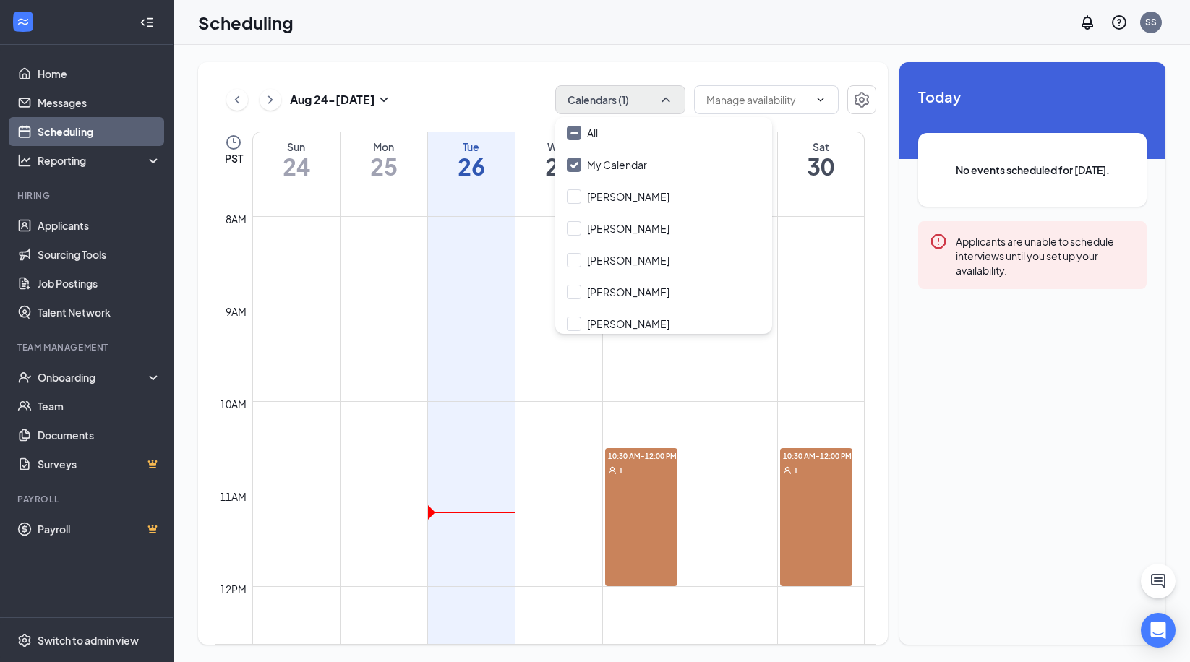
checkbox input "true"
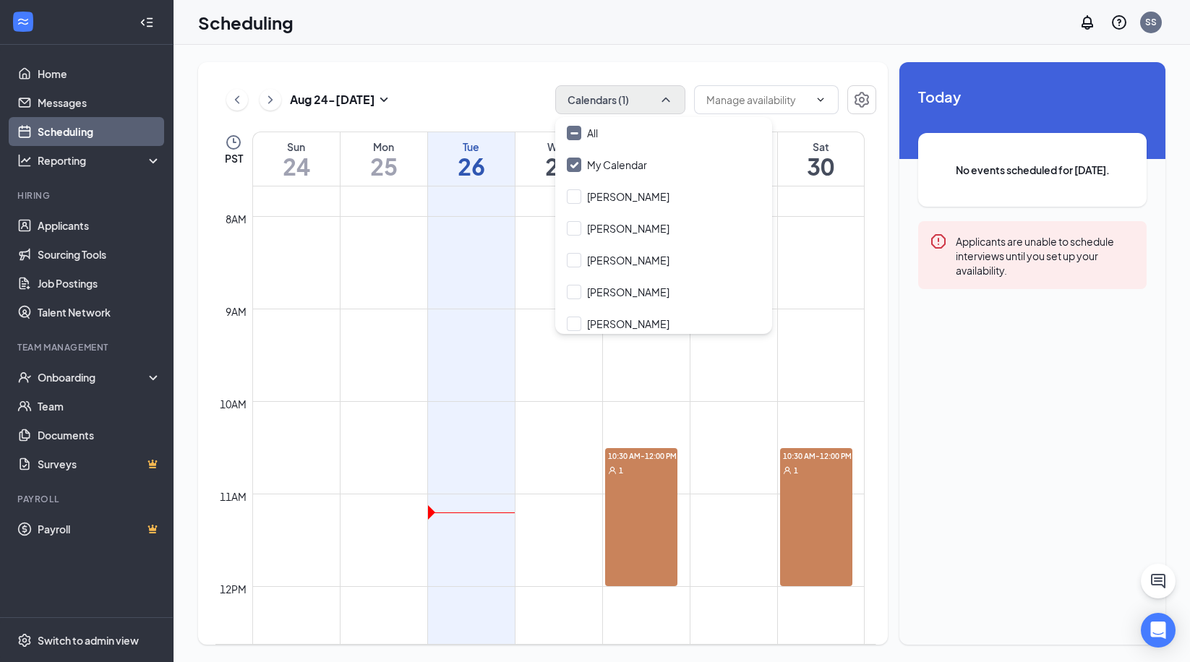
checkbox input "true"
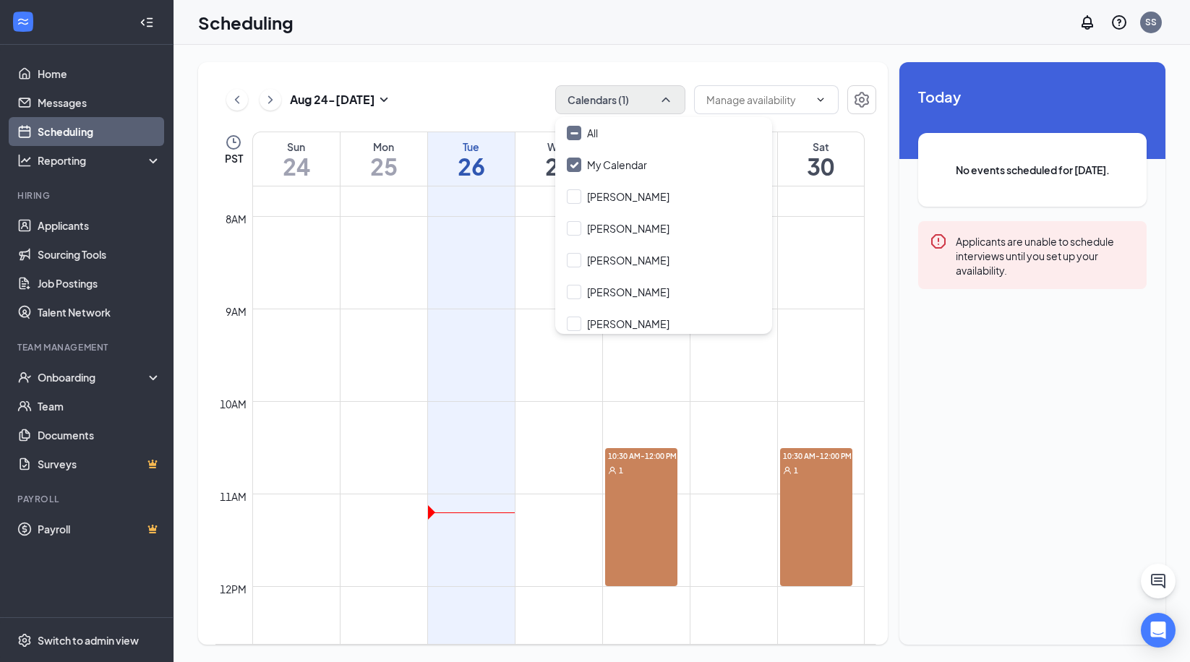
checkbox input "true"
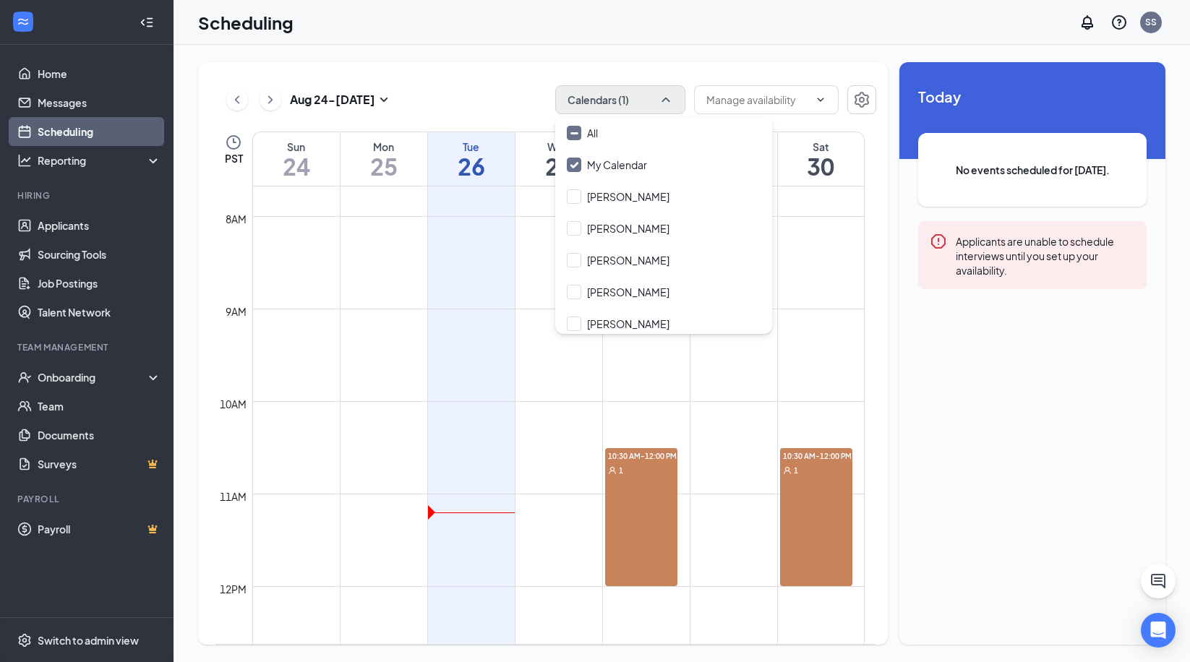
checkbox input "true"
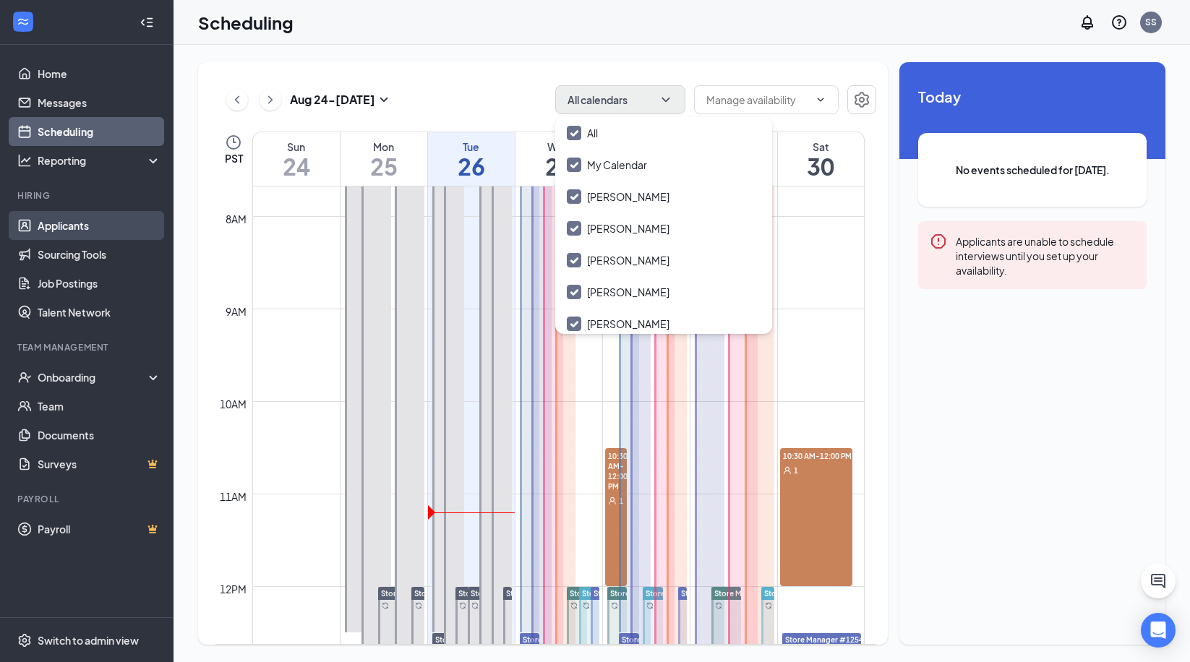
click at [72, 227] on link "Applicants" at bounding box center [100, 225] width 124 height 29
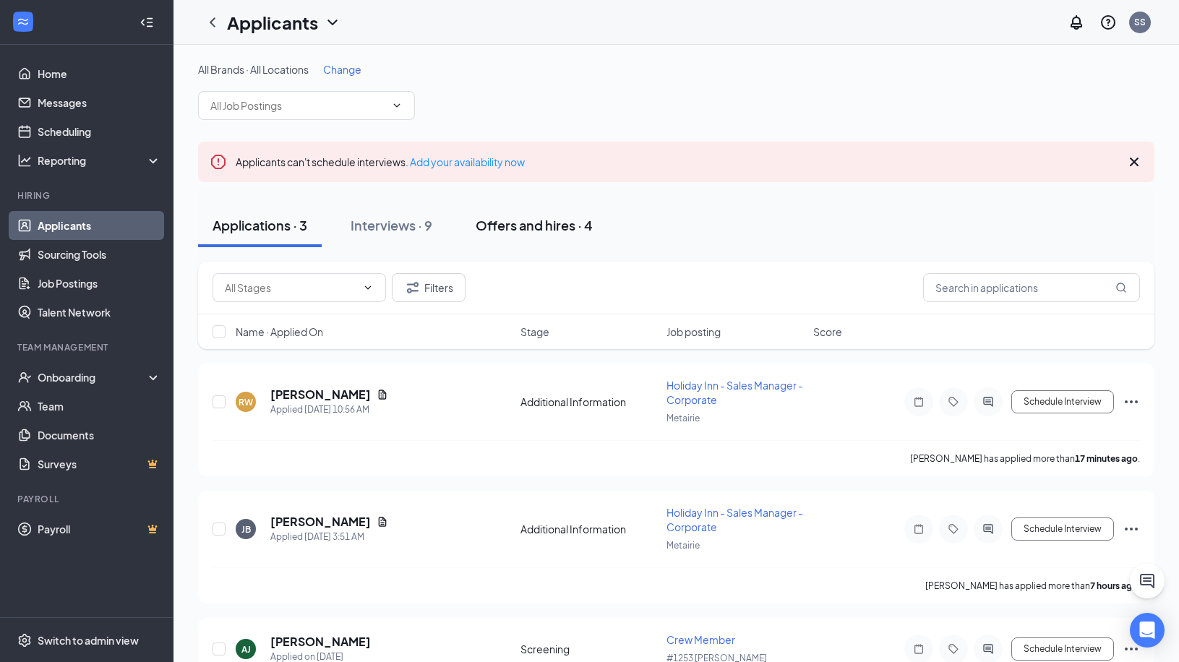
click at [560, 229] on div "Offers and hires · 4" at bounding box center [534, 225] width 117 height 18
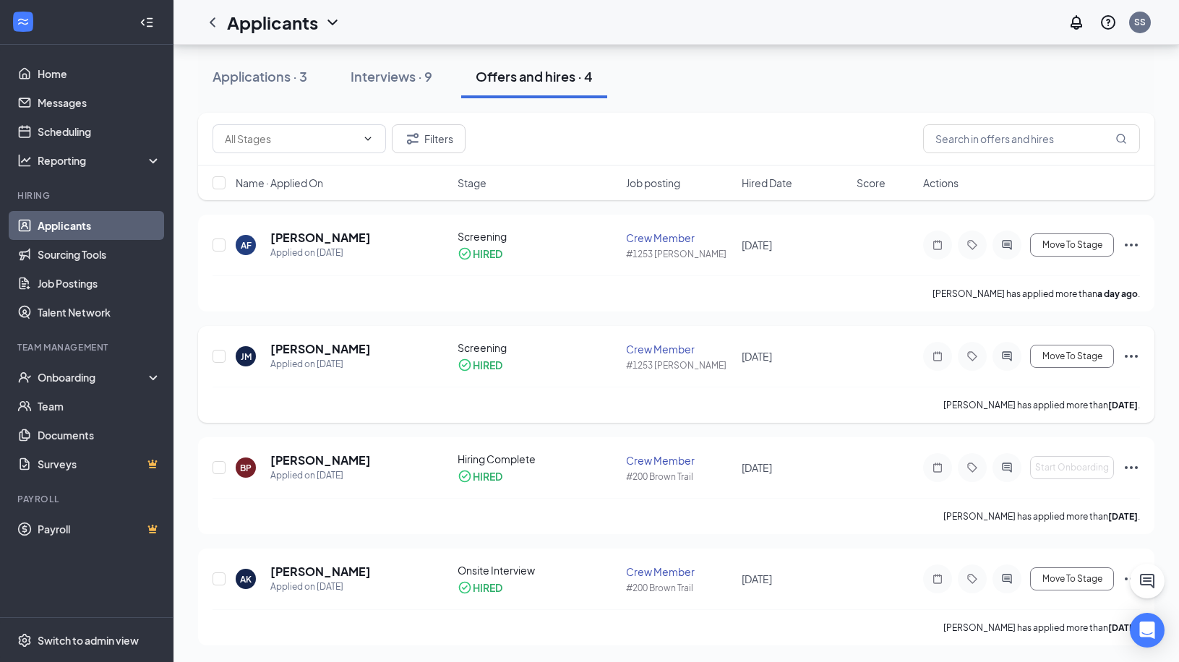
scroll to position [150, 0]
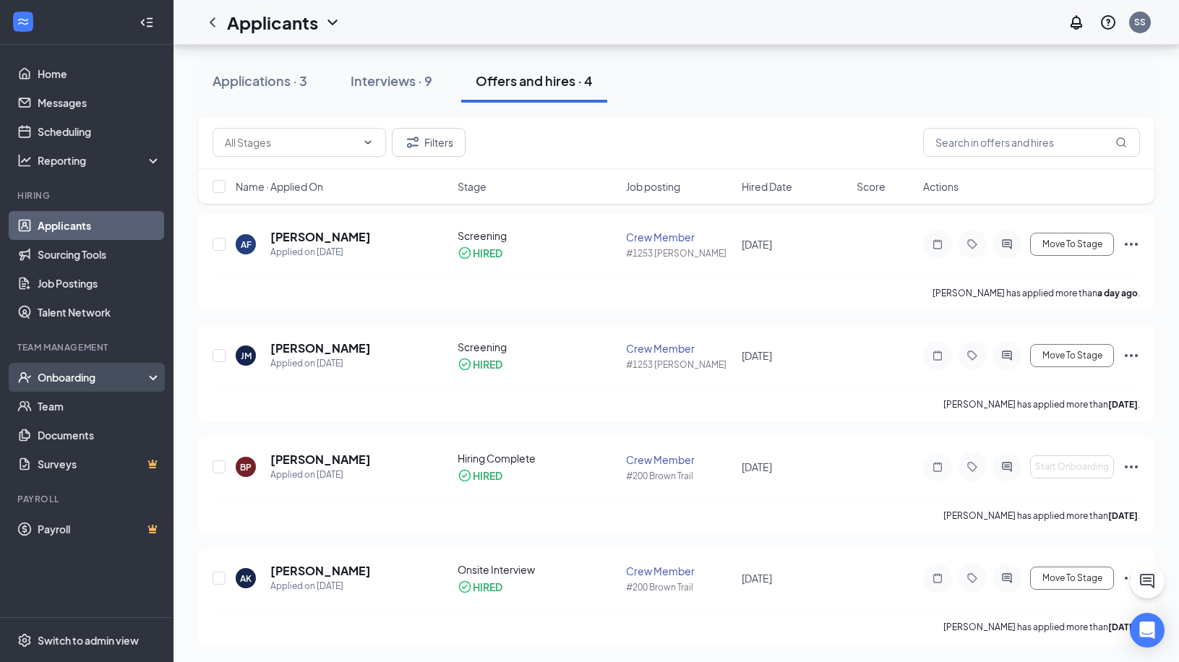
click at [71, 377] on div "Onboarding" at bounding box center [93, 377] width 111 height 14
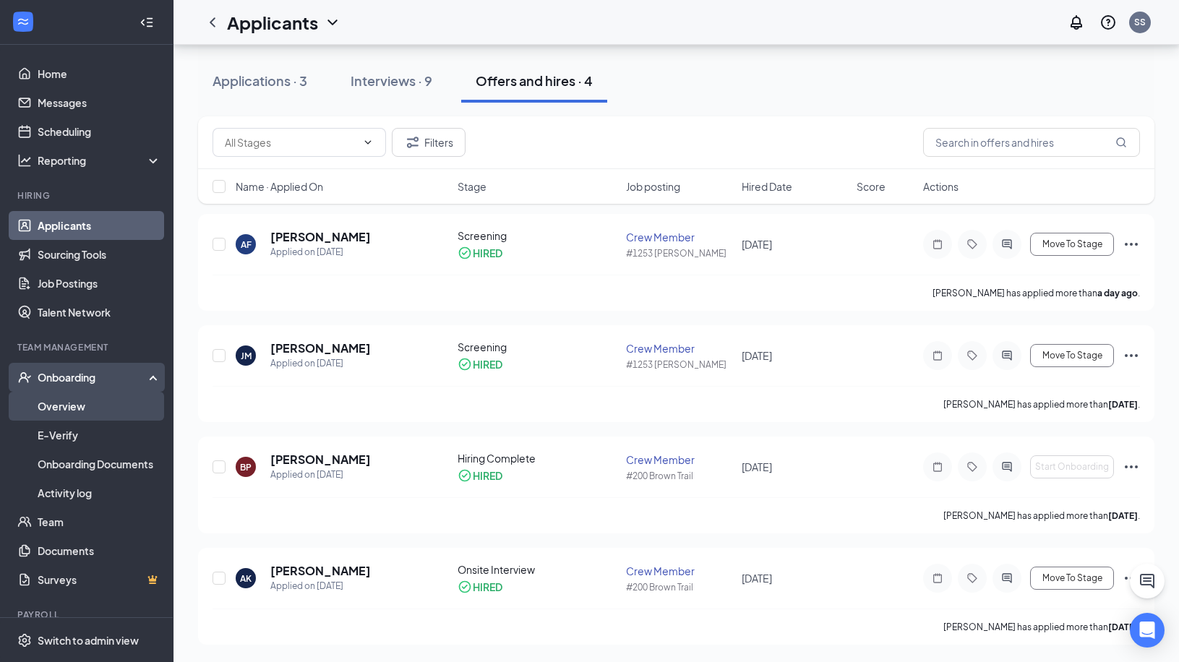
click at [69, 408] on link "Overview" at bounding box center [100, 406] width 124 height 29
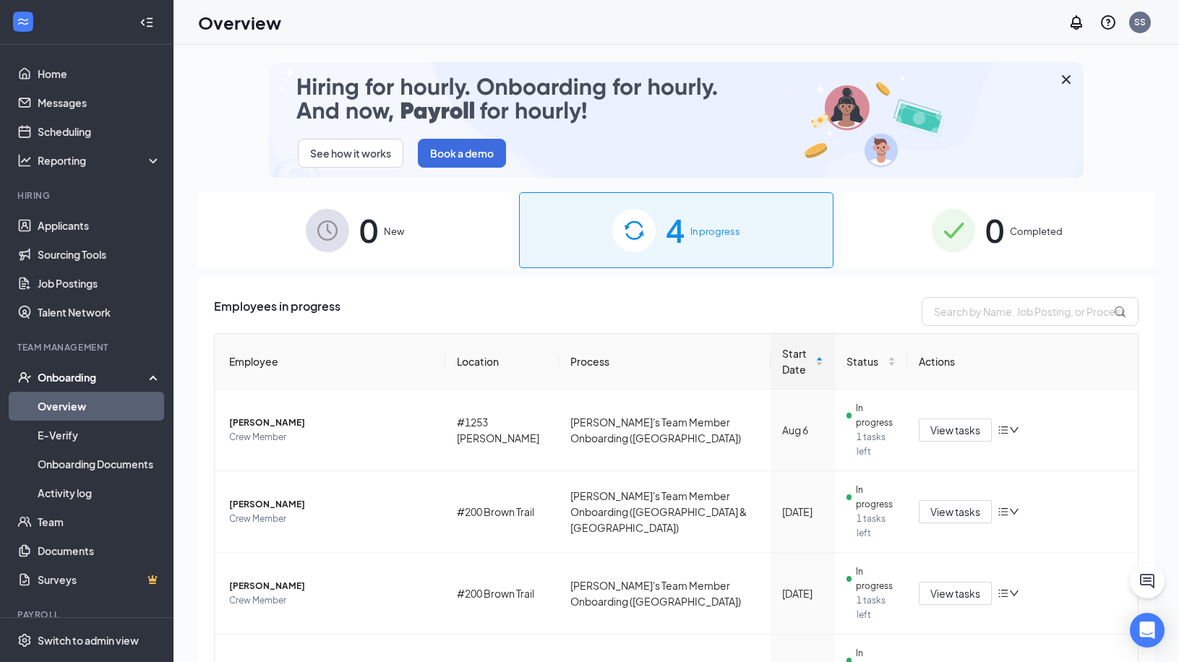
click at [454, 233] on div "0 New" at bounding box center [355, 230] width 314 height 76
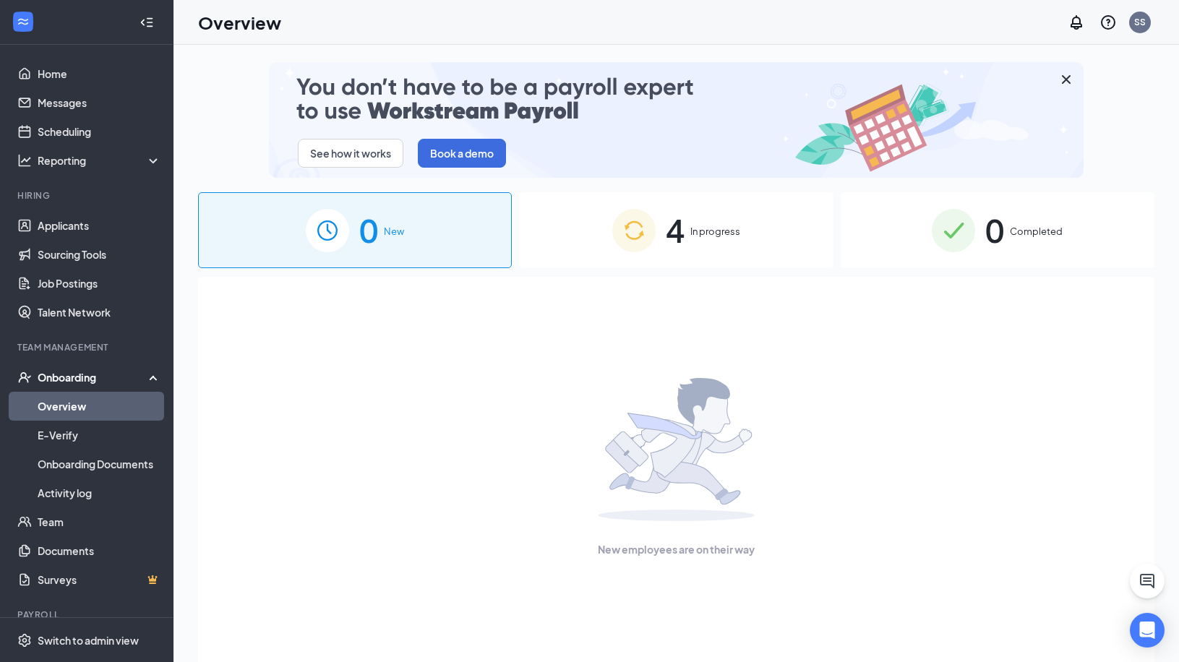
click at [585, 234] on div "4 In progress" at bounding box center [676, 230] width 314 height 76
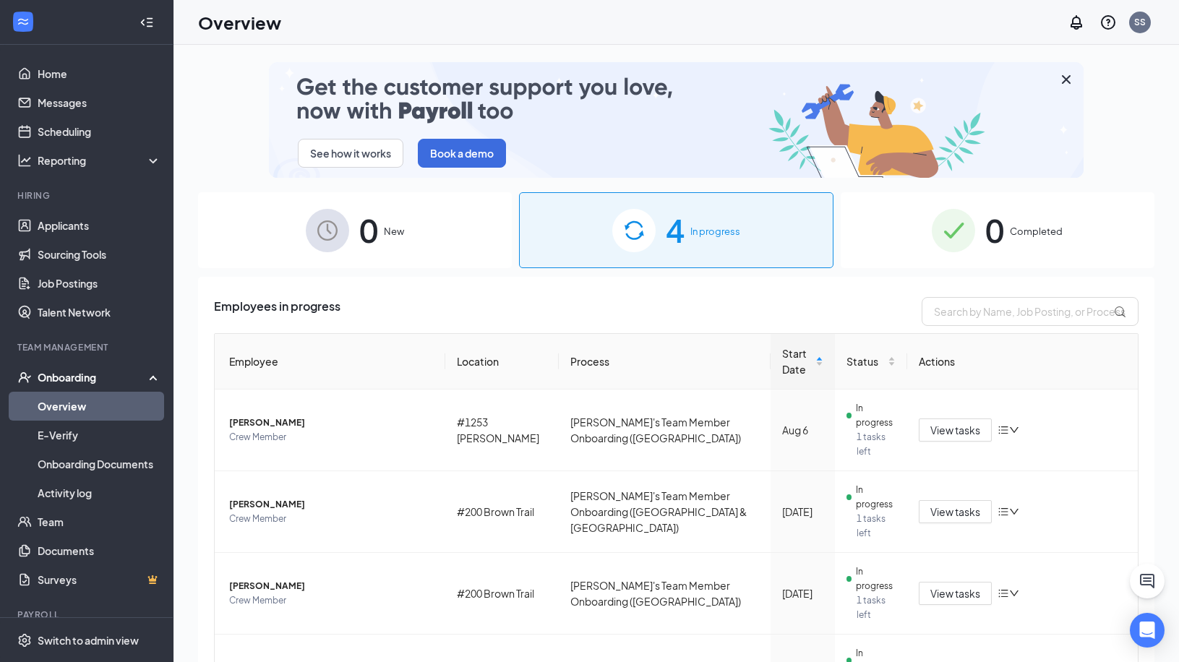
click at [877, 235] on div "0 Completed" at bounding box center [998, 230] width 314 height 76
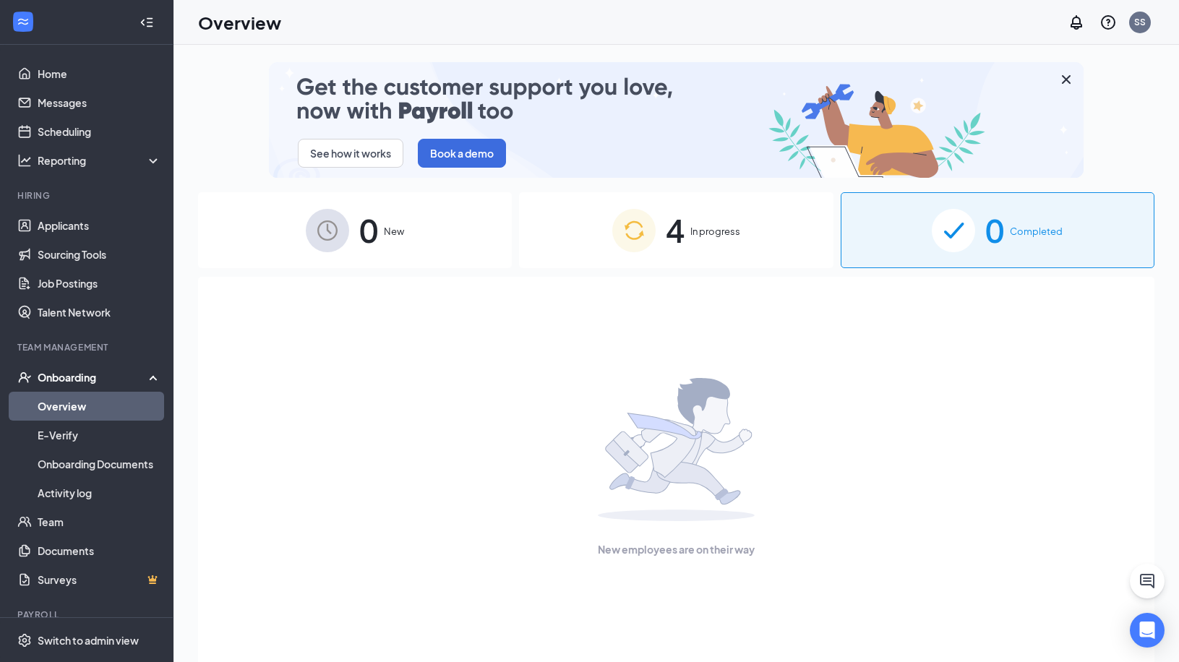
click at [550, 231] on div "4 In progress" at bounding box center [676, 230] width 314 height 76
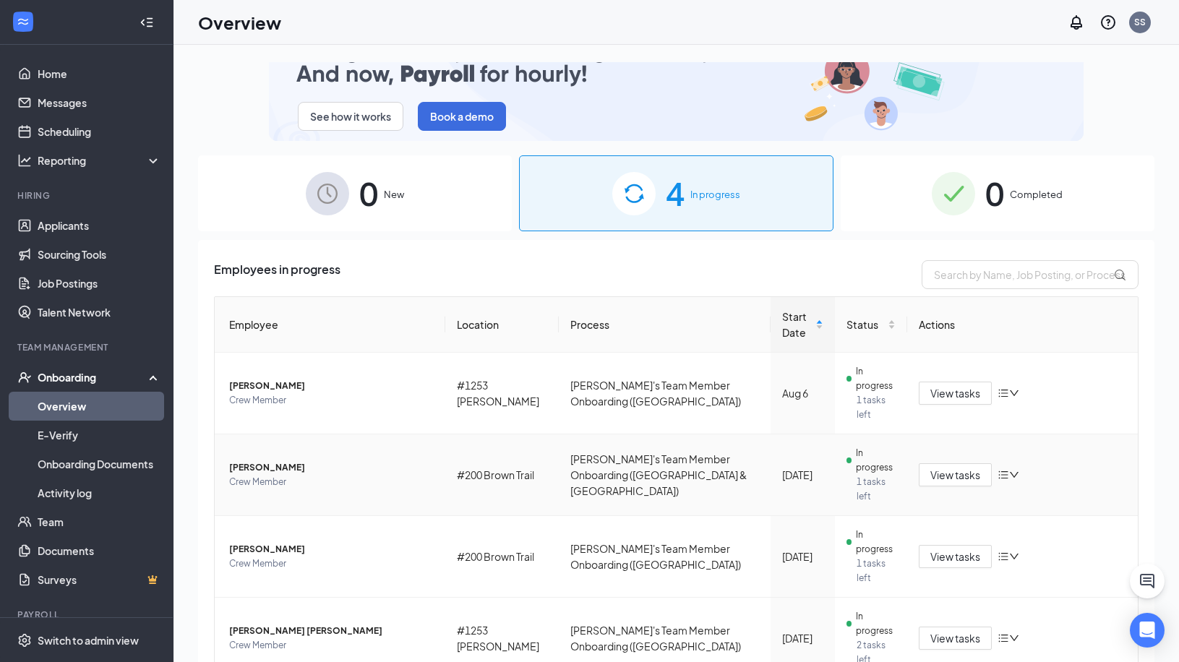
scroll to position [46, 0]
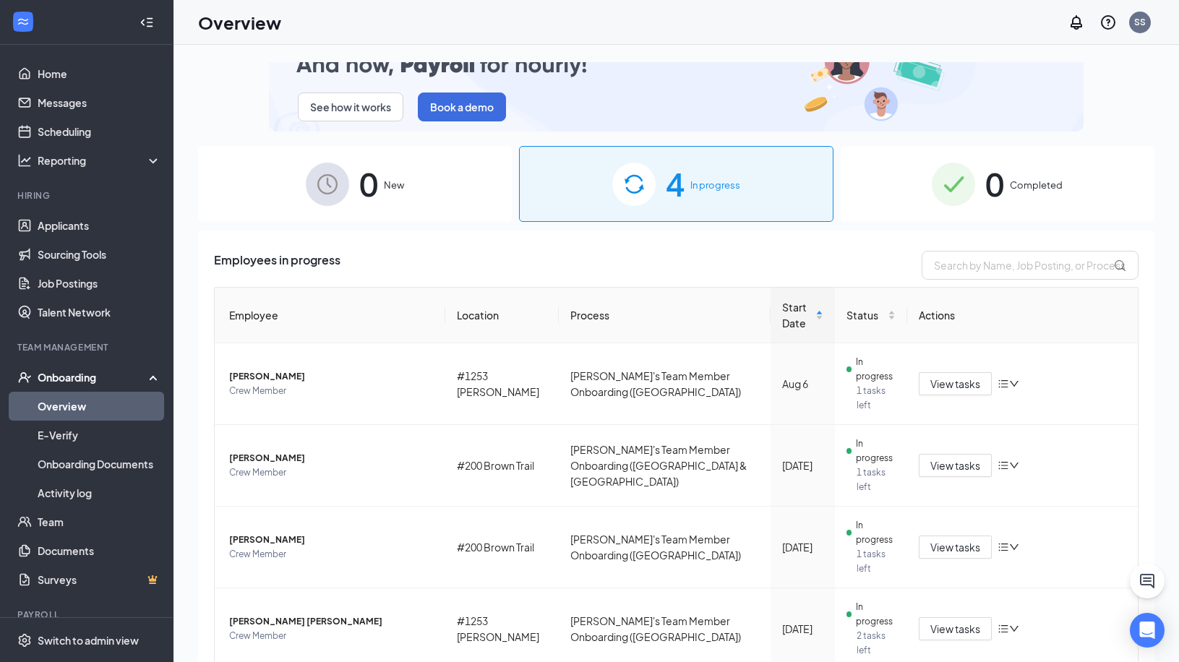
click at [249, 179] on div "0 New" at bounding box center [355, 184] width 314 height 76
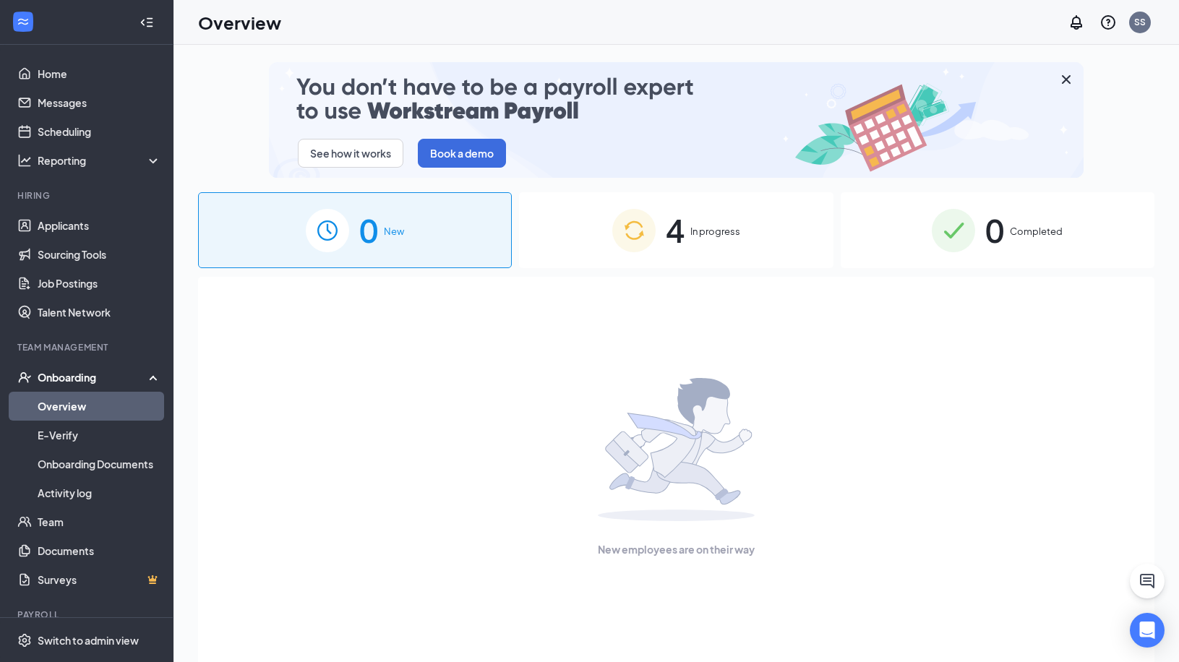
click at [555, 241] on div "4 In progress" at bounding box center [676, 230] width 314 height 76
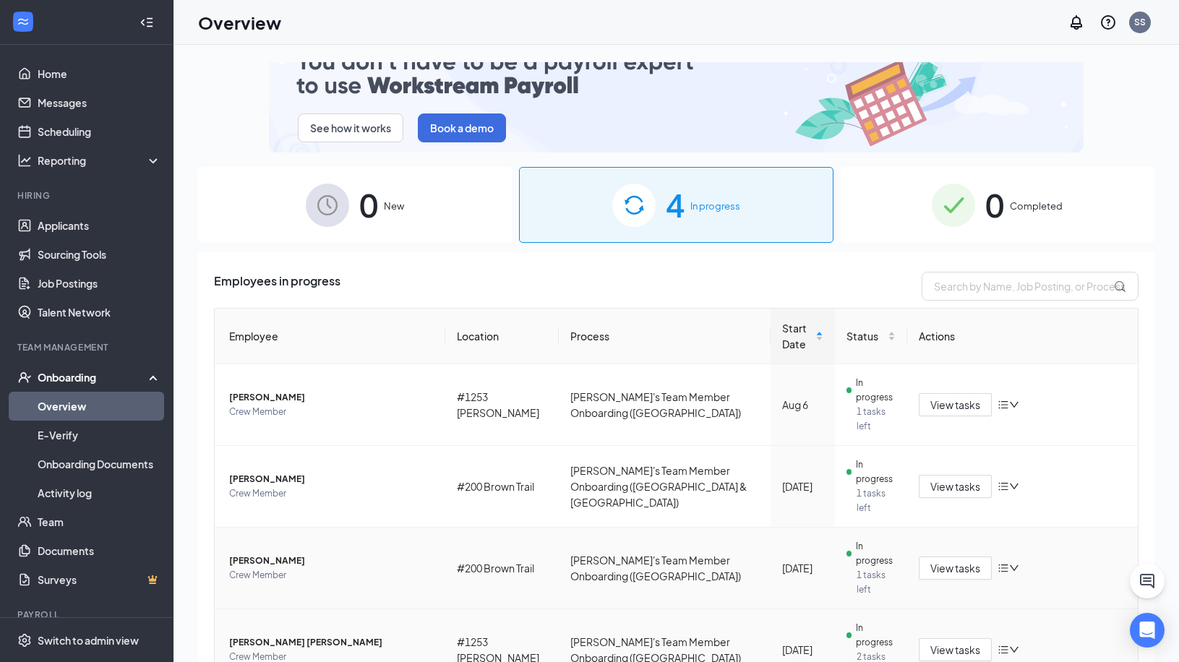
scroll to position [46, 0]
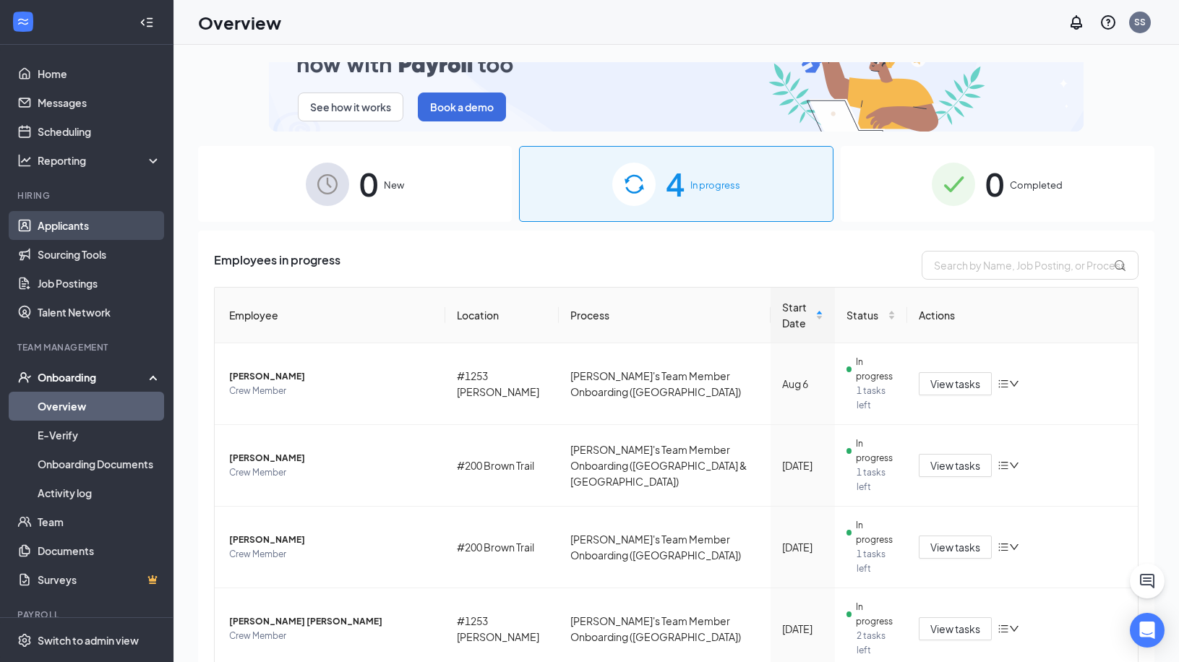
click at [97, 223] on link "Applicants" at bounding box center [100, 225] width 124 height 29
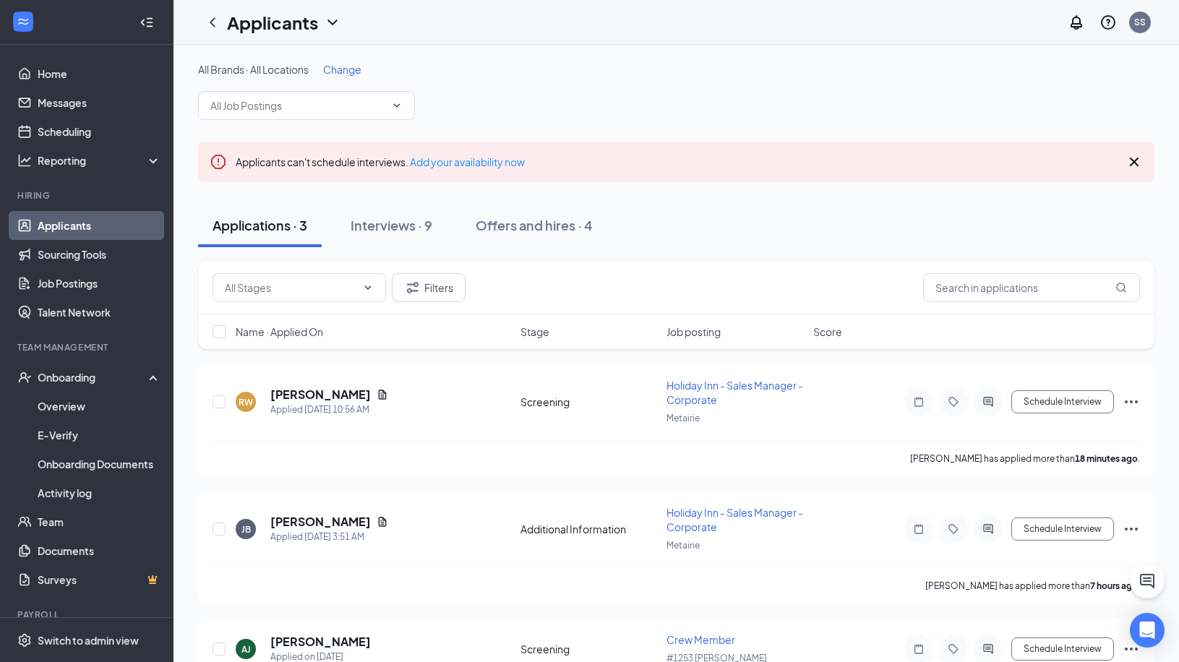
click at [526, 228] on div "Offers and hires · 4" at bounding box center [534, 225] width 117 height 18
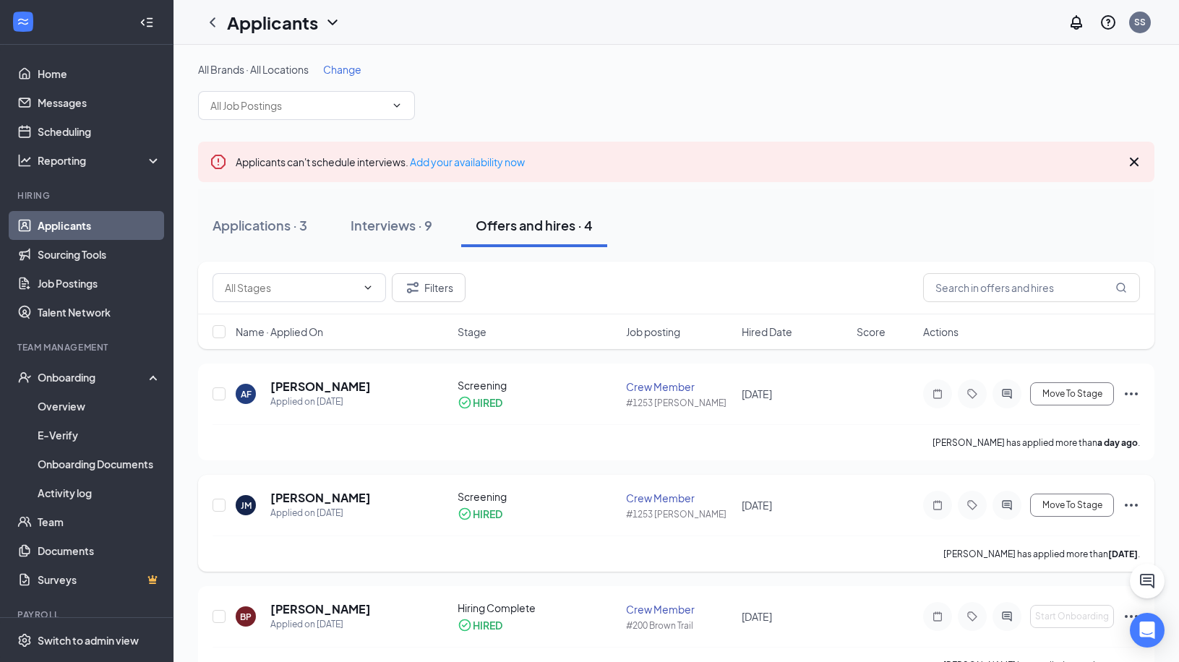
scroll to position [150, 0]
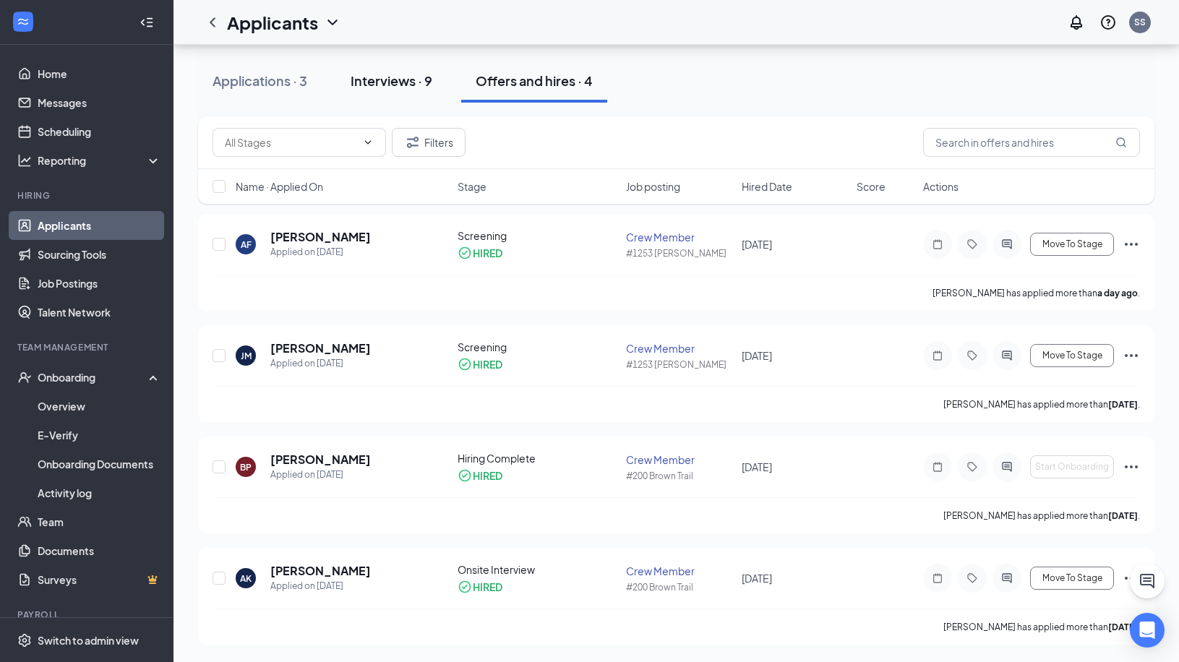
click at [383, 78] on div "Interviews · 9" at bounding box center [392, 81] width 82 height 18
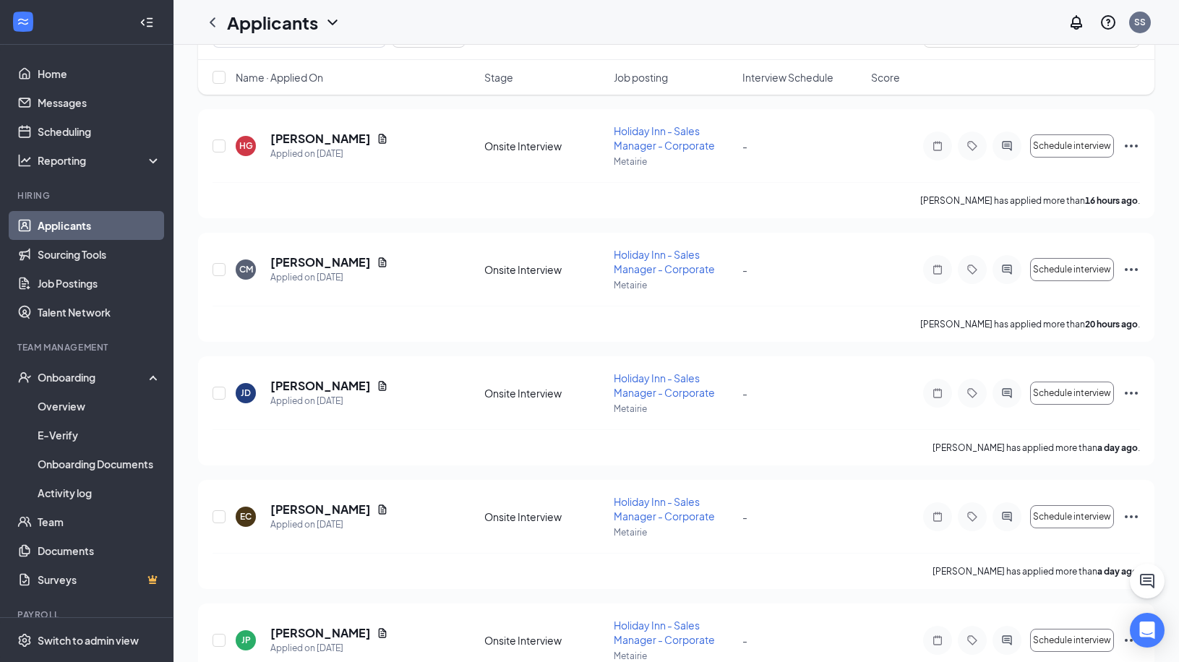
scroll to position [553, 0]
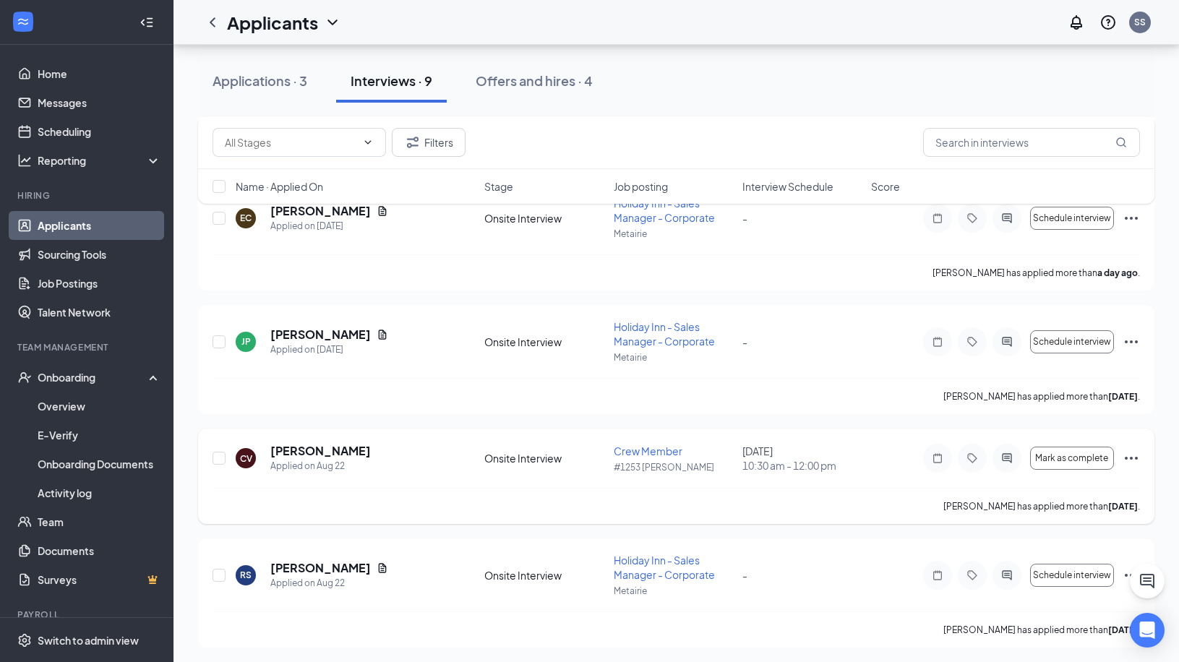
click at [1135, 458] on icon "Ellipses" at bounding box center [1131, 458] width 17 height 17
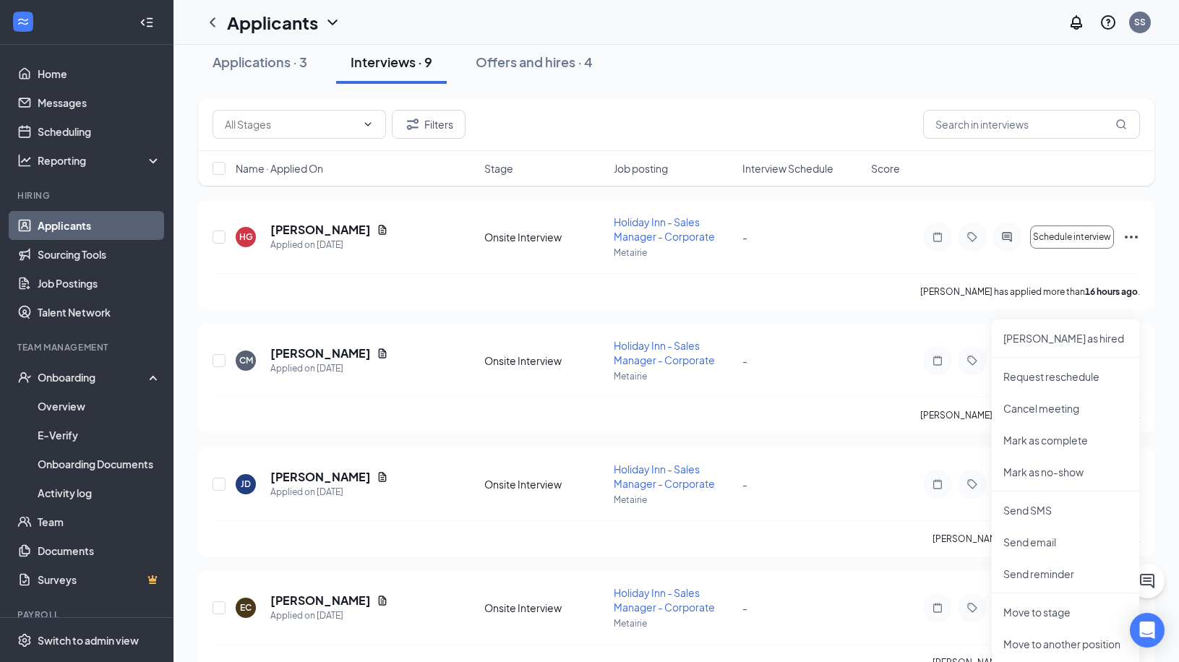
scroll to position [0, 0]
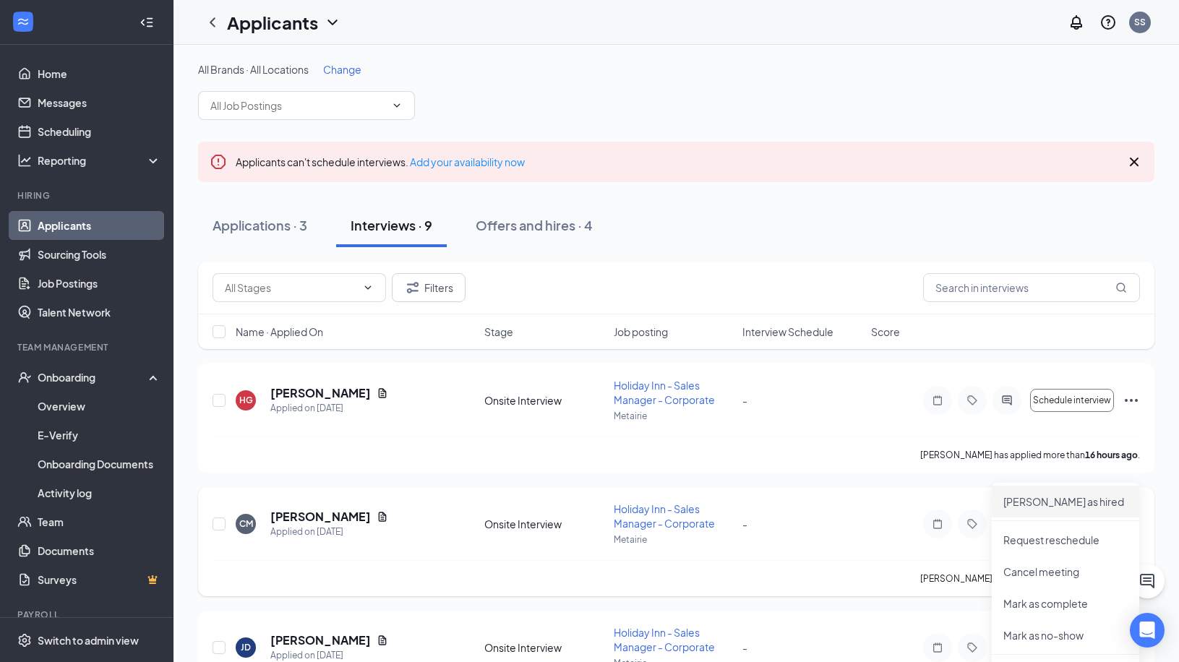
drag, startPoint x: 1024, startPoint y: 500, endPoint x: 935, endPoint y: 561, distance: 108.1
click at [1024, 500] on p "Mark as hired" at bounding box center [1066, 502] width 124 height 14
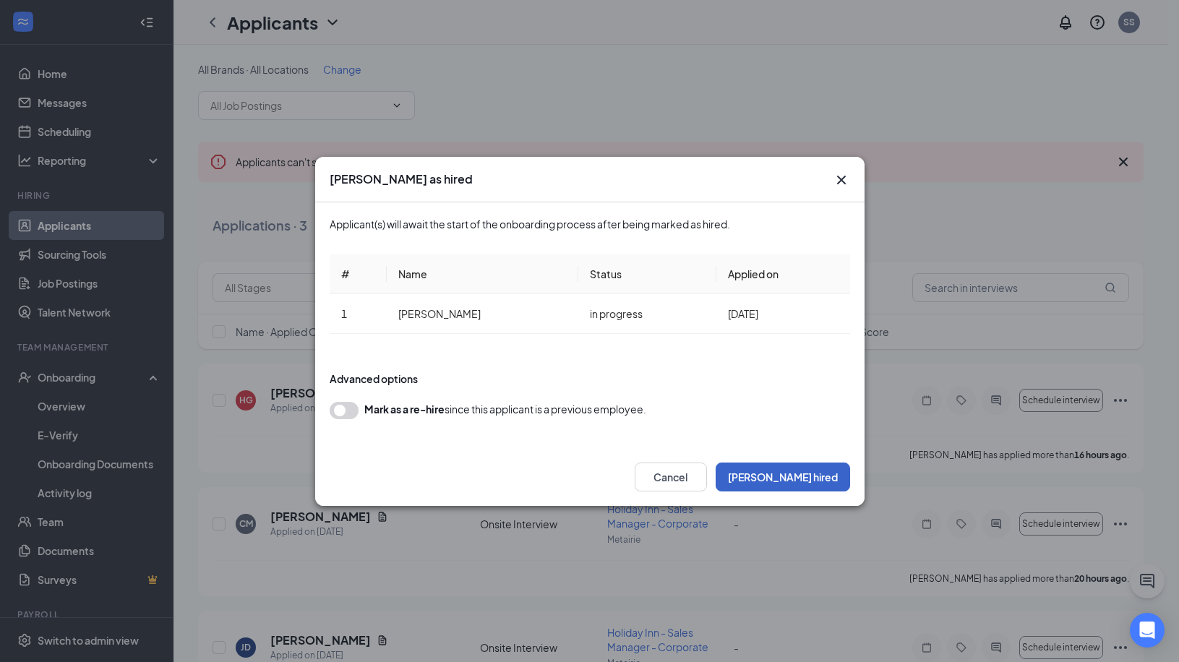
click at [834, 479] on button "Mark hired" at bounding box center [783, 477] width 135 height 29
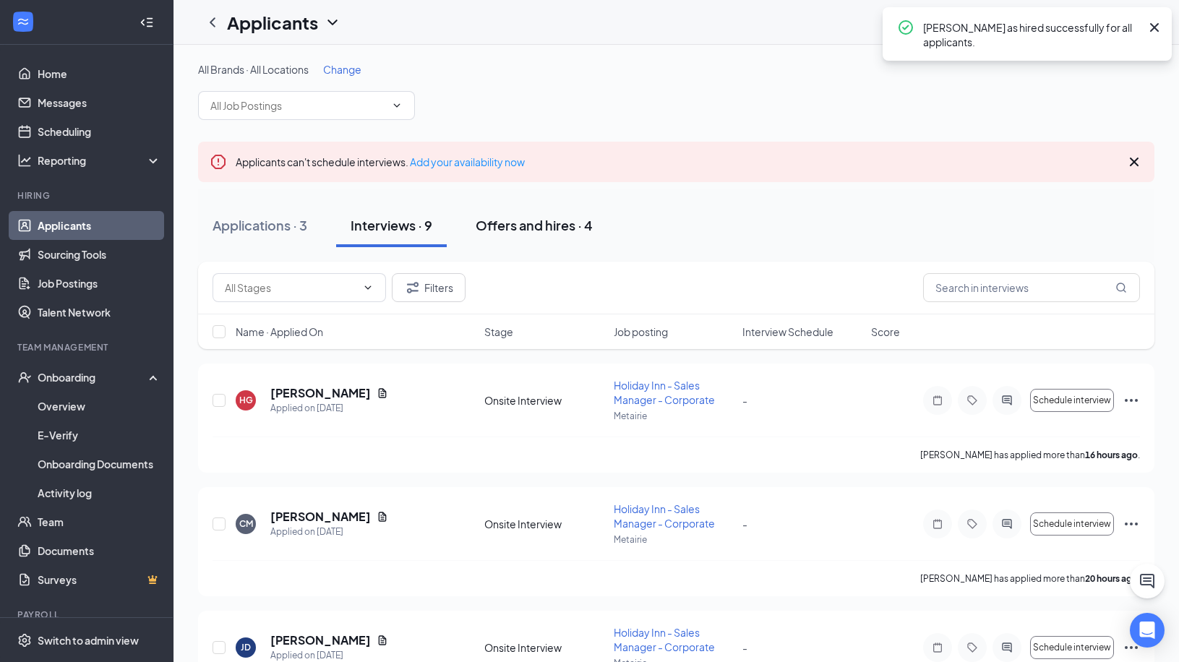
click at [519, 224] on div "Offers and hires · 4" at bounding box center [534, 225] width 117 height 18
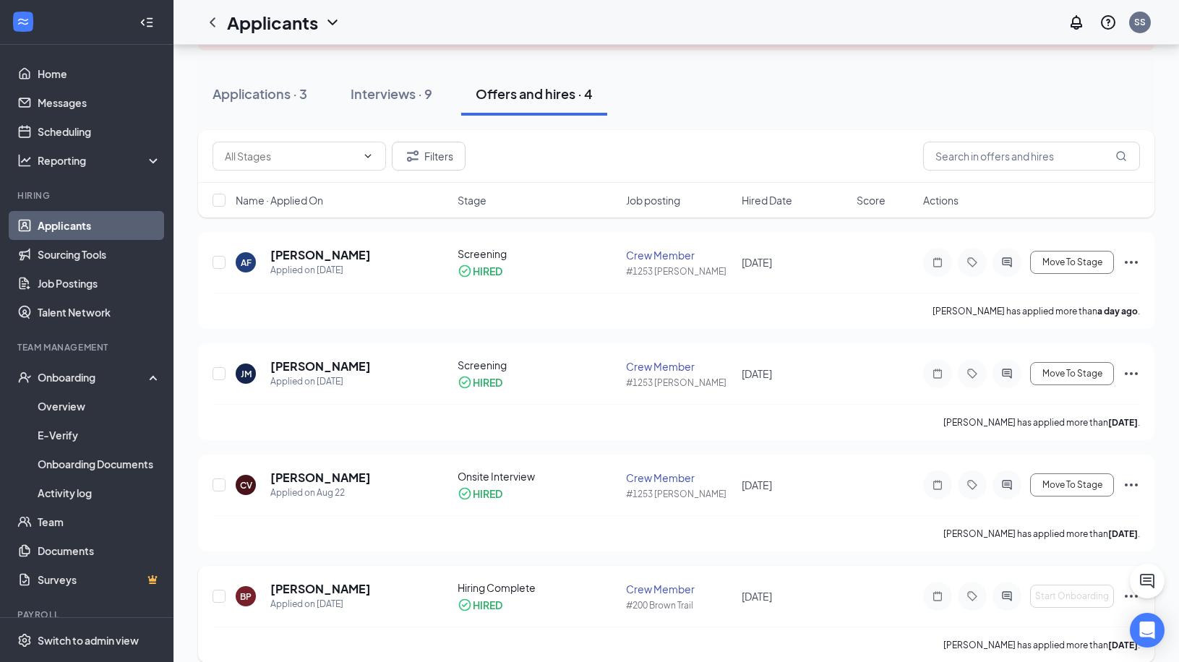
scroll to position [261, 0]
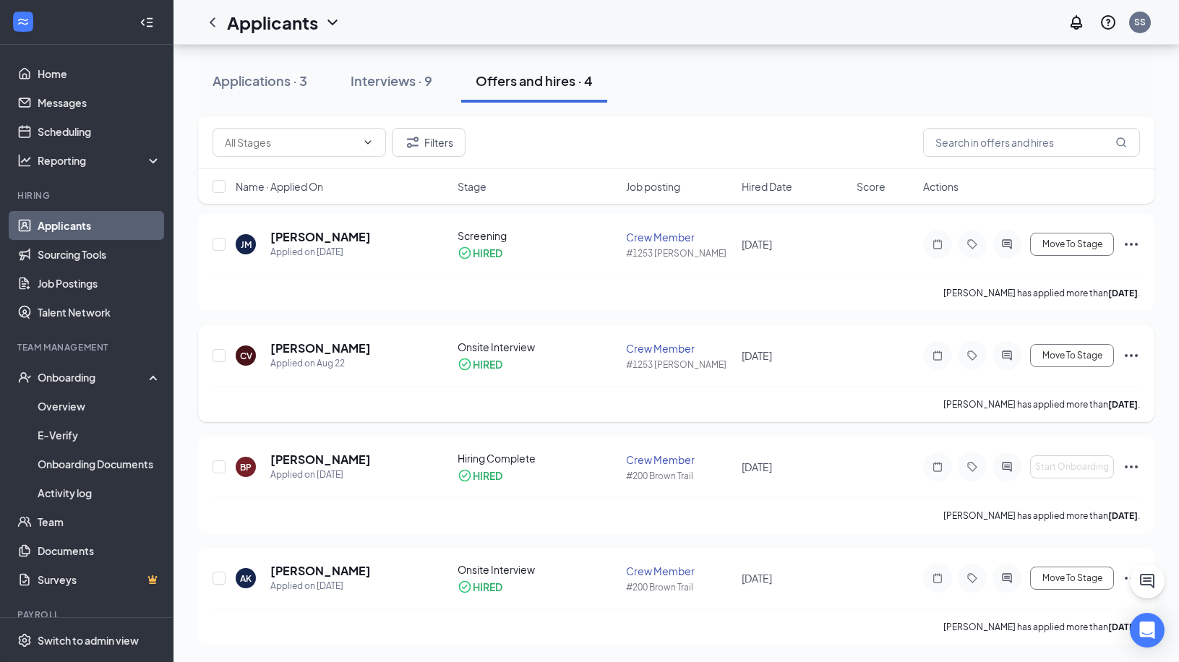
click at [1135, 355] on icon "Ellipses" at bounding box center [1131, 355] width 17 height 17
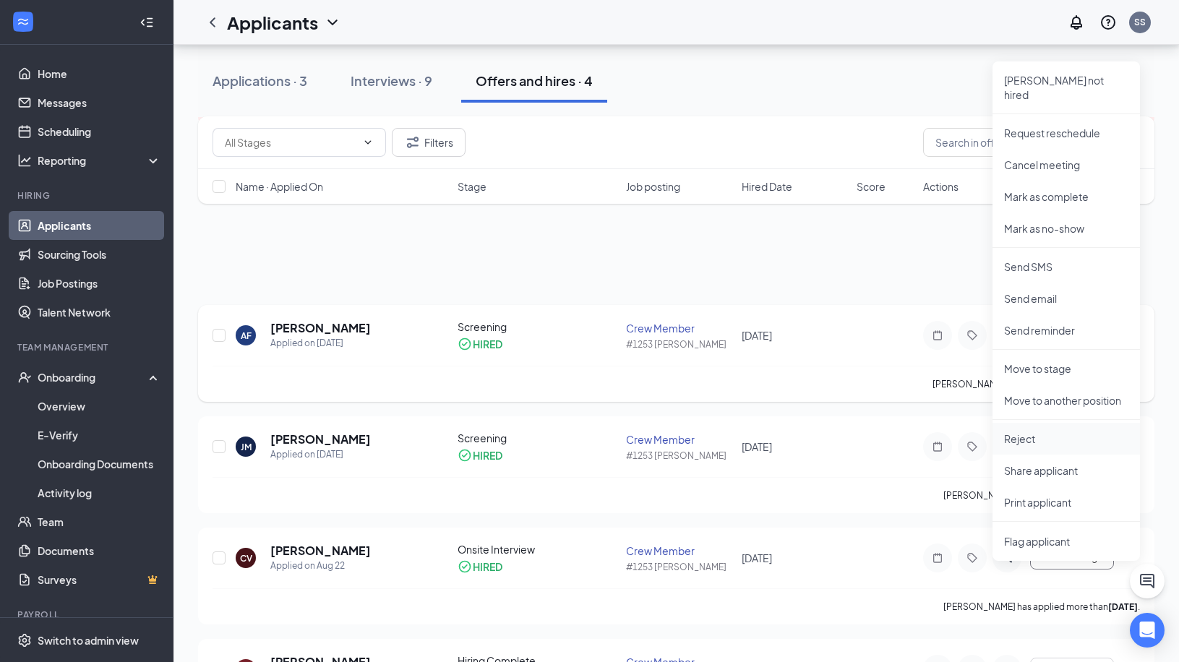
scroll to position [0, 0]
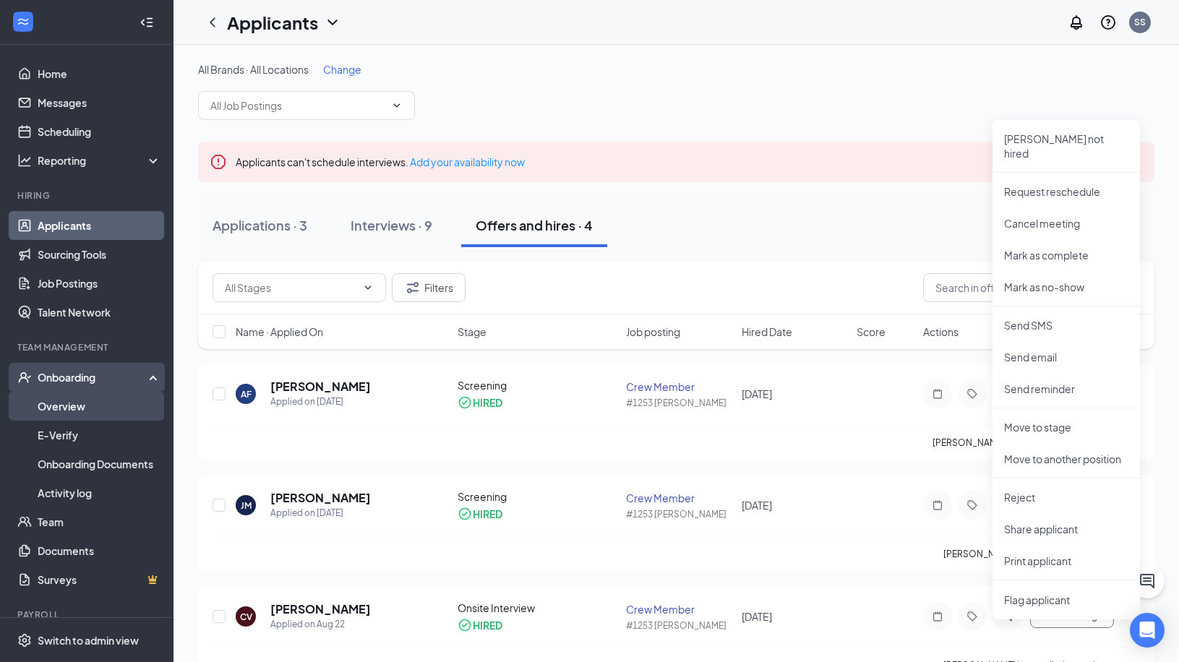
click at [100, 406] on link "Overview" at bounding box center [100, 406] width 124 height 29
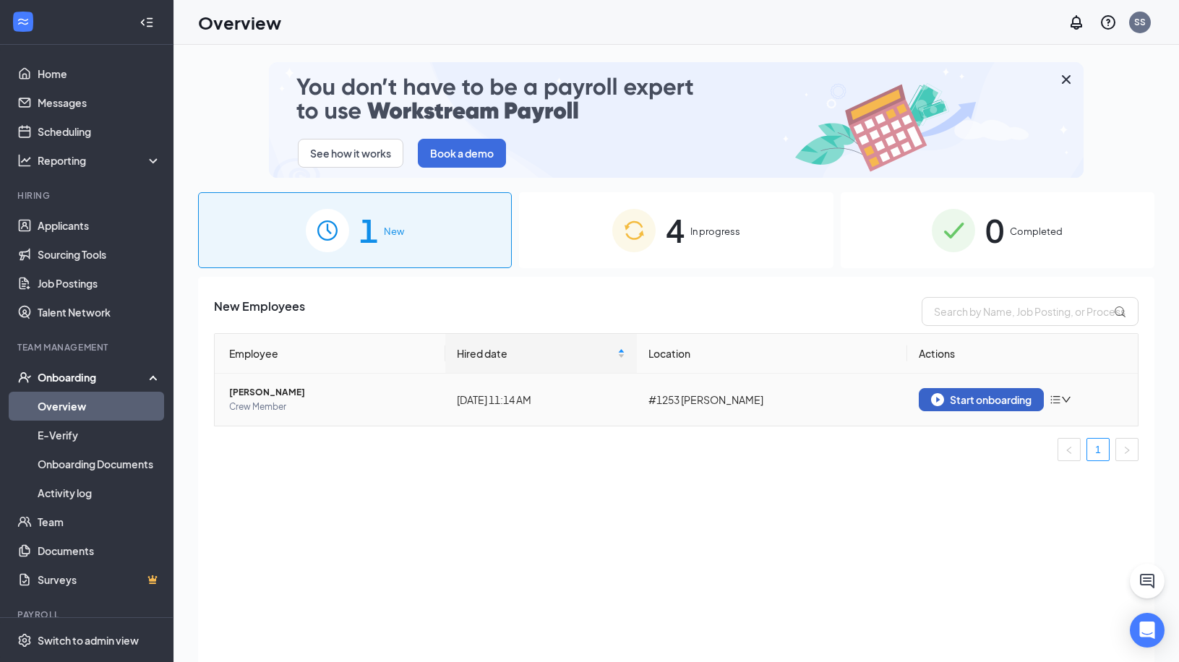
click at [976, 401] on div "Start onboarding" at bounding box center [981, 399] width 101 height 13
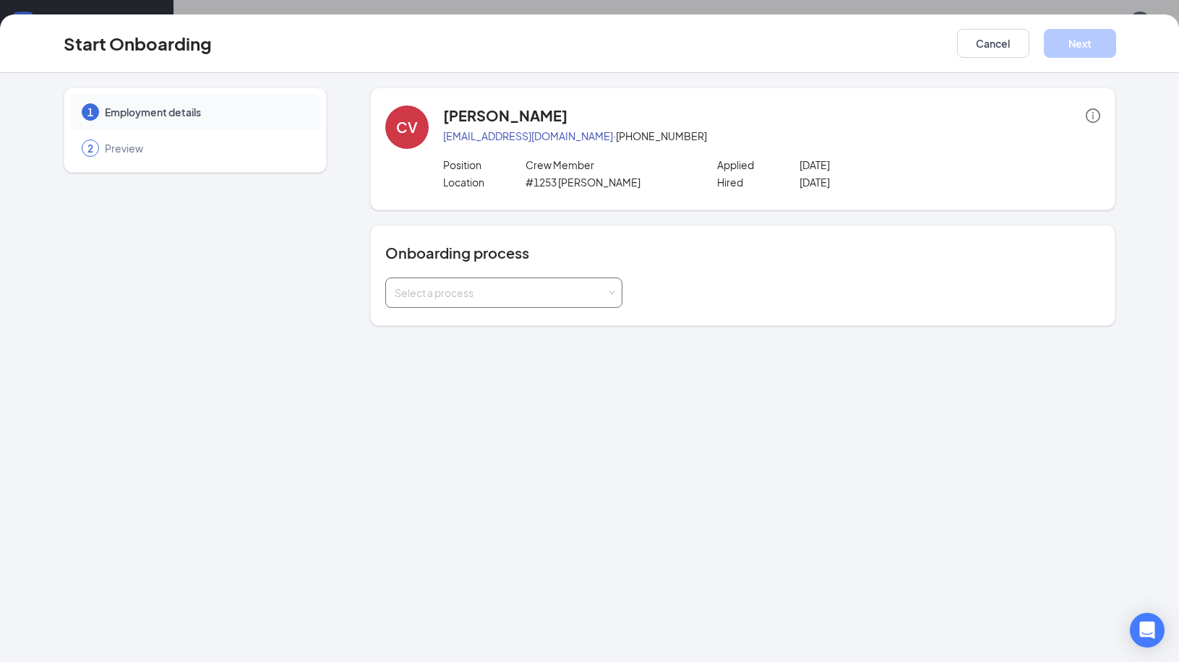
click at [609, 292] on span at bounding box center [612, 293] width 7 height 7
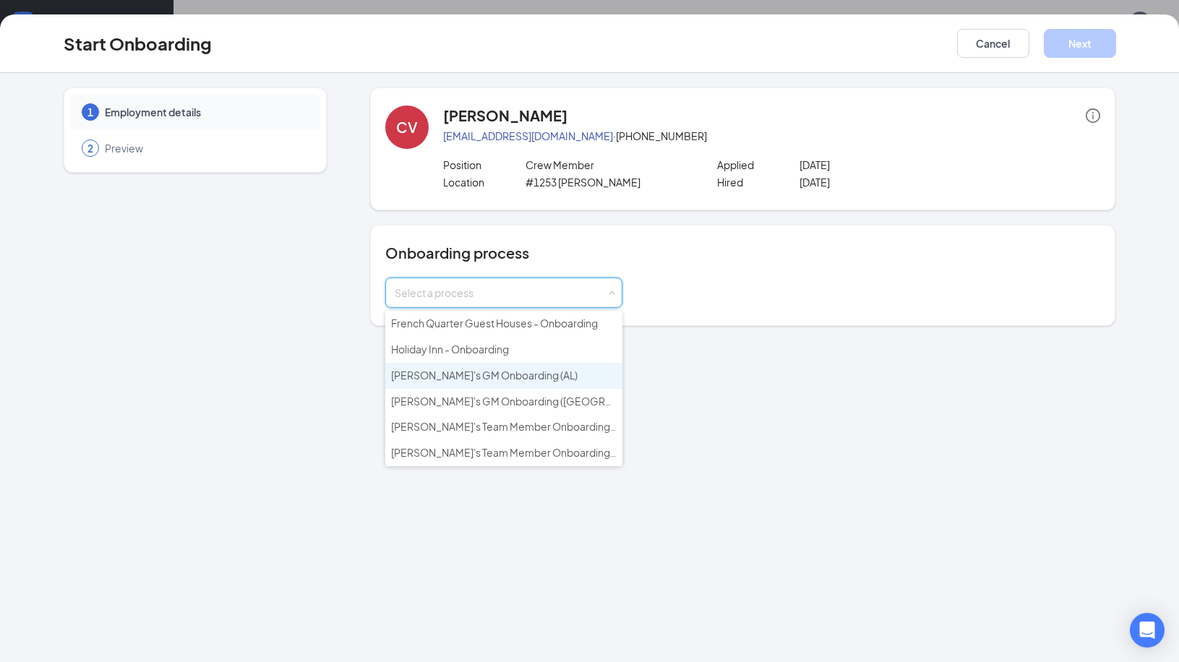
click at [464, 377] on span "Wendy's GM Onboarding (AL)" at bounding box center [484, 375] width 187 height 13
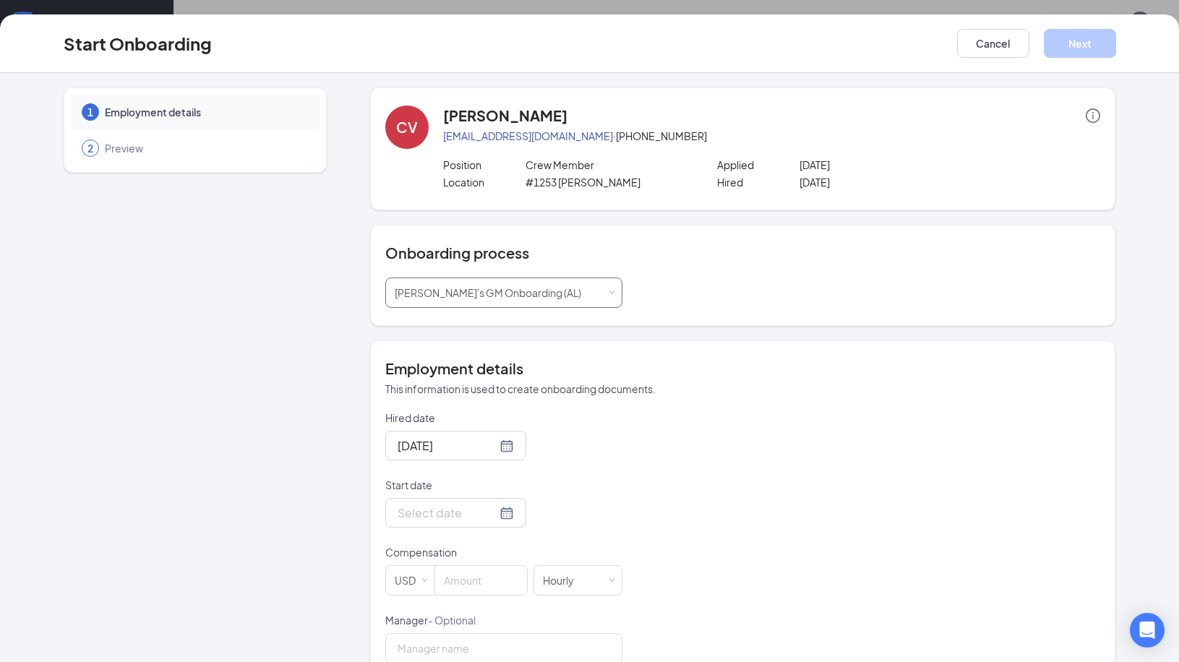
scroll to position [181, 0]
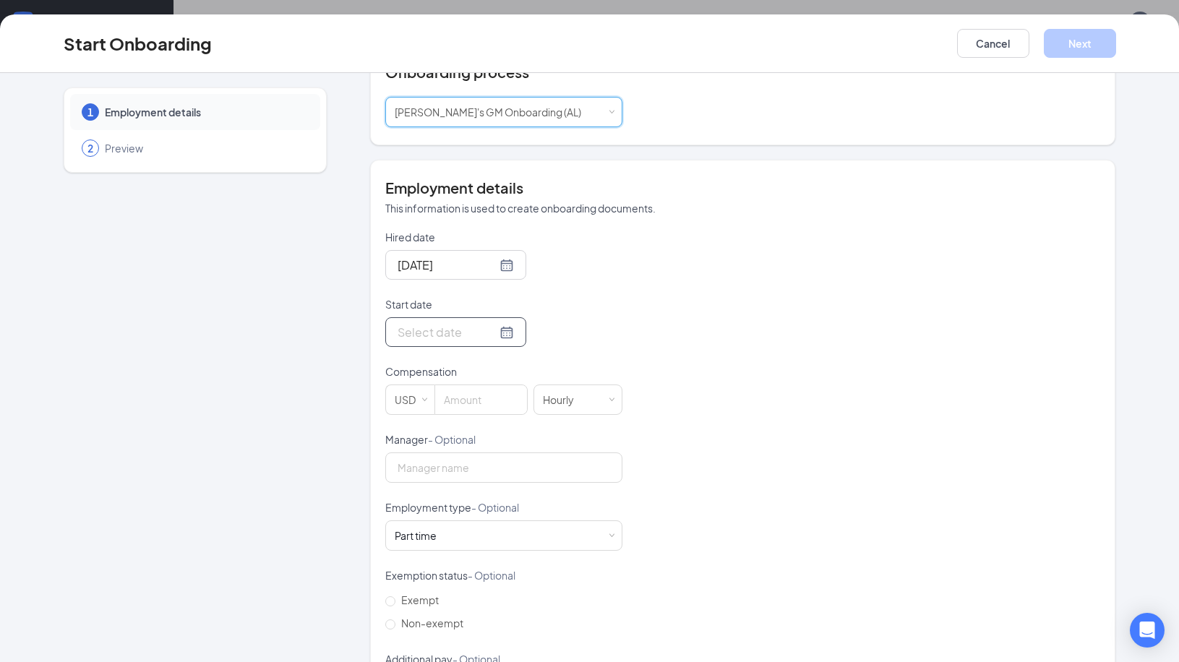
click at [487, 335] on div at bounding box center [456, 332] width 116 height 18
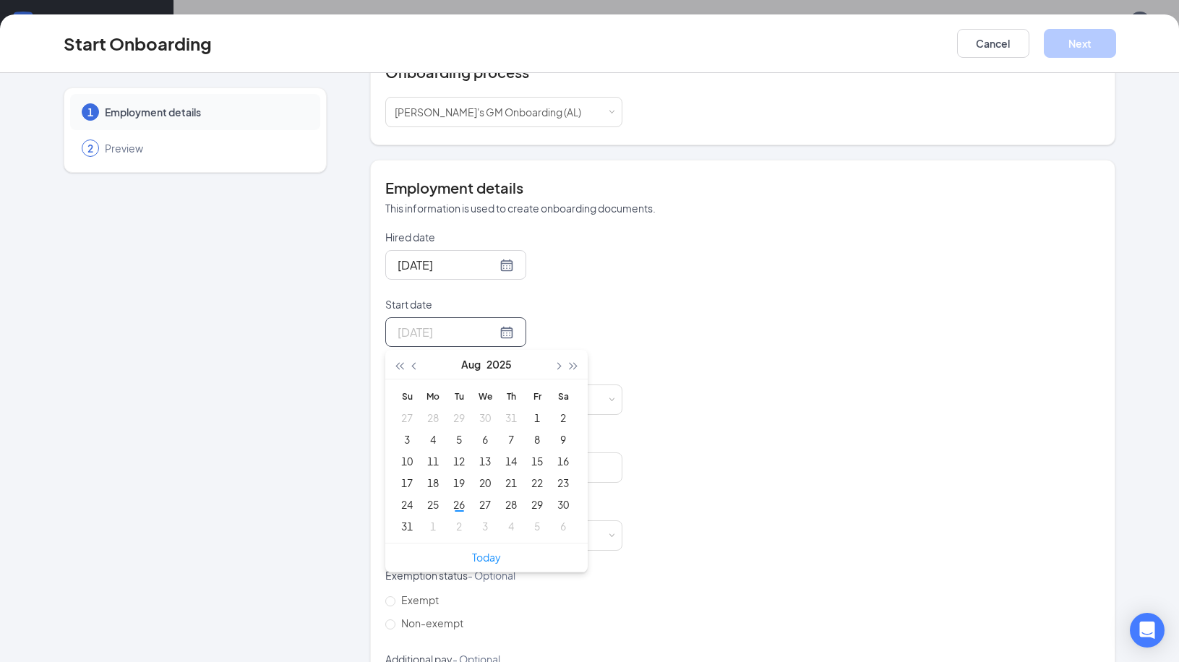
type input "Jul 30, 2025"
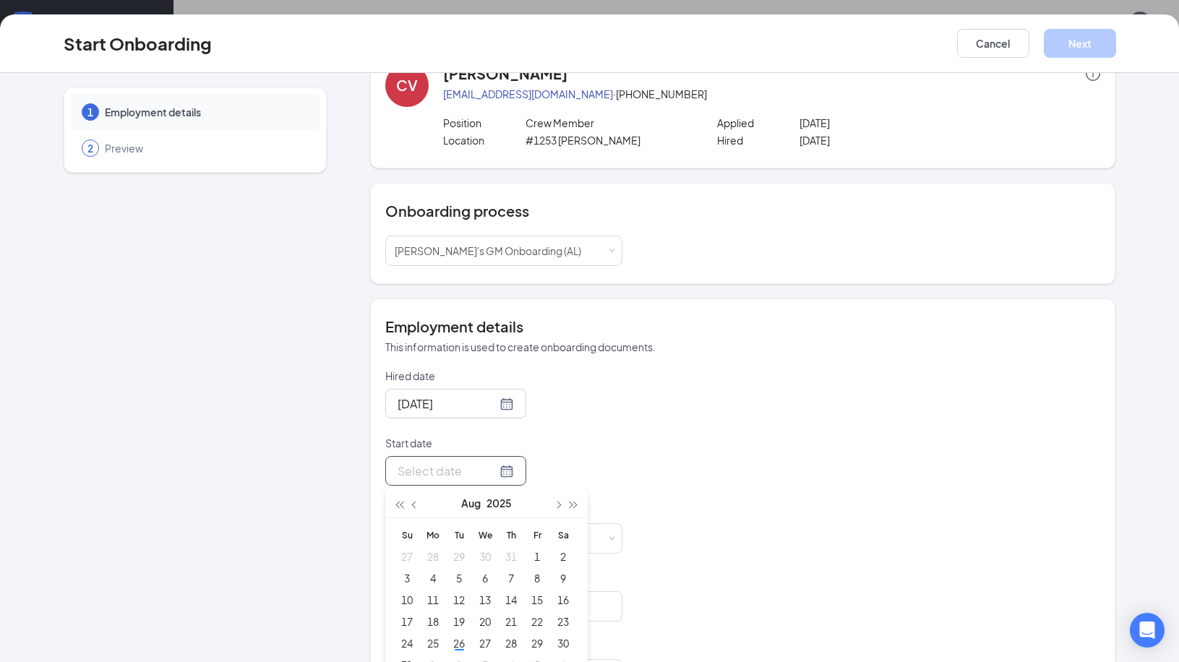
scroll to position [33, 0]
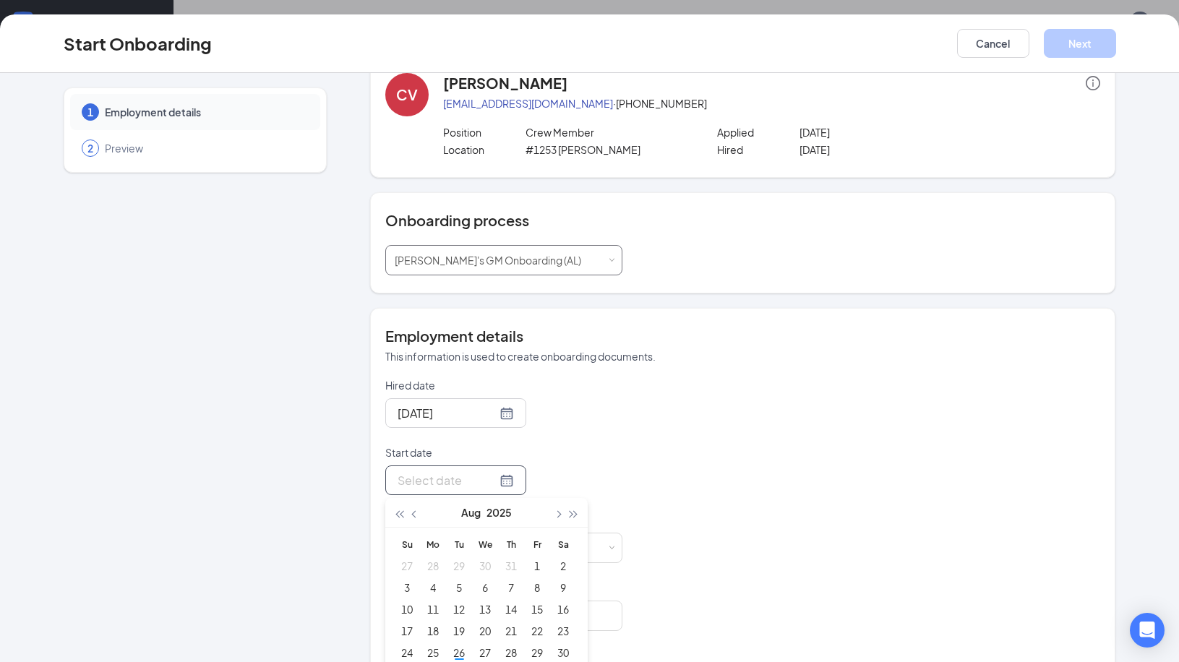
click at [609, 257] on span at bounding box center [612, 260] width 7 height 7
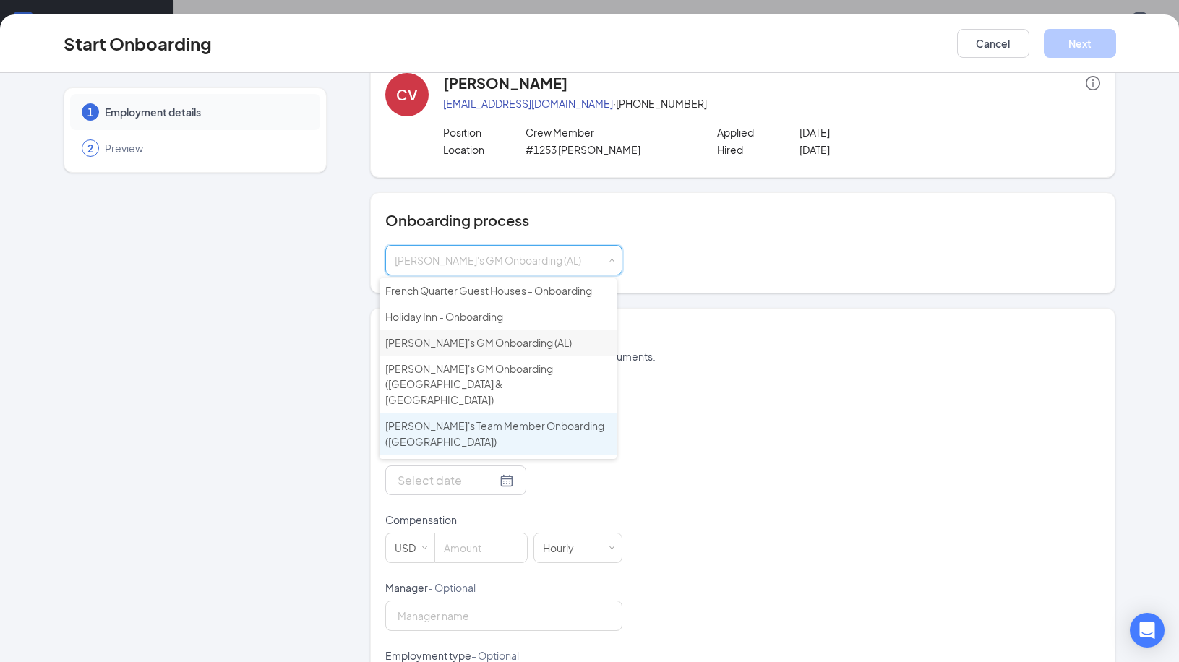
click at [469, 419] on span "Wendy's Team Member Onboarding (AL)" at bounding box center [494, 433] width 219 height 29
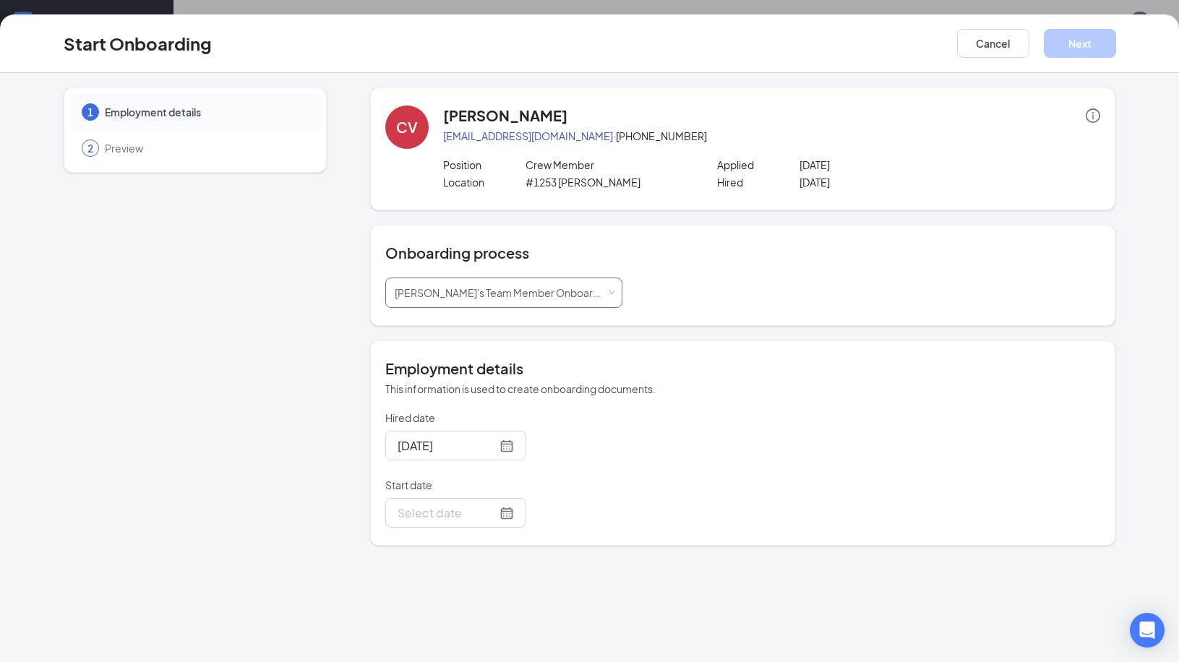
scroll to position [0, 0]
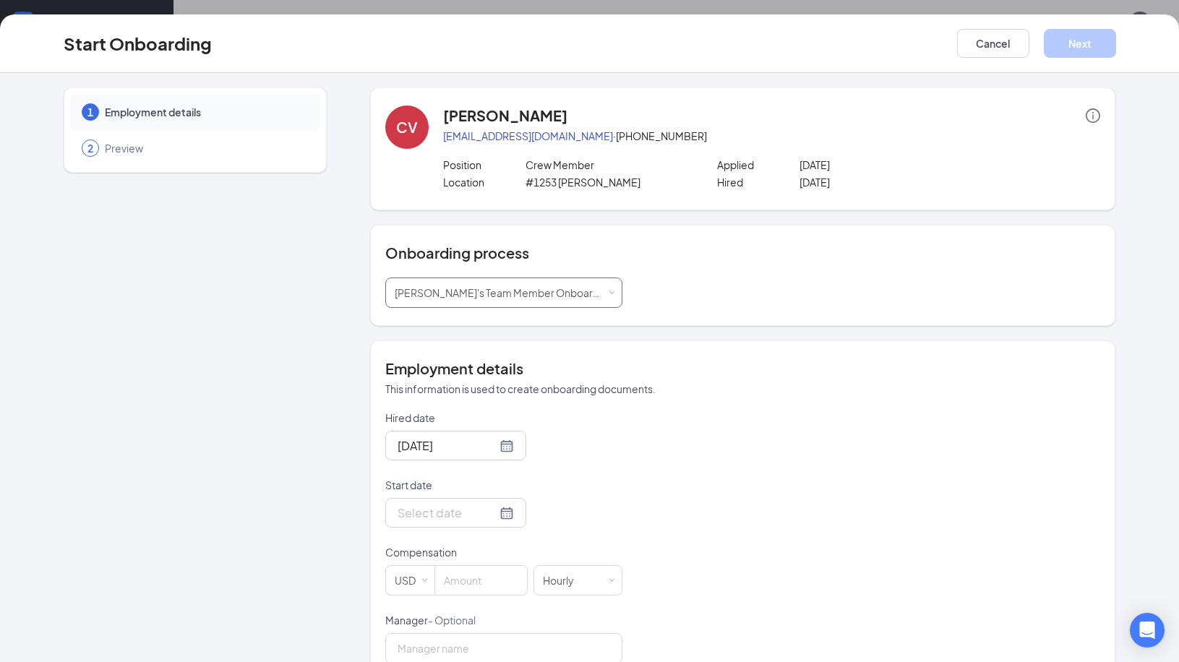
click at [609, 294] on span at bounding box center [612, 293] width 7 height 7
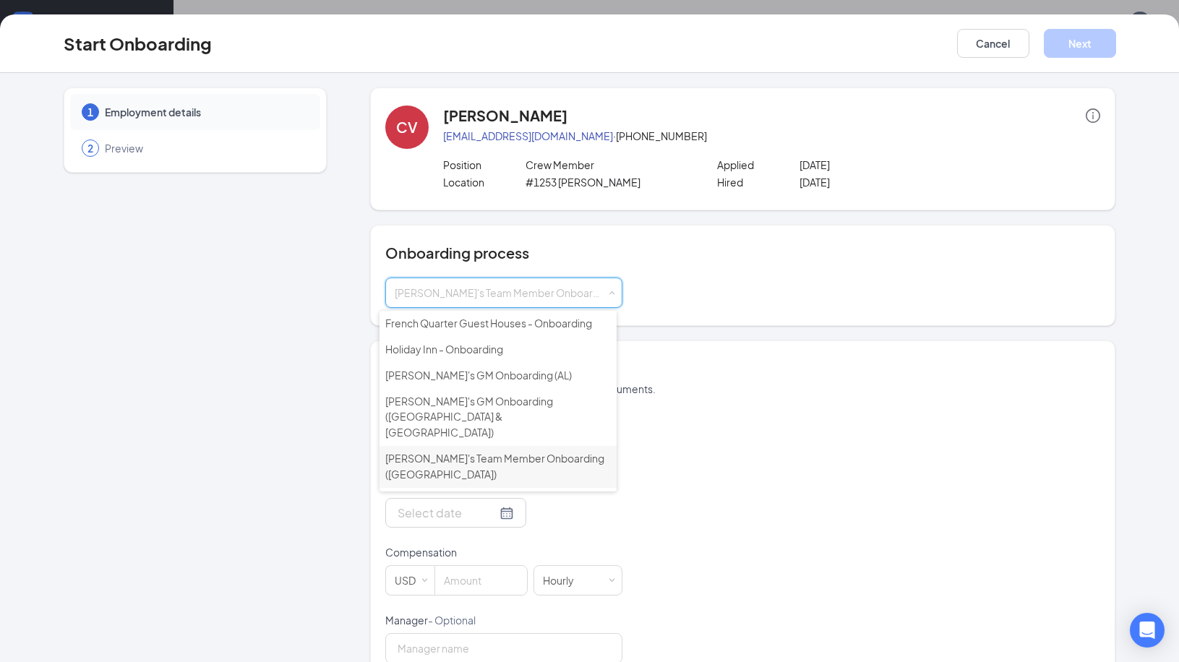
click at [509, 452] on span "Wendy's Team Member Onboarding (AL)" at bounding box center [494, 466] width 219 height 29
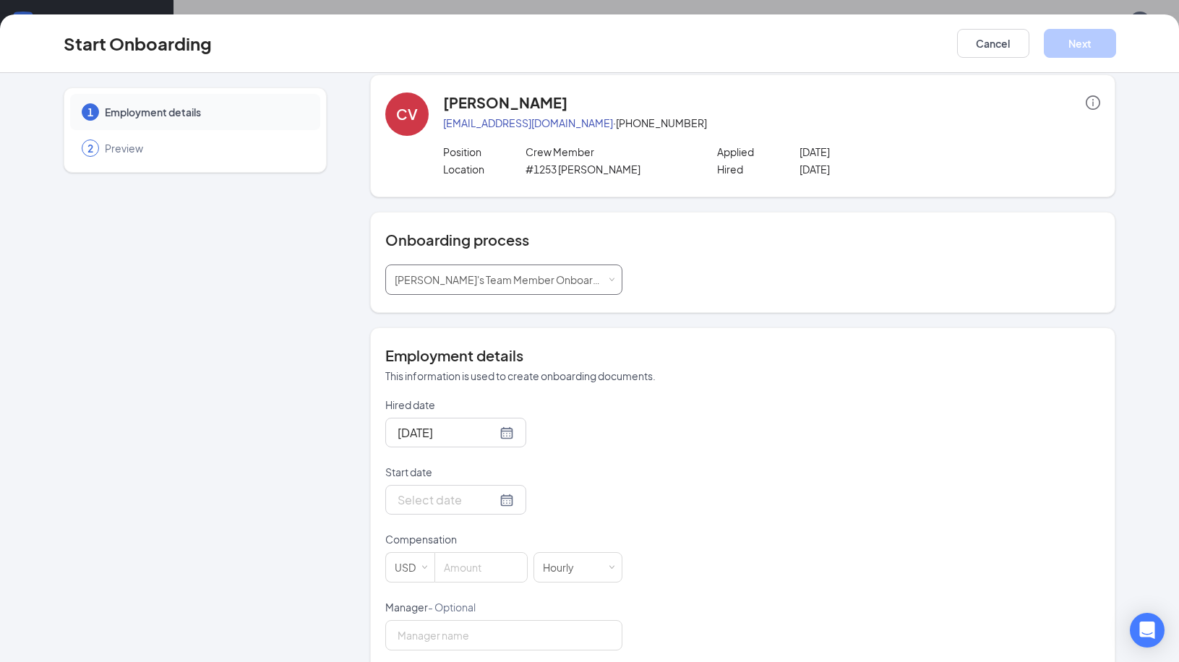
scroll to position [12, 0]
drag, startPoint x: 521, startPoint y: 153, endPoint x: 594, endPoint y: 153, distance: 72.3
click at [594, 153] on p "Crew Member" at bounding box center [608, 152] width 164 height 14
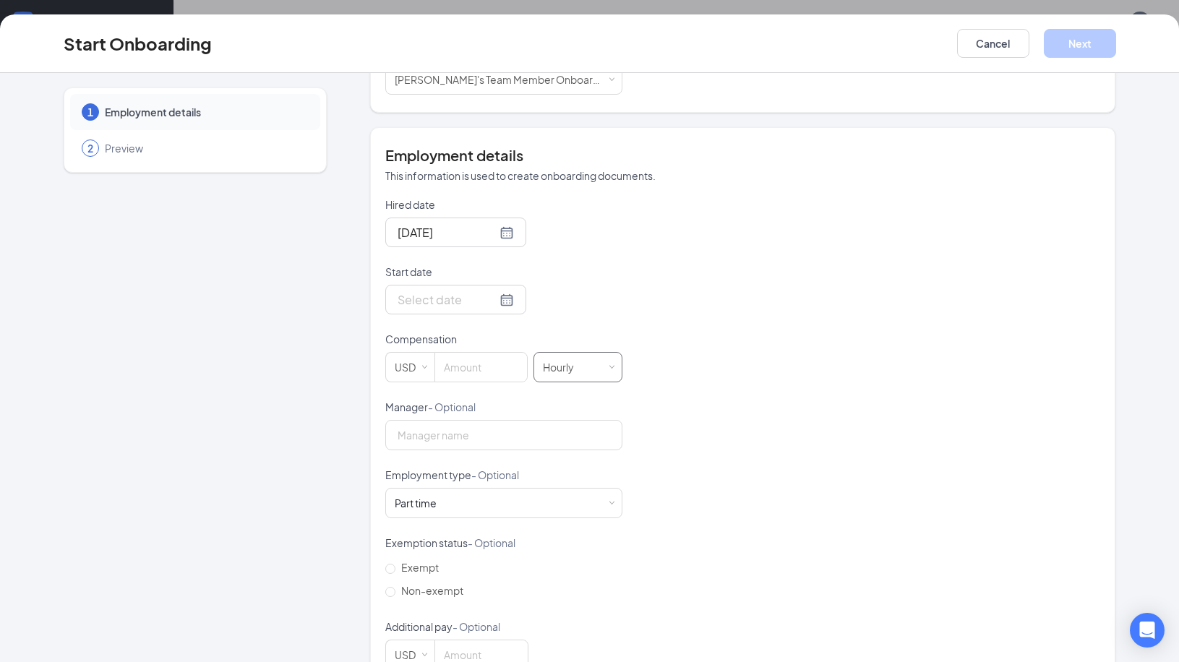
scroll to position [221, 0]
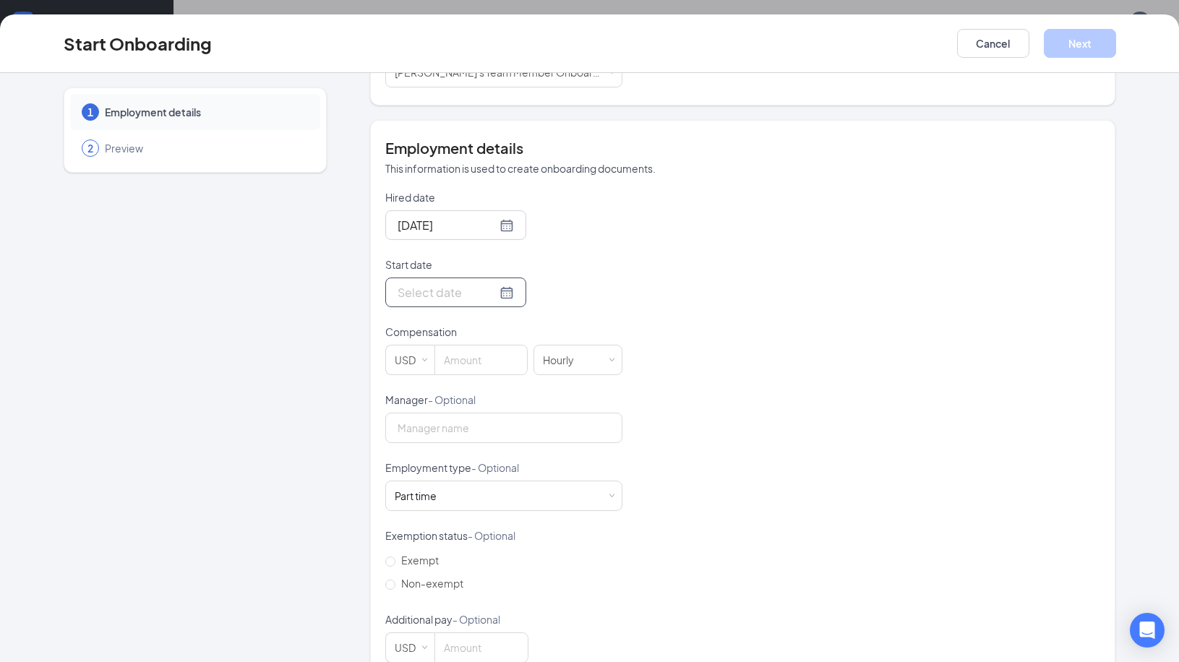
click at [487, 290] on div at bounding box center [456, 292] width 116 height 18
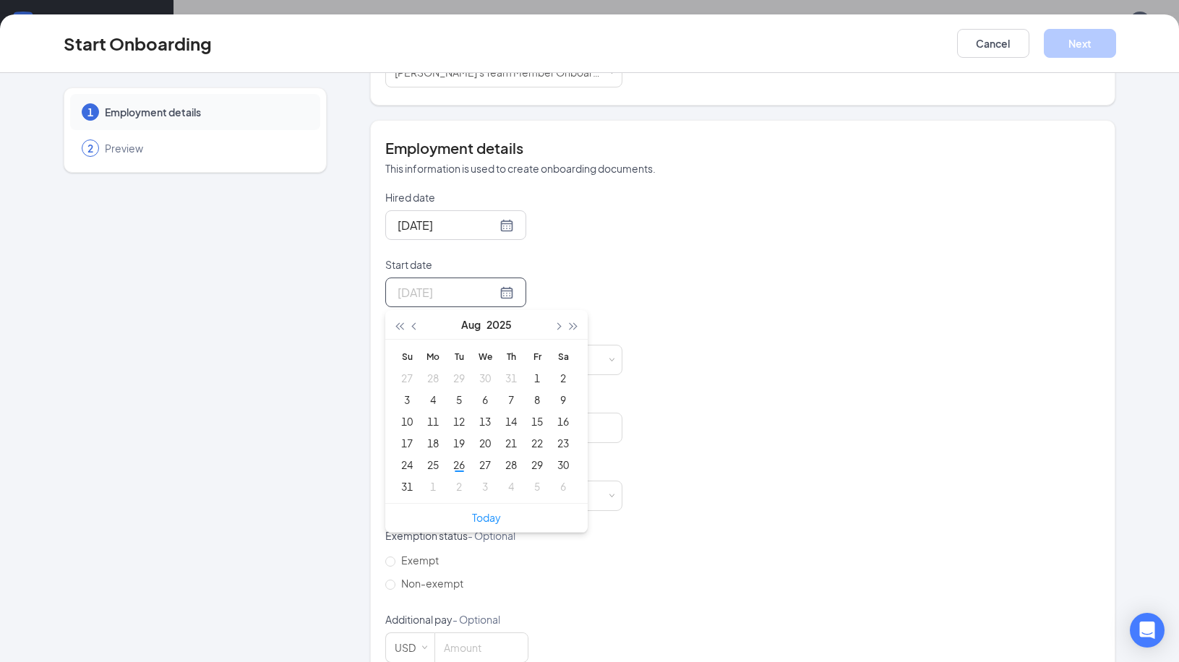
type input "Sep 3, 2025"
type input "Aug 30, 2025"
type input "Aug 29, 2025"
click at [537, 464] on div "29" at bounding box center [537, 464] width 17 height 17
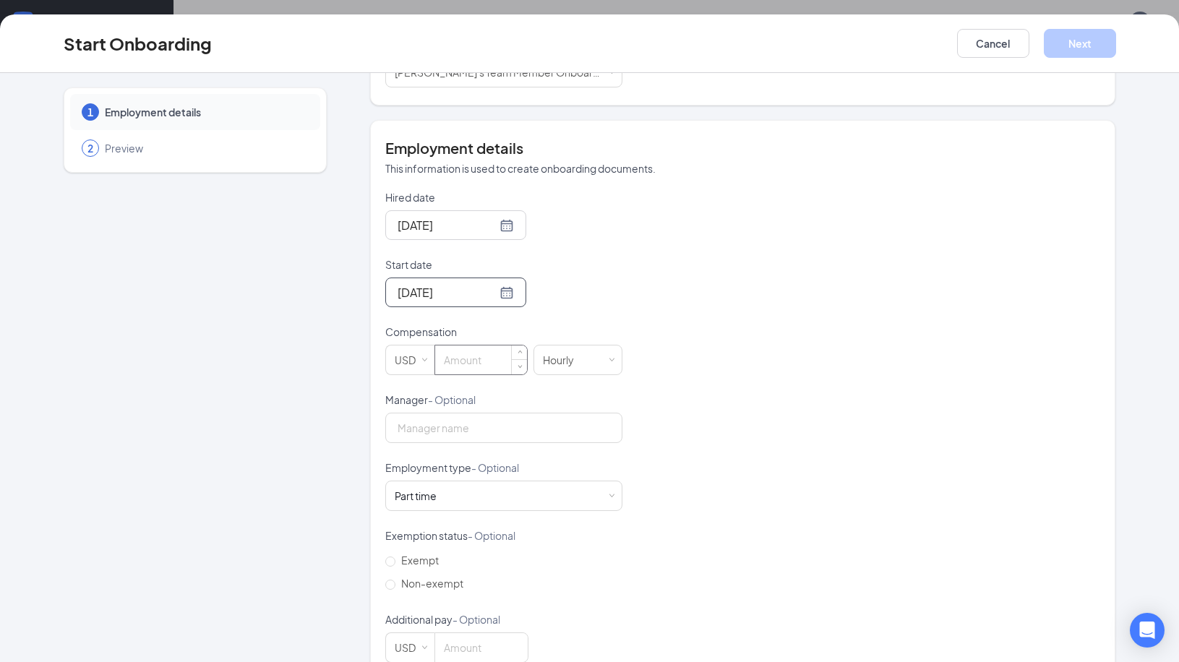
click at [471, 365] on input at bounding box center [481, 360] width 92 height 29
type input "1"
type input "13"
click at [458, 432] on input "Manager - Optional" at bounding box center [503, 428] width 237 height 30
click at [730, 476] on div "Hired date Aug 26, 2025 Start date Aug 29, 2025 Aug 2025 Su Mo Tu We Th Fr Sa 2…" at bounding box center [742, 426] width 715 height 473
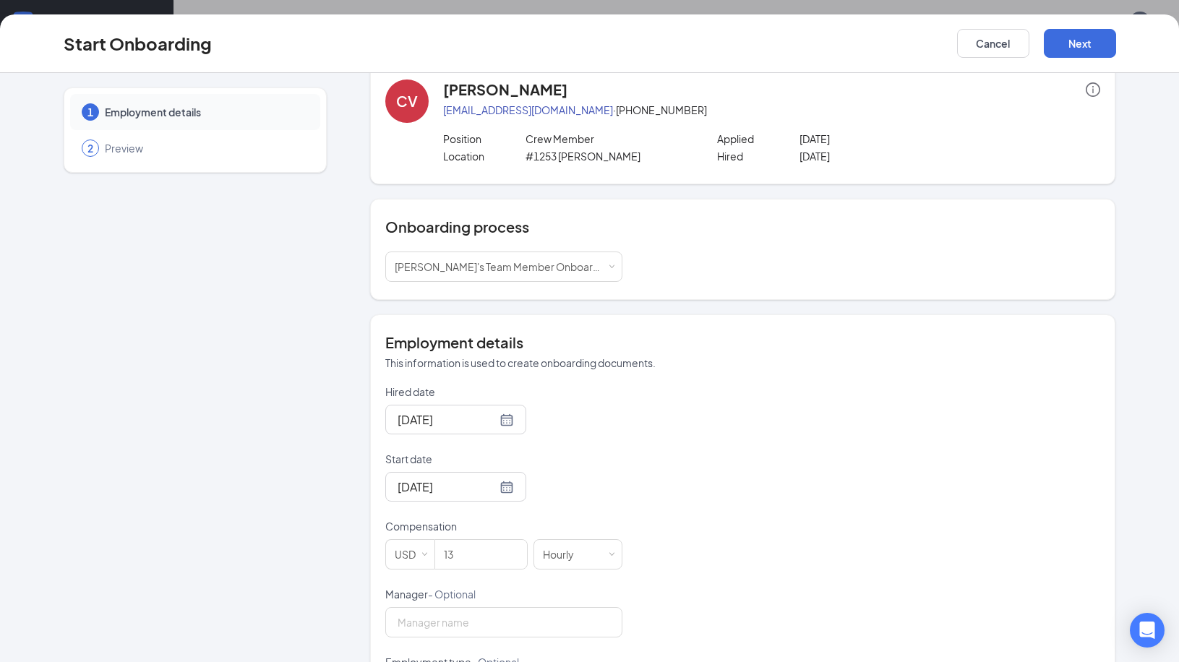
scroll to position [0, 0]
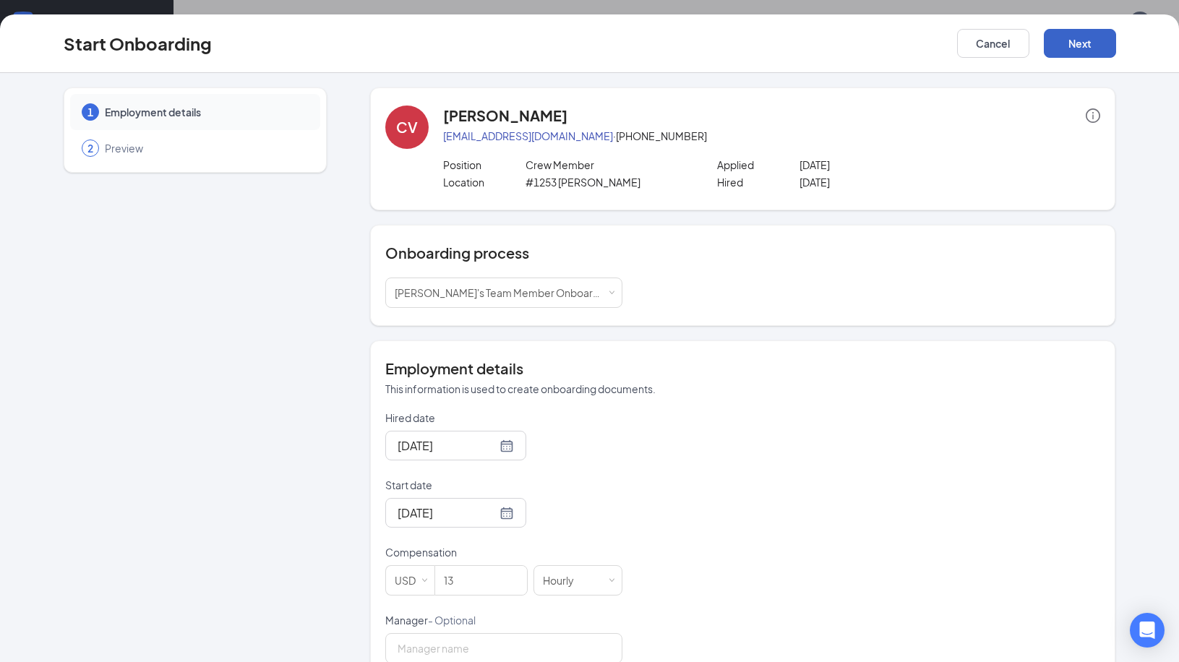
click at [1078, 45] on button "Next" at bounding box center [1080, 43] width 72 height 29
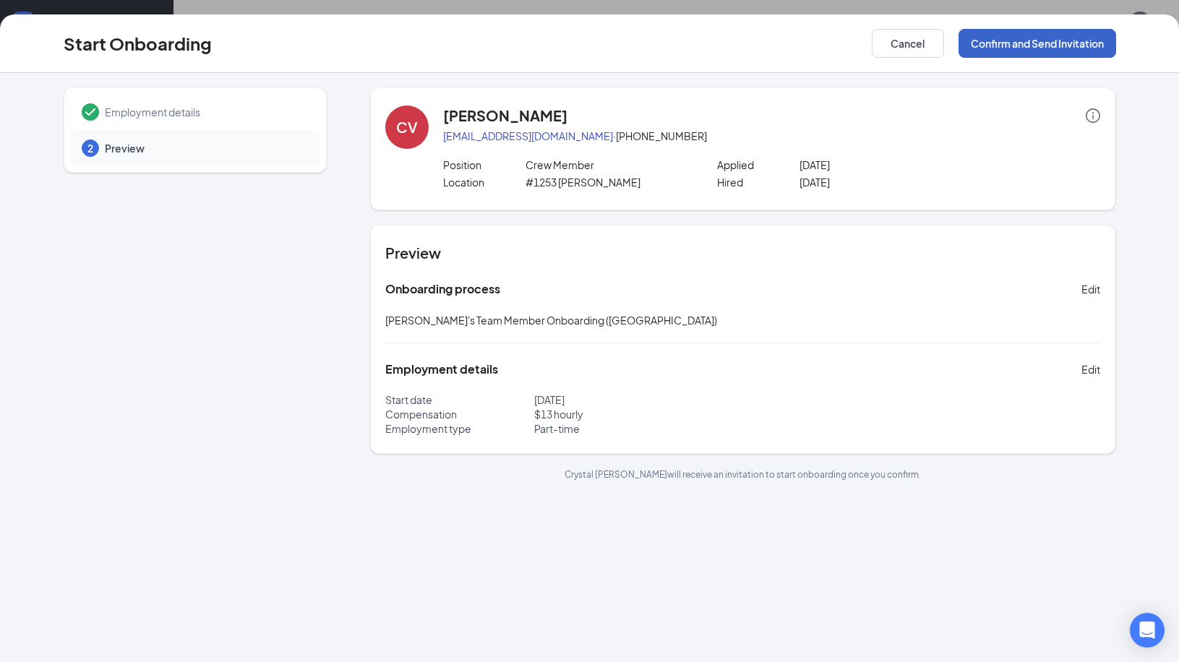
click at [1002, 45] on button "Confirm and Send Invitation" at bounding box center [1038, 43] width 158 height 29
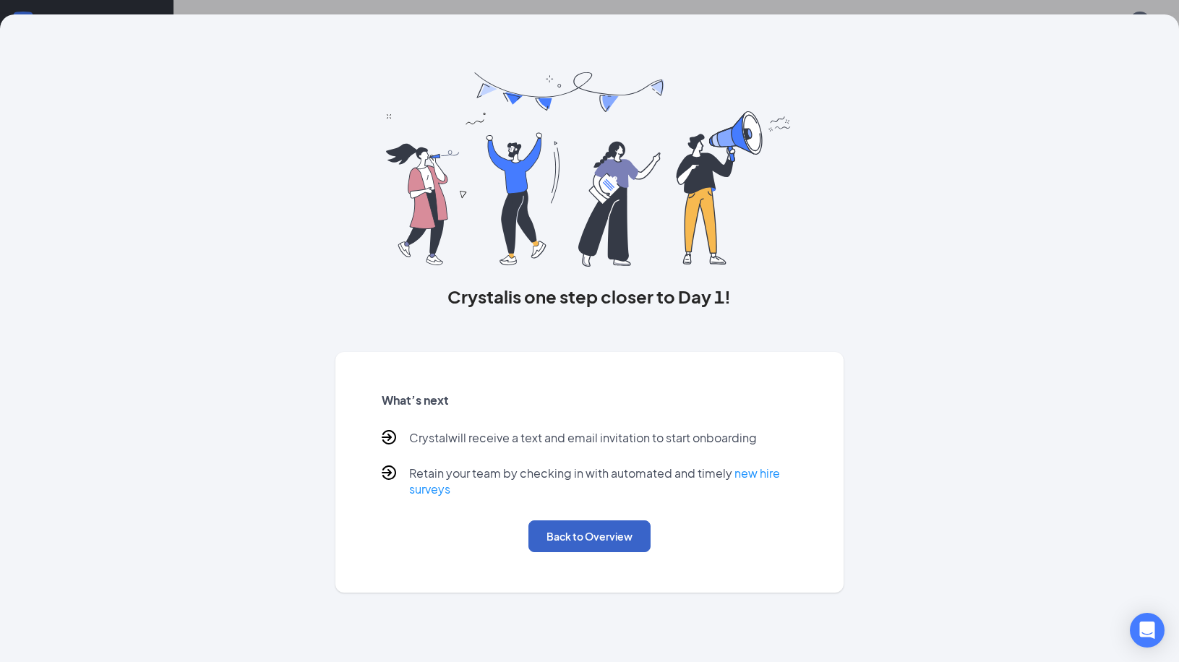
click at [610, 534] on button "Back to Overview" at bounding box center [590, 537] width 122 height 32
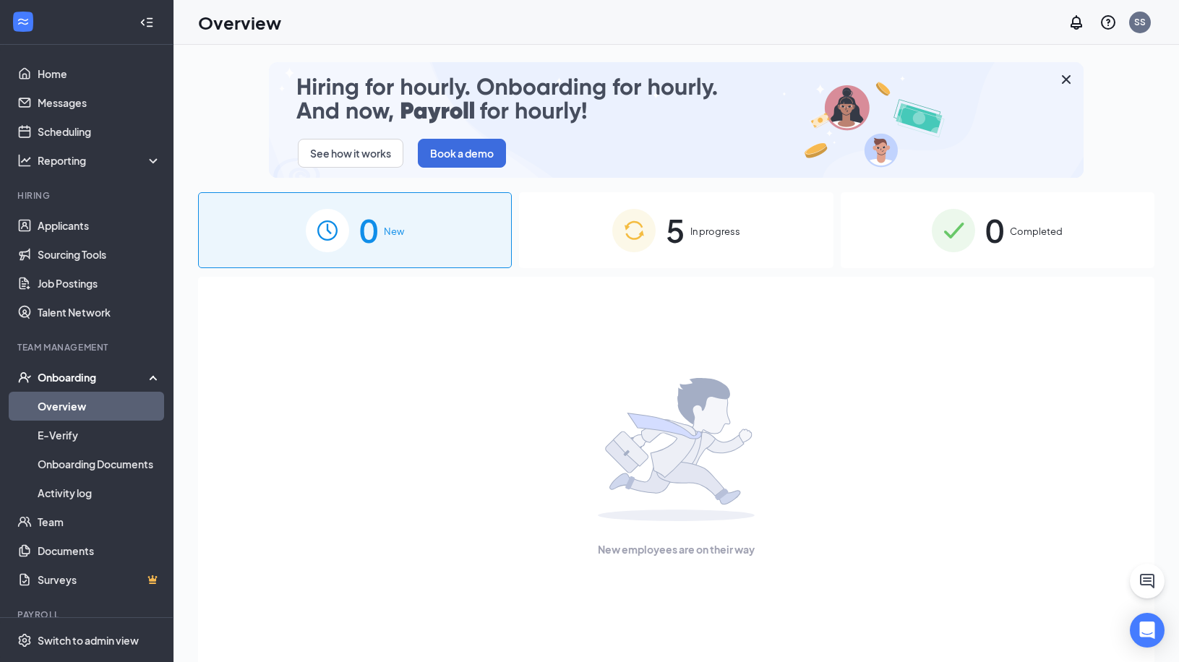
click at [772, 250] on div "5 In progress" at bounding box center [676, 230] width 314 height 76
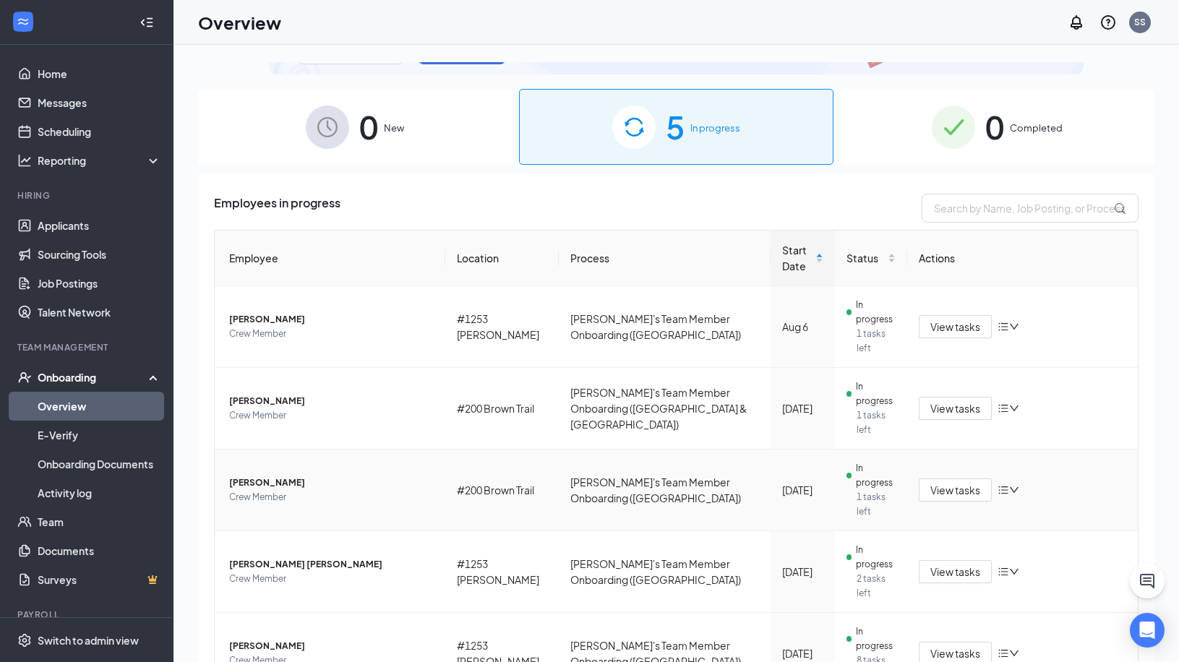
scroll to position [114, 0]
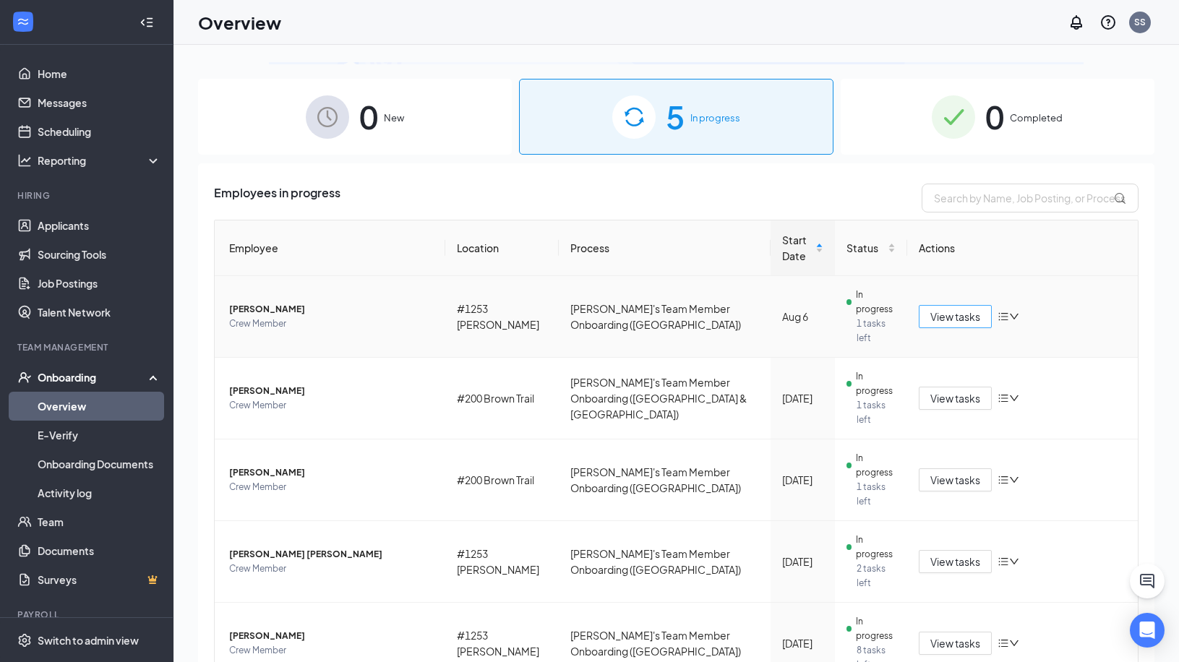
click at [947, 312] on span "View tasks" at bounding box center [956, 317] width 50 height 16
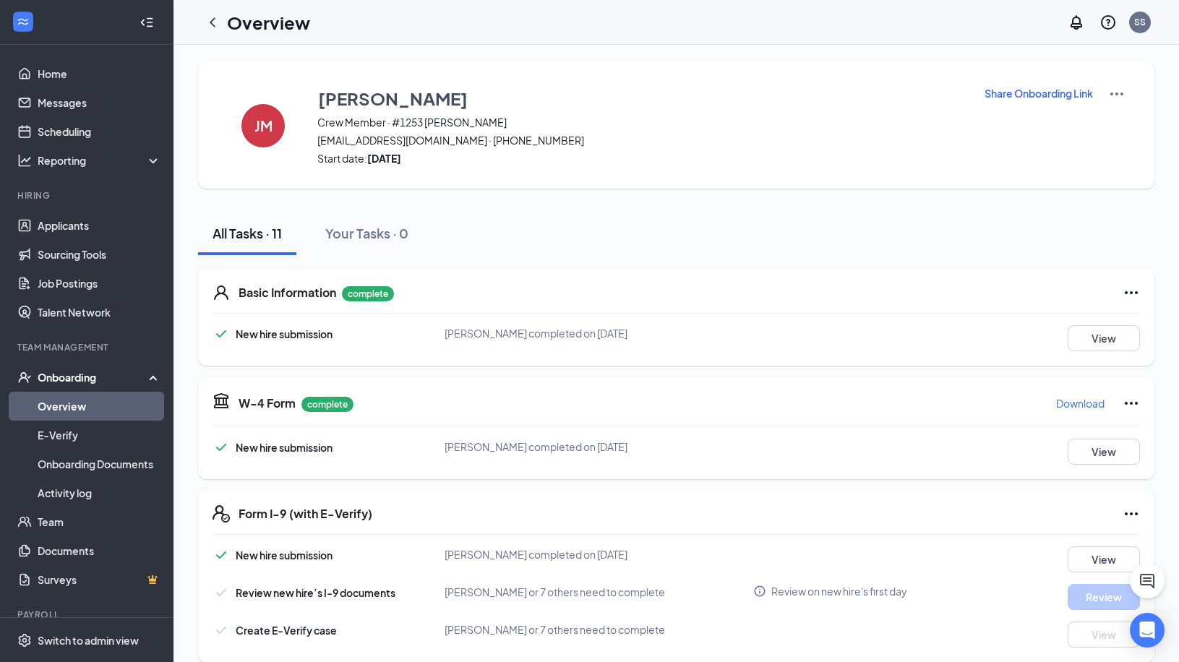
click at [98, 404] on link "Overview" at bounding box center [100, 406] width 124 height 29
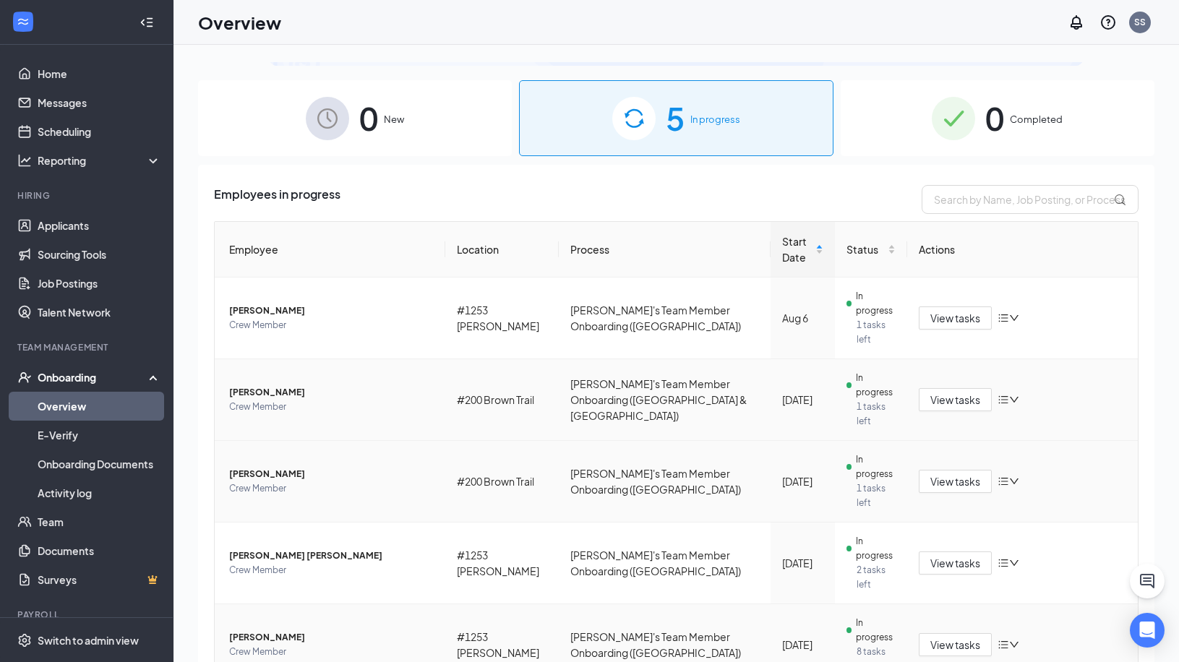
scroll to position [114, 0]
click at [950, 636] on span "View tasks" at bounding box center [956, 644] width 50 height 16
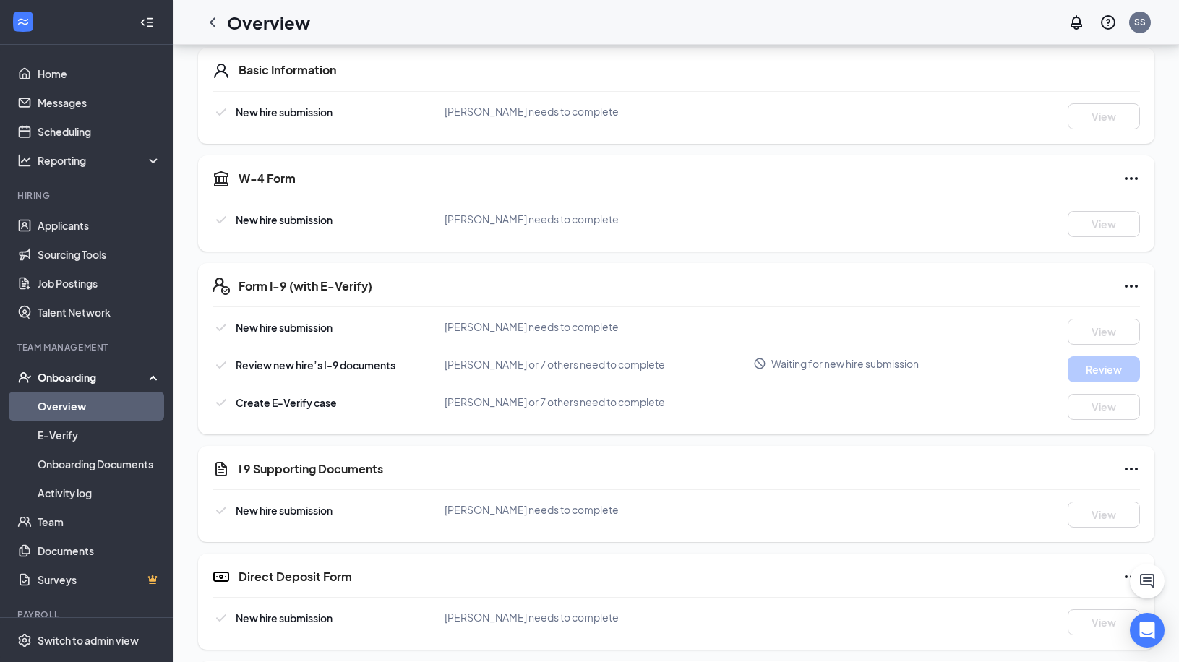
scroll to position [40, 0]
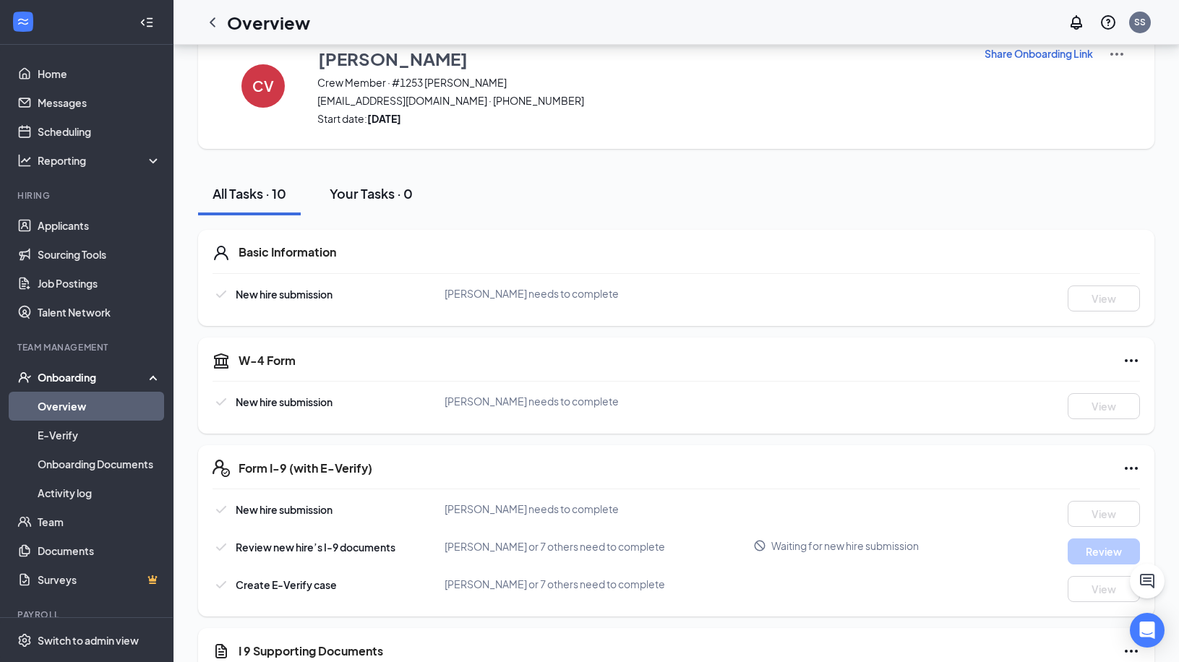
click at [380, 200] on div "Your Tasks · 0" at bounding box center [371, 193] width 83 height 18
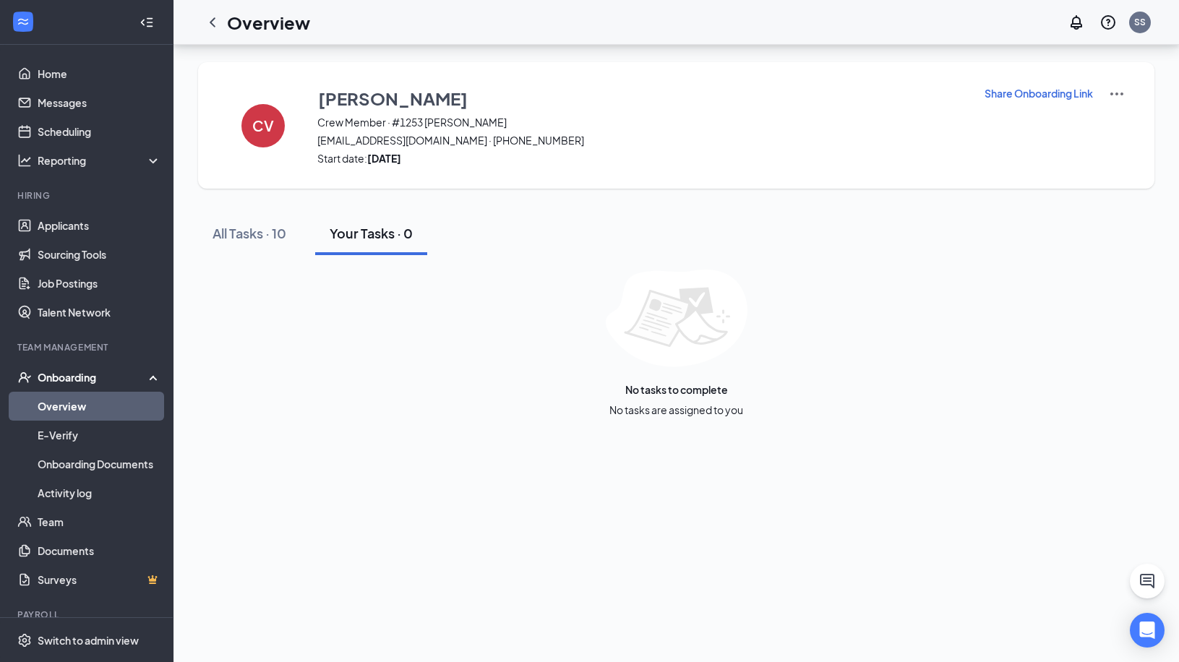
scroll to position [0, 0]
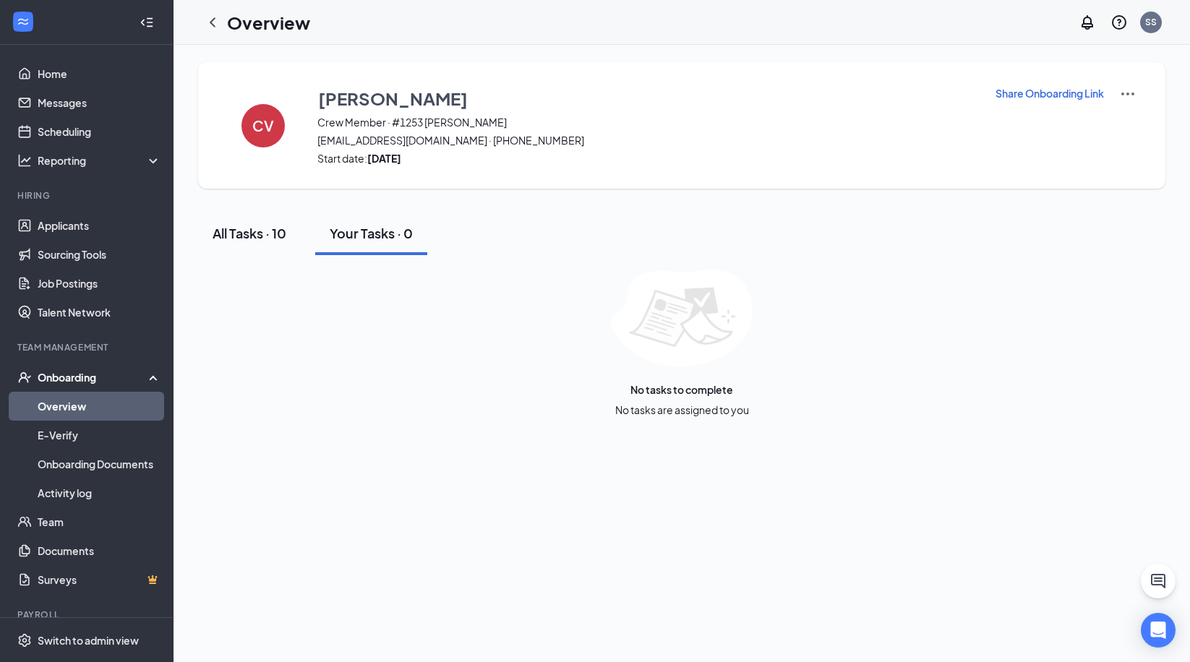
click at [255, 236] on div "All Tasks · 10" at bounding box center [250, 233] width 74 height 18
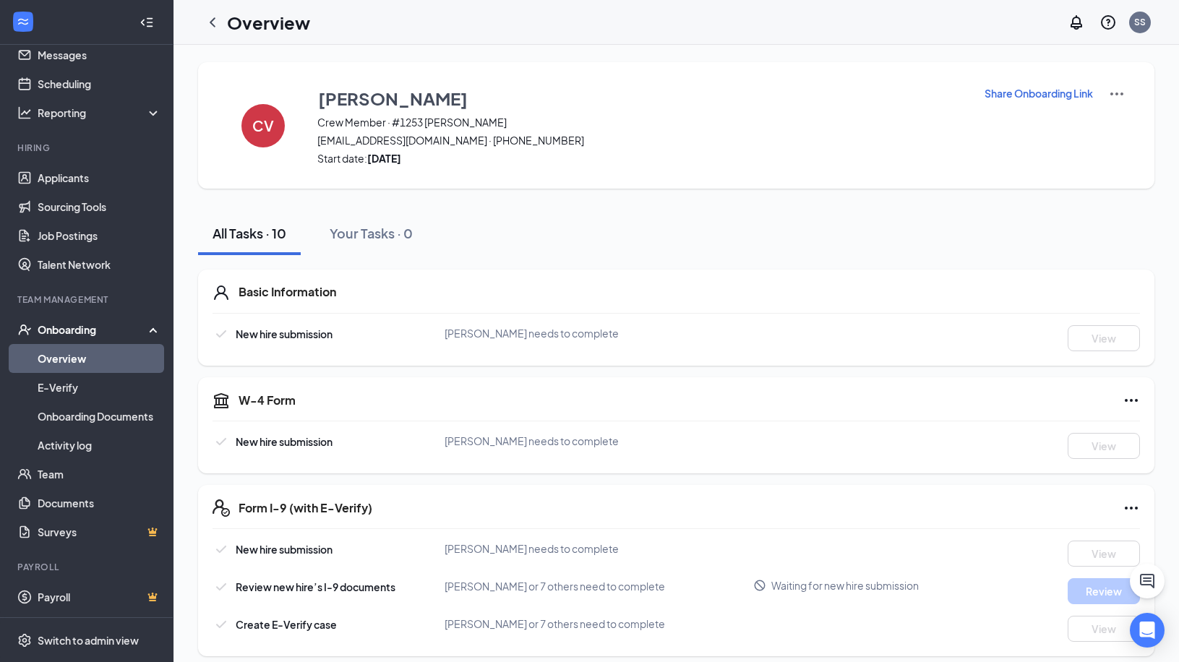
scroll to position [330, 0]
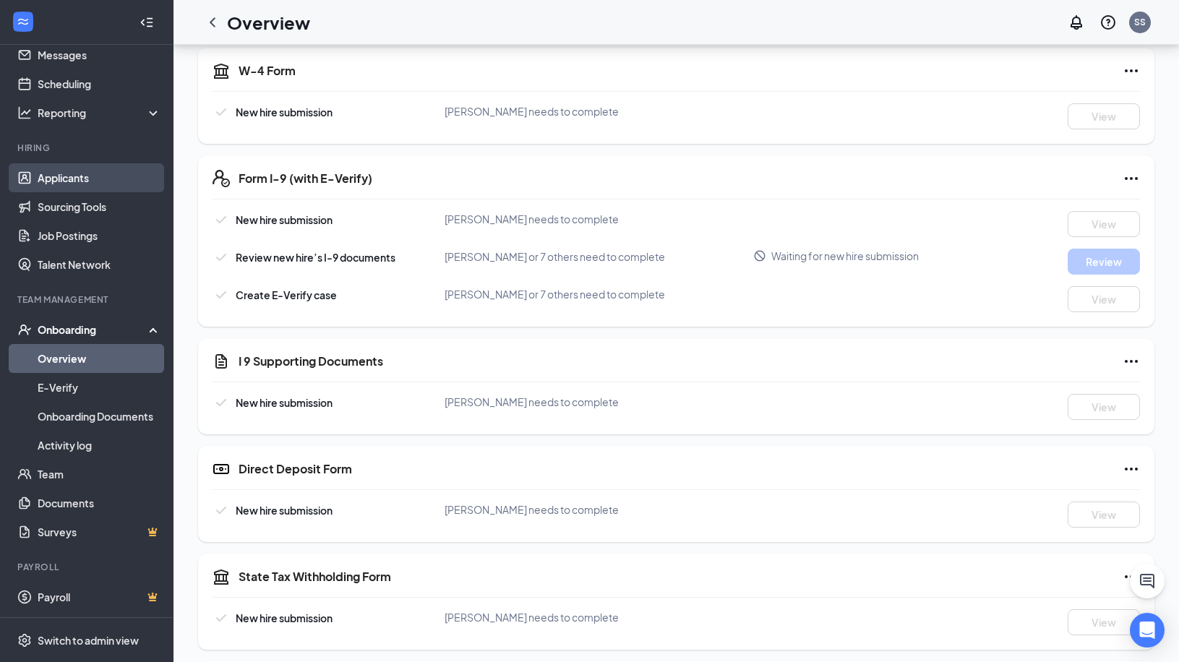
click at [84, 176] on link "Applicants" at bounding box center [100, 177] width 124 height 29
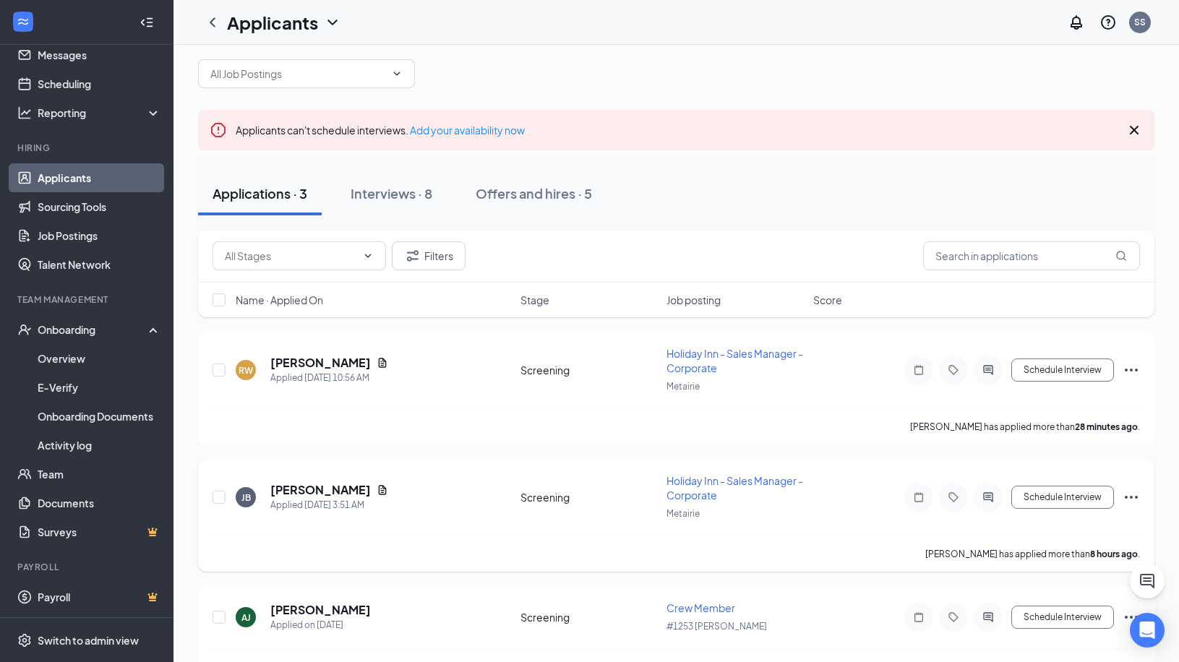
scroll to position [72, 0]
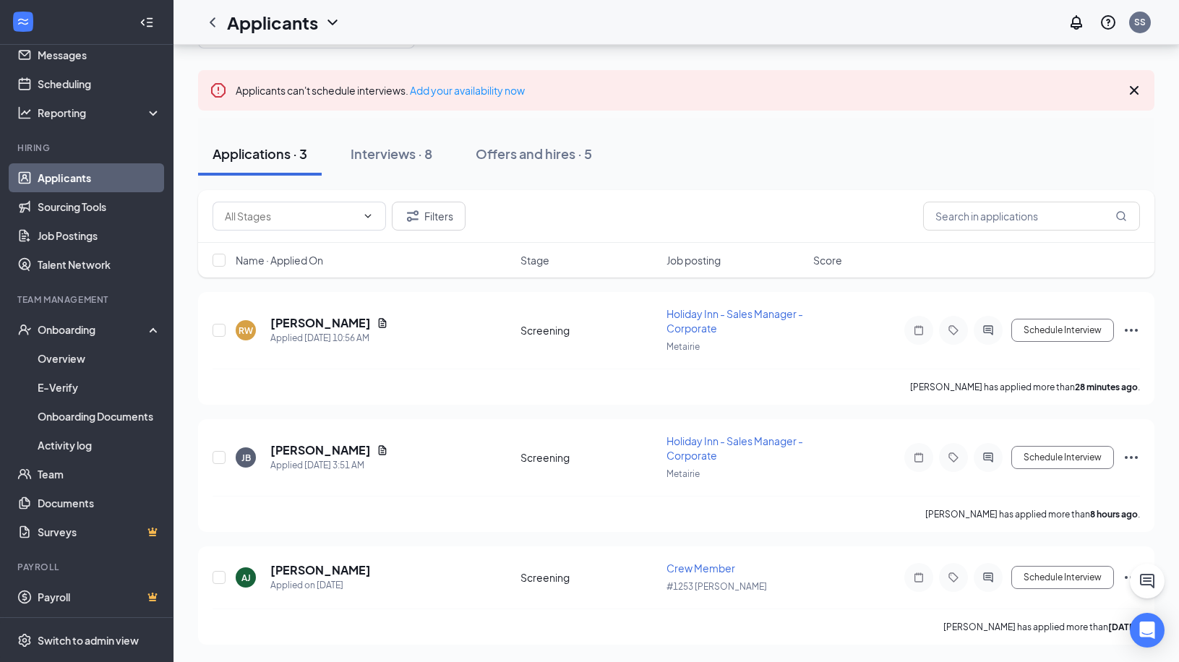
click at [562, 155] on div "Offers and hires · 5" at bounding box center [534, 154] width 116 height 18
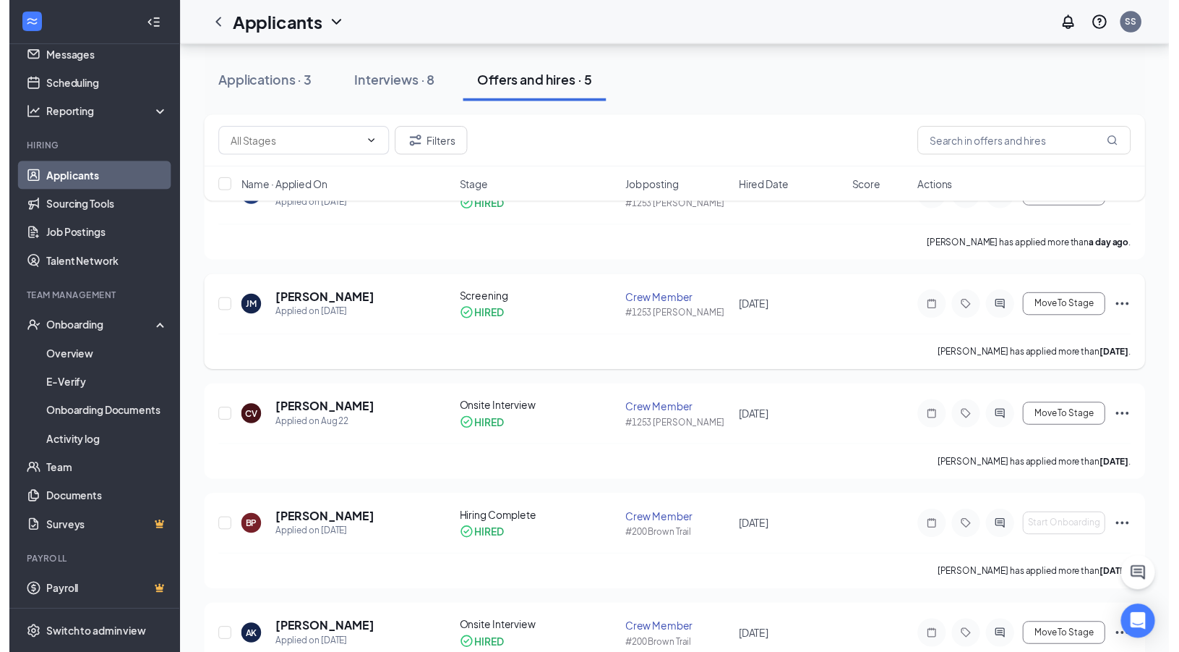
scroll to position [261, 0]
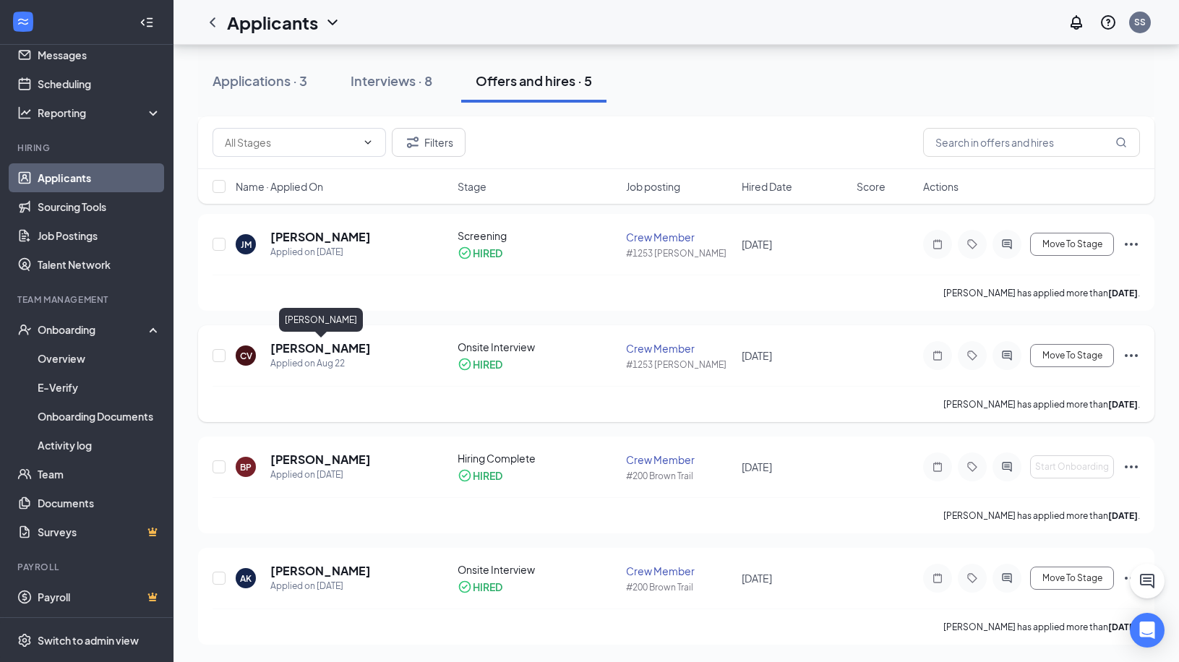
click at [338, 349] on h5 "Crystal Van Scoyk" at bounding box center [320, 349] width 101 height 16
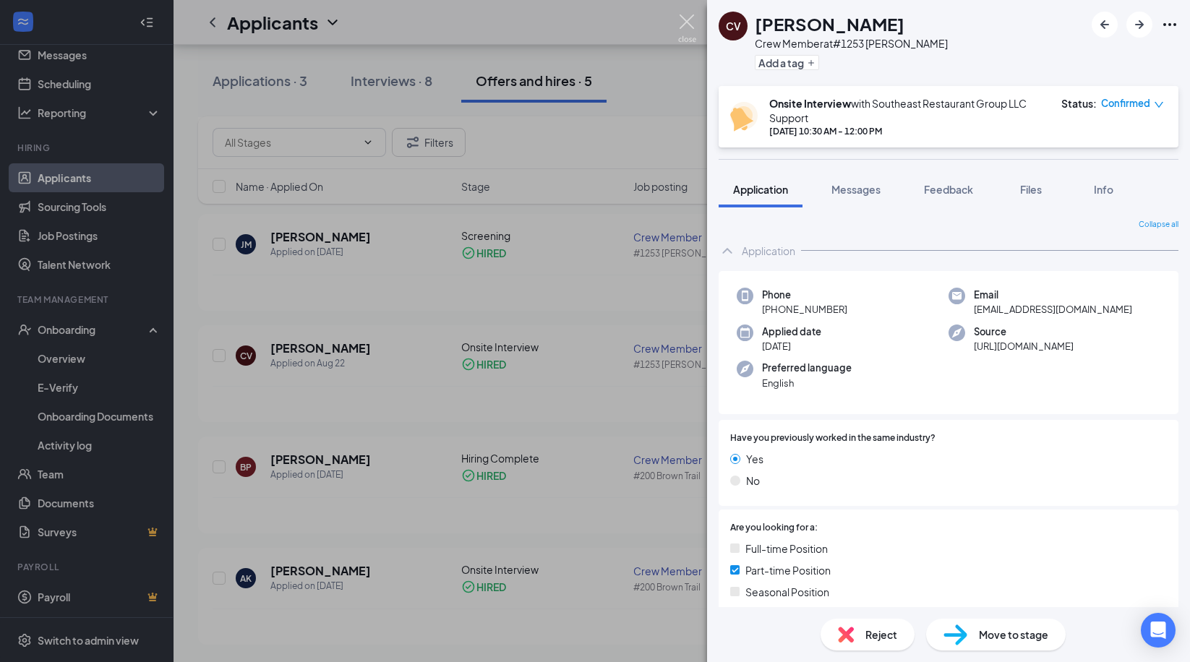
click at [691, 22] on img at bounding box center [687, 28] width 18 height 28
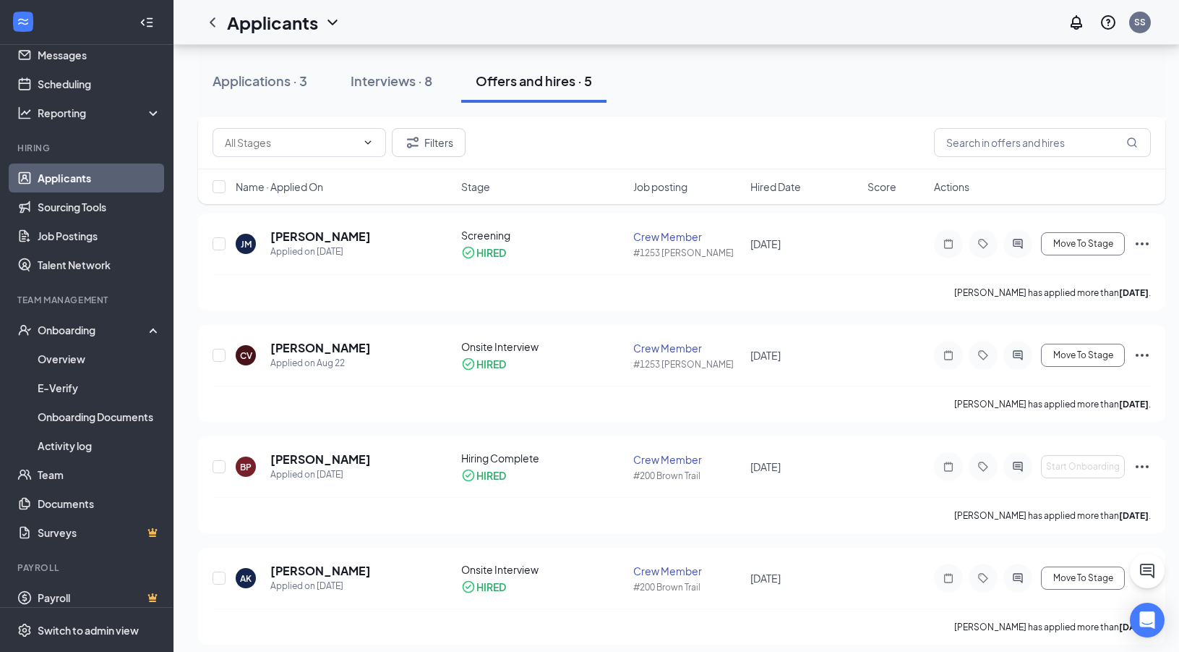
scroll to position [260, 0]
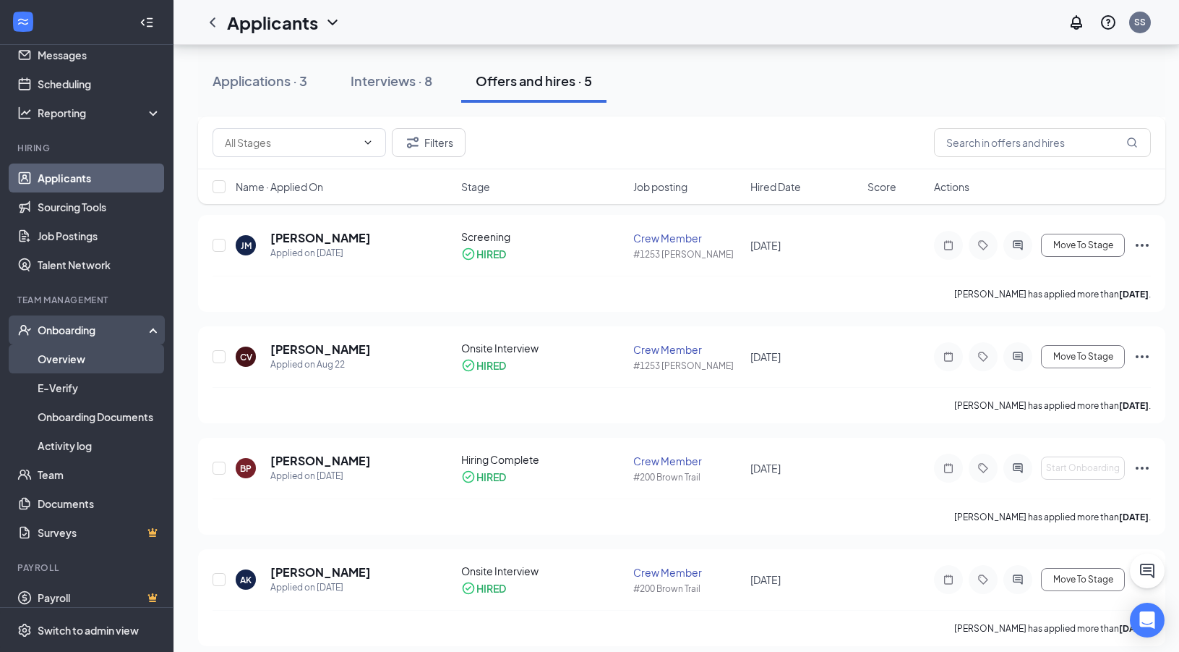
click at [82, 357] on link "Overview" at bounding box center [100, 358] width 124 height 29
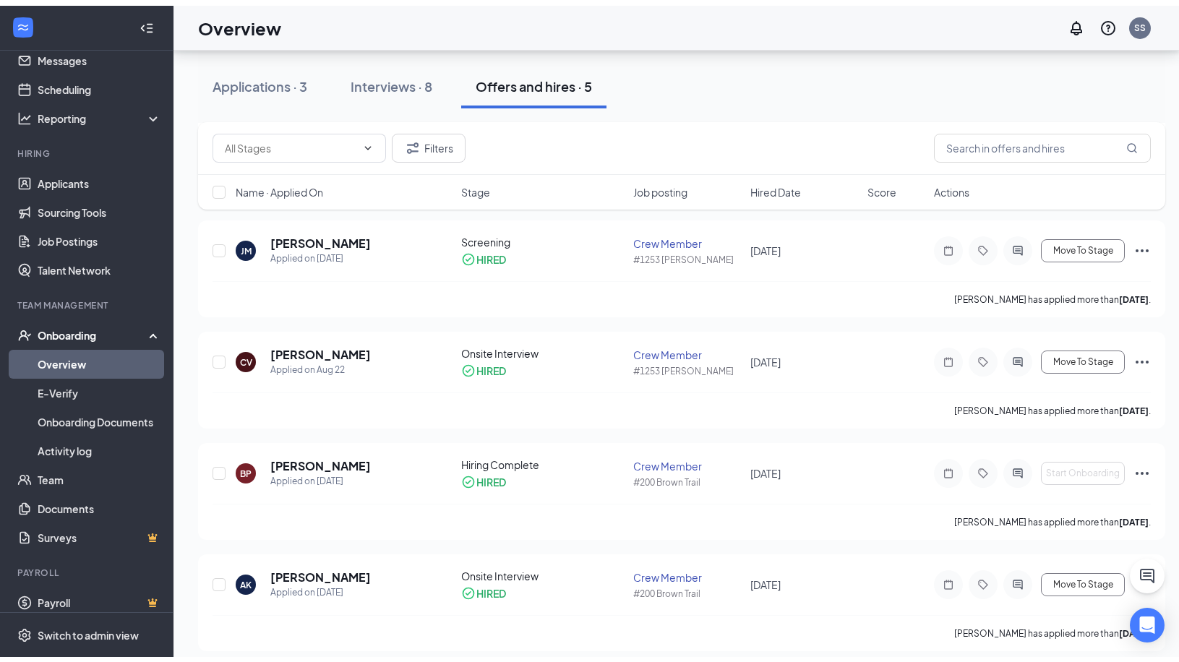
scroll to position [65, 0]
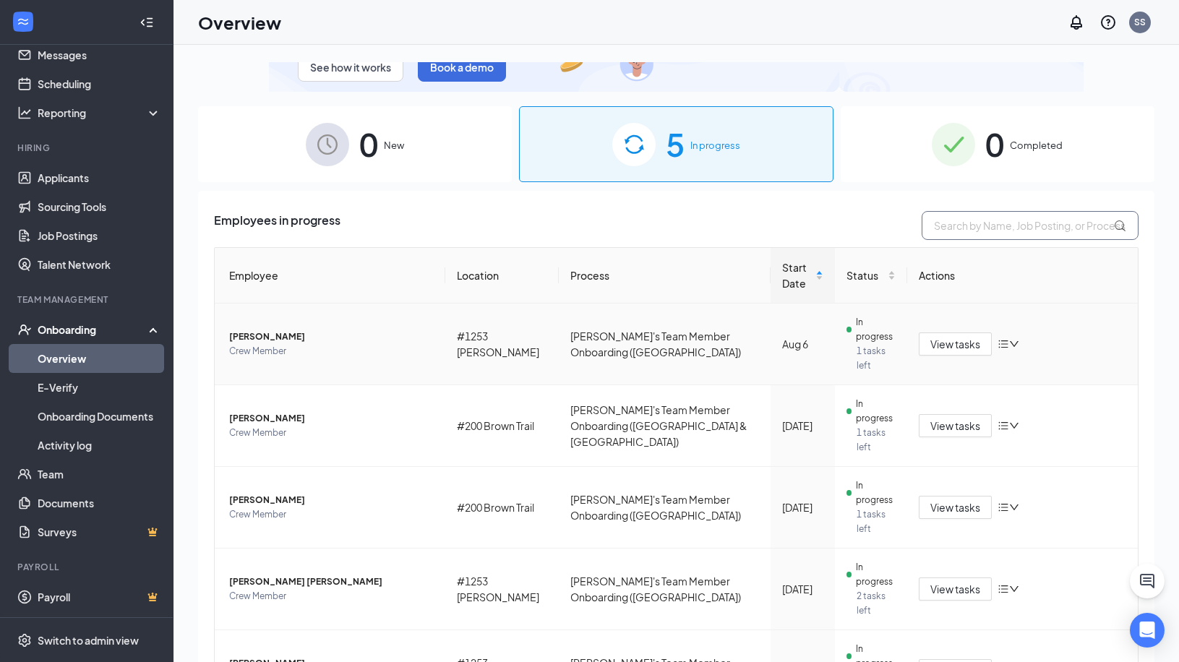
scroll to position [88, 0]
click at [1054, 162] on div "0 Completed" at bounding box center [998, 143] width 314 height 76
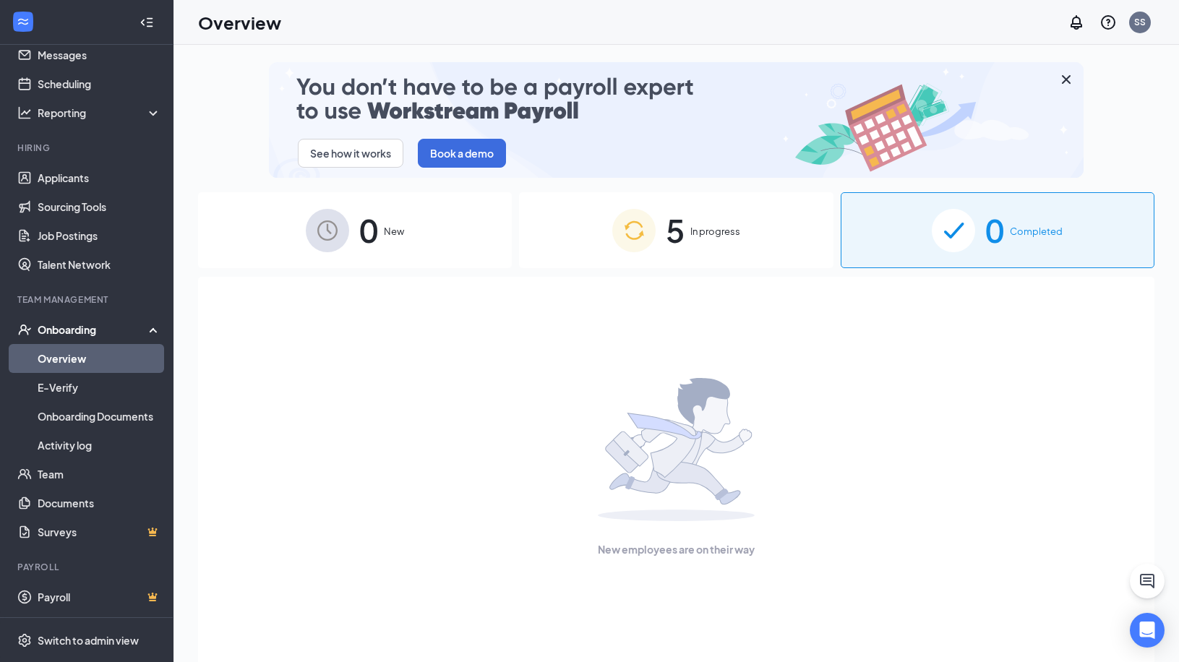
click at [777, 227] on div "5 In progress" at bounding box center [676, 230] width 314 height 76
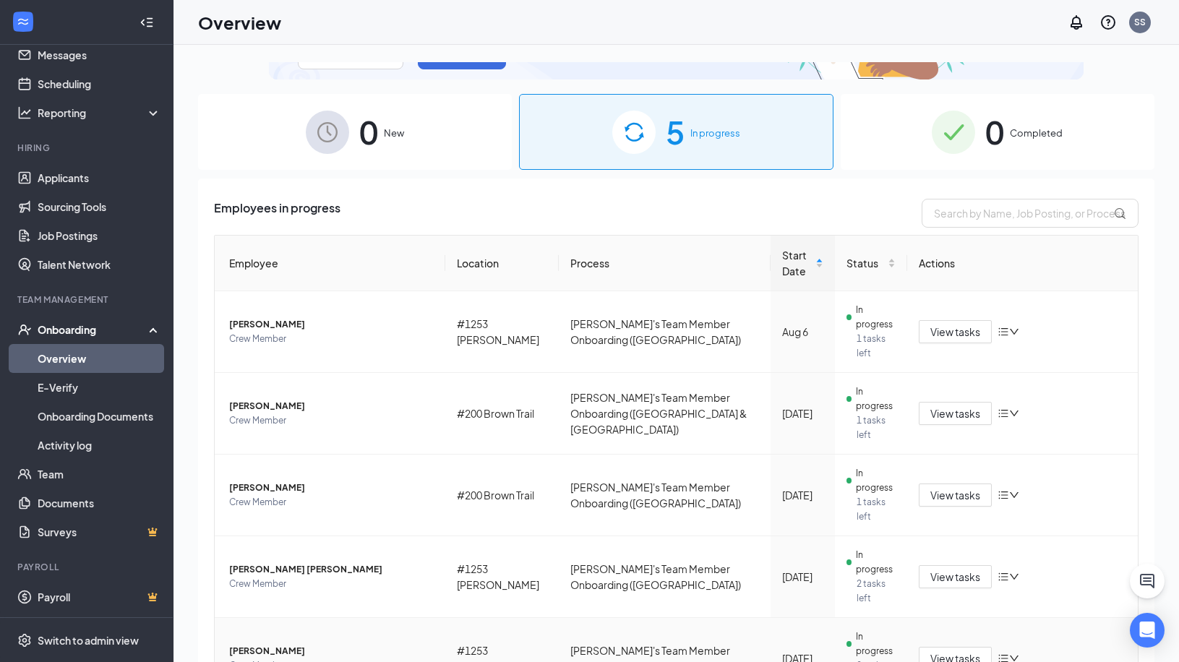
scroll to position [114, 0]
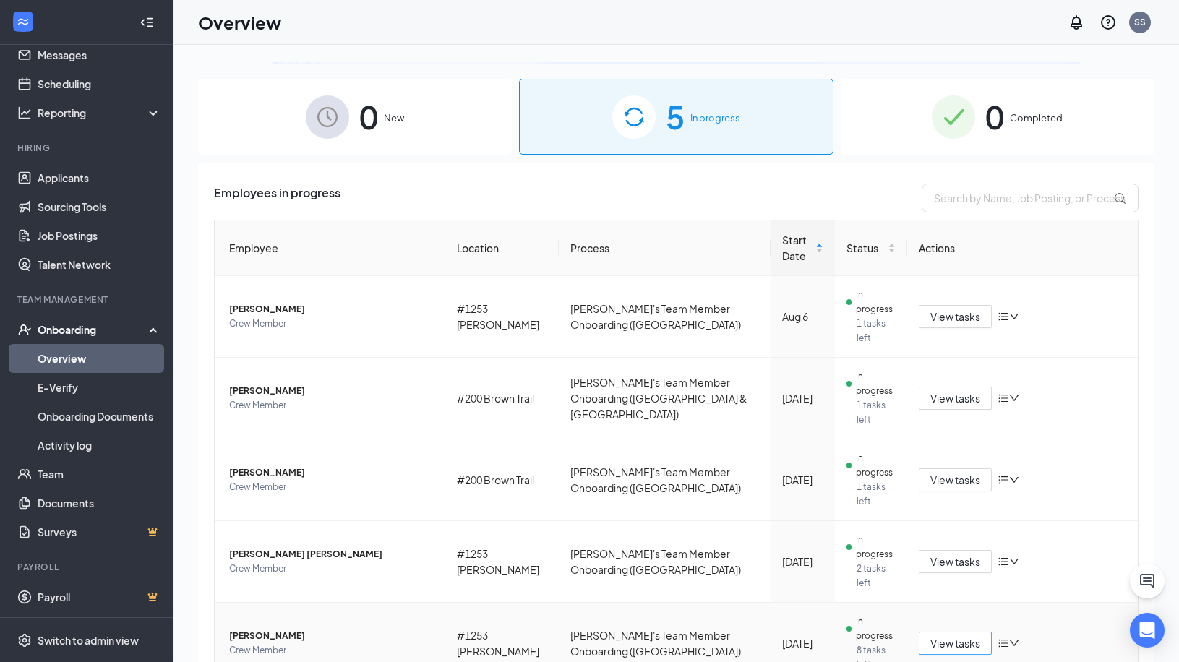
click at [950, 636] on span "View tasks" at bounding box center [956, 644] width 50 height 16
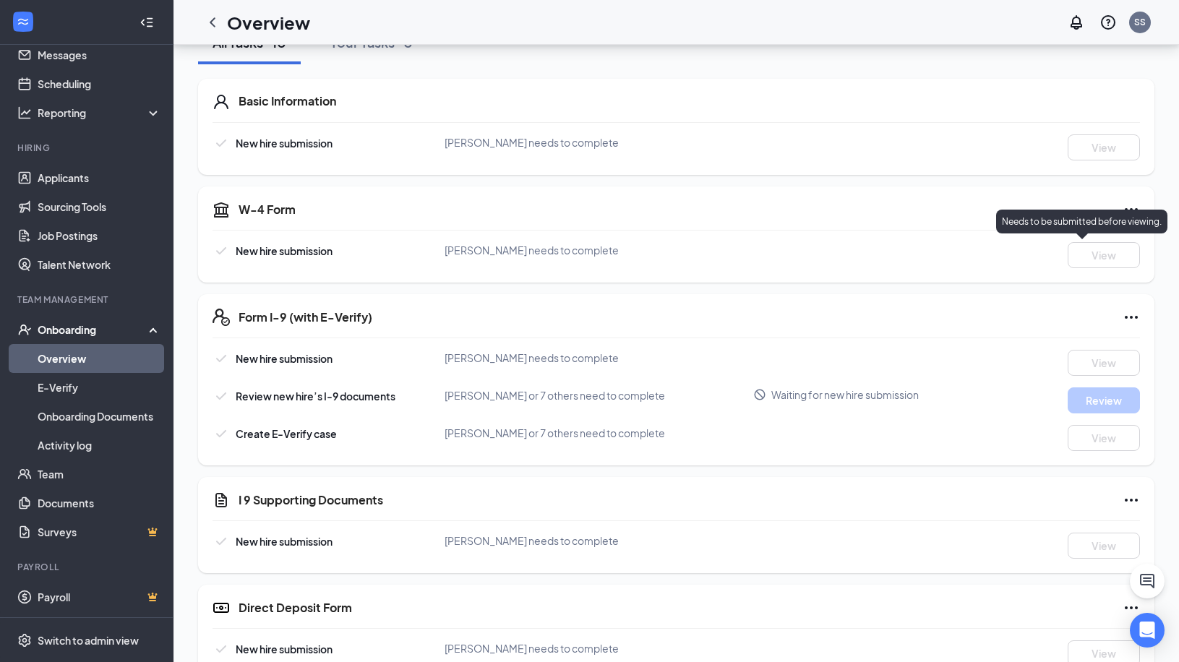
scroll to position [192, 0]
click at [1135, 317] on icon "Ellipses" at bounding box center [1131, 315] width 17 height 17
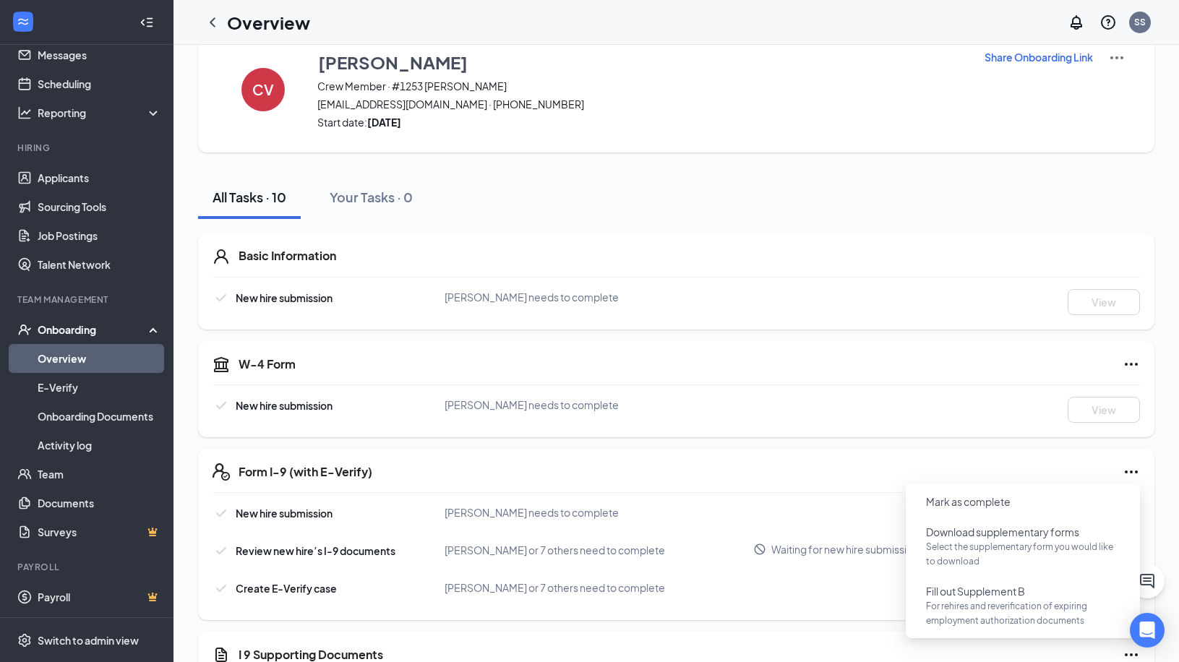
scroll to position [37, 0]
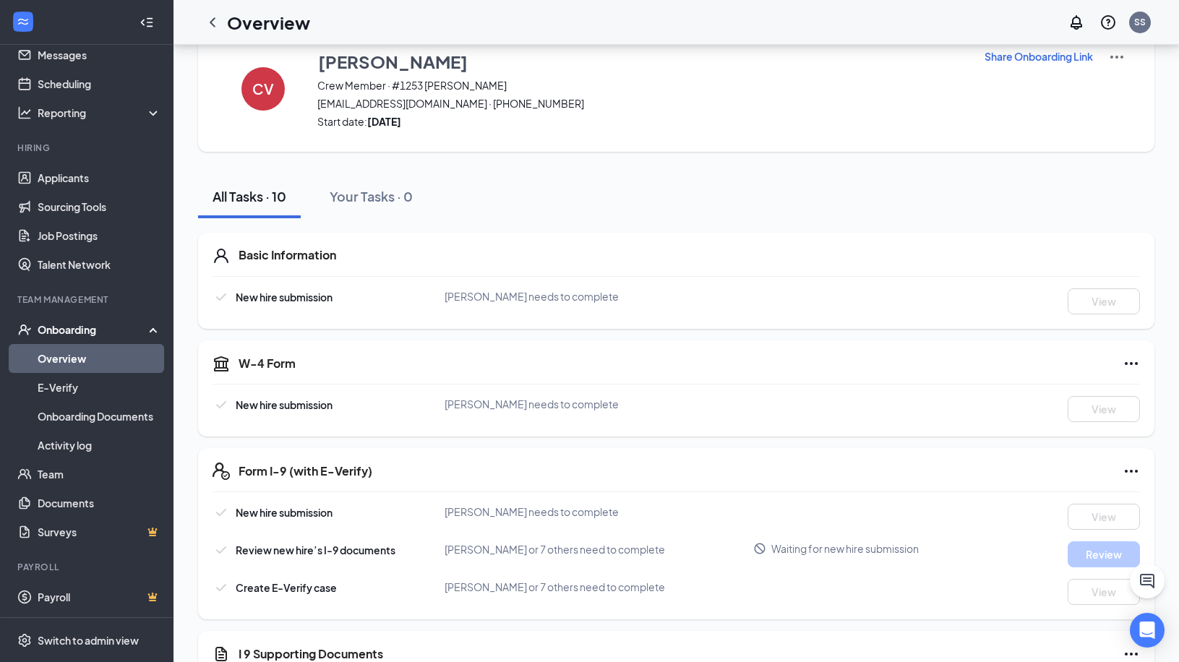
click at [782, 581] on div "Create E-Verify case Bobbi Potter or 7 others need to complete View" at bounding box center [677, 592] width 928 height 26
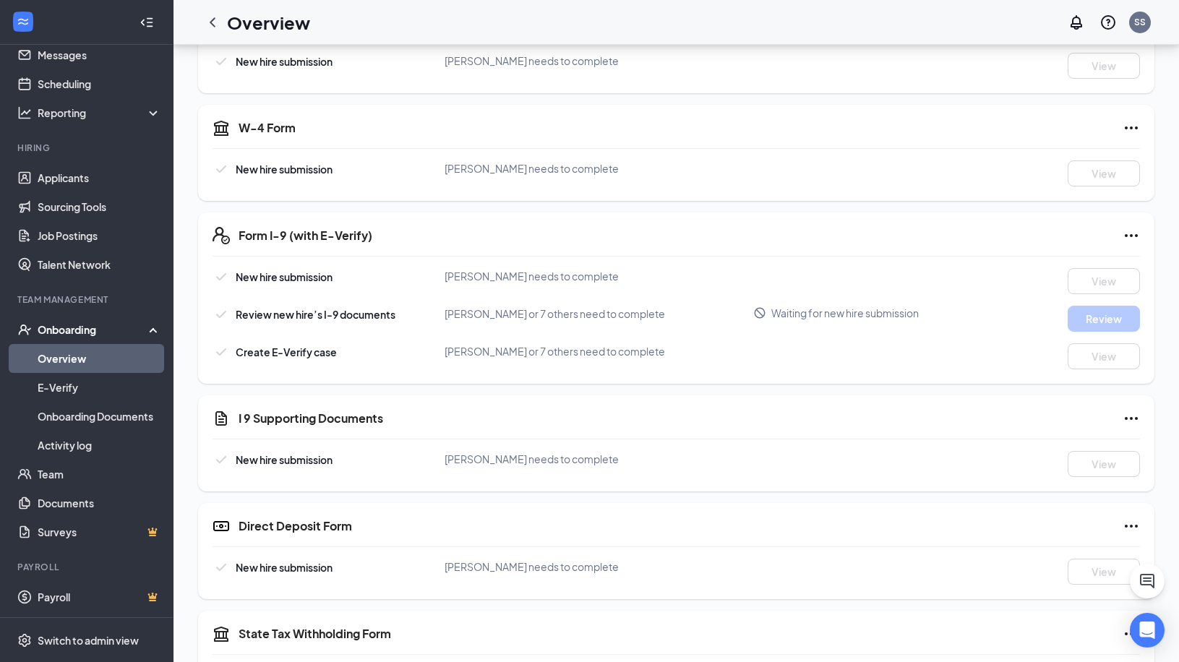
scroll to position [0, 0]
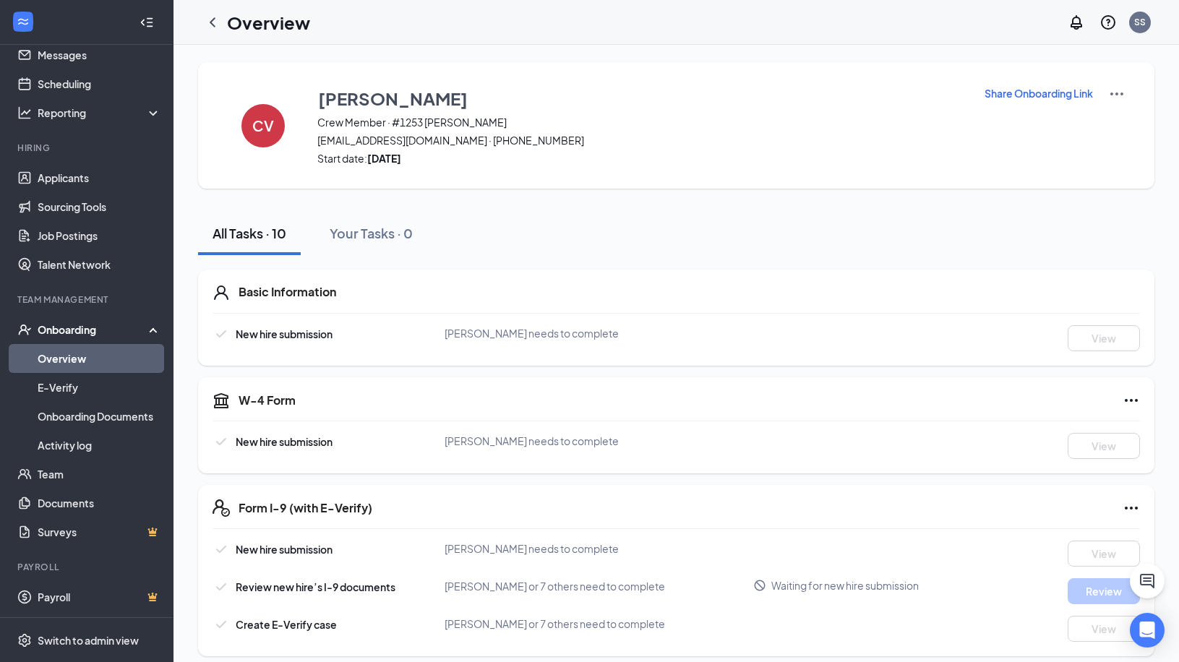
click at [60, 357] on link "Overview" at bounding box center [100, 358] width 124 height 29
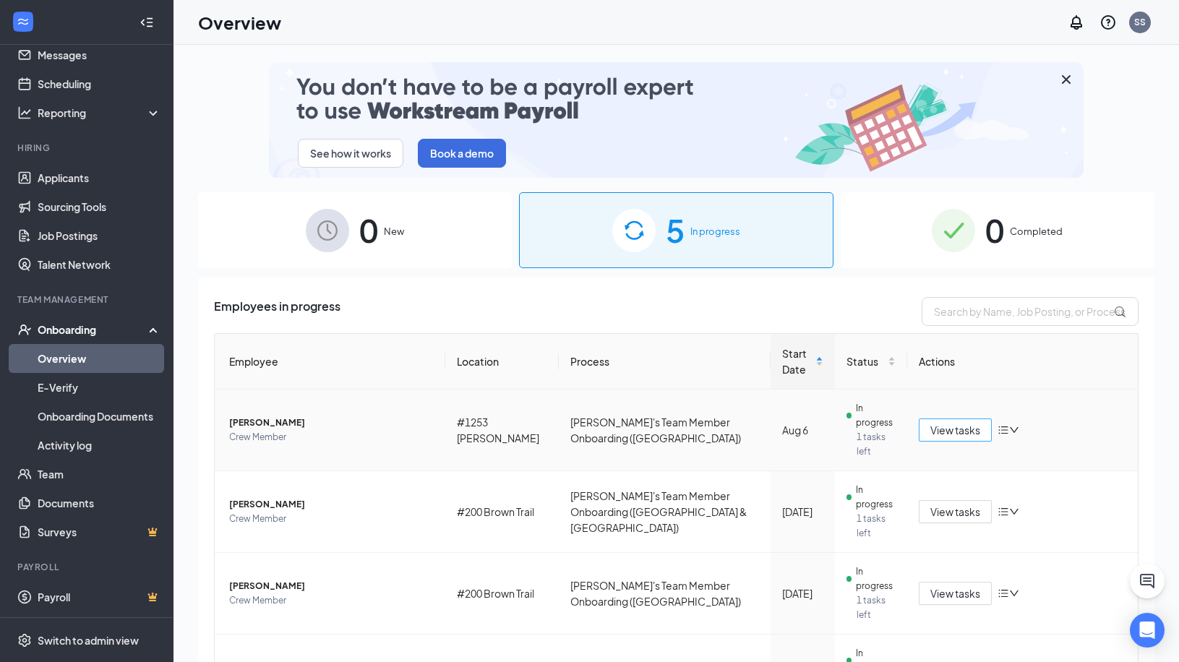
click at [936, 422] on span "View tasks" at bounding box center [956, 430] width 50 height 16
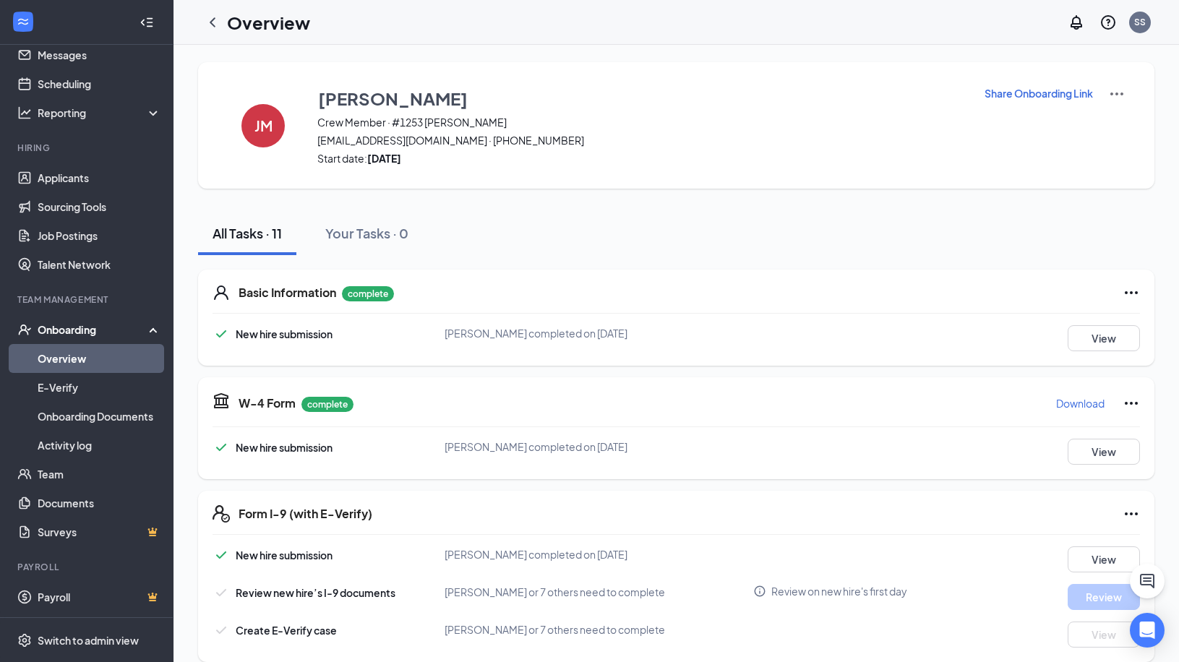
click at [1029, 93] on p "Share Onboarding Link" at bounding box center [1039, 93] width 108 height 14
type textarea "Hi Jeffery, This is a gentle reminder to complete your onboarding before your f…"
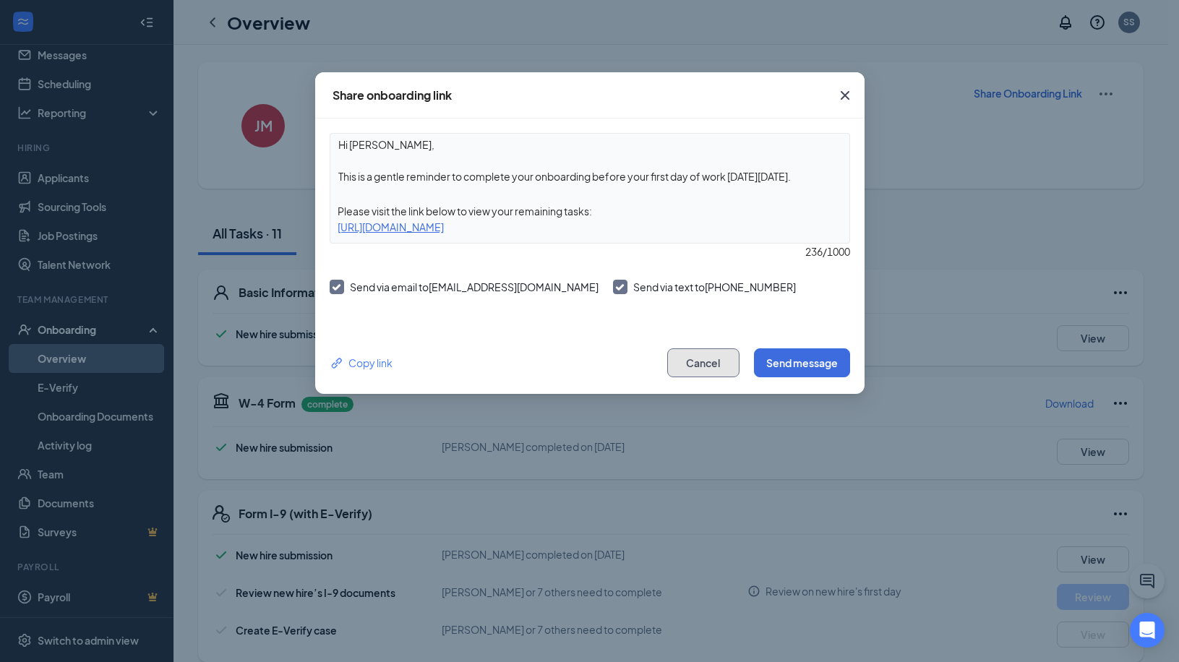
click at [693, 360] on button "Cancel" at bounding box center [703, 363] width 72 height 29
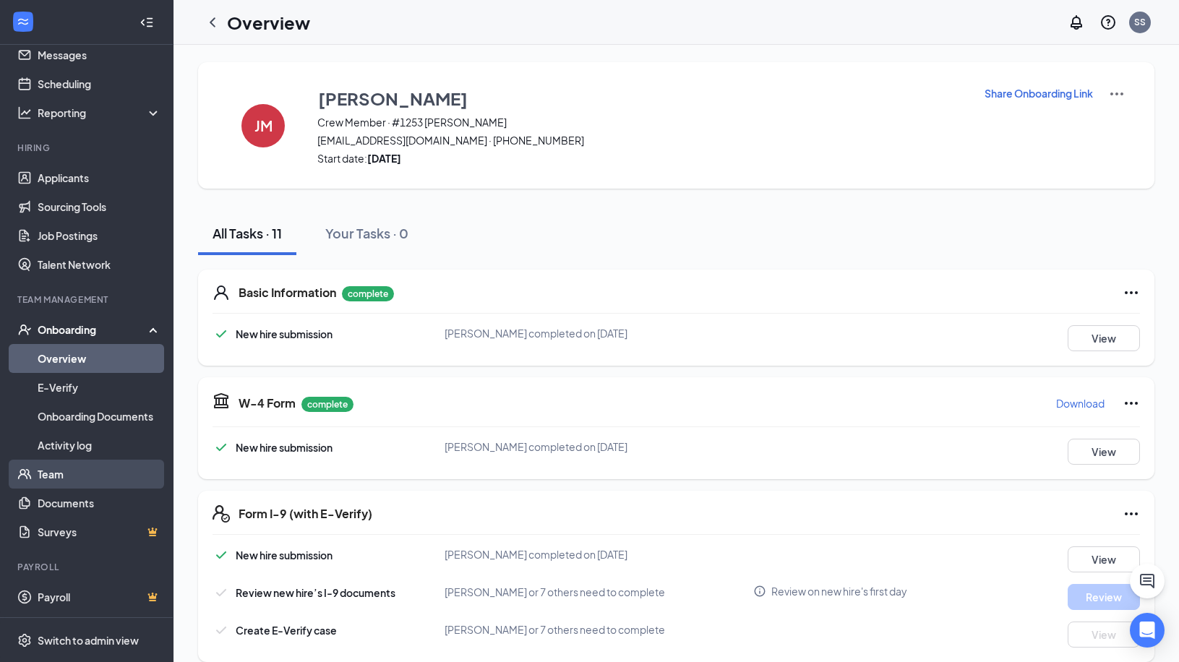
click at [92, 476] on link "Team" at bounding box center [100, 474] width 124 height 29
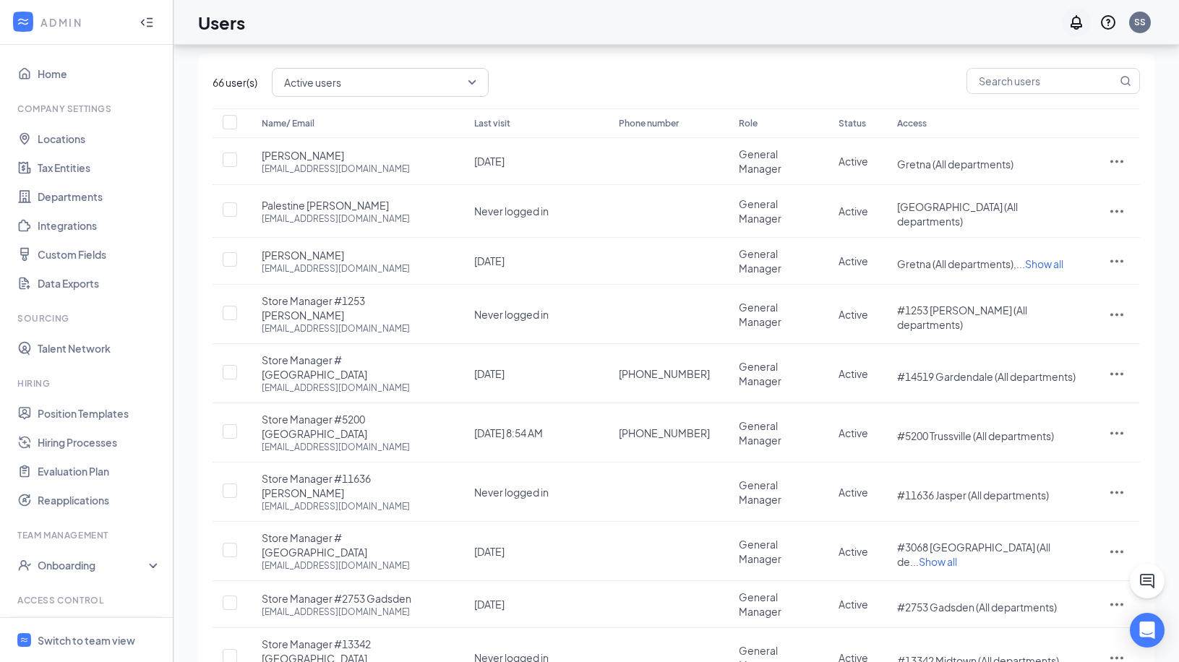
click at [1079, 24] on icon "Notifications" at bounding box center [1077, 22] width 12 height 14
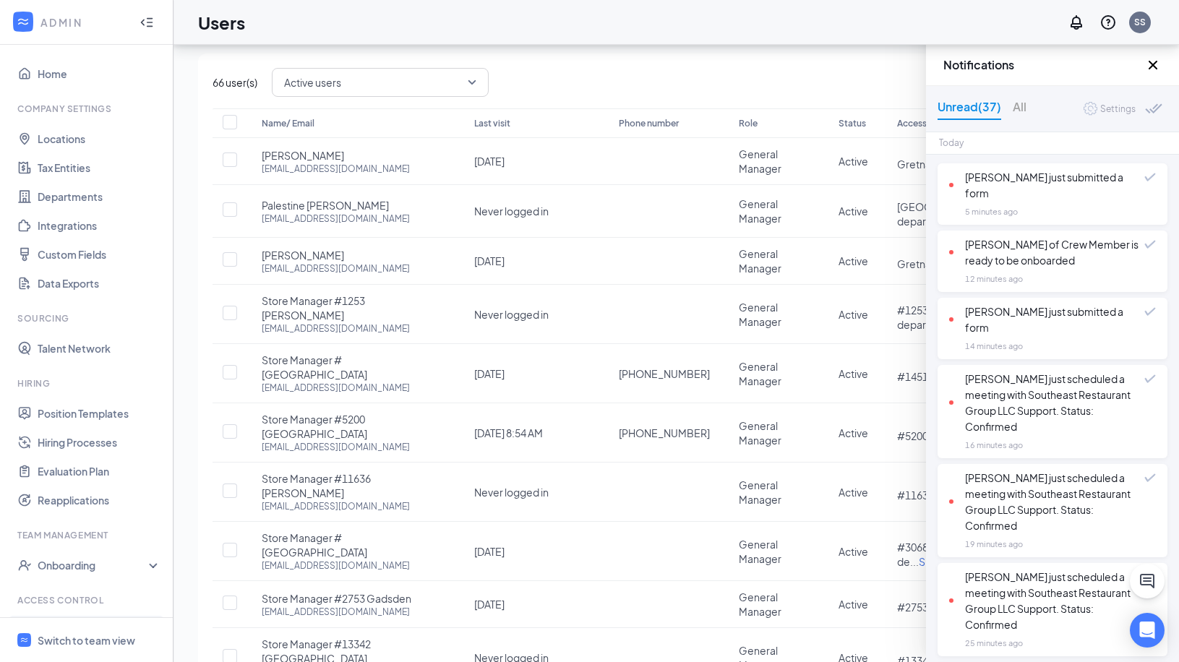
click at [1117, 111] on div "Settings" at bounding box center [1118, 109] width 35 height 14
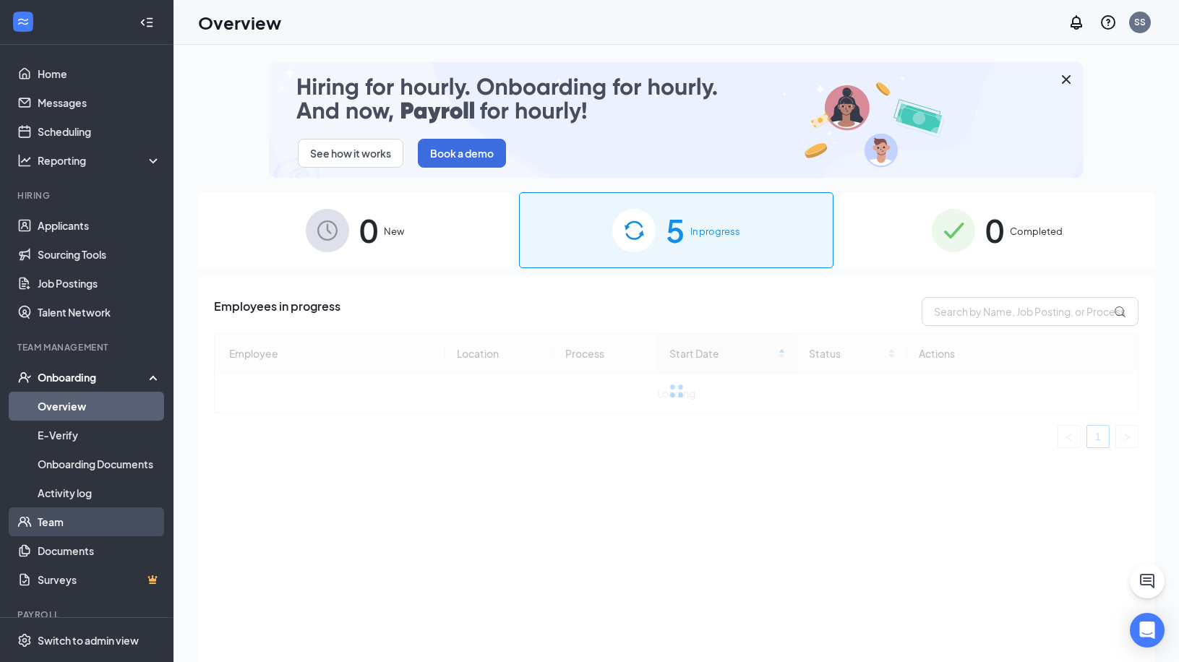
click at [69, 522] on link "Team" at bounding box center [100, 522] width 124 height 29
